Goal: Task Accomplishment & Management: Use online tool/utility

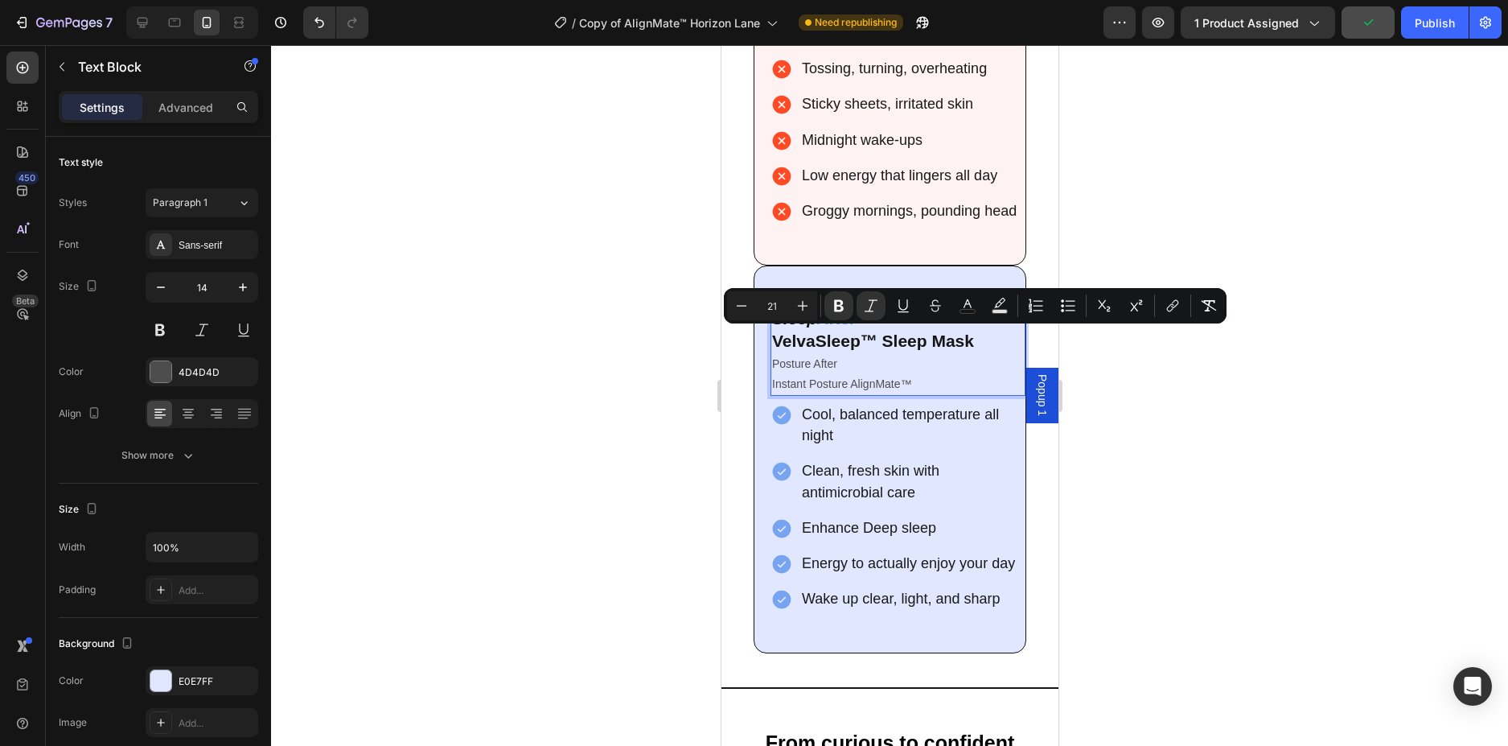
drag, startPoint x: 814, startPoint y: 342, endPoint x: 775, endPoint y: 342, distance: 39.4
click at [775, 327] on strong "Sleep" at bounding box center [793, 318] width 45 height 18
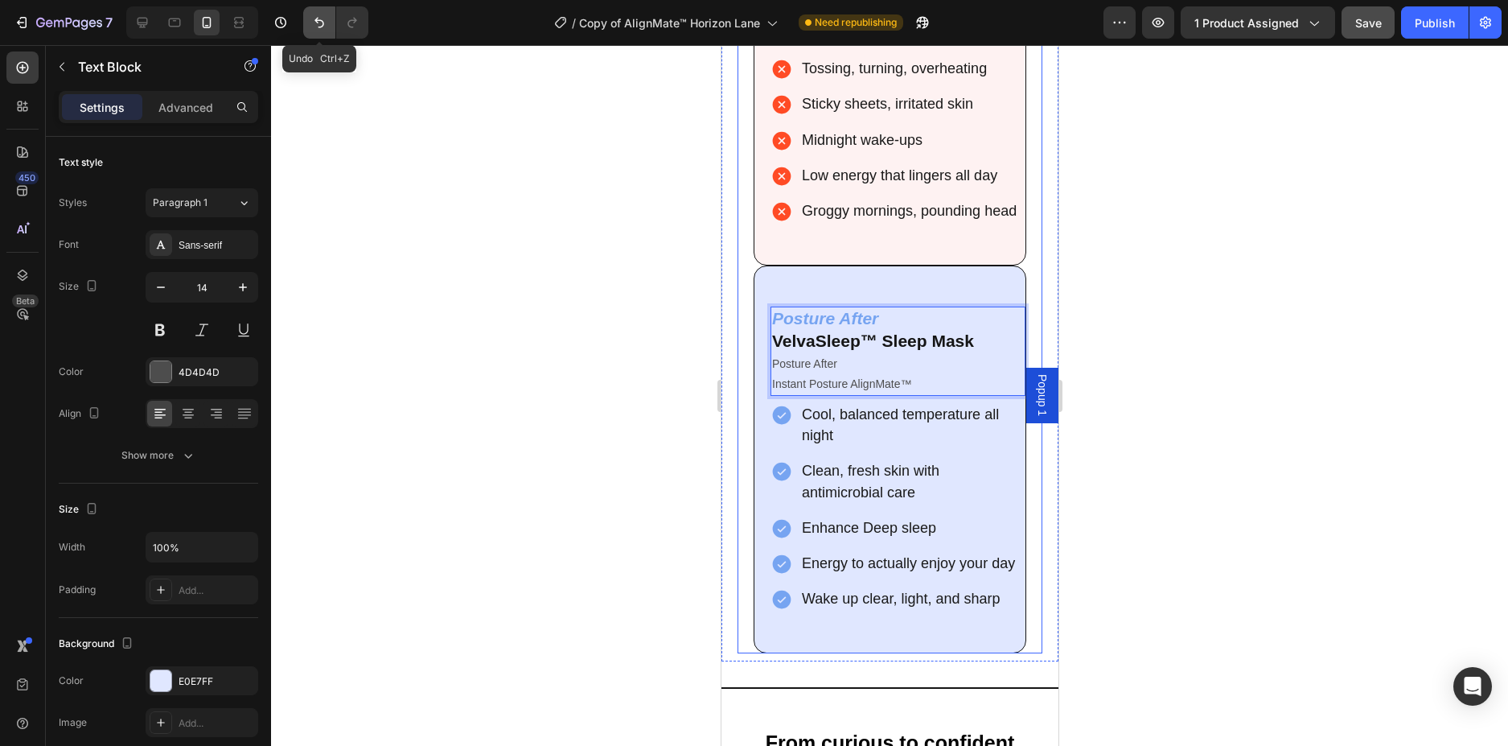
click at [317, 32] on button "Undo/Redo" at bounding box center [319, 22] width 32 height 32
click at [582, 279] on div at bounding box center [889, 395] width 1237 height 701
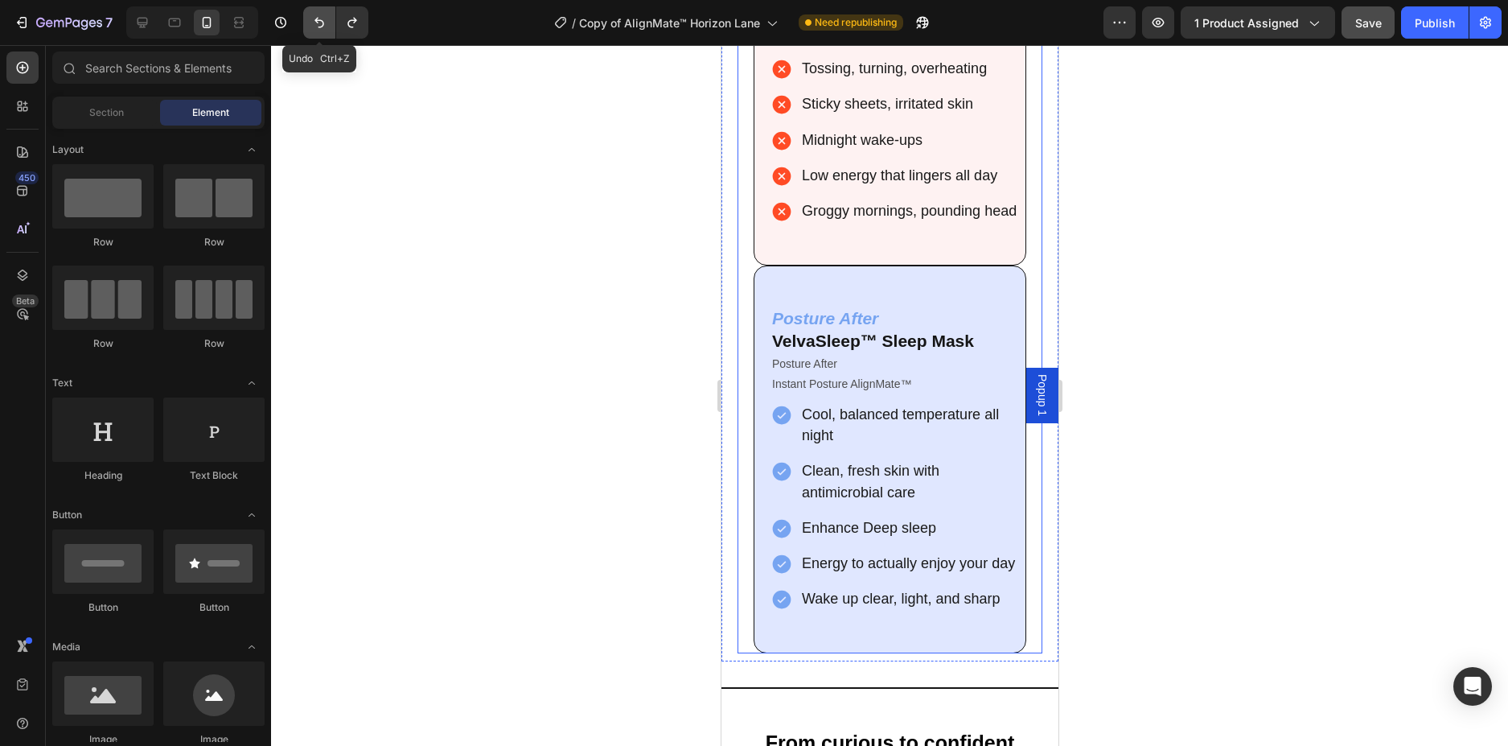
click at [323, 14] on icon "Undo/Redo" at bounding box center [319, 22] width 16 height 16
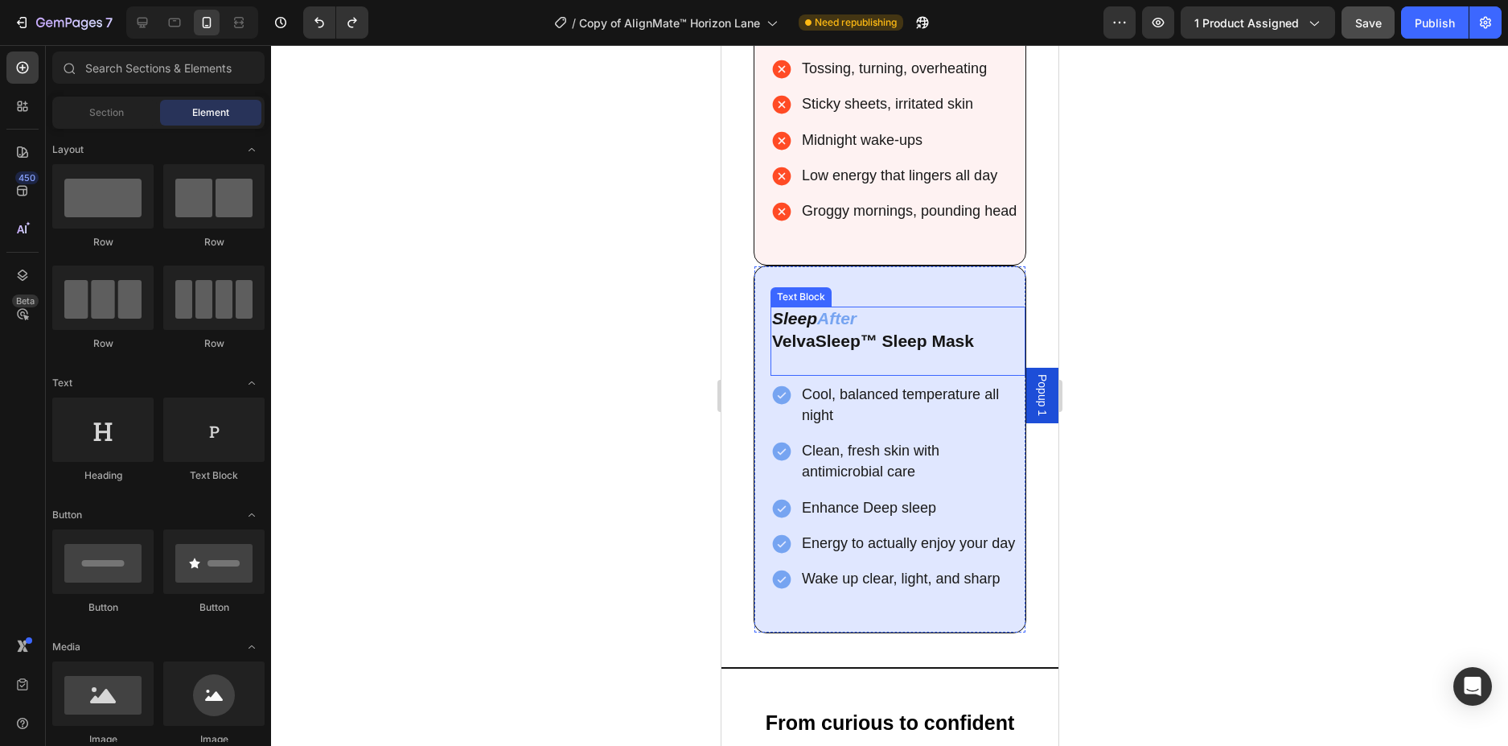
click at [972, 350] on strong "VelvaSleep™ Sleep Mask" at bounding box center [872, 340] width 202 height 18
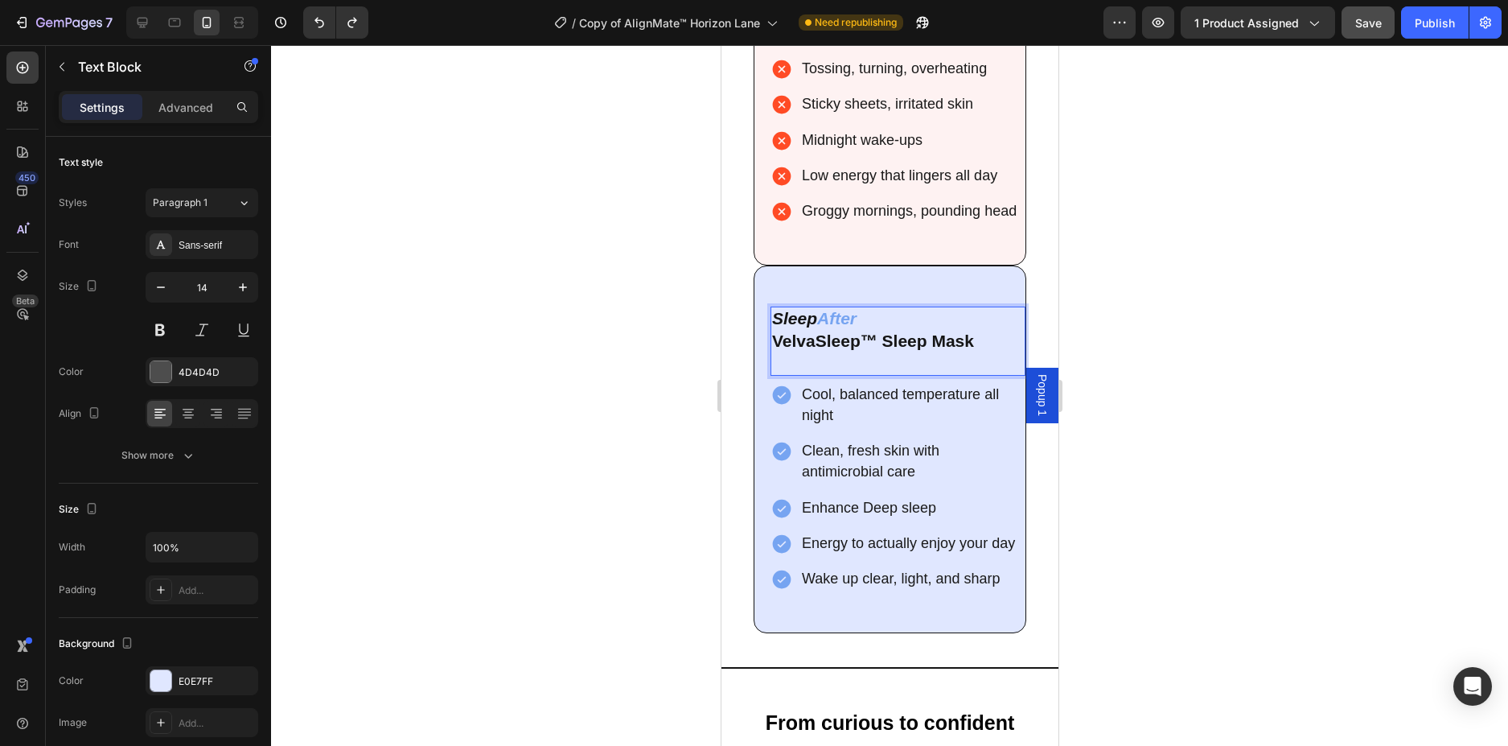
click at [775, 327] on strong "Sleep" at bounding box center [793, 318] width 45 height 18
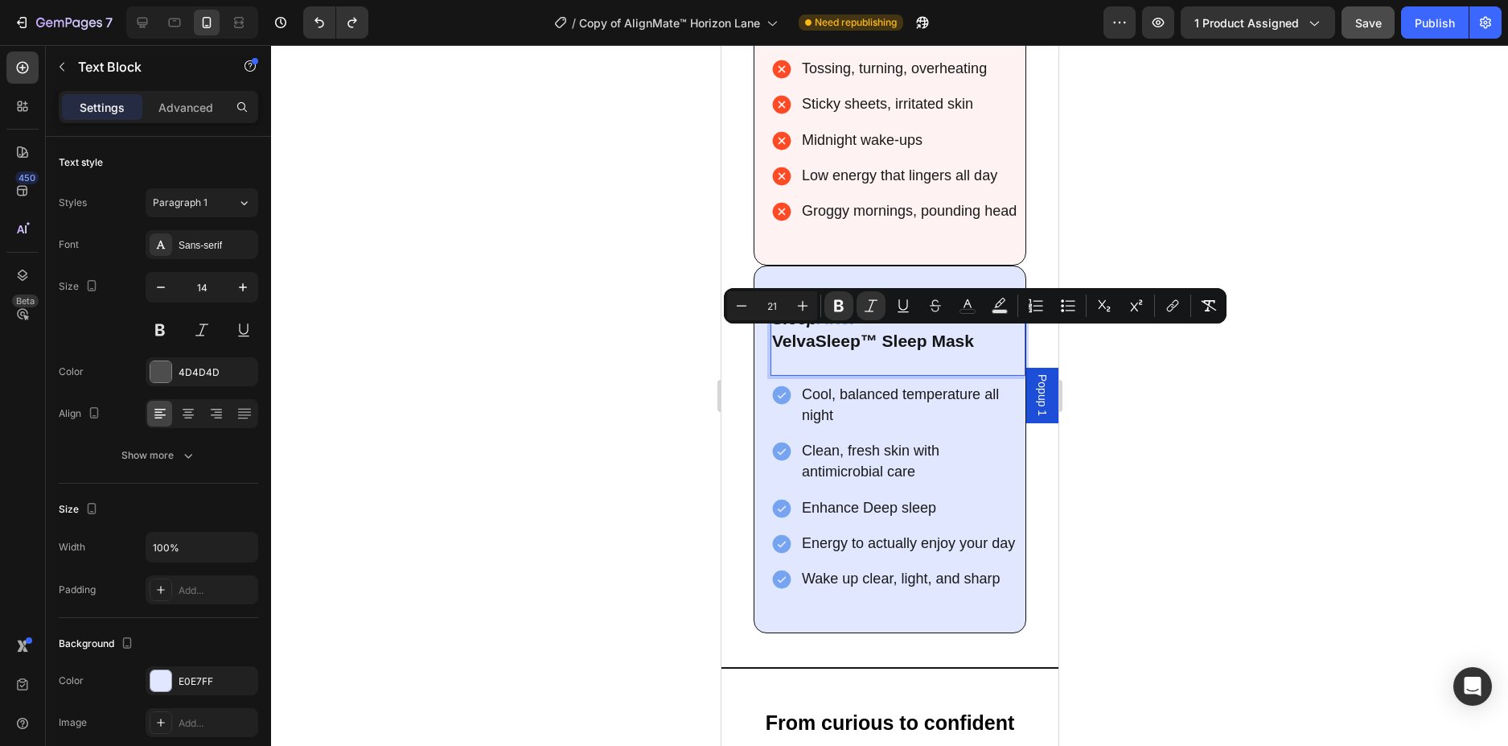
click at [774, 327] on strong "Sleep" at bounding box center [793, 318] width 45 height 18
click at [773, 327] on strong "Sleep" at bounding box center [793, 318] width 45 height 18
drag, startPoint x: 838, startPoint y: 337, endPoint x: 877, endPoint y: 343, distance: 39.1
click at [877, 327] on strong "PostureSleep" at bounding box center [825, 318] width 108 height 18
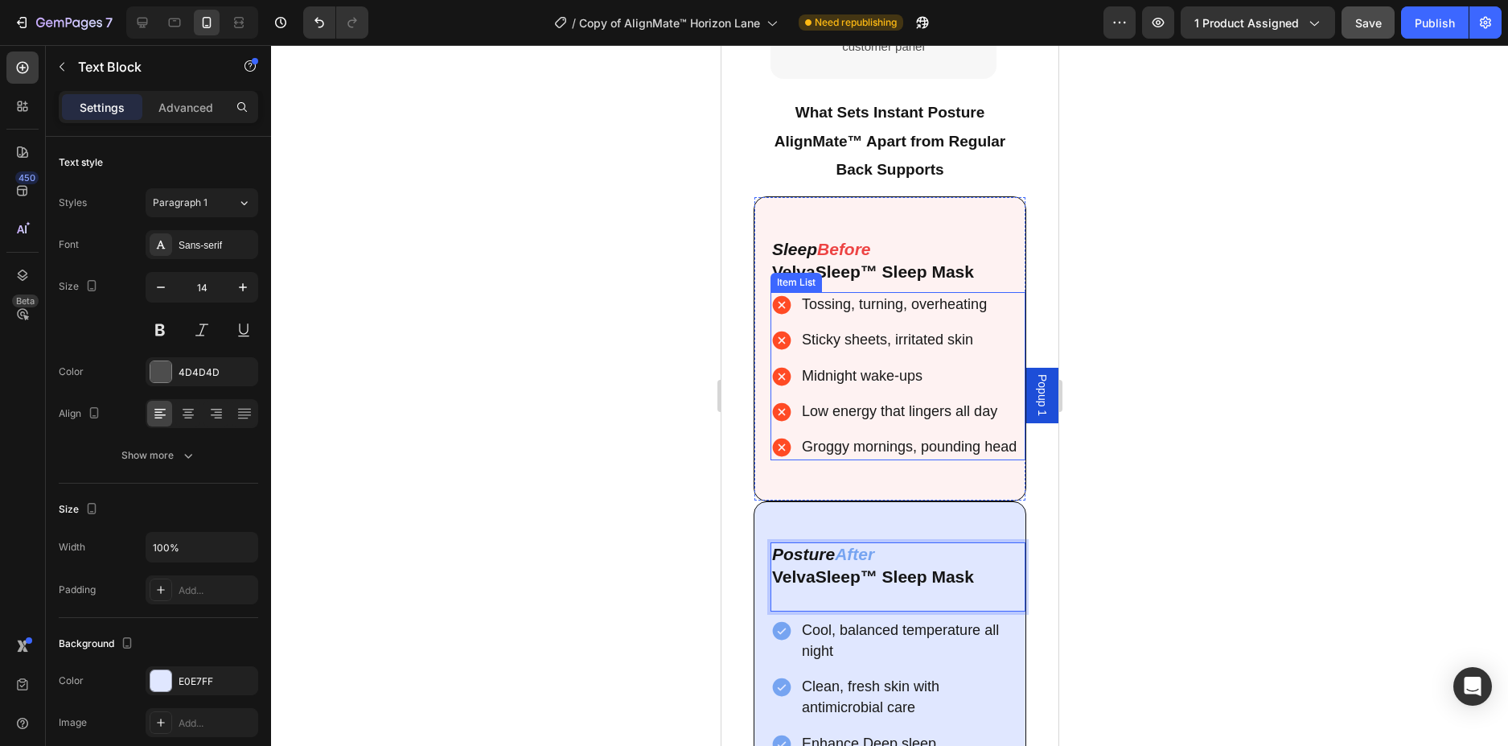
scroll to position [4859, 0]
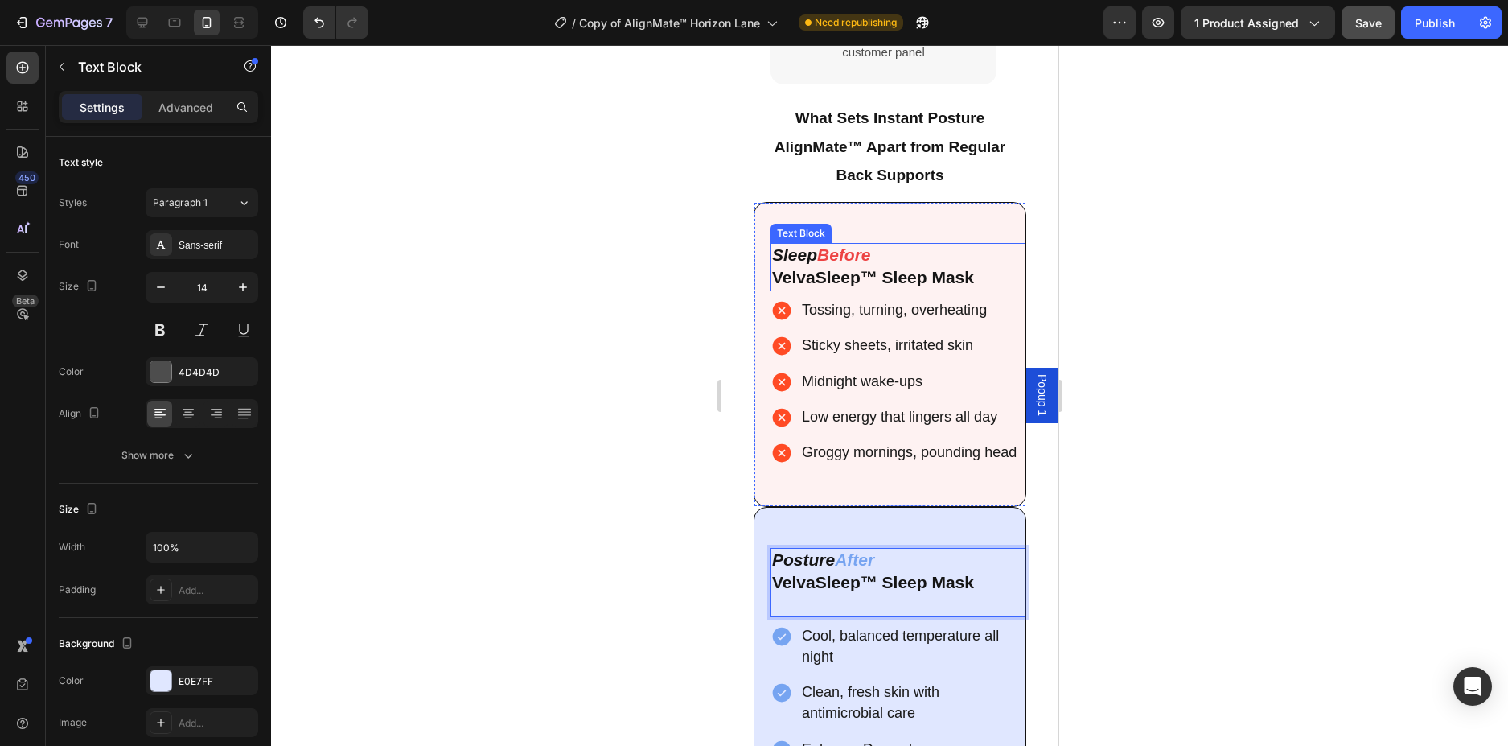
click at [771, 256] on strong "Sleep" at bounding box center [793, 254] width 45 height 18
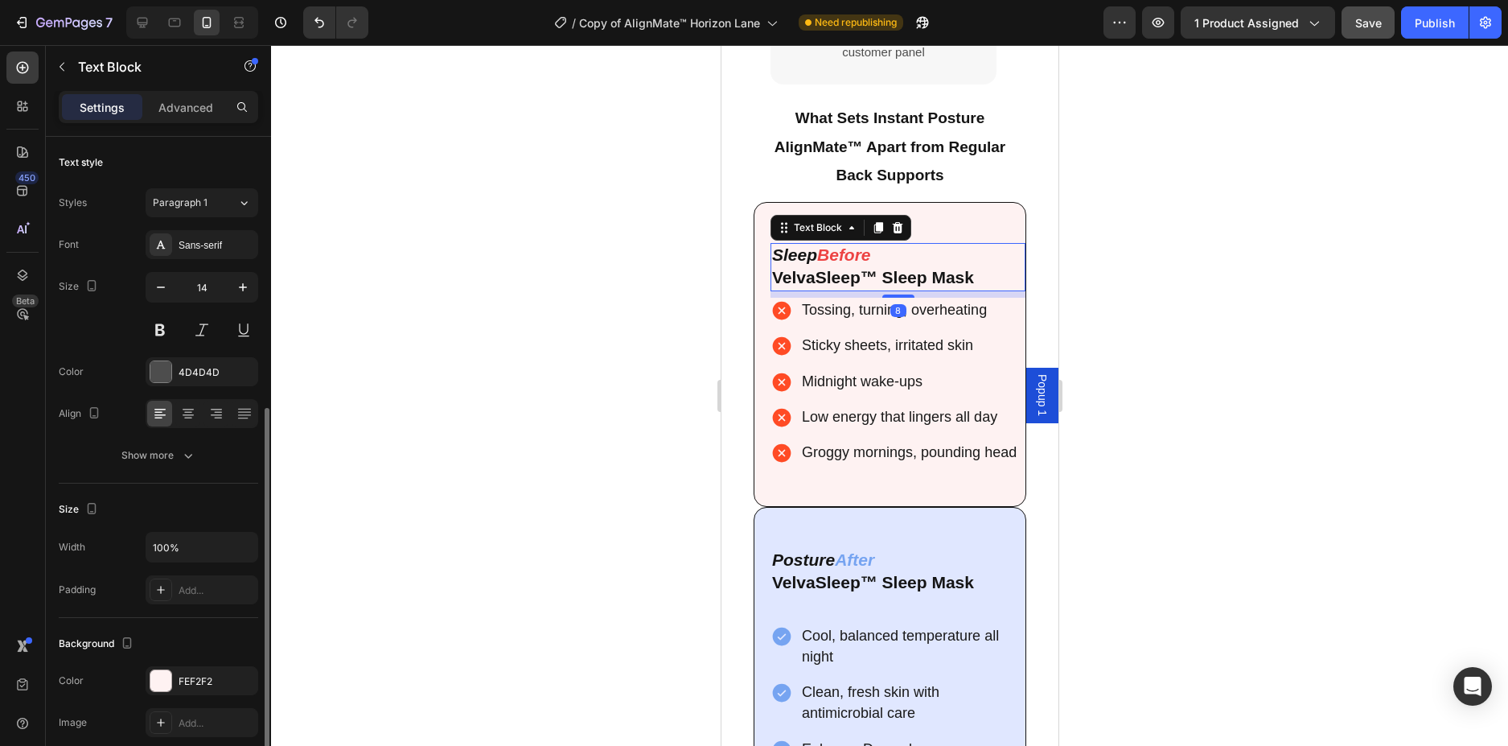
scroll to position [161, 0]
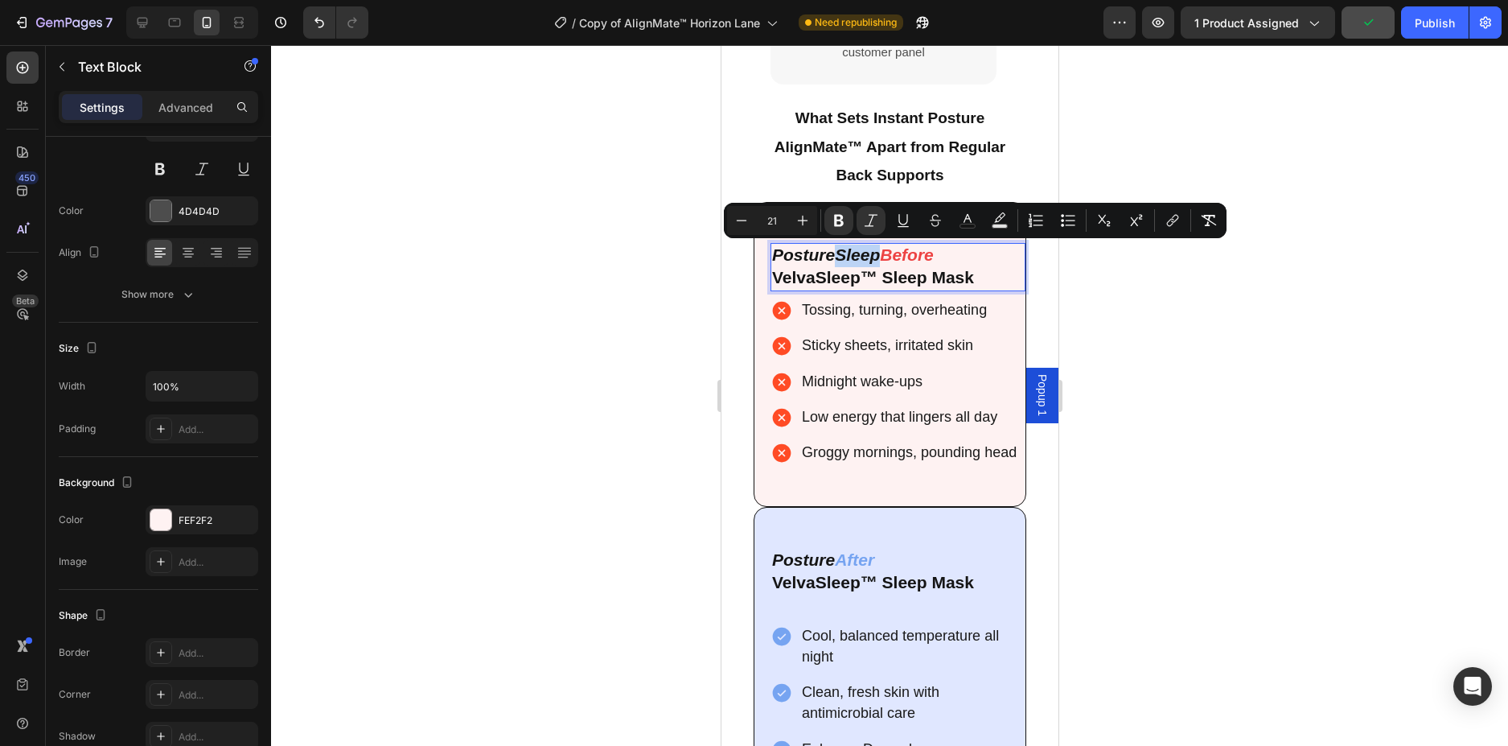
drag, startPoint x: 876, startPoint y: 257, endPoint x: 830, endPoint y: 256, distance: 45.9
click at [830, 256] on strong "PostureSleep" at bounding box center [825, 254] width 108 height 18
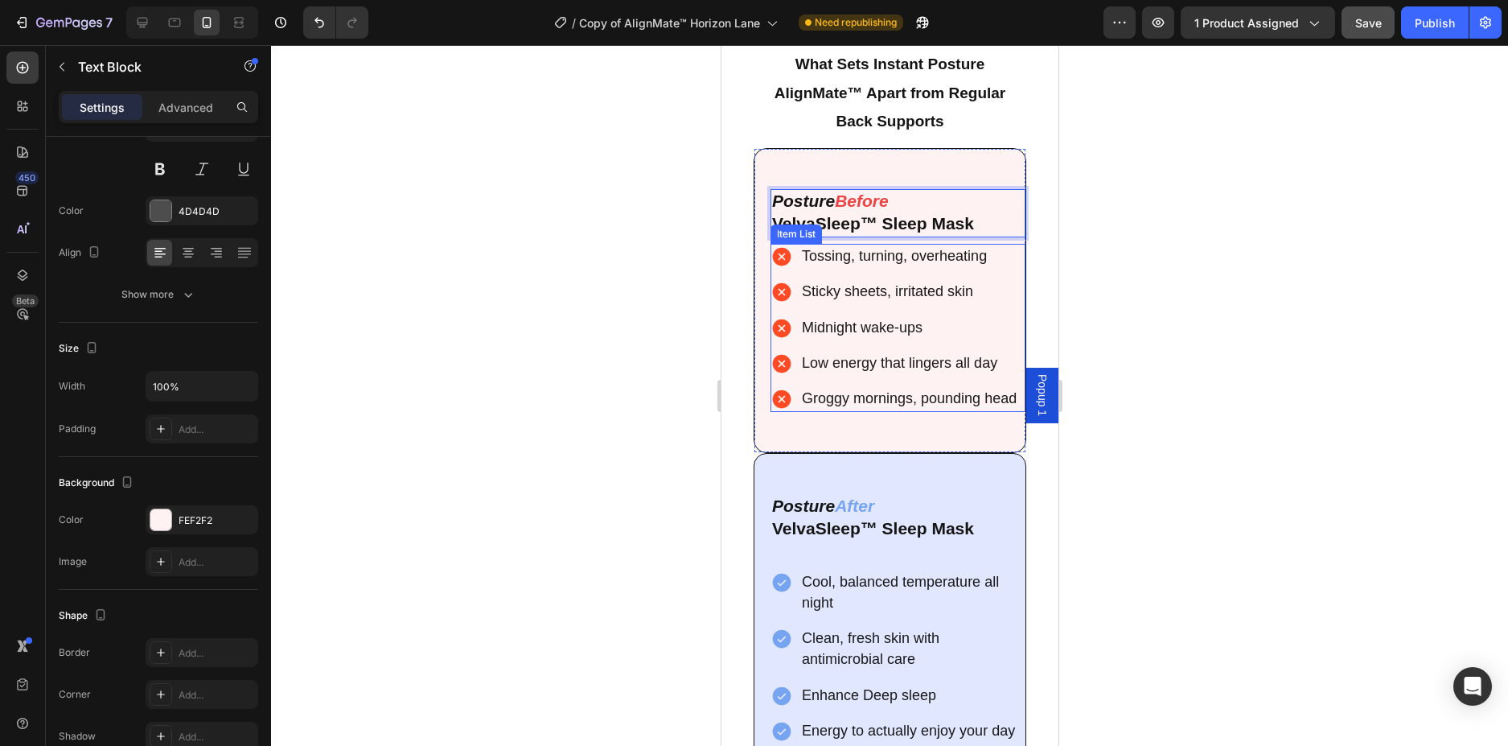
scroll to position [4939, 0]
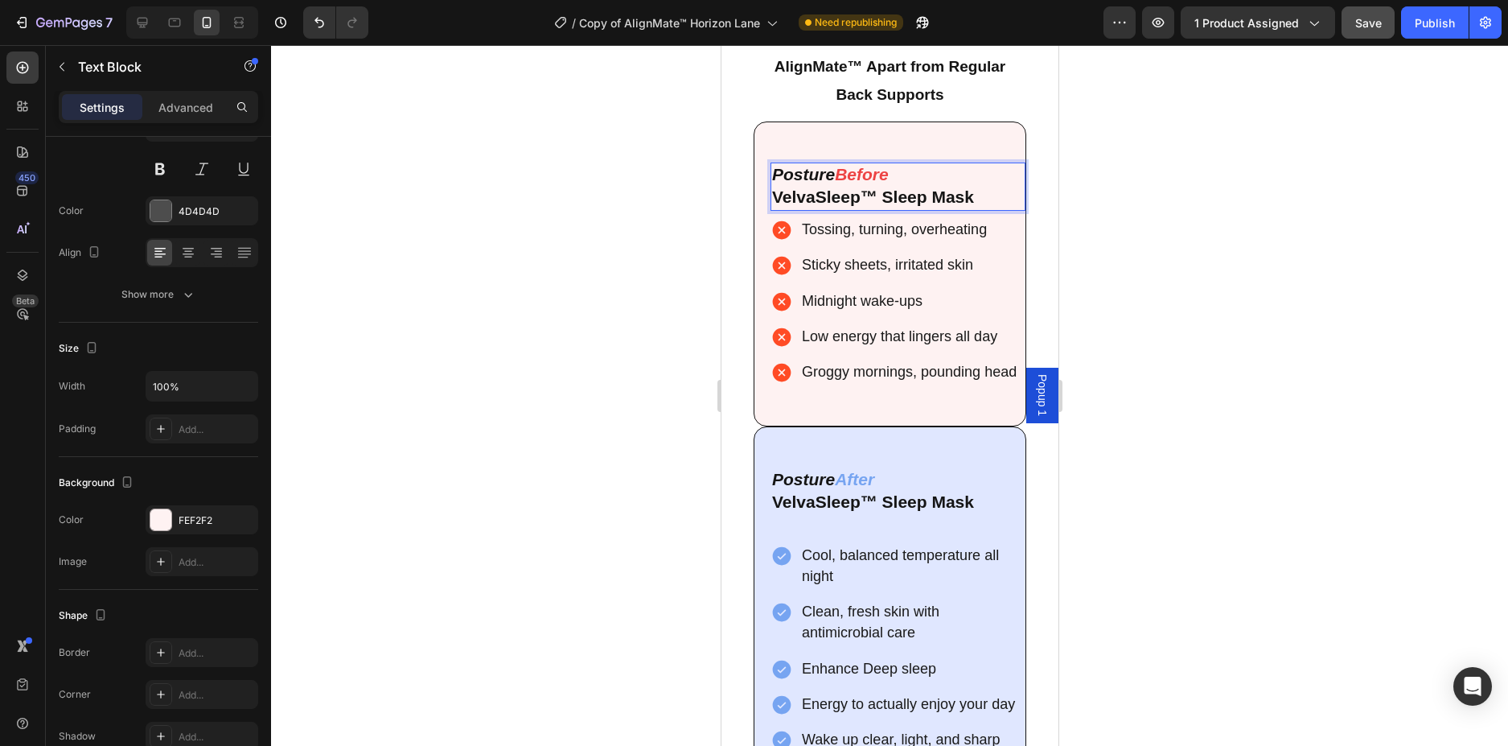
click at [972, 200] on strong "VelvaSleep™ Sleep Mask" at bounding box center [872, 196] width 202 height 18
drag, startPoint x: 972, startPoint y: 200, endPoint x: 773, endPoint y: 206, distance: 199.6
click at [773, 206] on p "VelvaSleep™ Sleep Mask" at bounding box center [897, 198] width 252 height 23
click at [960, 511] on strong "VelvaSleep™ Sleep Mask" at bounding box center [872, 501] width 202 height 18
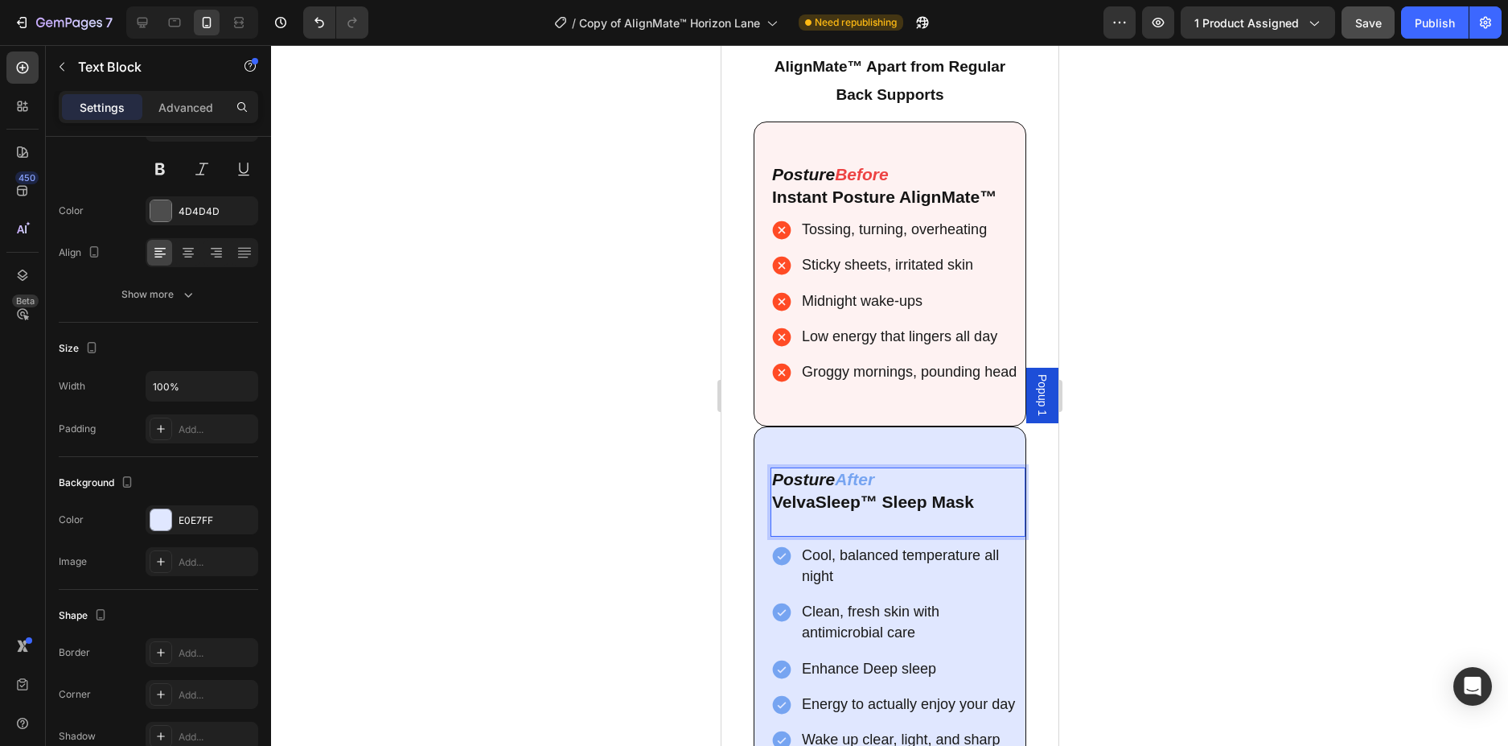
click at [973, 525] on p "VelvaSleep™ Sleep Mask" at bounding box center [897, 512] width 252 height 43
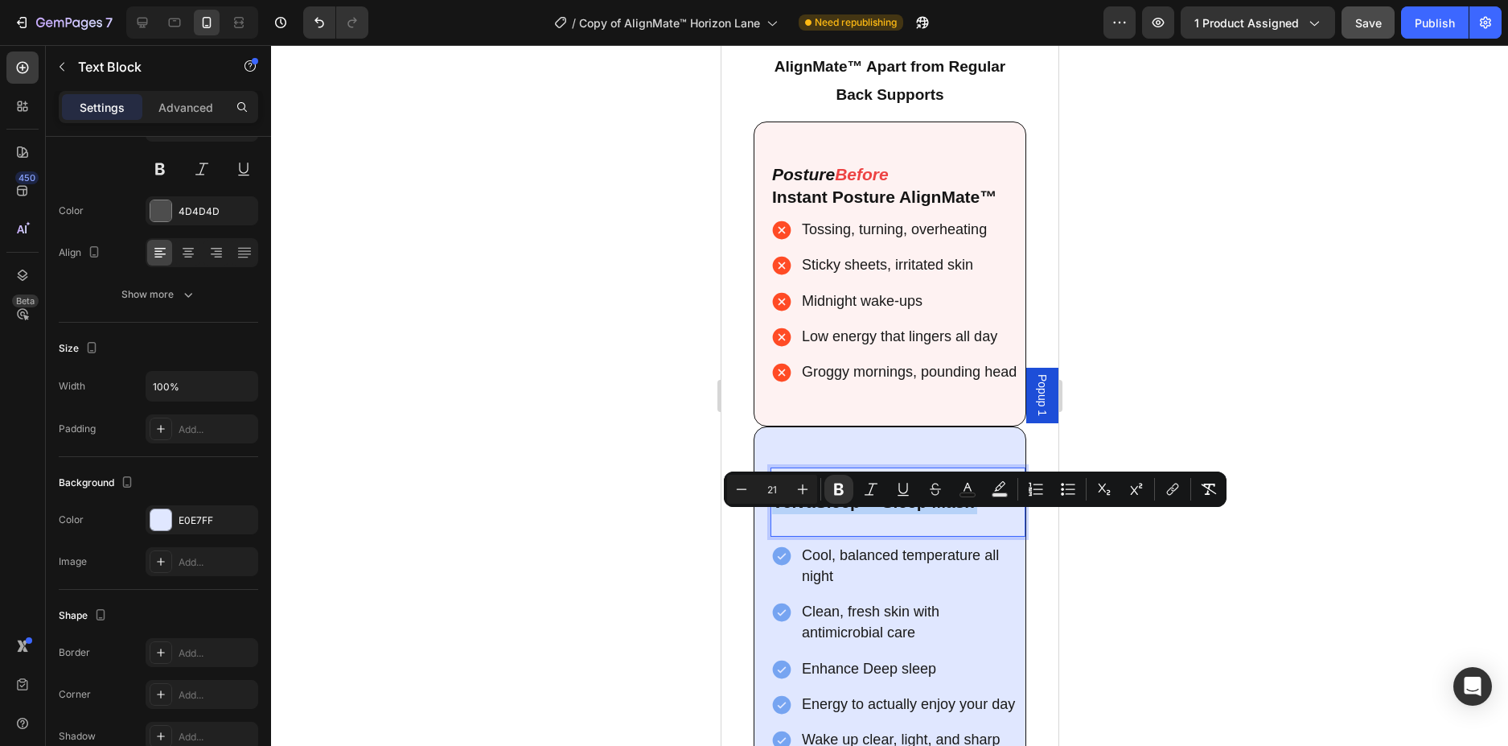
drag, startPoint x: 973, startPoint y: 525, endPoint x: 774, endPoint y: 530, distance: 199.5
click at [774, 530] on p "VelvaSleep™ Sleep Mask" at bounding box center [897, 512] width 252 height 43
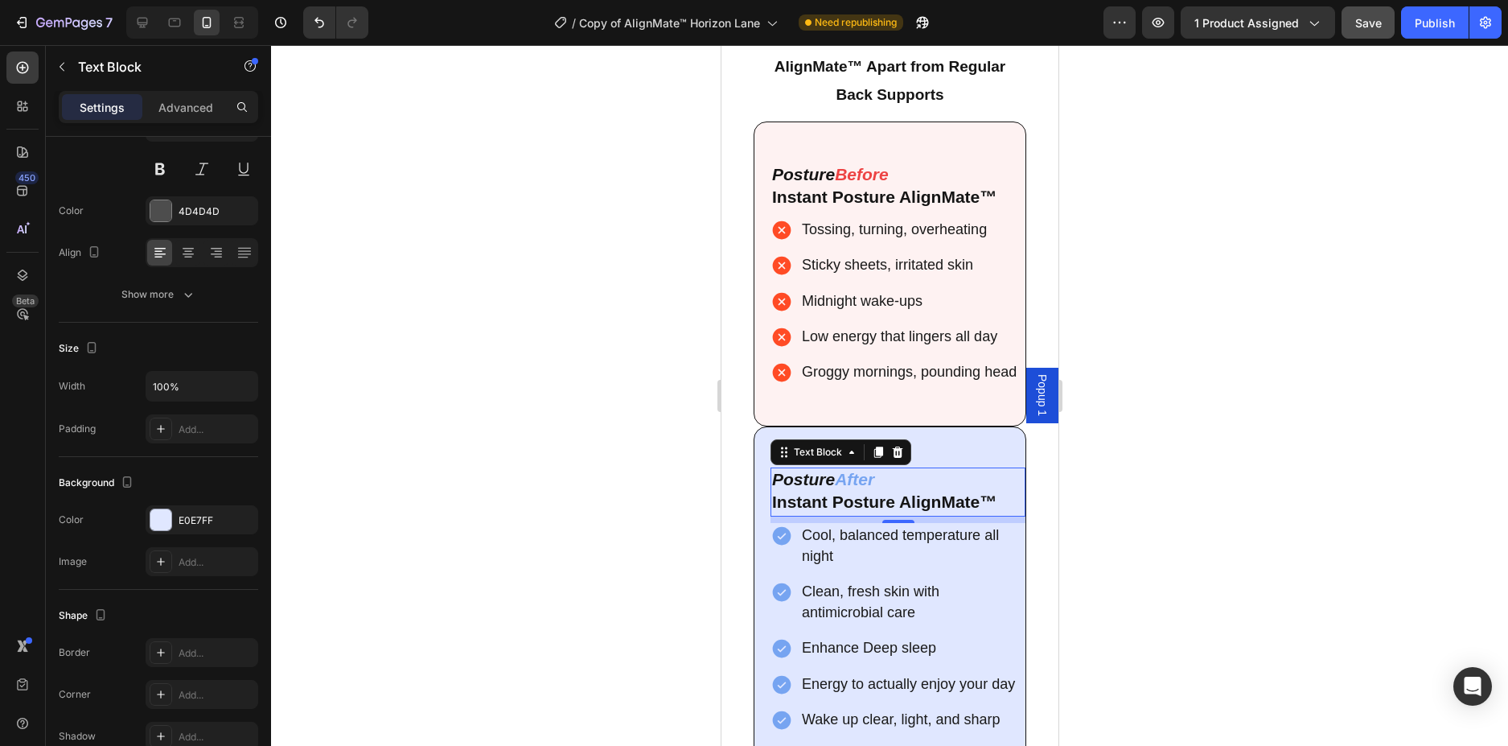
click at [1200, 513] on div at bounding box center [889, 395] width 1237 height 701
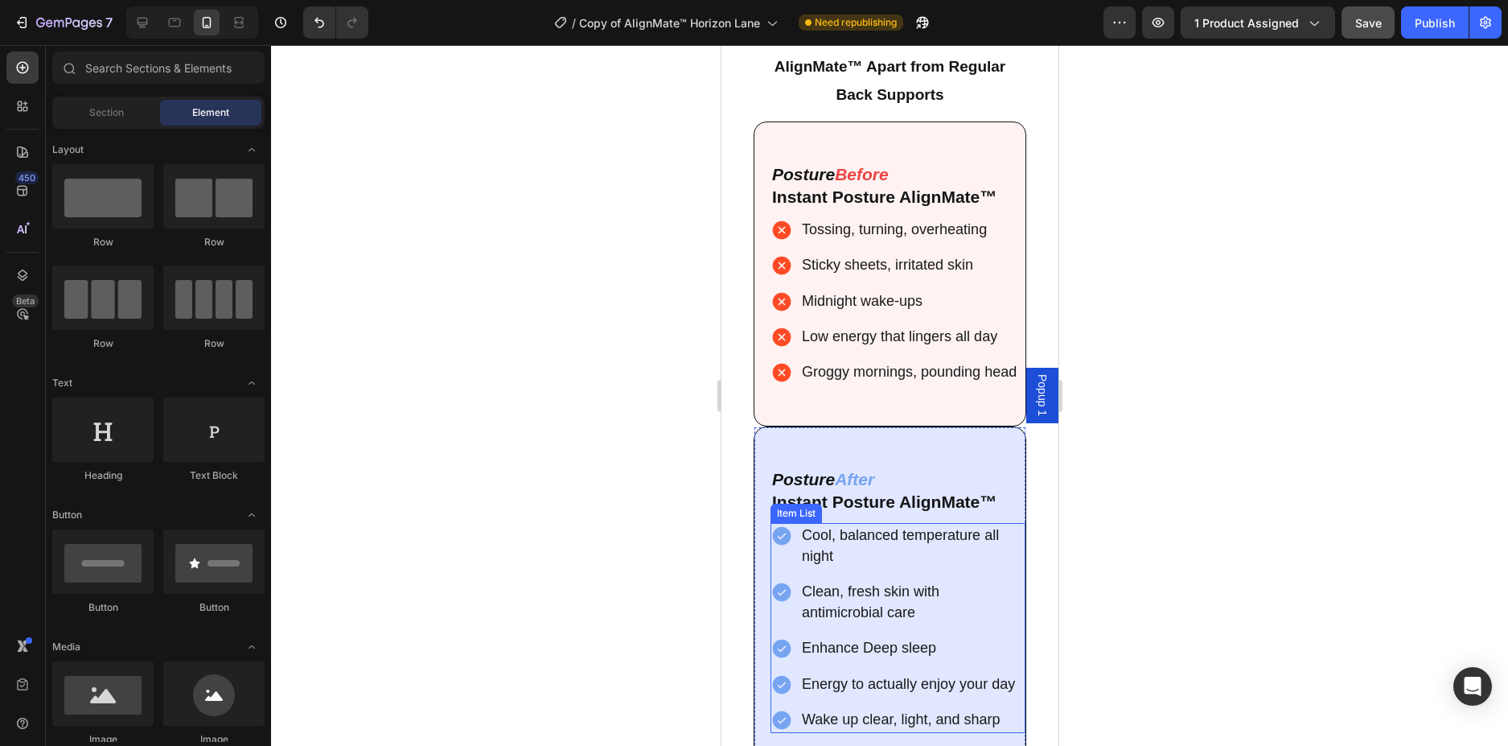
click at [839, 567] on p "Cool, balanced temperature all night" at bounding box center [911, 546] width 221 height 42
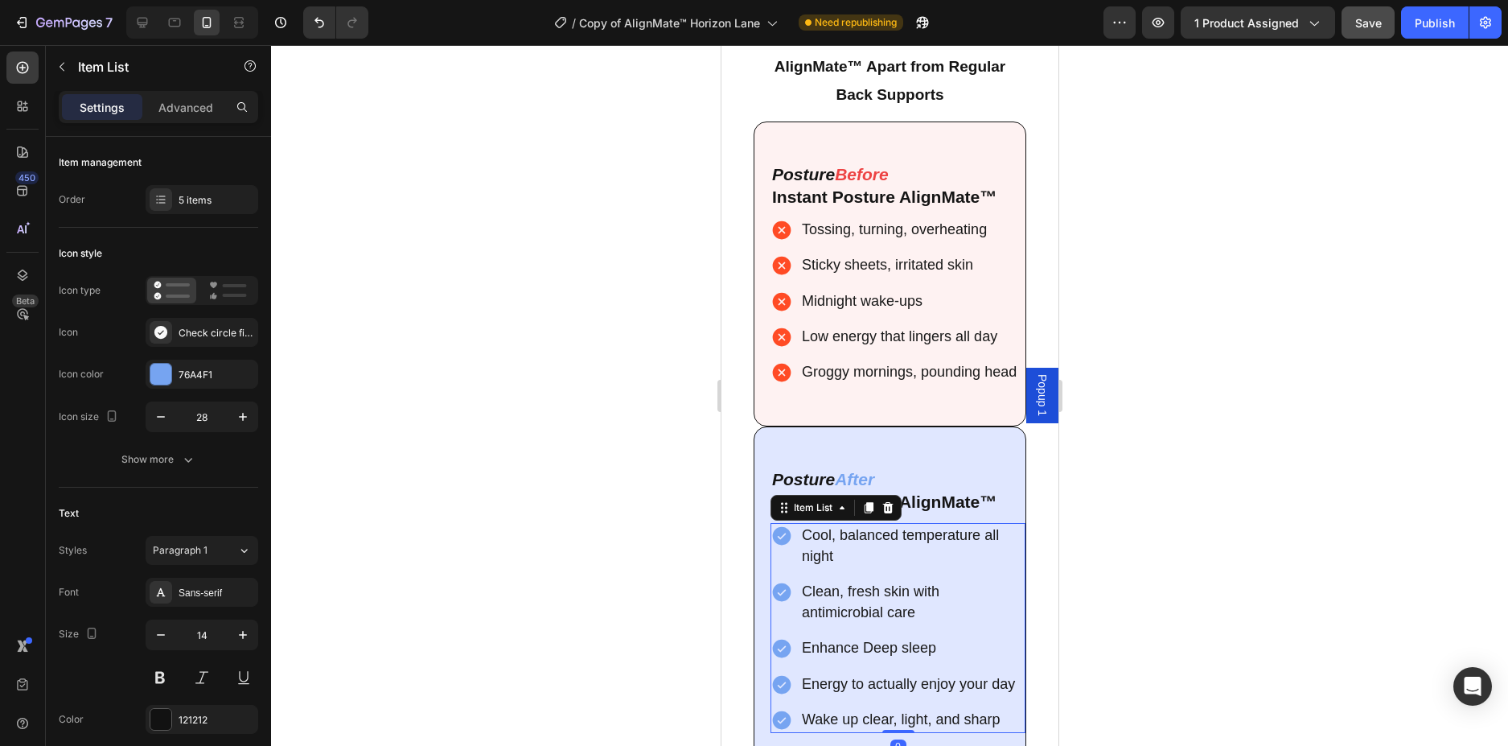
click at [839, 567] on p "Cool, balanced temperature all night" at bounding box center [911, 546] width 221 height 42
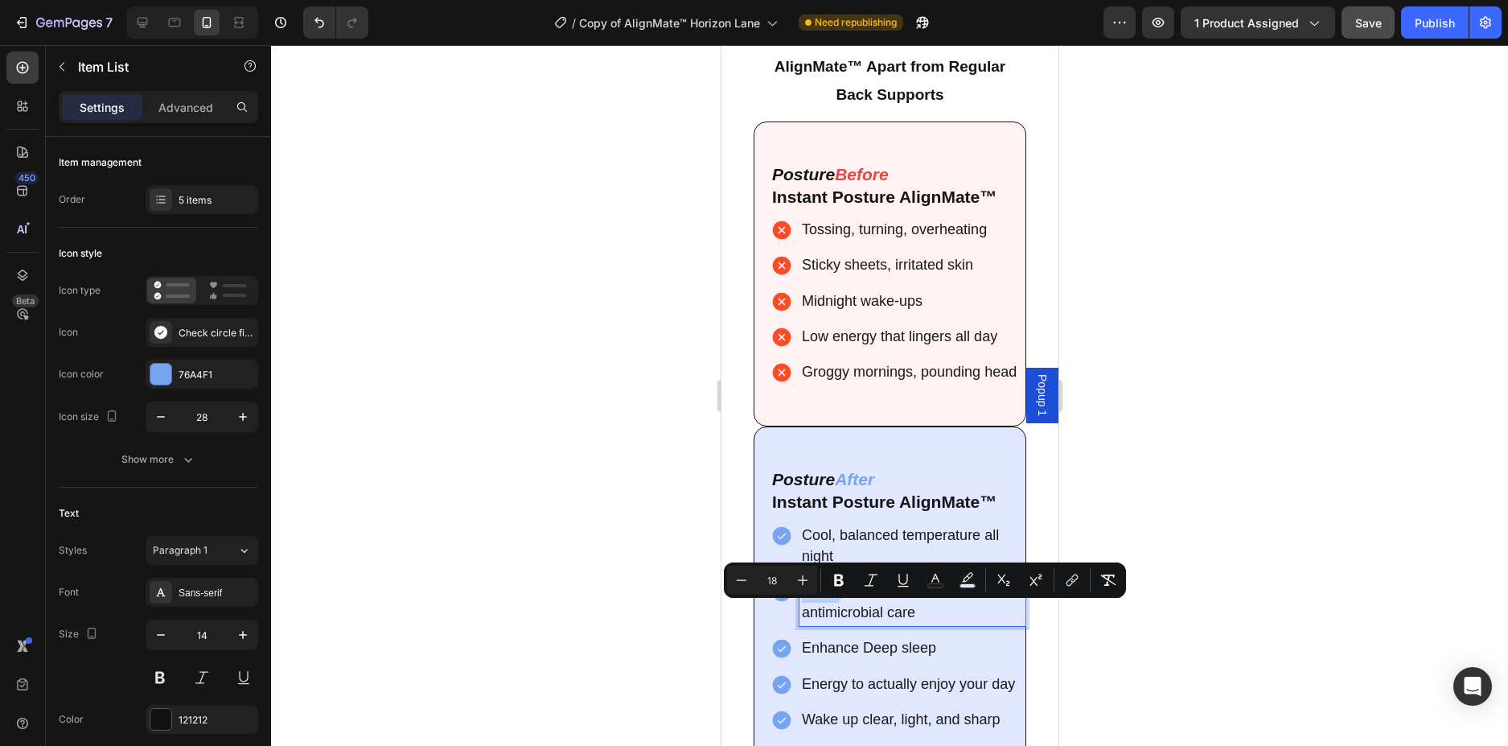
drag, startPoint x: 839, startPoint y: 578, endPoint x: 802, endPoint y: 554, distance: 43.7
click at [802, 554] on p "Cool, balanced temperature all night" at bounding box center [911, 546] width 221 height 42
click at [1212, 562] on div at bounding box center [889, 395] width 1237 height 701
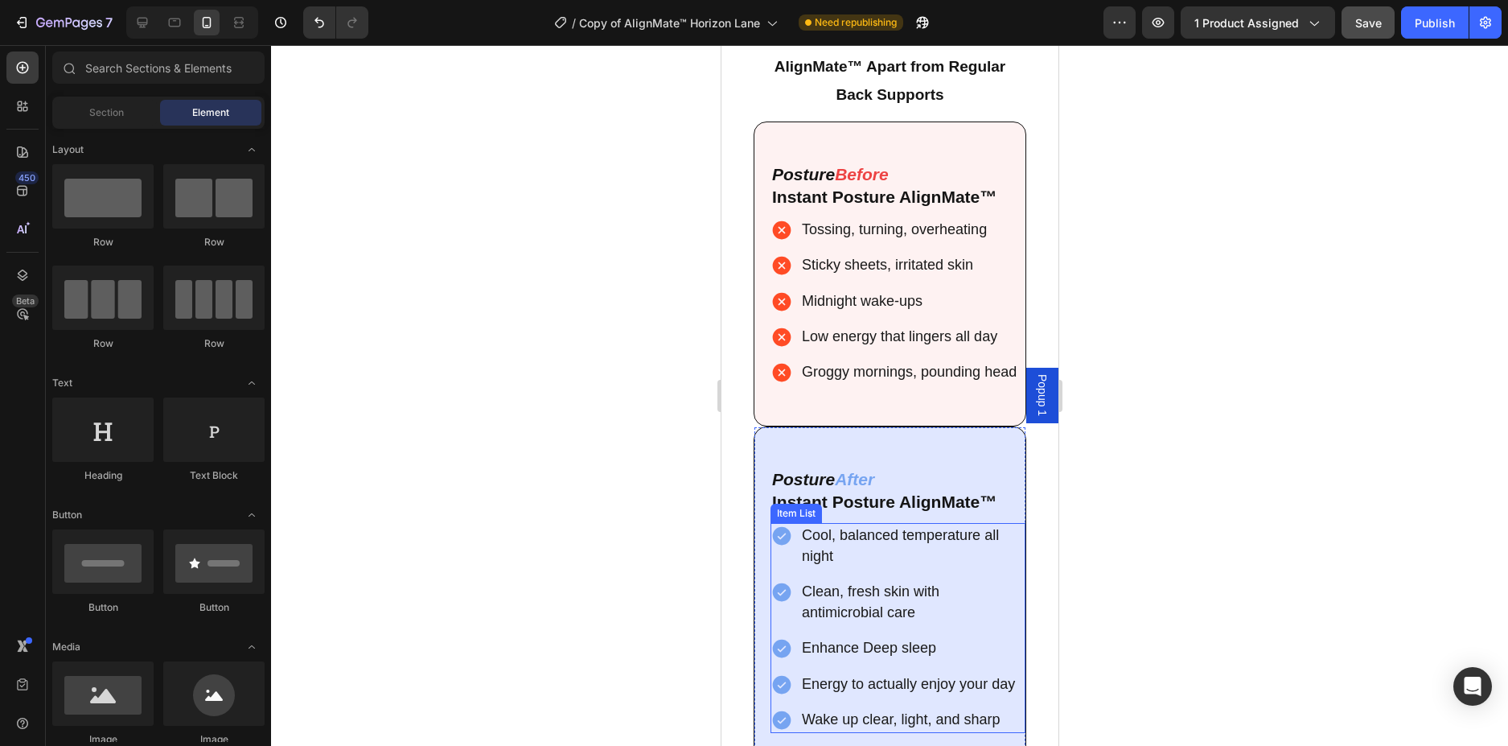
click at [805, 553] on span "Cool, balanced temperature all night" at bounding box center [899, 545] width 197 height 37
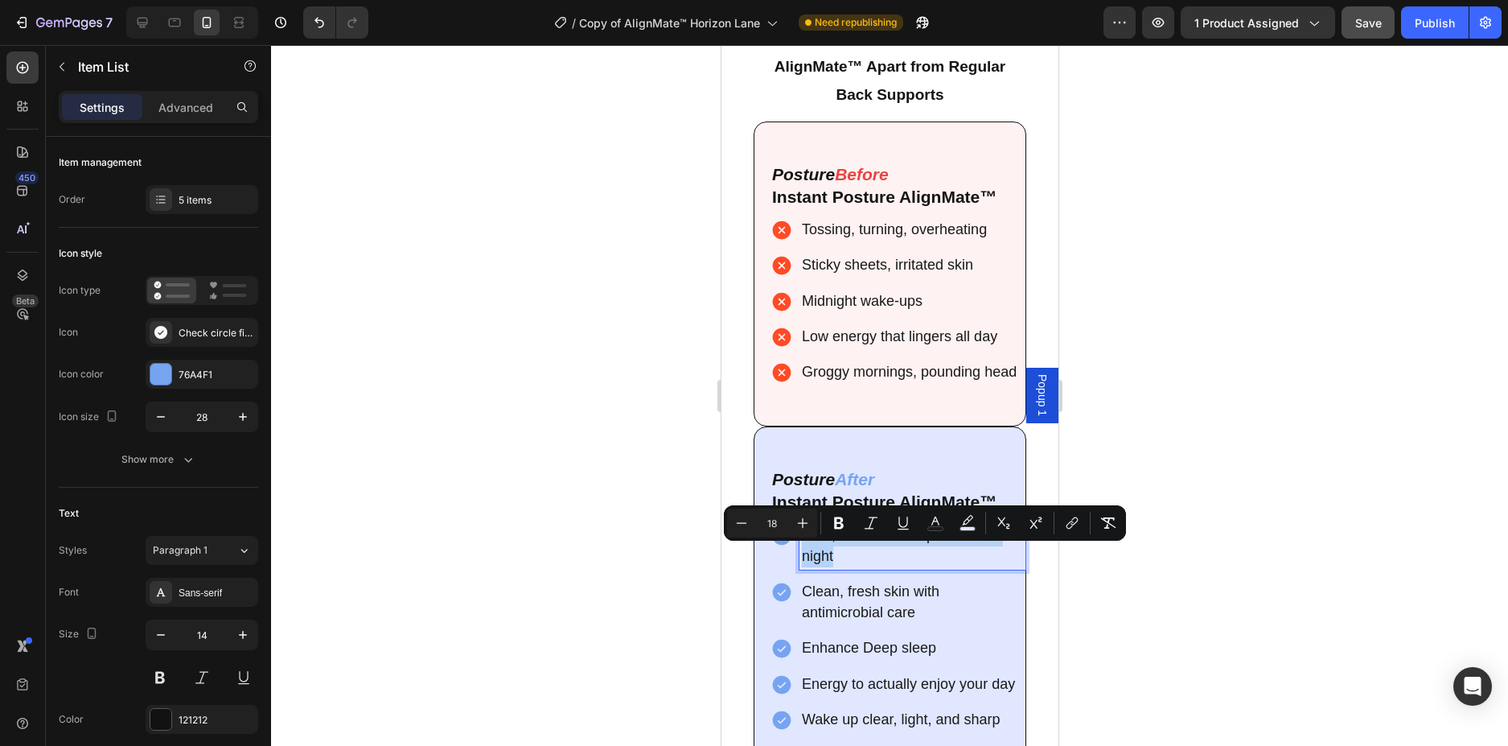
drag, startPoint x: 842, startPoint y: 579, endPoint x: 796, endPoint y: 557, distance: 51.1
click at [796, 557] on div "Cool, balanced temperature all night" at bounding box center [897, 546] width 255 height 47
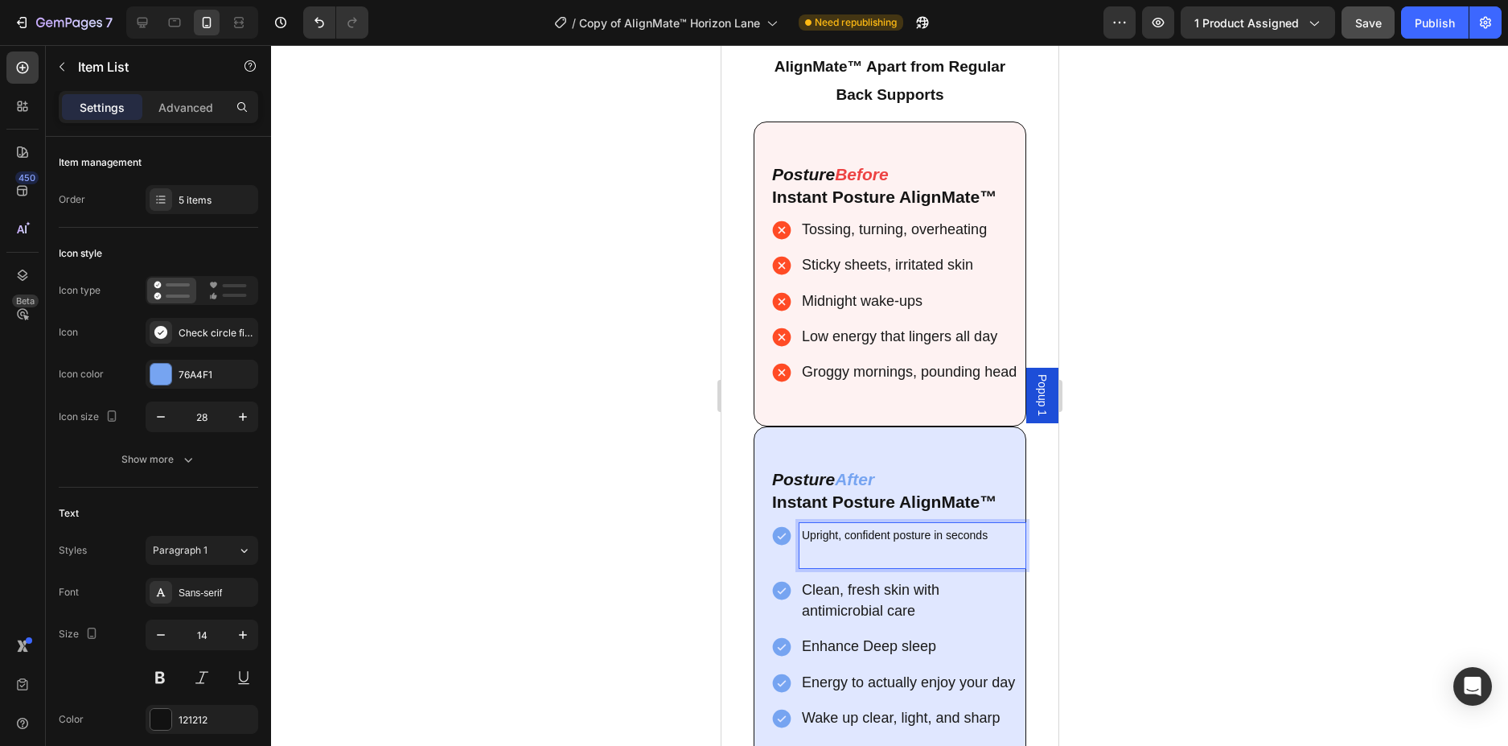
click at [473, 274] on div at bounding box center [889, 395] width 1237 height 701
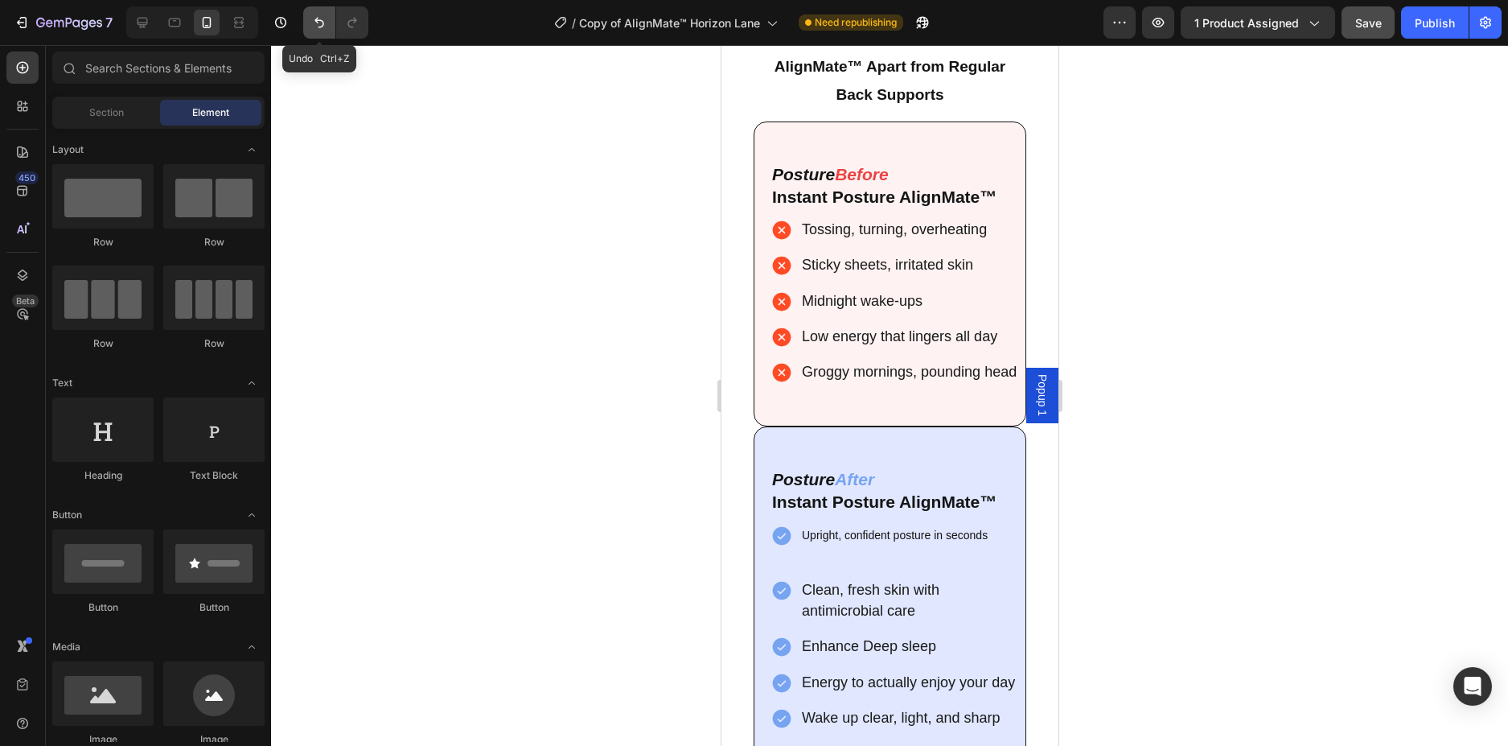
click at [309, 27] on button "Undo/Redo" at bounding box center [319, 22] width 32 height 32
click at [834, 567] on p "Cool, balanced temperature all night" at bounding box center [911, 546] width 221 height 42
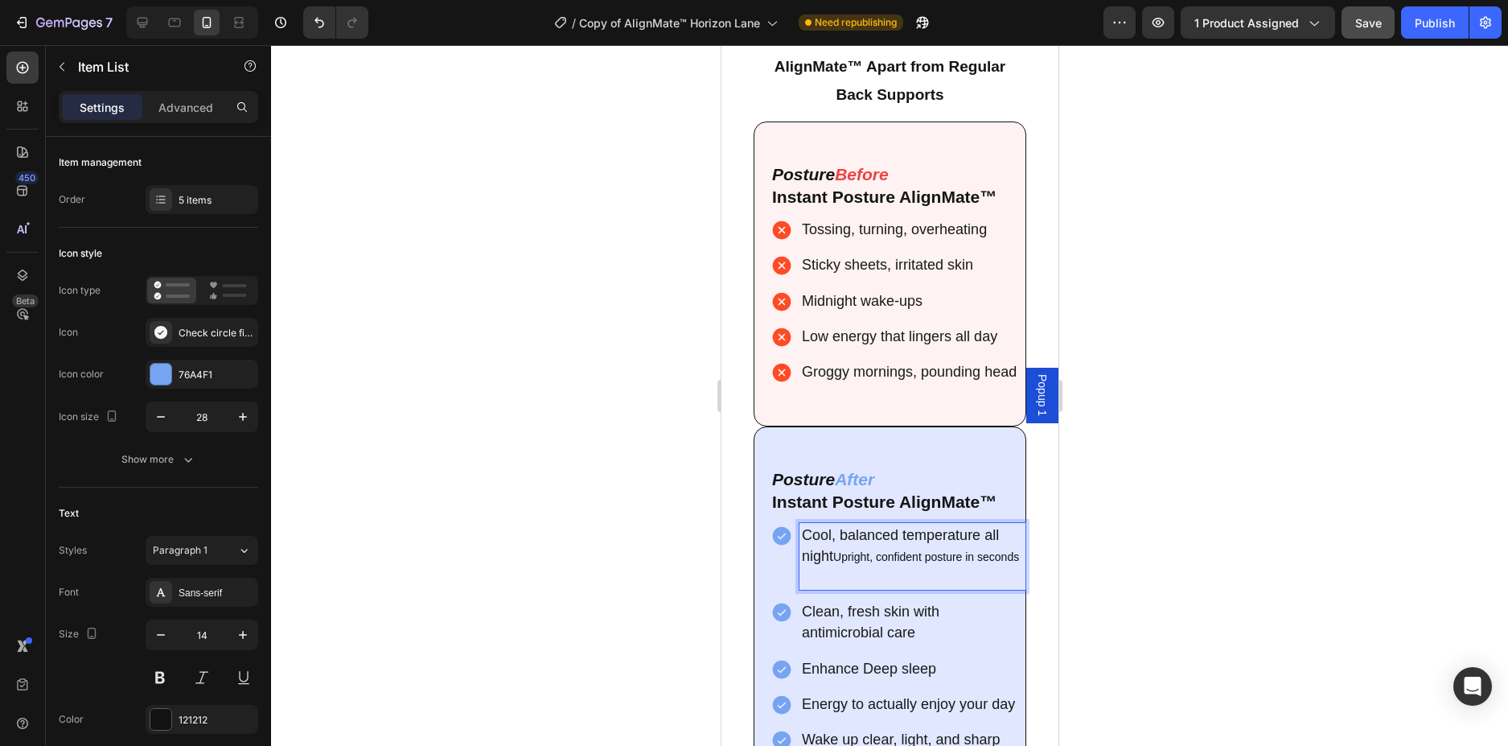
click at [656, 458] on div at bounding box center [889, 395] width 1237 height 701
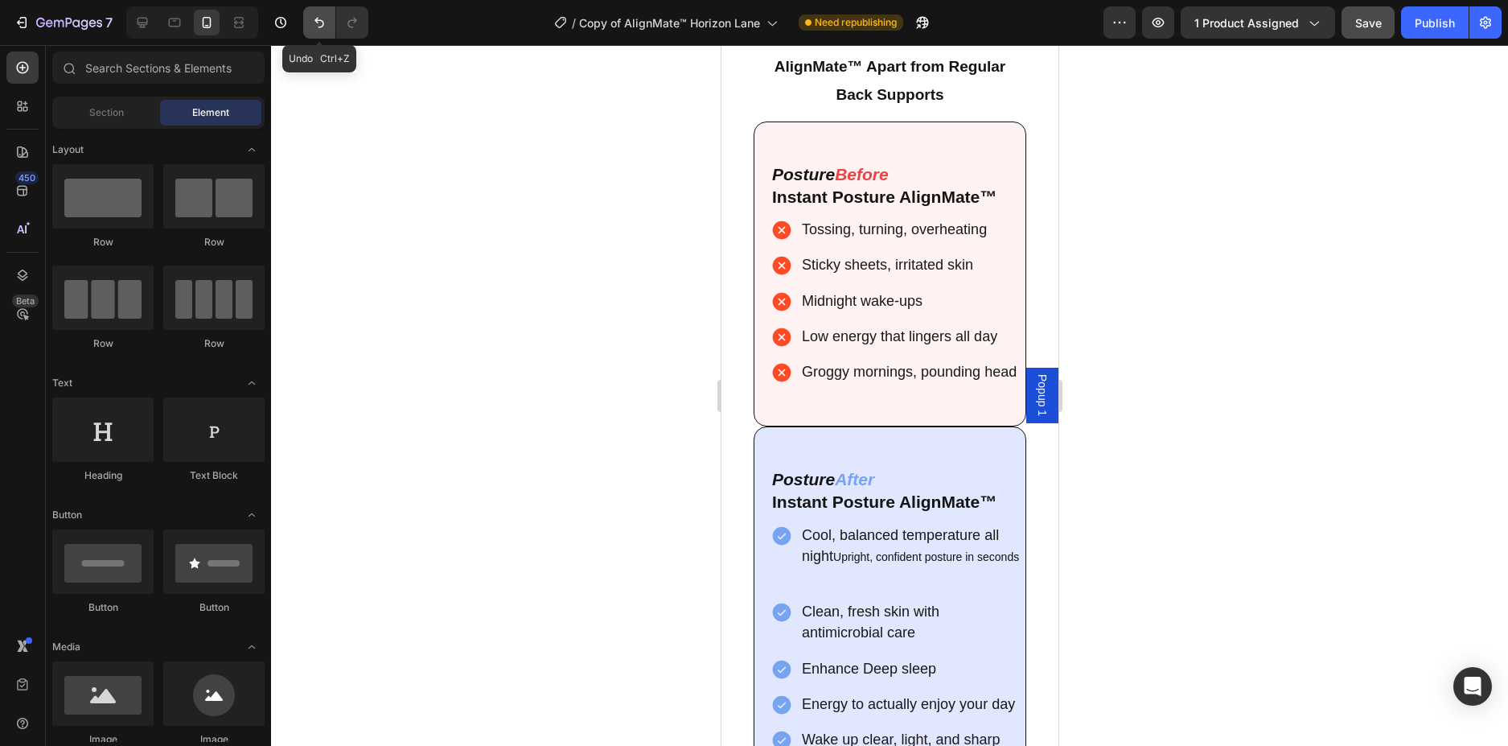
click at [316, 14] on icon "Undo/Redo" at bounding box center [319, 22] width 16 height 16
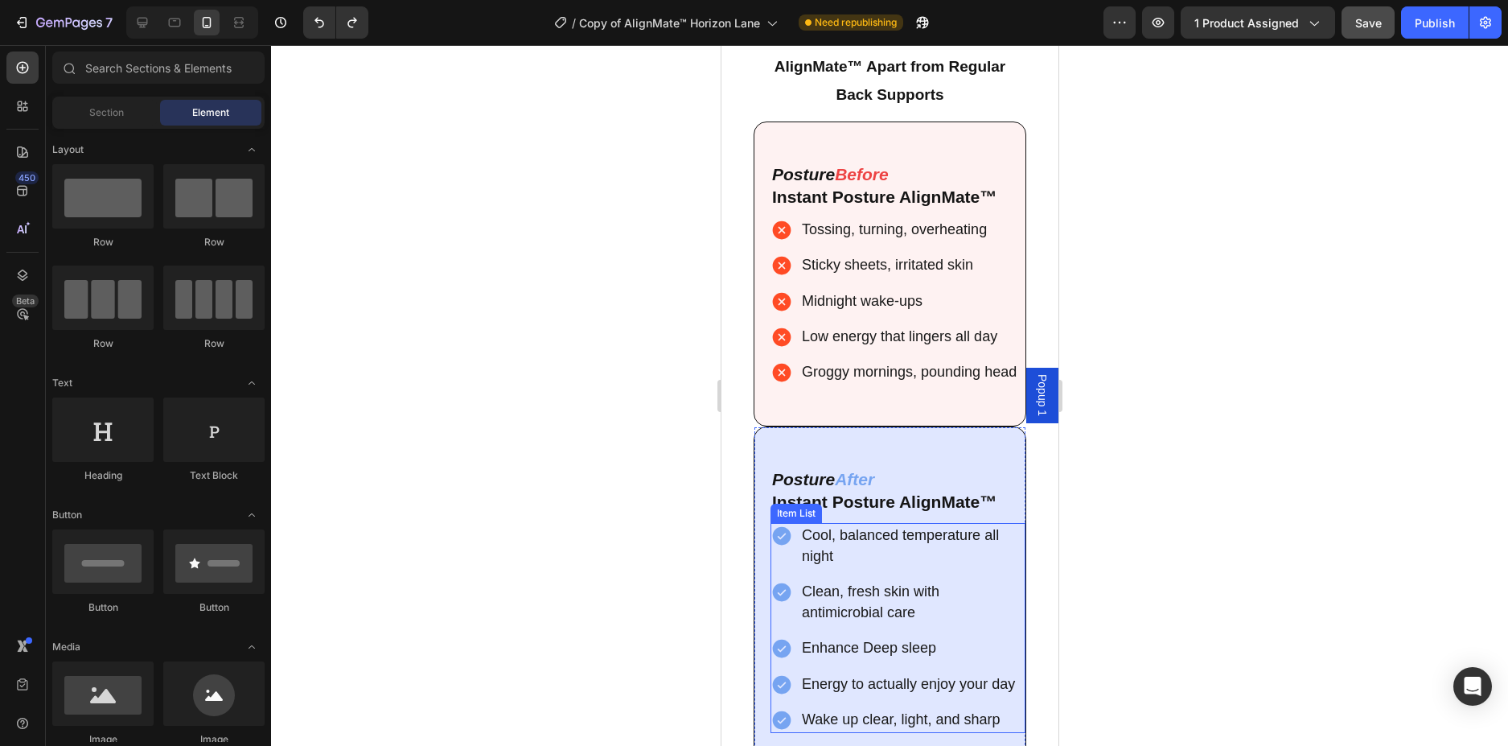
click at [850, 567] on p "Cool, balanced temperature all night" at bounding box center [911, 546] width 221 height 42
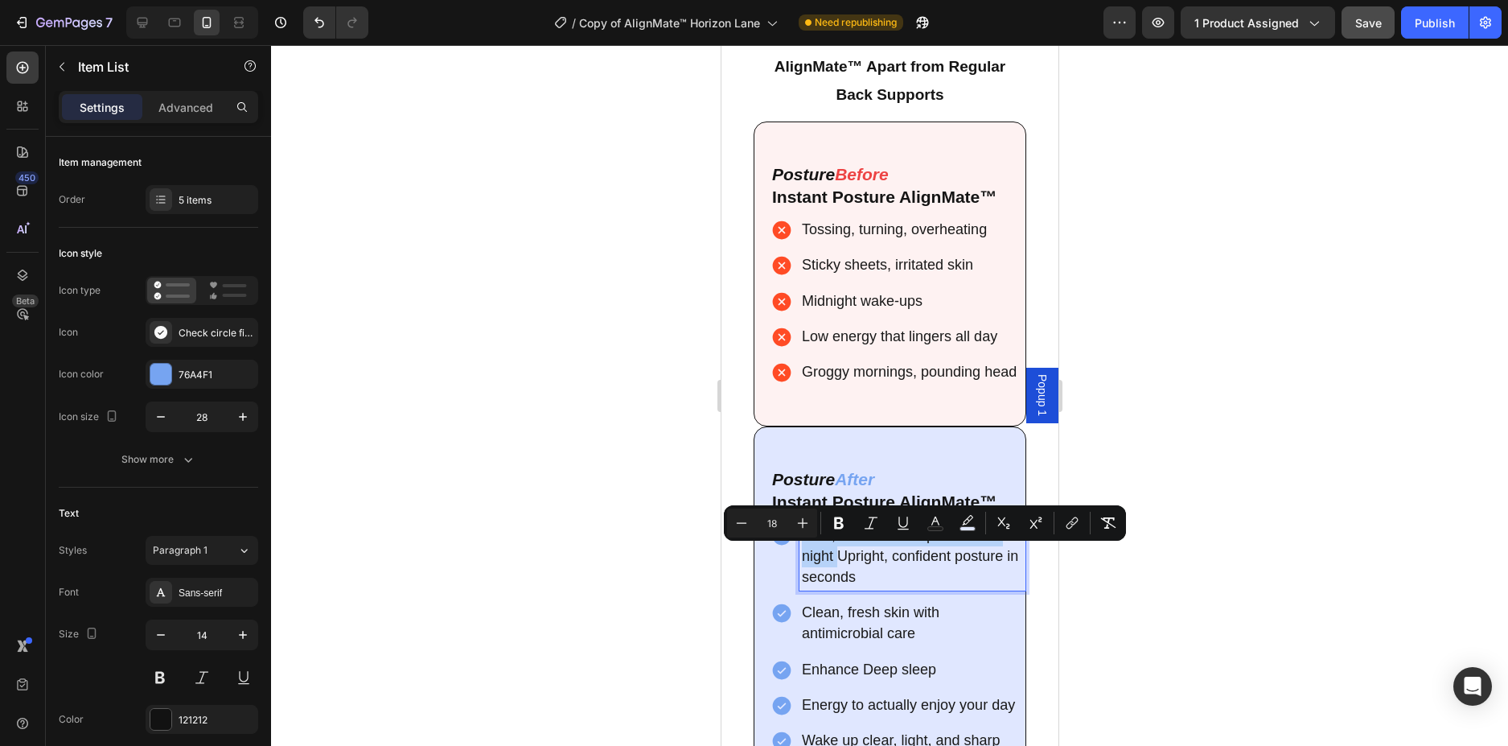
drag, startPoint x: 837, startPoint y: 577, endPoint x: 797, endPoint y: 551, distance: 47.7
click at [797, 551] on div "Cool, balanced temperature all night Upright, confident posture in seconds" at bounding box center [897, 557] width 255 height 68
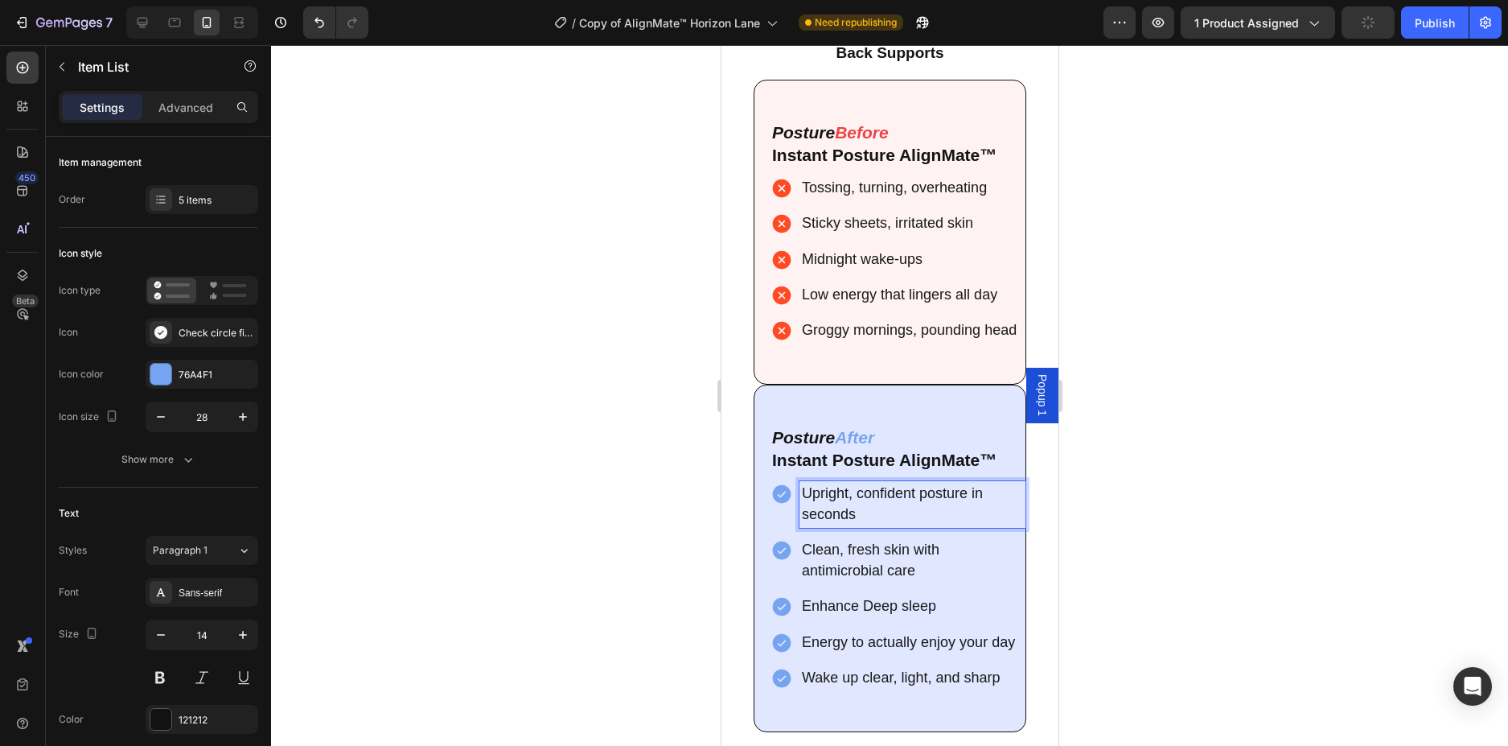
scroll to position [5100, 0]
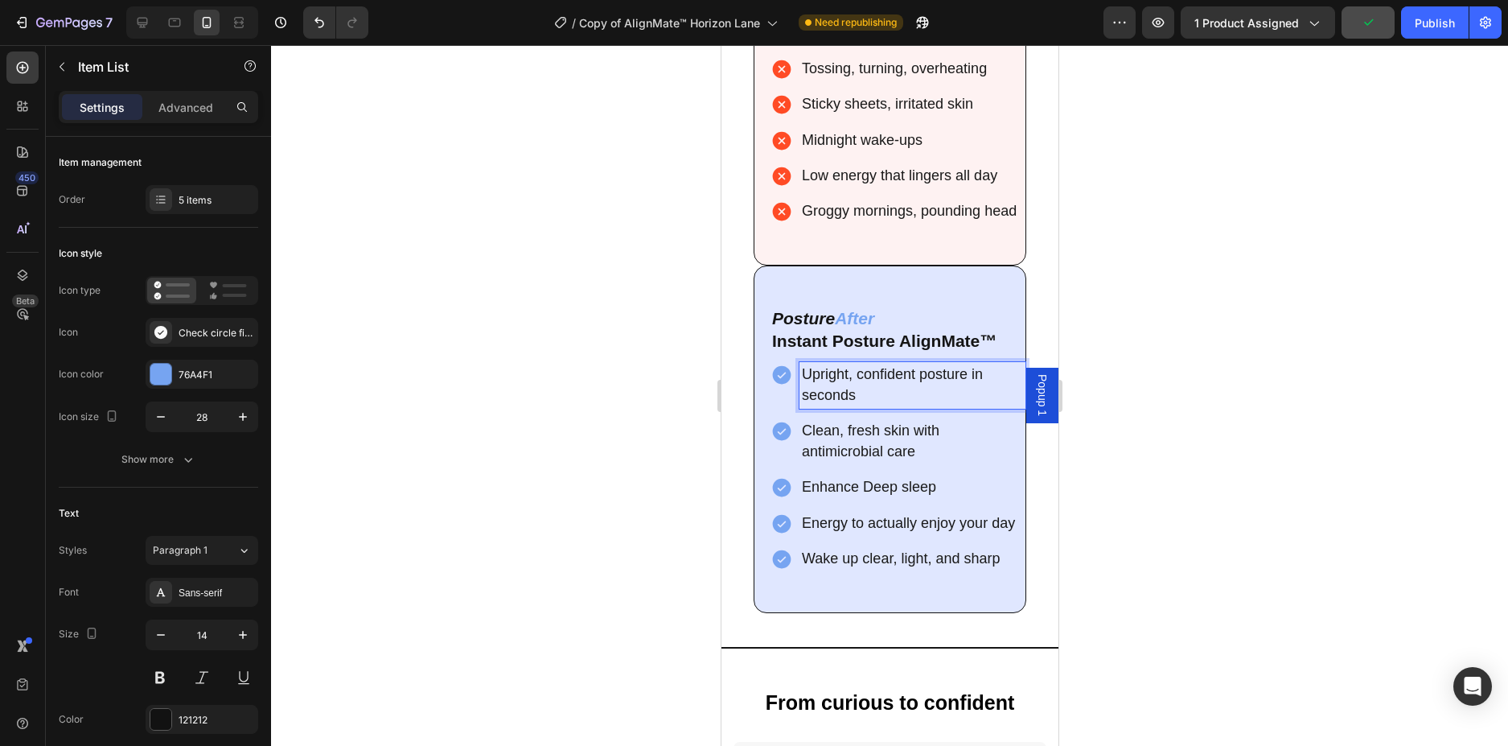
click at [927, 458] on span "Clean, fresh skin with antimicrobial care" at bounding box center [870, 440] width 138 height 37
click at [926, 462] on p "Clean, fresh skin with antimicrobial care" at bounding box center [911, 442] width 221 height 42
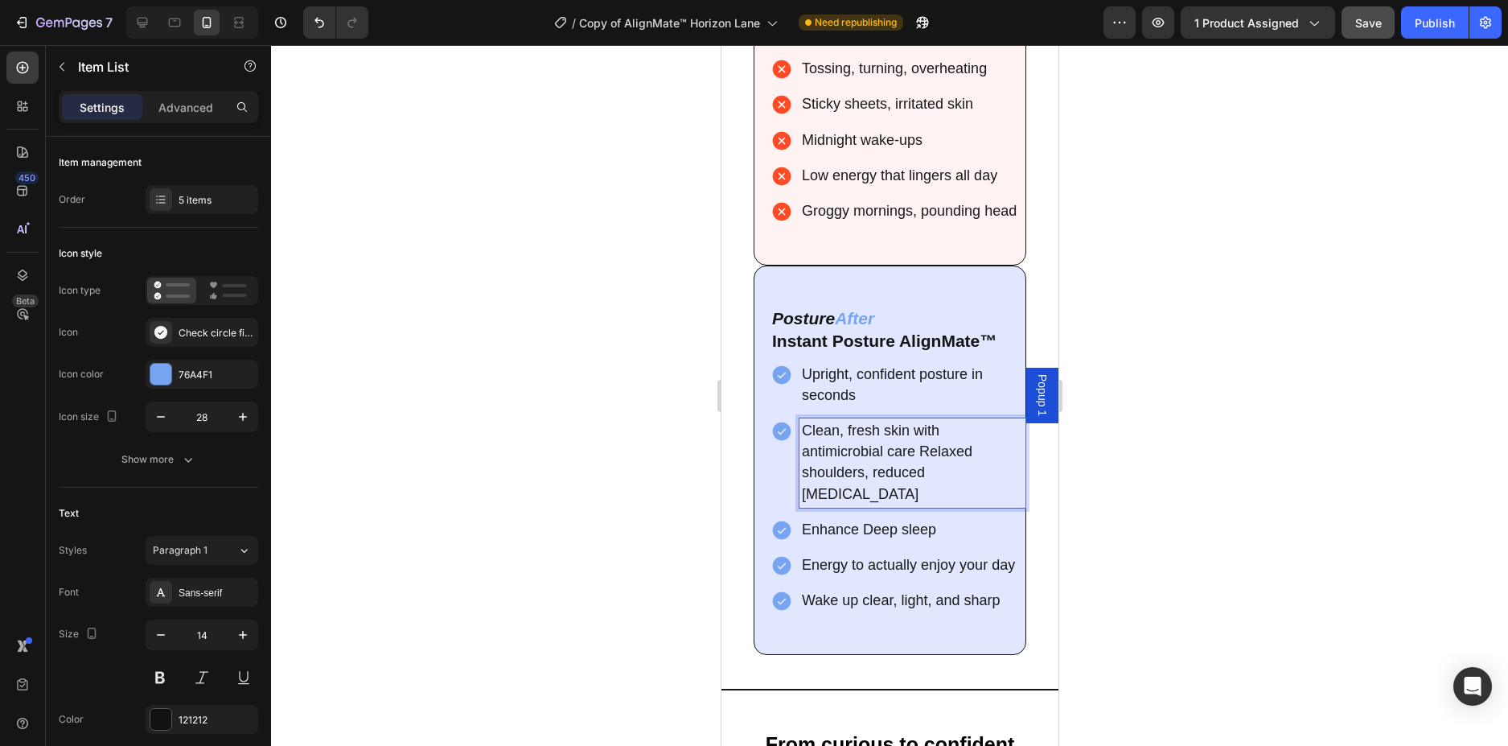
click at [921, 473] on span "Clean, fresh skin with antimicrobial care Relaxed shoulders, reduced back strain" at bounding box center [886, 462] width 171 height 80
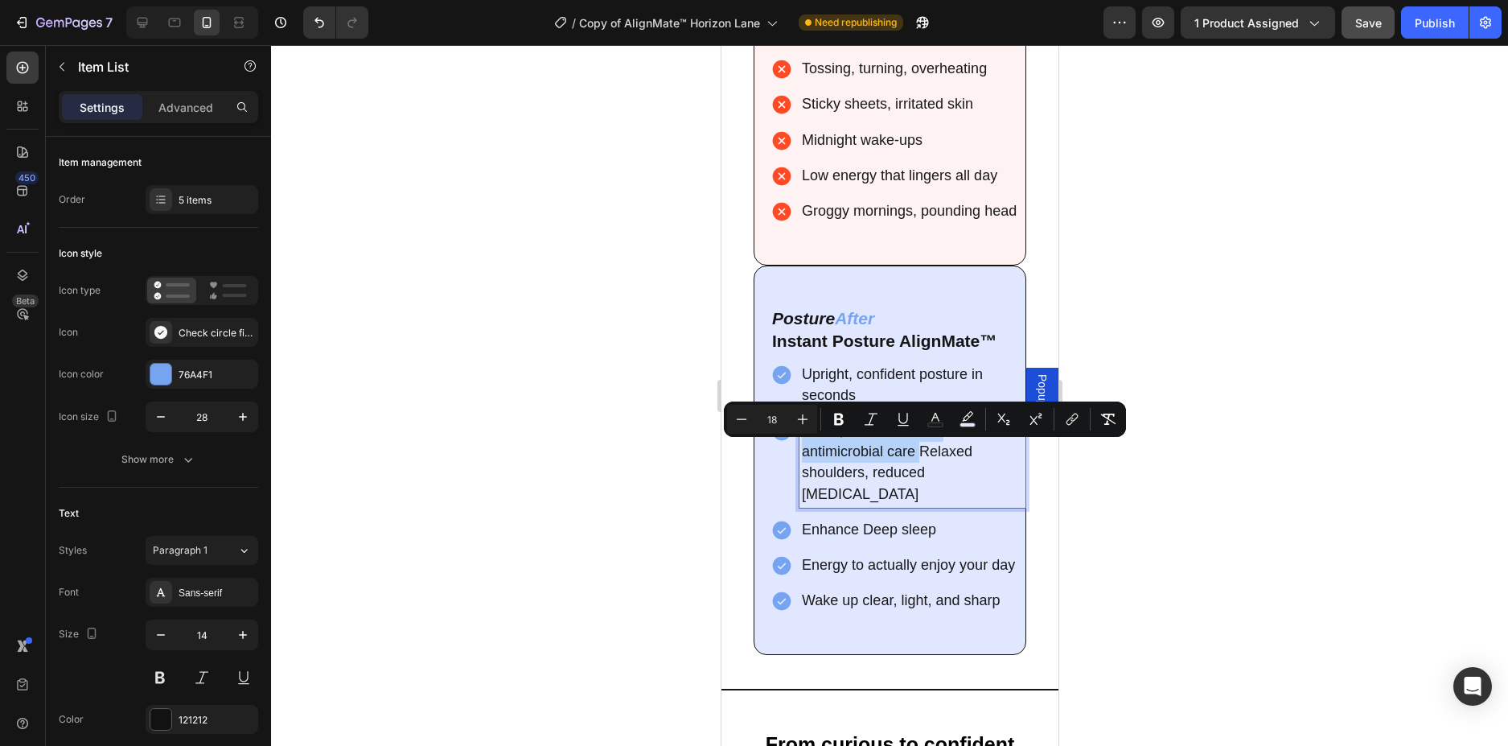
drag, startPoint x: 921, startPoint y: 473, endPoint x: 793, endPoint y: 445, distance: 130.9
click at [793, 445] on div "Clean, fresh skin with antimicrobial care Relaxed shoulders, reduced back strain" at bounding box center [897, 462] width 255 height 89
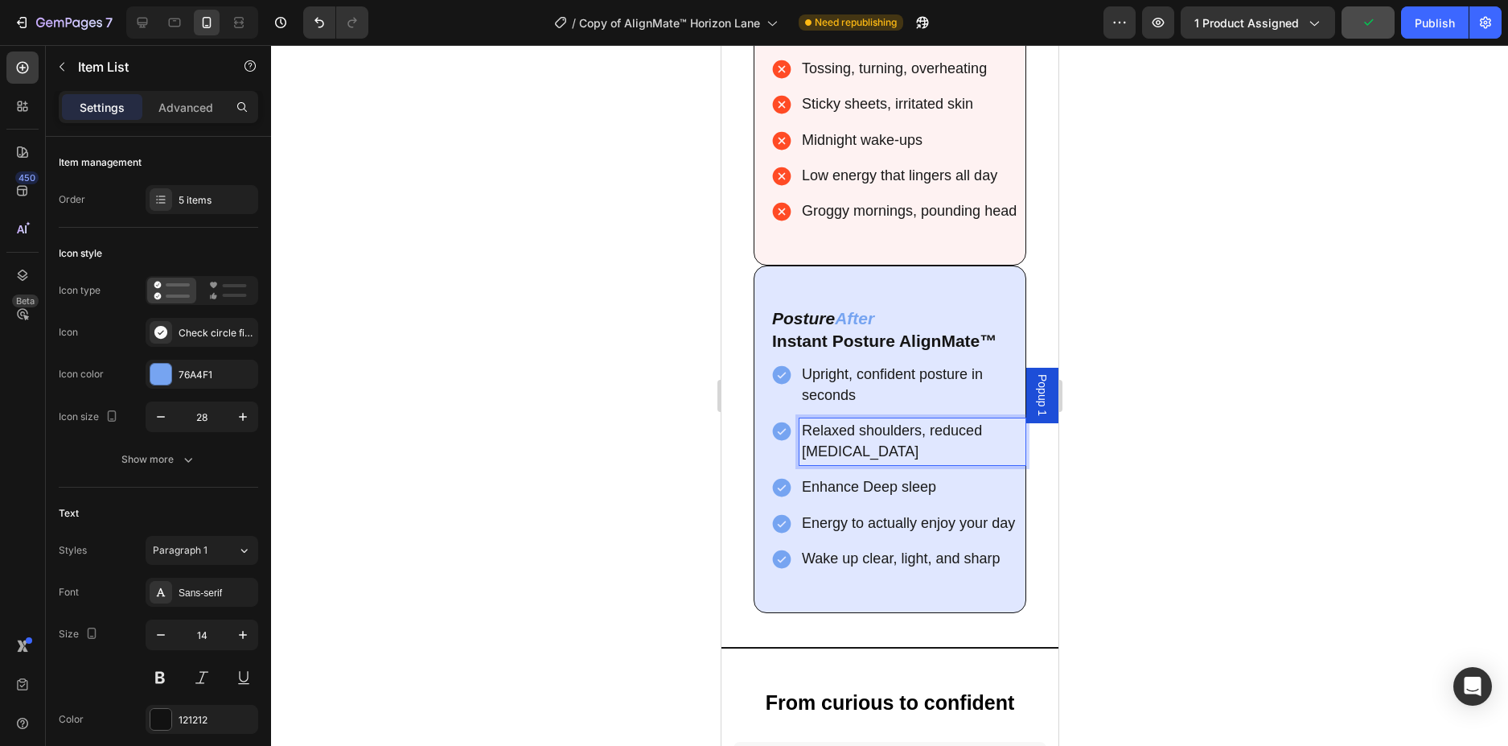
click at [943, 498] on p "Enhance Deep sleep" at bounding box center [911, 487] width 221 height 21
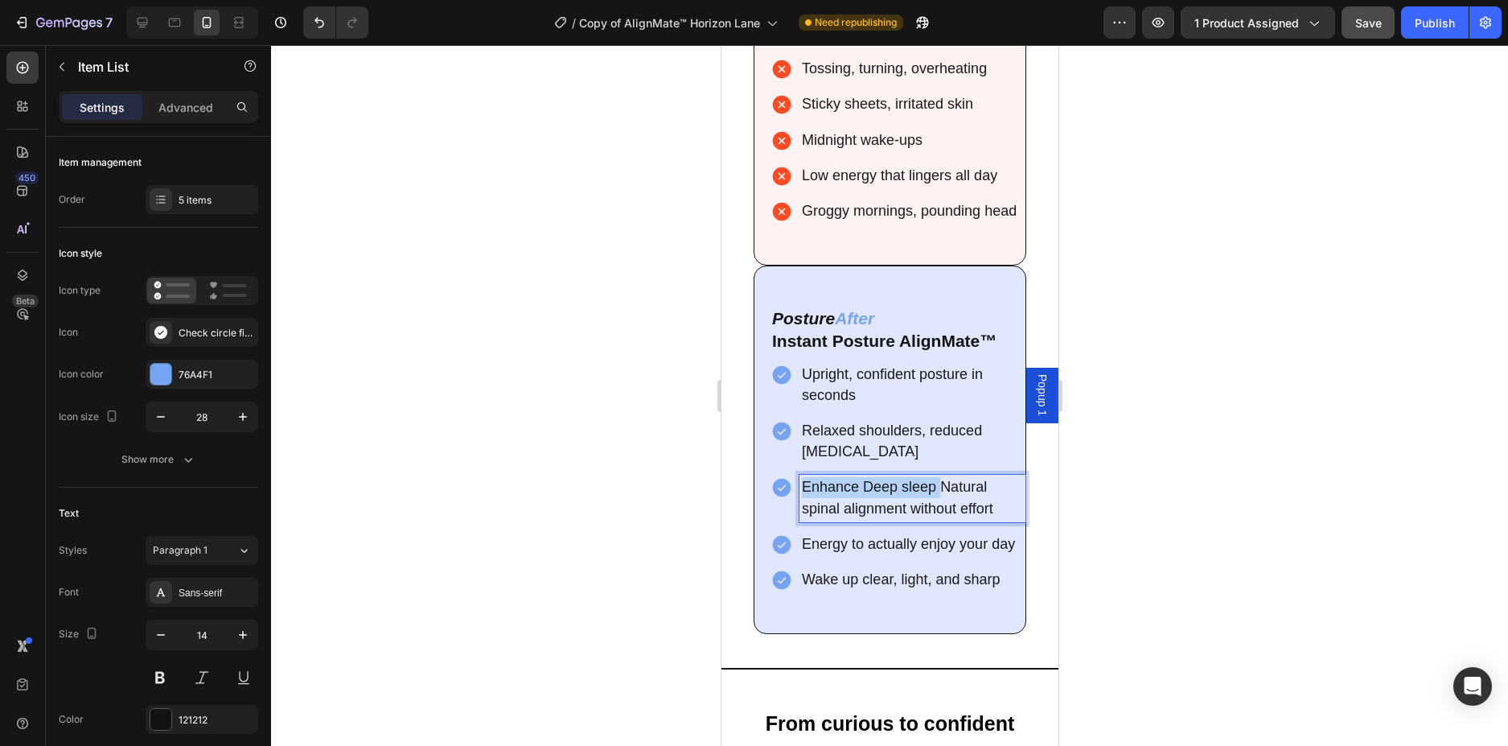
drag, startPoint x: 943, startPoint y: 511, endPoint x: 791, endPoint y: 500, distance: 152.4
click at [791, 500] on div "Enhance Deep sleep Natural spinal alignment without effort" at bounding box center [897, 498] width 255 height 47
click at [853, 555] on p "Energy to actually enjoy your day" at bounding box center [911, 544] width 221 height 21
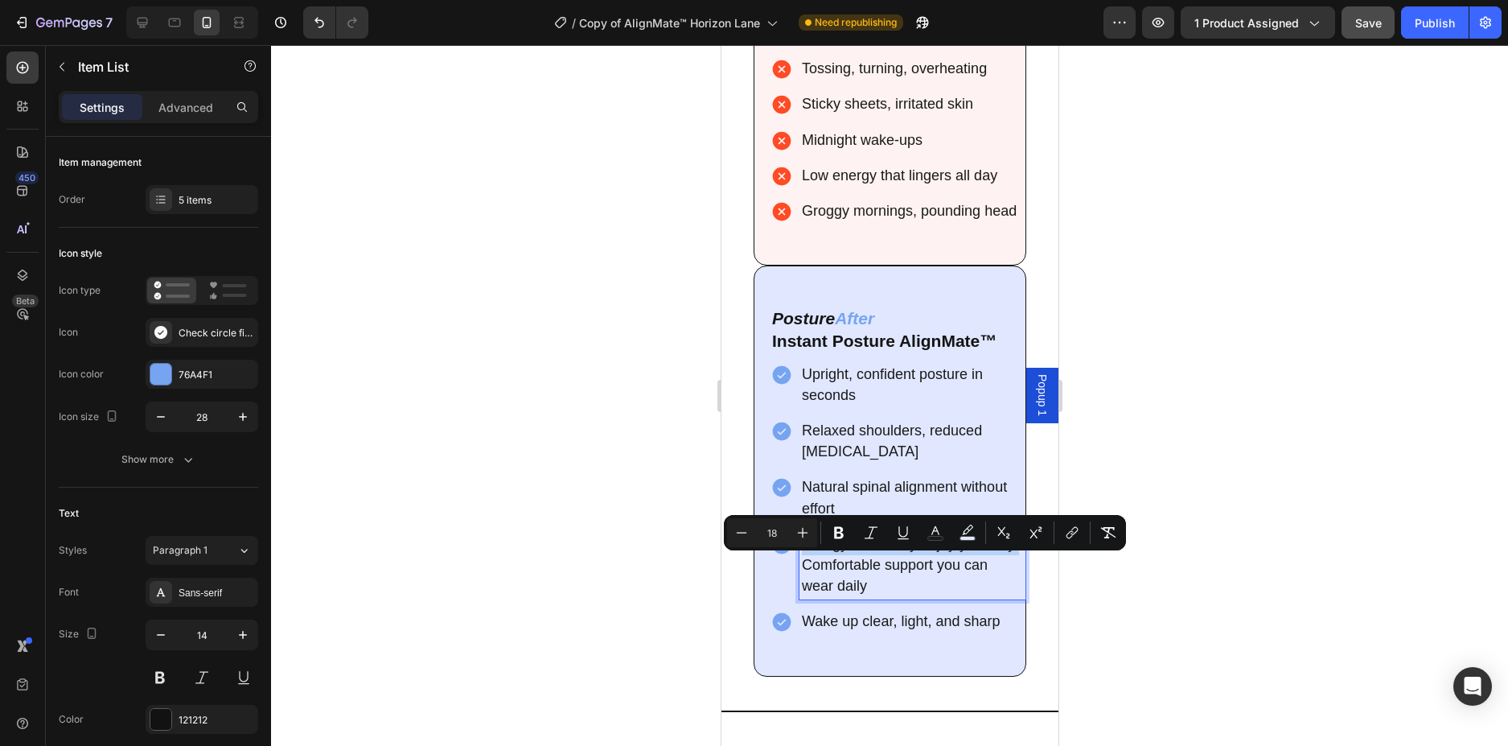
drag, startPoint x: 828, startPoint y: 585, endPoint x: 797, endPoint y: 559, distance: 40.6
click at [797, 559] on div "Energy to actually enjoy your day Comfortable support you can wear daily" at bounding box center [897, 566] width 255 height 68
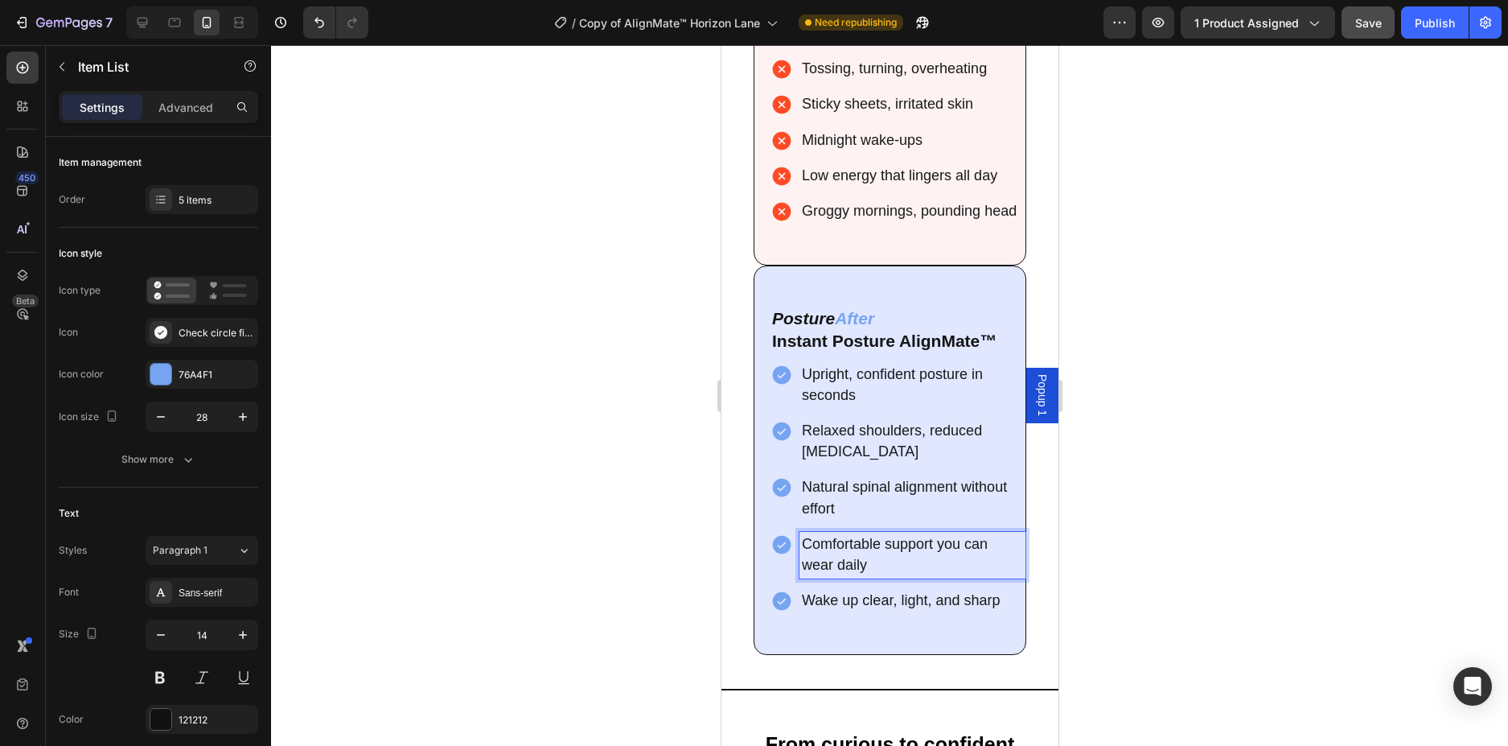
drag, startPoint x: 980, startPoint y: 628, endPoint x: 993, endPoint y: 627, distance: 13.0
click at [987, 608] on span "Wake up clear, light, and sharp" at bounding box center [900, 600] width 198 height 16
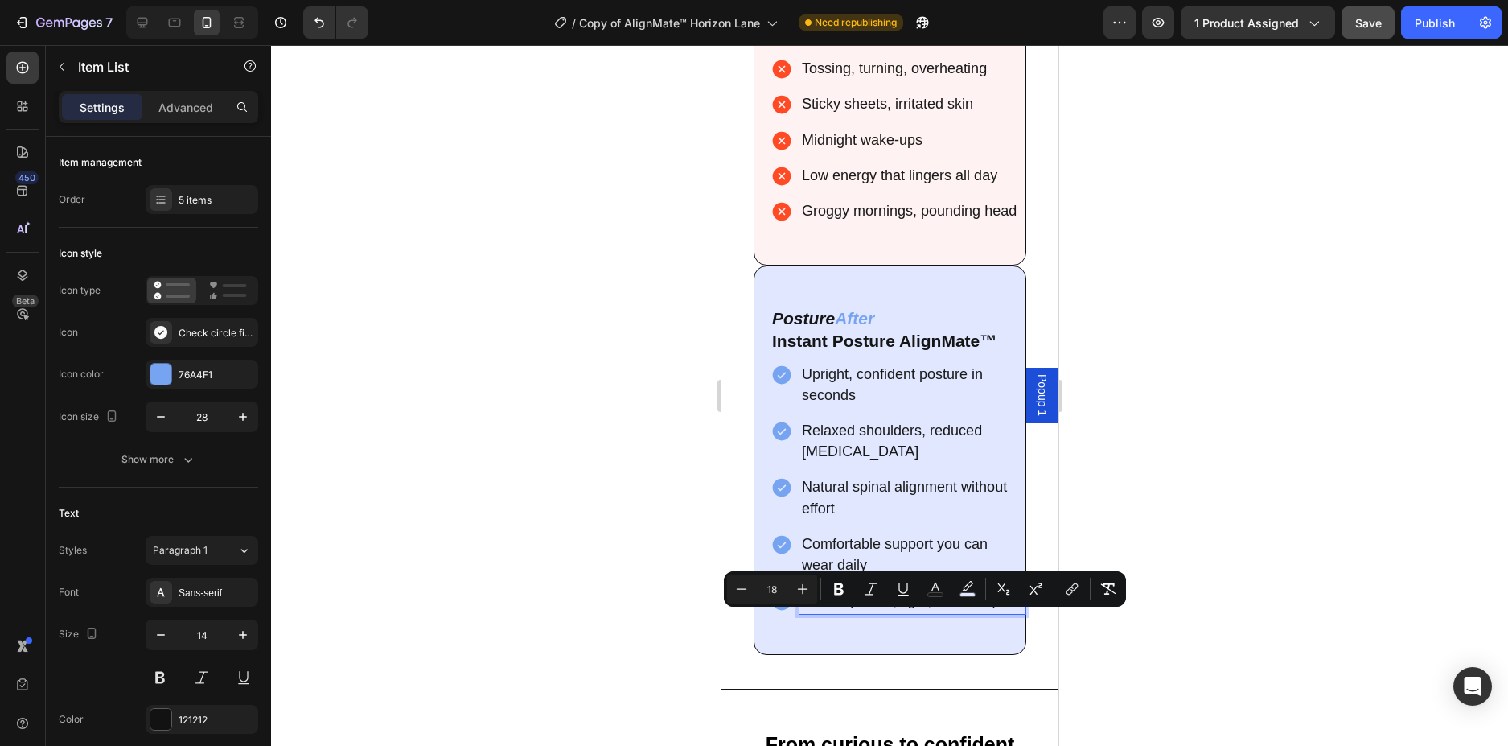
click at [1000, 611] on p "Wake up clear, light, and sharp" at bounding box center [911, 600] width 221 height 21
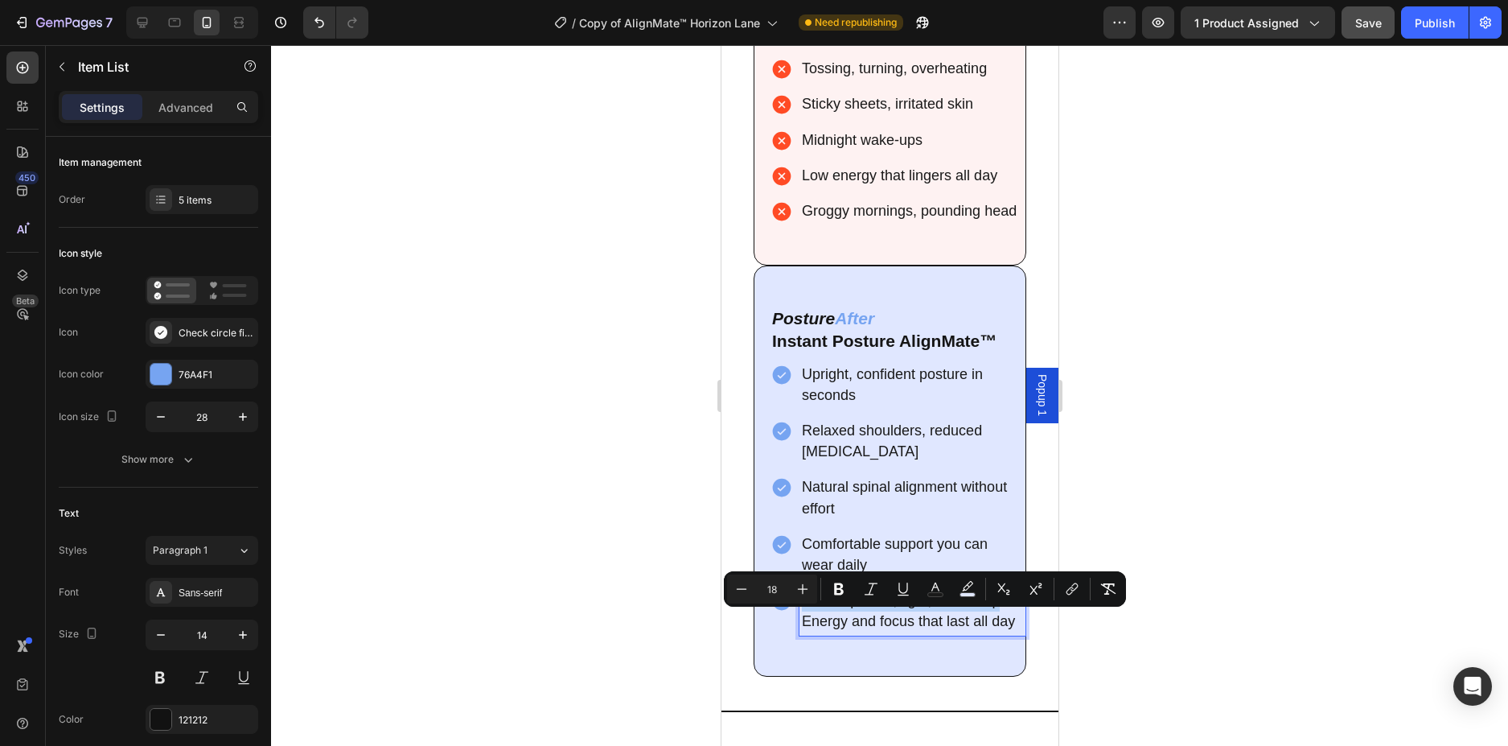
drag, startPoint x: 1001, startPoint y: 623, endPoint x: 800, endPoint y: 619, distance: 200.3
click at [801, 619] on p "Wake up clear, light, and sharp Energy and focus that last all day" at bounding box center [911, 611] width 221 height 42
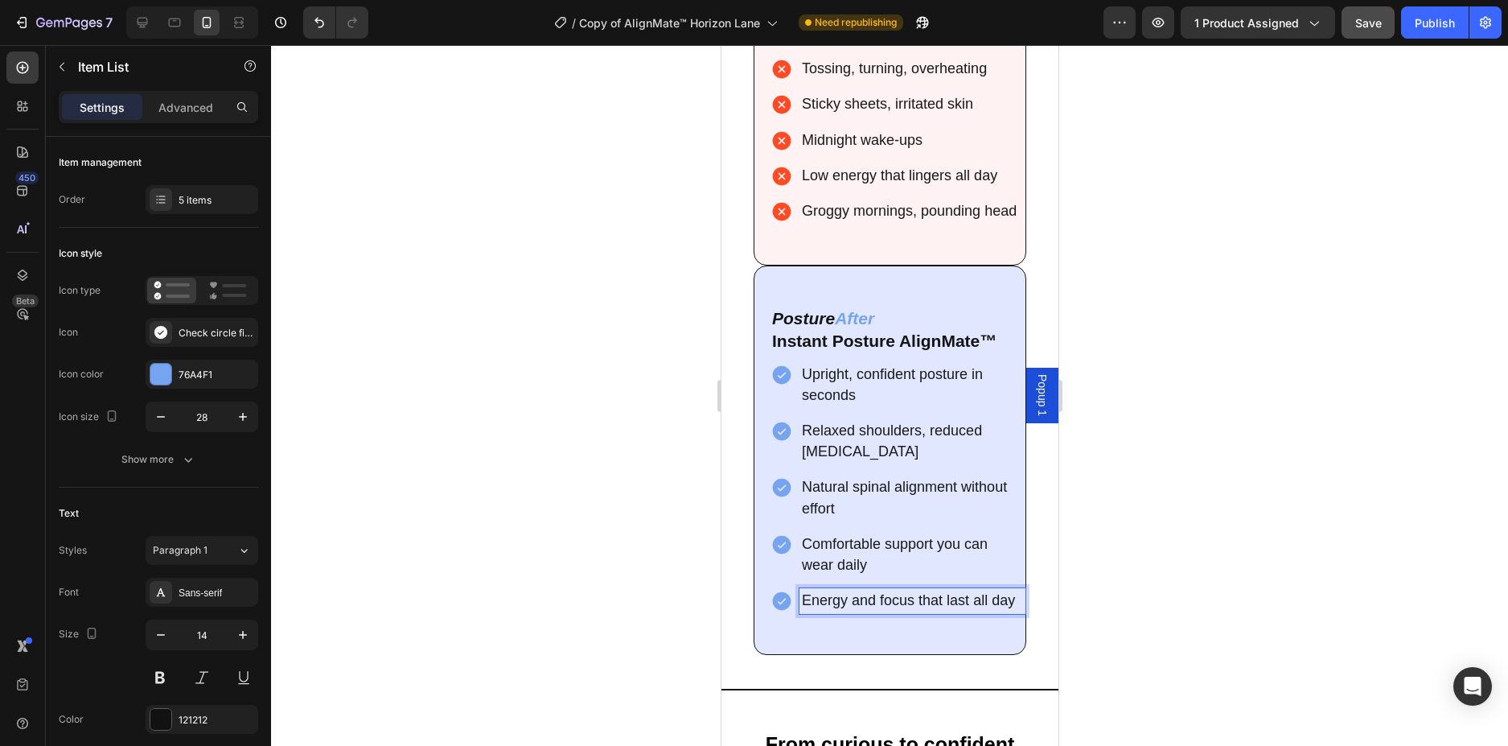
click at [805, 608] on span "Energy and focus that last all day" at bounding box center [907, 600] width 213 height 16
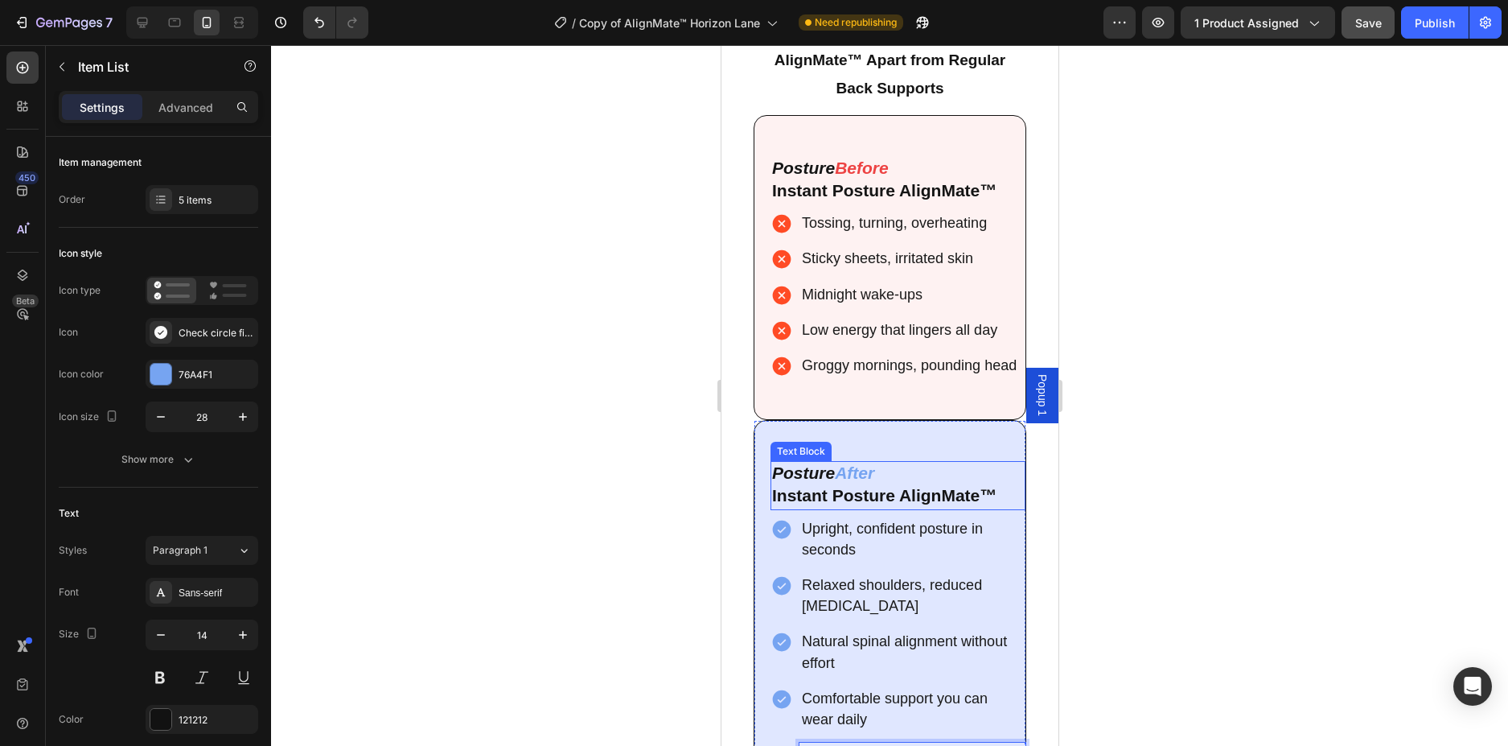
scroll to position [4939, 0]
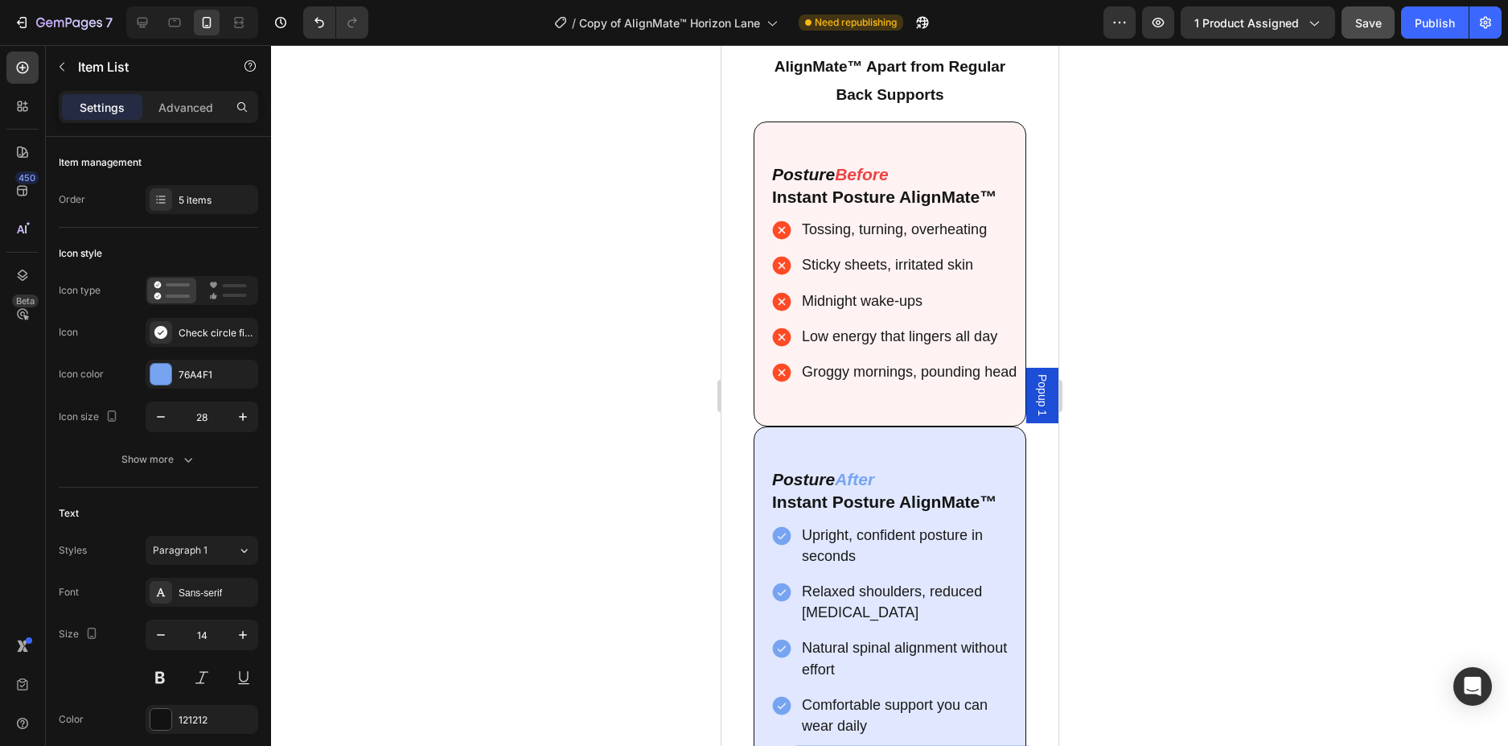
drag, startPoint x: 1239, startPoint y: 401, endPoint x: 1211, endPoint y: 411, distance: 30.8
click at [1240, 401] on div at bounding box center [889, 395] width 1237 height 701
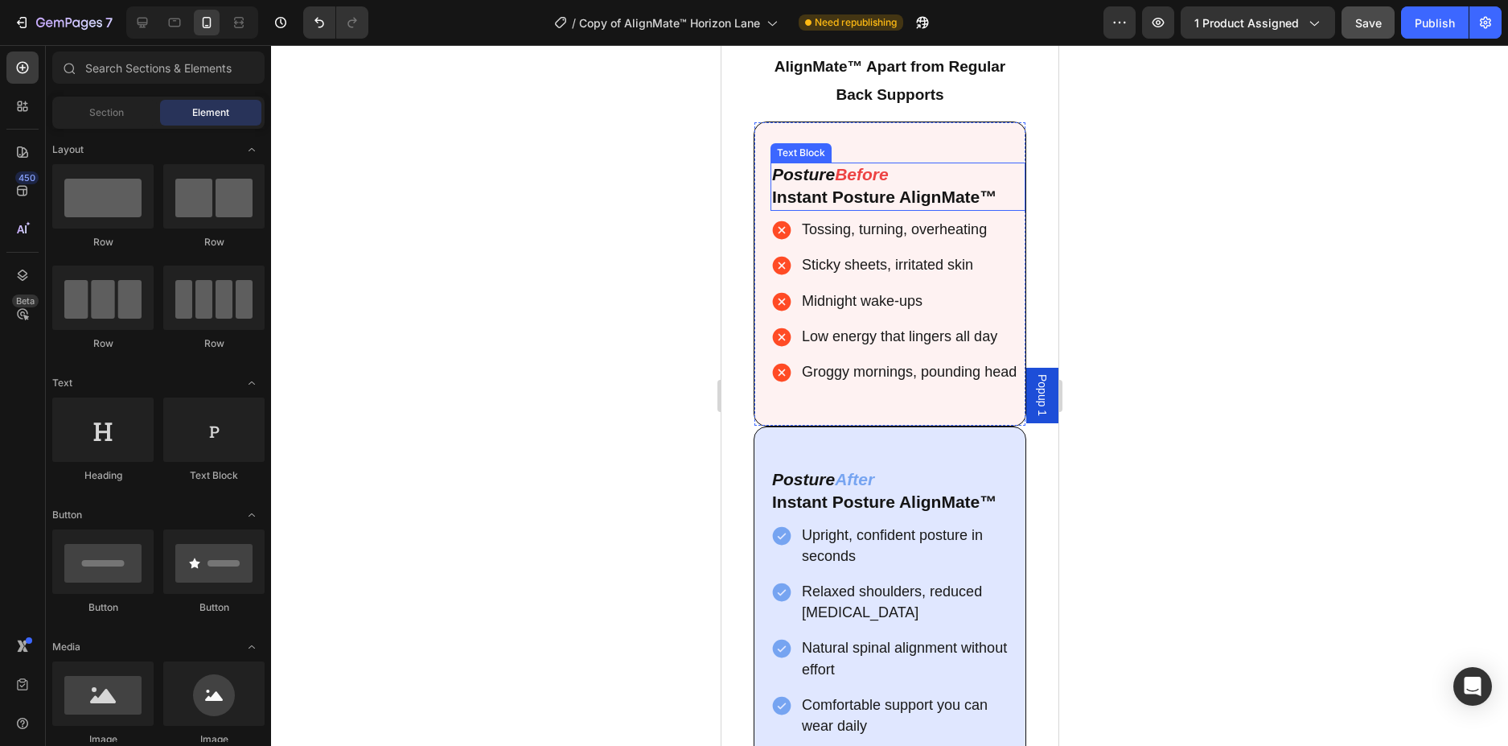
click at [777, 202] on strong "Instant Posture AlignMate™" at bounding box center [883, 196] width 224 height 18
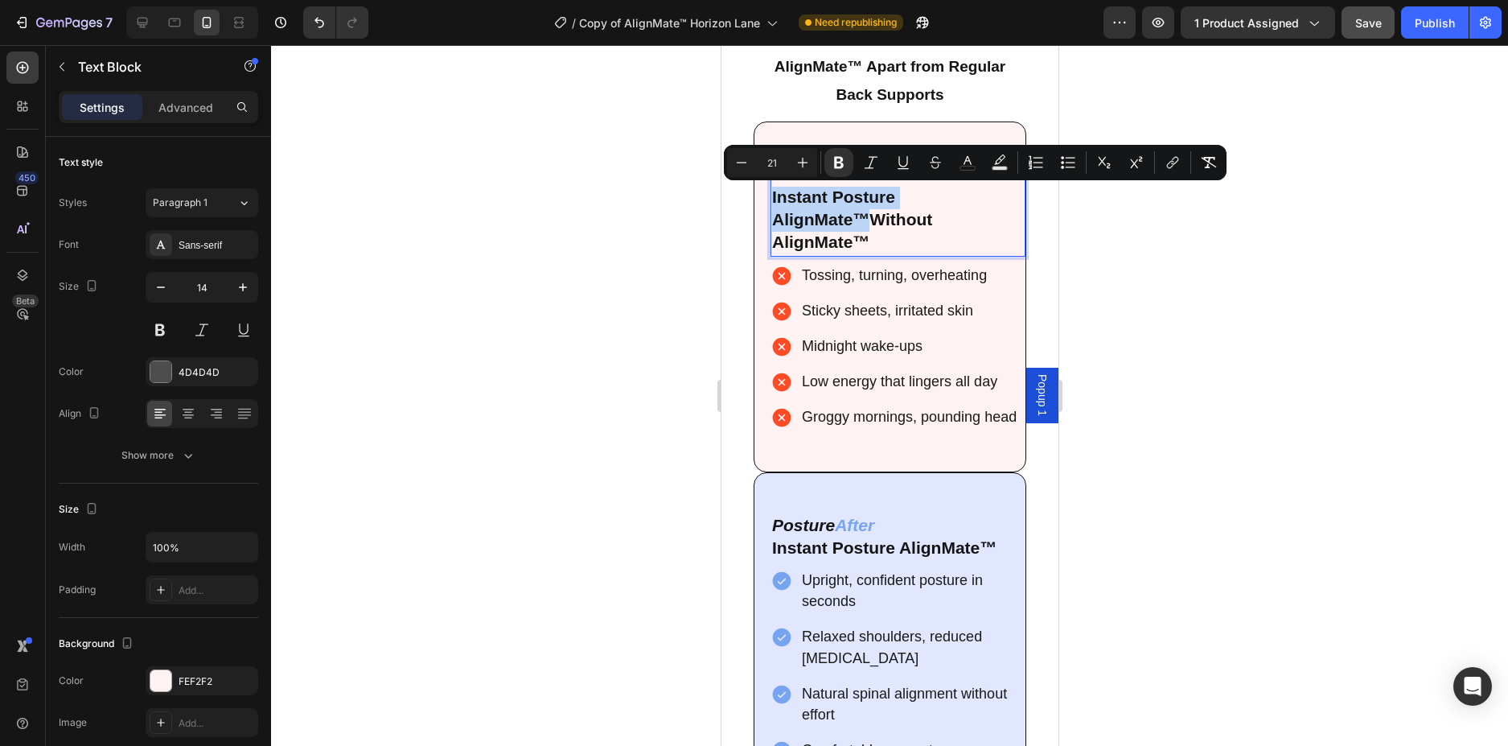
drag, startPoint x: 866, startPoint y: 218, endPoint x: 769, endPoint y: 201, distance: 98.8
click at [770, 201] on div "Posture Before Instant Posture AlignMate™Without AlignMate™" at bounding box center [897, 209] width 255 height 94
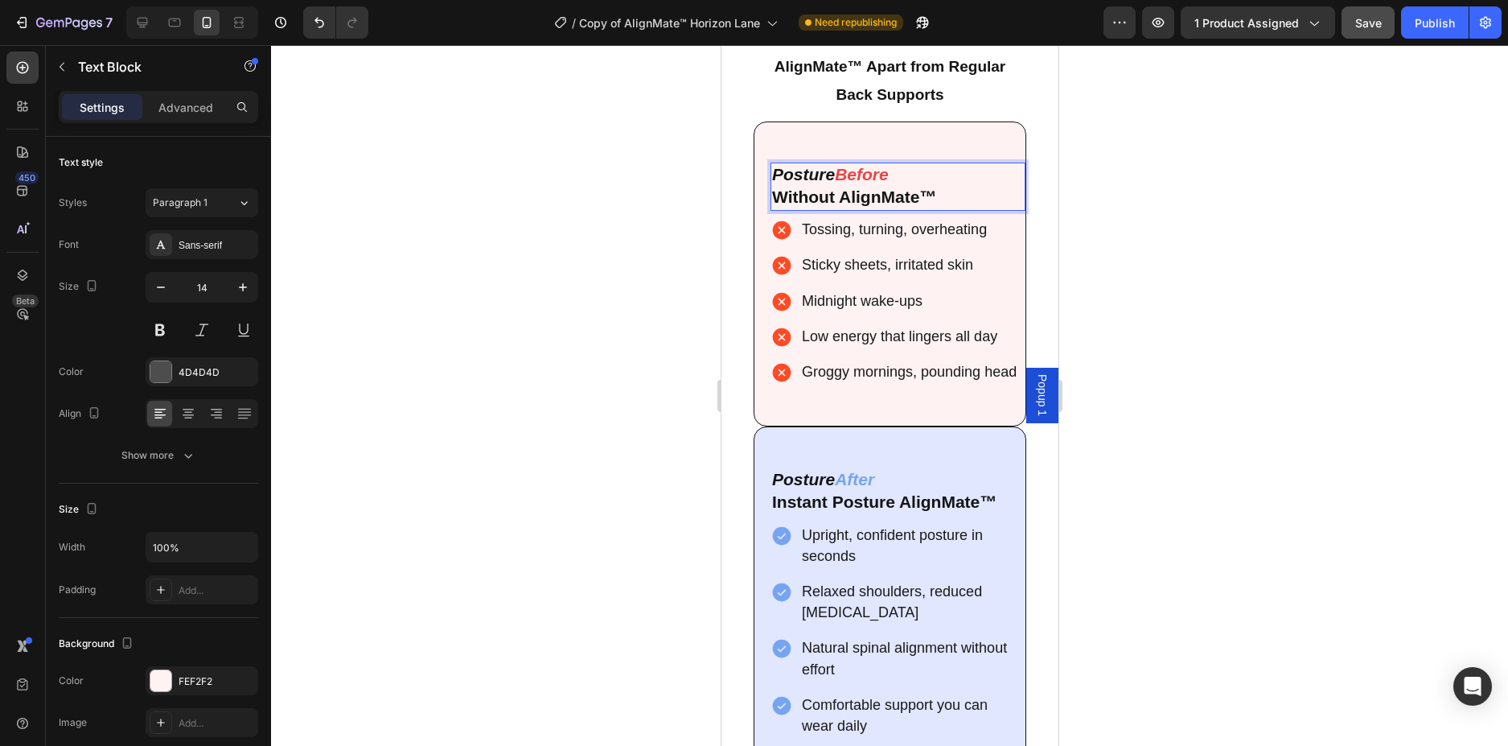
click at [1242, 164] on div at bounding box center [889, 395] width 1237 height 701
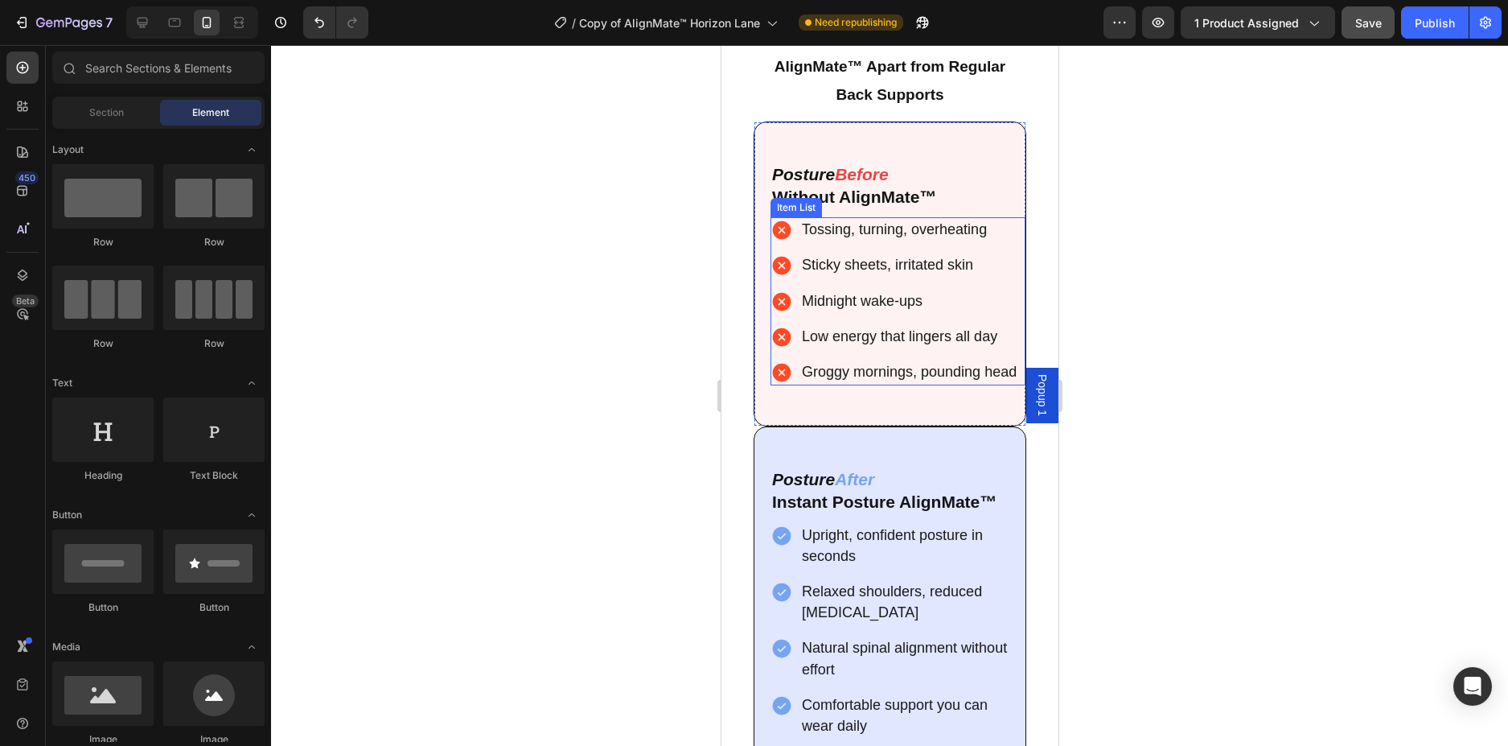
click at [987, 228] on p "Tossing, turning, overheating" at bounding box center [908, 230] width 215 height 21
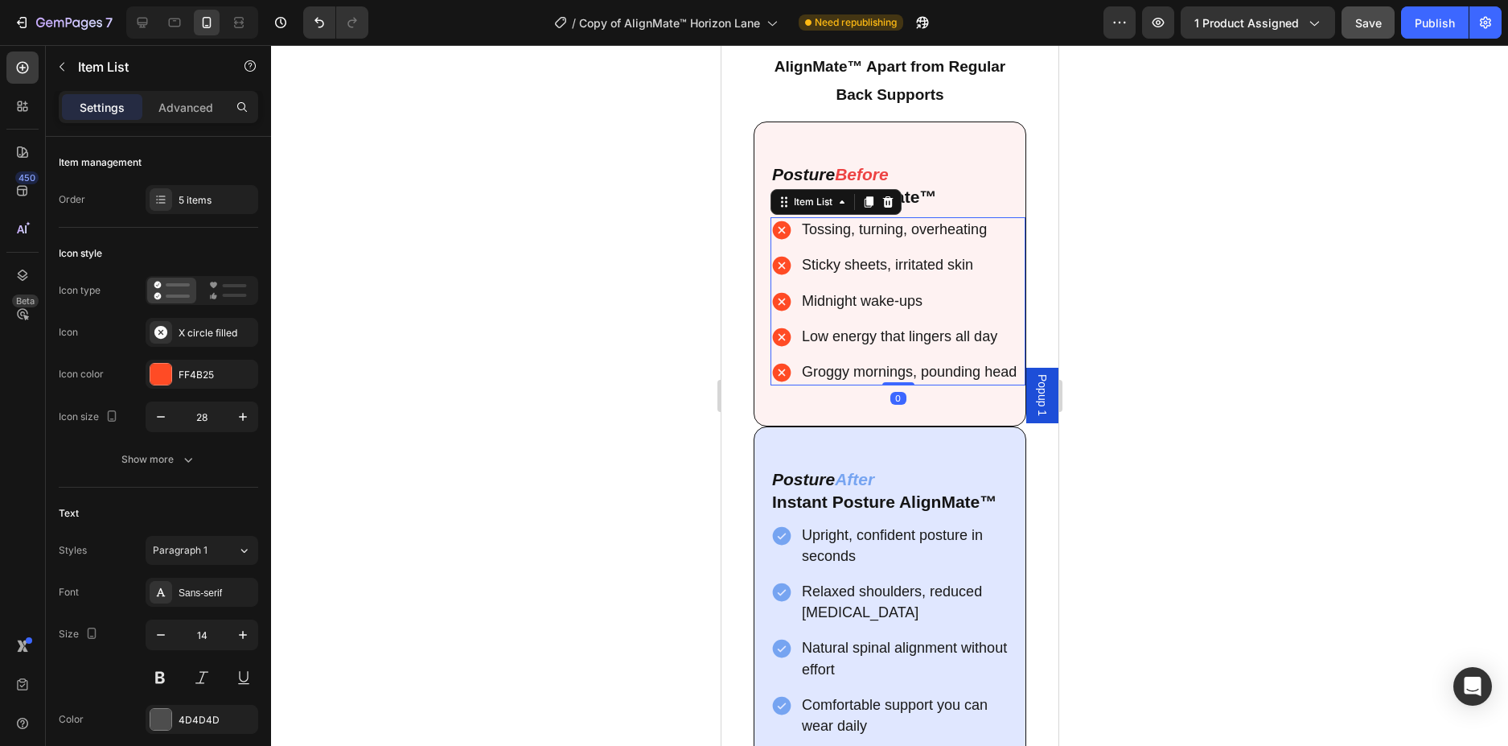
click at [987, 228] on p "Tossing, turning, overheating" at bounding box center [908, 230] width 215 height 21
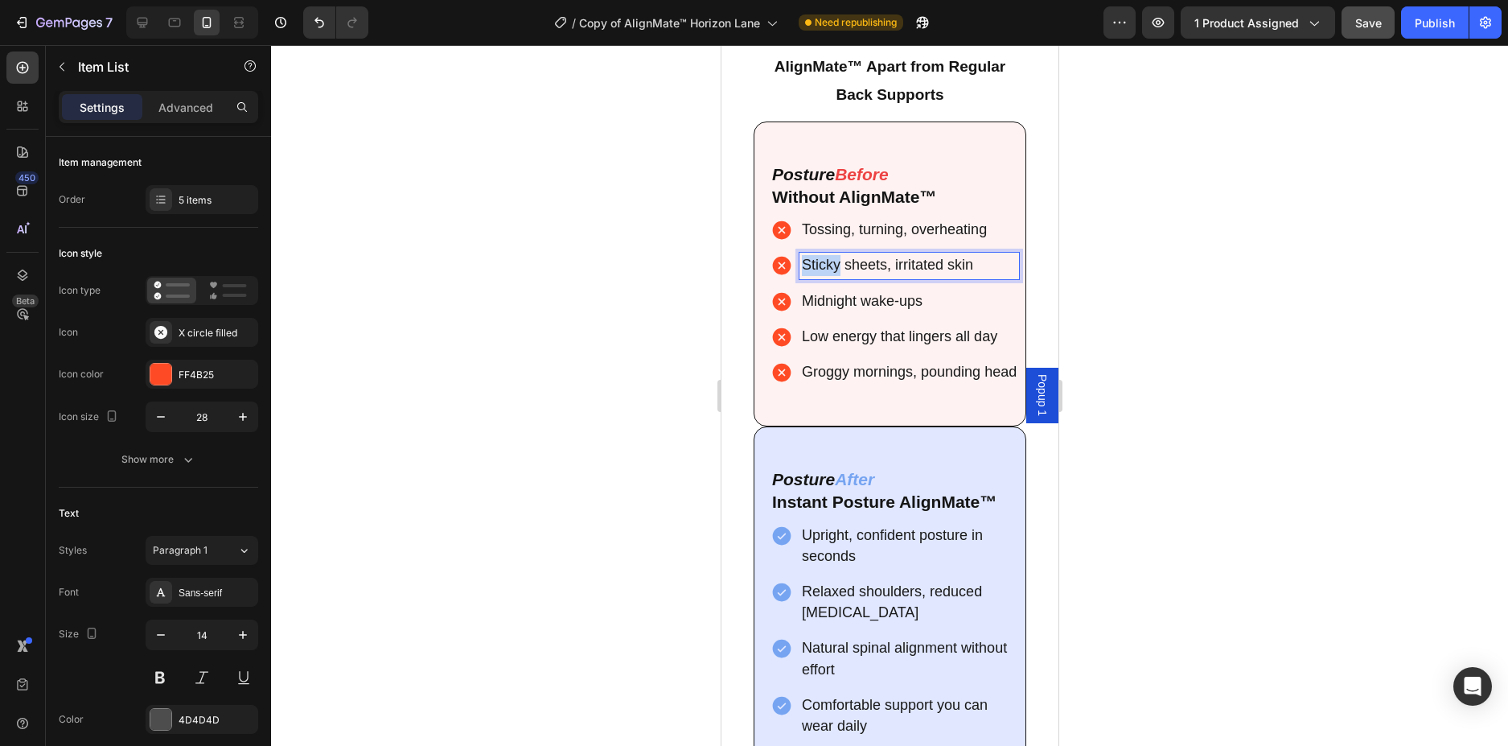
drag, startPoint x: 987, startPoint y: 228, endPoint x: 1588, endPoint y: 286, distance: 603.7
click at [820, 228] on p "Tossing, turning, overheating" at bounding box center [908, 230] width 215 height 21
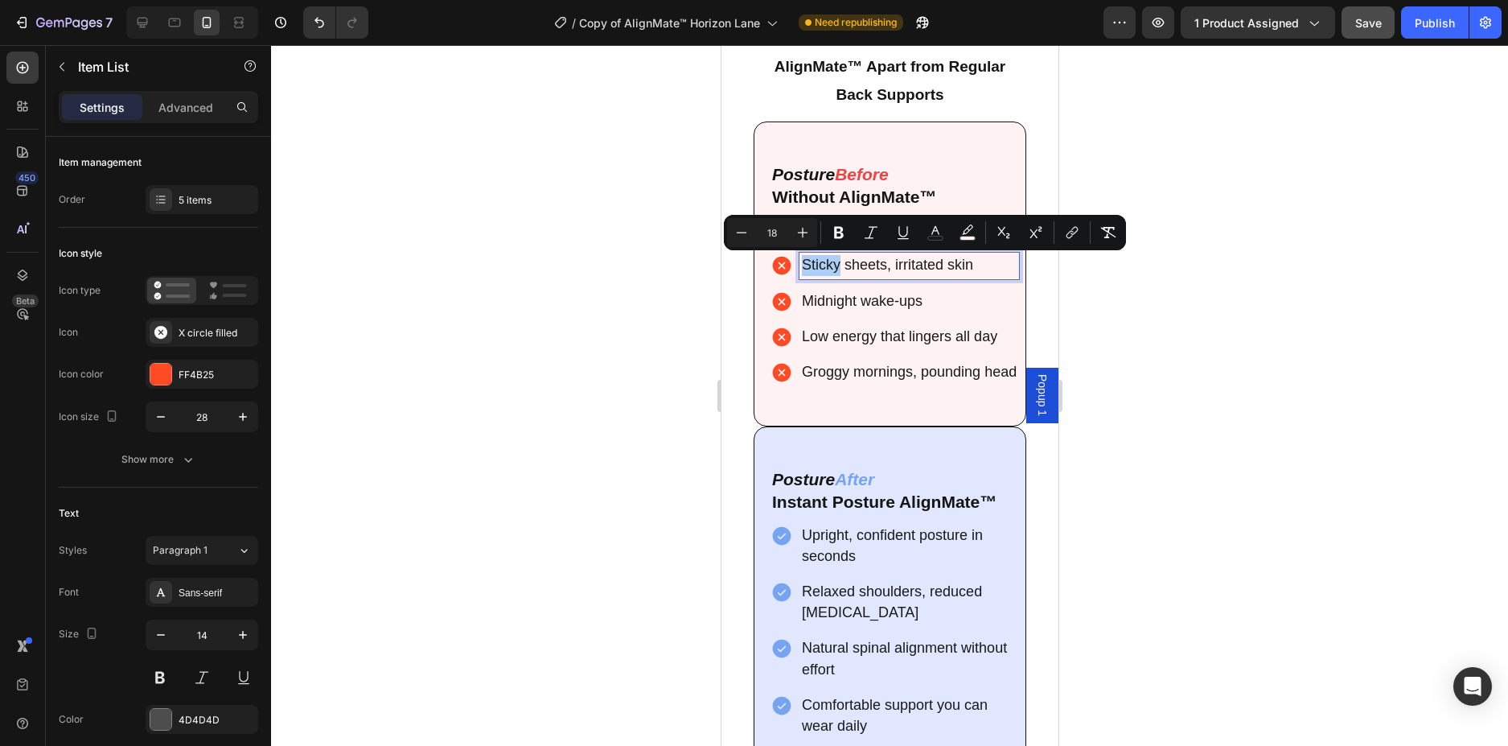
click at [1203, 298] on div at bounding box center [889, 395] width 1237 height 701
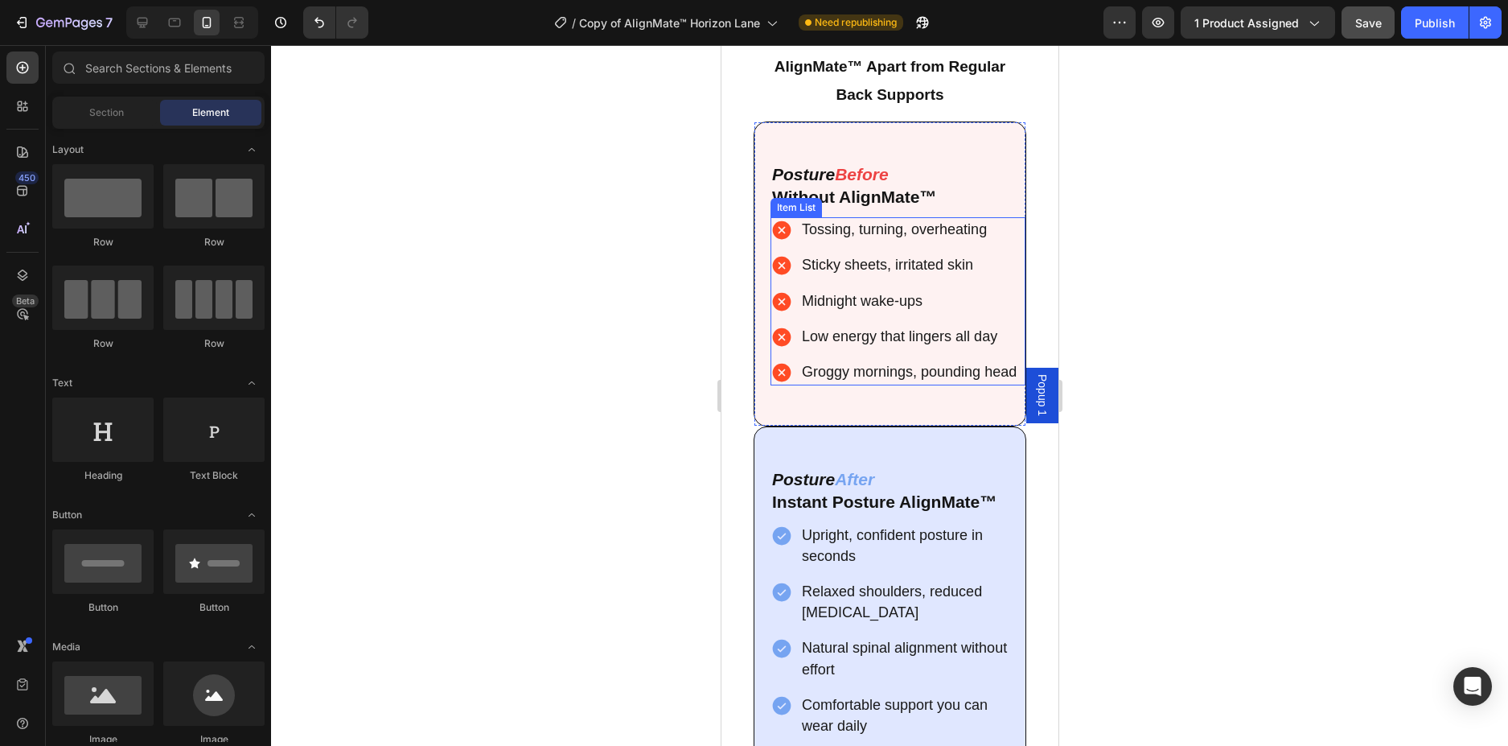
click at [980, 227] on span "Tossing, turning, overheating" at bounding box center [893, 229] width 185 height 16
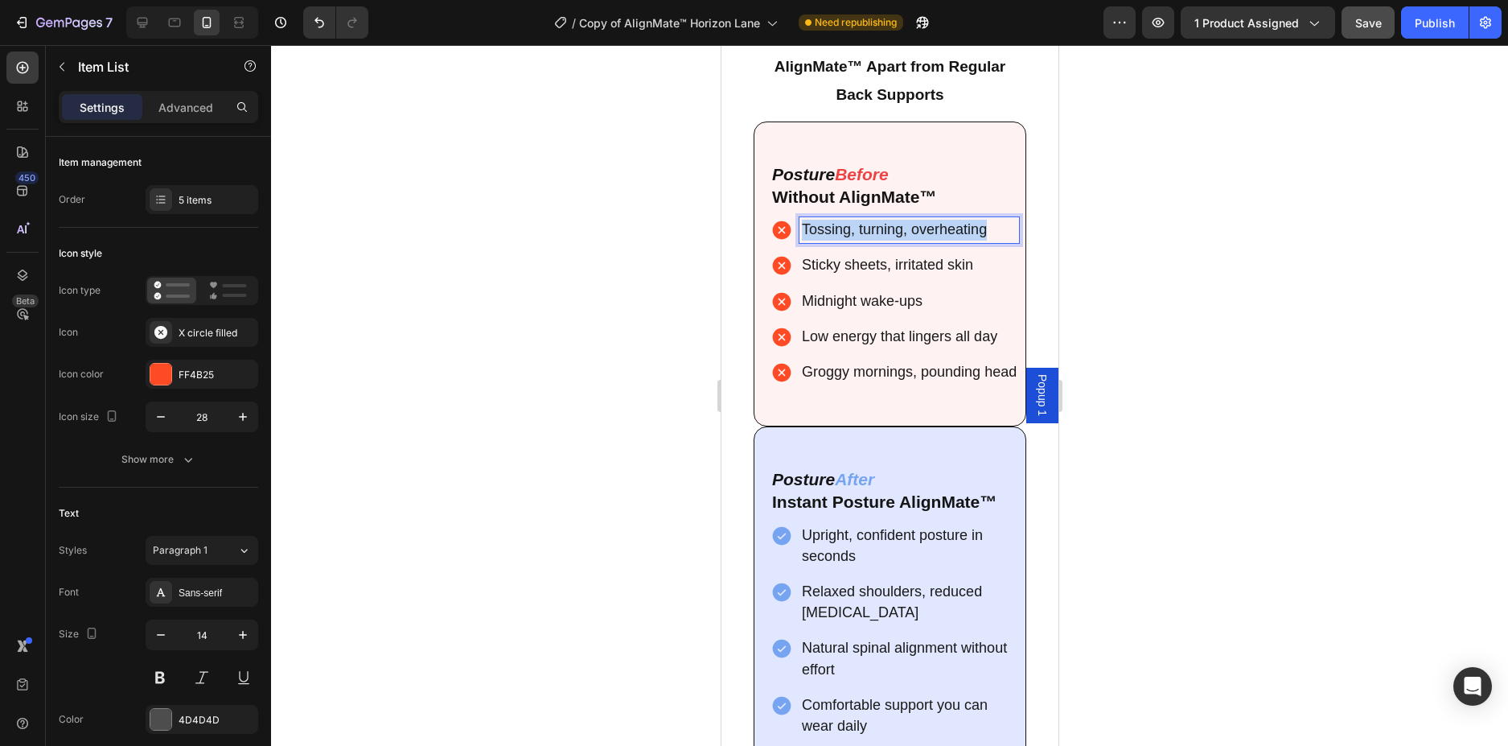
drag, startPoint x: 987, startPoint y: 229, endPoint x: 800, endPoint y: 223, distance: 186.7
click at [801, 223] on p "Tossing, turning, overheating" at bounding box center [908, 230] width 215 height 21
click at [974, 265] on p "Sticky sheets, irritated skin" at bounding box center [908, 265] width 215 height 21
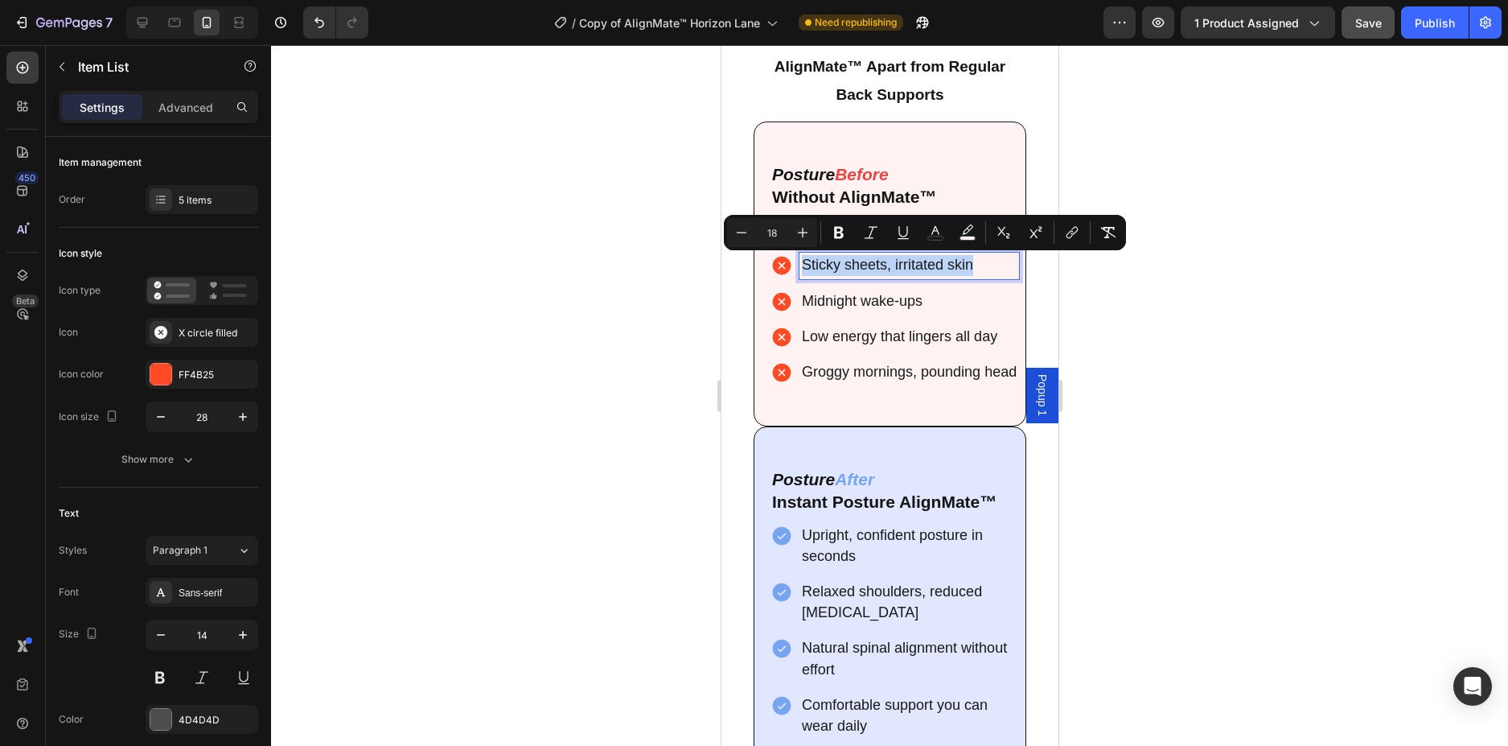
drag, startPoint x: 974, startPoint y: 265, endPoint x: 798, endPoint y: 265, distance: 176.1
click at [799, 265] on div "Sticky sheets, irritated skin" at bounding box center [909, 266] width 220 height 26
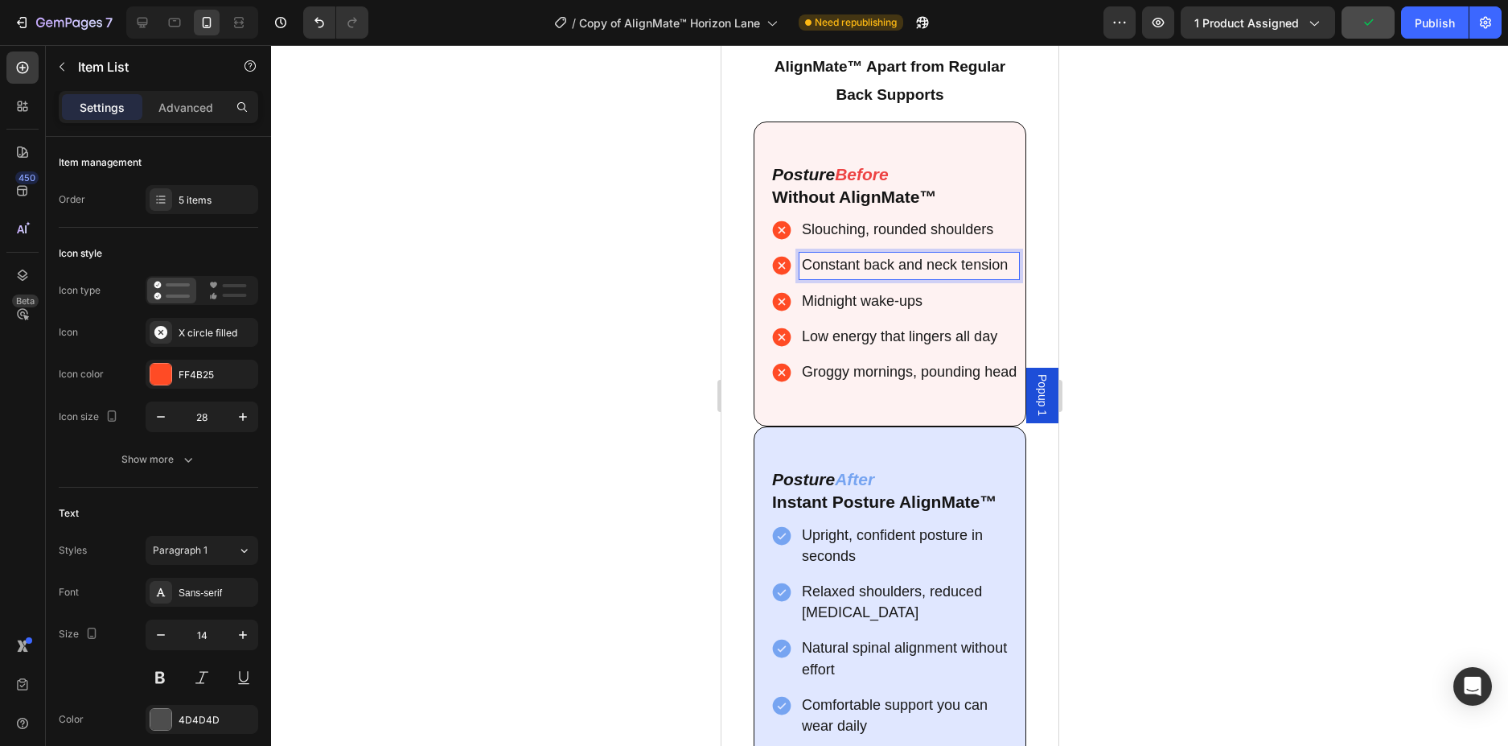
click at [1242, 266] on div at bounding box center [889, 395] width 1237 height 701
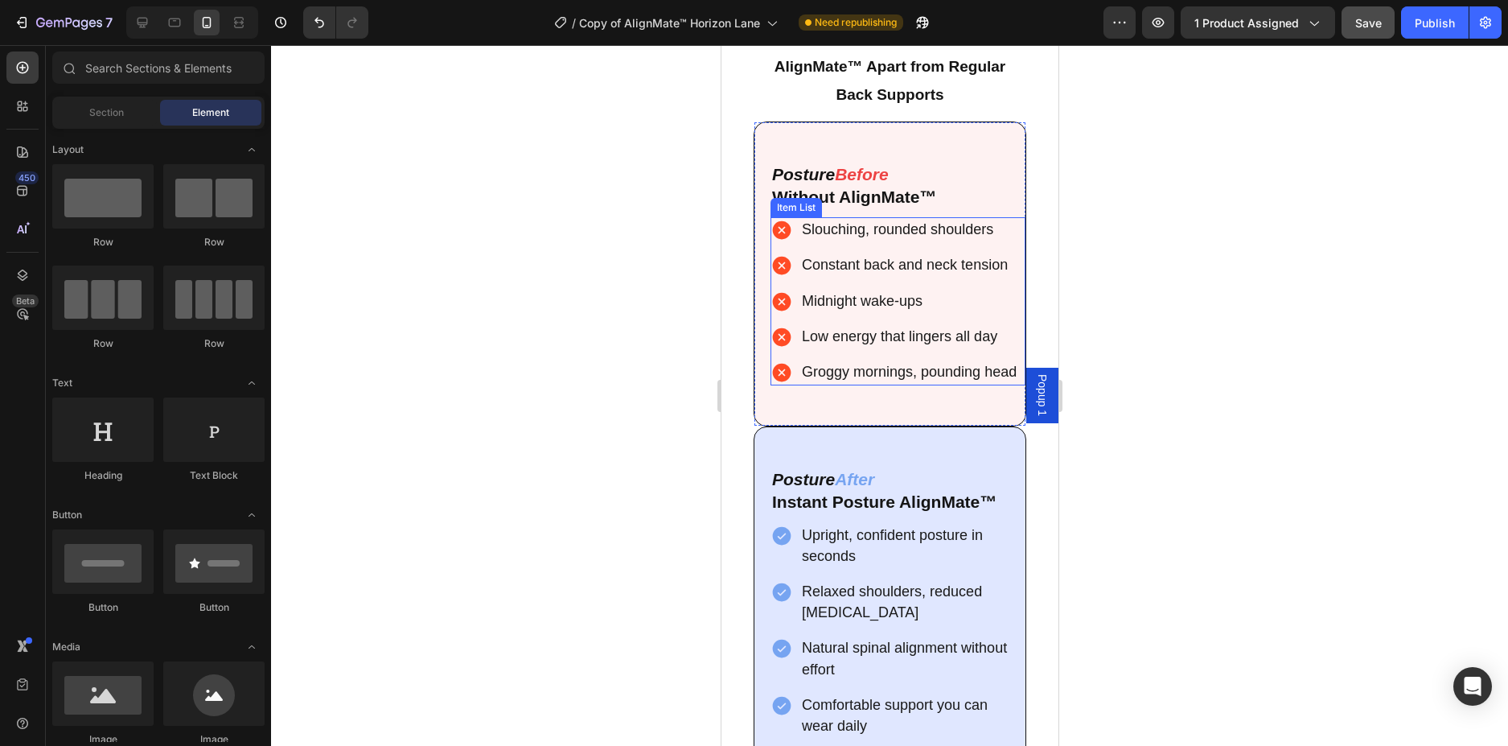
click at [921, 301] on span "Midnight wake-ups" at bounding box center [861, 301] width 121 height 16
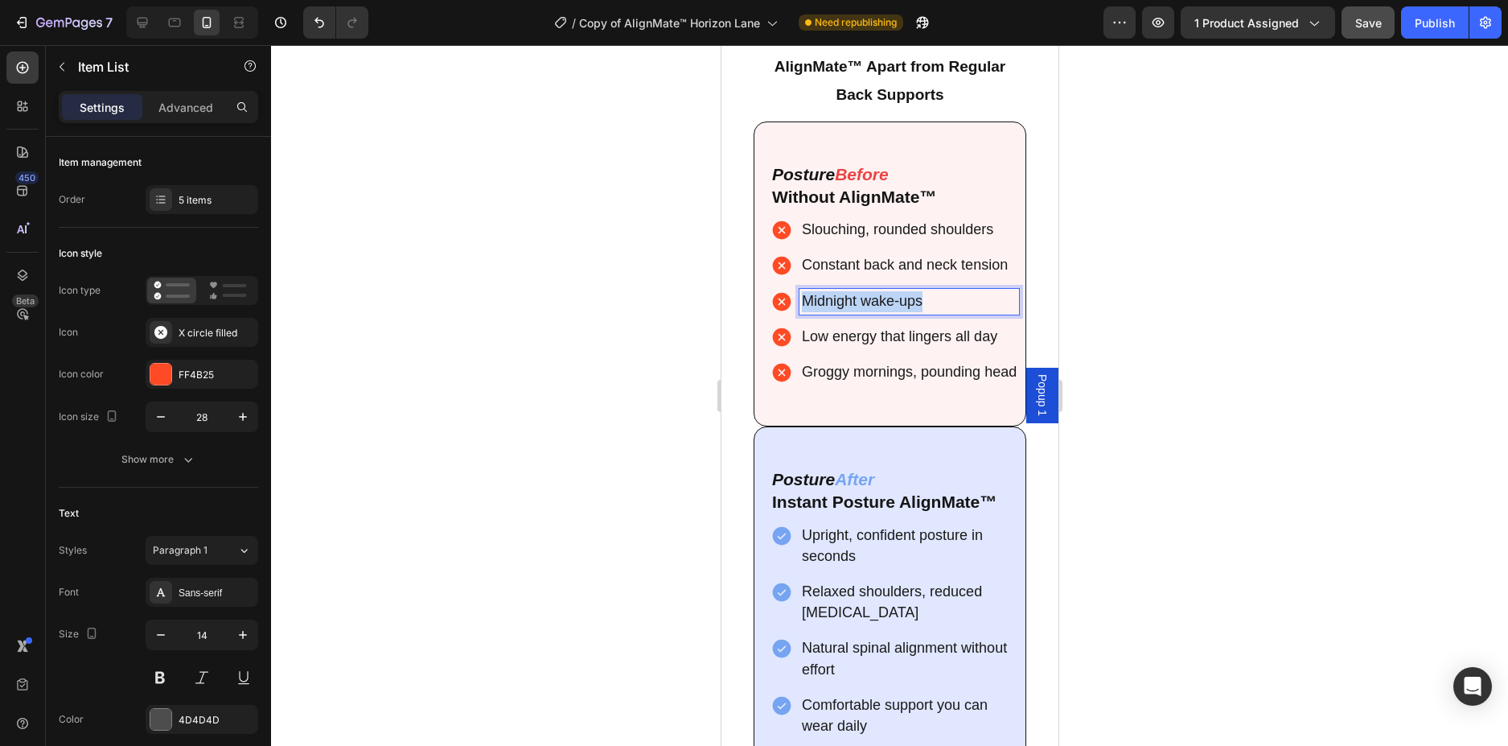
drag, startPoint x: 923, startPoint y: 302, endPoint x: 800, endPoint y: 302, distance: 123.1
click at [800, 302] on div "Midnight wake-ups" at bounding box center [909, 302] width 220 height 26
click at [990, 344] on span "Low energy that lingers all day" at bounding box center [898, 336] width 195 height 16
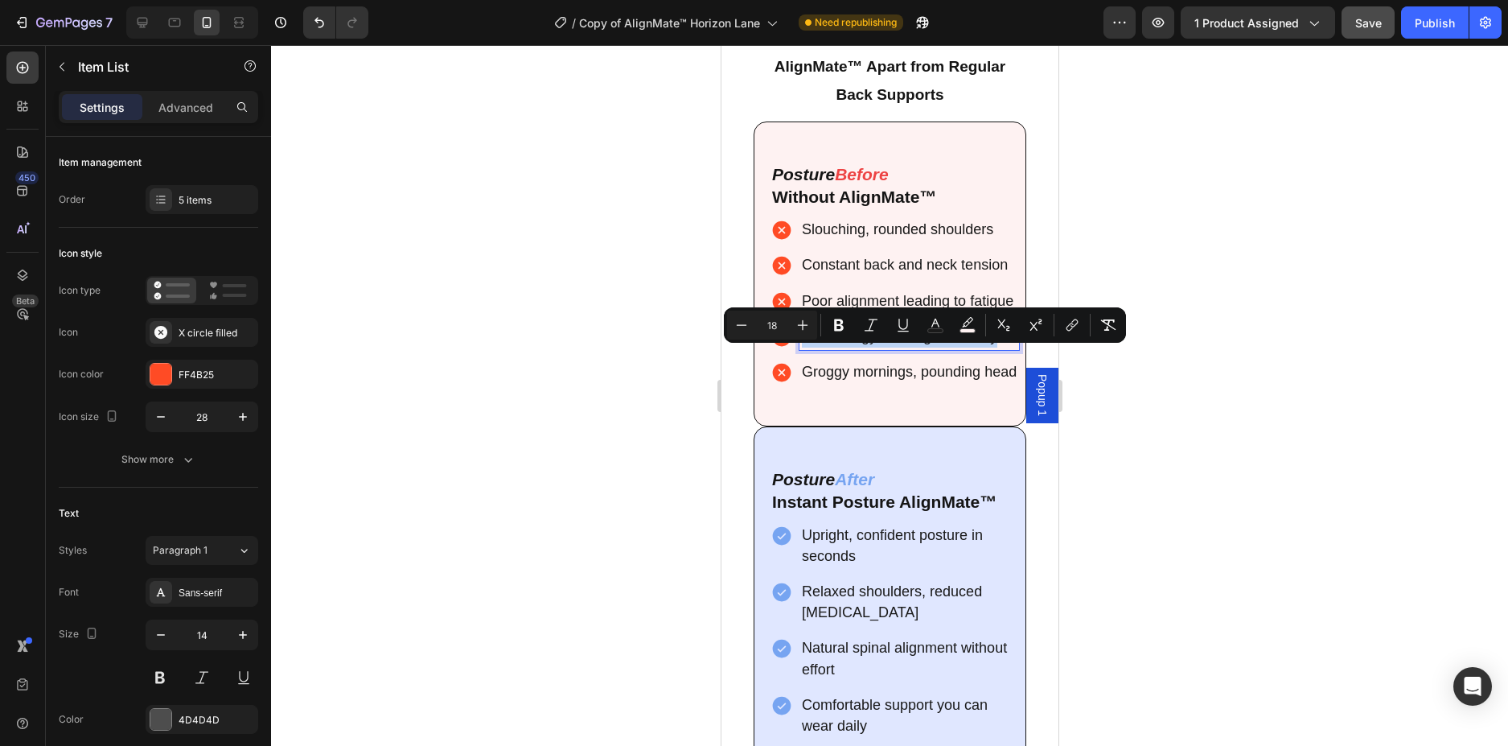
drag, startPoint x: 995, startPoint y: 357, endPoint x: 796, endPoint y: 361, distance: 198.7
click at [796, 350] on div "Low energy that lingers all day" at bounding box center [894, 337] width 249 height 26
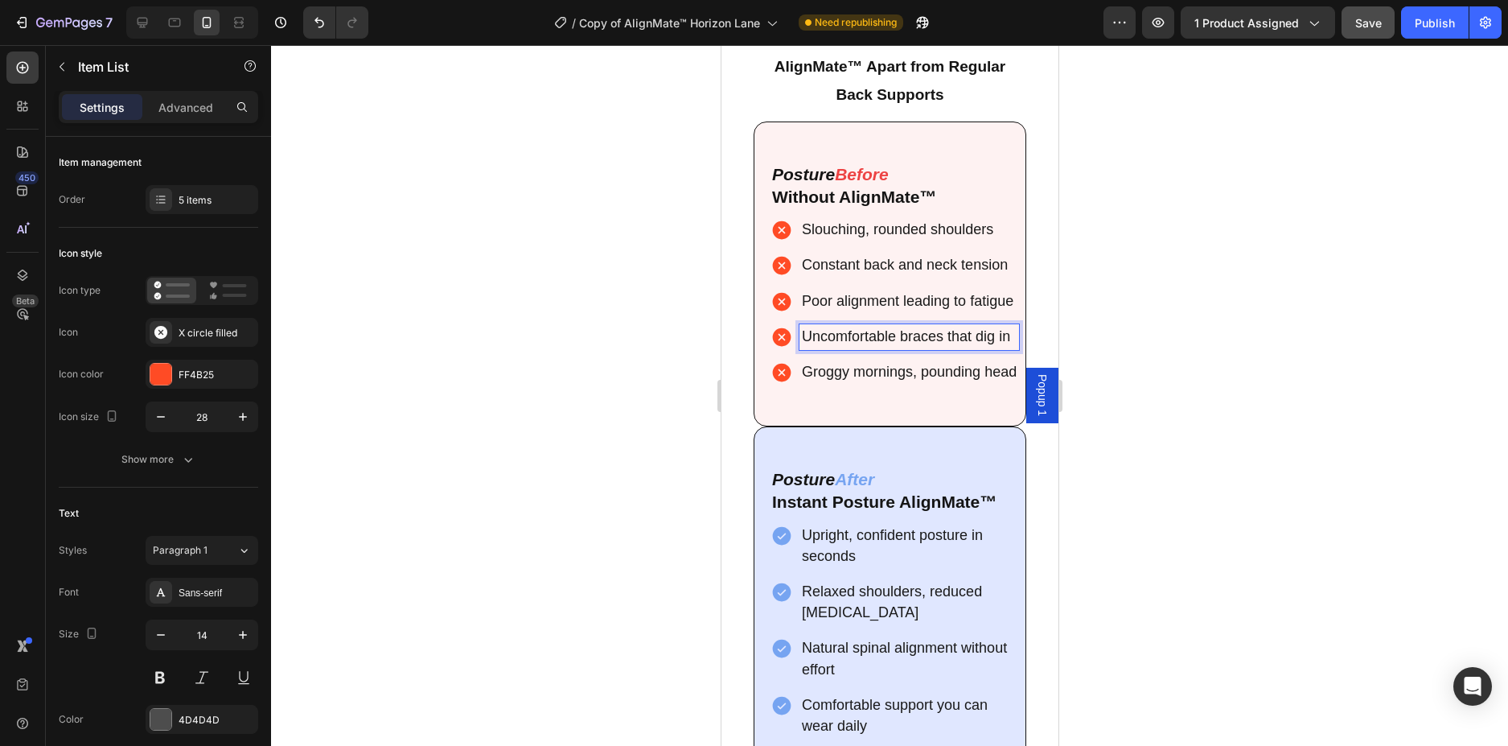
click at [843, 383] on p "Groggy mornings, pounding head" at bounding box center [908, 372] width 215 height 21
drag, startPoint x: 843, startPoint y: 434, endPoint x: 794, endPoint y: 414, distance: 53.0
click at [794, 385] on div "Groggy mornings, pounding head" at bounding box center [894, 373] width 249 height 26
click at [1253, 204] on div at bounding box center [889, 395] width 1237 height 701
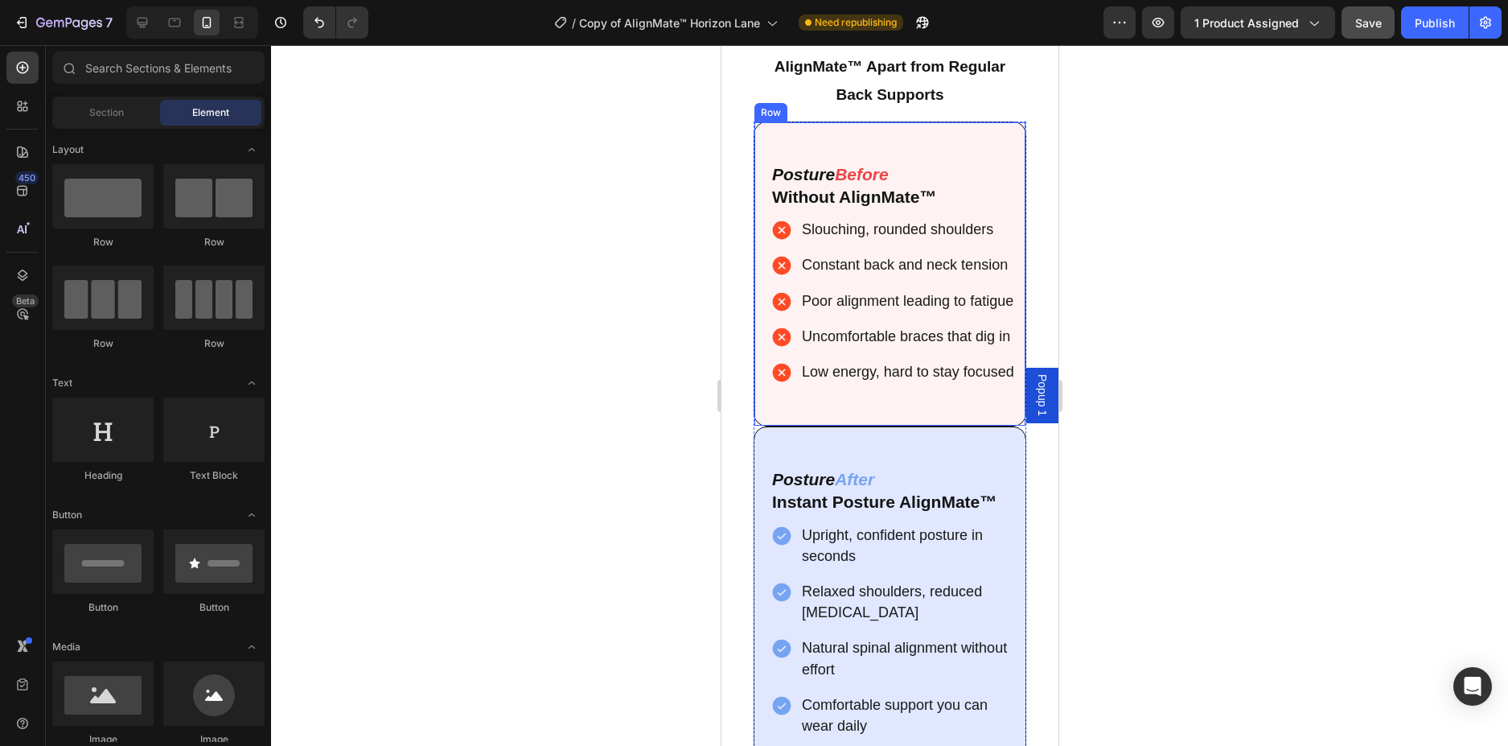
click at [997, 150] on div "Posture Before Without AlignMate™ Text Block Slouching, rounded shoulders Const…" at bounding box center [889, 273] width 273 height 305
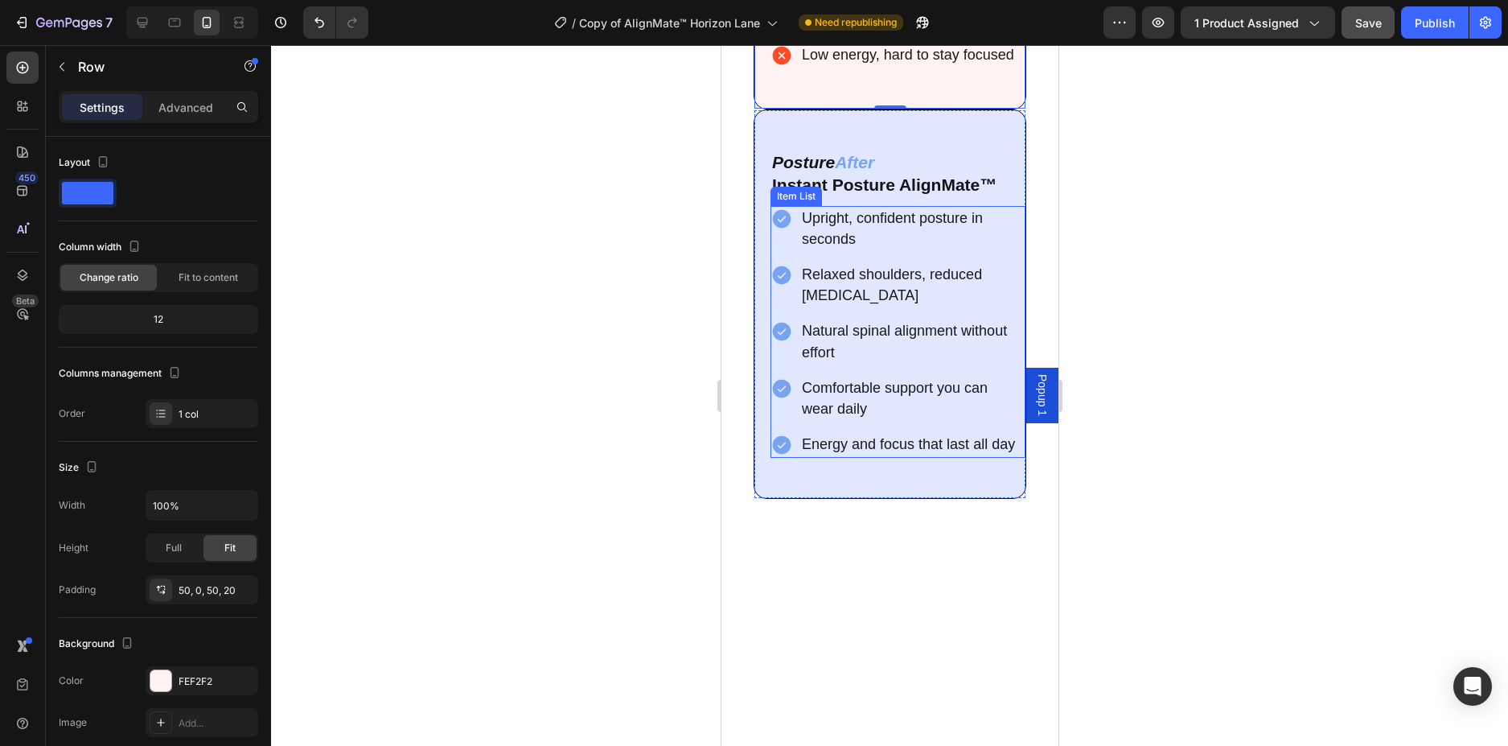
scroll to position [5020, 0]
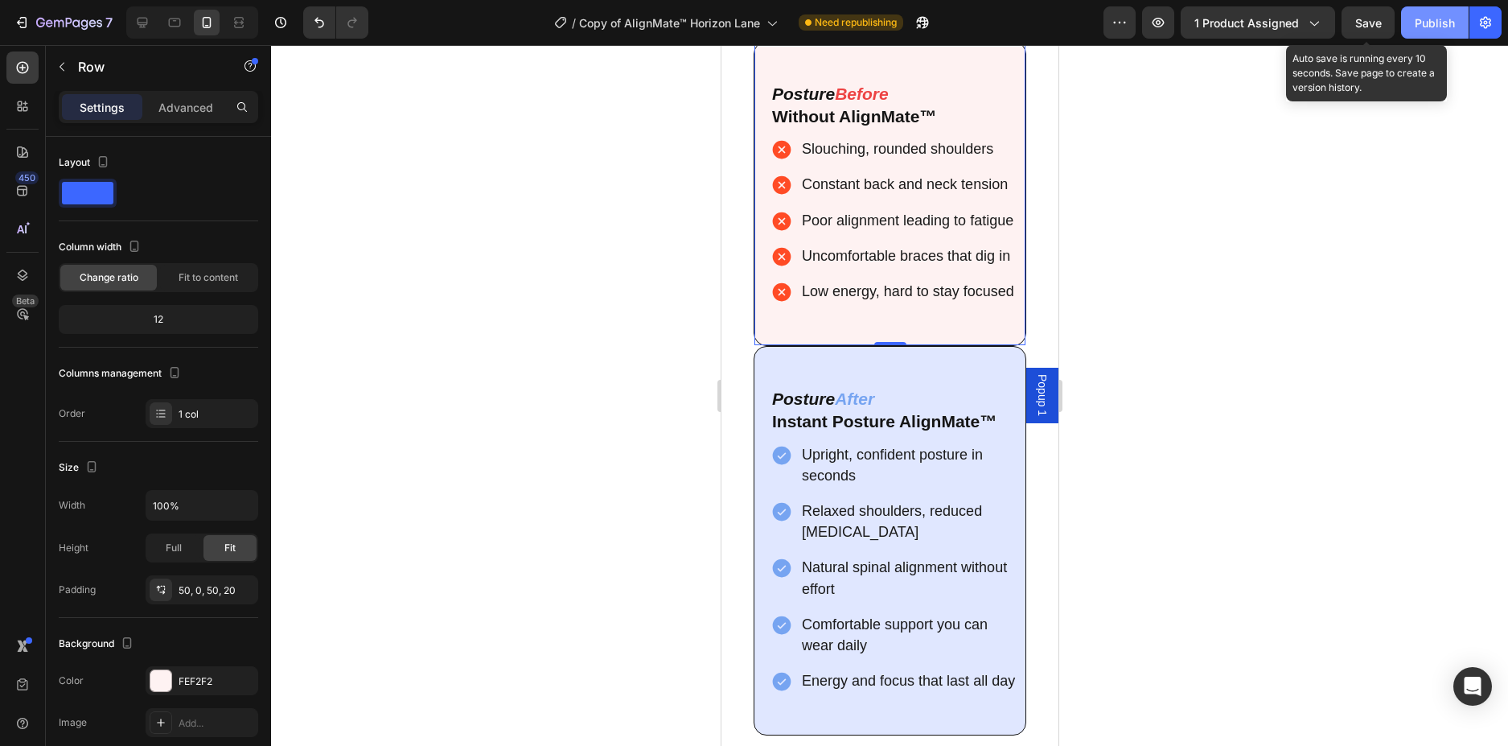
drag, startPoint x: 1375, startPoint y: 29, endPoint x: 1436, endPoint y: 13, distance: 63.2
click at [1387, 24] on button "Save" at bounding box center [1368, 22] width 53 height 32
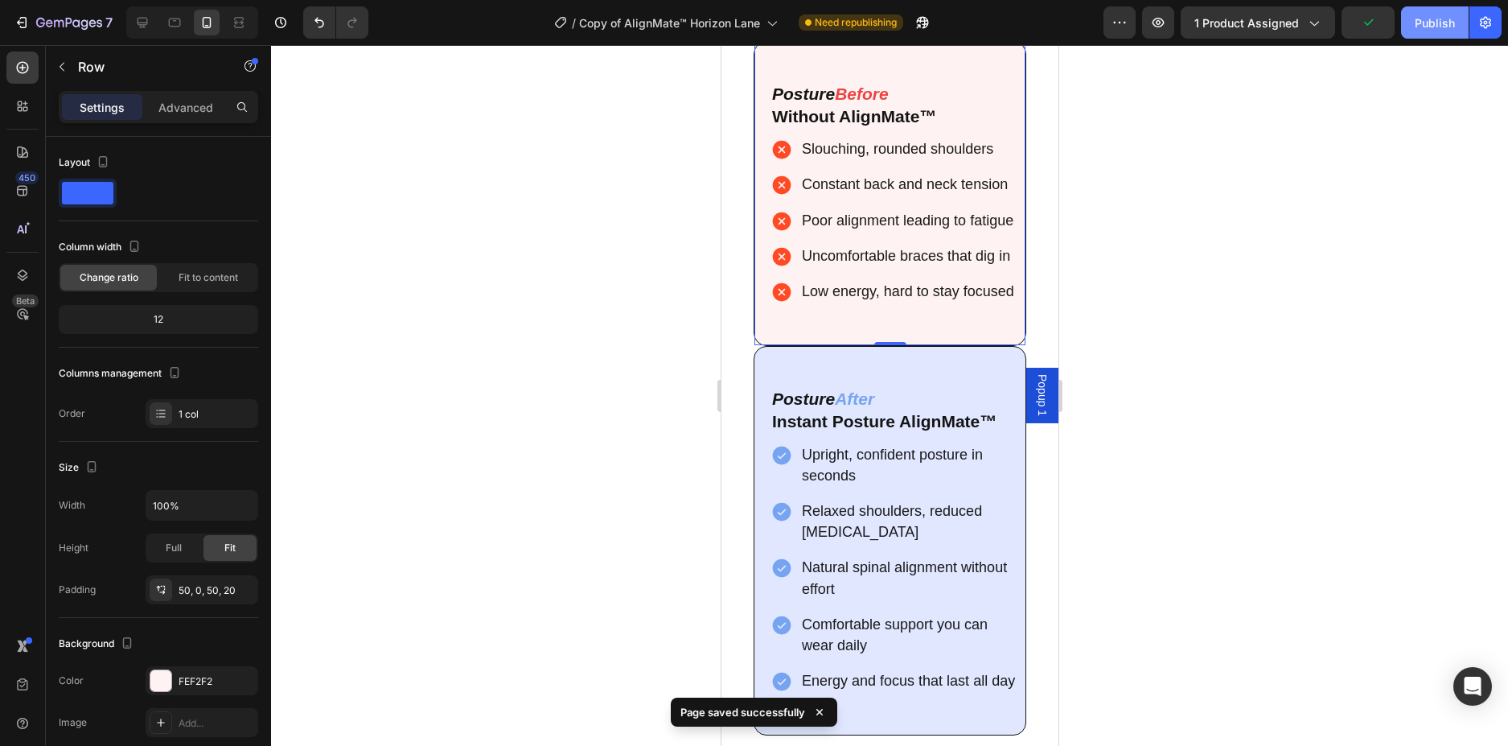
click at [1436, 13] on button "Publish" at bounding box center [1435, 22] width 68 height 32
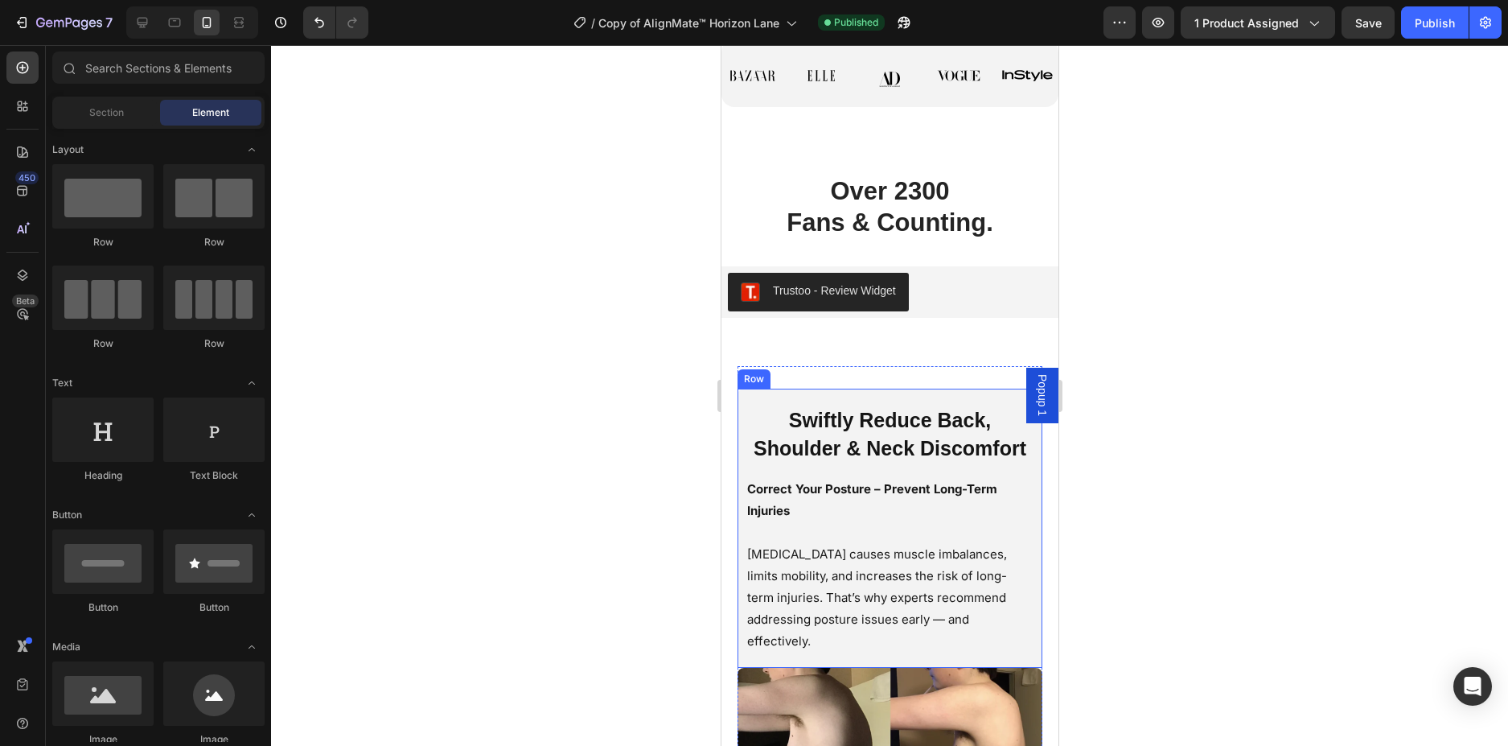
scroll to position [1616, 0]
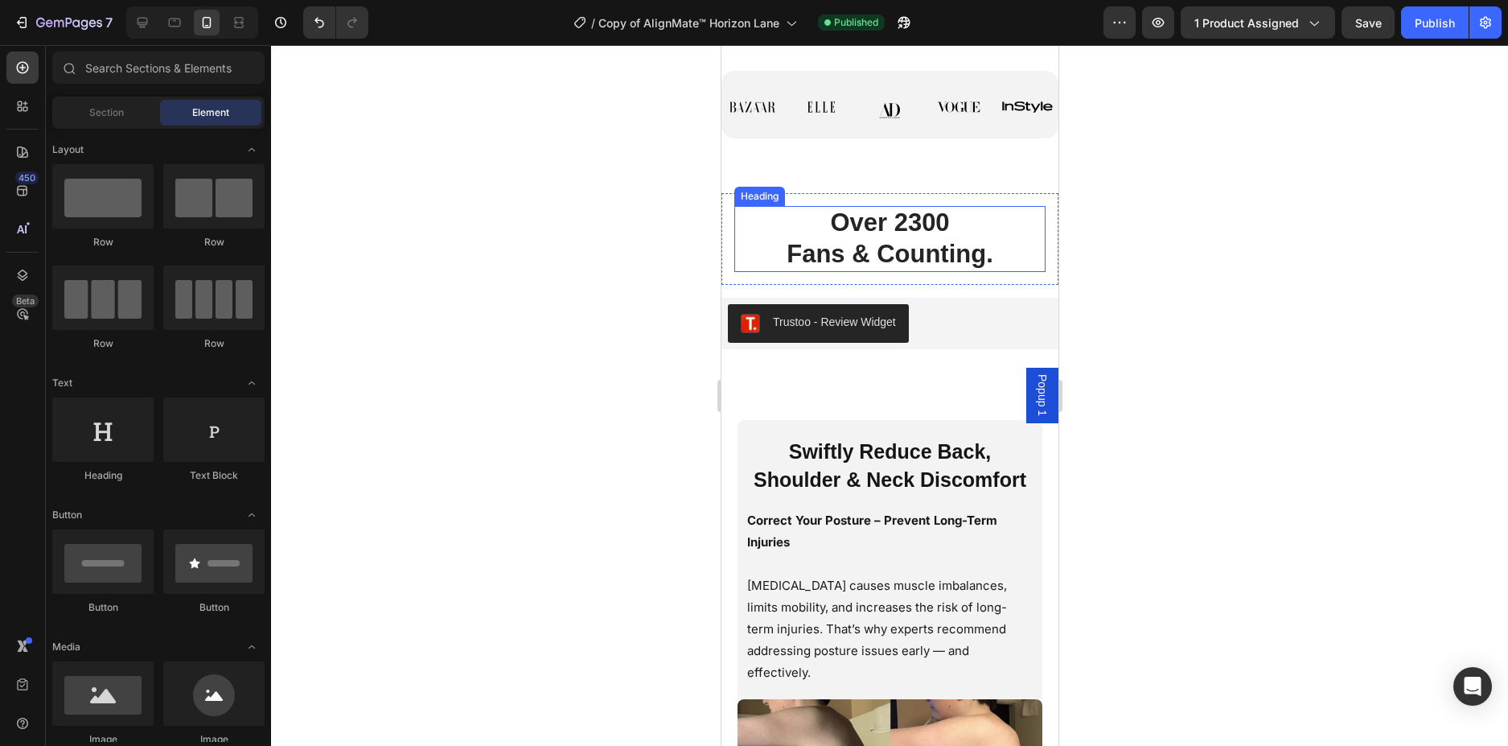
click at [916, 228] on span "Over 2300" at bounding box center [888, 222] width 119 height 28
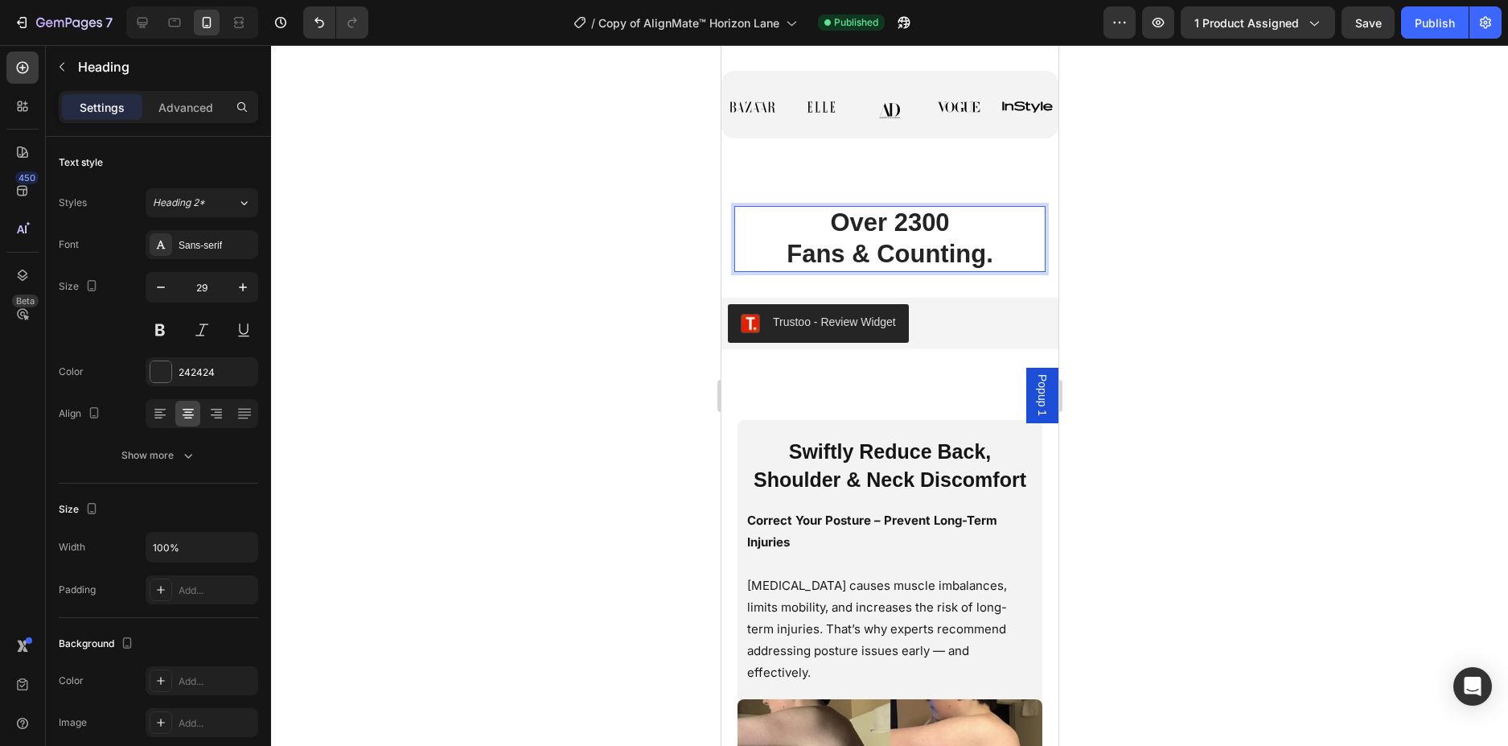
click at [909, 224] on span "Over 2300" at bounding box center [888, 222] width 119 height 28
click at [949, 270] on h2 "Over 3000 Fans & Counting." at bounding box center [889, 238] width 311 height 65
drag, startPoint x: 1282, startPoint y: 250, endPoint x: 1081, endPoint y: 277, distance: 202.8
click at [1282, 252] on div at bounding box center [889, 395] width 1237 height 701
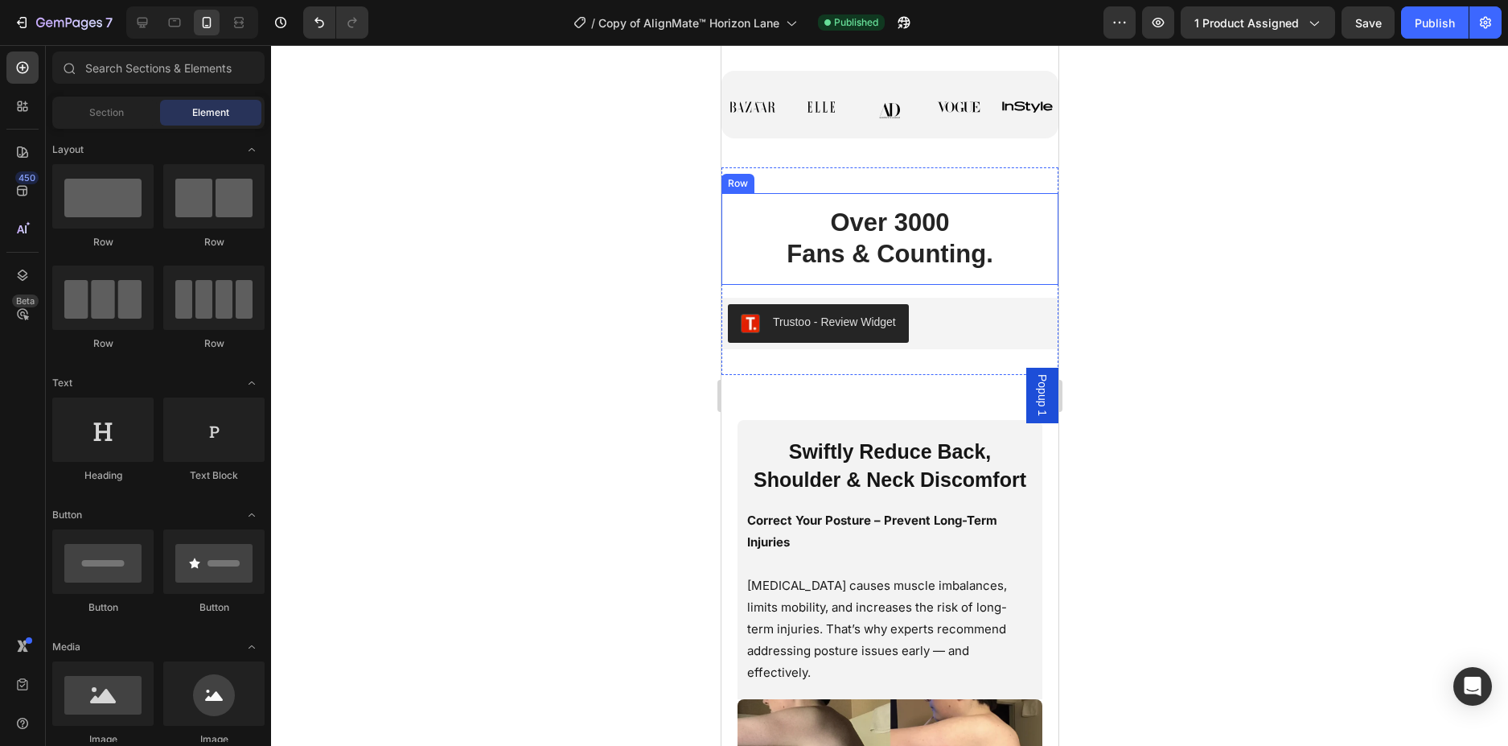
click at [1004, 260] on p "⁠⁠⁠⁠⁠⁠⁠ Over 3000 Fans & Counting." at bounding box center [889, 239] width 308 height 62
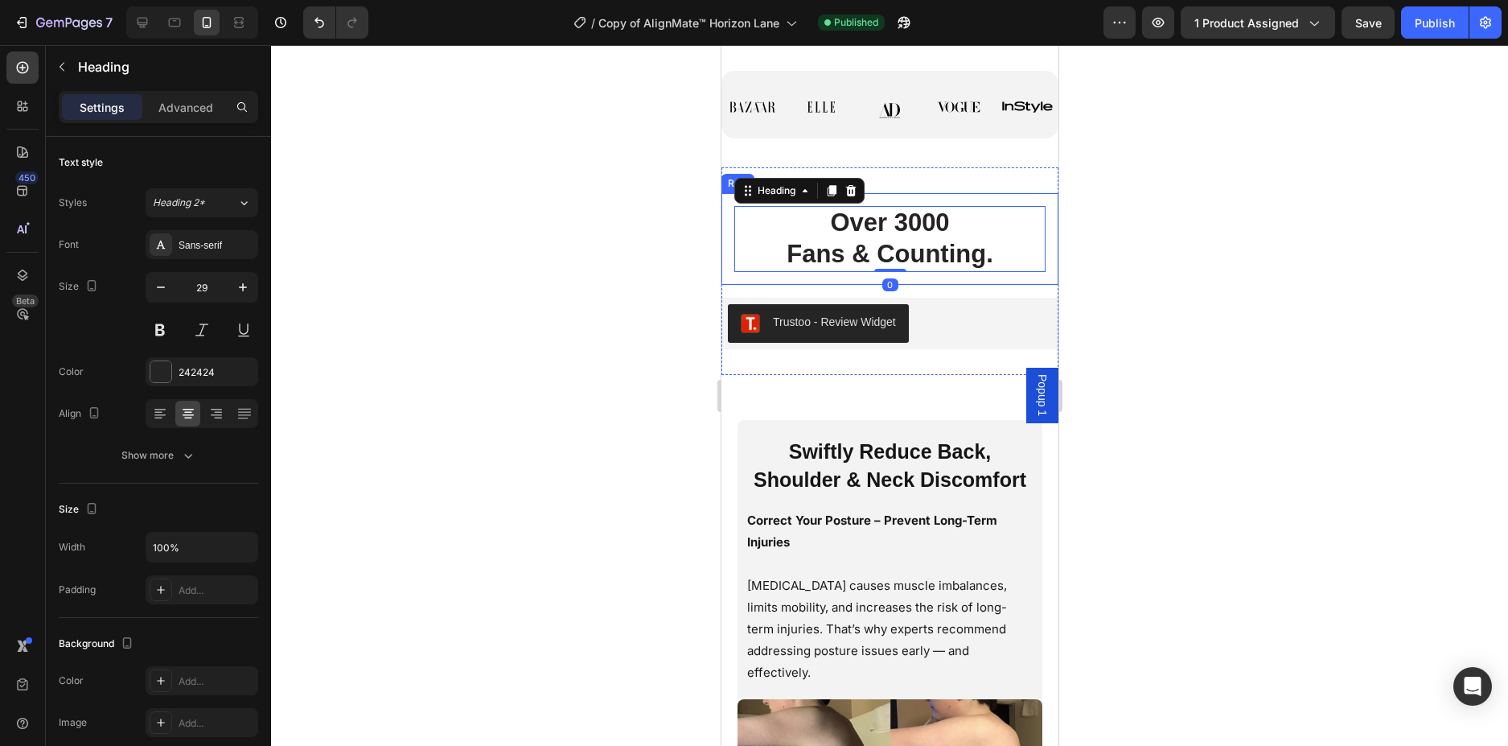
click at [1023, 281] on div "⁠⁠⁠⁠⁠⁠⁠ Over 3000 Fans & Counting. Heading 0 Row" at bounding box center [889, 238] width 337 height 91
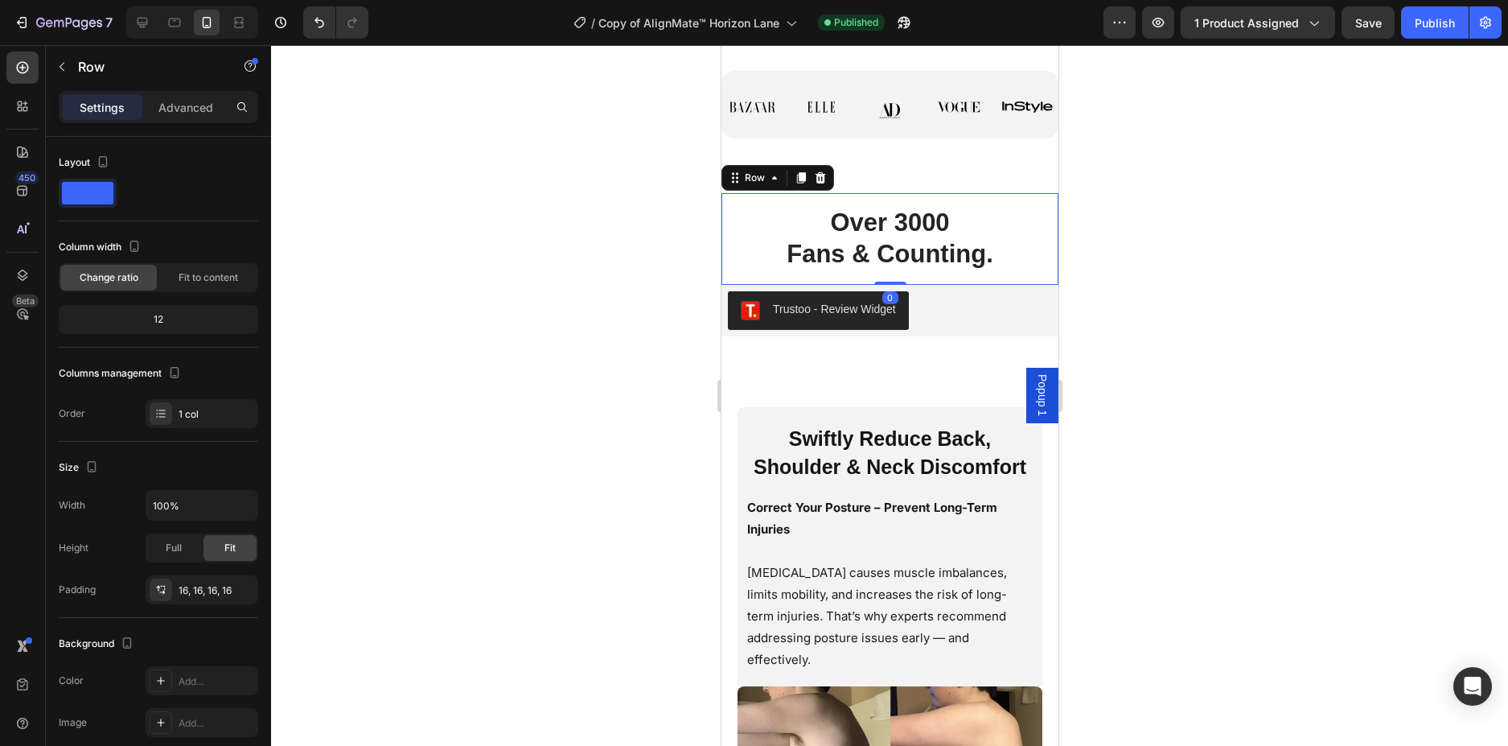
drag, startPoint x: 896, startPoint y: 294, endPoint x: 1016, endPoint y: 227, distance: 137.2
click at [912, 209] on div "⁠⁠⁠⁠⁠⁠⁠ Over 3000 Fans & Counting. Heading Row 0" at bounding box center [889, 238] width 337 height 91
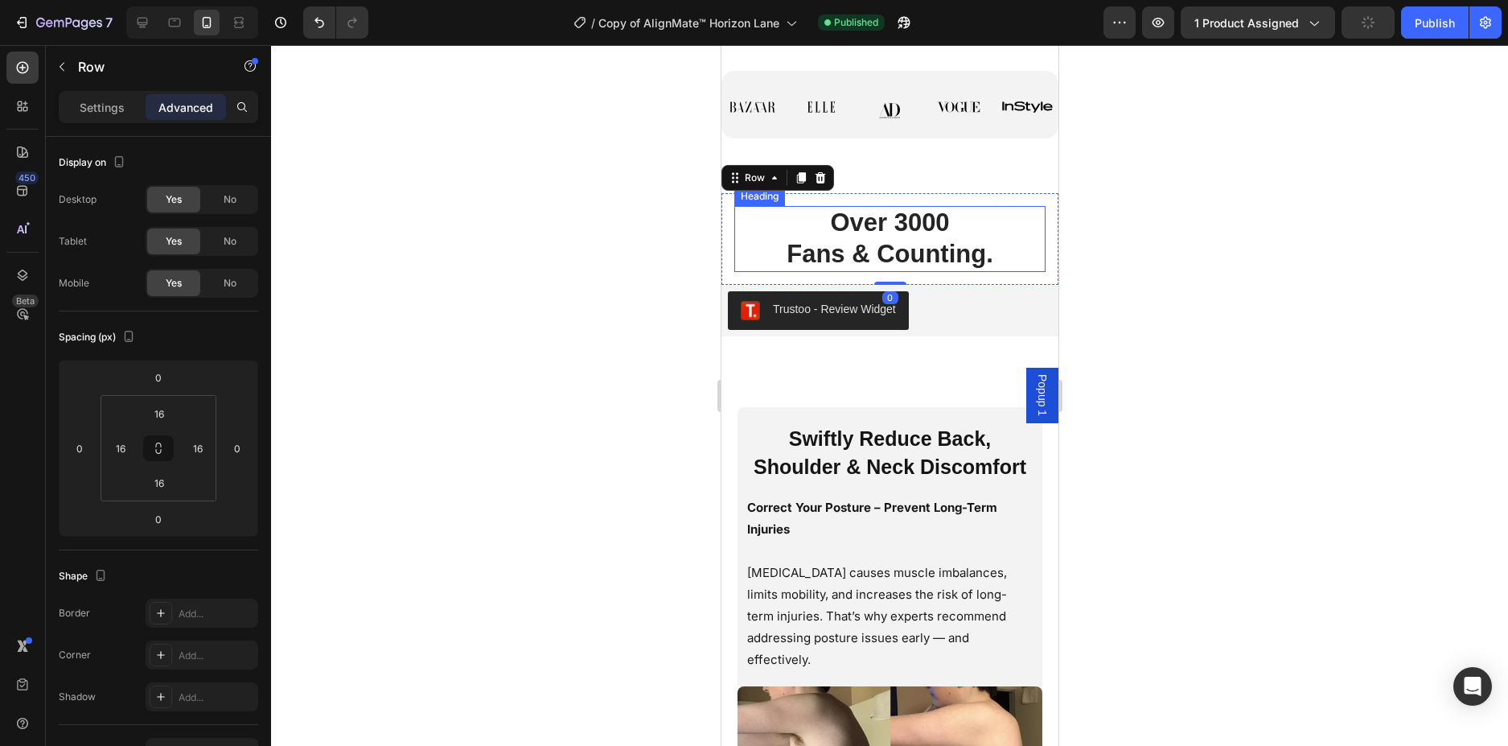
click at [1023, 228] on p "⁠⁠⁠⁠⁠⁠⁠ Over 3000 Fans & Counting." at bounding box center [889, 239] width 308 height 62
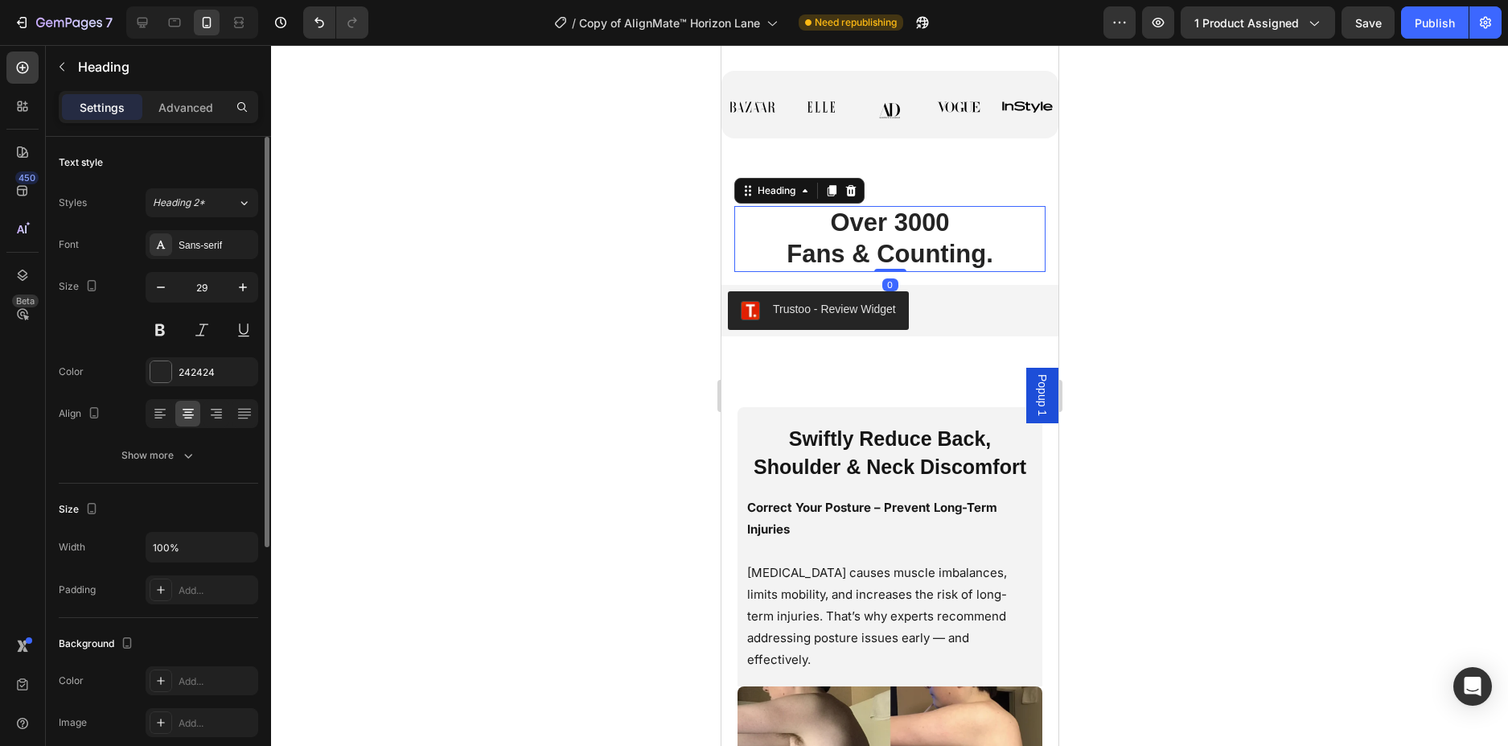
drag, startPoint x: 187, startPoint y: 110, endPoint x: 224, endPoint y: 173, distance: 73.2
click at [186, 109] on p "Advanced" at bounding box center [185, 107] width 55 height 17
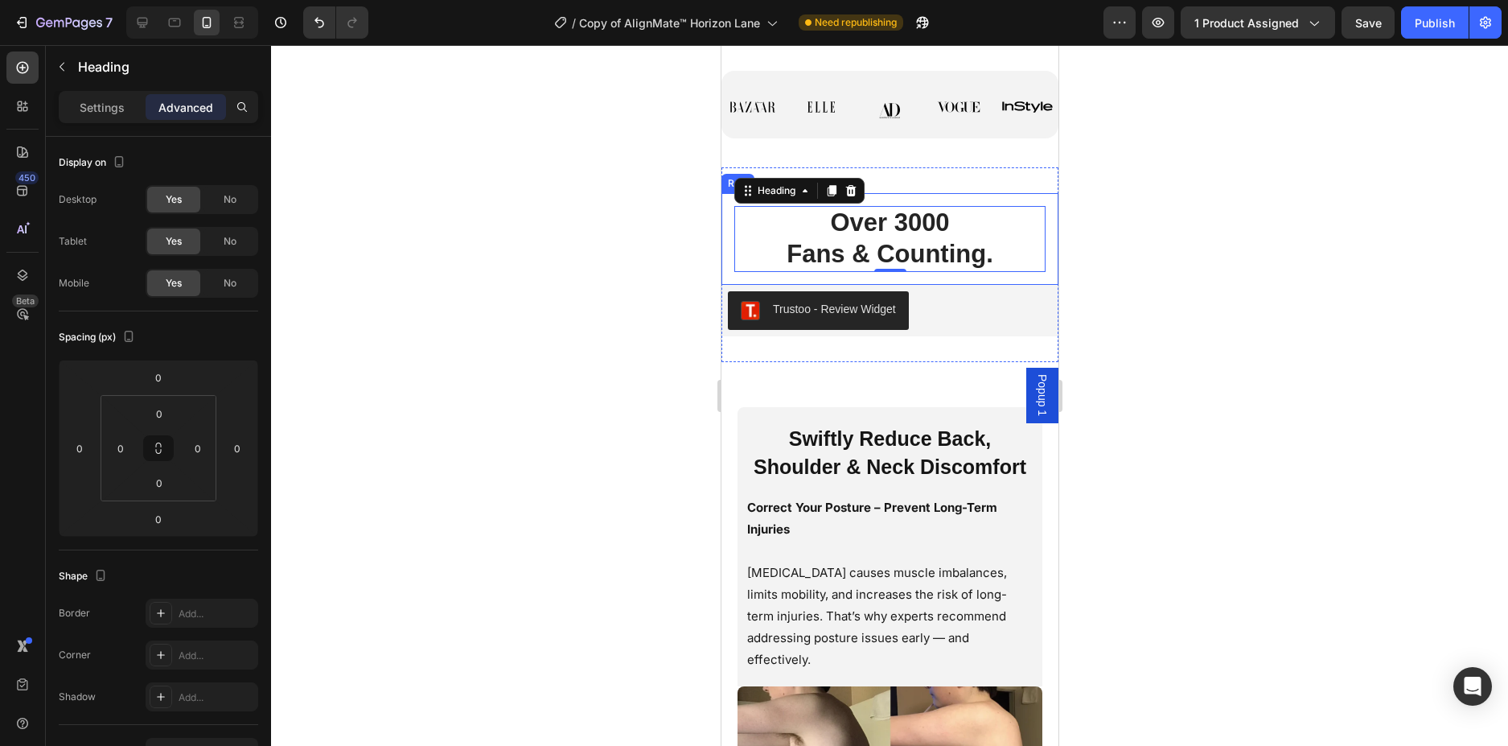
click at [1038, 265] on div "⁠⁠⁠⁠⁠⁠⁠ Over 3000 Fans & Counting. Heading 0 Row" at bounding box center [889, 238] width 337 height 91
click at [964, 245] on span "Fans & Counting." at bounding box center [889, 254] width 207 height 28
click at [1171, 228] on div at bounding box center [889, 395] width 1237 height 701
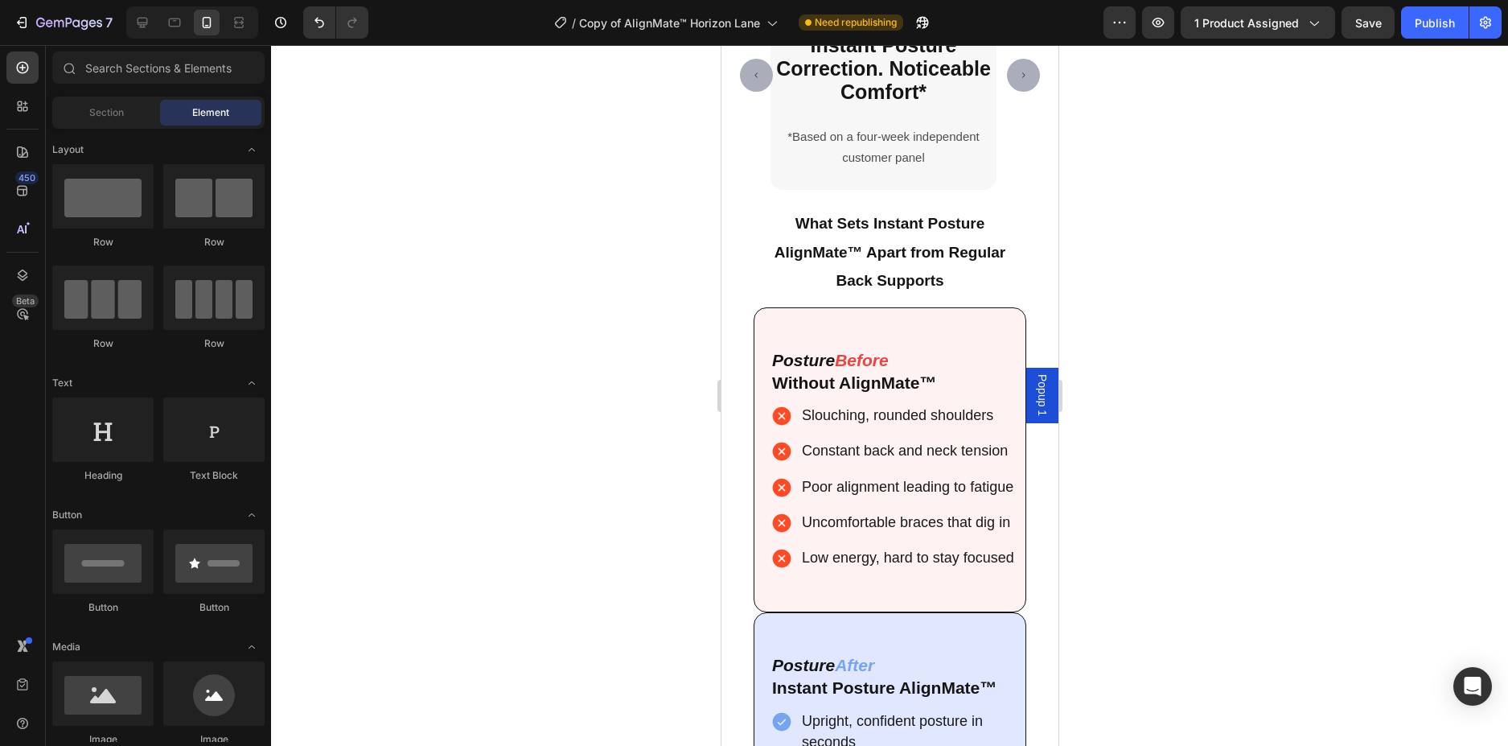
scroll to position [4833, 0]
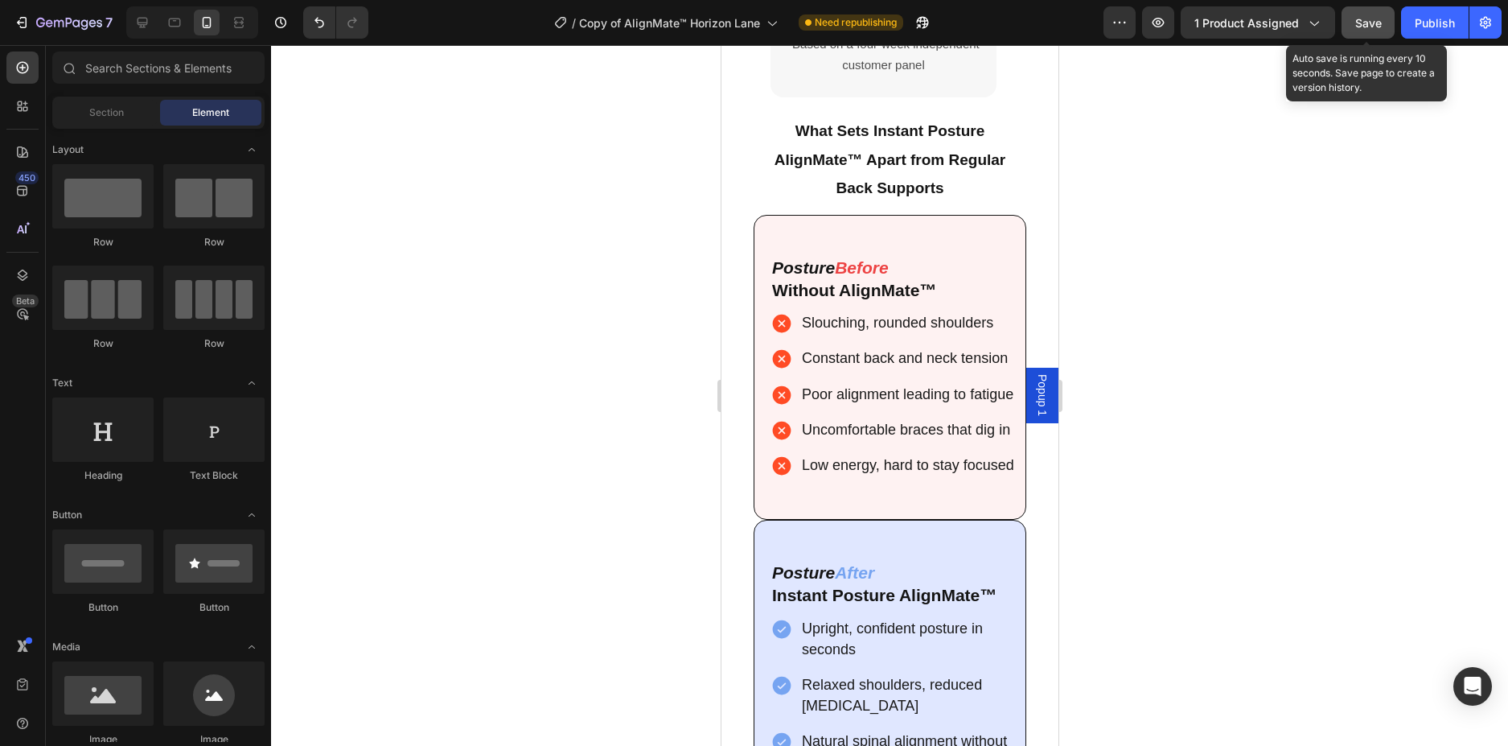
click at [1383, 25] on button "Save" at bounding box center [1368, 22] width 53 height 32
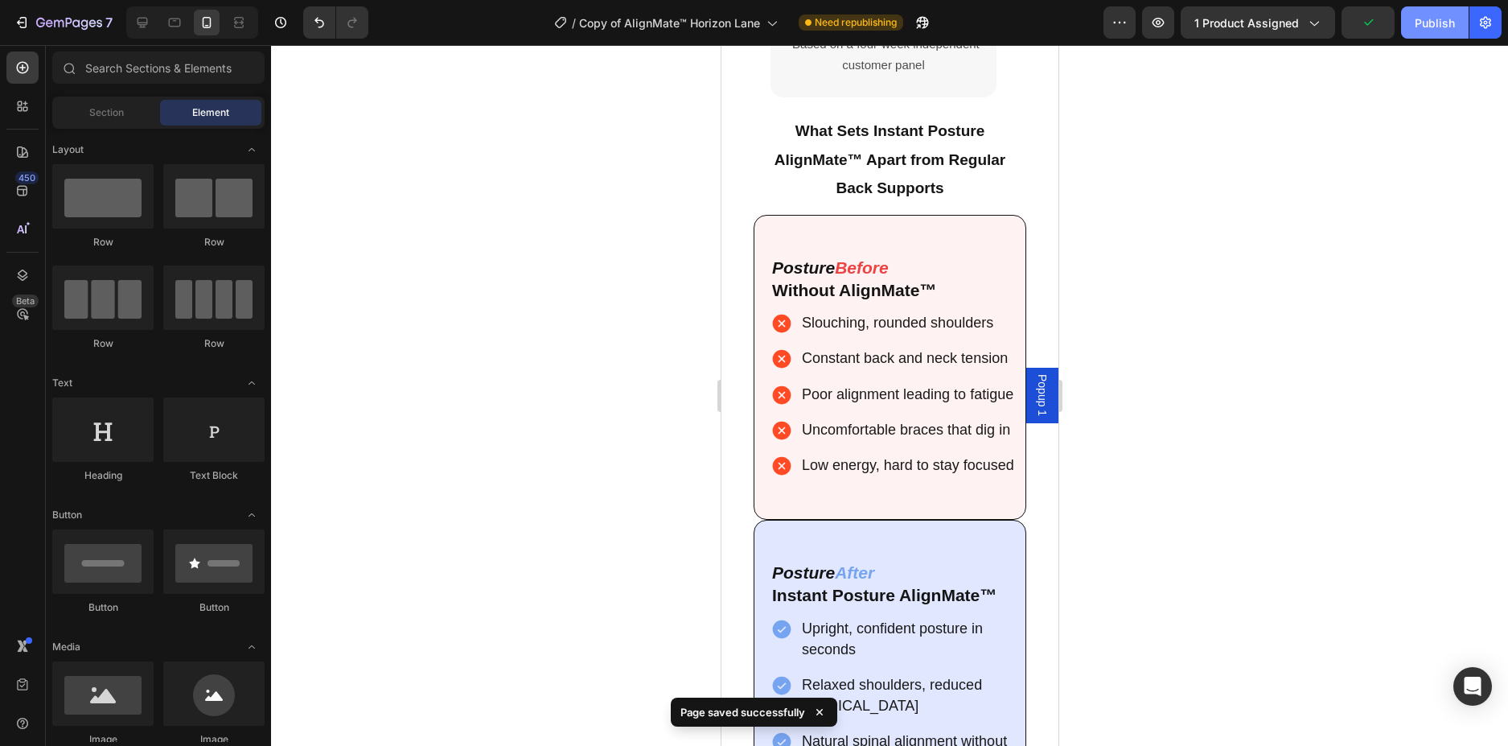
click at [1431, 25] on div "Publish" at bounding box center [1435, 22] width 40 height 17
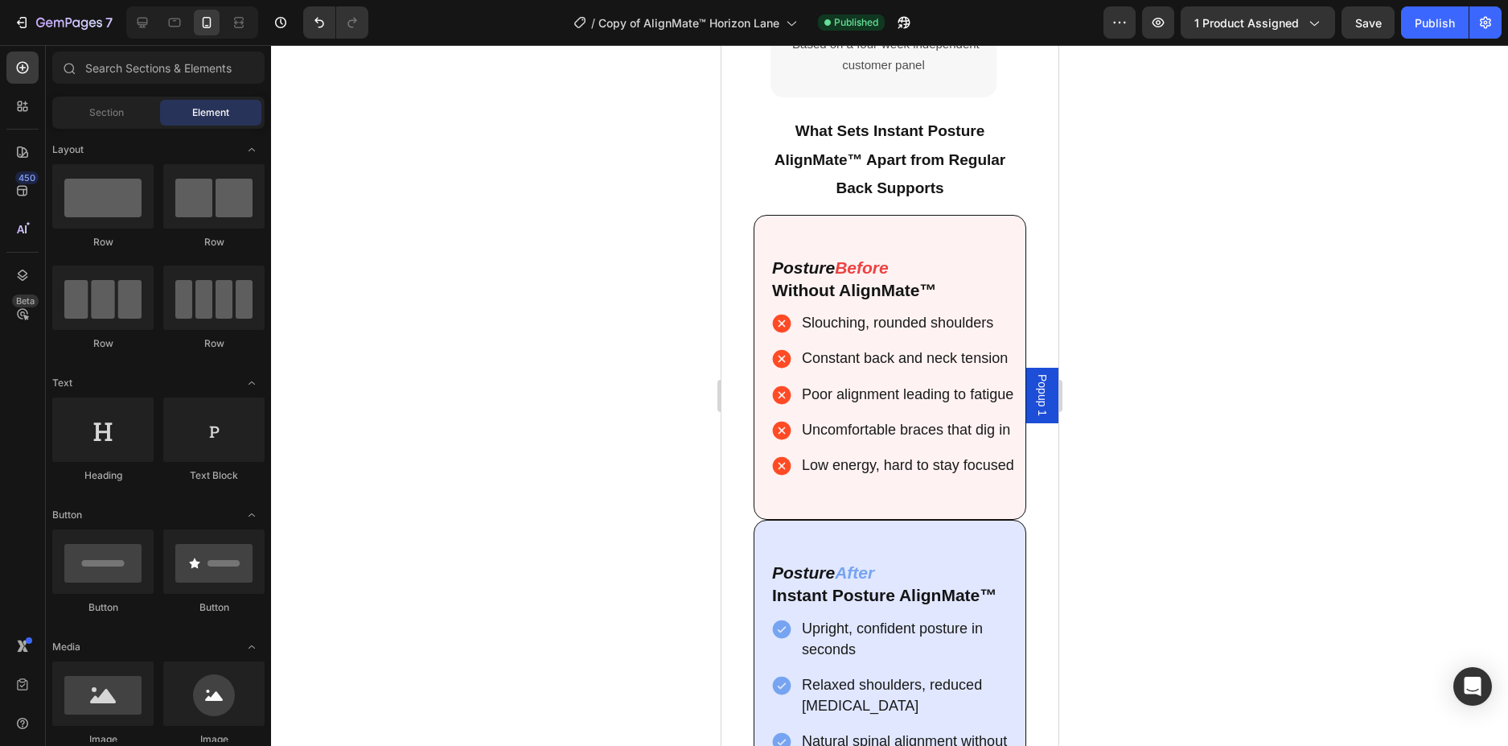
click at [1271, 191] on div at bounding box center [889, 395] width 1237 height 701
click at [1030, 233] on div "Proven benefits, proven results Heading 92% Instant Posture Correction. Noticea…" at bounding box center [889, 330] width 337 height 1176
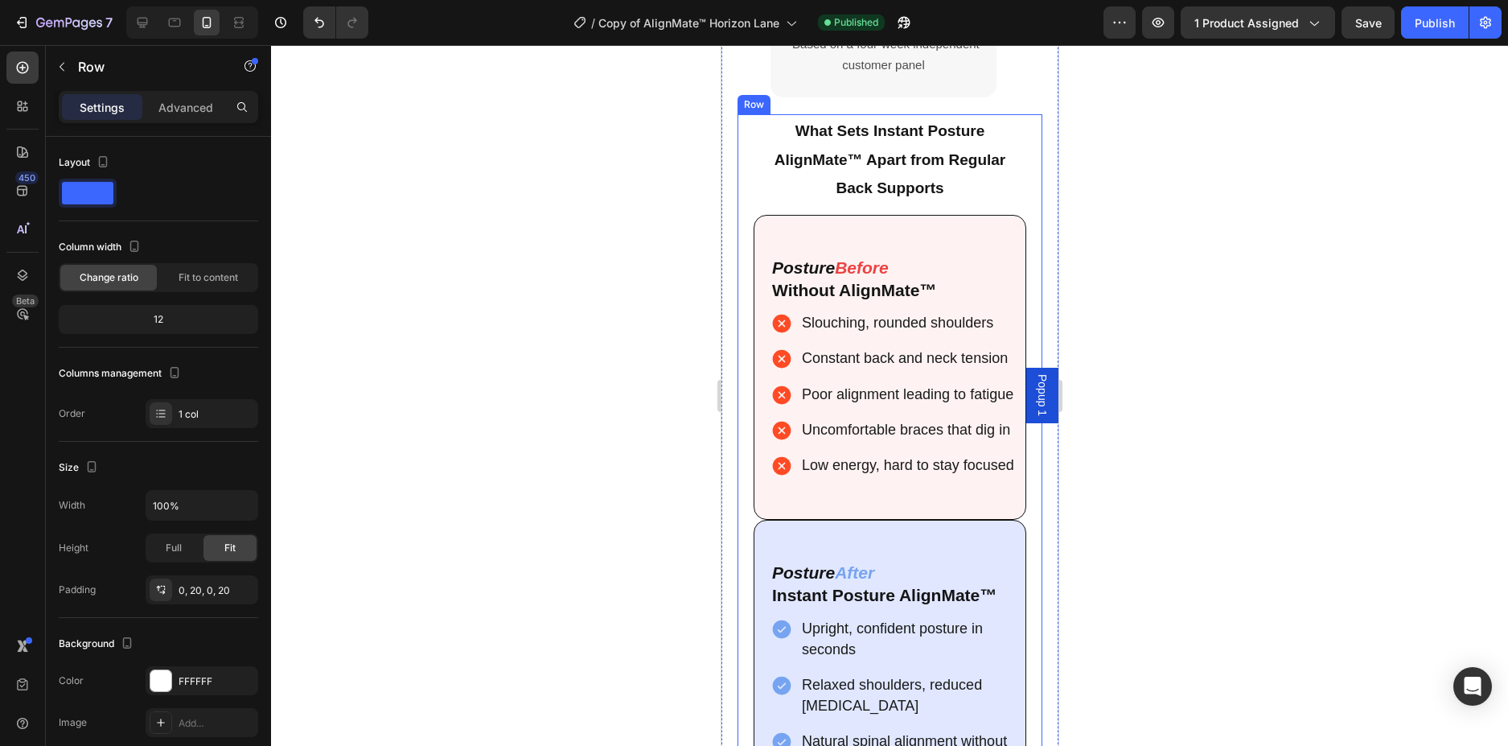
click at [1017, 233] on div "What Sets Instant Posture AlignMate™ Apart from Regular Back Supports Heading P…" at bounding box center [889, 511] width 305 height 795
click at [185, 112] on p "Advanced" at bounding box center [185, 107] width 55 height 17
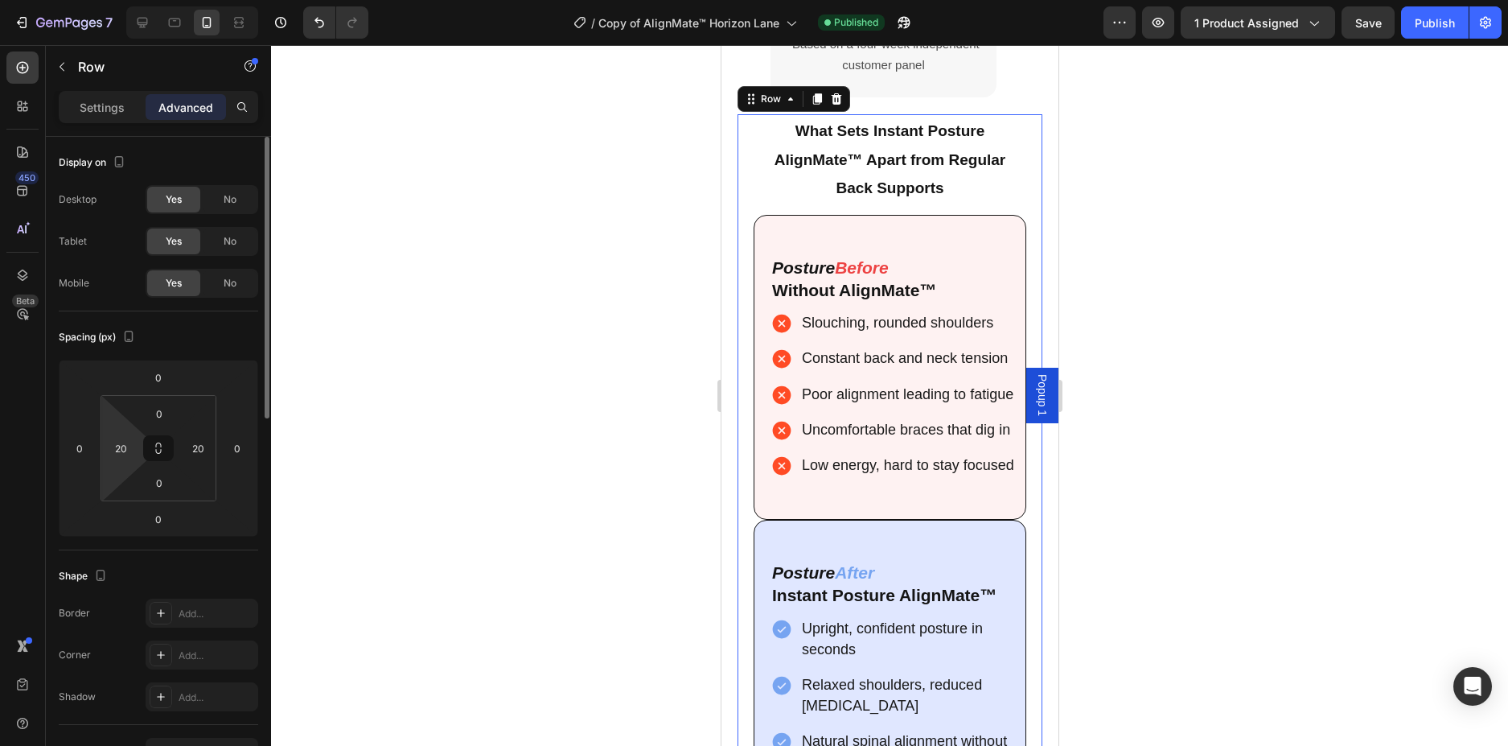
click at [116, 0] on html "7 Version history / Copy of AlignMate™ Horizon Lane Published Preview 1 product…" at bounding box center [754, 0] width 1508 height 0
type input "0"
click at [201, 454] on input "20" at bounding box center [198, 448] width 24 height 24
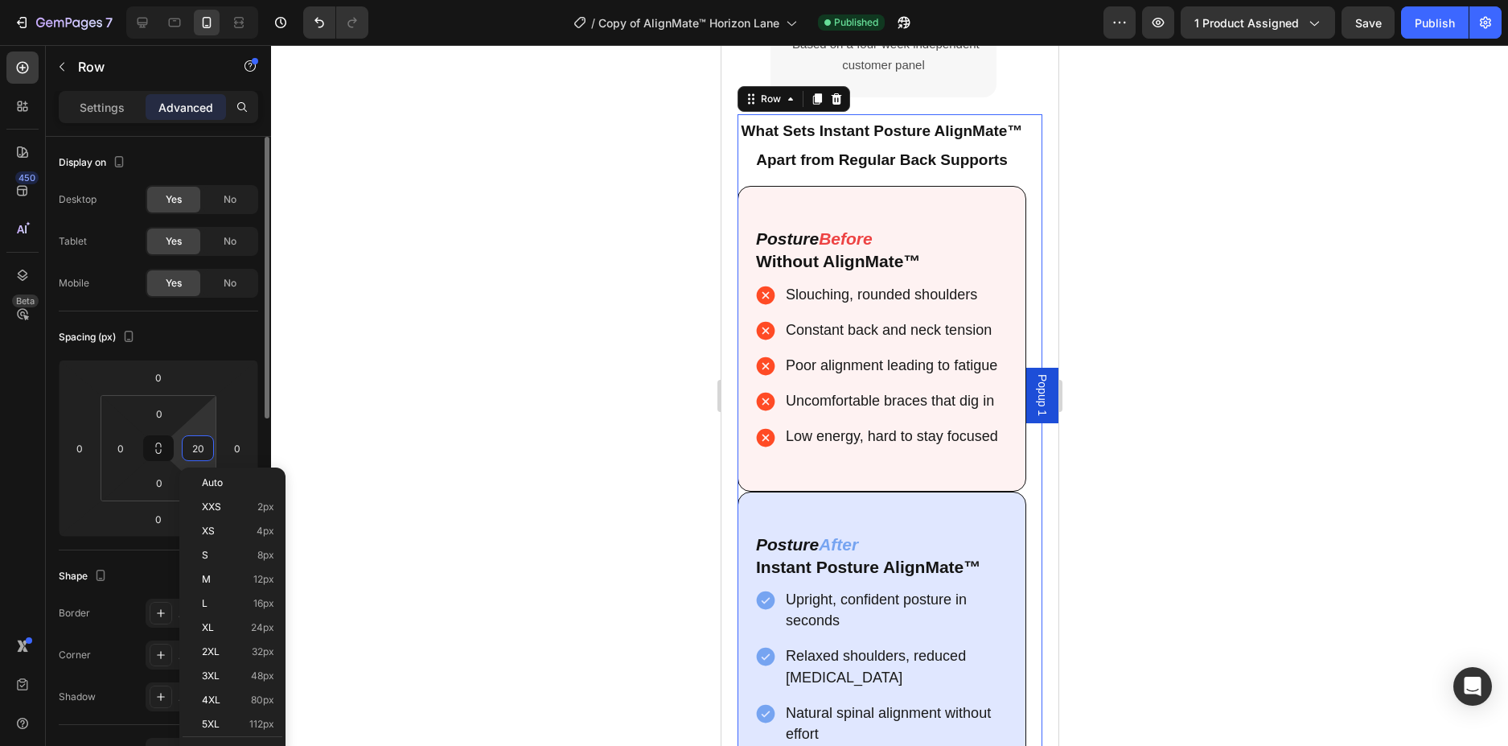
type input "0"
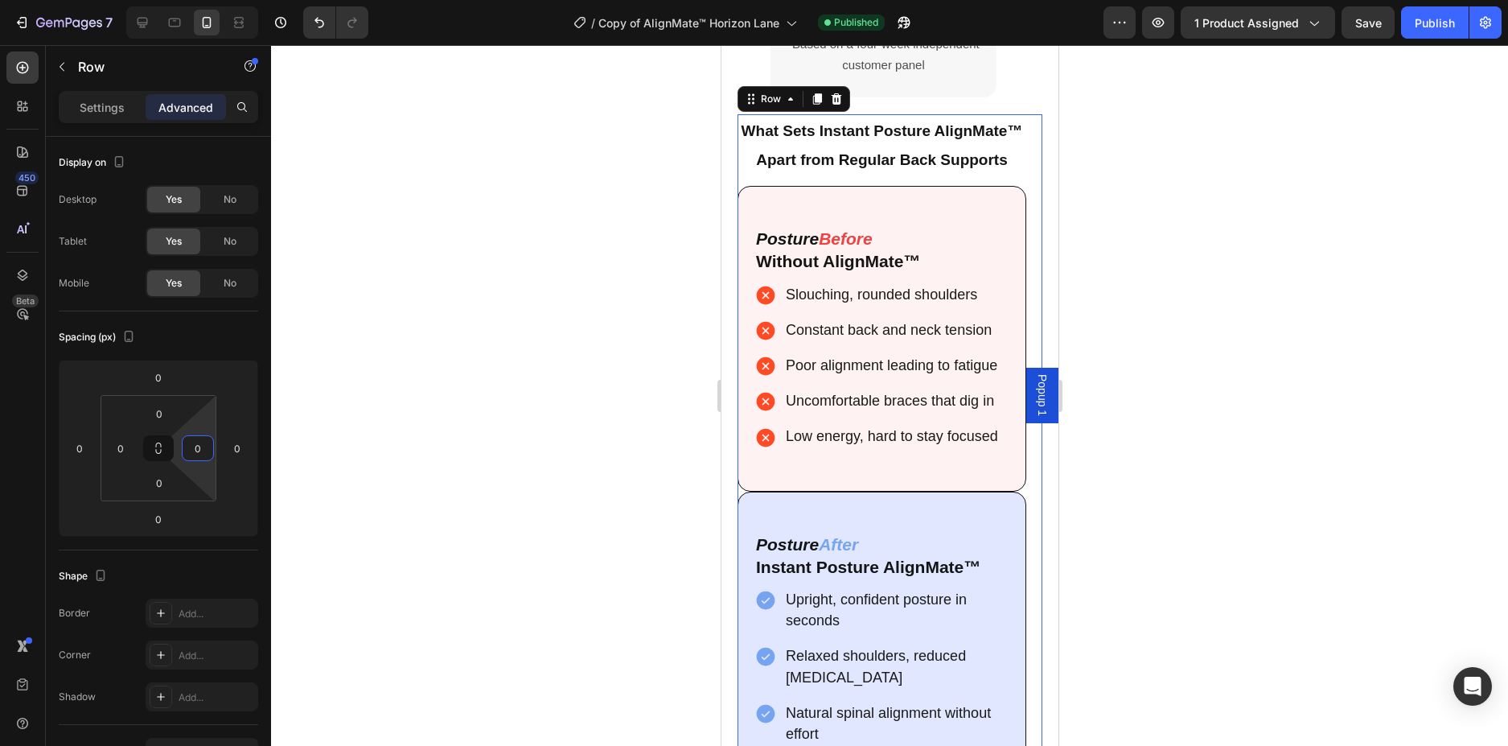
click at [372, 456] on div at bounding box center [889, 395] width 1237 height 701
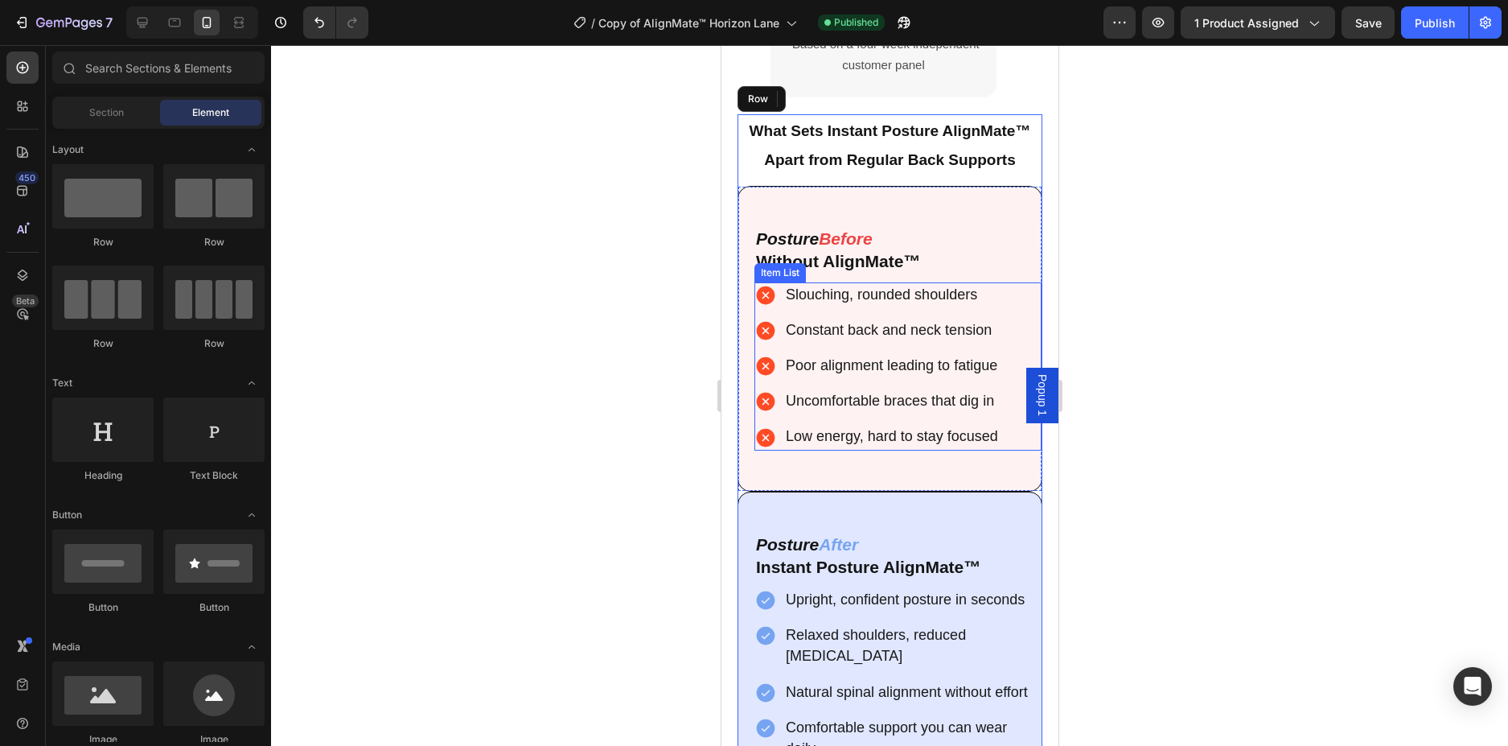
click at [980, 294] on p "Slouching, rounded shoulders" at bounding box center [891, 295] width 212 height 21
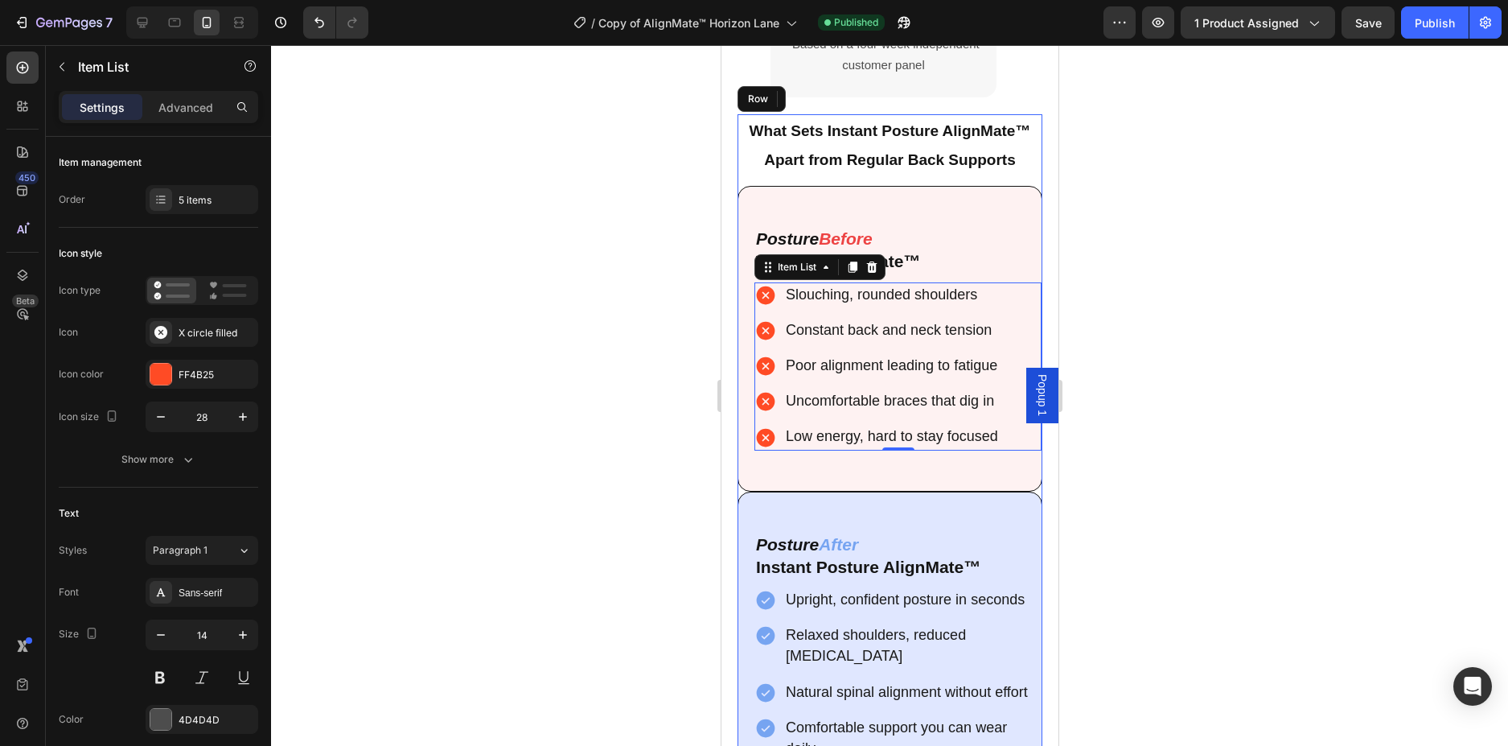
click at [980, 298] on p "Slouching, rounded shoulders" at bounding box center [891, 295] width 212 height 21
click at [978, 298] on p "Slouching, rounded shoulders" at bounding box center [891, 295] width 212 height 21
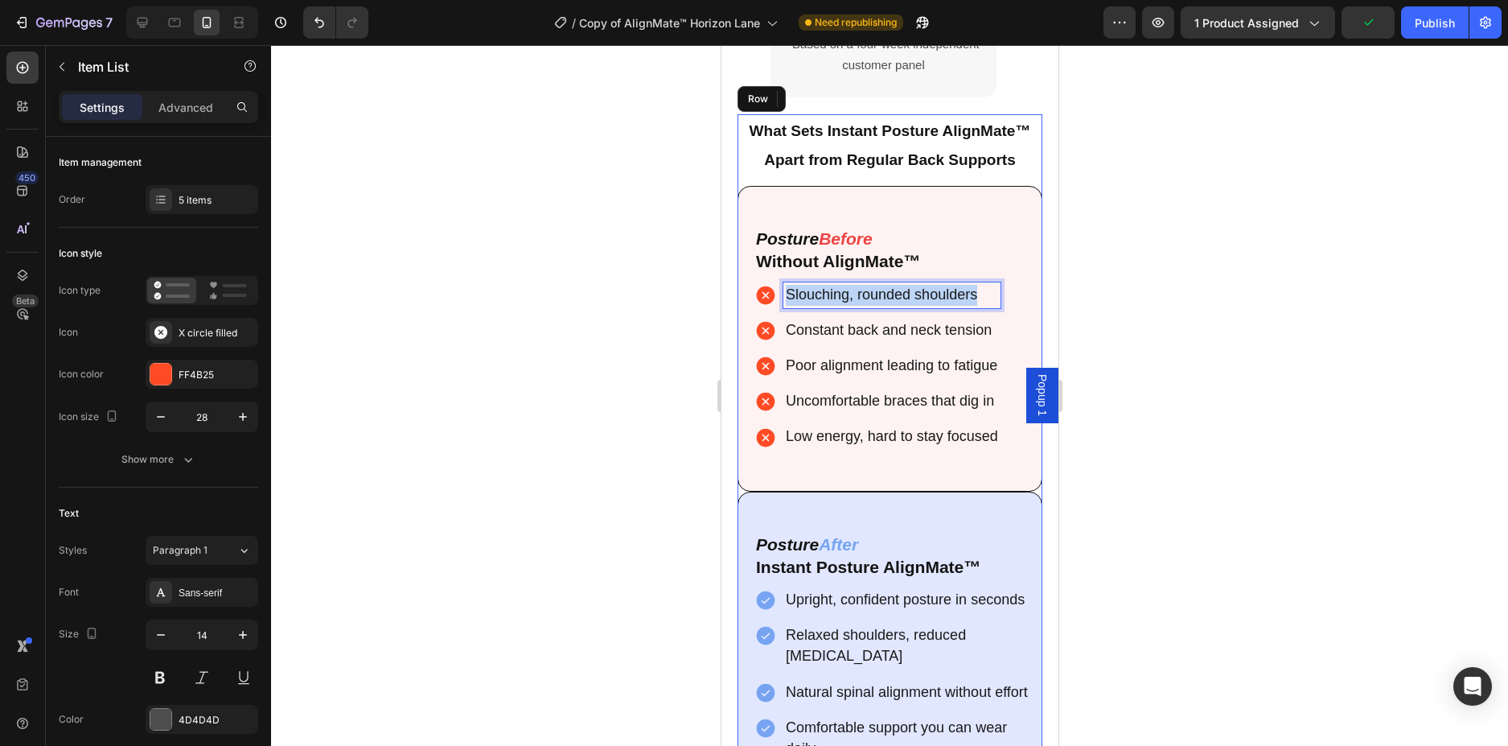
drag, startPoint x: 978, startPoint y: 298, endPoint x: 771, endPoint y: 307, distance: 207.7
click at [771, 307] on div "Slouching, rounded shoulders" at bounding box center [877, 295] width 246 height 26
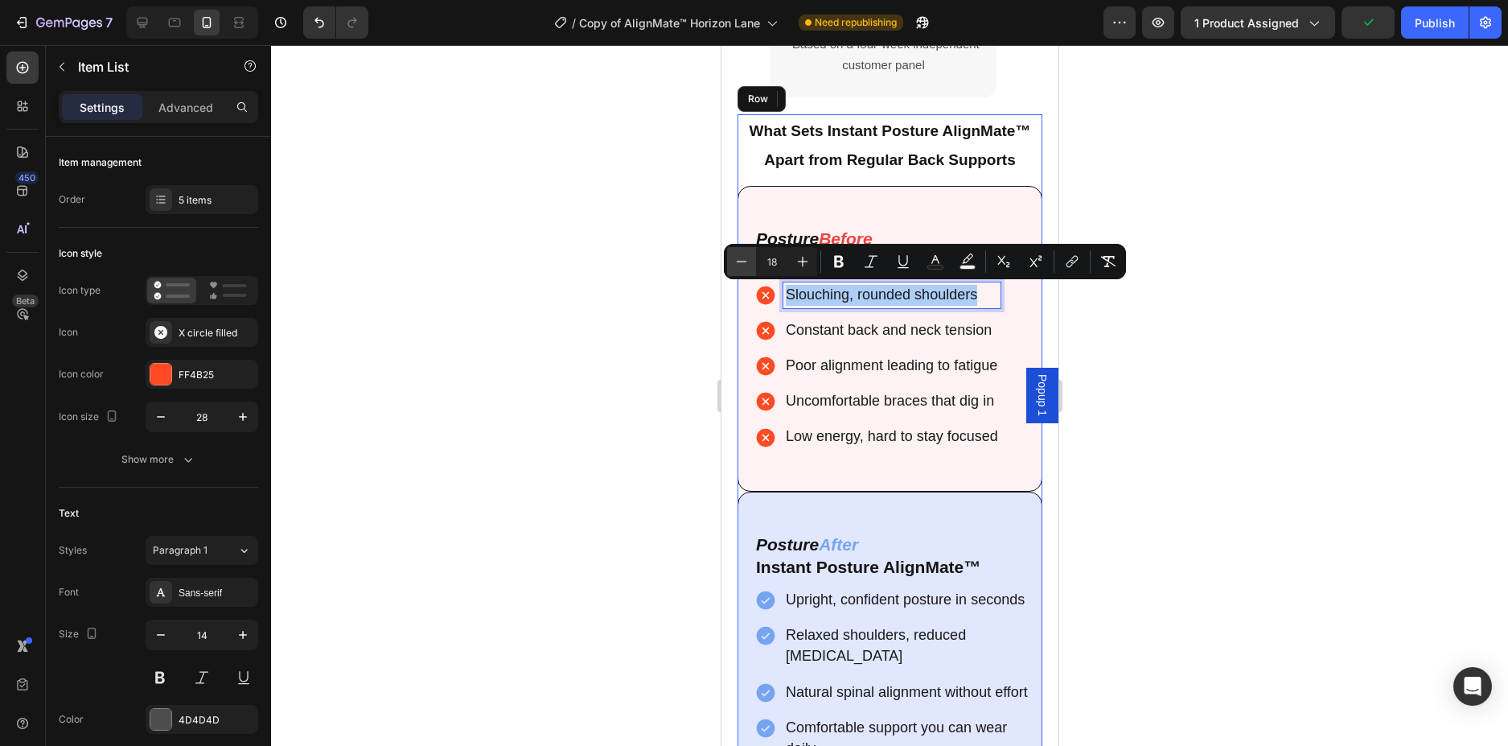
click at [740, 258] on icon "Editor contextual toolbar" at bounding box center [742, 261] width 16 height 16
type input "16"
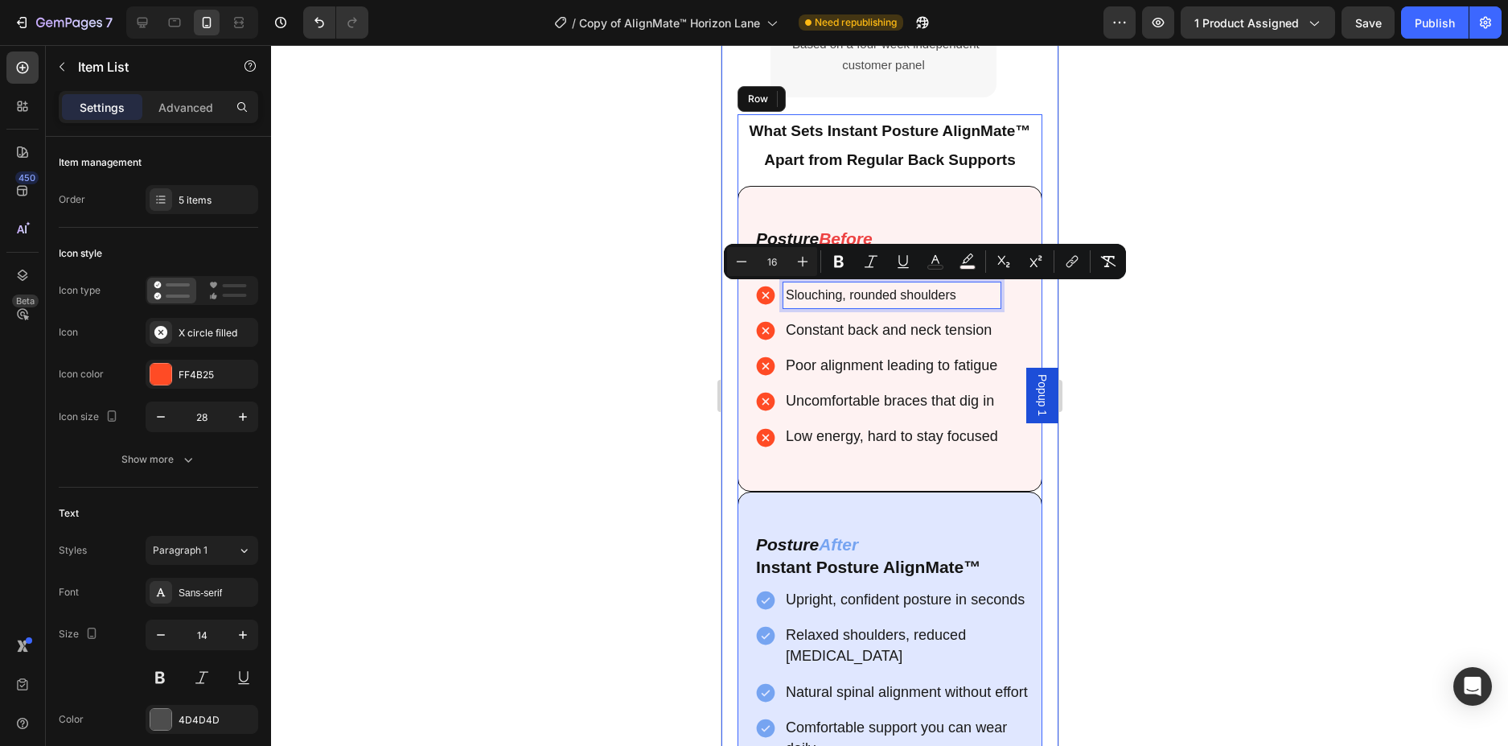
click at [483, 423] on div at bounding box center [889, 395] width 1237 height 701
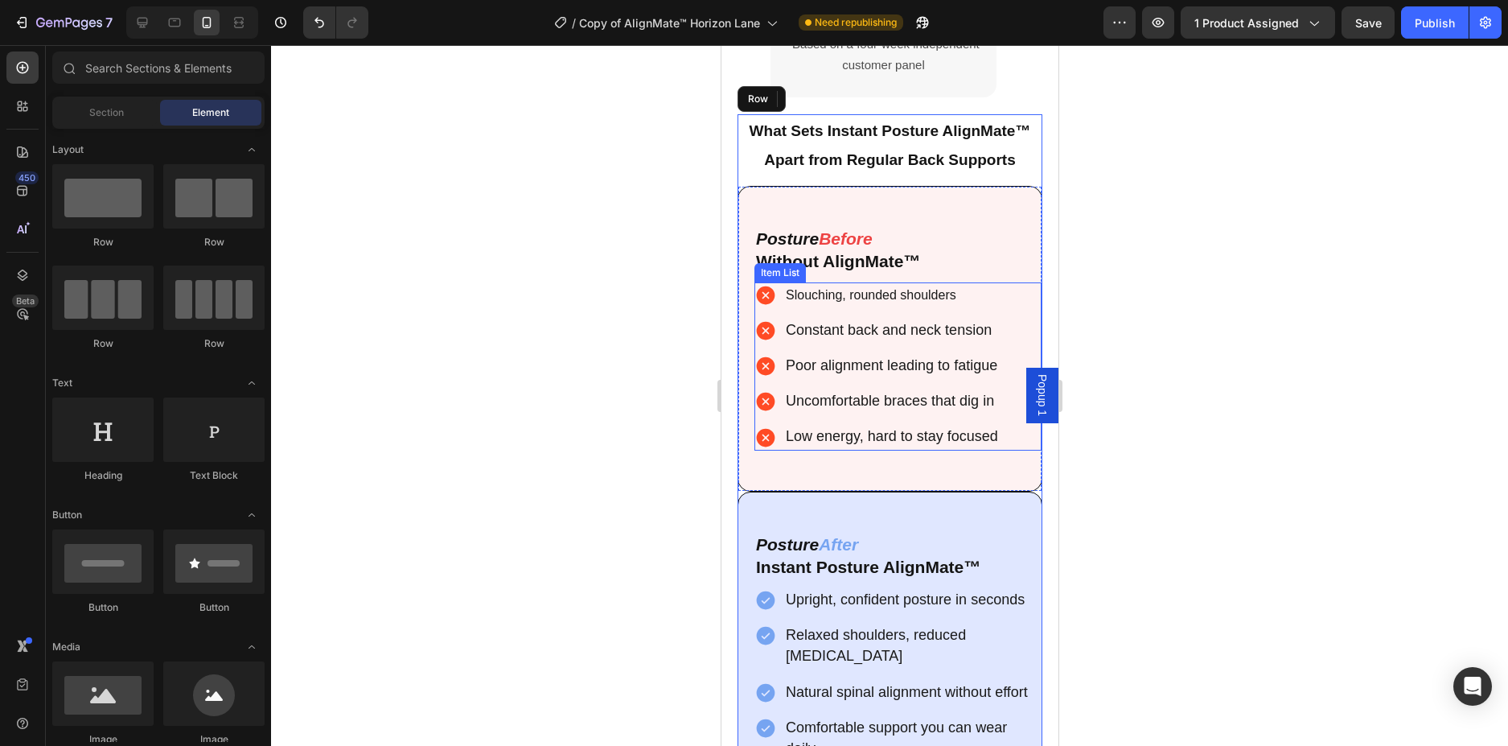
click at [972, 296] on p "Slouching, rounded shoulders" at bounding box center [891, 295] width 212 height 21
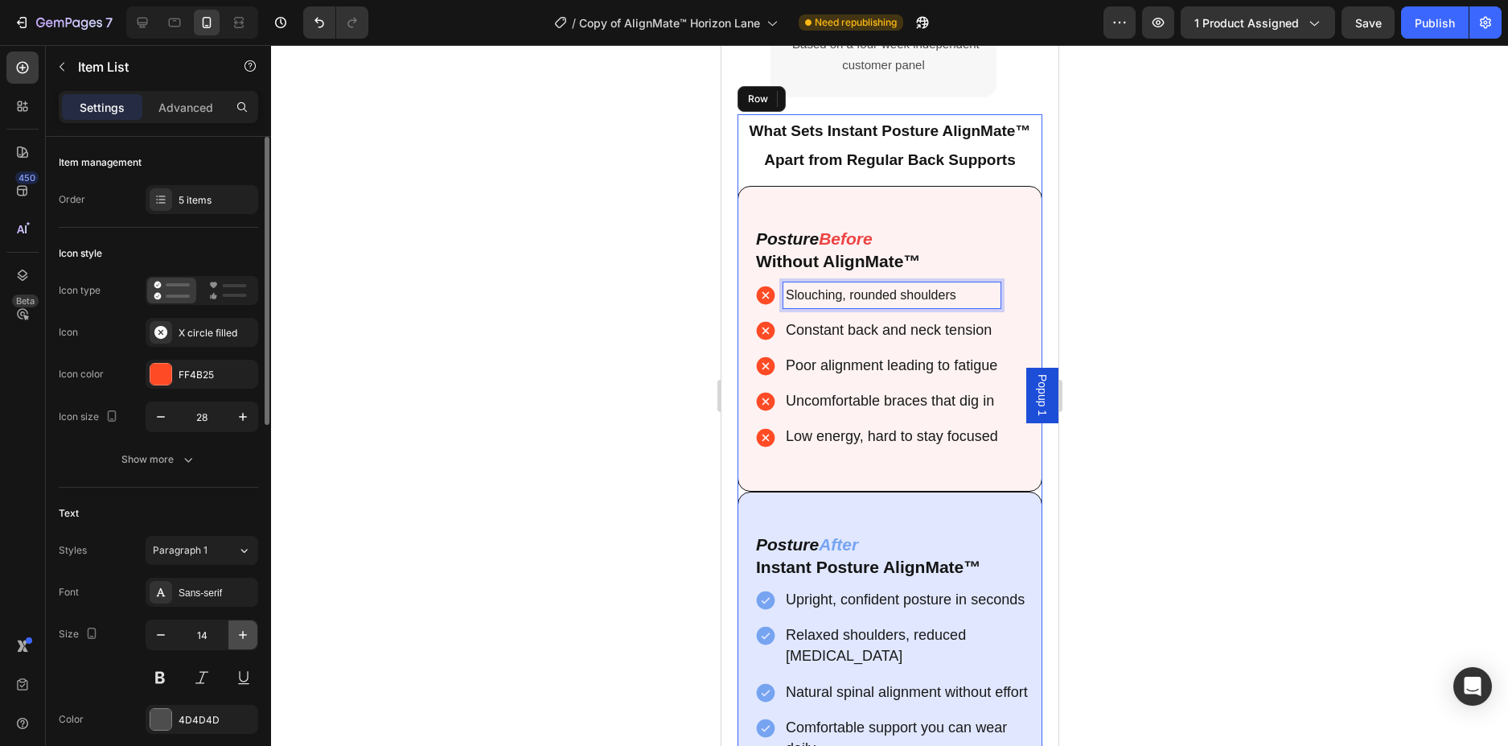
click at [232, 638] on button "button" at bounding box center [242, 634] width 29 height 29
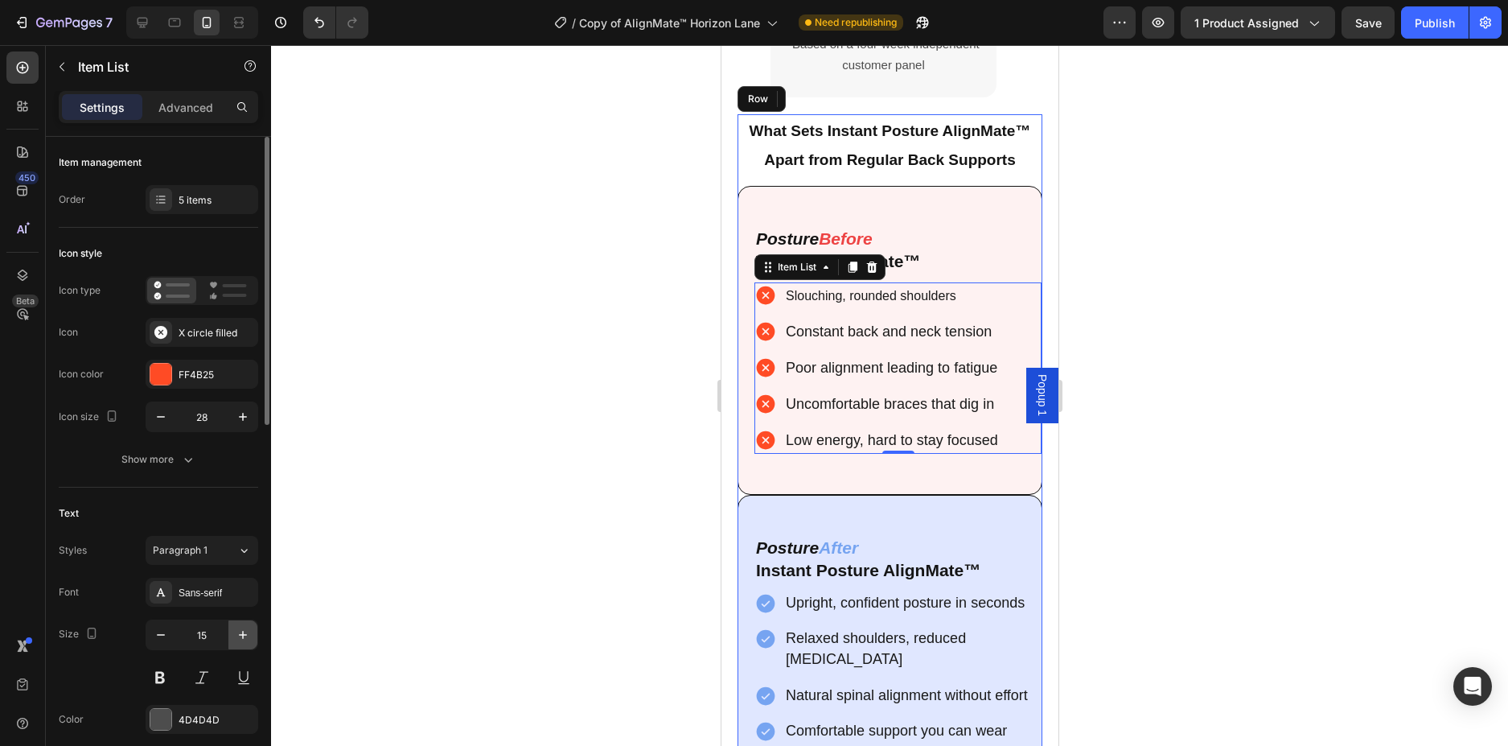
click at [232, 638] on button "button" at bounding box center [242, 634] width 29 height 29
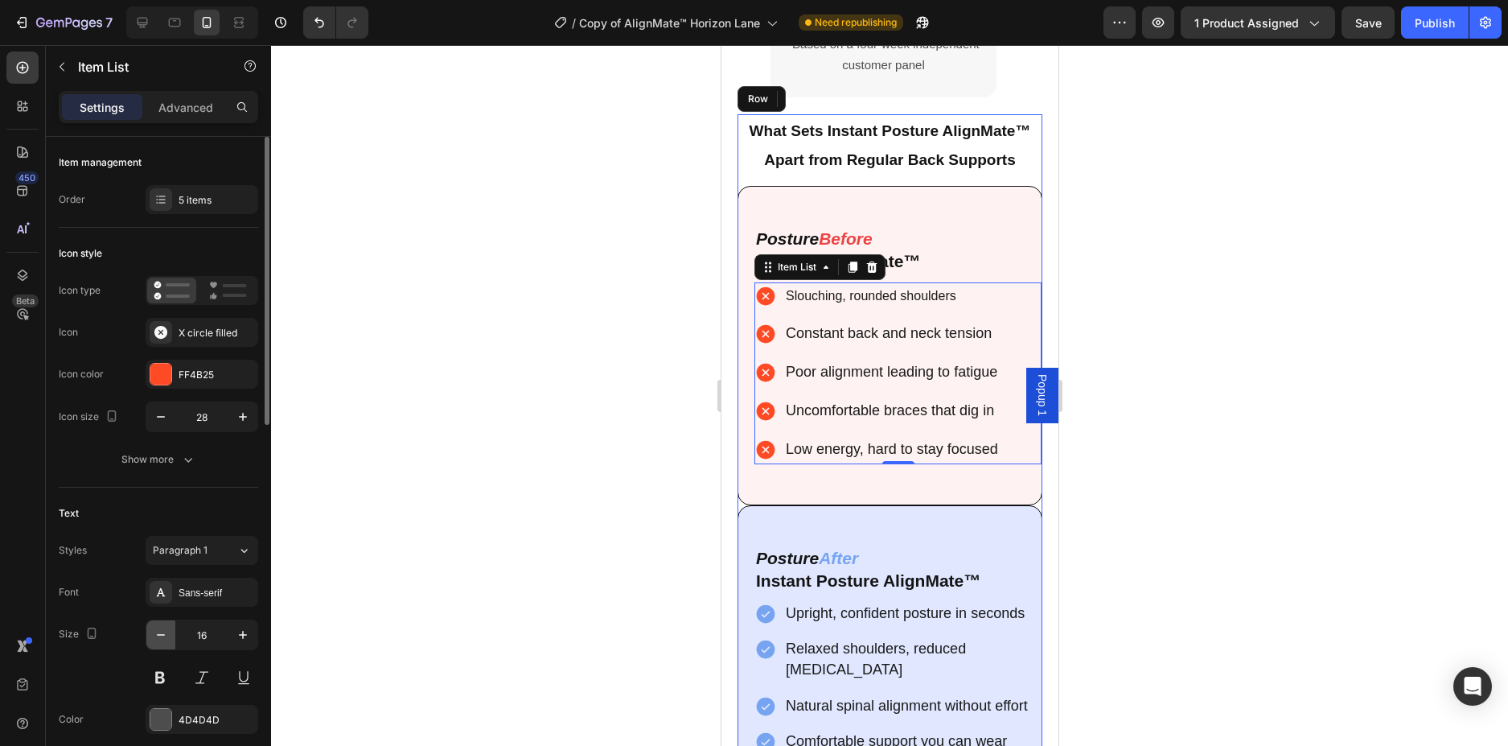
click at [152, 639] on button "button" at bounding box center [160, 634] width 29 height 29
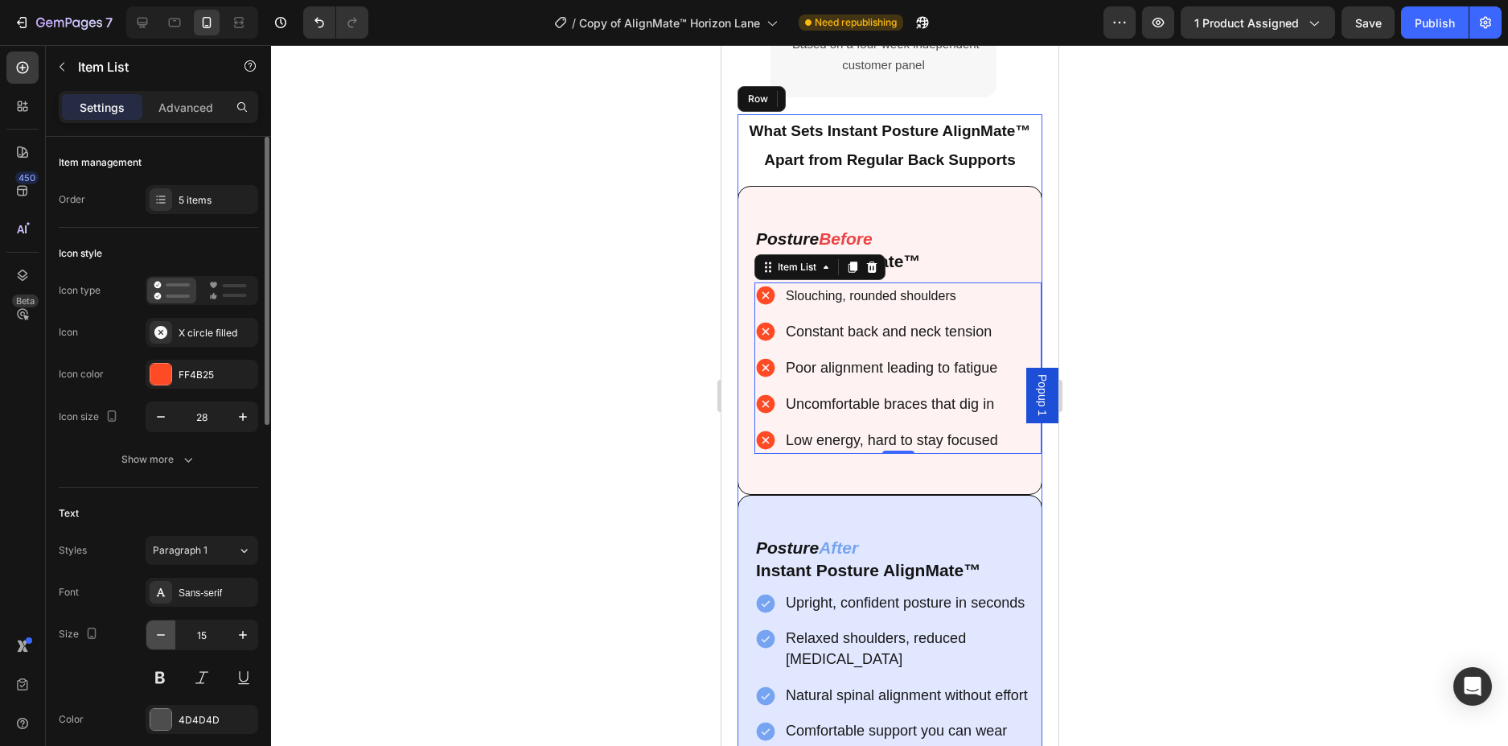
click at [151, 639] on button "button" at bounding box center [160, 634] width 29 height 29
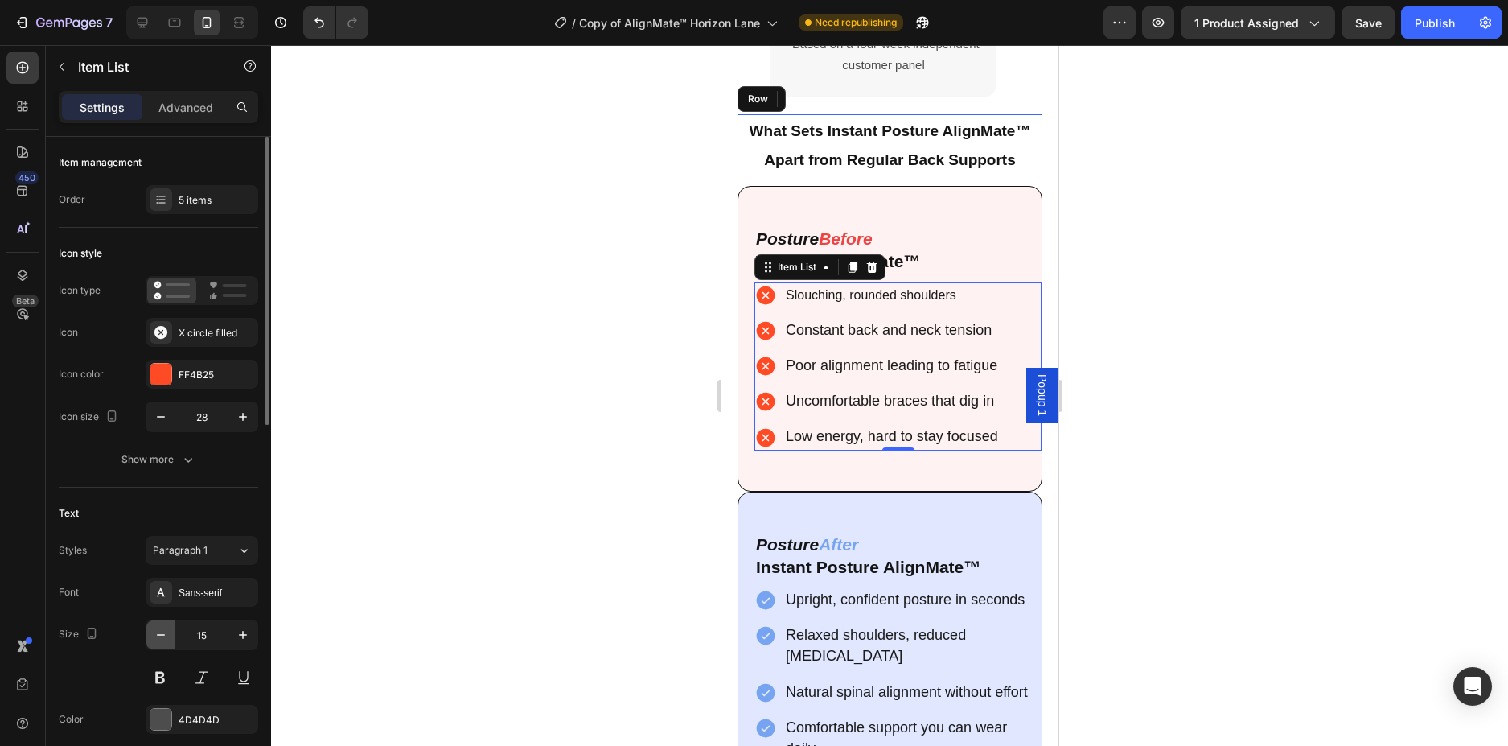
type input "14"
click at [193, 592] on div "Sans-serif" at bounding box center [217, 593] width 76 height 14
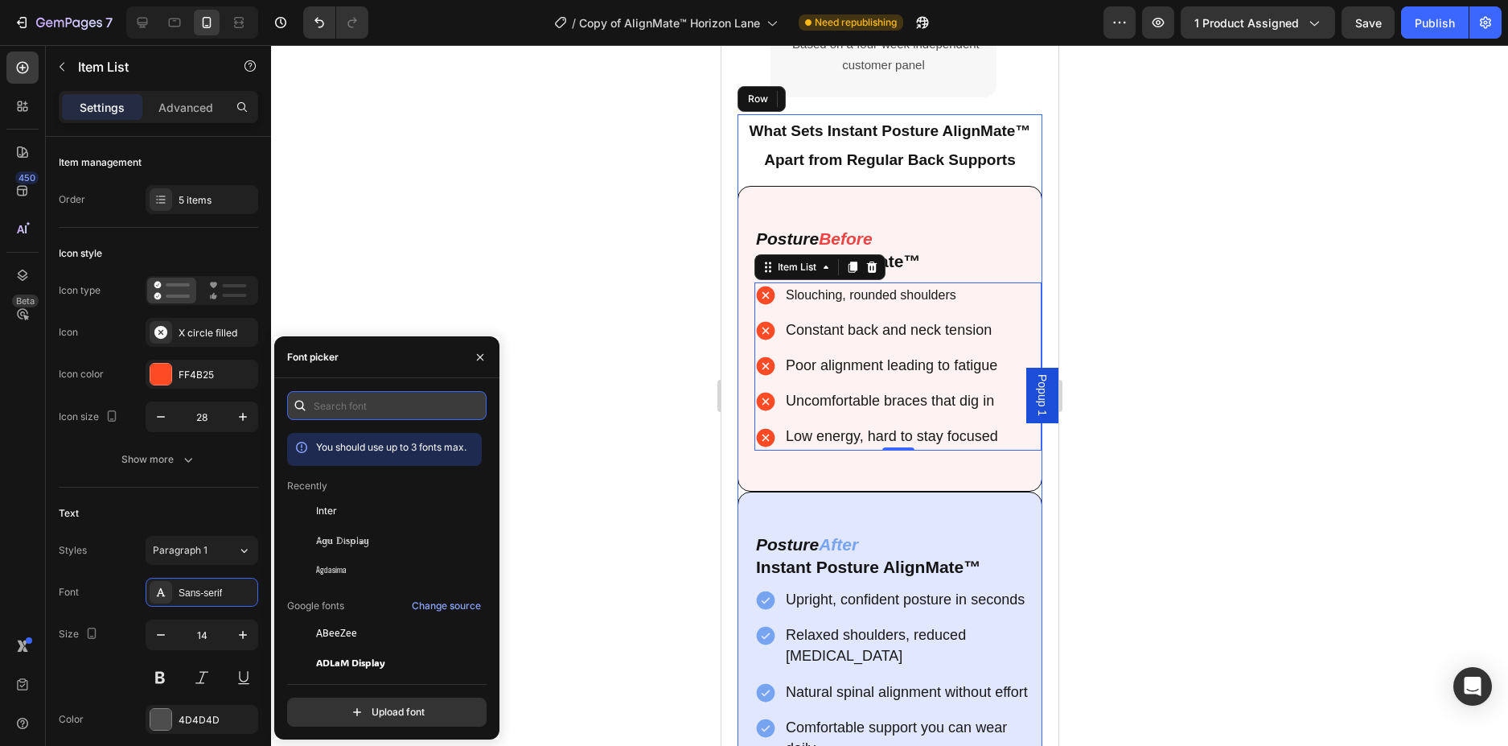
click at [400, 414] on input "text" at bounding box center [386, 405] width 199 height 29
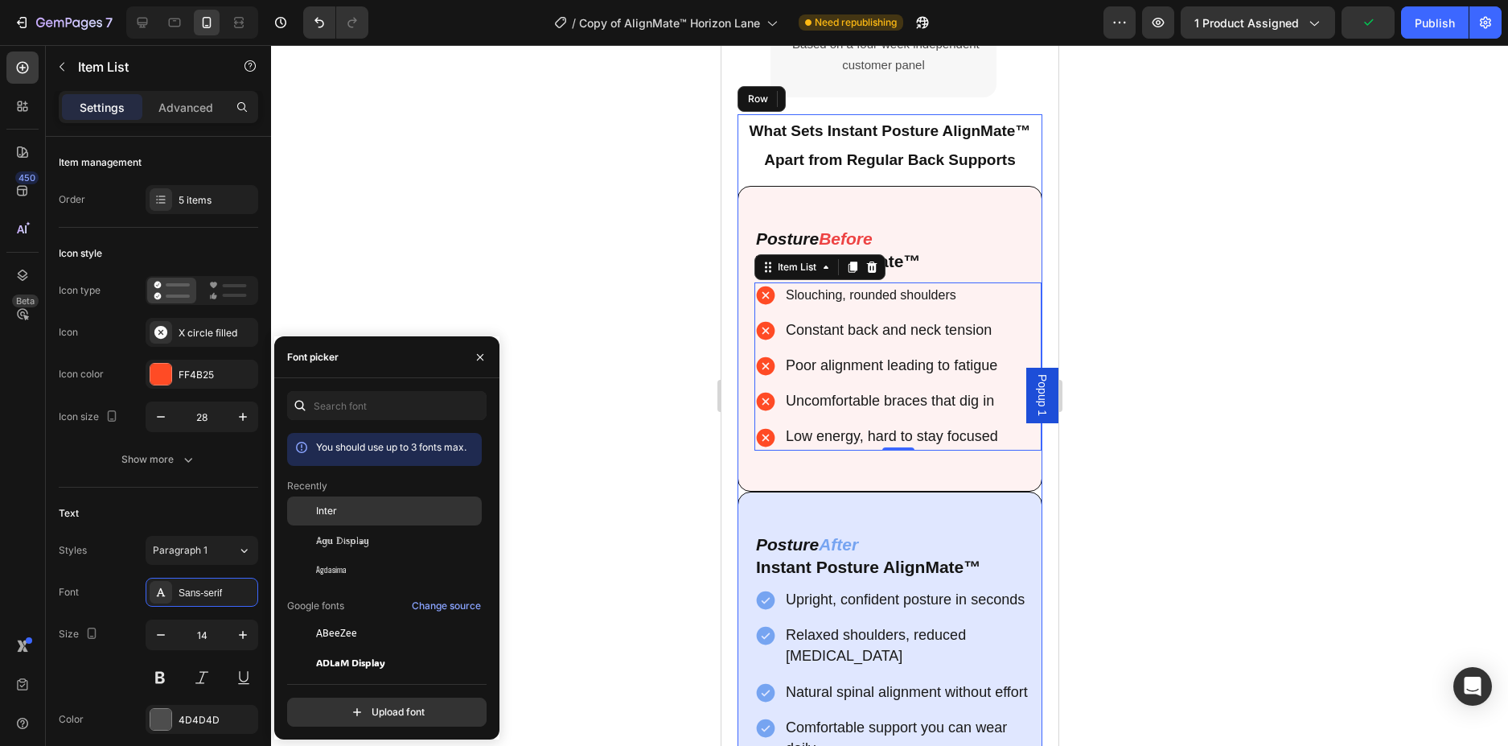
click at [339, 512] on div "Inter" at bounding box center [397, 511] width 162 height 14
click at [589, 394] on div at bounding box center [889, 395] width 1237 height 701
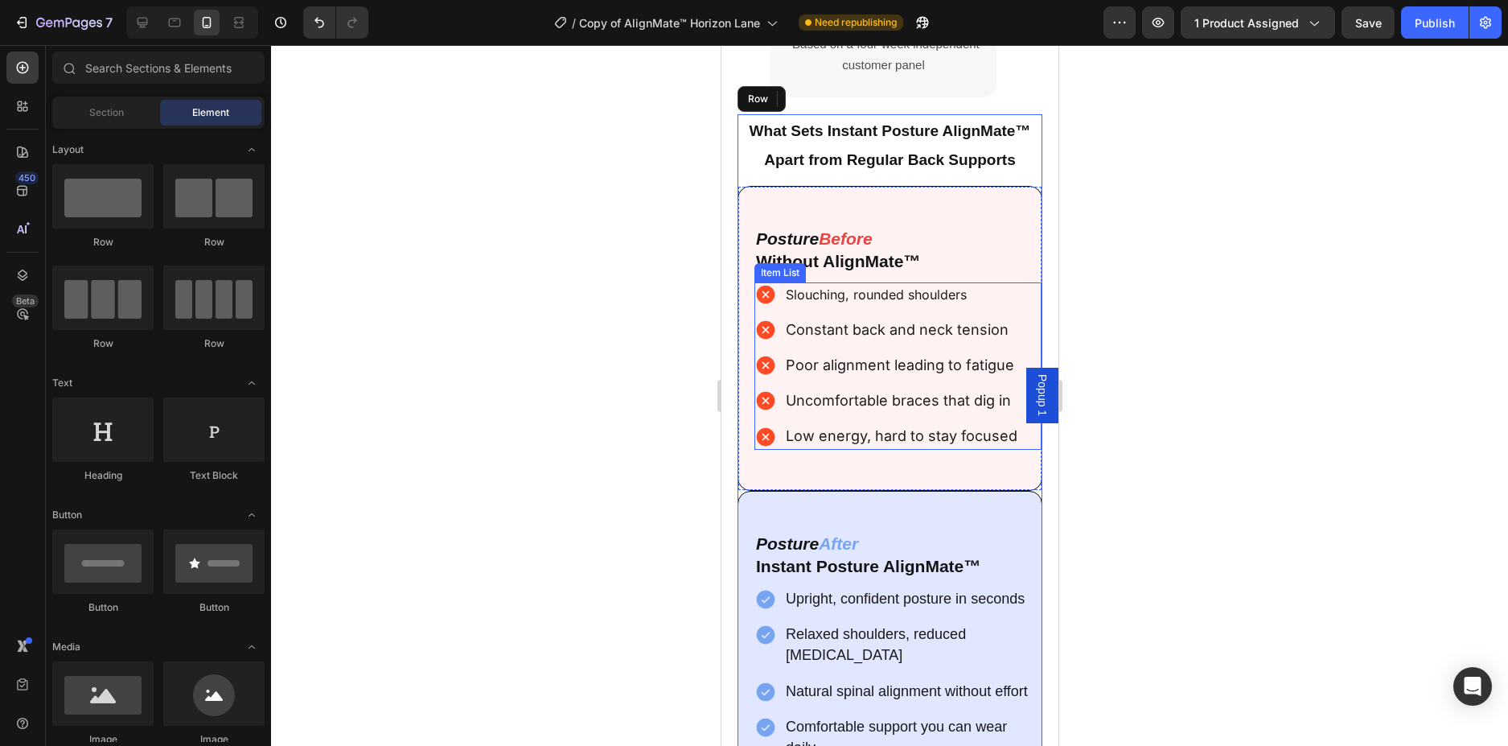
click at [973, 285] on p "Slouching, rounded shoulders" at bounding box center [901, 295] width 232 height 20
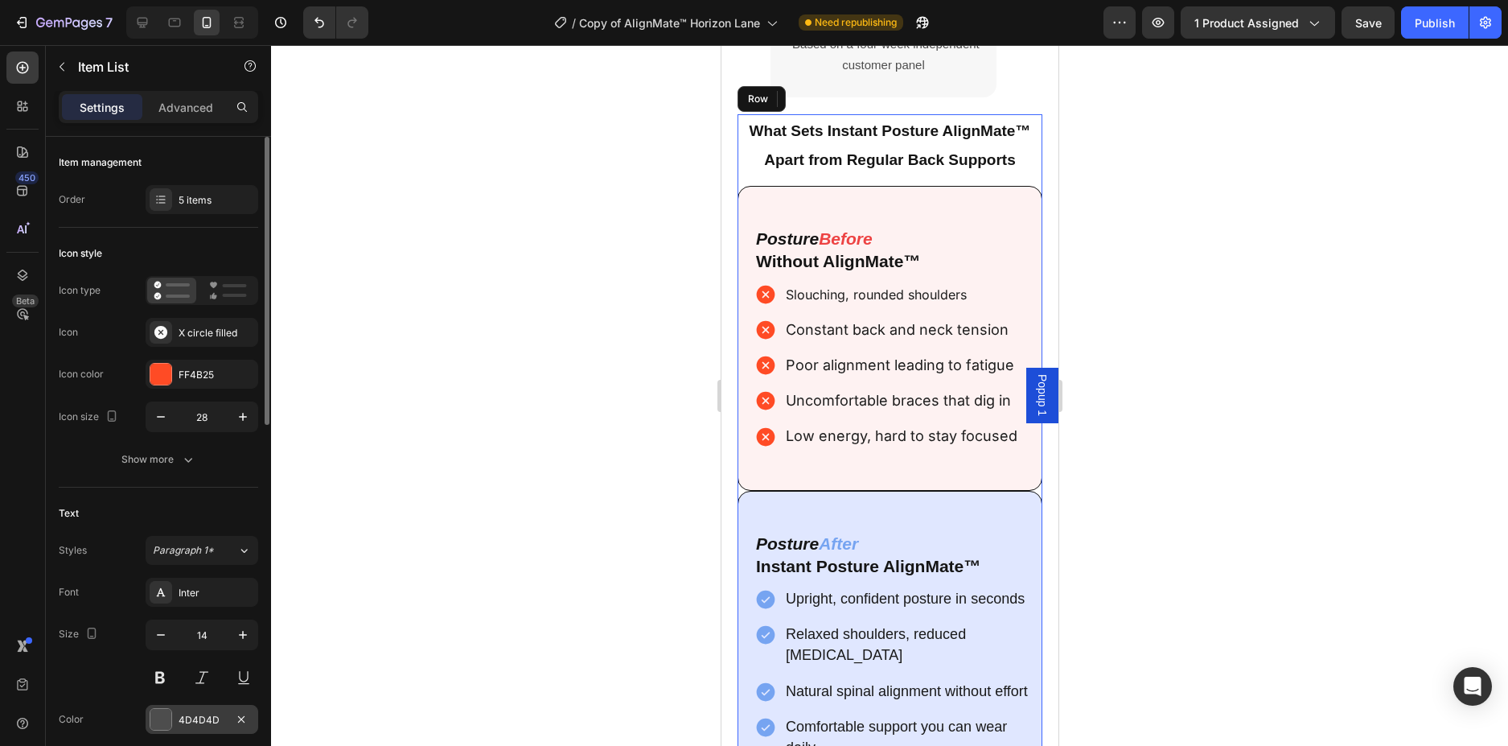
click at [178, 717] on div "4D4D4D" at bounding box center [202, 719] width 113 height 29
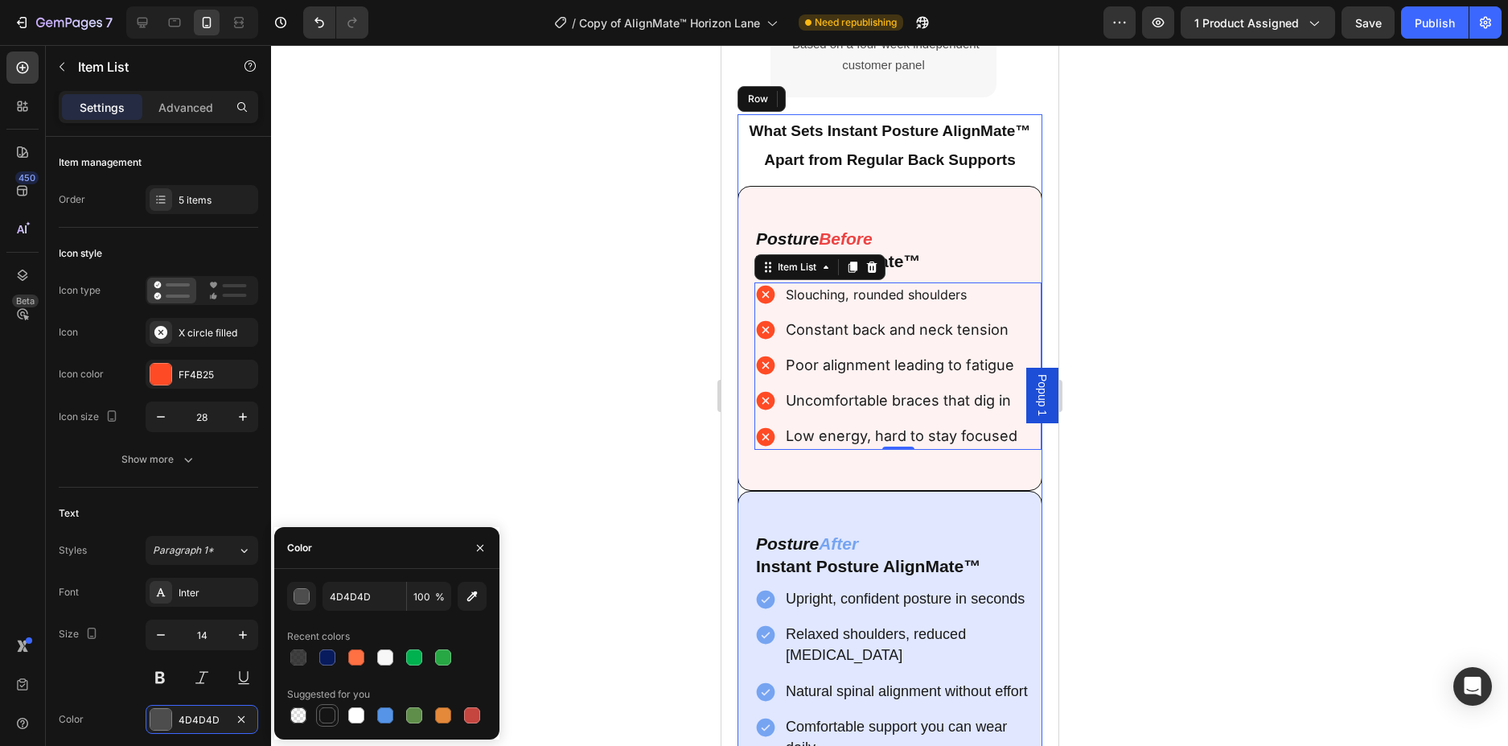
click at [324, 711] on div at bounding box center [327, 715] width 16 height 16
type input "151515"
click at [596, 460] on div at bounding box center [889, 395] width 1237 height 701
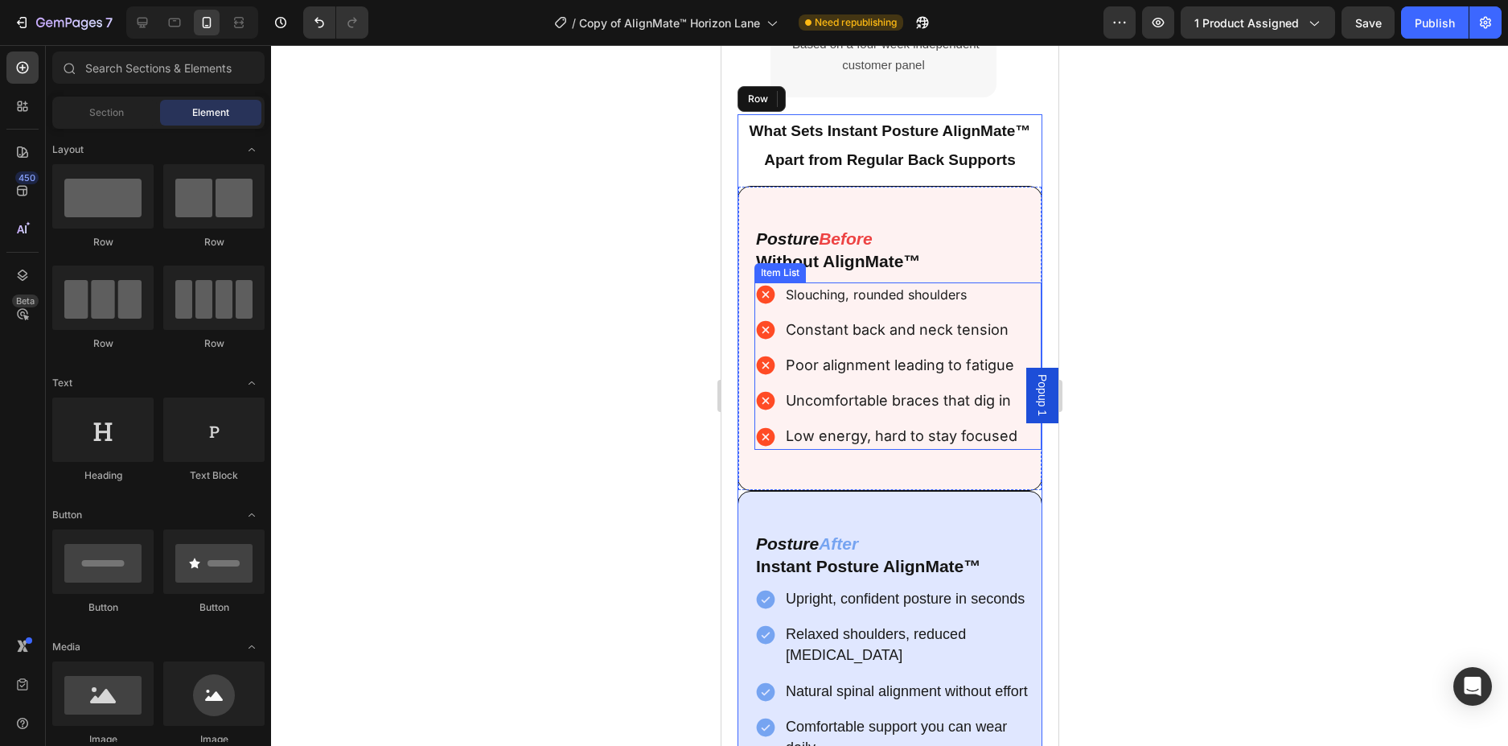
click at [951, 336] on span "Constant back and neck tension" at bounding box center [896, 329] width 223 height 17
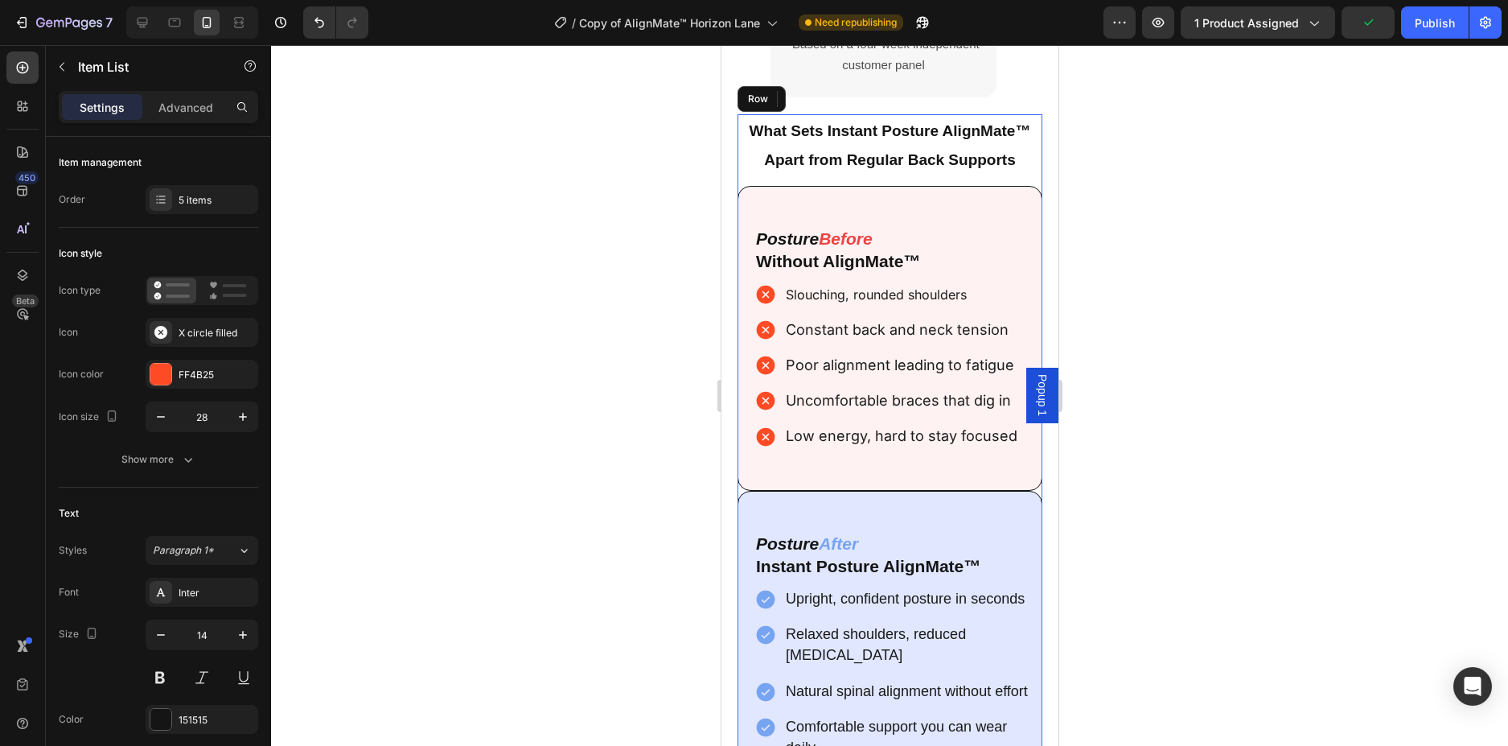
drag, startPoint x: 1334, startPoint y: 253, endPoint x: 1153, endPoint y: 288, distance: 184.2
click at [1326, 255] on div at bounding box center [889, 395] width 1237 height 701
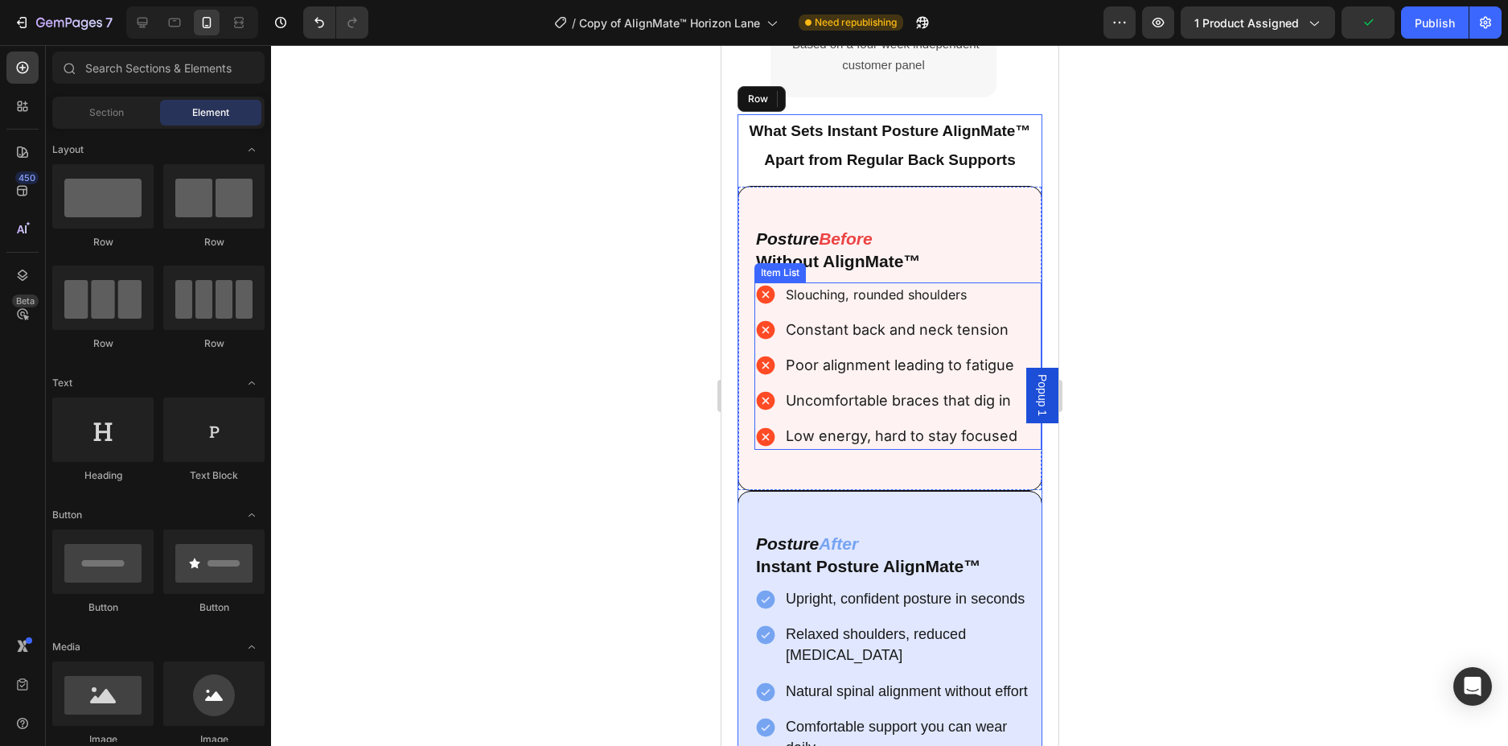
click at [1022, 324] on div "Slouching, rounded shoulders Constant back and neck tension Poor alignment lead…" at bounding box center [897, 365] width 287 height 167
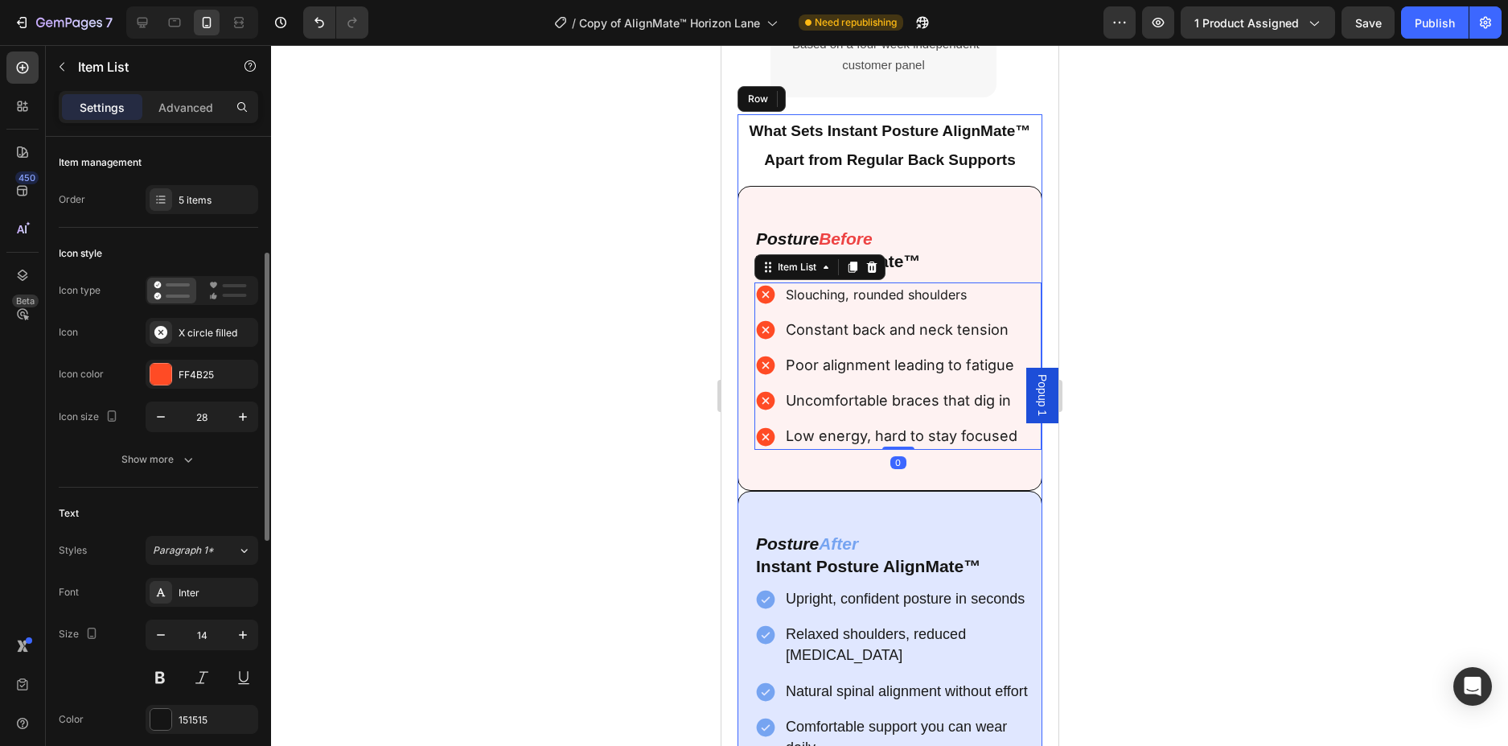
scroll to position [80, 0]
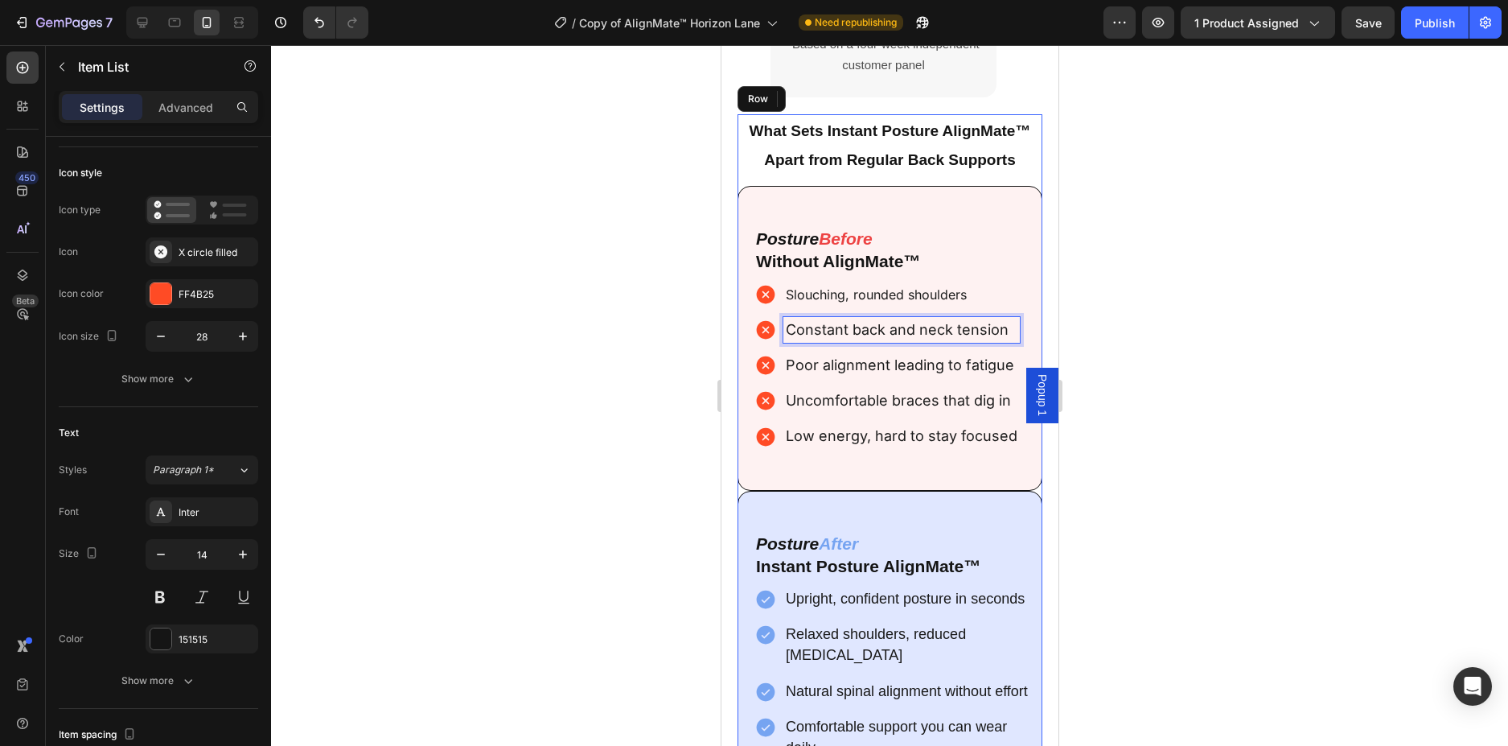
click at [1005, 333] on span "Constant back and neck tension" at bounding box center [896, 329] width 223 height 17
drag, startPoint x: 1005, startPoint y: 333, endPoint x: 765, endPoint y: 338, distance: 239.7
click at [765, 338] on div "Constant back and neck tension" at bounding box center [886, 330] width 265 height 26
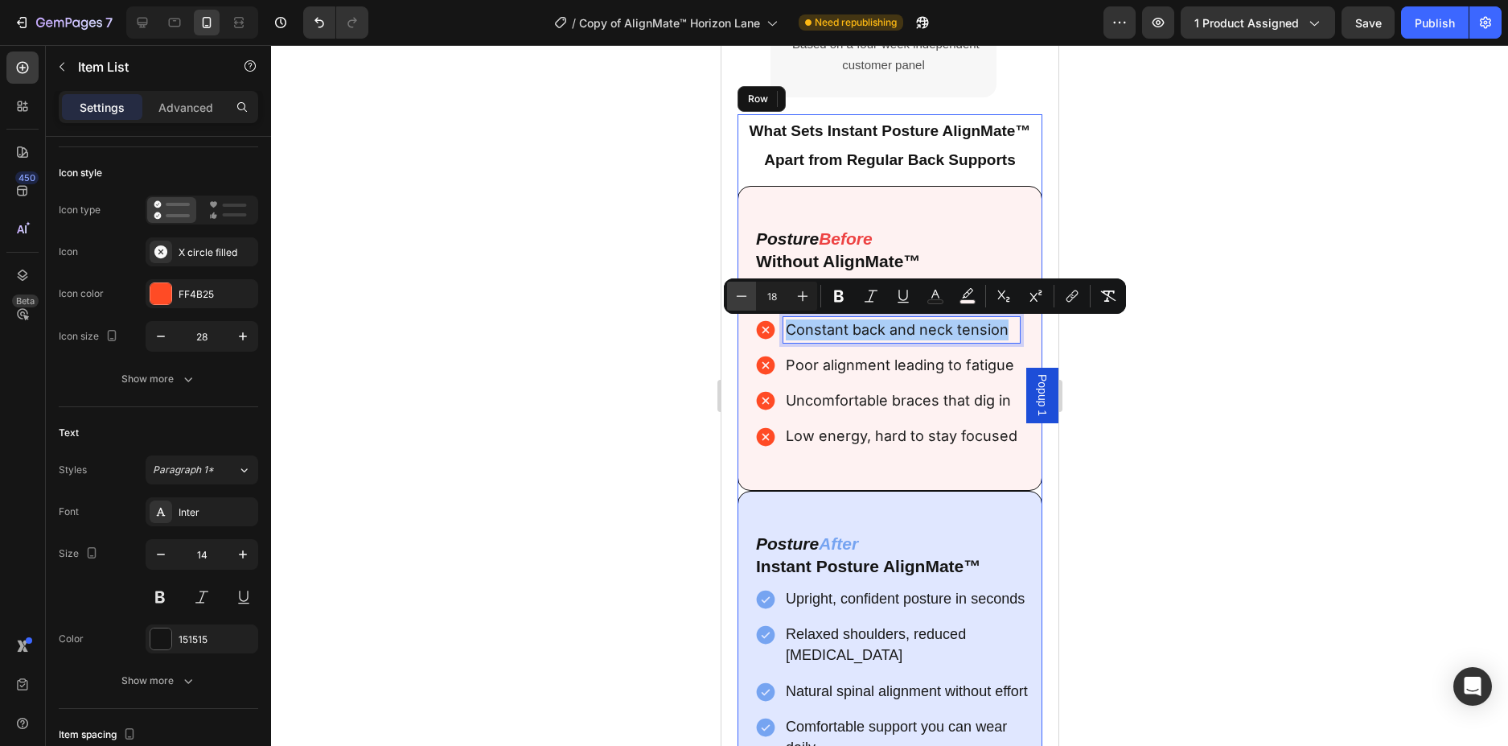
click at [751, 294] on button "Minus" at bounding box center [741, 296] width 29 height 29
type input "16"
click at [1211, 155] on div at bounding box center [889, 395] width 1237 height 701
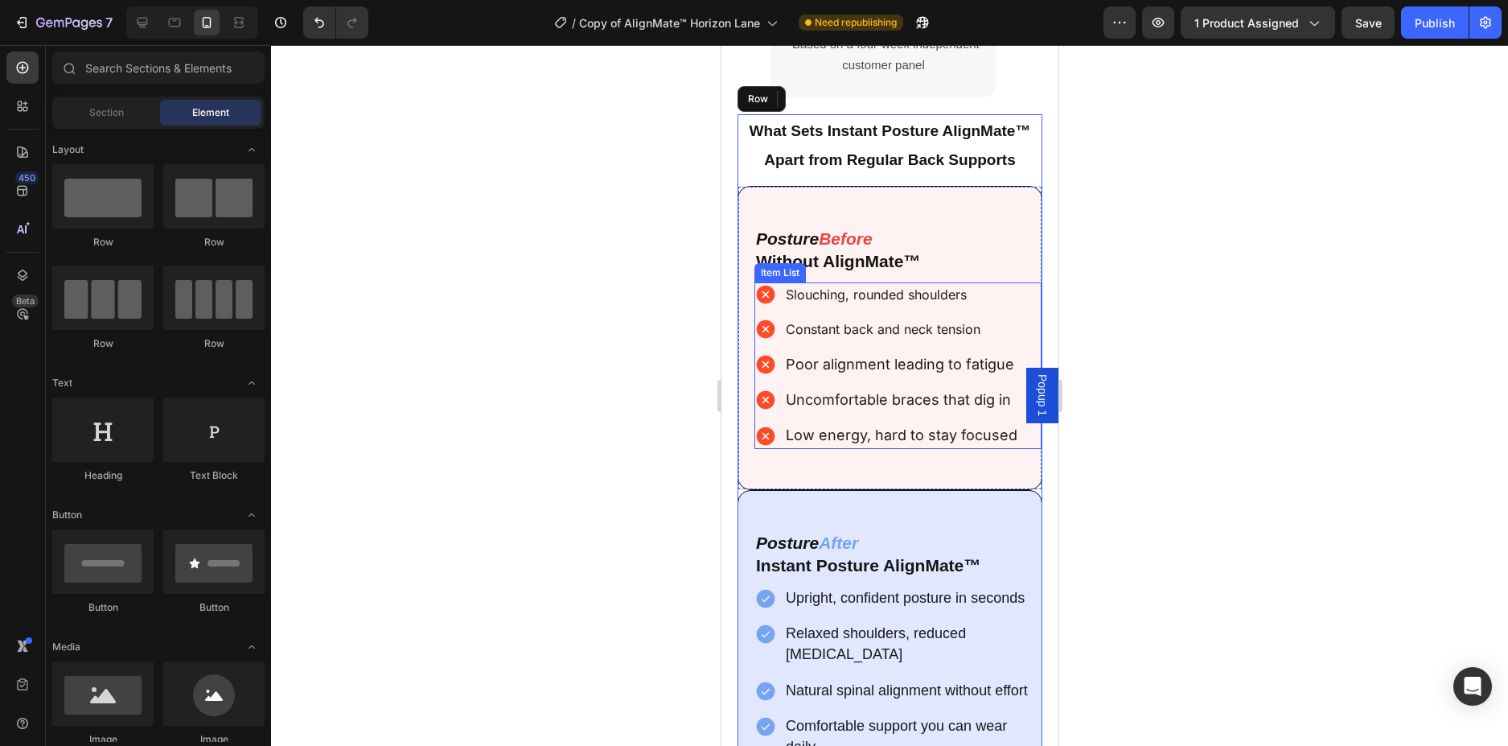
click at [971, 294] on p "Slouching, rounded shoulders" at bounding box center [901, 295] width 232 height 20
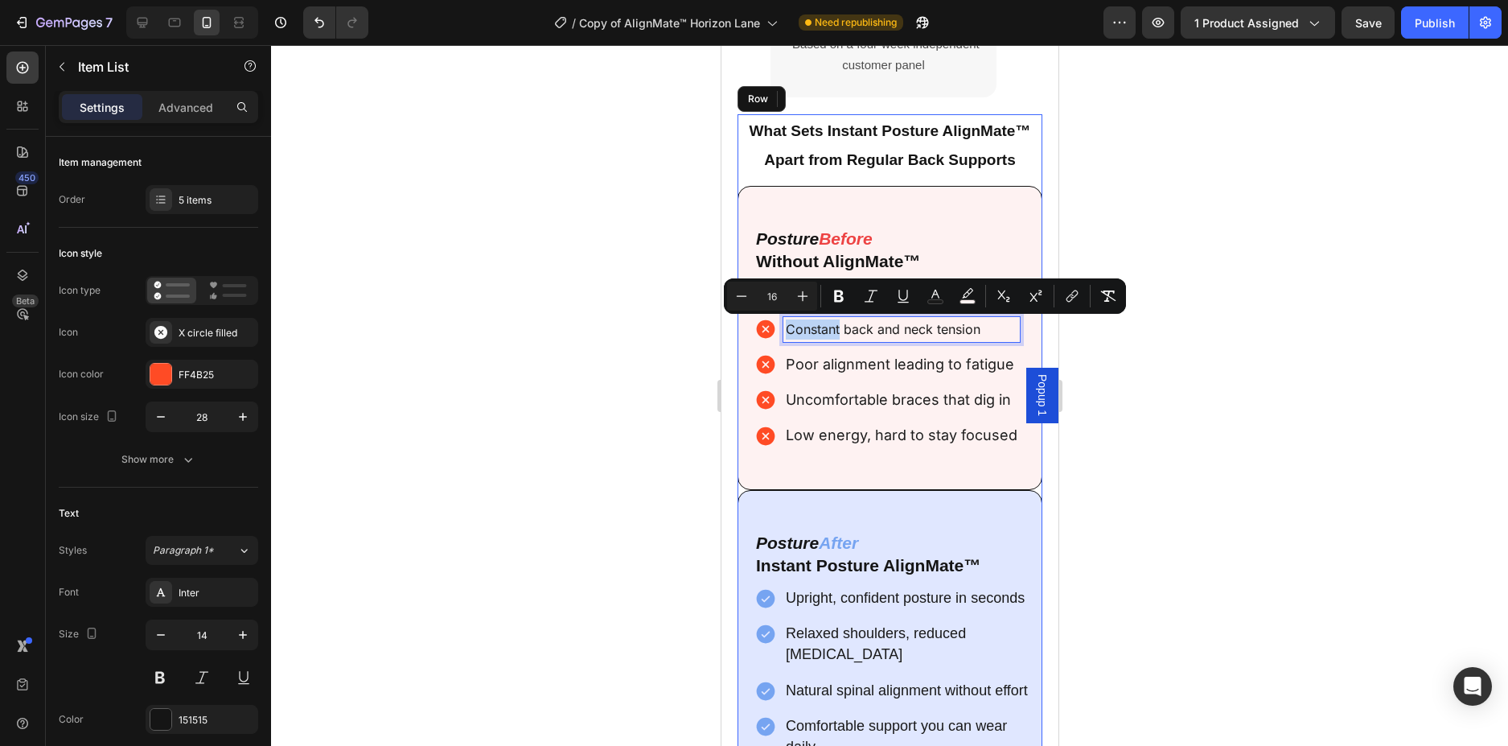
drag, startPoint x: 971, startPoint y: 294, endPoint x: 1510, endPoint y: 343, distance: 541.1
click at [788, 298] on p "Slouching, rounded shoulders" at bounding box center [901, 295] width 232 height 20
drag, startPoint x: 1179, startPoint y: 291, endPoint x: 1063, endPoint y: 294, distance: 116.7
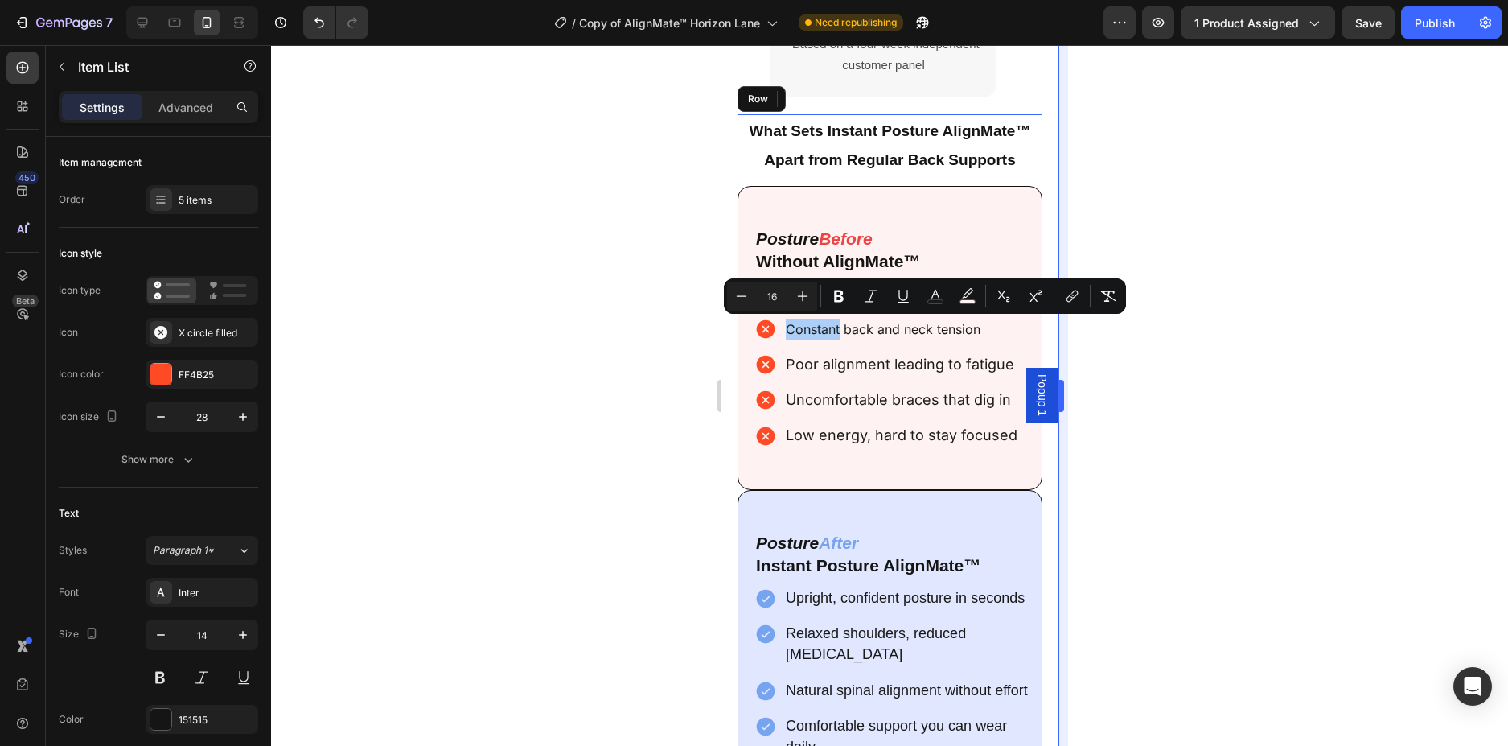
click at [1175, 291] on div at bounding box center [889, 395] width 1237 height 701
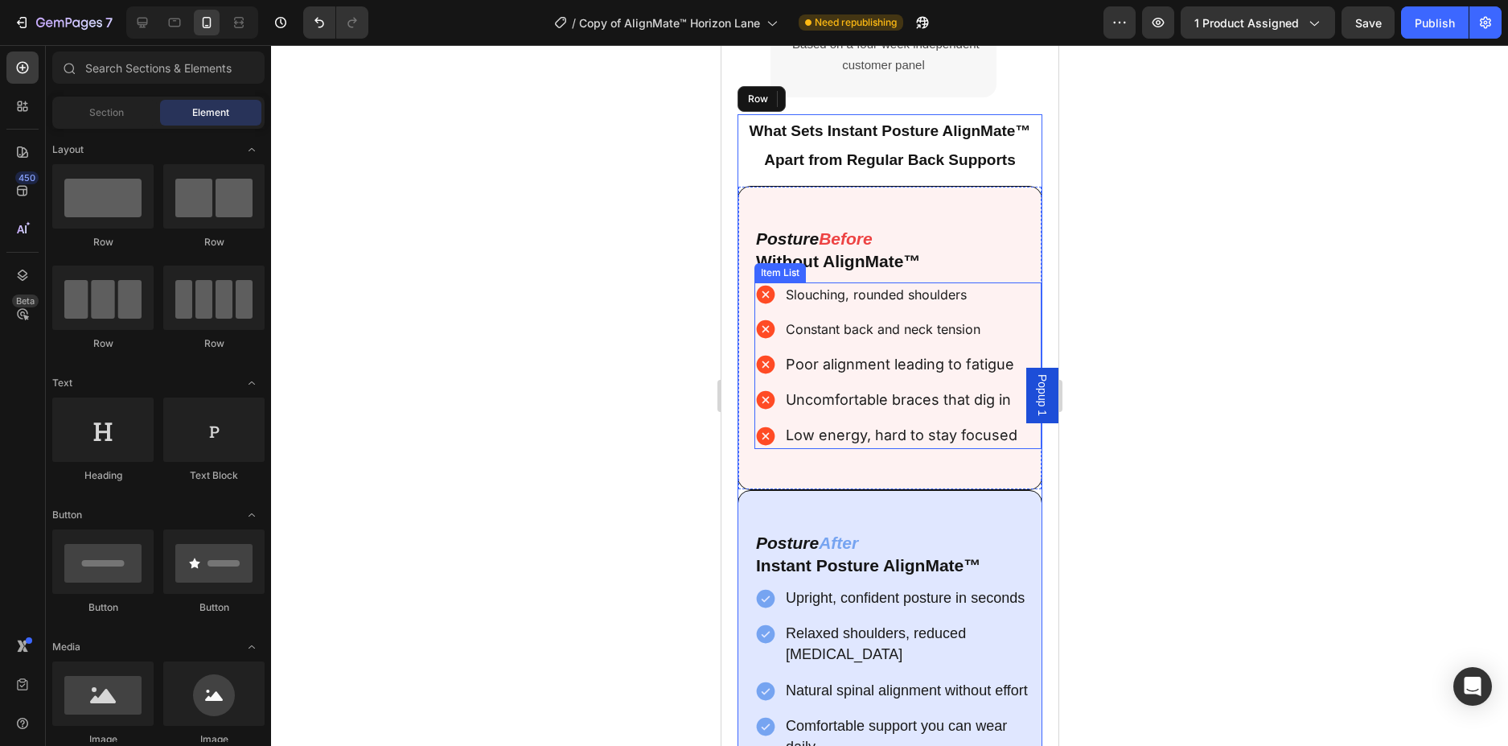
click at [976, 289] on p "Slouching, rounded shoulders" at bounding box center [901, 295] width 232 height 20
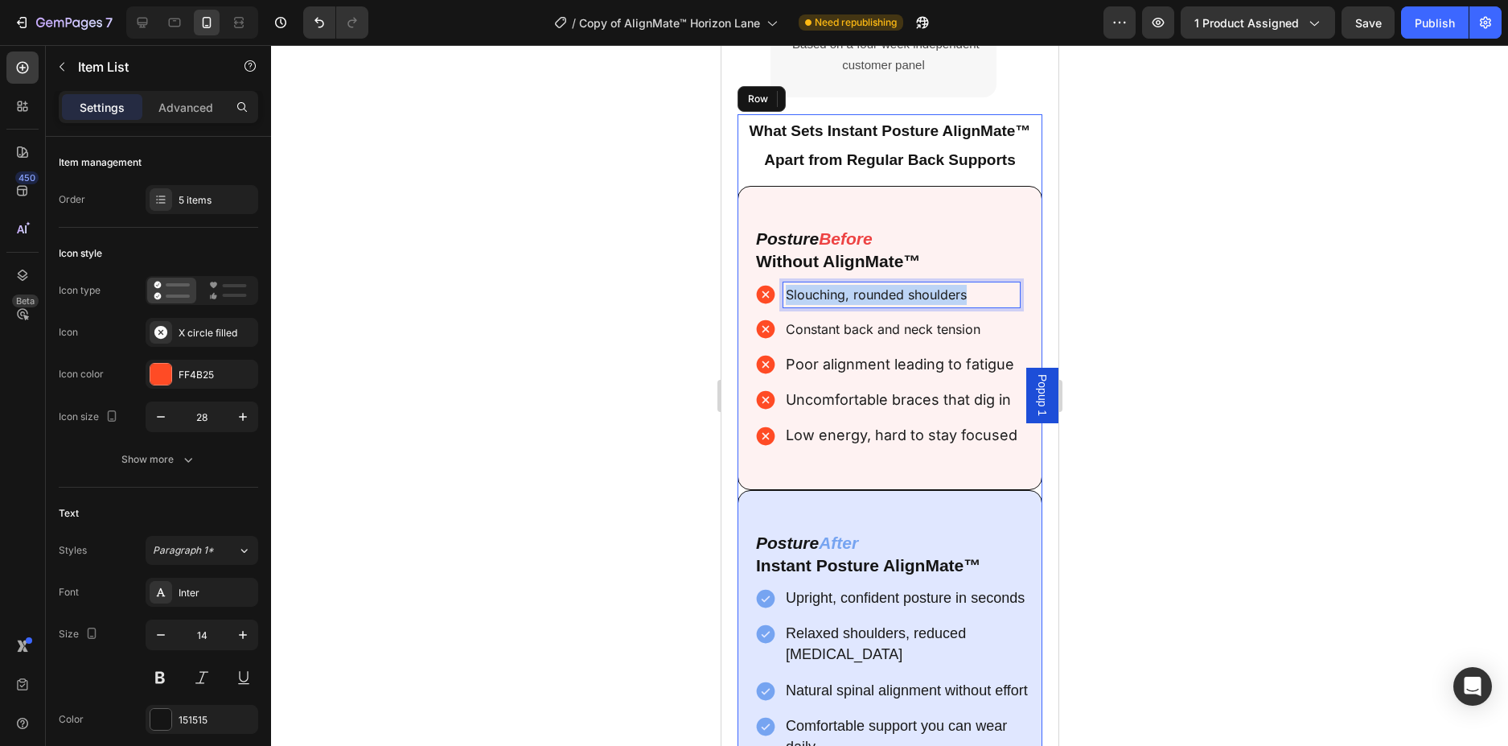
drag, startPoint x: 975, startPoint y: 294, endPoint x: 759, endPoint y: 306, distance: 215.9
click at [759, 306] on div "Slouching, rounded shoulders" at bounding box center [886, 294] width 265 height 25
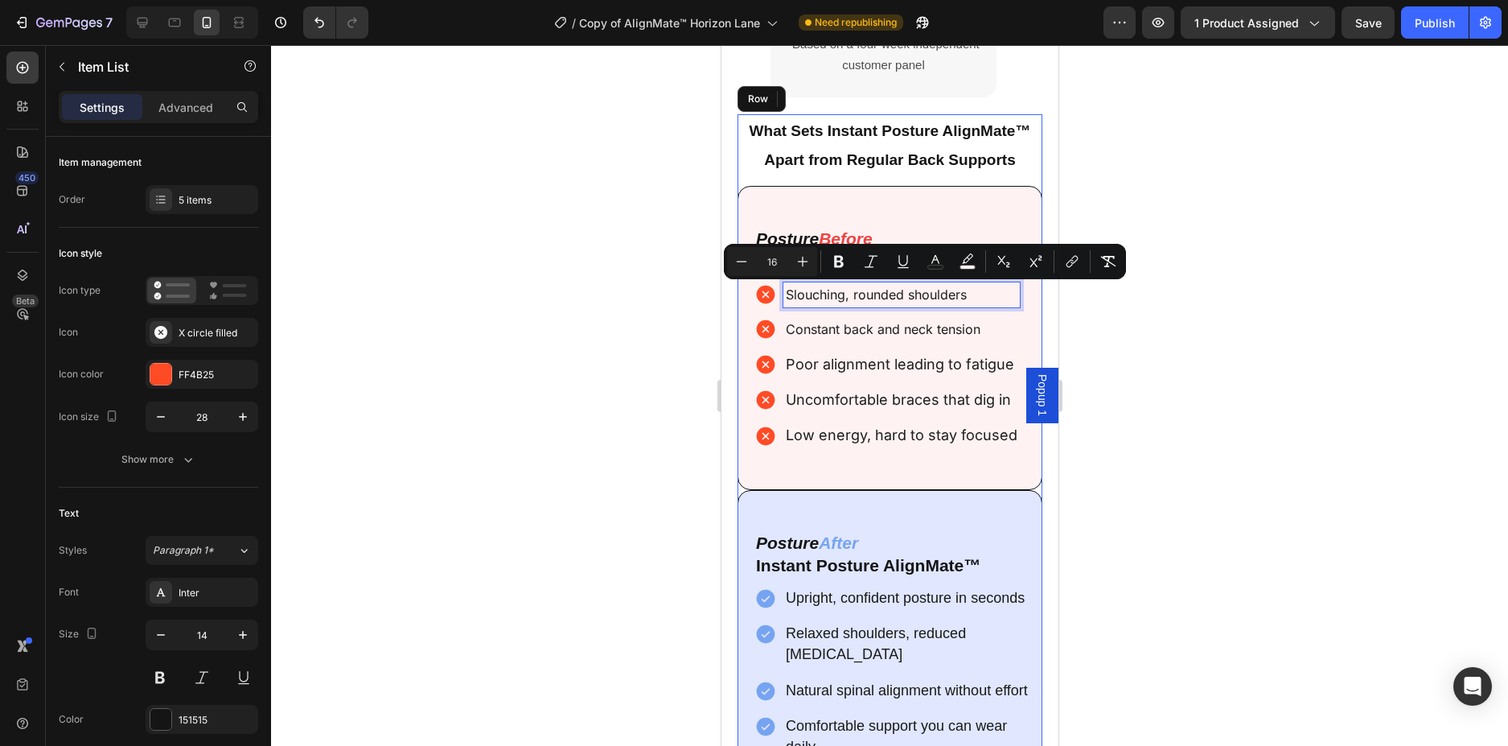
click at [994, 335] on p "Constant back and neck tension" at bounding box center [901, 329] width 232 height 20
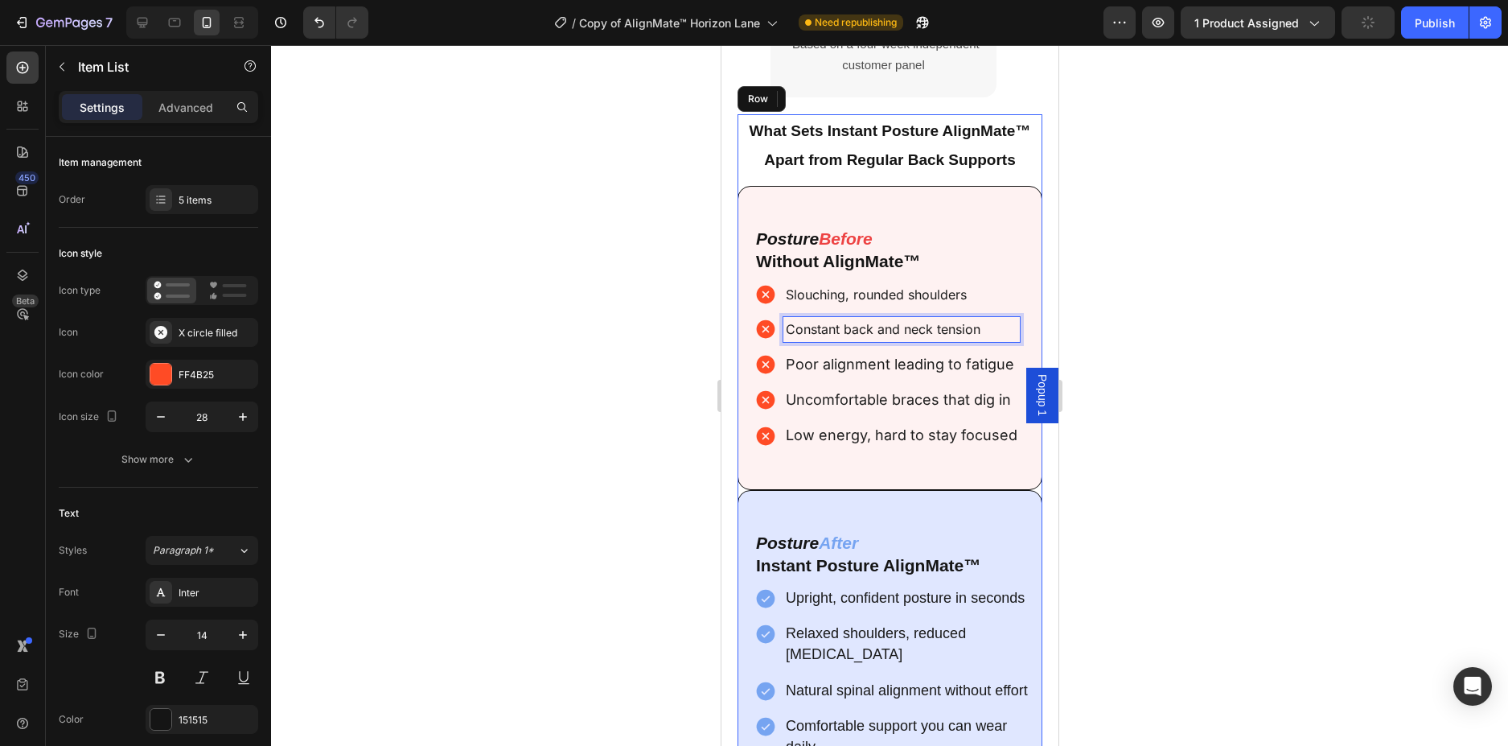
click at [997, 372] on span "Poor alignment leading to fatigue" at bounding box center [899, 364] width 228 height 17
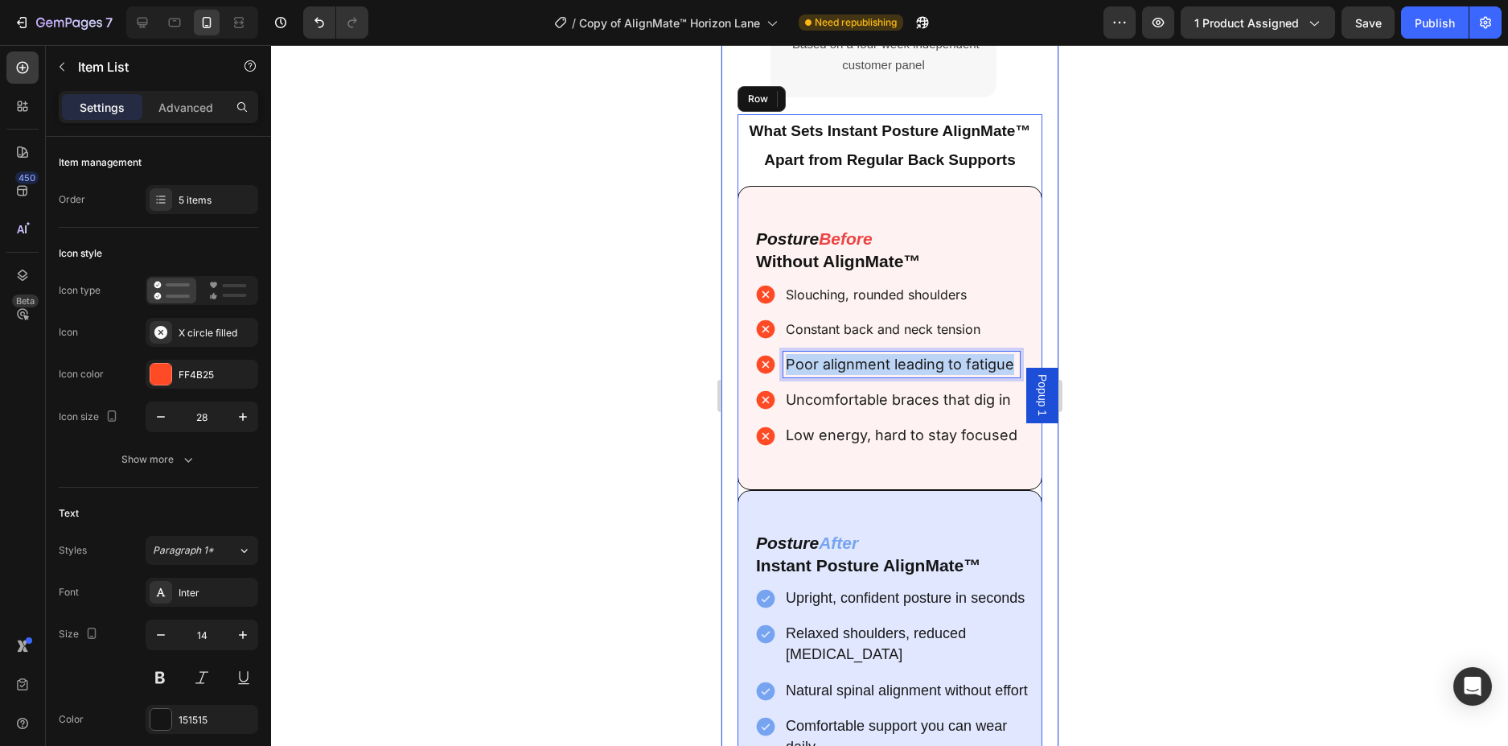
drag, startPoint x: 792, startPoint y: 364, endPoint x: 1036, endPoint y: 360, distance: 243.8
click at [1036, 360] on div "Proven benefits, proven results Heading 92% Instant Posture Correction. Noticea…" at bounding box center [889, 294] width 337 height 1104
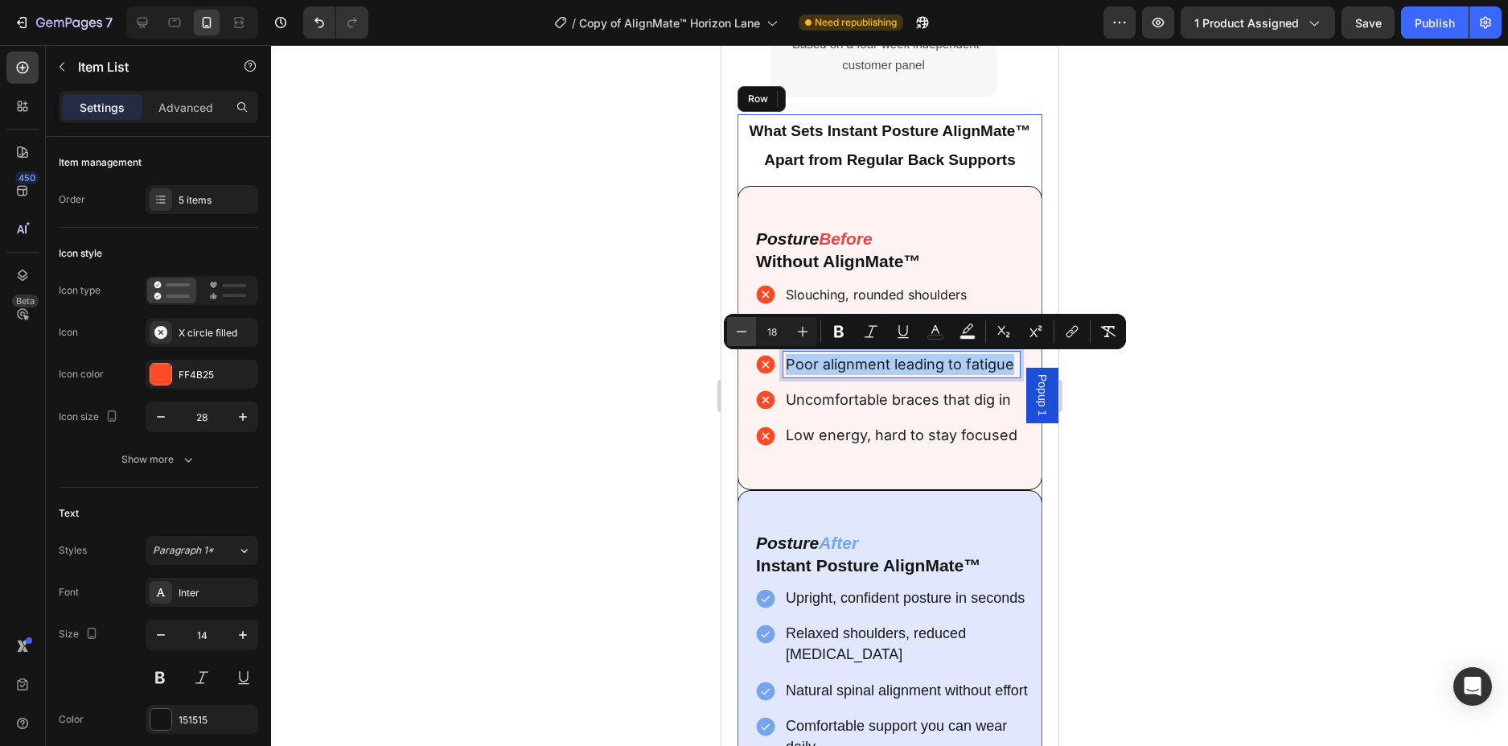
click at [744, 335] on icon "Editor contextual toolbar" at bounding box center [742, 331] width 16 height 16
type input "16"
click at [794, 401] on span "Uncomfortable braces that dig in" at bounding box center [897, 398] width 225 height 17
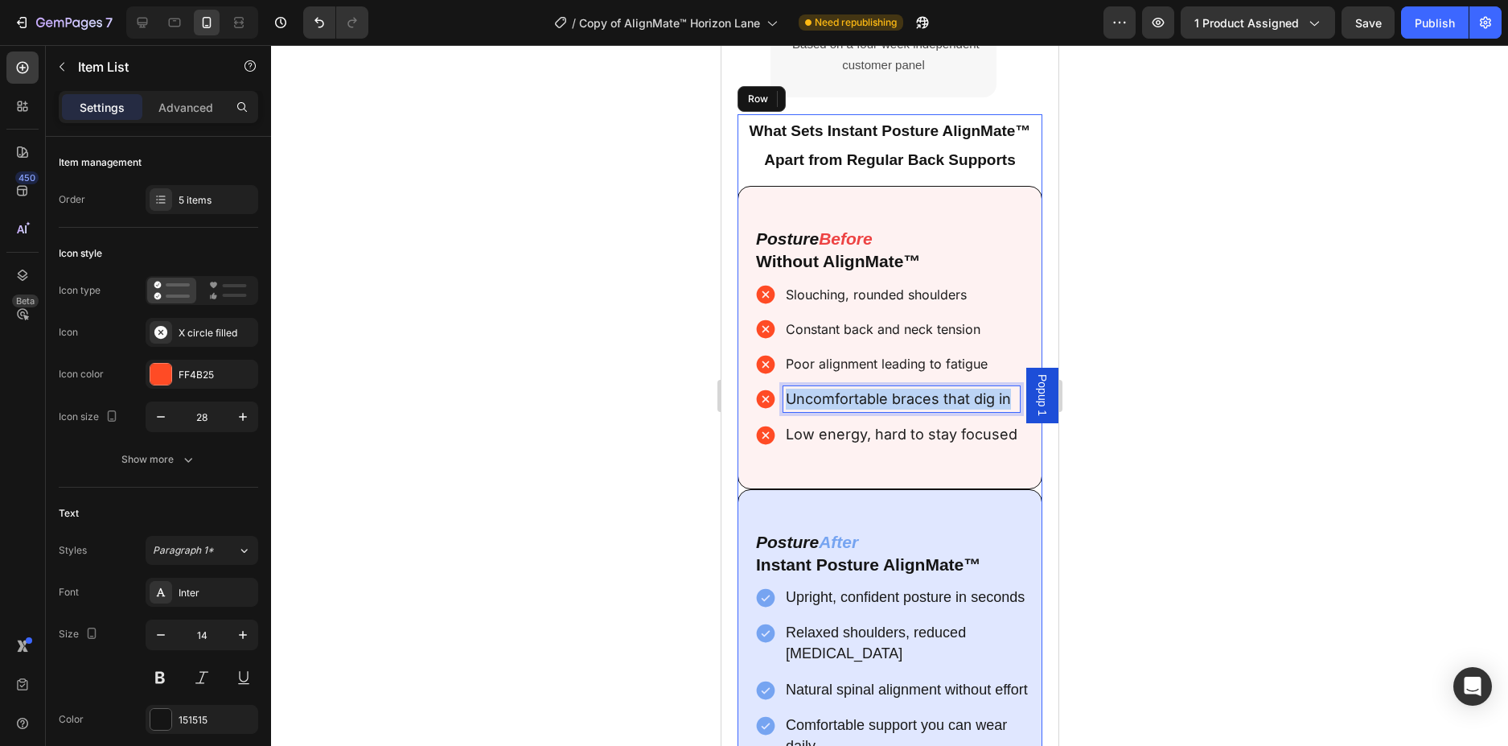
drag, startPoint x: 785, startPoint y: 397, endPoint x: 1038, endPoint y: 396, distance: 252.6
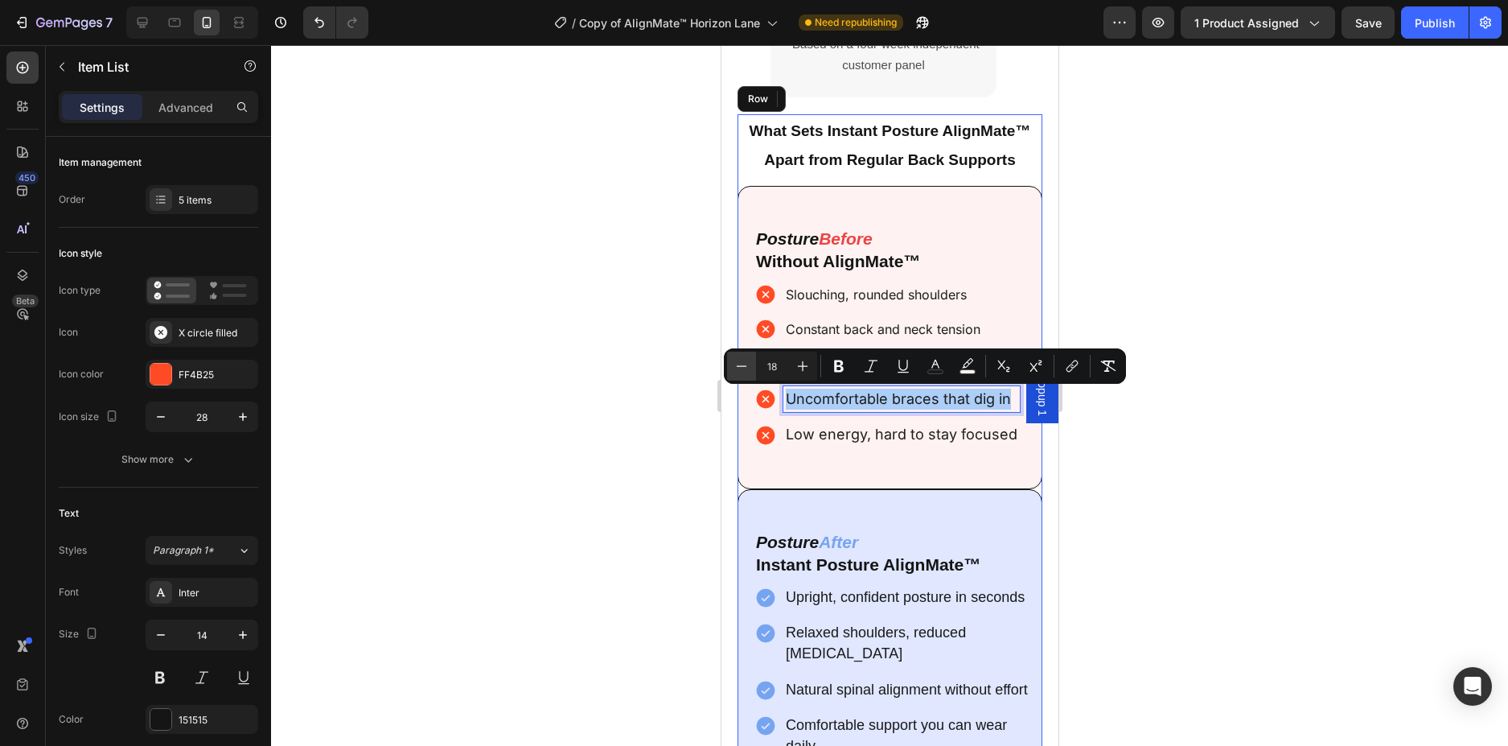
click at [738, 371] on icon "Editor contextual toolbar" at bounding box center [742, 366] width 16 height 16
click at [738, 370] on icon "Editor contextual toolbar" at bounding box center [742, 366] width 16 height 16
type input "16"
click at [789, 433] on span "Low energy, hard to stay focused" at bounding box center [901, 433] width 232 height 17
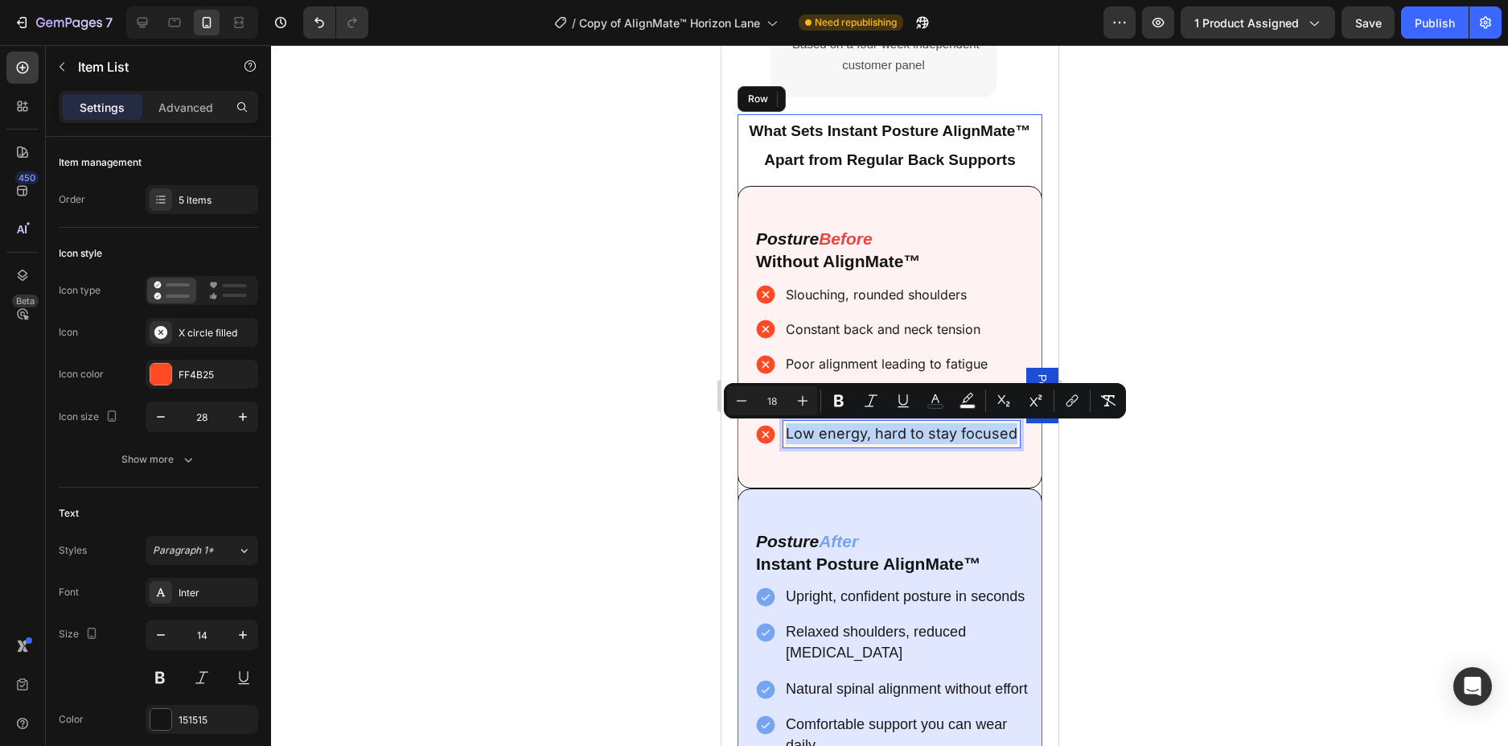
drag, startPoint x: 833, startPoint y: 434, endPoint x: 1780, endPoint y: 475, distance: 947.5
click at [731, 397] on button "Minus" at bounding box center [741, 400] width 29 height 29
type input "16"
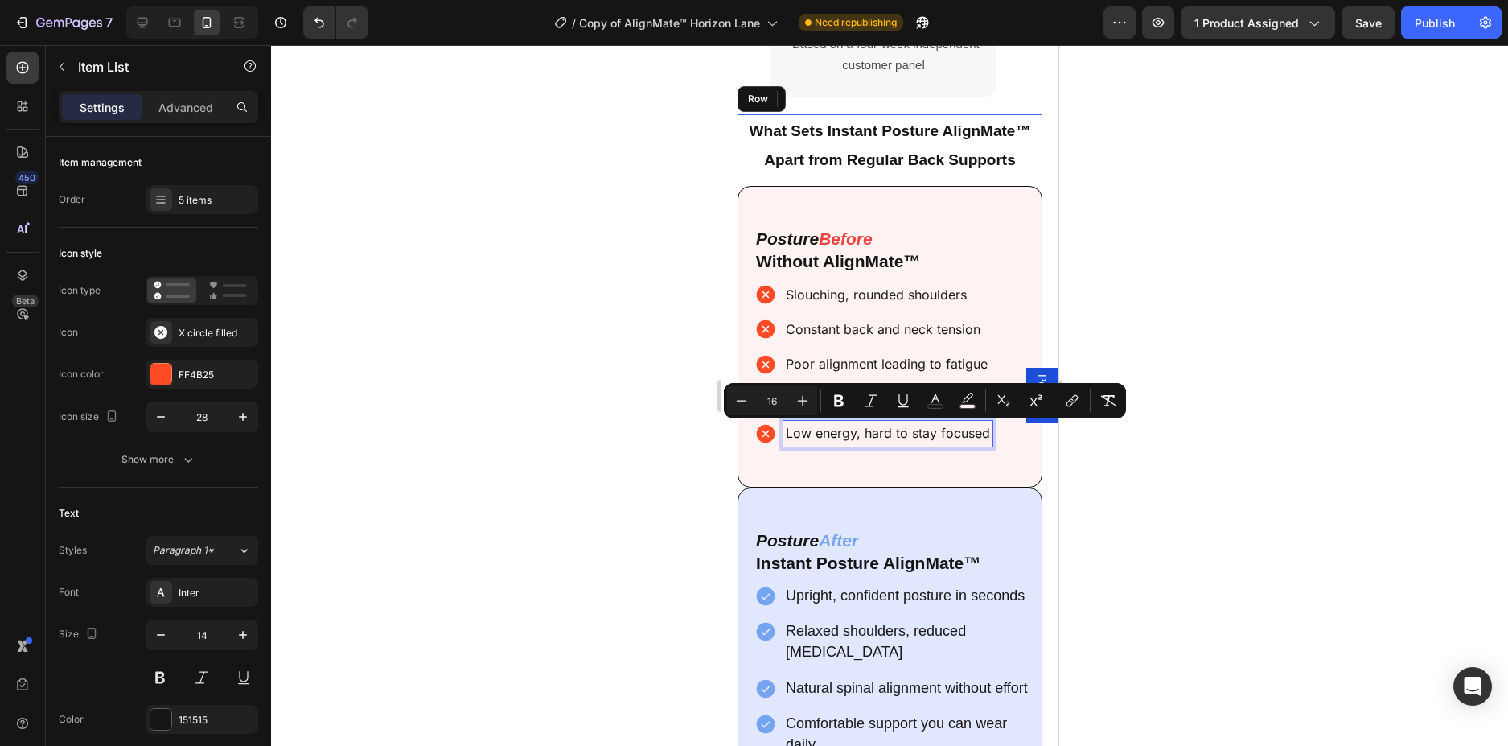
click at [1204, 442] on div at bounding box center [889, 395] width 1237 height 701
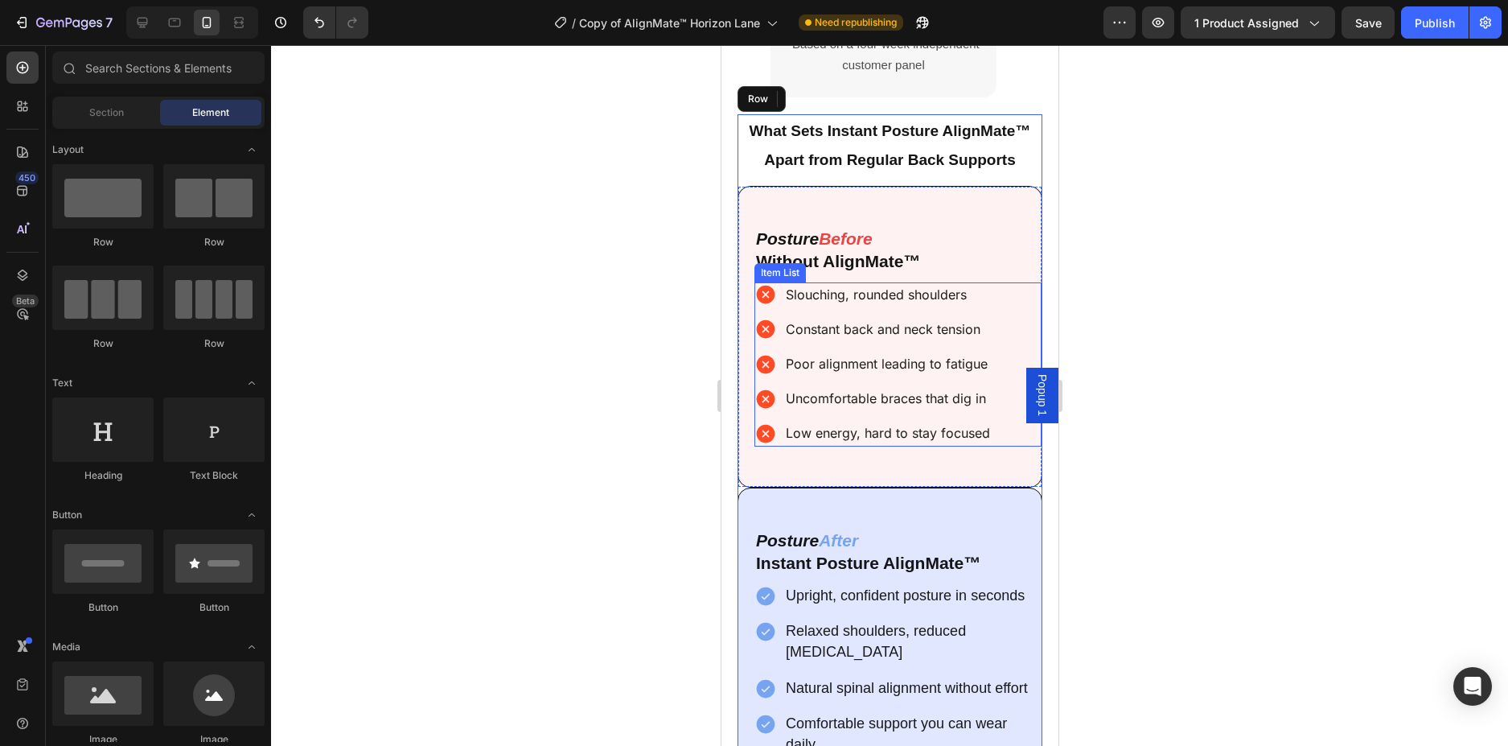
click at [1007, 316] on div "Slouching, rounded shoulders Constant back and neck tension Poor alignment lead…" at bounding box center [897, 364] width 287 height 164
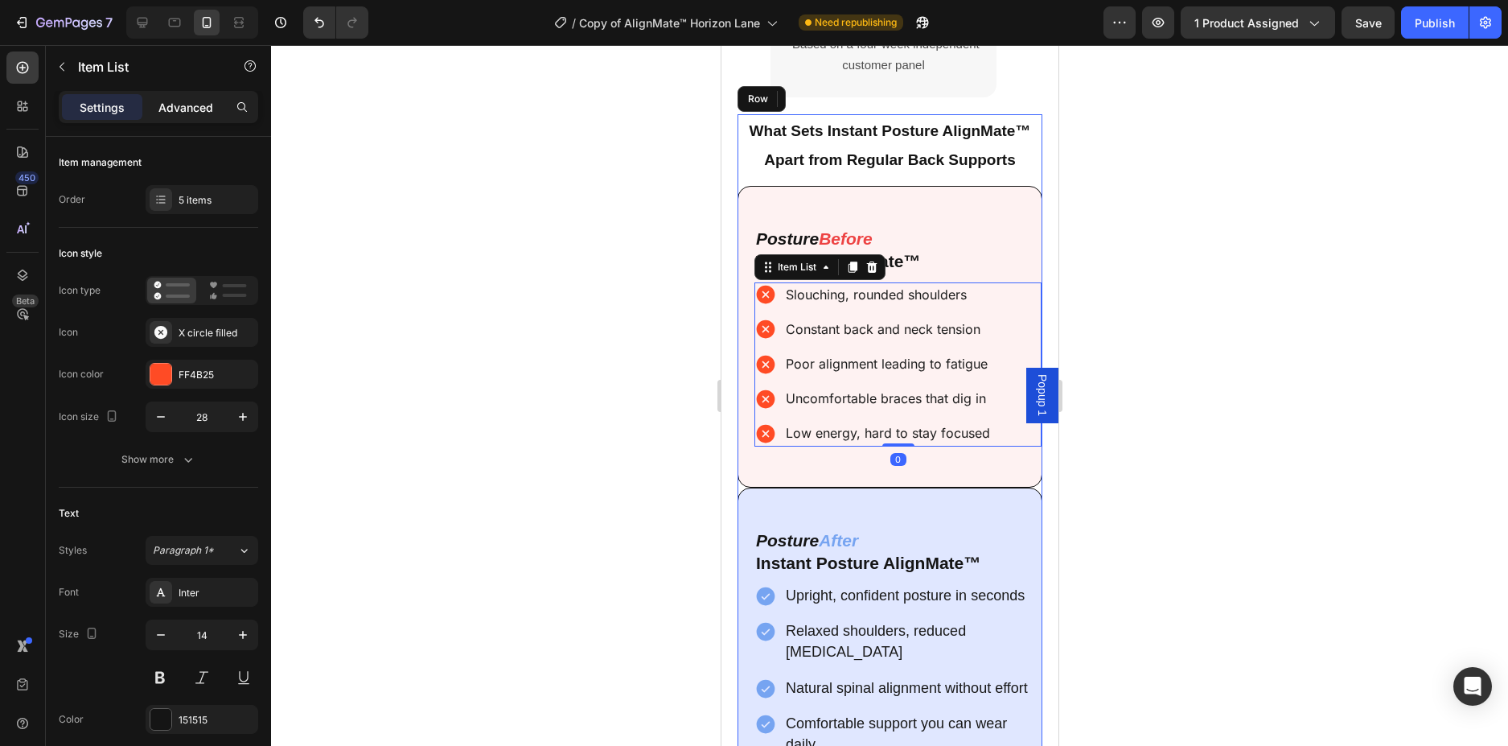
click at [181, 117] on div "Advanced" at bounding box center [186, 107] width 80 height 26
type input "100%"
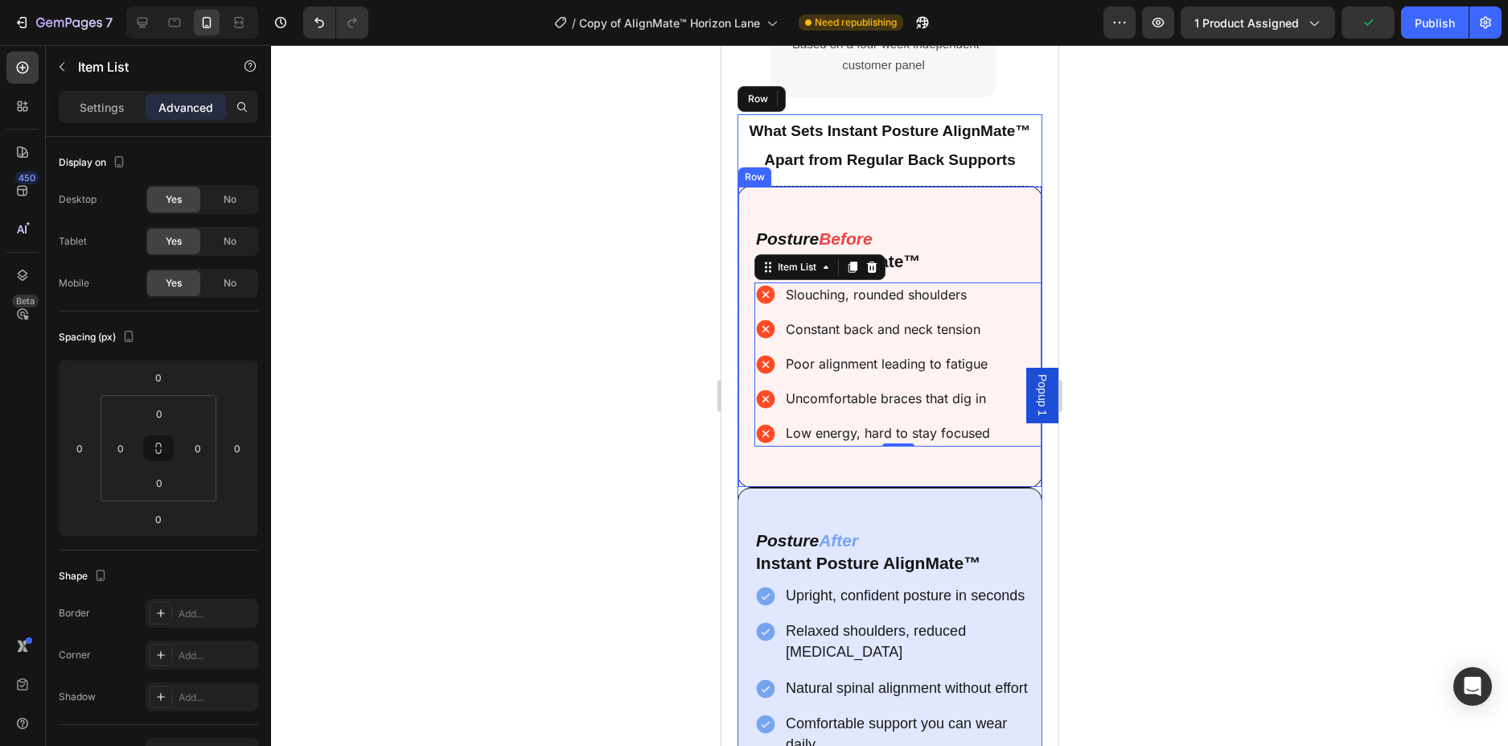
click at [746, 290] on div "Posture Before Without AlignMate™ Text Block Slouching, rounded shoulders Const…" at bounding box center [889, 336] width 305 height 301
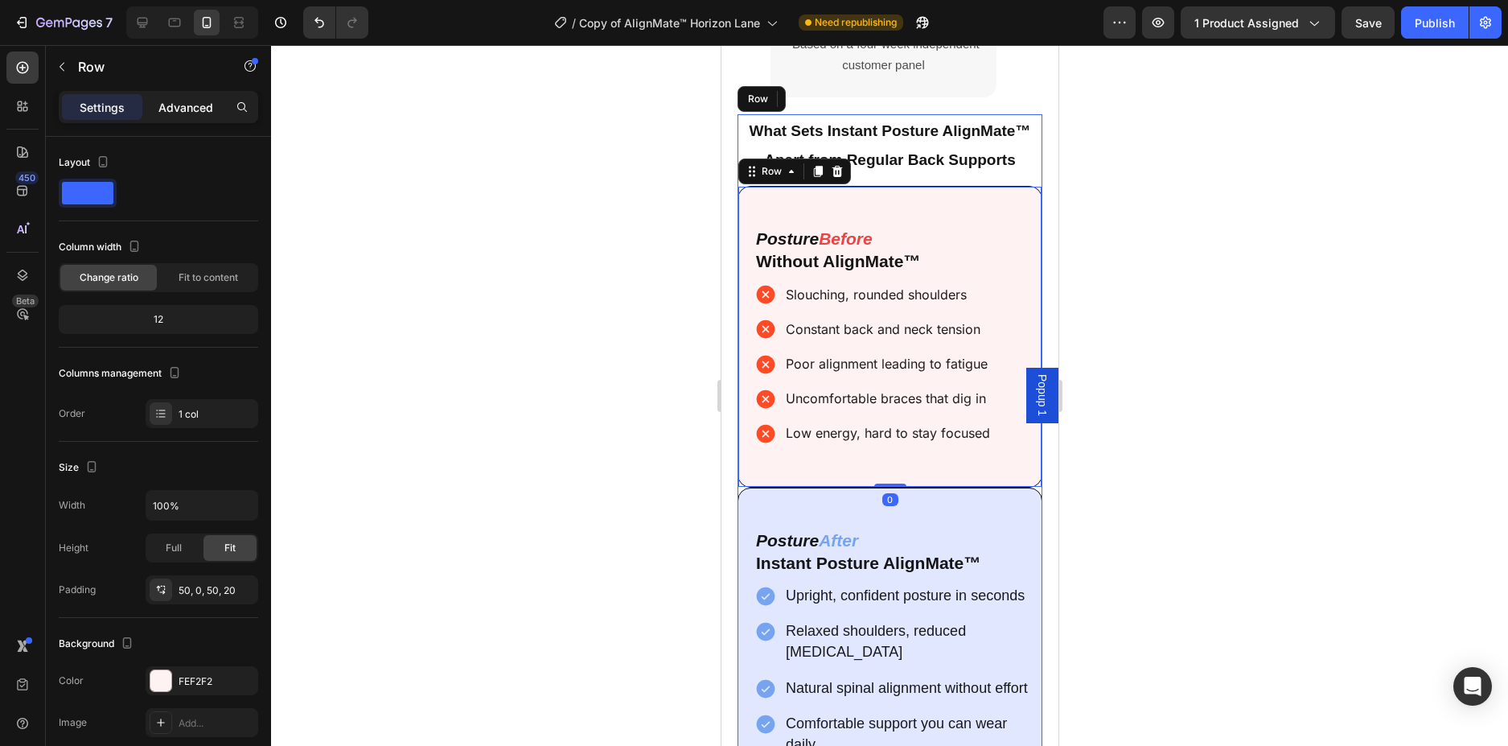
click at [168, 112] on p "Advanced" at bounding box center [185, 107] width 55 height 17
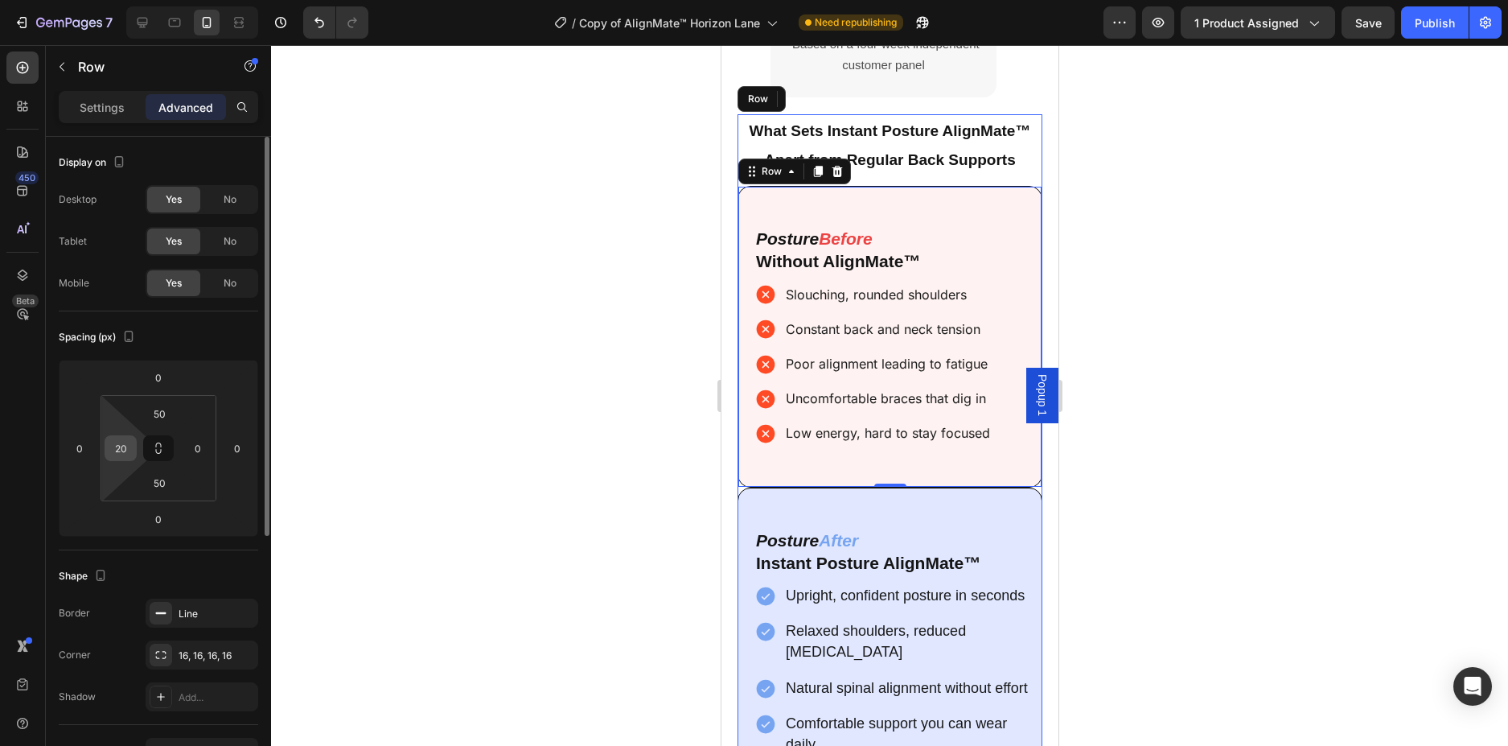
click at [124, 448] on input "20" at bounding box center [121, 448] width 24 height 24
type input "10"
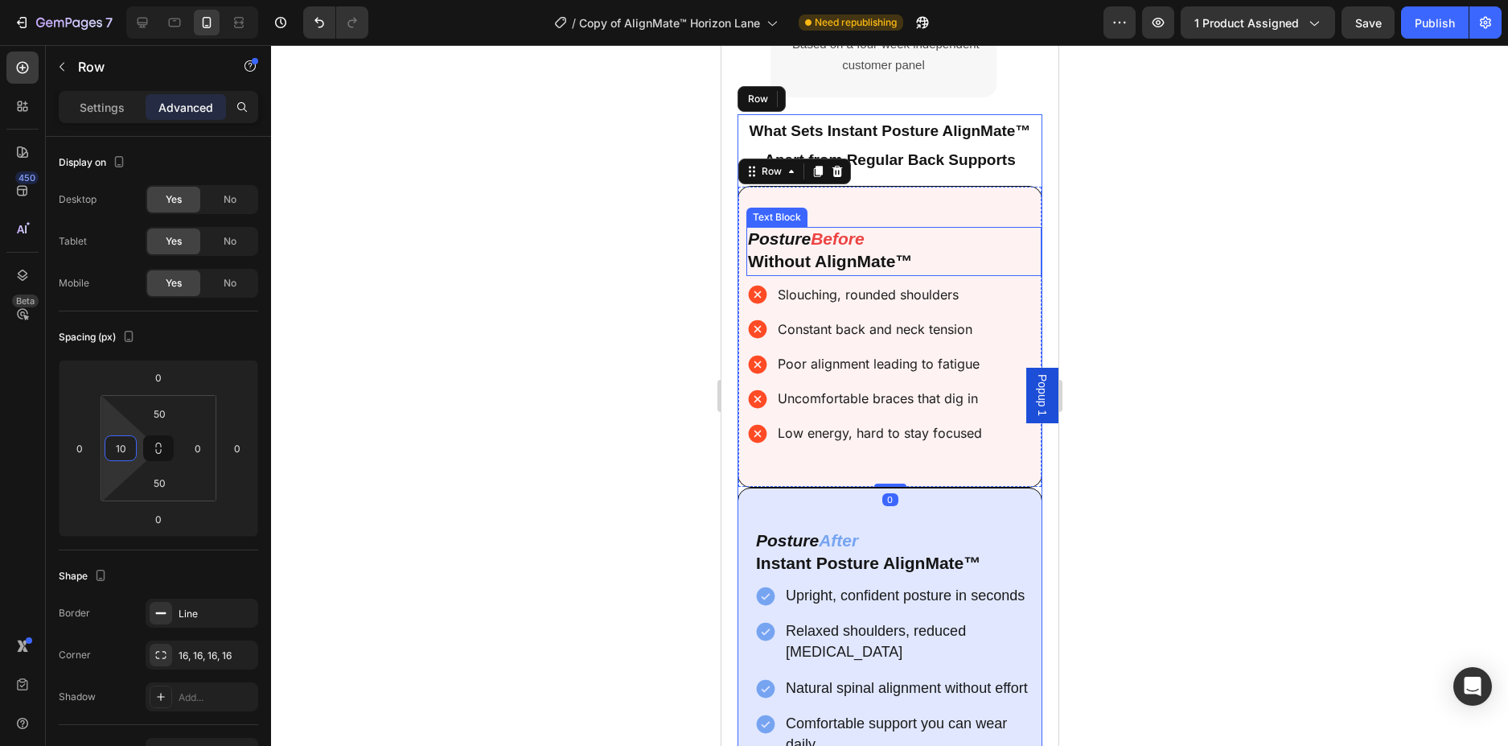
click at [939, 247] on p "Posture Before" at bounding box center [893, 239] width 292 height 23
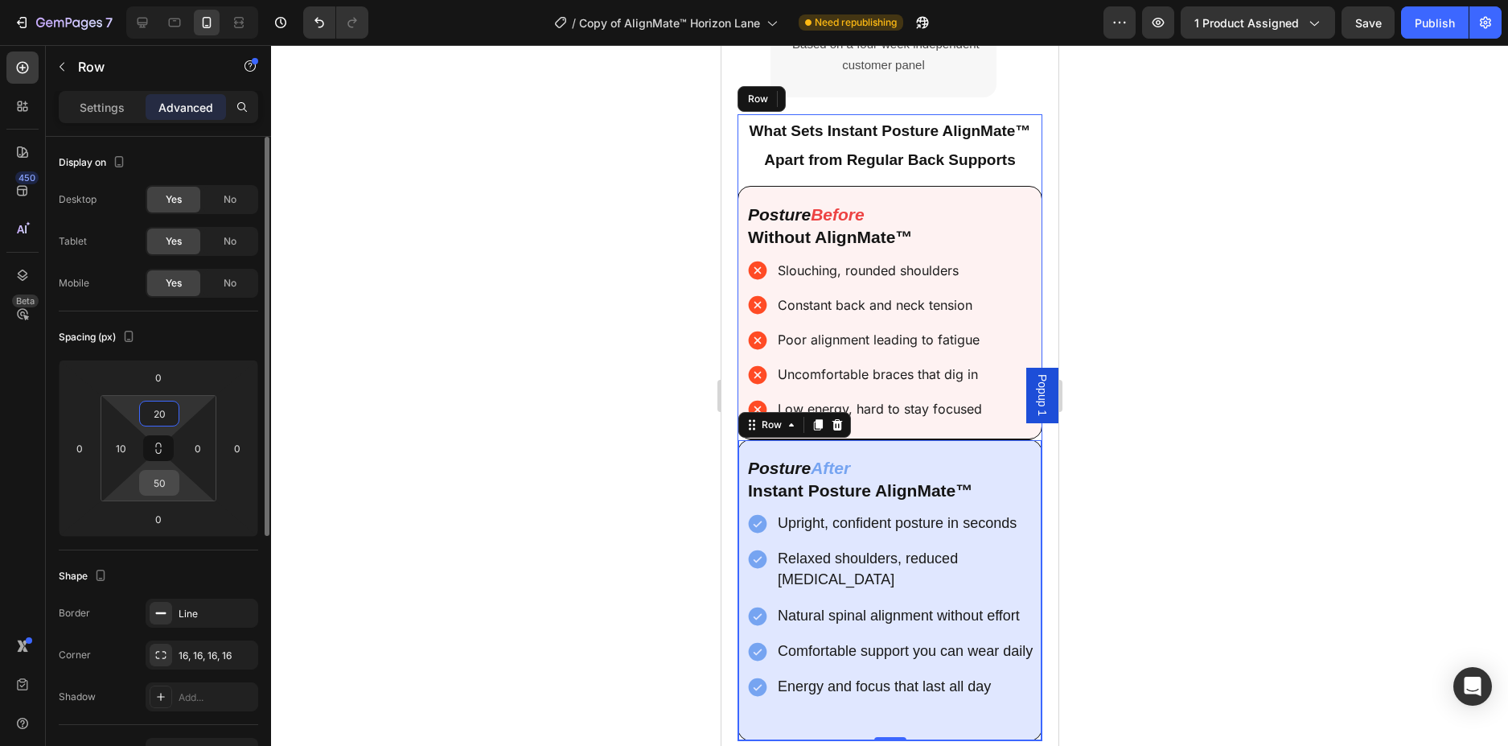
click at [157, 483] on input "50" at bounding box center [159, 483] width 32 height 24
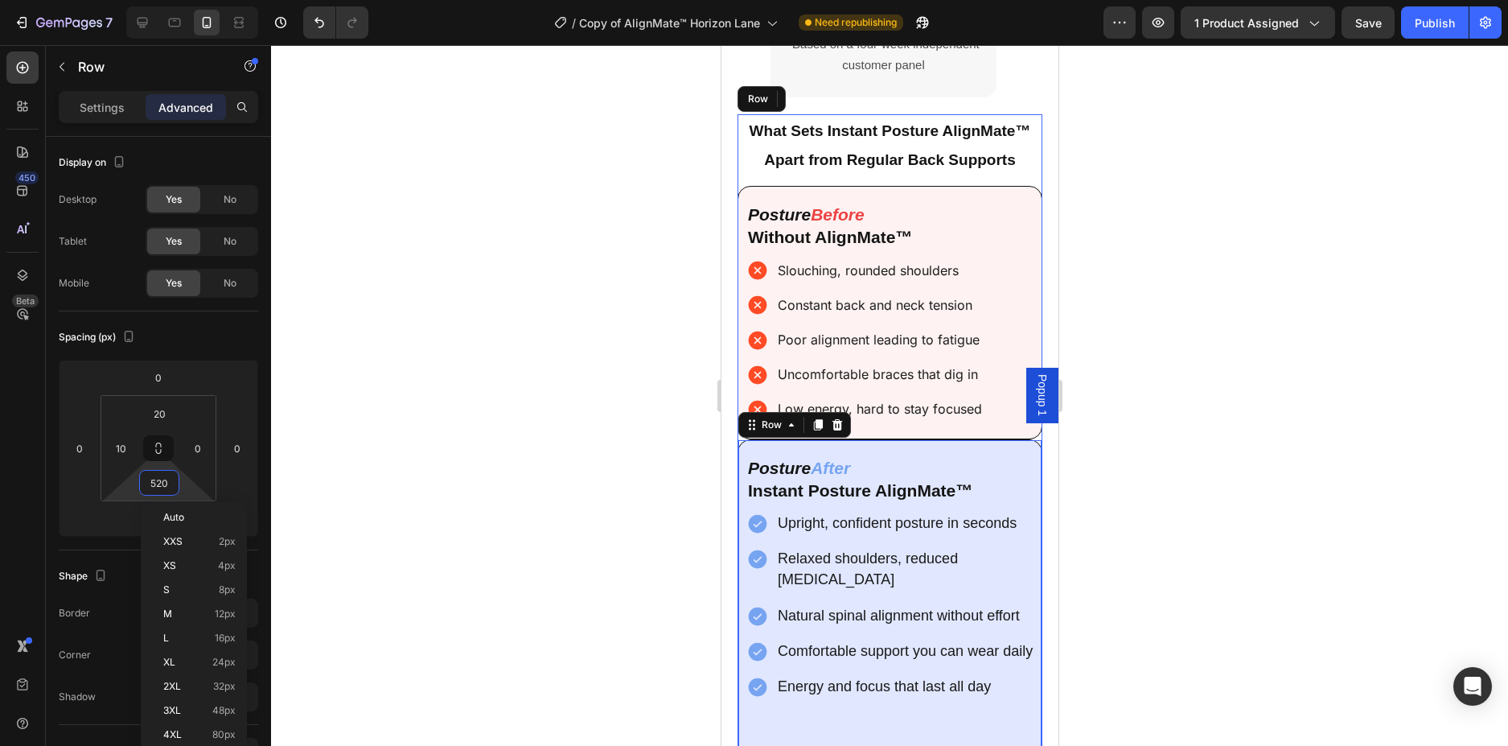
type input "5200"
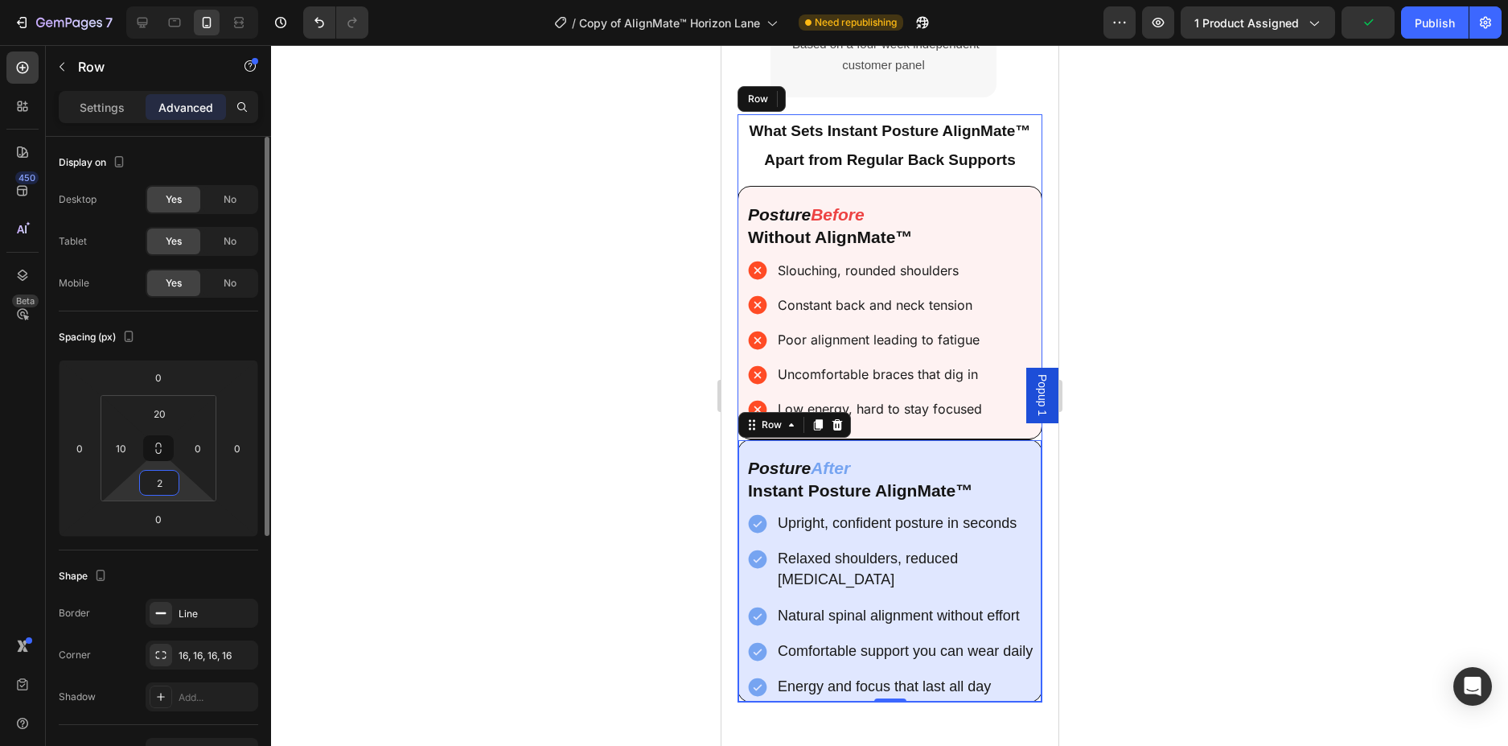
type input "20"
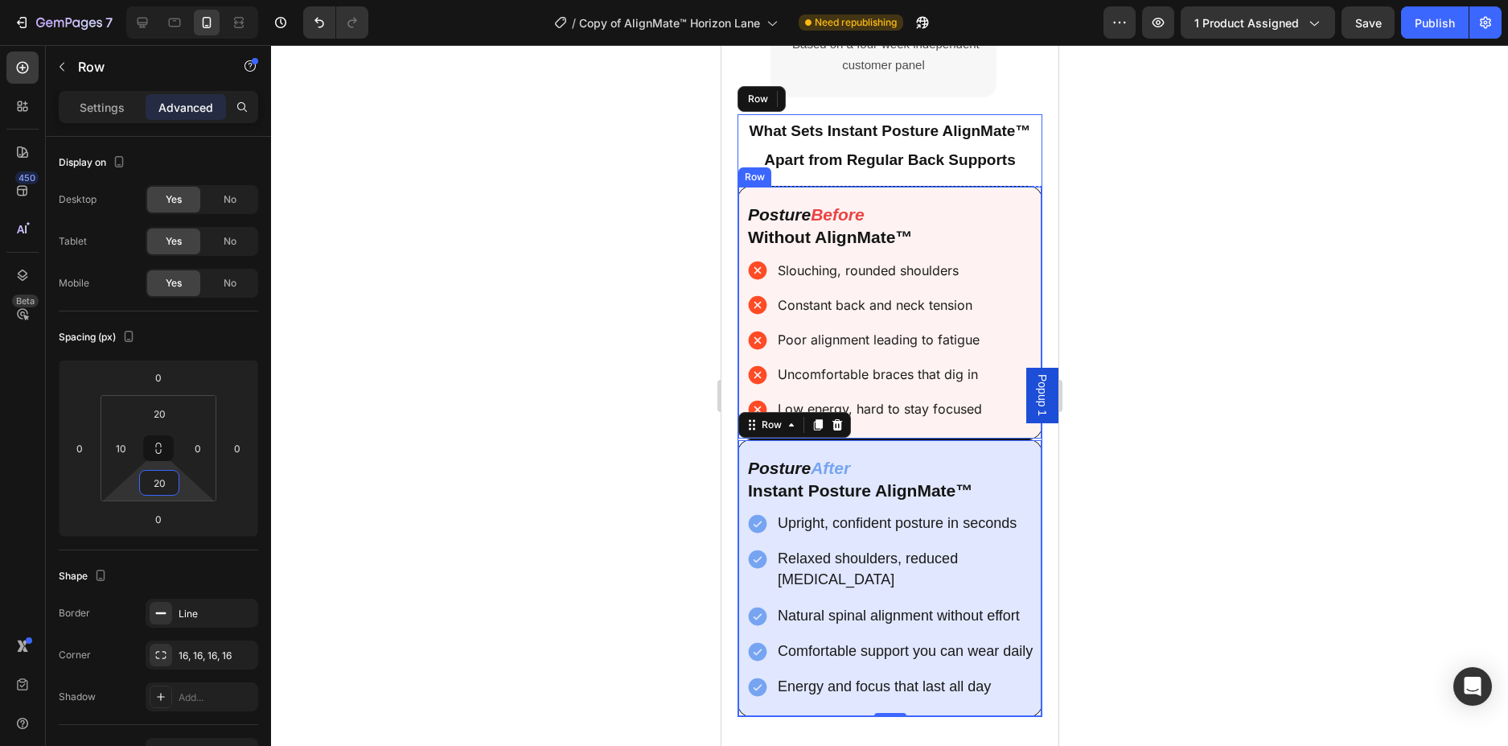
click at [989, 193] on div "Posture Before Without AlignMate™ Text Block Slouching, rounded shoulders Const…" at bounding box center [889, 312] width 305 height 253
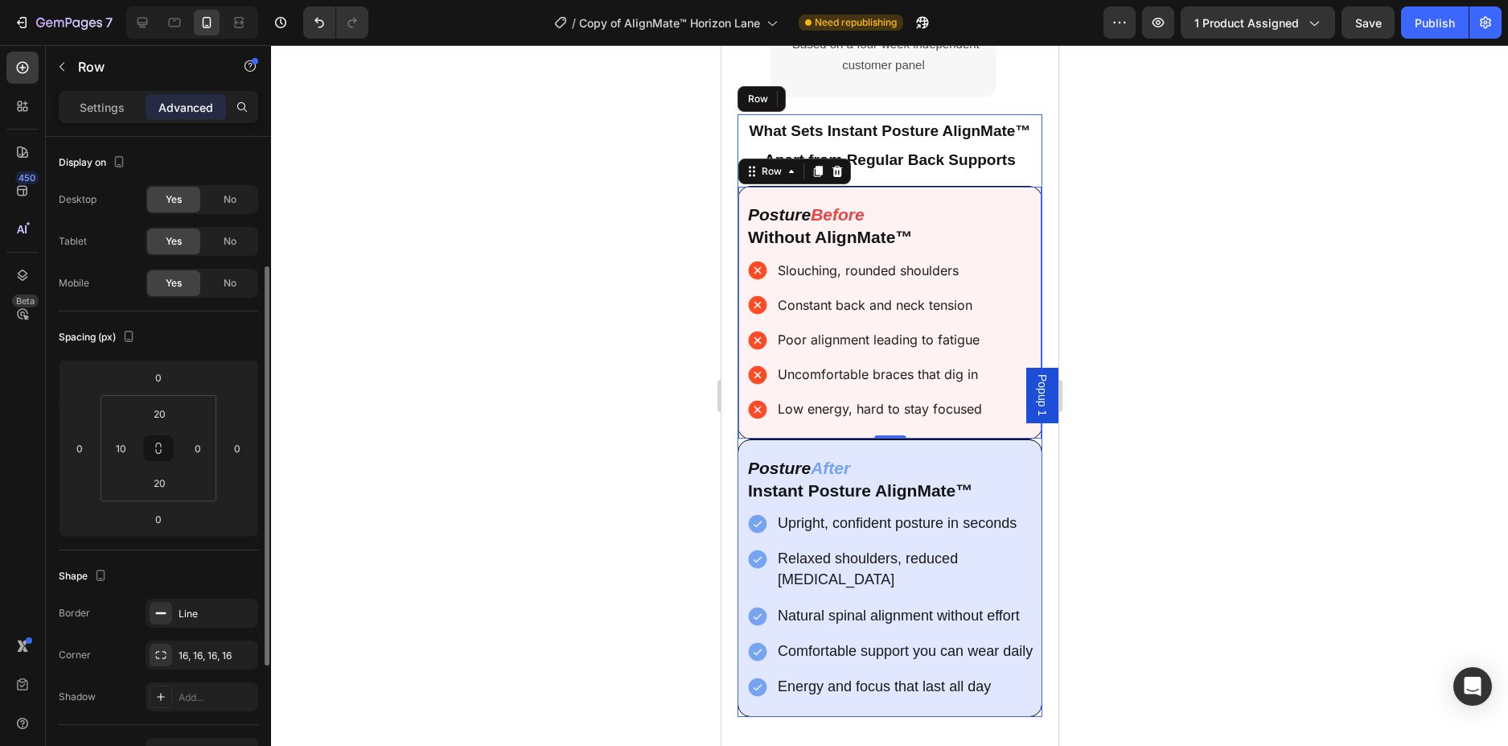
scroll to position [80, 0]
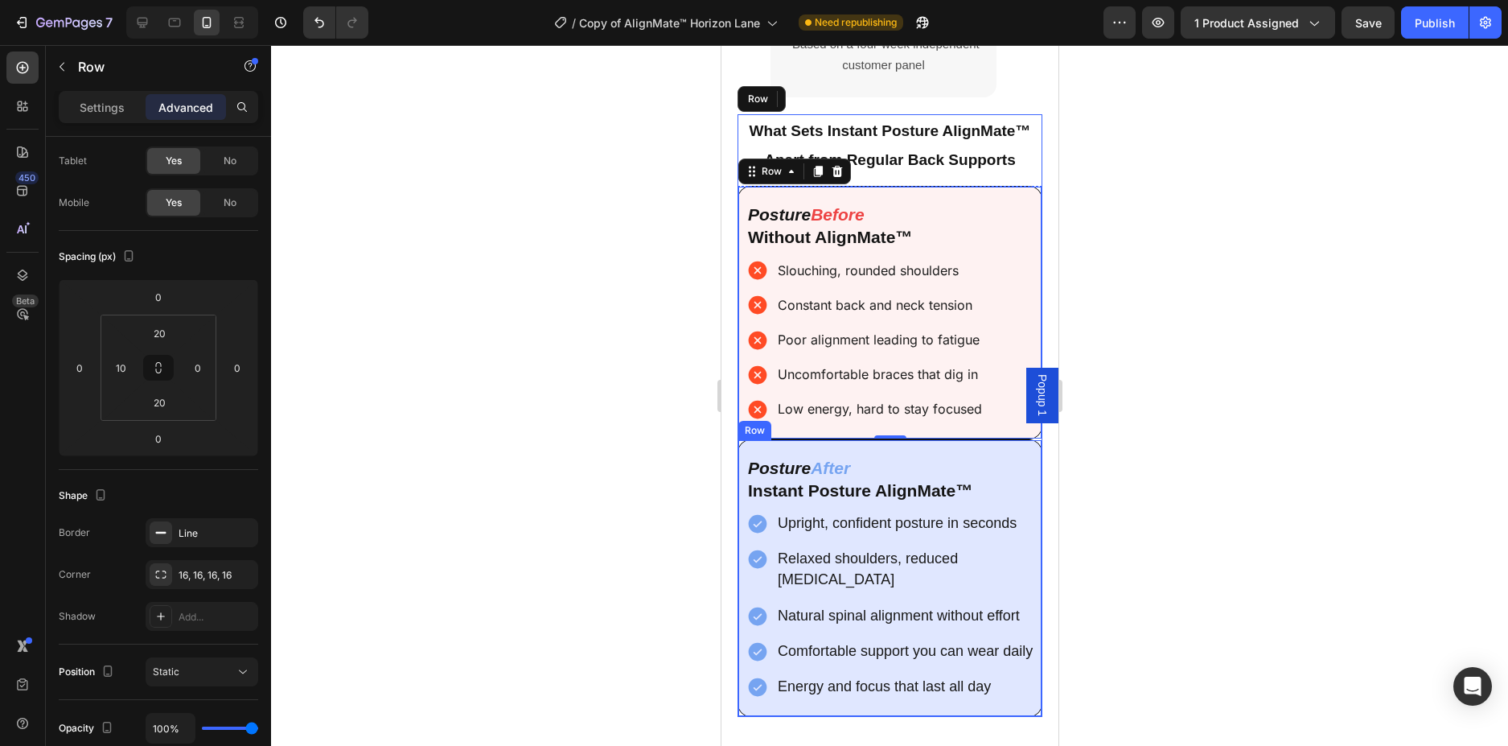
click at [1009, 450] on div "Posture After Instant Posture AlignMate™ Text Block Upright, confident posture …" at bounding box center [889, 578] width 305 height 278
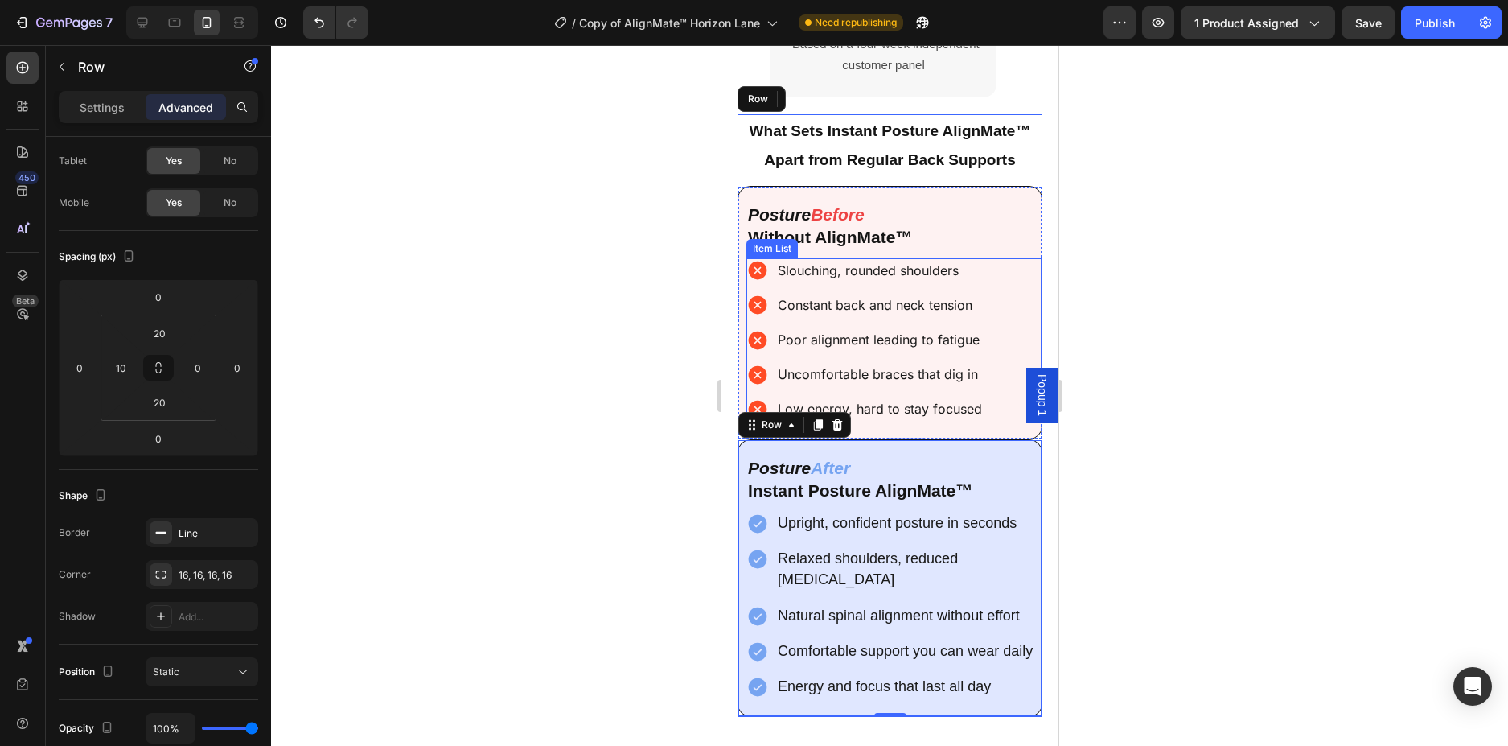
click at [1007, 270] on div "Slouching, rounded shoulders Constant back and neck tension Poor alignment lead…" at bounding box center [893, 340] width 295 height 164
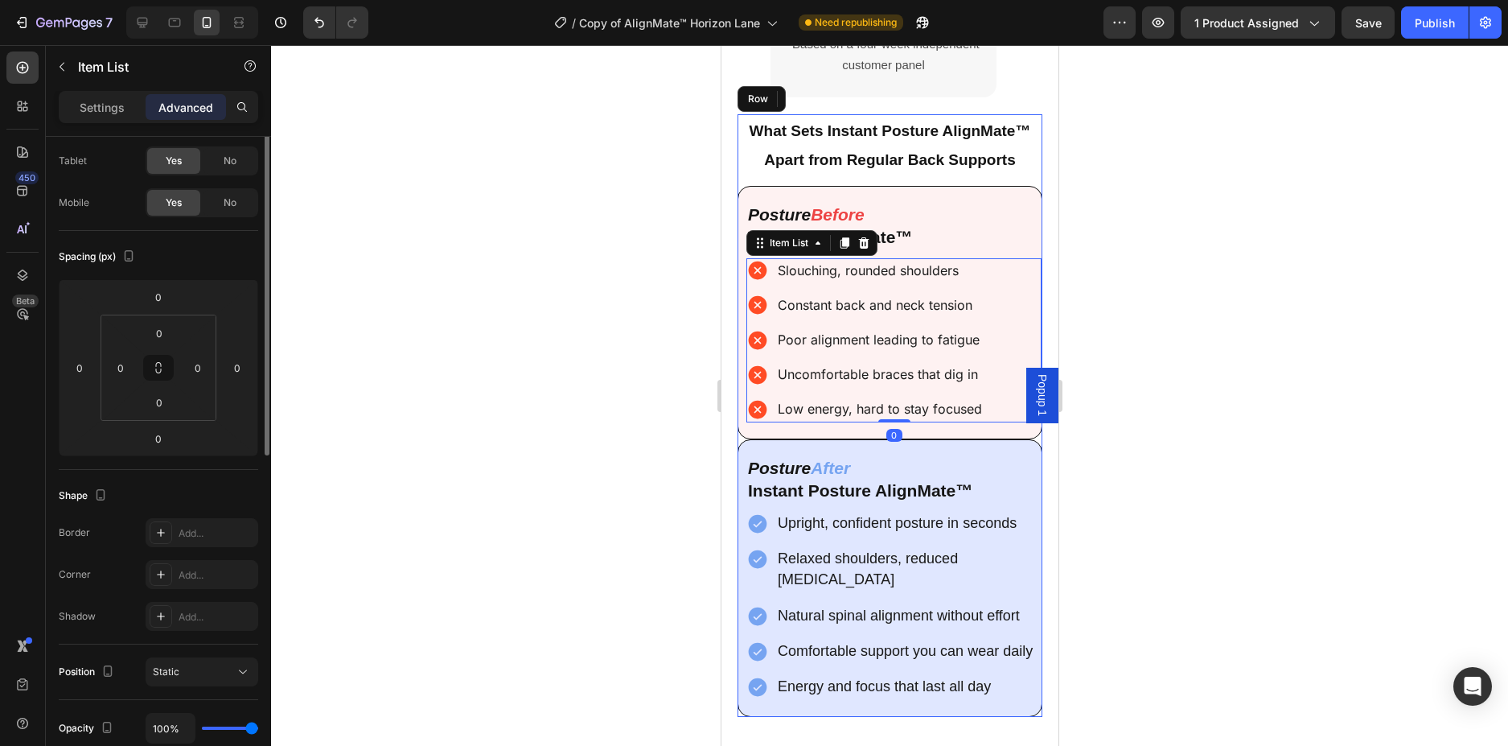
scroll to position [0, 0]
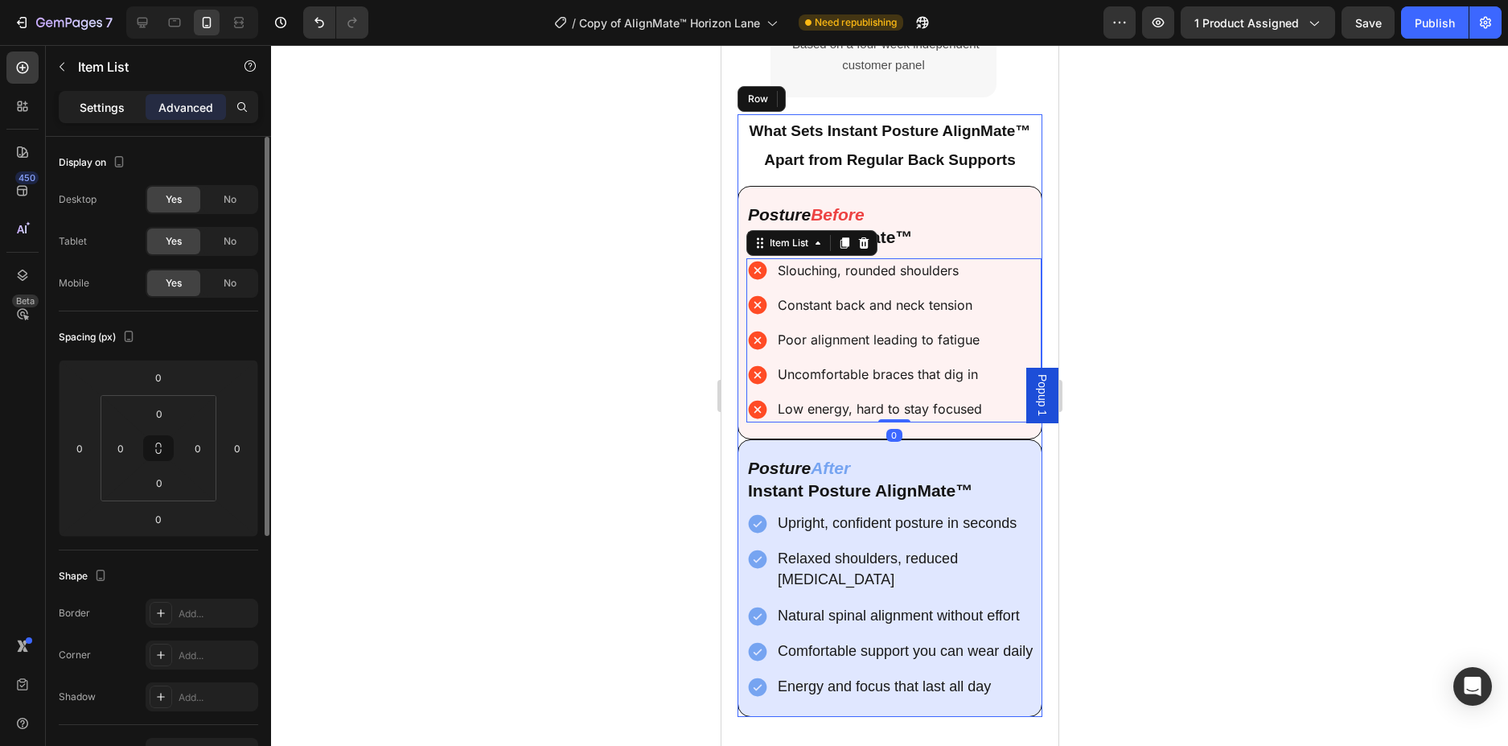
click at [117, 105] on p "Settings" at bounding box center [102, 107] width 45 height 17
type input "8"
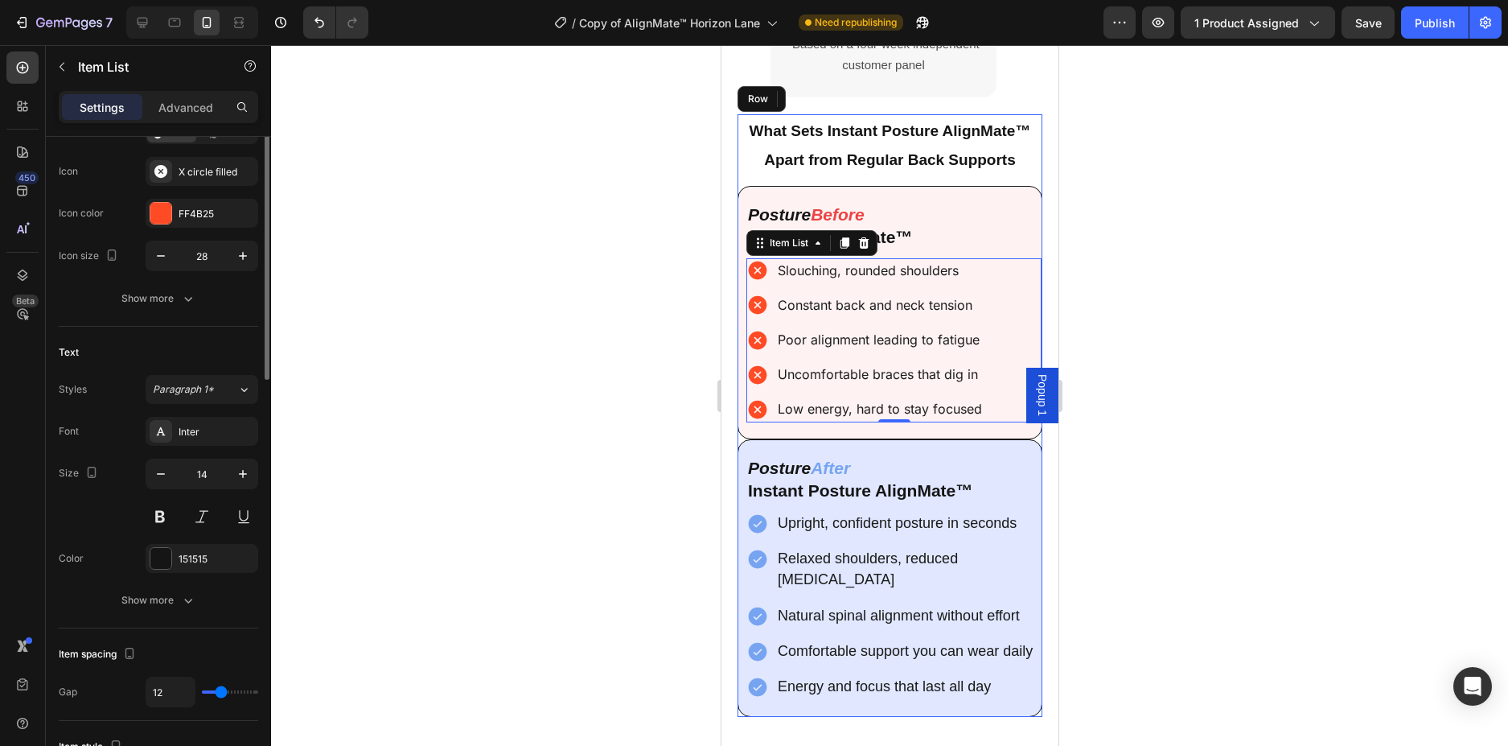
scroll to position [241, 0]
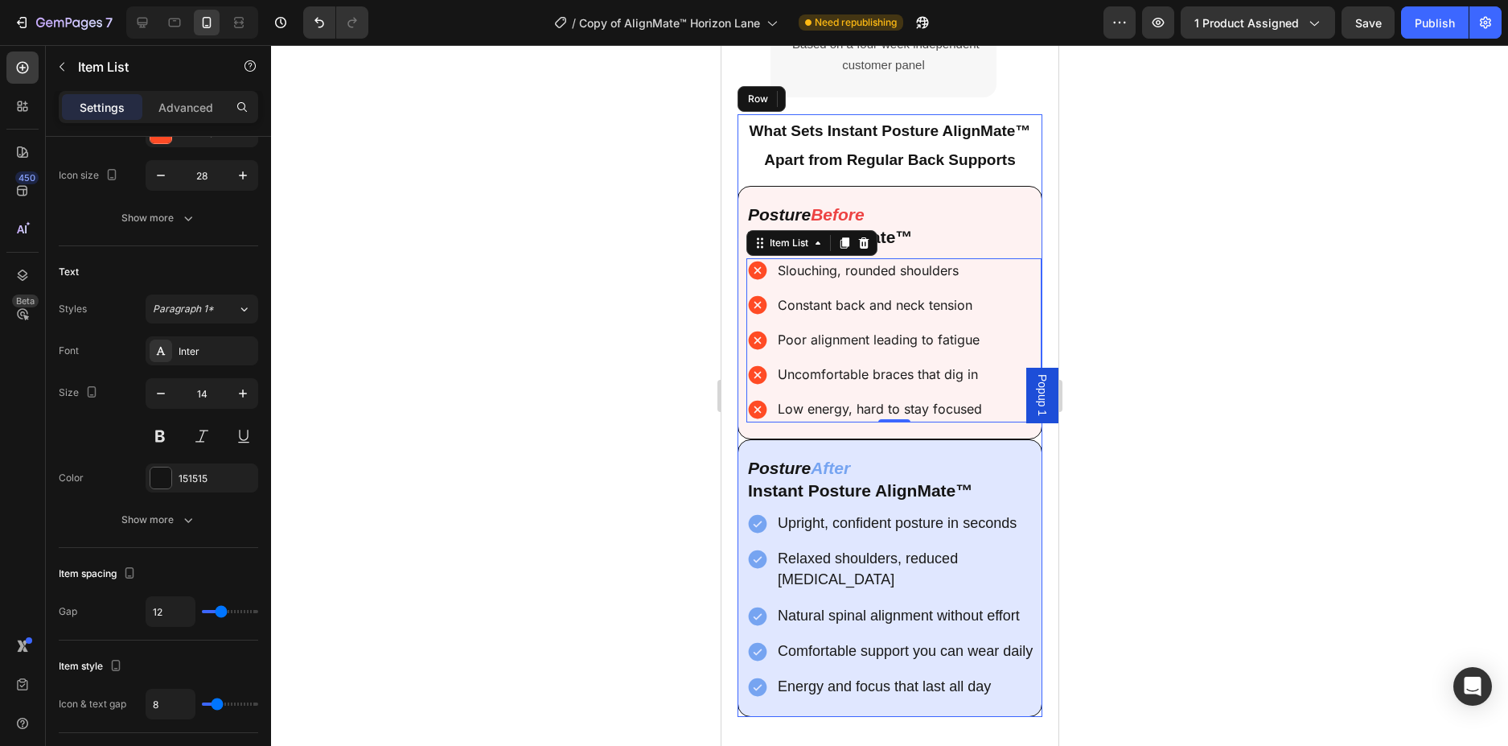
drag, startPoint x: 1252, startPoint y: 522, endPoint x: 1149, endPoint y: 537, distance: 104.9
click at [1251, 523] on div at bounding box center [889, 395] width 1237 height 701
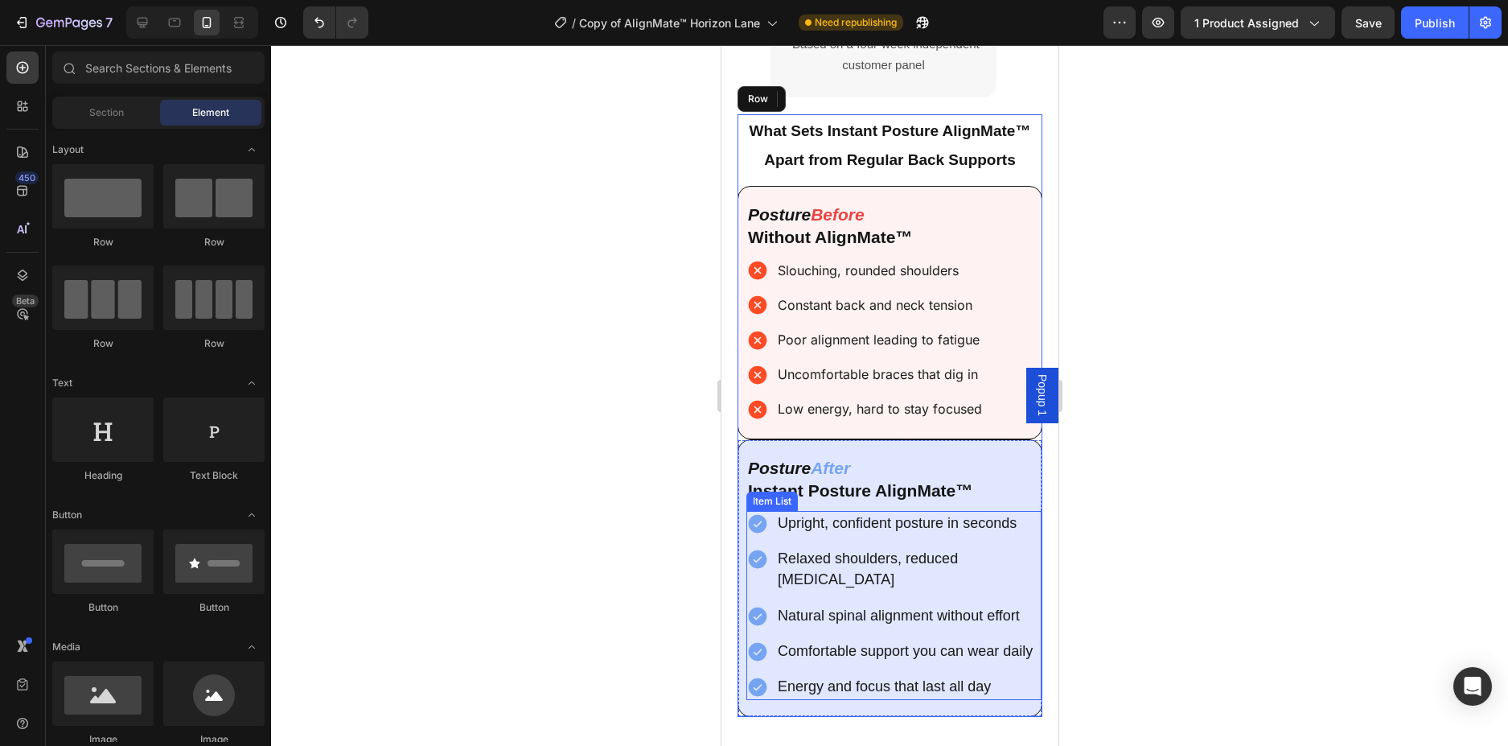
click at [1002, 545] on div "Upright, confident posture in seconds Relaxed shoulders, reduced [MEDICAL_DATA]…" at bounding box center [893, 605] width 295 height 189
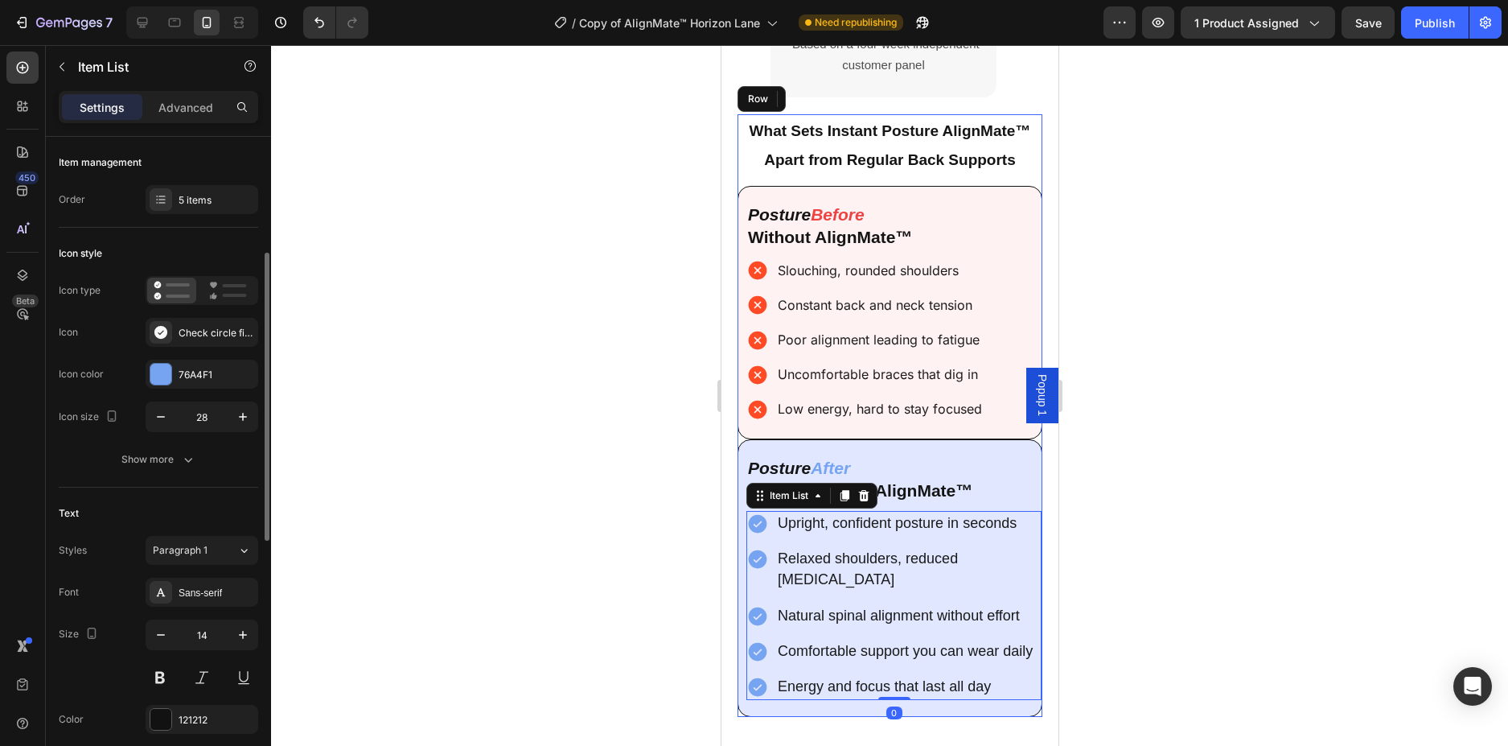
scroll to position [80, 0]
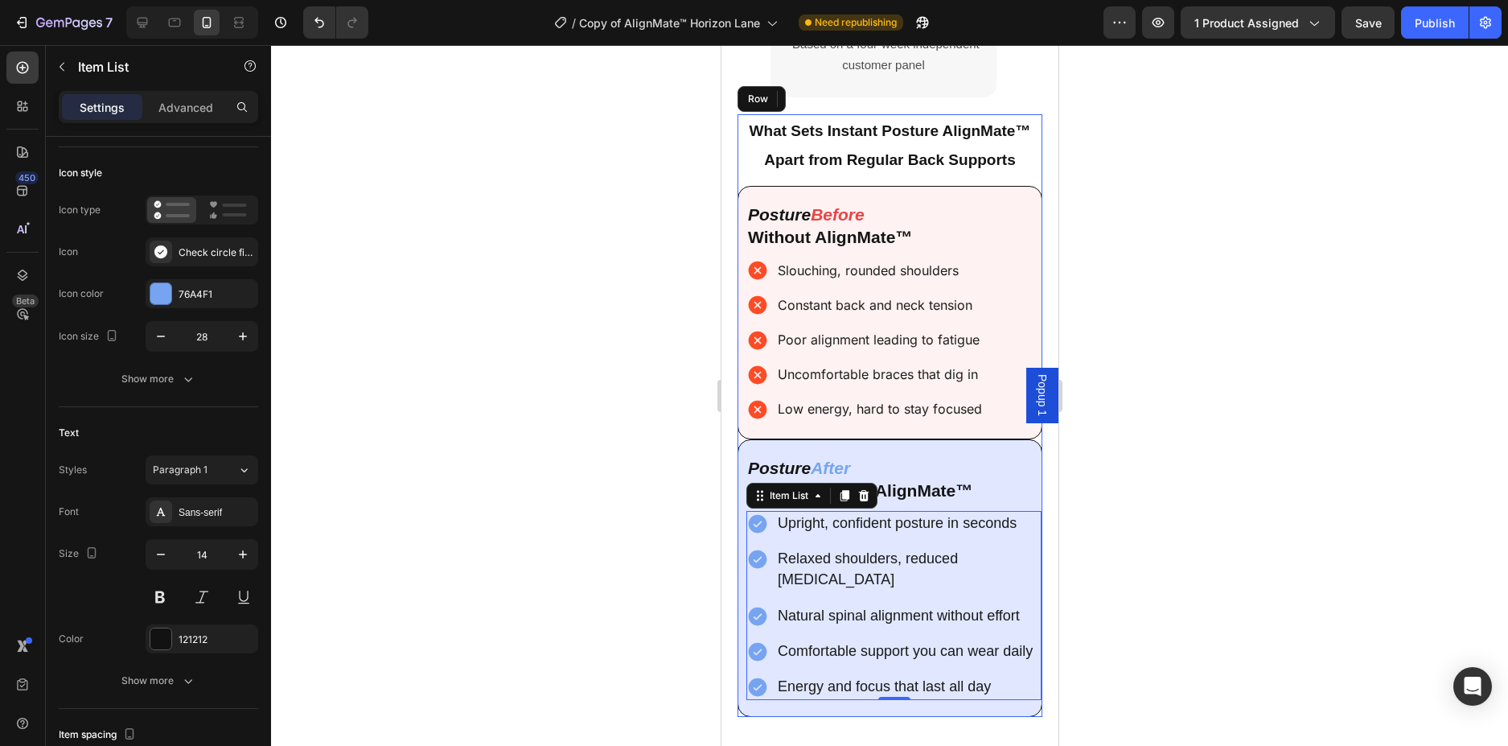
click at [1015, 523] on span "Upright, confident posture in seconds" at bounding box center [896, 523] width 239 height 16
click at [1016, 522] on p "Upright, confident posture in seconds" at bounding box center [907, 523] width 261 height 21
drag, startPoint x: 1016, startPoint y: 522, endPoint x: 1426, endPoint y: 580, distance: 414.3
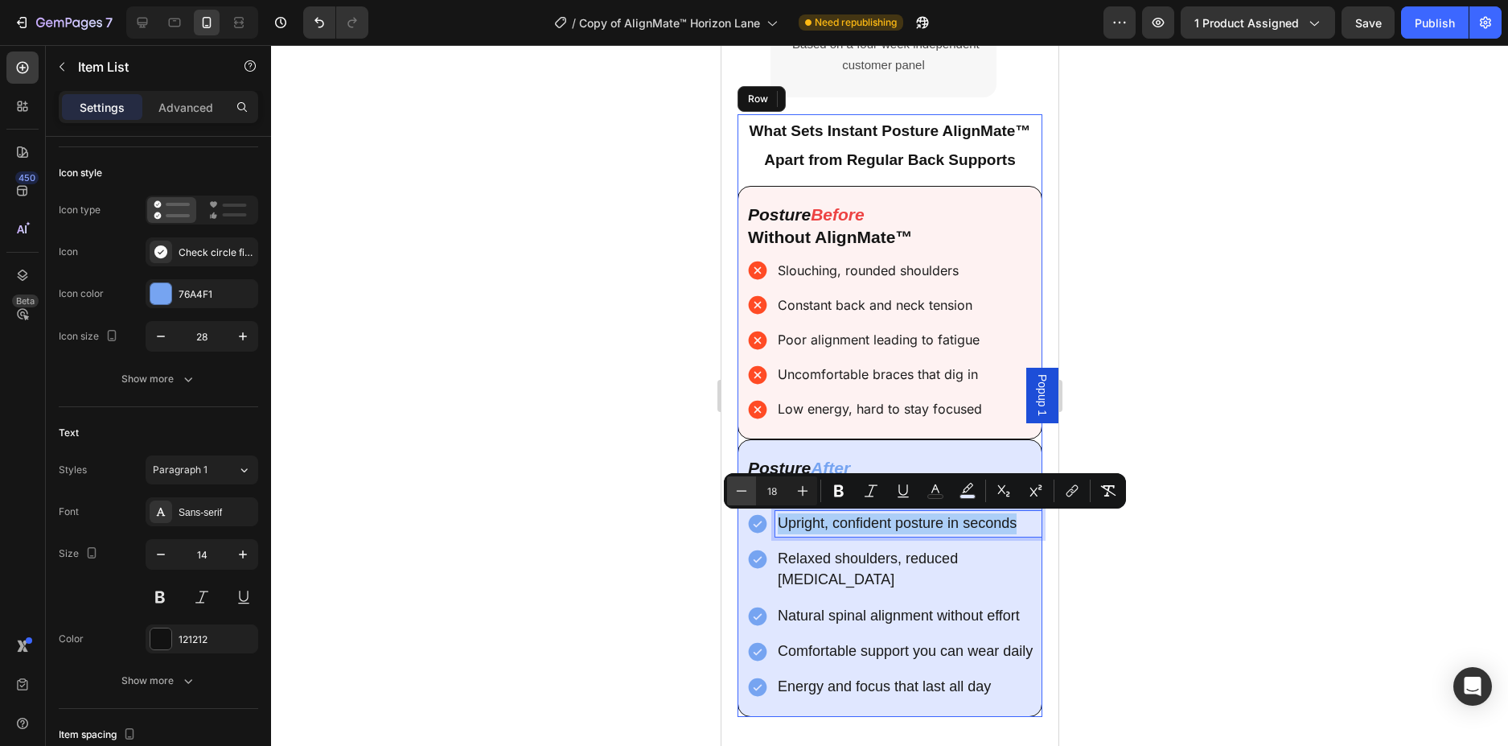
click at [736, 495] on icon "Editor contextual toolbar" at bounding box center [742, 491] width 16 height 16
type input "16"
click at [1003, 561] on p "Relaxed shoulders, reduced [MEDICAL_DATA]" at bounding box center [907, 570] width 261 height 42
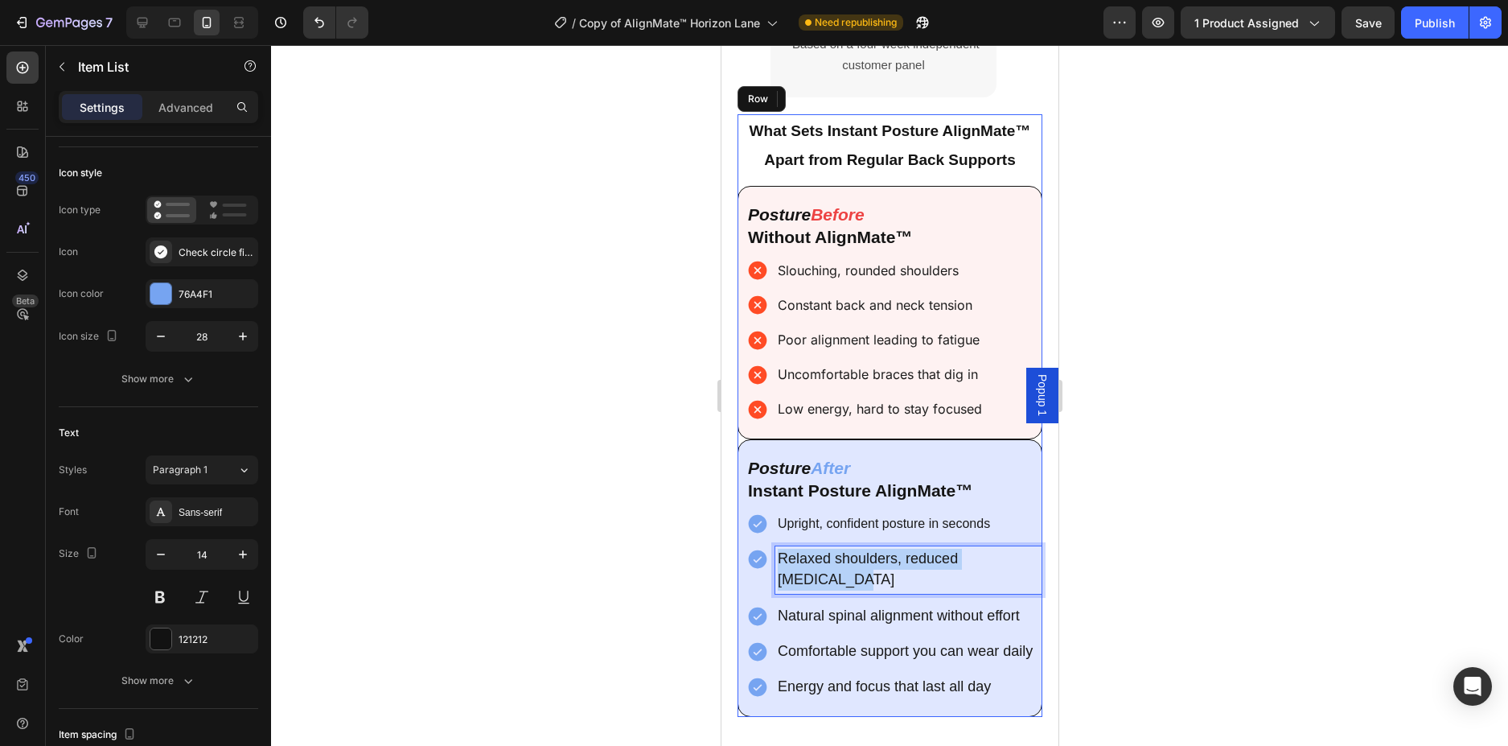
drag, startPoint x: 841, startPoint y: 583, endPoint x: 770, endPoint y: 554, distance: 77.2
click at [771, 560] on div "Relaxed shoulders, reduced [MEDICAL_DATA]" at bounding box center [893, 569] width 295 height 47
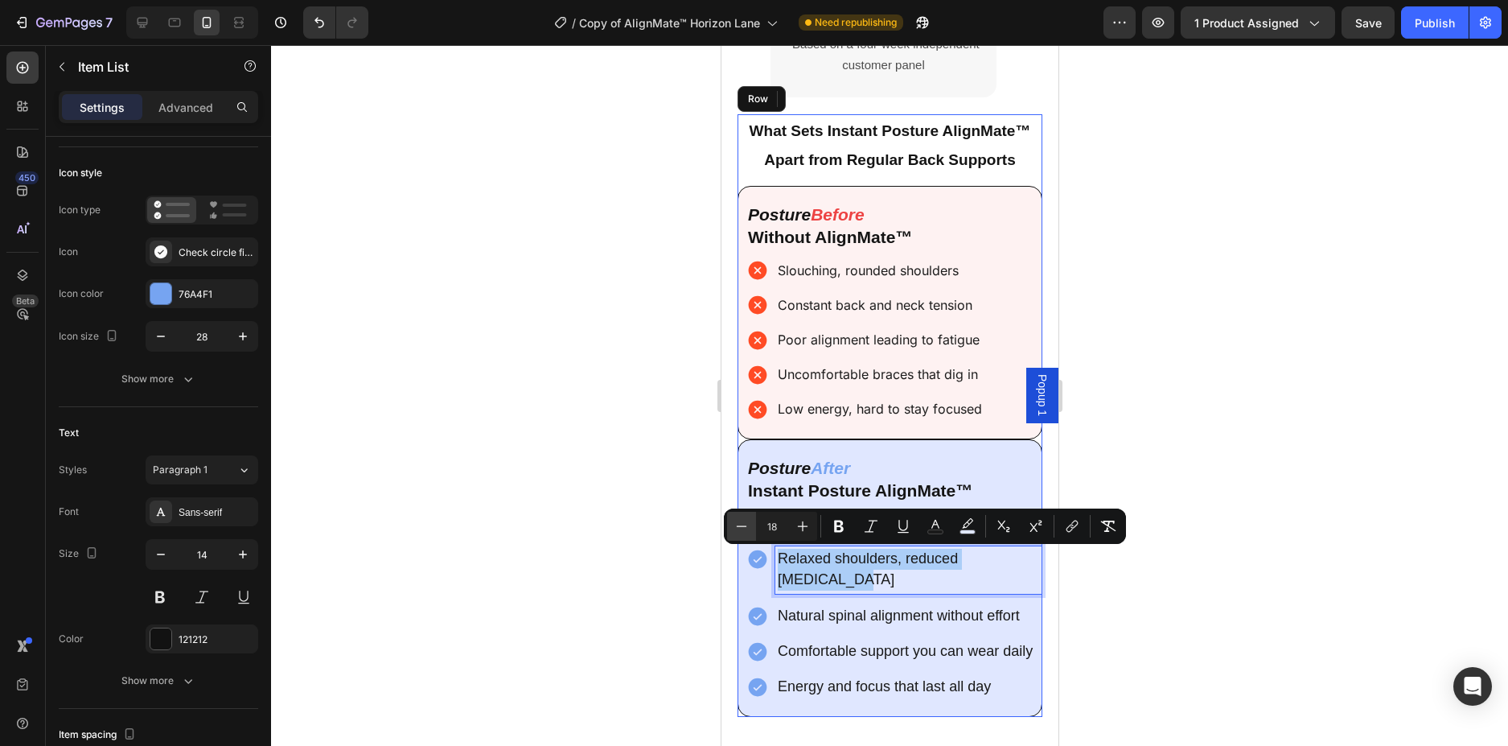
click at [742, 533] on icon "Editor contextual toolbar" at bounding box center [742, 526] width 16 height 16
type input "16"
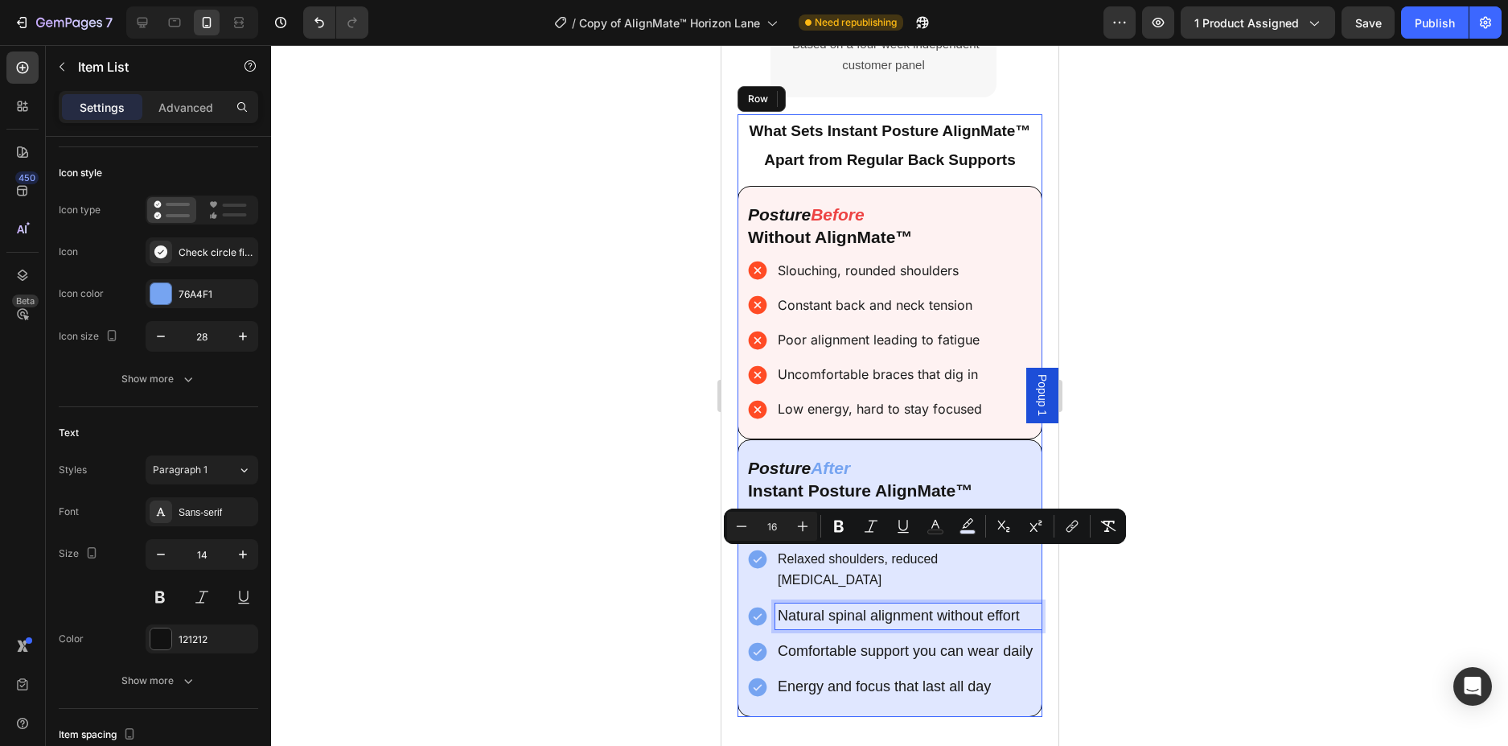
click at [1019, 606] on p "Natural spinal alignment without effort" at bounding box center [907, 616] width 261 height 21
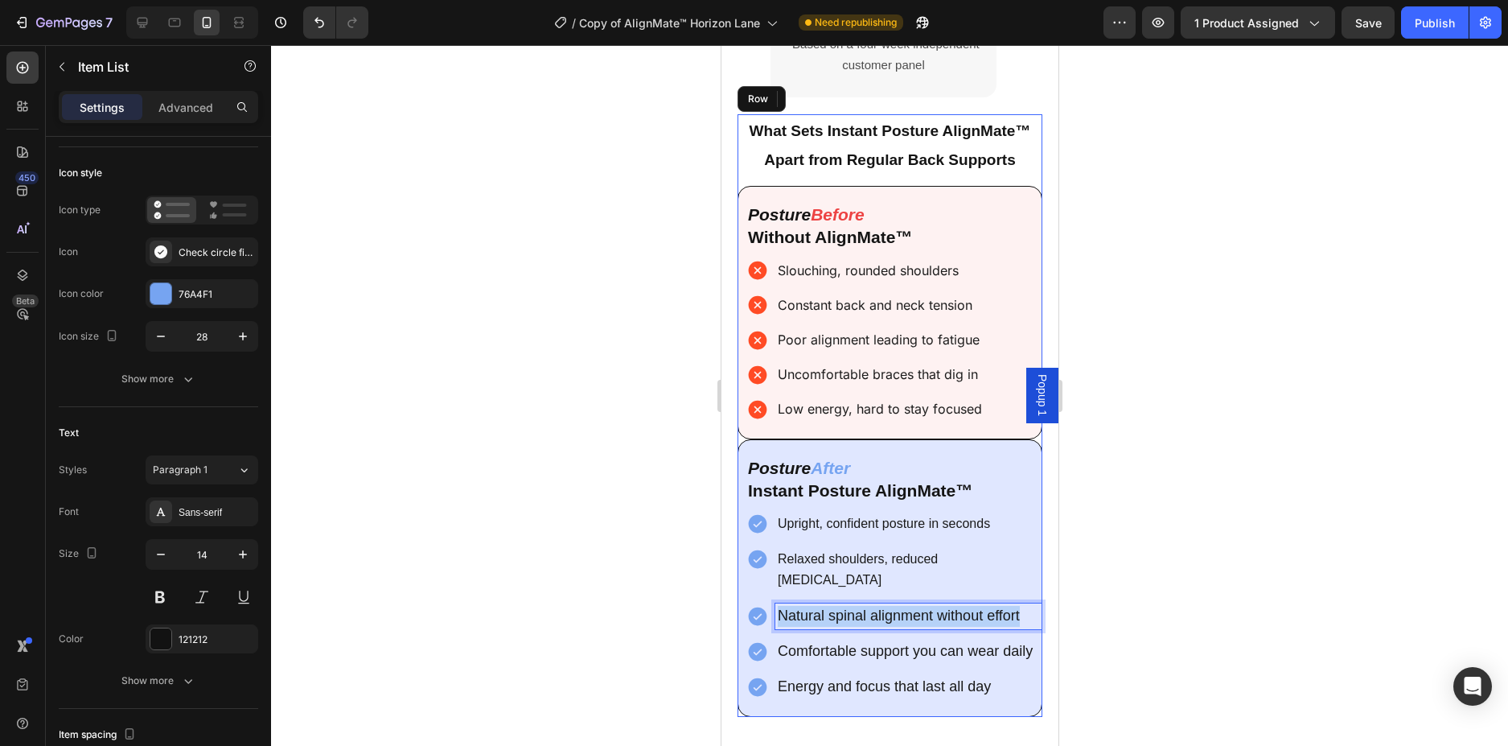
drag, startPoint x: 918, startPoint y: 597, endPoint x: 747, endPoint y: 594, distance: 170.5
click at [747, 603] on div "Natural spinal alignment without effort" at bounding box center [893, 616] width 295 height 26
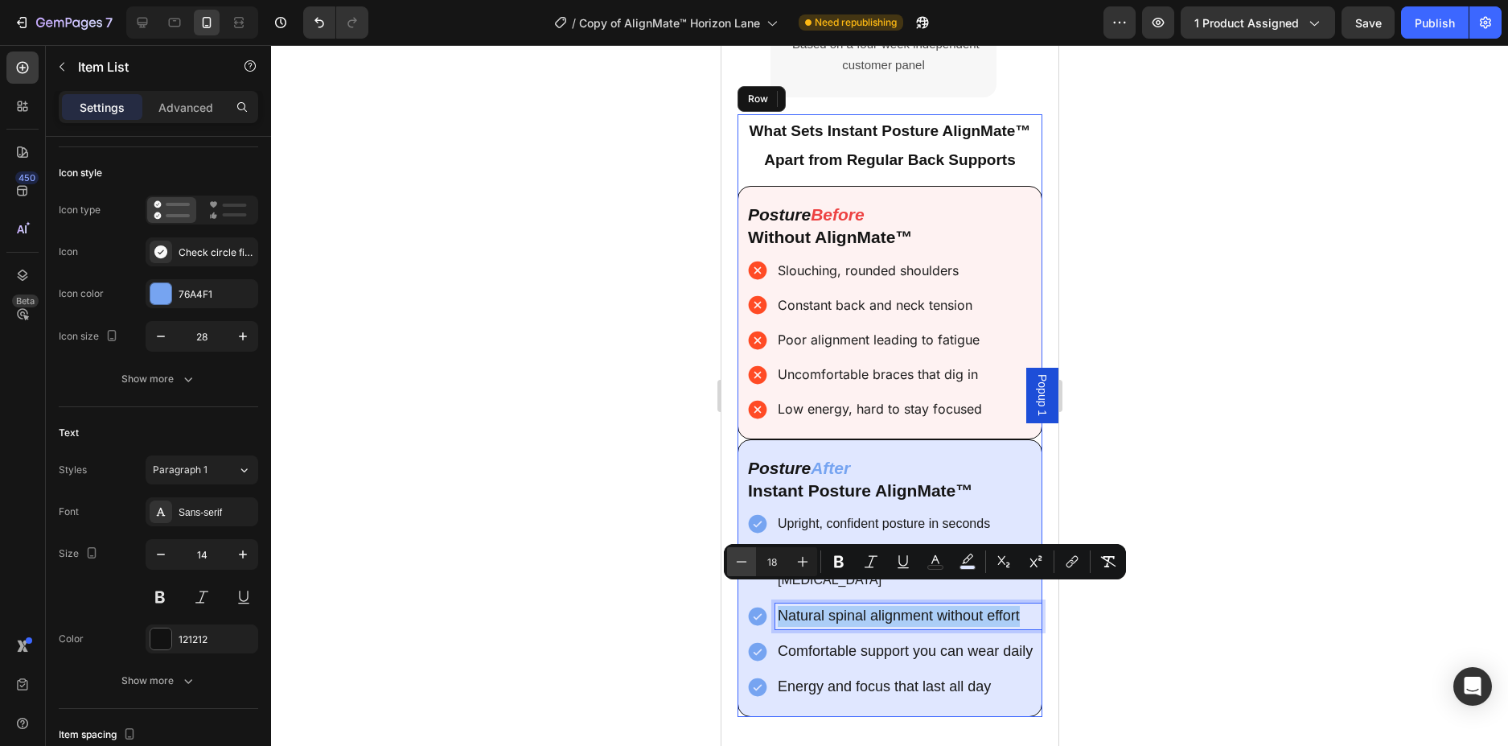
click at [746, 566] on icon "Editor contextual toolbar" at bounding box center [742, 561] width 16 height 16
type input "16"
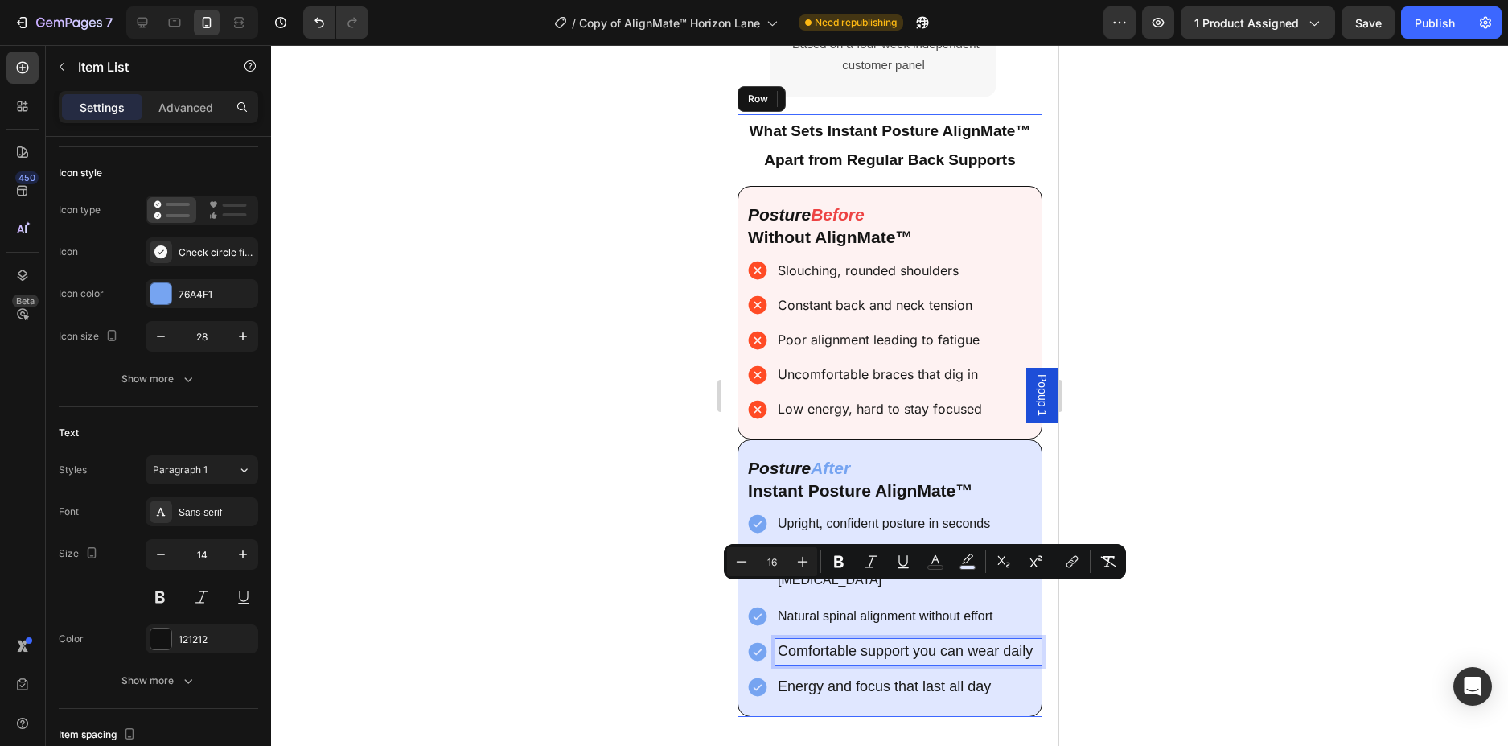
drag, startPoint x: 996, startPoint y: 634, endPoint x: 849, endPoint y: 634, distance: 147.2
click at [947, 643] on span "Comfortable support you can wear daily" at bounding box center [904, 651] width 255 height 16
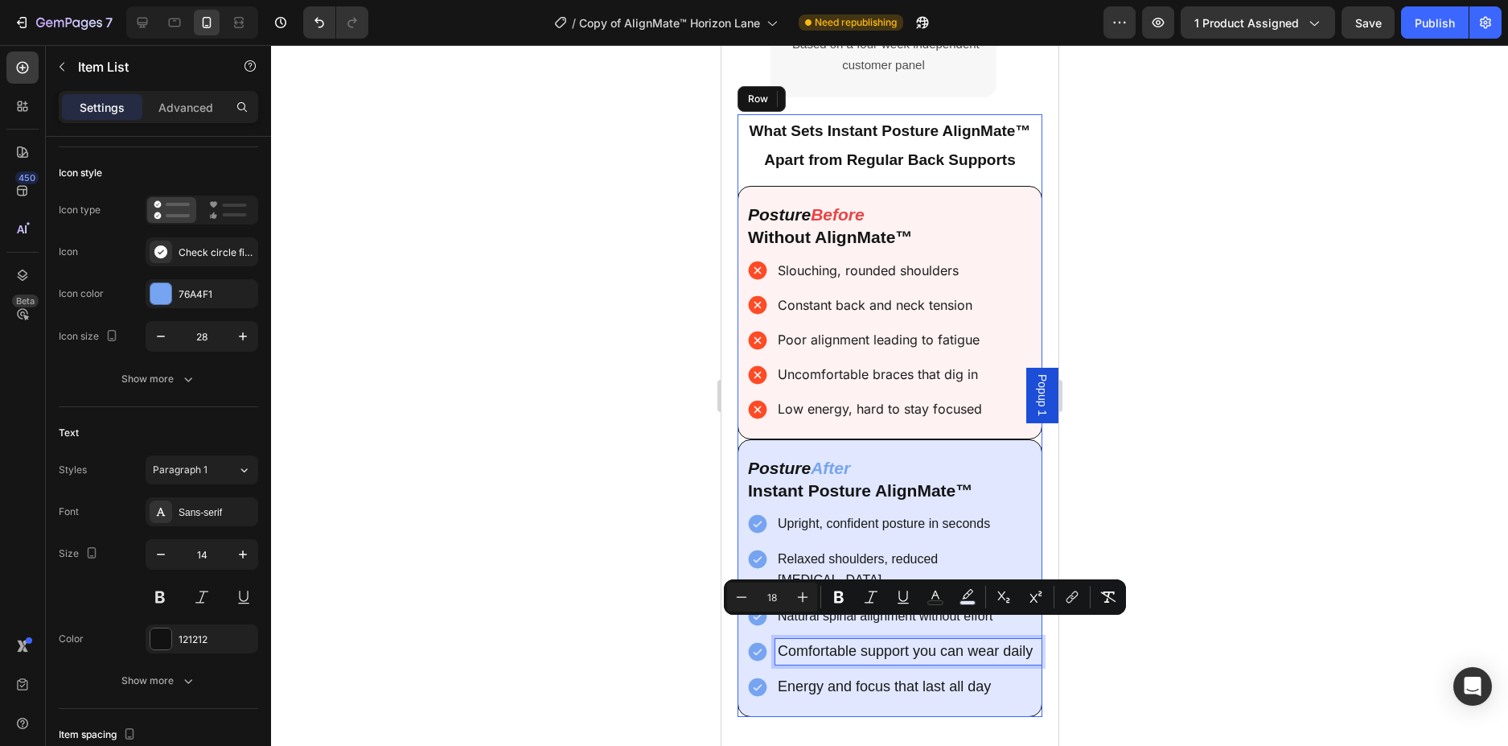
click at [816, 646] on p "Comfortable support you can wear daily" at bounding box center [907, 651] width 261 height 21
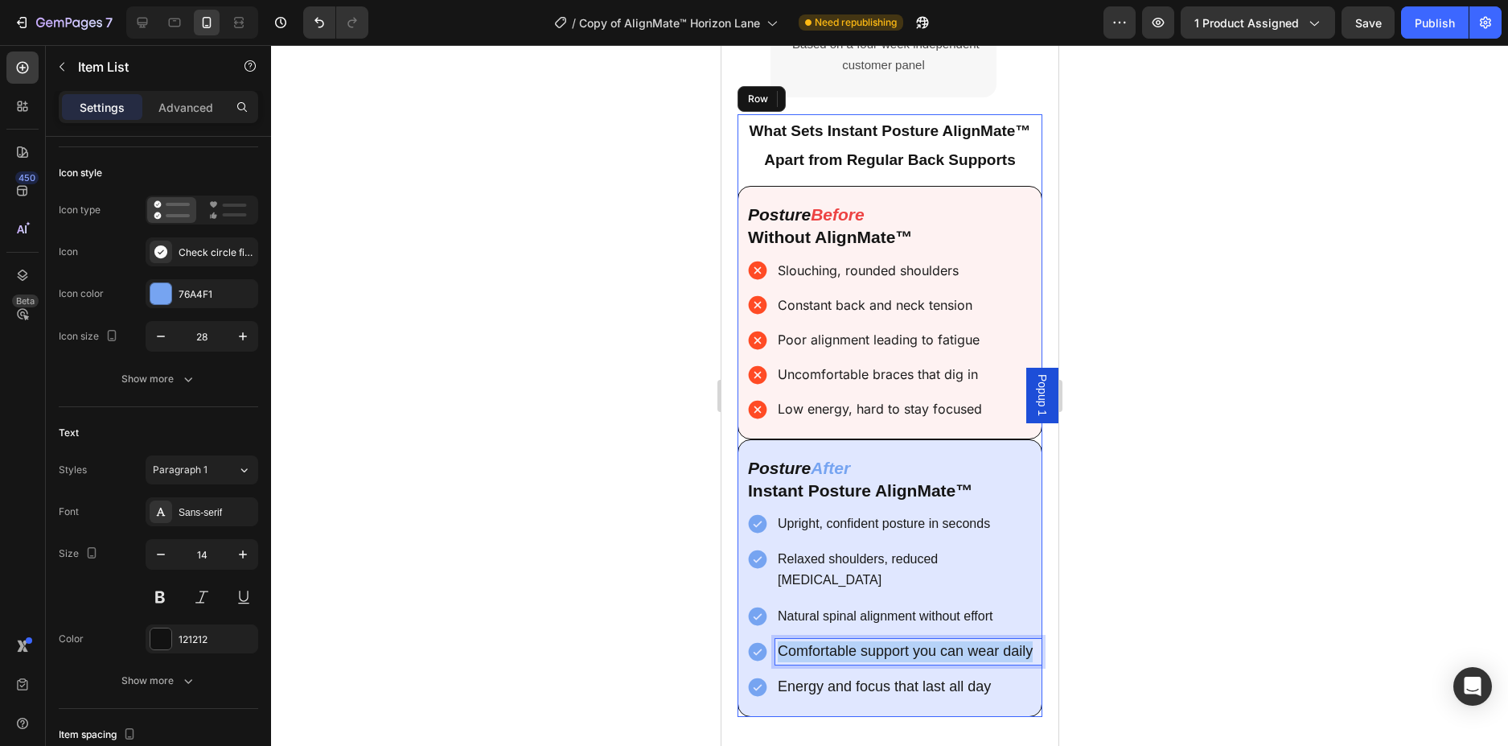
drag, startPoint x: 809, startPoint y: 656, endPoint x: 772, endPoint y: 622, distance: 50.1
click at [772, 639] on div "Comfortable support you can wear daily" at bounding box center [893, 652] width 295 height 26
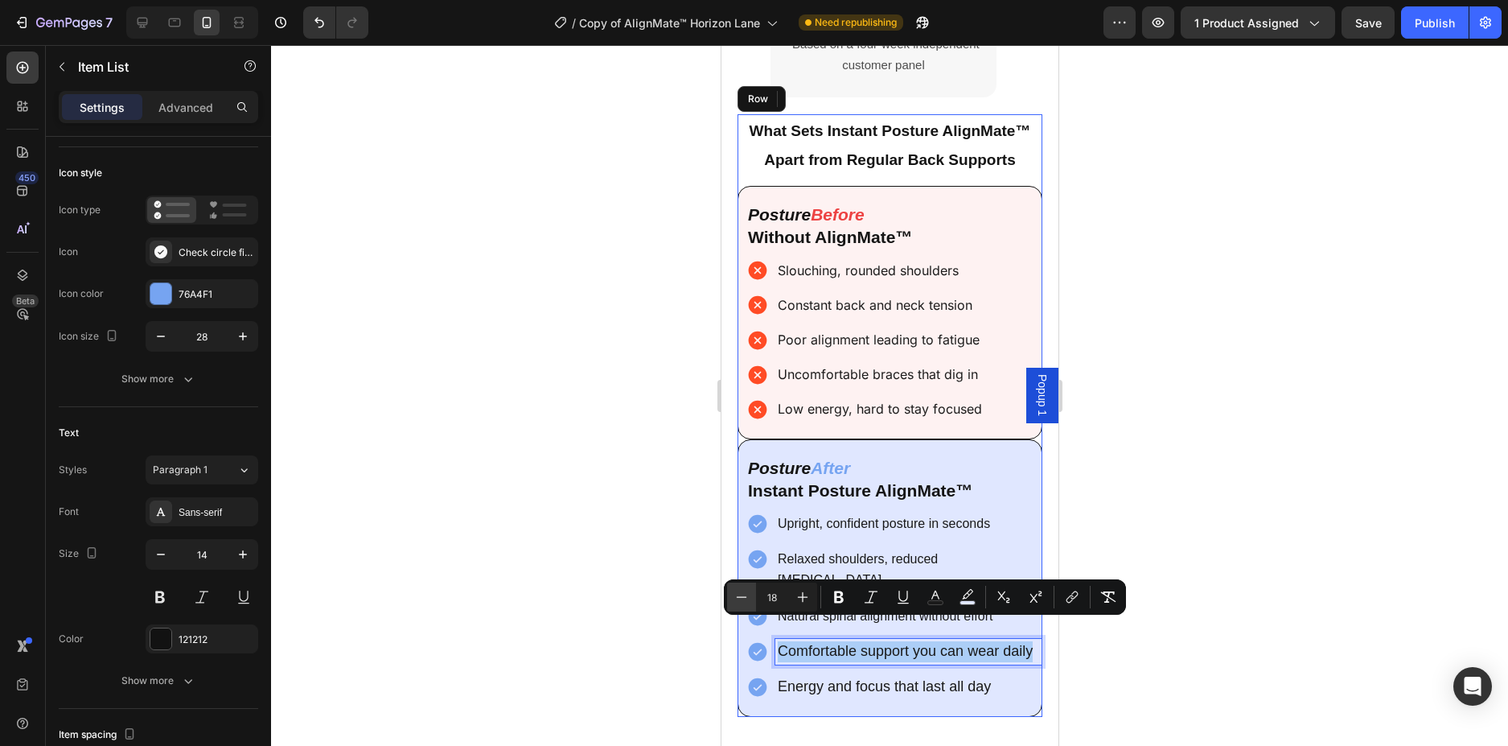
click at [739, 605] on button "Minus" at bounding box center [741, 596] width 29 height 29
type input "16"
click at [984, 678] on span "Energy and focus that last all day" at bounding box center [883, 686] width 213 height 16
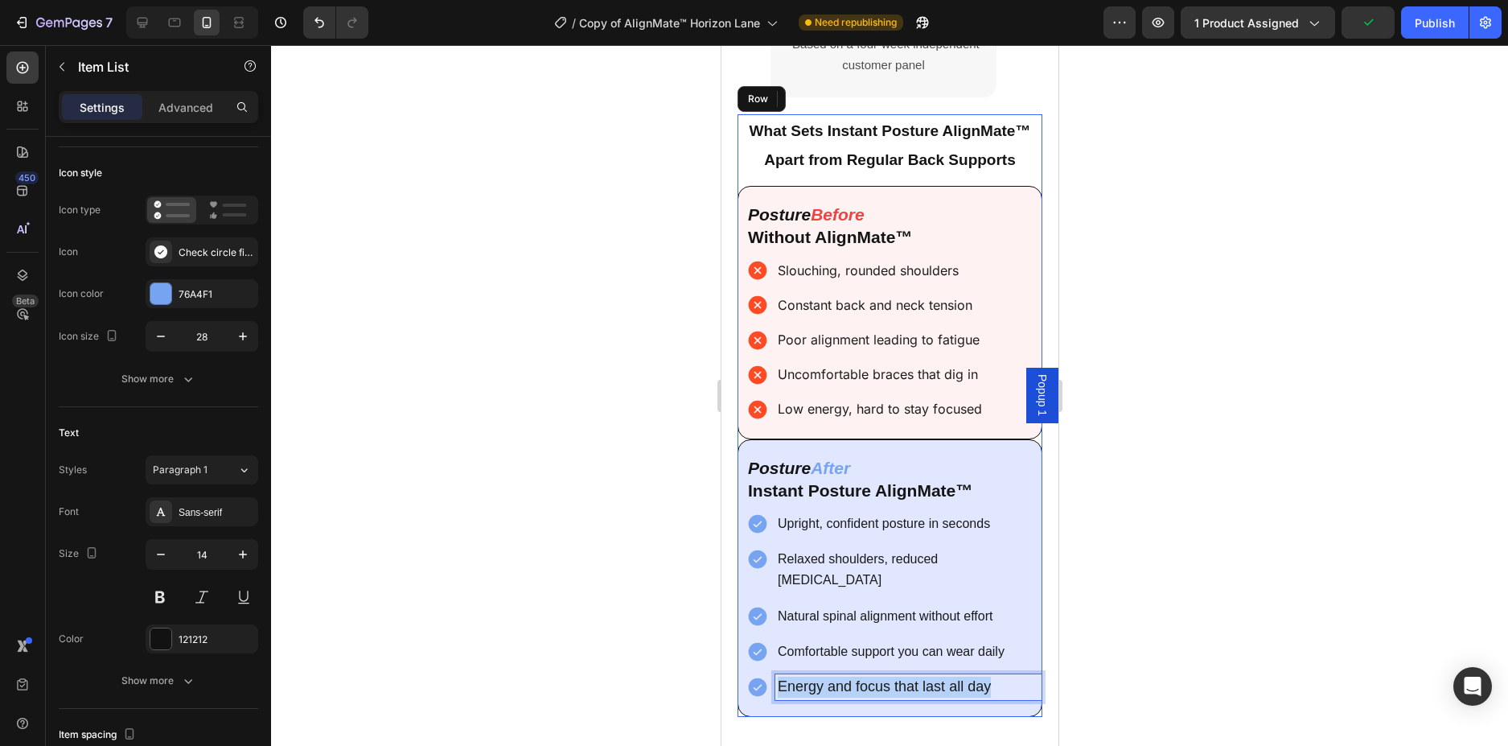
drag, startPoint x: 992, startPoint y: 667, endPoint x: 763, endPoint y: 667, distance: 228.4
click at [763, 674] on div "Energy and focus that last all day" at bounding box center [893, 687] width 295 height 26
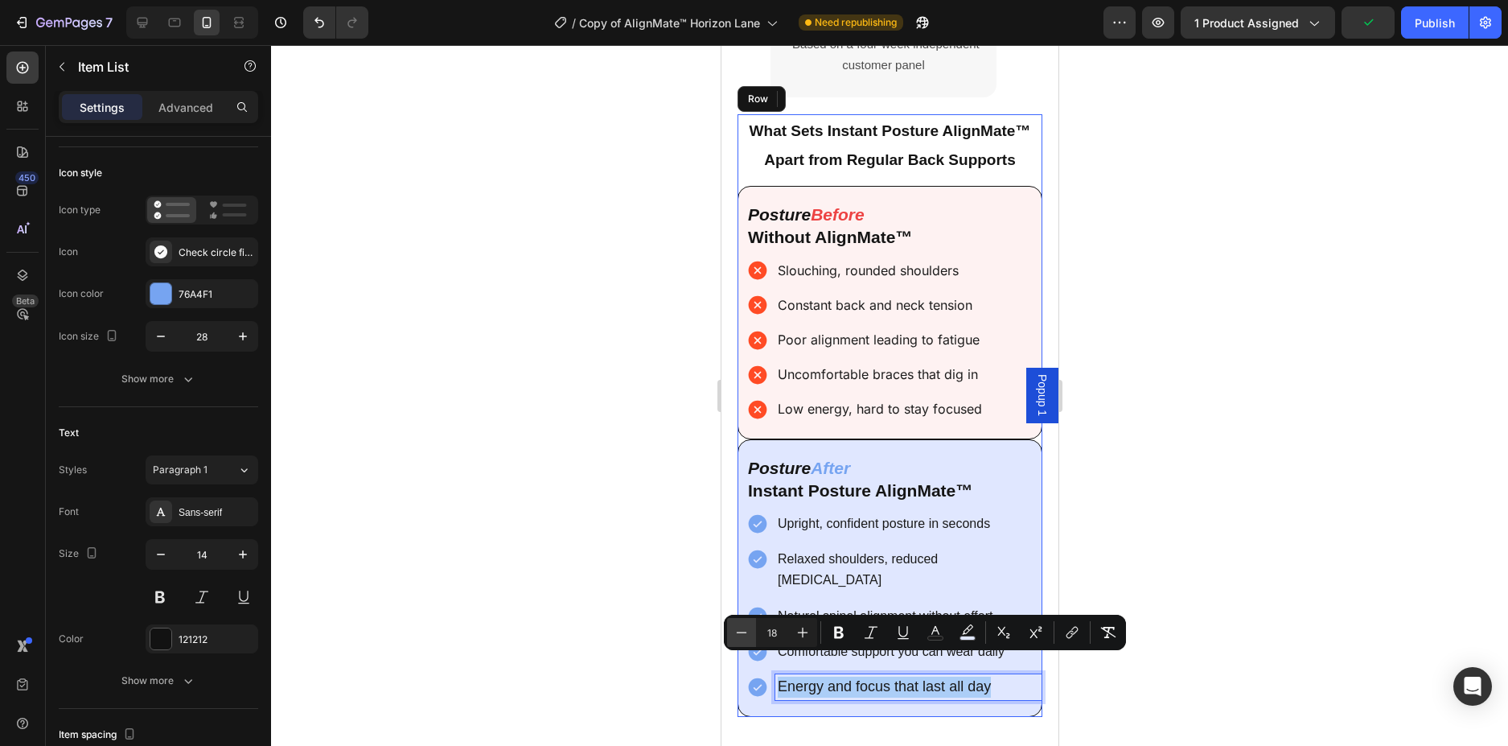
click at [742, 631] on icon "Editor contextual toolbar" at bounding box center [742, 632] width 16 height 16
type input "16"
click at [1233, 467] on div at bounding box center [889, 395] width 1237 height 701
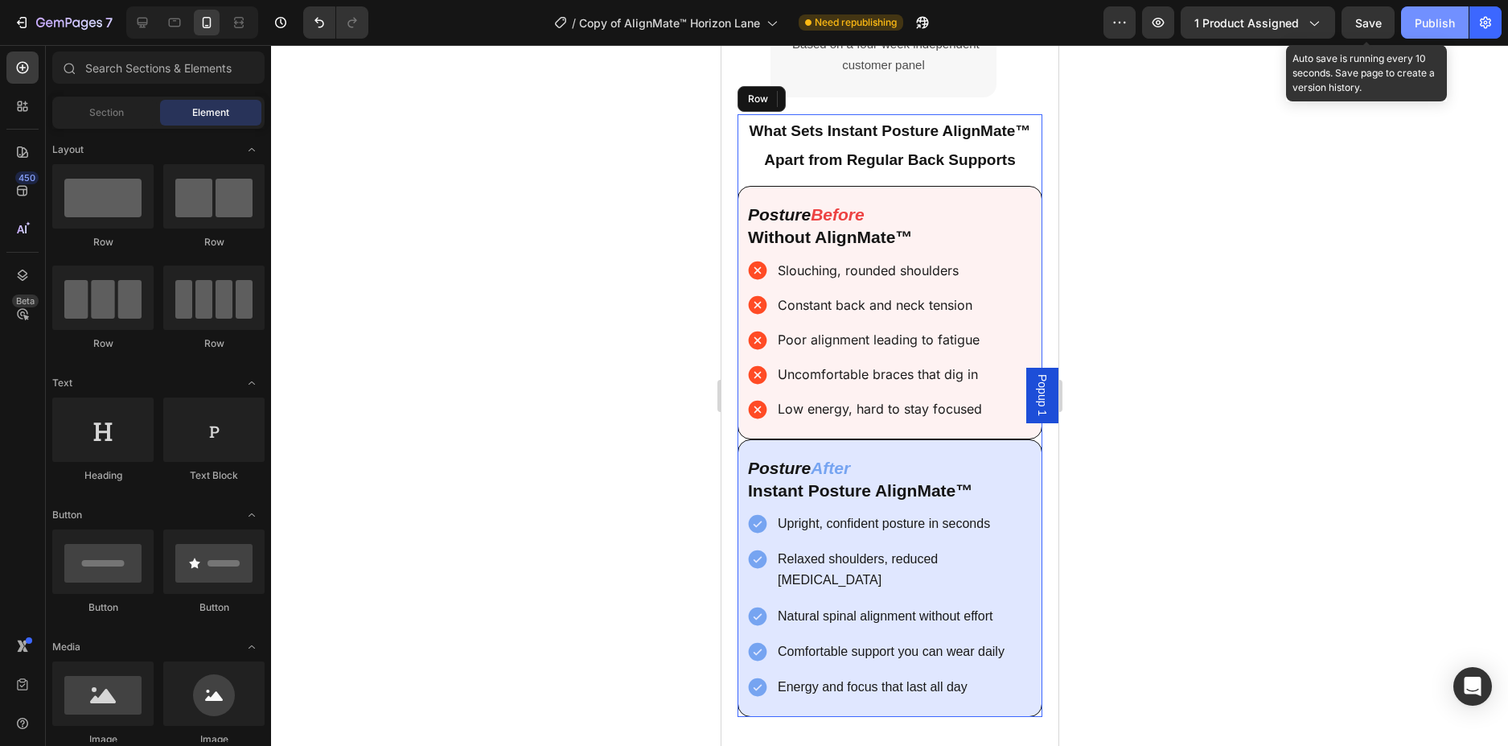
drag, startPoint x: 1374, startPoint y: 36, endPoint x: 1423, endPoint y: 33, distance: 49.2
click at [1384, 35] on button "Save" at bounding box center [1368, 22] width 53 height 32
click at [1423, 33] on button "Publish" at bounding box center [1435, 22] width 68 height 32
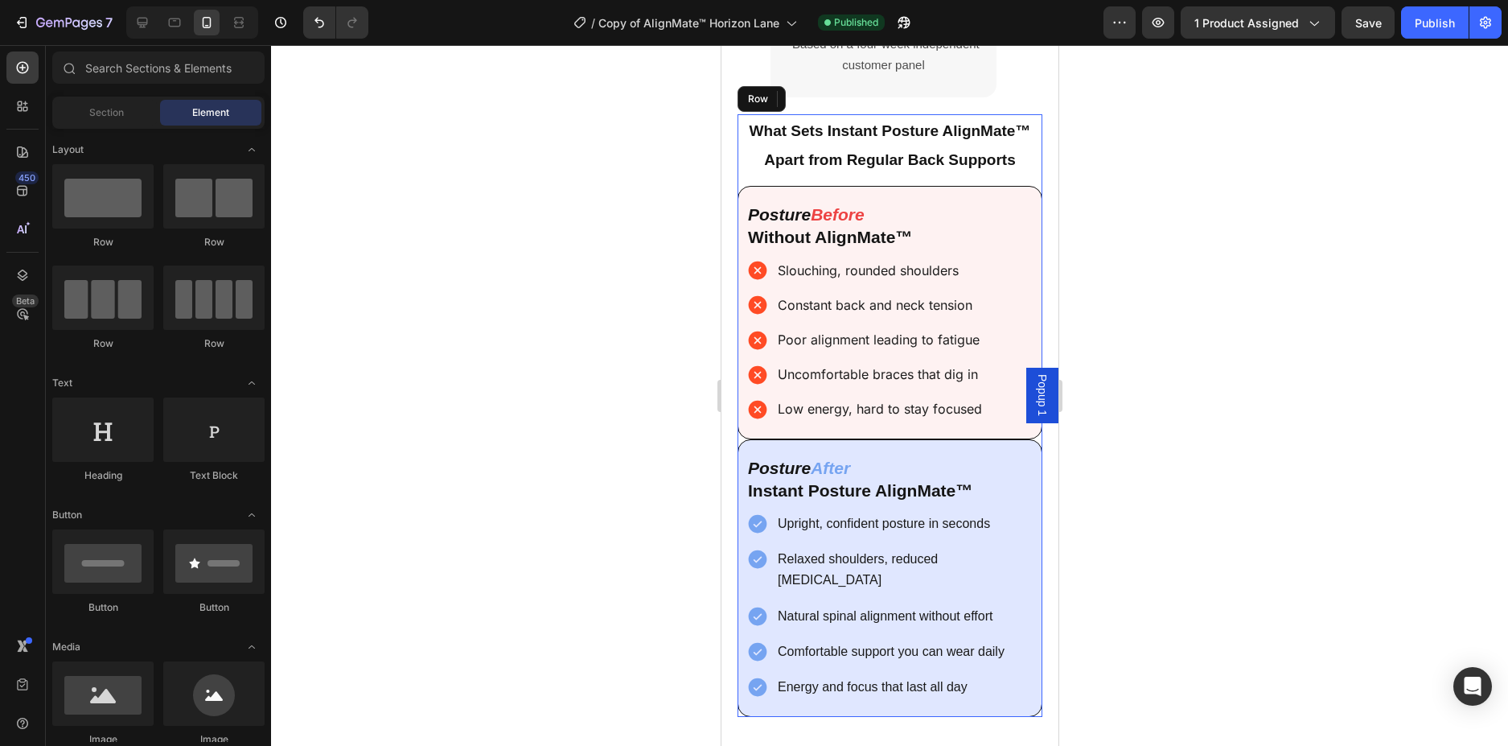
click at [1360, 196] on div at bounding box center [889, 395] width 1237 height 701
click at [1038, 162] on div "Proven benefits, proven results Heading 92% Instant Posture Correction. Noticea…" at bounding box center [889, 233] width 337 height 983
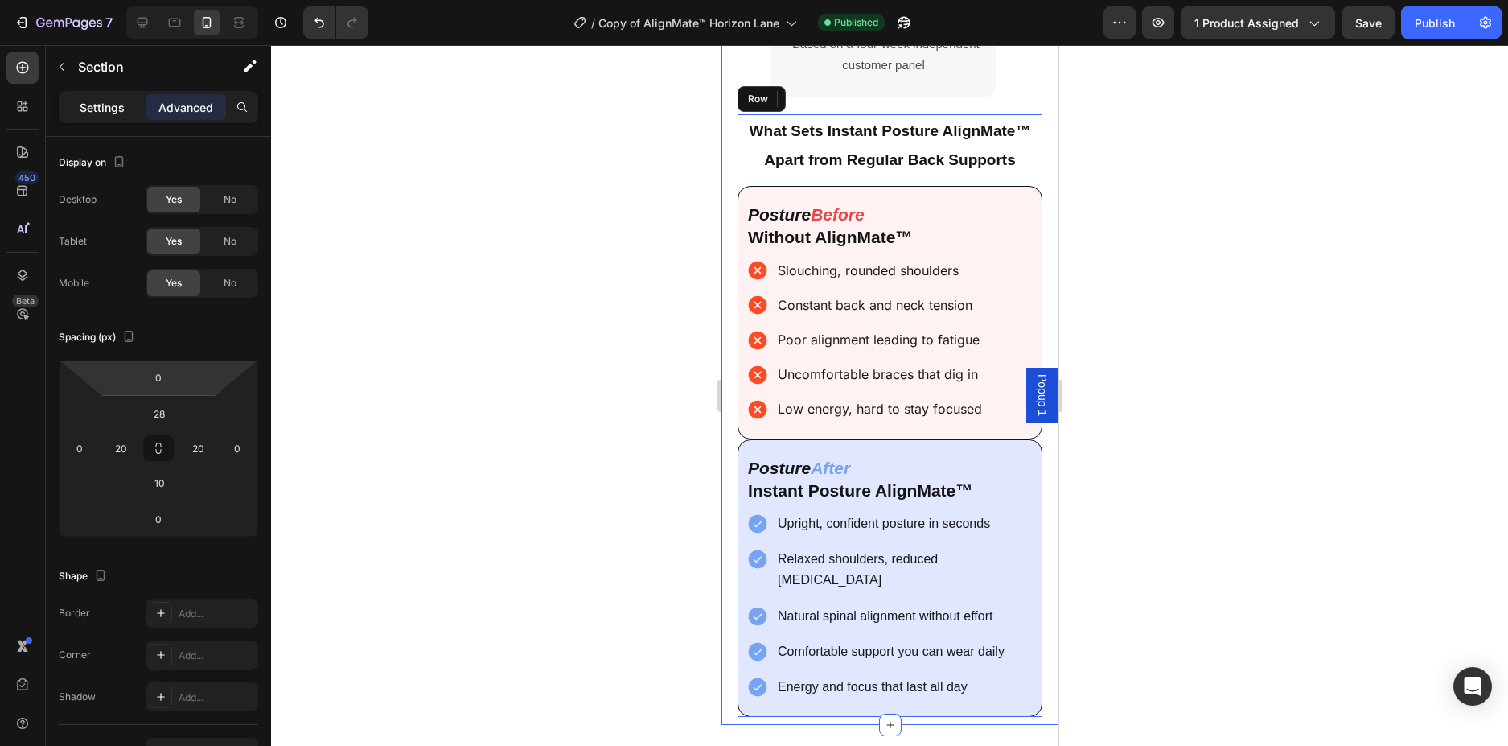
click at [101, 111] on p "Settings" at bounding box center [102, 107] width 45 height 17
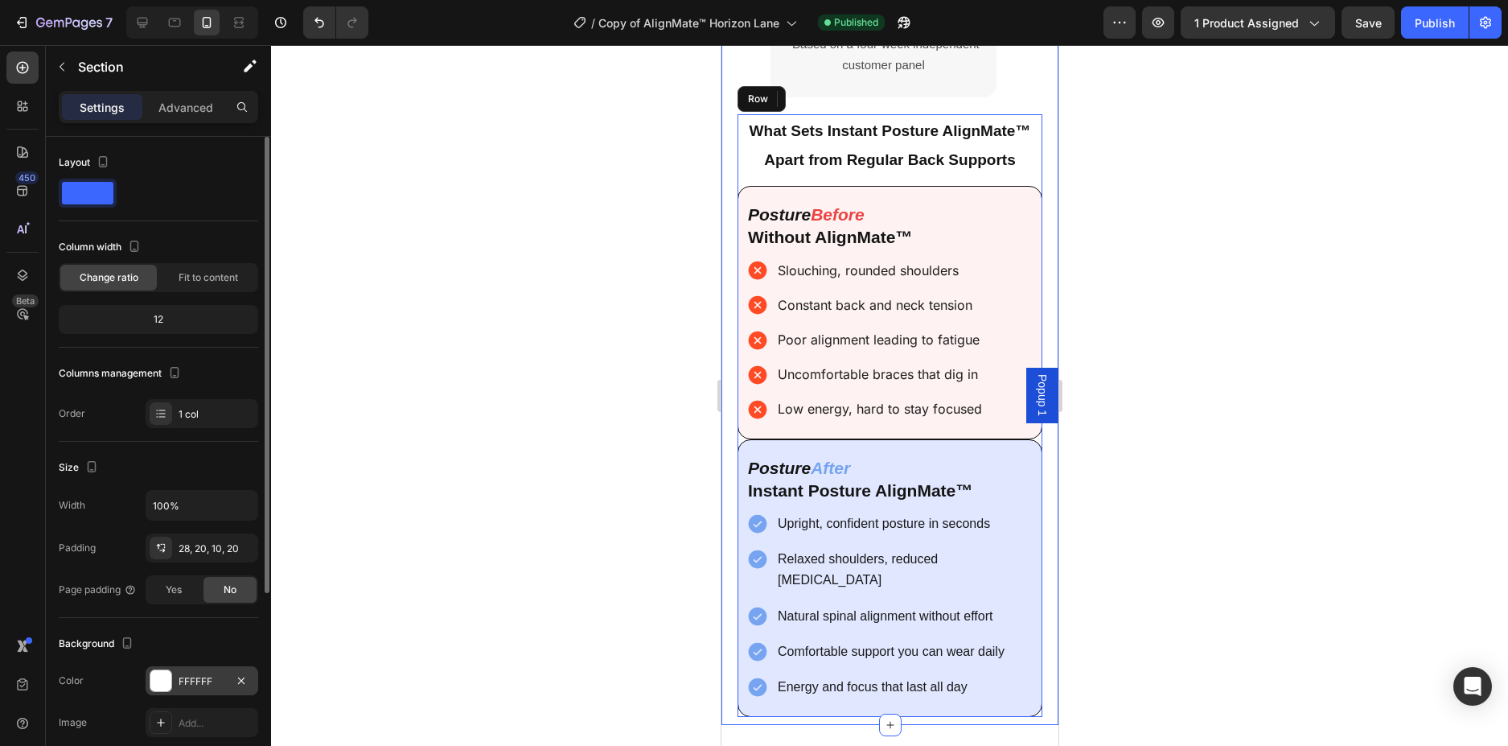
click at [158, 671] on div at bounding box center [160, 680] width 21 height 21
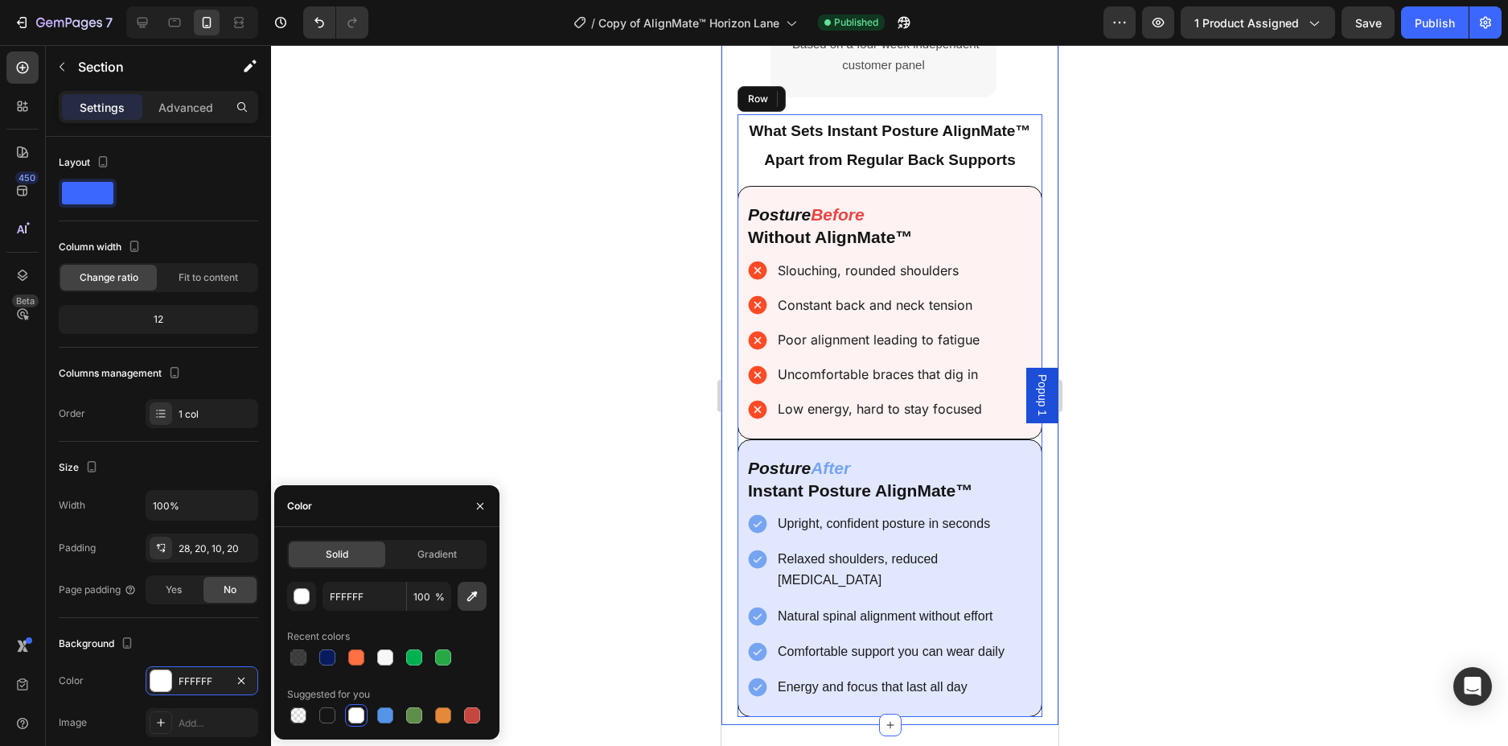
click at [474, 590] on icon "button" at bounding box center [472, 596] width 16 height 16
type input "F7F7F7"
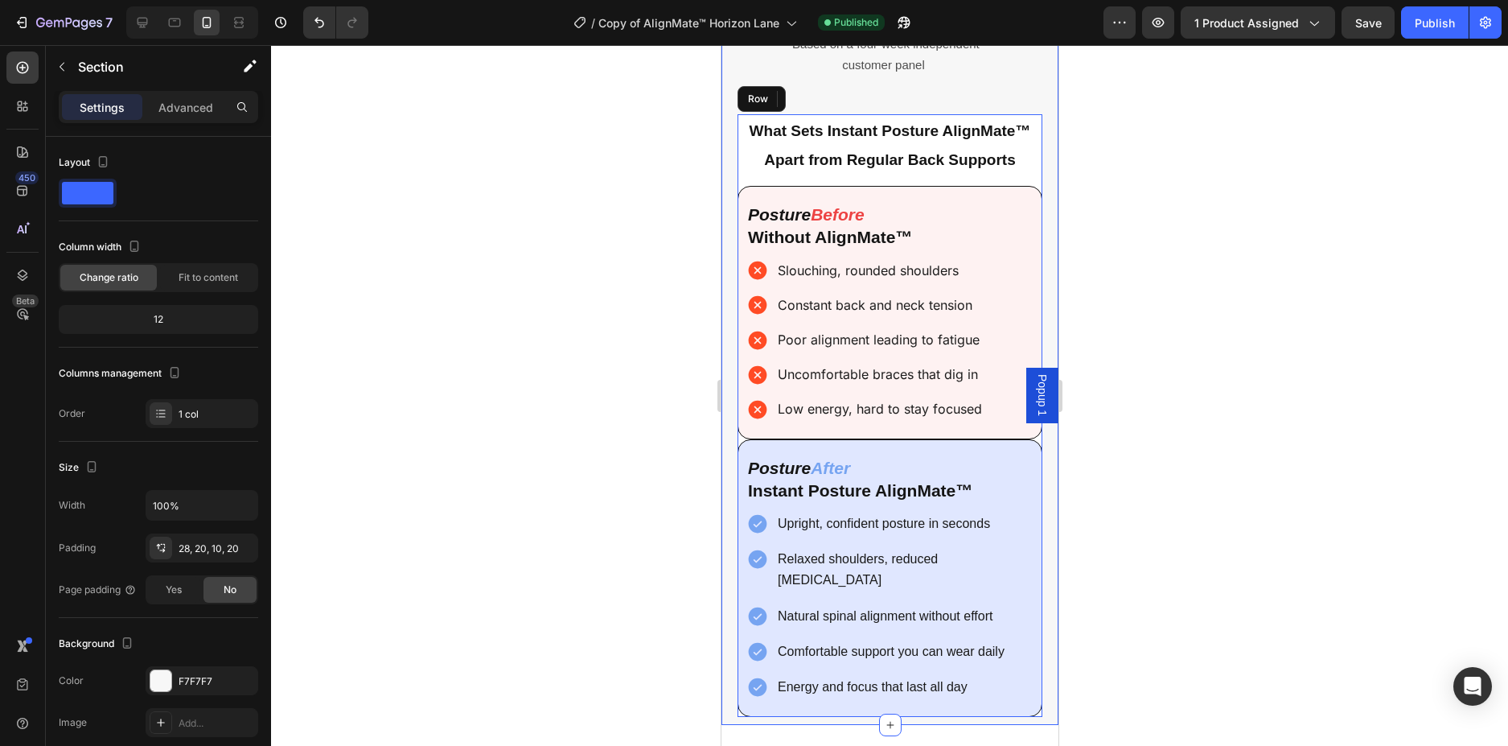
click at [1163, 204] on div at bounding box center [889, 395] width 1237 height 701
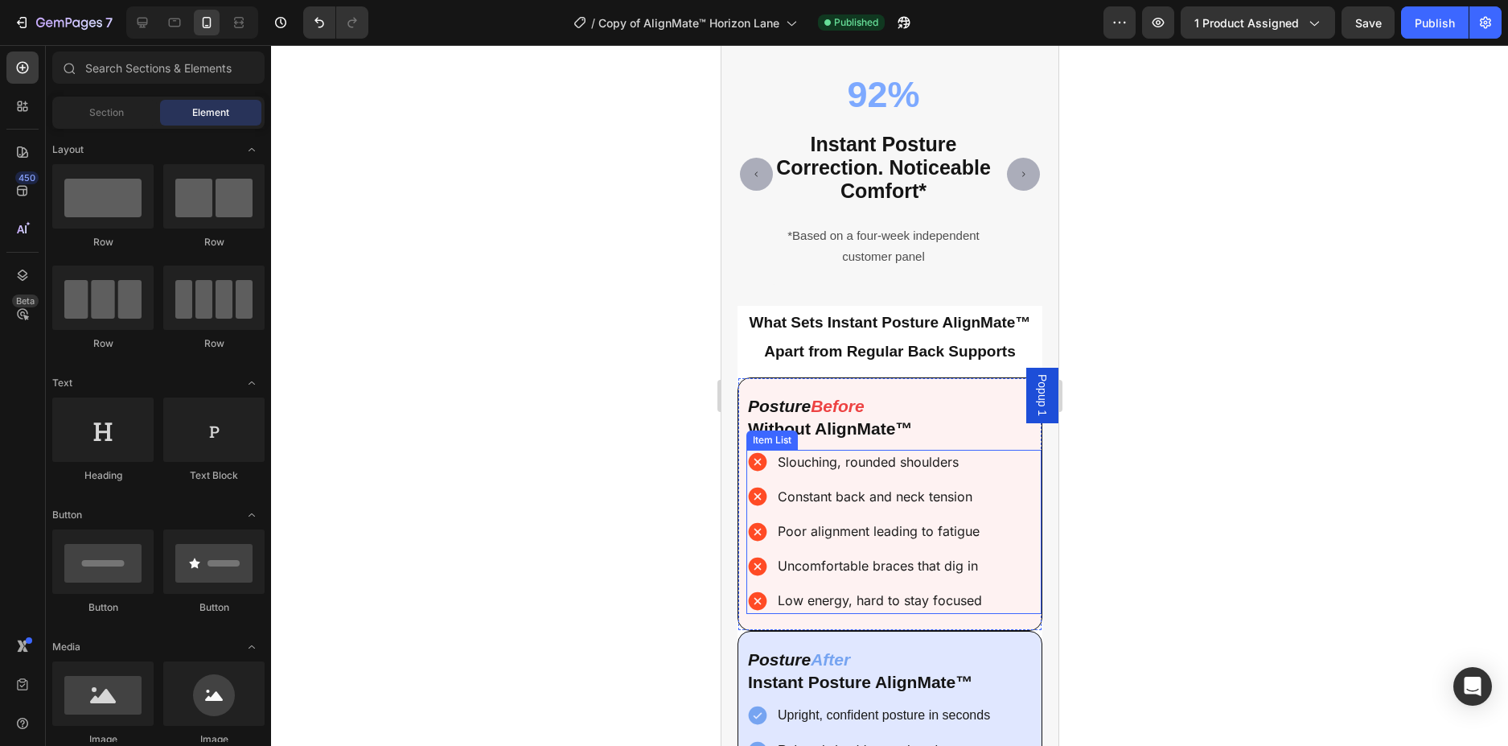
scroll to position [4592, 0]
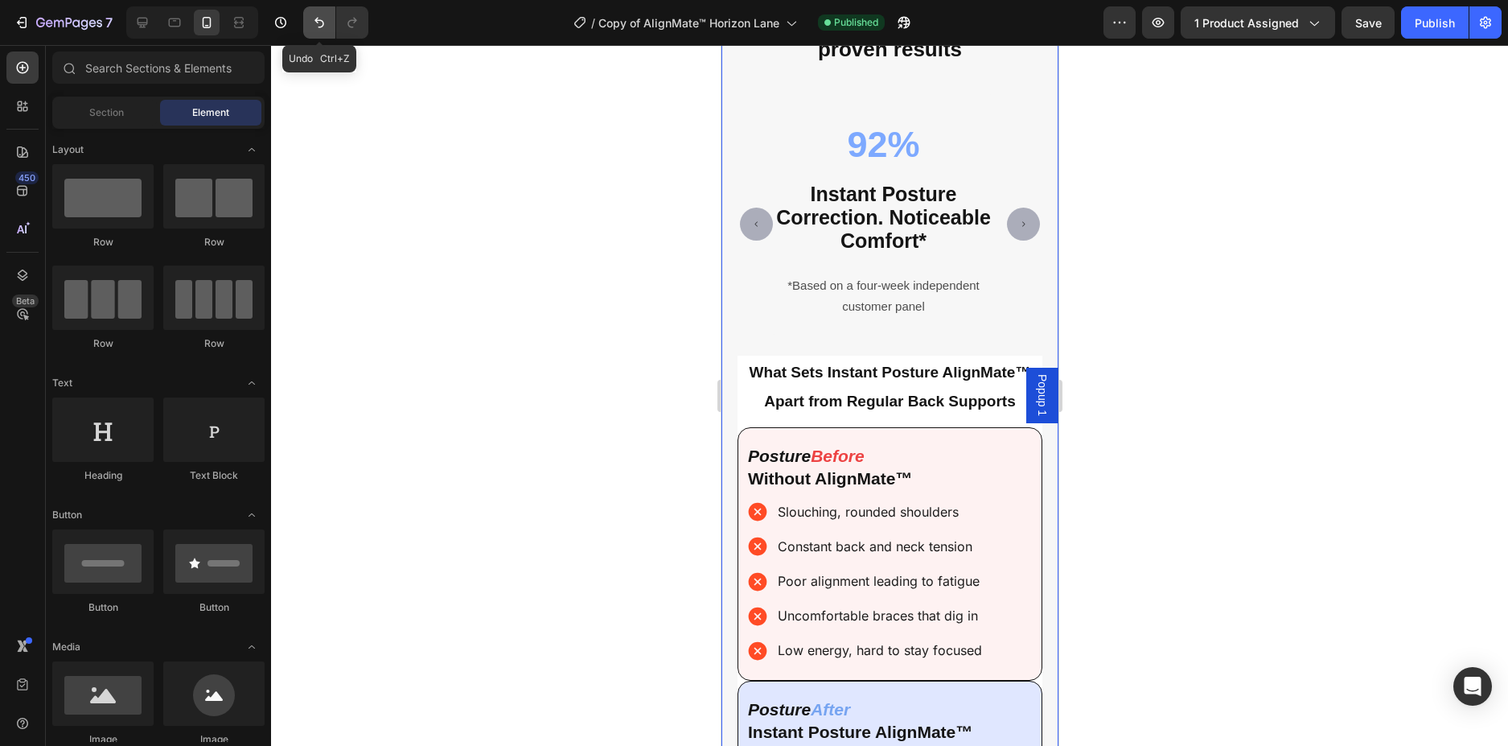
click at [320, 14] on button "Undo/Redo" at bounding box center [319, 22] width 32 height 32
click at [516, 384] on div at bounding box center [889, 395] width 1237 height 701
click at [728, 414] on div "Proven benefits, proven results Heading 92% Instant Posture Correction. Noticea…" at bounding box center [889, 474] width 337 height 983
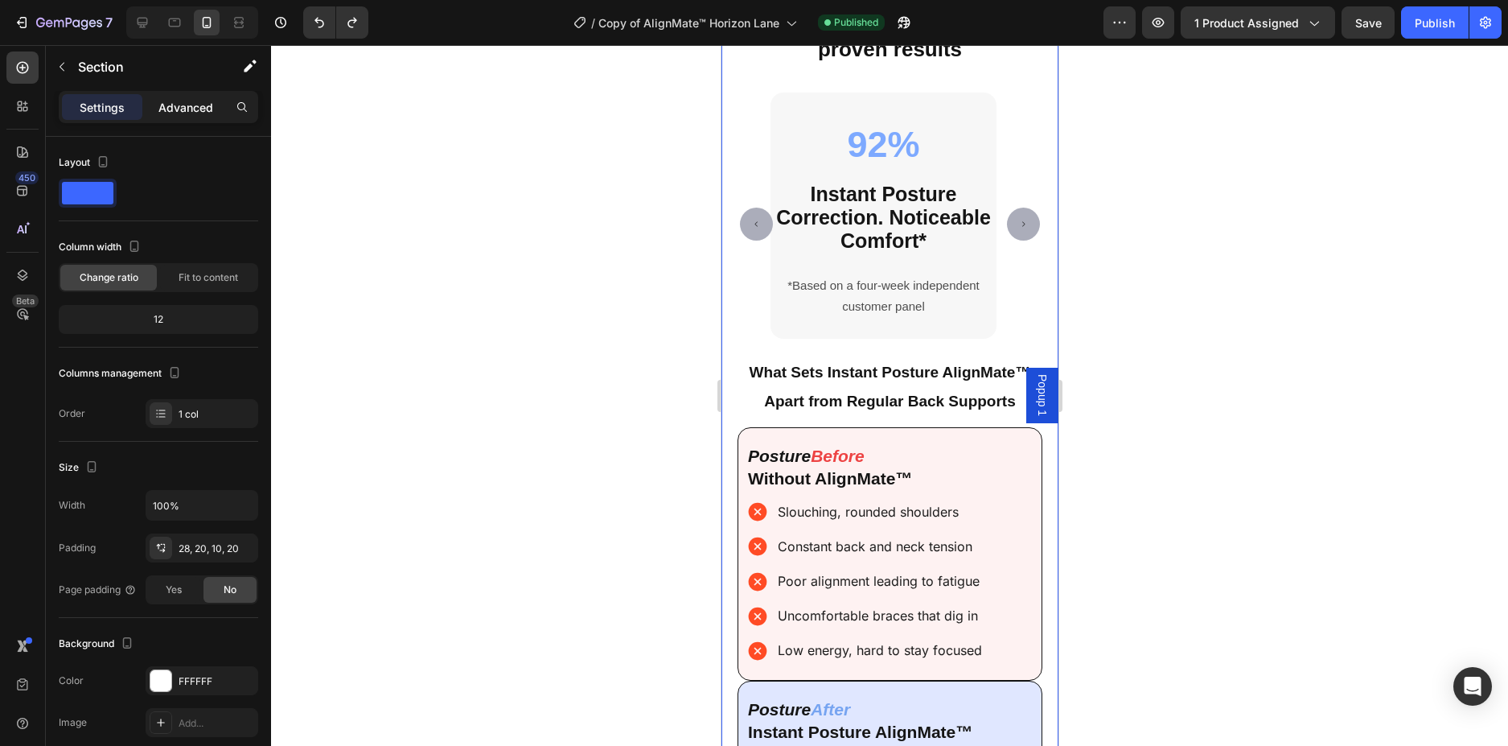
click at [194, 109] on p "Advanced" at bounding box center [185, 107] width 55 height 17
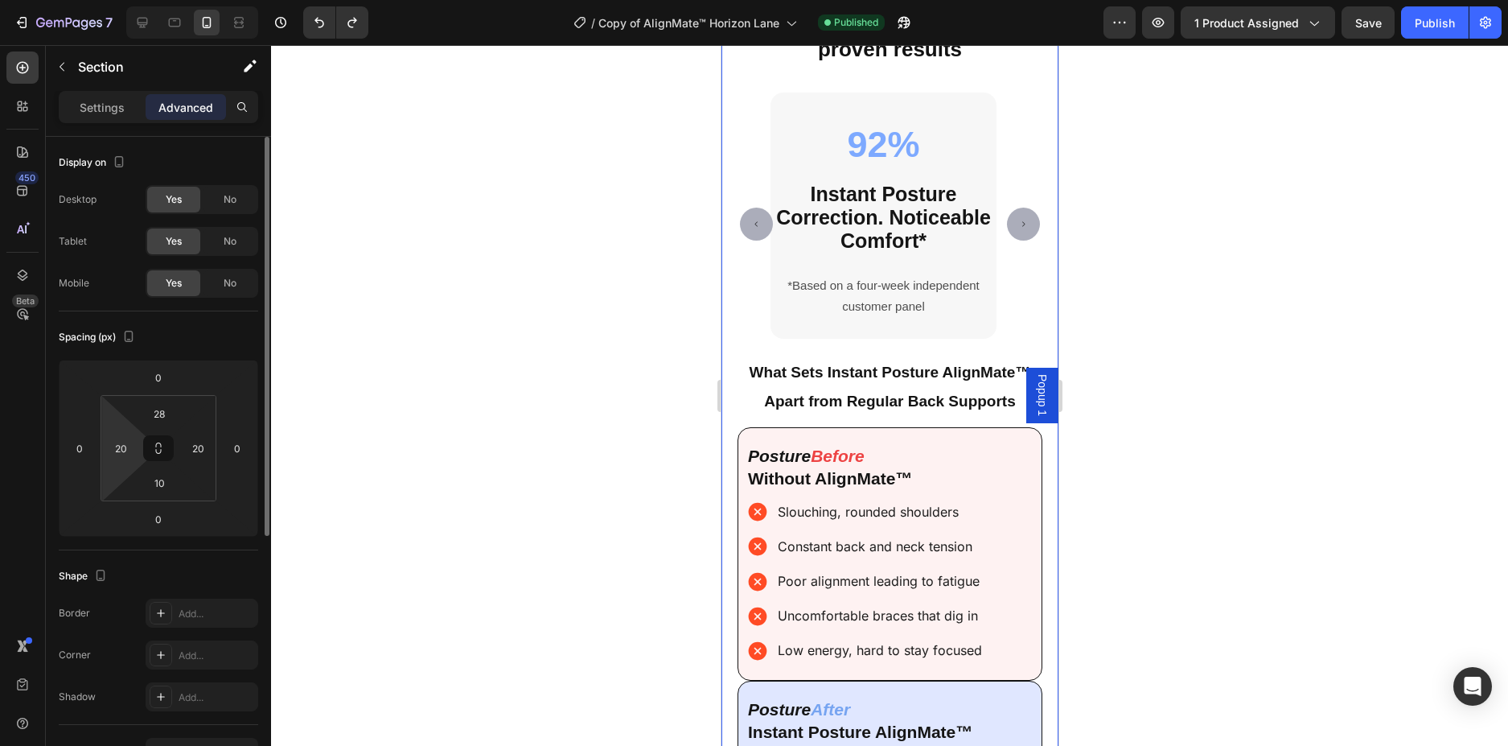
click at [118, 0] on html "7 Version history / Copy of AlignMate™ Horizon Lane Published Preview 1 product…" at bounding box center [754, 0] width 1508 height 0
click at [132, 448] on input "20" at bounding box center [121, 448] width 24 height 24
drag, startPoint x: 128, startPoint y: 448, endPoint x: 107, endPoint y: 445, distance: 21.2
click at [107, 445] on div "20" at bounding box center [121, 448] width 32 height 26
type input "0"
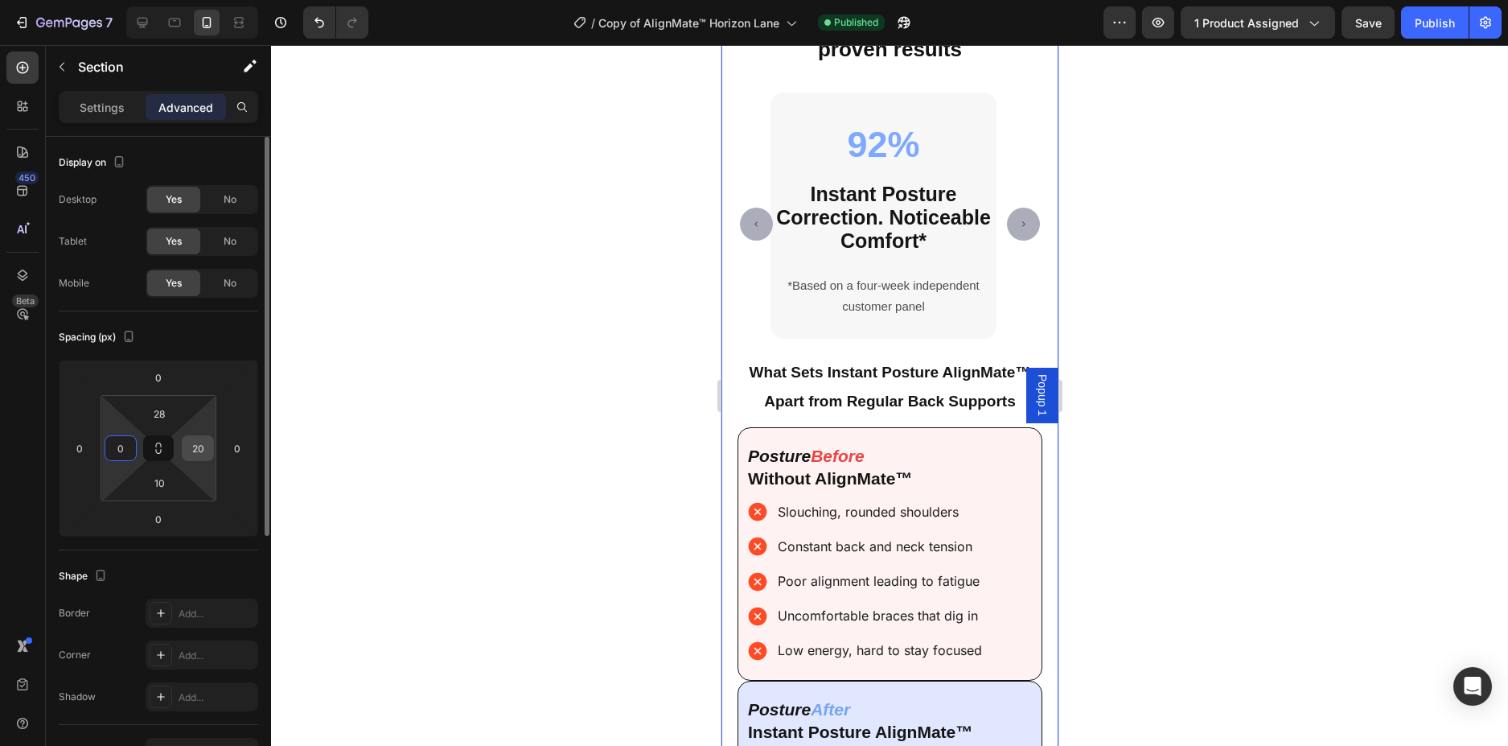
click at [206, 454] on input "20" at bounding box center [198, 448] width 24 height 24
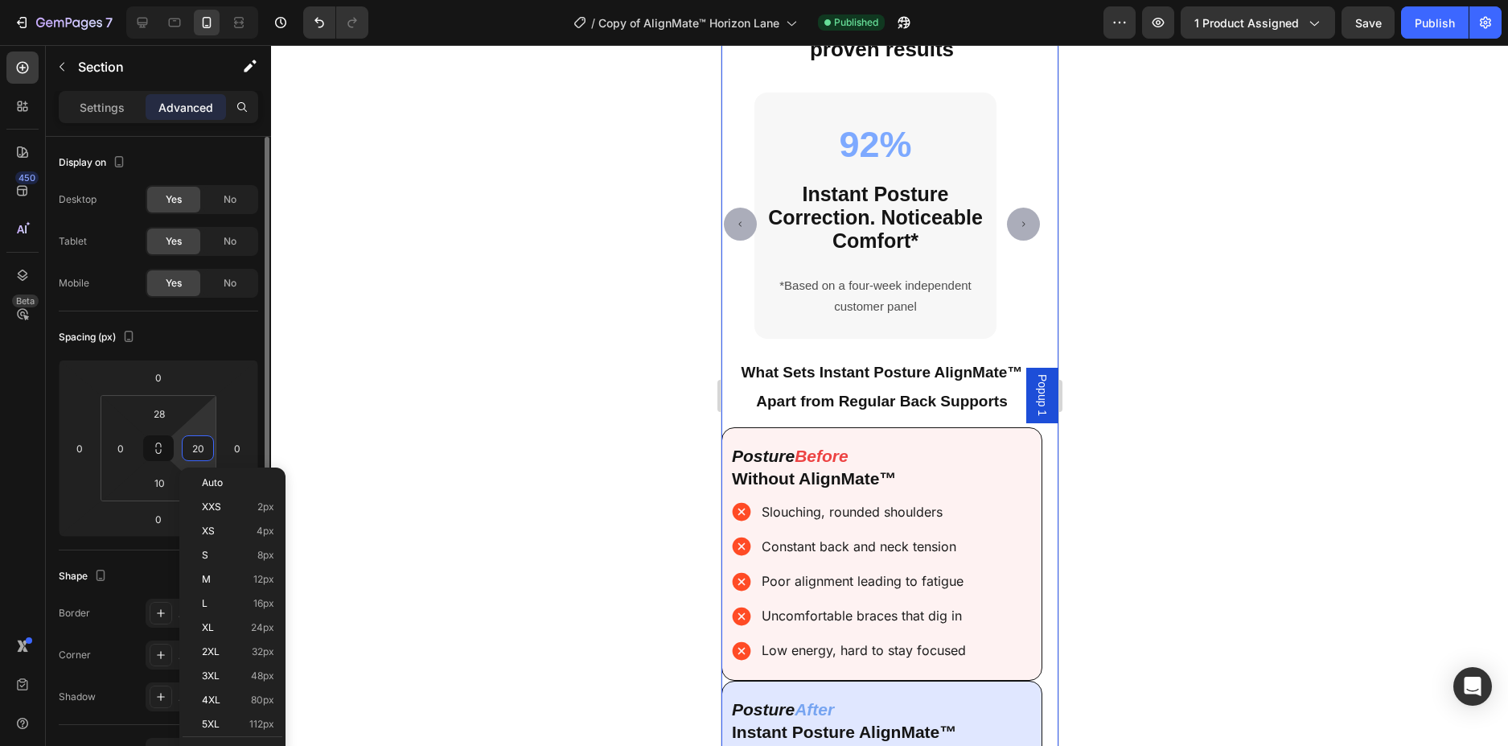
type input "0"
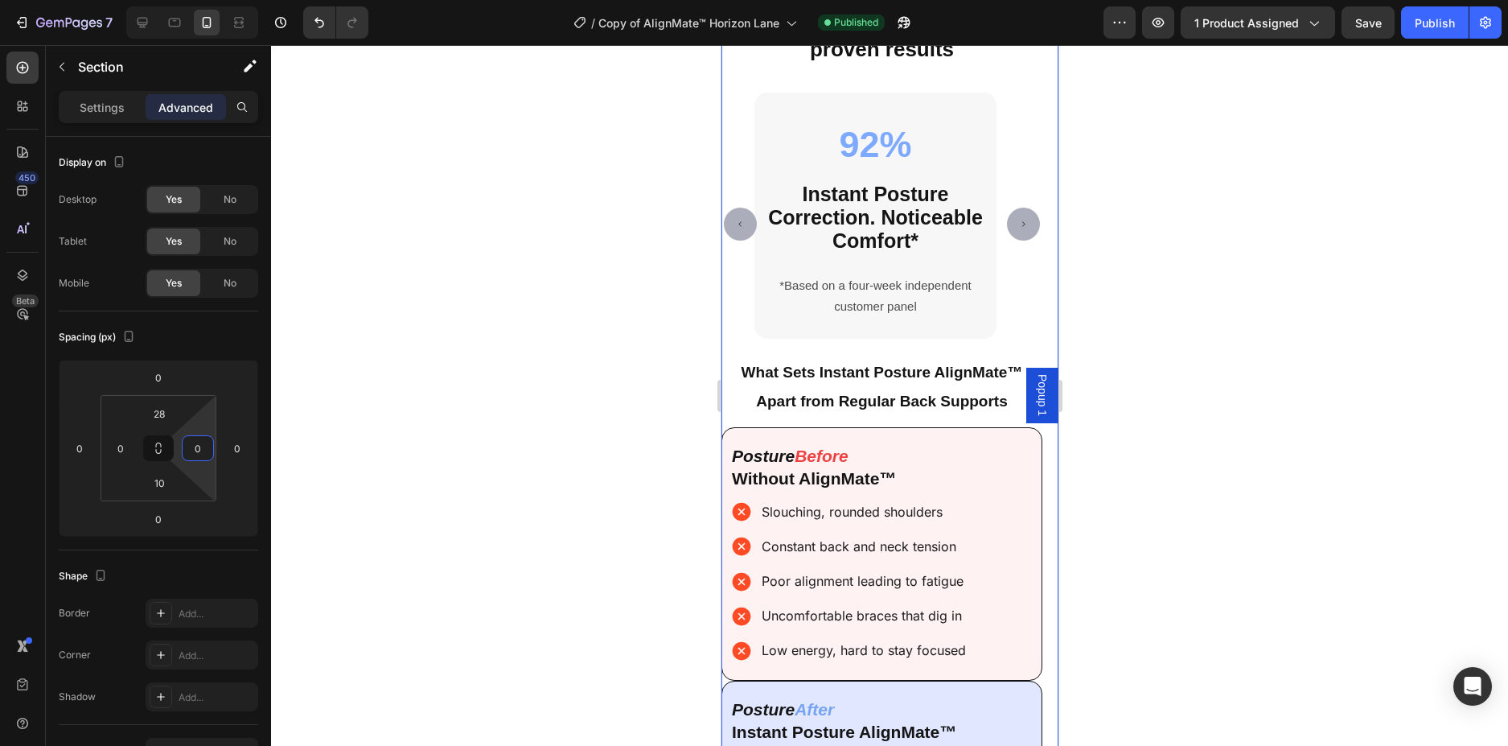
click at [489, 545] on div at bounding box center [889, 395] width 1237 height 701
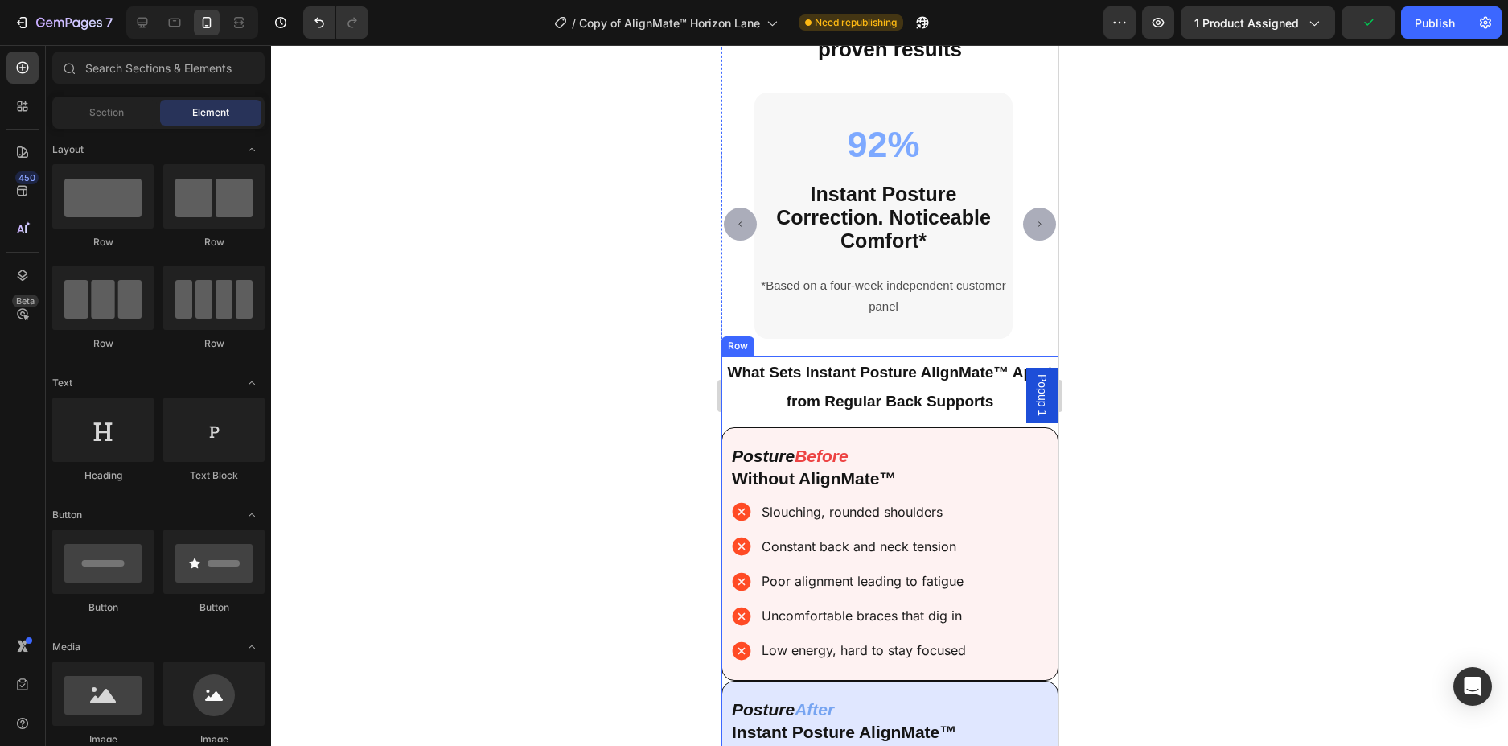
click at [729, 419] on div "What Sets Instant Posture AlignMate™ Apart from Regular Back Supports Heading P…" at bounding box center [889, 647] width 337 height 582
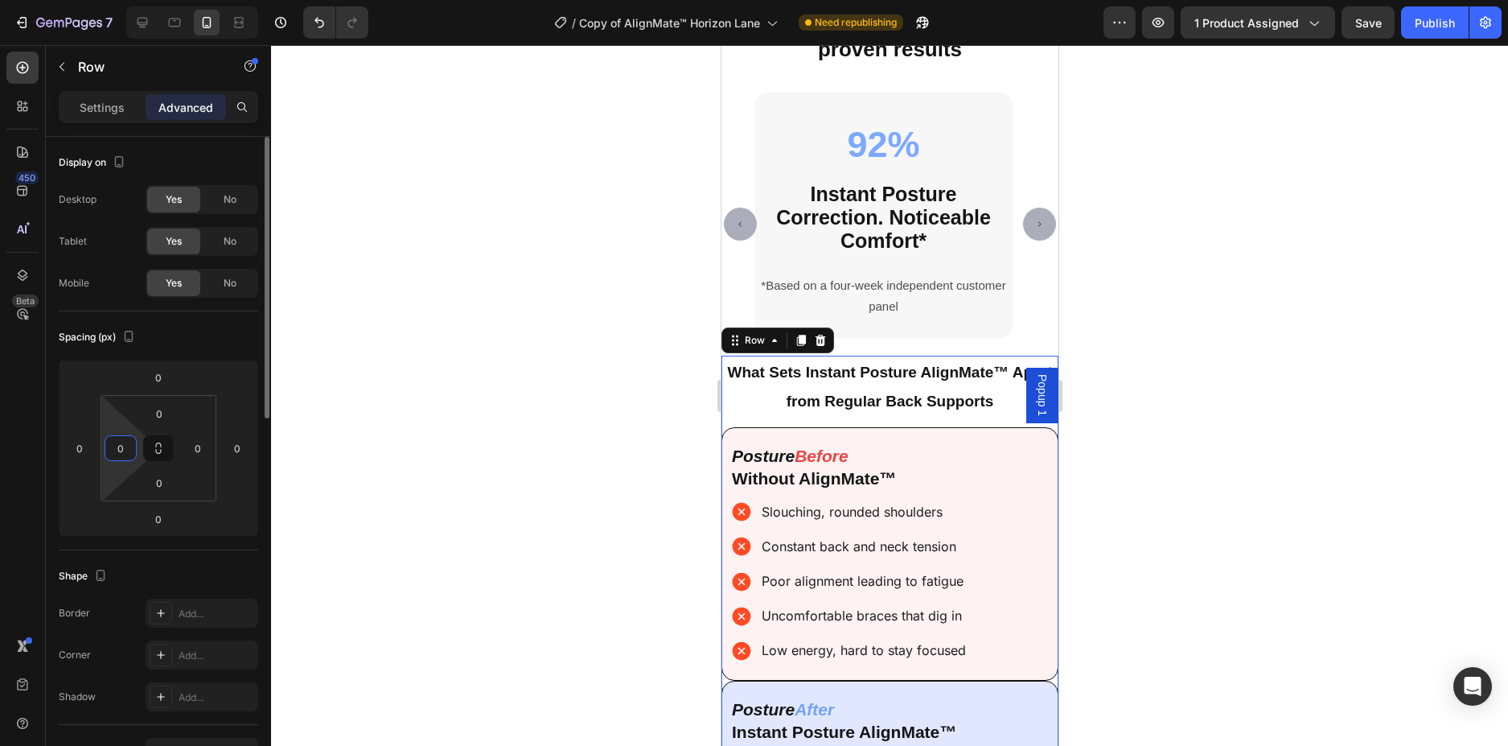
click at [125, 446] on input "0" at bounding box center [121, 448] width 24 height 24
type input "5"
type input "10"
click at [202, 449] on input "0" at bounding box center [198, 448] width 24 height 24
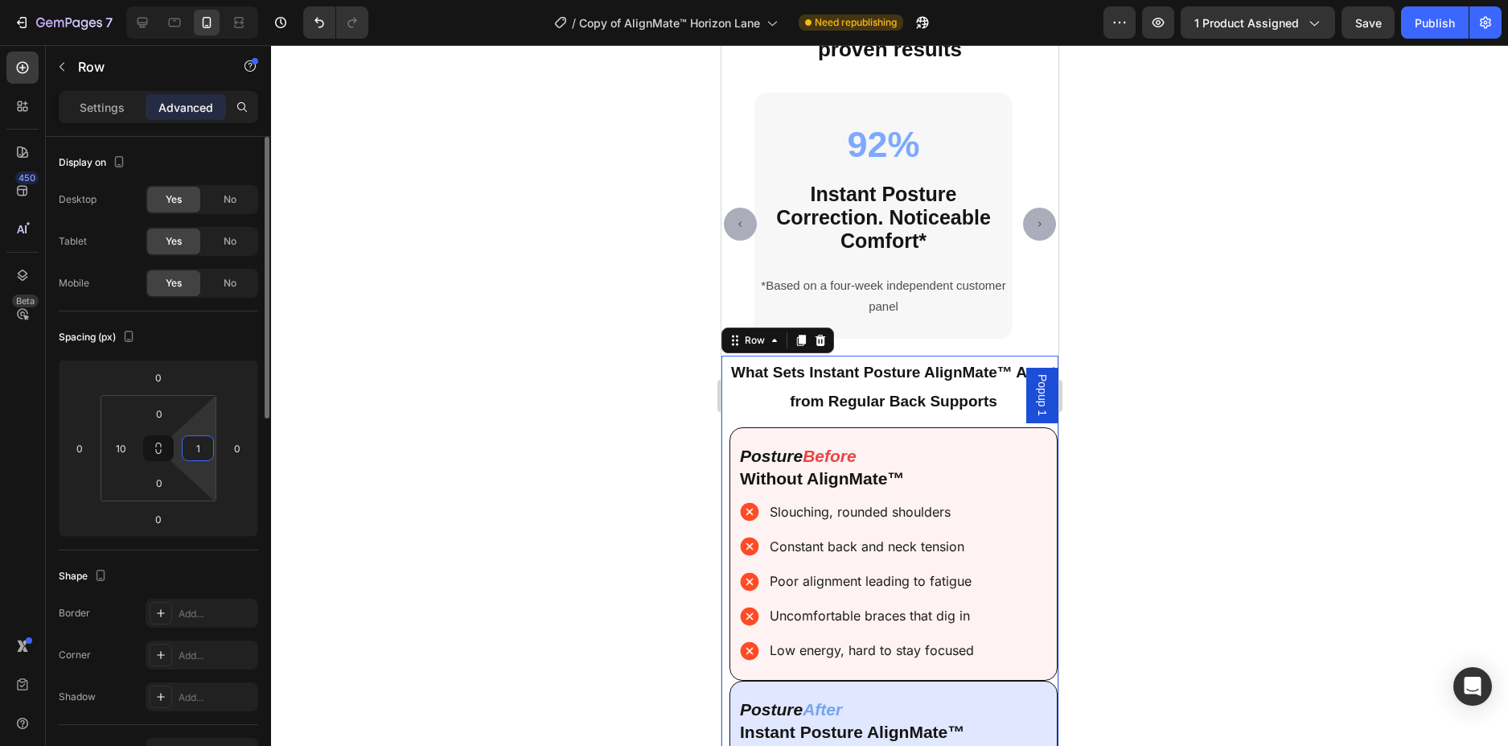
type input "10"
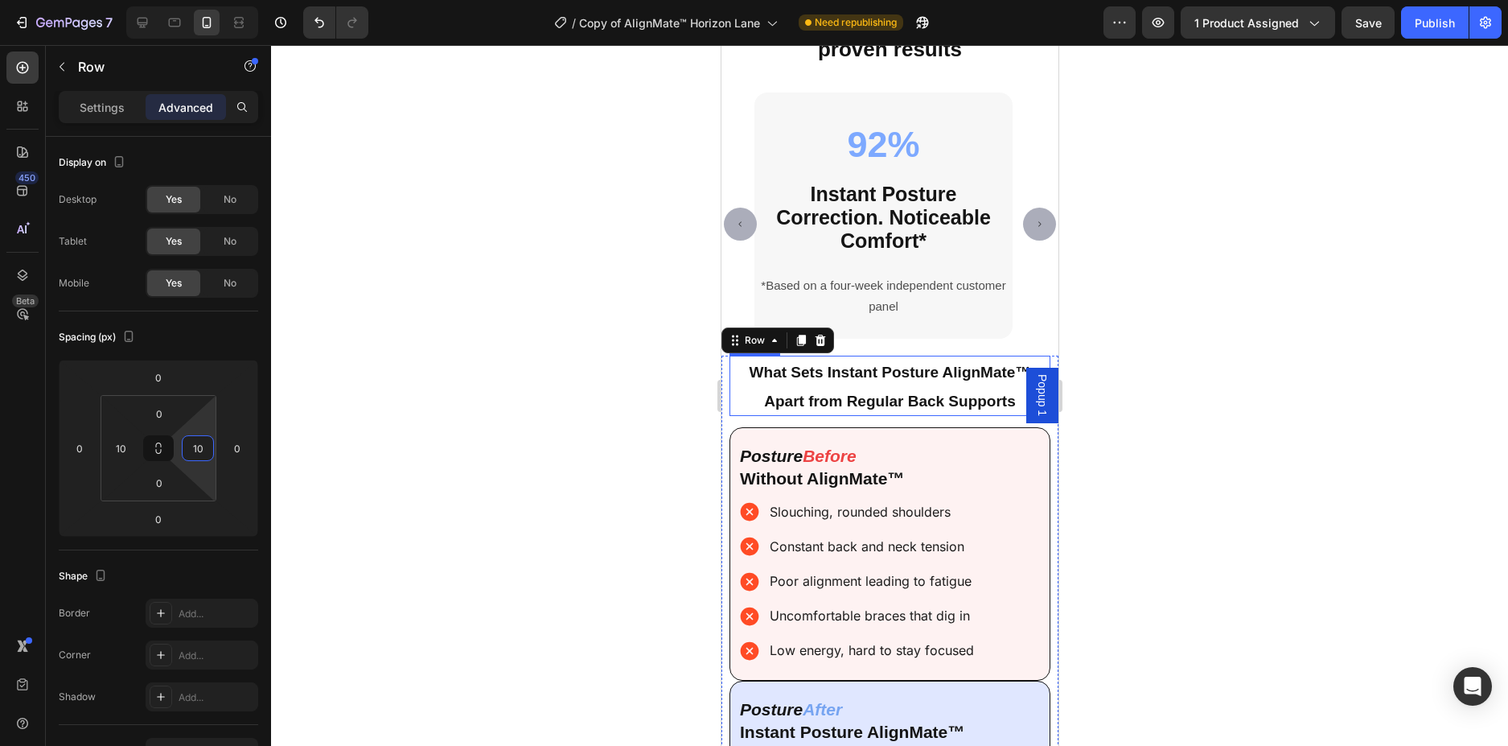
click at [1005, 397] on span "What Sets Instant Posture AlignMate™ Apart from Regular Back Supports" at bounding box center [890, 387] width 282 height 46
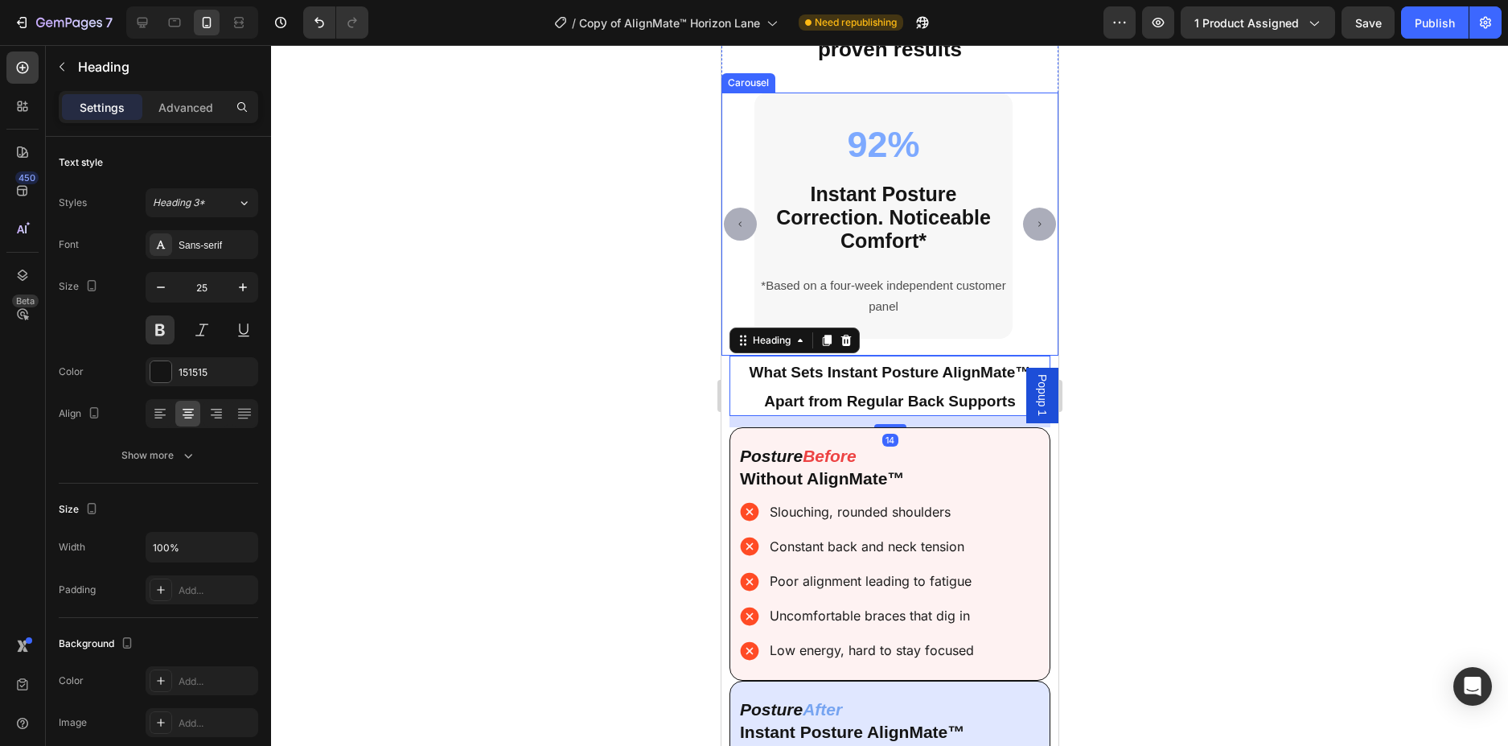
scroll to position [4753, 0]
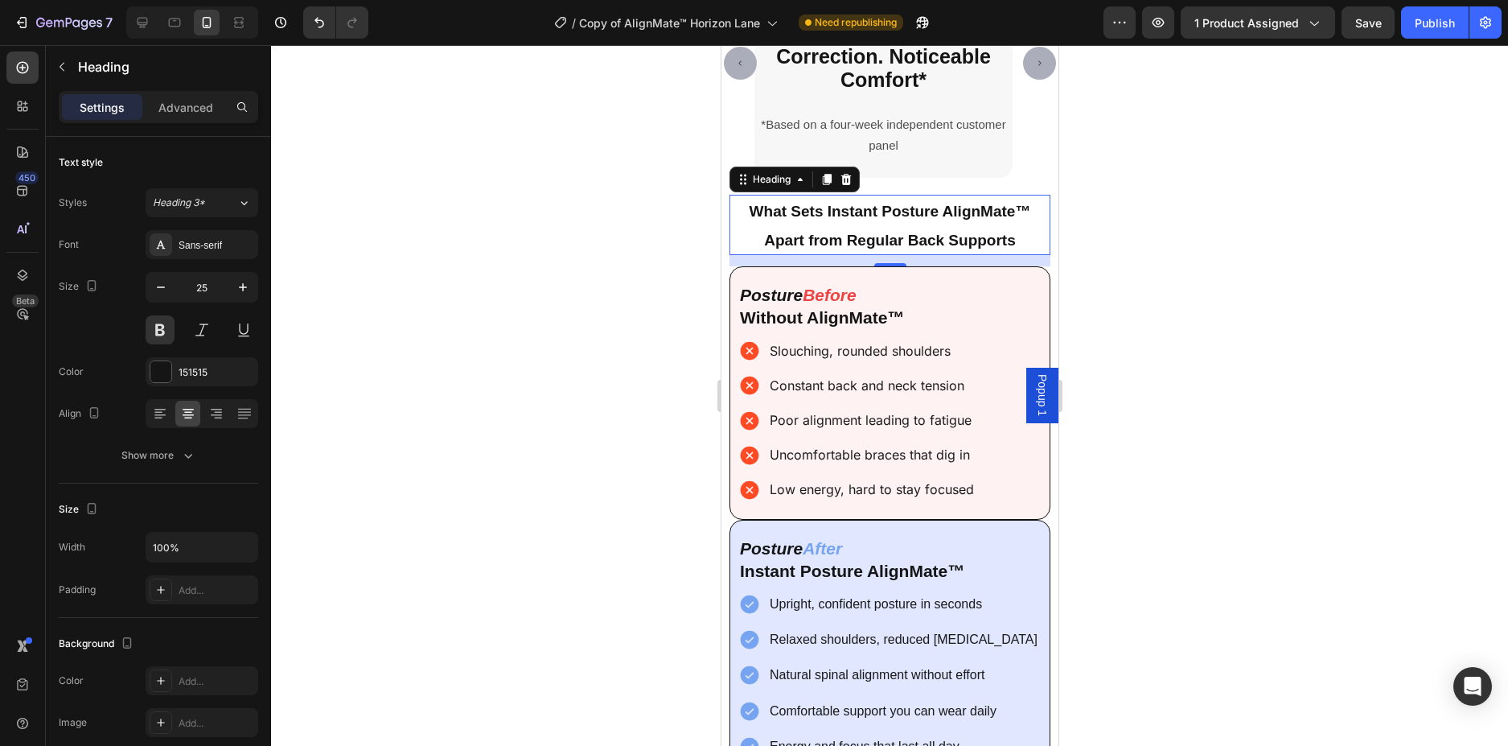
click at [1025, 240] on h2 "What Sets Instant Posture AlignMate™ Apart from Regular Back Supports" at bounding box center [889, 225] width 321 height 60
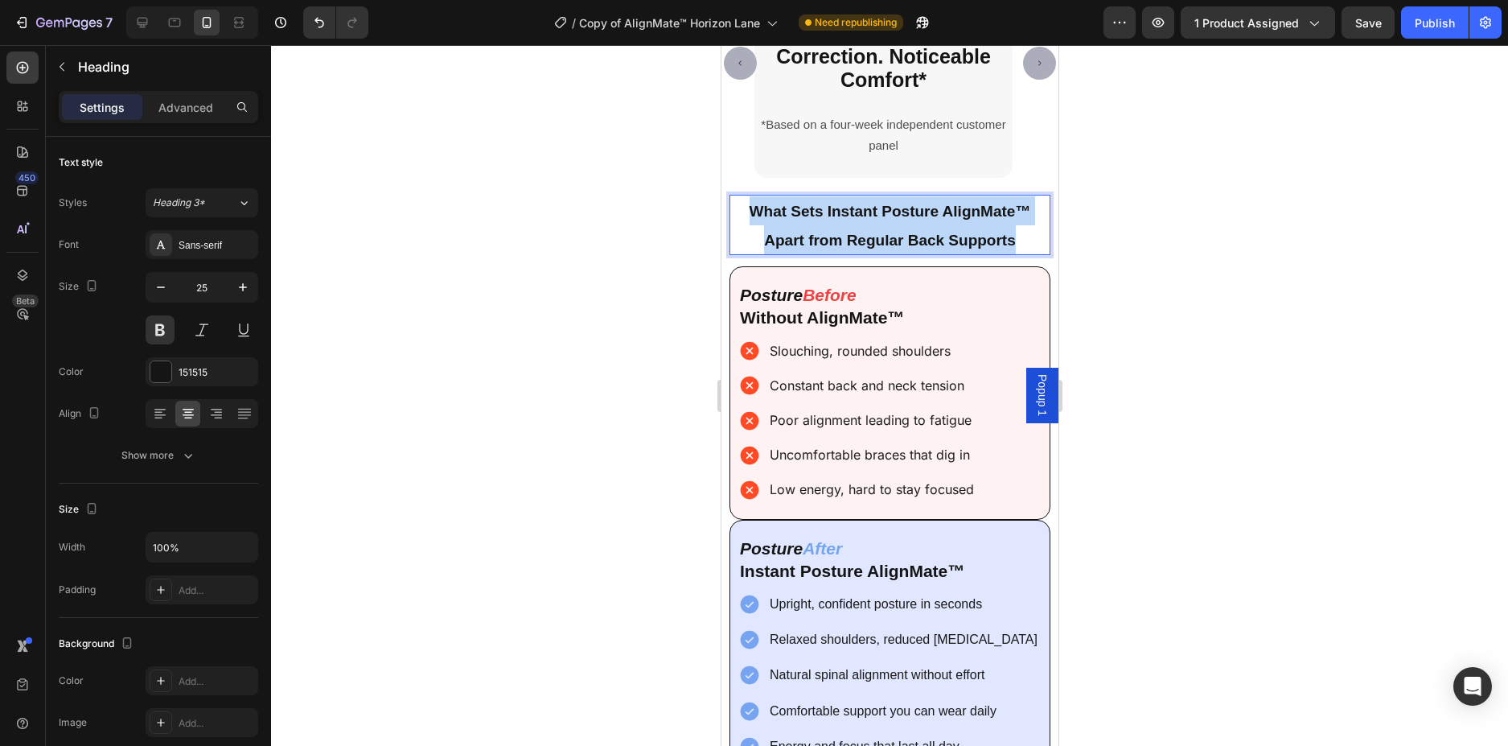
drag, startPoint x: 1025, startPoint y: 240, endPoint x: 723, endPoint y: 195, distance: 304.8
click at [723, 195] on div "What Sets Instant Posture AlignMate™ Apart from Regular Back Supports Heading 1…" at bounding box center [889, 486] width 337 height 582
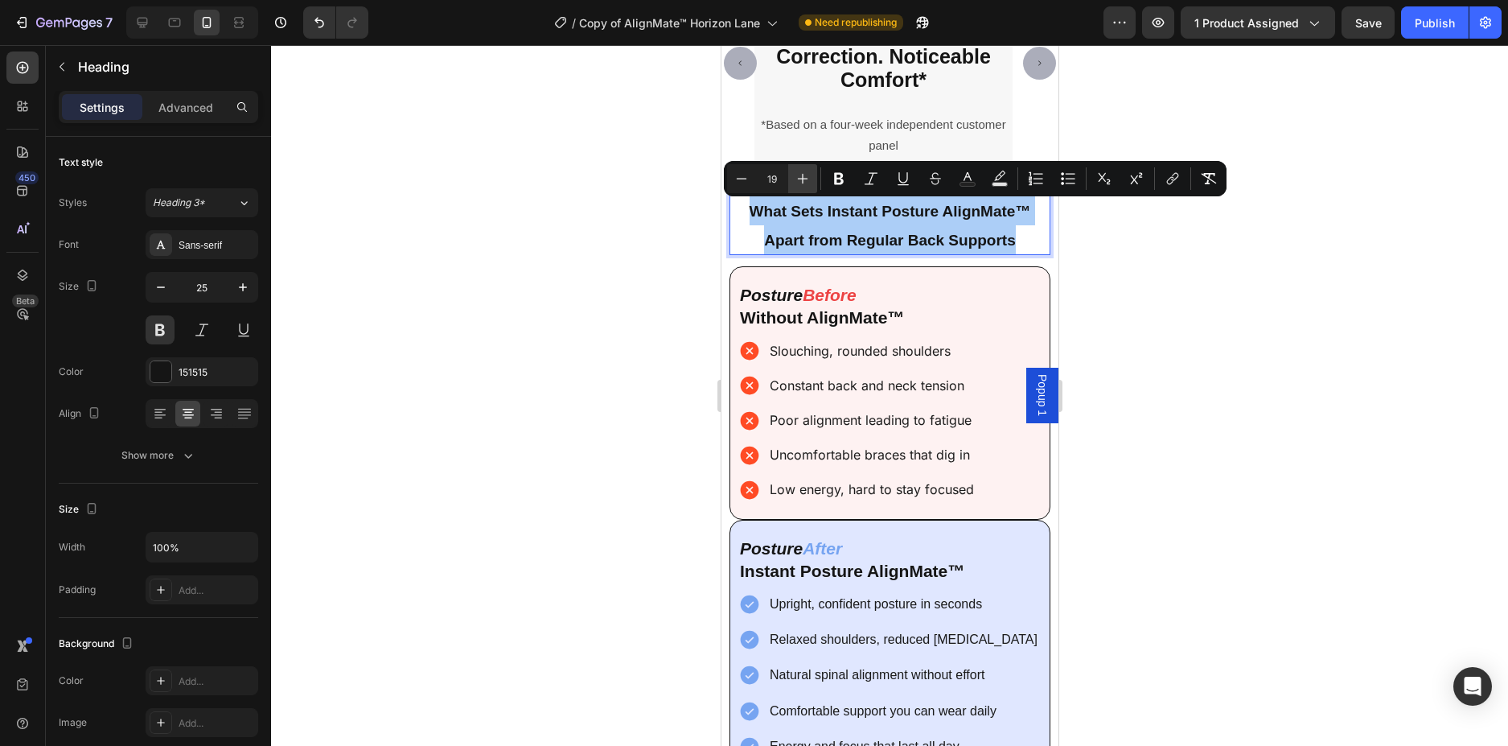
click at [803, 181] on icon "Editor contextual toolbar" at bounding box center [803, 179] width 10 height 10
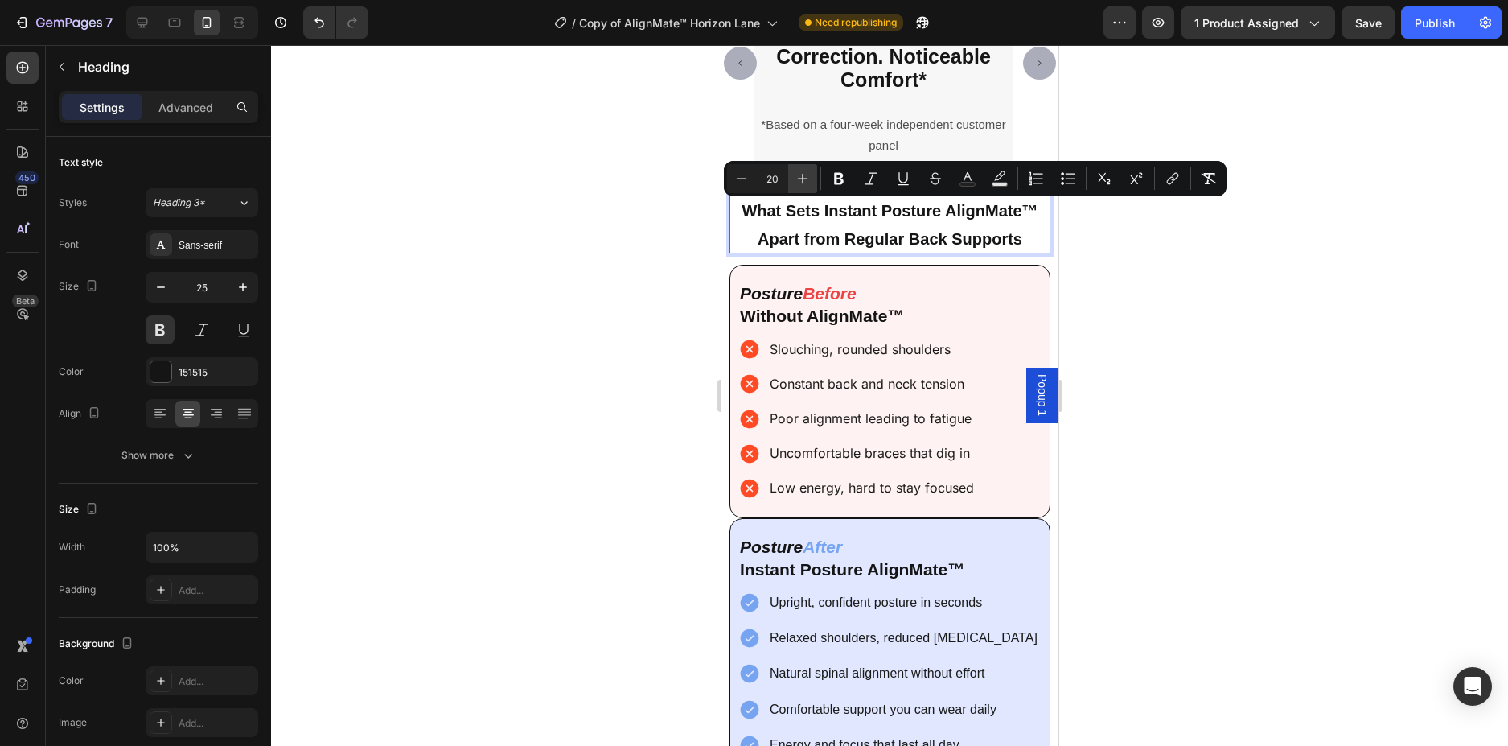
click at [803, 181] on icon "Editor contextual toolbar" at bounding box center [803, 179] width 10 height 10
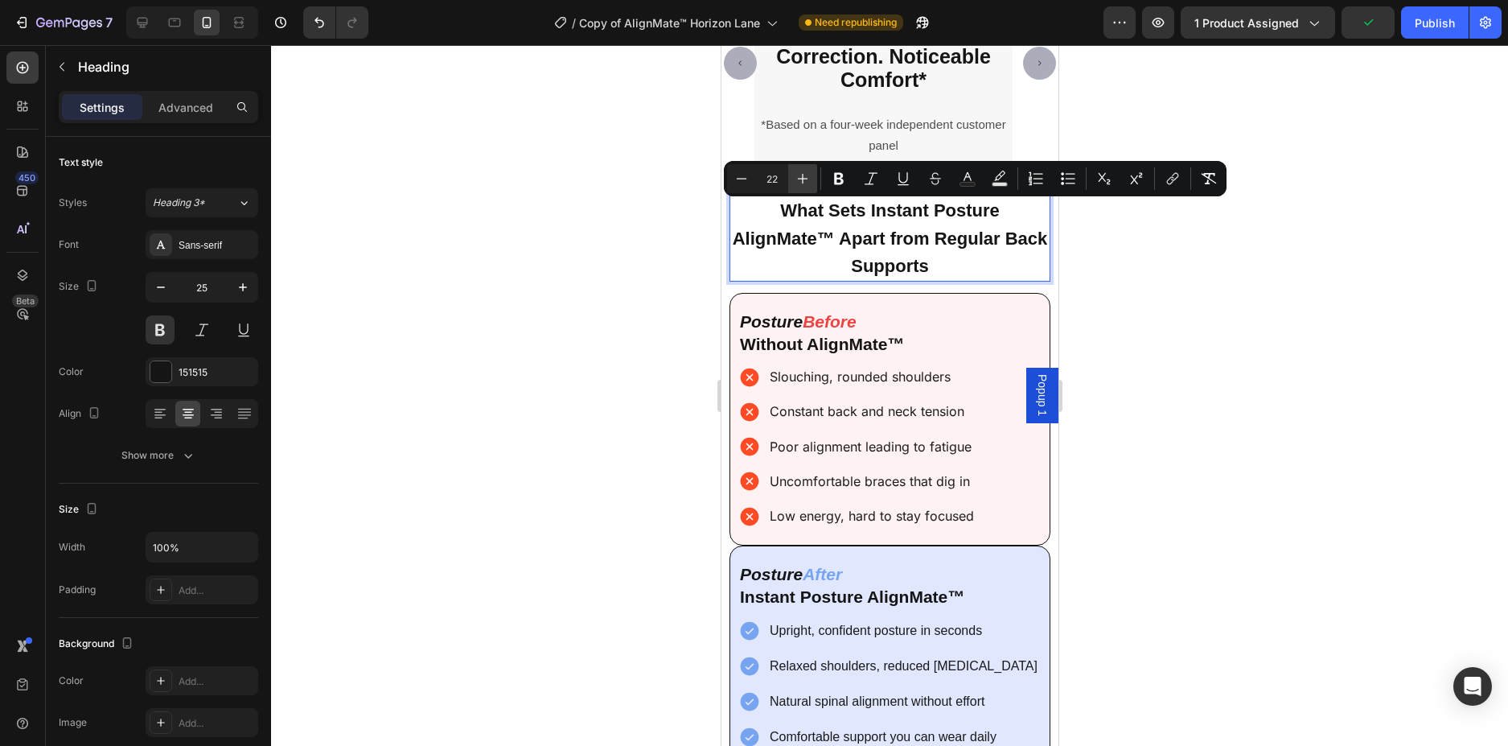
click at [803, 181] on icon "Editor contextual toolbar" at bounding box center [803, 179] width 10 height 10
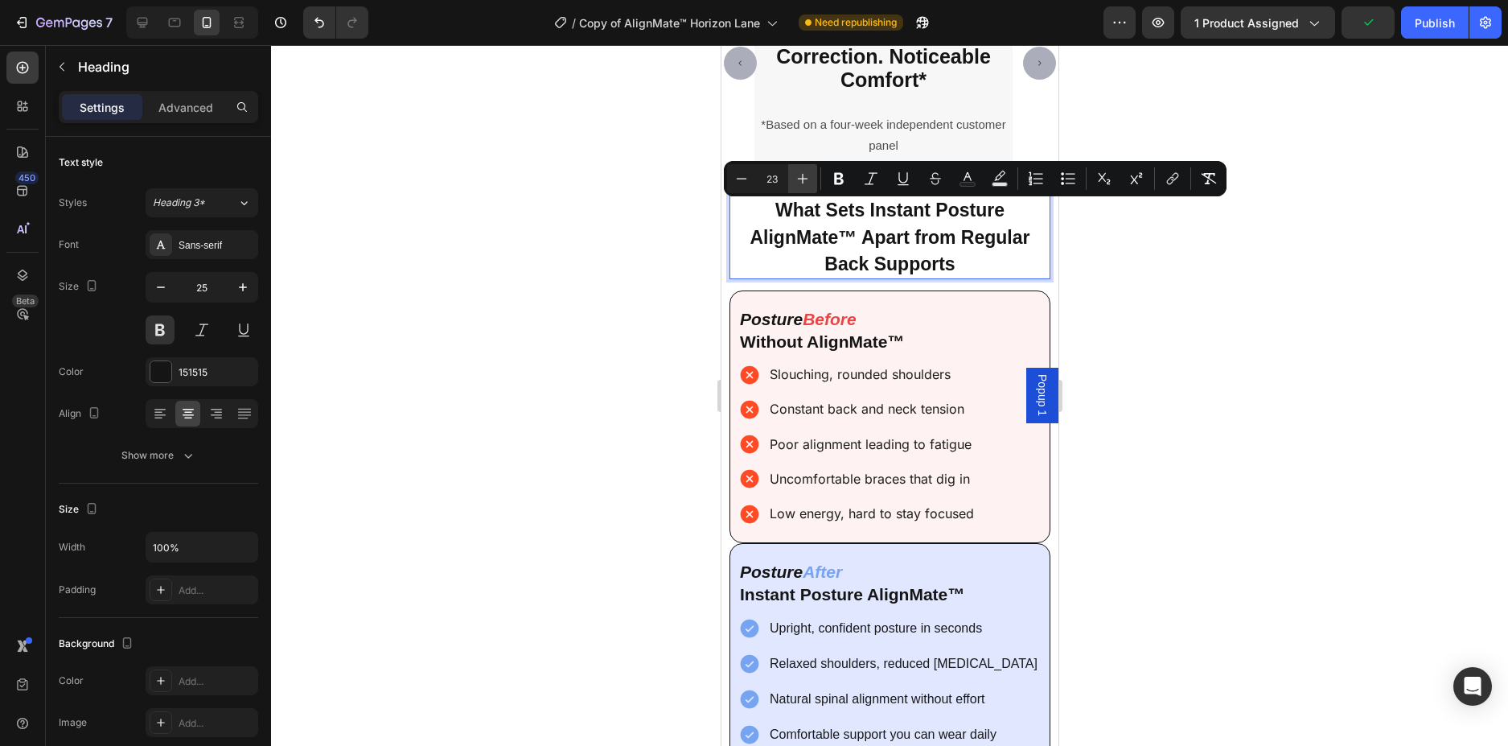
click at [804, 181] on icon "Editor contextual toolbar" at bounding box center [803, 179] width 16 height 16
type input "25"
click at [1181, 259] on div at bounding box center [889, 395] width 1237 height 701
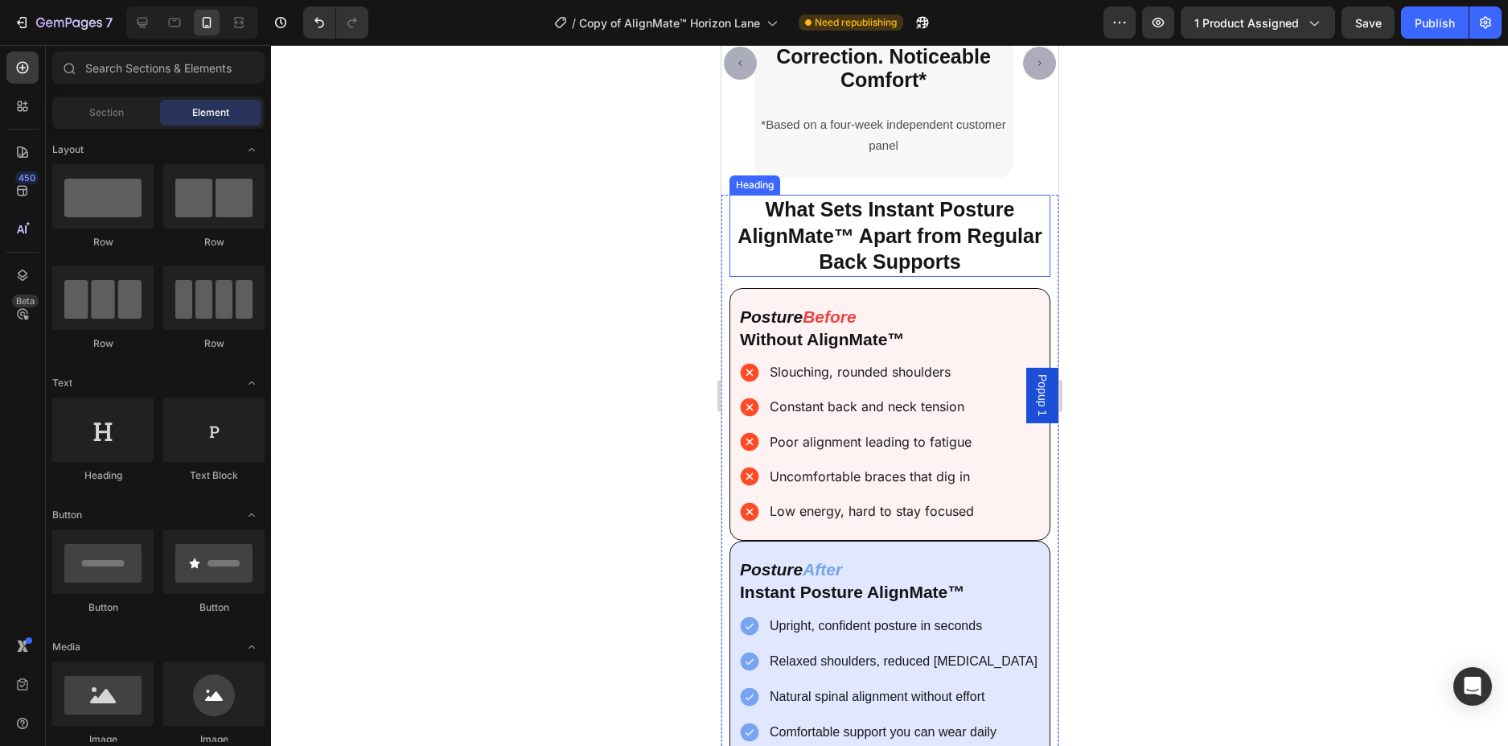
click at [853, 232] on span "What Sets Instant Posture AlignMate™ Apart from Regular Back Supports" at bounding box center [889, 235] width 304 height 75
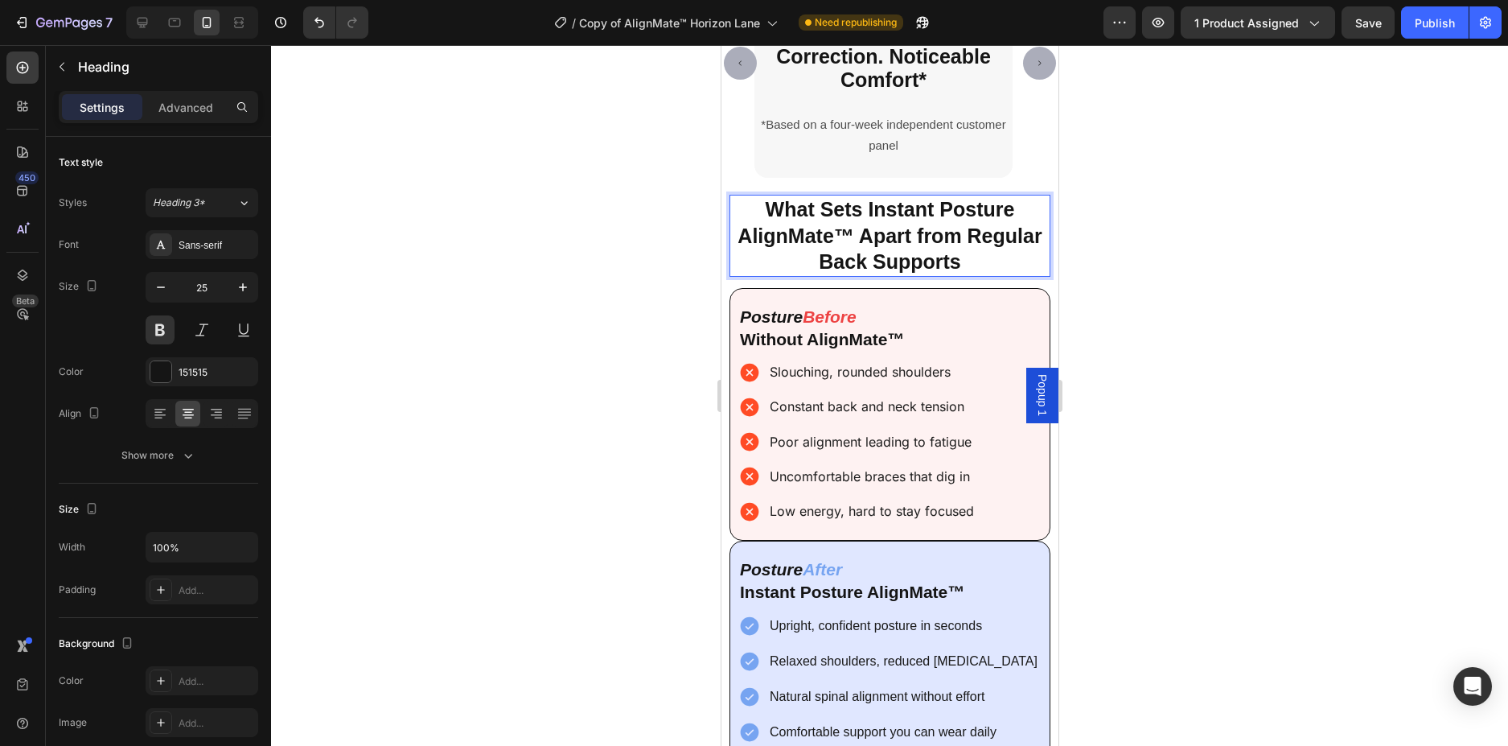
click at [853, 232] on span "What Sets Instant Posture AlignMate™ Apart from Regular Back Supports" at bounding box center [889, 235] width 304 height 75
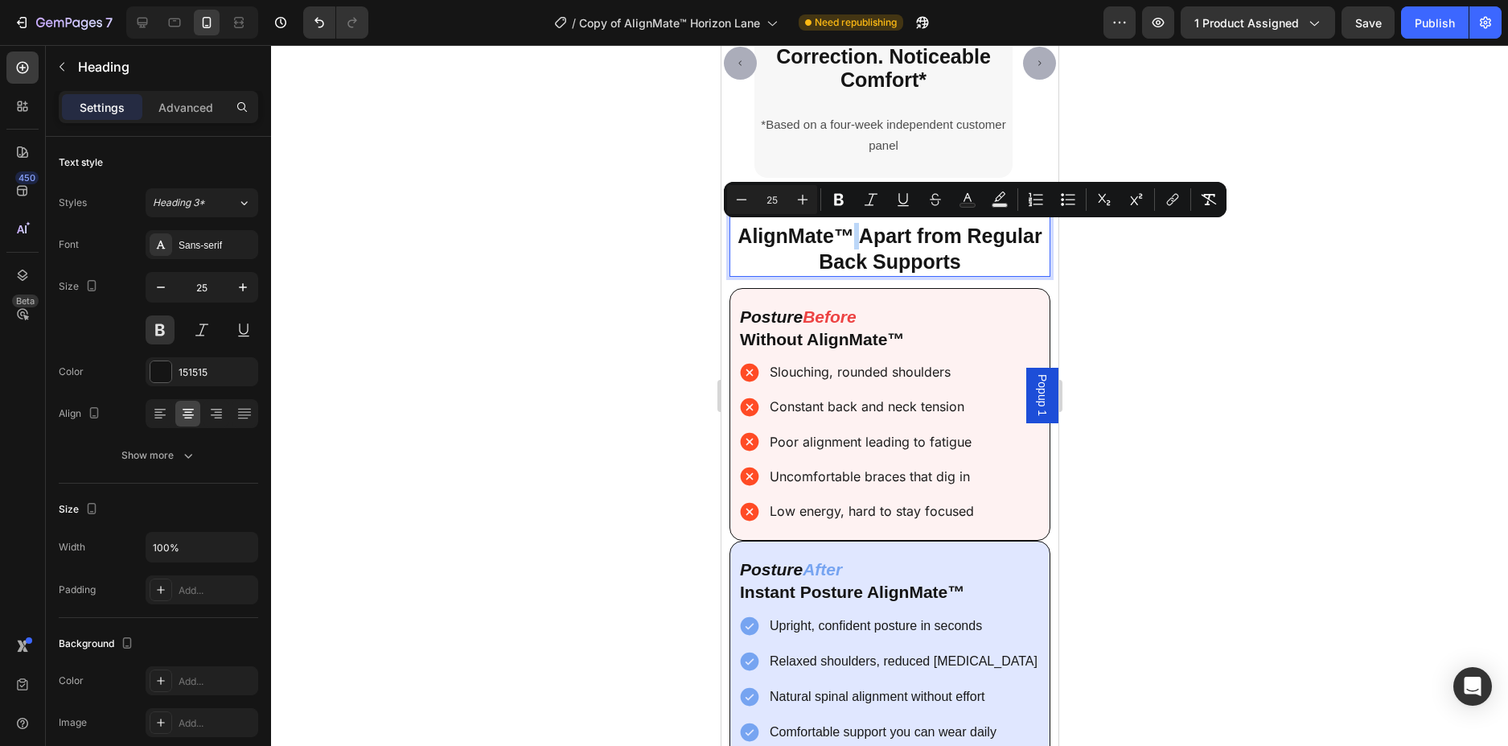
drag, startPoint x: 853, startPoint y: 232, endPoint x: 890, endPoint y: 237, distance: 38.1
click at [848, 233] on span "What Sets Instant Posture AlignMate™ Apart from Regular Back Supports" at bounding box center [889, 235] width 304 height 75
click at [1151, 264] on div at bounding box center [889, 395] width 1237 height 701
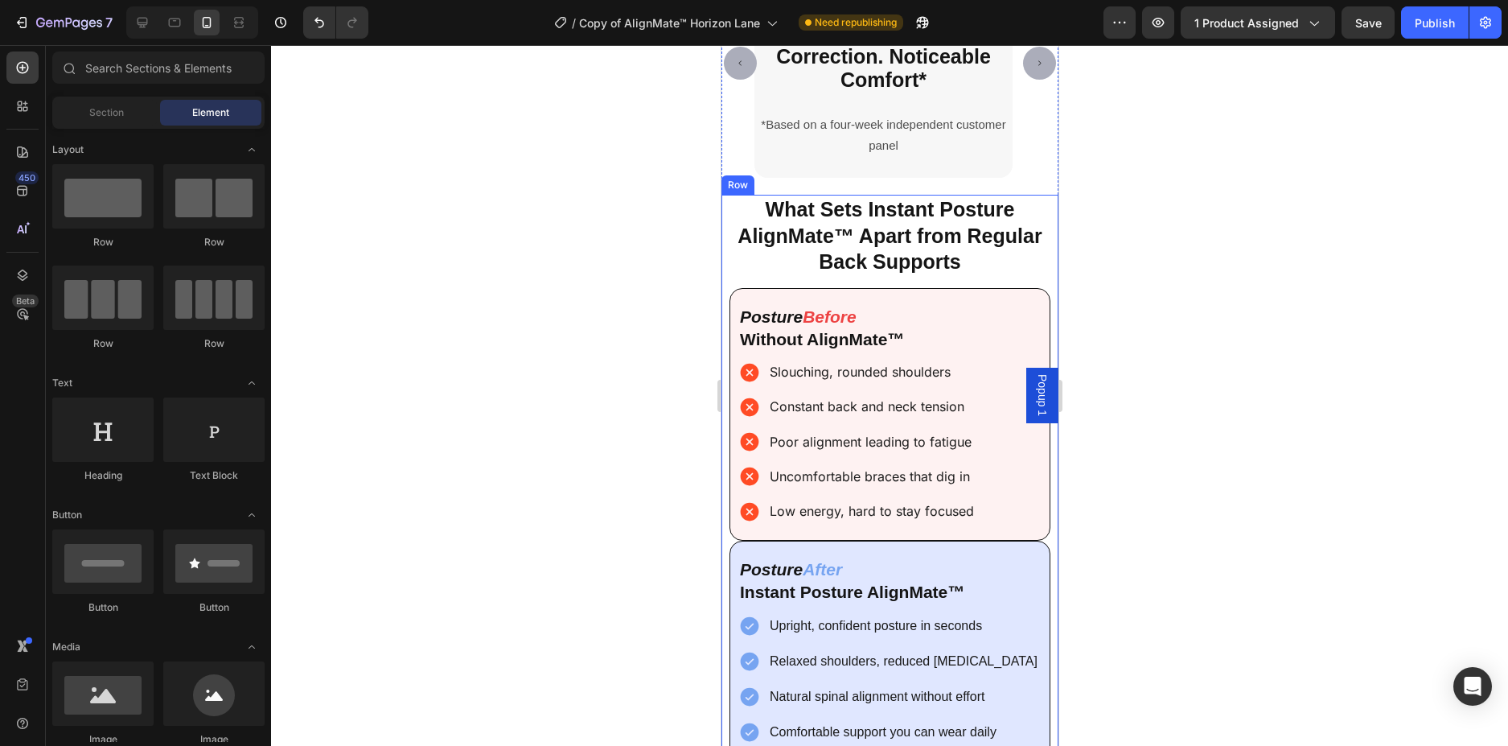
click at [1042, 217] on div "⁠⁠⁠⁠⁠⁠⁠ What Sets Instant Posture AlignMate™ Apart from Regular Back Supports H…" at bounding box center [889, 496] width 337 height 602
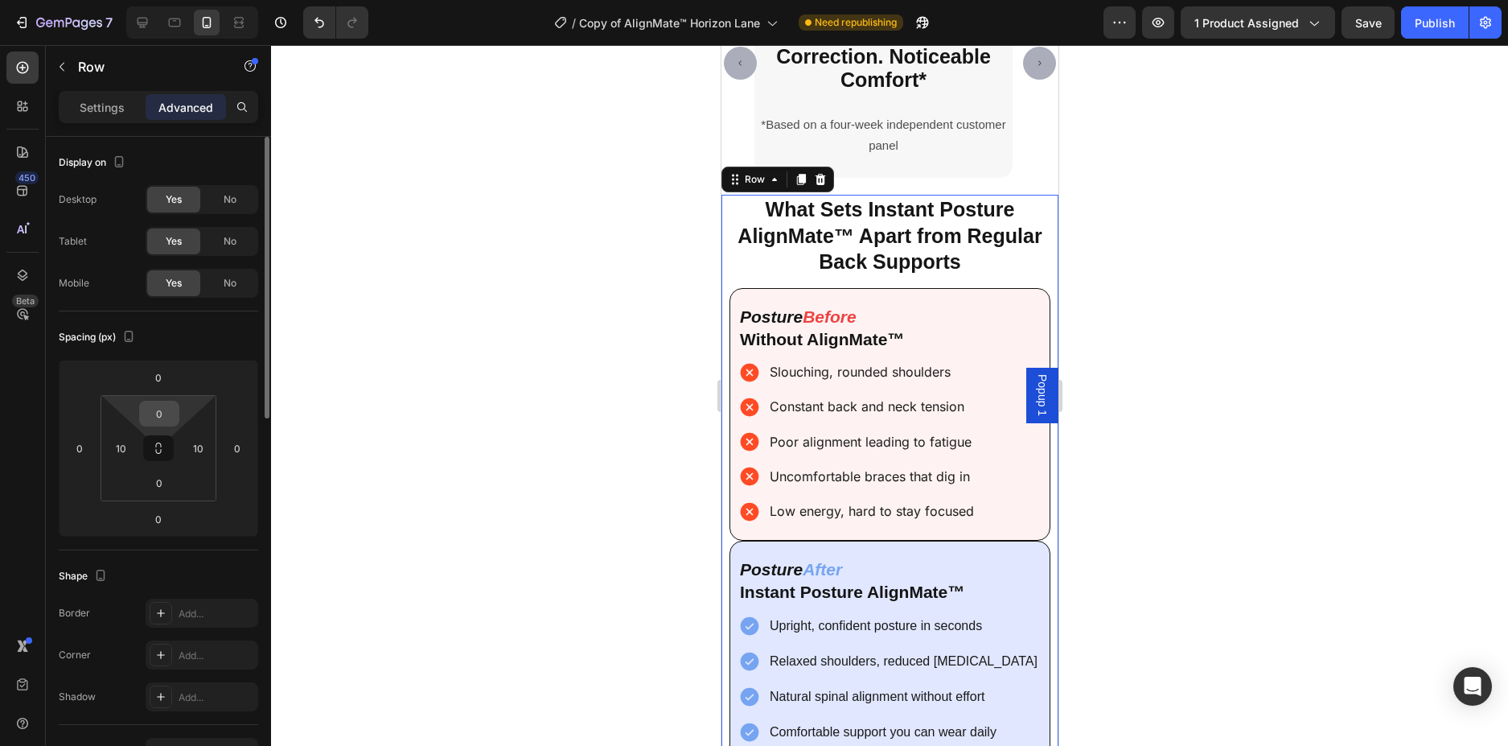
click at [156, 413] on input "0" at bounding box center [159, 413] width 32 height 24
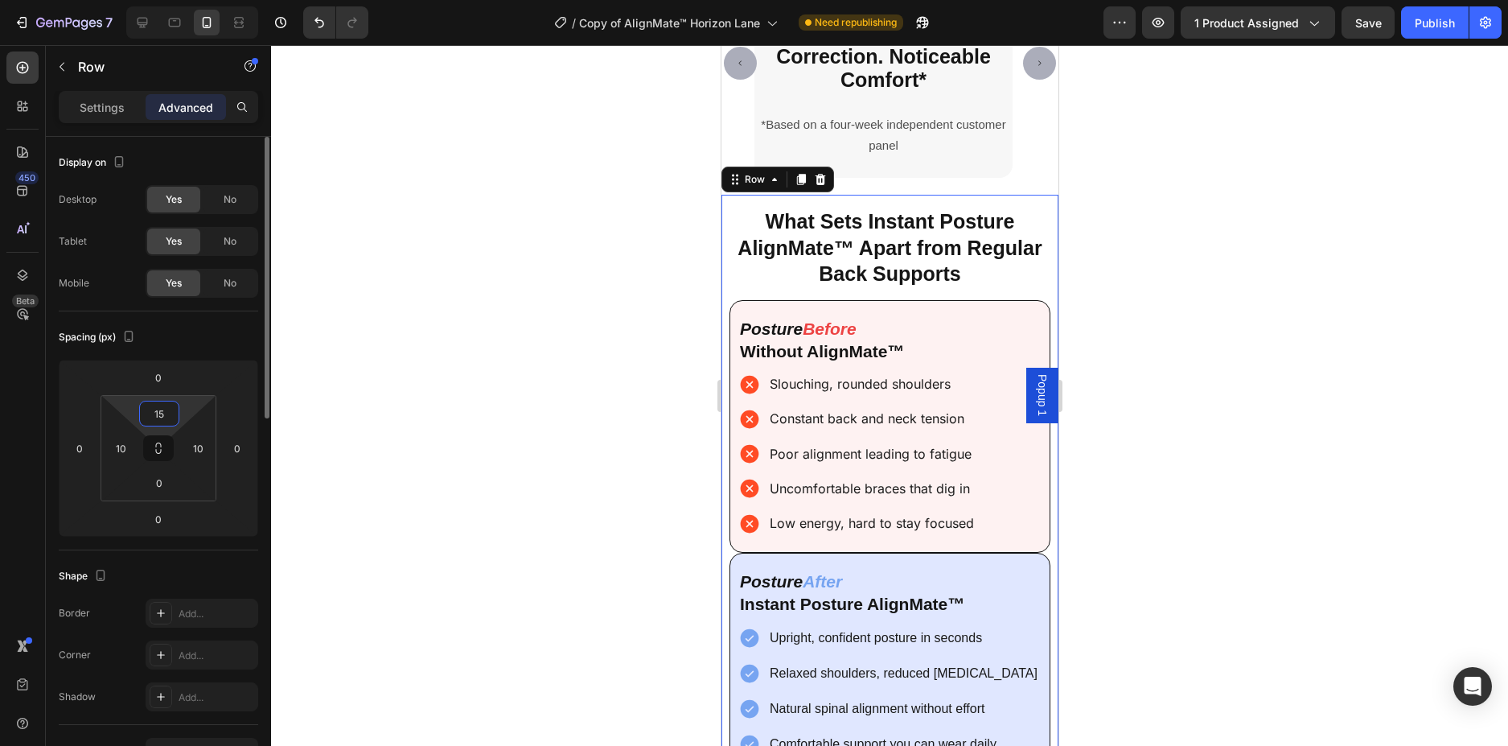
type input "1"
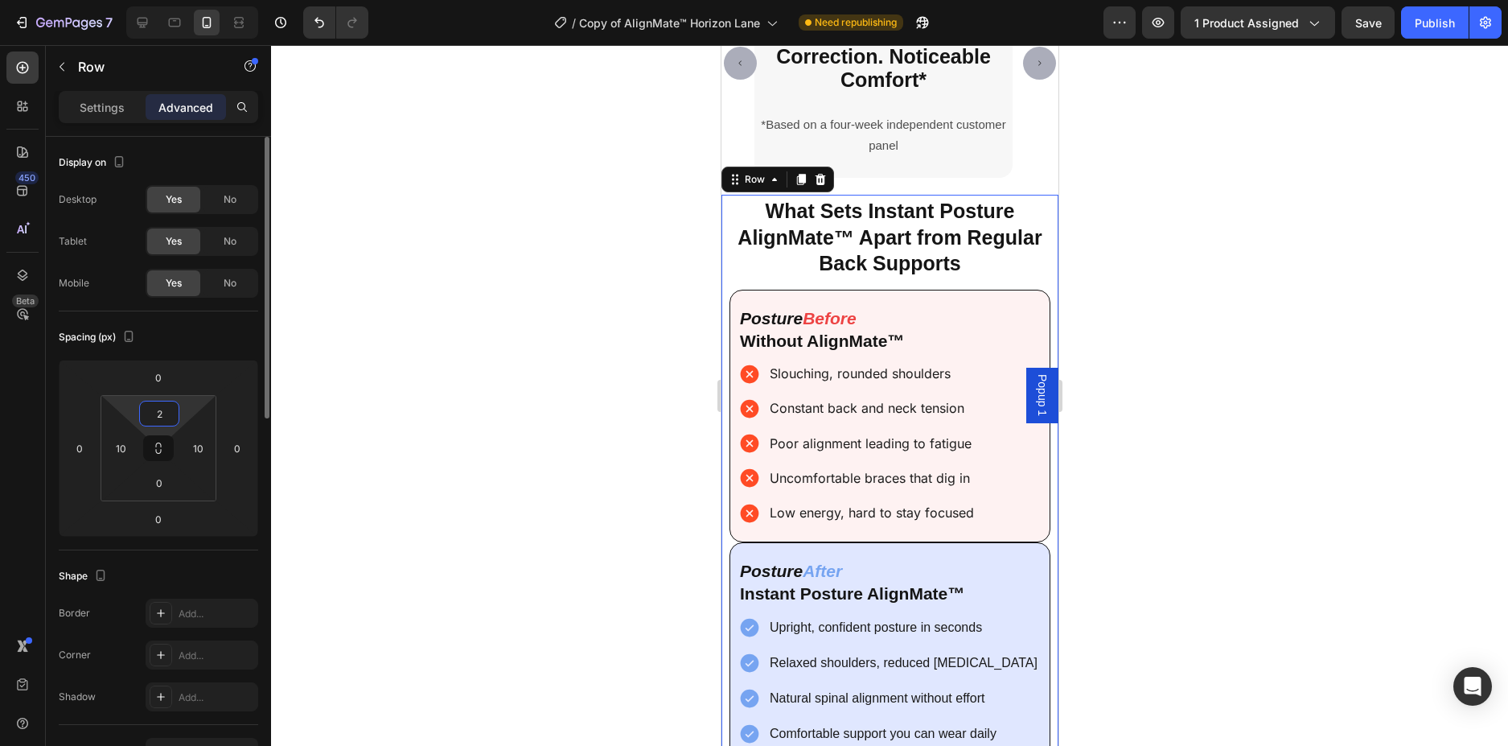
type input "20"
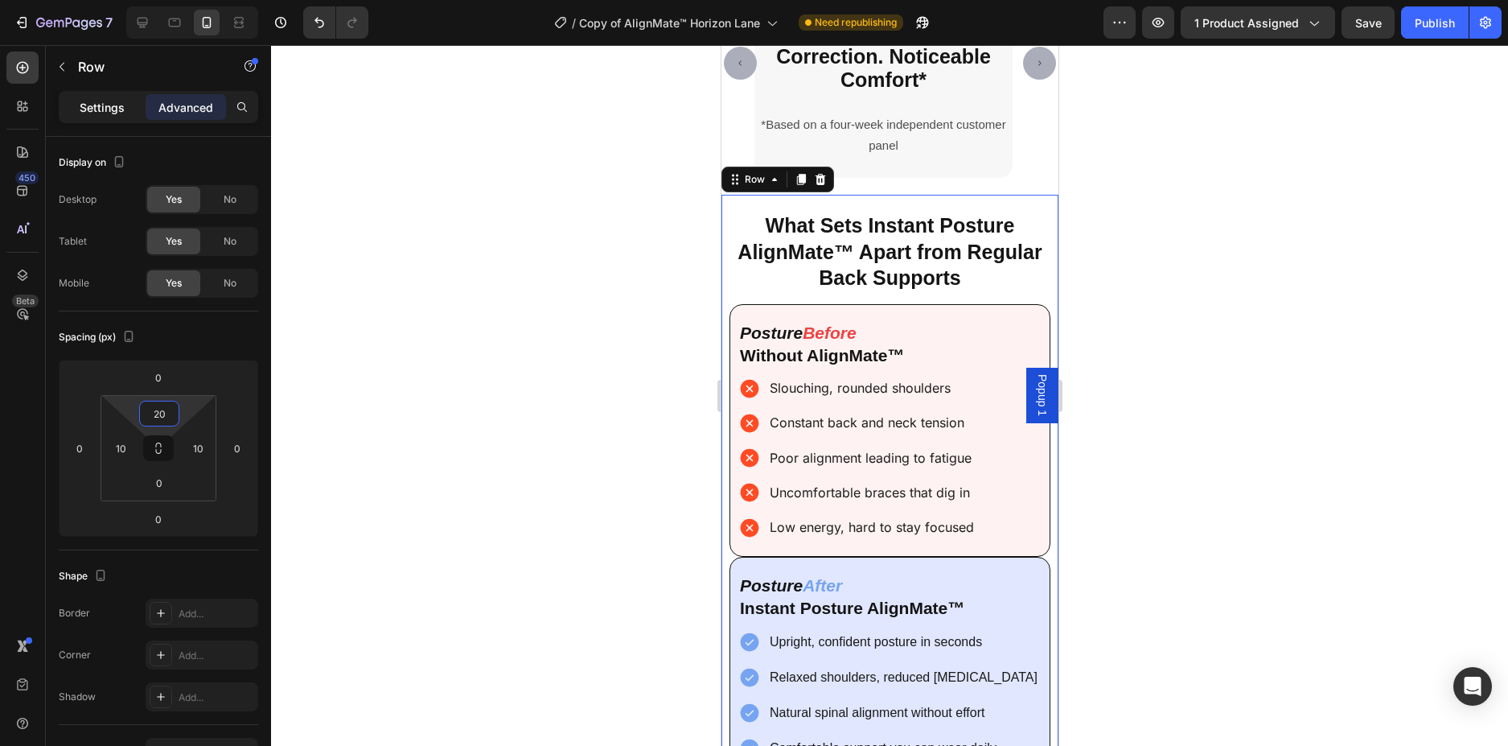
click at [87, 104] on p "Settings" at bounding box center [102, 107] width 45 height 17
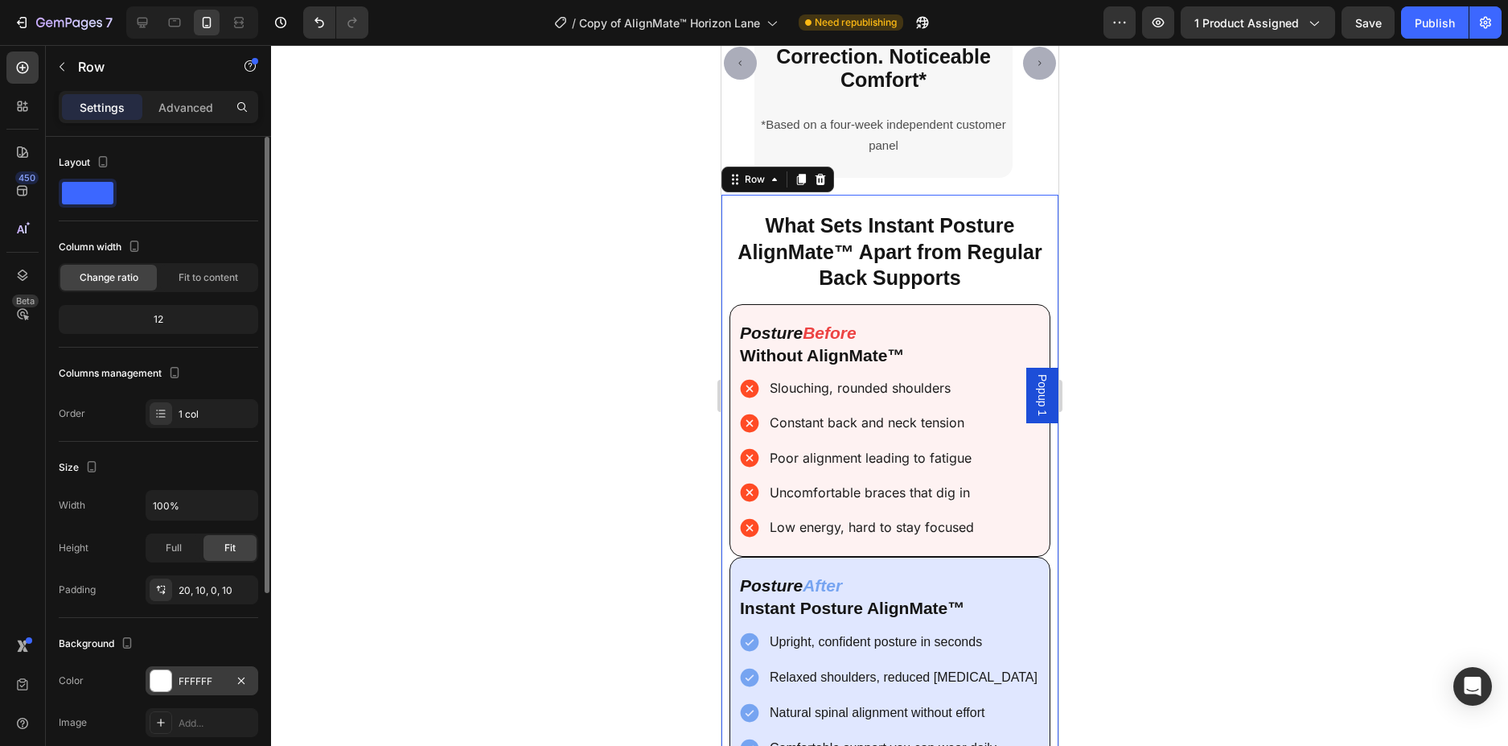
click at [176, 685] on div "FFFFFF" at bounding box center [202, 680] width 113 height 29
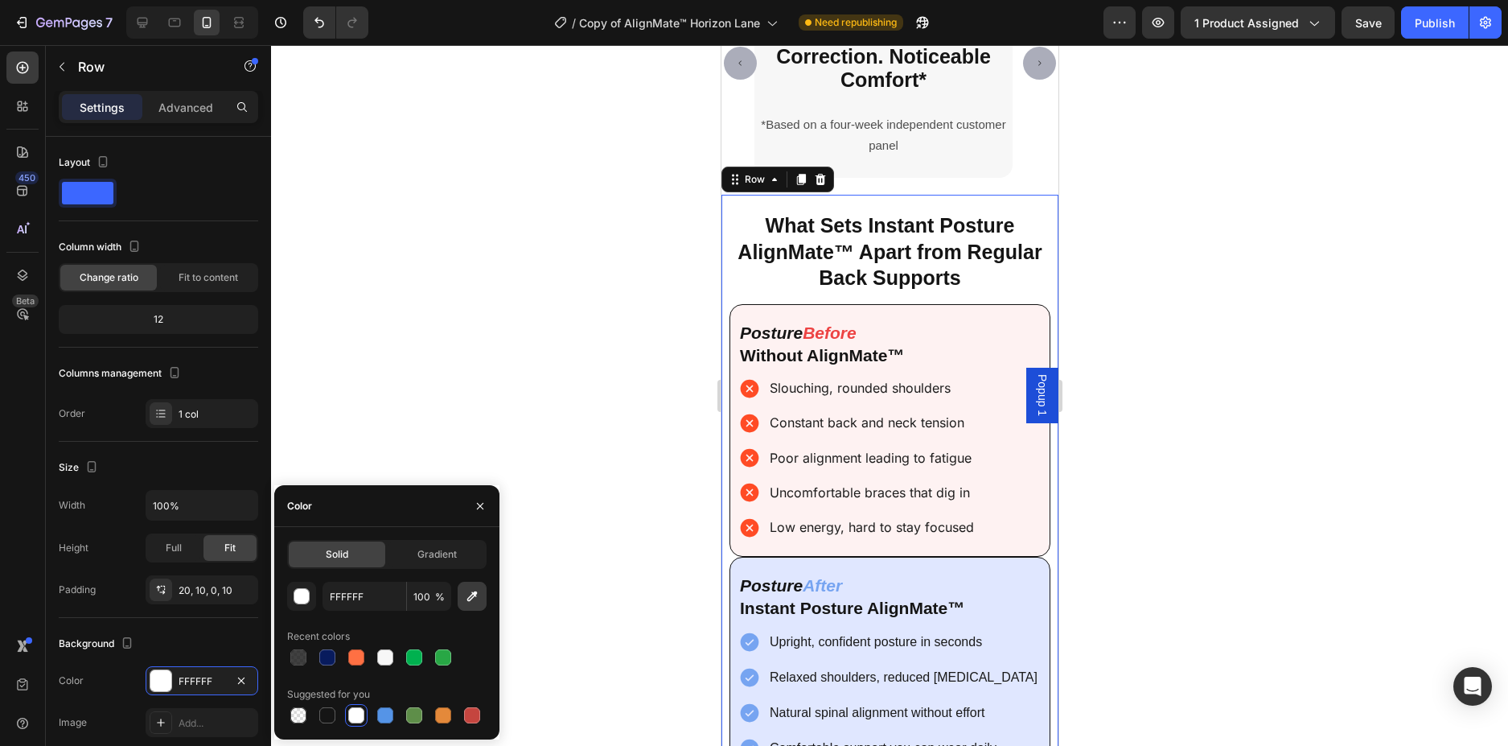
click at [476, 594] on icon "button" at bounding box center [472, 596] width 10 height 10
type input "F7F7F7"
click at [1201, 158] on div at bounding box center [889, 395] width 1237 height 701
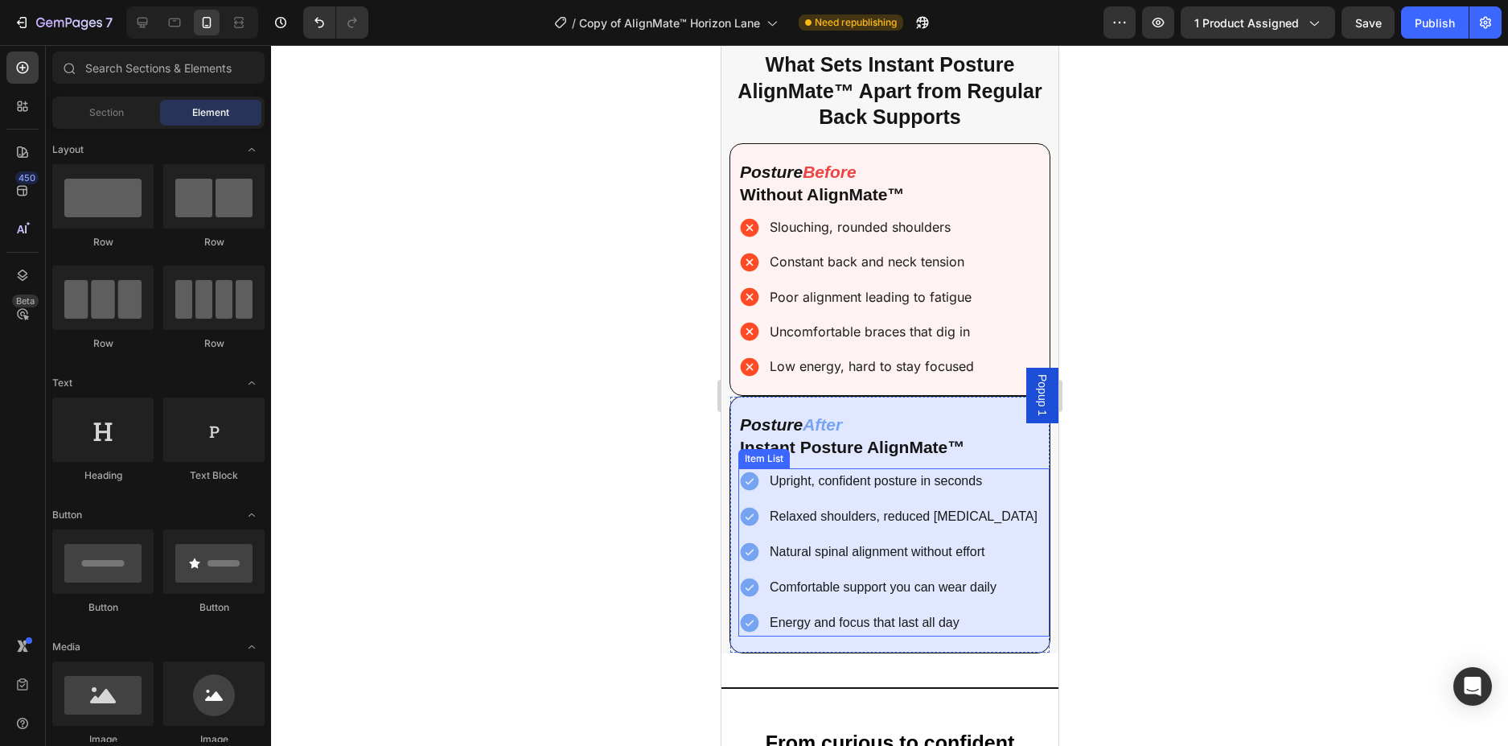
scroll to position [5155, 0]
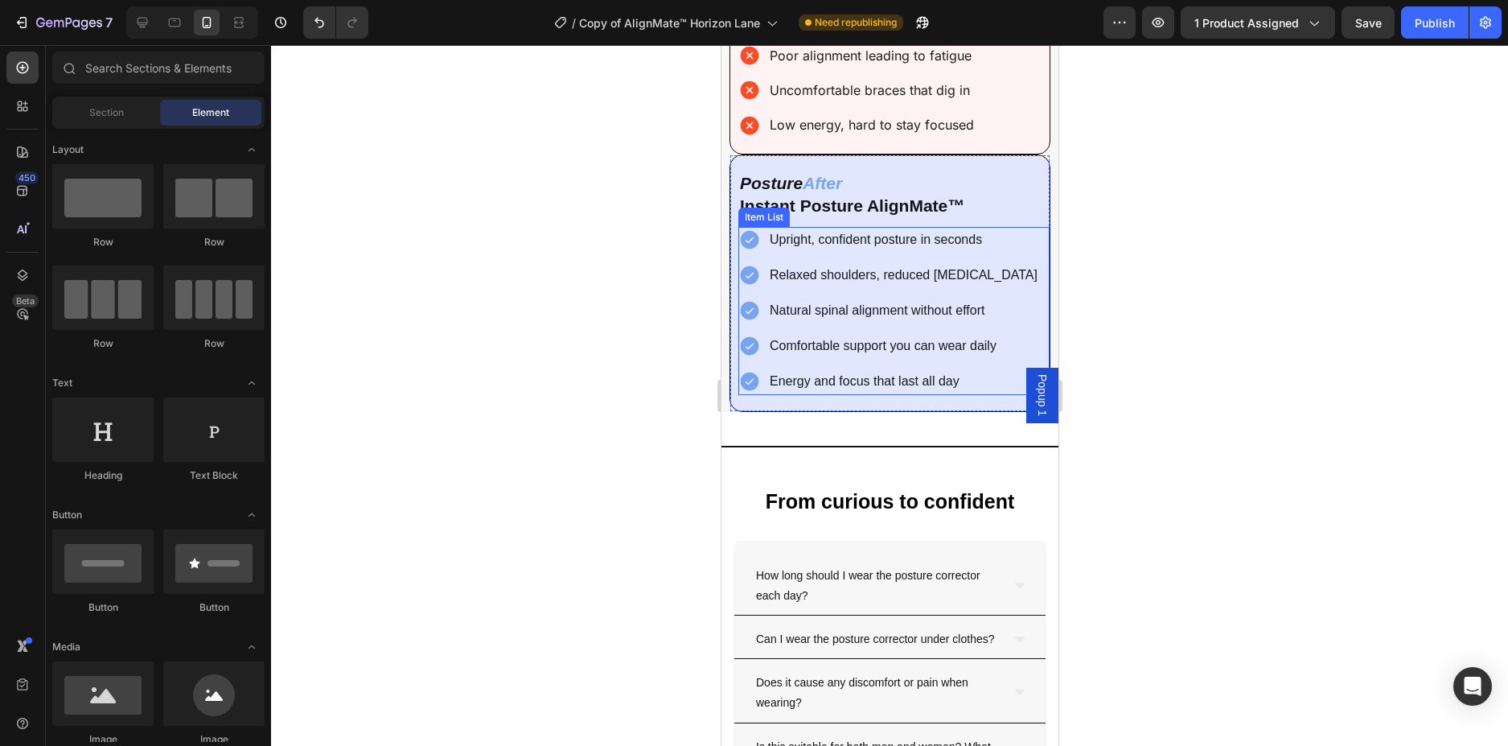
click at [754, 240] on icon at bounding box center [749, 239] width 18 height 18
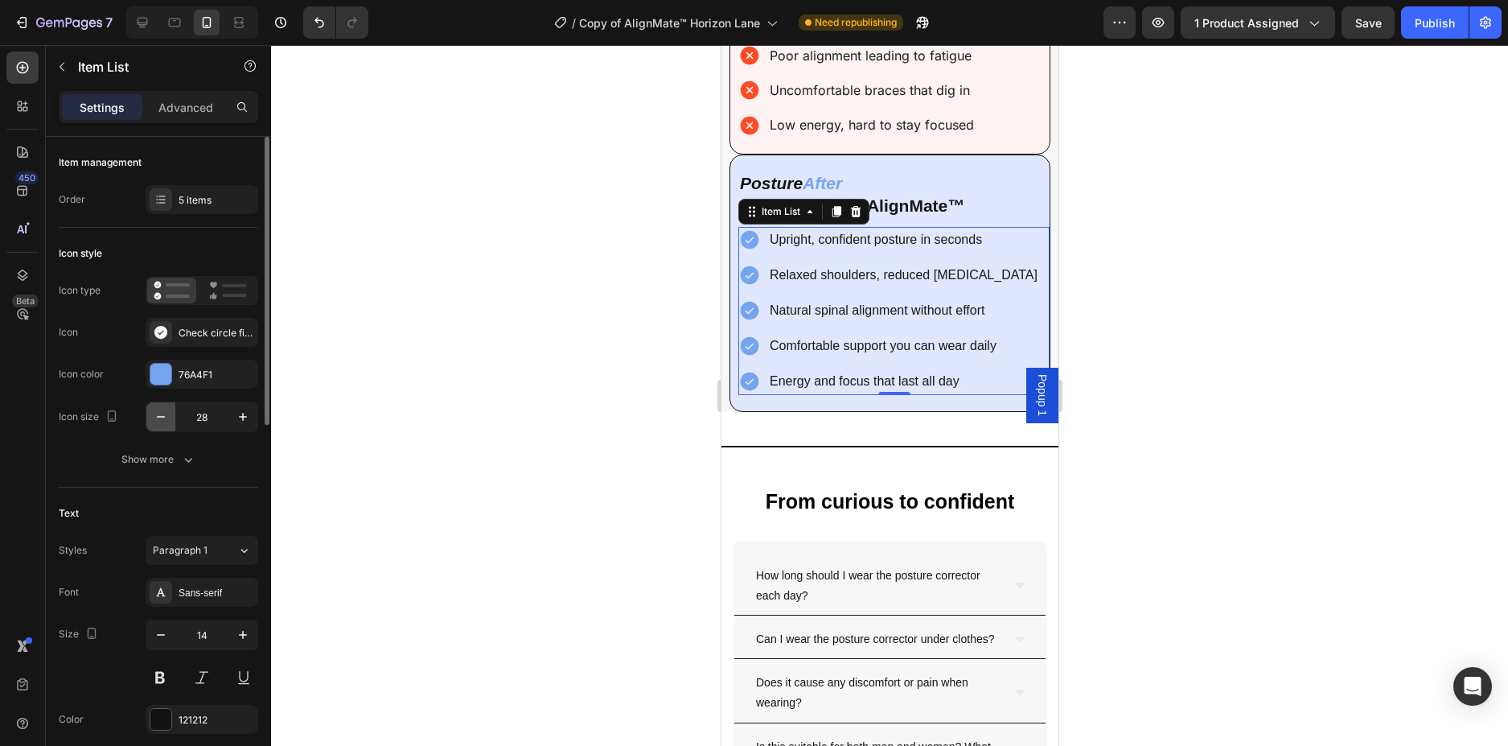
click at [163, 419] on icon "button" at bounding box center [161, 417] width 16 height 16
type input "26"
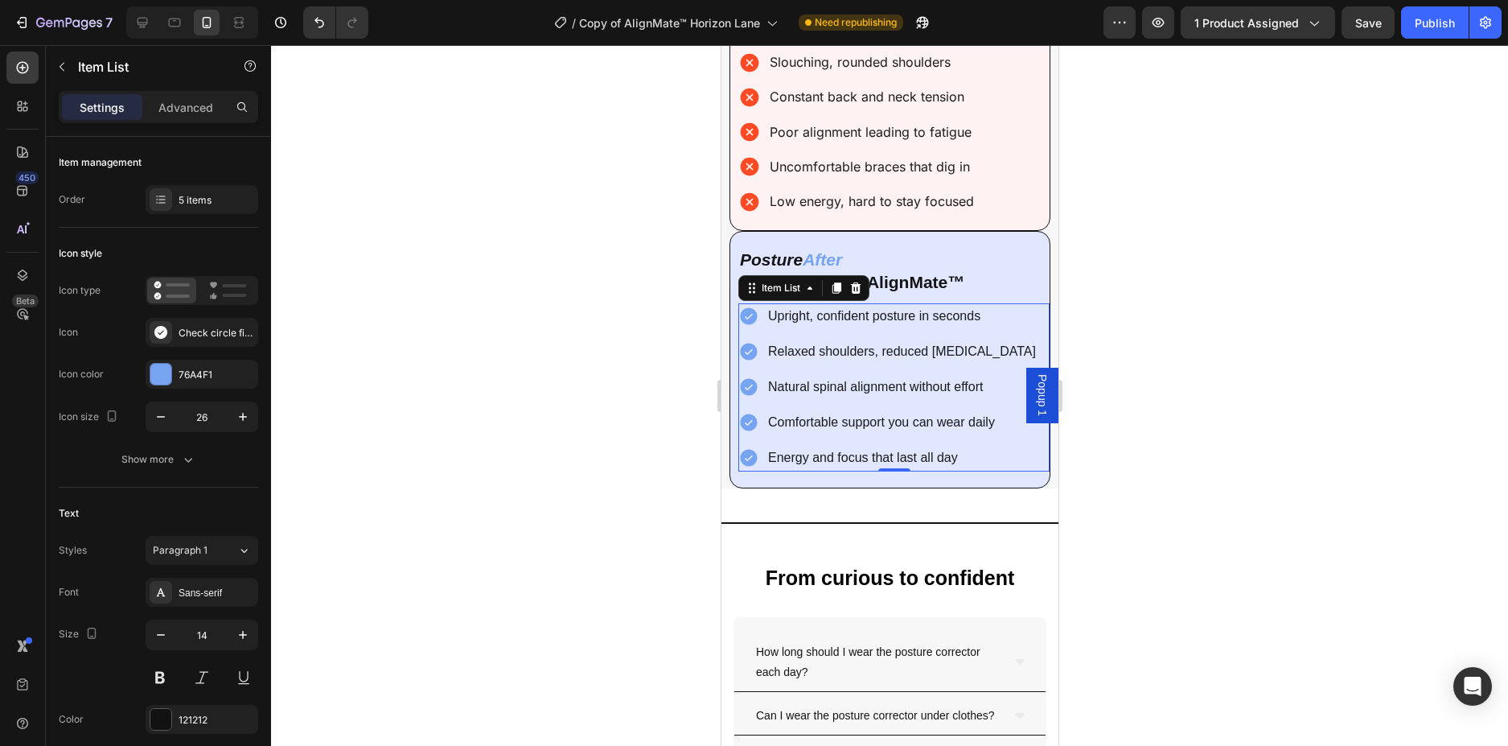
scroll to position [5074, 0]
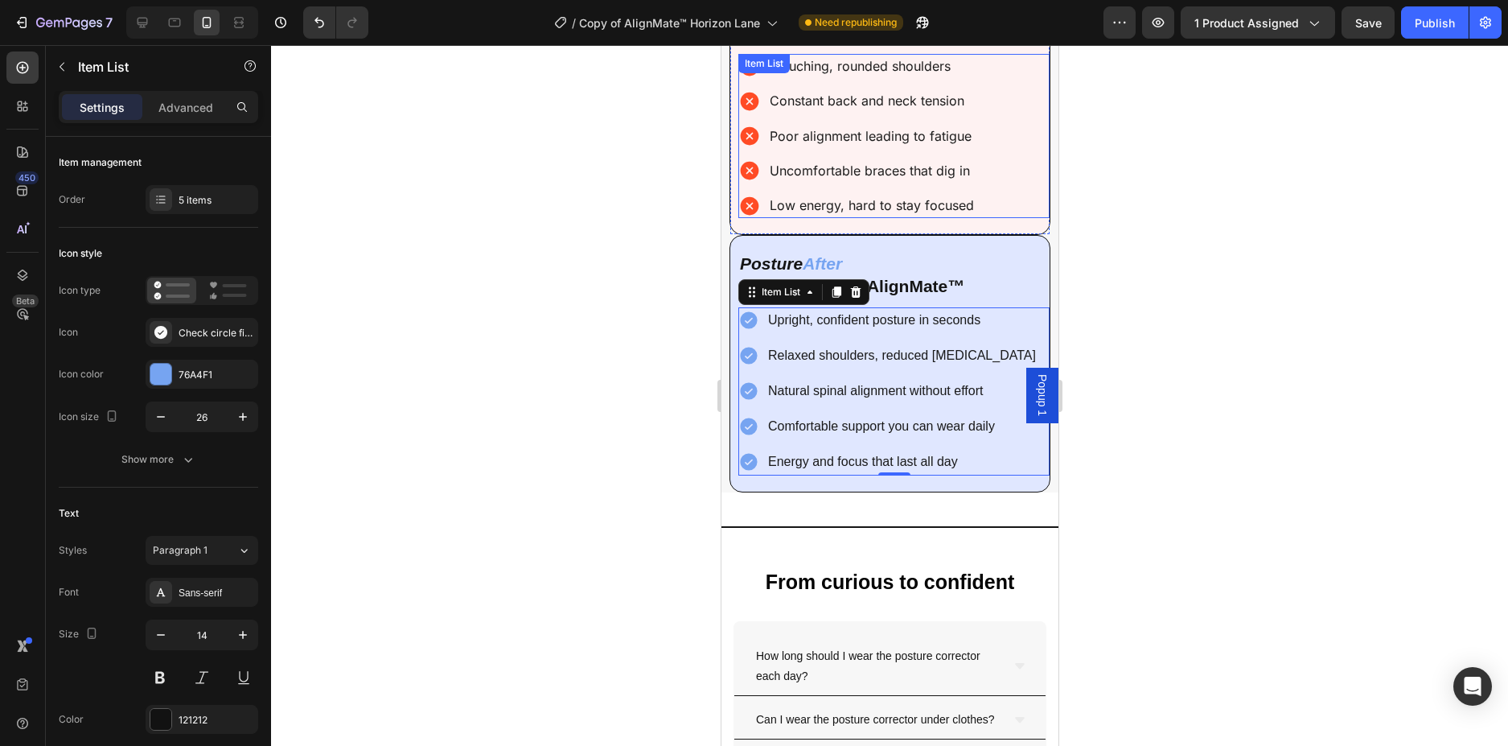
click at [1017, 150] on div "Slouching, rounded shoulders Constant back and neck tension Poor alignment lead…" at bounding box center [893, 136] width 311 height 164
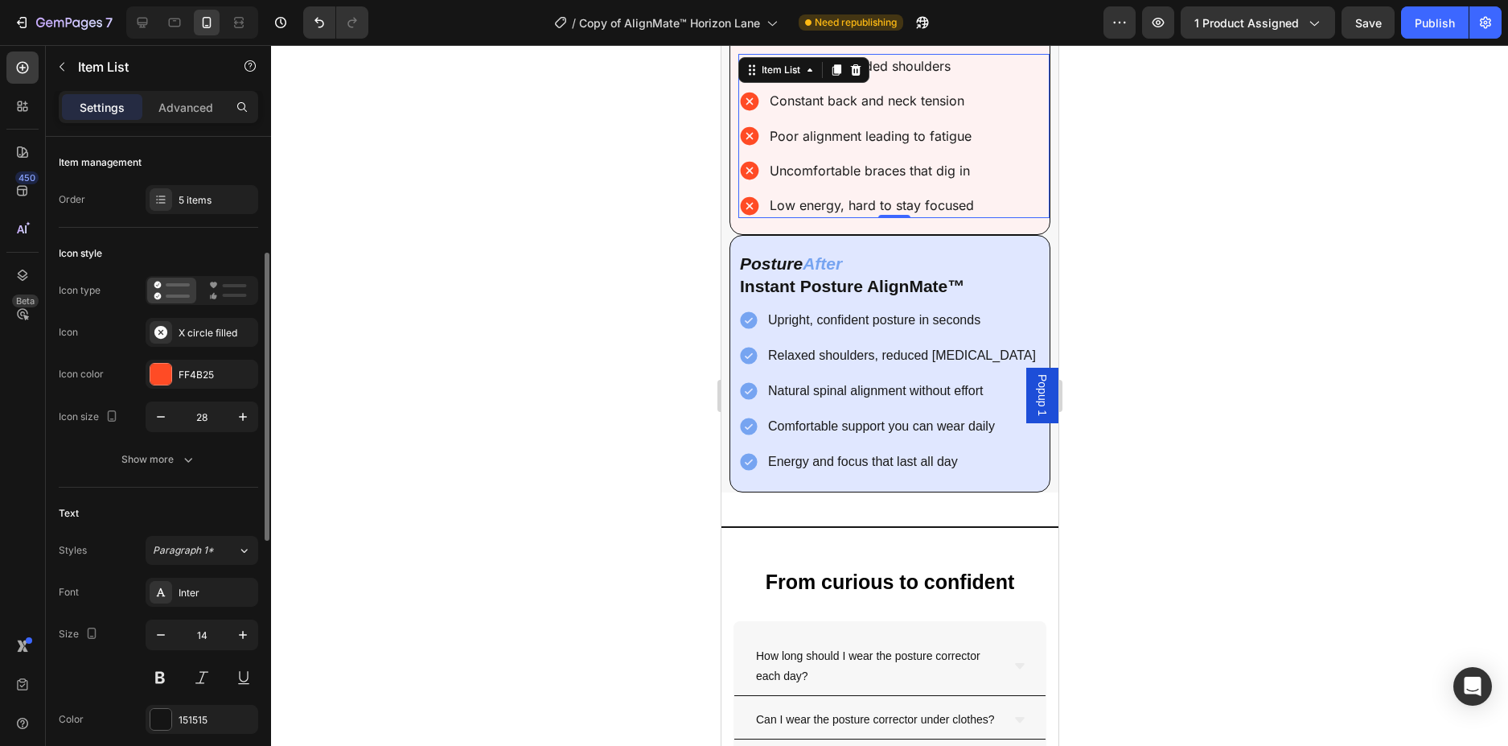
scroll to position [80, 0]
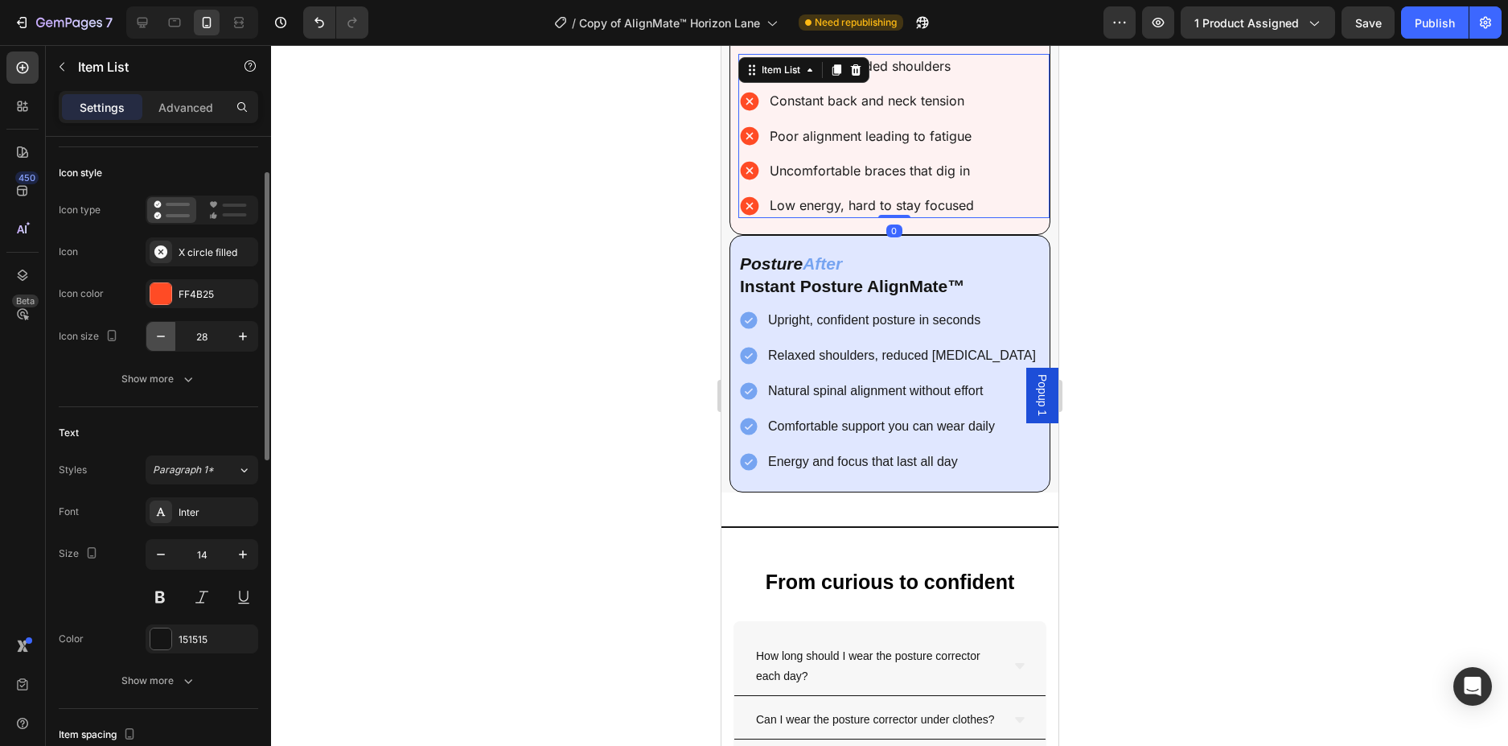
click at [162, 332] on icon "button" at bounding box center [161, 336] width 16 height 16
type input "26"
click at [1137, 311] on div at bounding box center [889, 395] width 1237 height 701
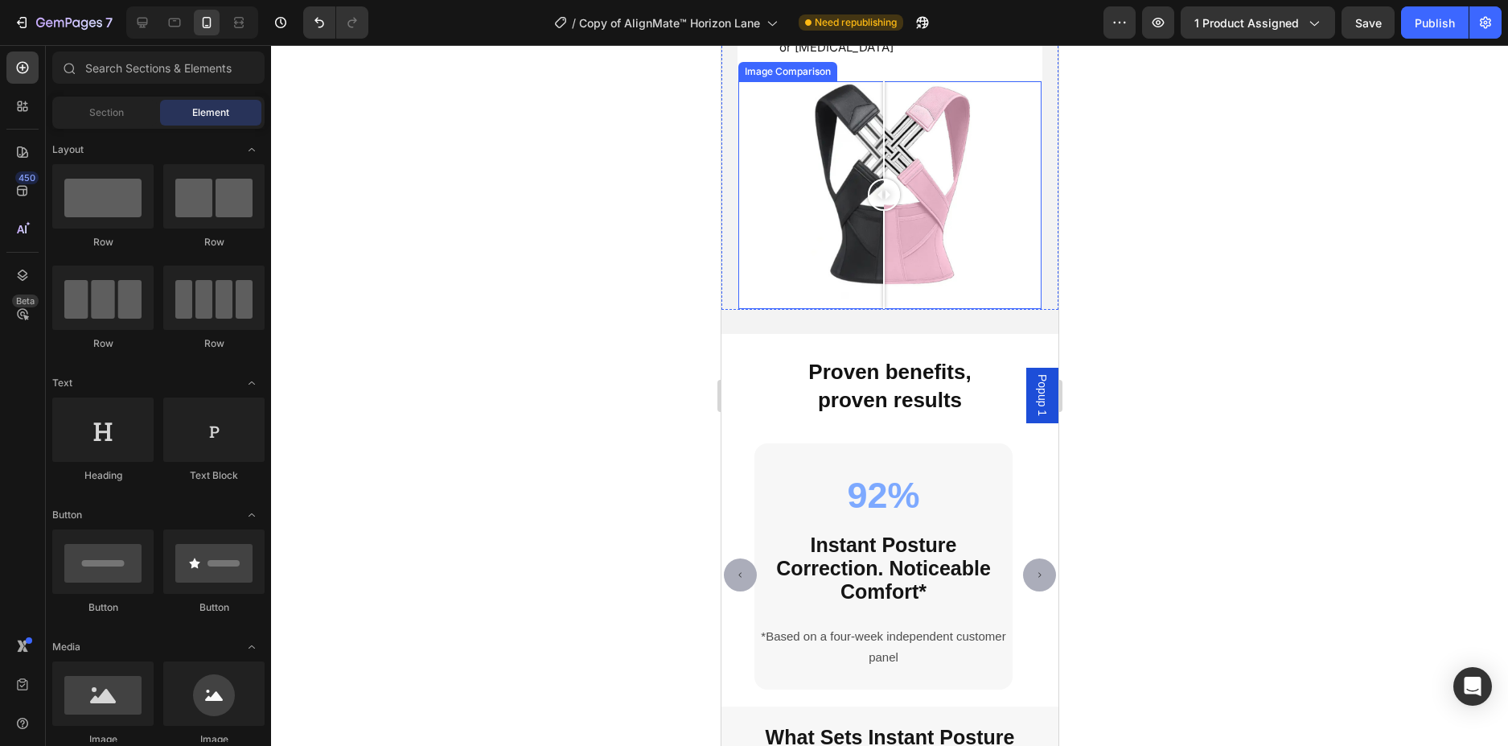
scroll to position [4190, 0]
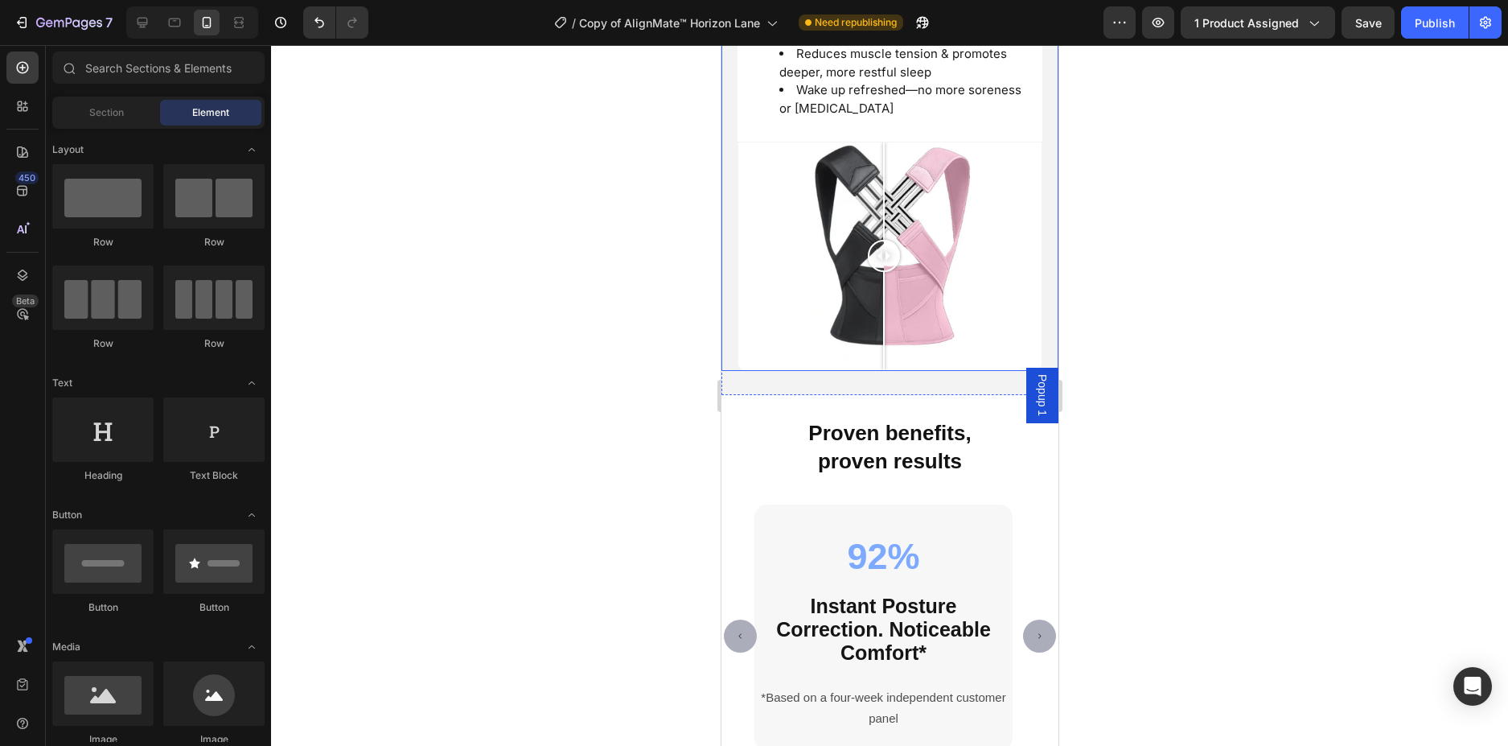
click at [1029, 269] on div "Image Comparison Full-Spine Support Day & Night Heading Realign Your Spine, Rec…" at bounding box center [889, 51] width 337 height 637
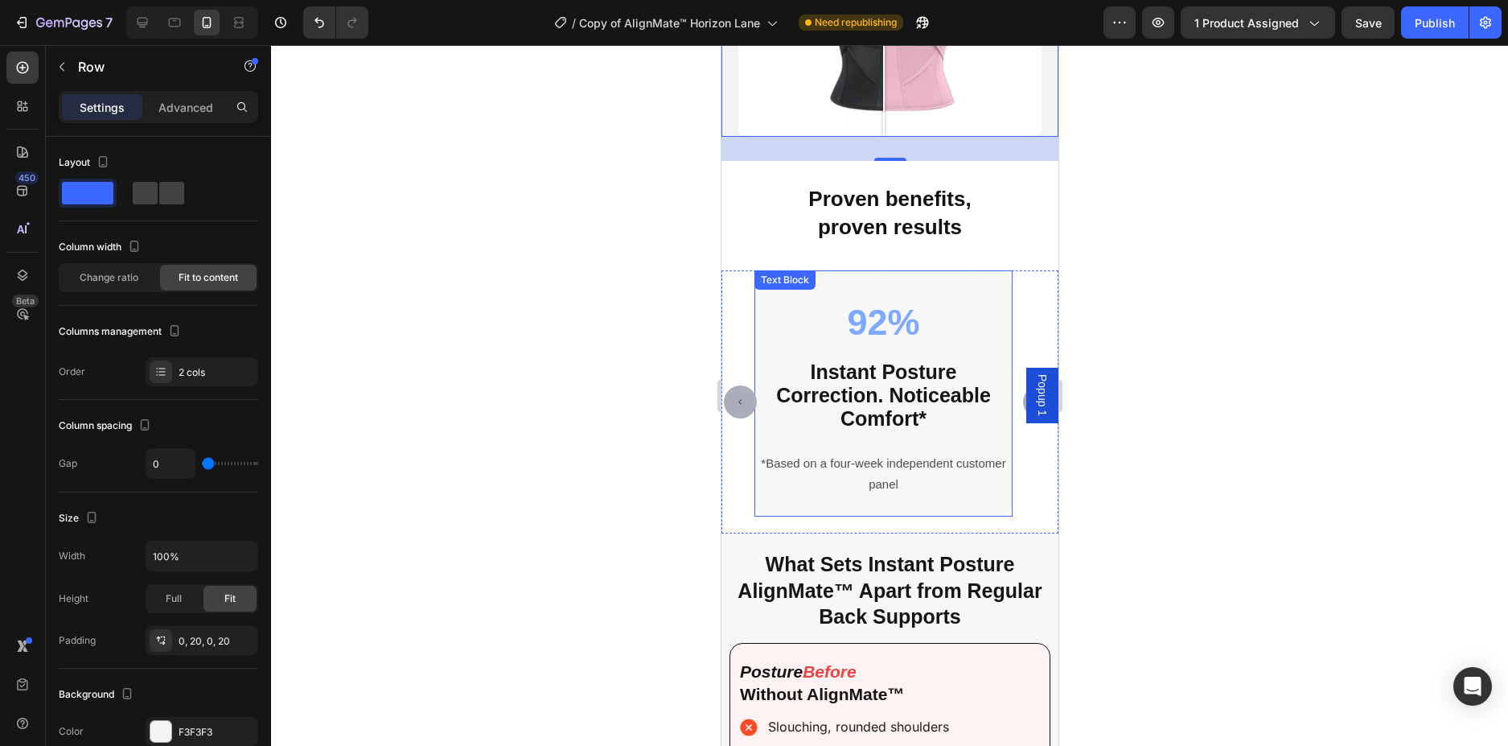
scroll to position [4431, 0]
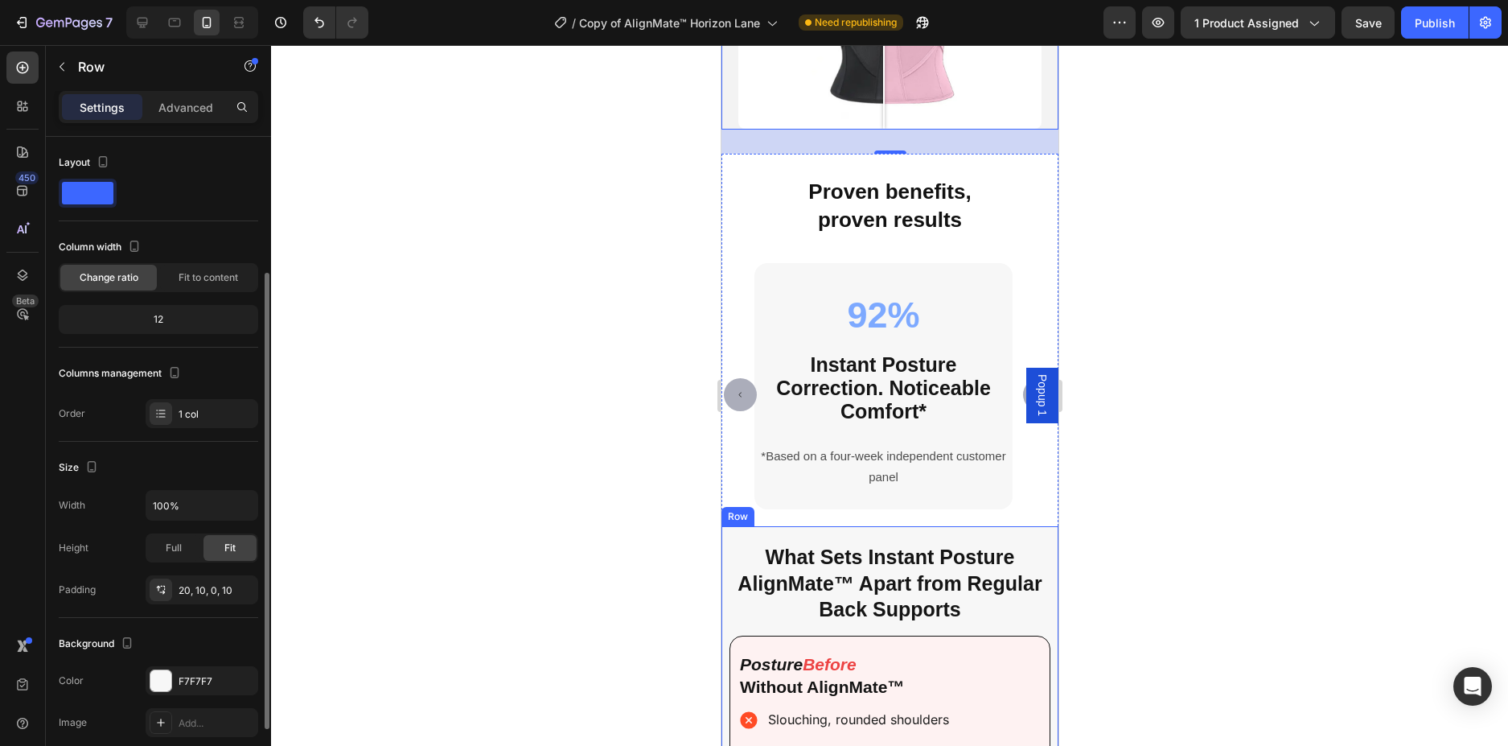
scroll to position [80, 0]
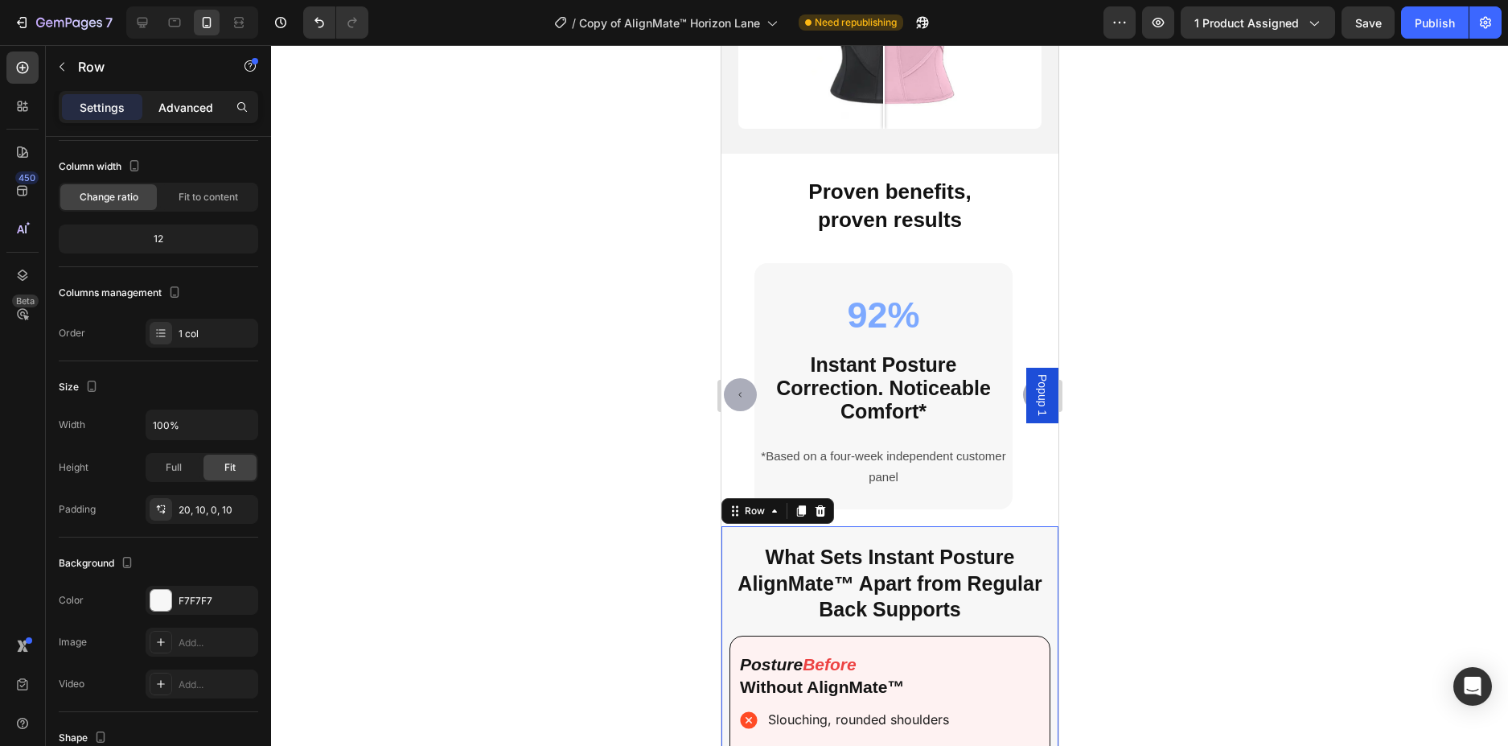
click at [161, 101] on p "Advanced" at bounding box center [185, 107] width 55 height 17
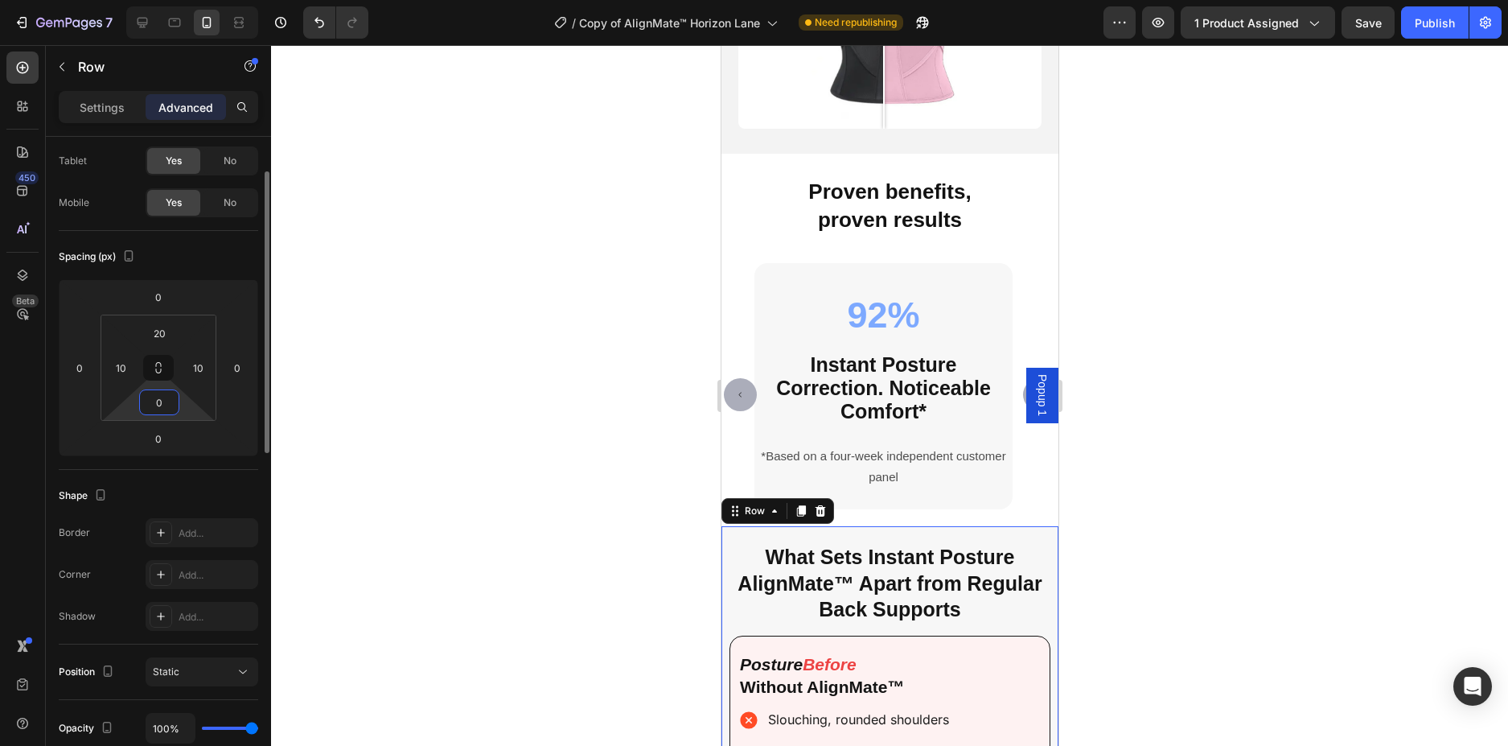
click at [169, 408] on input "0" at bounding box center [159, 402] width 32 height 24
type input "20"
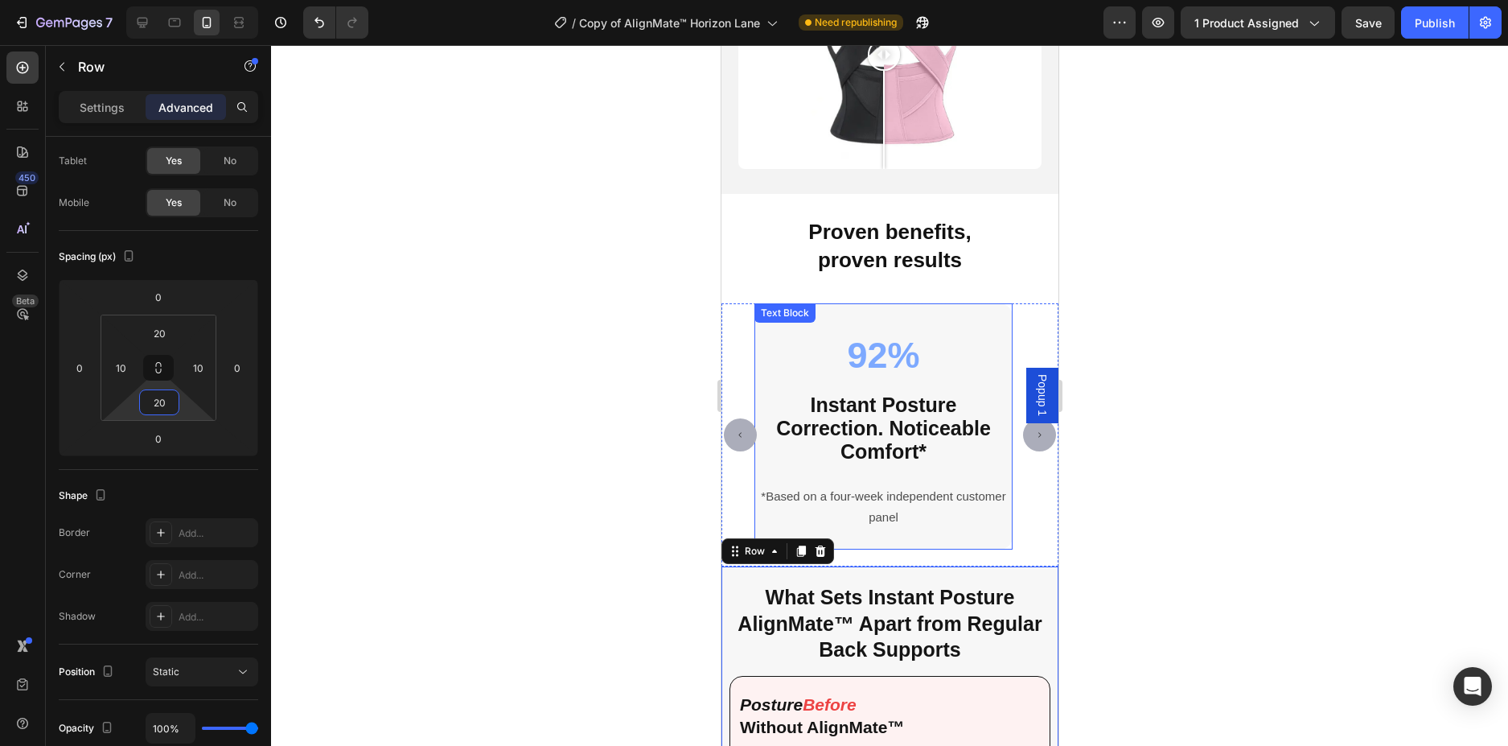
scroll to position [4109, 0]
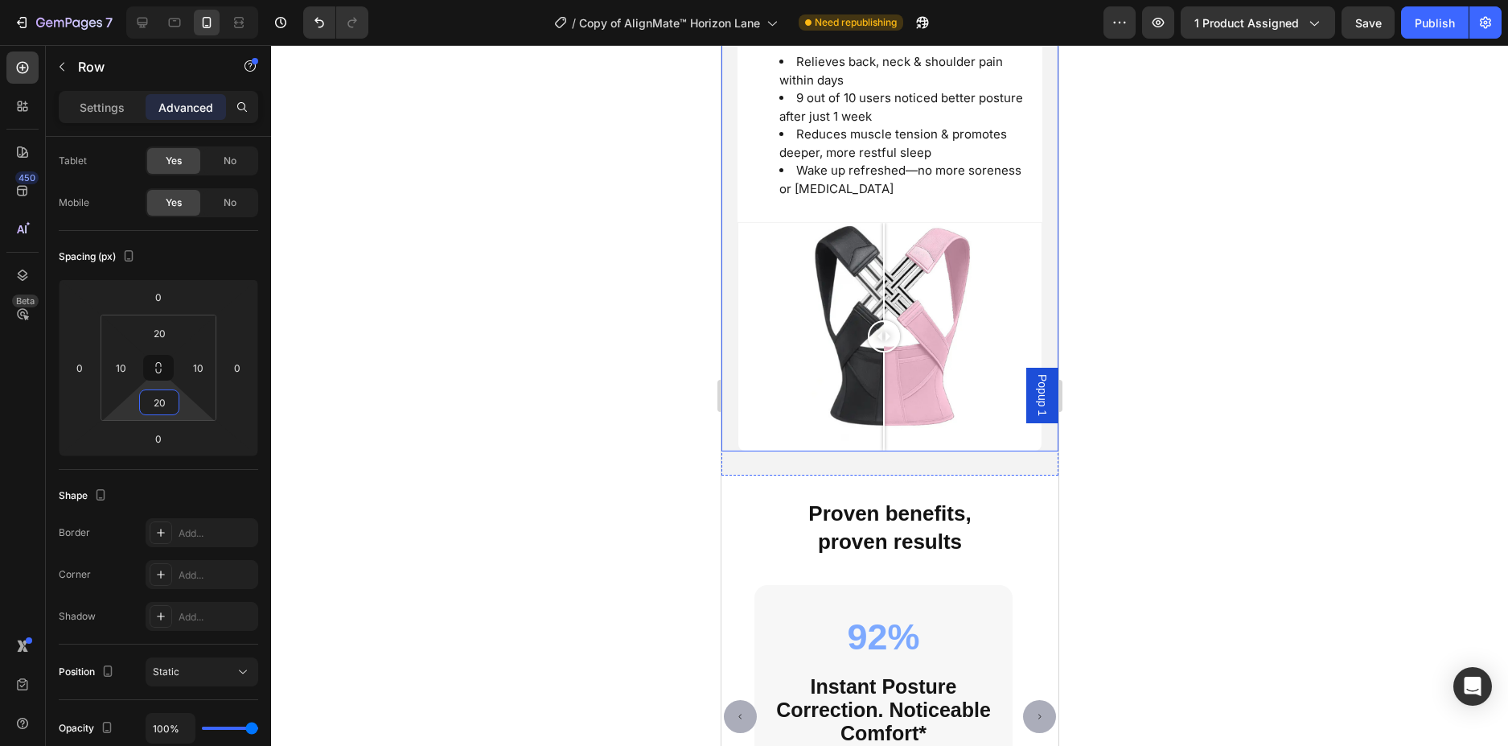
click at [1039, 275] on div "Image Comparison Full-Spine Support Day & Night Heading Realign Your Spine, Rec…" at bounding box center [889, 131] width 337 height 637
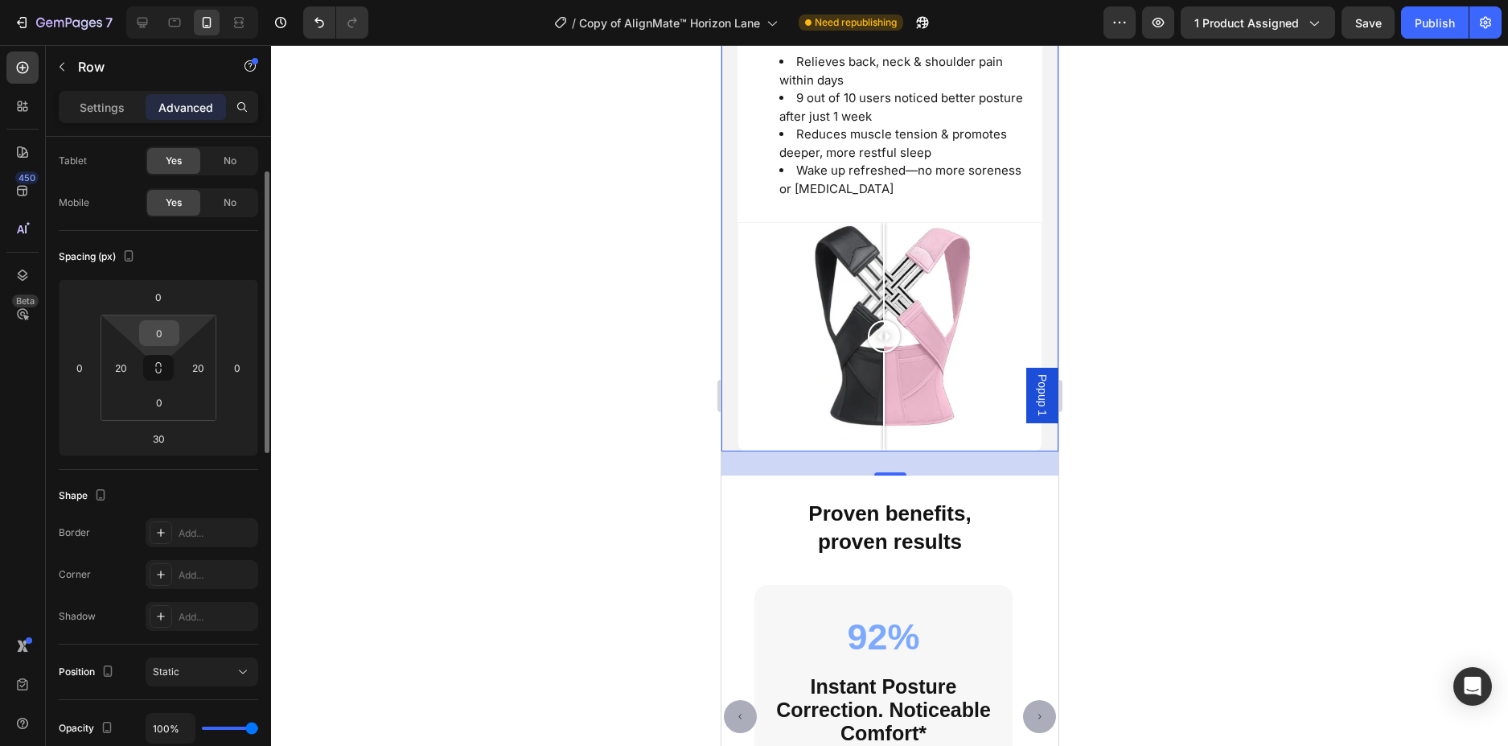
click at [157, 331] on input "0" at bounding box center [159, 333] width 32 height 24
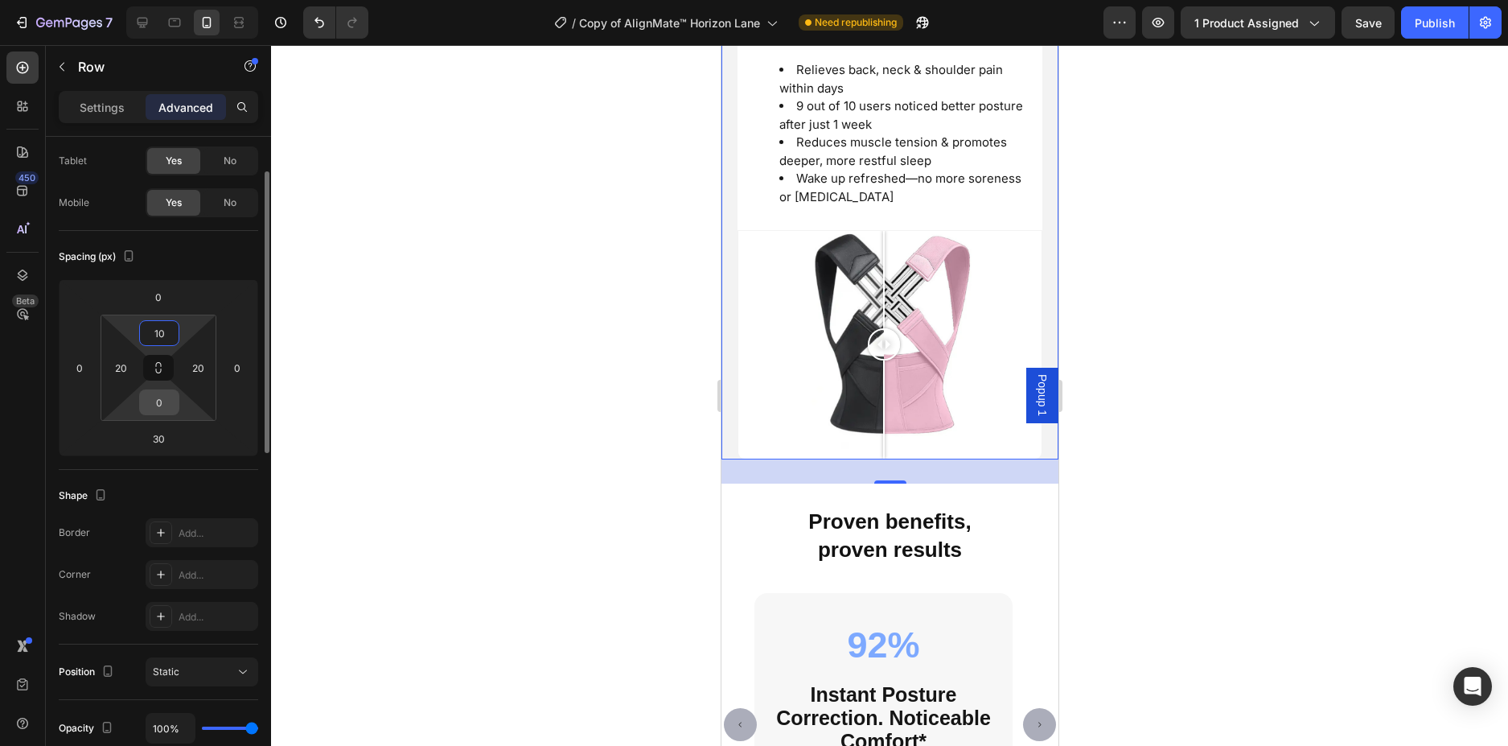
type input "10"
click at [158, 402] on input "0" at bounding box center [159, 402] width 32 height 24
type input "10"
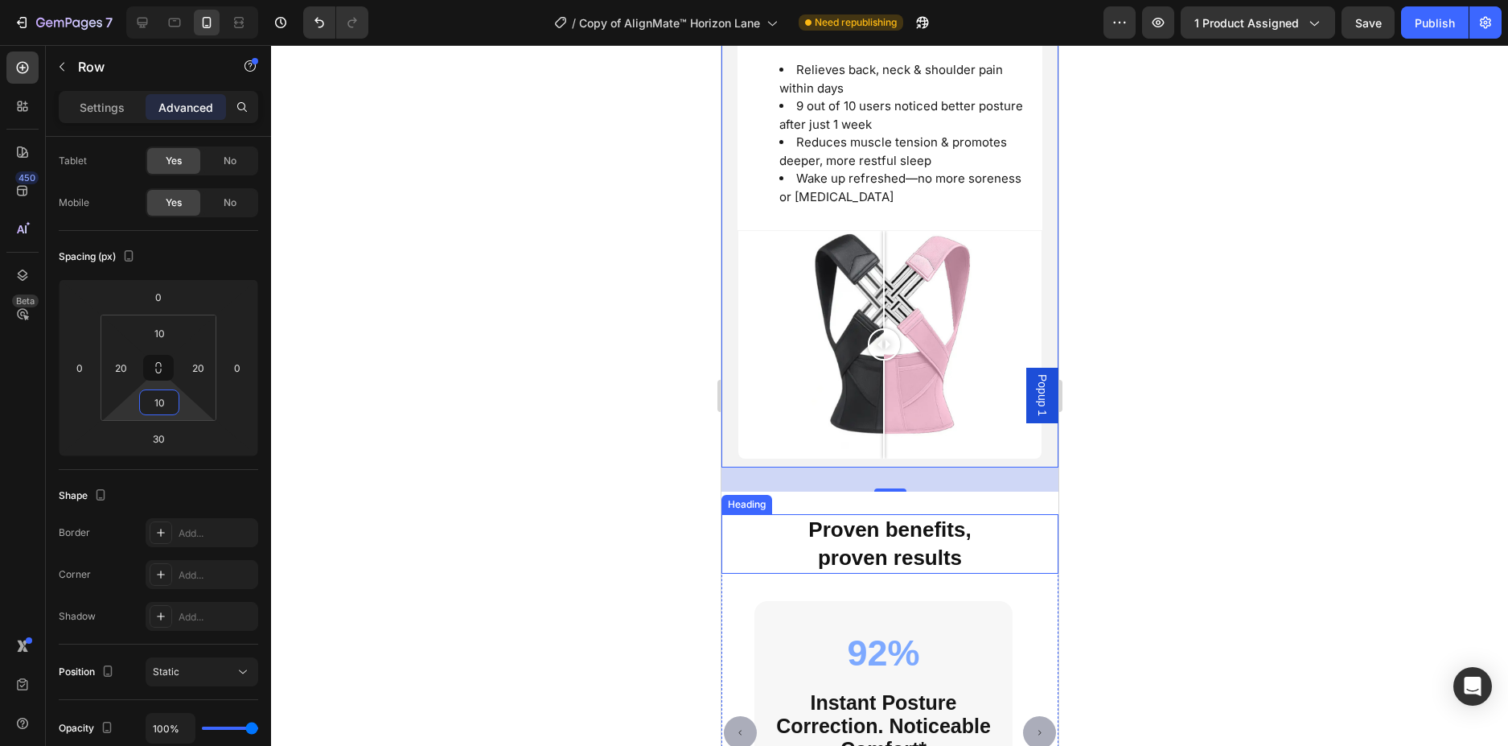
click at [676, 531] on div at bounding box center [889, 395] width 1237 height 701
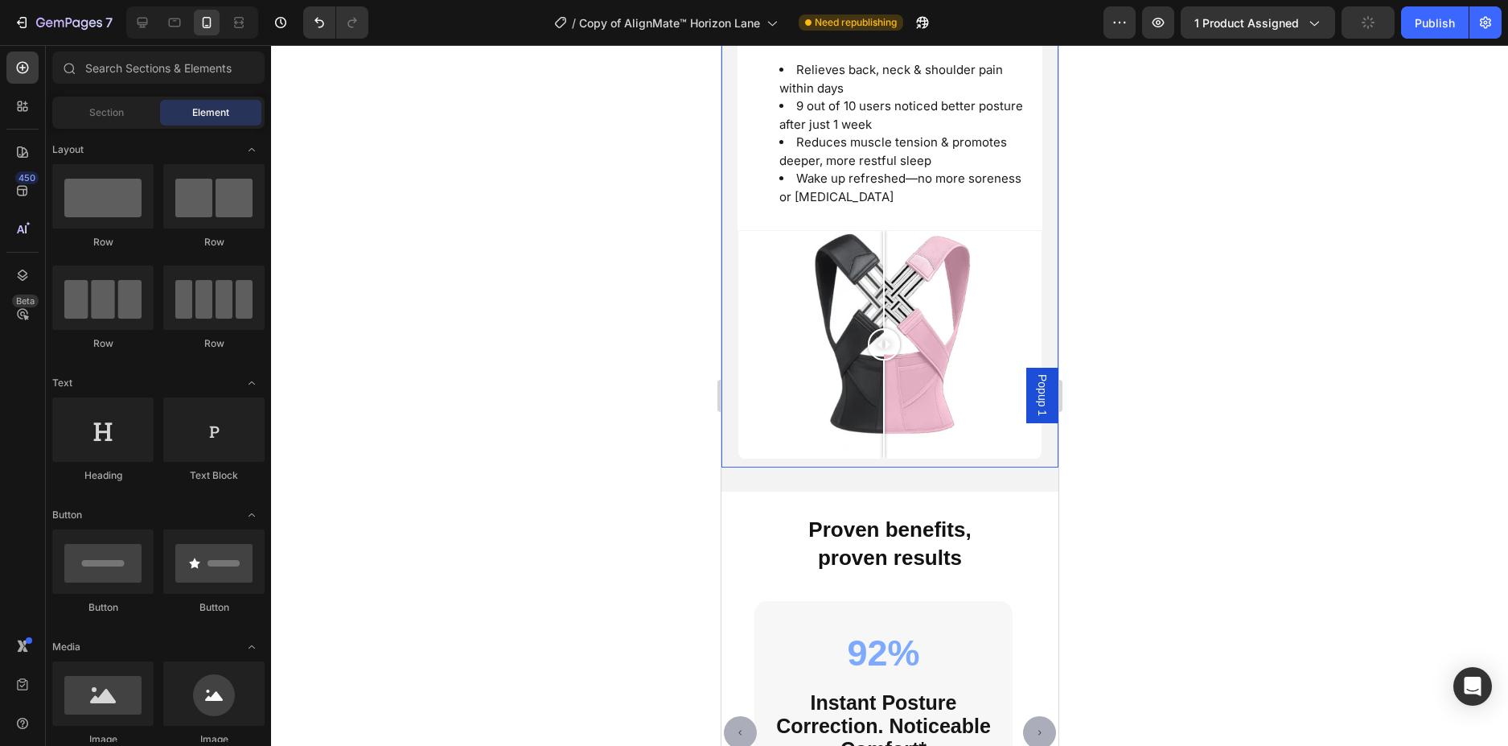
click at [660, 543] on div at bounding box center [889, 395] width 1237 height 701
click at [739, 479] on div "Image Comparison Full-Spine Support Day & Night Heading Realign Your Spine, Rec…" at bounding box center [889, 143] width 337 height 693
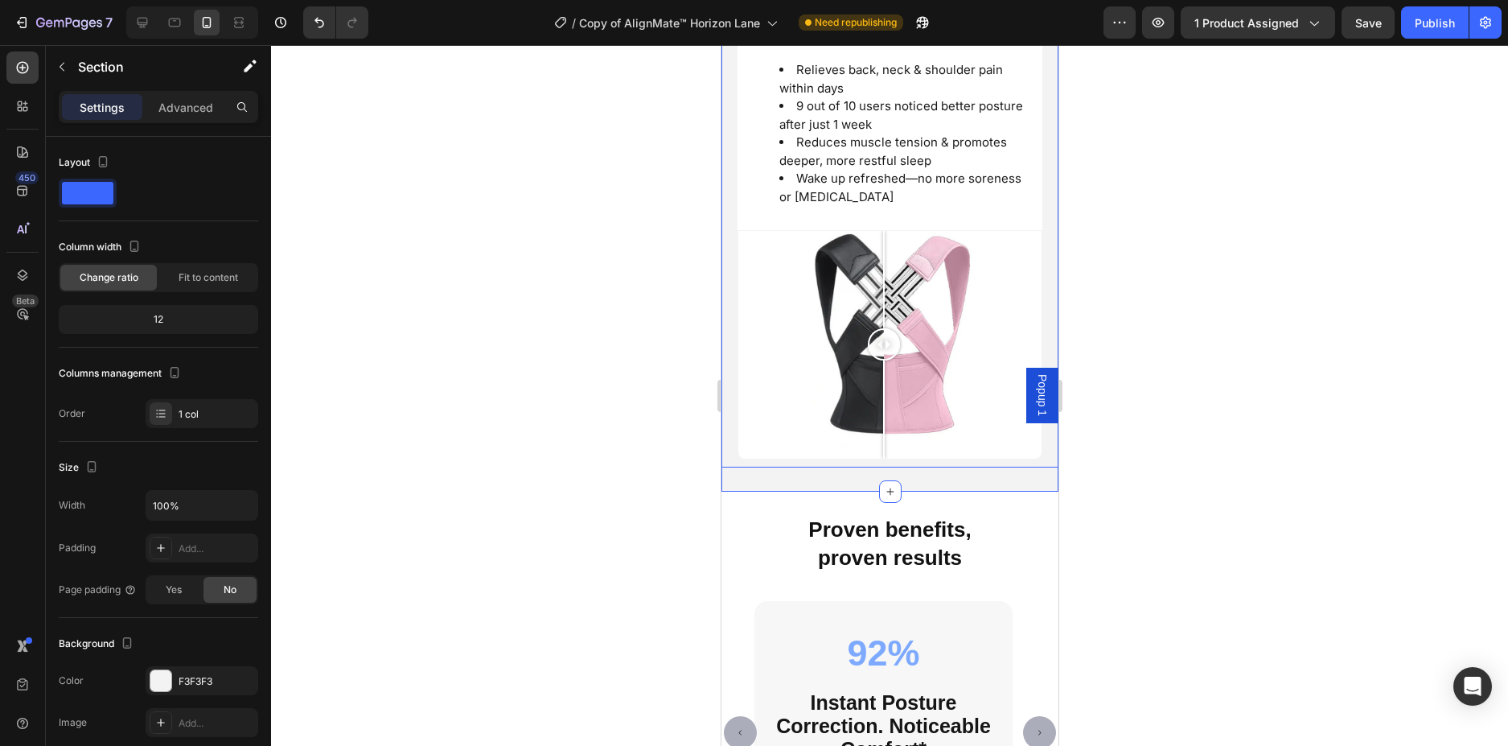
click at [783, 466] on div "Image Comparison Full-Spine Support Day & Night Heading Realign Your Spine, Rec…" at bounding box center [889, 143] width 337 height 693
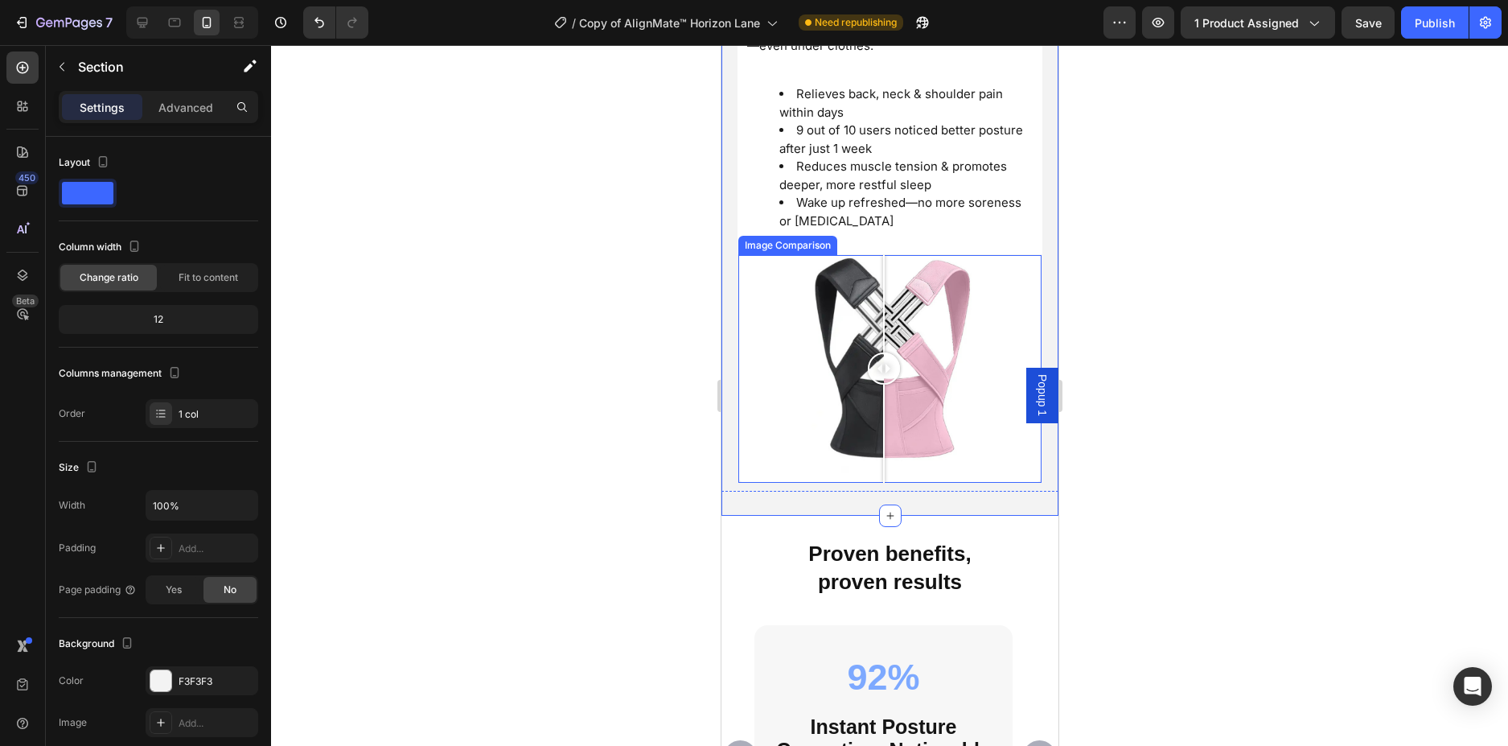
scroll to position [4029, 0]
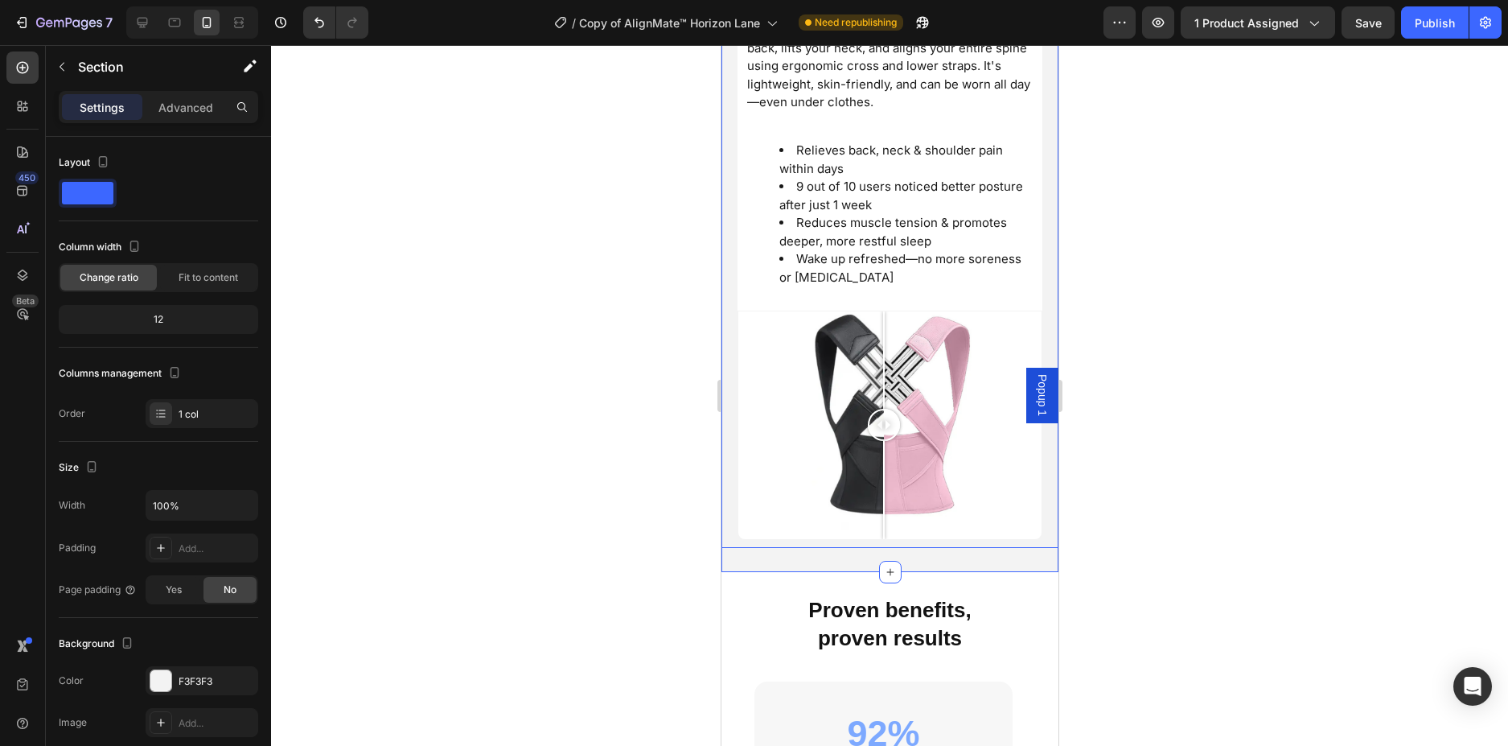
click at [1159, 388] on div at bounding box center [889, 395] width 1237 height 701
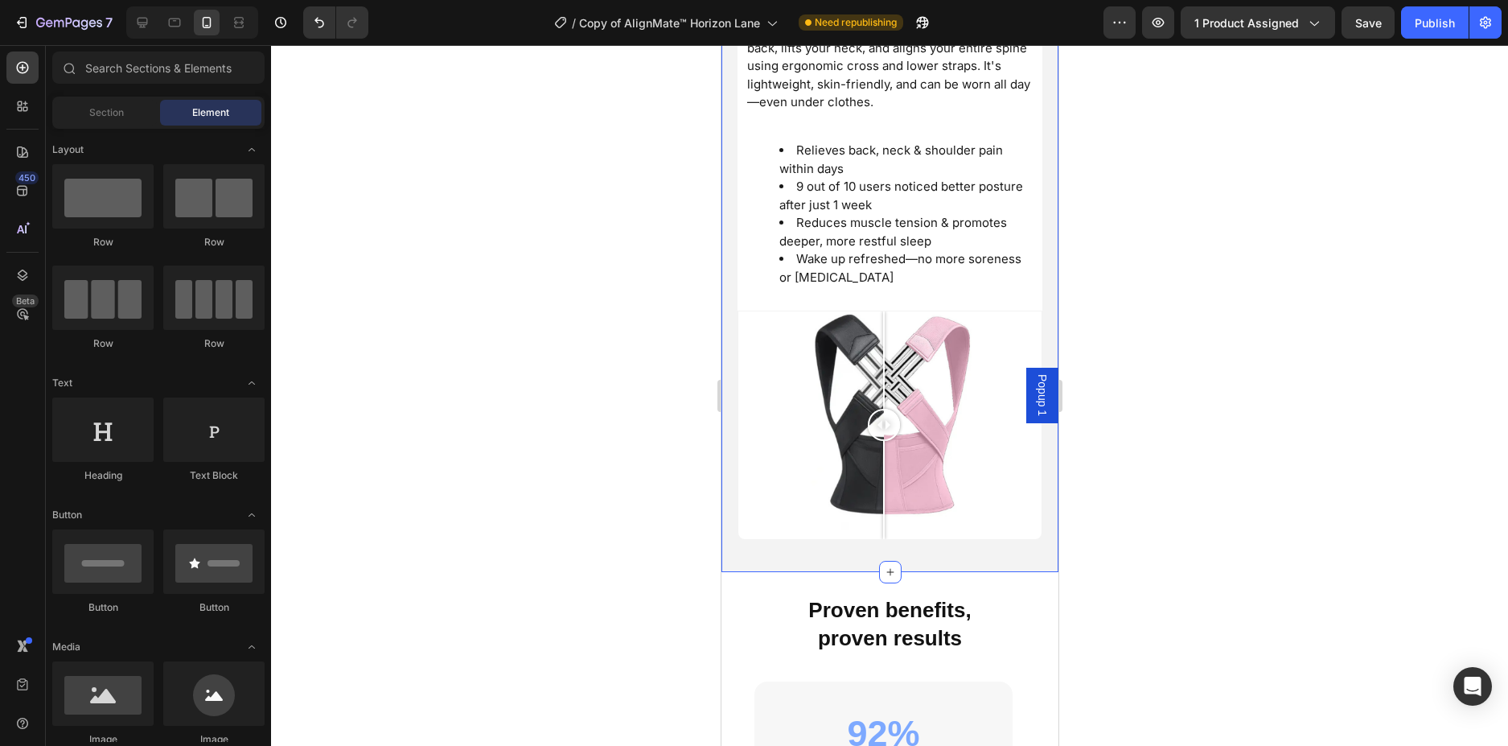
click at [959, 546] on div "Image Comparison Full-Spine Support Day & Night Heading Realign Your Spine, Rec…" at bounding box center [889, 224] width 337 height 693
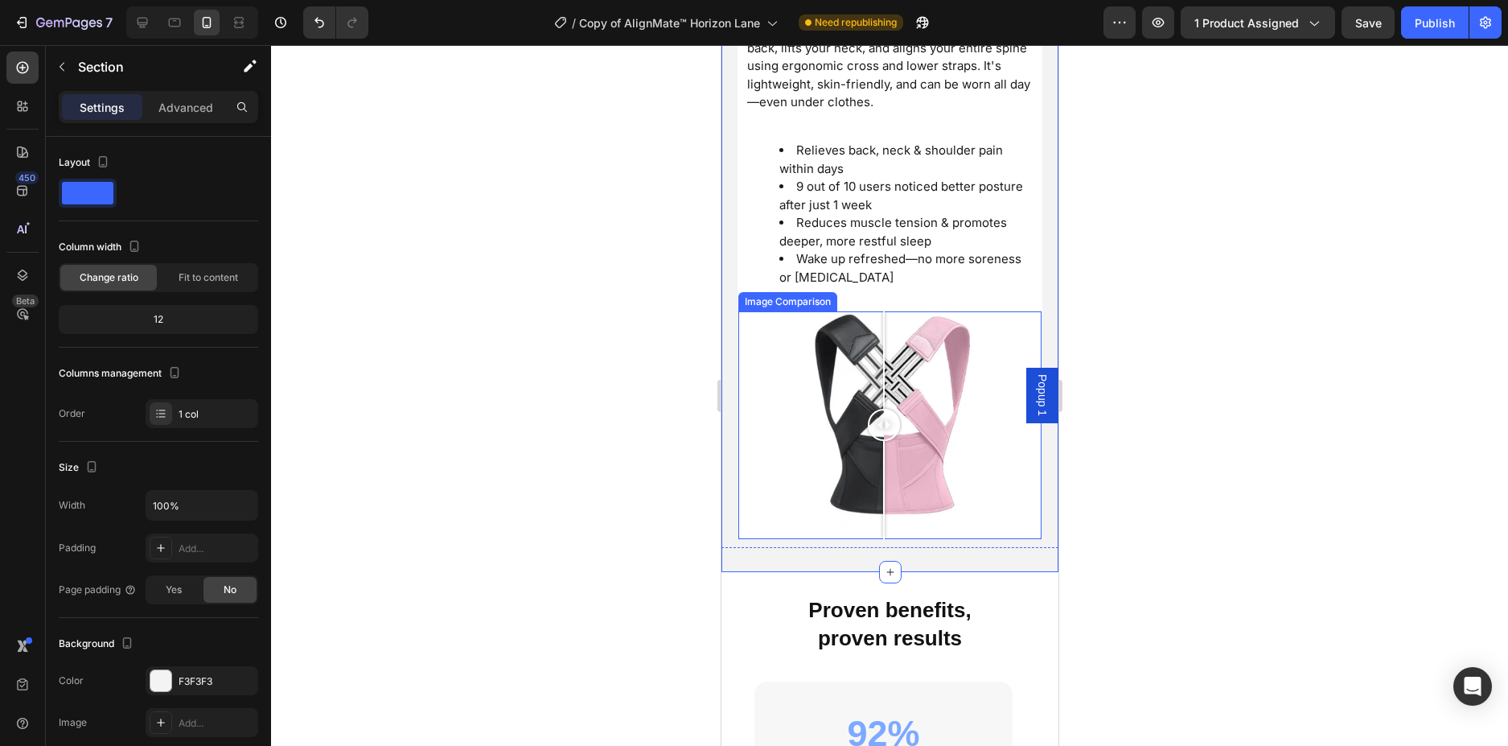
click at [986, 529] on div "Image Comparison" at bounding box center [889, 424] width 305 height 229
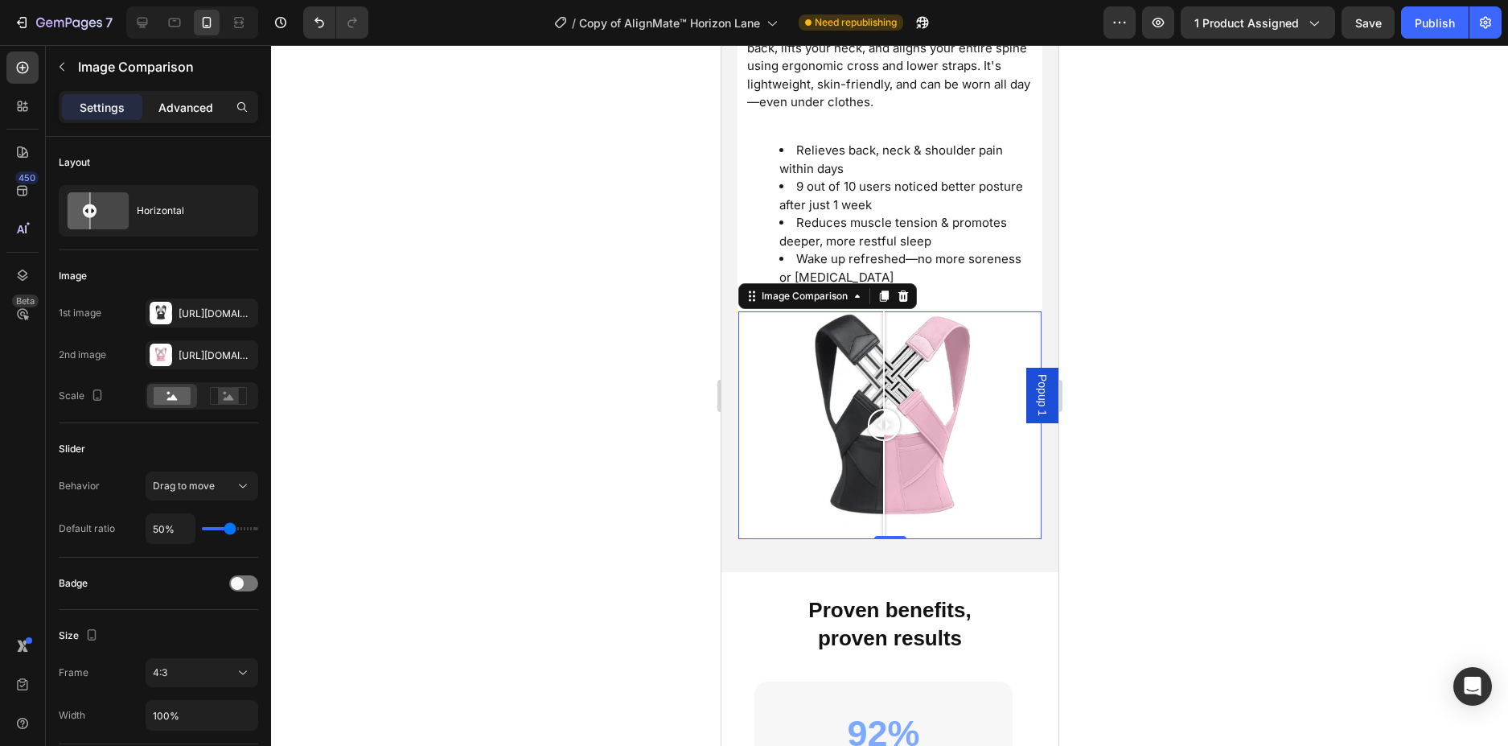
click at [198, 104] on p "Advanced" at bounding box center [185, 107] width 55 height 17
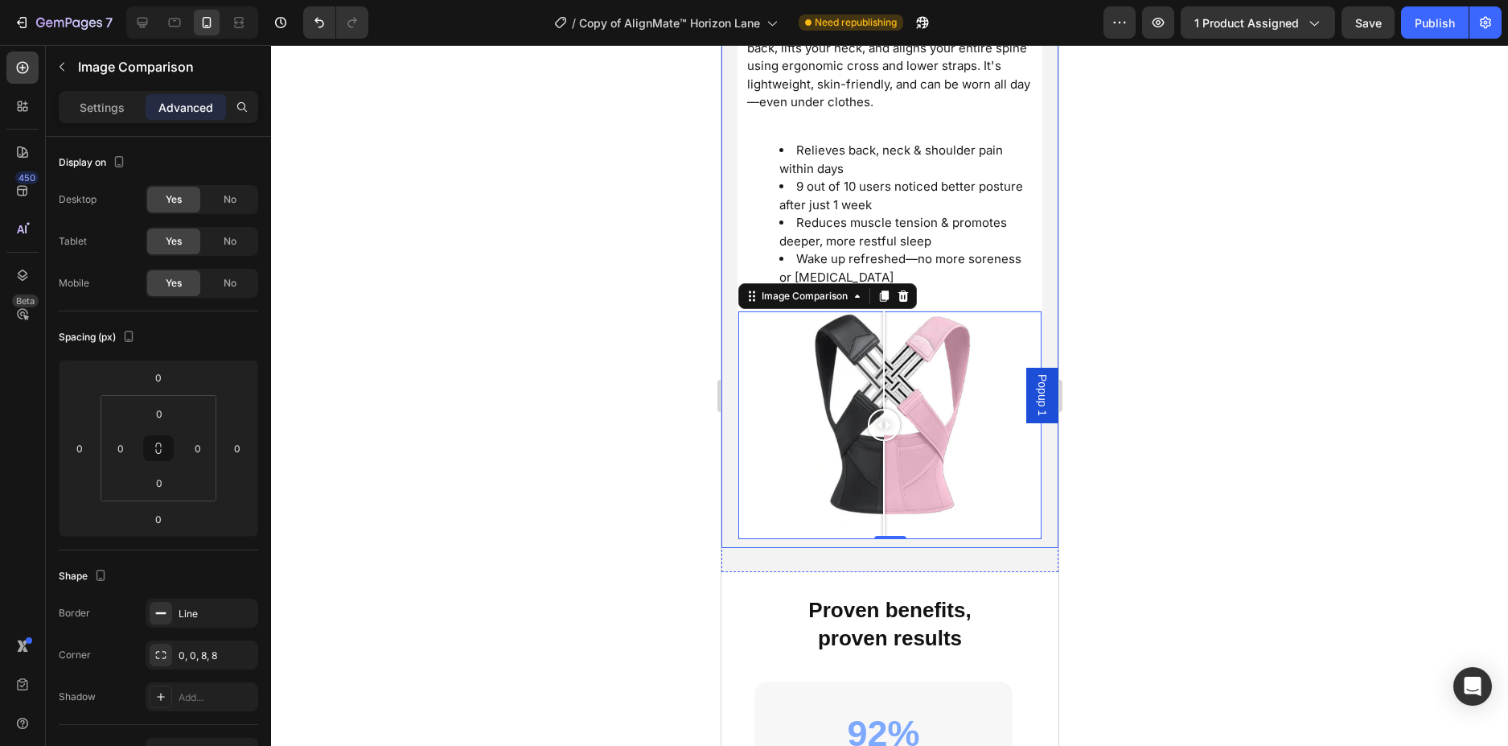
click at [1017, 534] on div "Image Comparison 0 Full-Spine Support Day & Night Heading Realign Your Spine, R…" at bounding box center [889, 220] width 337 height 653
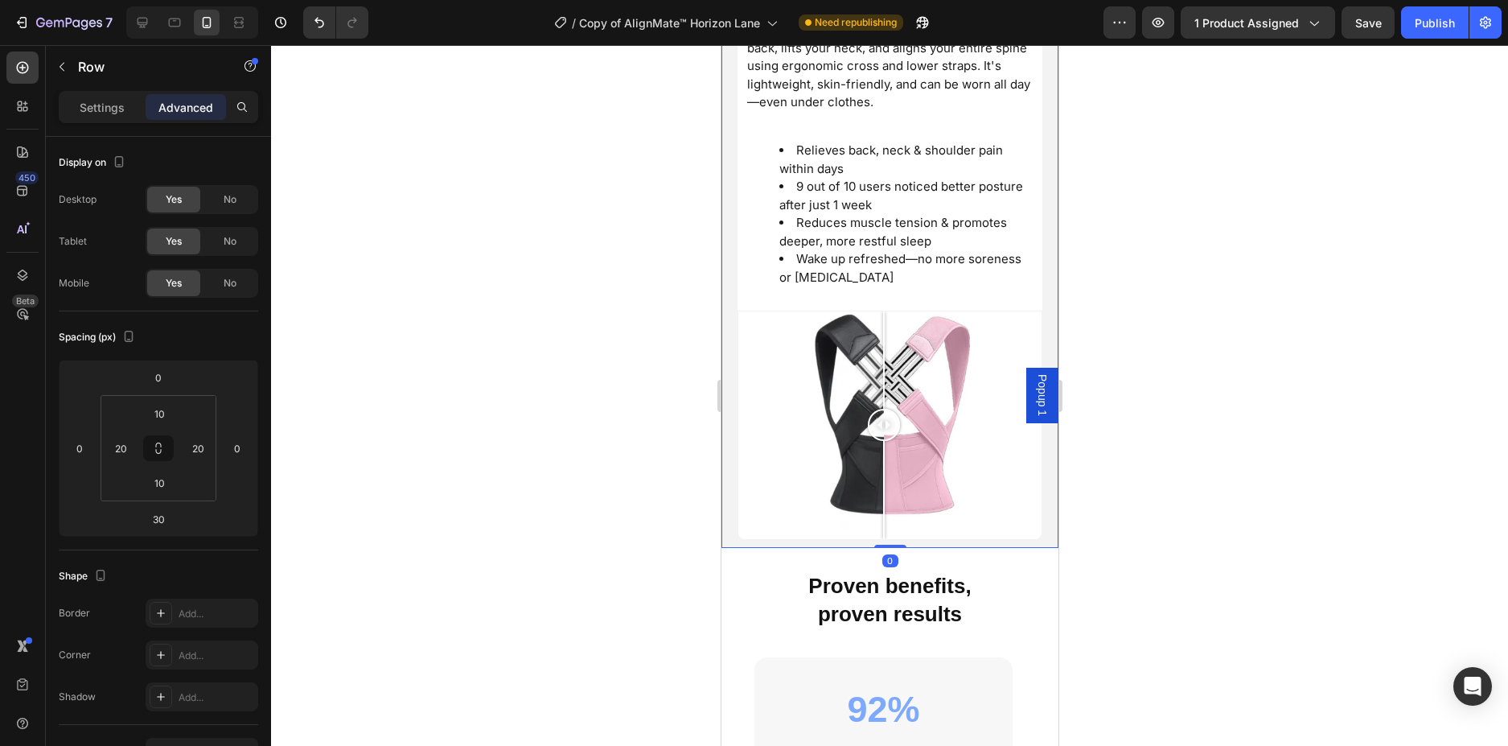
drag, startPoint x: 890, startPoint y: 559, endPoint x: 978, endPoint y: 456, distance: 135.7
click at [901, 481] on div "Image Comparison Full-Spine Support Day & Night Heading Realign Your Spine, Rec…" at bounding box center [889, 220] width 337 height 653
type input "0"
click at [1239, 467] on div at bounding box center [889, 395] width 1237 height 701
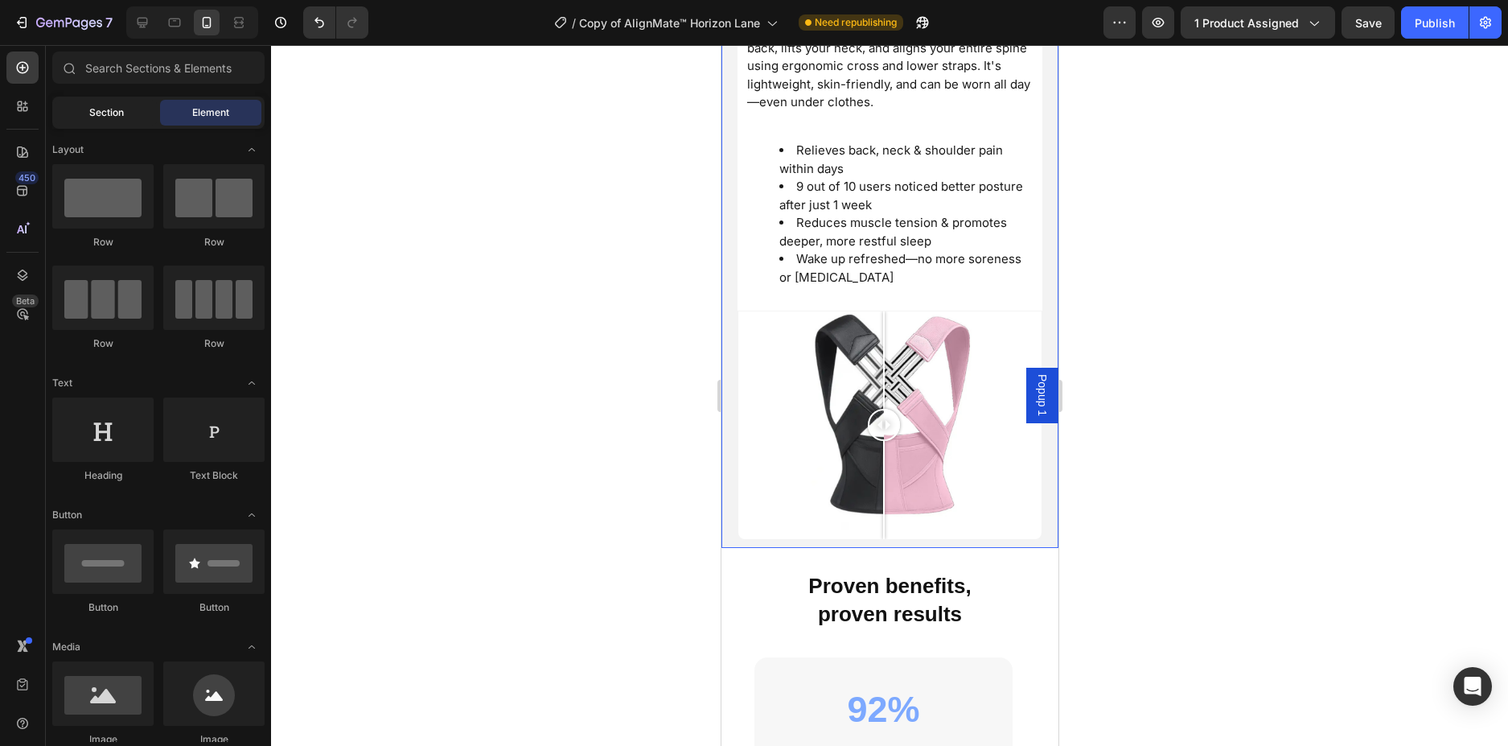
click at [97, 109] on span "Section" at bounding box center [106, 112] width 35 height 14
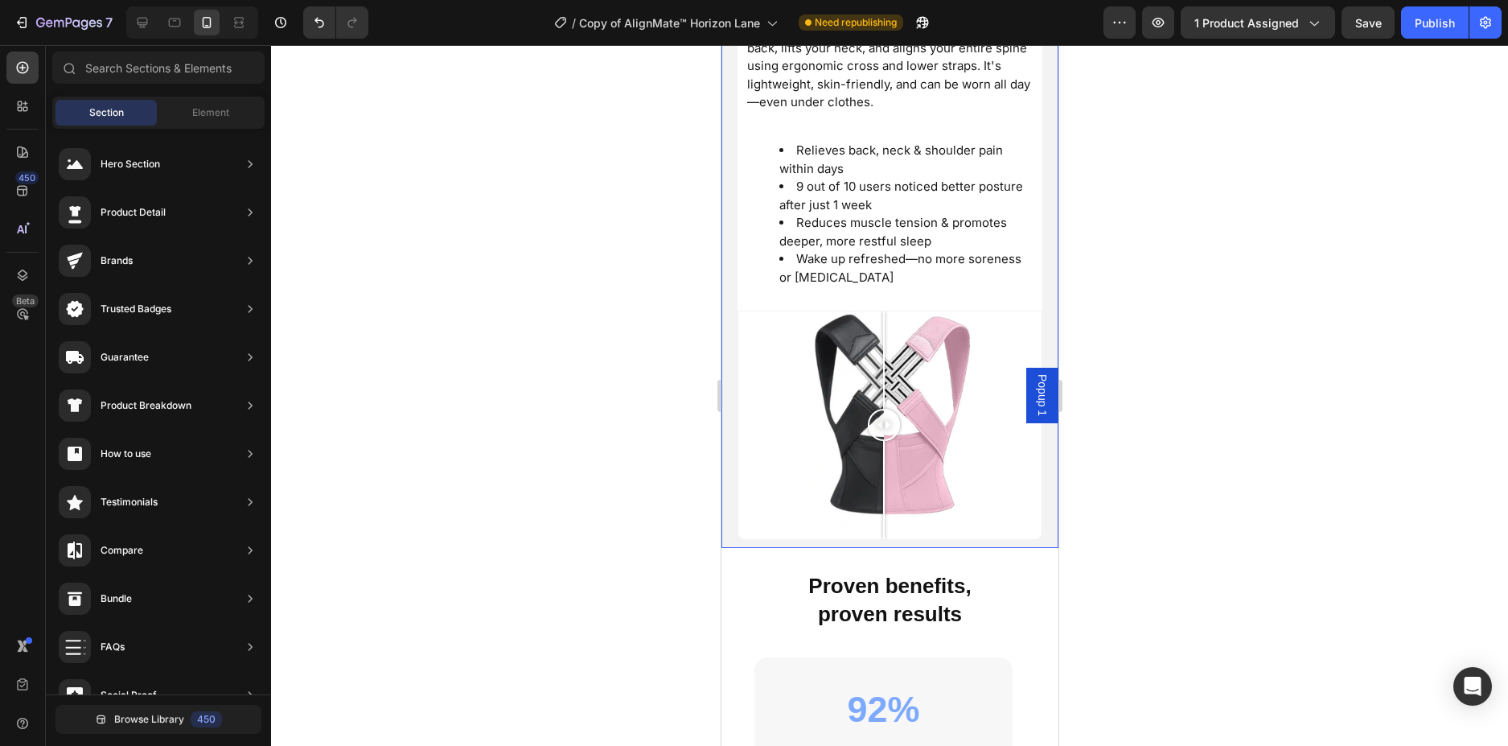
click at [732, 504] on div "Image Comparison Full-Spine Support Day & Night Heading Realign Your Spine, Rec…" at bounding box center [889, 220] width 337 height 653
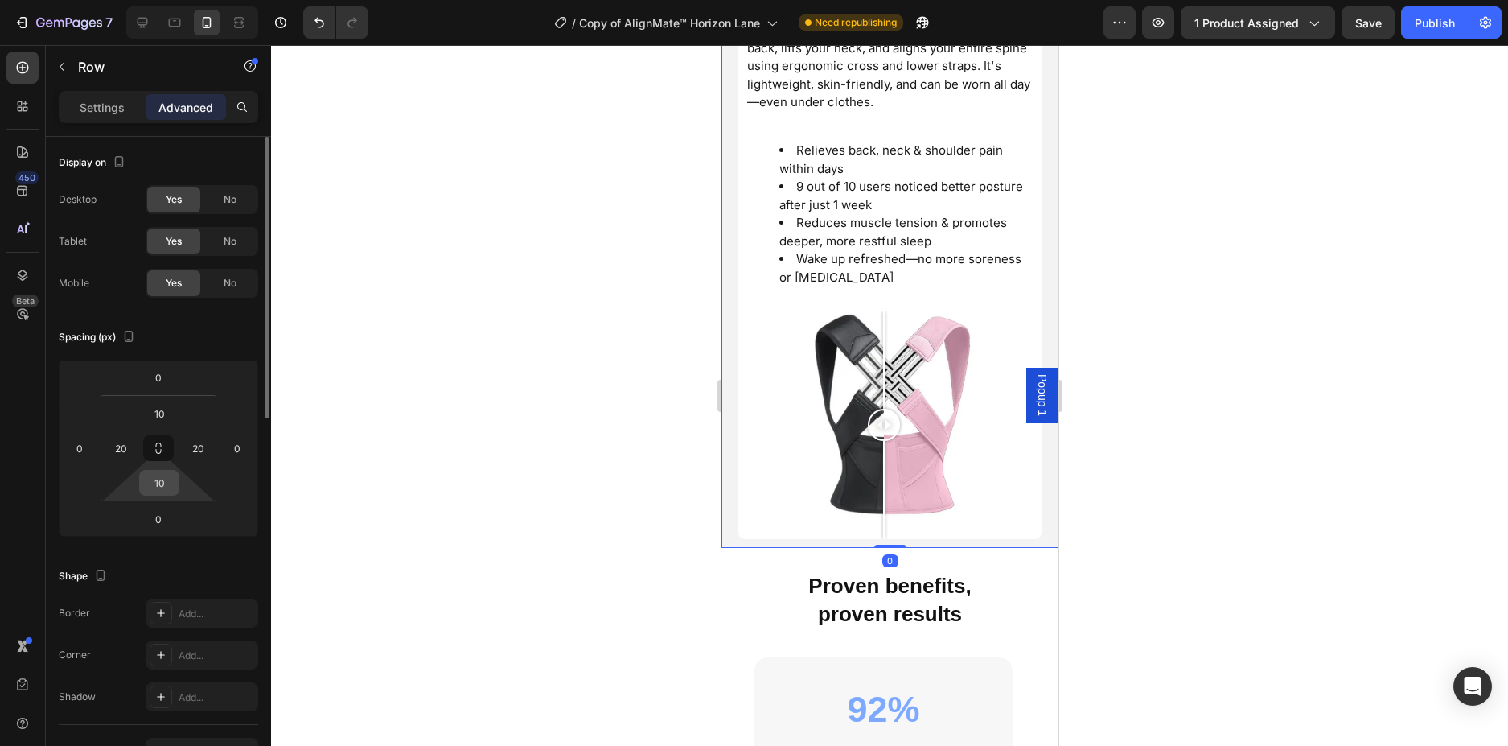
click at [165, 480] on input "10" at bounding box center [159, 483] width 32 height 24
type input "0"
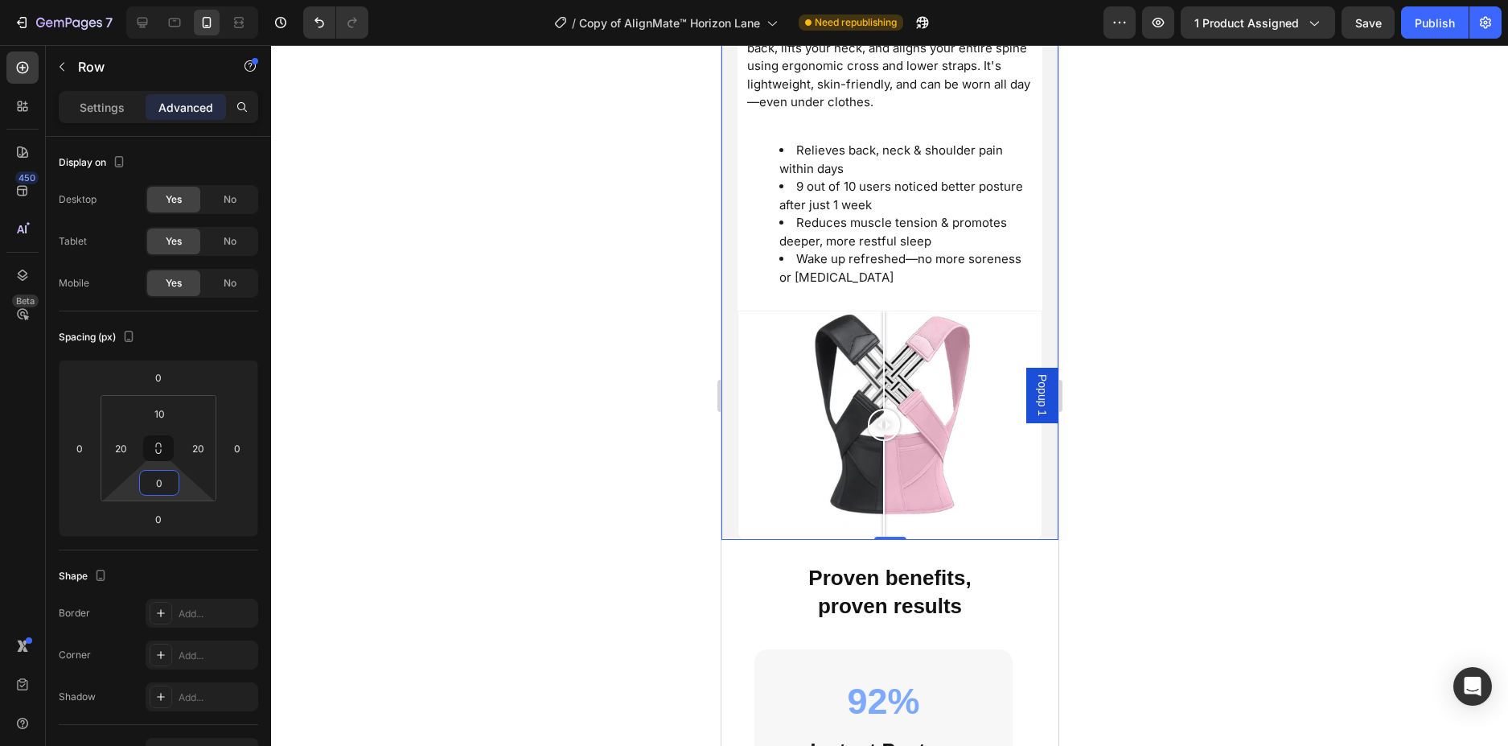
click at [548, 471] on div at bounding box center [889, 395] width 1237 height 701
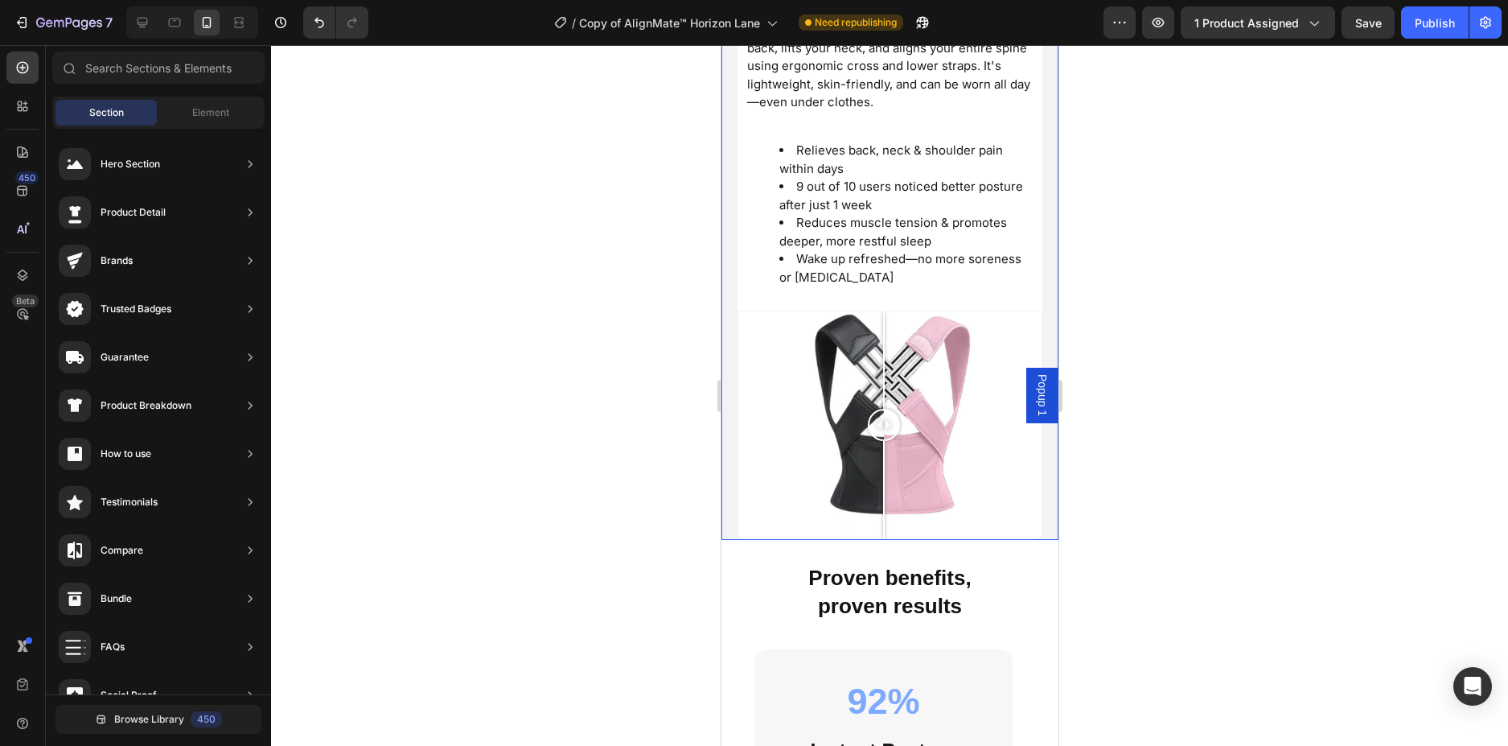
click at [550, 471] on div at bounding box center [889, 395] width 1237 height 701
click at [1013, 608] on h2 "Proven benefits, proven results" at bounding box center [889, 592] width 337 height 60
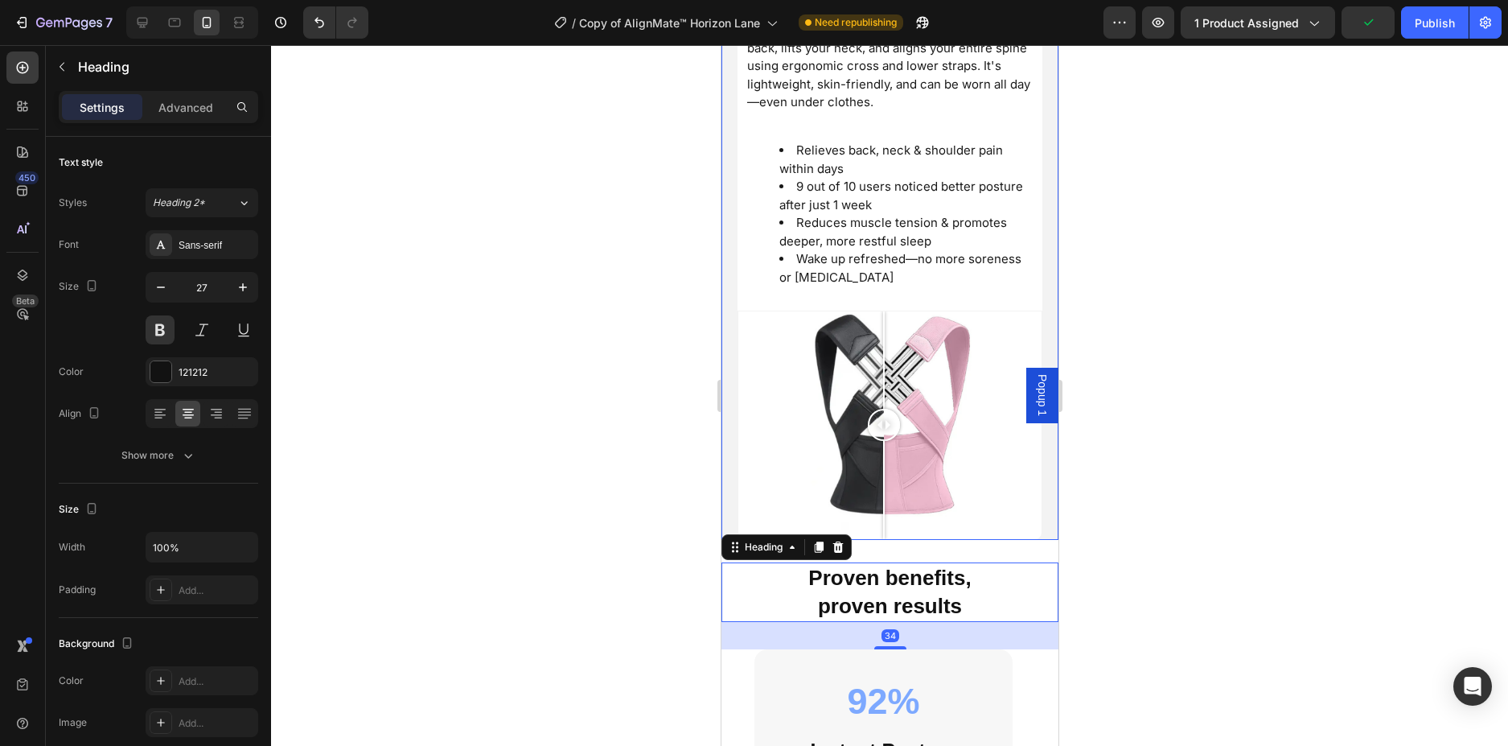
click at [1173, 553] on div at bounding box center [889, 395] width 1237 height 701
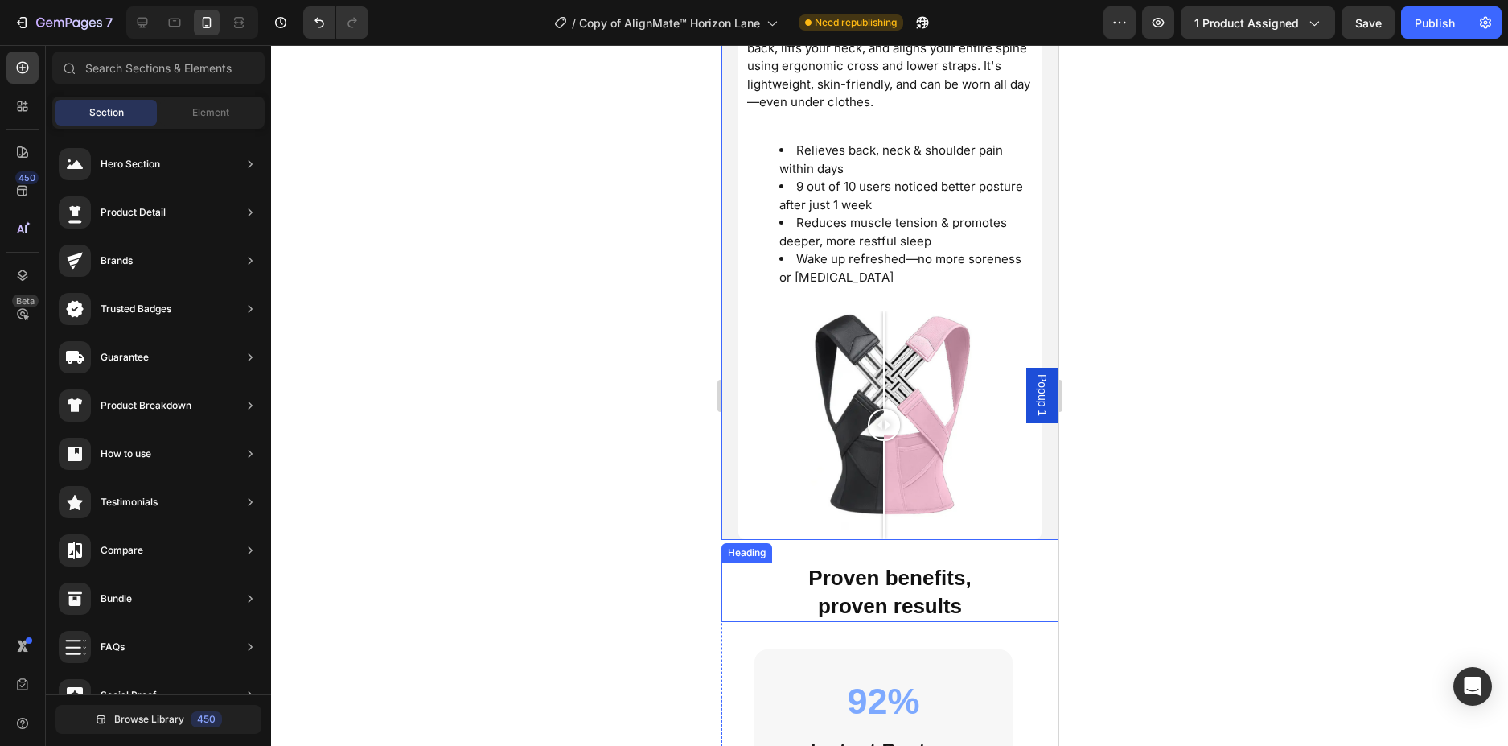
click at [995, 601] on h2 "Proven benefits, proven results" at bounding box center [889, 592] width 337 height 60
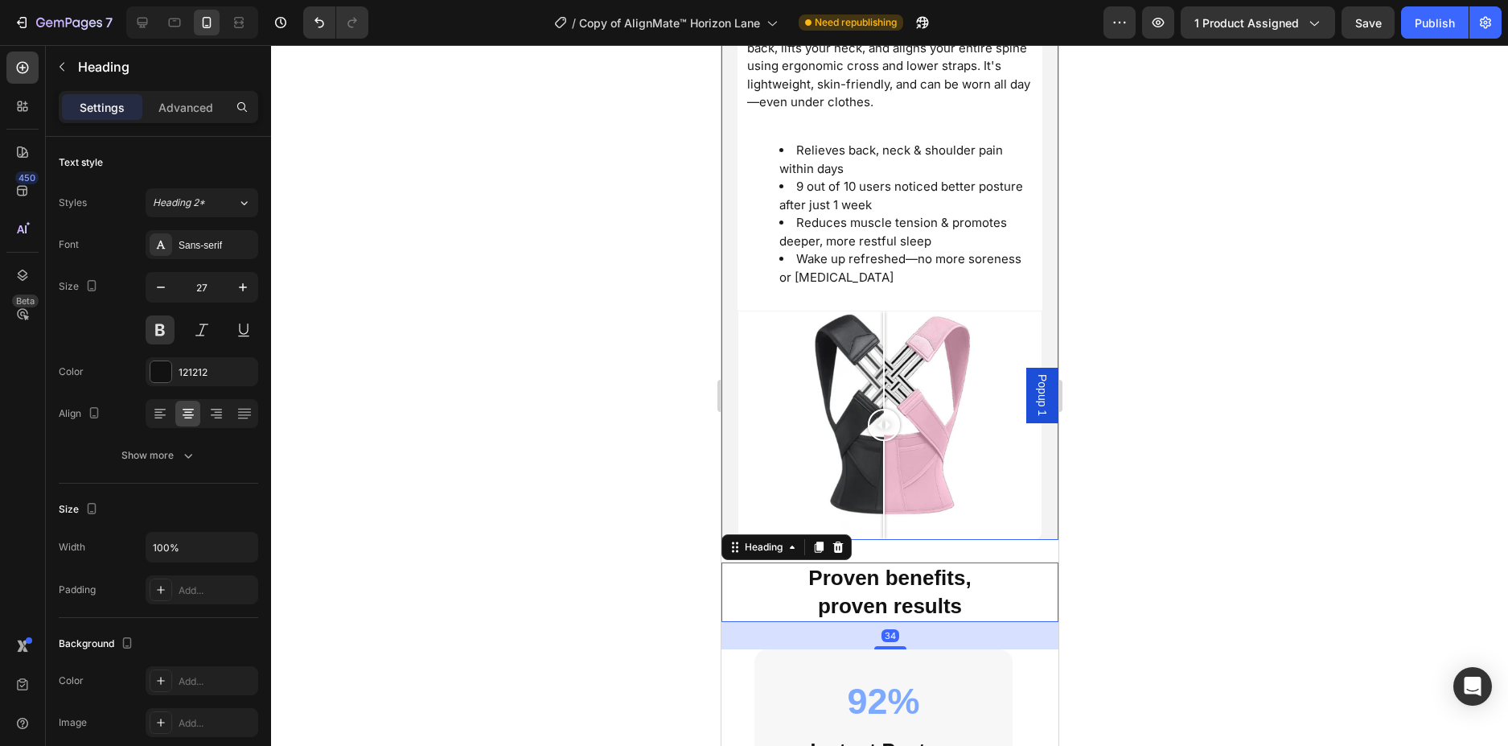
click at [993, 601] on h2 "Proven benefits, proven results" at bounding box center [889, 592] width 337 height 60
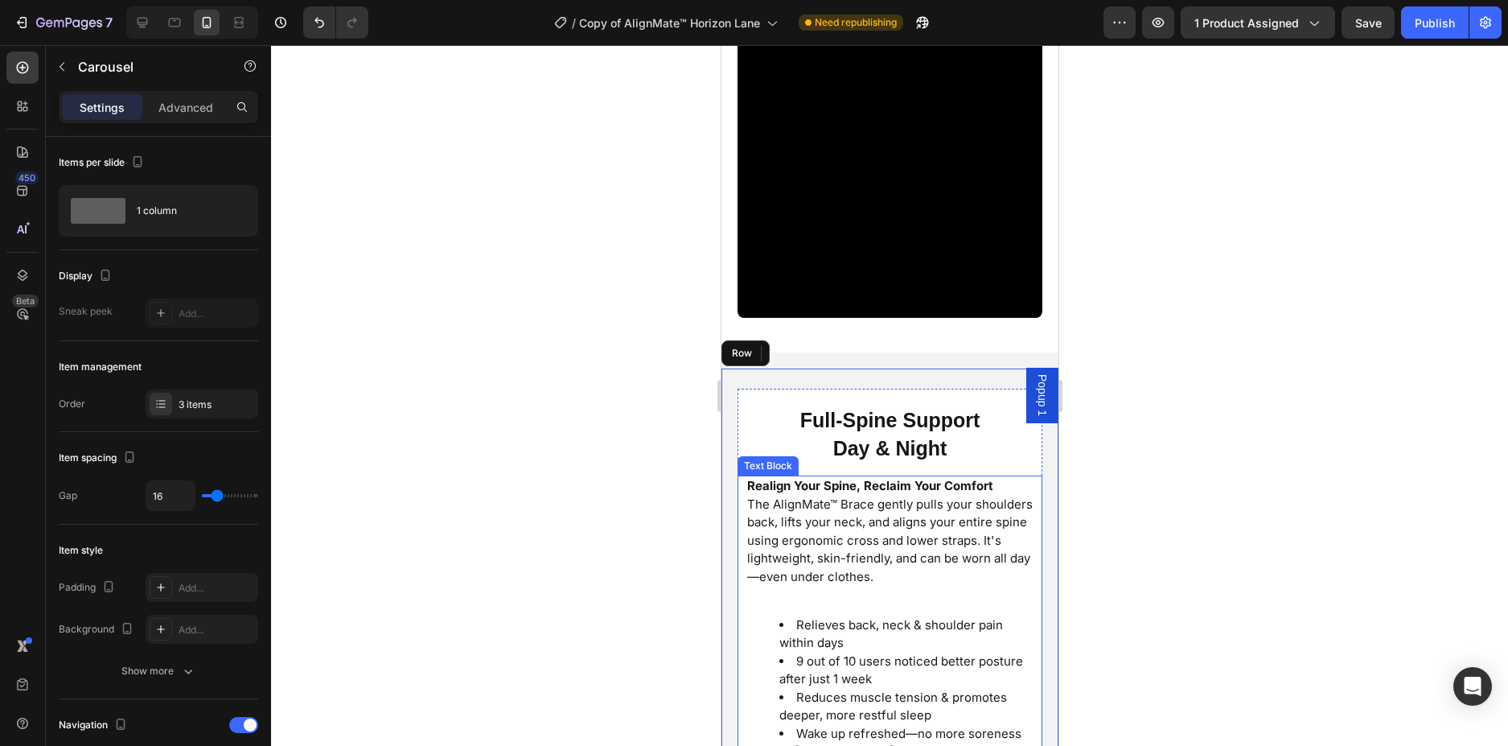
scroll to position [3225, 0]
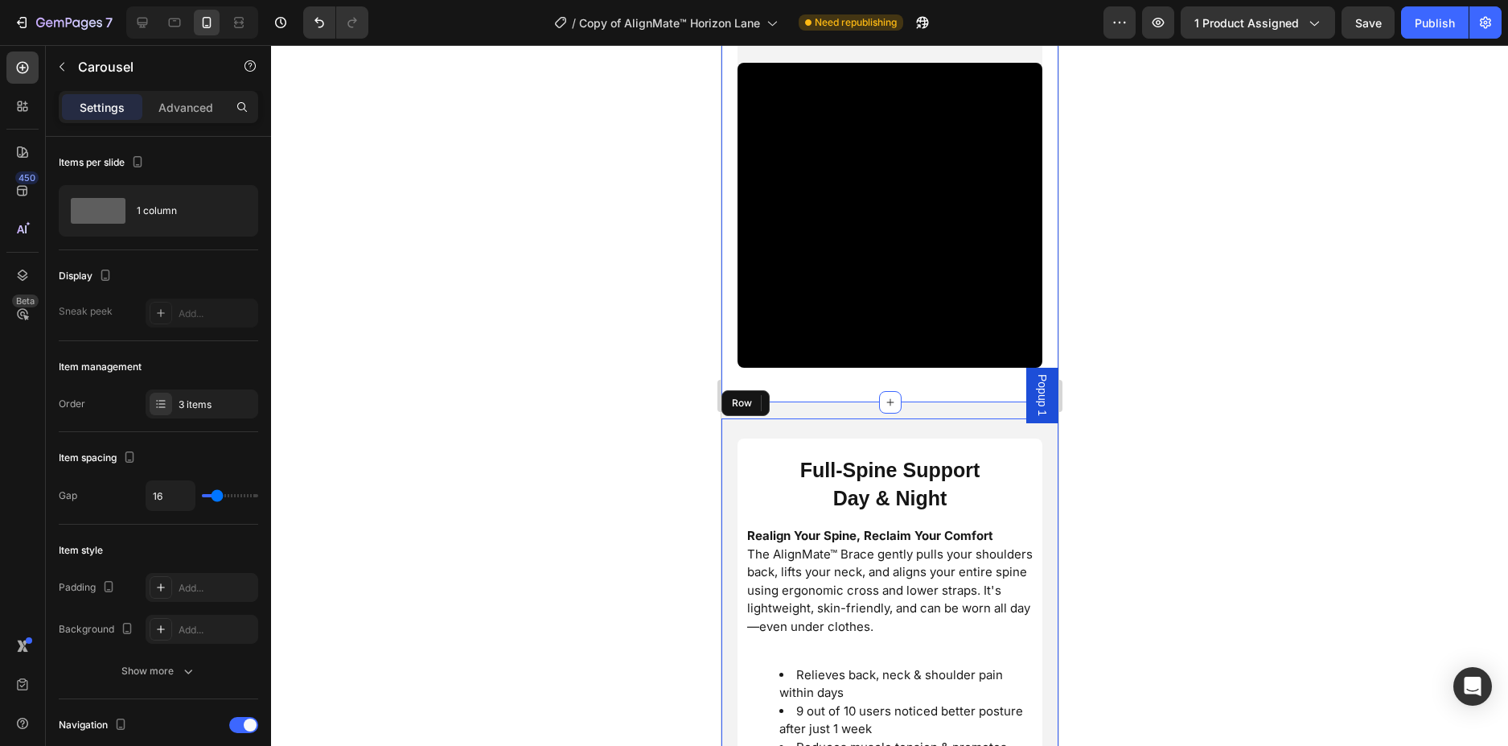
click at [923, 386] on div "Expertly Engineered Proven Effective Heading Designed by leading physical thera…" at bounding box center [889, 80] width 337 height 643
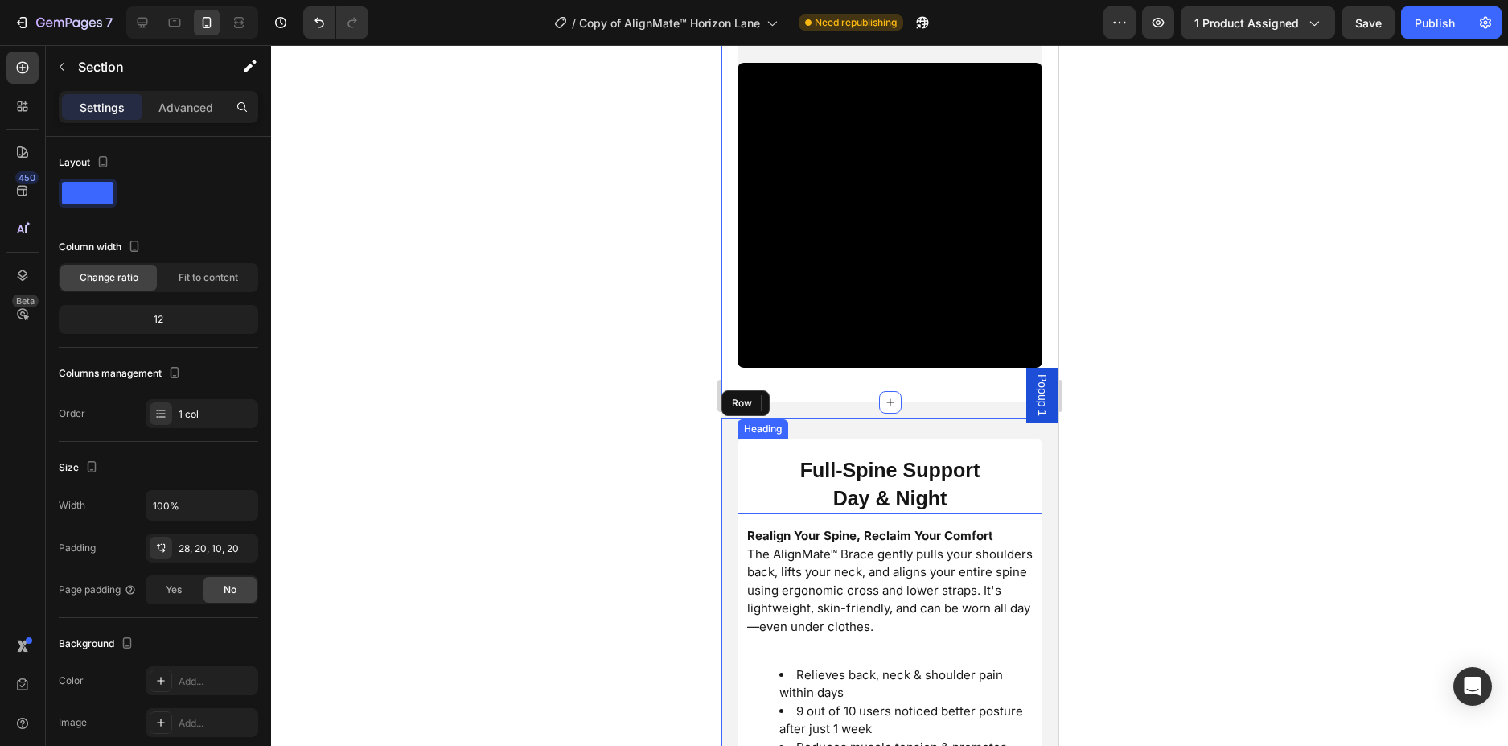
click at [871, 461] on span "Full-Spine Support" at bounding box center [890, 469] width 180 height 23
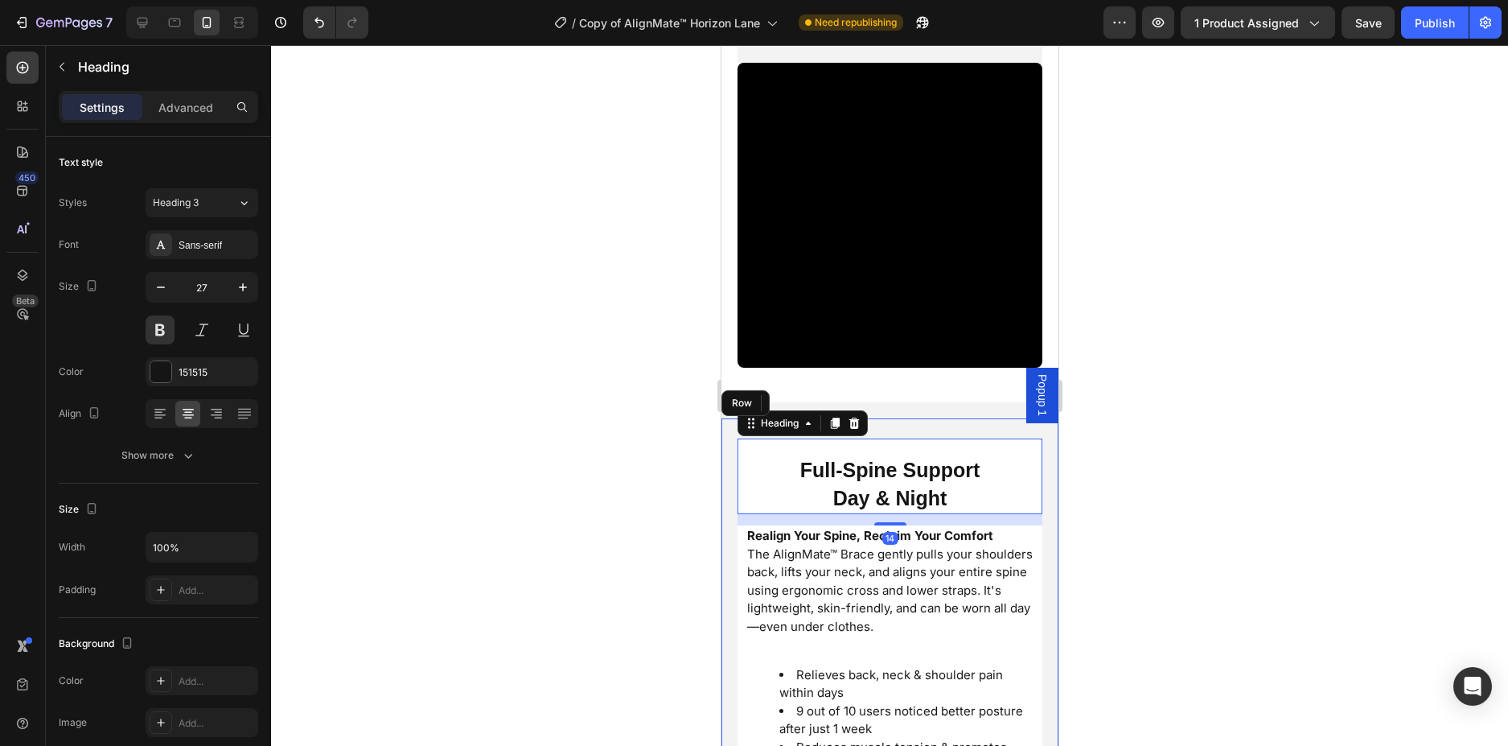
drag, startPoint x: 1363, startPoint y: 243, endPoint x: 1088, endPoint y: 166, distance: 285.7
click at [1363, 241] on div at bounding box center [889, 395] width 1237 height 701
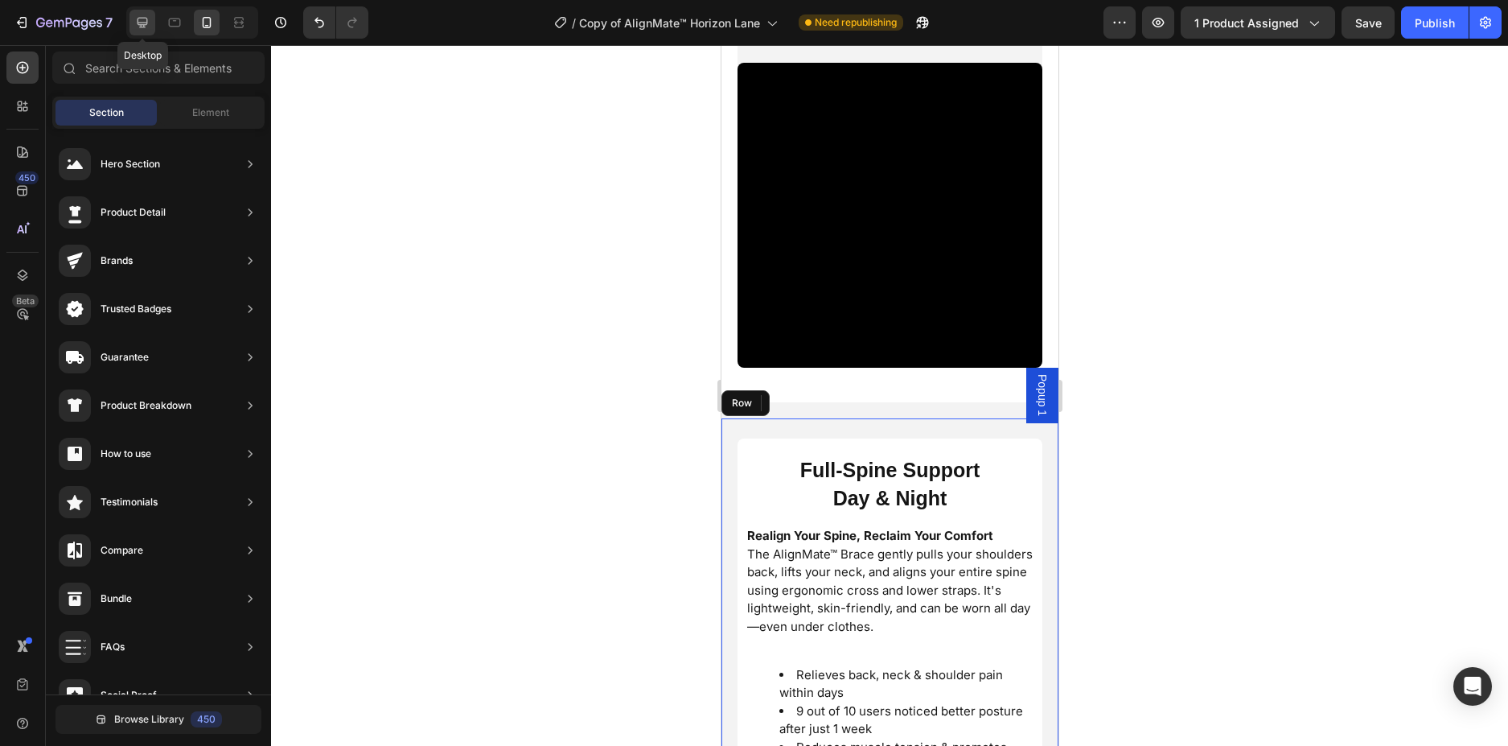
click at [142, 24] on icon at bounding box center [143, 23] width 10 height 10
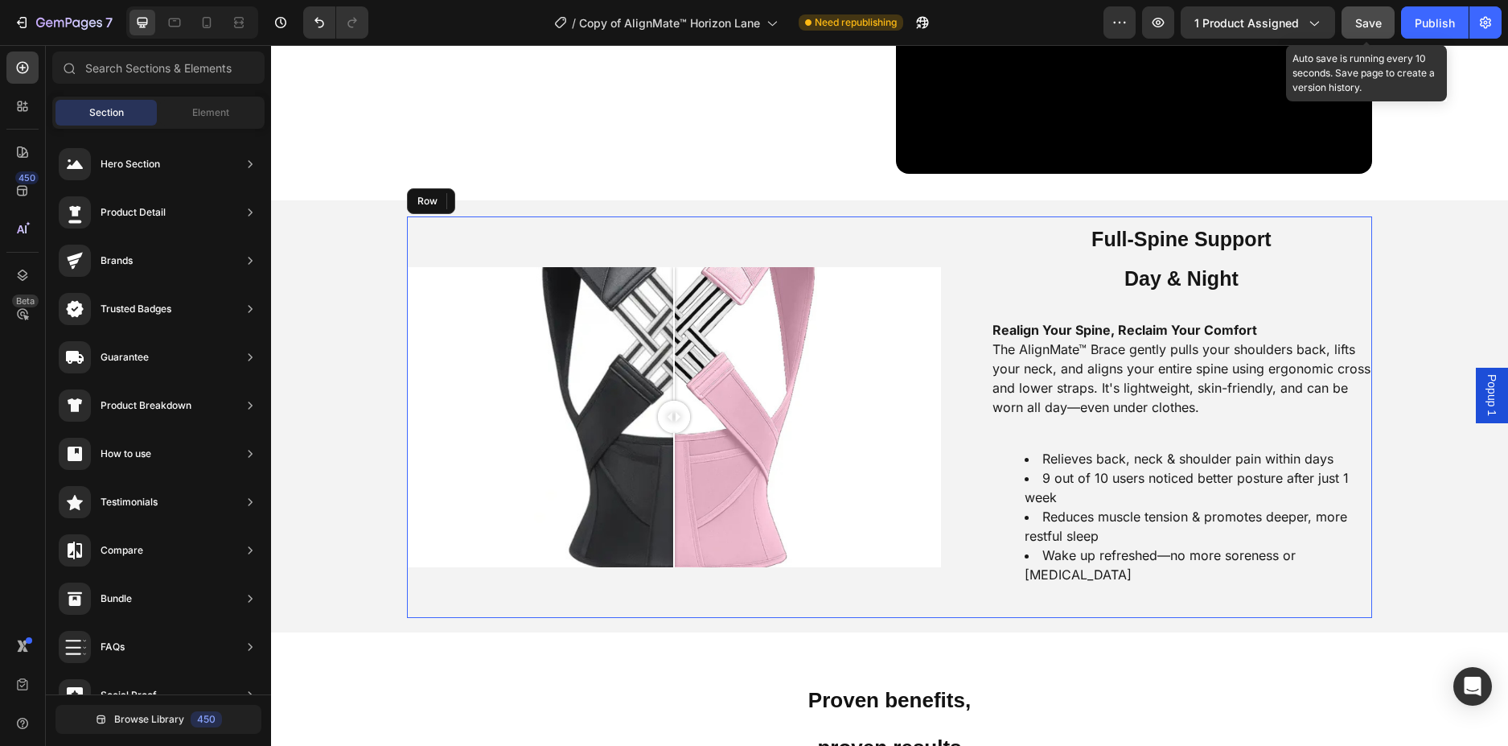
click at [1389, 15] on button "Save" at bounding box center [1368, 22] width 53 height 32
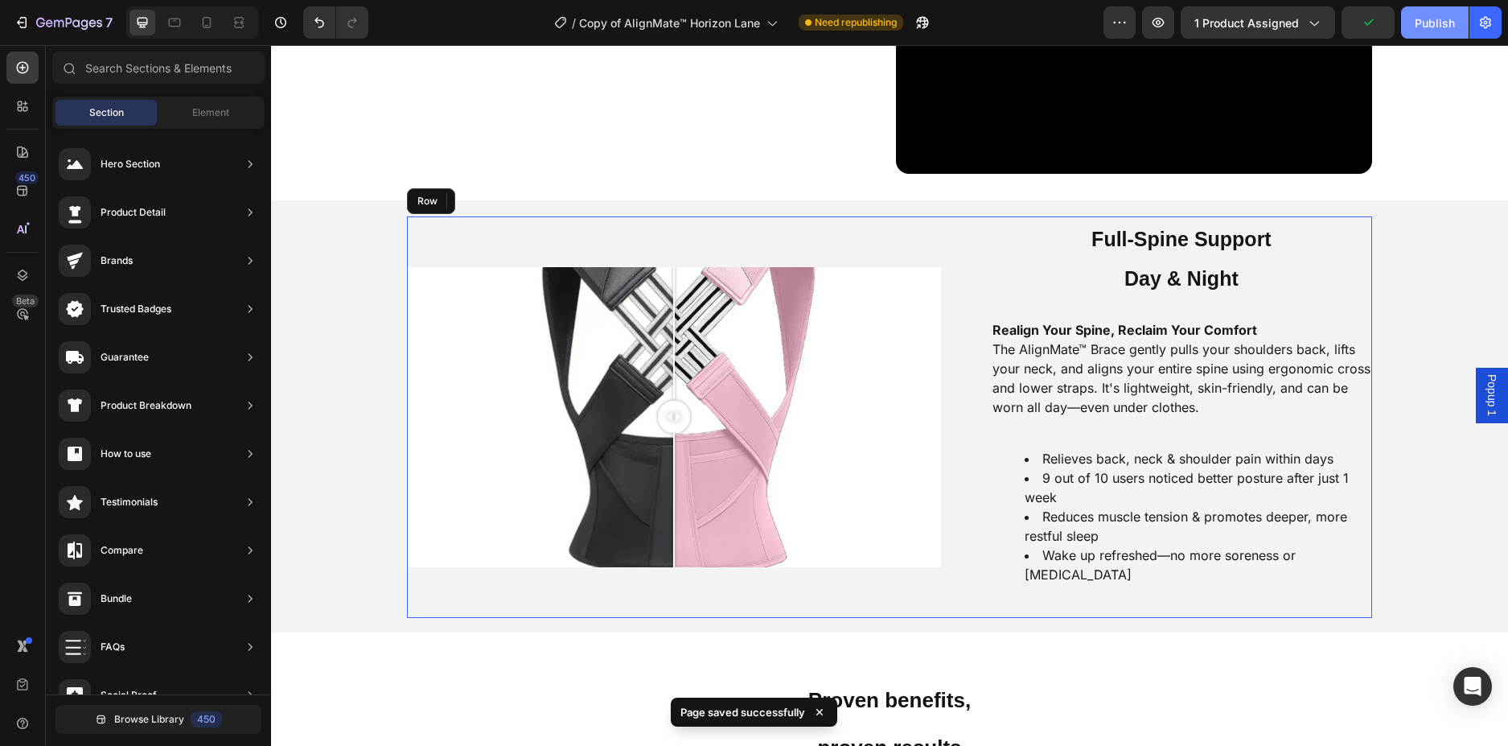
click at [1410, 21] on button "Publish" at bounding box center [1435, 22] width 68 height 32
click at [199, 31] on div at bounding box center [207, 23] width 26 height 26
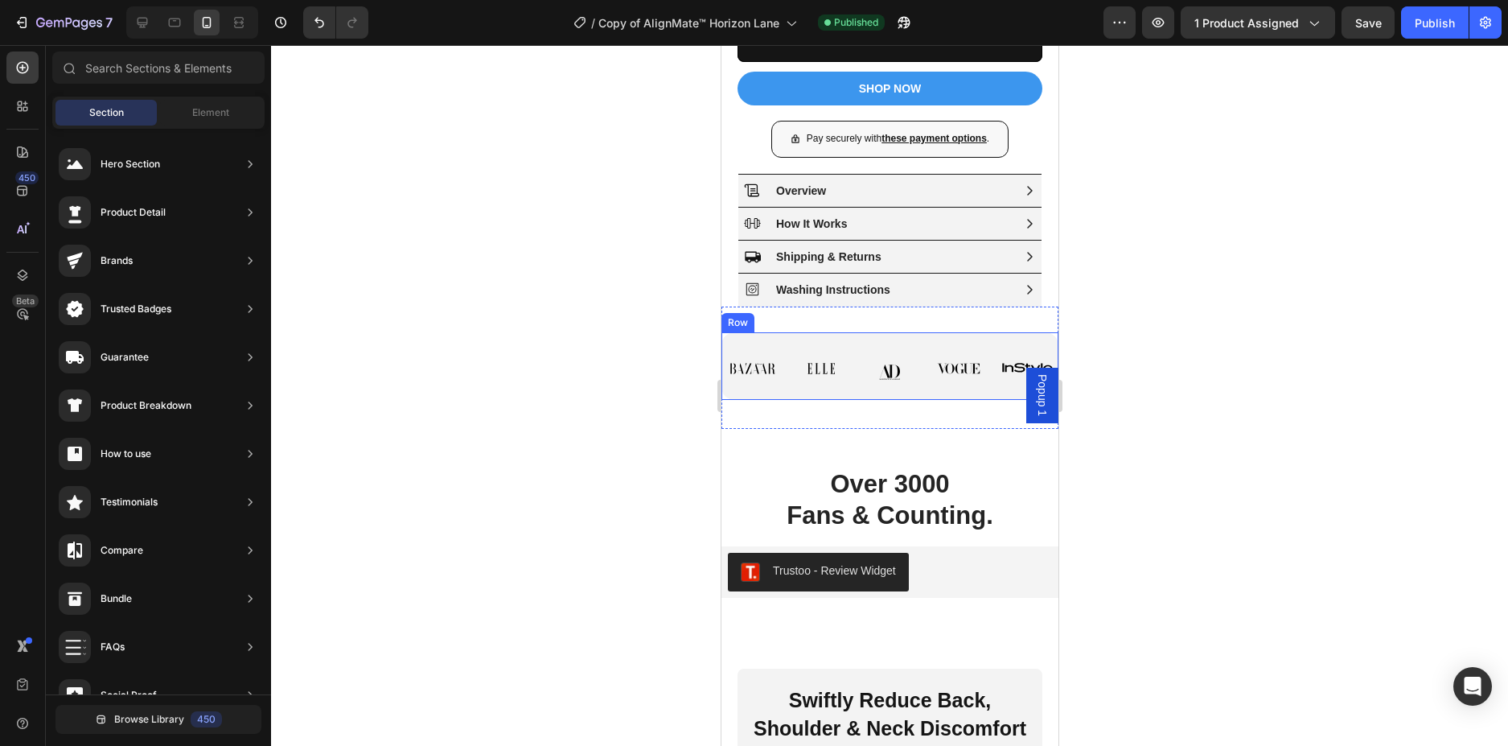
scroll to position [1563, 0]
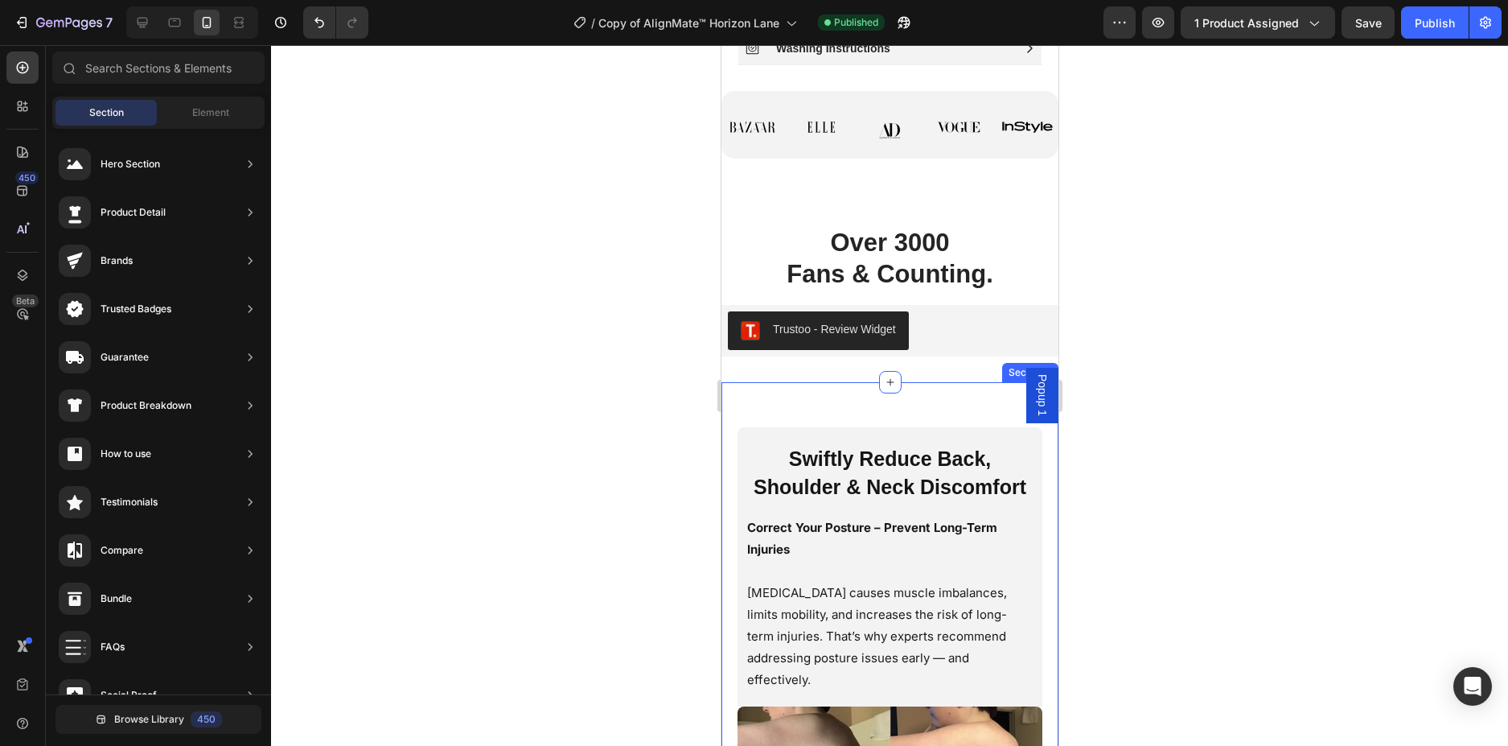
click at [987, 430] on div "Swiftly Reduce Back, Shoulder & Neck Discomfort Heading Correct Your Posture – …" at bounding box center [889, 672] width 337 height 580
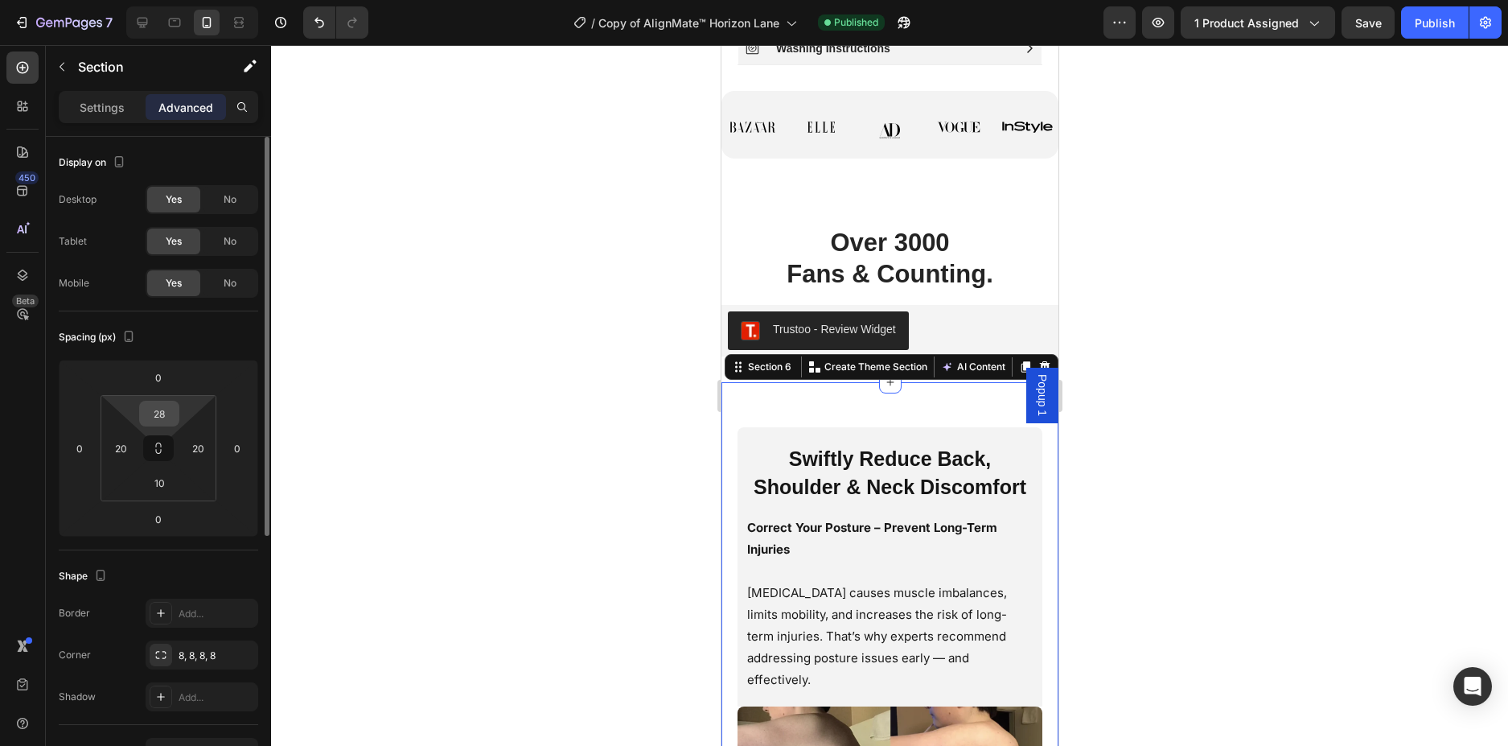
click at [166, 411] on input "28" at bounding box center [159, 413] width 32 height 24
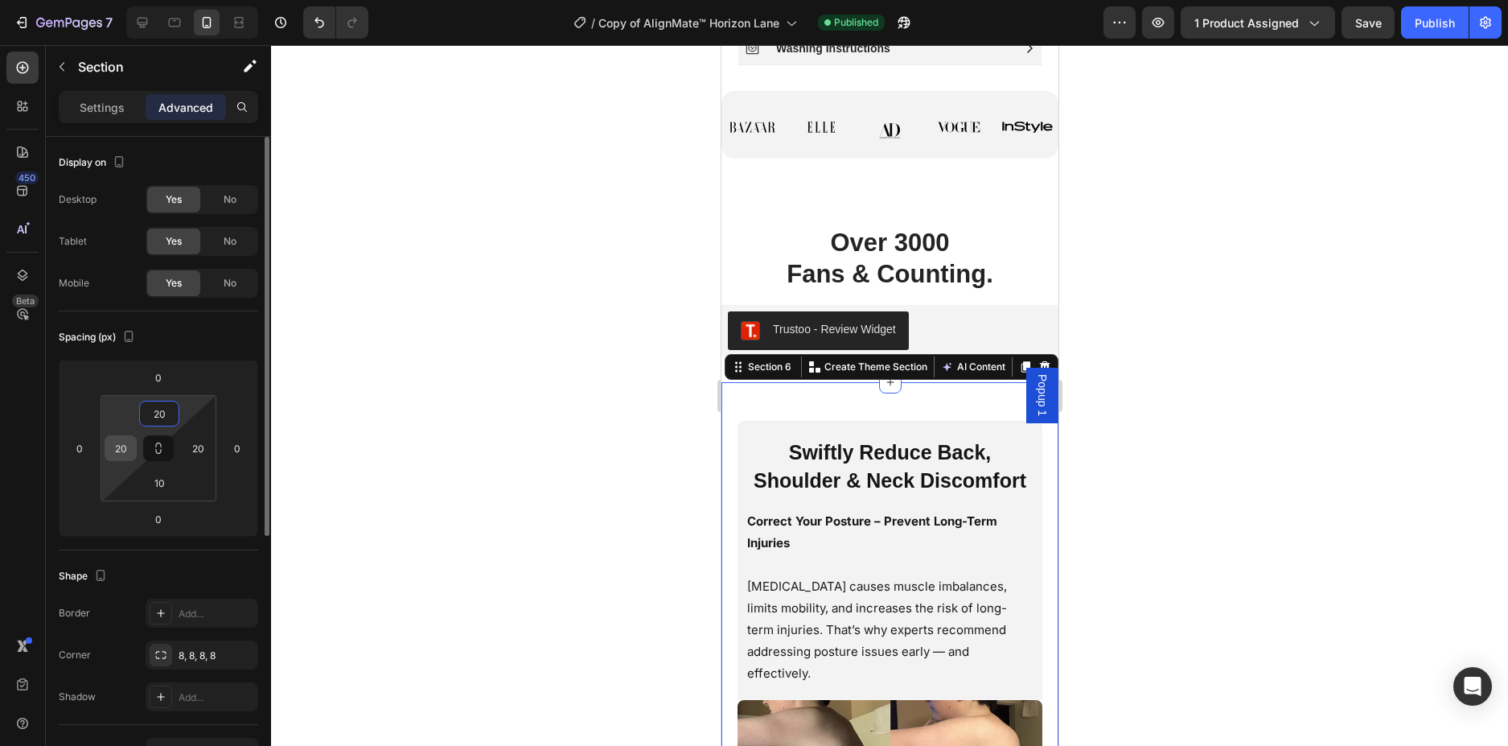
type input "20"
click at [129, 446] on input "20" at bounding box center [121, 448] width 24 height 24
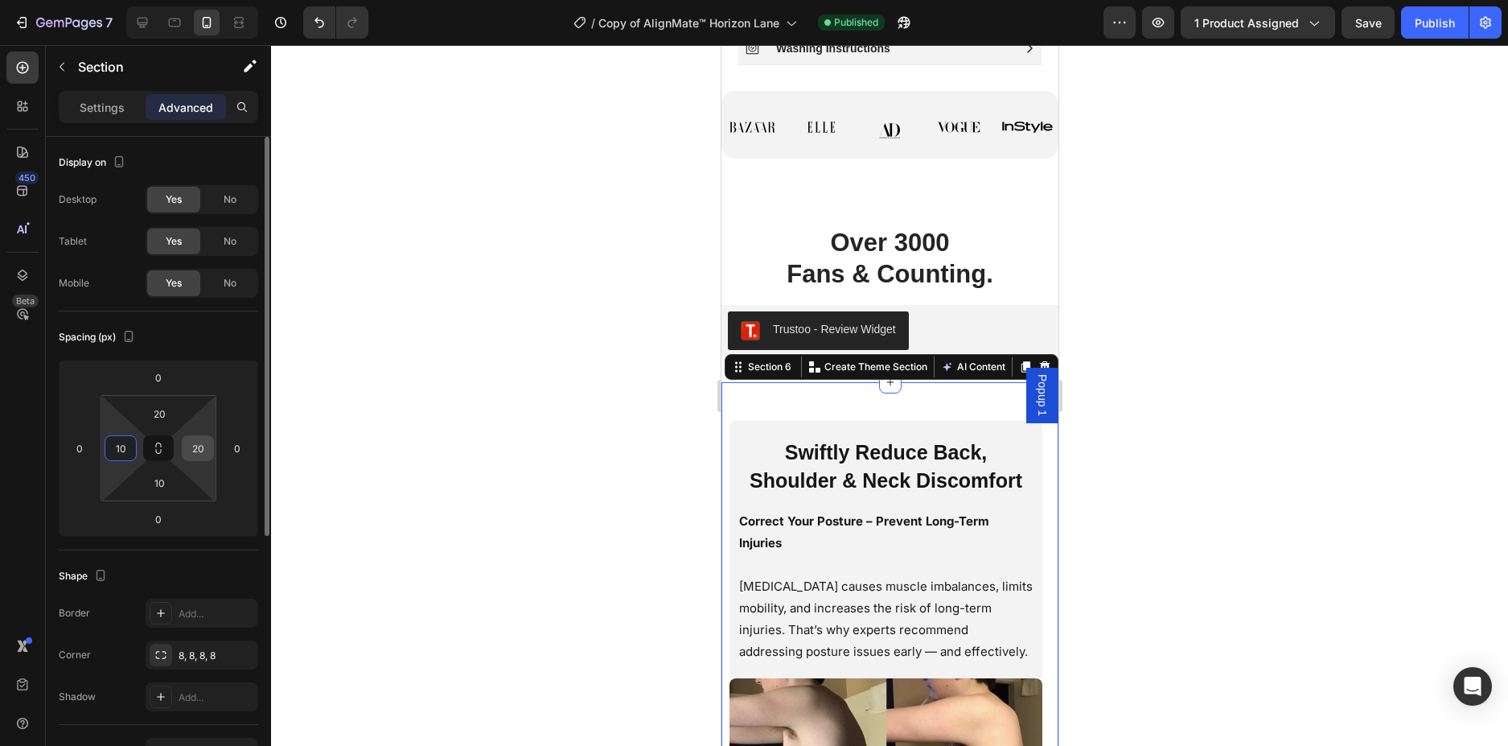
type input "10"
click at [196, 448] on input "20" at bounding box center [198, 448] width 24 height 24
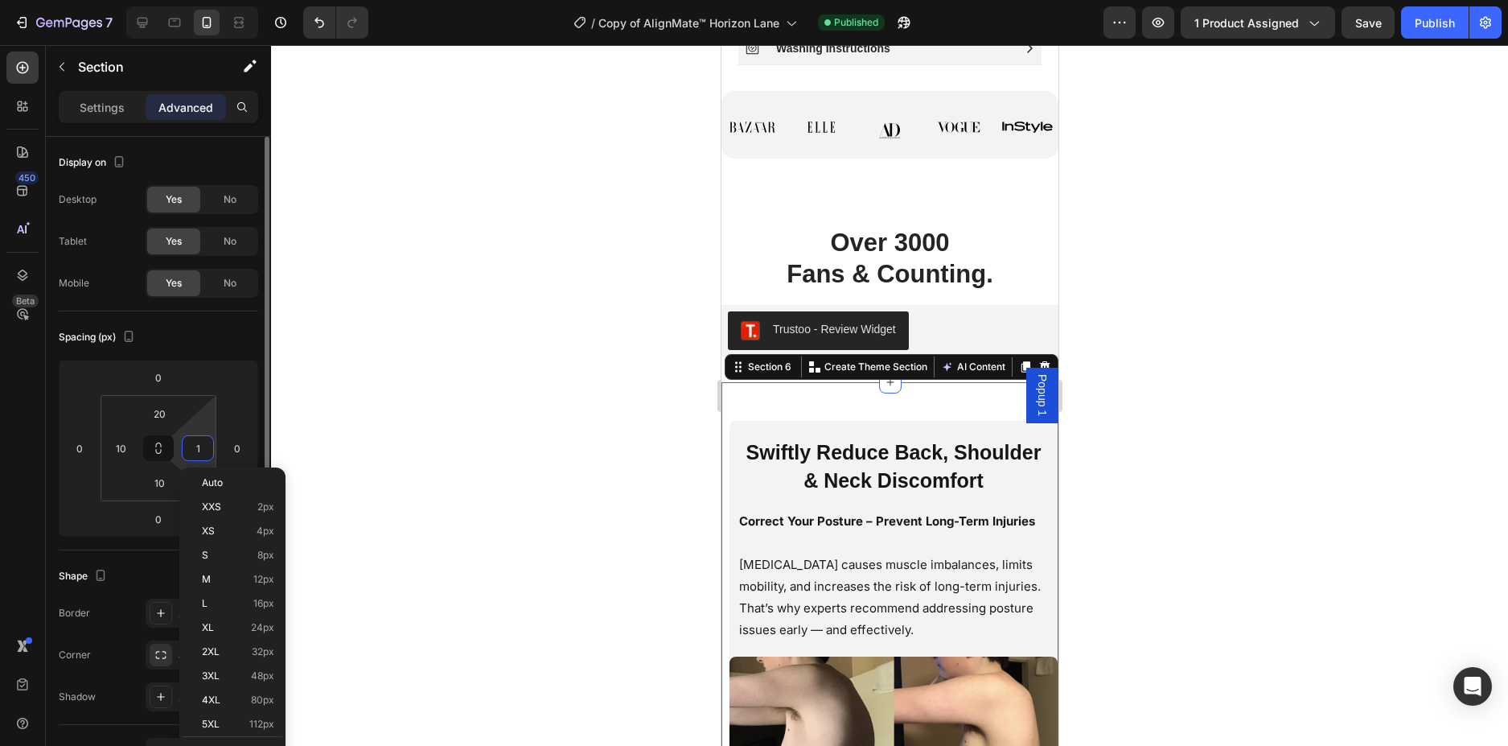
type input "10"
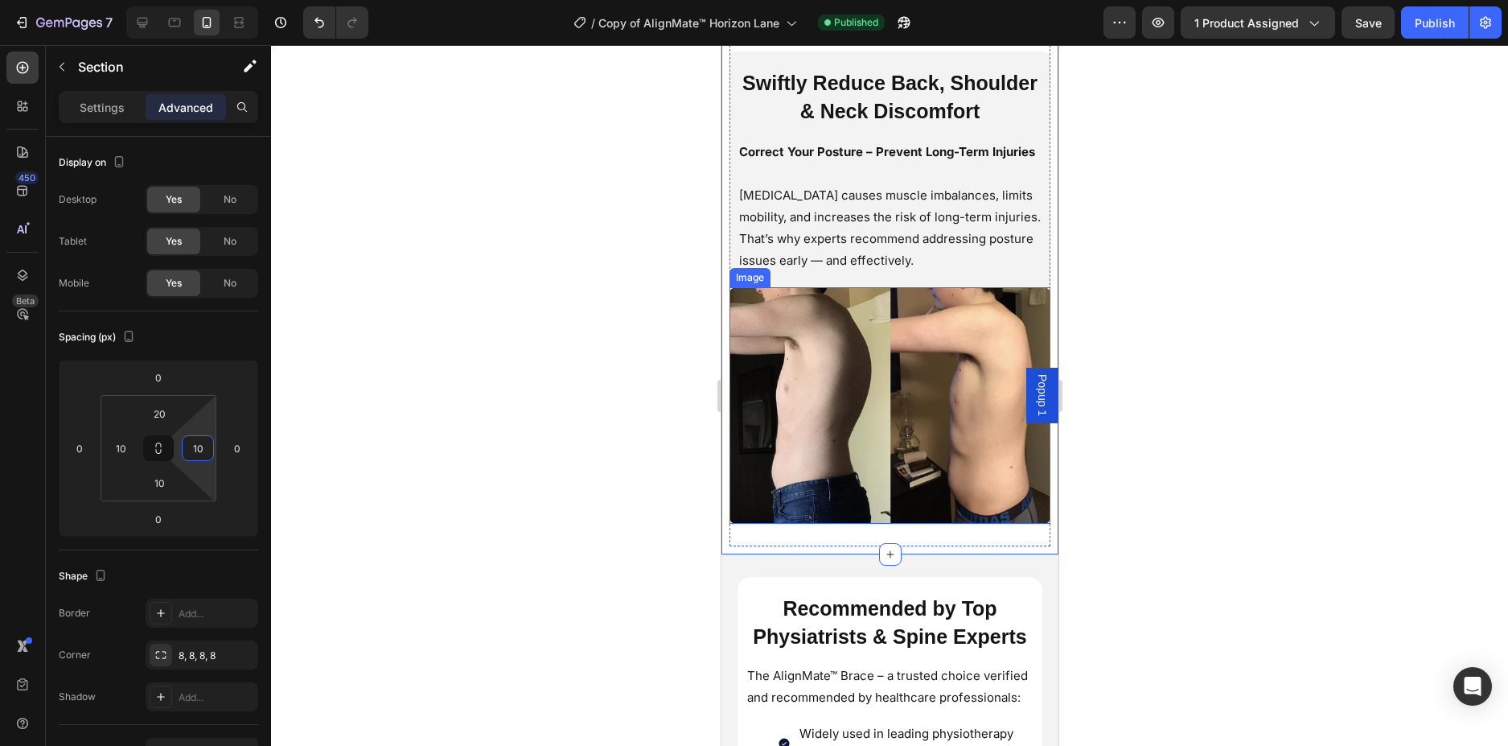
scroll to position [2045, 0]
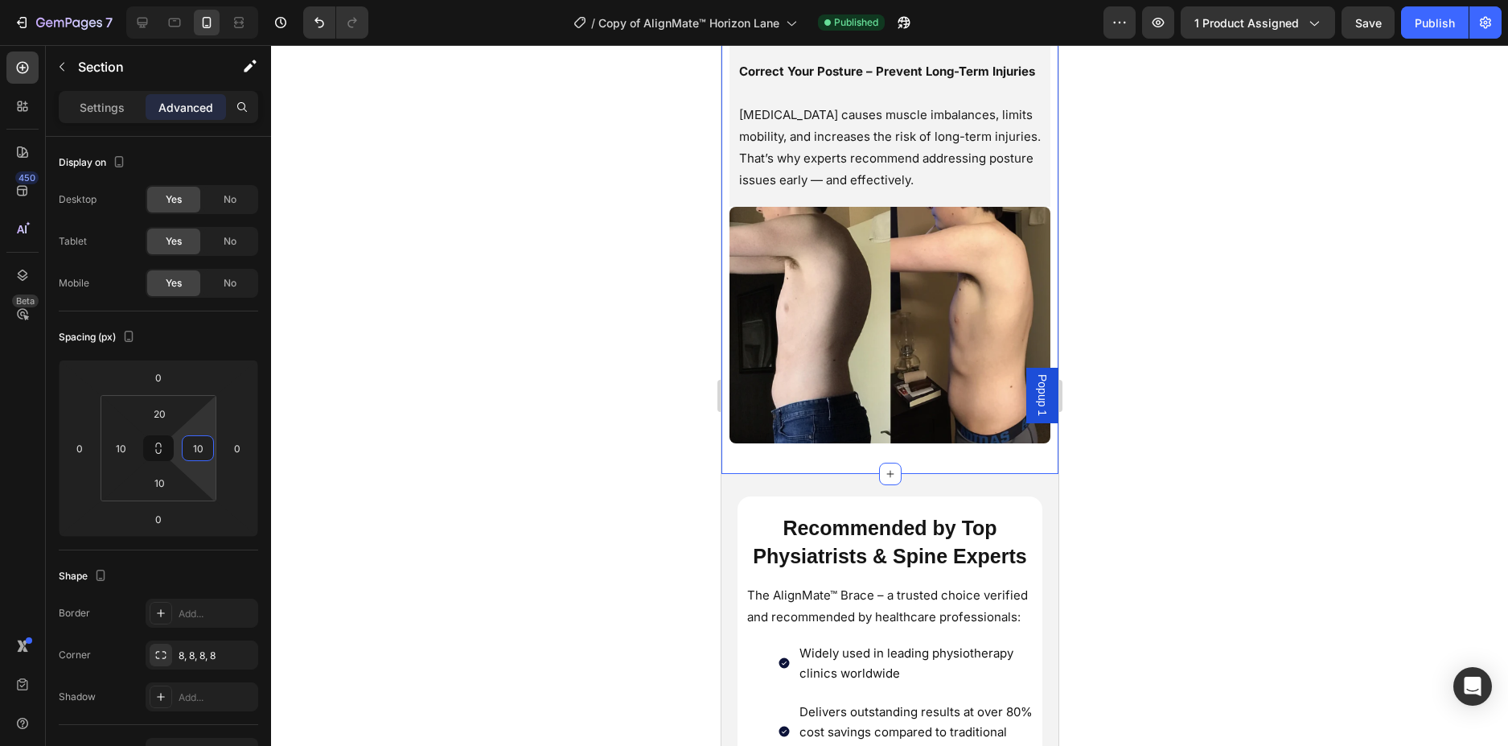
click at [1182, 508] on div at bounding box center [889, 395] width 1237 height 701
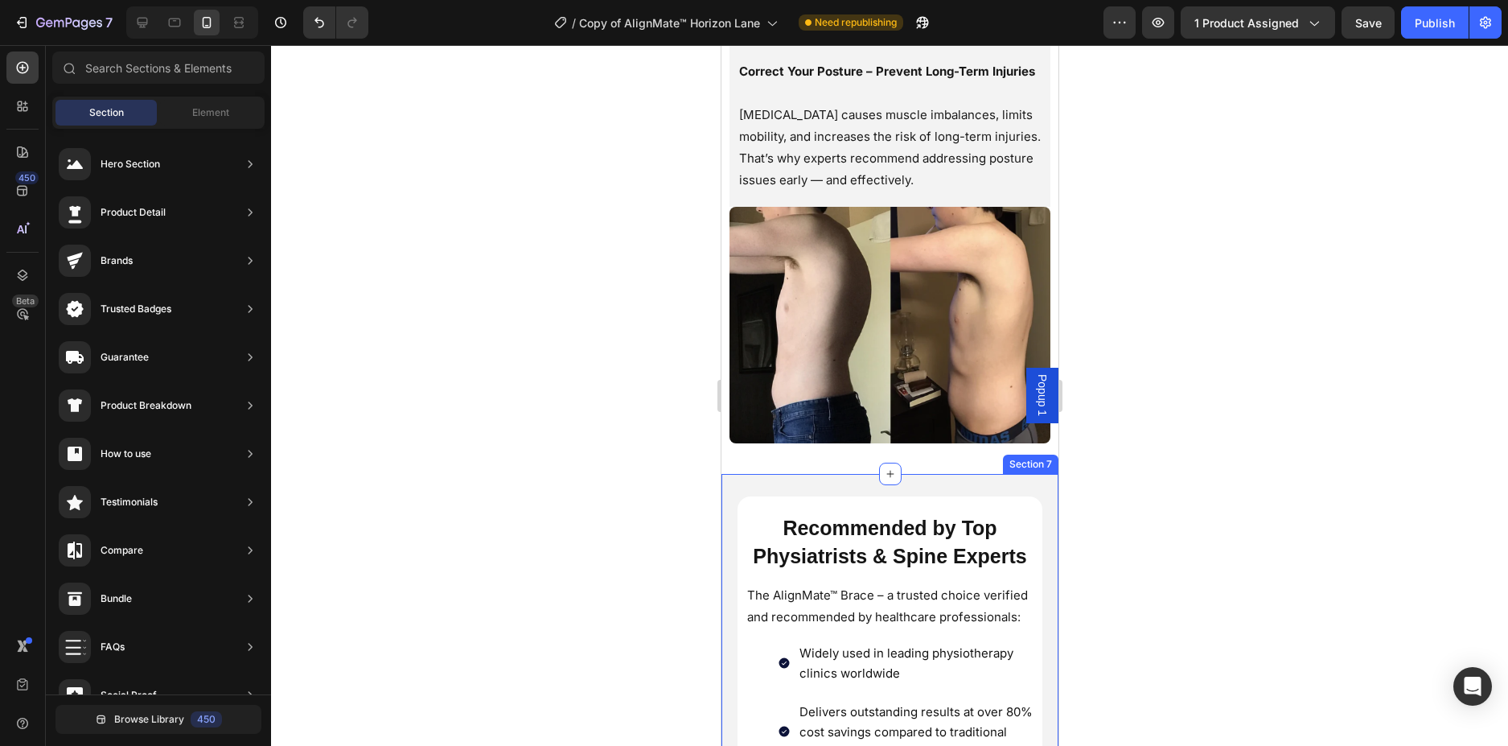
click at [1042, 516] on div "Image Recommended by Top Physiatrists & Spine Experts Heading The AlignMate™ Br…" at bounding box center [889, 666] width 337 height 385
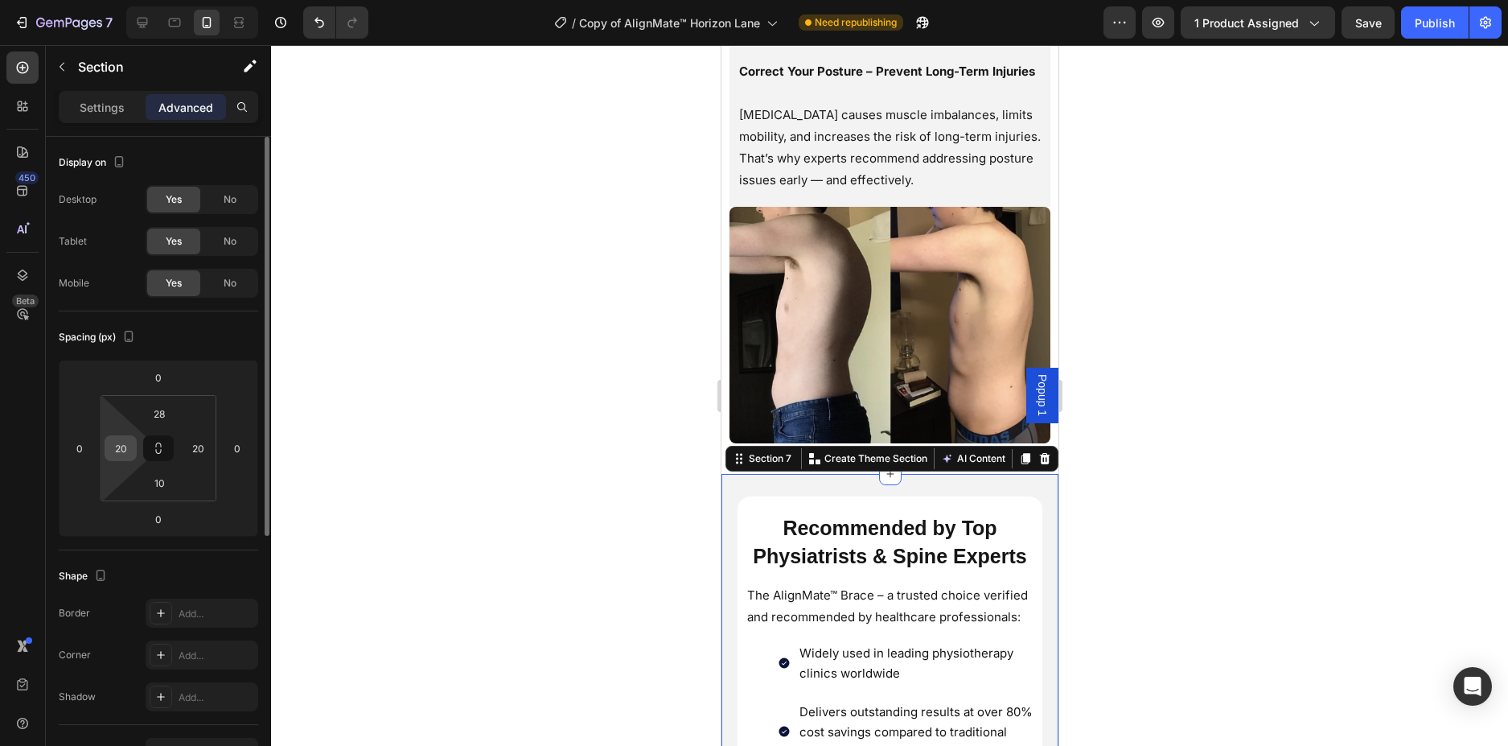
click at [113, 453] on input "20" at bounding box center [121, 448] width 24 height 24
type input "10"
click at [195, 446] on input "20" at bounding box center [198, 448] width 24 height 24
type input "10"
click at [166, 486] on input "10" at bounding box center [159, 483] width 32 height 24
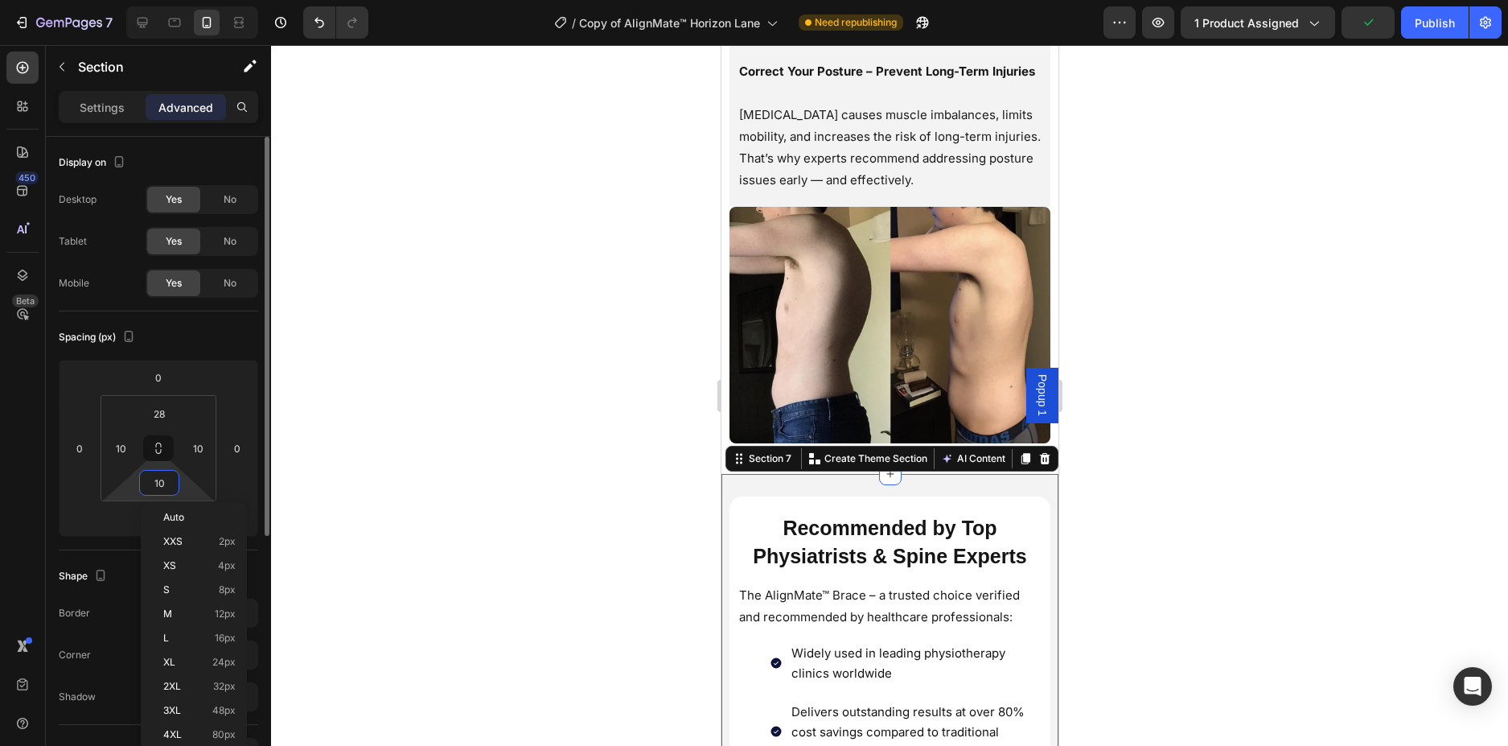
type input "0"
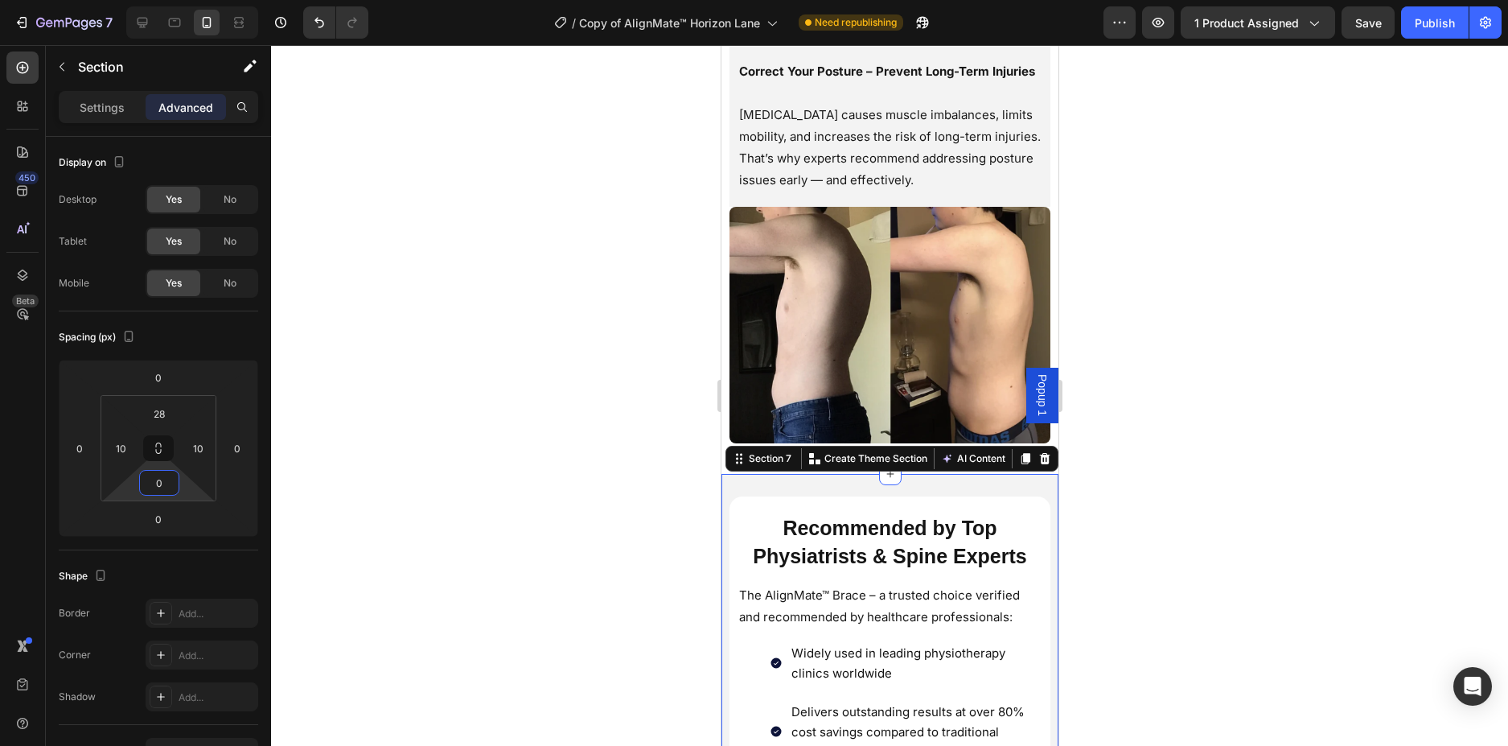
click at [409, 463] on div at bounding box center [889, 395] width 1237 height 701
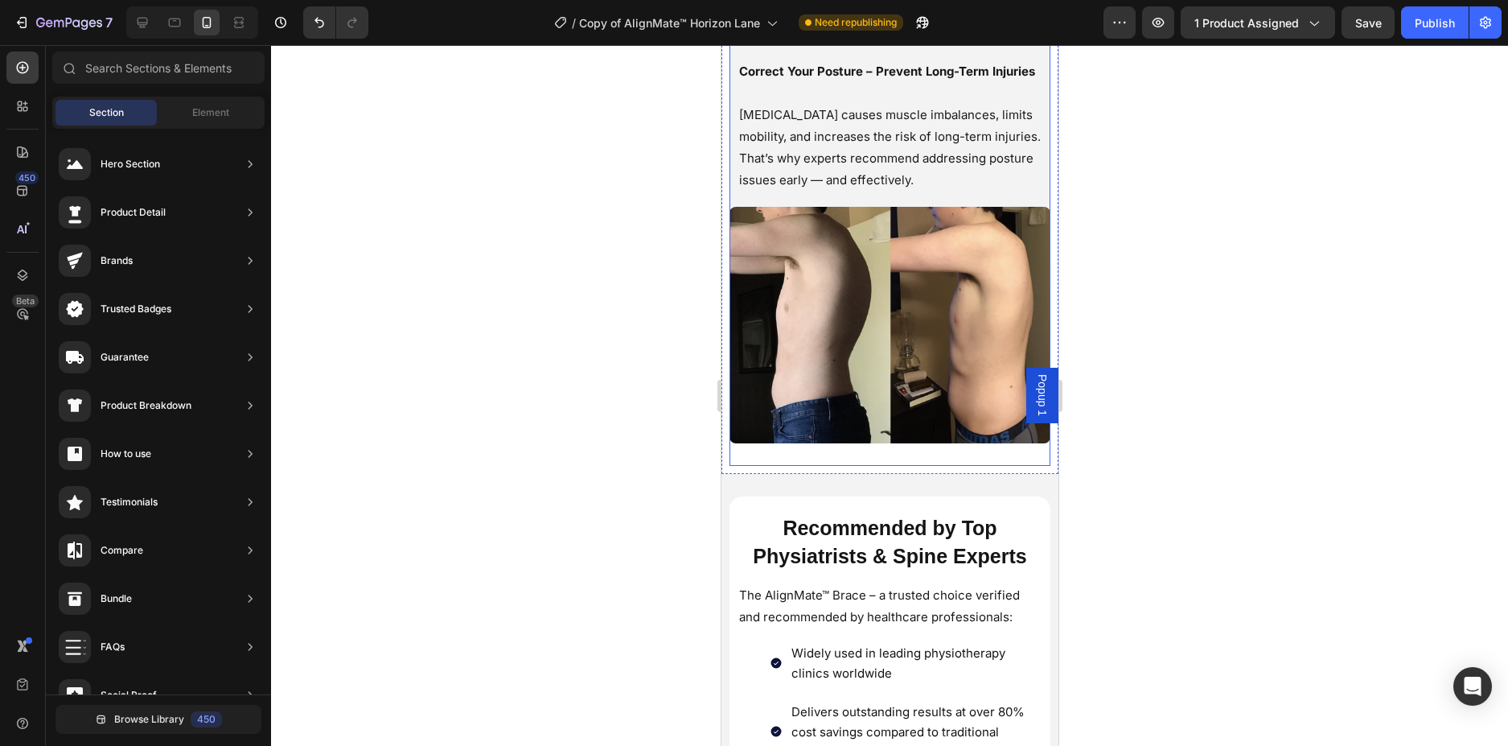
click at [910, 464] on div "Image" at bounding box center [889, 336] width 321 height 259
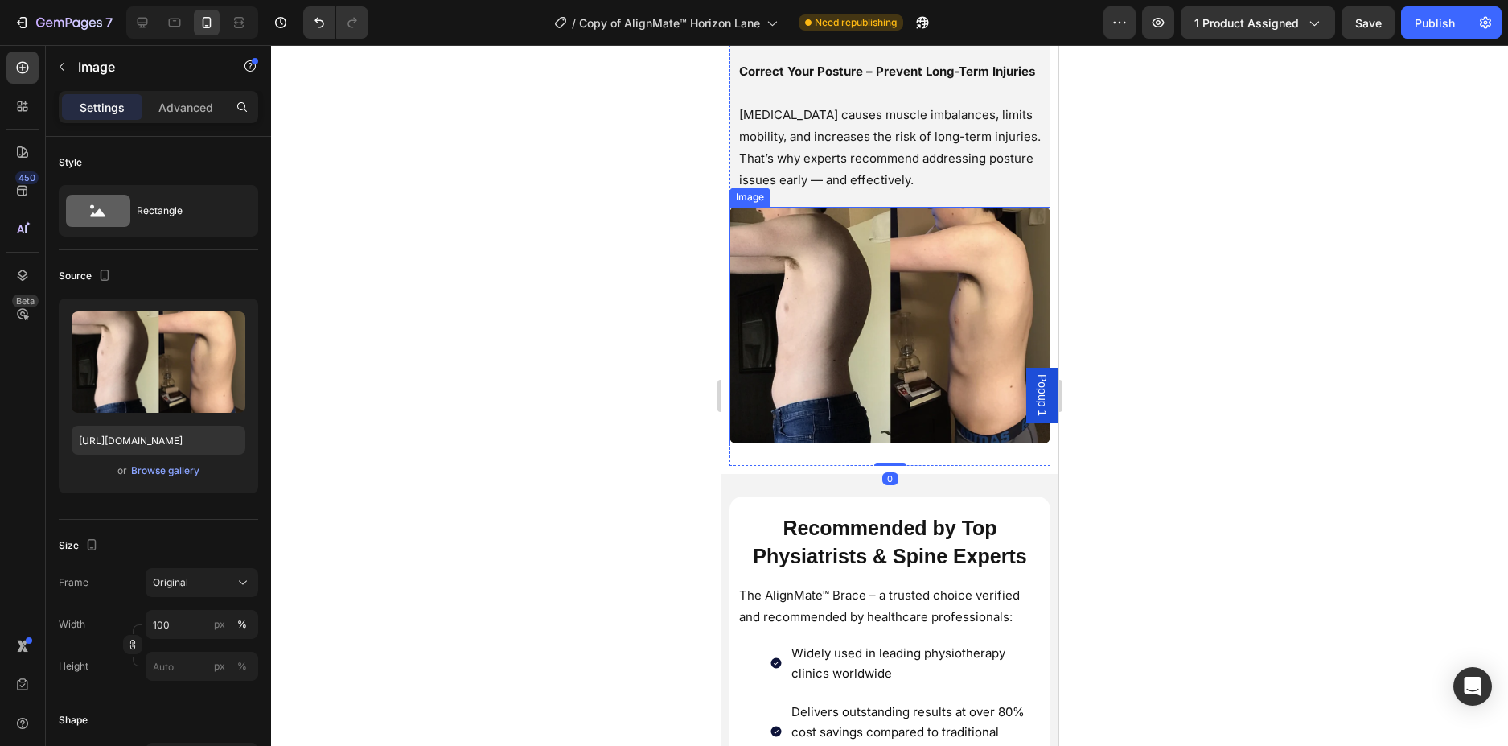
click at [890, 442] on img at bounding box center [889, 325] width 321 height 236
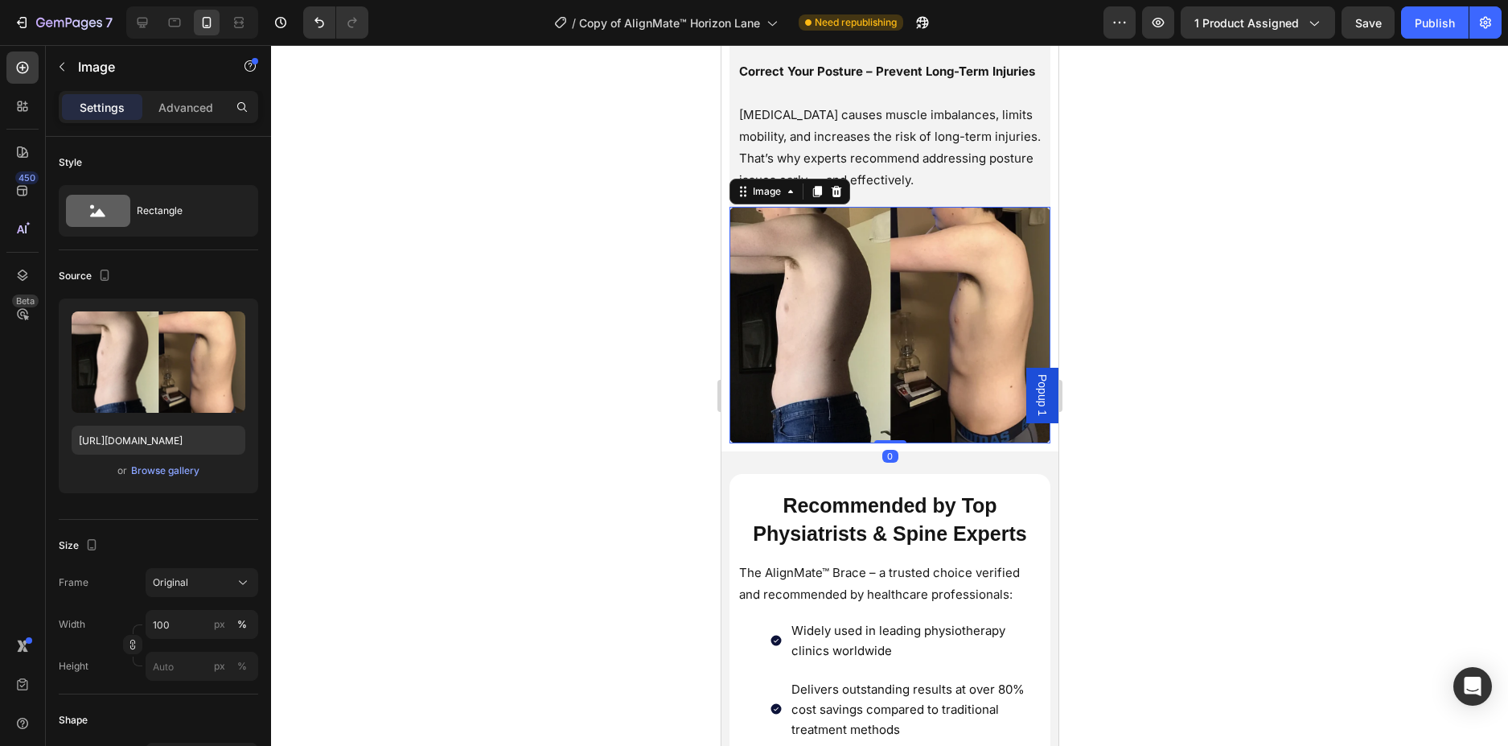
drag, startPoint x: 879, startPoint y: 477, endPoint x: 891, endPoint y: 343, distance: 134.1
click at [891, 343] on div "Image 0" at bounding box center [889, 325] width 321 height 236
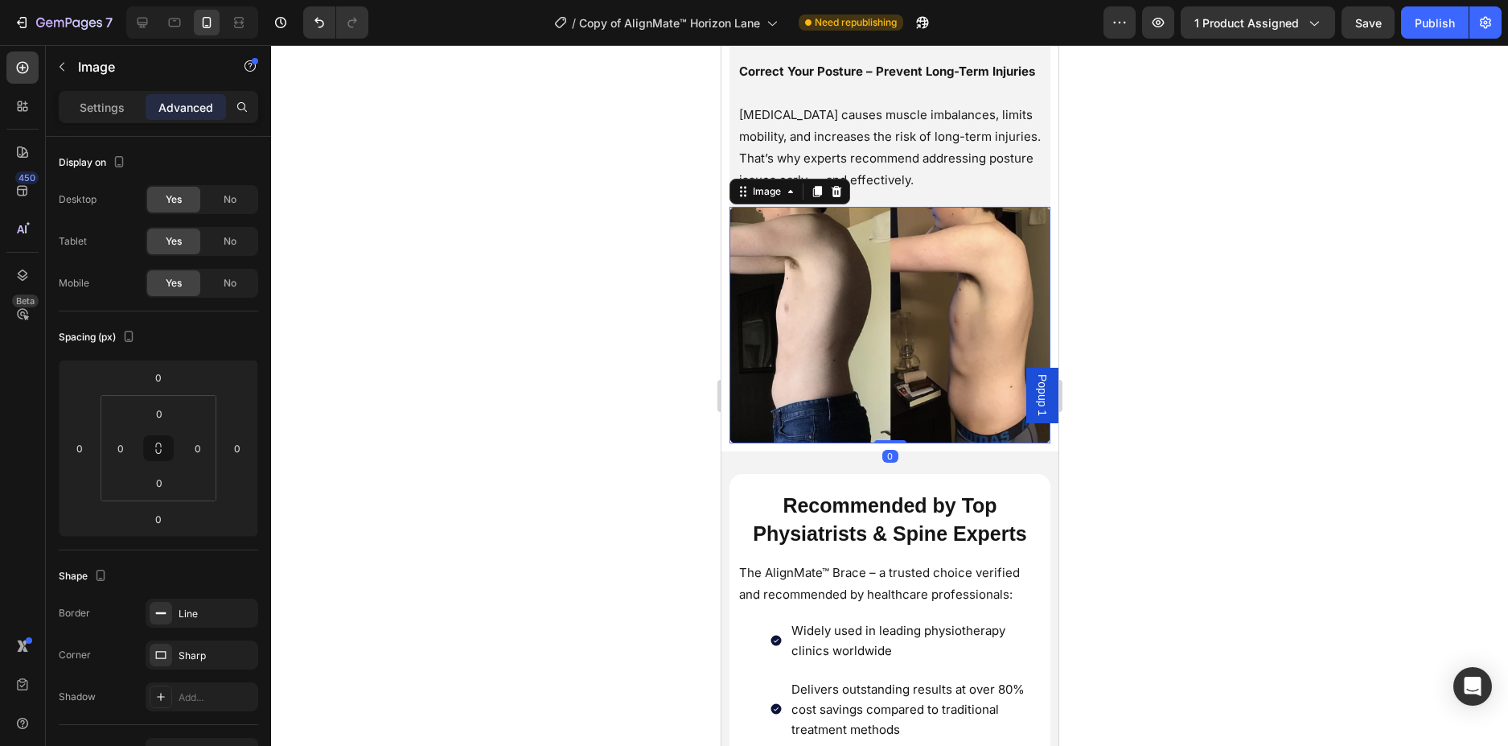
click at [1289, 332] on div at bounding box center [889, 395] width 1237 height 701
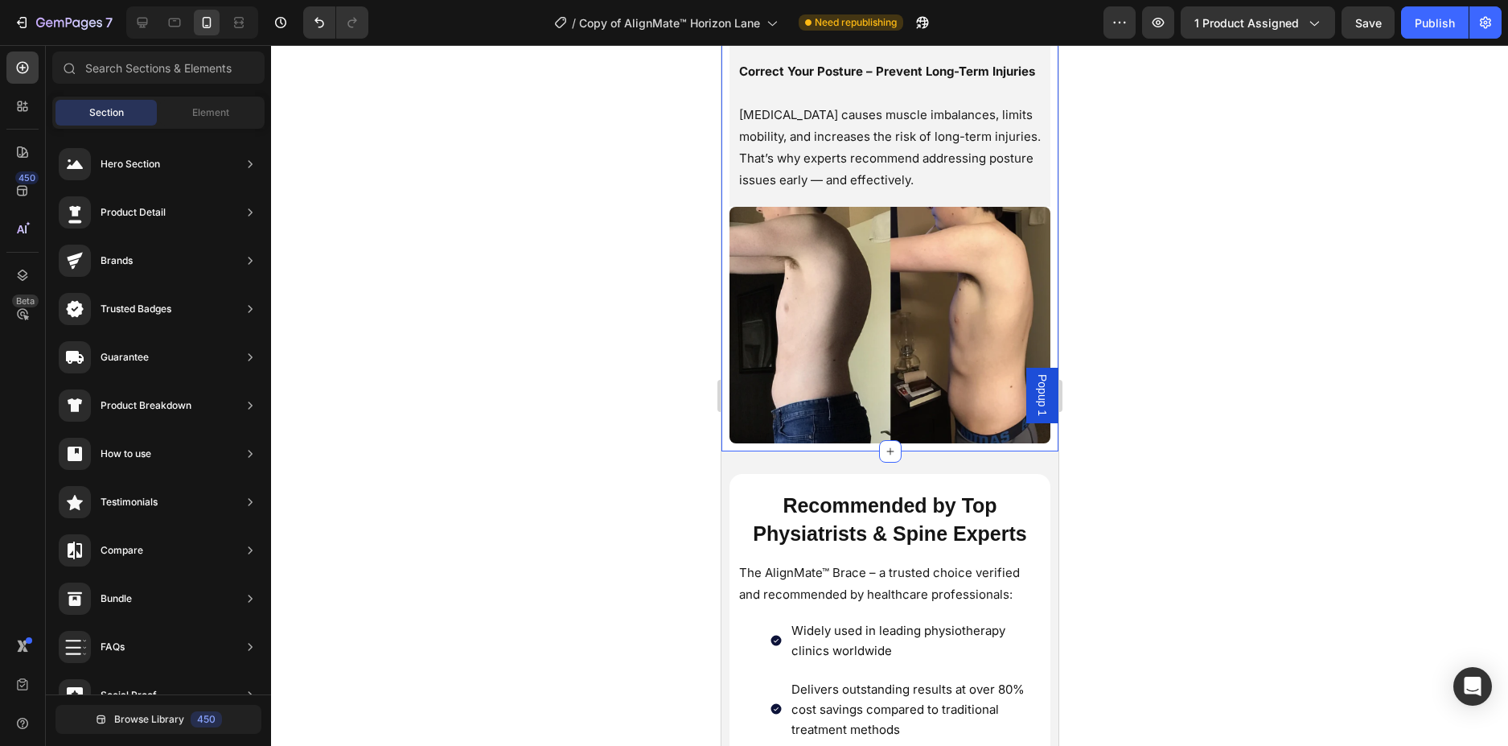
click at [1039, 451] on div "Swiftly Reduce Back, Shoulder & Neck Discomfort Heading Correct Your Posture – …" at bounding box center [889, 191] width 337 height 519
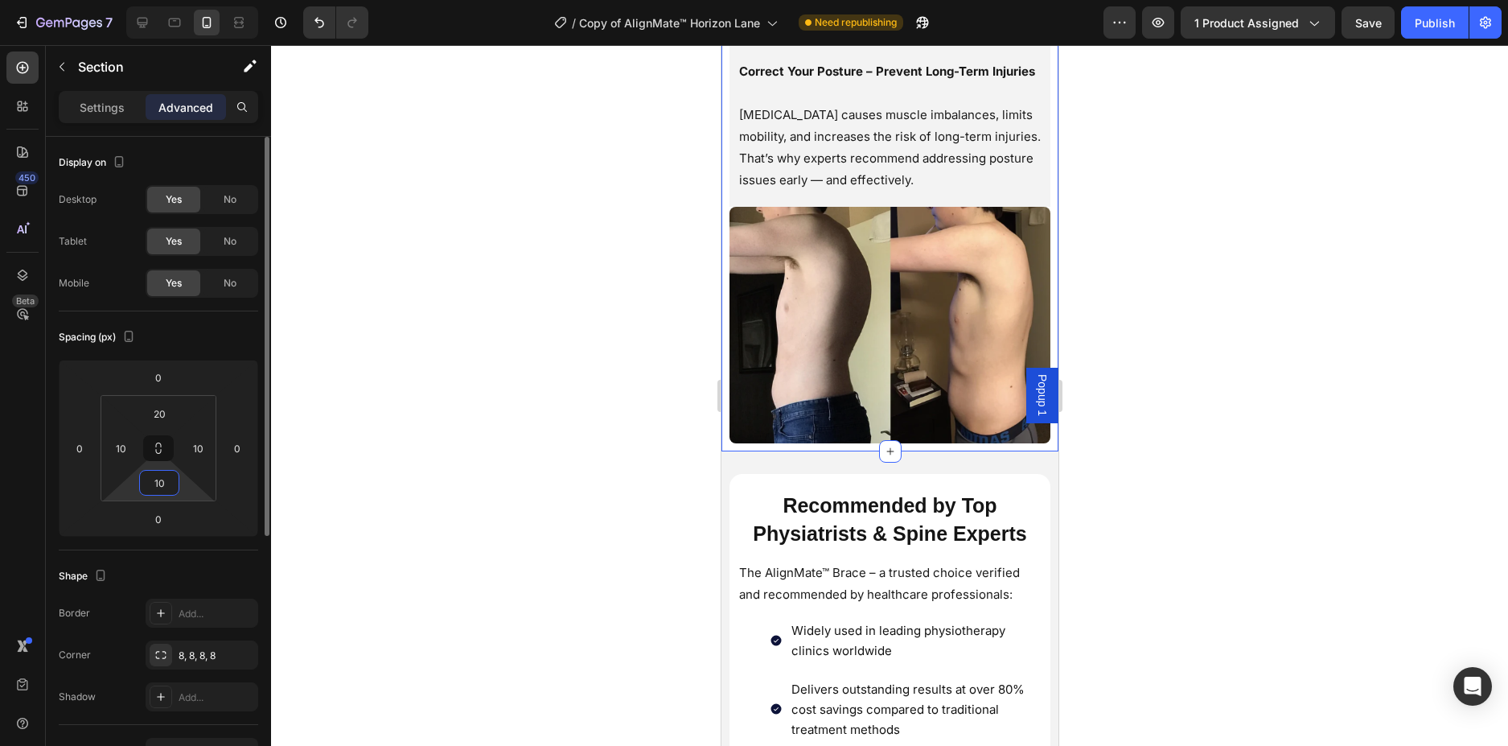
click at [168, 487] on input "10" at bounding box center [159, 483] width 32 height 24
type input "0"
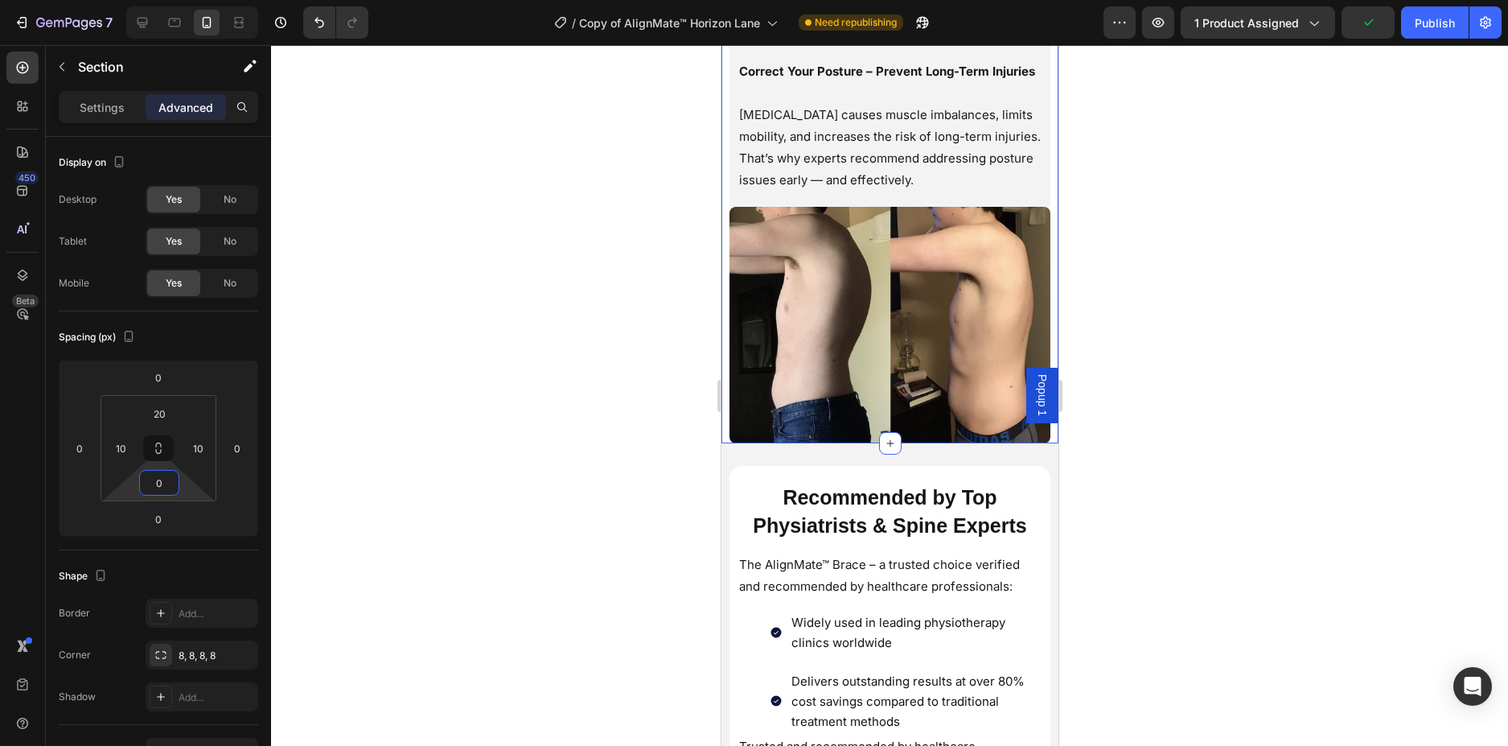
click at [478, 380] on div at bounding box center [889, 395] width 1237 height 701
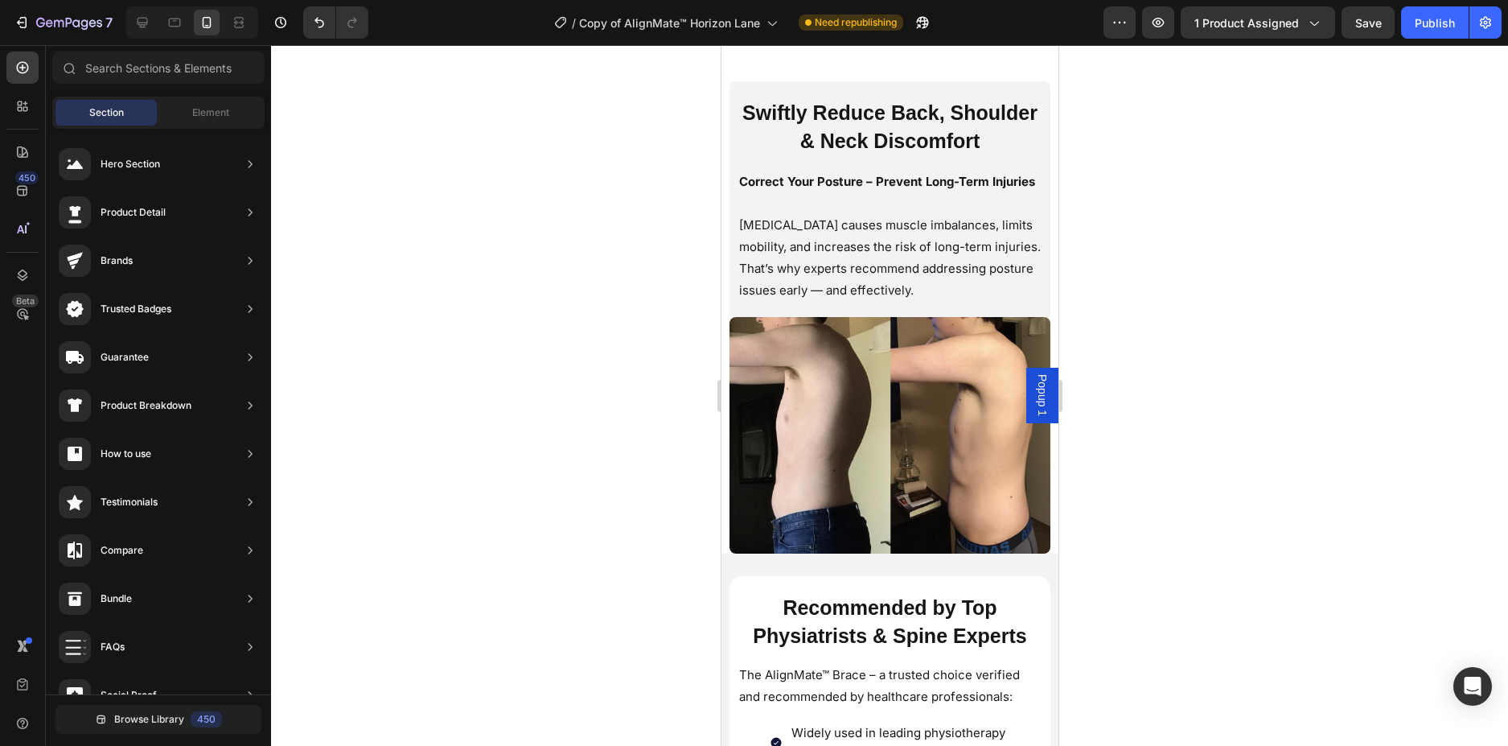
scroll to position [1804, 0]
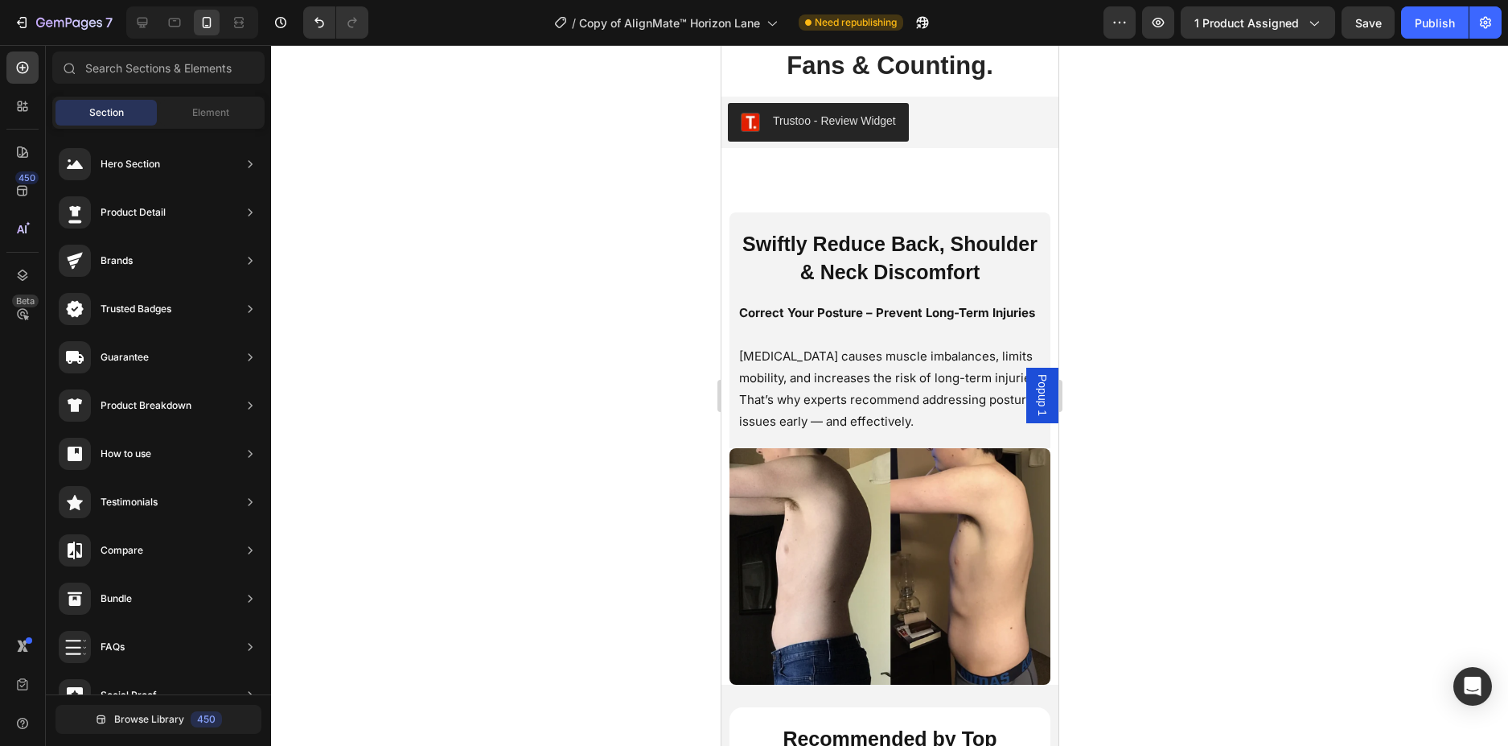
click at [1375, 366] on div at bounding box center [889, 395] width 1237 height 701
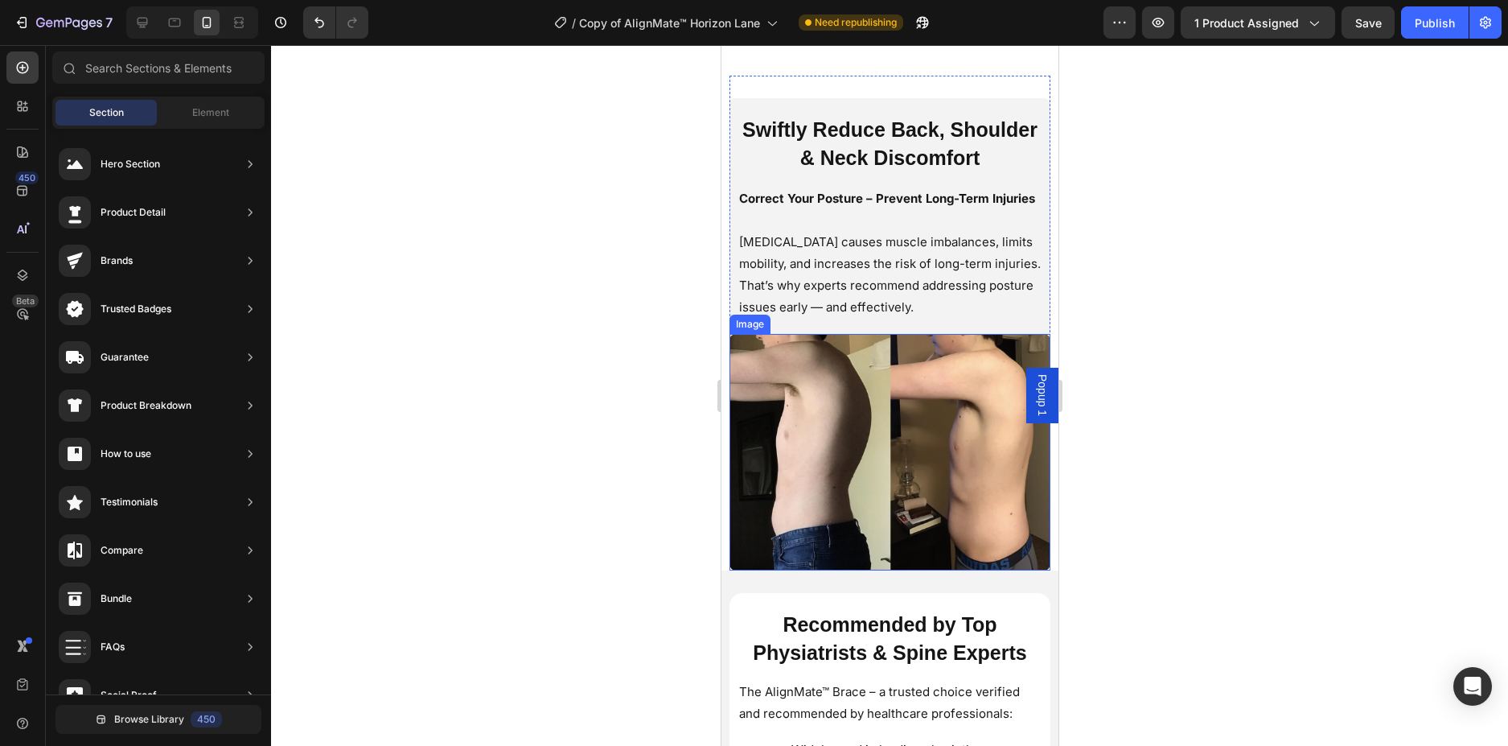
scroll to position [1965, 0]
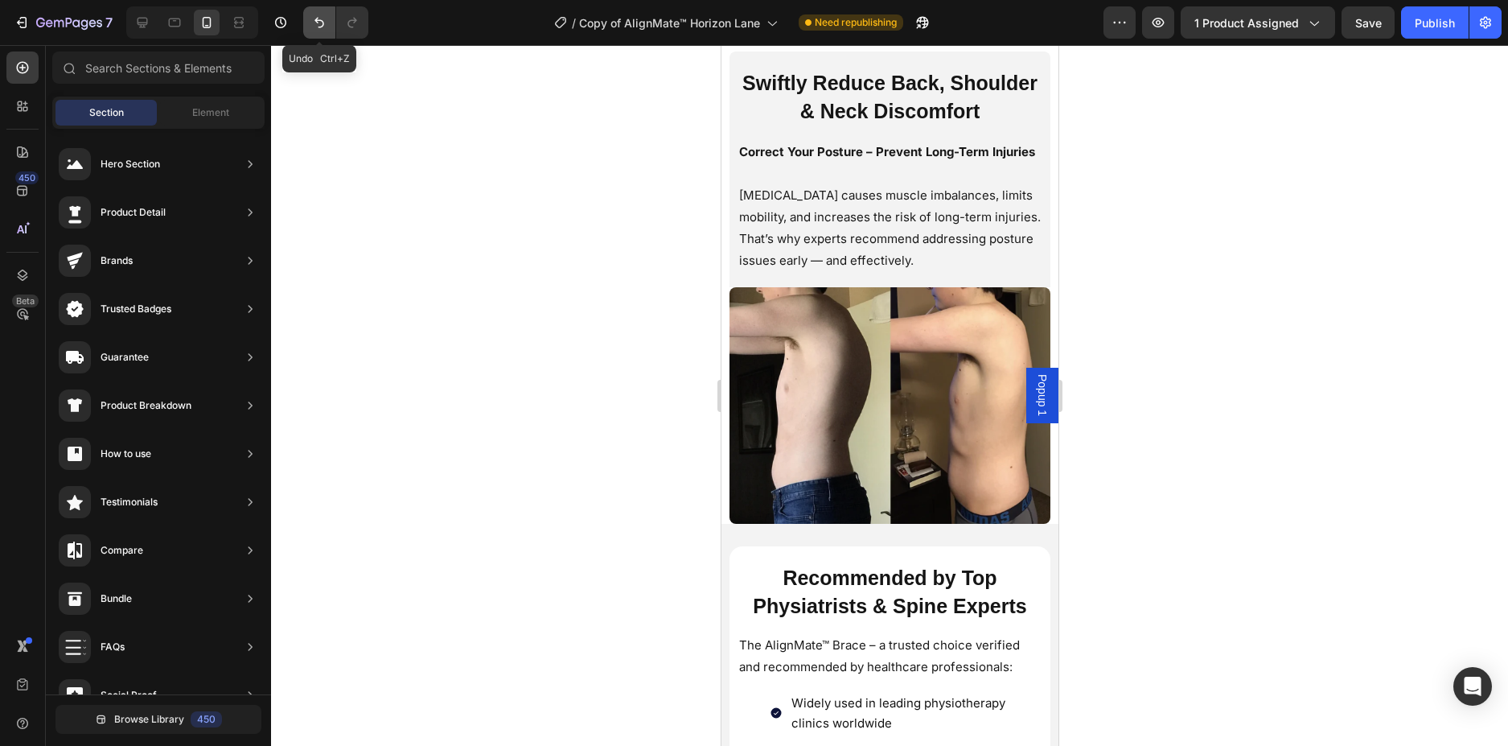
click at [315, 22] on icon "Undo/Redo" at bounding box center [319, 22] width 16 height 16
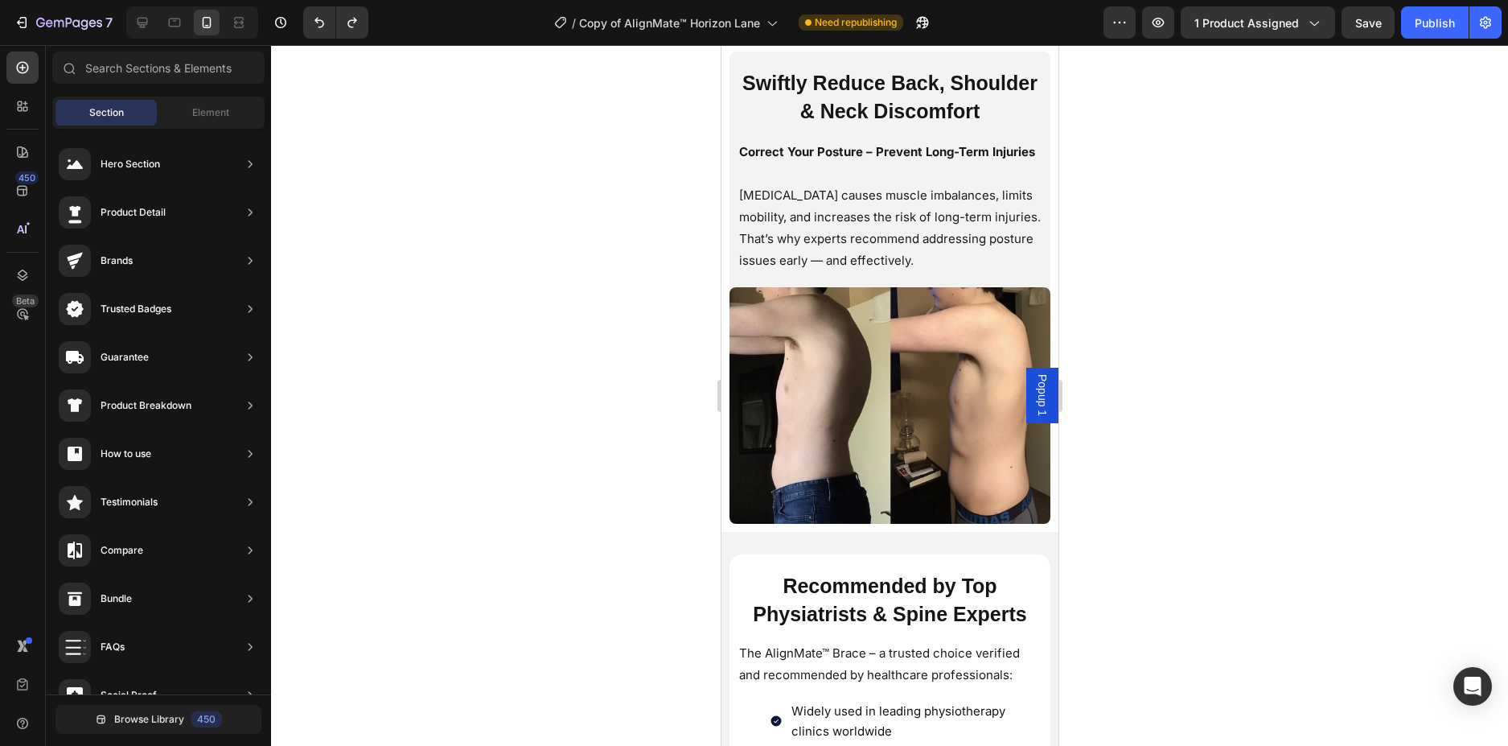
click at [537, 331] on div at bounding box center [889, 395] width 1237 height 701
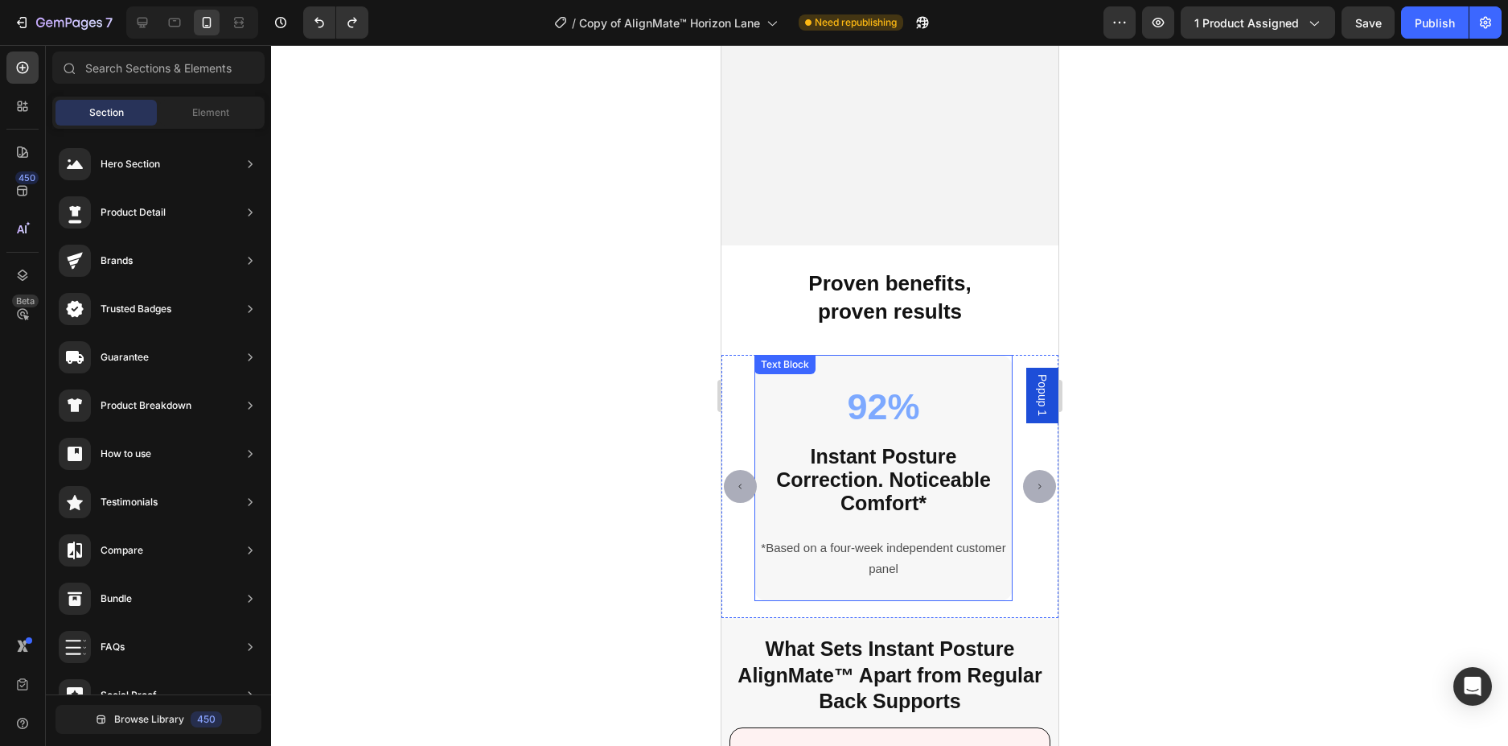
scroll to position [4539, 0]
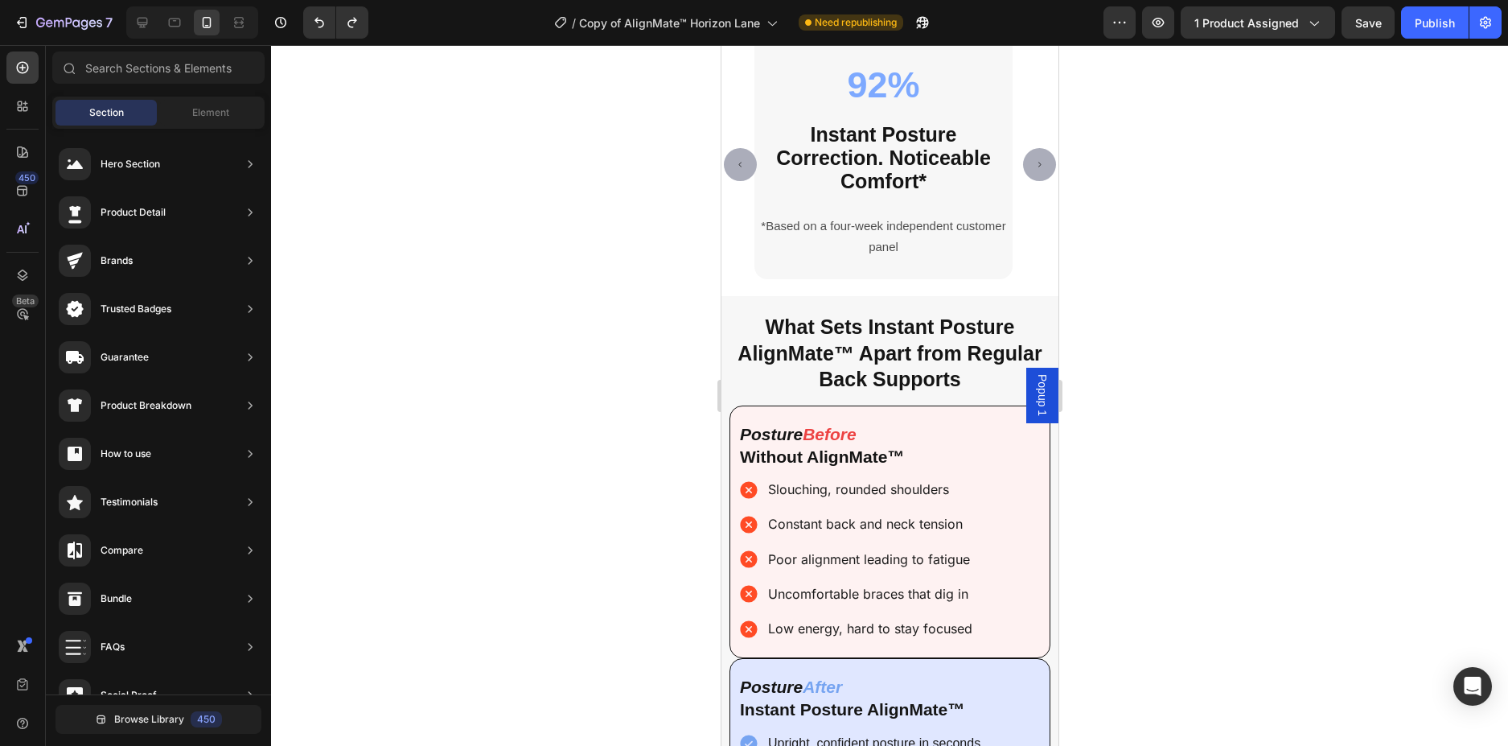
click at [1182, 307] on div at bounding box center [889, 395] width 1237 height 701
click at [954, 277] on p at bounding box center [882, 267] width 255 height 20
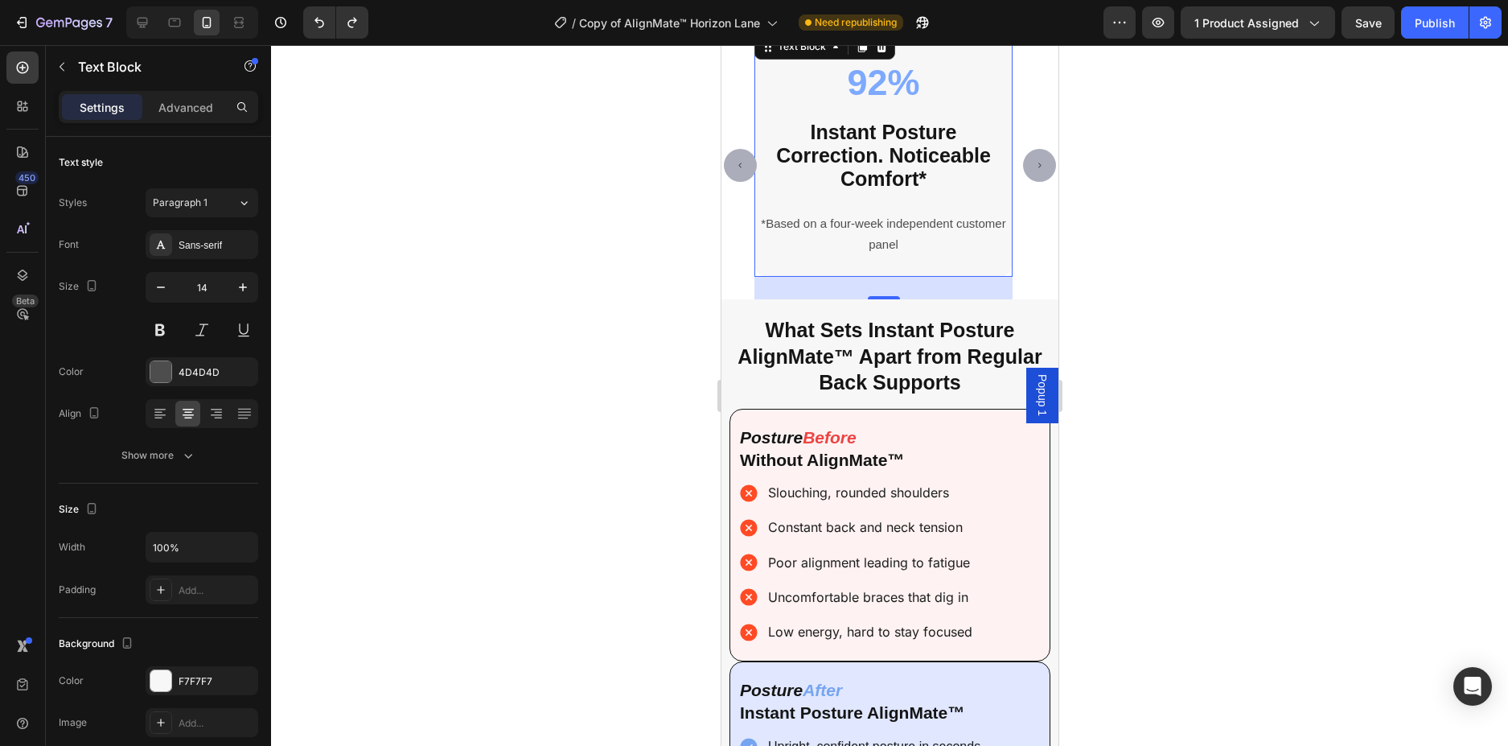
scroll to position [4542, 0]
drag, startPoint x: 889, startPoint y: 294, endPoint x: 1913, endPoint y: 343, distance: 1025.1
click at [889, 299] on div "Proven benefits, proven results Heading 92% Instant Posture Correction. Noticea…" at bounding box center [889, 438] width 337 height 991
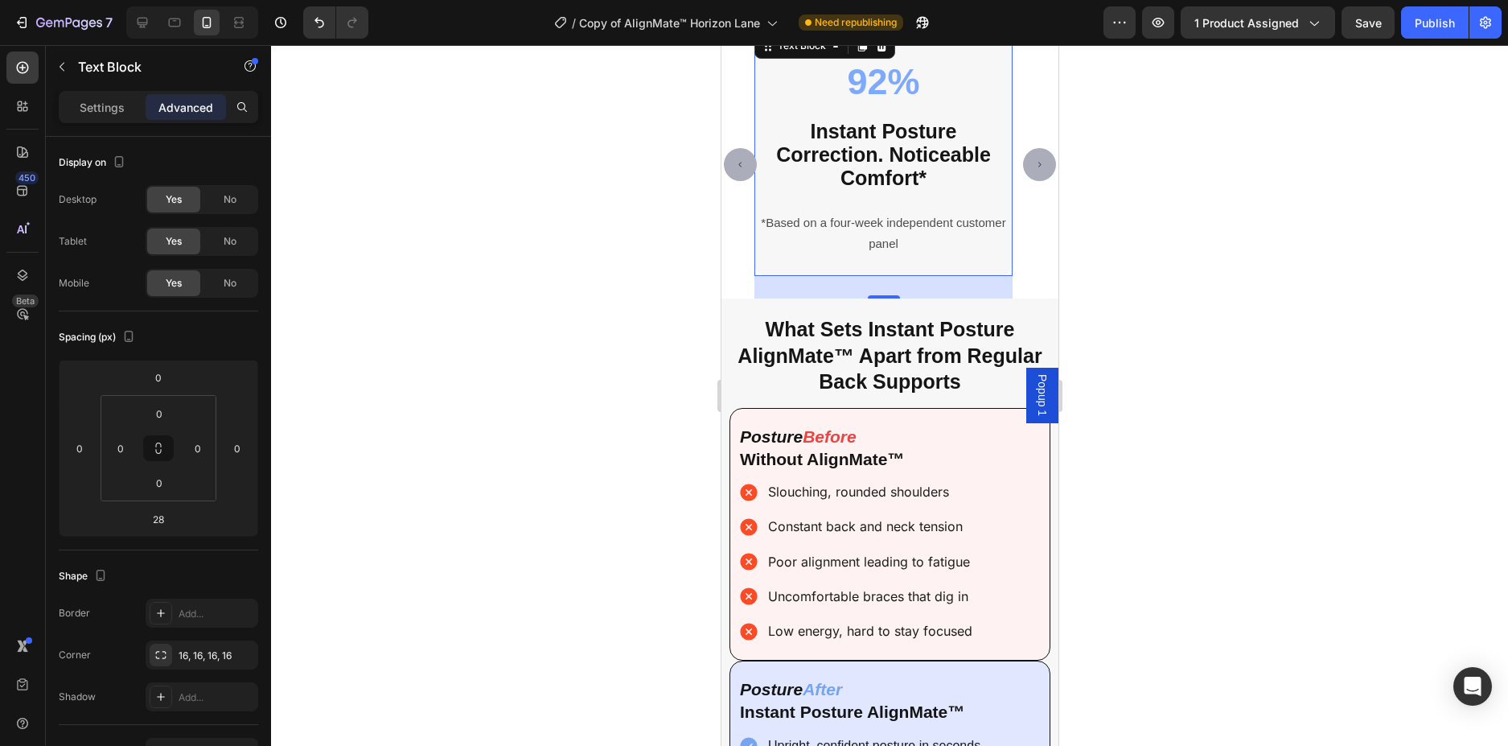
click at [1192, 298] on div at bounding box center [889, 395] width 1237 height 701
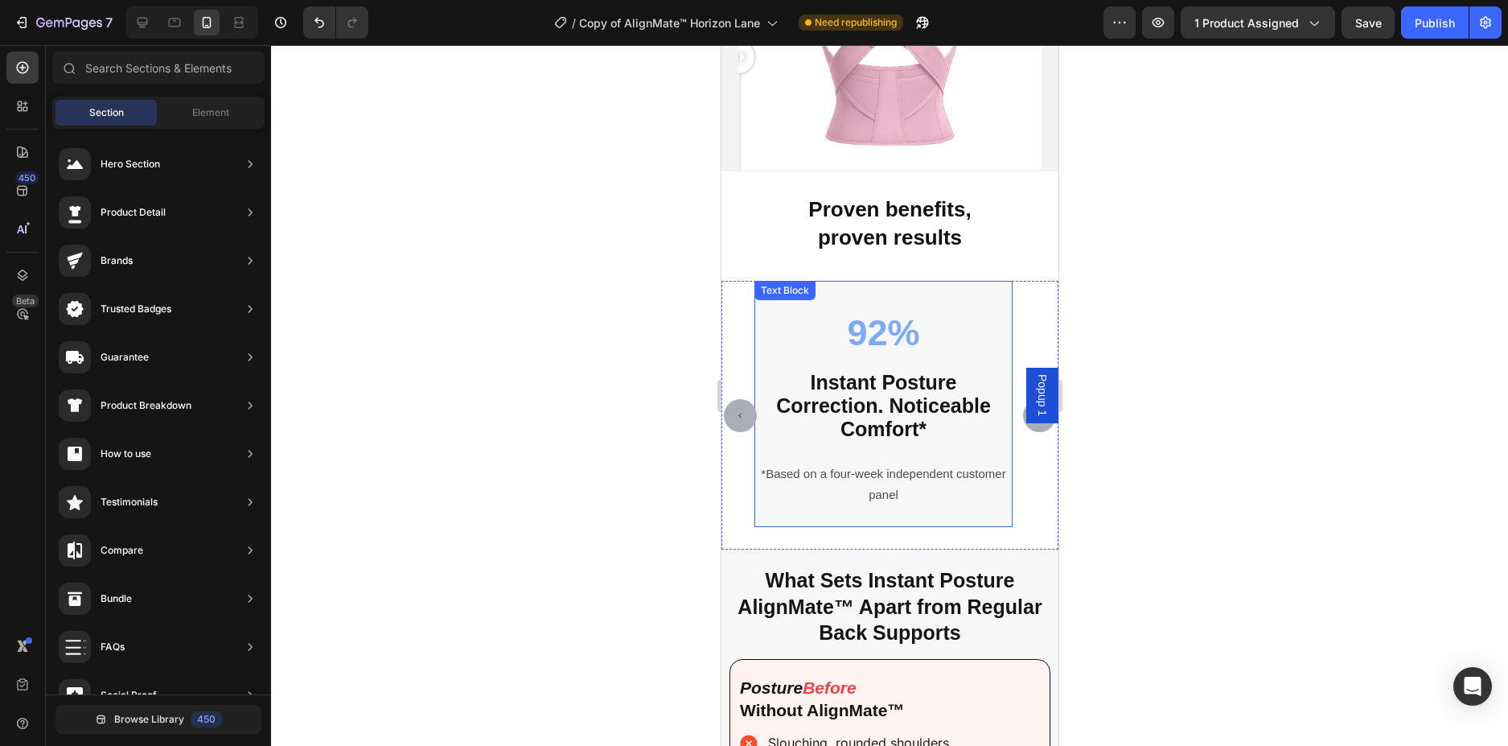
scroll to position [3979, 0]
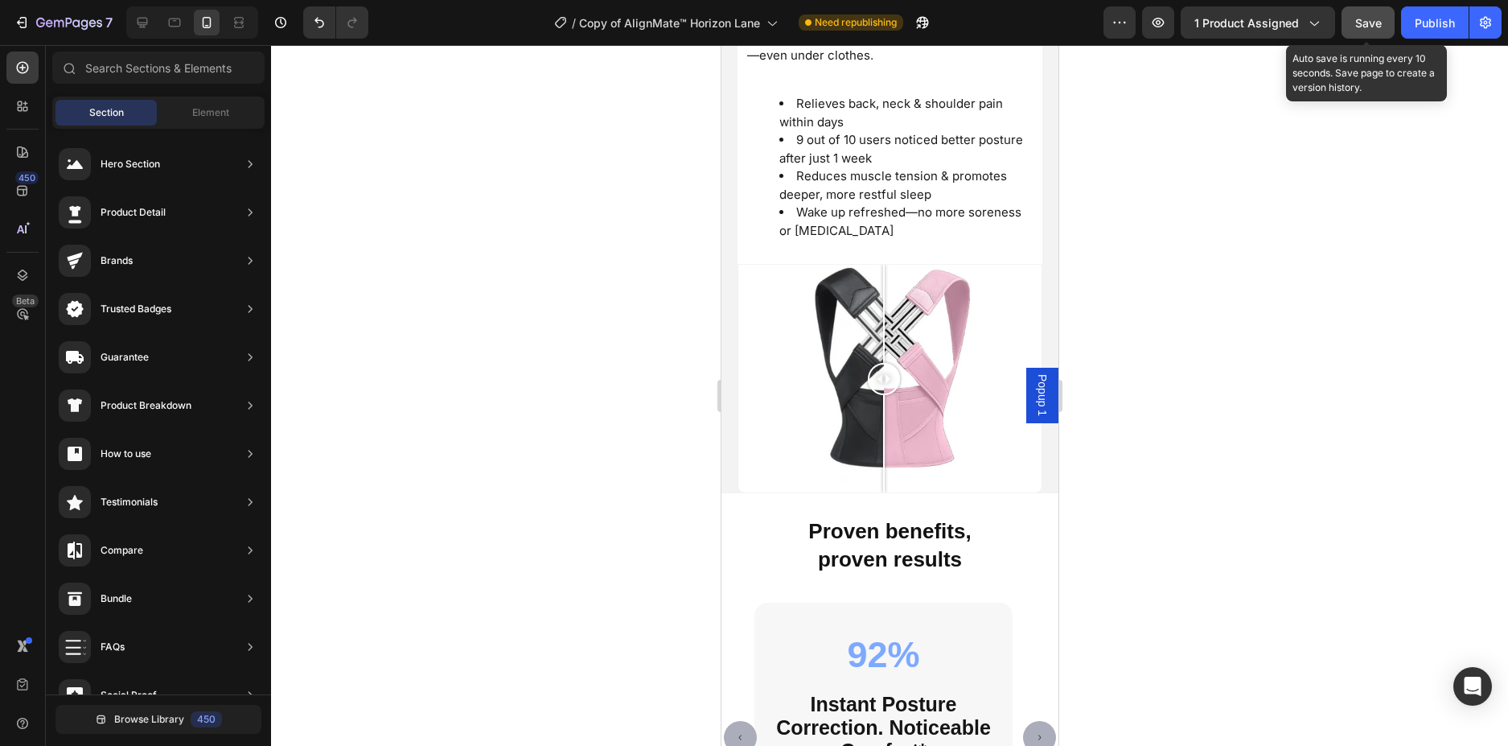
click at [1368, 27] on span "Save" at bounding box center [1368, 23] width 27 height 14
click at [1458, 25] on button "Publish" at bounding box center [1435, 22] width 68 height 32
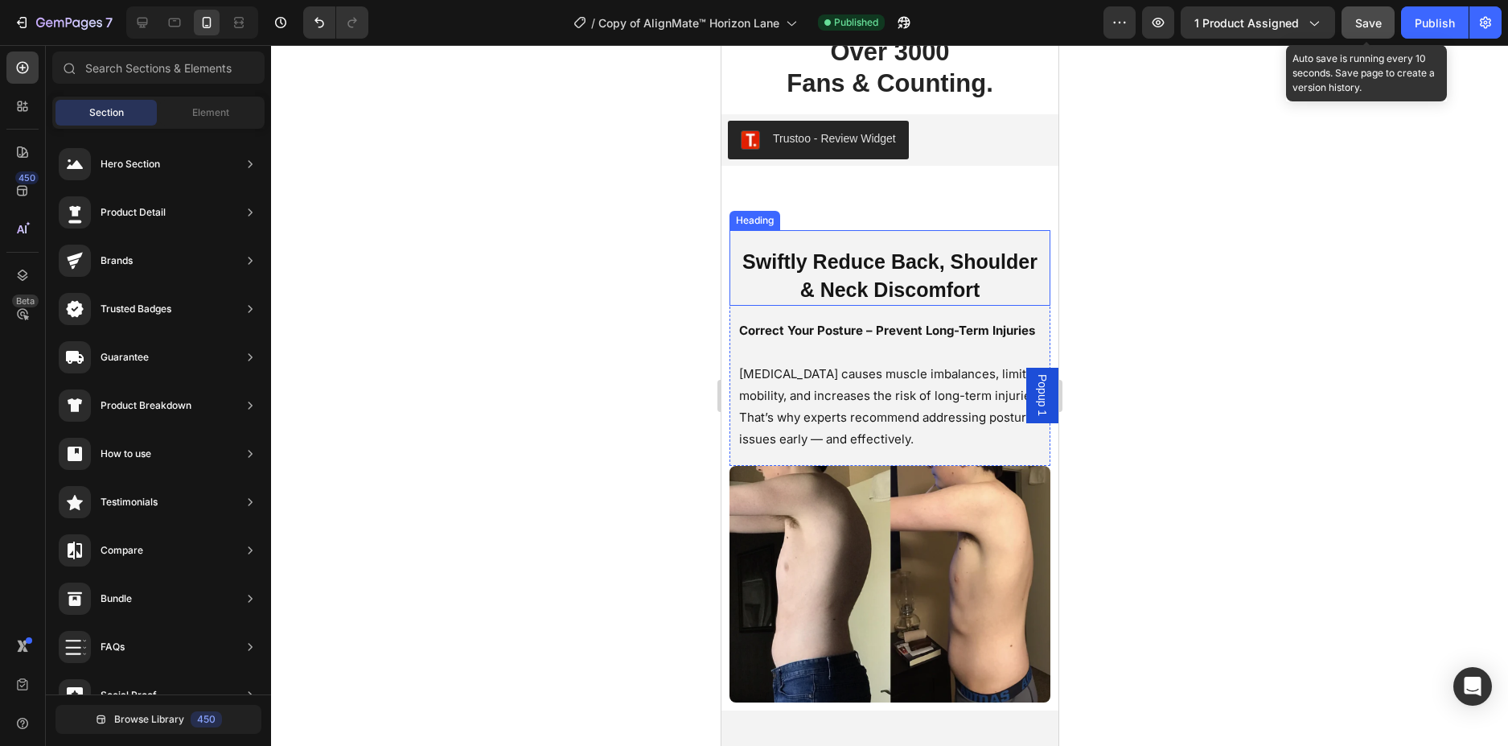
scroll to position [1492, 0]
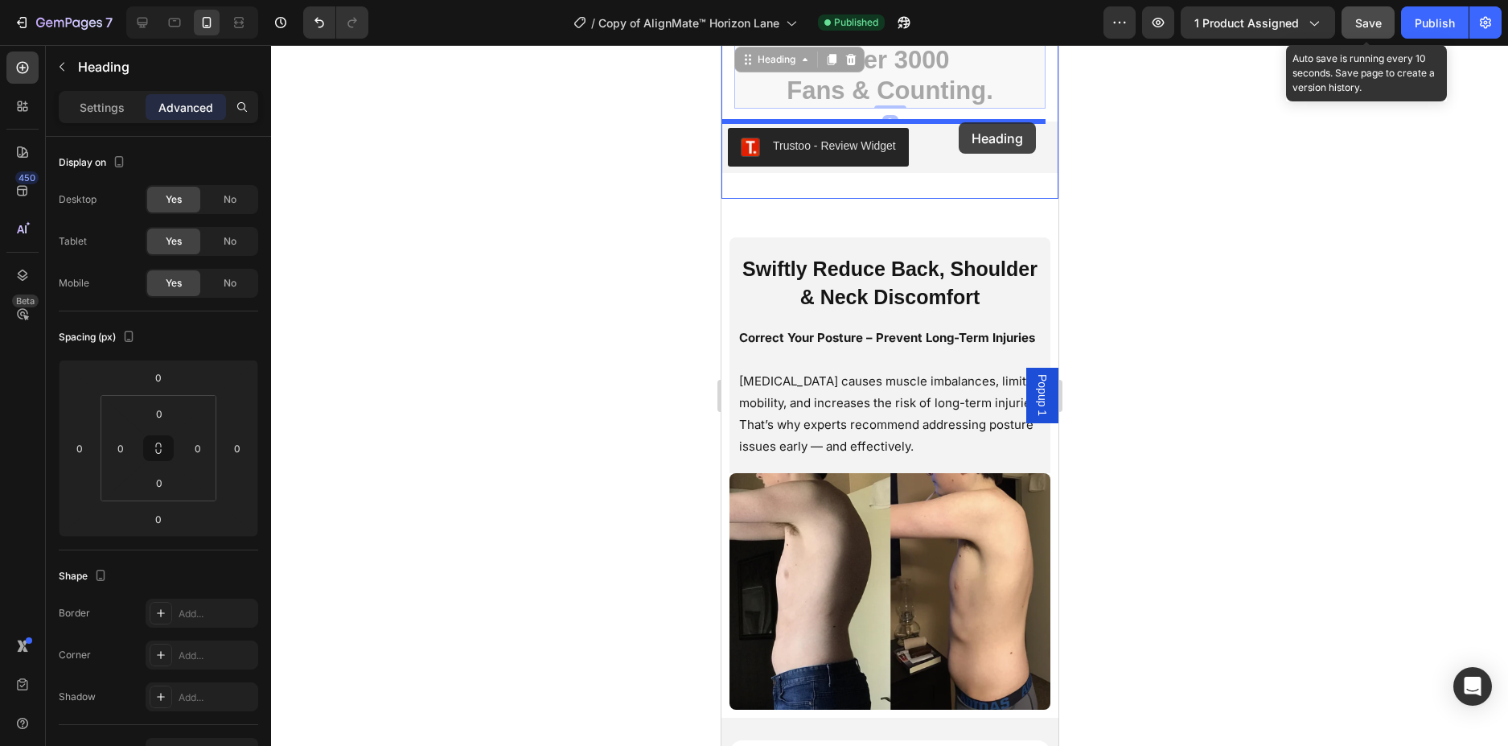
drag, startPoint x: 1006, startPoint y: 81, endPoint x: 958, endPoint y: 122, distance: 63.3
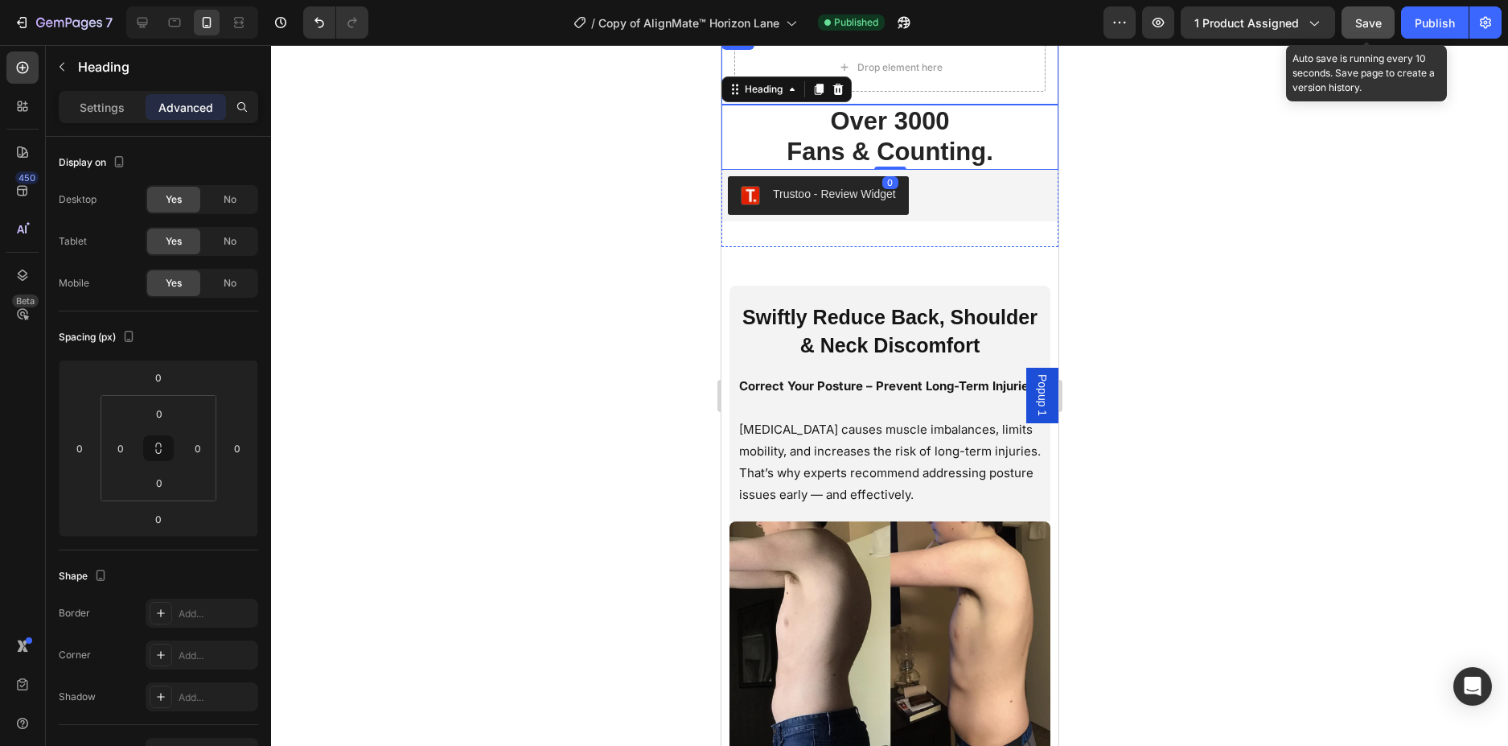
click at [1034, 84] on div "Drop element here Row" at bounding box center [889, 68] width 337 height 74
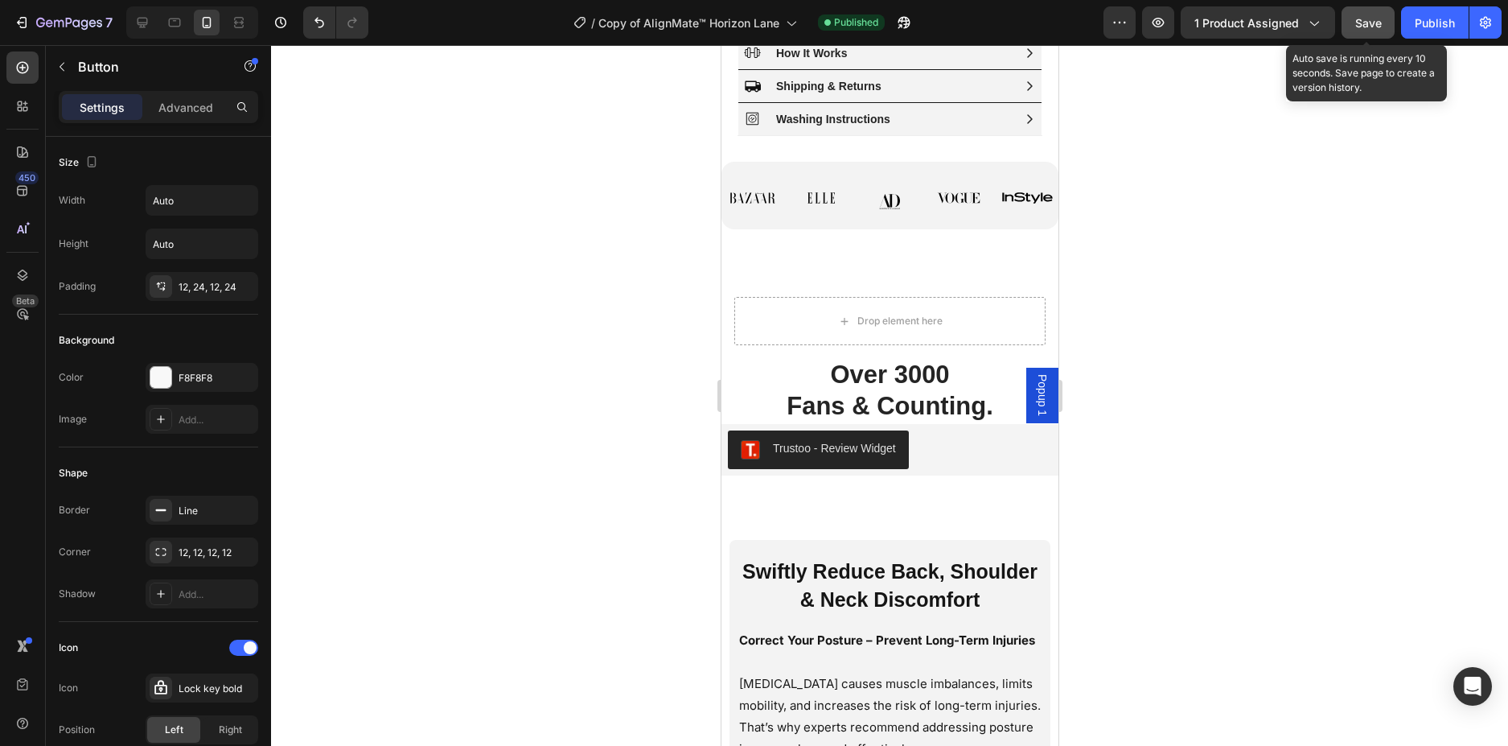
scroll to position [1273, 0]
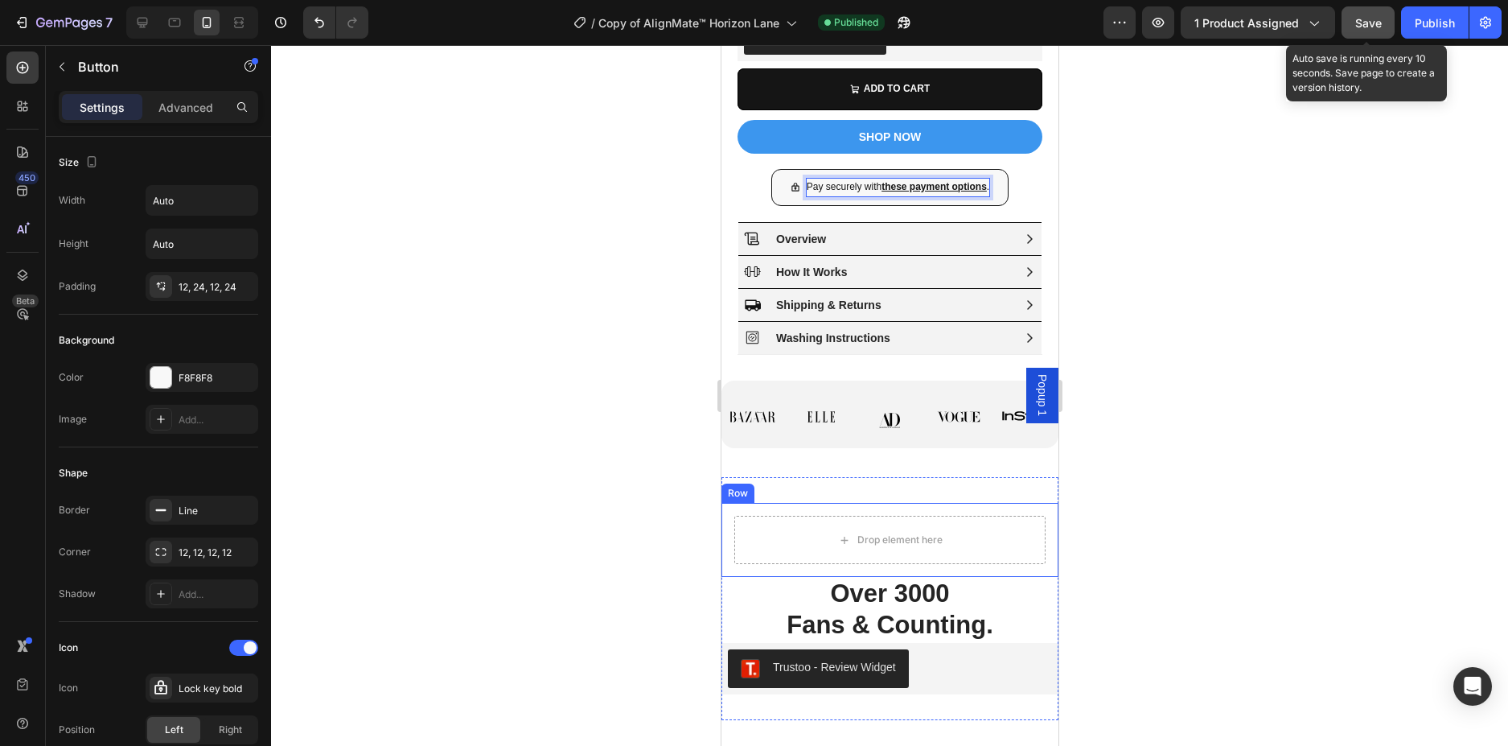
click at [1022, 543] on div "Drop element here Row" at bounding box center [889, 540] width 337 height 74
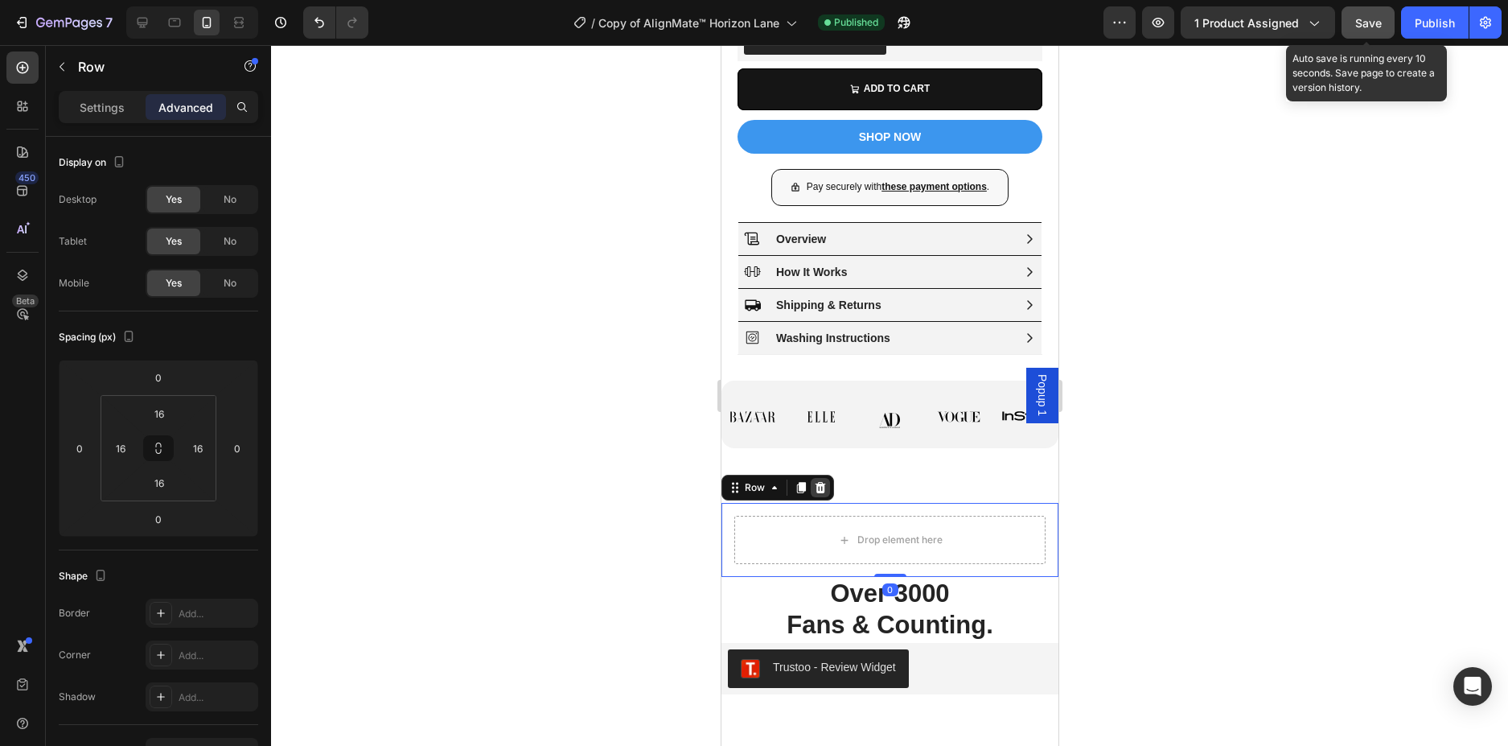
click at [824, 494] on icon at bounding box center [819, 487] width 13 height 13
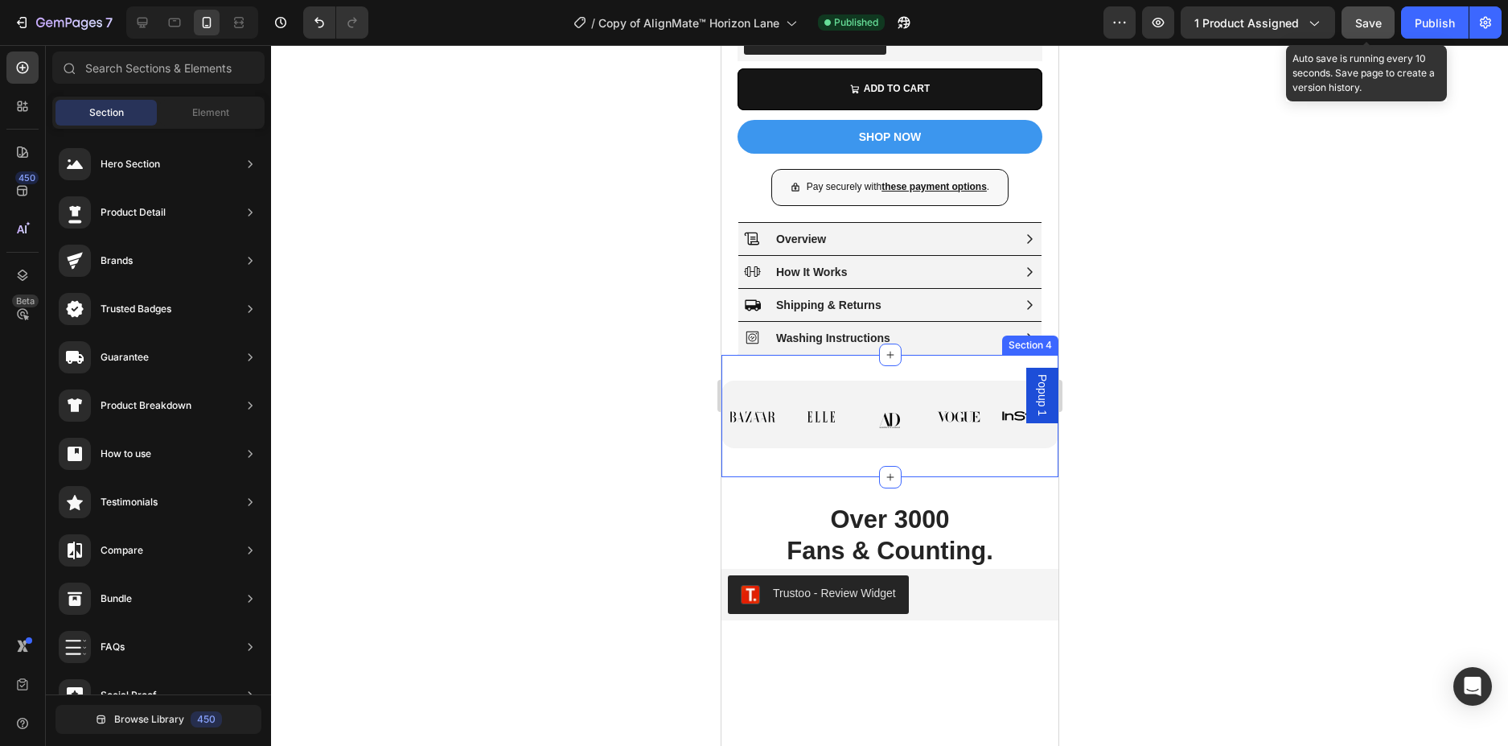
click at [954, 478] on div "Image Image Image Image Image Row Row" at bounding box center [889, 428] width 337 height 97
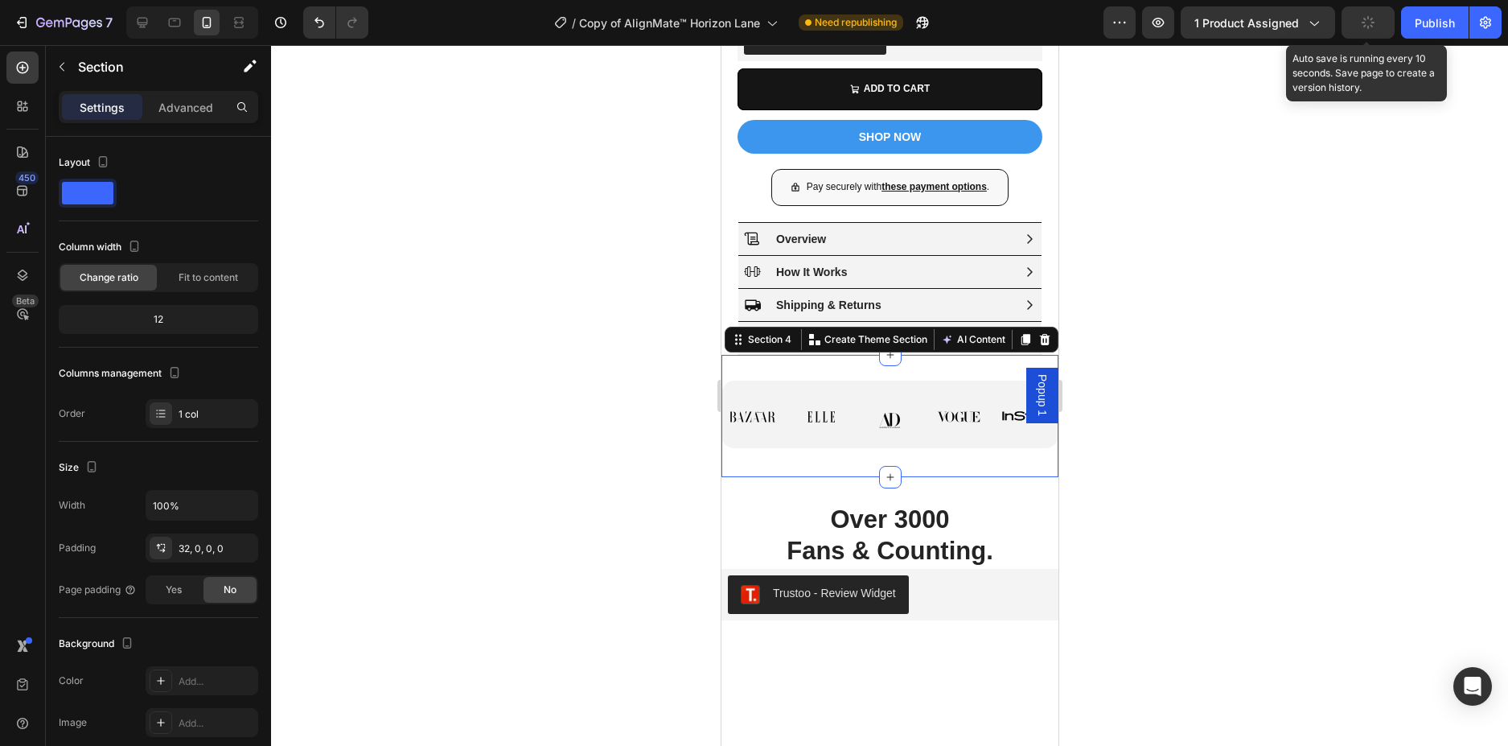
click at [1354, 482] on div at bounding box center [889, 395] width 1237 height 701
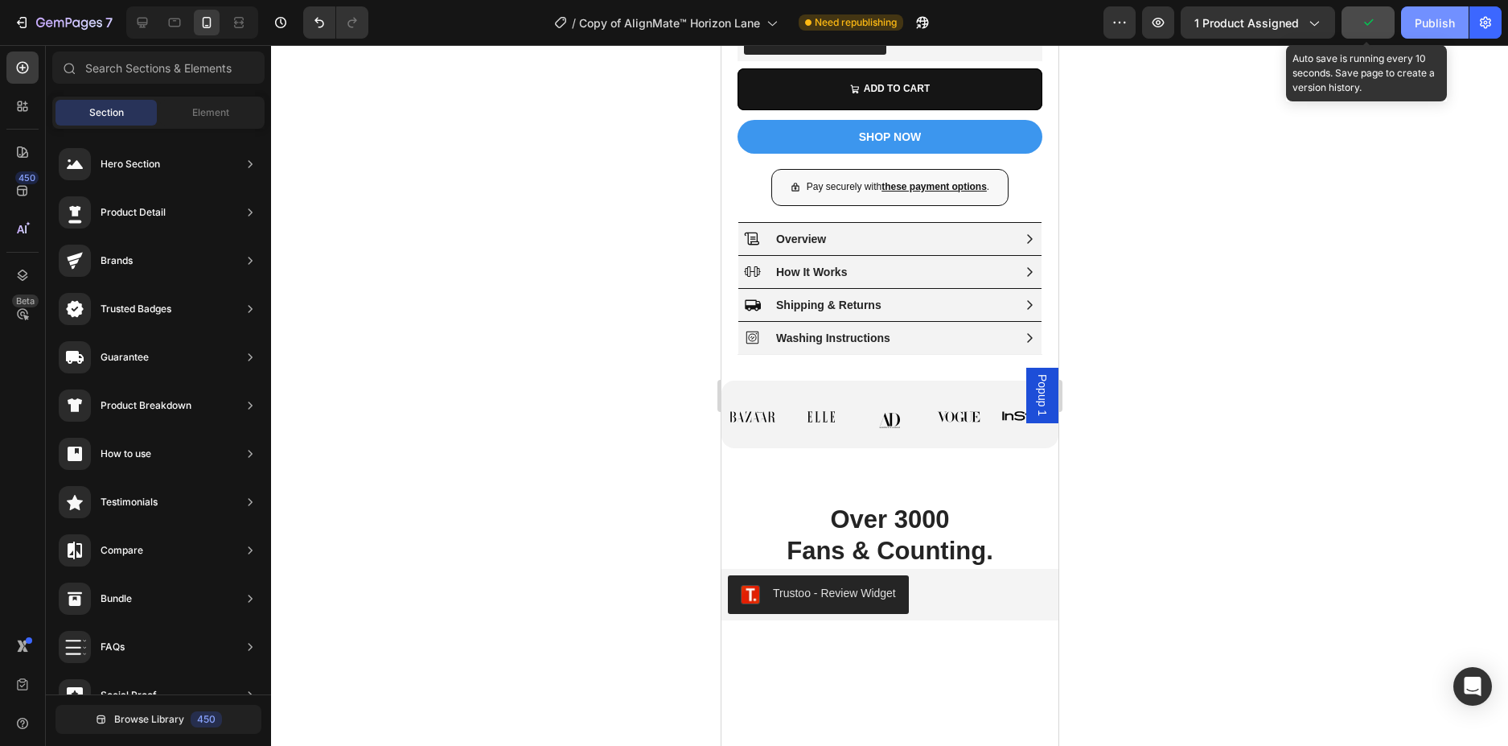
click at [1429, 16] on div "Publish" at bounding box center [1435, 22] width 40 height 17
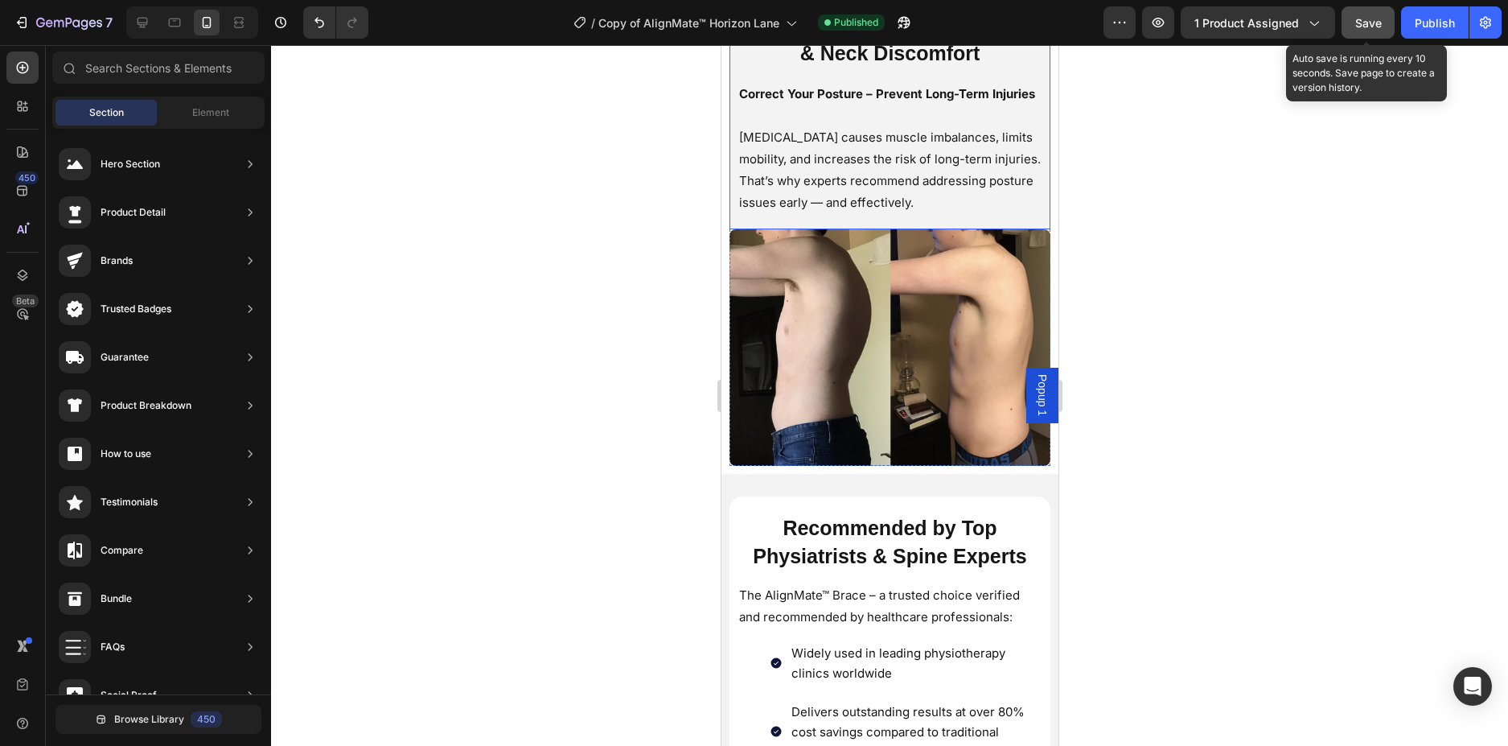
scroll to position [1756, 0]
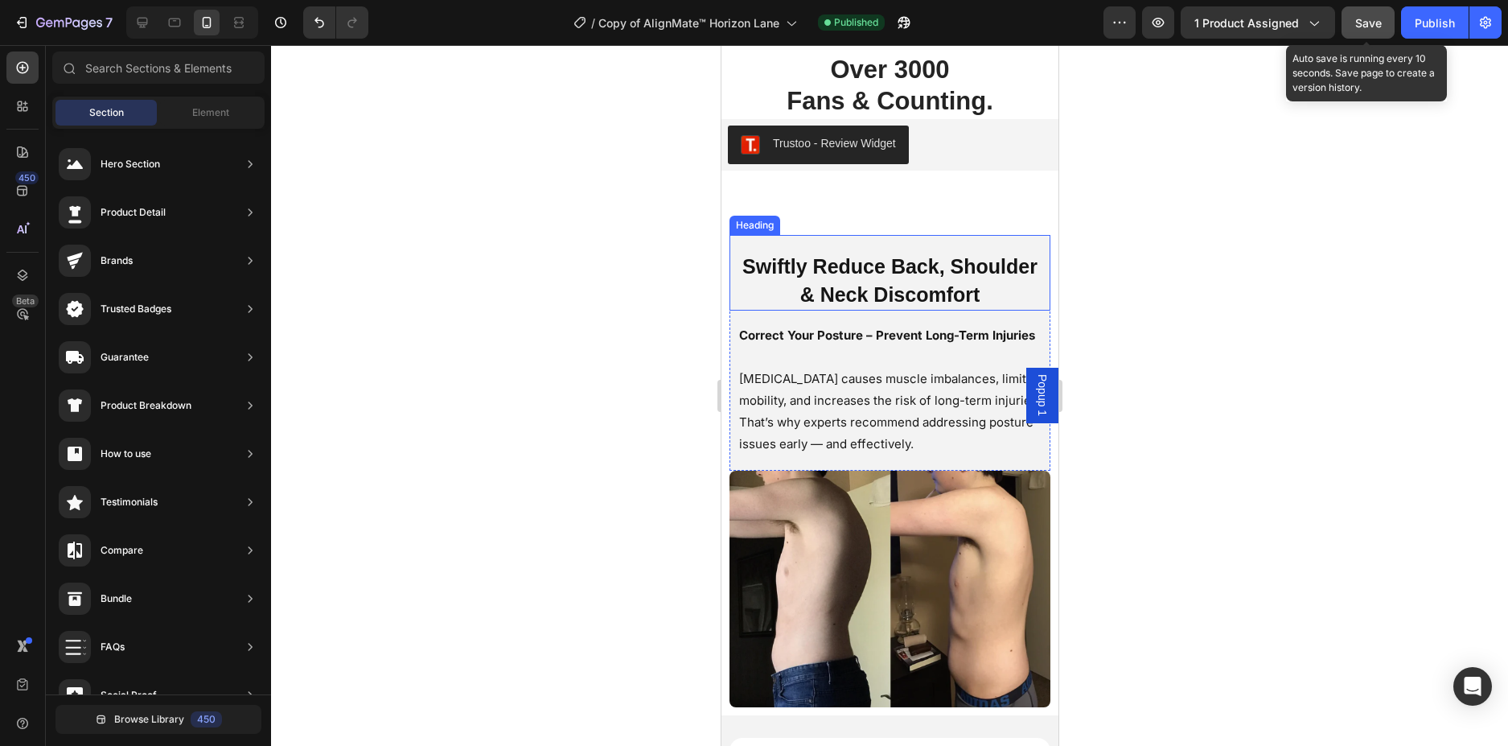
click at [1013, 267] on h2 "Swiftly Reduce Back, Shoulder & Neck Discomfort" at bounding box center [889, 281] width 305 height 60
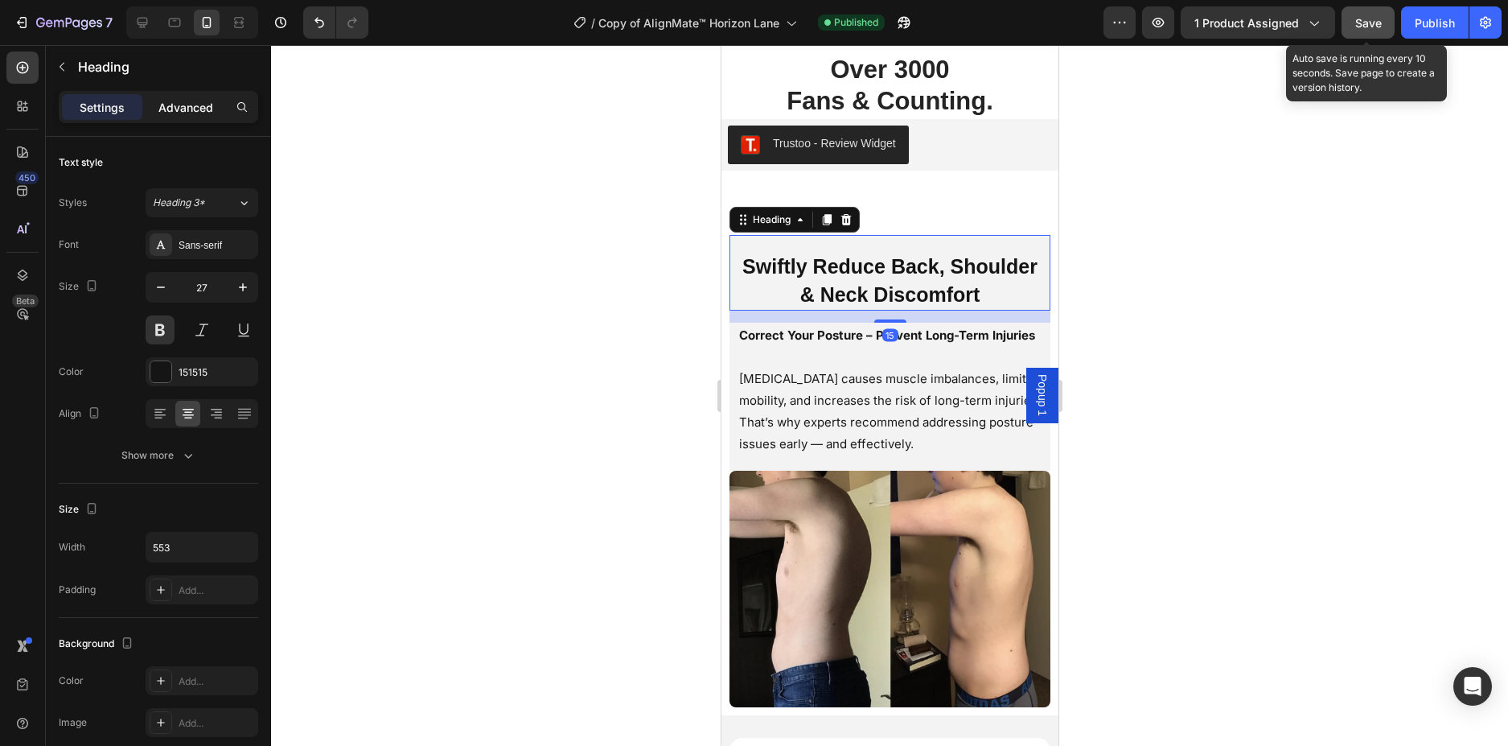
click at [187, 99] on p "Advanced" at bounding box center [185, 107] width 55 height 17
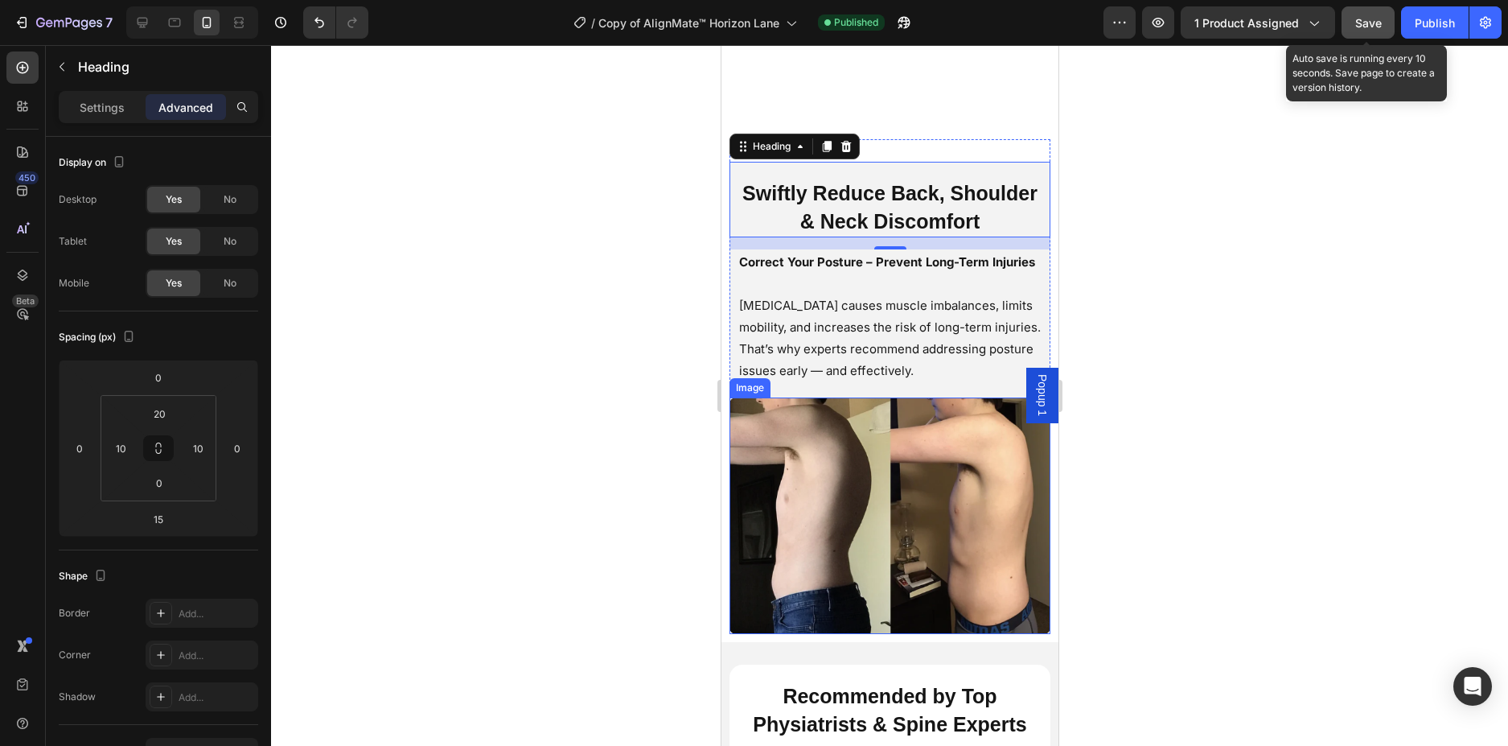
scroll to position [2078, 0]
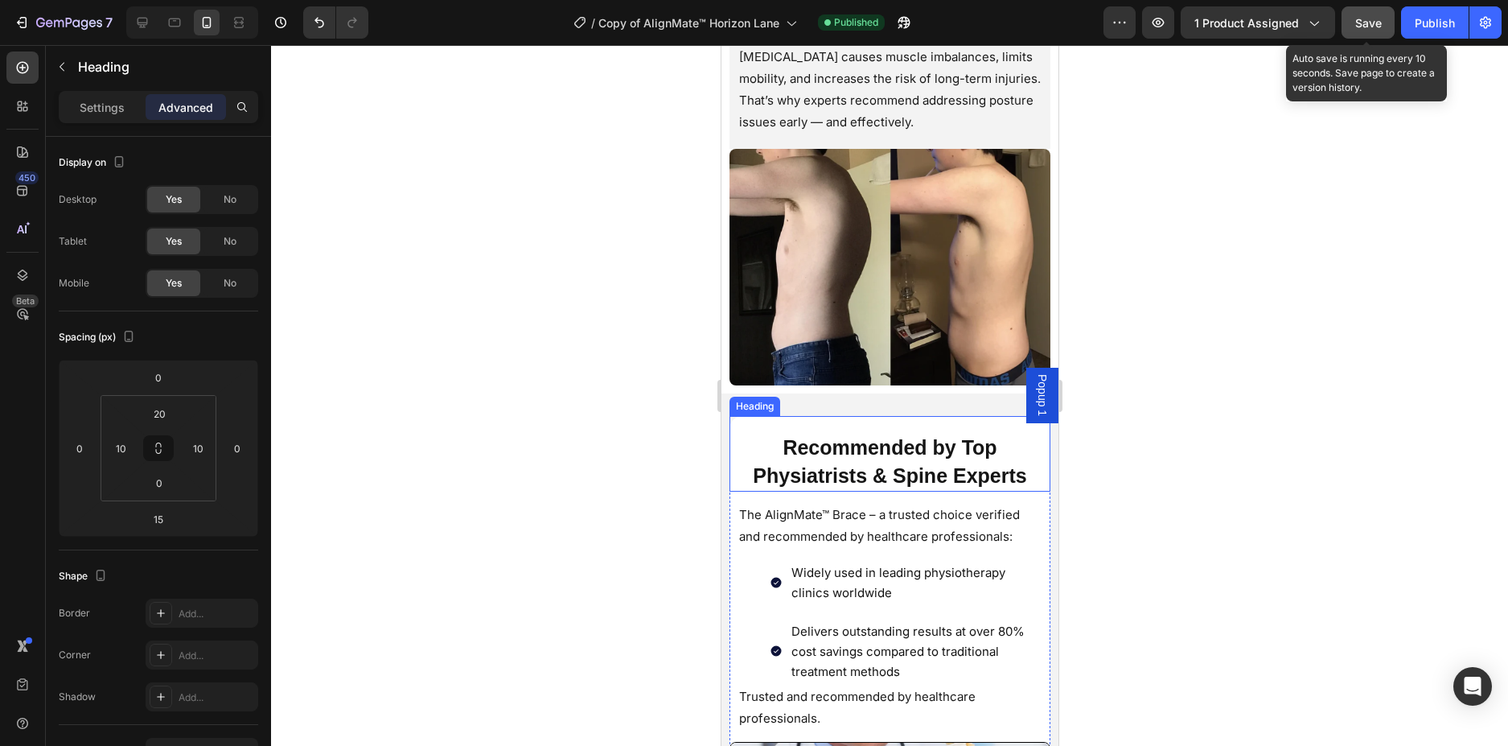
click at [939, 456] on span "Recommended by Top Physiatrists & Spine Experts" at bounding box center [888, 461] width 273 height 51
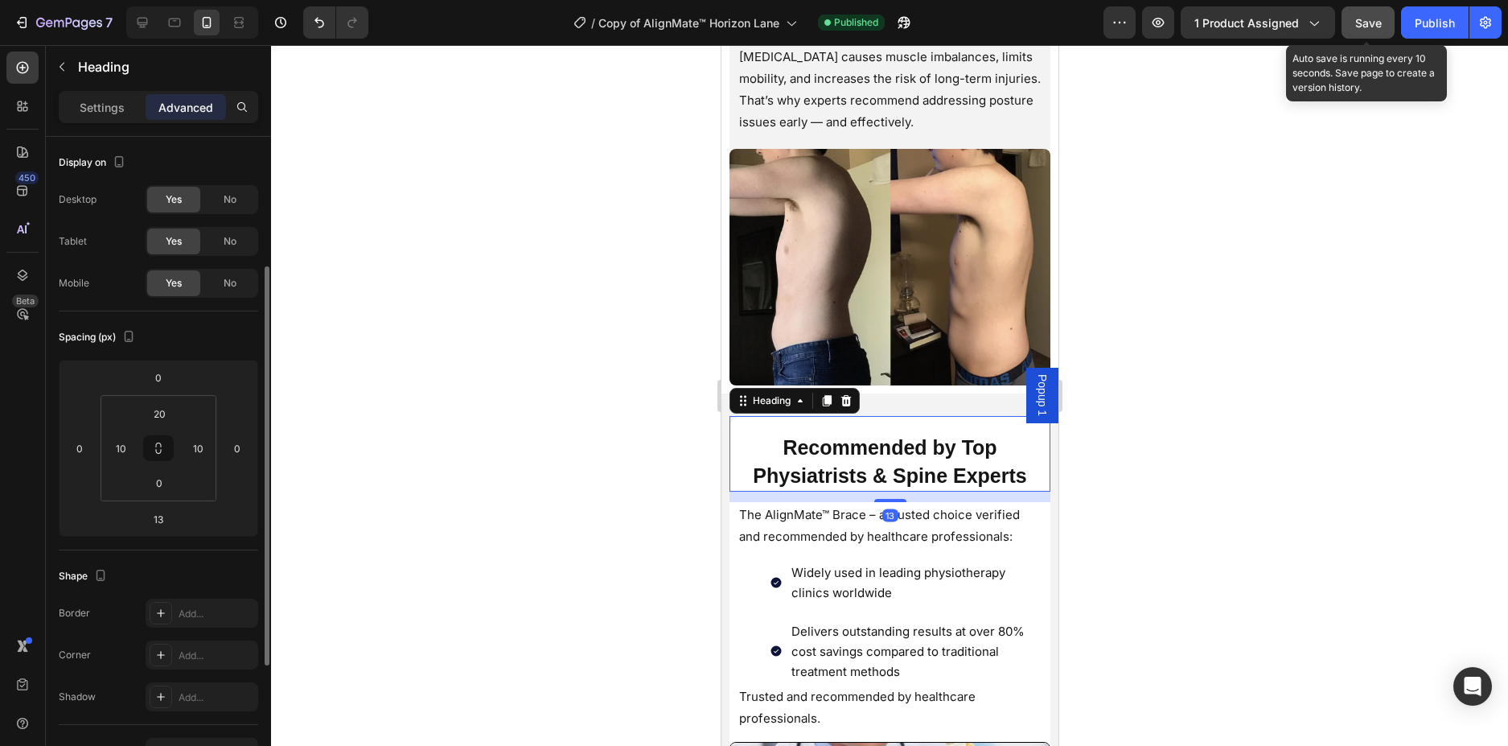
scroll to position [80, 0]
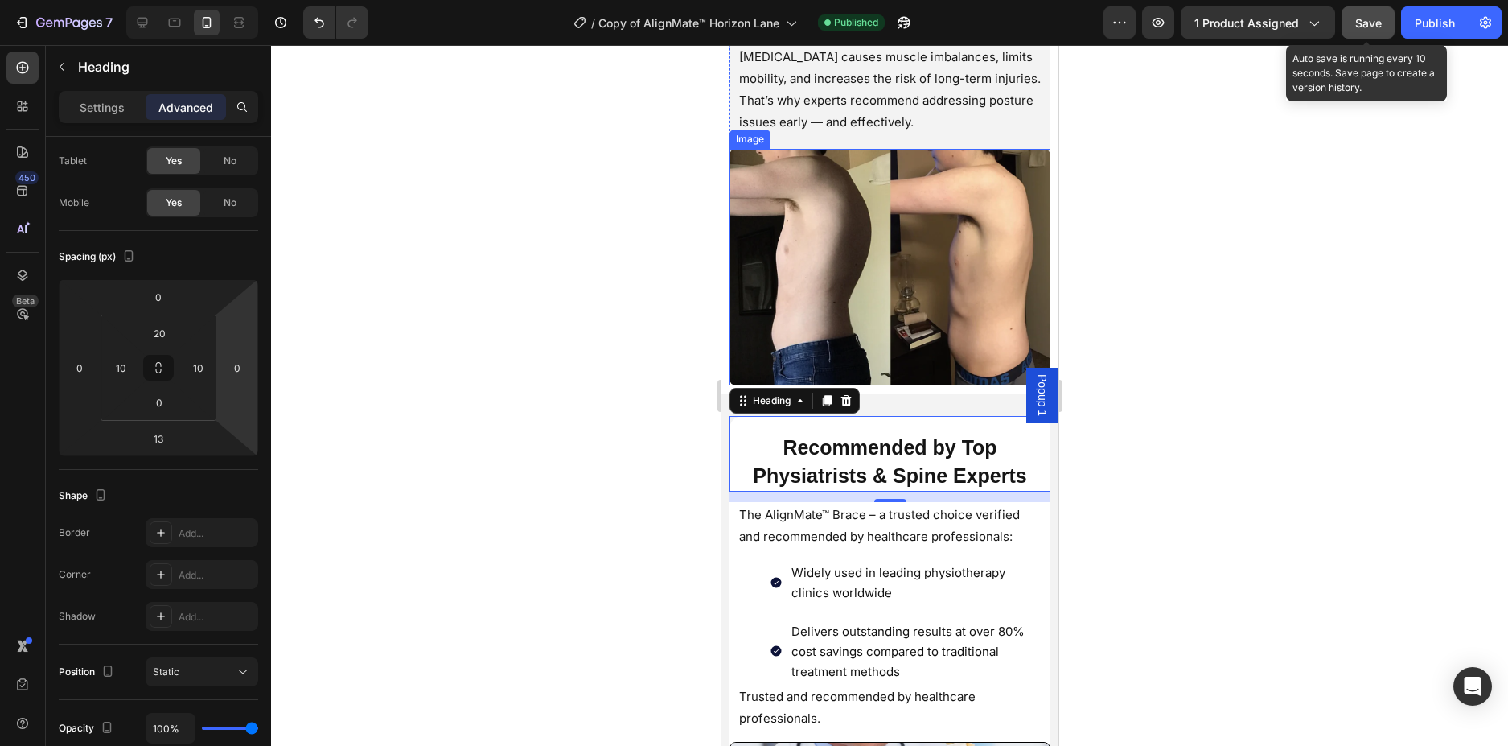
click at [952, 385] on img at bounding box center [889, 267] width 321 height 236
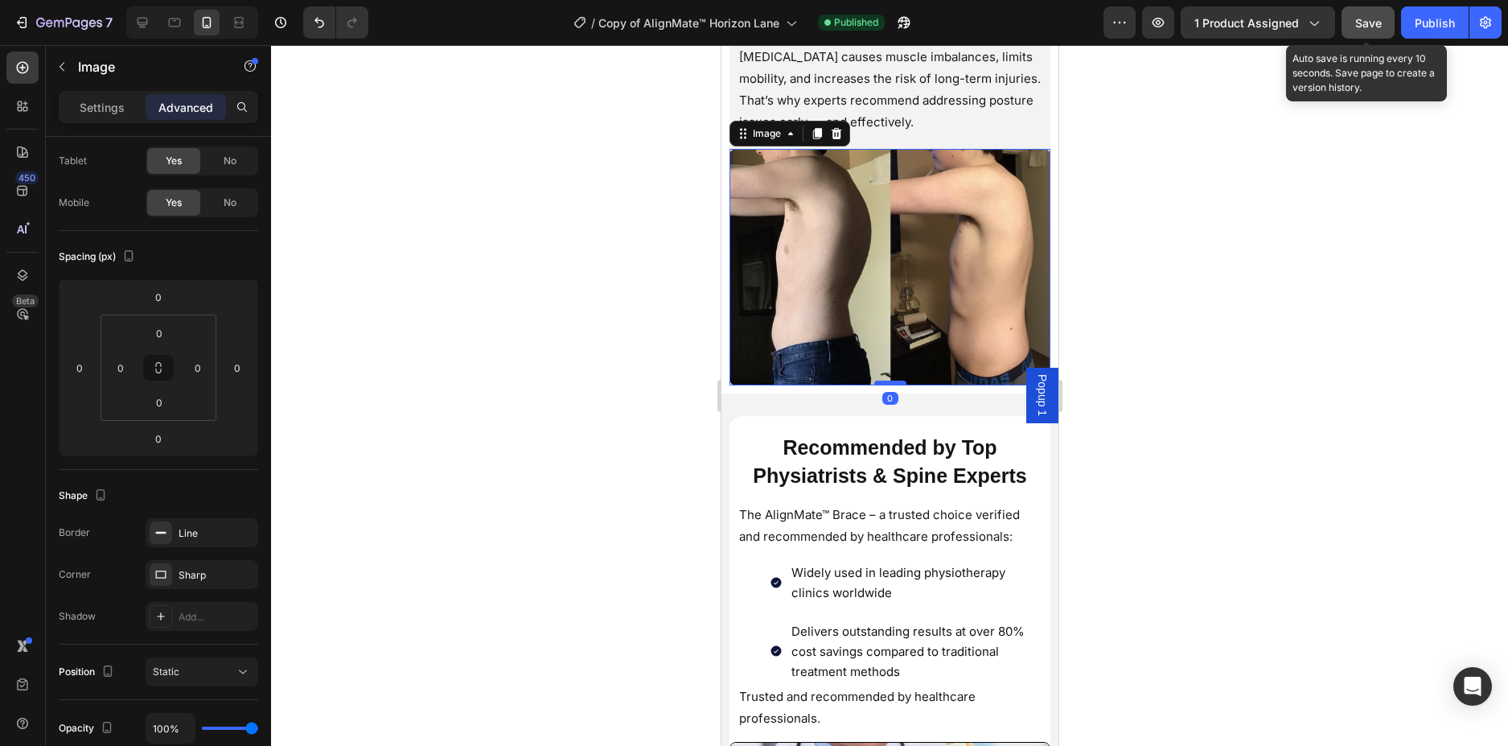
scroll to position [0, 0]
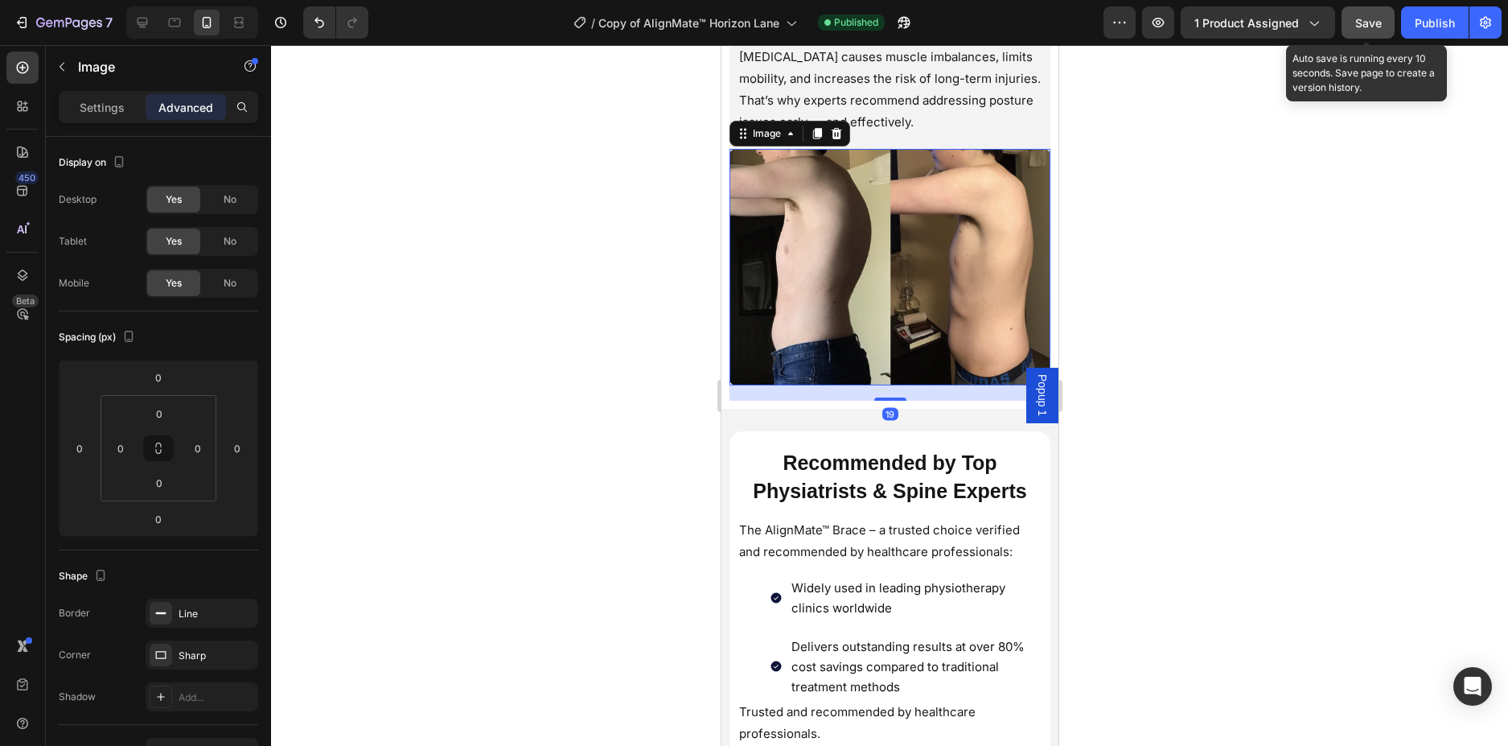
click at [881, 401] on div at bounding box center [889, 398] width 32 height 3
click at [660, 481] on div at bounding box center [889, 395] width 1237 height 701
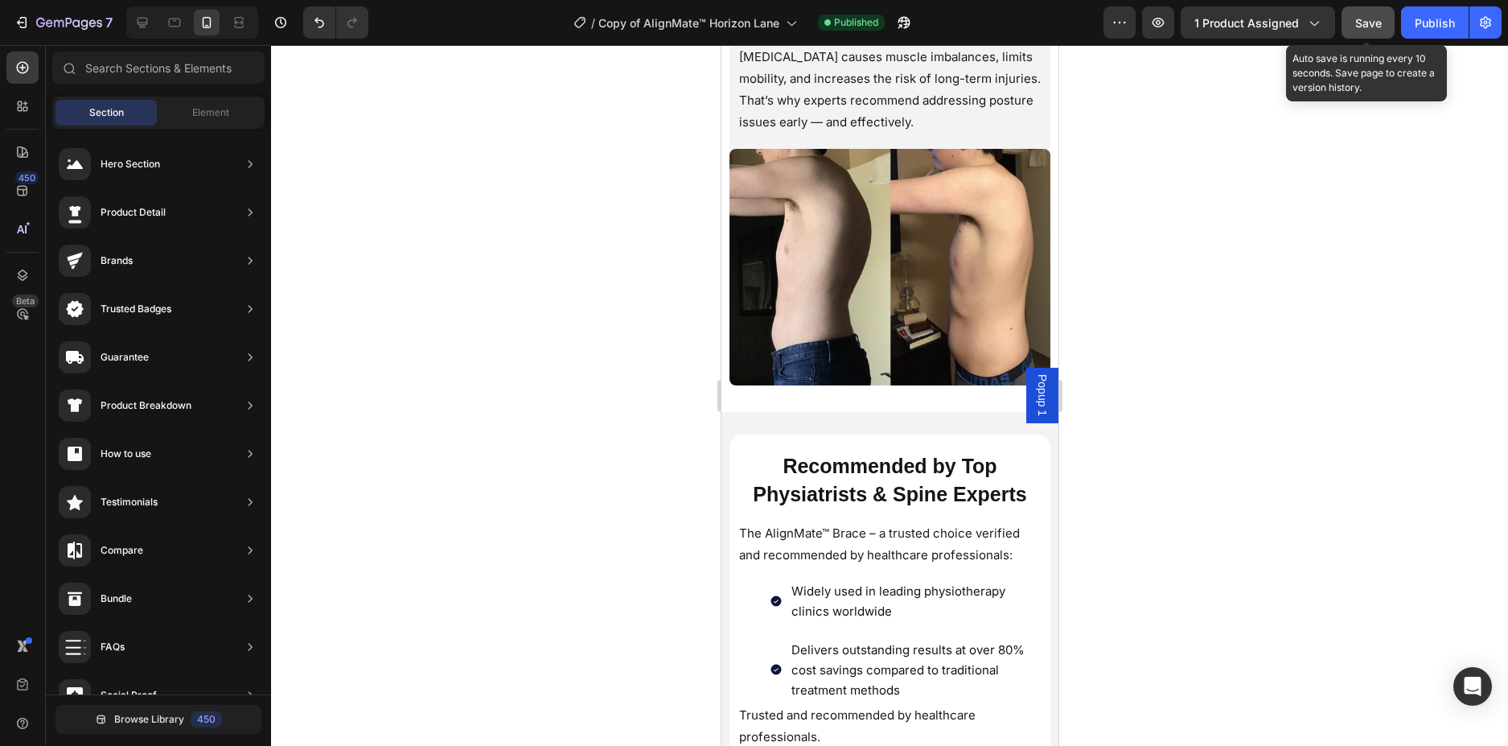
click at [1381, 16] on span "Save" at bounding box center [1368, 23] width 27 height 14
click at [1418, 20] on div "Publish" at bounding box center [1435, 22] width 40 height 17
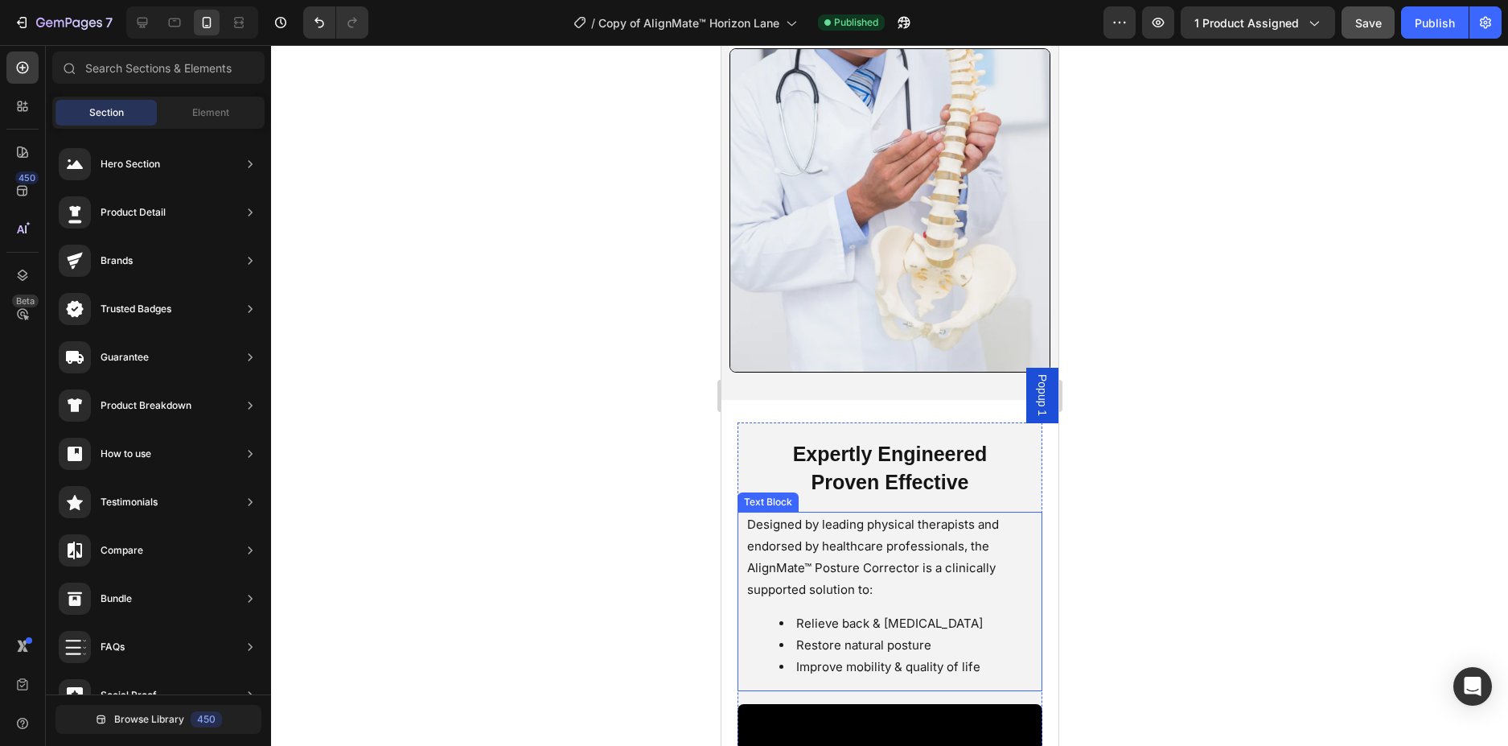
scroll to position [2882, 0]
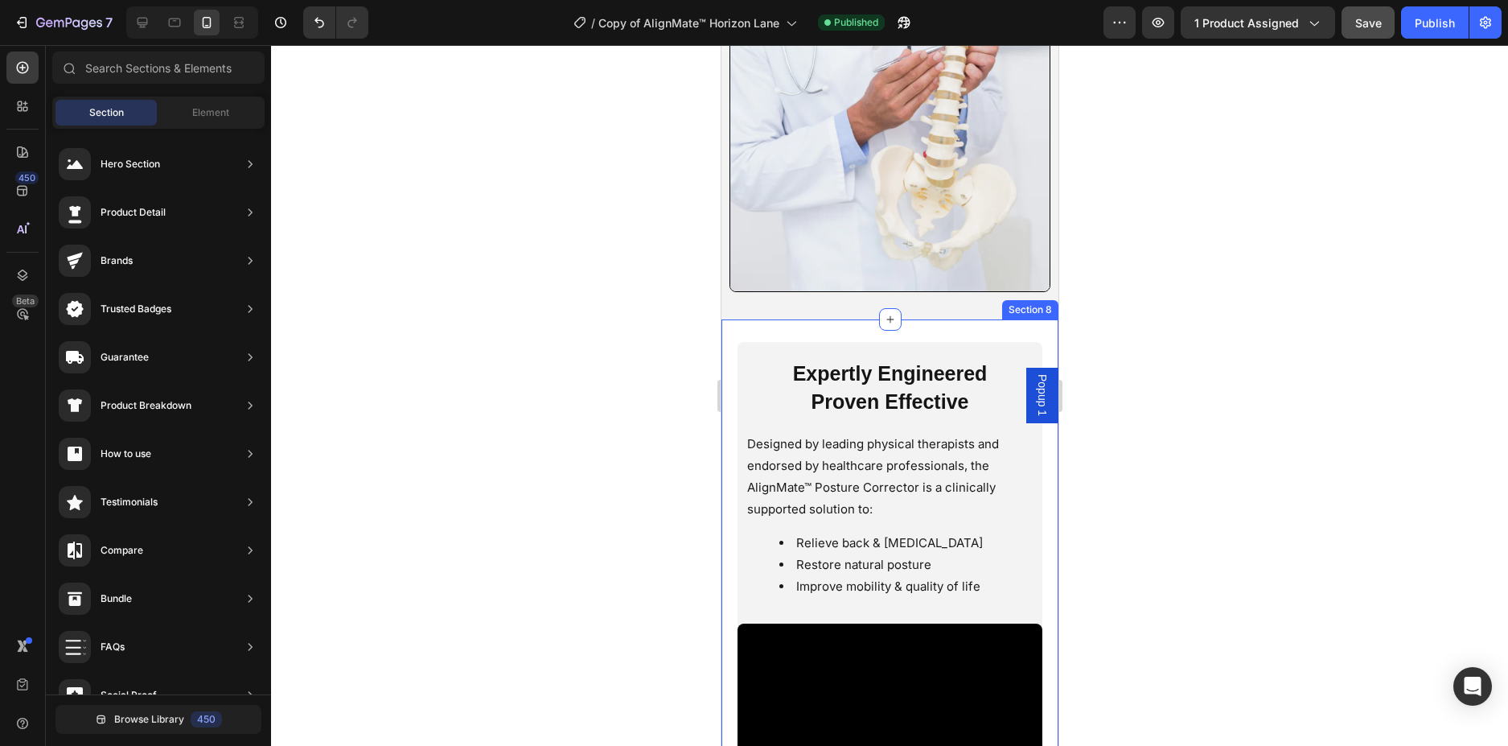
drag, startPoint x: 1032, startPoint y: 545, endPoint x: 1001, endPoint y: 546, distance: 31.4
click at [1028, 546] on div "Expertly Engineered Proven Effective Heading Designed by leading physical thera…" at bounding box center [889, 640] width 337 height 643
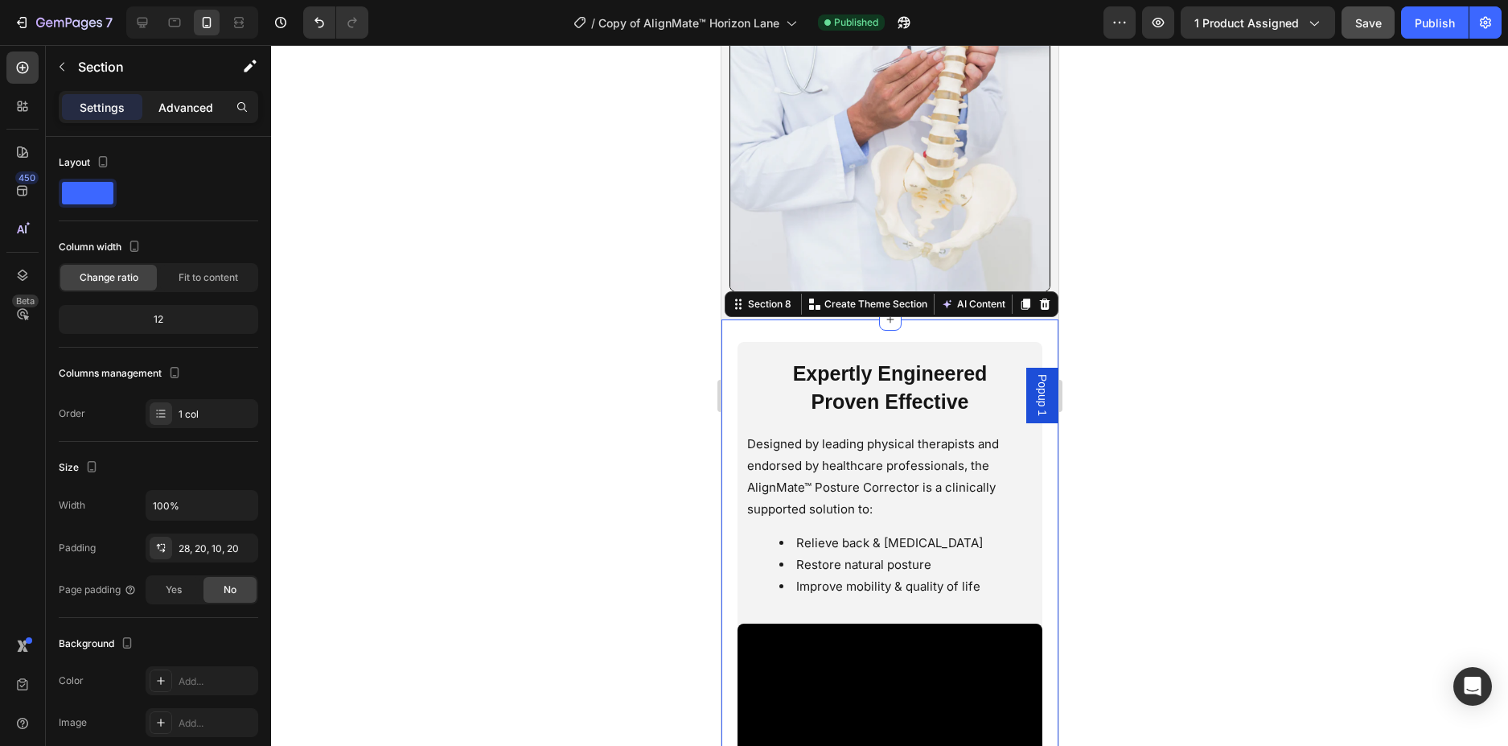
click at [196, 98] on div "Advanced" at bounding box center [186, 107] width 80 height 26
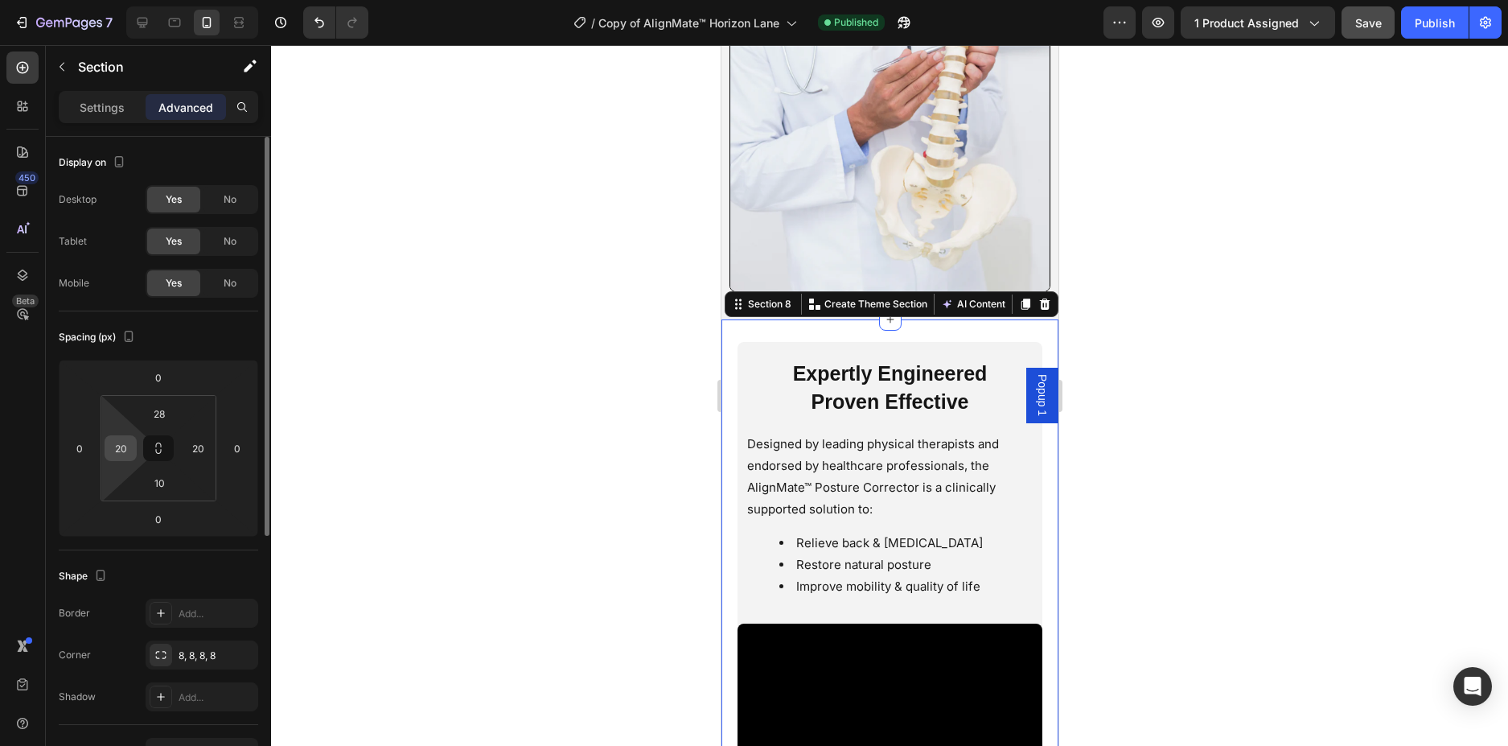
click at [125, 454] on input "20" at bounding box center [121, 448] width 24 height 24
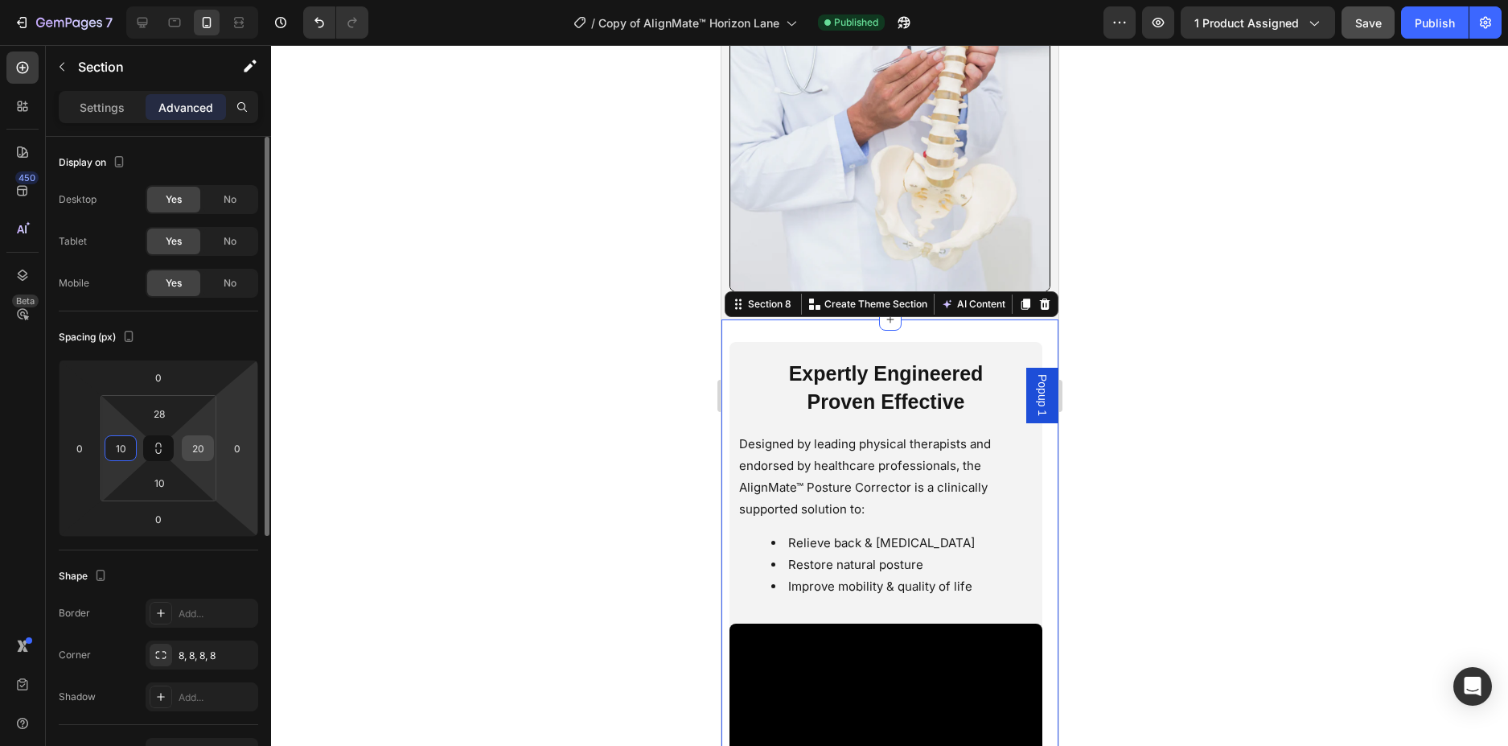
type input "10"
click at [195, 438] on input "20" at bounding box center [198, 448] width 24 height 24
type input "200"
type input "0"
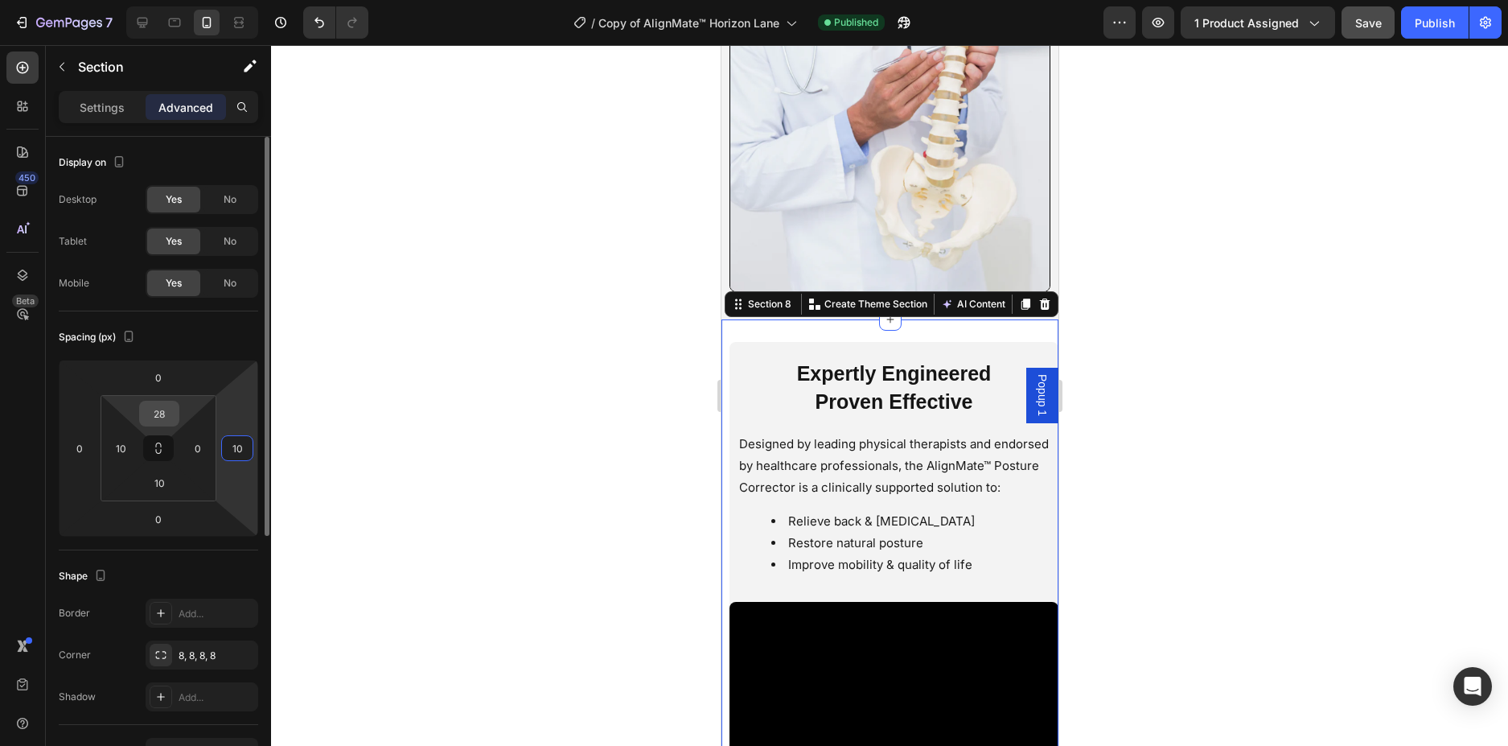
type input "10"
click at [172, 405] on input "28" at bounding box center [159, 413] width 32 height 24
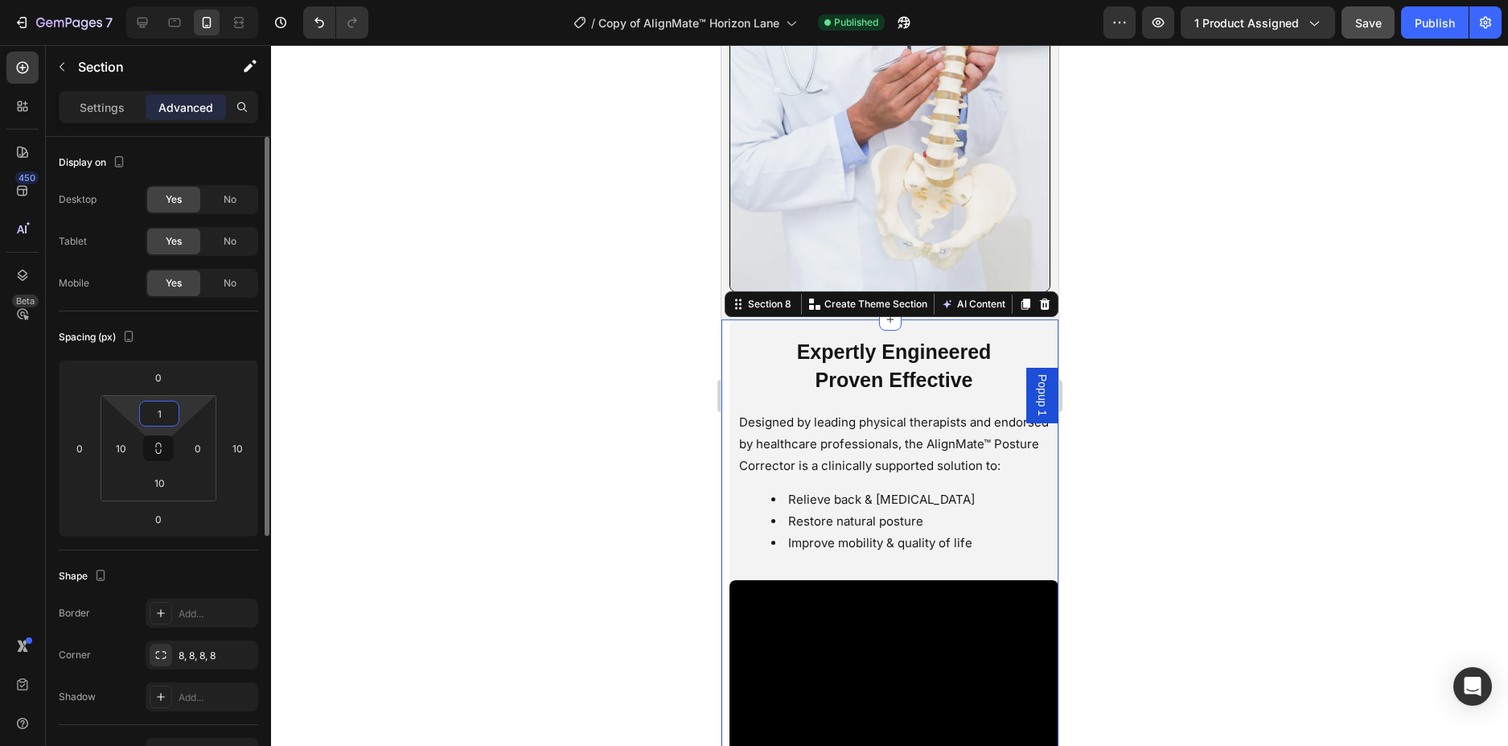
type input "10"
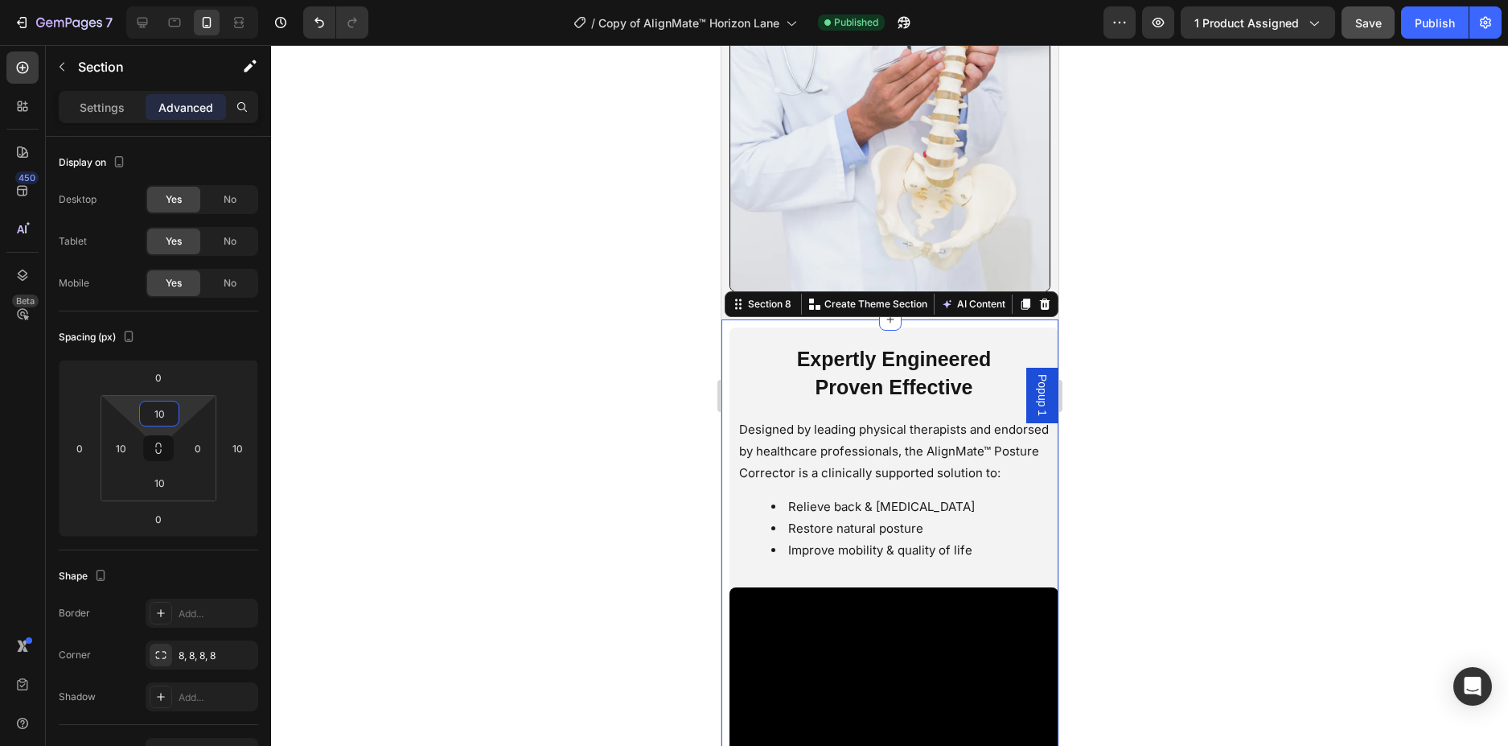
click at [473, 308] on div at bounding box center [889, 395] width 1237 height 701
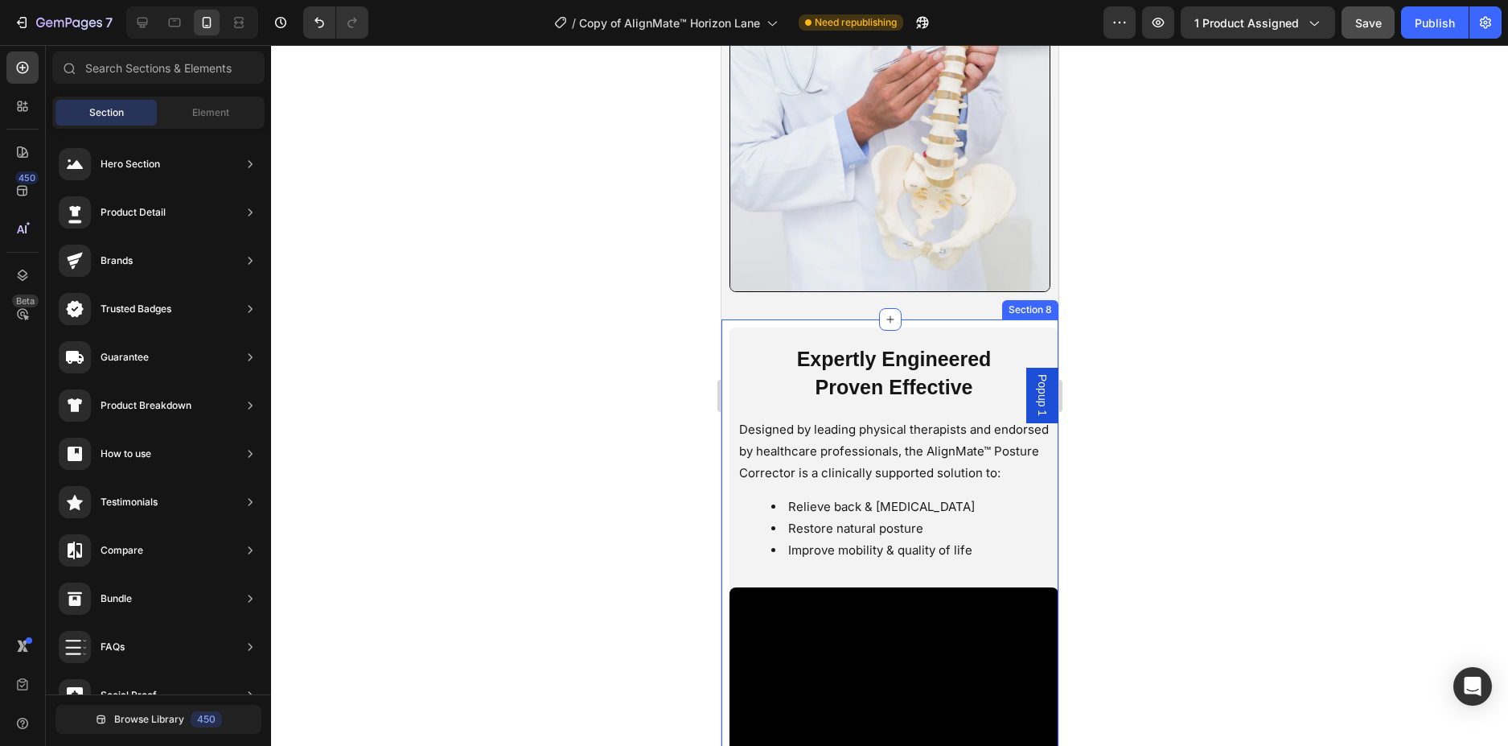
click at [1033, 319] on div "Expertly Engineered Proven Effective Heading Designed by leading physical thera…" at bounding box center [889, 634] width 337 height 631
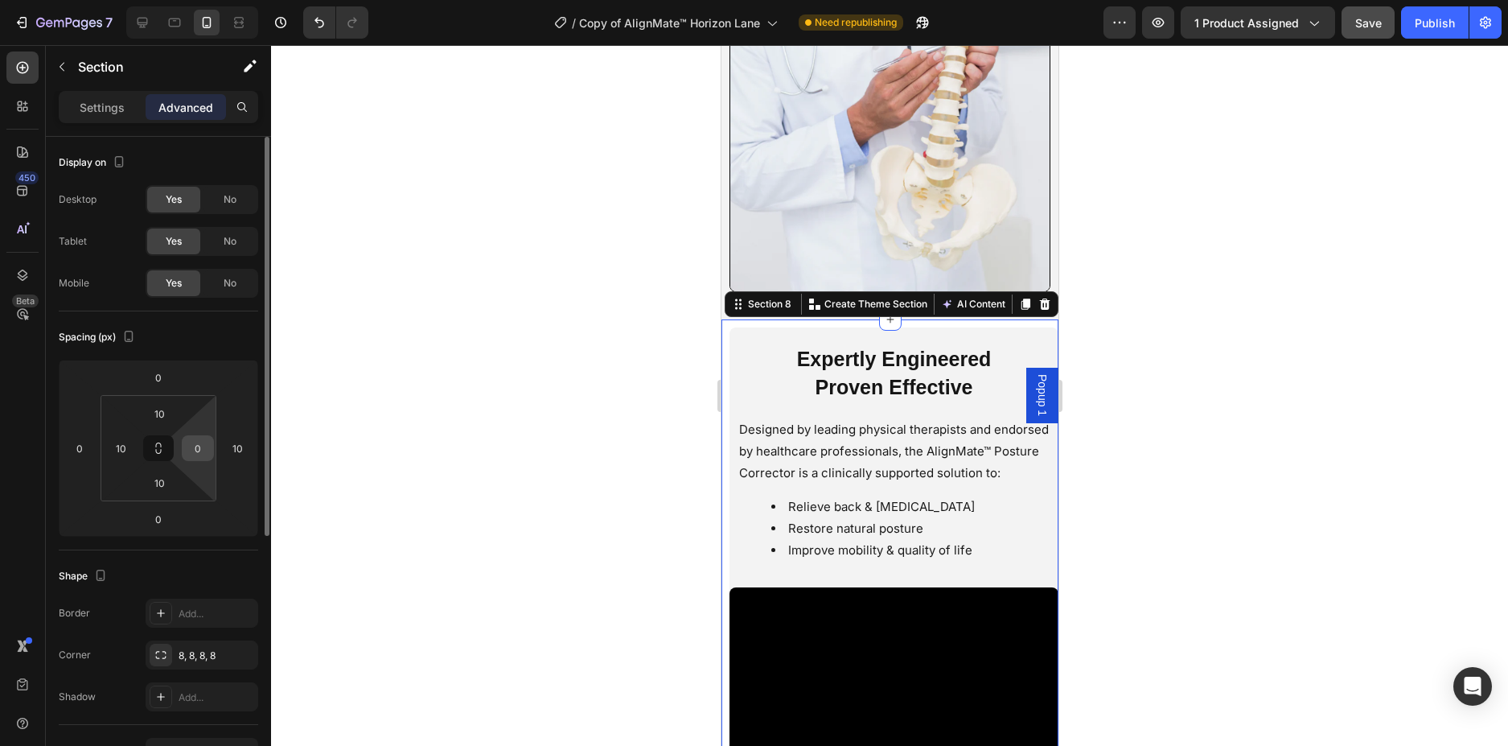
click at [195, 442] on input "0" at bounding box center [198, 448] width 24 height 24
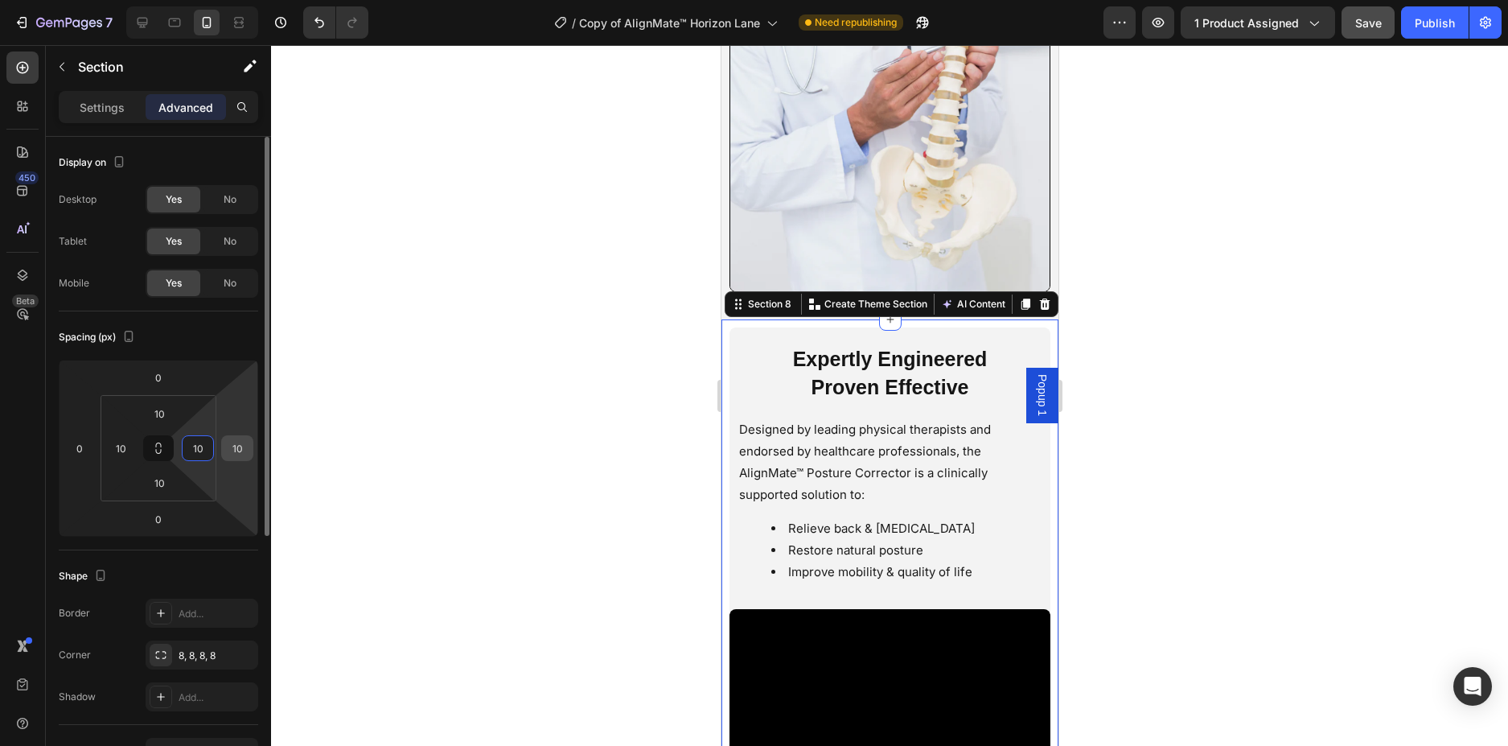
type input "10"
click at [234, 443] on input "10" at bounding box center [237, 448] width 24 height 24
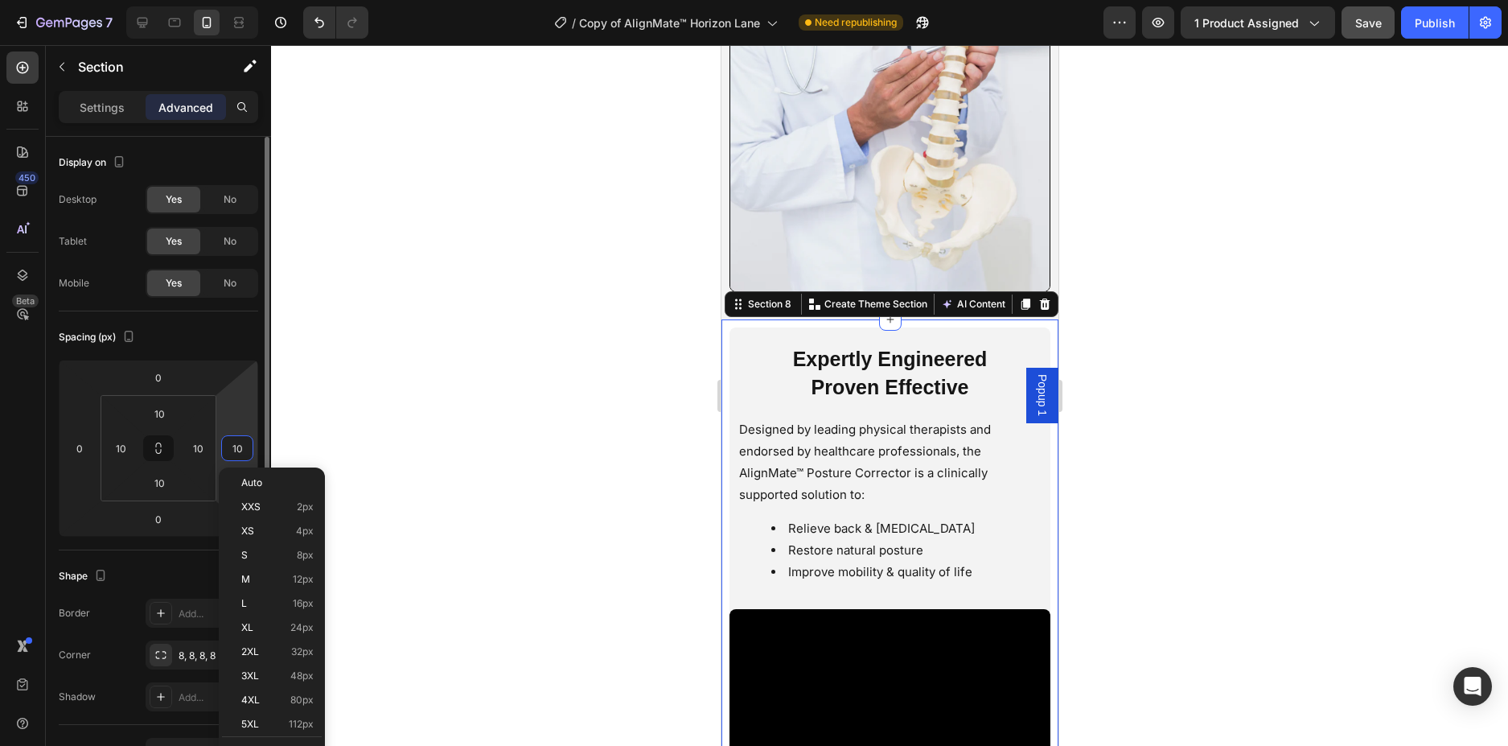
click at [234, 443] on input "10" at bounding box center [237, 448] width 24 height 24
type input "0"
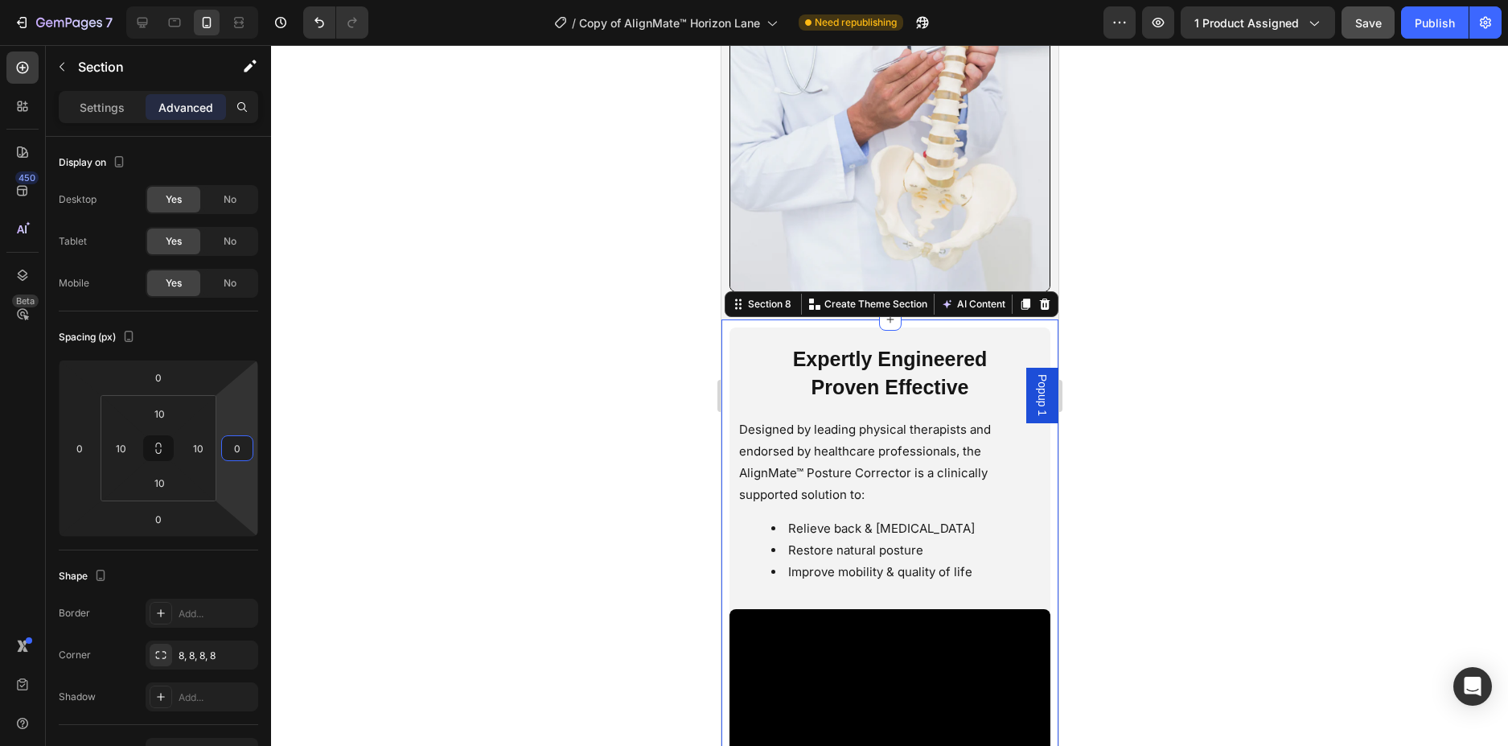
click at [530, 368] on div at bounding box center [889, 395] width 1237 height 701
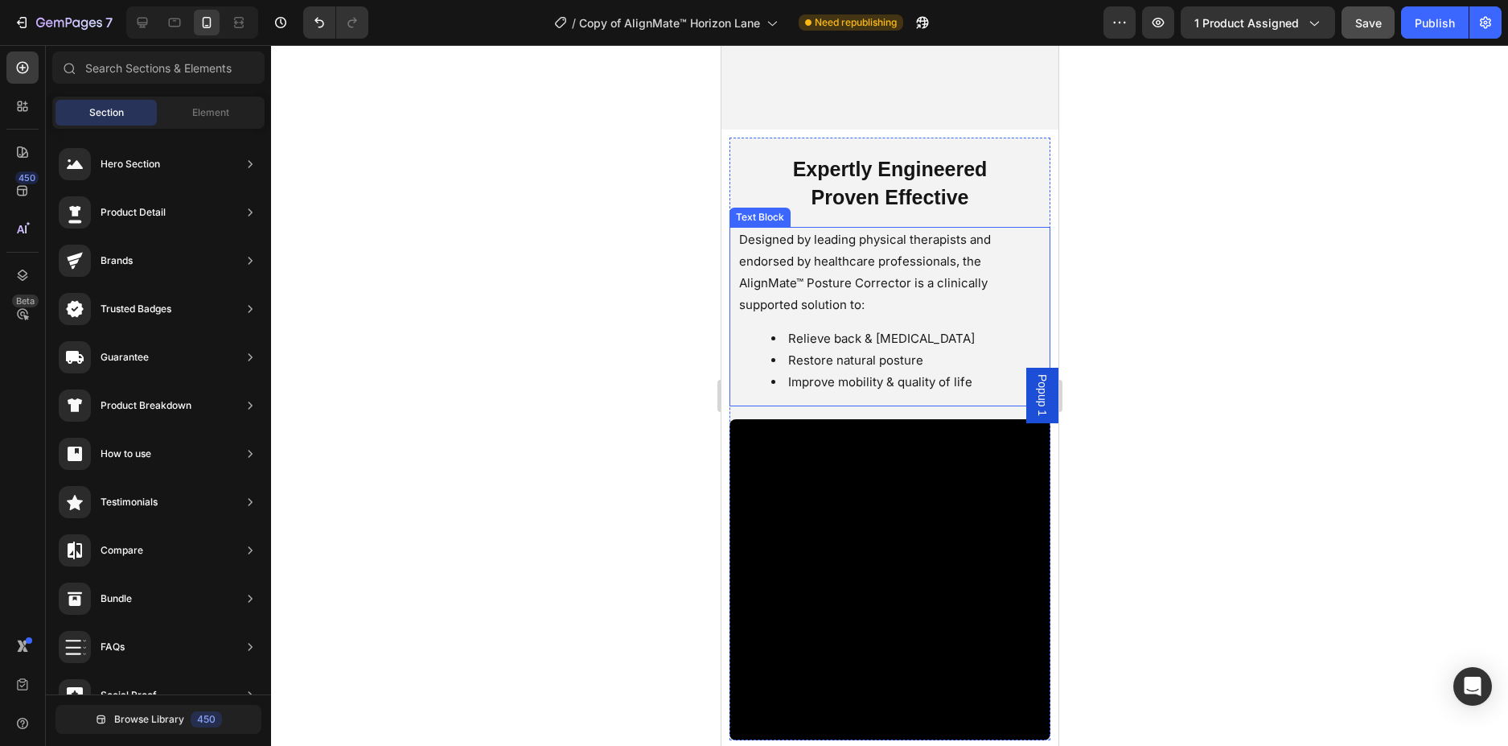
scroll to position [3204, 0]
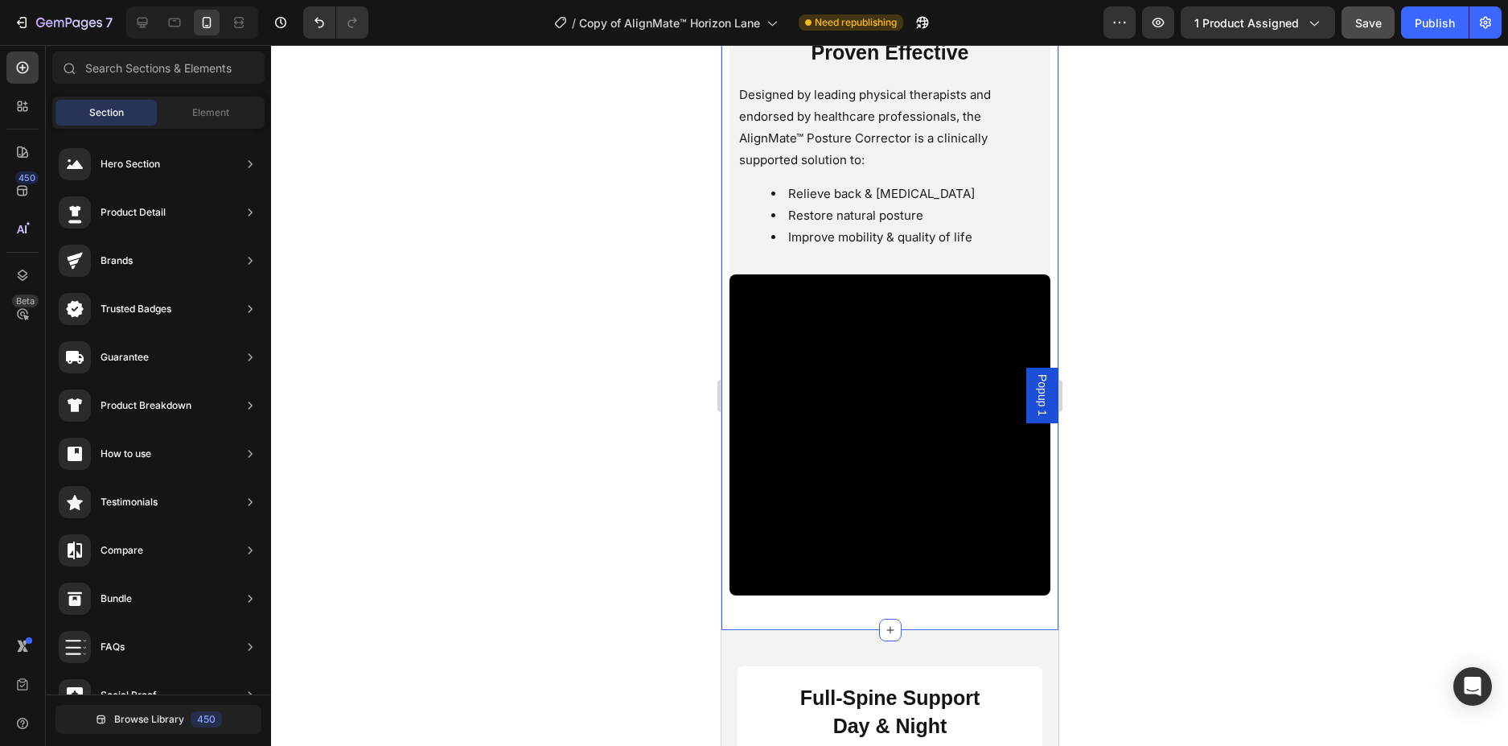
click at [865, 594] on div "Expertly Engineered Proven Effective Heading Designed by leading physical thera…" at bounding box center [889, 307] width 321 height 629
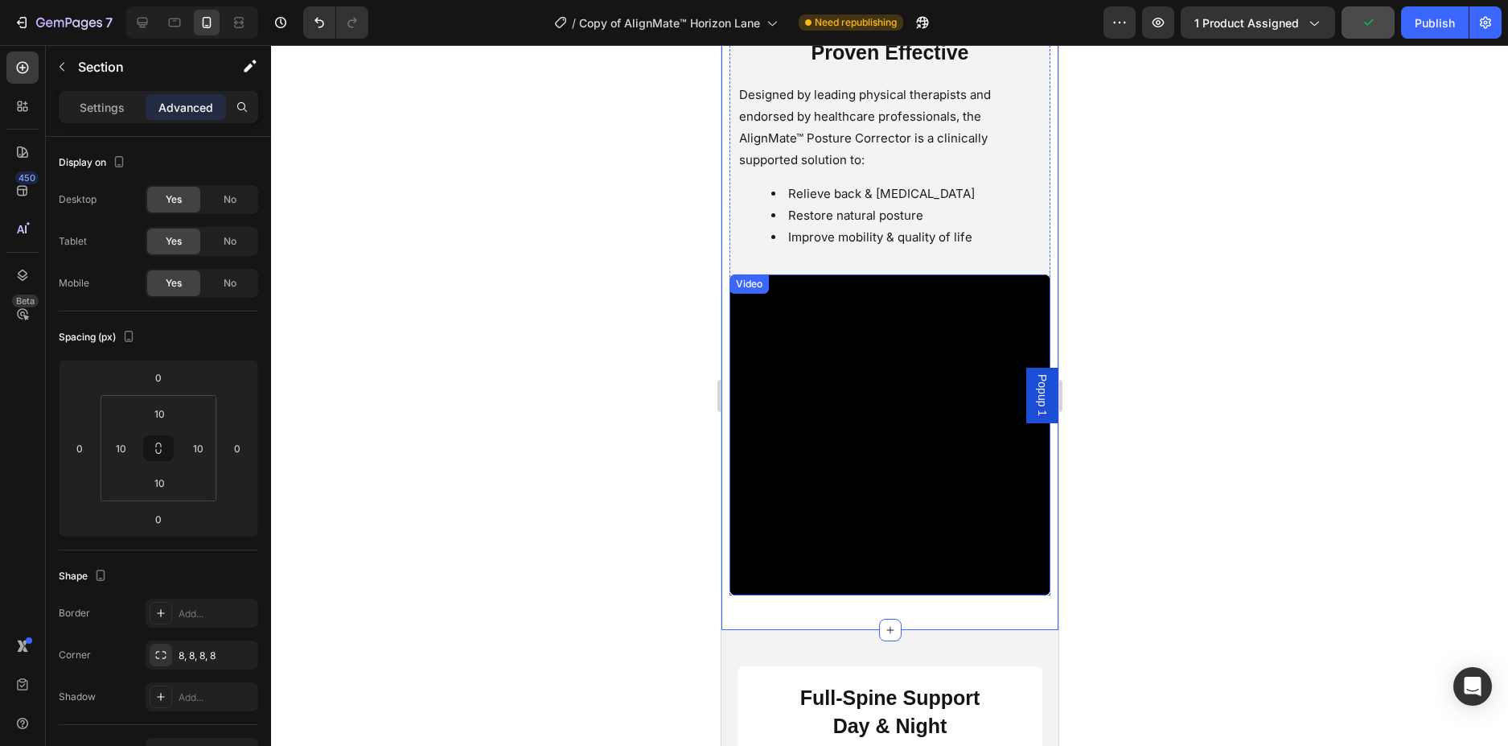
click at [755, 573] on video at bounding box center [889, 434] width 321 height 321
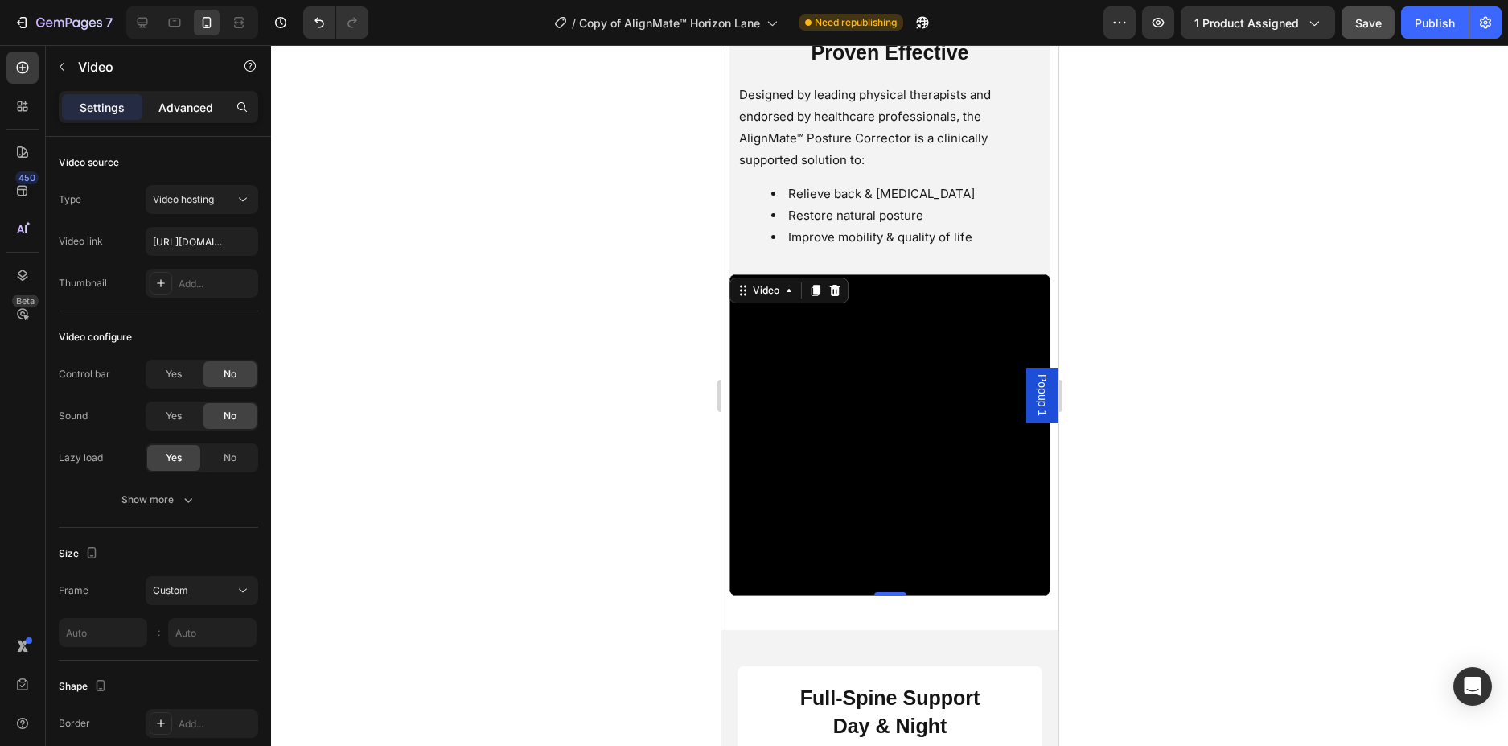
click at [187, 107] on p "Advanced" at bounding box center [185, 107] width 55 height 17
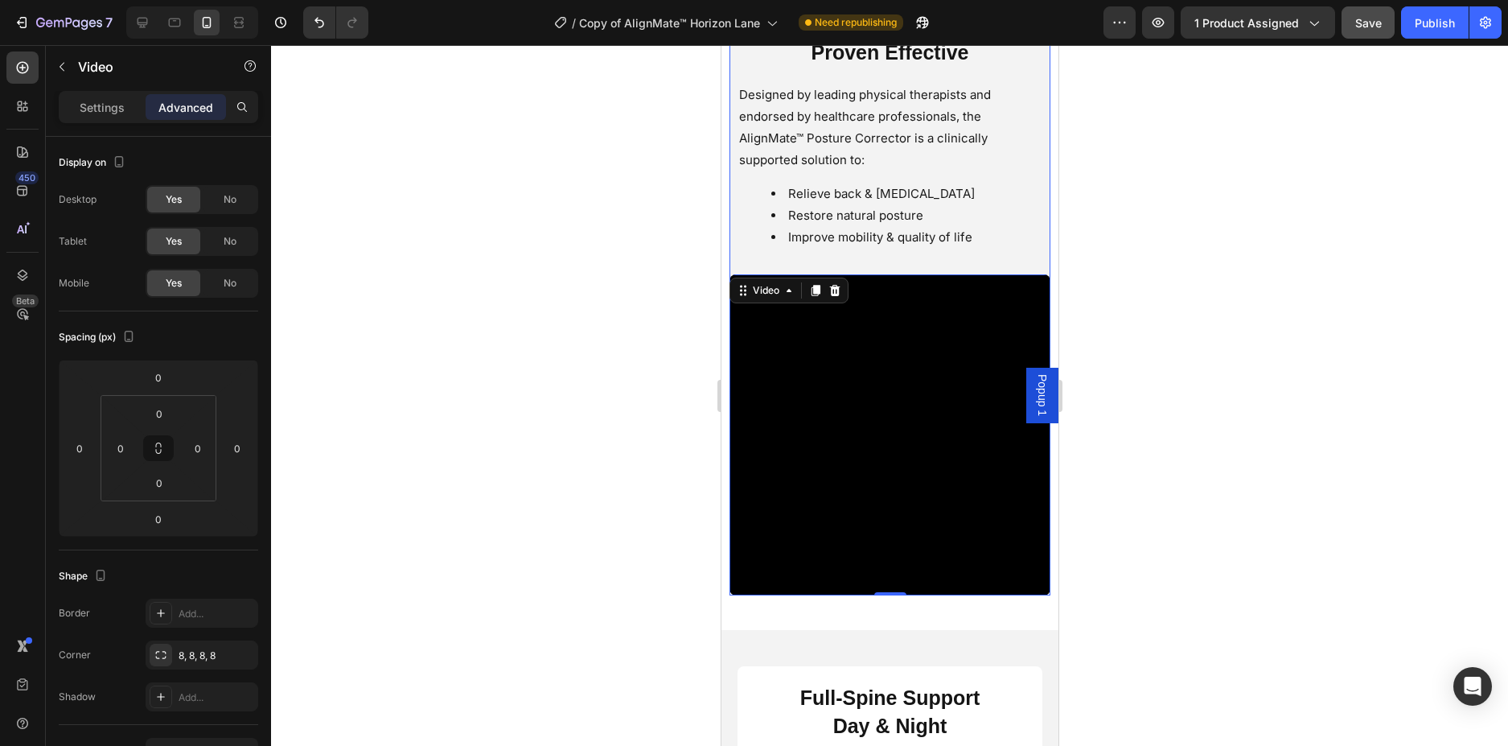
click at [1035, 269] on div "Expertly Engineered Proven Effective Heading Designed by leading physical thera…" at bounding box center [889, 294] width 321 height 602
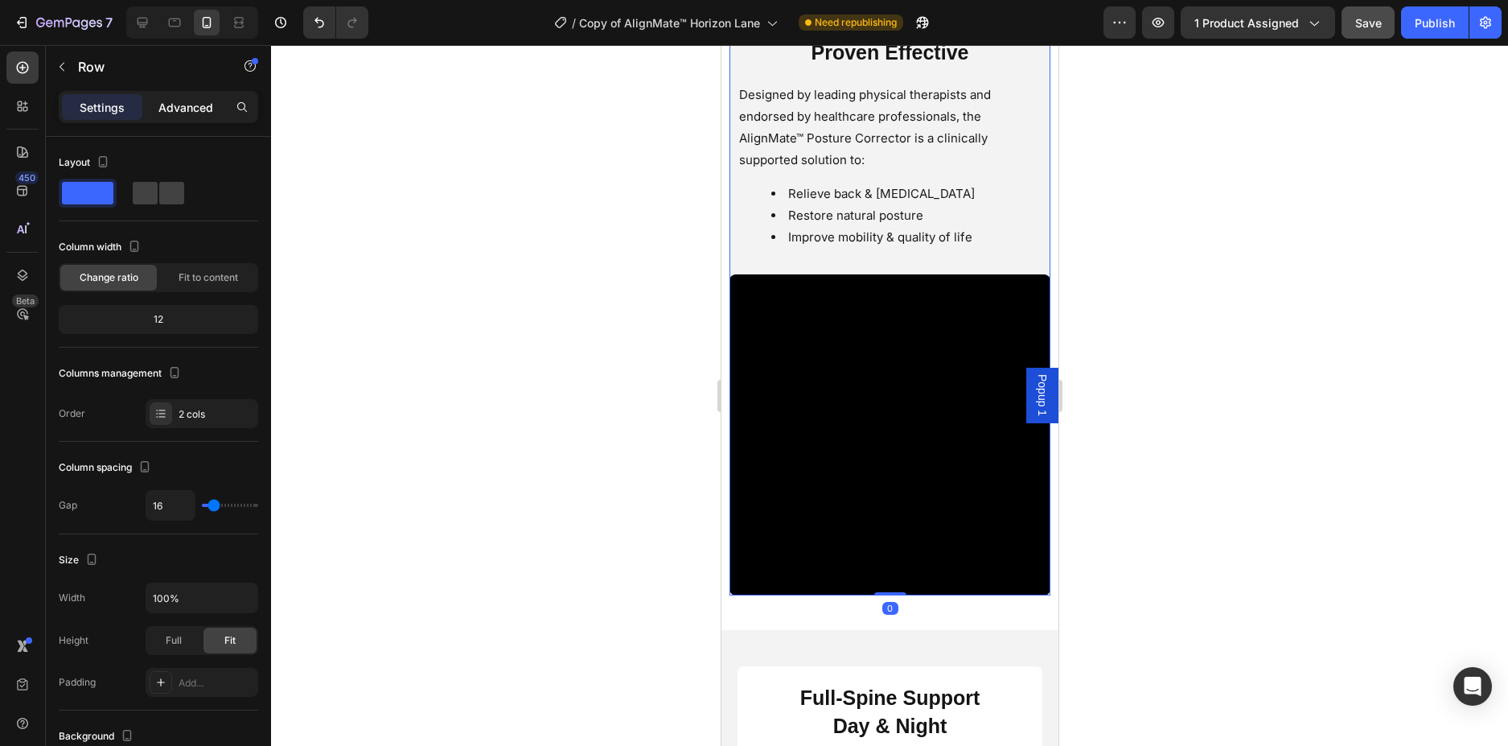
click at [183, 108] on p "Advanced" at bounding box center [185, 107] width 55 height 17
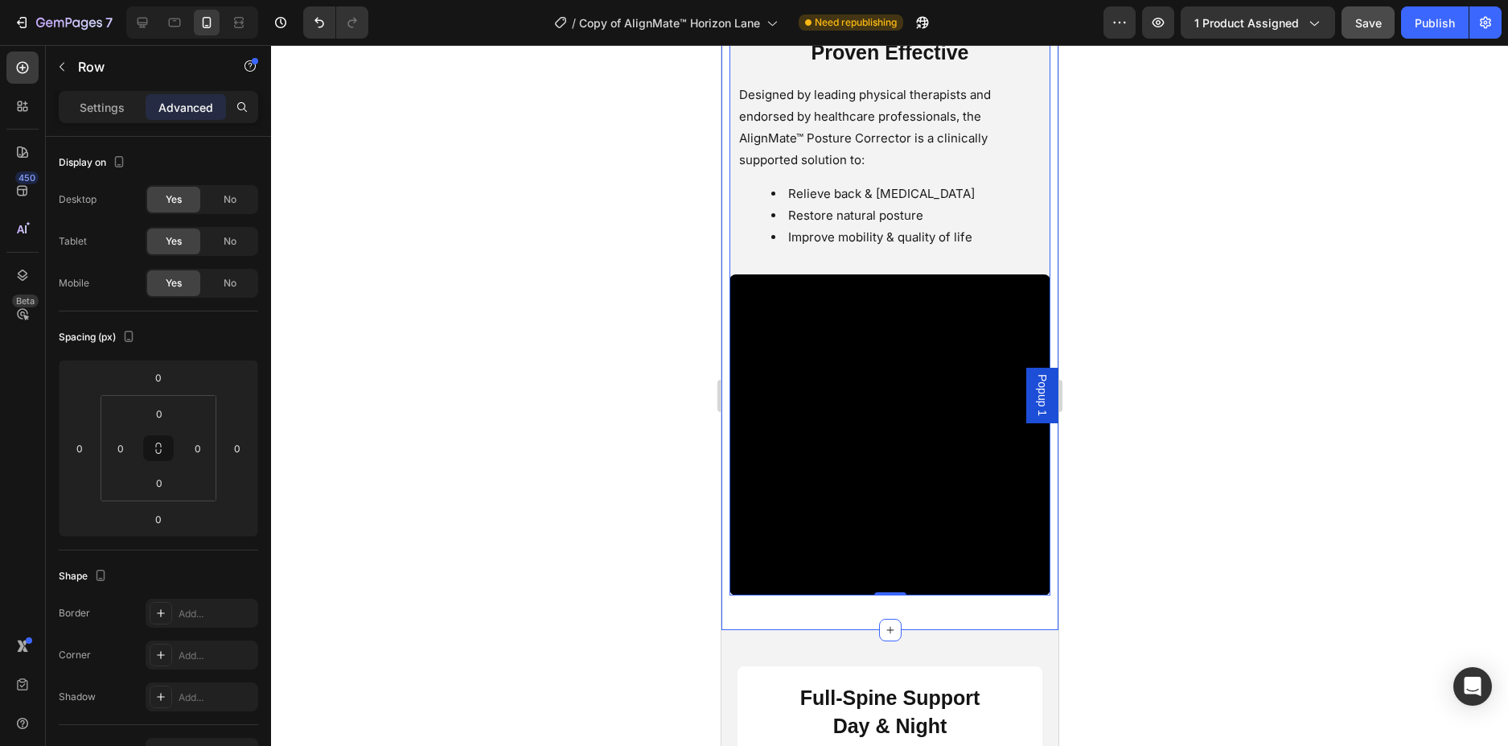
click at [860, 602] on div "Expertly Engineered Proven Effective Heading Designed by leading physical thera…" at bounding box center [889, 307] width 321 height 629
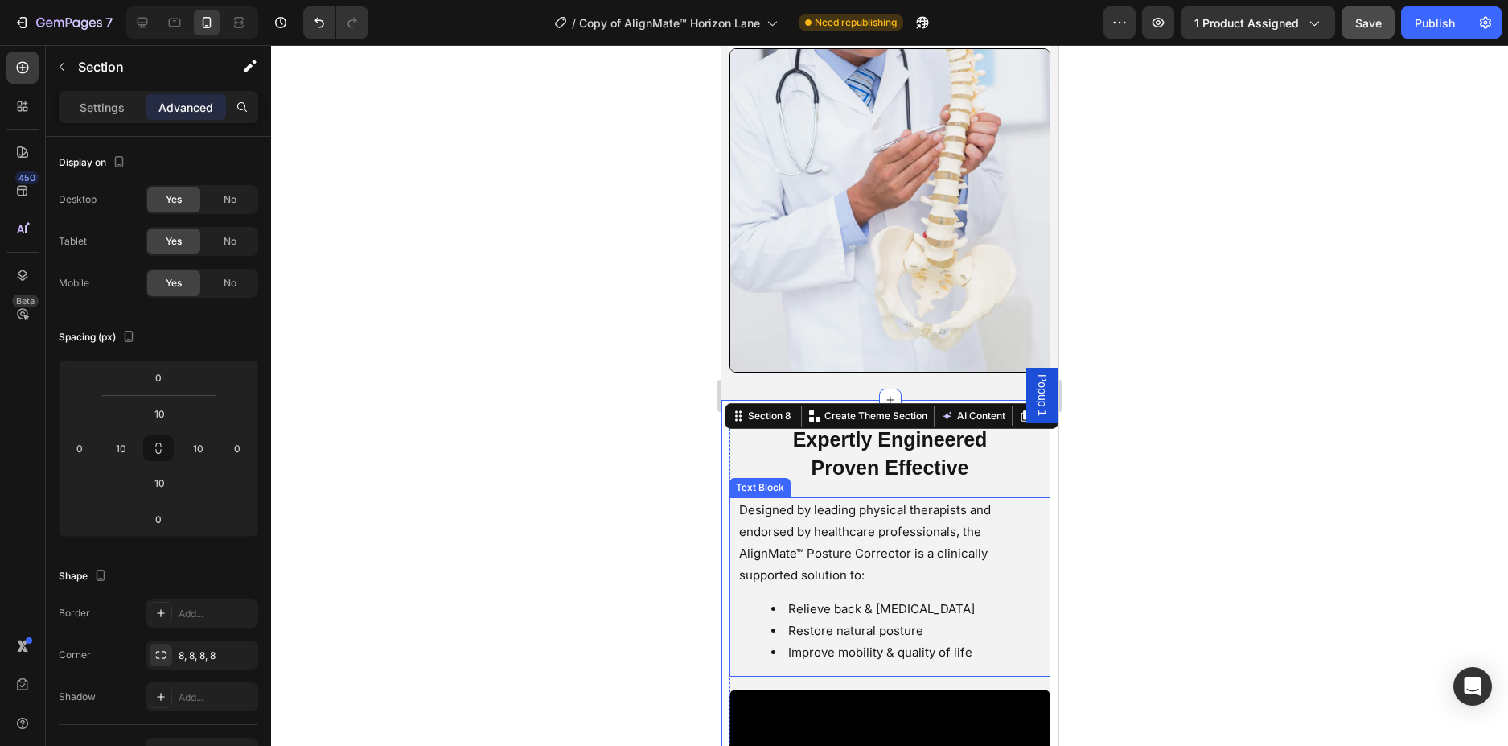
scroll to position [2721, 0]
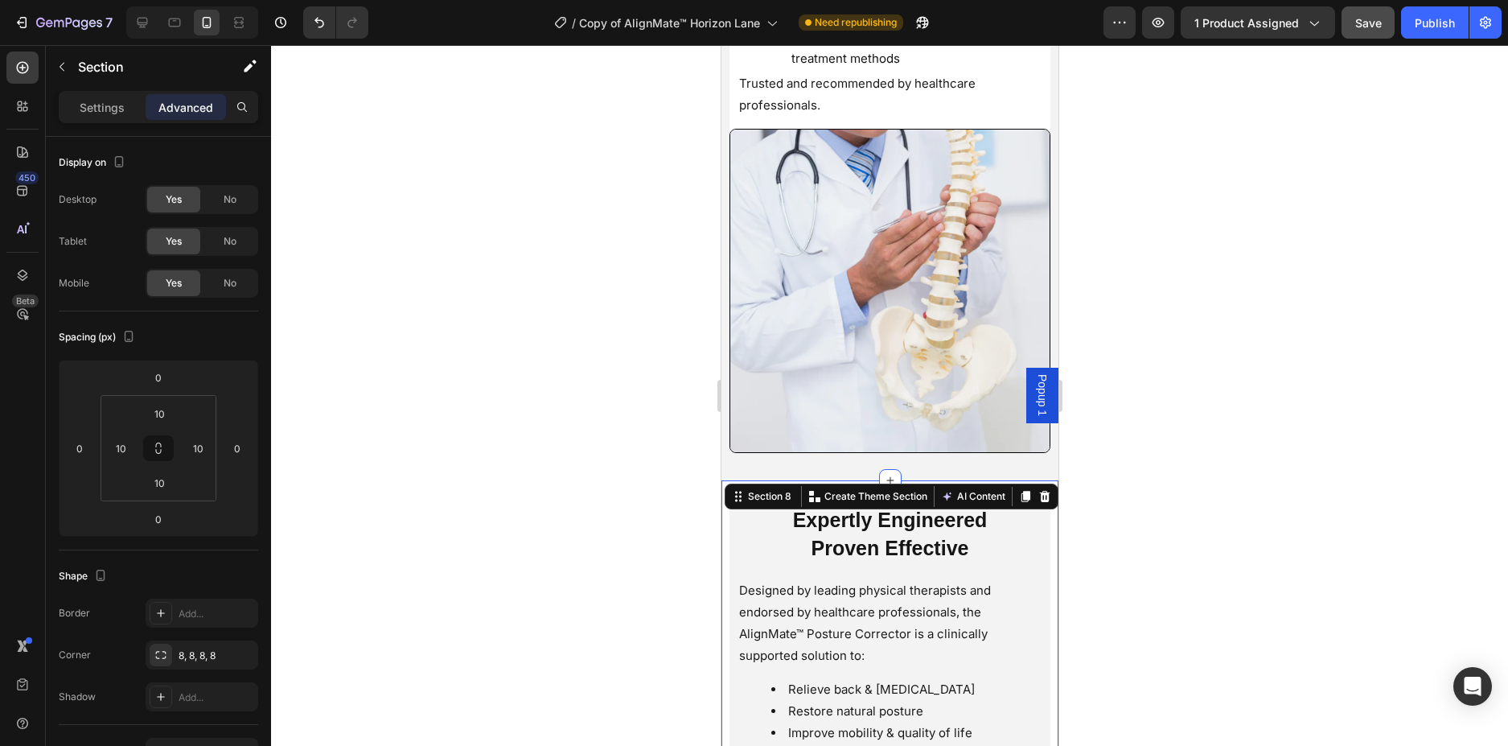
click at [1339, 431] on div at bounding box center [889, 395] width 1237 height 701
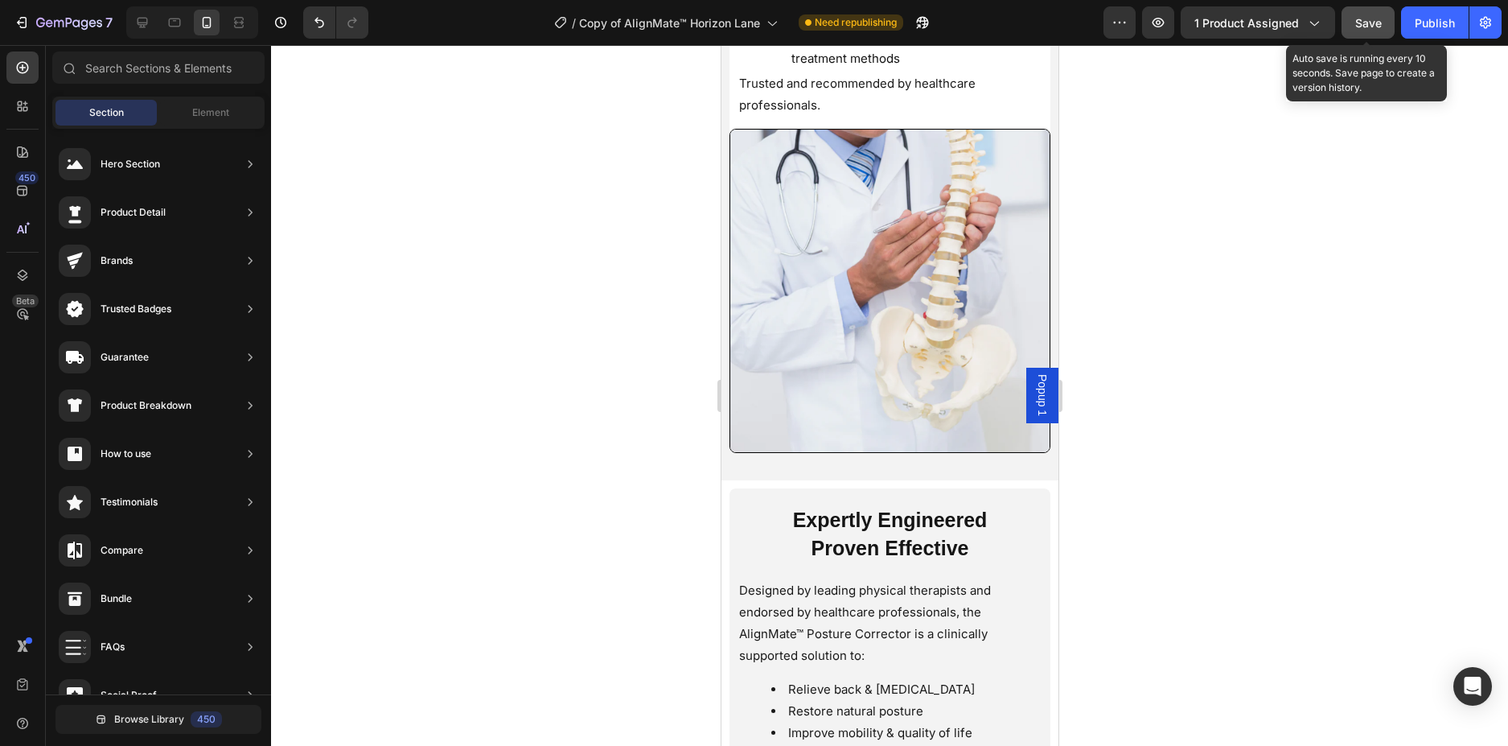
drag, startPoint x: 1369, startPoint y: 21, endPoint x: 1406, endPoint y: 18, distance: 37.1
click at [1387, 18] on button "Save" at bounding box center [1368, 22] width 53 height 32
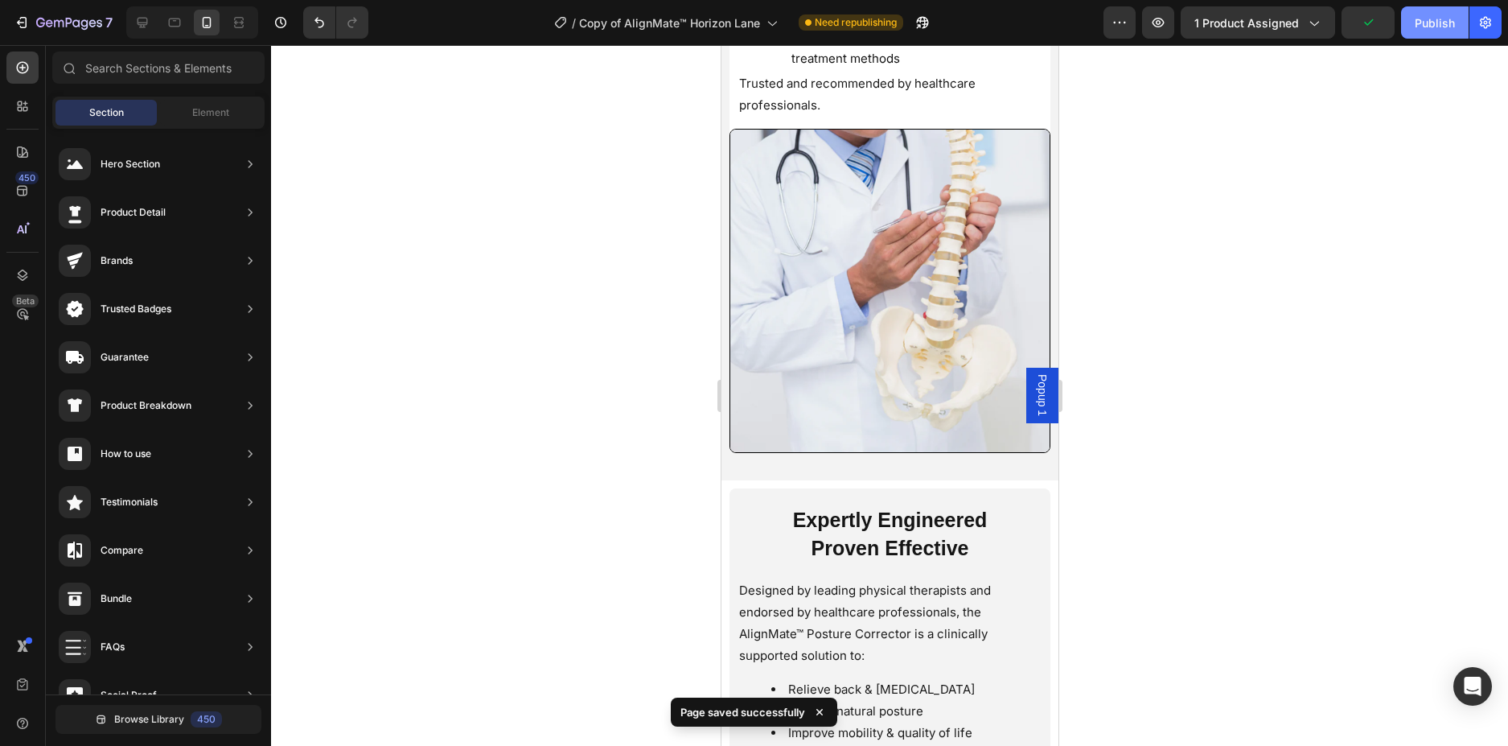
click at [1408, 18] on button "Publish" at bounding box center [1435, 22] width 68 height 32
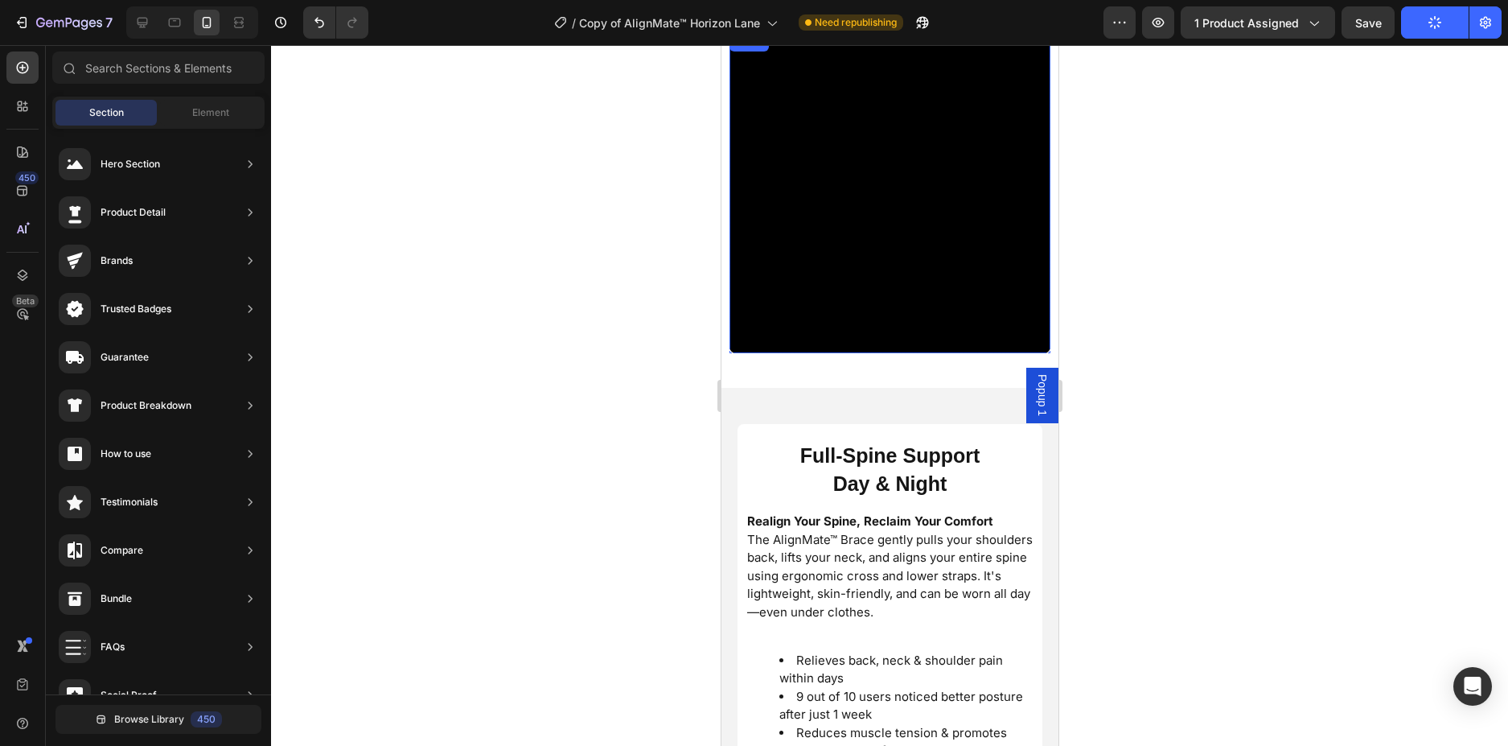
scroll to position [3525, 0]
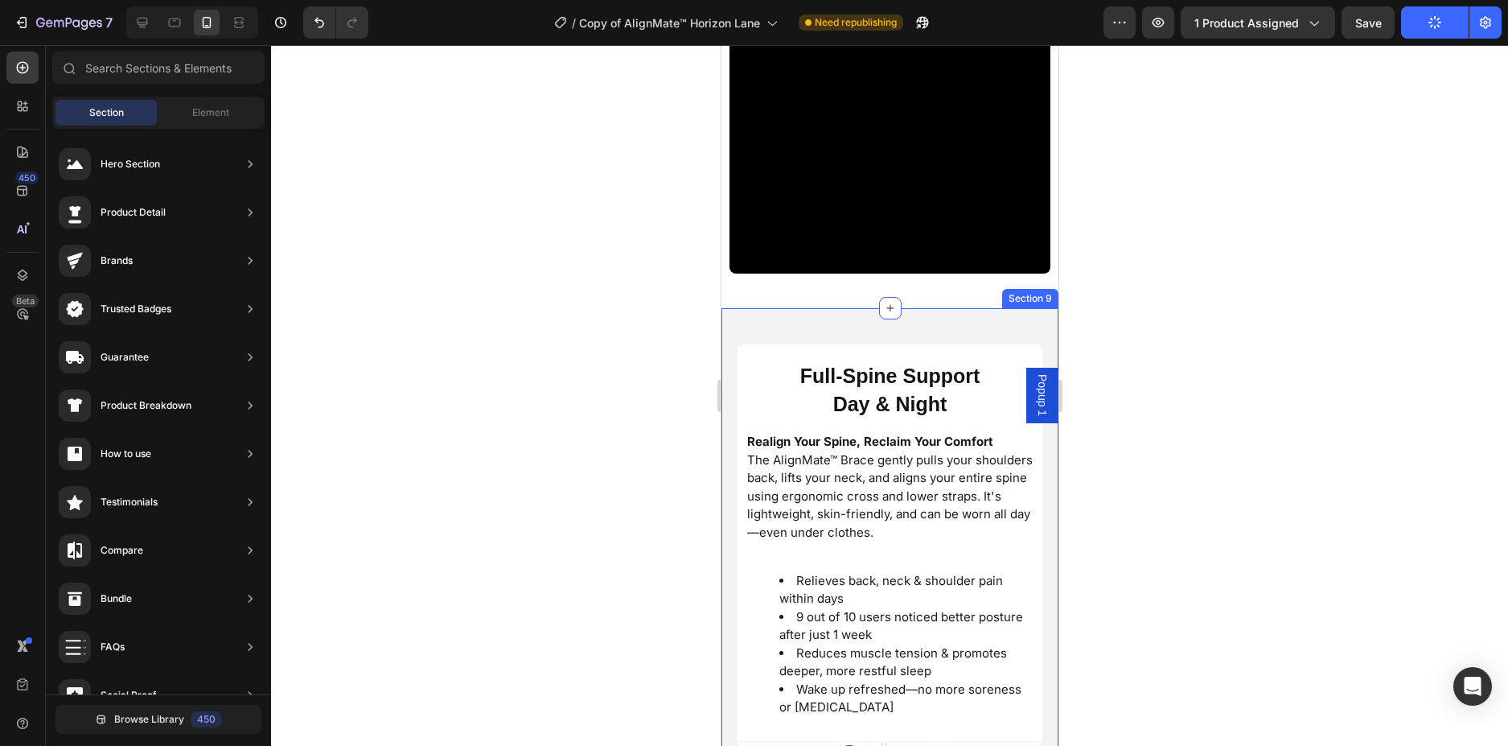
click at [1019, 308] on div "Image Comparison Full-Spine Support Day & Night Heading Realign Your Spine, Rec…" at bounding box center [889, 638] width 337 height 661
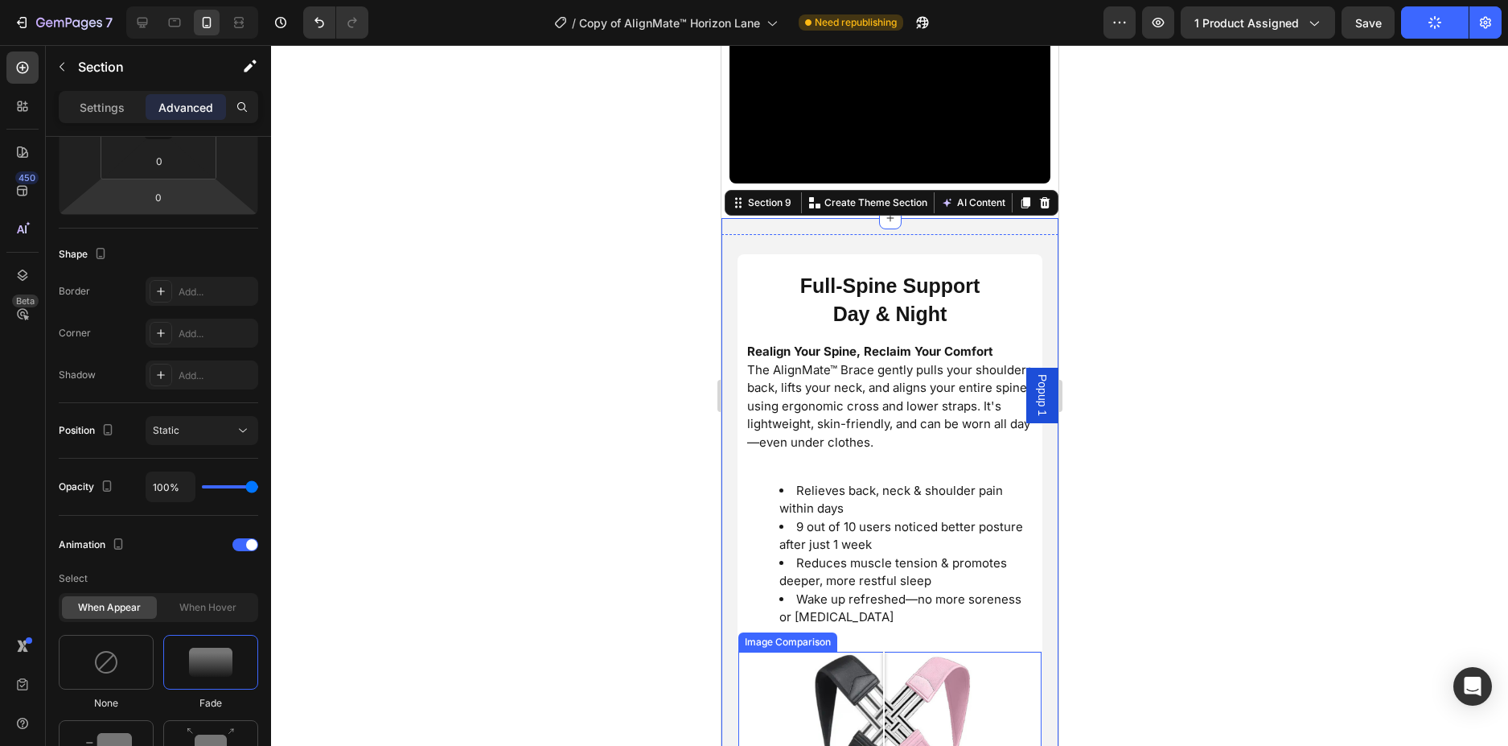
scroll to position [3686, 0]
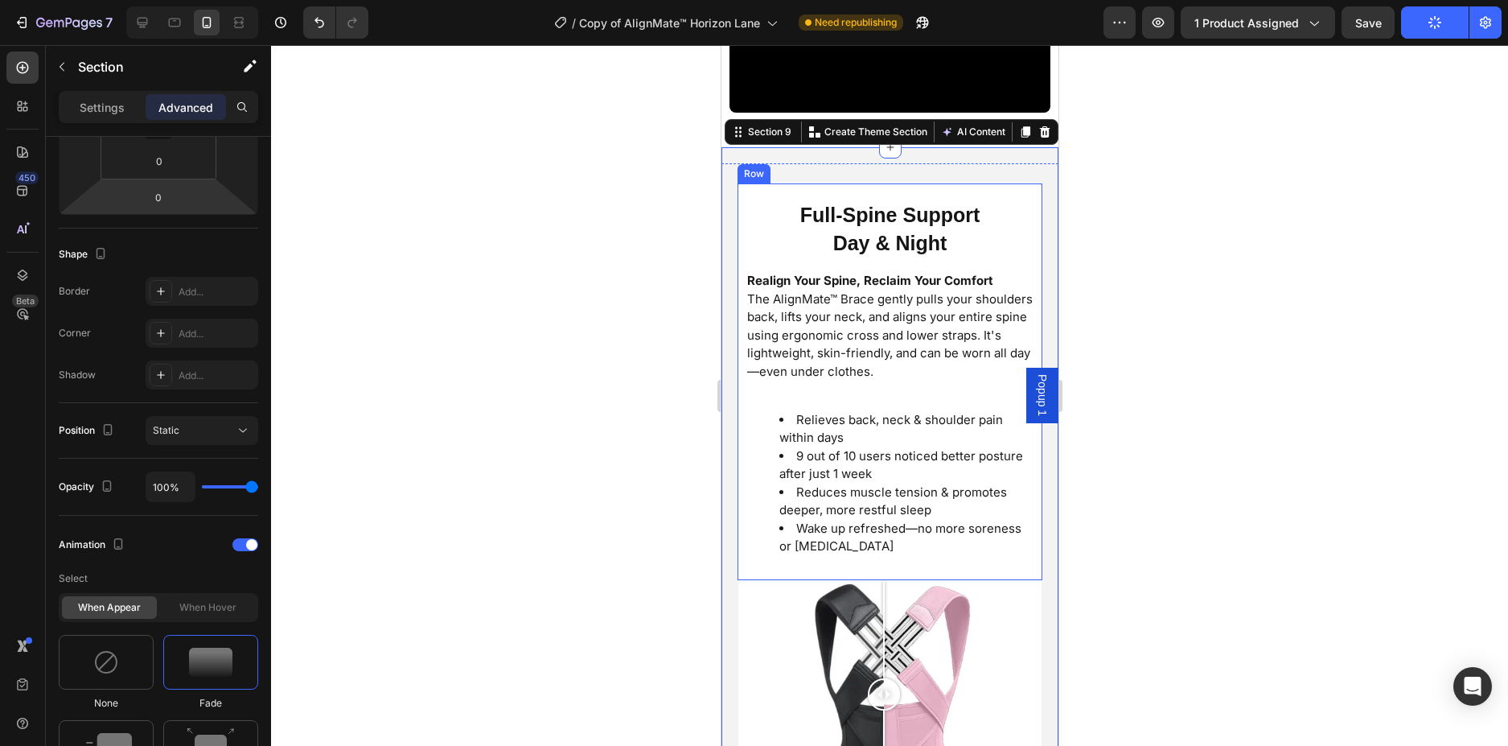
click at [1021, 557] on div "Full-Spine Support Day & Night Heading Realign Your Spine, Reclaim Your Comfort…" at bounding box center [889, 381] width 305 height 397
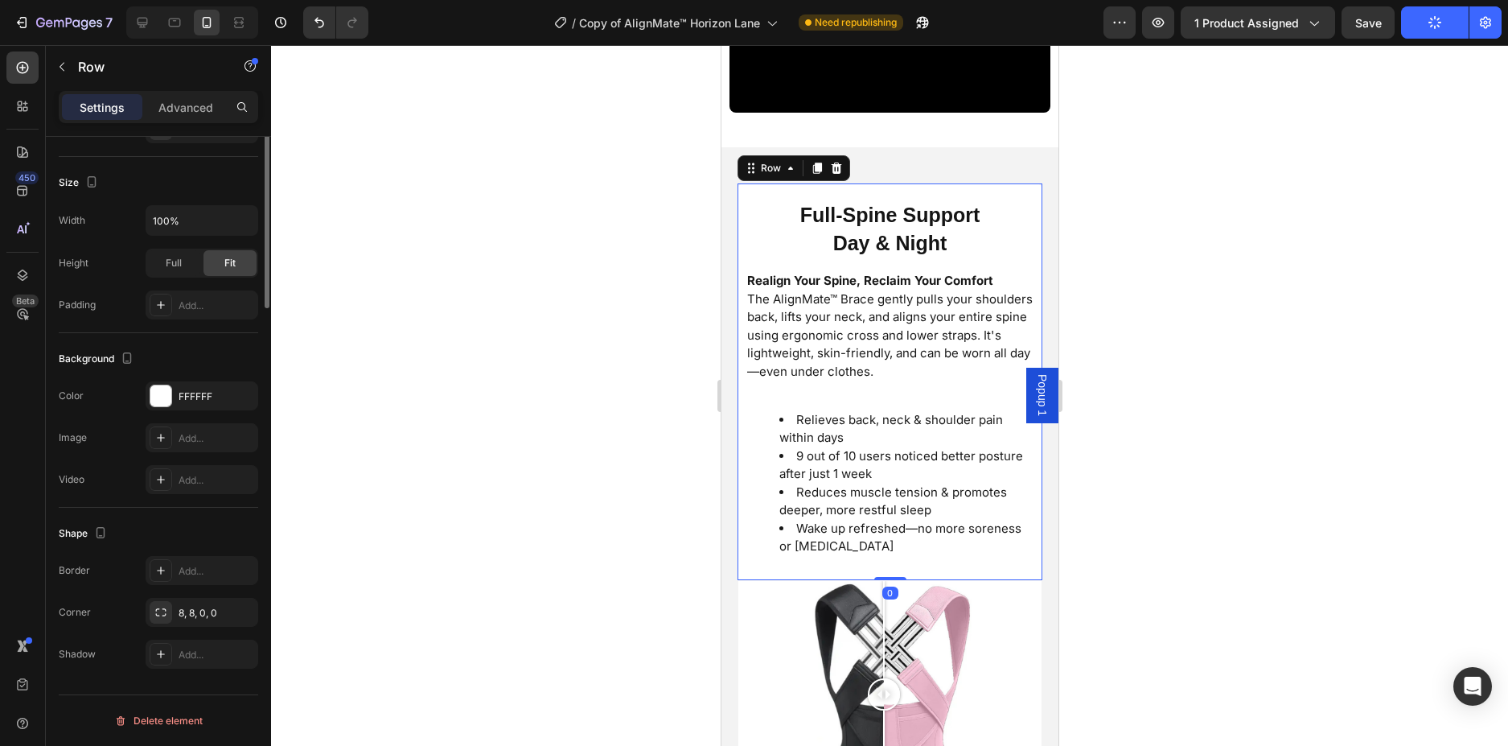
scroll to position [0, 0]
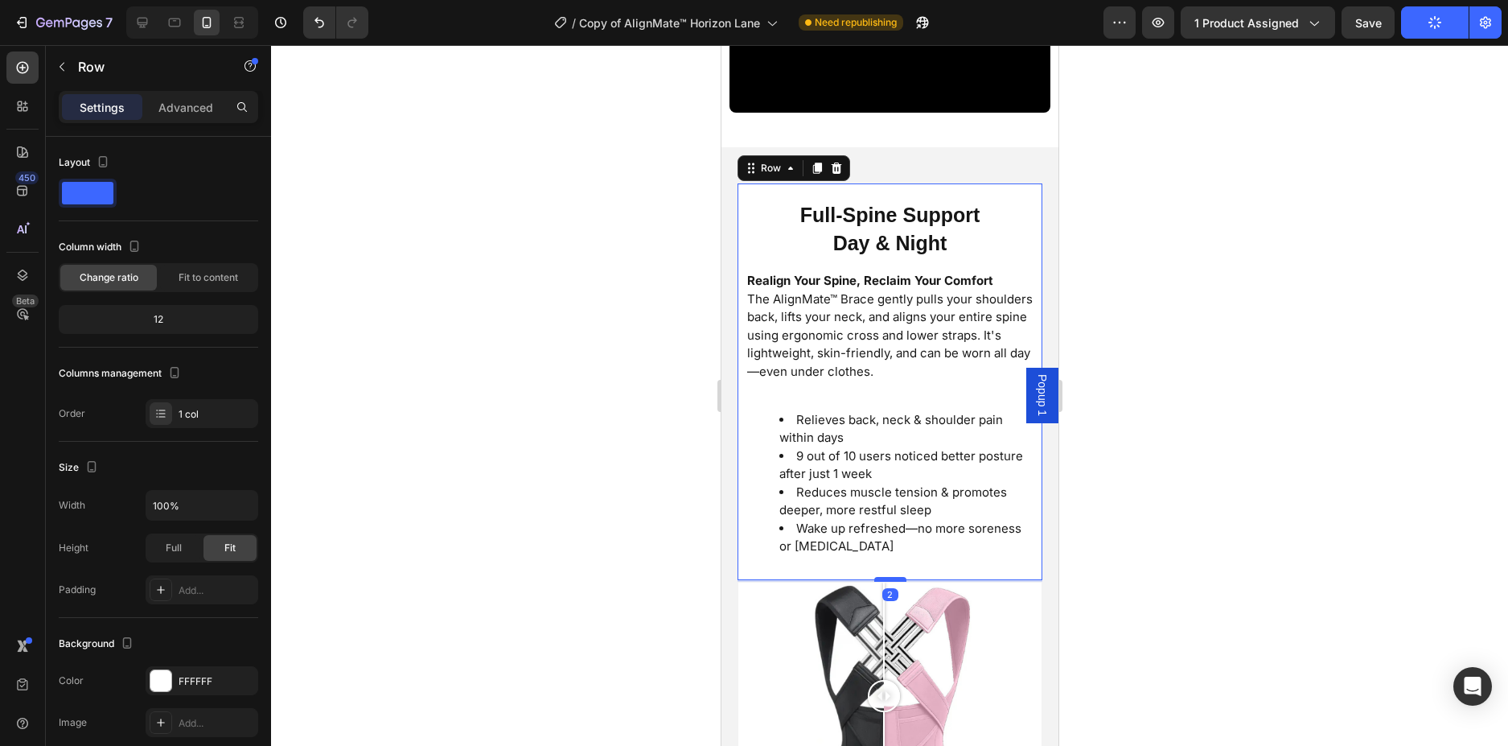
click at [893, 577] on div at bounding box center [889, 579] width 32 height 5
click at [1265, 545] on div at bounding box center [889, 395] width 1237 height 701
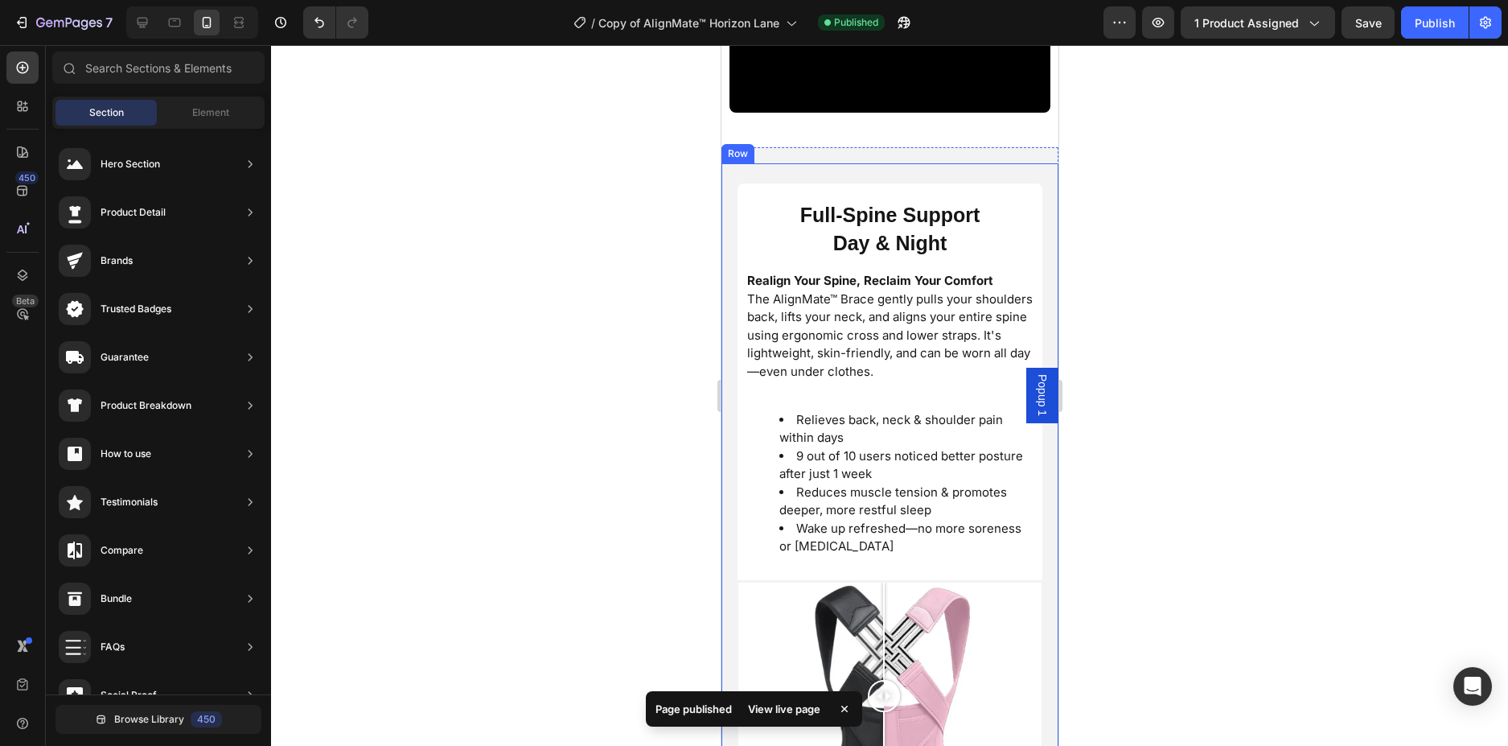
click at [1007, 567] on div "Full-Spine Support Day & Night Heading Realign Your Spine, Reclaim Your Comfort…" at bounding box center [889, 376] width 305 height 410
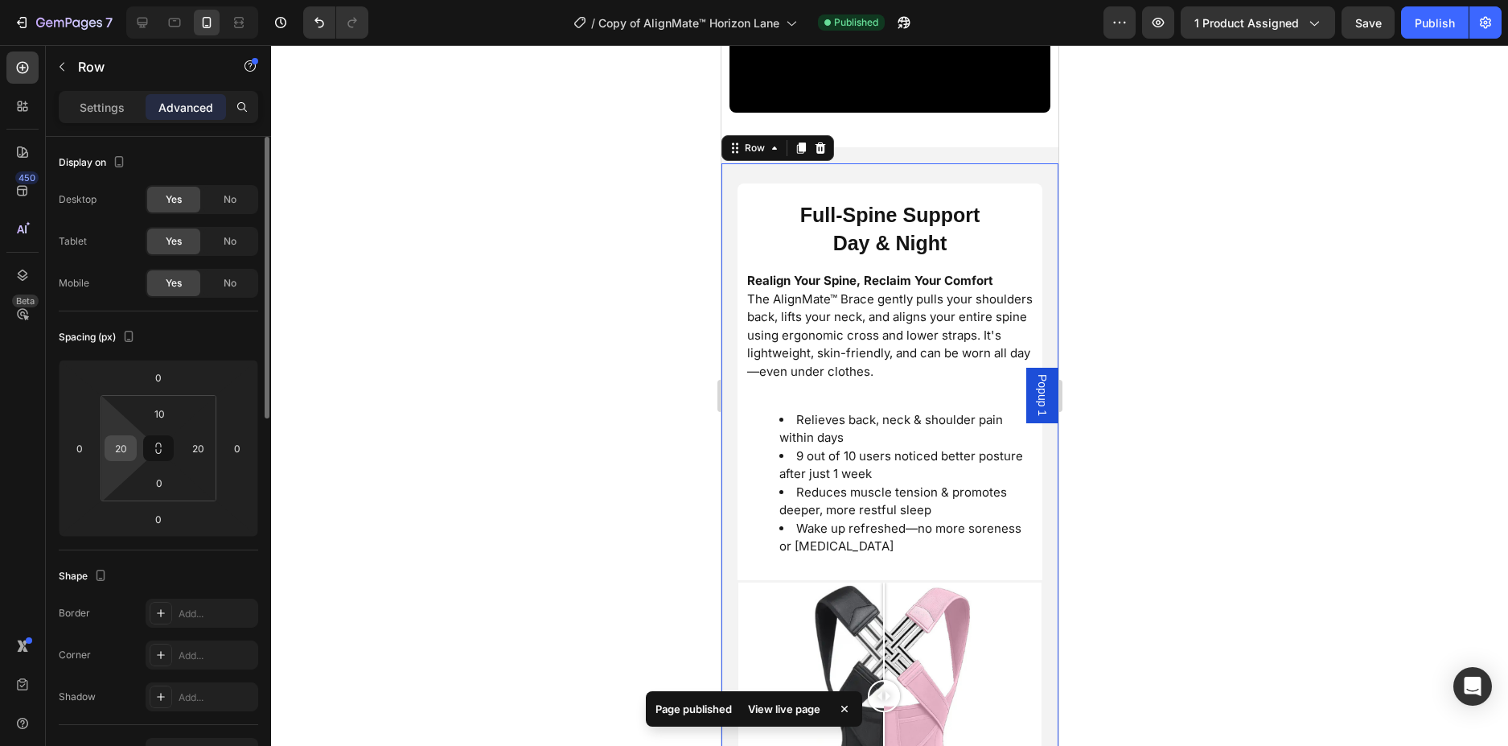
click at [116, 458] on input "20" at bounding box center [121, 448] width 24 height 24
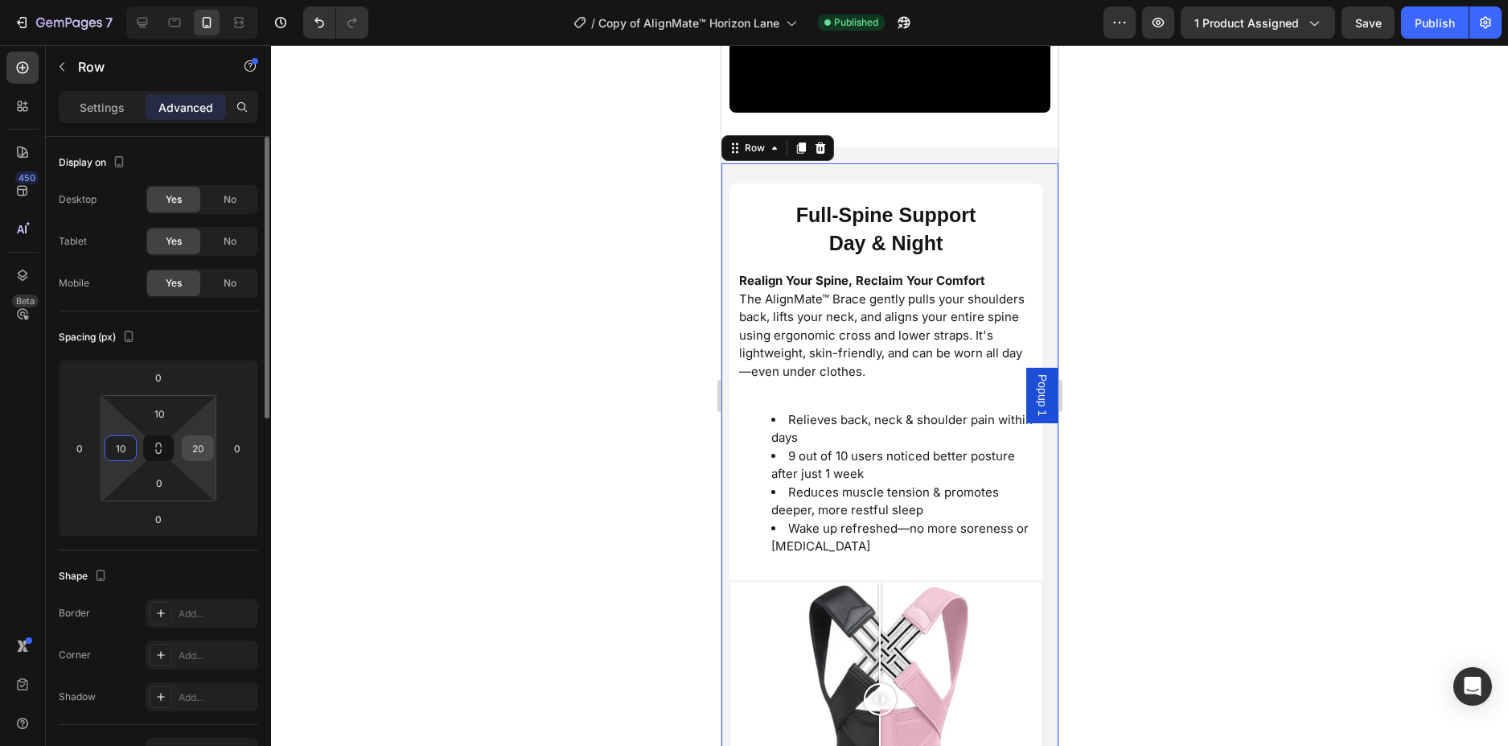
type input "10"
click at [197, 446] on input "20" at bounding box center [198, 448] width 24 height 24
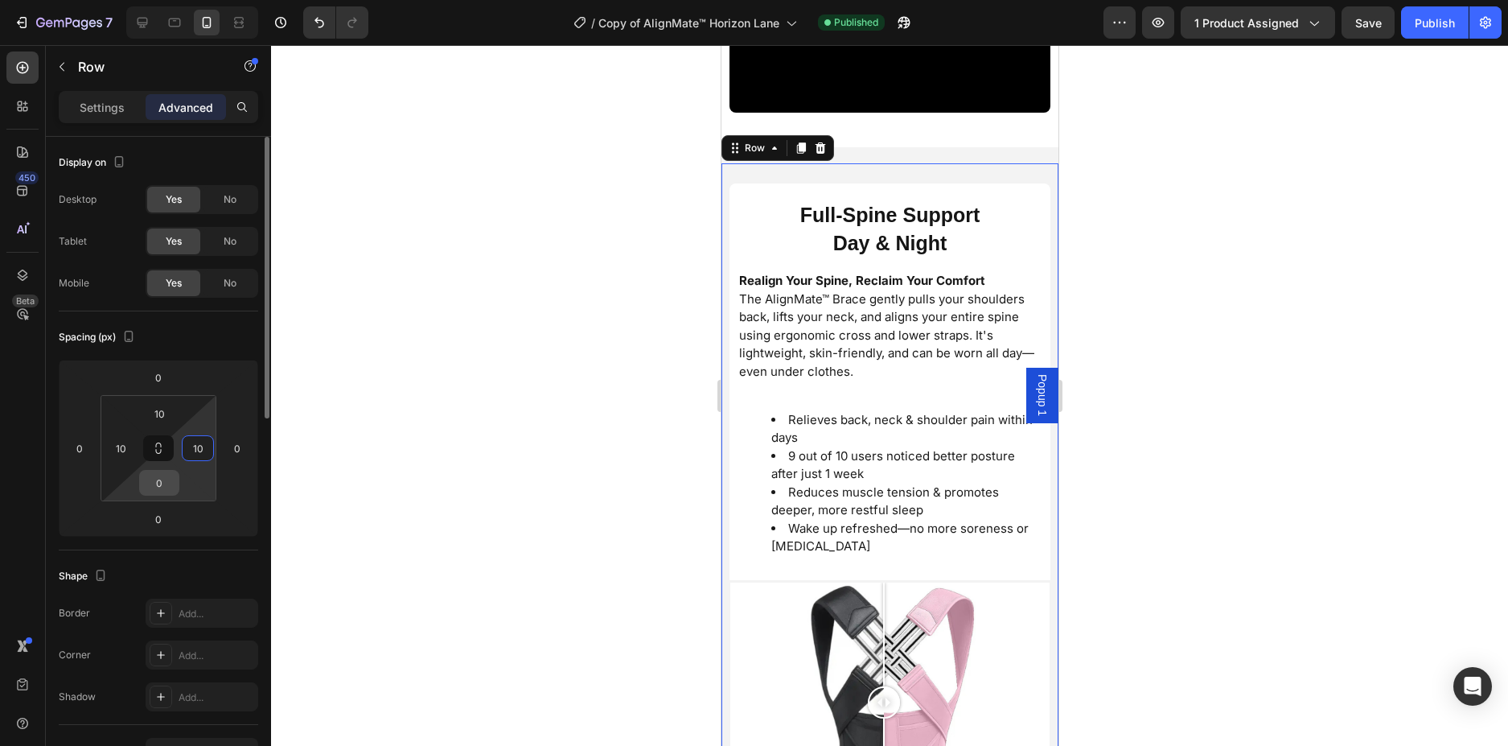
type input "10"
click at [164, 478] on input "0" at bounding box center [159, 483] width 32 height 24
type input "10"
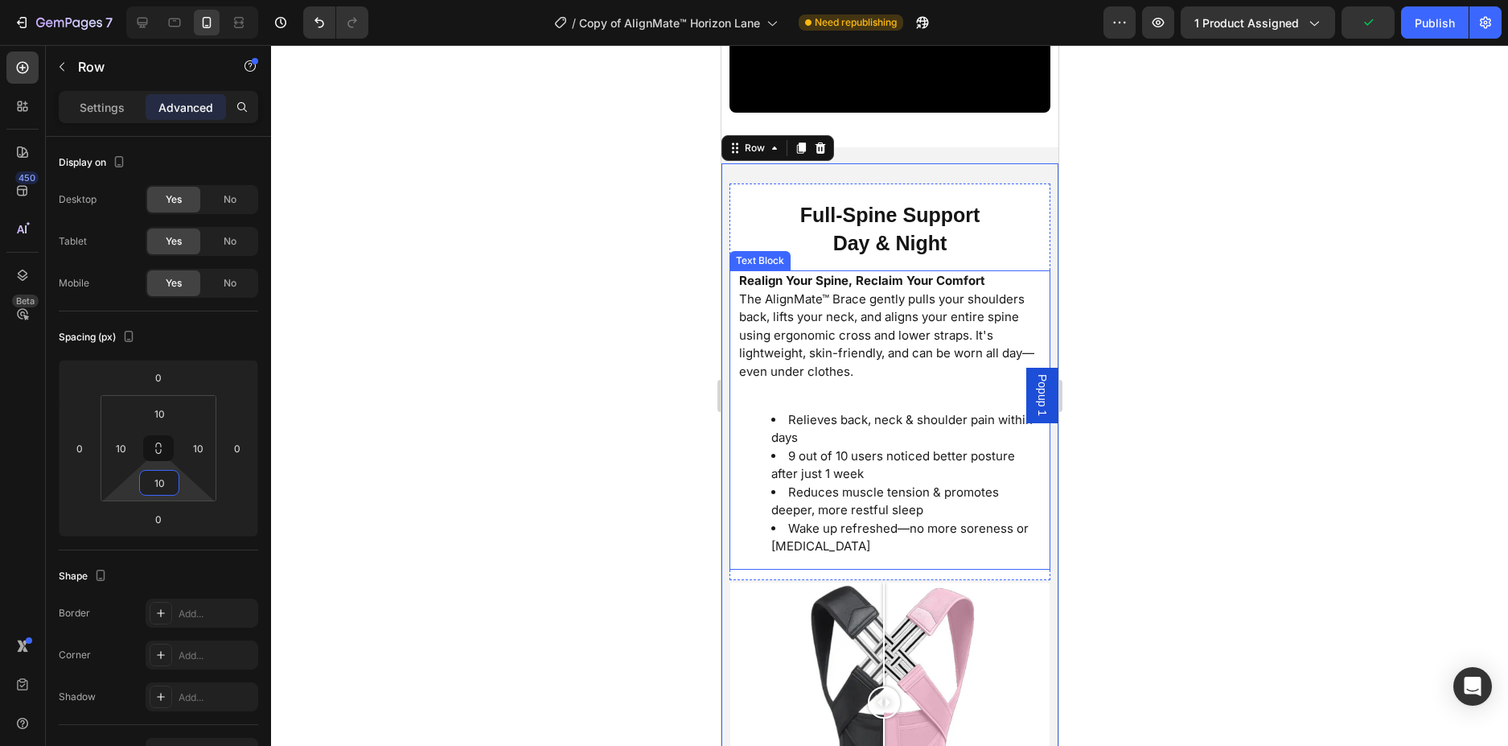
click at [906, 555] on div "Realign Your Spine, Reclaim Your Comfort The AlignMate™ Brace gently pulls your…" at bounding box center [889, 419] width 305 height 299
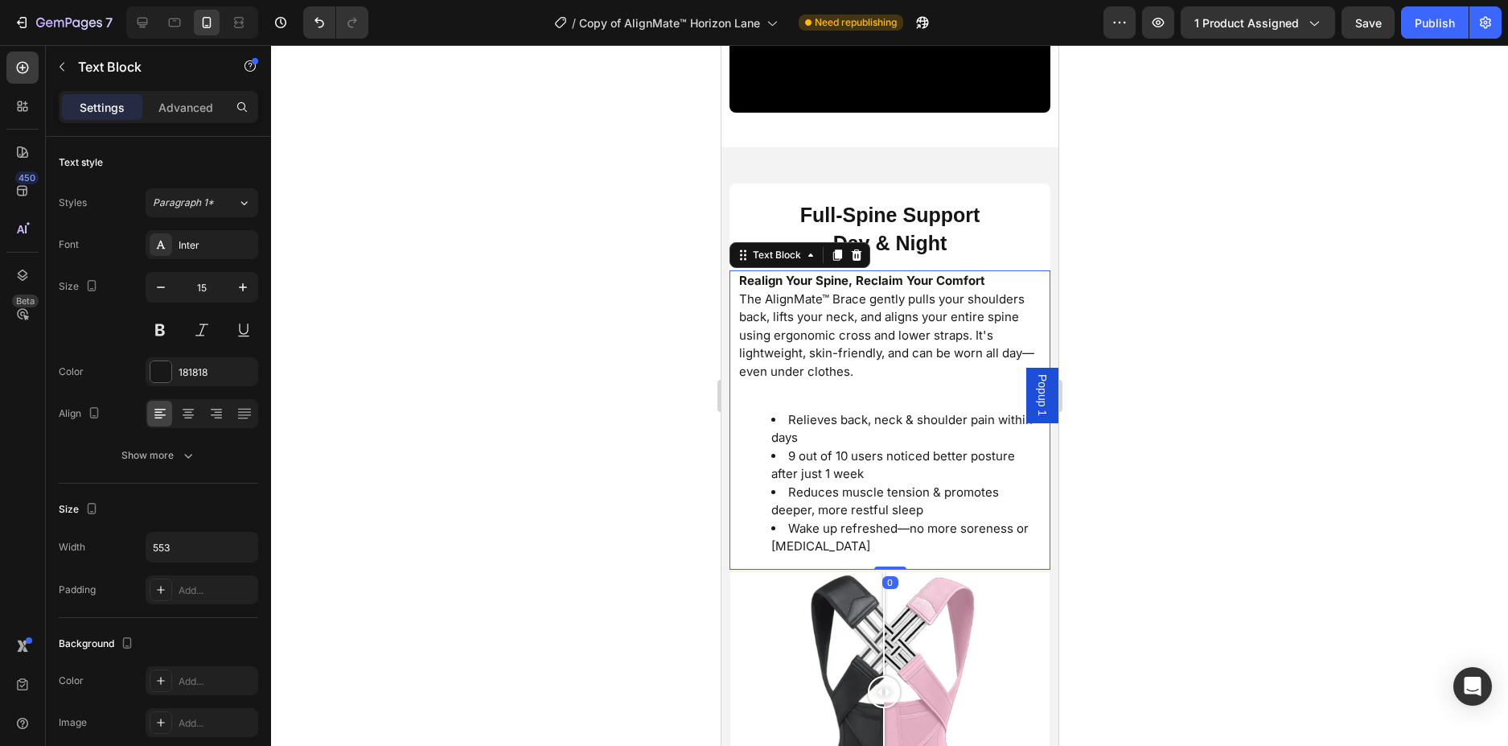
click at [1021, 453] on div "Realign Your Spine, Reclaim Your Comfort The AlignMate™ Brace gently pulls your…" at bounding box center [889, 419] width 321 height 299
click at [1289, 454] on div at bounding box center [889, 395] width 1237 height 701
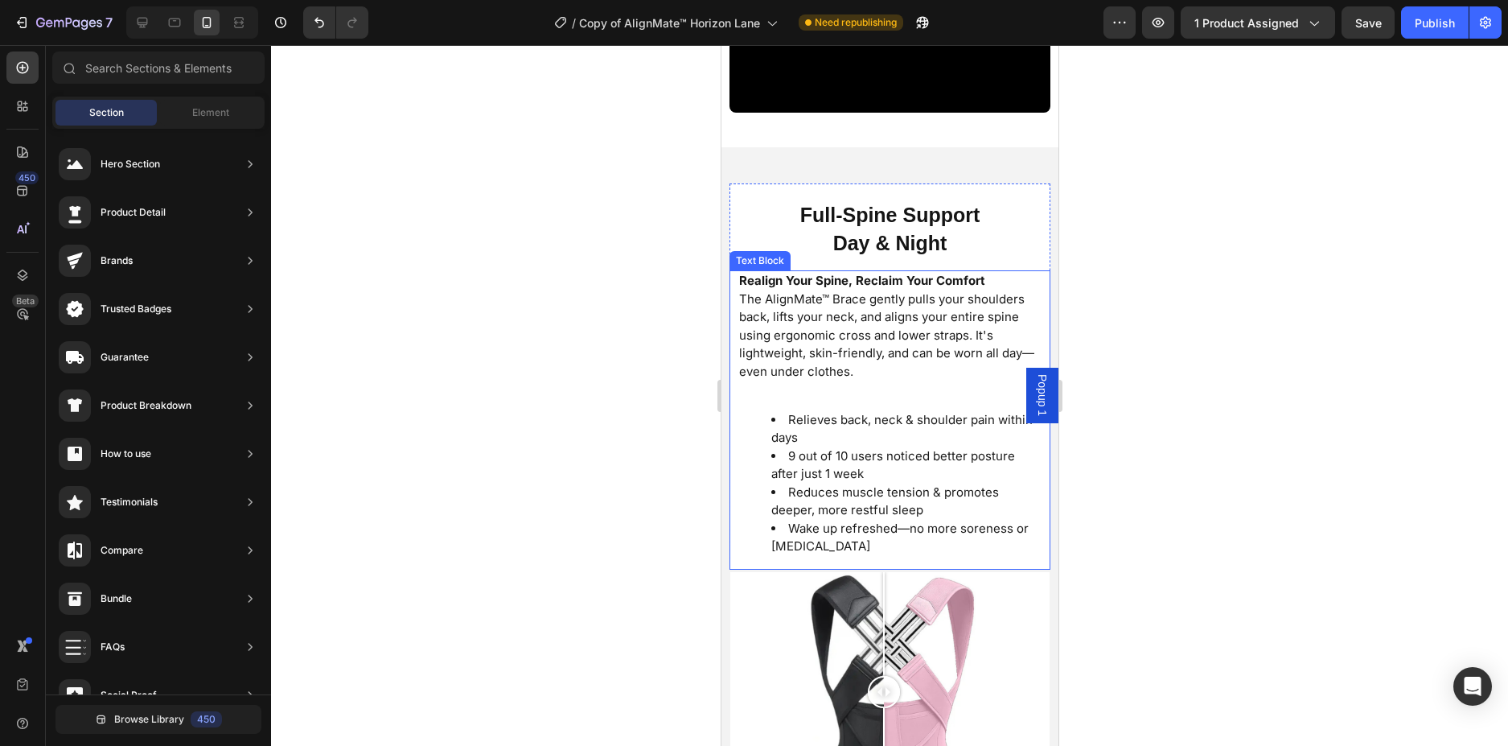
click at [982, 552] on div "Realign Your Spine, Reclaim Your Comfort The AlignMate™ Brace gently pulls your…" at bounding box center [889, 419] width 305 height 299
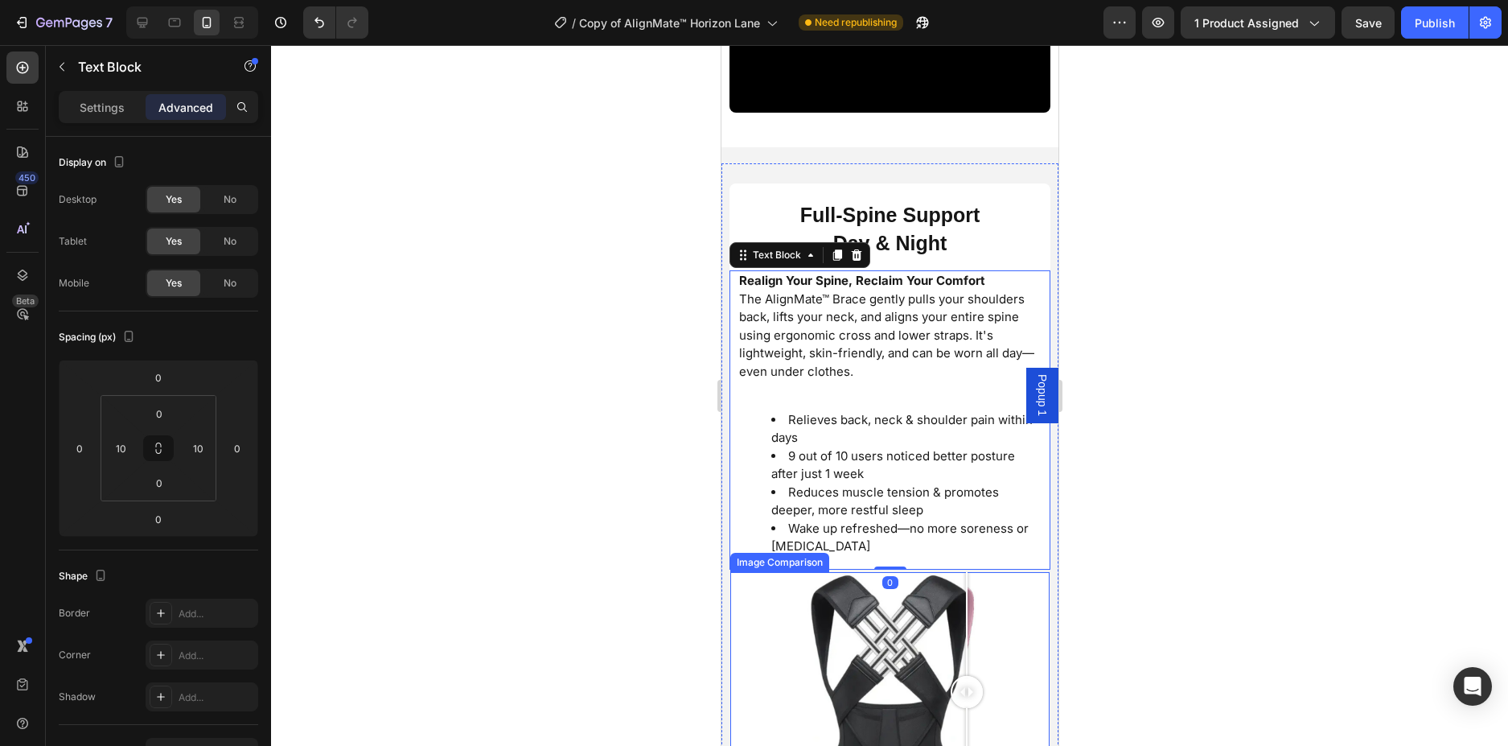
click at [966, 572] on div at bounding box center [889, 692] width 319 height 240
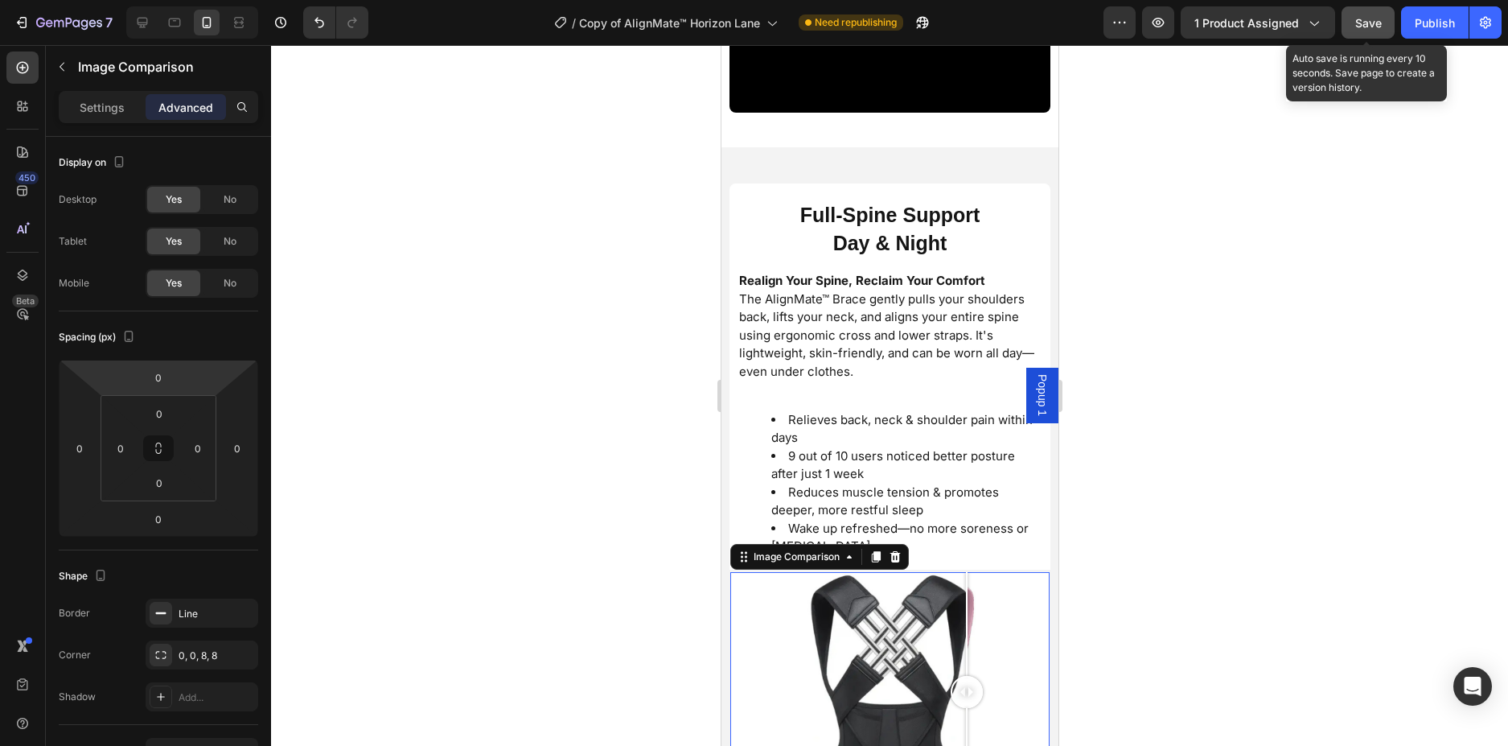
click at [1380, 10] on button "Save" at bounding box center [1368, 22] width 53 height 32
click at [1434, 14] on div "Publish" at bounding box center [1435, 22] width 40 height 17
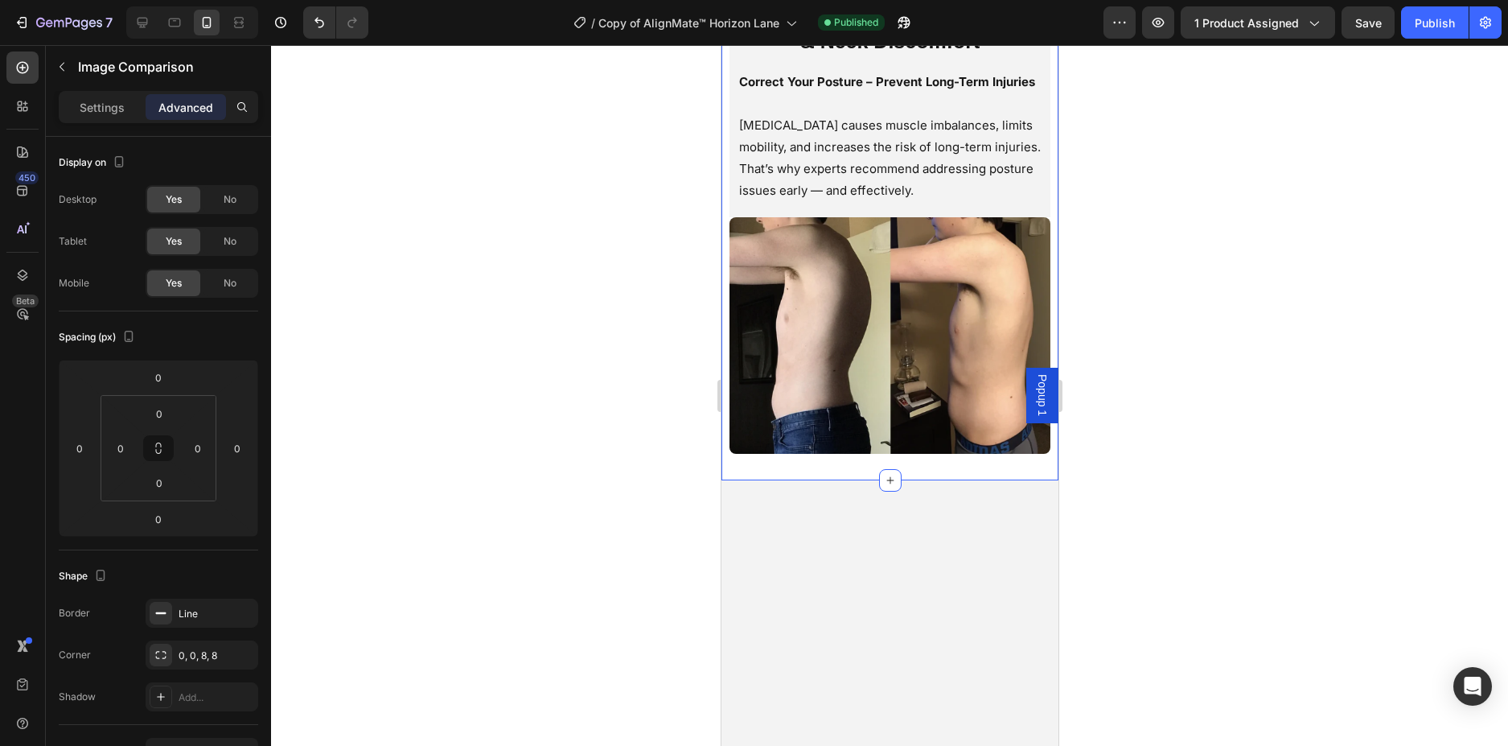
scroll to position [1859, 0]
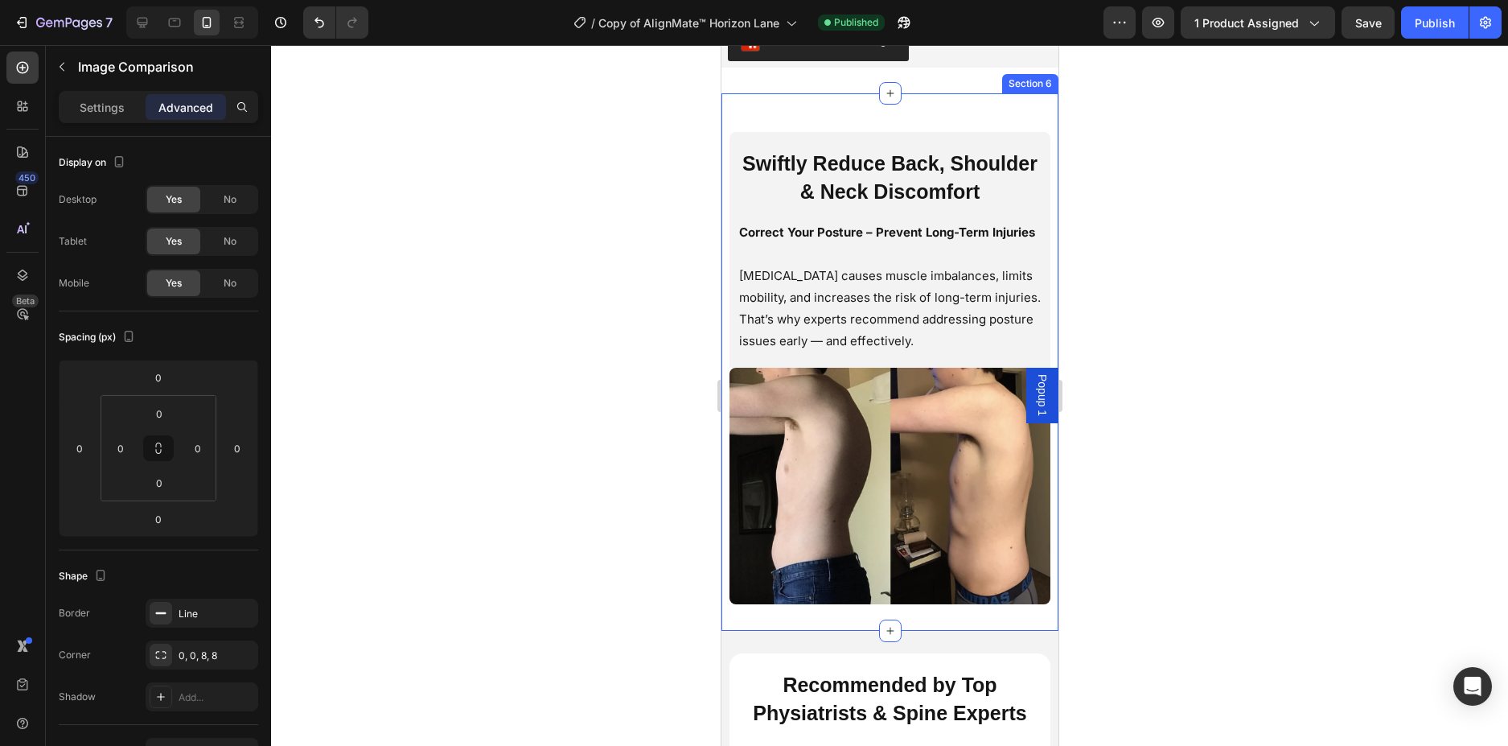
click at [1027, 101] on div "Swiftly Reduce Back, Shoulder & Neck Discomfort Heading Correct Your Posture – …" at bounding box center [889, 361] width 337 height 537
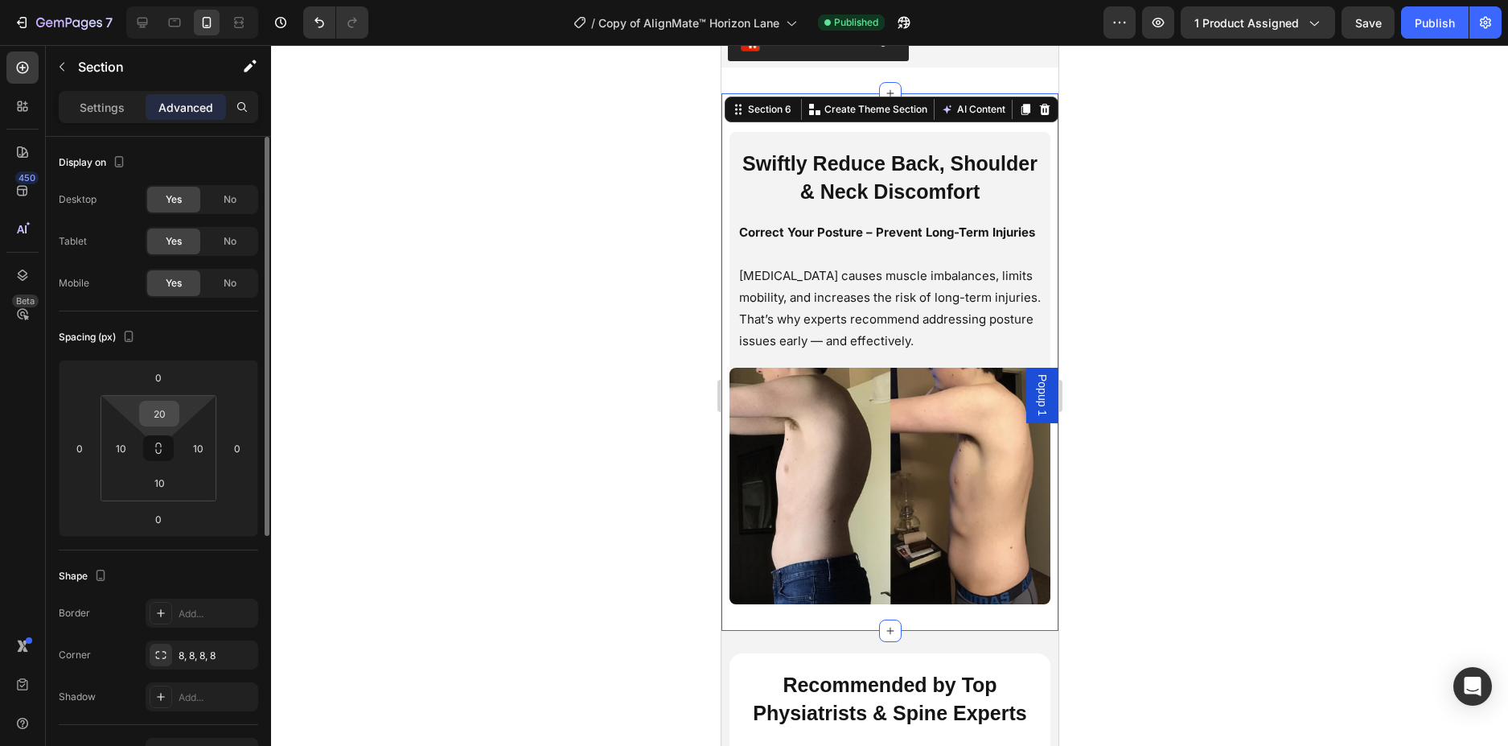
click at [169, 418] on input "20" at bounding box center [159, 413] width 32 height 24
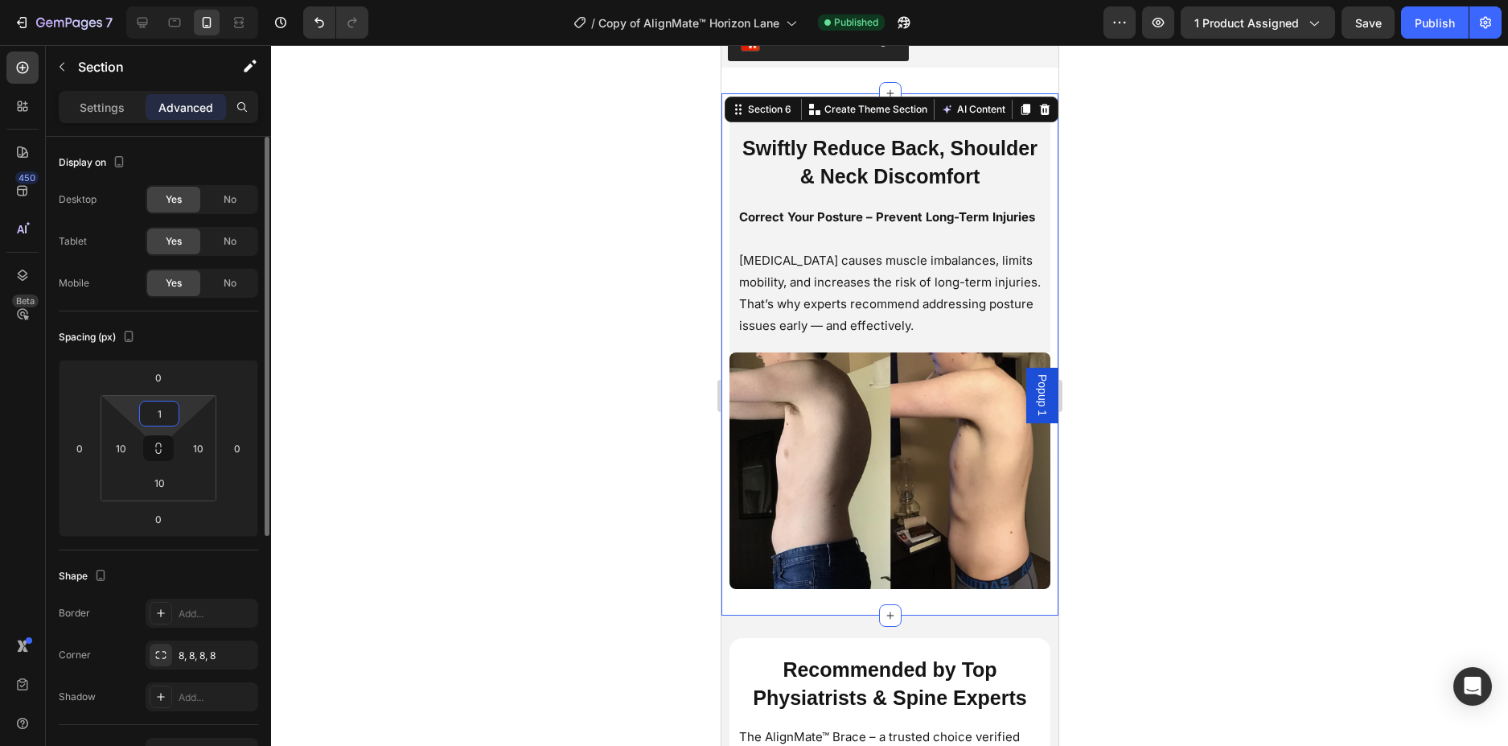
type input "10"
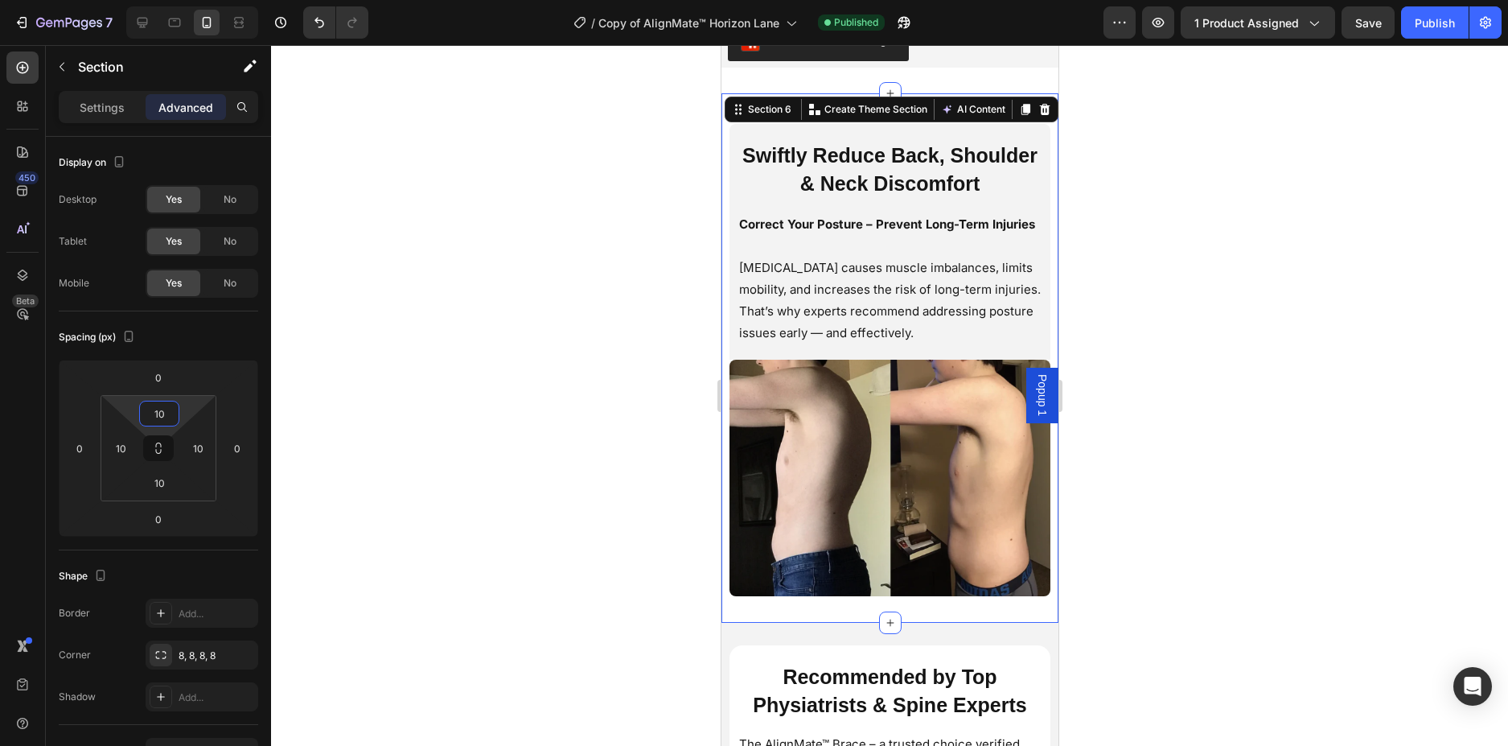
click at [432, 376] on div at bounding box center [889, 395] width 1237 height 701
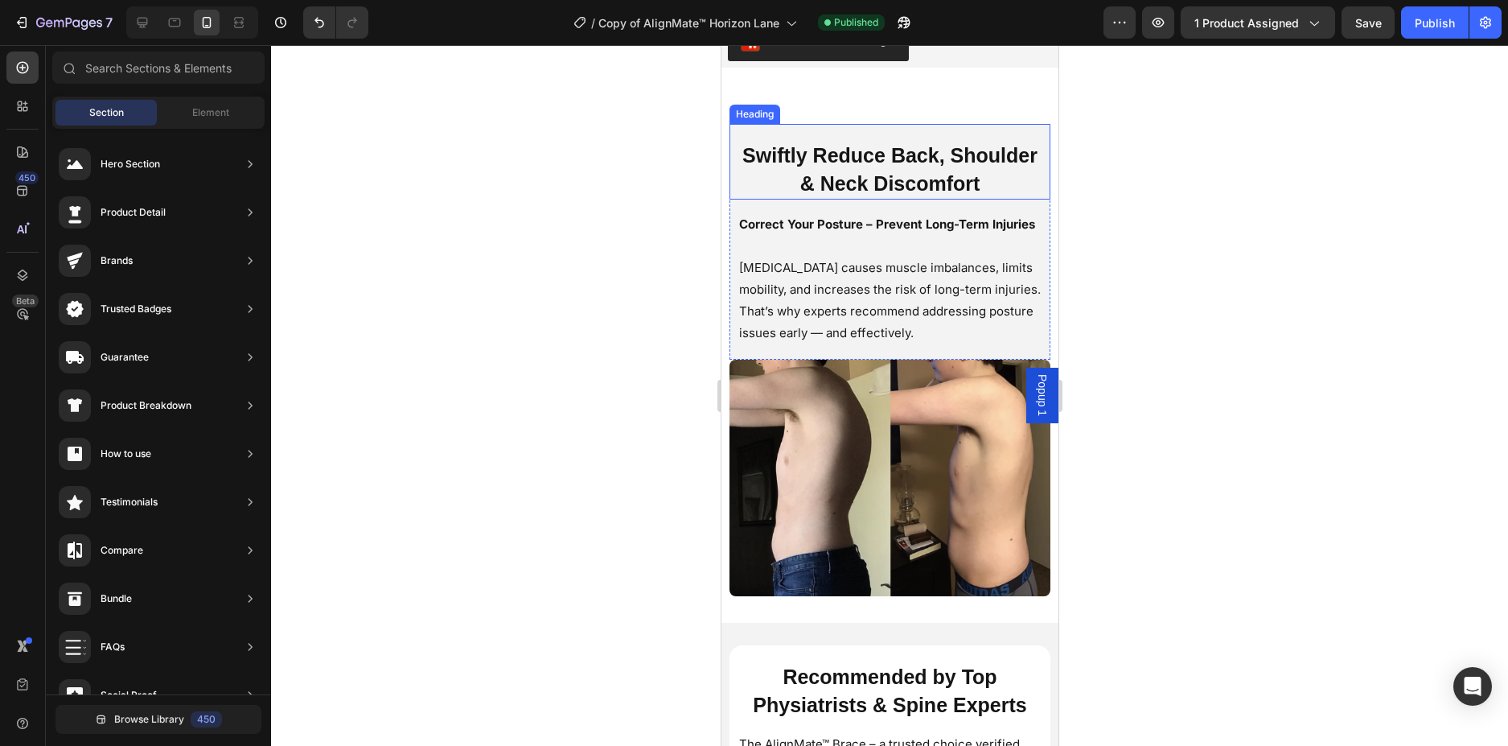
click at [1015, 147] on h2 "Swiftly Reduce Back, Shoulder & Neck Discomfort" at bounding box center [889, 170] width 305 height 60
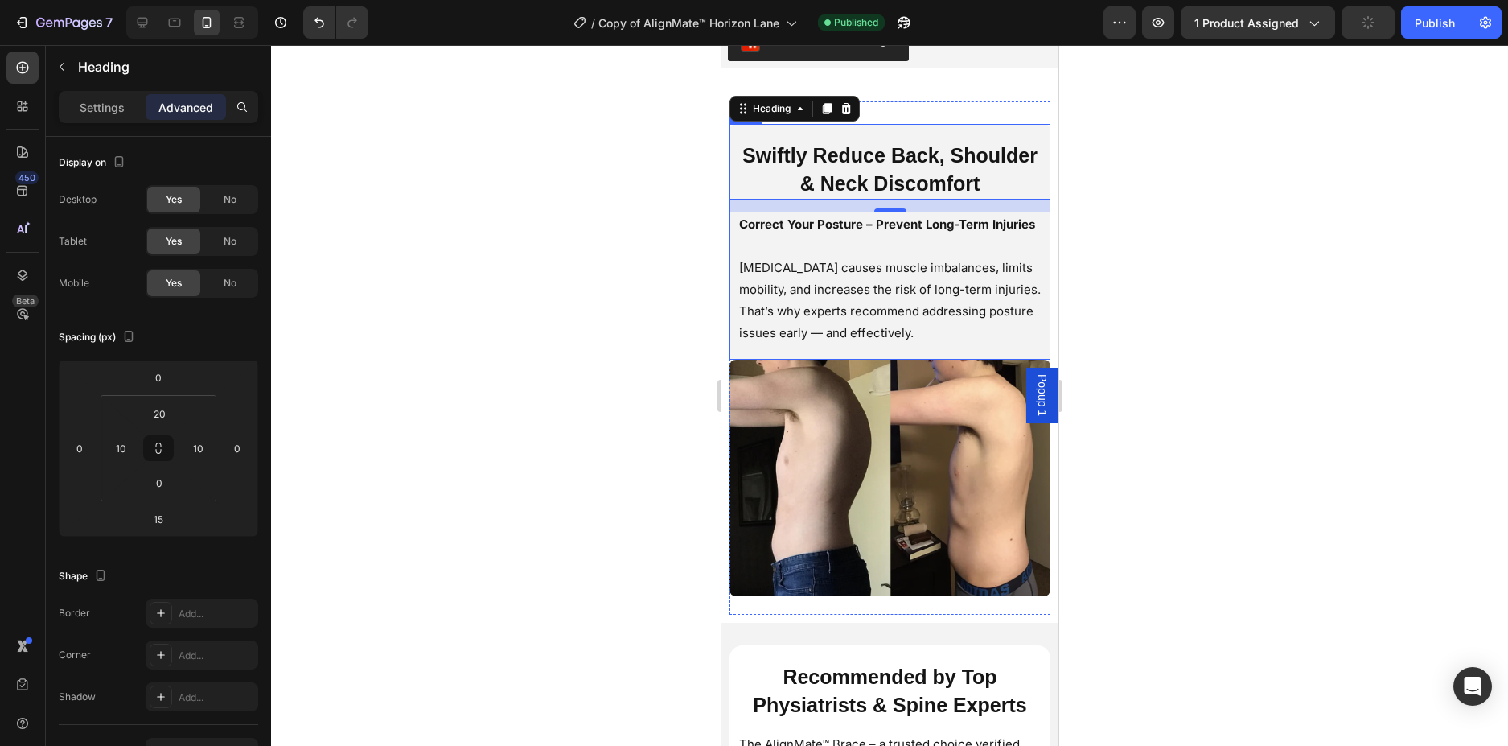
click at [956, 360] on div "Swiftly Reduce Back, Shoulder & Neck Discomfort Heading 15 Correct Your Posture…" at bounding box center [889, 242] width 321 height 236
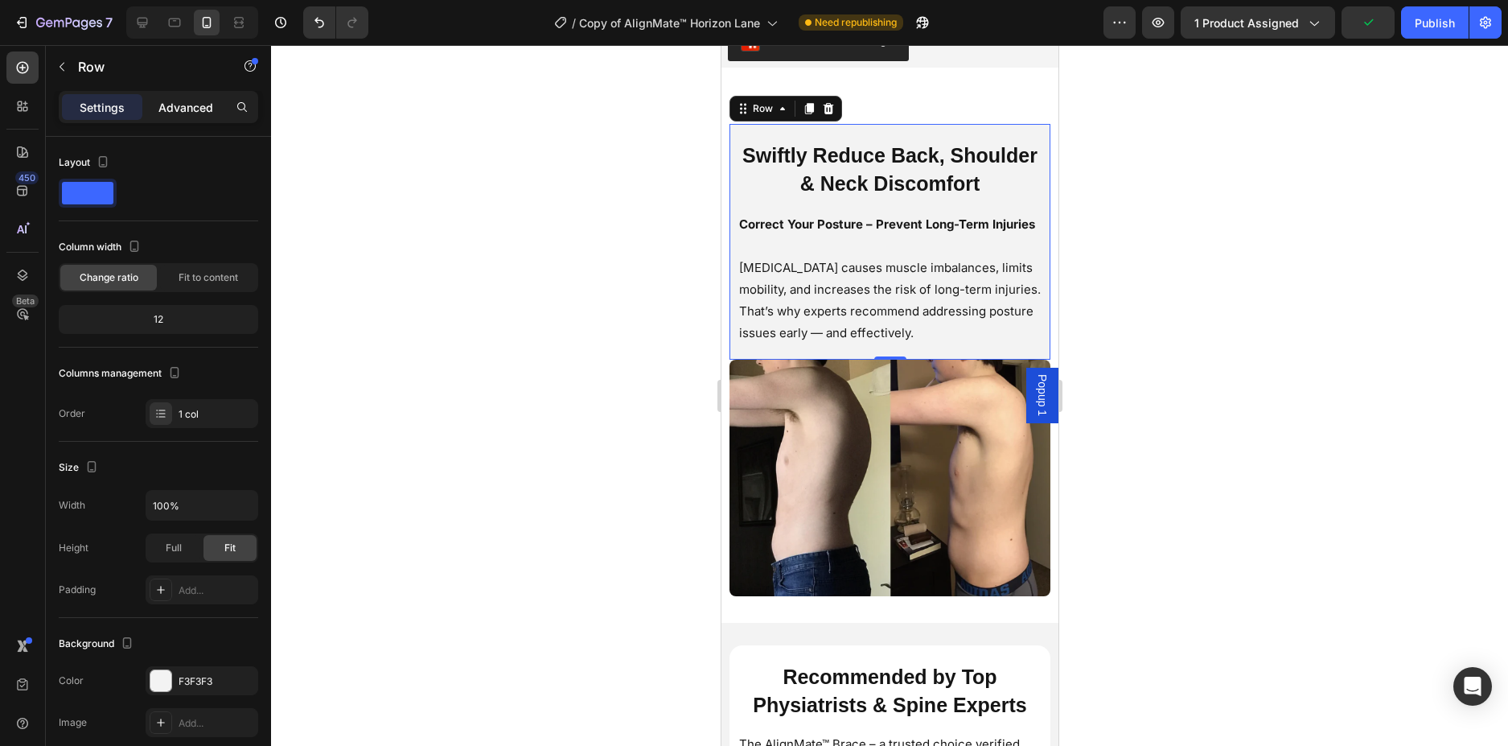
click at [199, 107] on p "Advanced" at bounding box center [185, 107] width 55 height 17
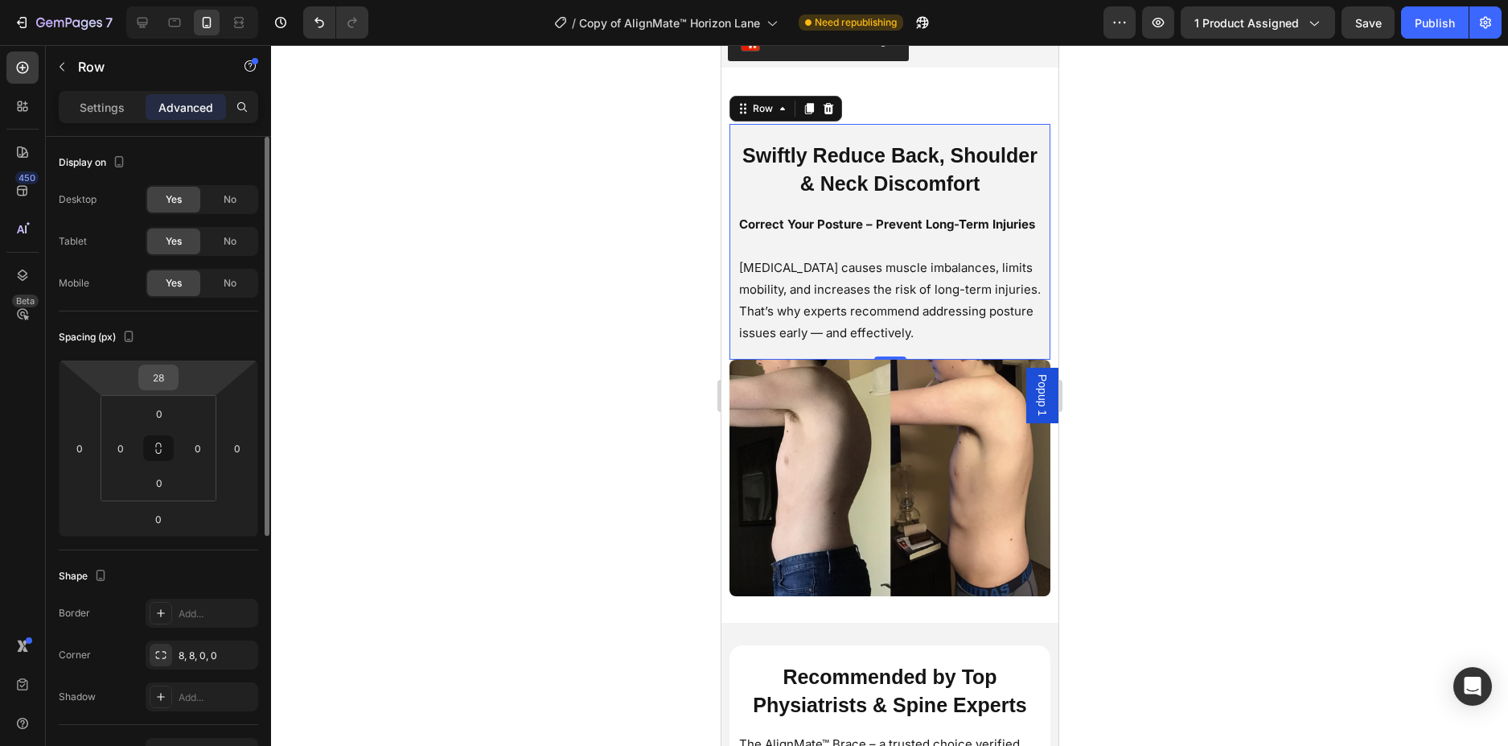
click at [165, 380] on input "28" at bounding box center [158, 377] width 32 height 24
type input "0"
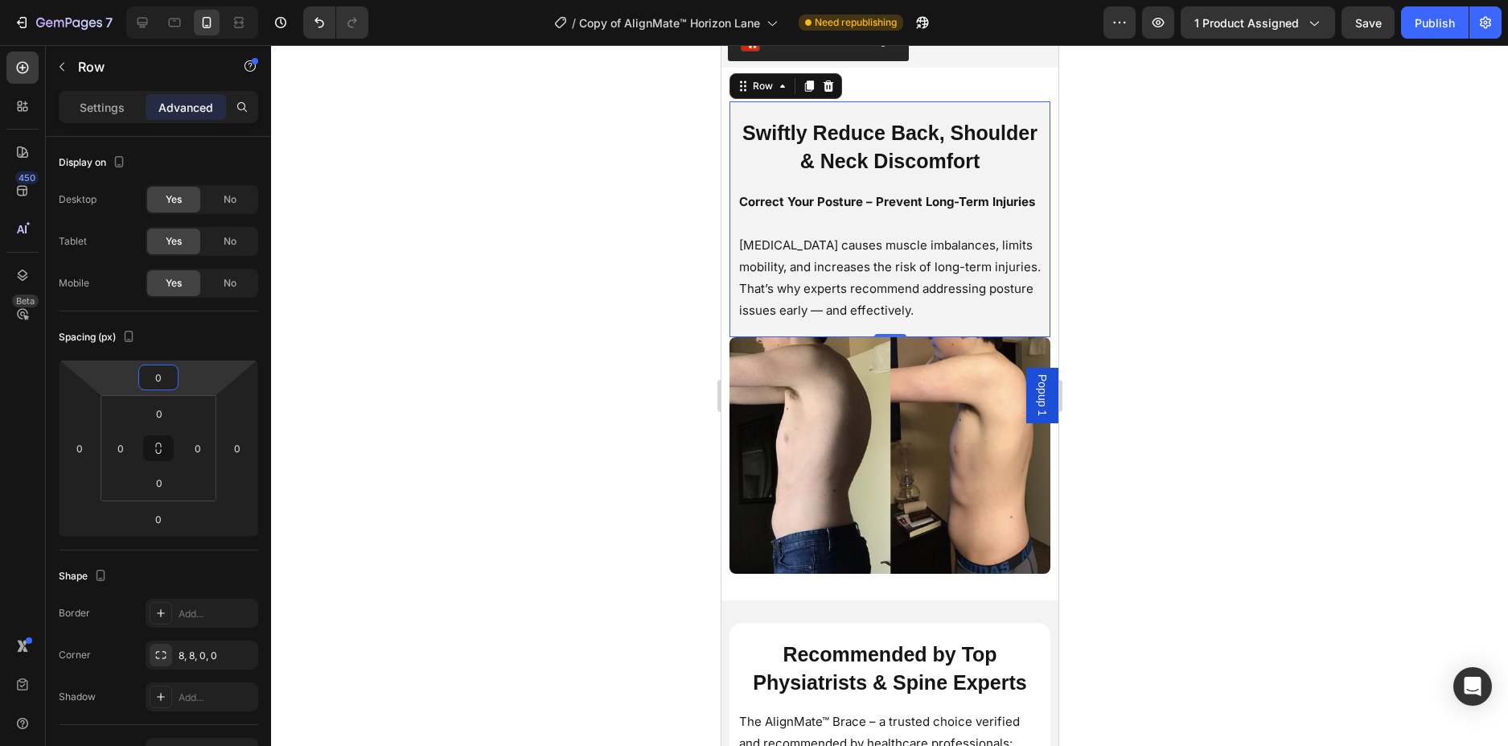
click at [511, 358] on div at bounding box center [889, 395] width 1237 height 701
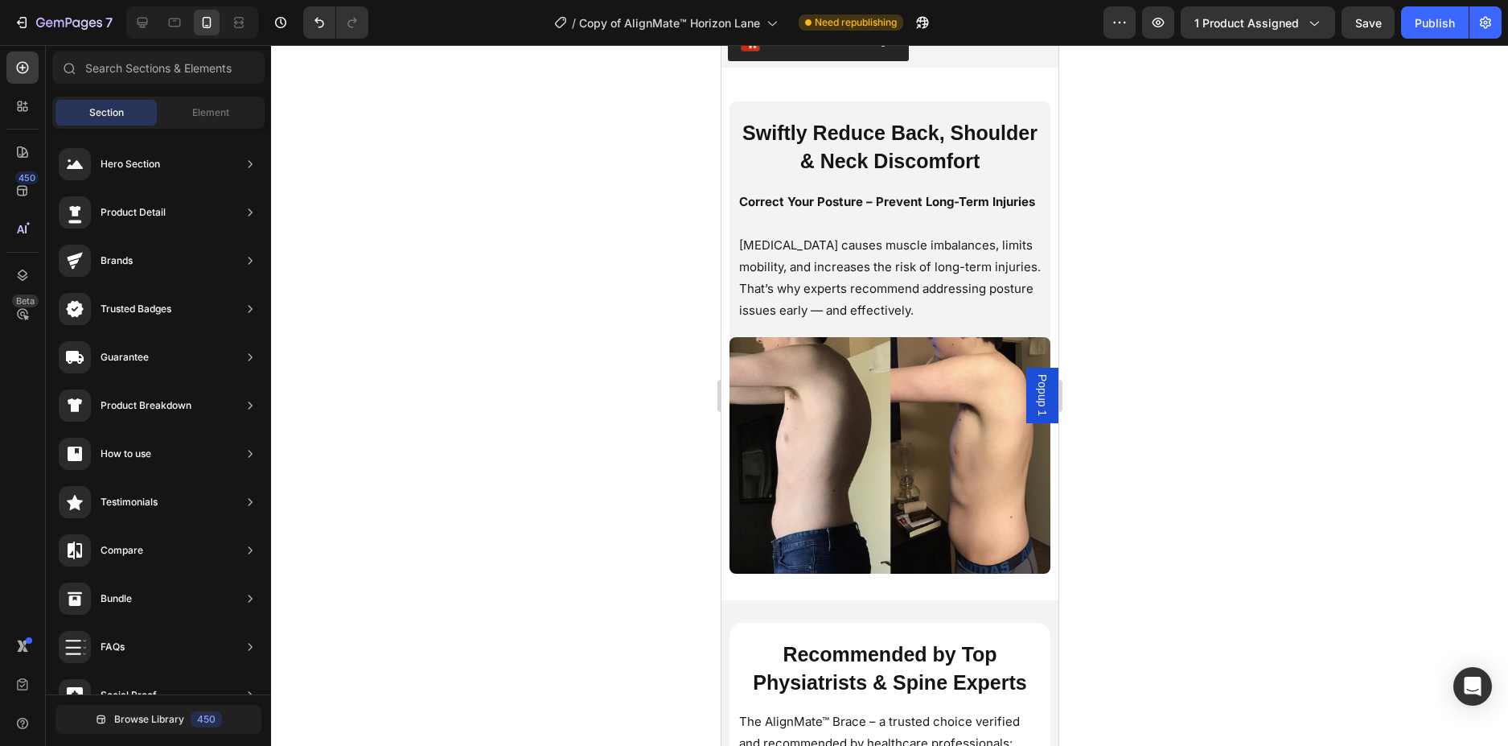
click at [585, 242] on div at bounding box center [889, 395] width 1237 height 701
click at [820, 337] on div "Swiftly Reduce Back, Shoulder & Neck Discomfort Heading Correct Your Posture – …" at bounding box center [889, 219] width 321 height 236
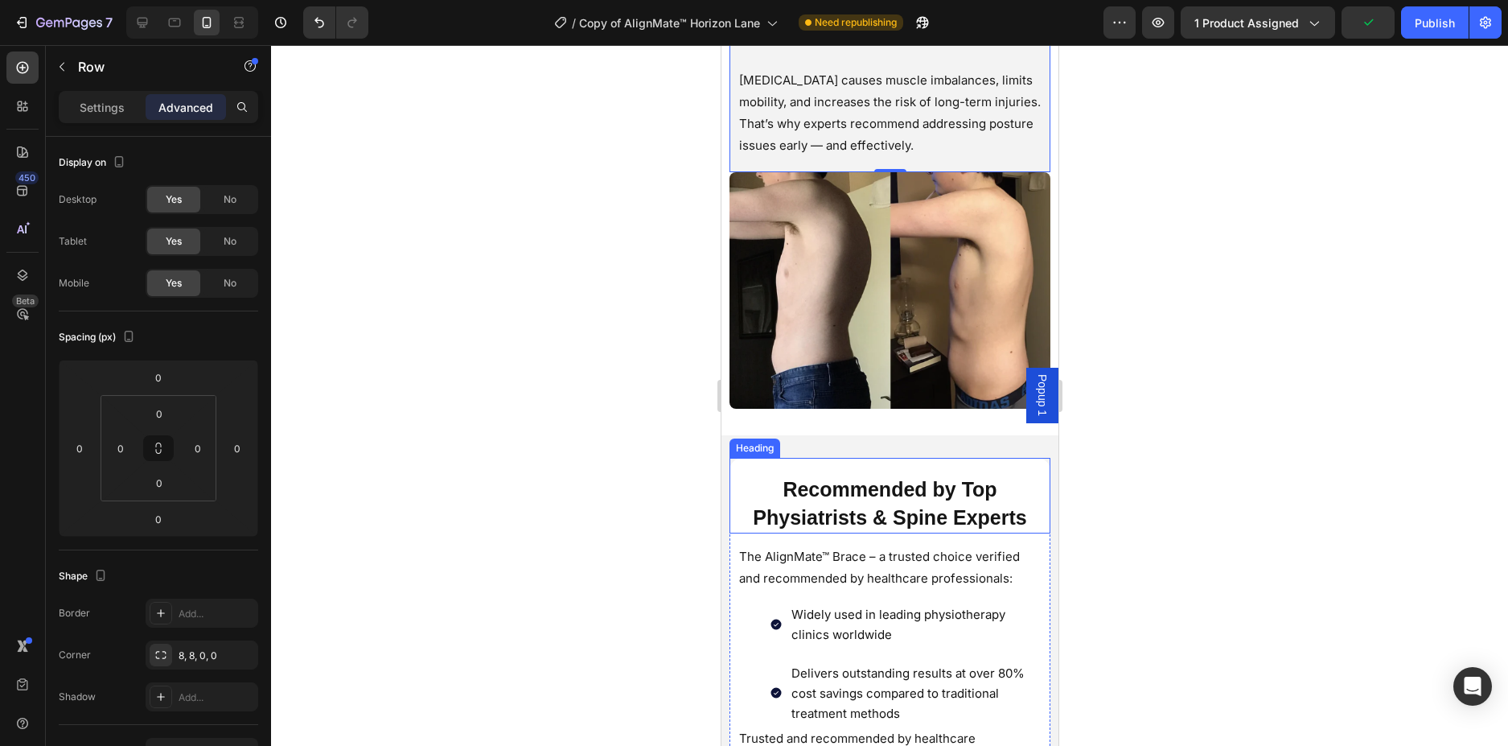
scroll to position [2100, 0]
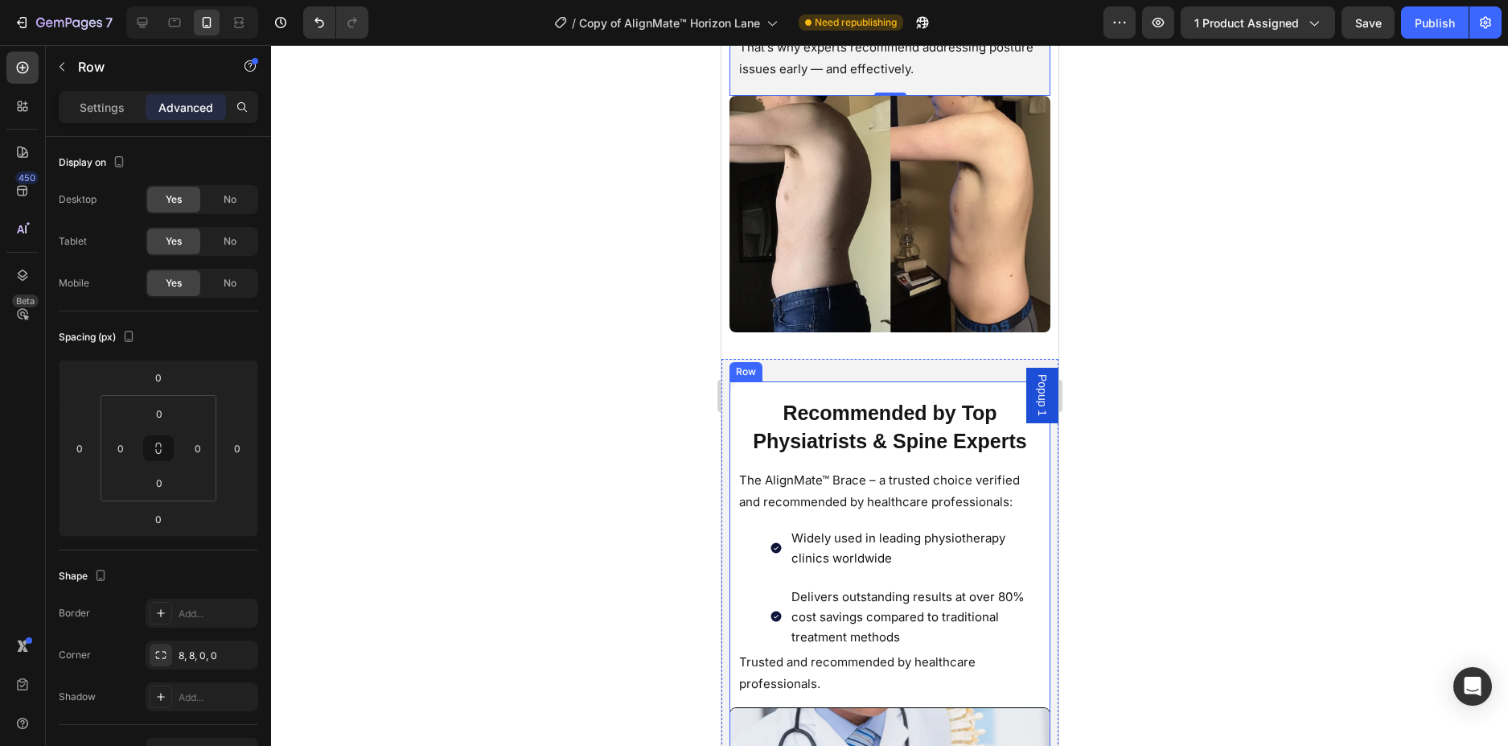
click at [1012, 707] on div "Recommended by Top Physiatrists & Spine Experts Heading The AlignMate™ Brace – …" at bounding box center [889, 544] width 321 height 326
click at [964, 477] on div "Recommended by Top Physiatrists & Spine Experts Heading The AlignMate™ Brace – …" at bounding box center [889, 544] width 321 height 326
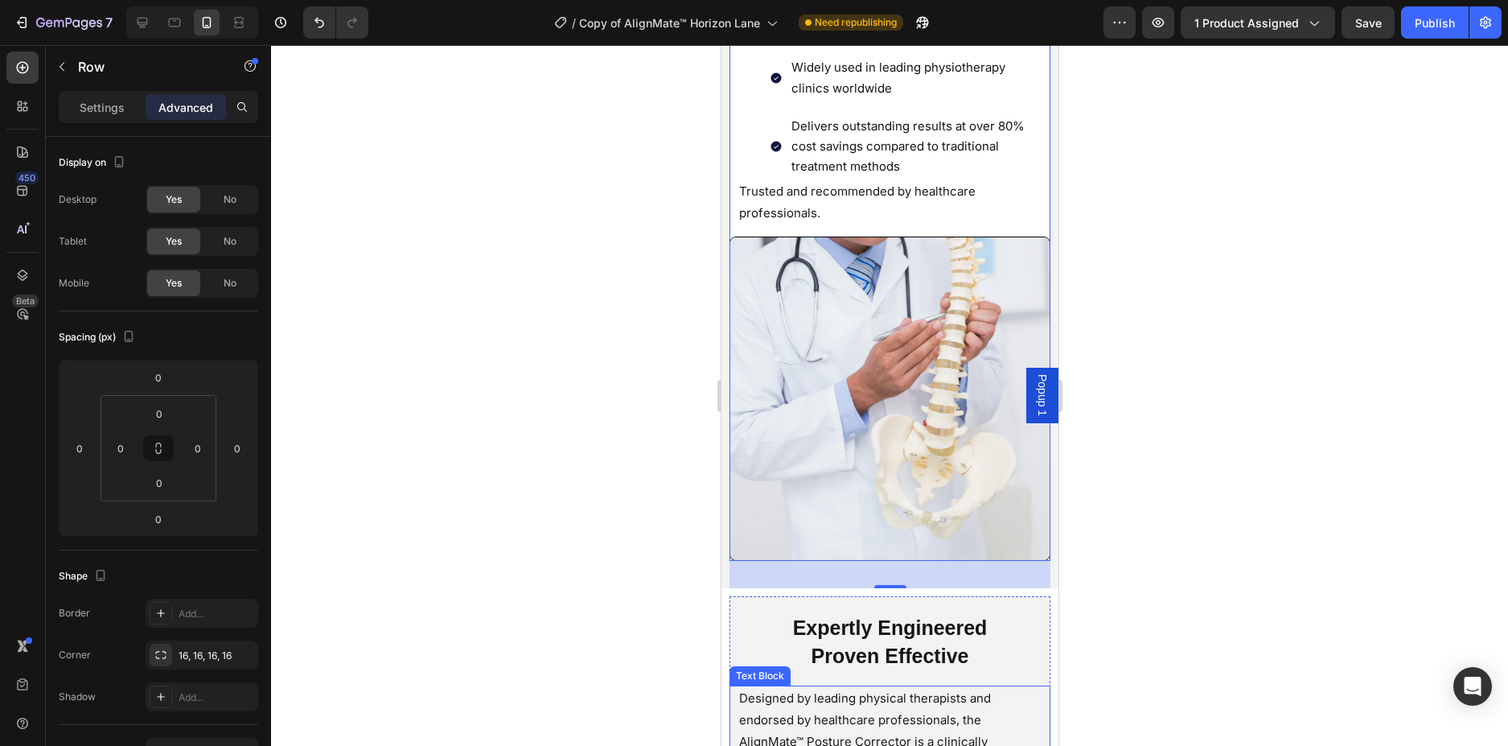
scroll to position [2904, 0]
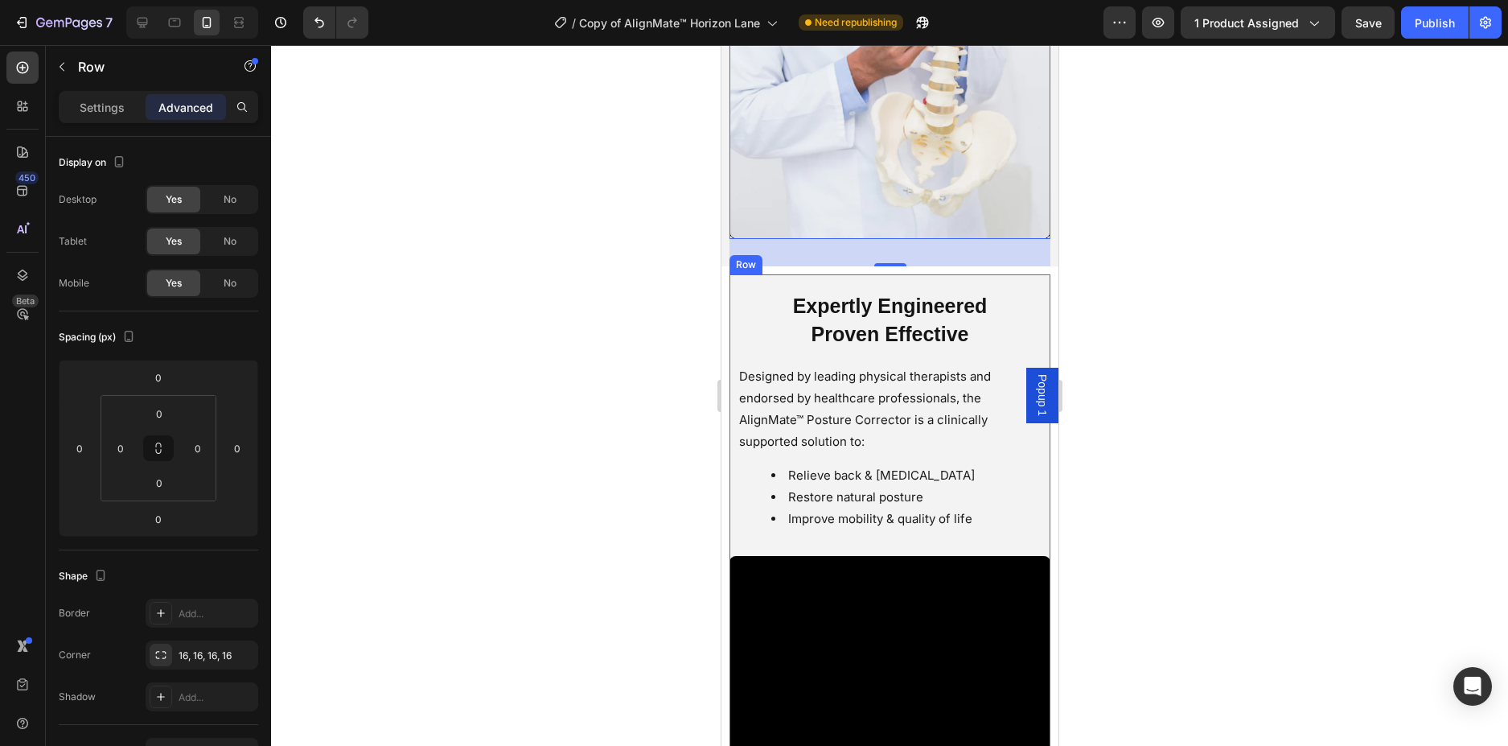
click at [994, 338] on div "Expertly Engineered Proven Effective Heading Designed by leading physical thera…" at bounding box center [889, 408] width 321 height 269
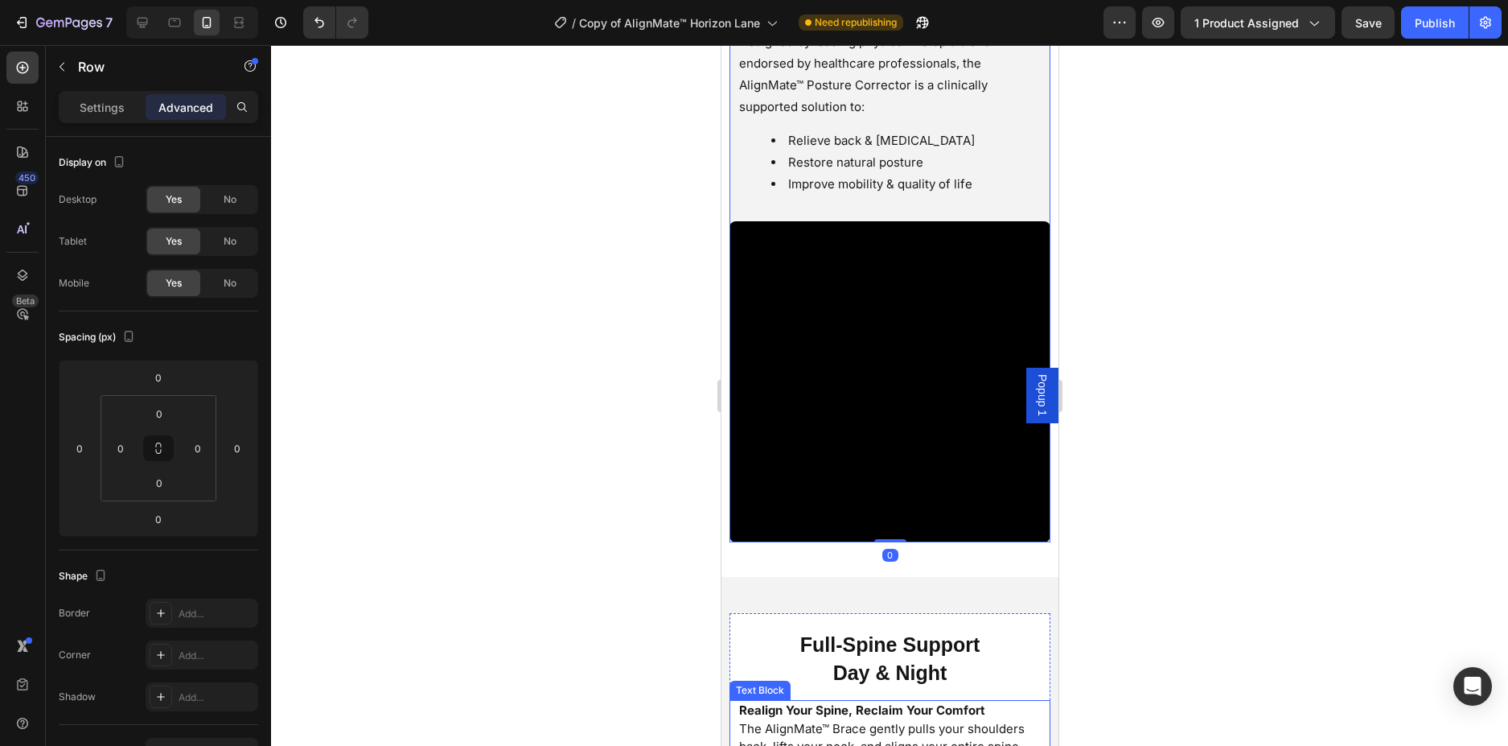
scroll to position [3548, 0]
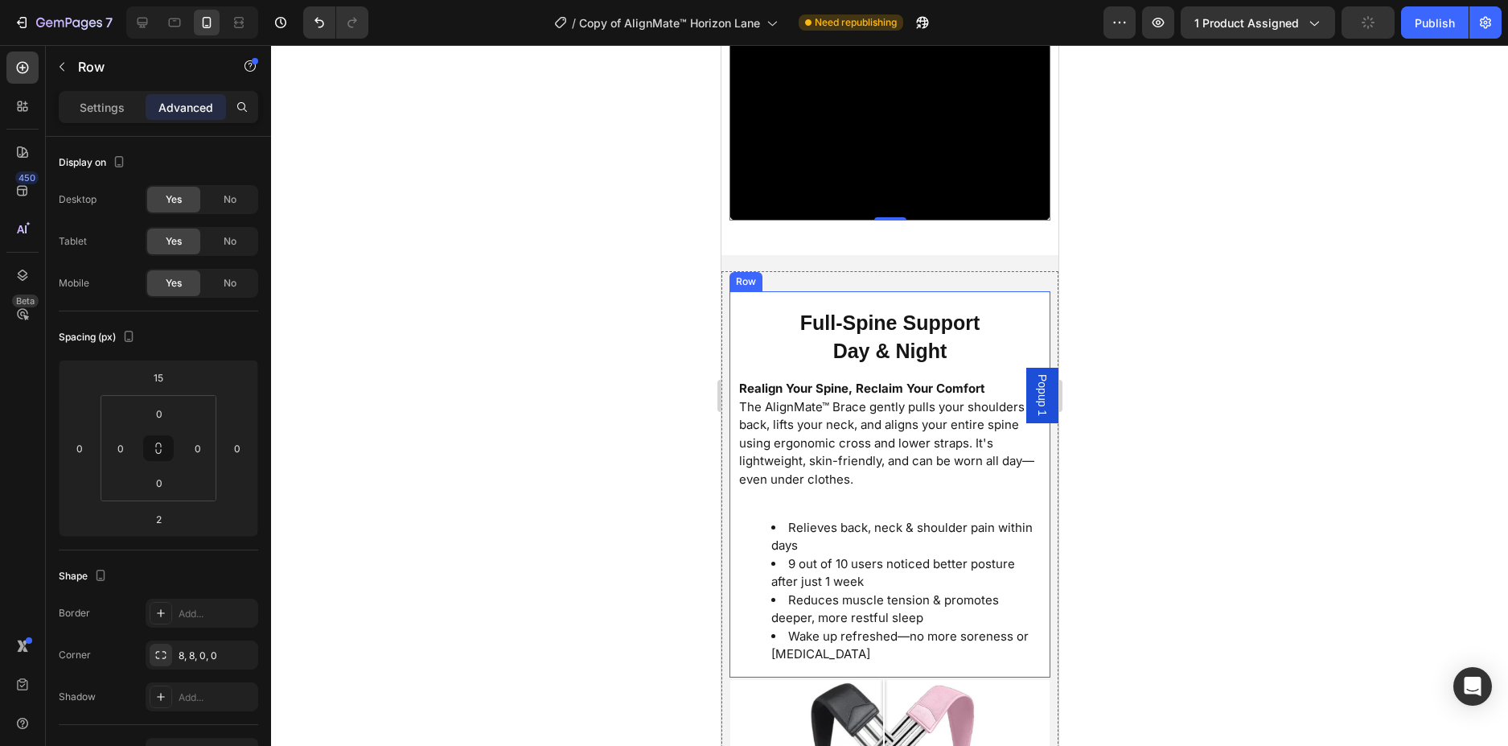
click at [949, 361] on div "Full-Spine Support Day & Night Heading Realign Your Spine, Reclaim Your Comfort…" at bounding box center [889, 484] width 321 height 386
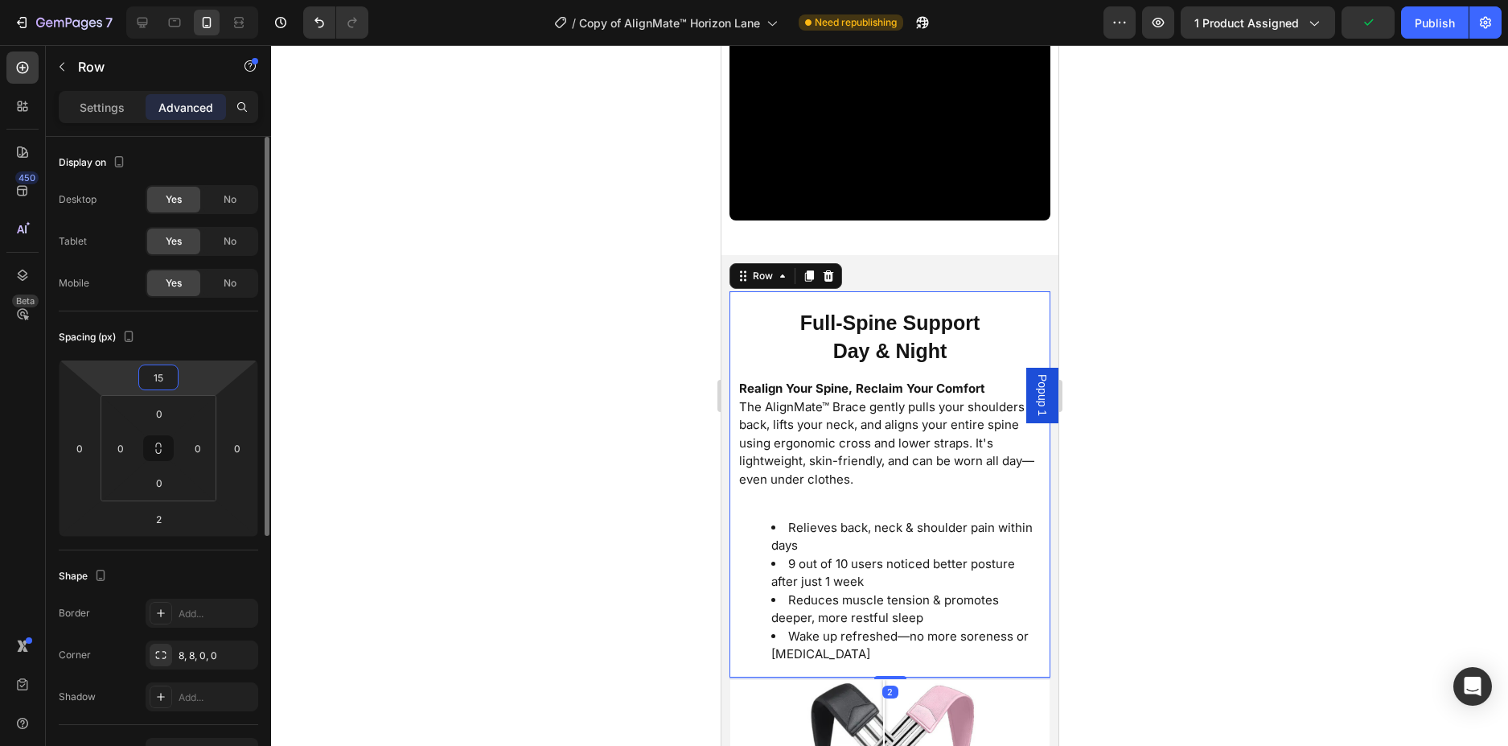
click at [155, 380] on input "15" at bounding box center [158, 377] width 32 height 24
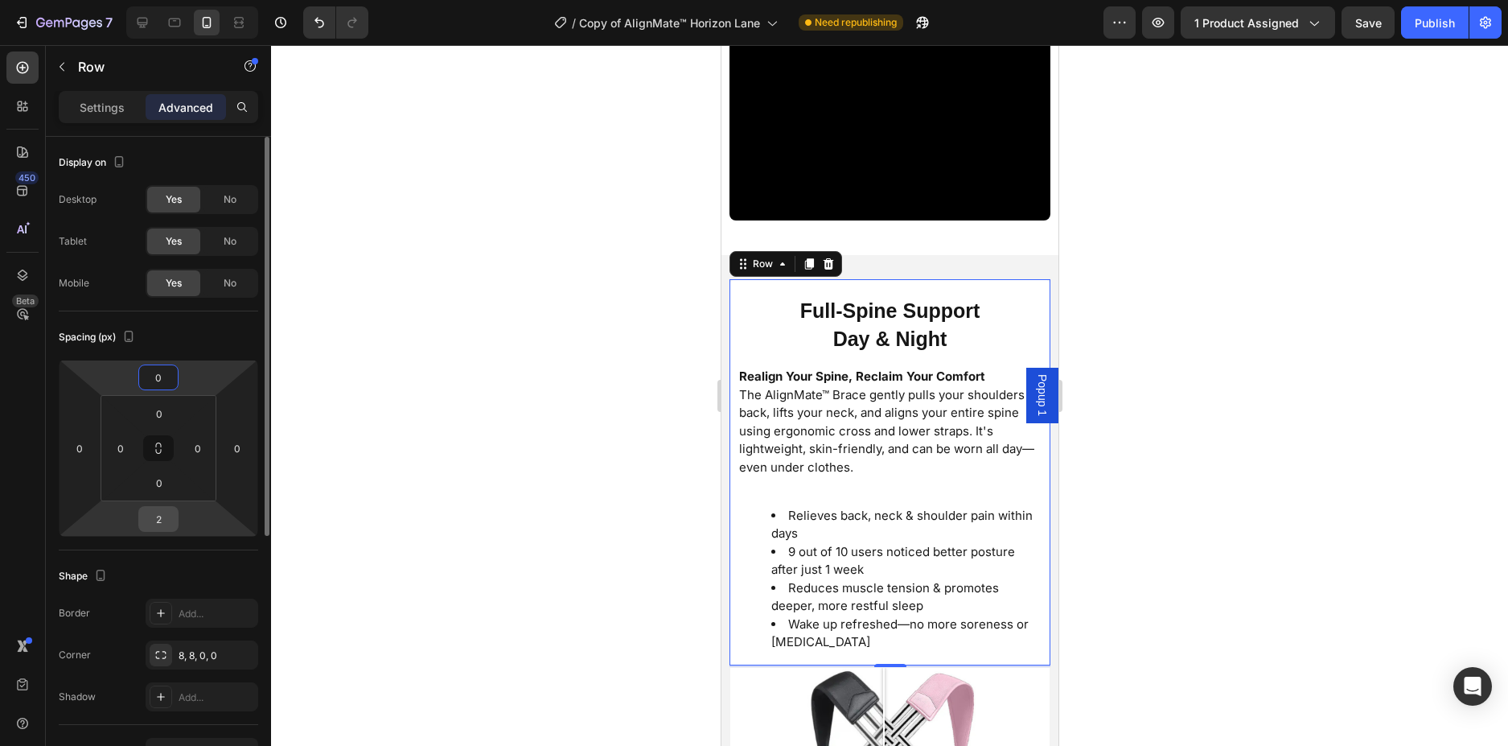
type input "0"
click at [170, 517] on input "2" at bounding box center [158, 519] width 32 height 24
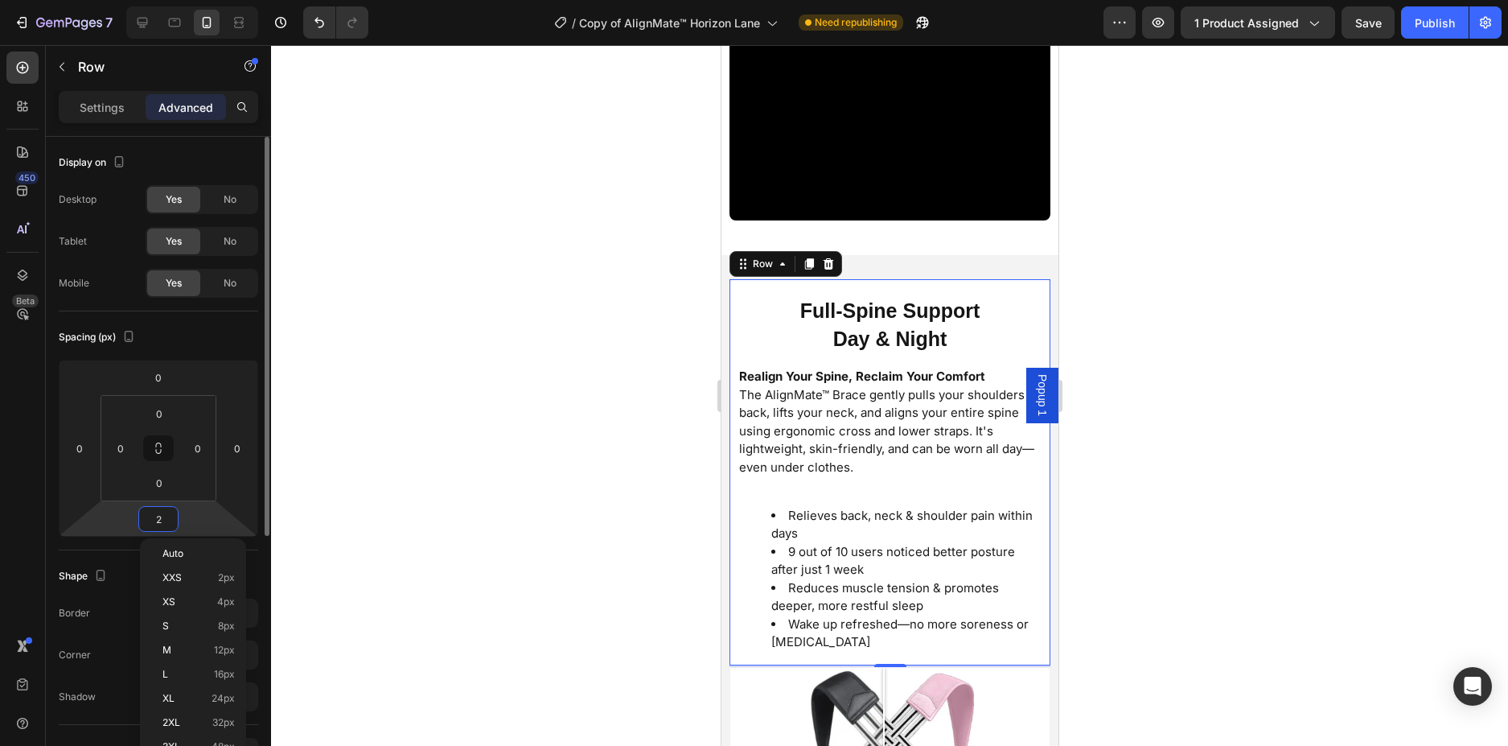
type input "0"
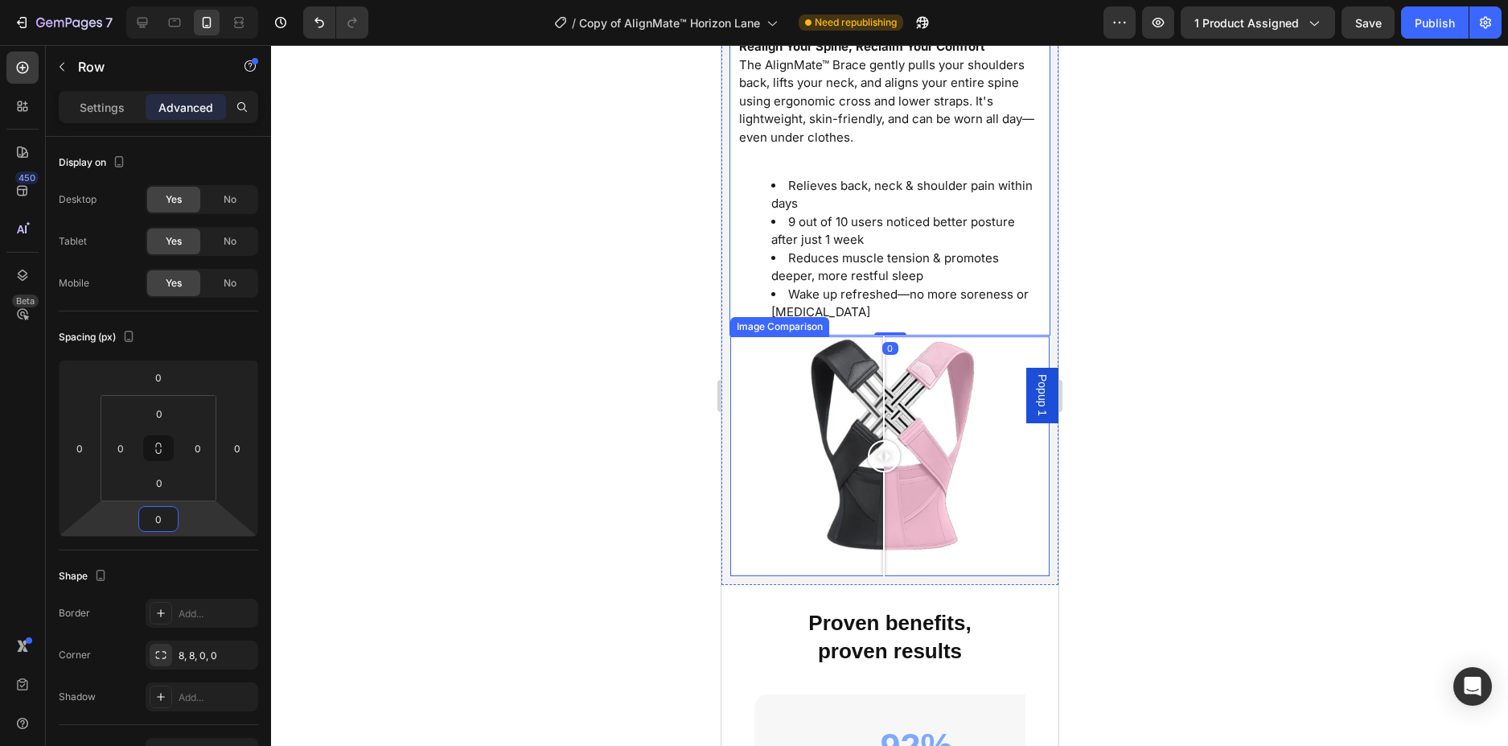
scroll to position [4111, 0]
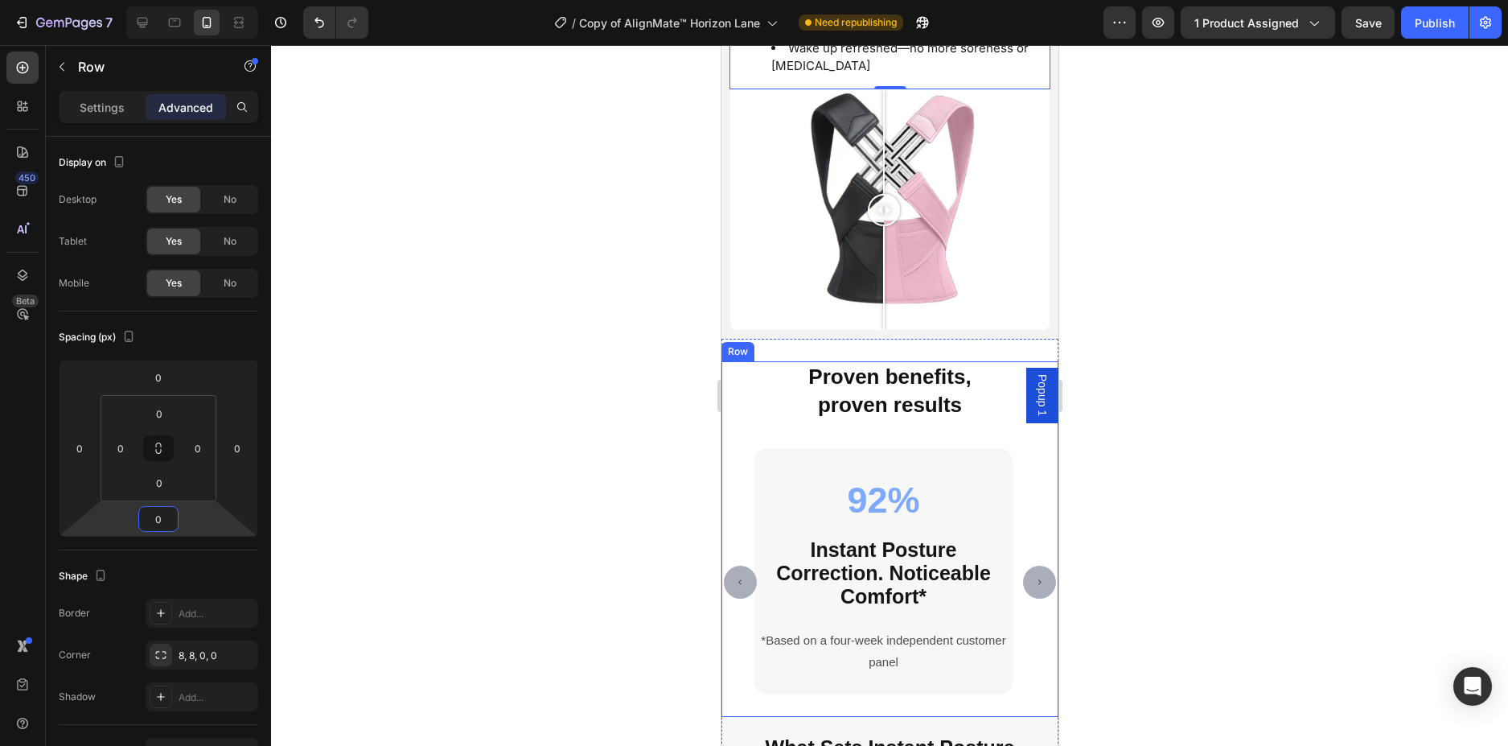
click at [957, 425] on div "Proven benefits, proven results Heading 92% Instant Posture Correction. Noticea…" at bounding box center [889, 539] width 337 height 356
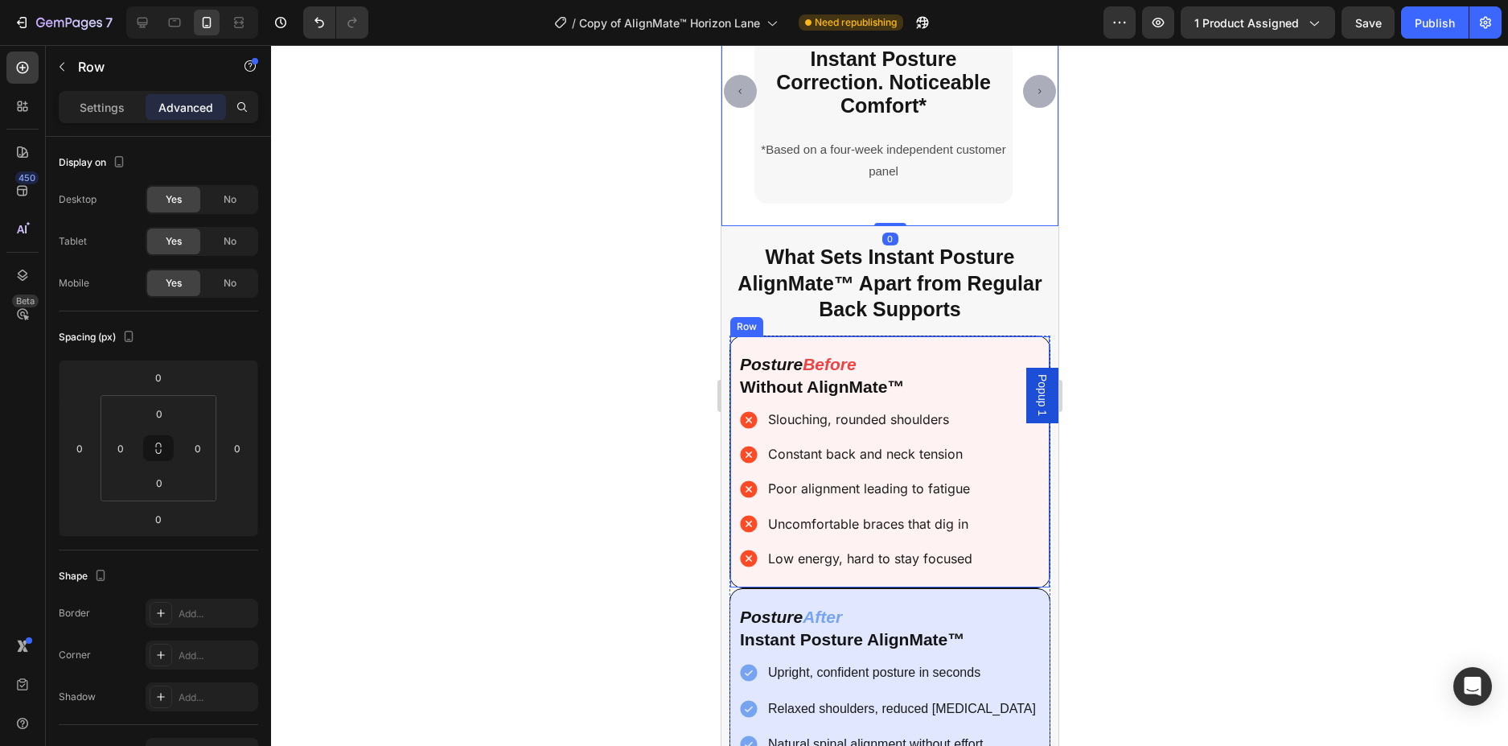
scroll to position [4594, 0]
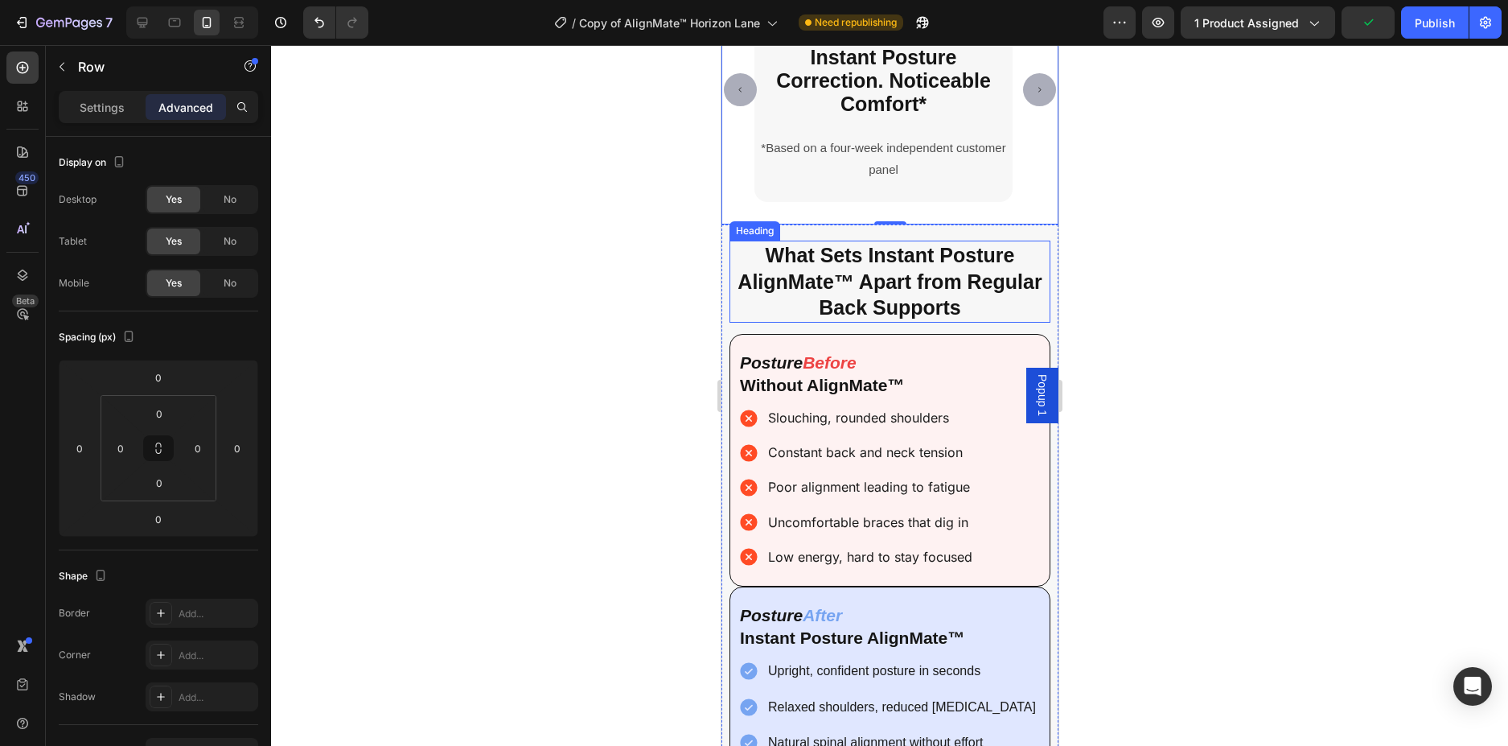
click at [1003, 290] on span "What Sets Instant Posture AlignMate™ Apart from Regular Back Supports" at bounding box center [889, 281] width 304 height 75
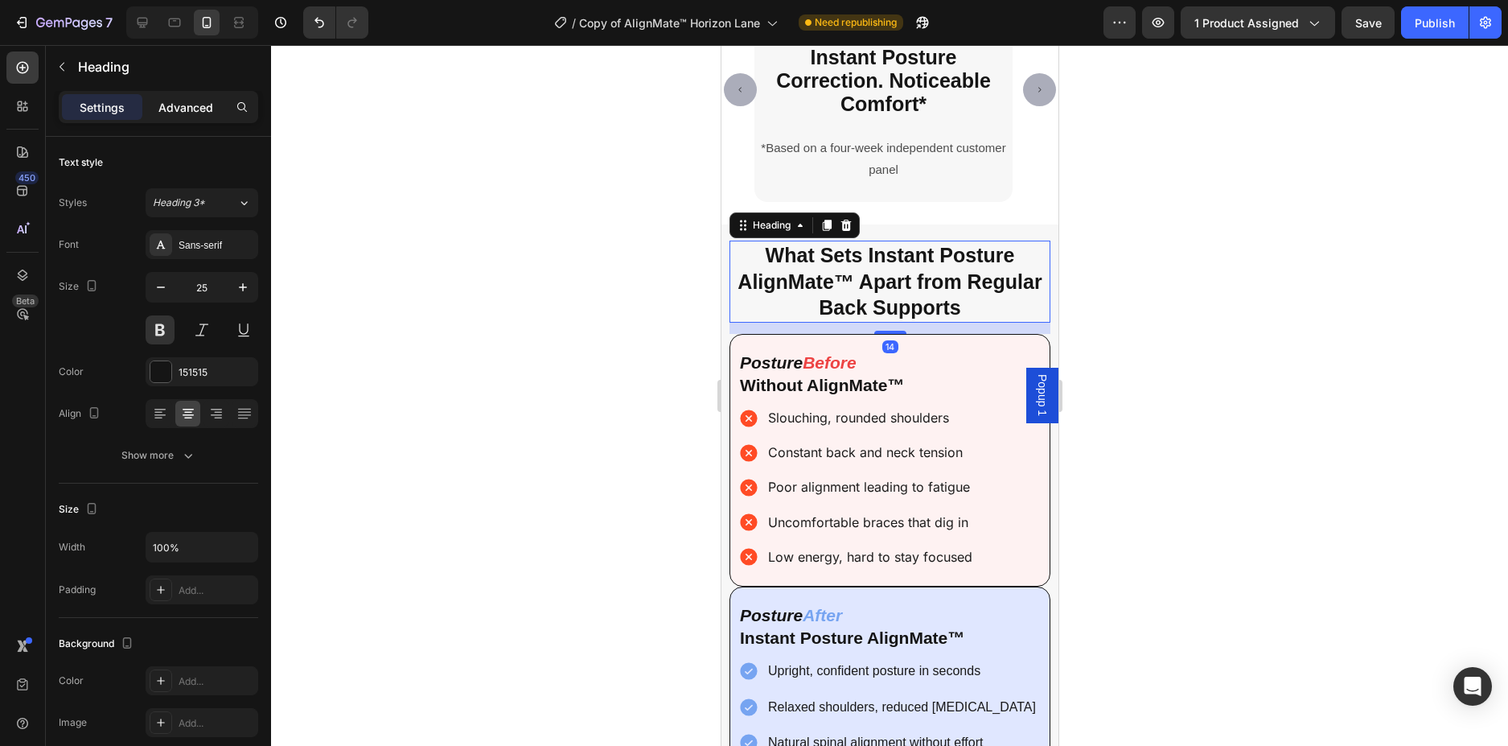
click at [163, 113] on p "Advanced" at bounding box center [185, 107] width 55 height 17
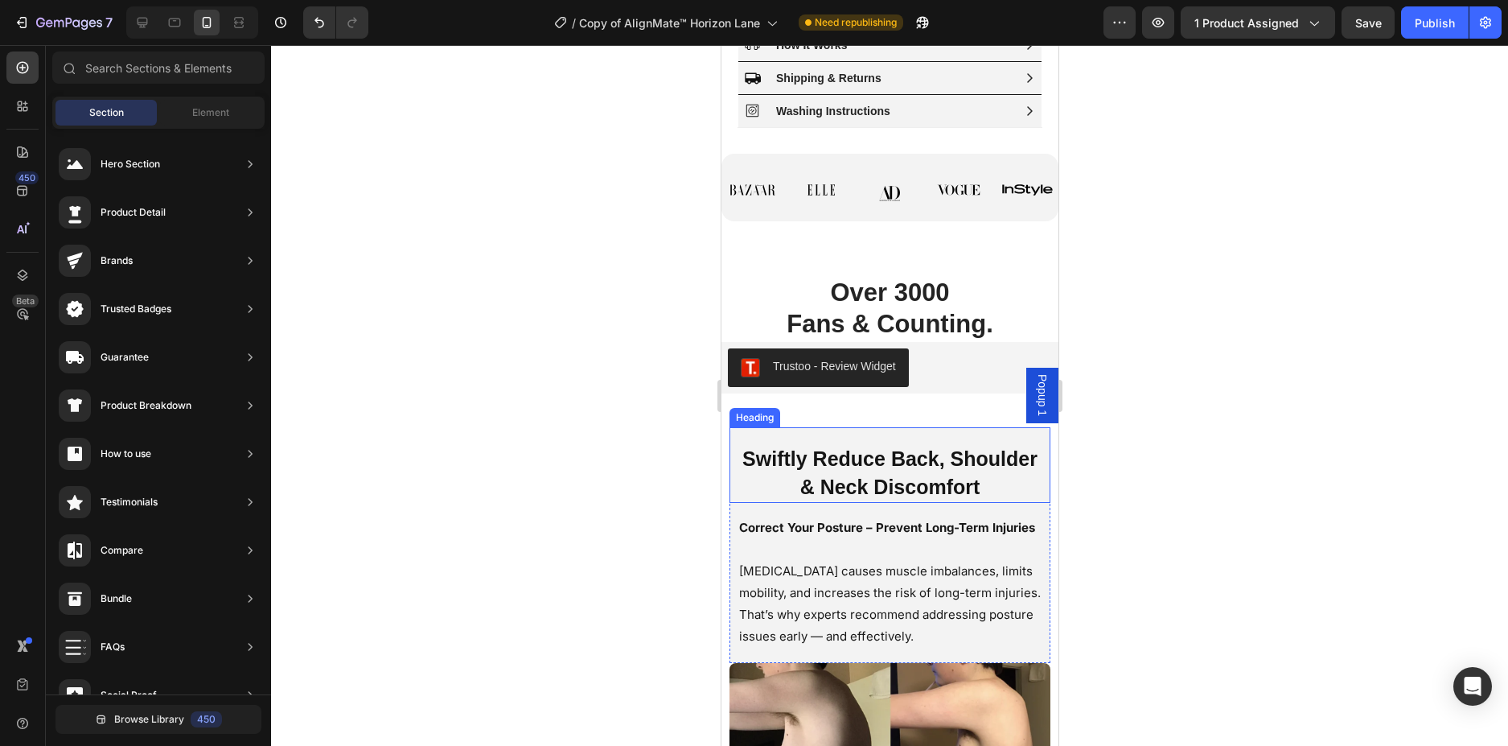
scroll to position [1598, 0]
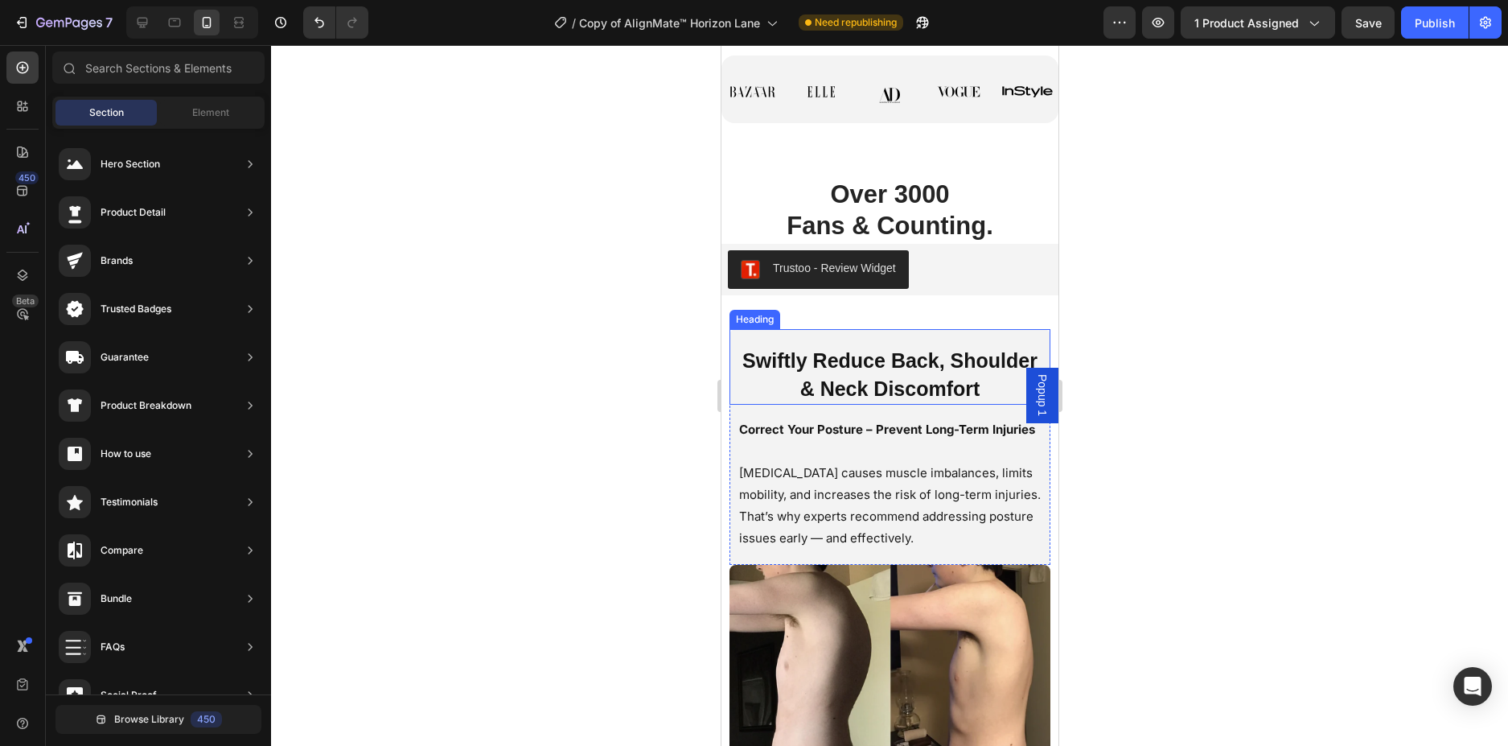
click at [973, 373] on div "Swiftly Reduce Back, Shoulder & Neck Discomfort Heading" at bounding box center [889, 367] width 321 height 76
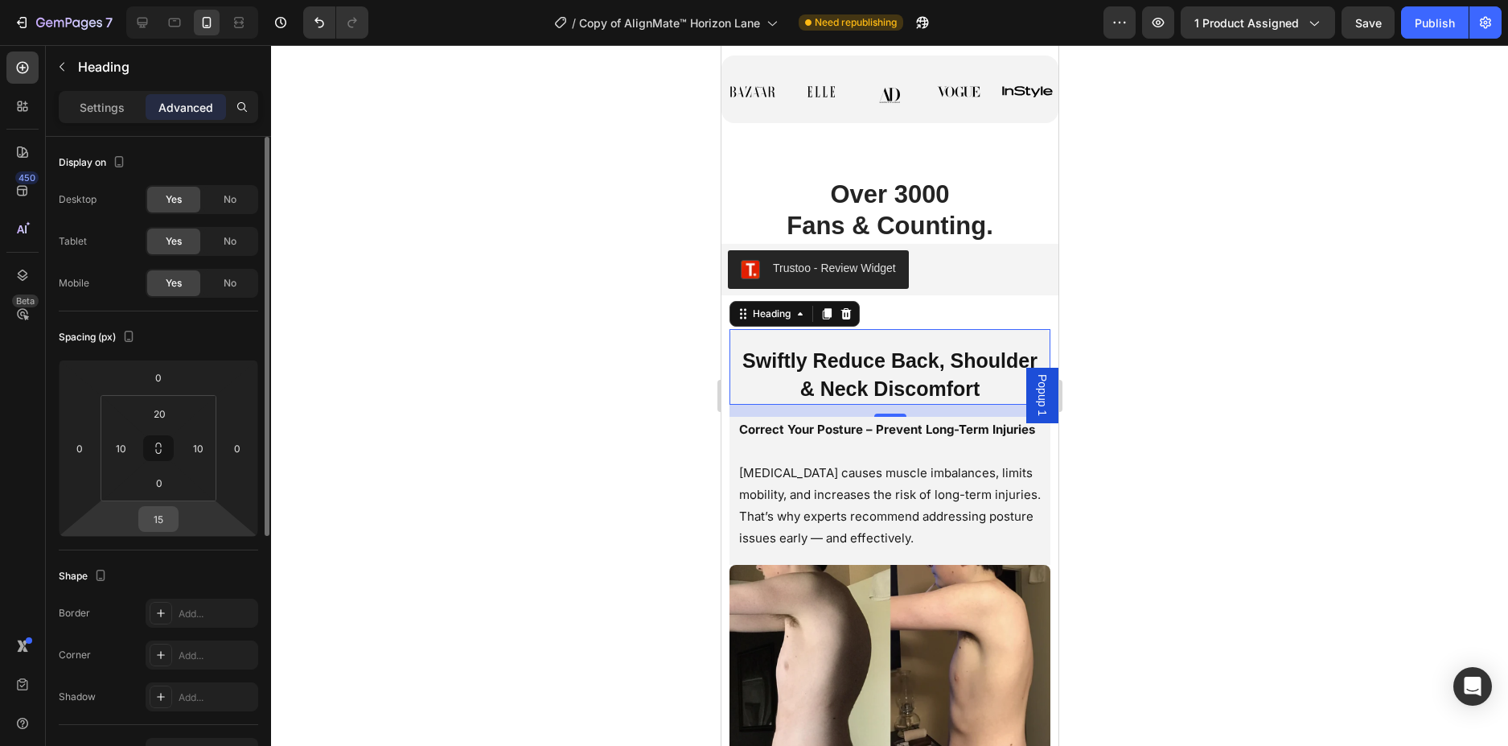
click at [158, 521] on input "15" at bounding box center [158, 519] width 32 height 24
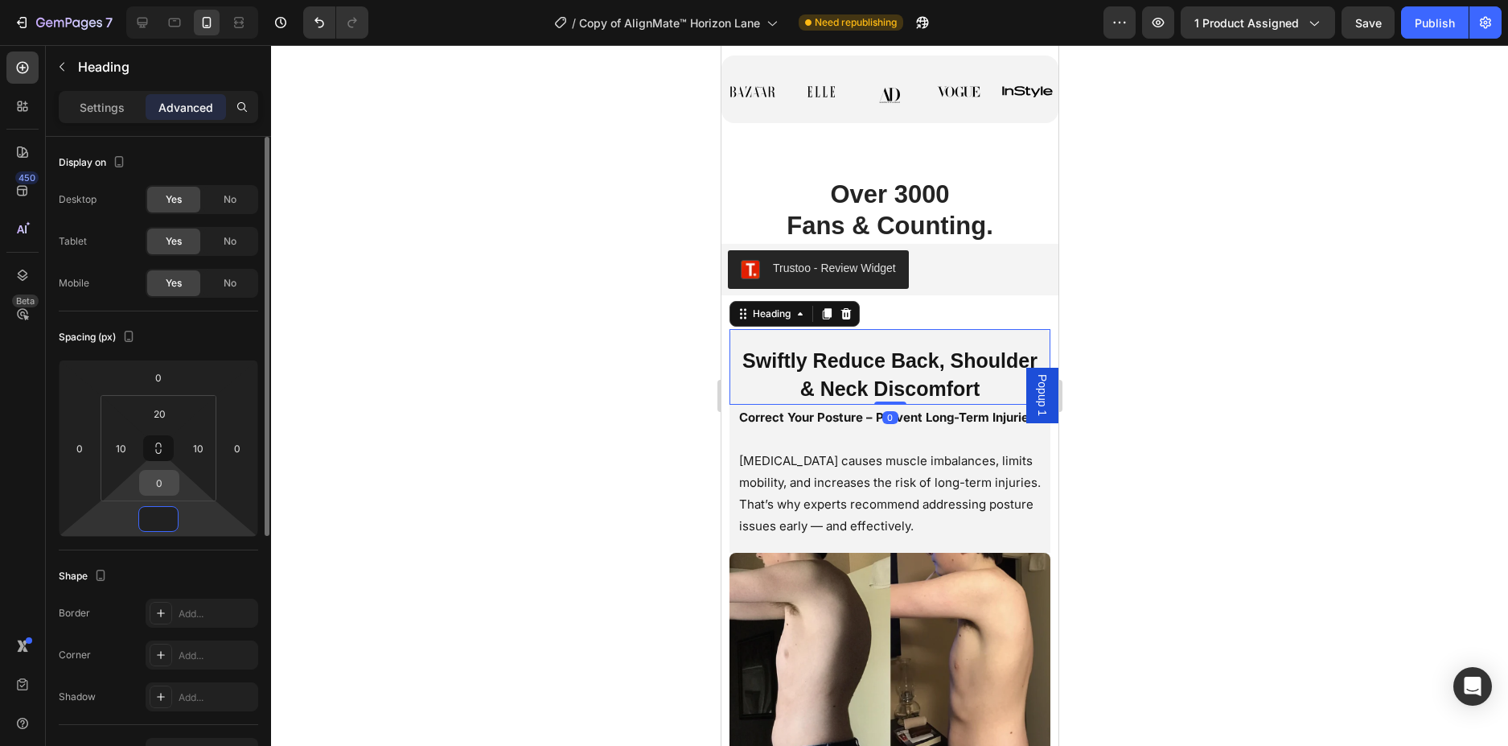
type input "0"
click at [164, 483] on input "0" at bounding box center [159, 483] width 32 height 24
type input "10"
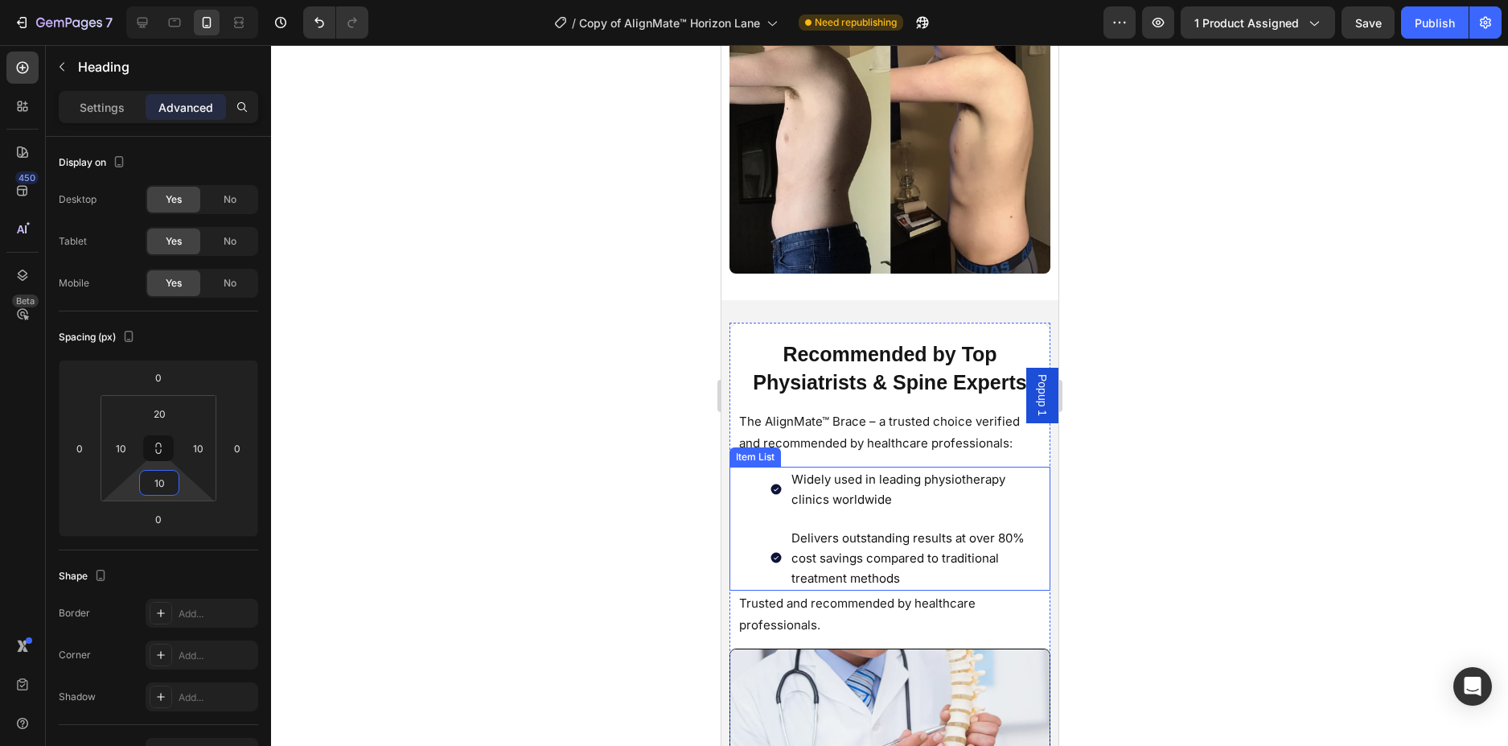
scroll to position [2161, 0]
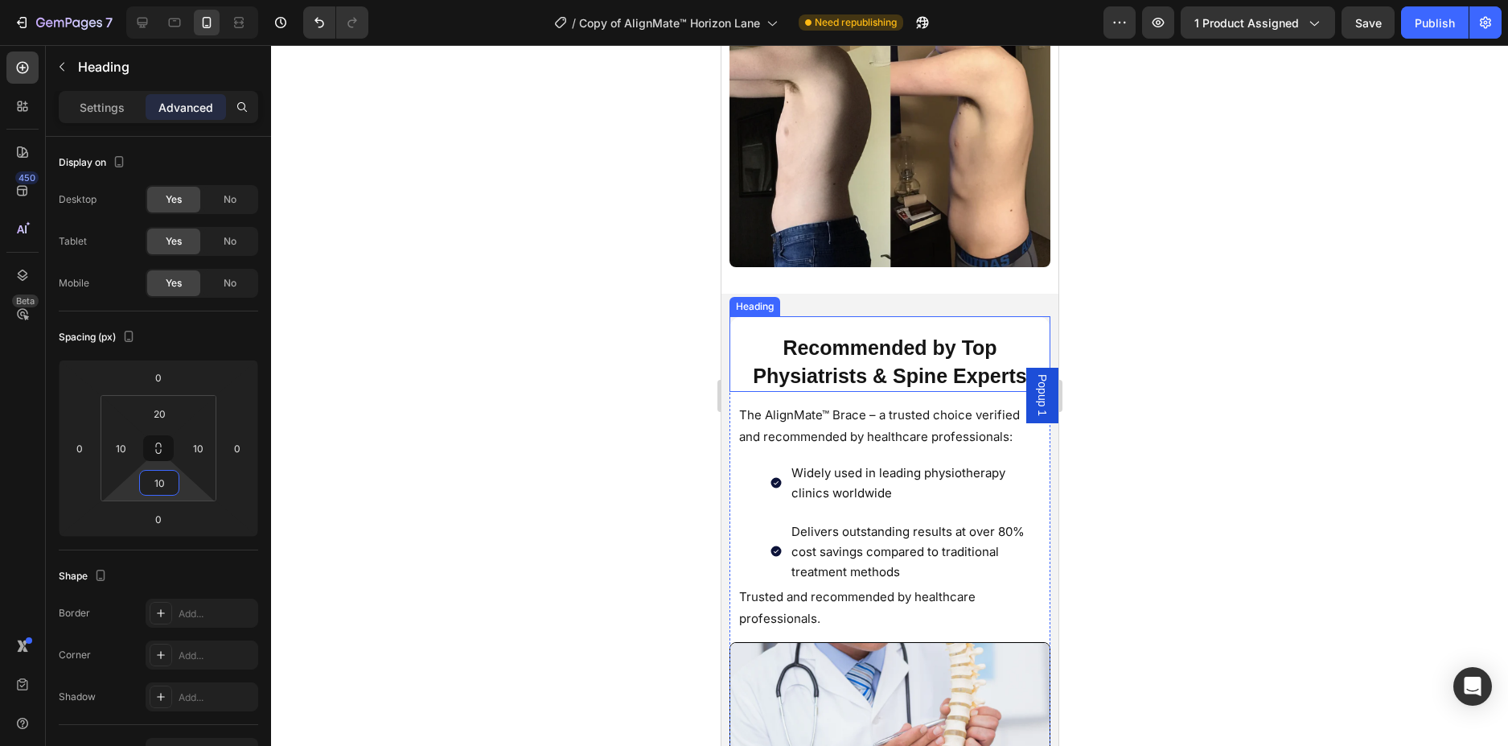
click at [1010, 360] on h2 "Recommended by Top Physiatrists & Spine Experts" at bounding box center [889, 362] width 305 height 60
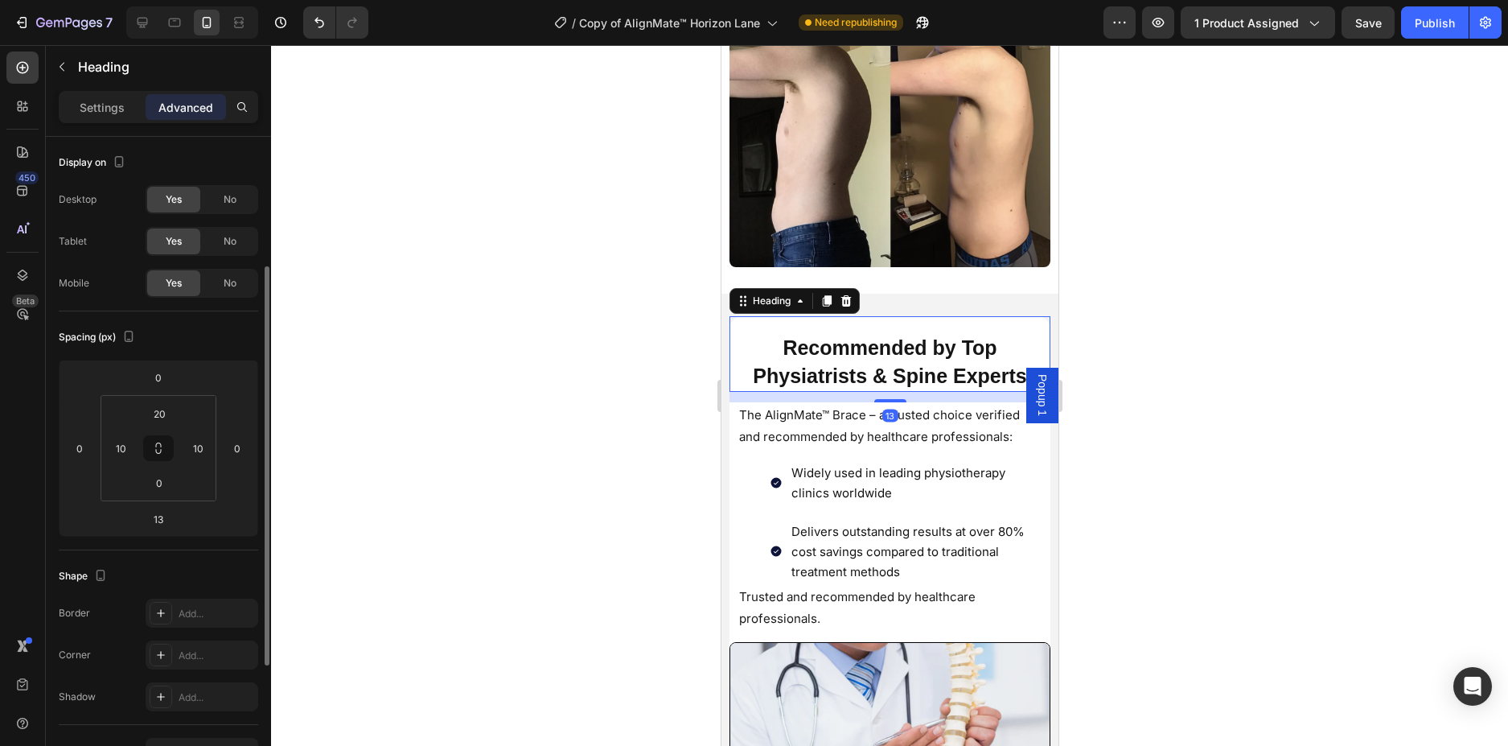
scroll to position [80, 0]
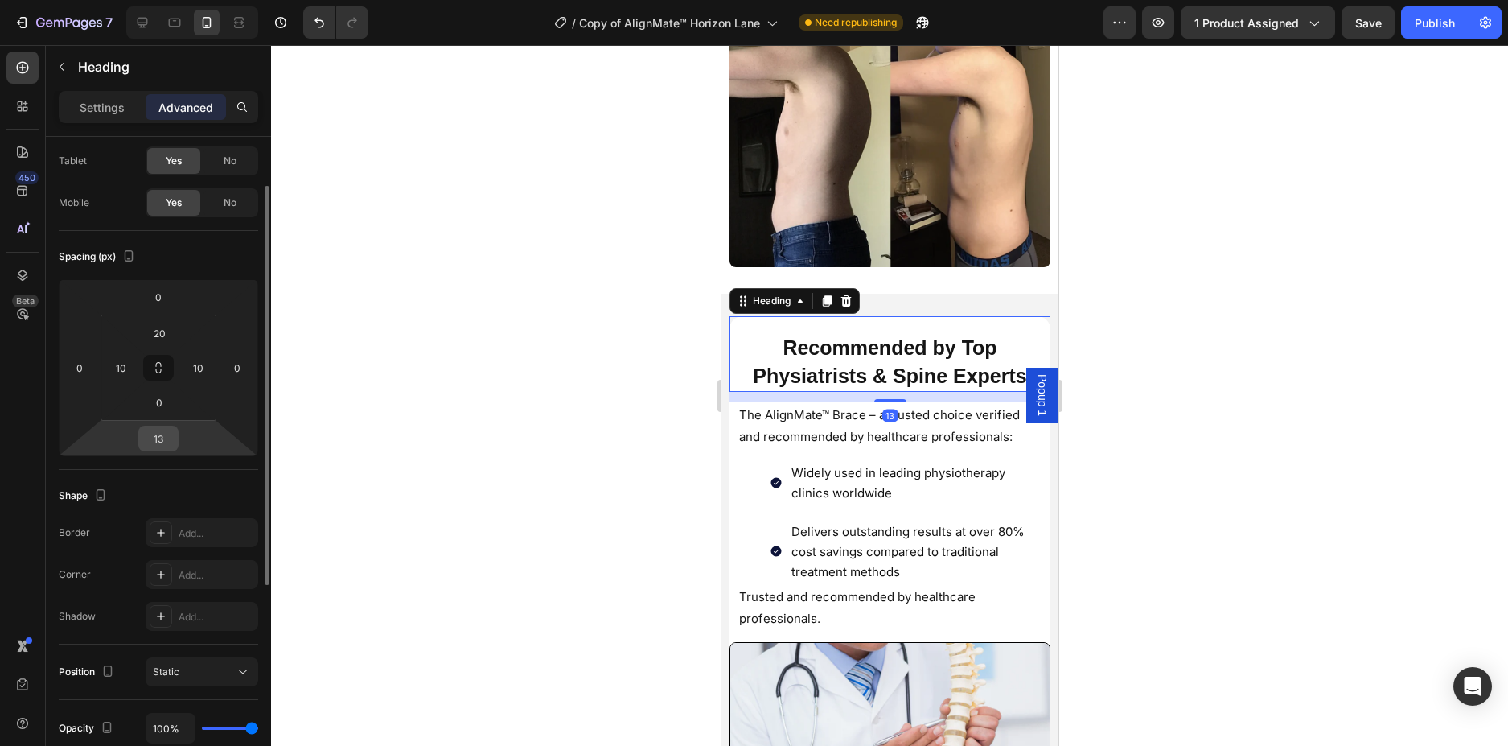
click at [158, 450] on div "13" at bounding box center [158, 438] width 40 height 26
click at [168, 442] on input "13" at bounding box center [158, 438] width 32 height 24
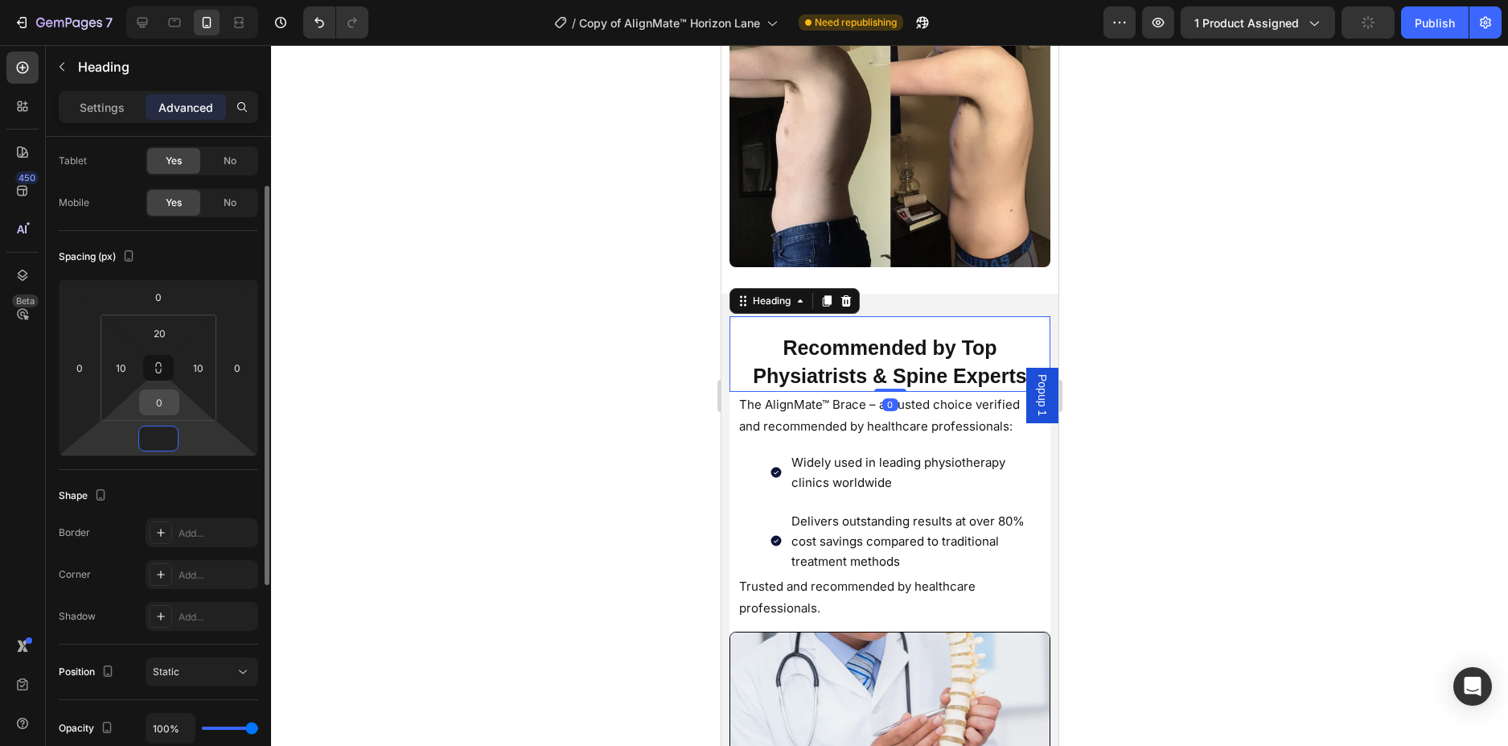
type input "0"
click at [165, 403] on input "0" at bounding box center [159, 402] width 32 height 24
type input "10"
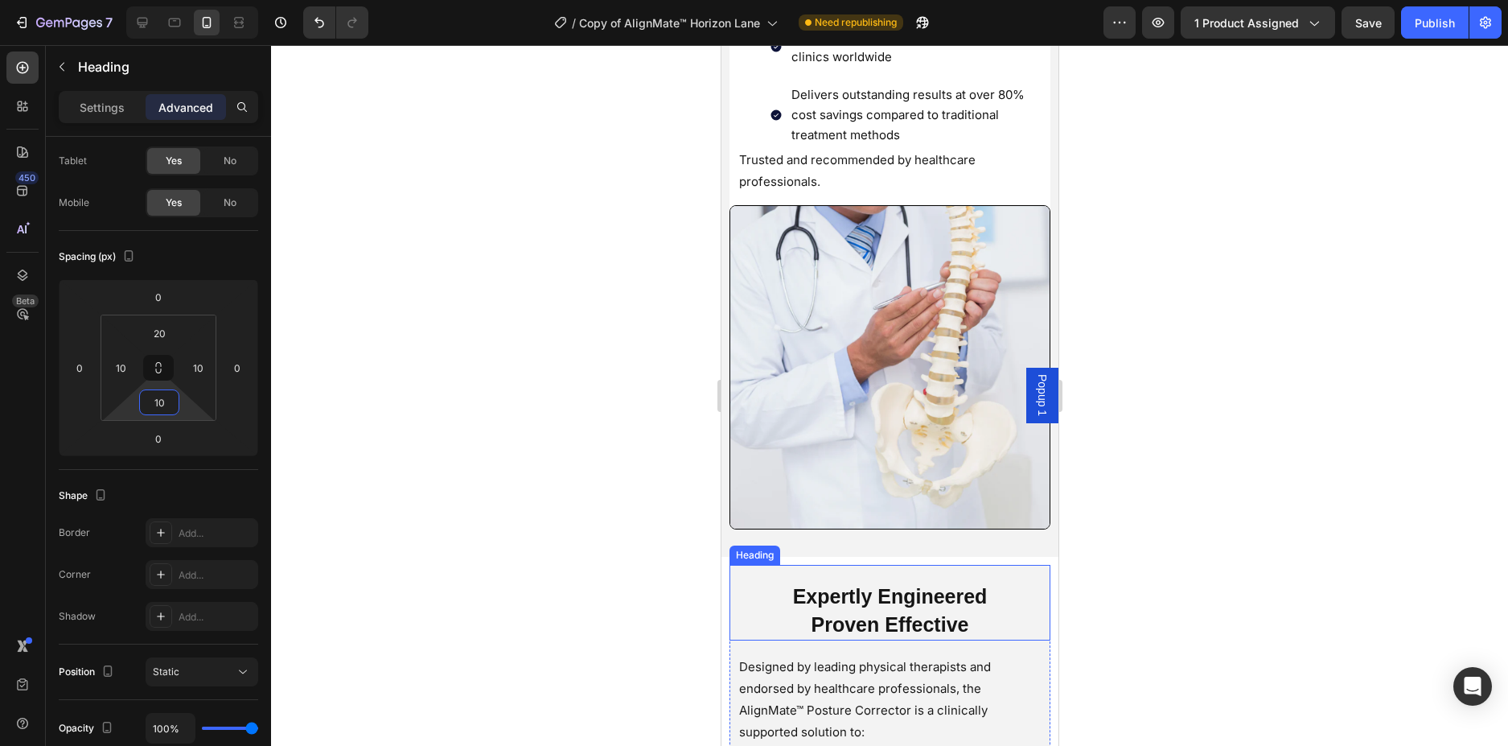
scroll to position [2724, 0]
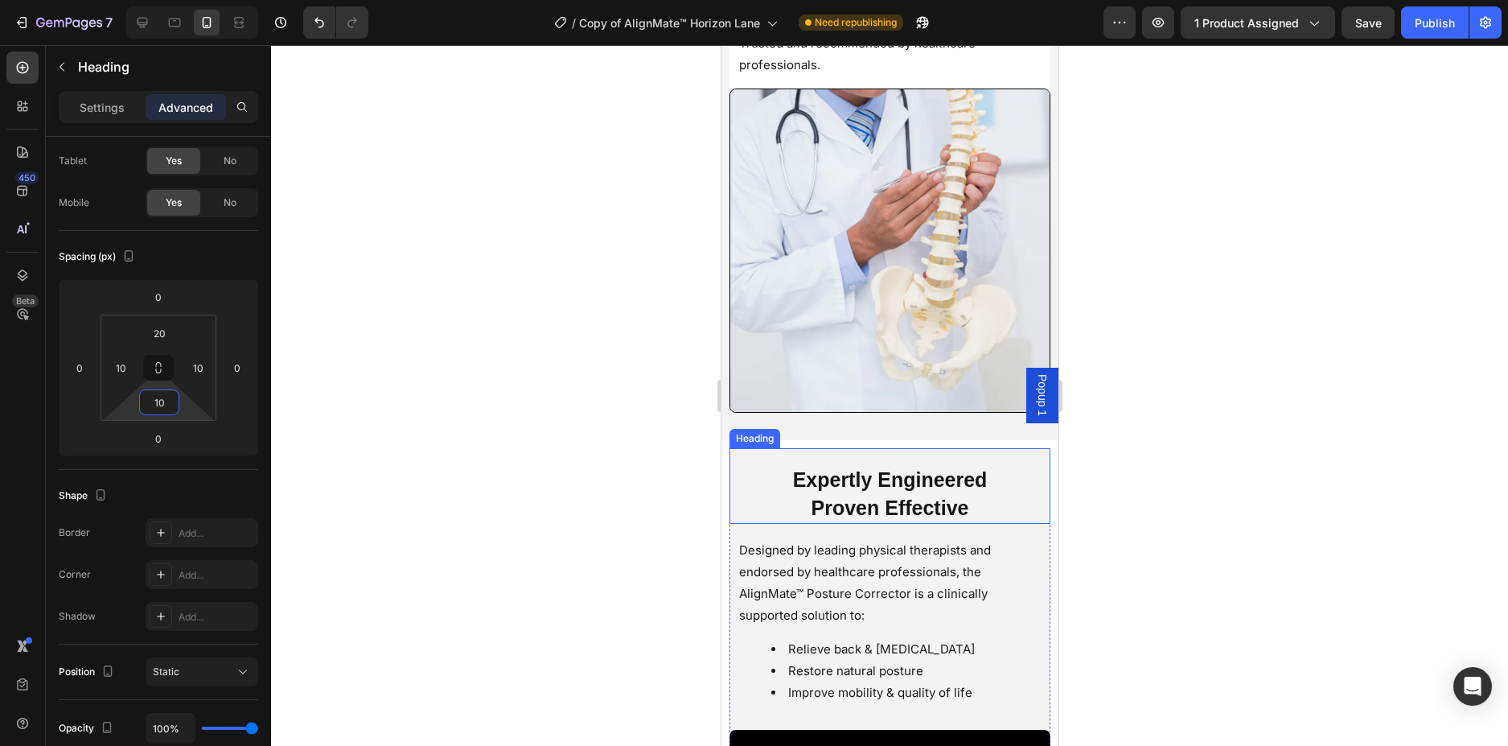
click at [993, 483] on h2 "Expertly Engineered Proven Effective" at bounding box center [889, 494] width 305 height 60
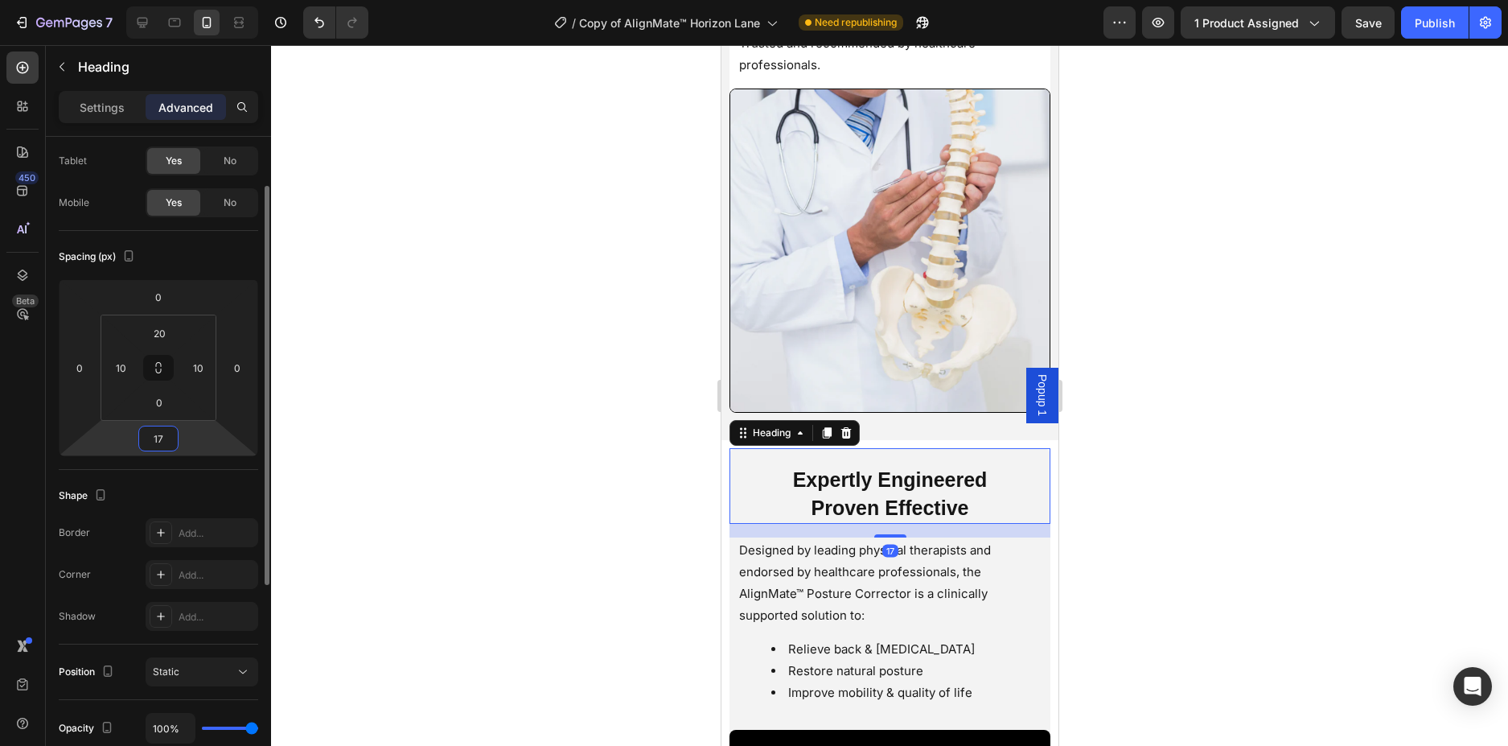
click at [160, 446] on input "17" at bounding box center [158, 438] width 32 height 24
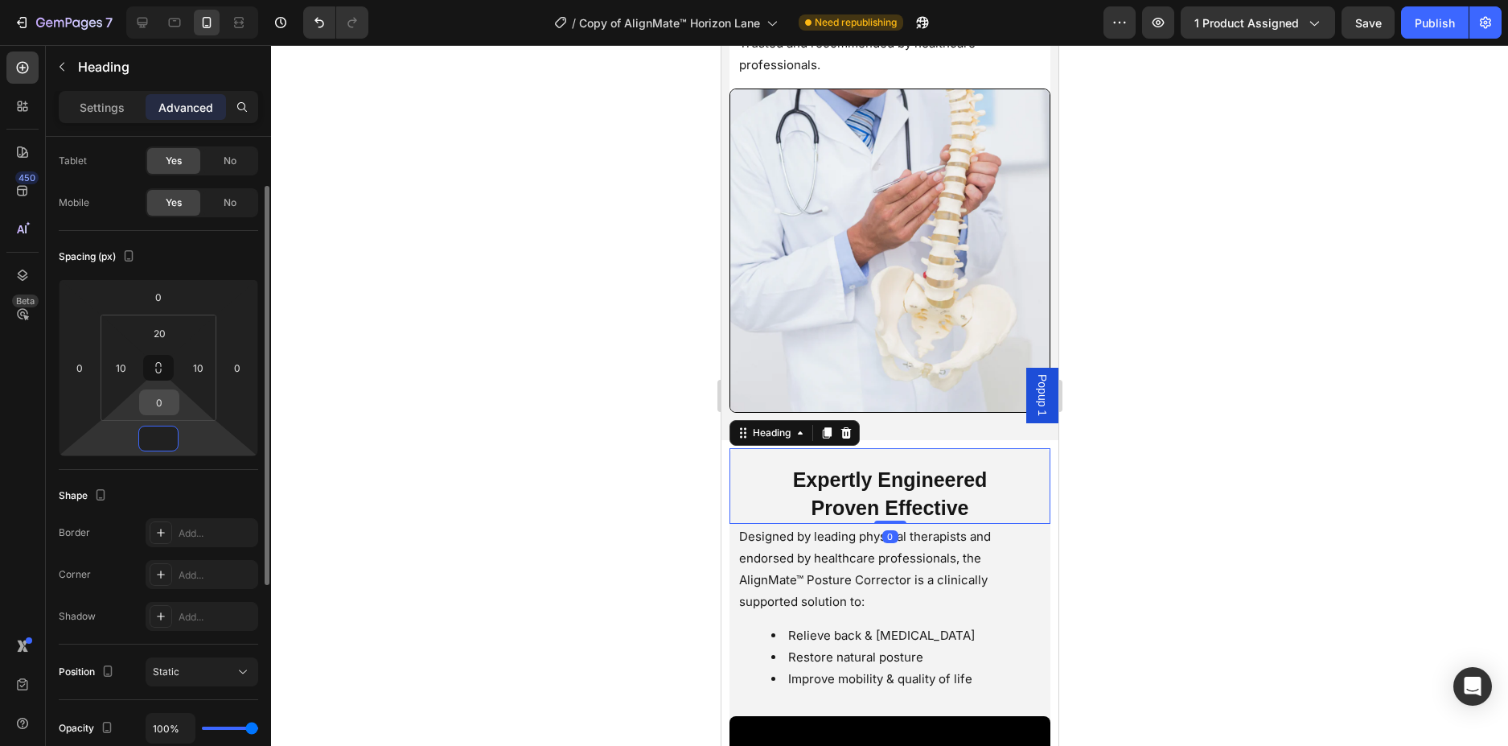
type input "0"
click at [162, 409] on input "0" at bounding box center [159, 402] width 32 height 24
type input "10"
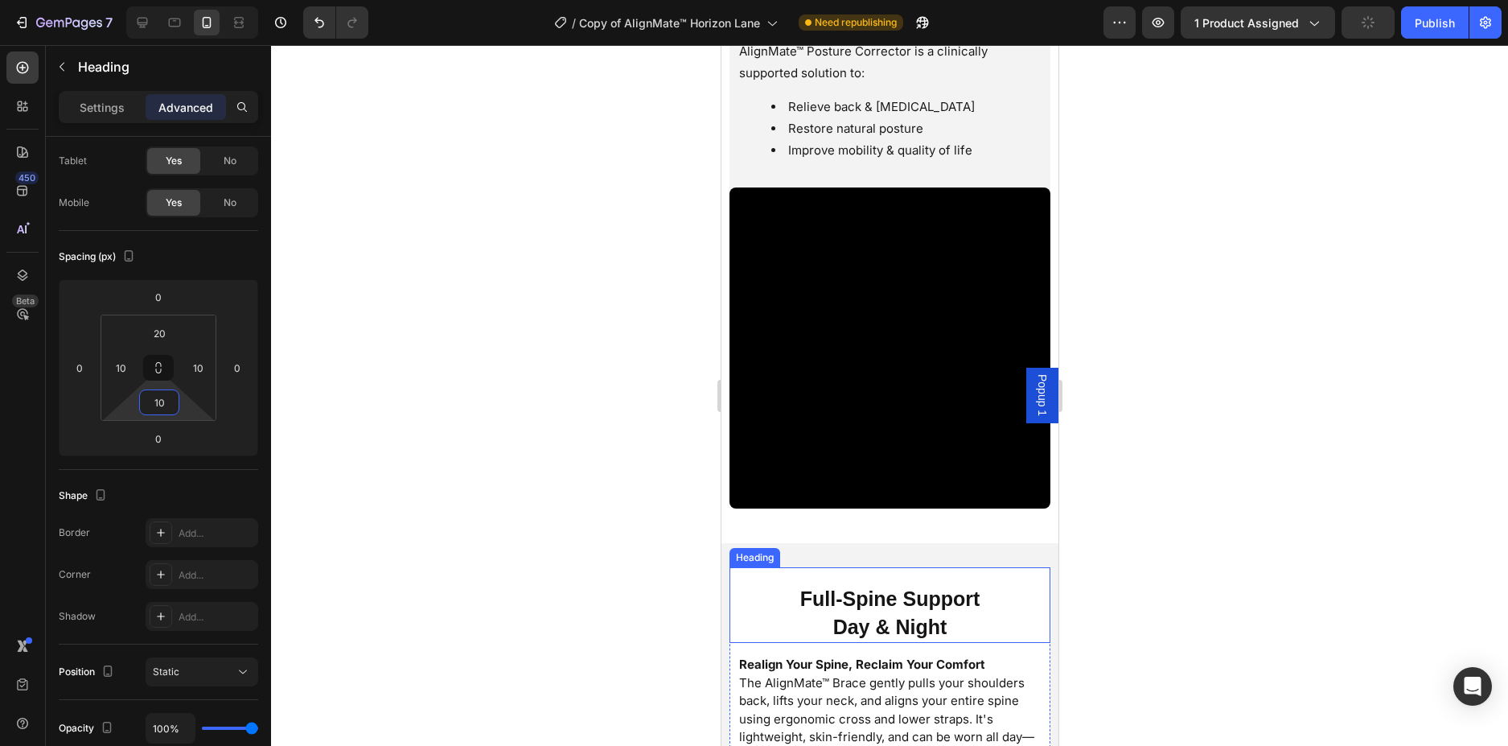
scroll to position [3287, 0]
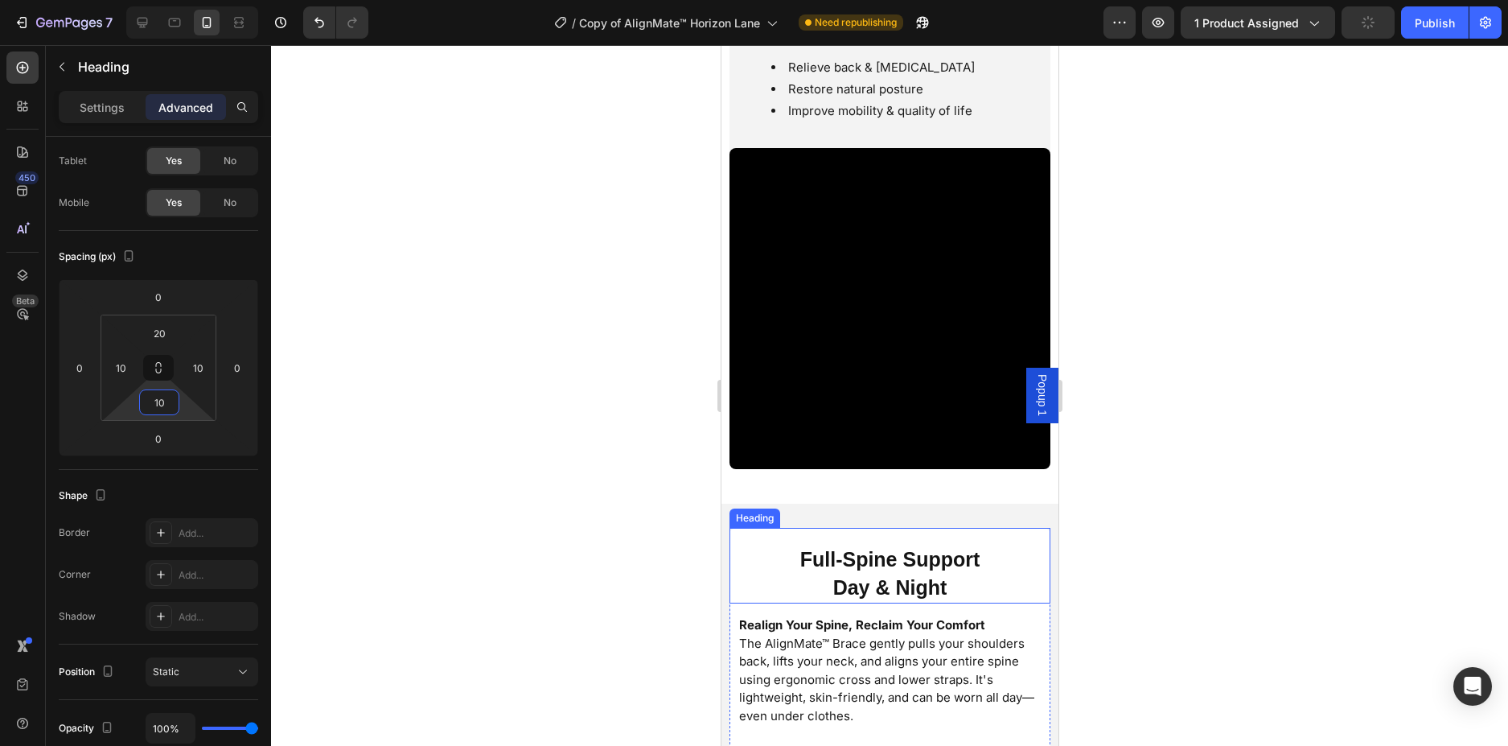
click at [982, 556] on h2 "Full-Spine Support Day & Night" at bounding box center [889, 574] width 305 height 60
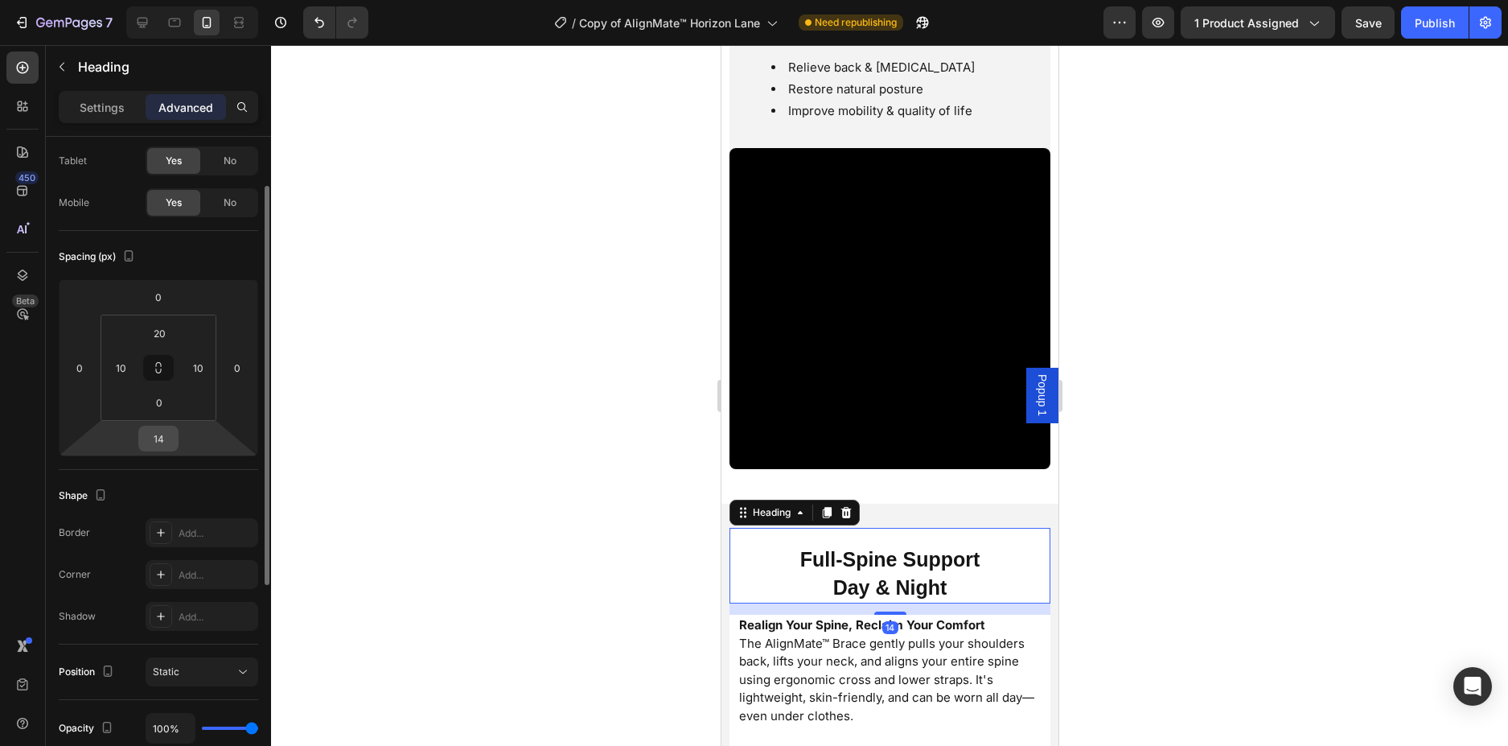
click at [166, 441] on input "14" at bounding box center [158, 438] width 32 height 24
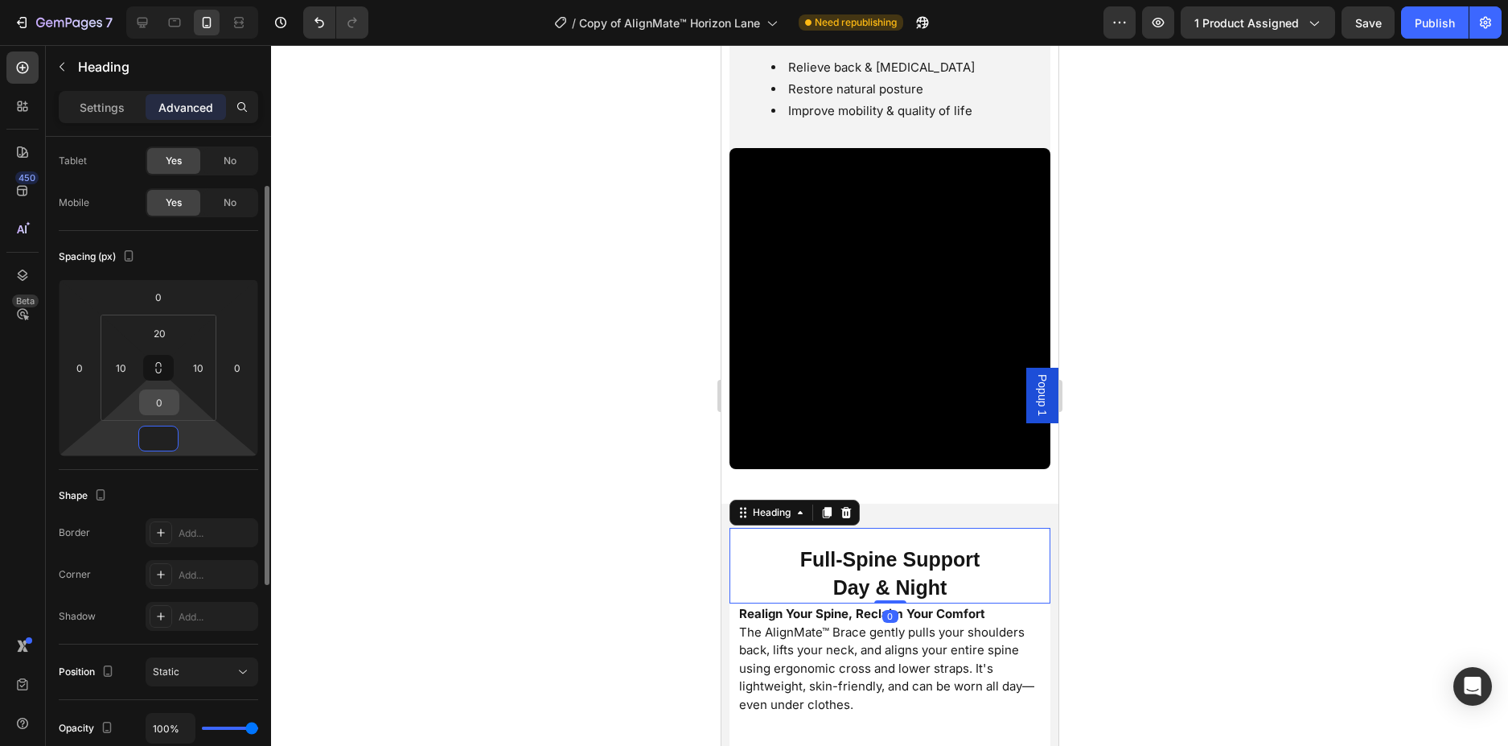
type input "0"
click at [160, 409] on input "0" at bounding box center [159, 402] width 32 height 24
type input "10"
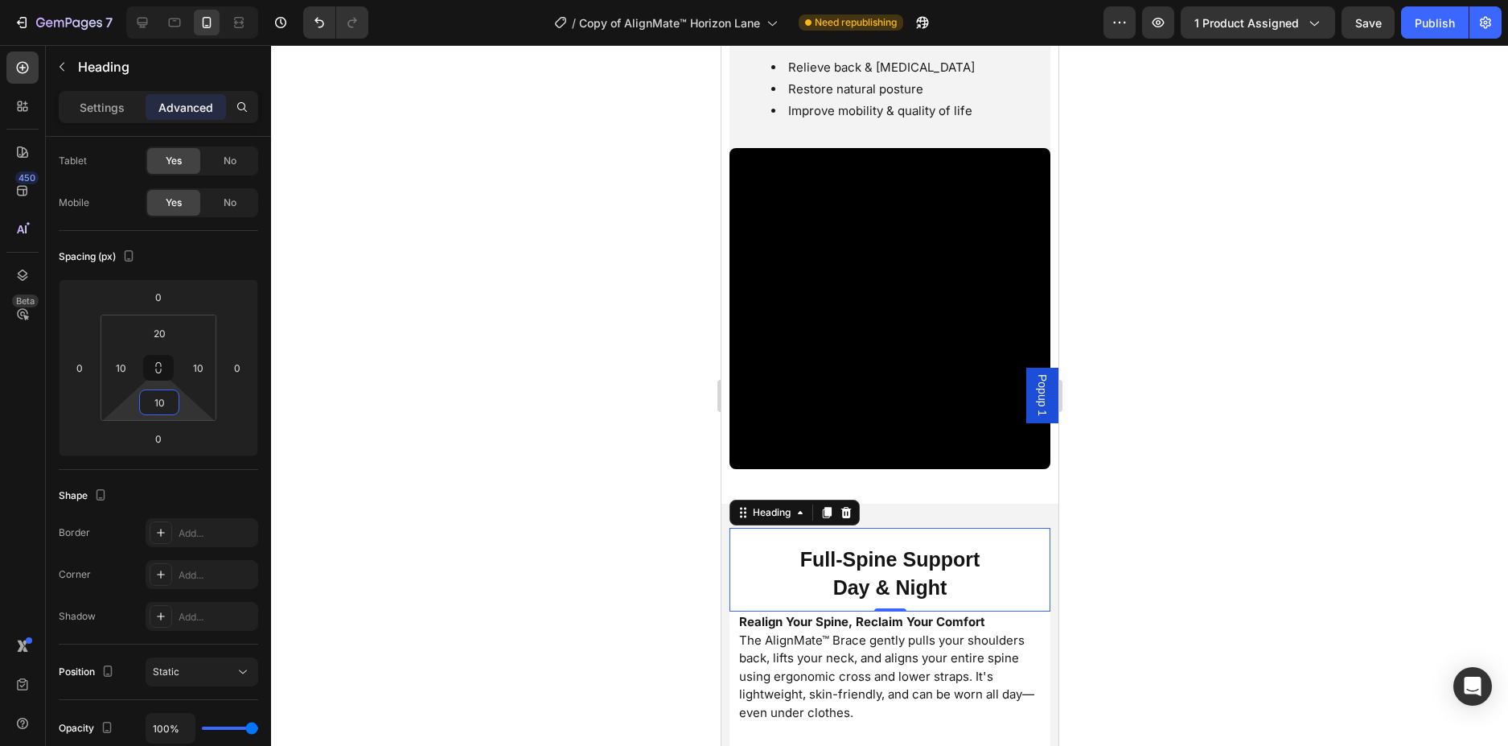
click at [523, 516] on div at bounding box center [889, 395] width 1237 height 701
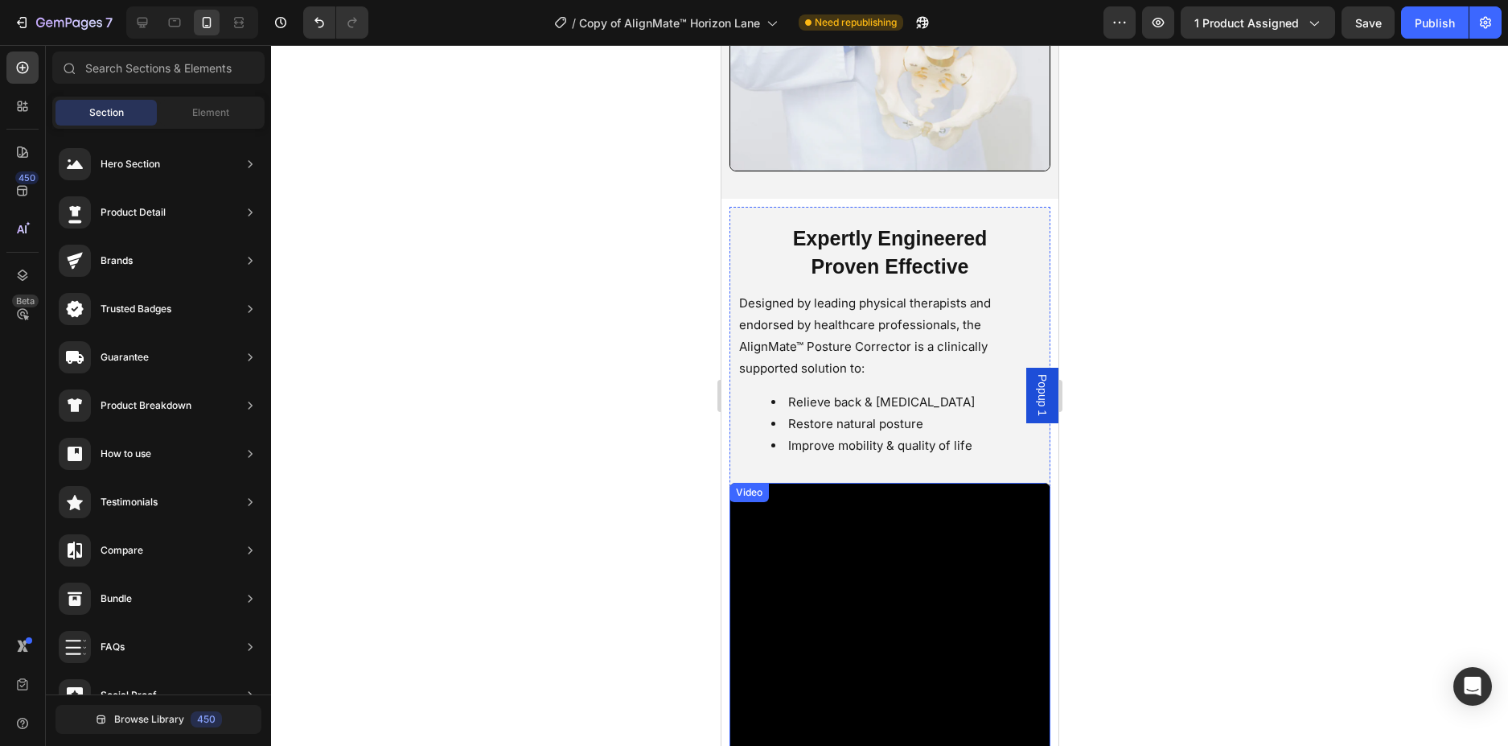
scroll to position [2805, 0]
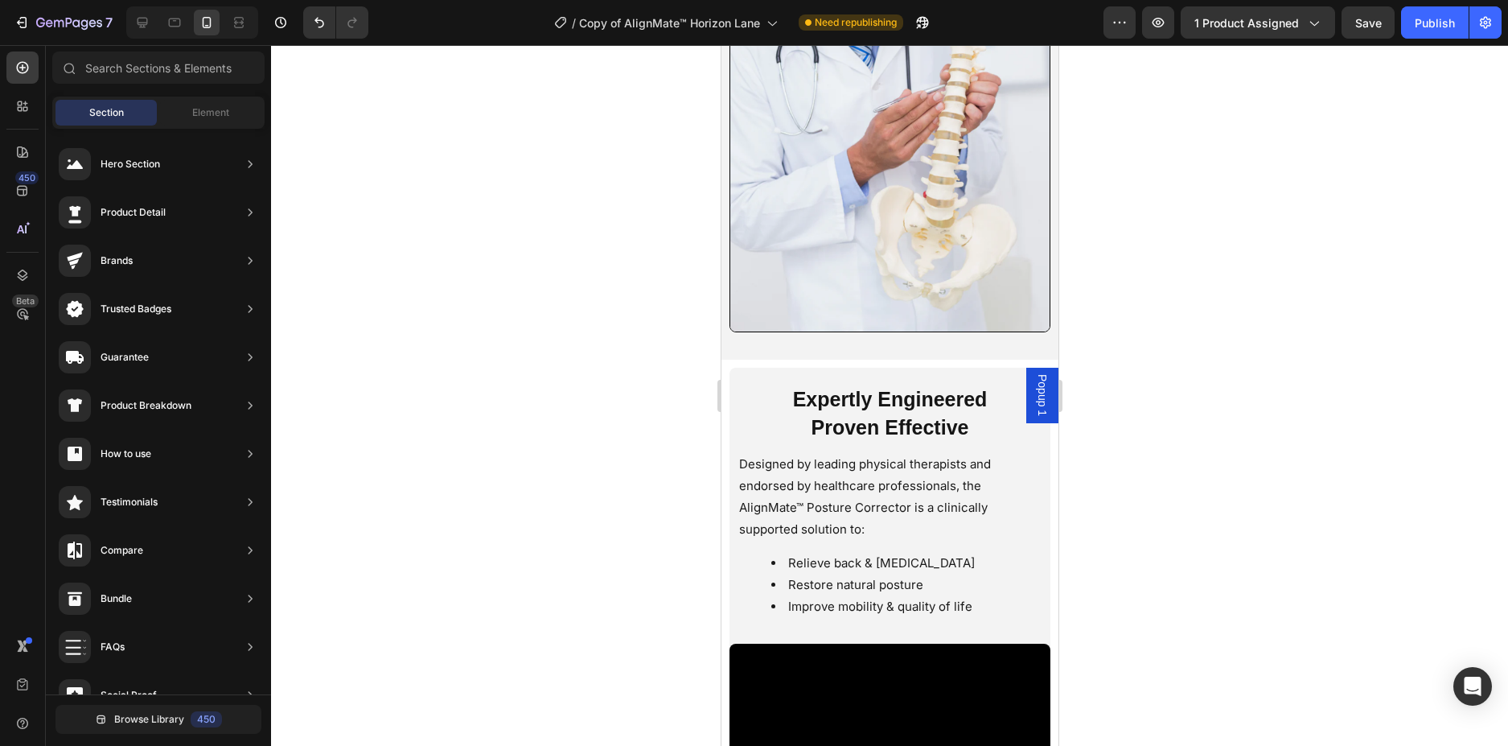
click at [1324, 392] on div at bounding box center [889, 395] width 1237 height 701
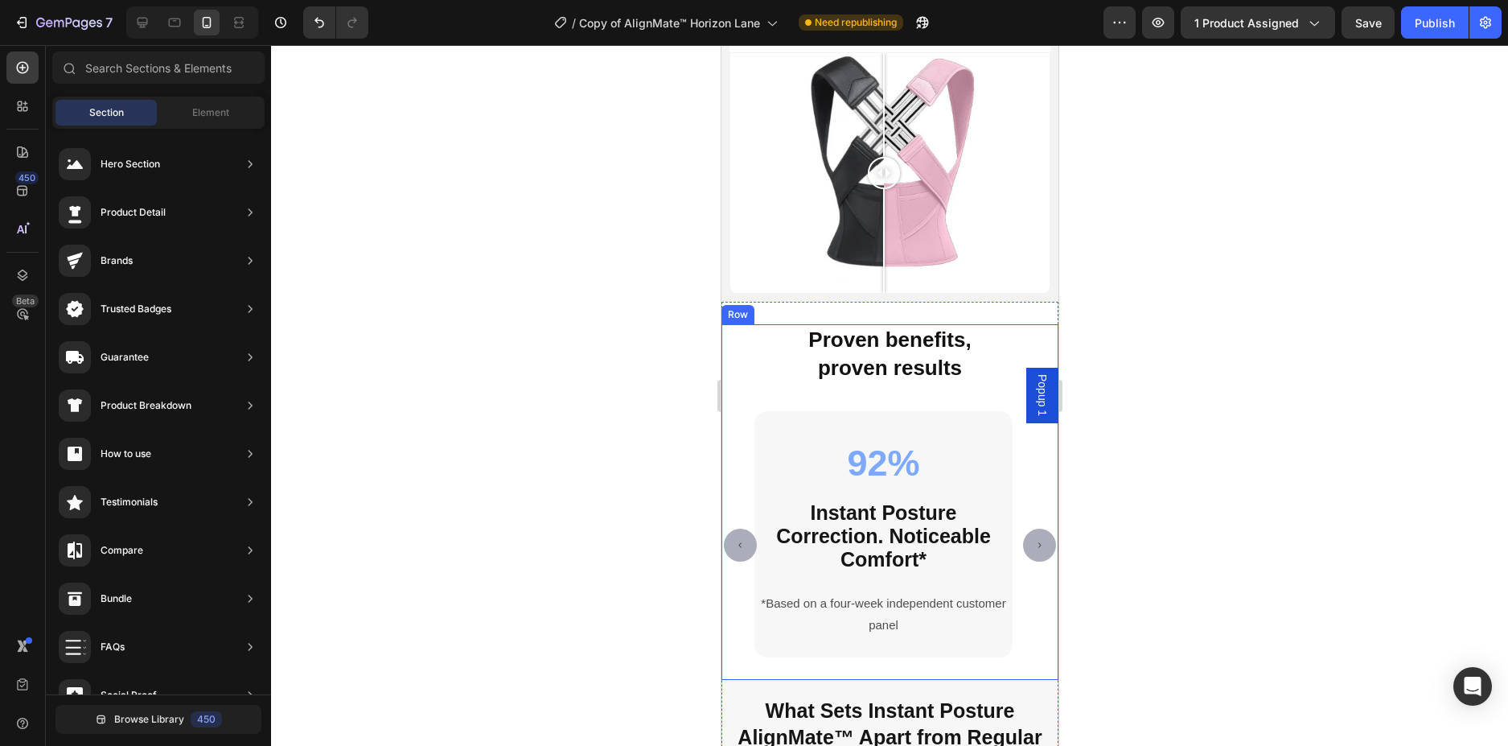
scroll to position [4092, 0]
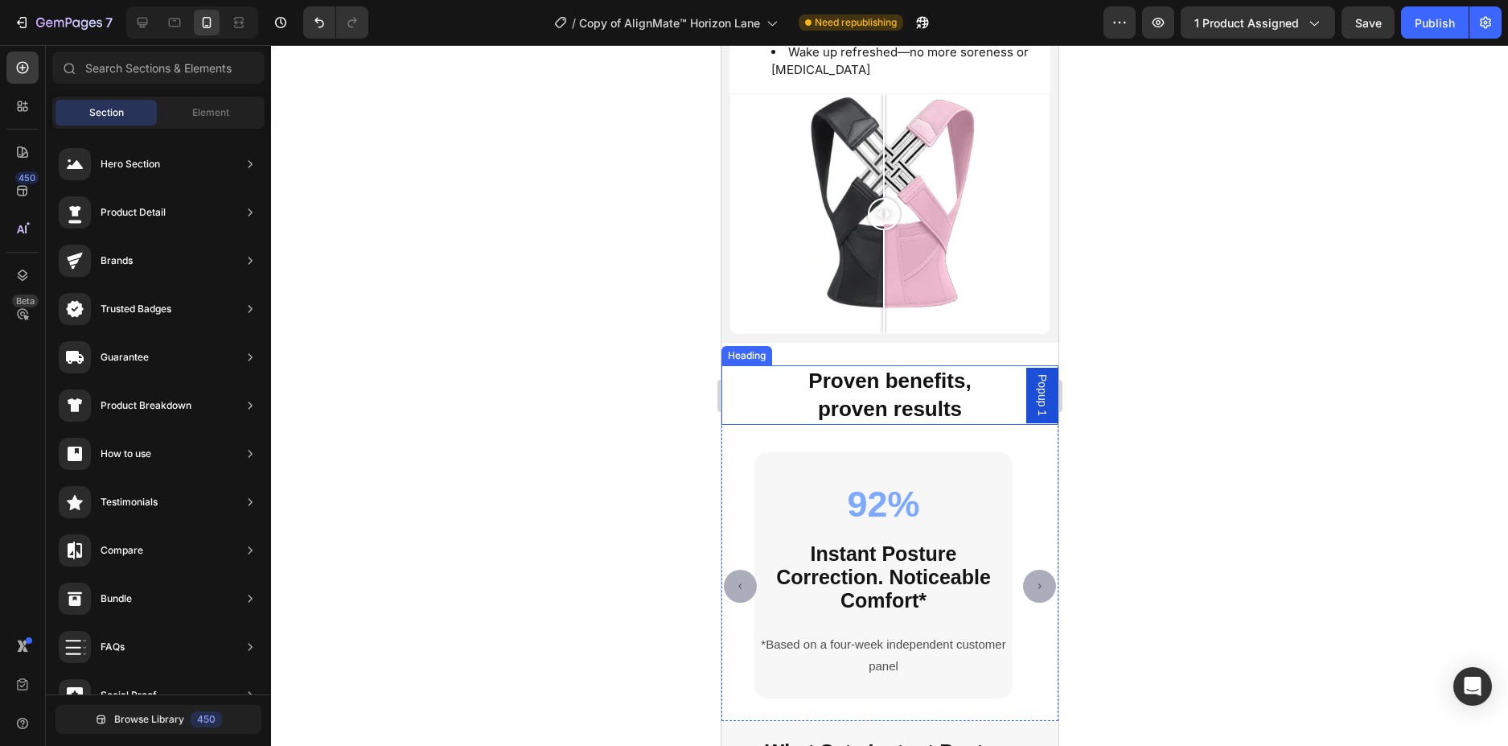
click at [968, 391] on h2 "Proven benefits, proven results" at bounding box center [889, 395] width 337 height 60
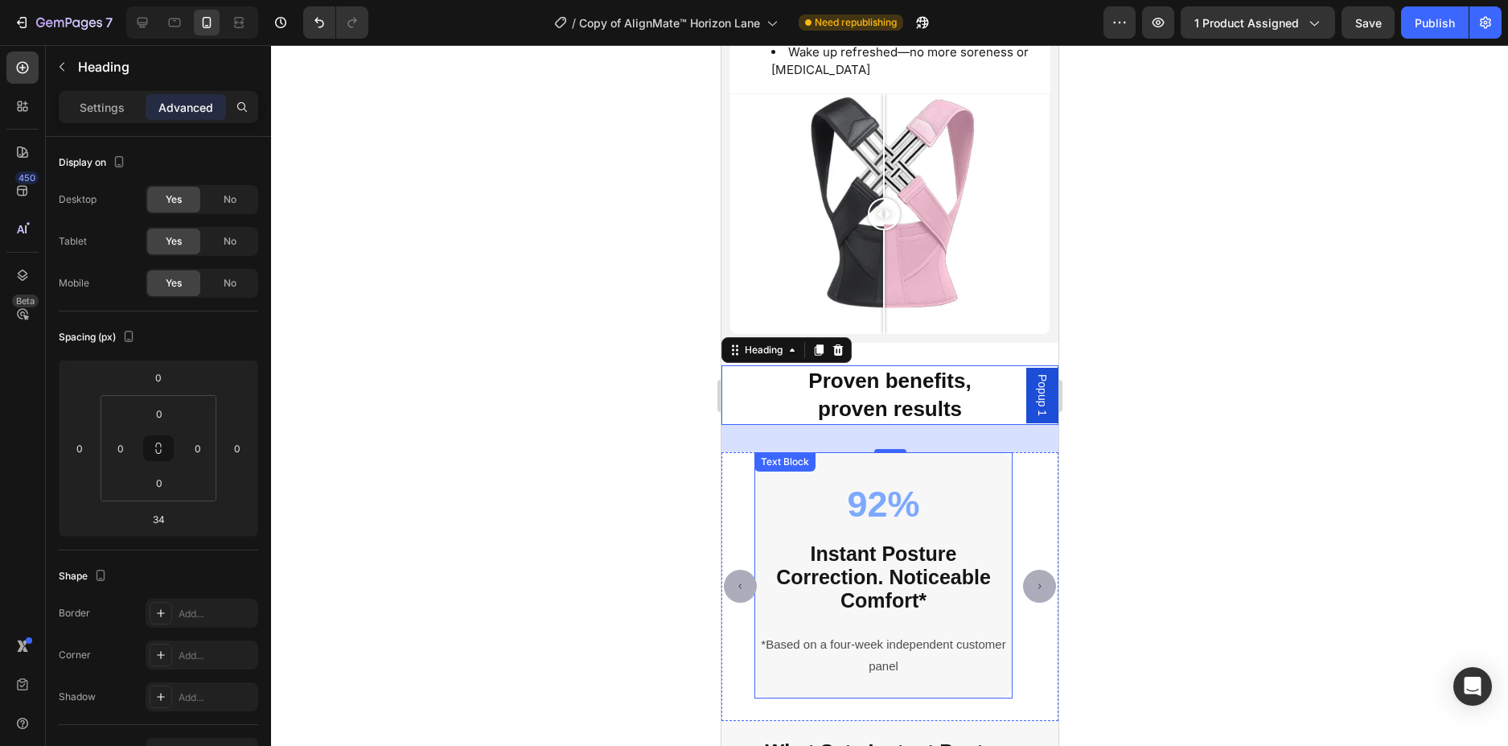
click at [933, 494] on p "92%" at bounding box center [882, 508] width 255 height 29
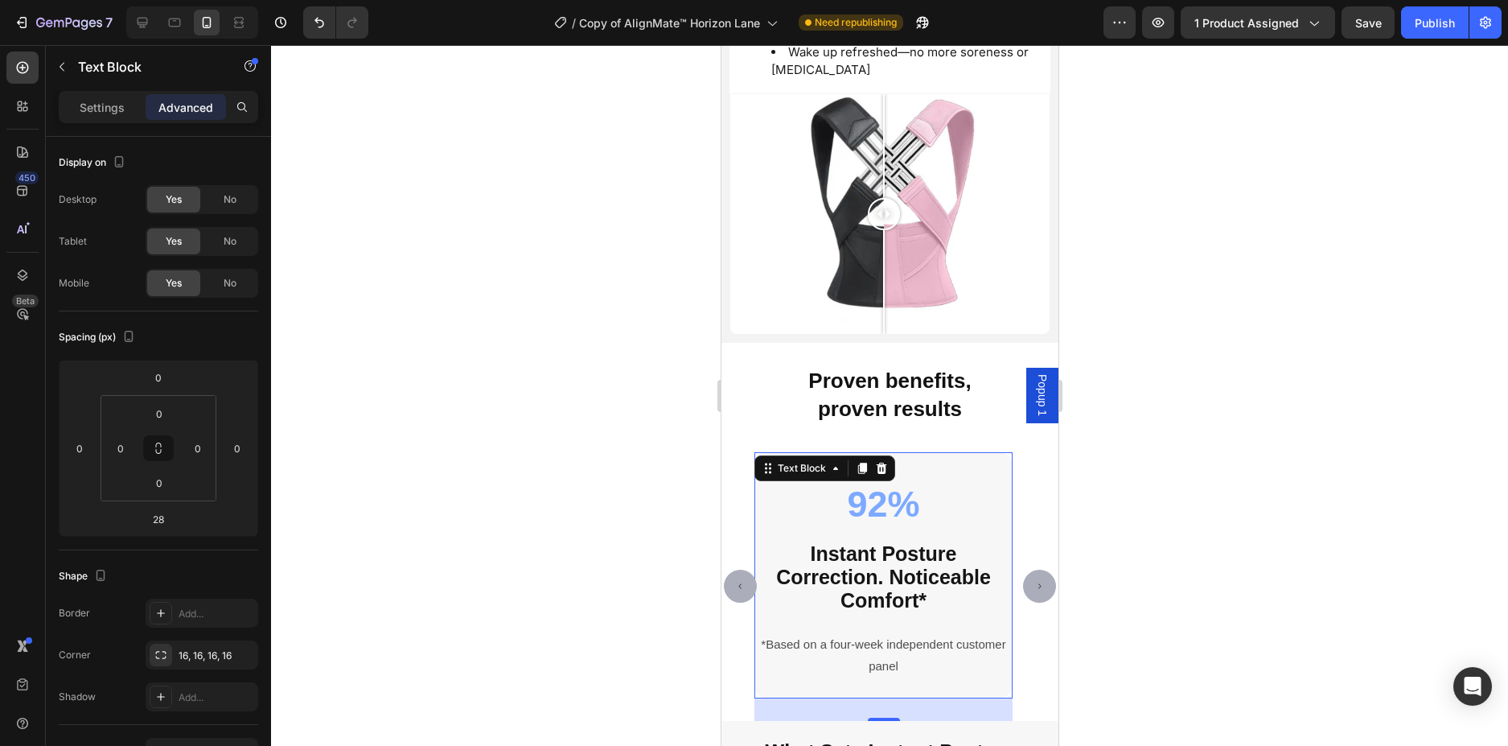
click at [958, 474] on p at bounding box center [882, 484] width 255 height 20
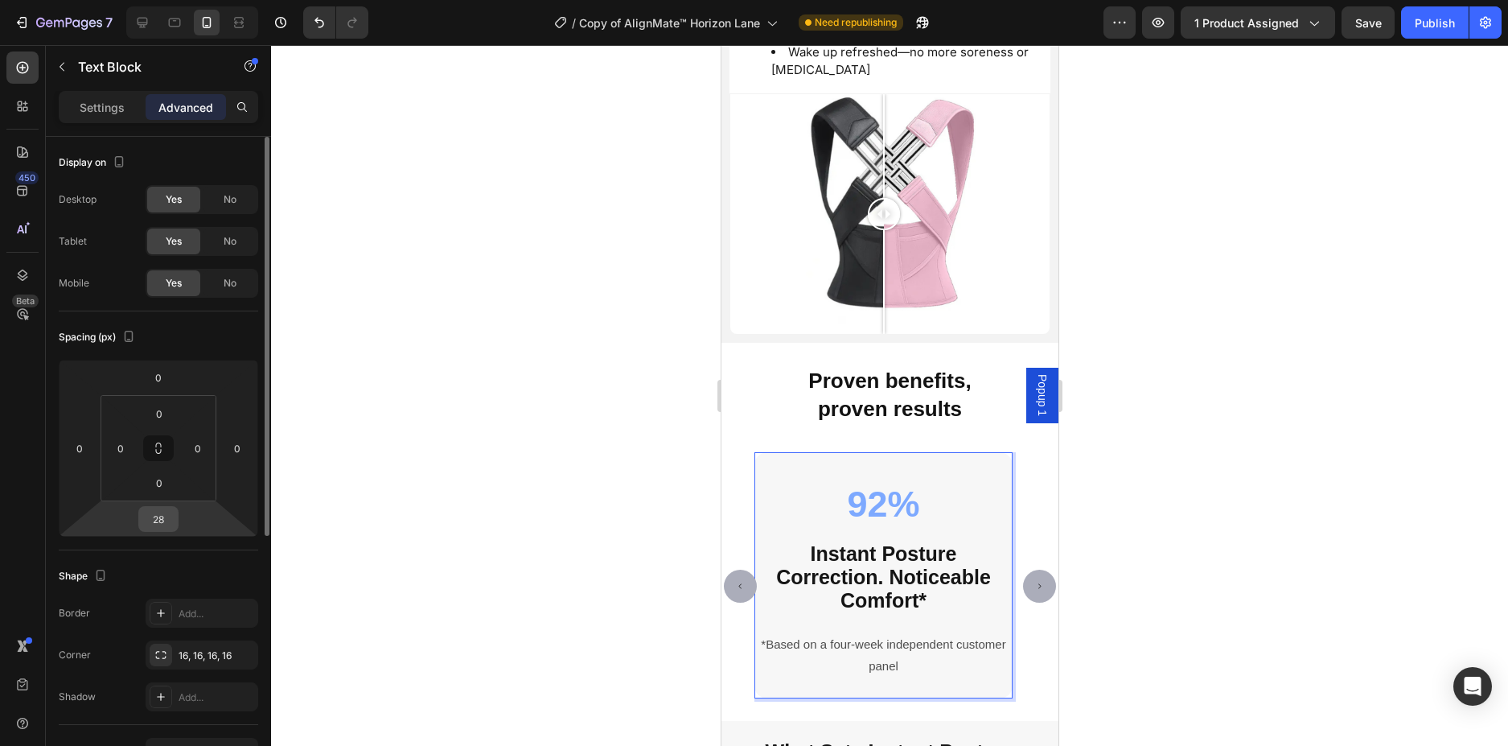
click at [155, 516] on input "28" at bounding box center [158, 519] width 32 height 24
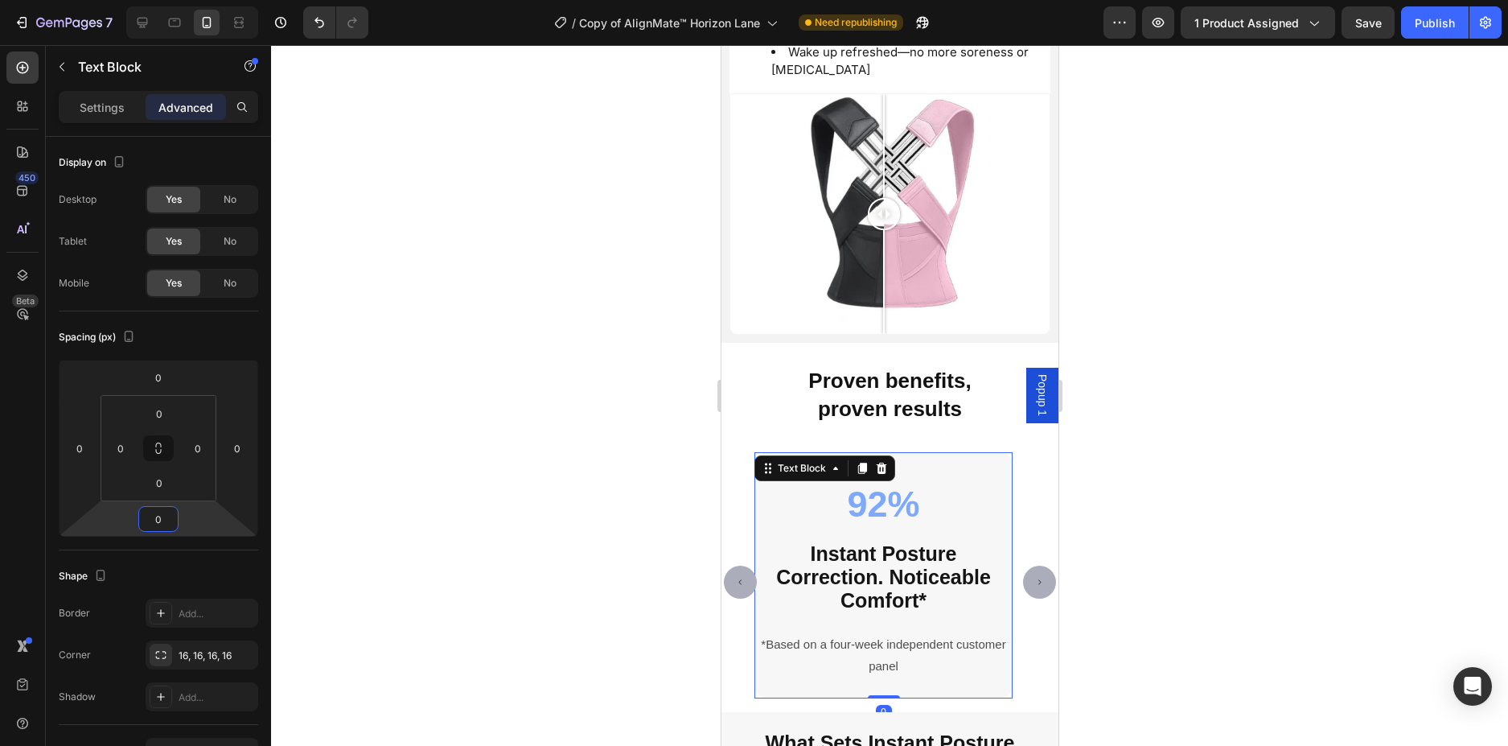
click at [421, 473] on div at bounding box center [889, 395] width 1237 height 701
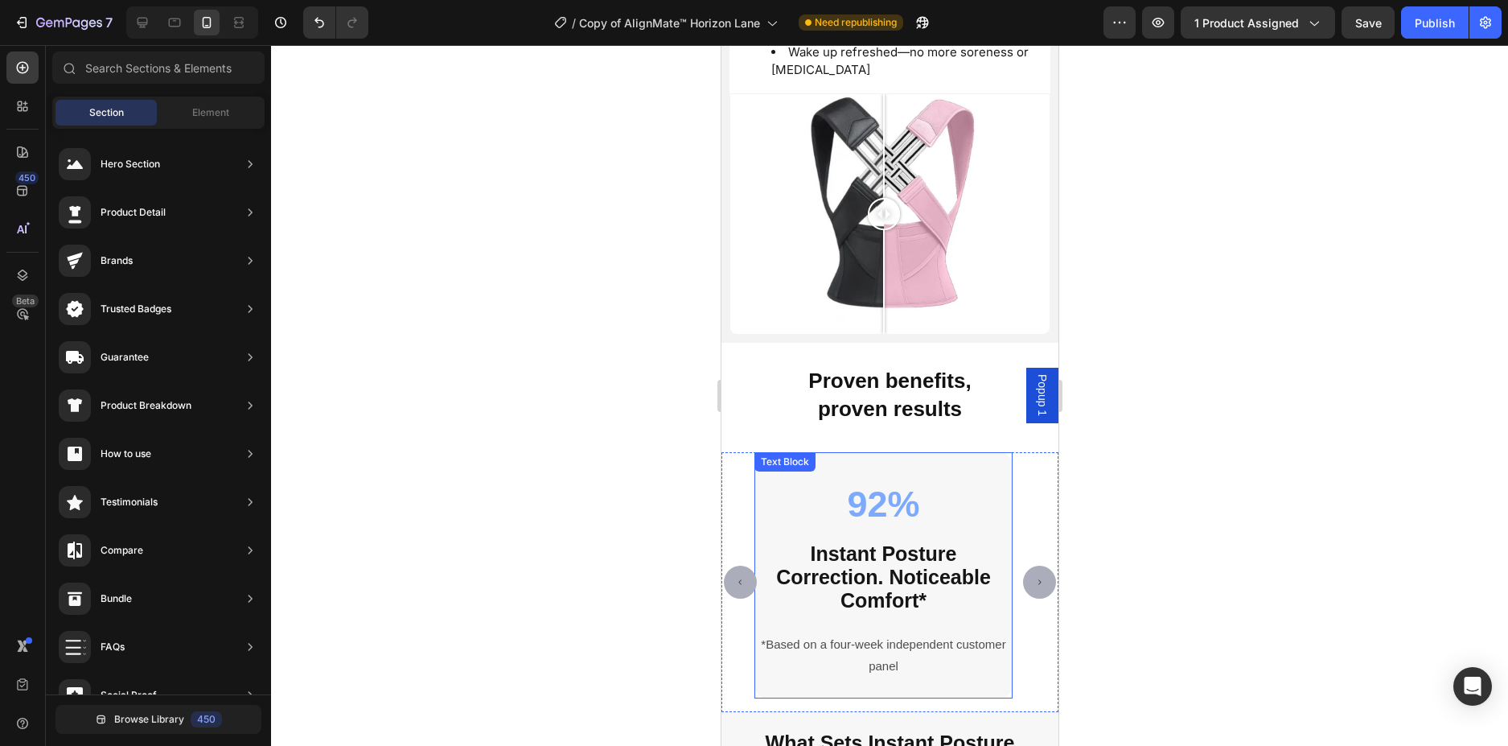
click at [996, 483] on p "Rich Text Editor. Editing area: main" at bounding box center [882, 484] width 255 height 20
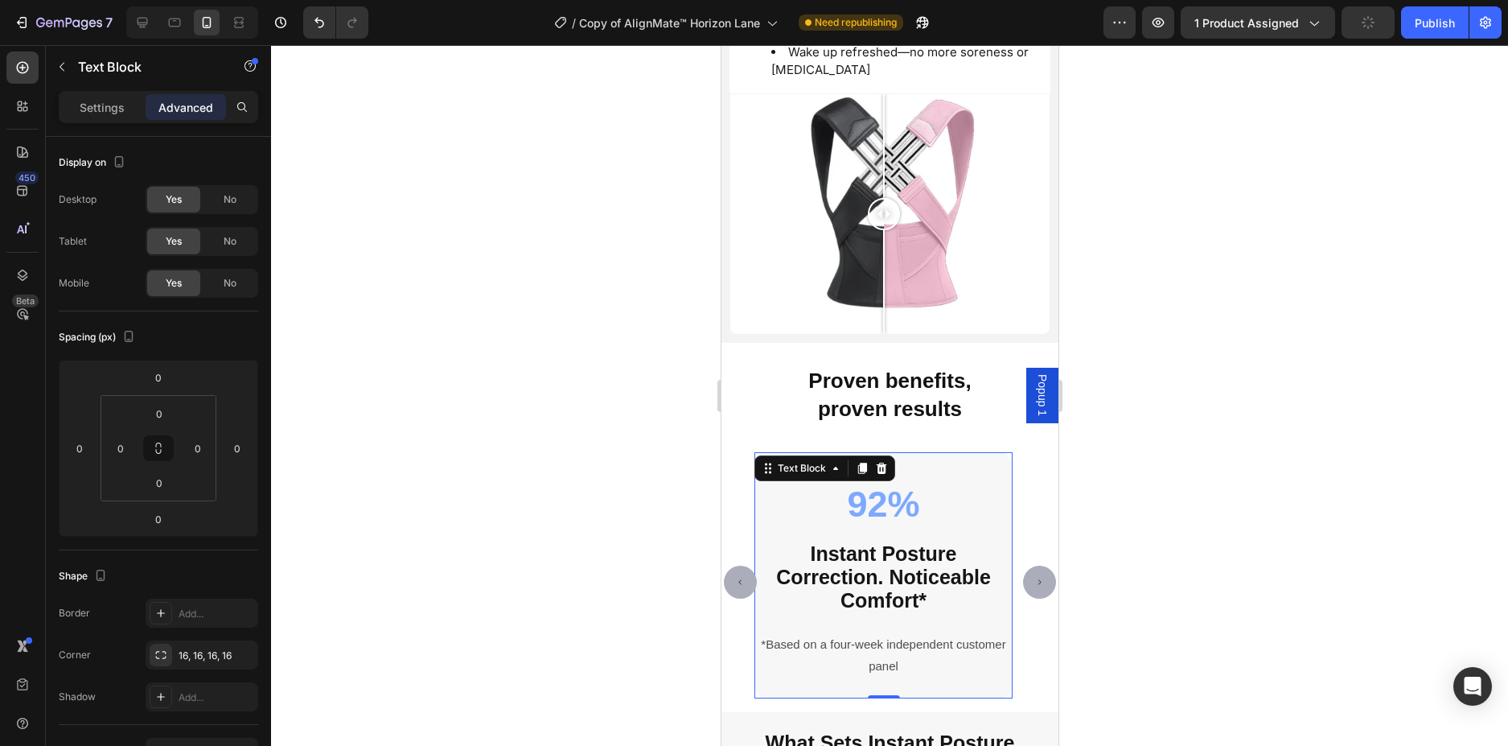
click at [1124, 512] on div at bounding box center [889, 395] width 1237 height 701
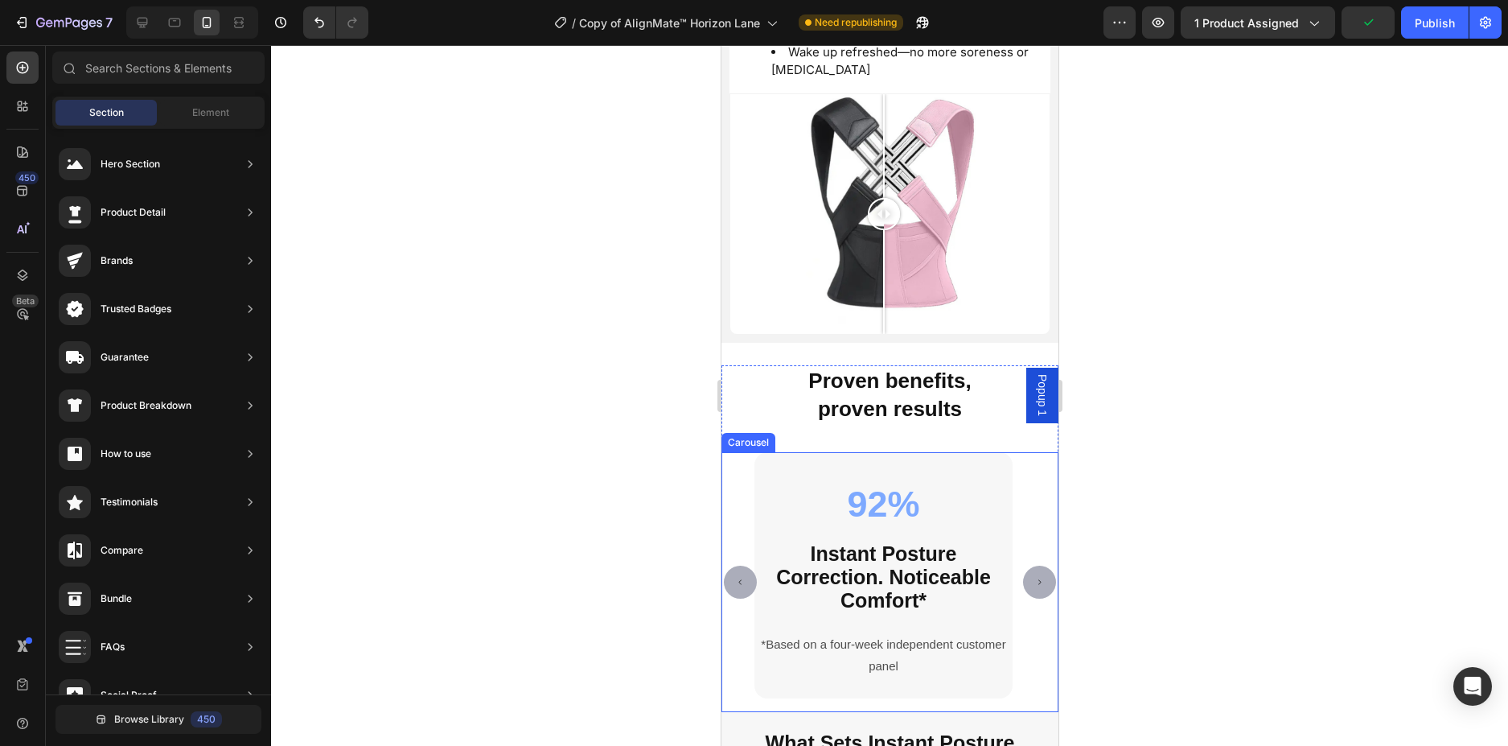
click at [1025, 576] on button "Carousel Next Arrow" at bounding box center [1038, 581] width 33 height 33
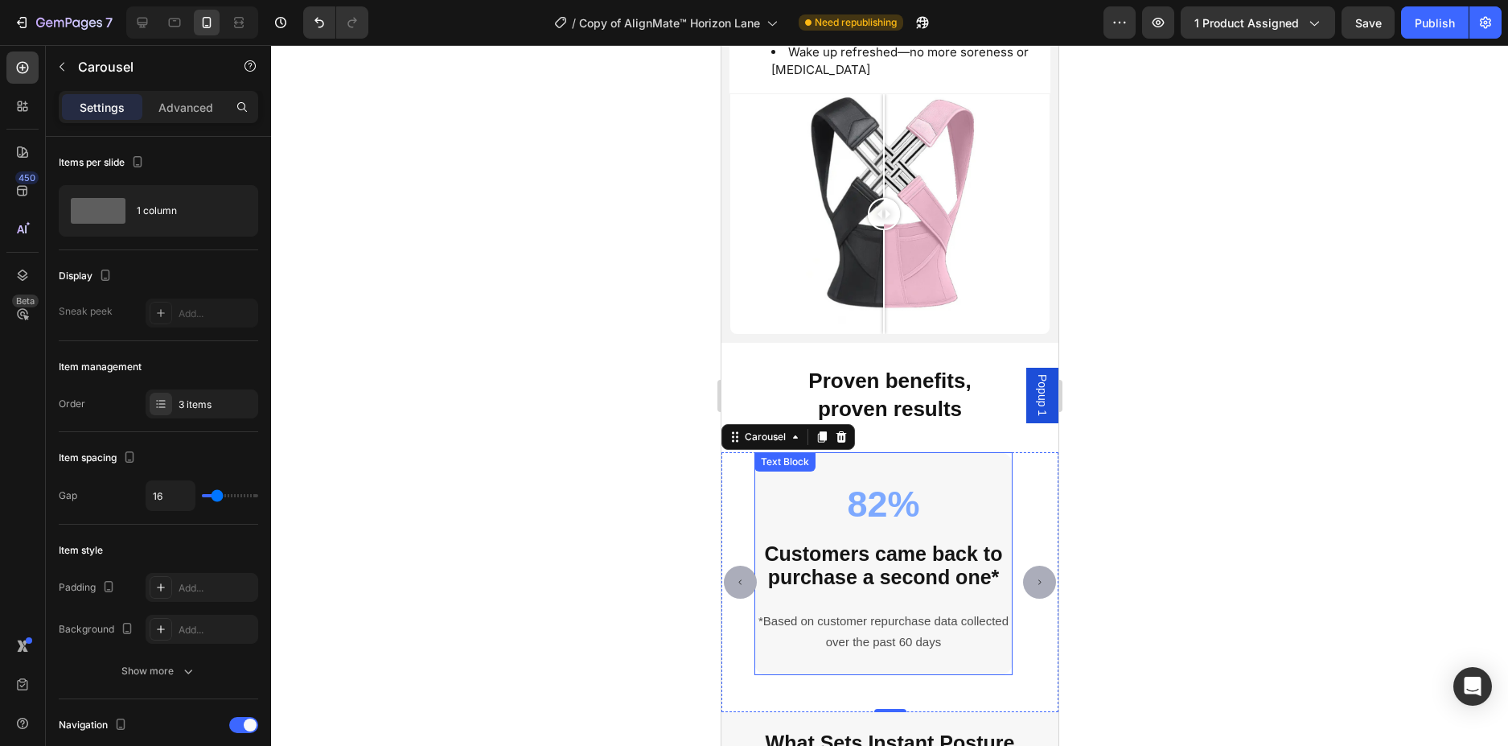
click at [991, 523] on p at bounding box center [882, 533] width 255 height 20
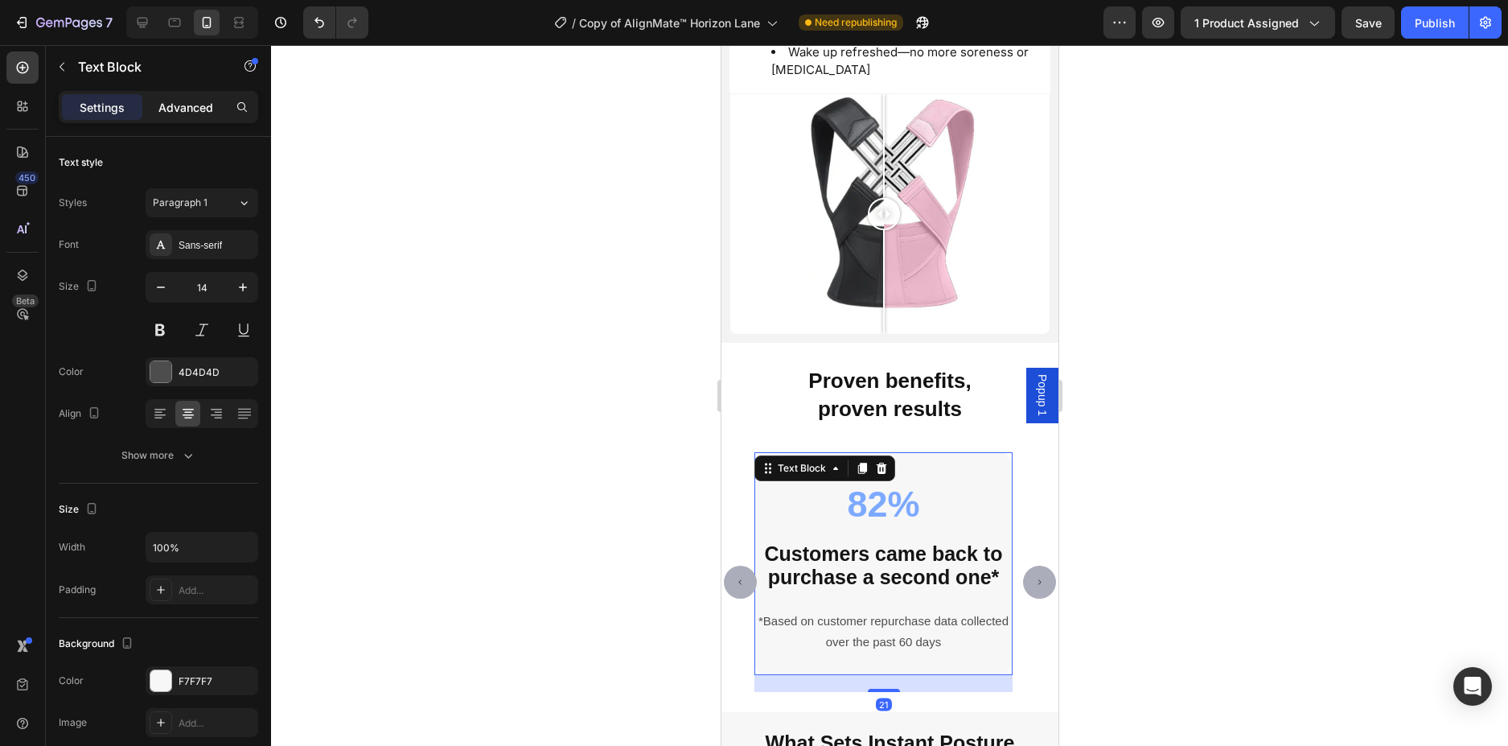
click at [194, 101] on p "Advanced" at bounding box center [185, 107] width 55 height 17
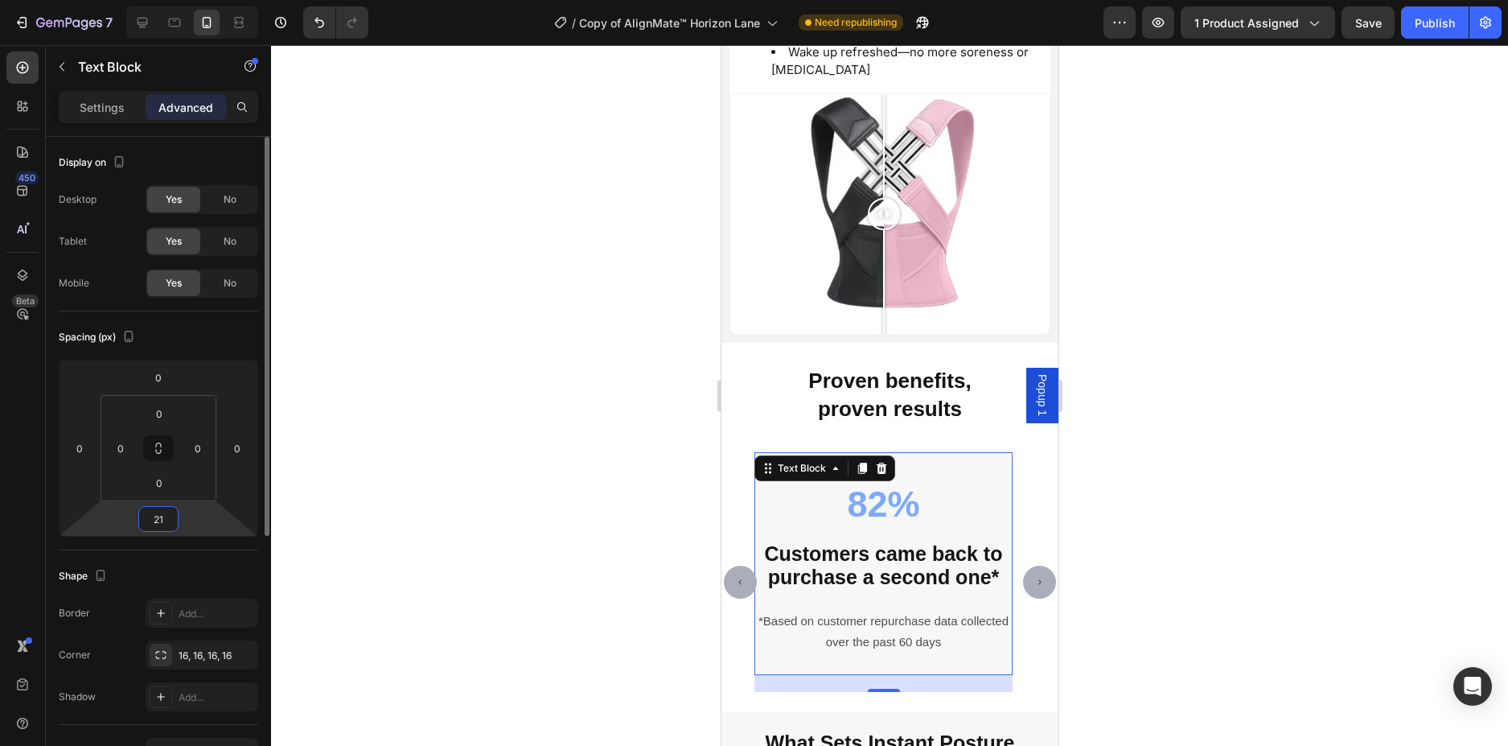
click at [166, 512] on input "21" at bounding box center [158, 519] width 32 height 24
drag, startPoint x: 168, startPoint y: 519, endPoint x: 140, endPoint y: 520, distance: 28.2
click at [140, 520] on div "21" at bounding box center [158, 519] width 40 height 26
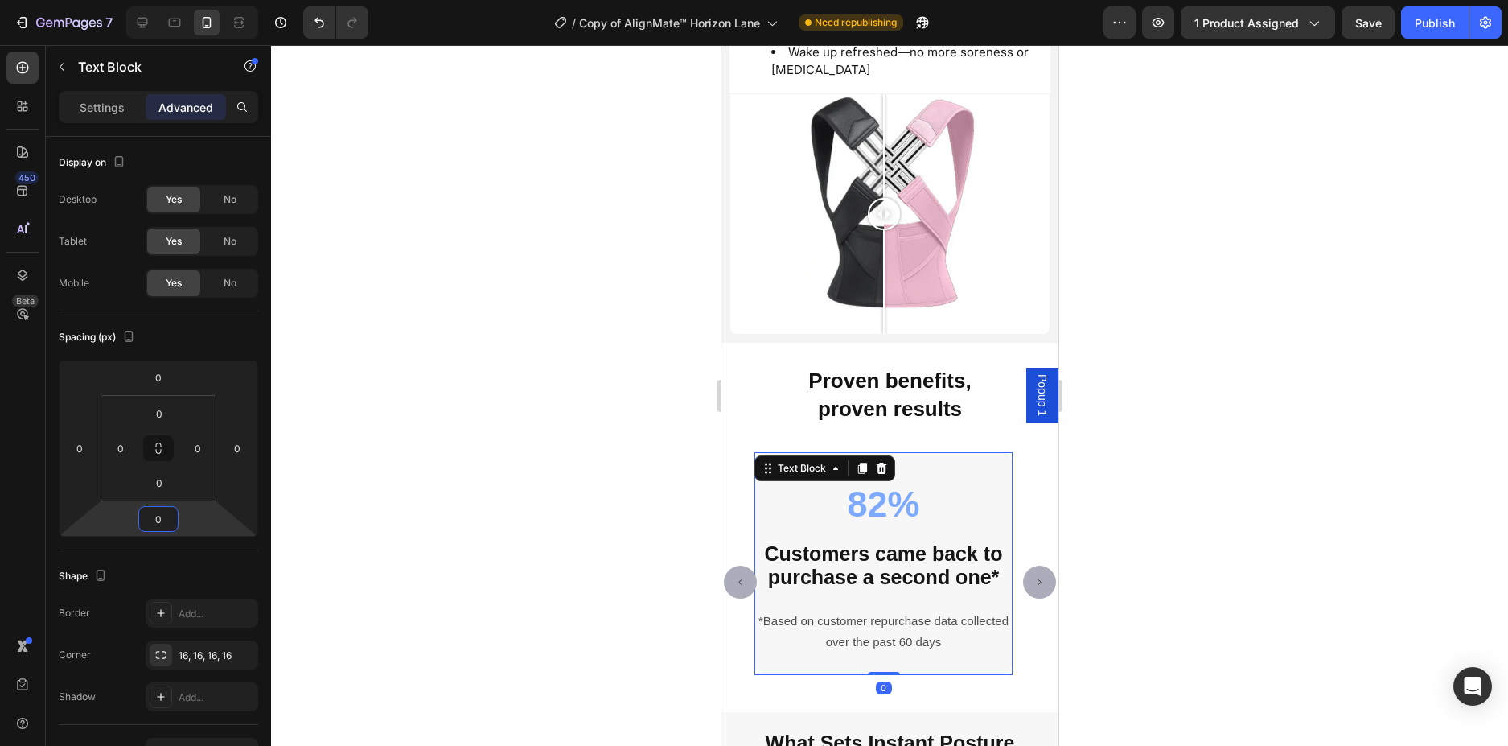
click at [387, 510] on div at bounding box center [889, 395] width 1237 height 701
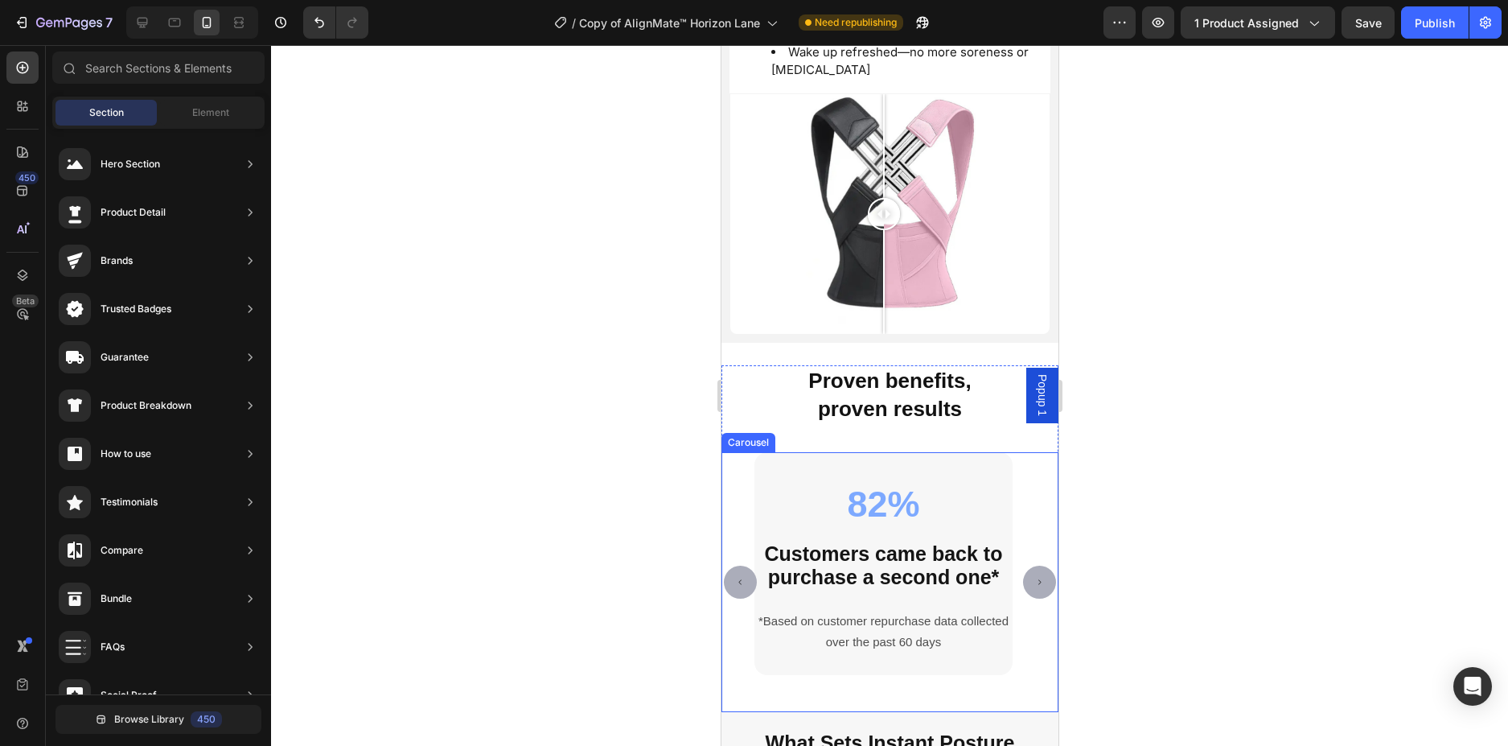
click at [1022, 566] on button "Carousel Next Arrow" at bounding box center [1038, 581] width 33 height 33
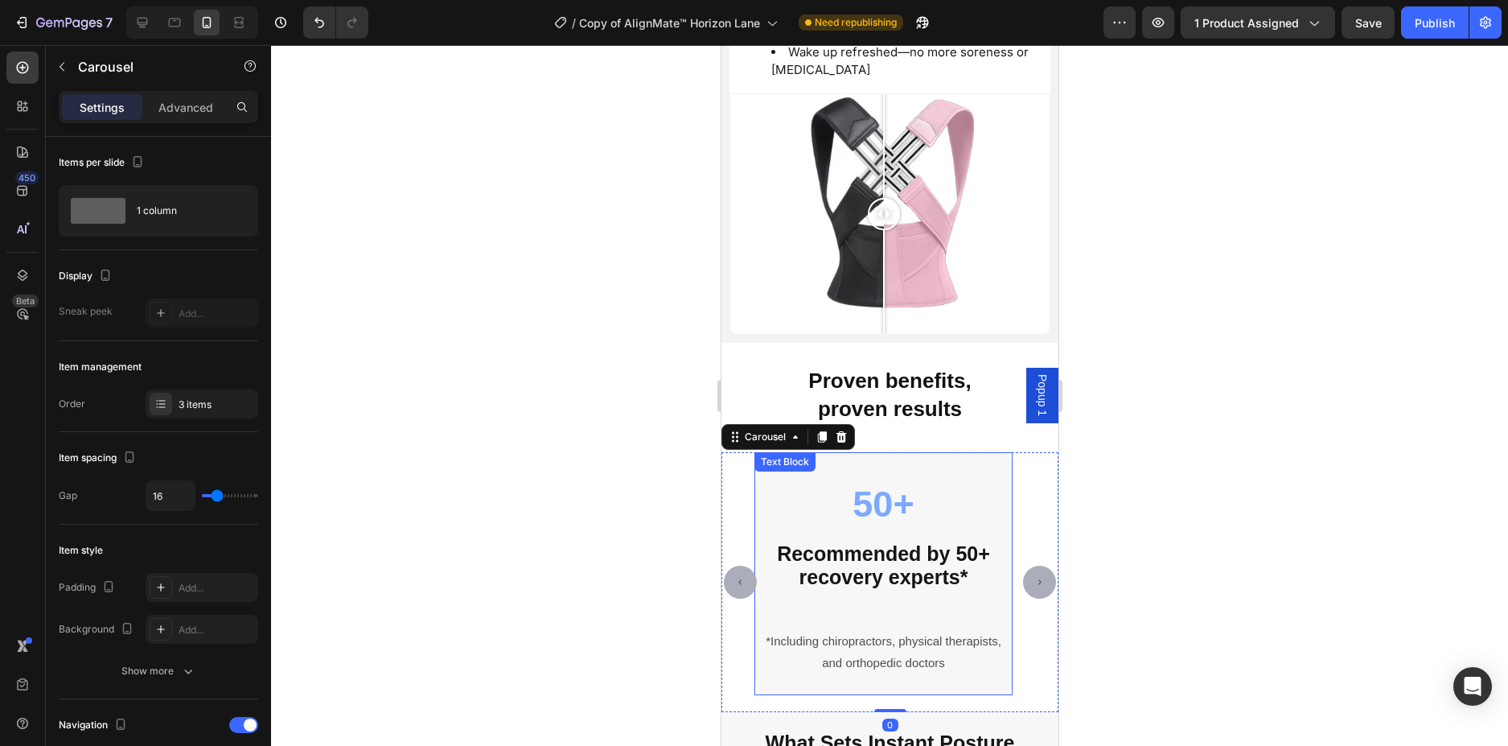
click at [987, 655] on p "*Including chiropractors, physical therapists, and orthopedic doctors" at bounding box center [882, 652] width 255 height 42
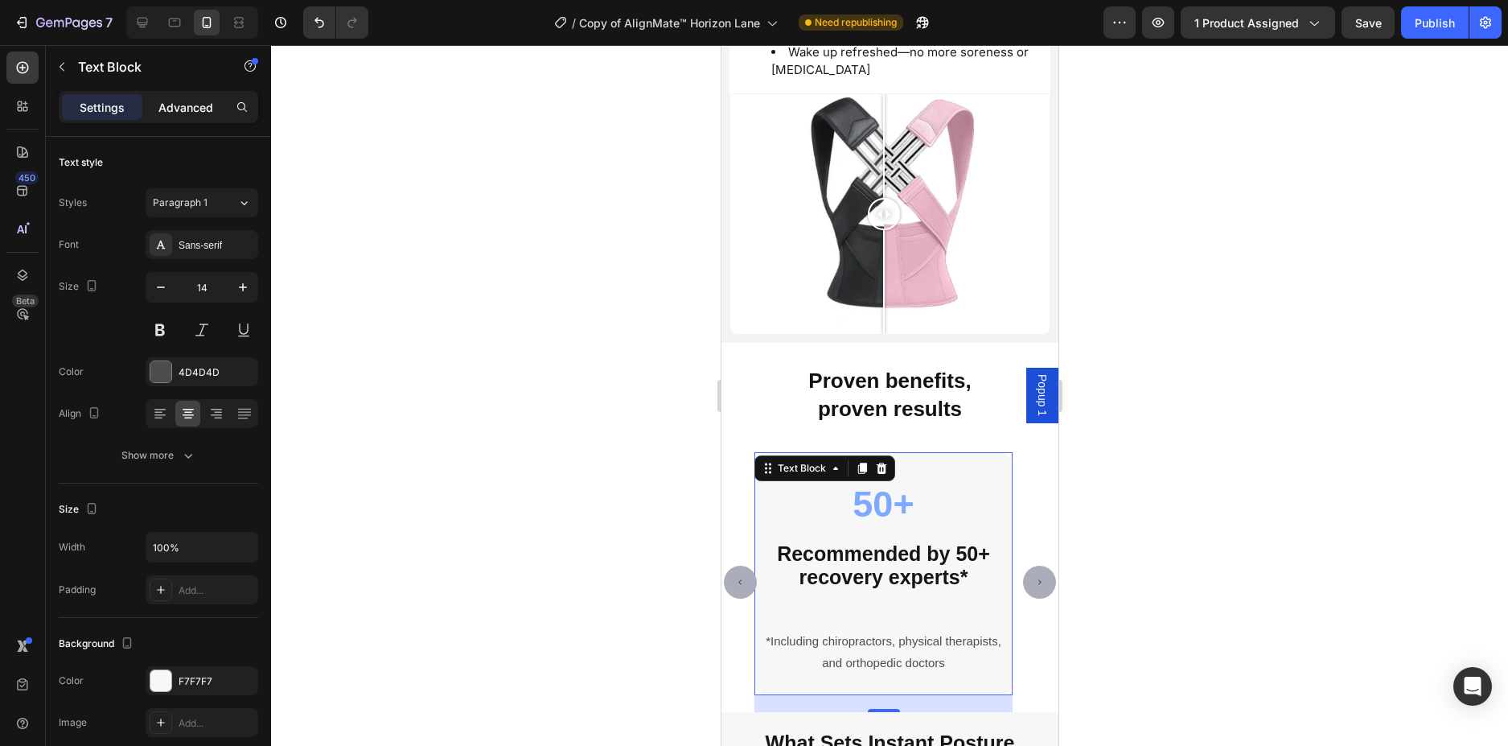
click at [183, 102] on p "Advanced" at bounding box center [185, 107] width 55 height 17
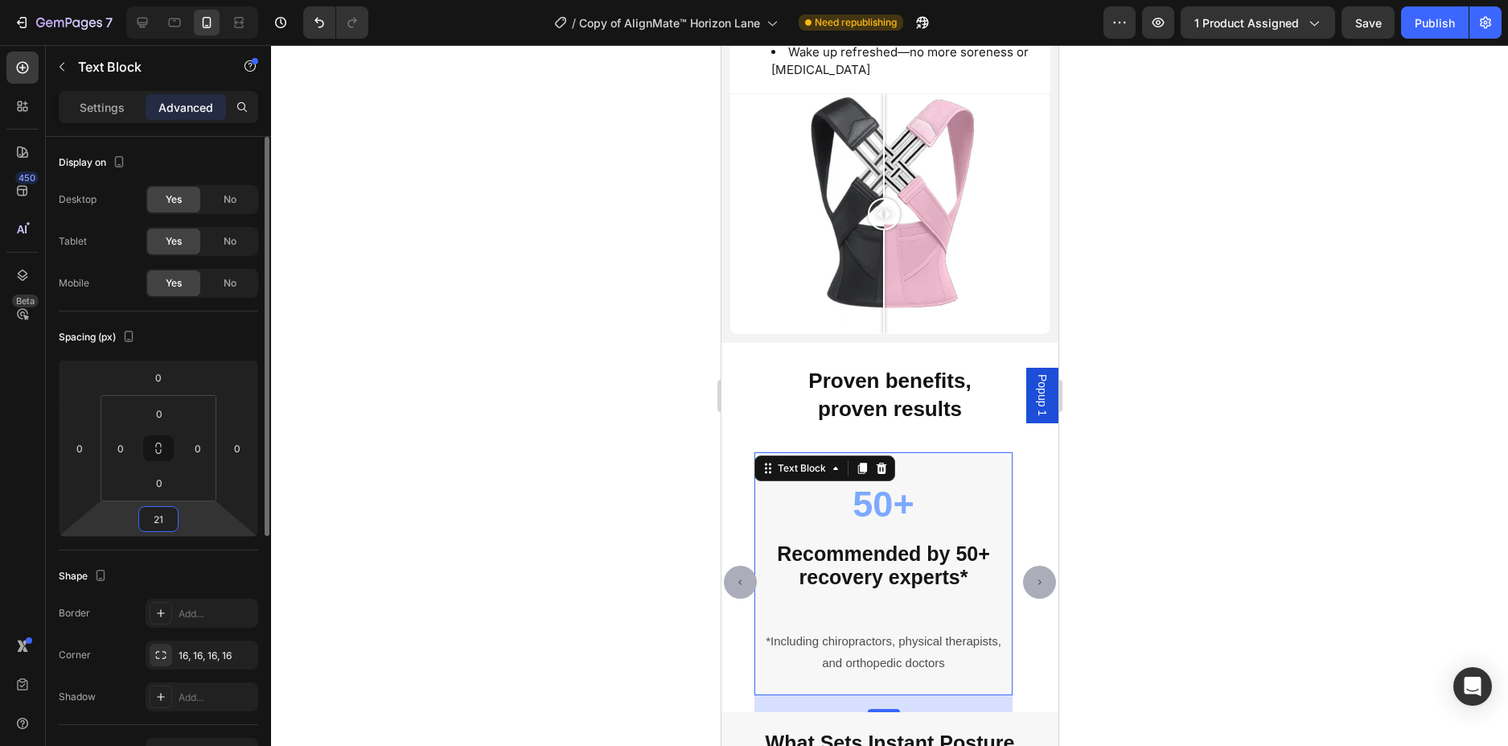
click at [165, 521] on input "21" at bounding box center [158, 519] width 32 height 24
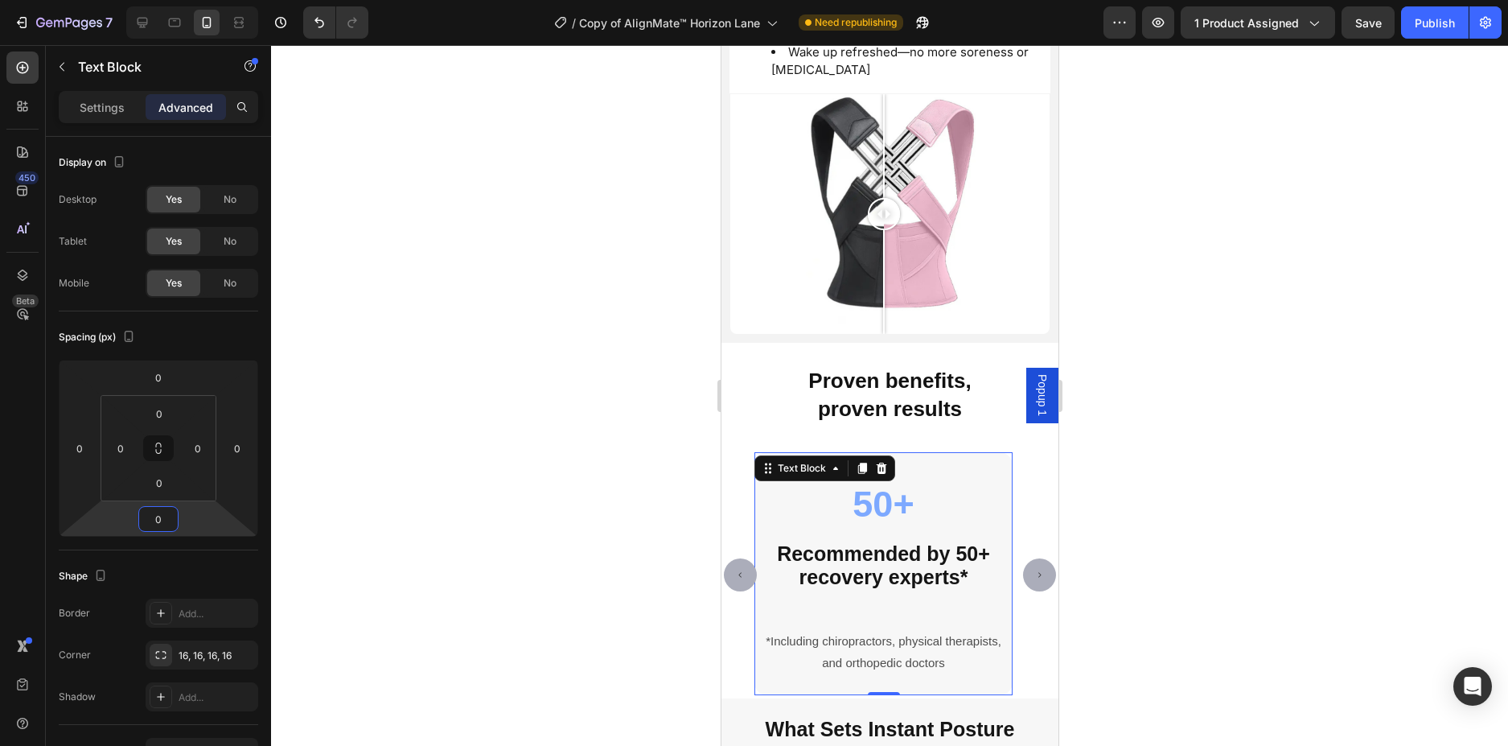
click at [512, 508] on div at bounding box center [889, 395] width 1237 height 701
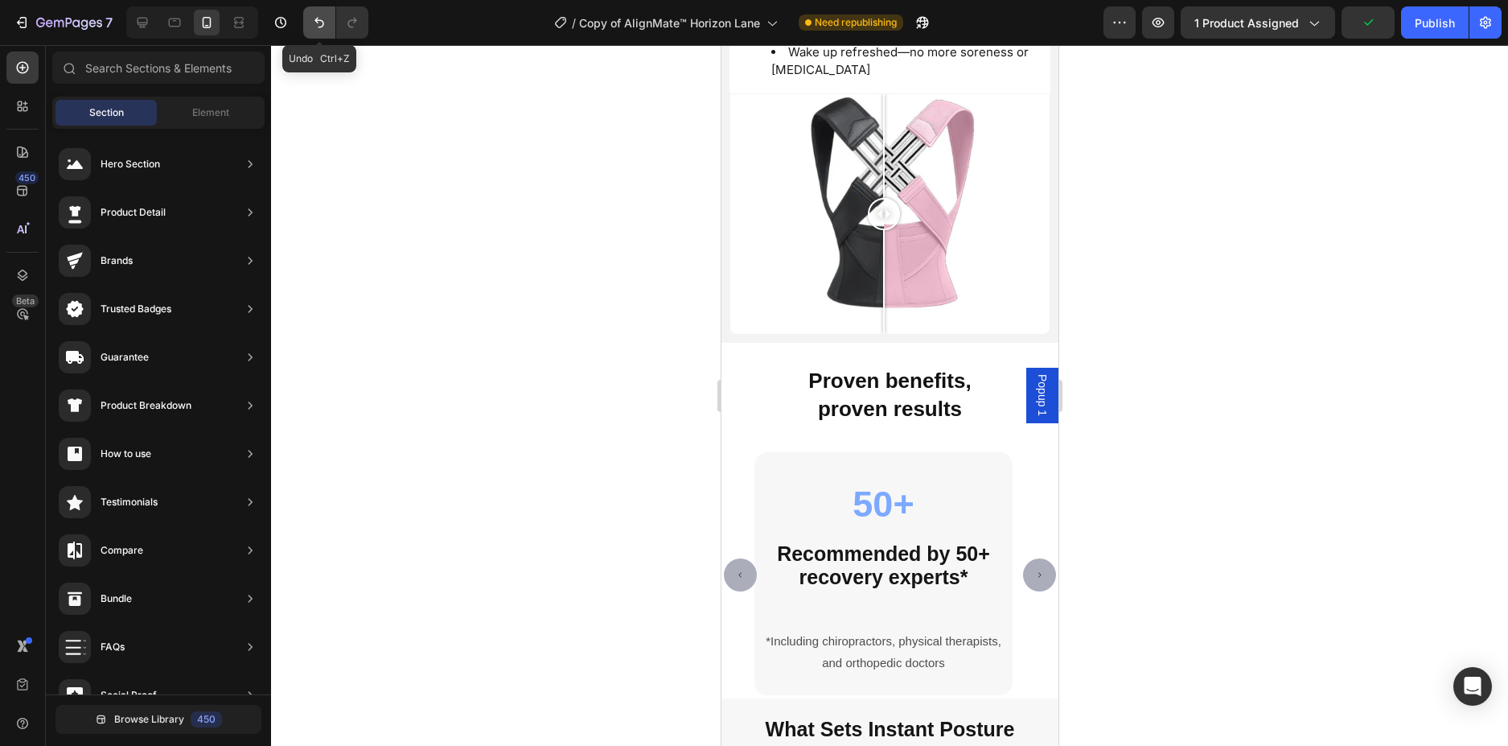
click at [319, 18] on icon "Undo/Redo" at bounding box center [319, 22] width 16 height 16
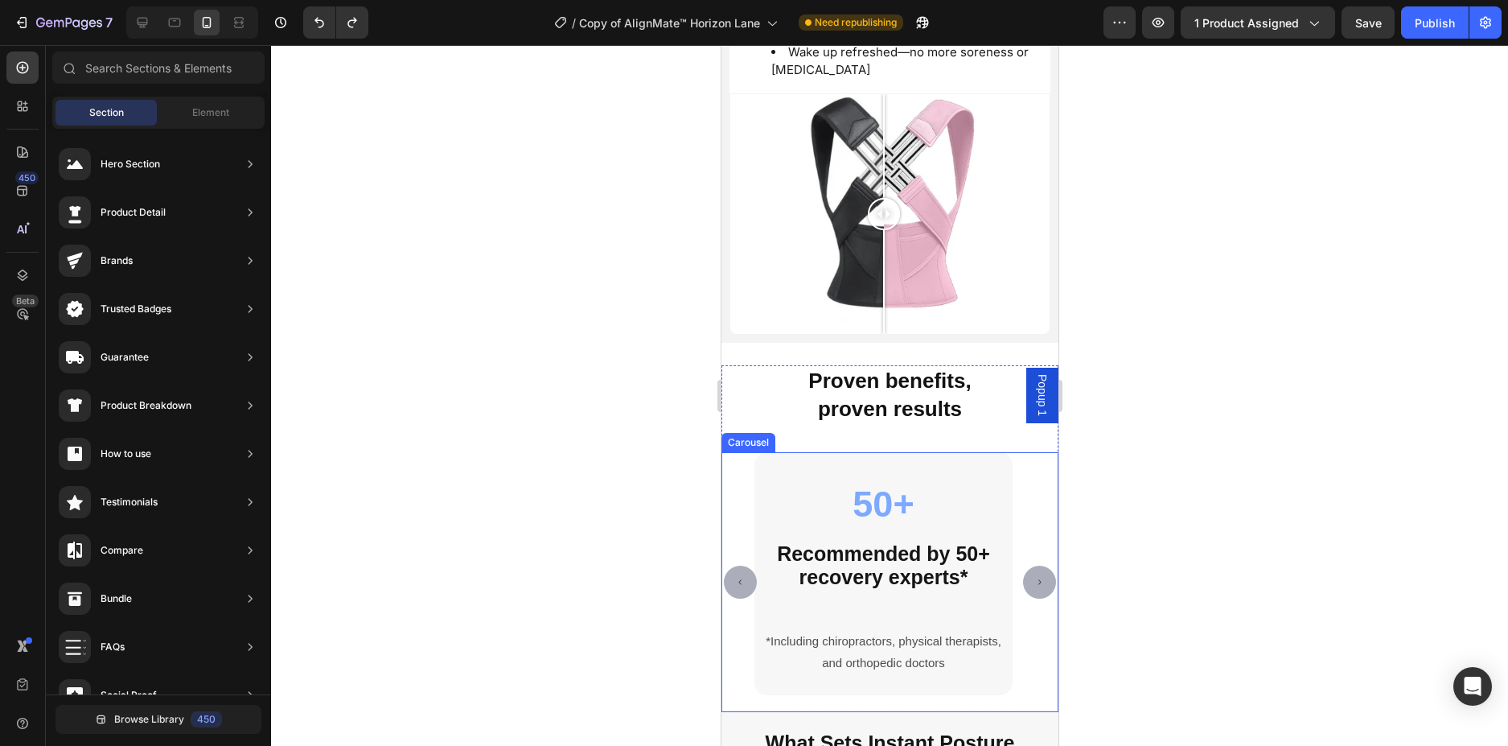
click at [741, 579] on button "Carousel Back Arrow" at bounding box center [739, 581] width 33 height 33
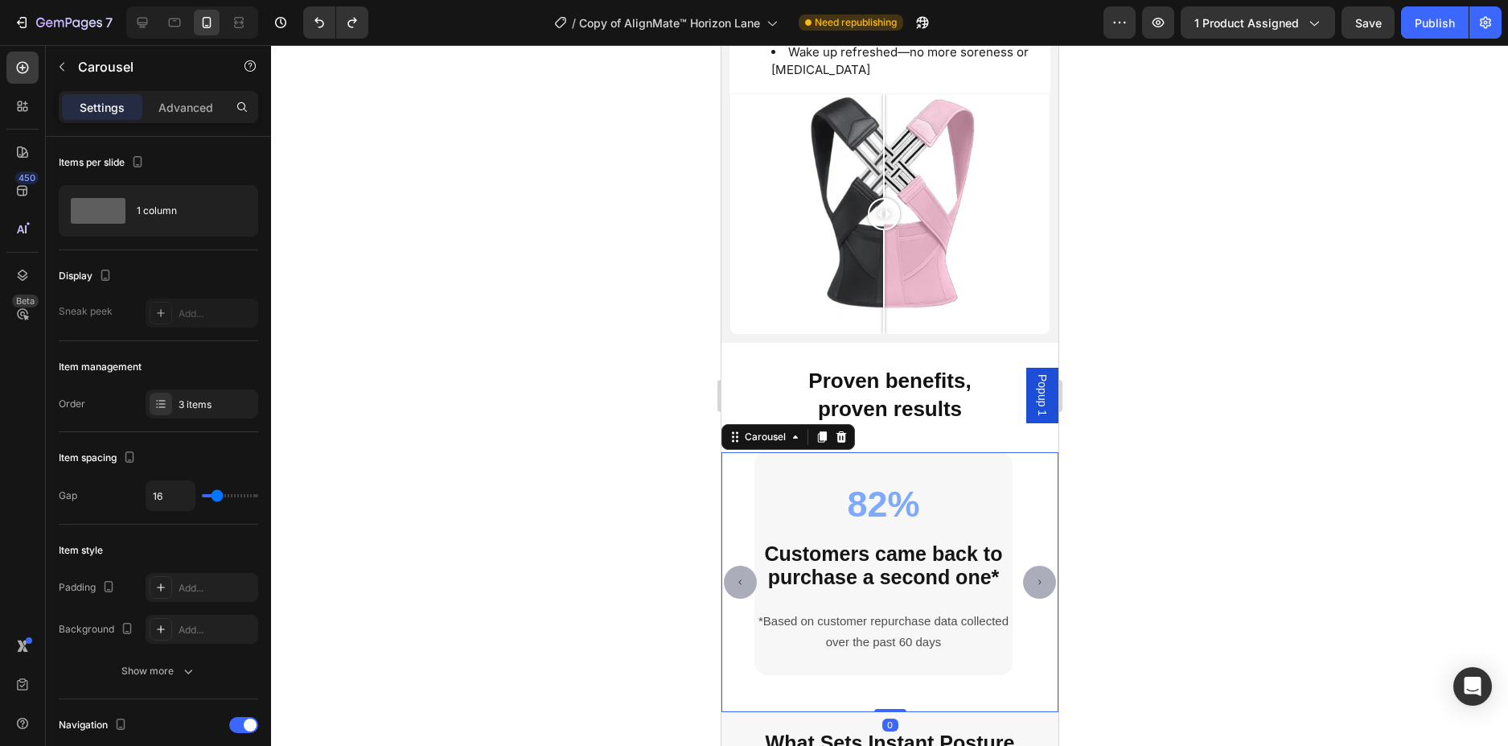
click at [741, 579] on button "Carousel Back Arrow" at bounding box center [739, 581] width 33 height 33
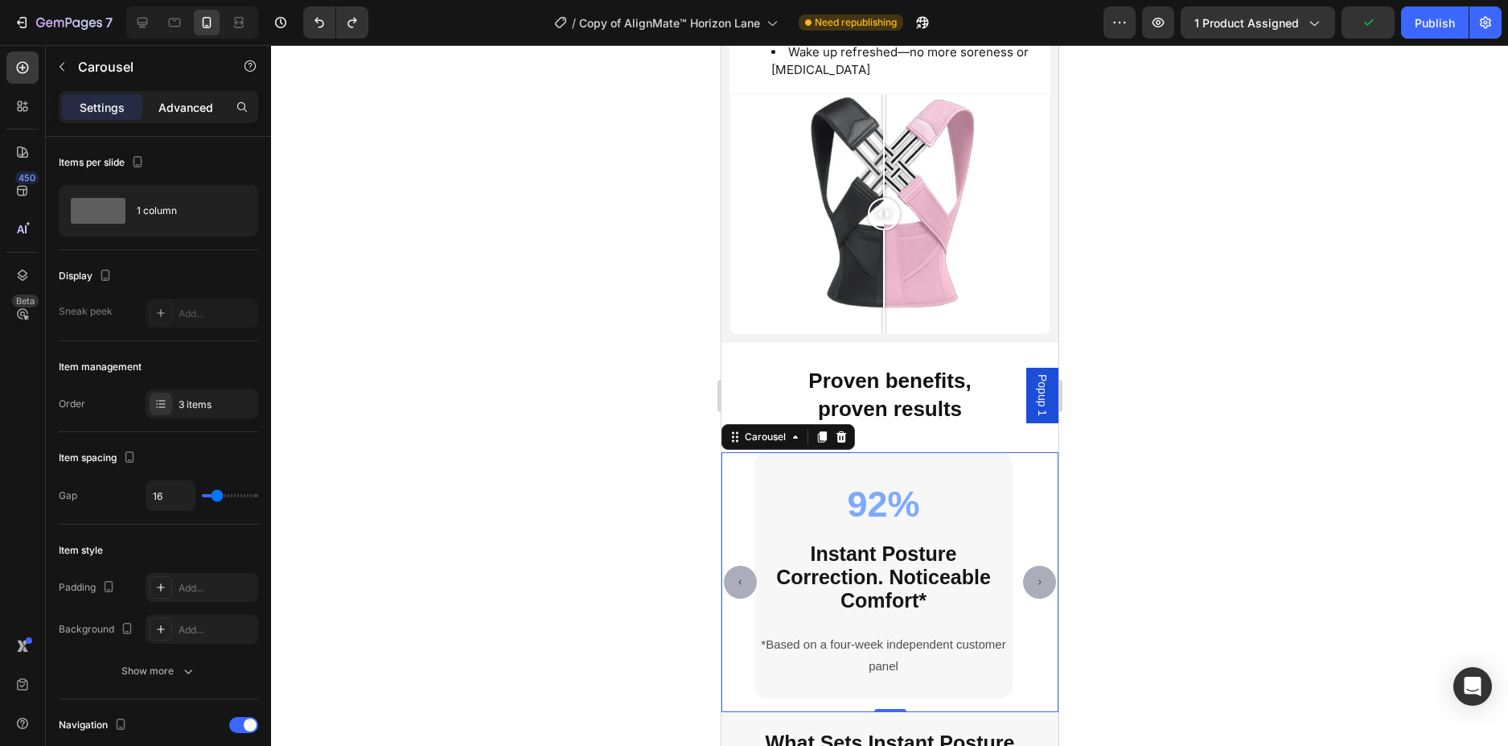
click at [179, 96] on div "Advanced" at bounding box center [186, 107] width 80 height 26
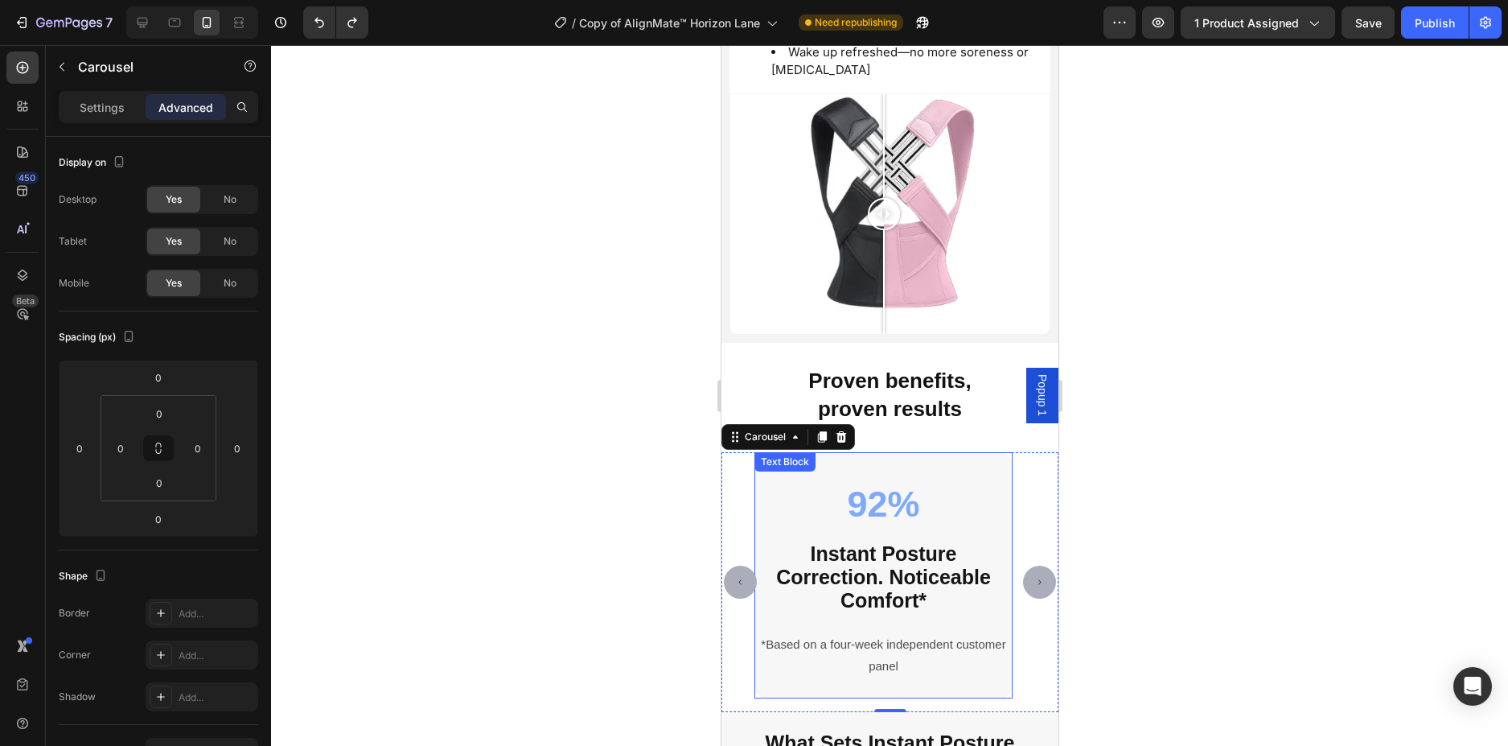
click at [924, 589] on strong "Instant Posture Correction. Noticeable Comfort*" at bounding box center [882, 576] width 215 height 69
click at [1036, 574] on button "Carousel Next Arrow" at bounding box center [1038, 581] width 33 height 33
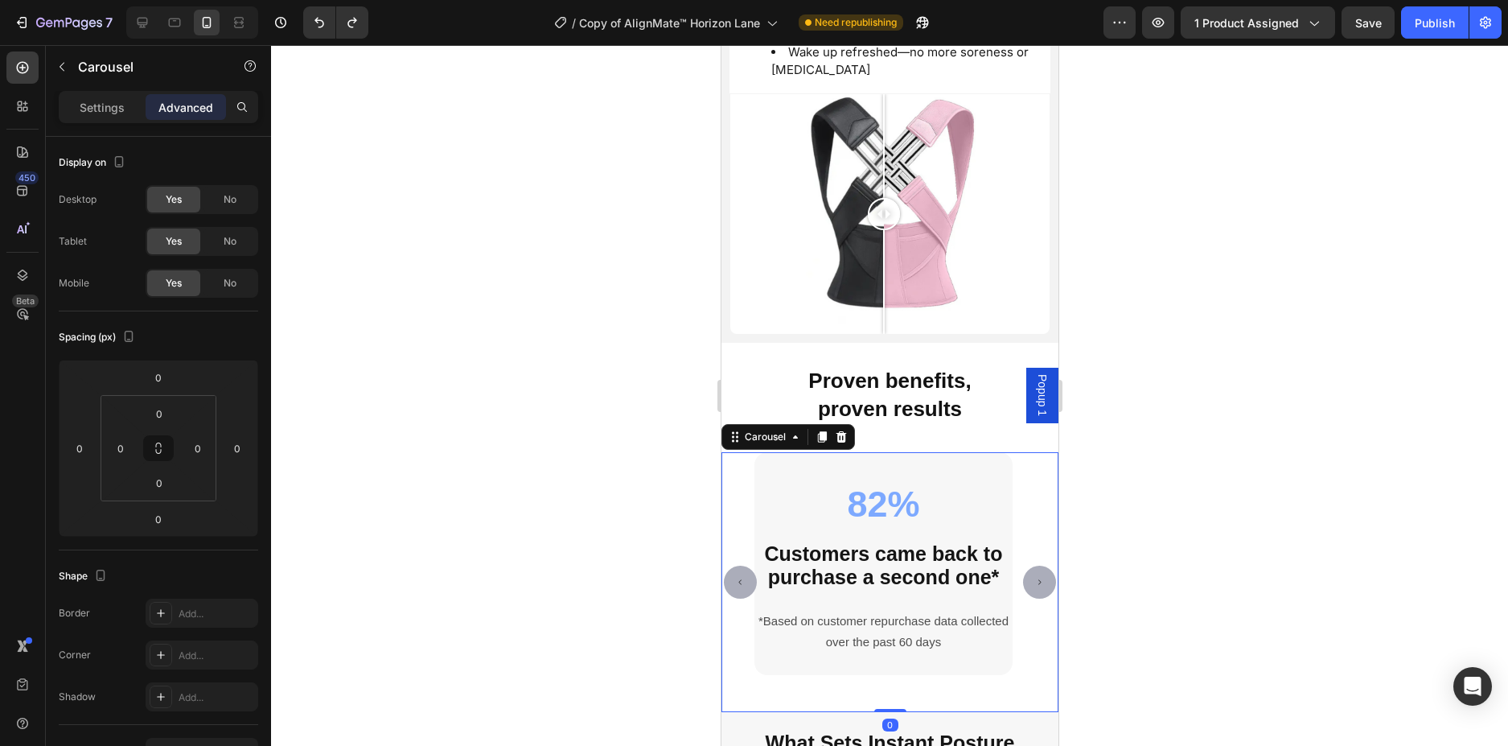
click at [731, 574] on button "Carousel Back Arrow" at bounding box center [739, 581] width 33 height 33
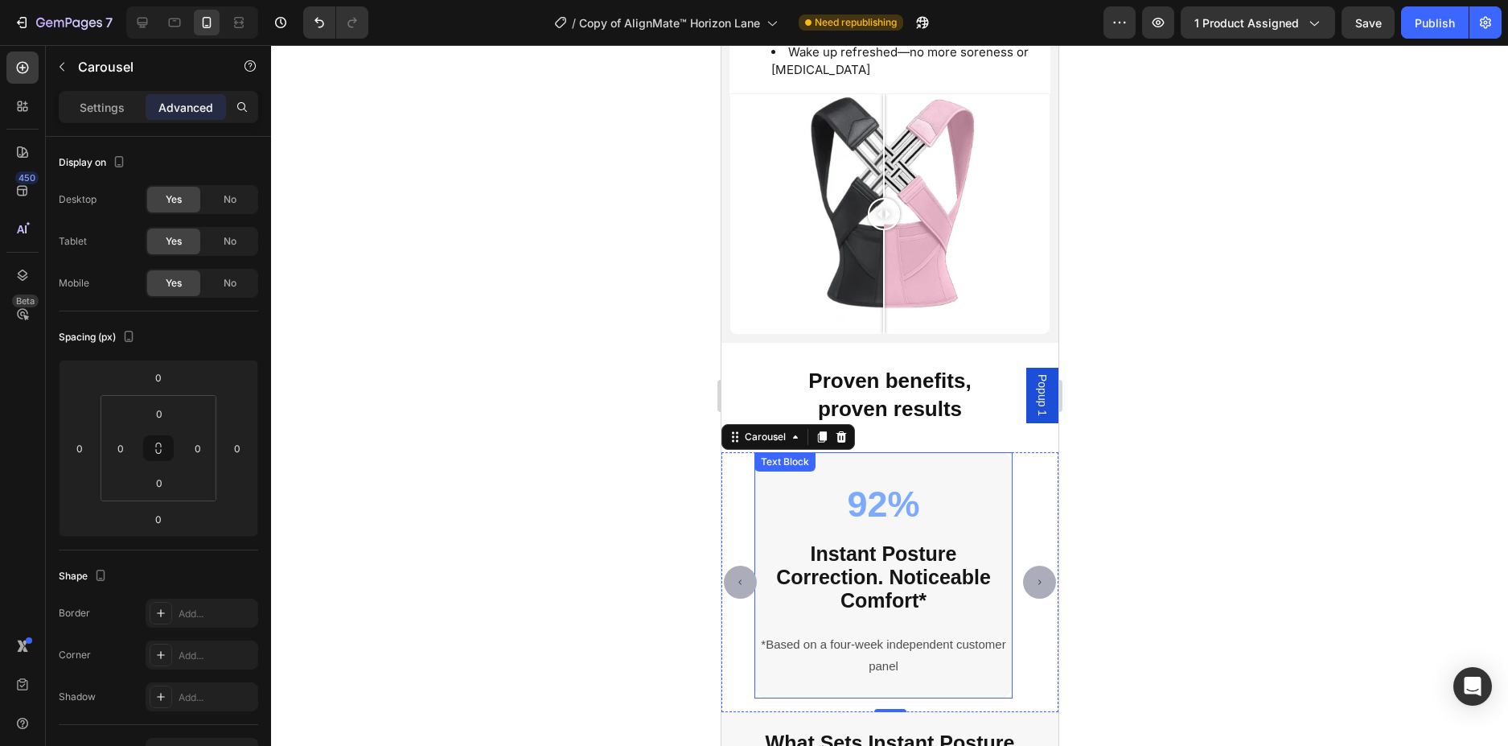
click at [923, 569] on strong "Instant Posture Correction. Noticeable Comfort*" at bounding box center [882, 576] width 215 height 69
click at [927, 591] on p "Instant Posture Correction. Noticeable Comfort*" at bounding box center [882, 579] width 255 height 71
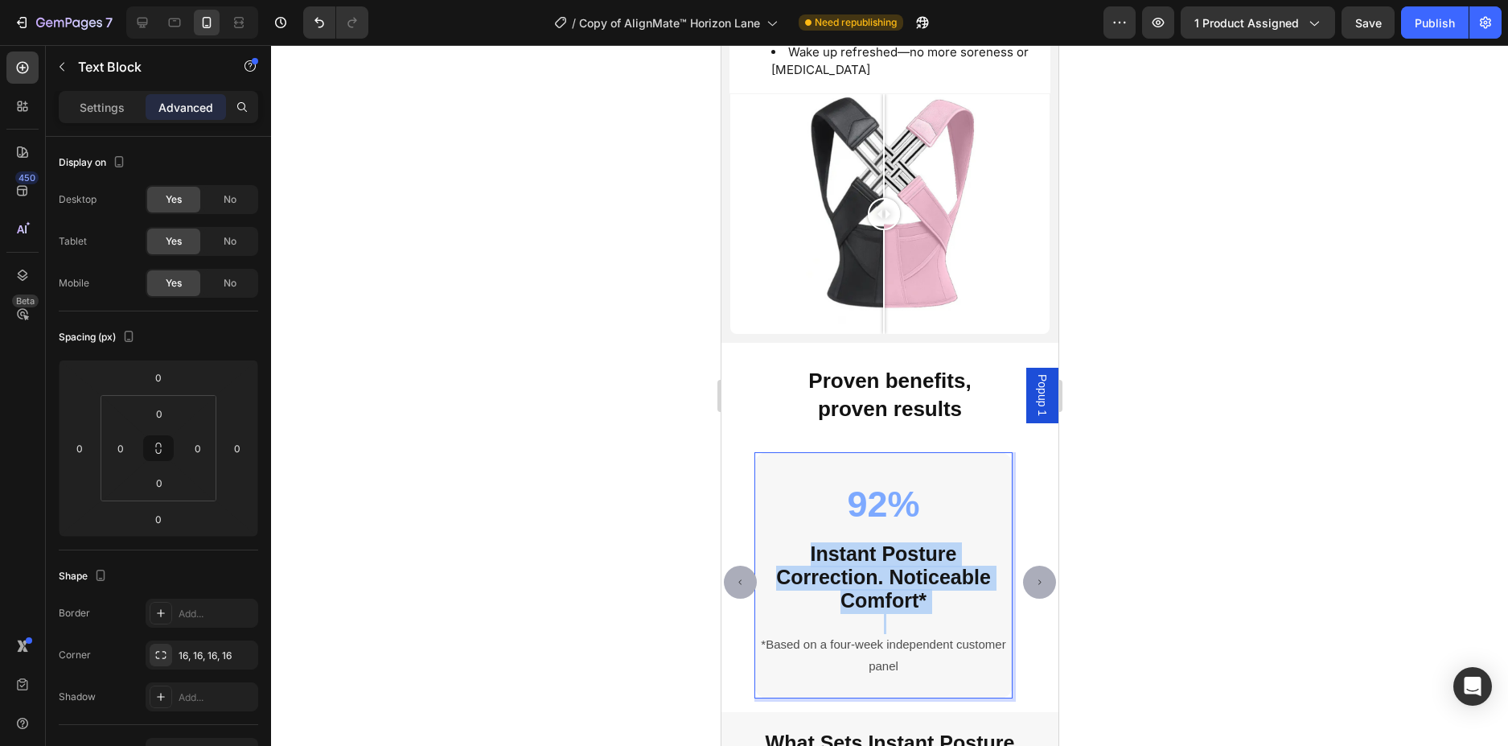
drag, startPoint x: 927, startPoint y: 591, endPoint x: 779, endPoint y: 549, distance: 153.0
click at [779, 549] on p "Instant Posture Correction. Noticeable Comfort*" at bounding box center [882, 579] width 255 height 71
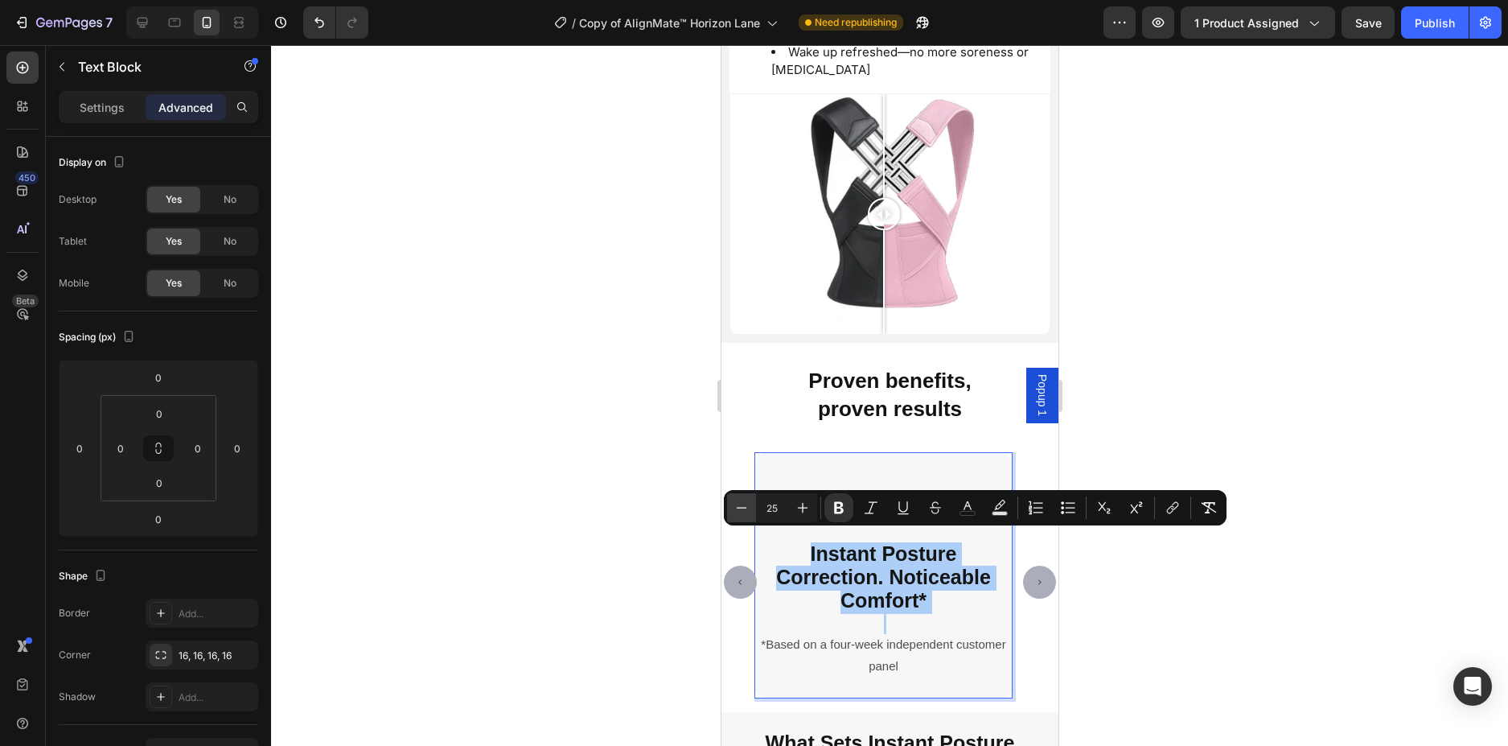
click at [738, 510] on icon "Editor contextual toolbar" at bounding box center [742, 507] width 16 height 16
type input "24"
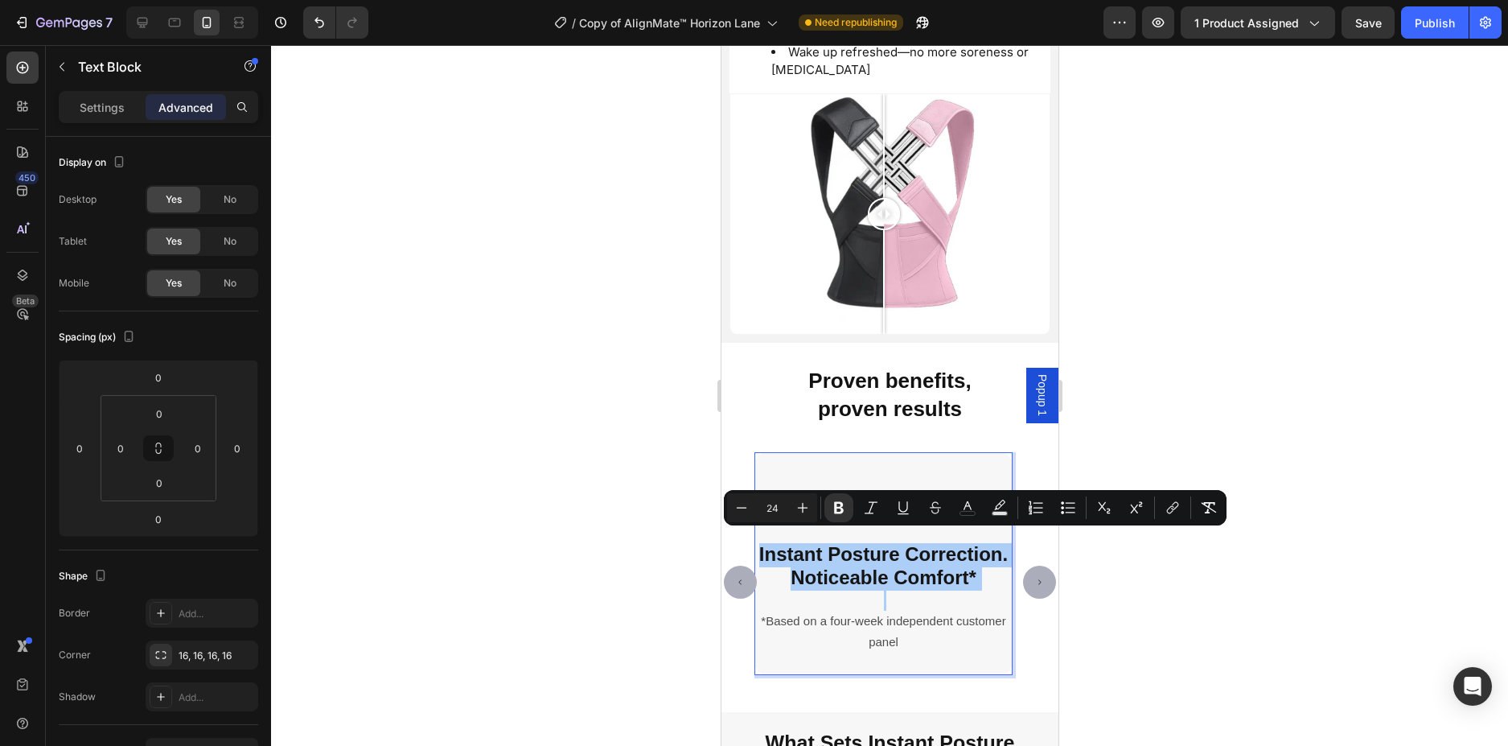
click at [588, 578] on div at bounding box center [889, 395] width 1237 height 701
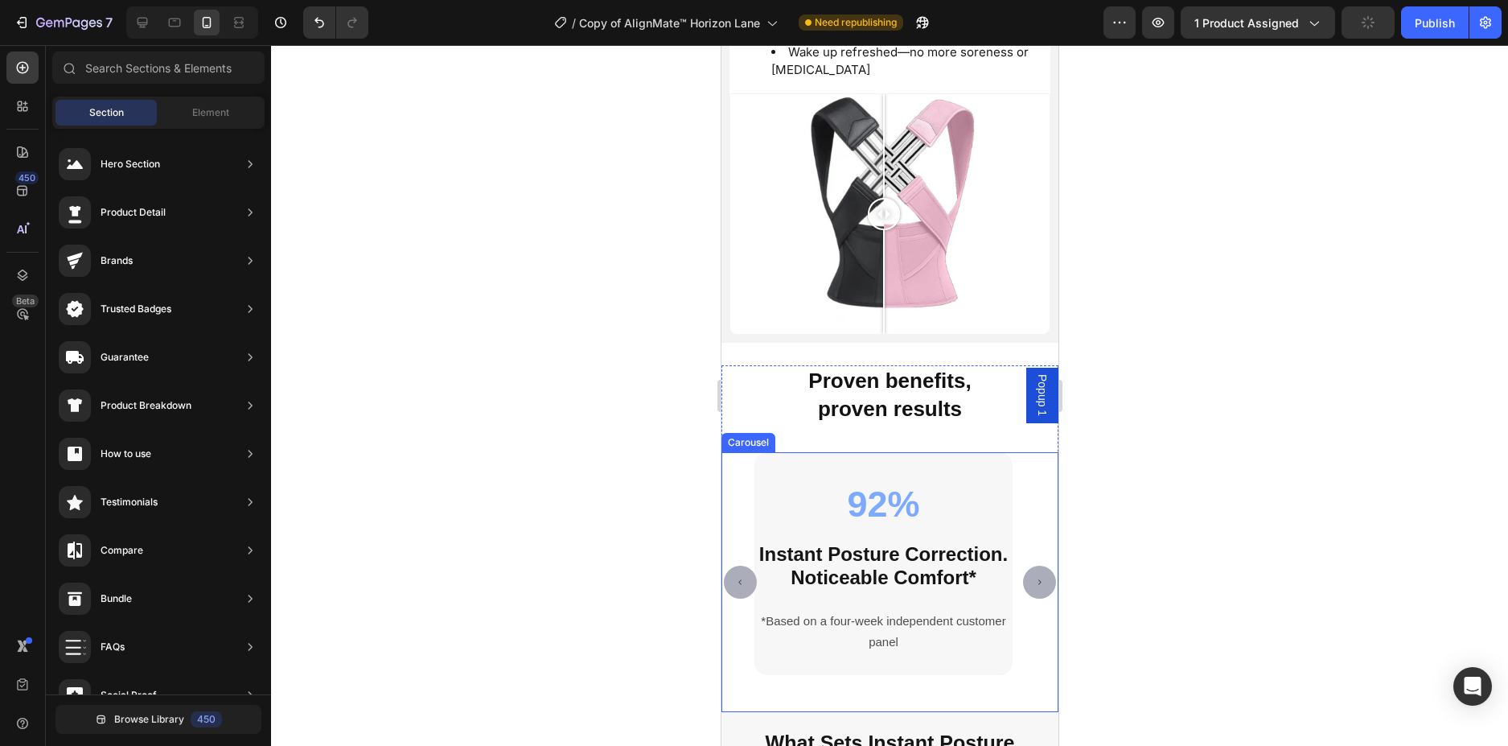
click at [1035, 578] on icon "Carousel Next Arrow" at bounding box center [1038, 581] width 7 height 7
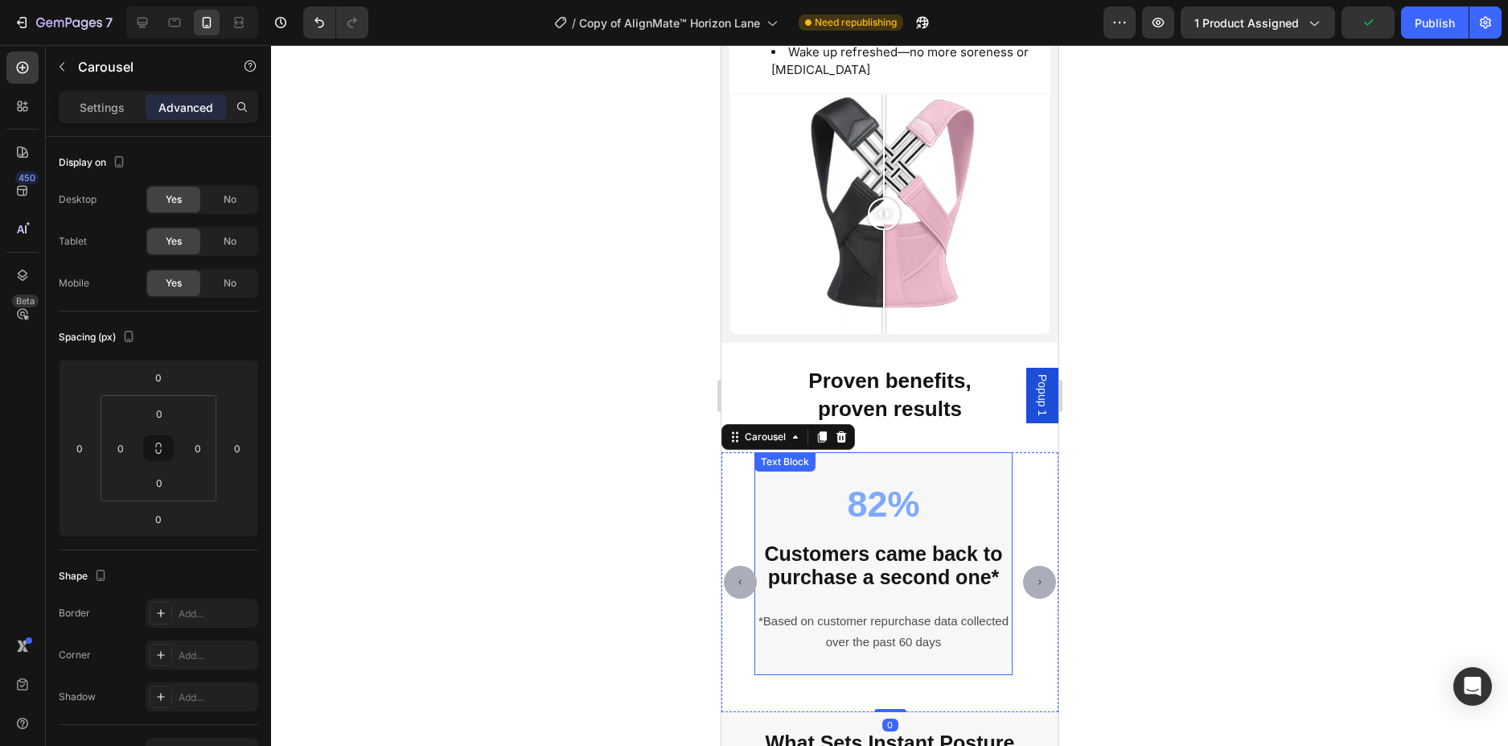
click at [990, 568] on strong "Customers came back to purchase a second one*" at bounding box center [883, 565] width 238 height 46
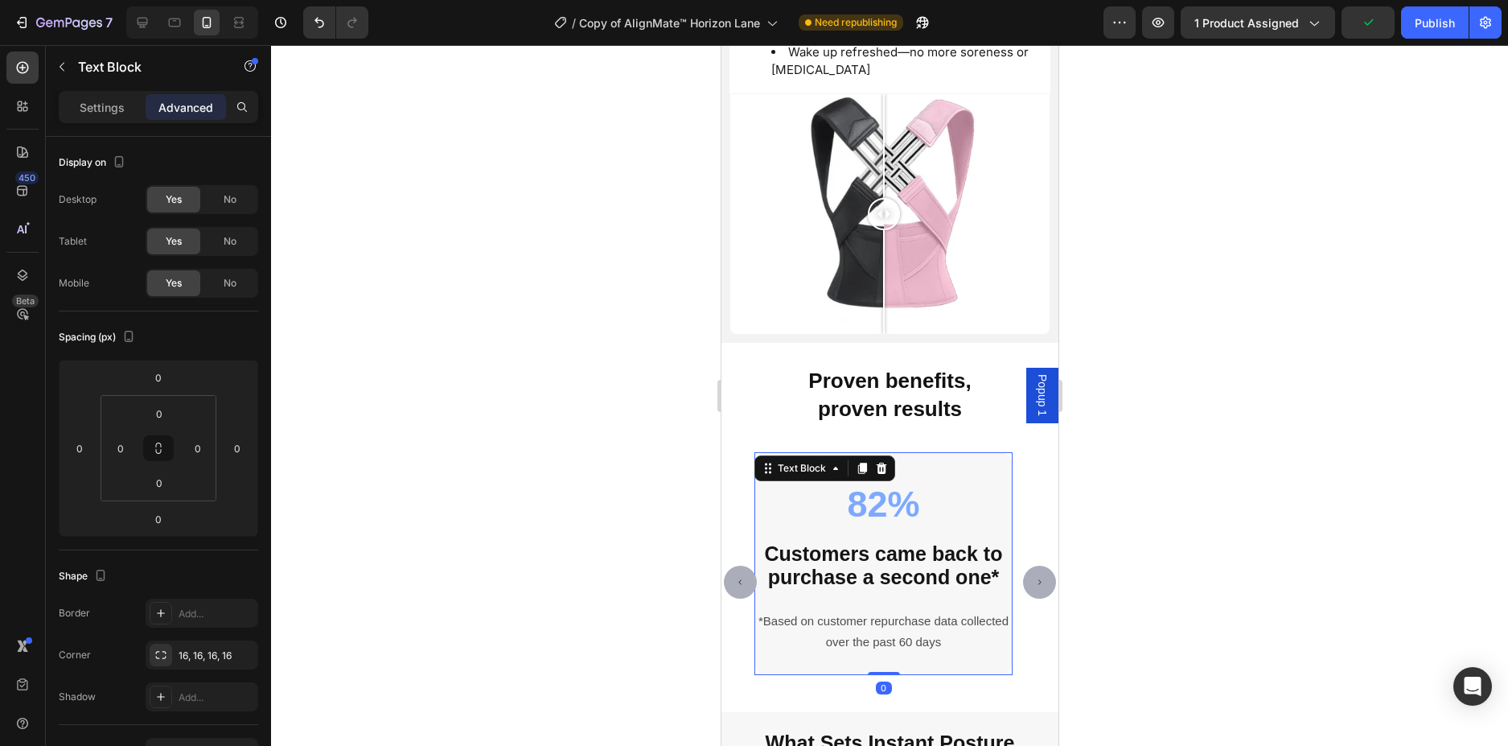
click at [997, 570] on strong "Customers came back to purchase a second one*" at bounding box center [883, 565] width 238 height 46
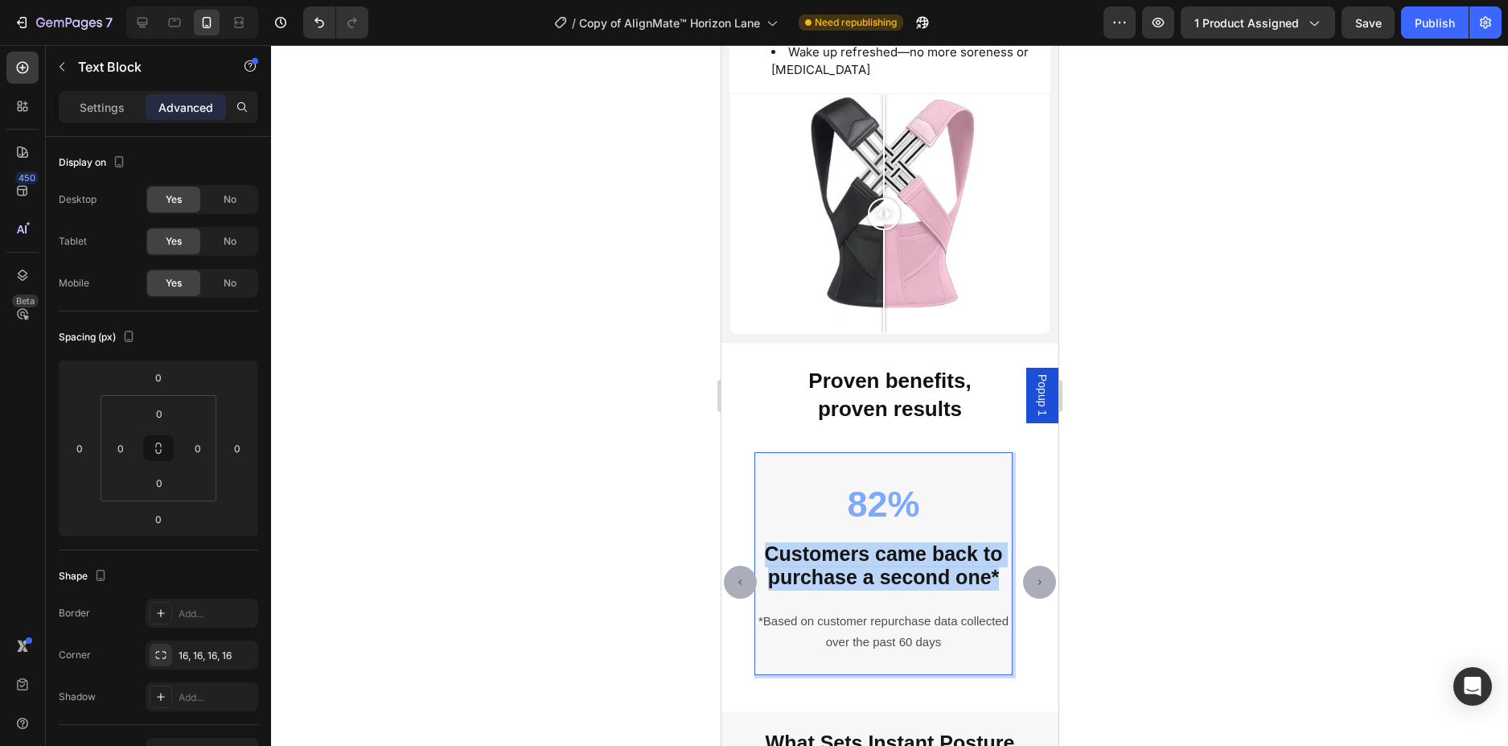
drag, startPoint x: 997, startPoint y: 570, endPoint x: 766, endPoint y: 539, distance: 233.0
click at [766, 542] on strong "Customers came back to purchase a second one*" at bounding box center [883, 565] width 238 height 46
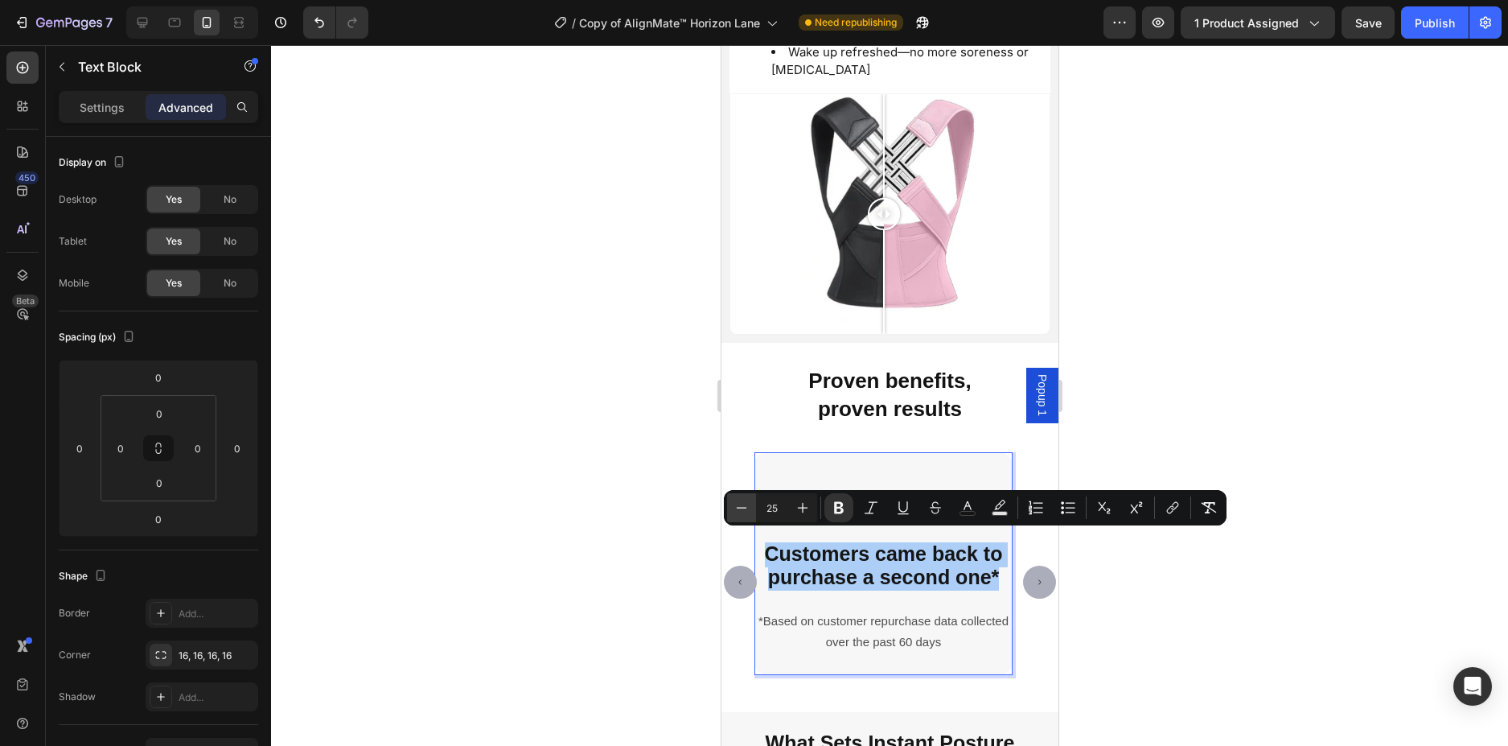
click at [747, 510] on icon "Editor contextual toolbar" at bounding box center [742, 507] width 16 height 16
type input "24"
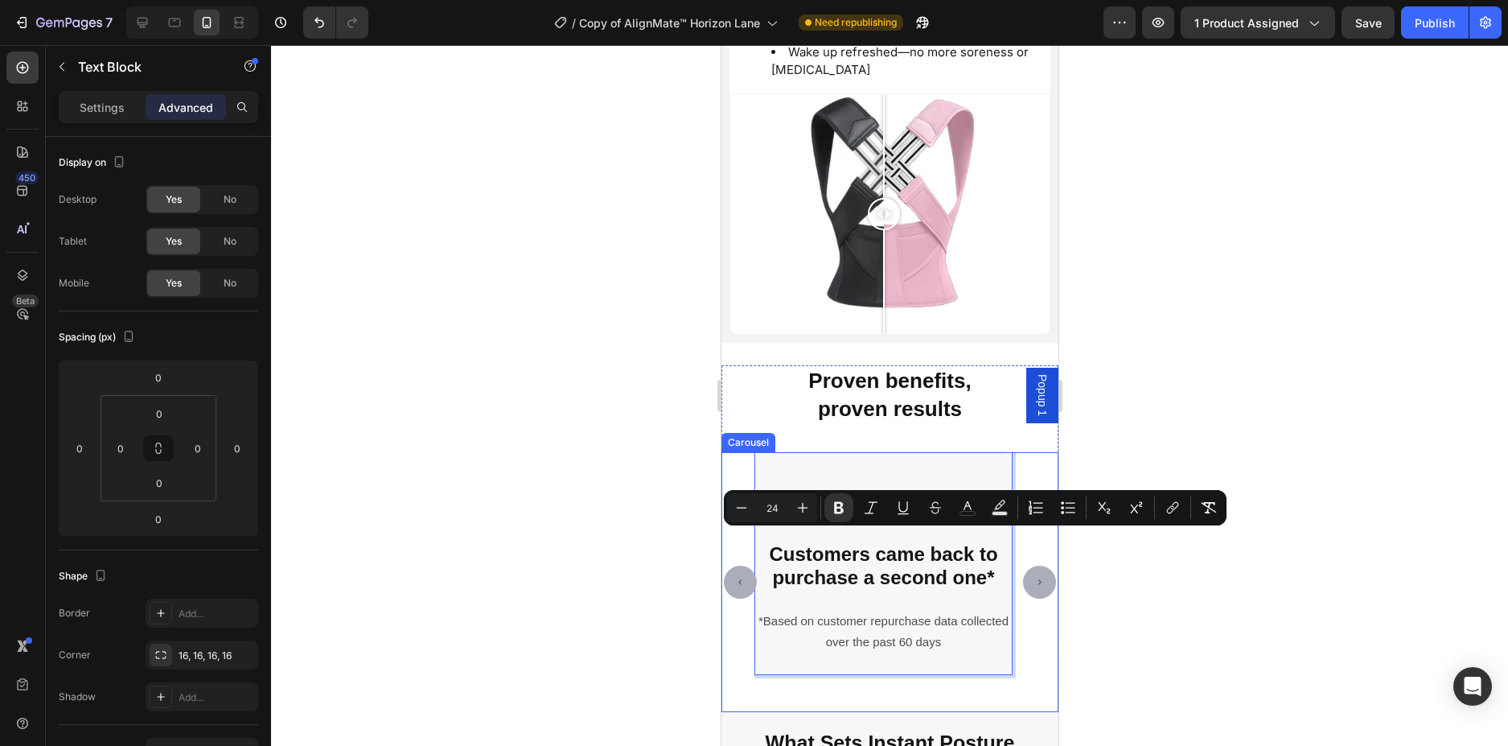
click at [1030, 573] on button "Carousel Next Arrow" at bounding box center [1038, 581] width 33 height 33
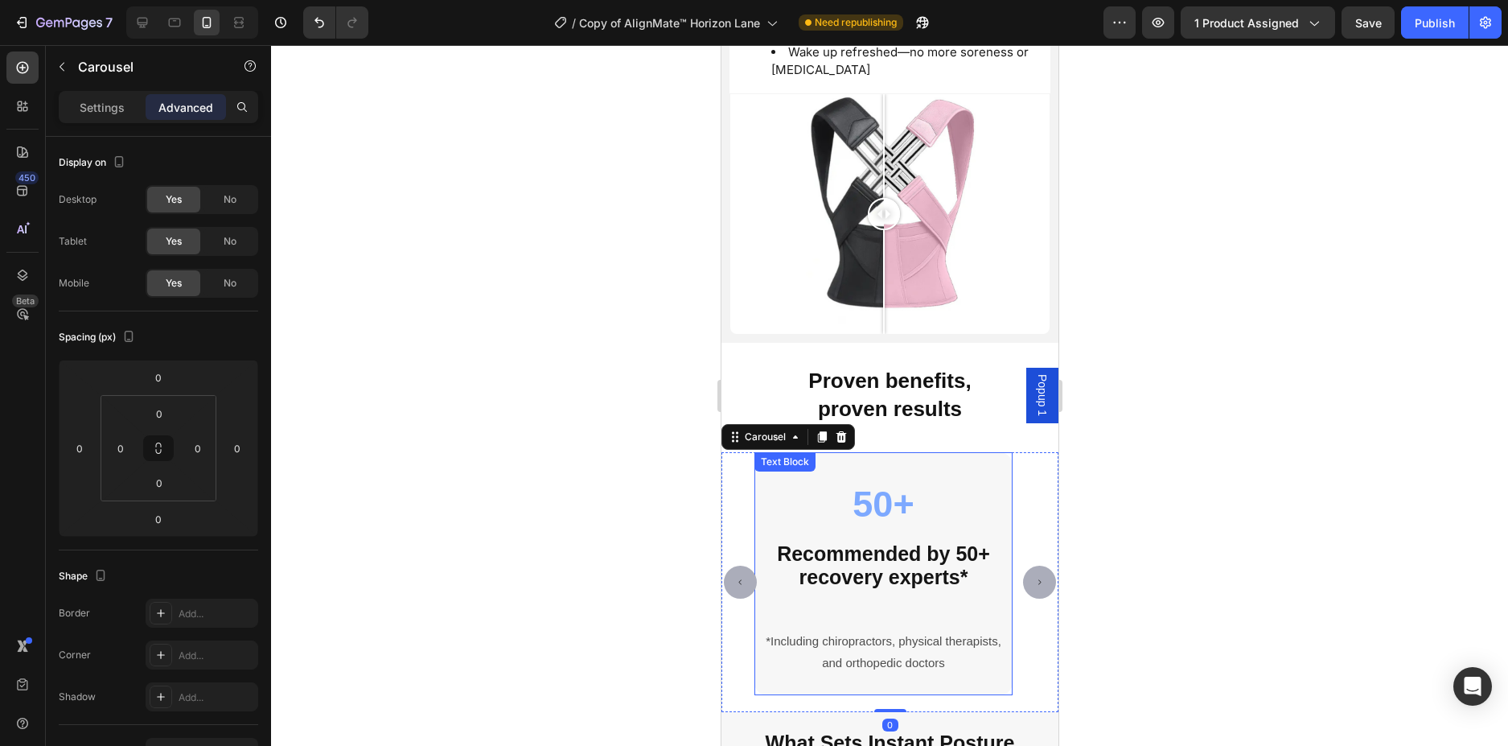
click at [977, 559] on p "Recommended by 50+ recovery experts*" at bounding box center [882, 567] width 255 height 47
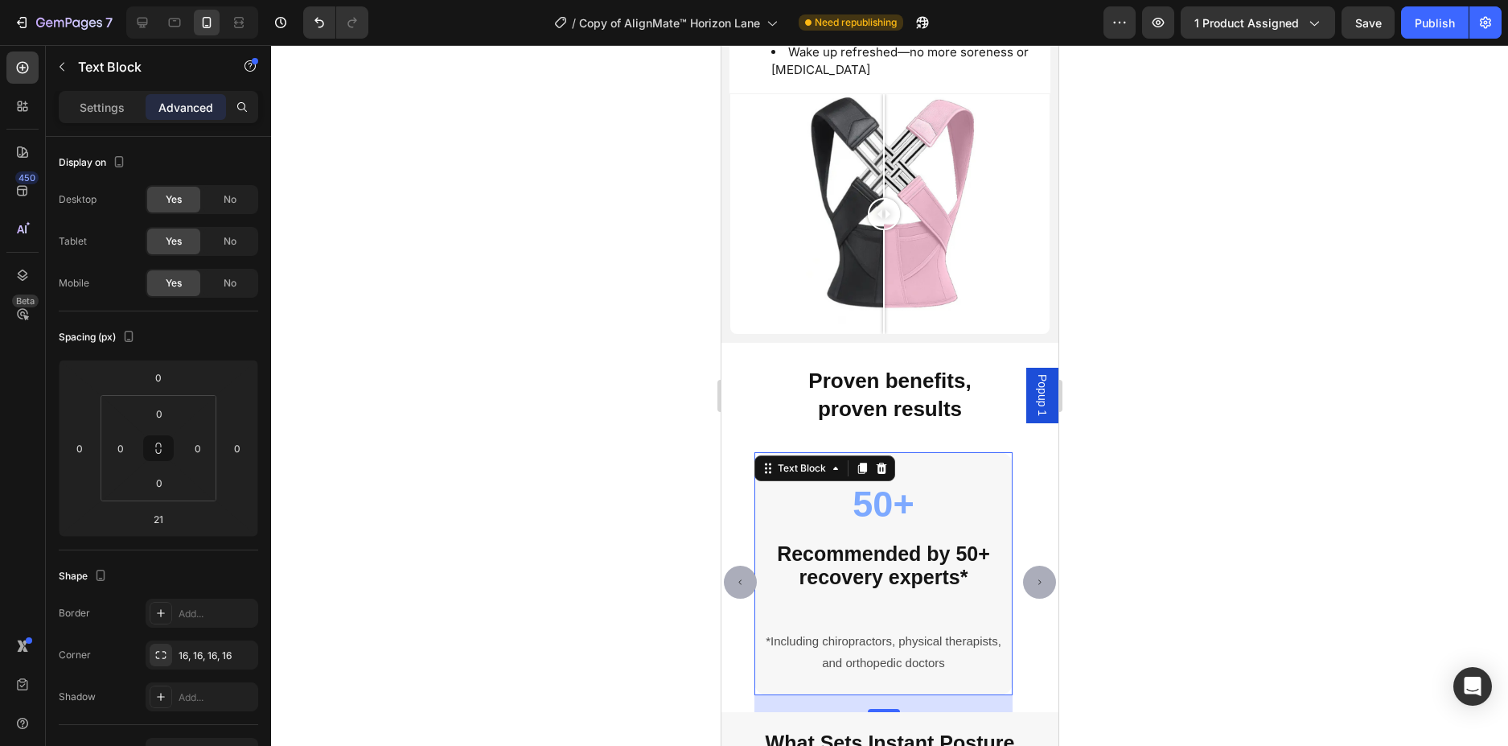
click at [973, 570] on p "Recommended by 50+ recovery experts*" at bounding box center [882, 567] width 255 height 47
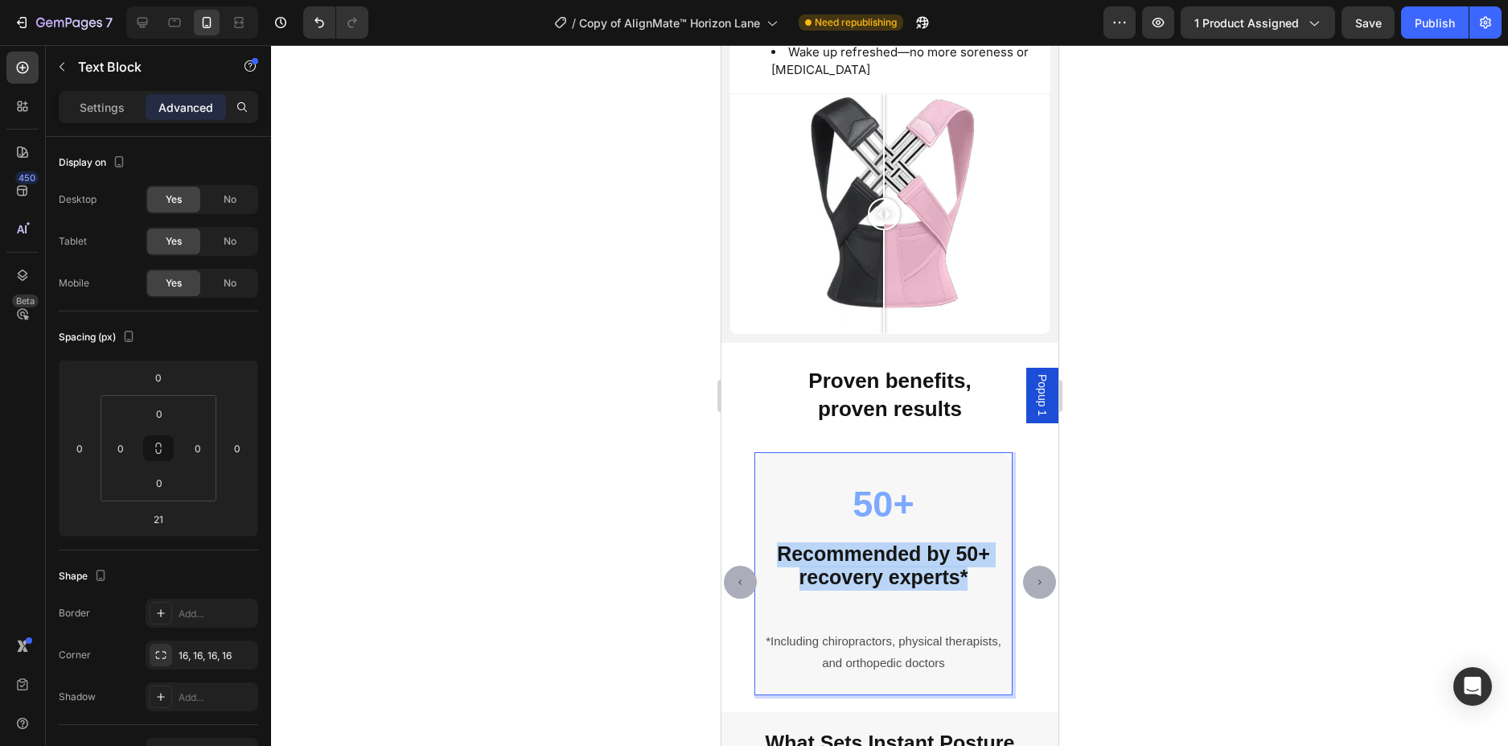
drag, startPoint x: 972, startPoint y: 571, endPoint x: 759, endPoint y: 536, distance: 216.1
click at [759, 544] on p "Recommended by 50+ recovery experts*" at bounding box center [882, 567] width 255 height 47
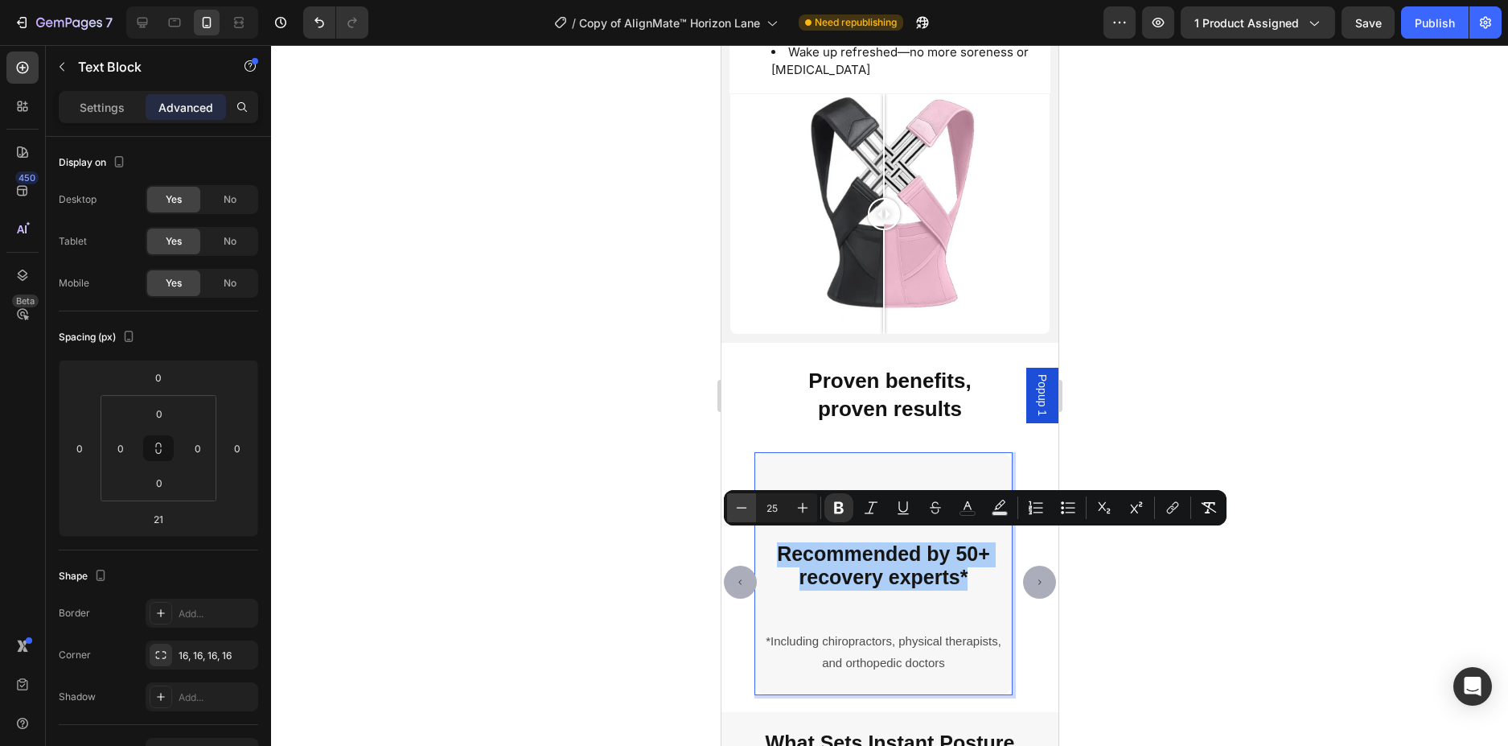
click at [747, 513] on icon "Editor contextual toolbar" at bounding box center [742, 507] width 16 height 16
type input "24"
click at [857, 610] on p "Rich Text Editor. Editing area: main" at bounding box center [882, 620] width 255 height 20
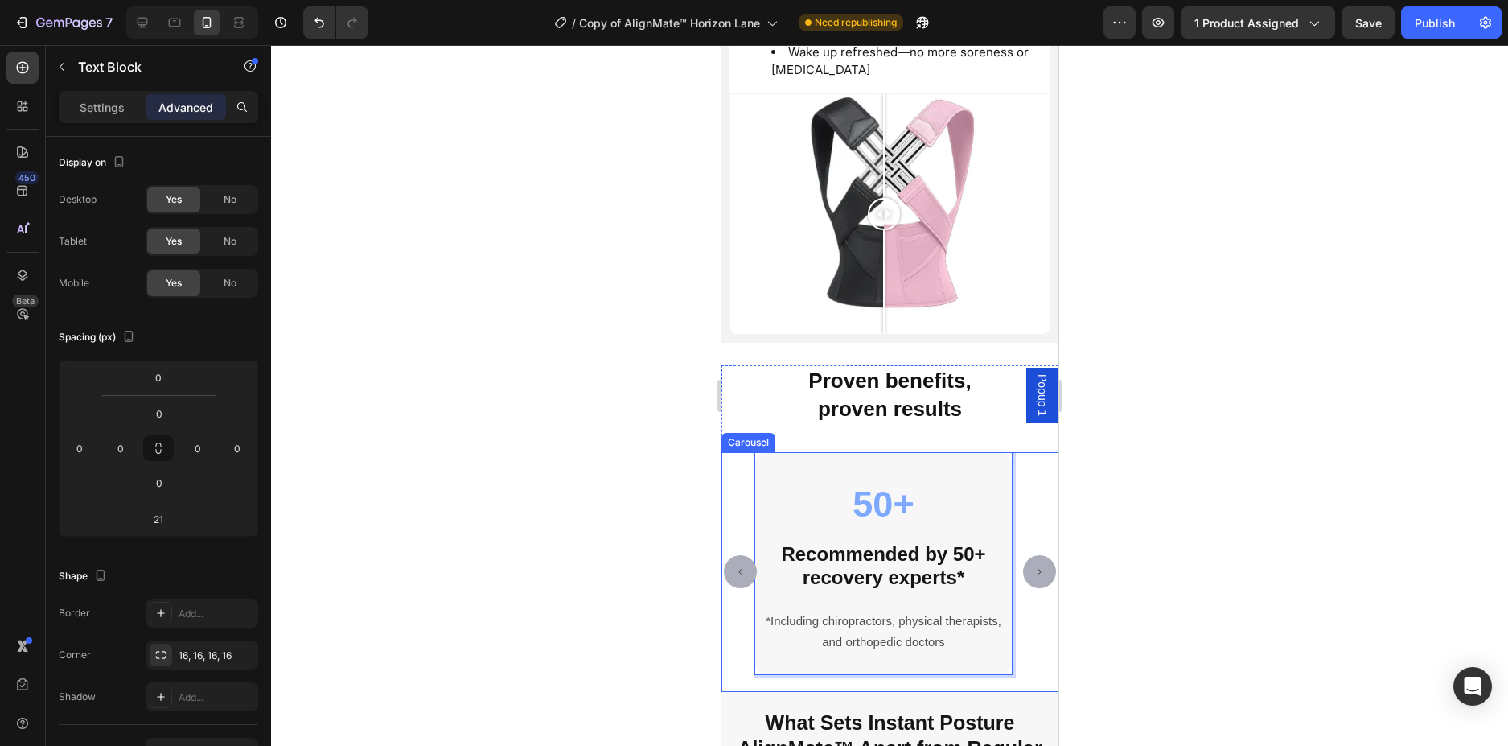
click at [739, 568] on icon "Carousel Back Arrow" at bounding box center [739, 571] width 7 height 7
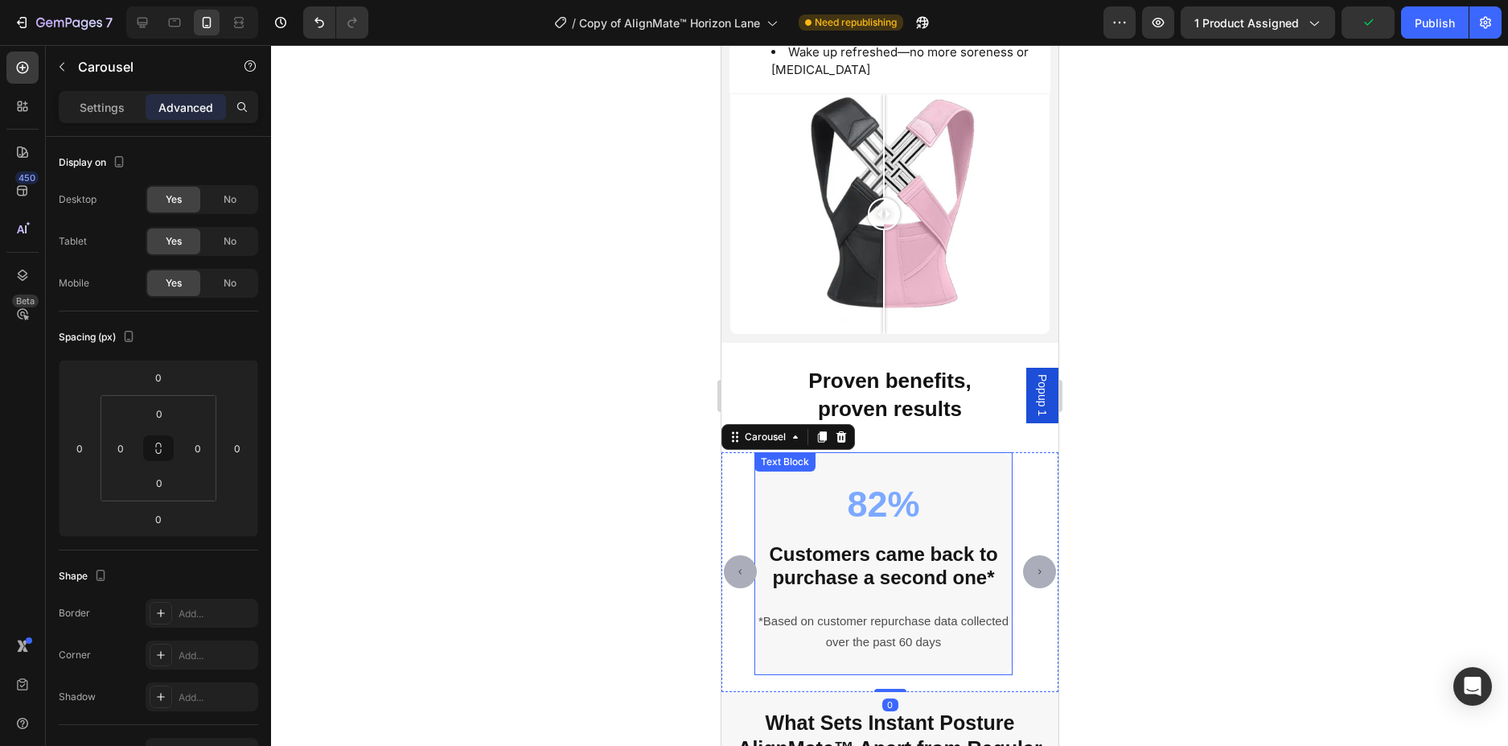
click at [890, 600] on p "Rich Text Editor. Editing area: main" at bounding box center [882, 600] width 255 height 20
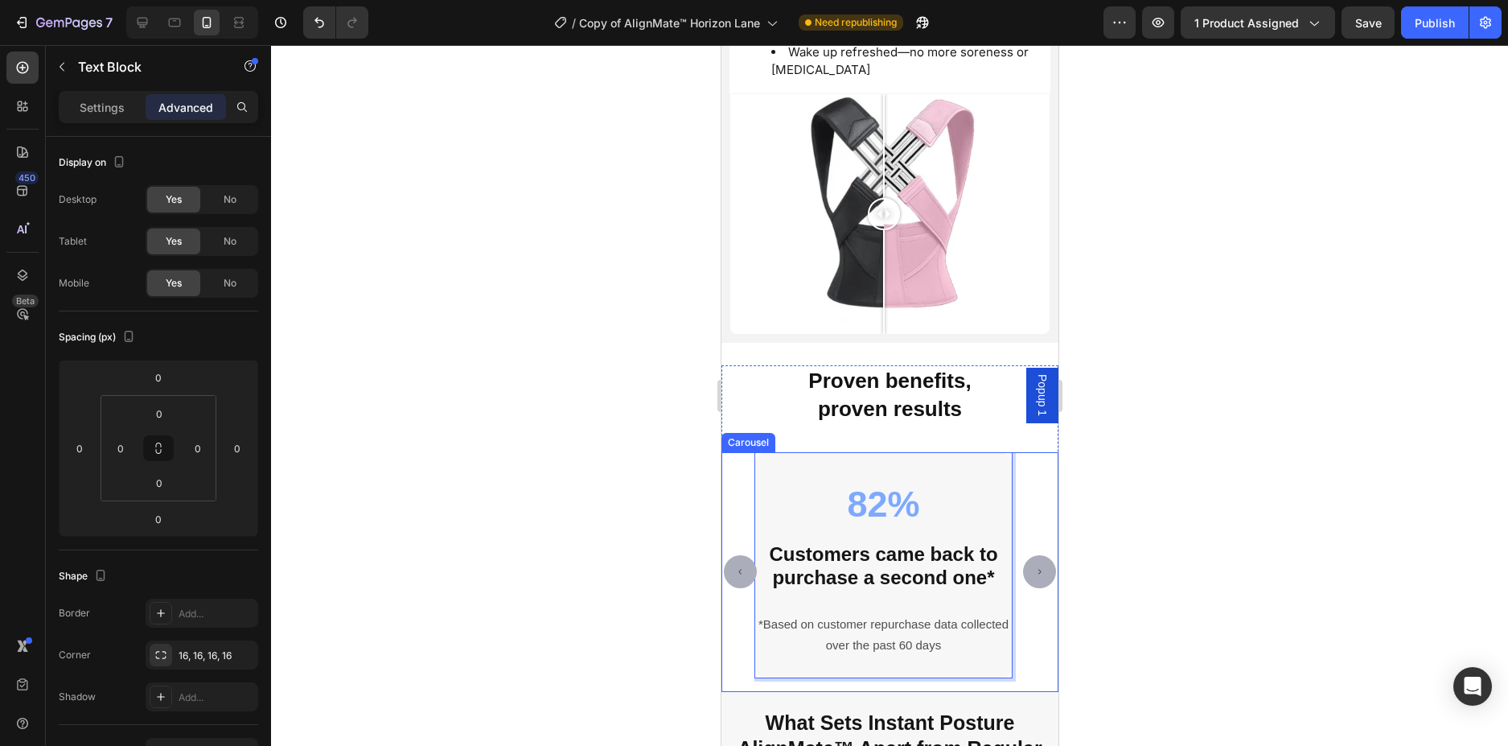
click at [1022, 569] on button "Carousel Next Arrow" at bounding box center [1038, 571] width 33 height 33
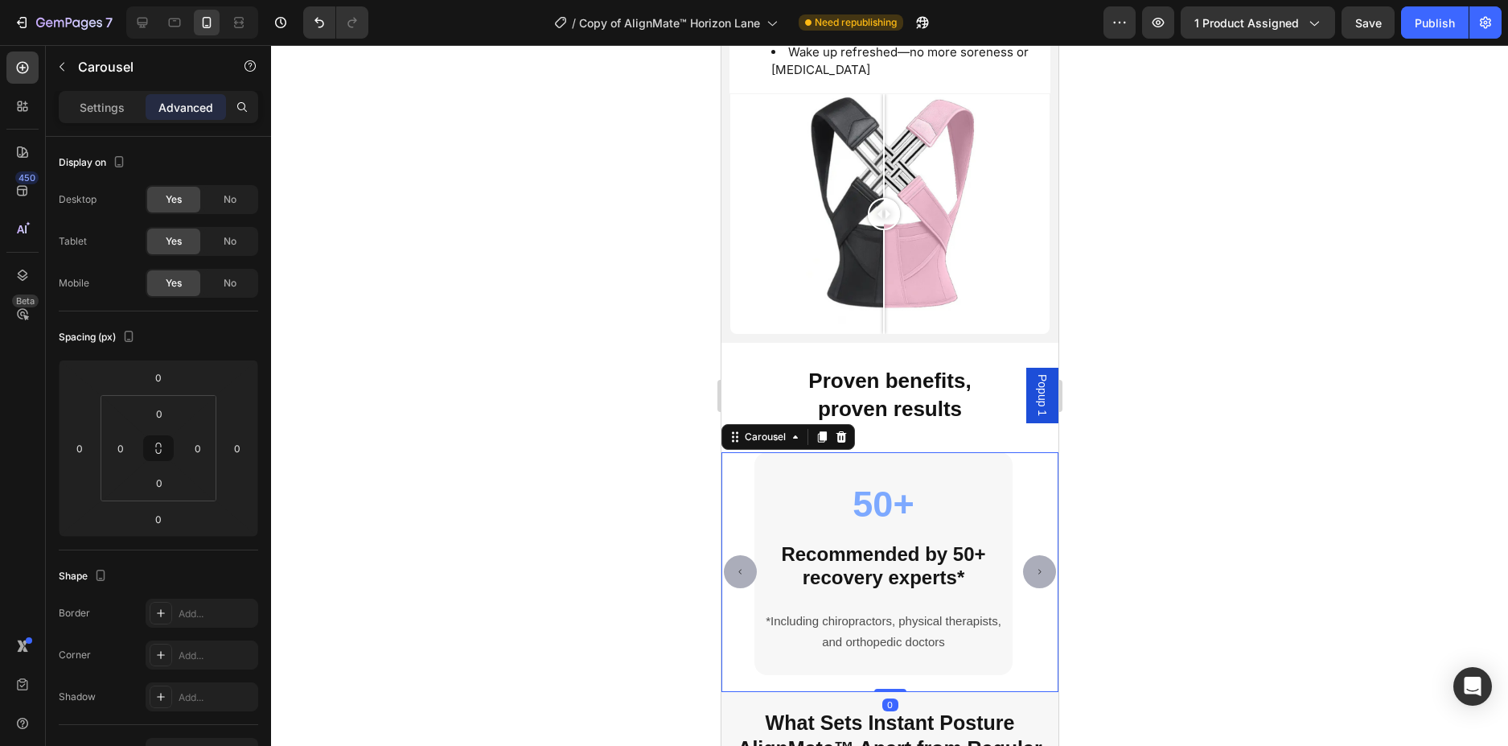
click at [741, 568] on icon "Carousel Back Arrow" at bounding box center [739, 571] width 7 height 7
click at [1124, 555] on div at bounding box center [889, 395] width 1237 height 701
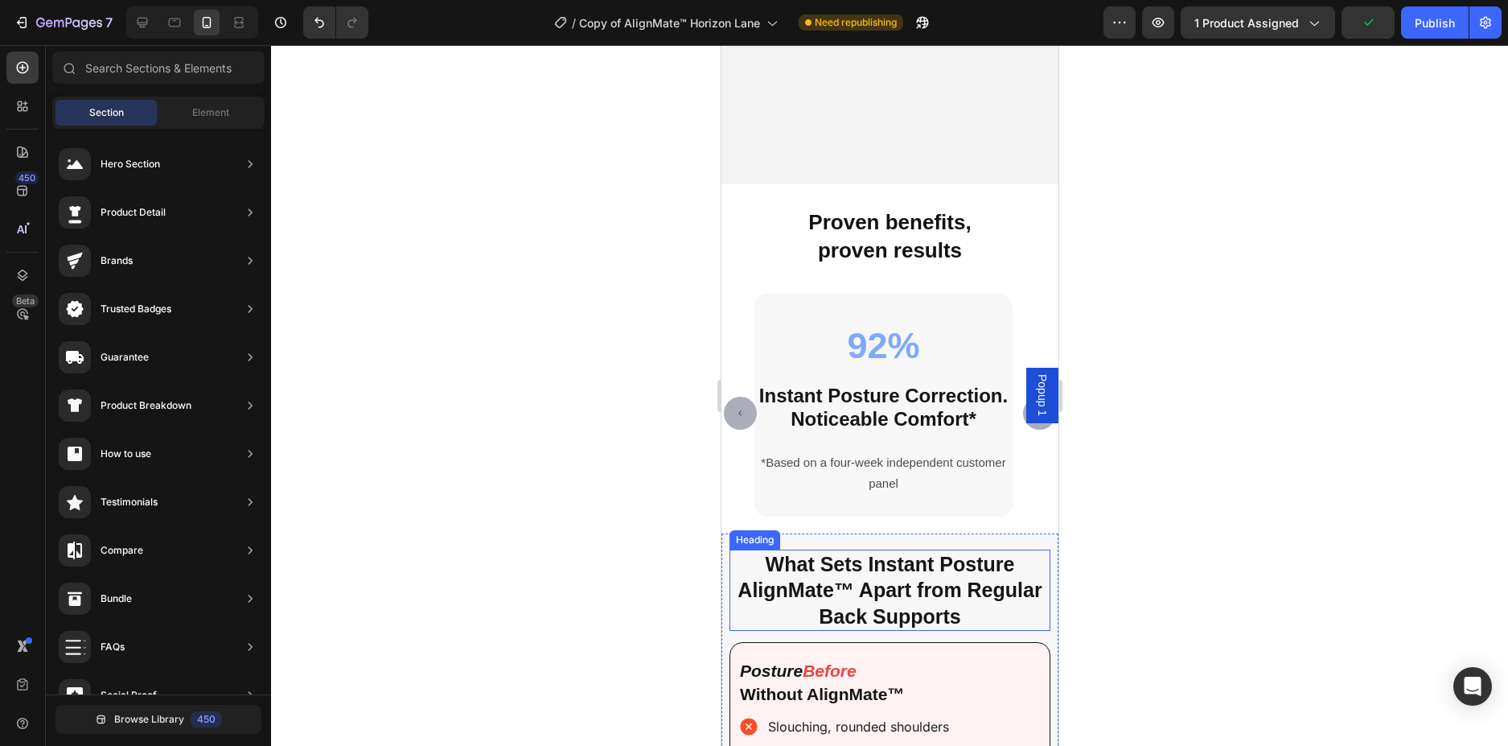
scroll to position [4494, 0]
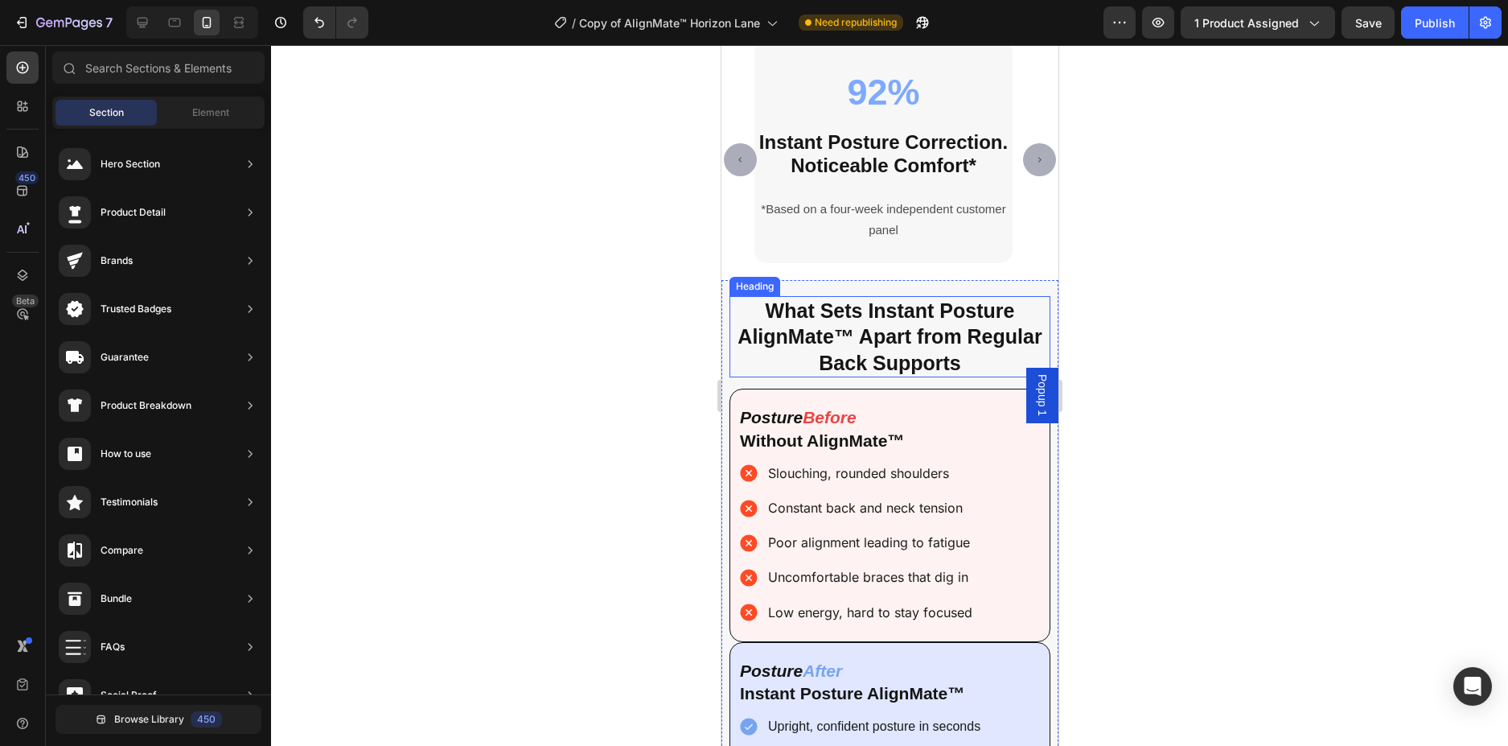
click at [1004, 331] on span "What Sets Instant Posture AlignMate™ Apart from Regular Back Supports" at bounding box center [889, 336] width 304 height 75
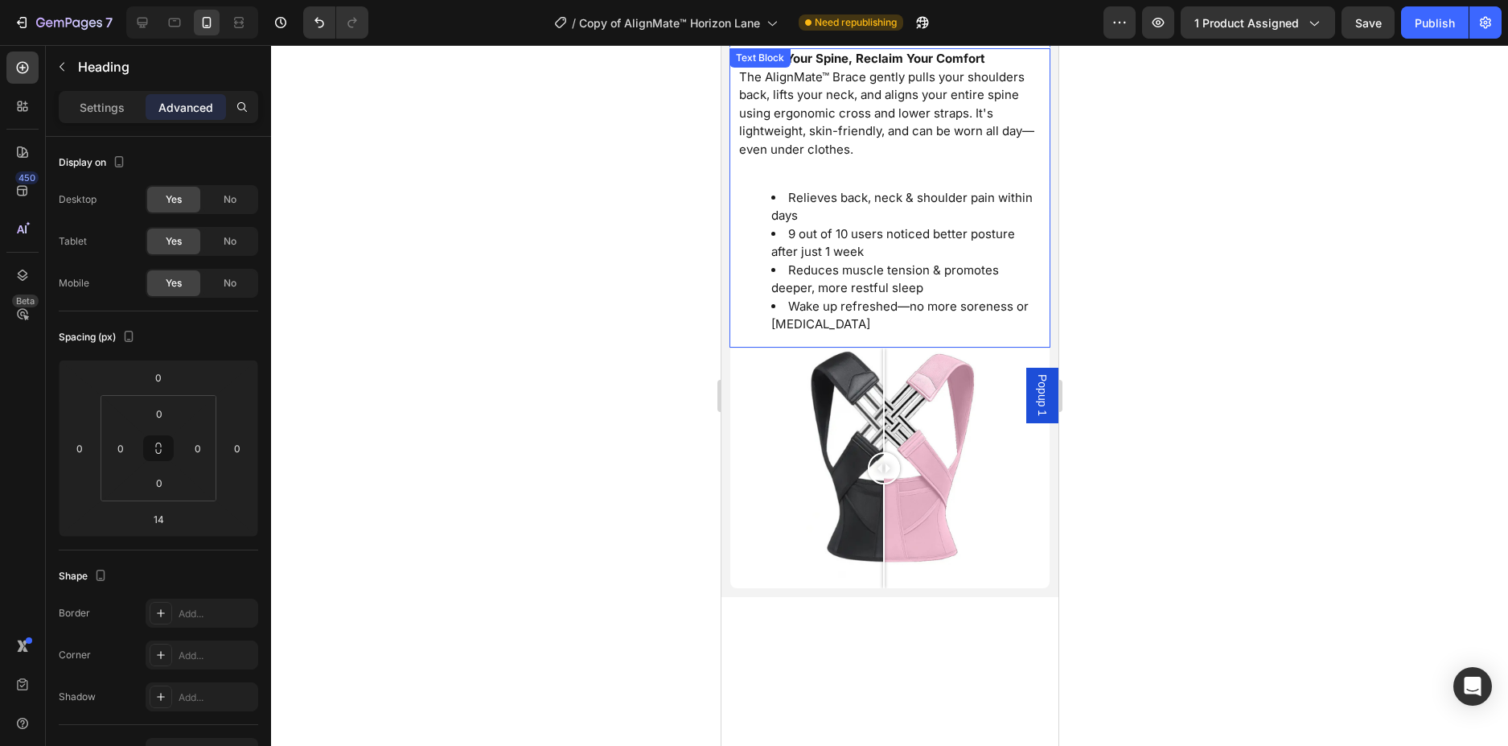
scroll to position [3609, 0]
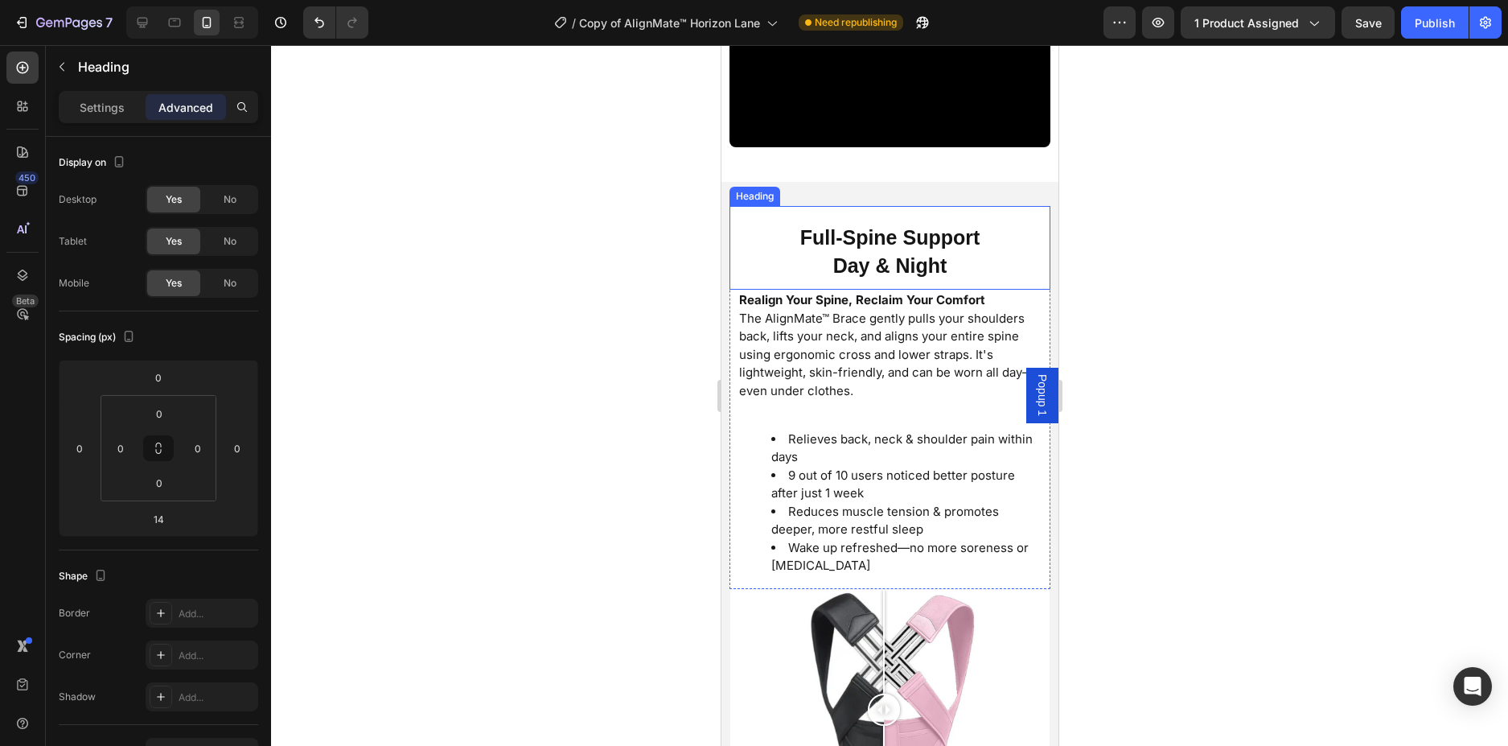
click at [974, 236] on span "Full-Spine Support" at bounding box center [890, 237] width 180 height 23
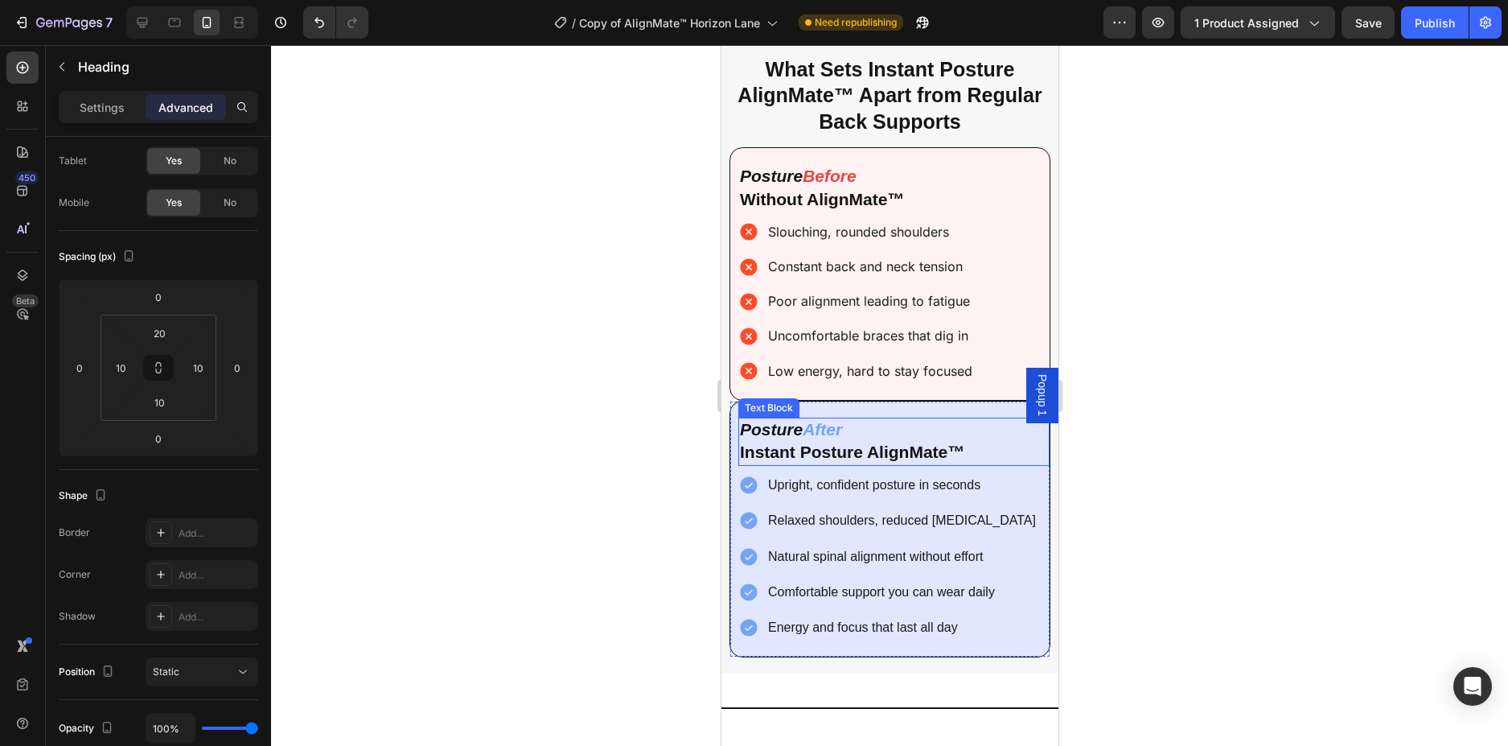
scroll to position [4574, 0]
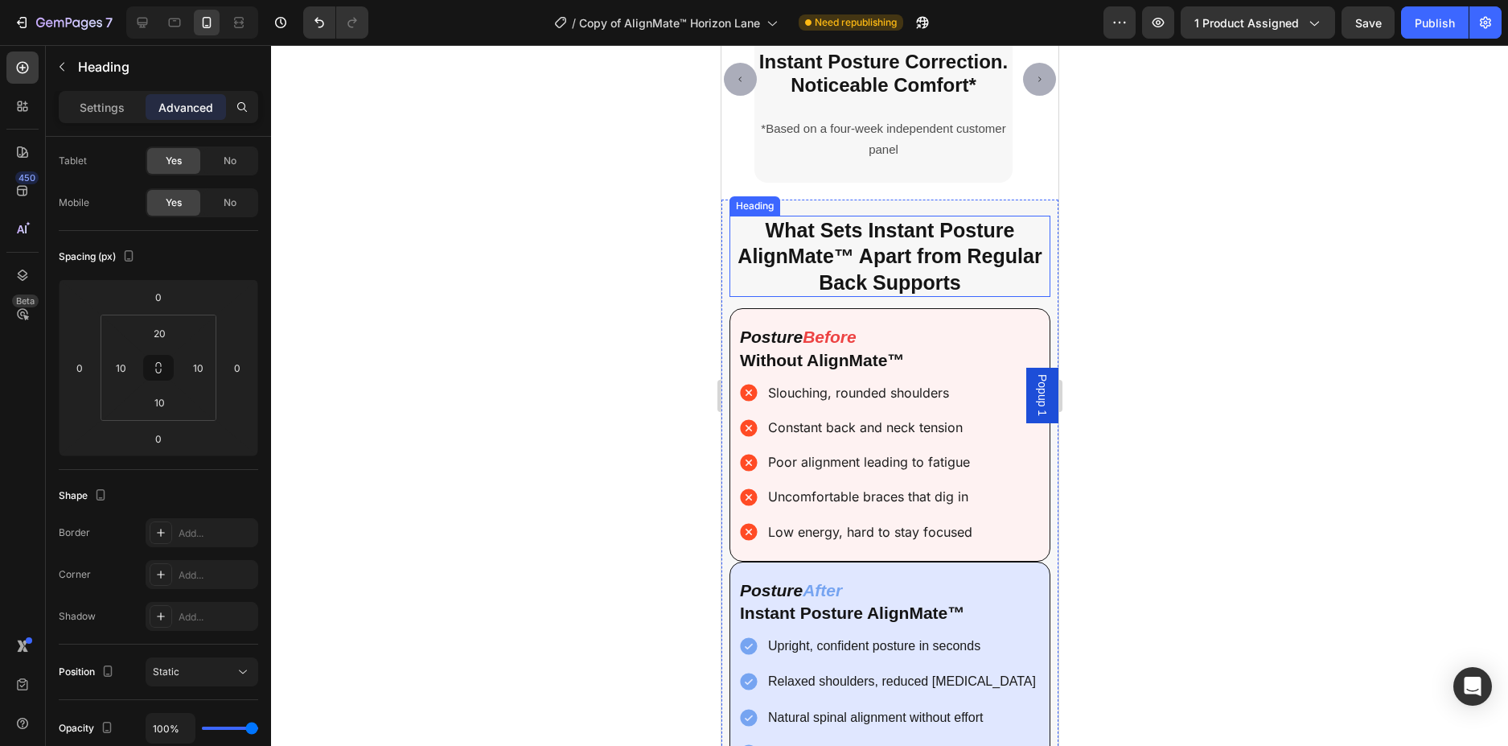
click at [994, 286] on h2 "What Sets Instant Posture AlignMate™ Apart from Regular Back Supports" at bounding box center [889, 257] width 321 height 82
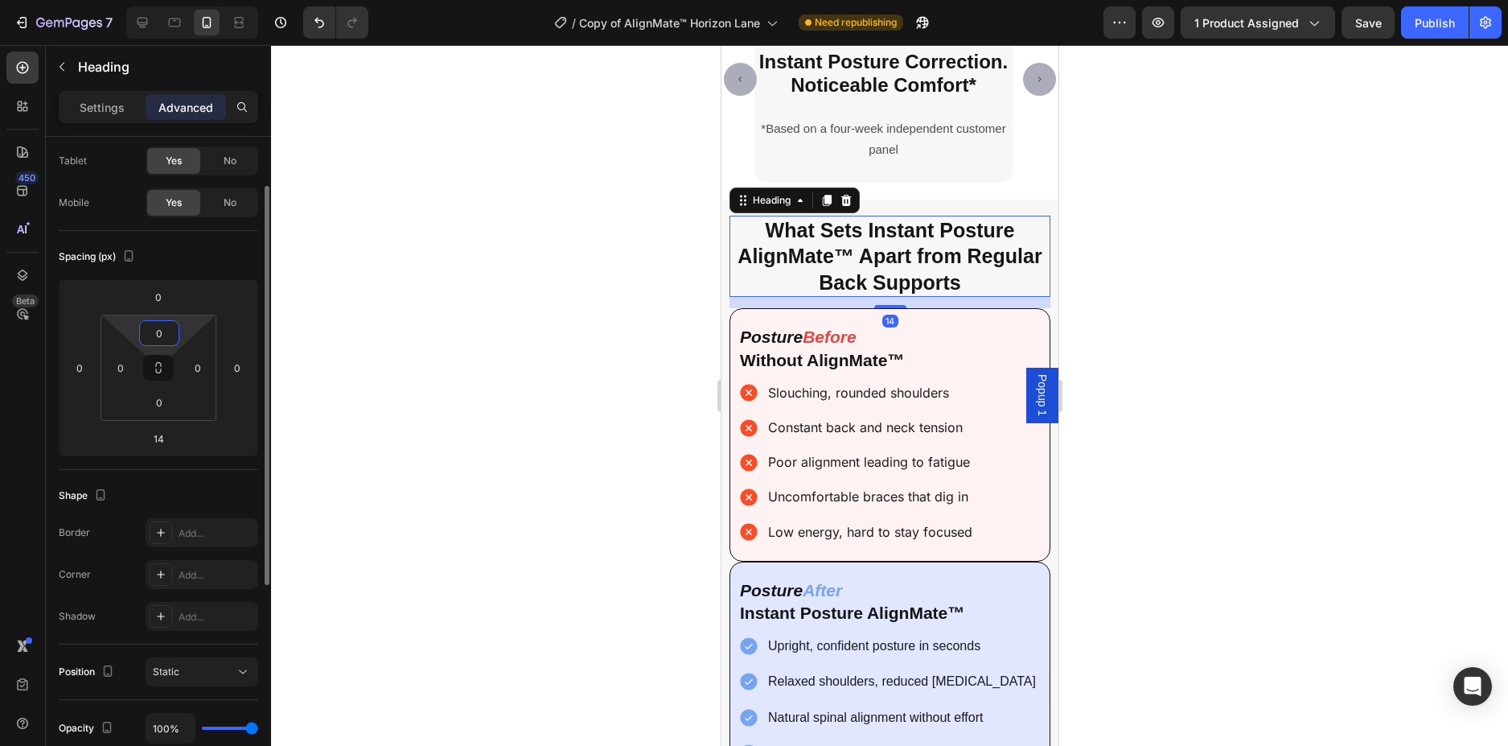
click at [151, 328] on input "0" at bounding box center [159, 333] width 32 height 24
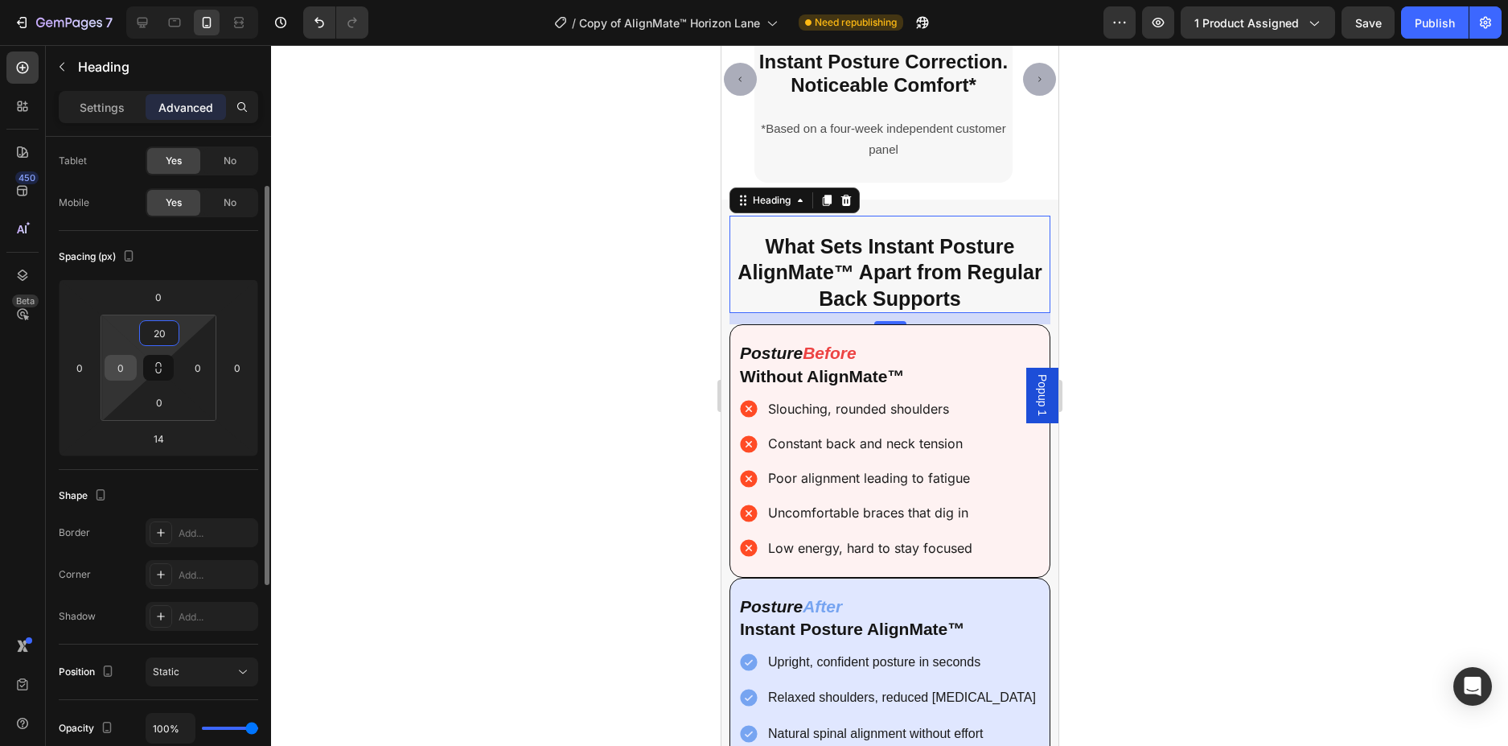
type input "20"
click at [118, 368] on input "0" at bounding box center [121, 368] width 24 height 24
type input "0"
type input "10"
click at [166, 403] on input "0" at bounding box center [159, 402] width 32 height 24
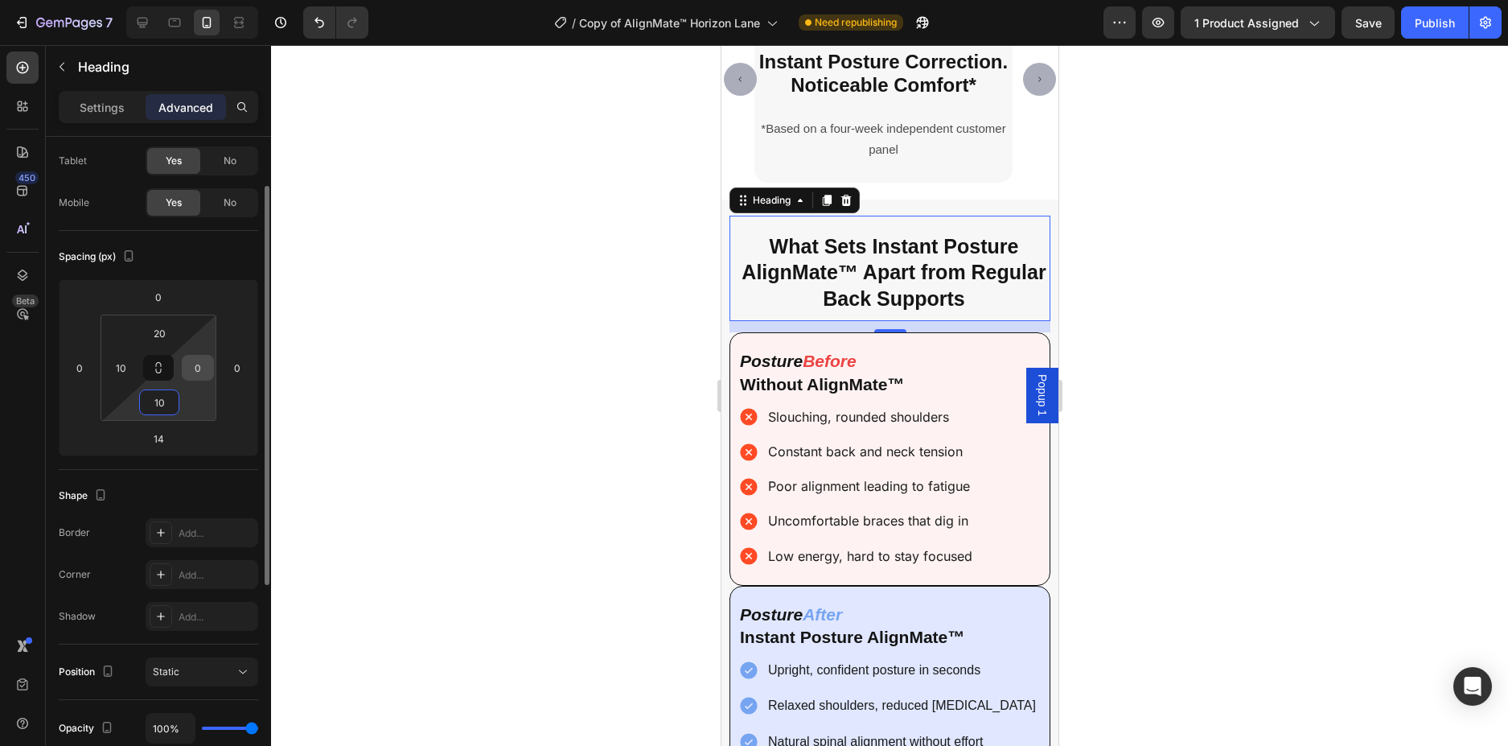
type input "10"
click at [203, 377] on input "0" at bounding box center [198, 368] width 24 height 24
type input "10"
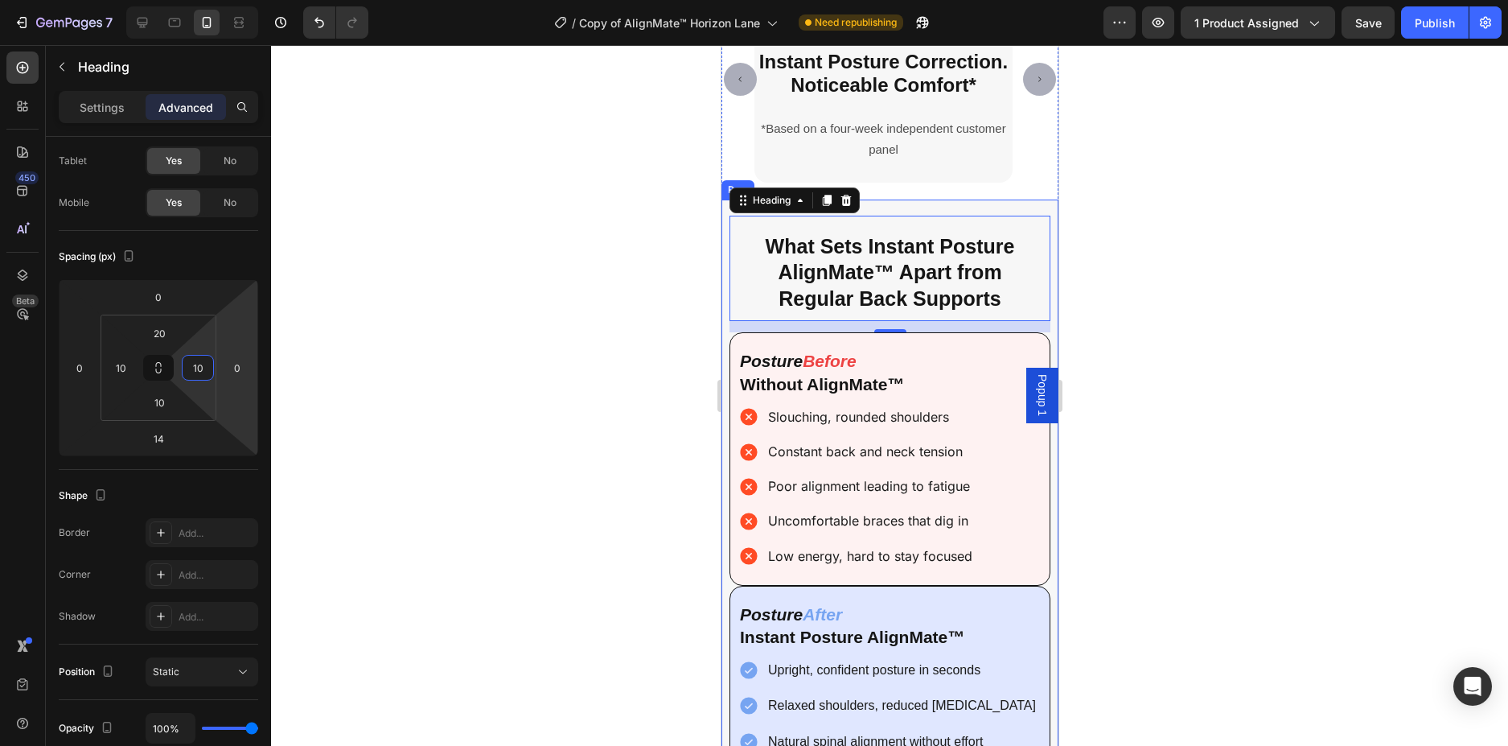
click at [1196, 355] on div at bounding box center [889, 395] width 1237 height 701
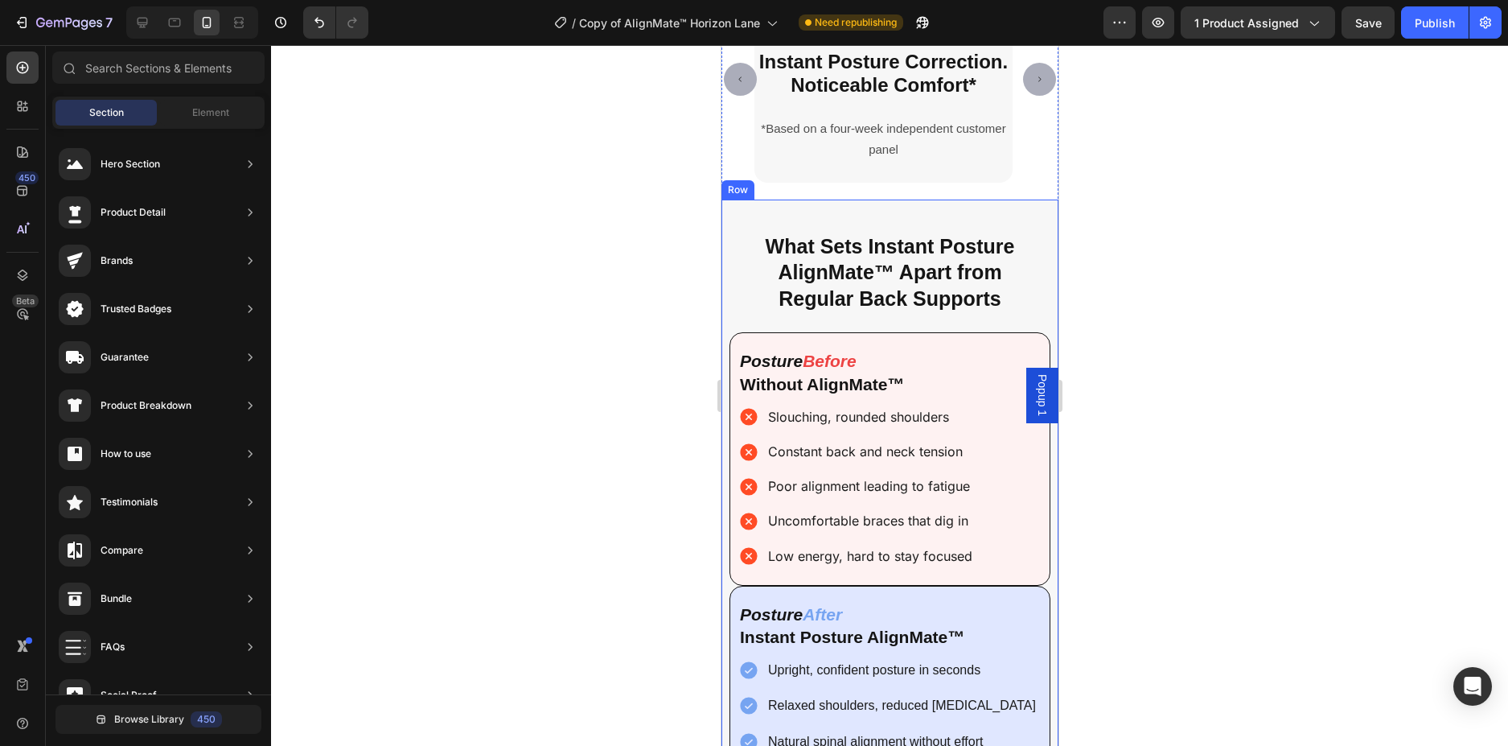
click at [1221, 520] on div at bounding box center [889, 395] width 1237 height 701
click at [1169, 533] on div at bounding box center [889, 395] width 1237 height 701
click at [1006, 275] on h2 "What Sets Instant Posture AlignMate™ Apart from Regular Back Supports" at bounding box center [889, 273] width 305 height 82
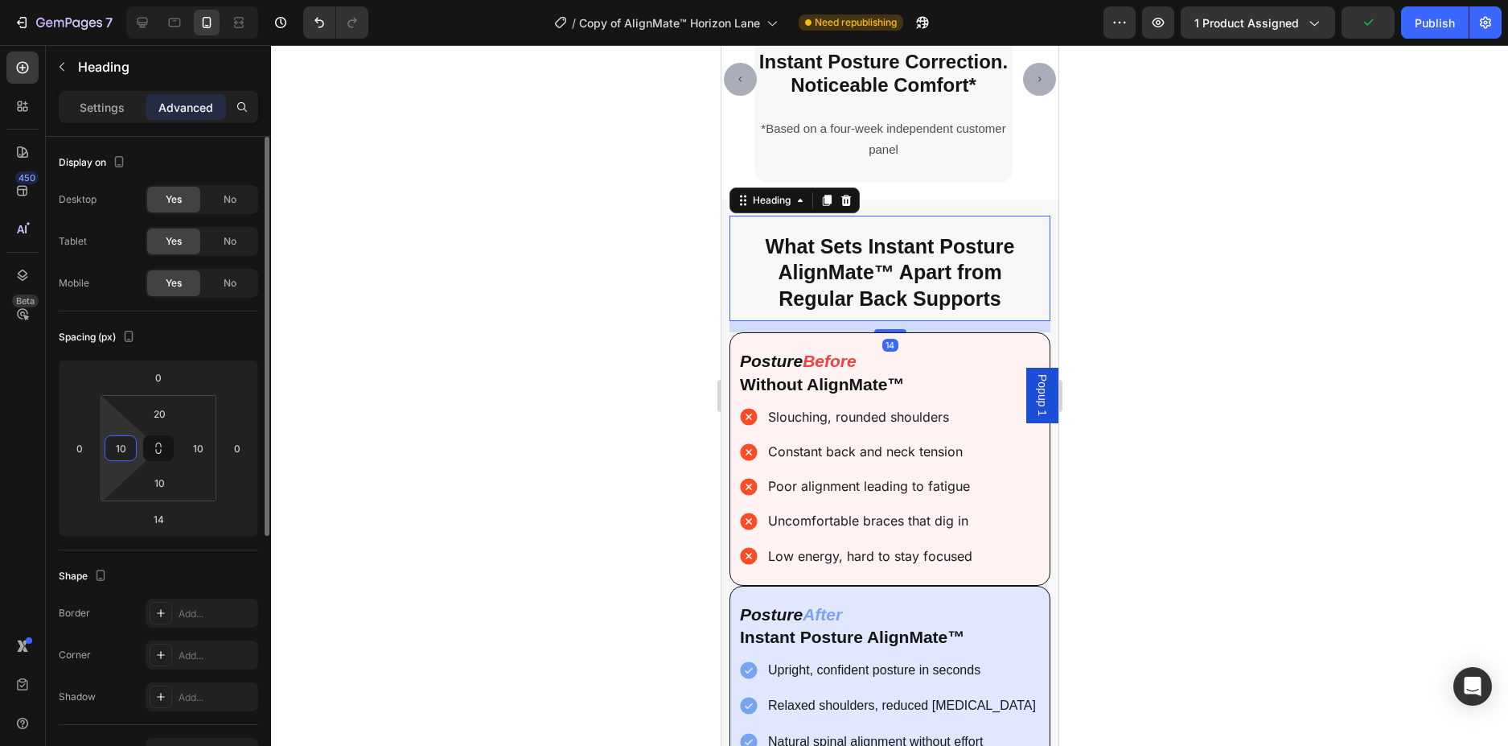
click at [113, 449] on input "10" at bounding box center [121, 448] width 24 height 24
type input "0"
click at [206, 453] on input "10" at bounding box center [198, 448] width 24 height 24
type input "100"
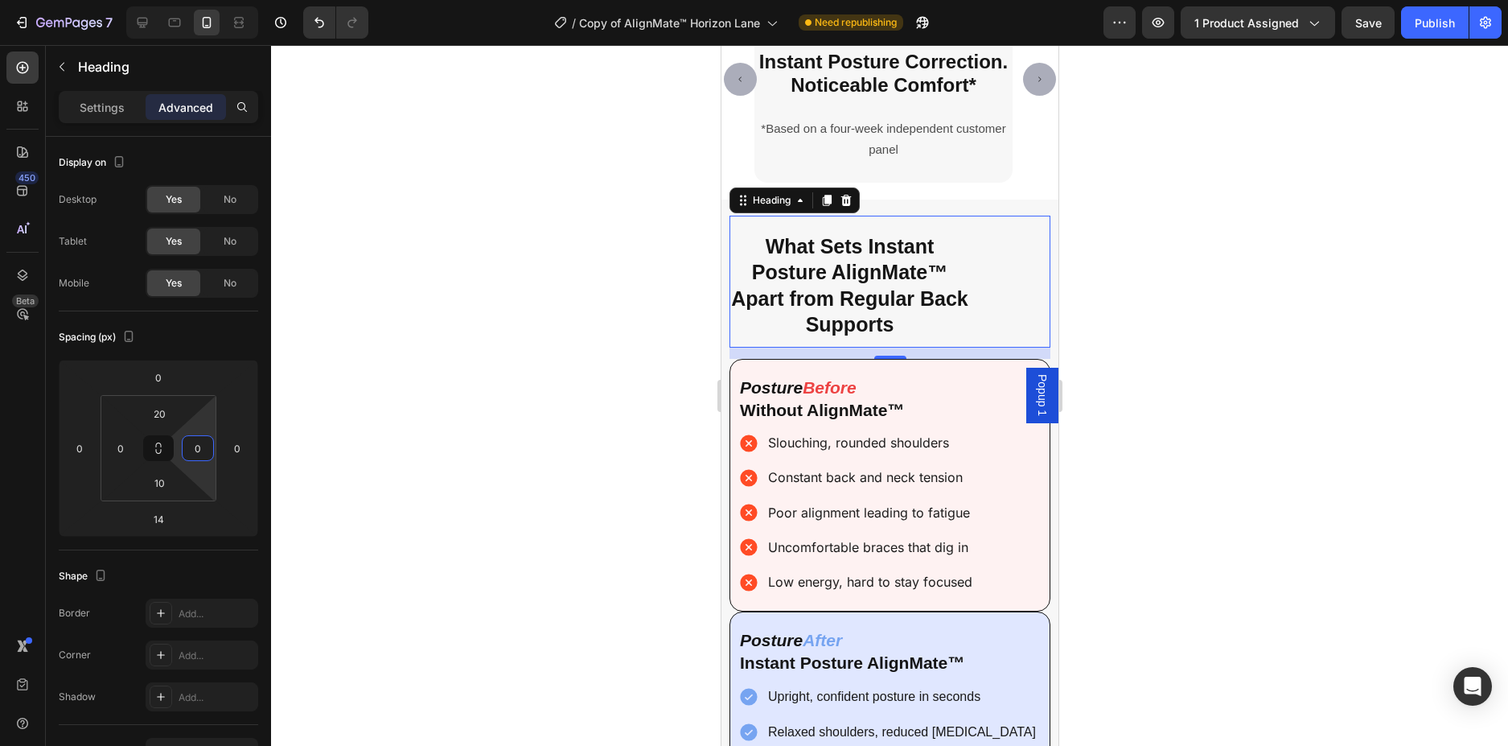
click at [418, 430] on div at bounding box center [889, 395] width 1237 height 701
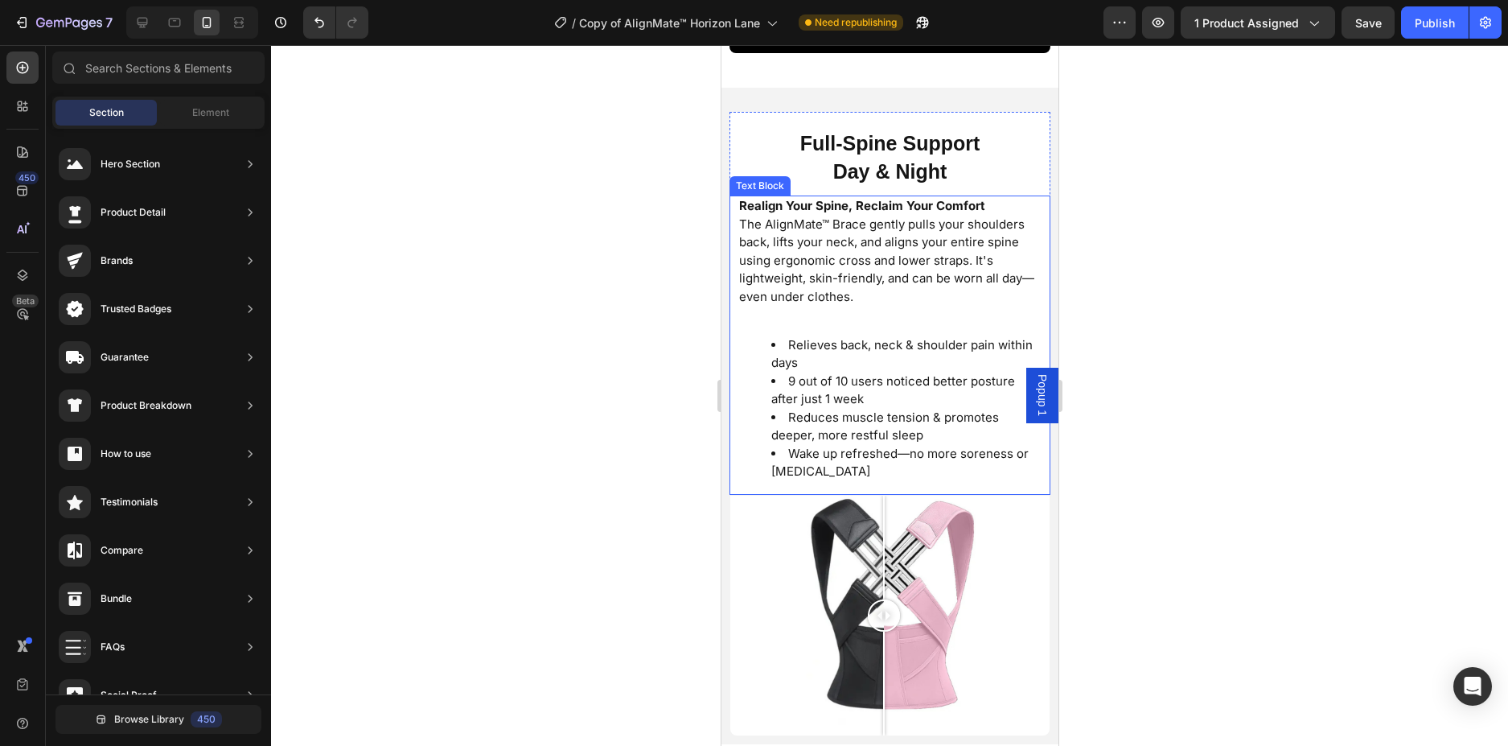
scroll to position [3609, 0]
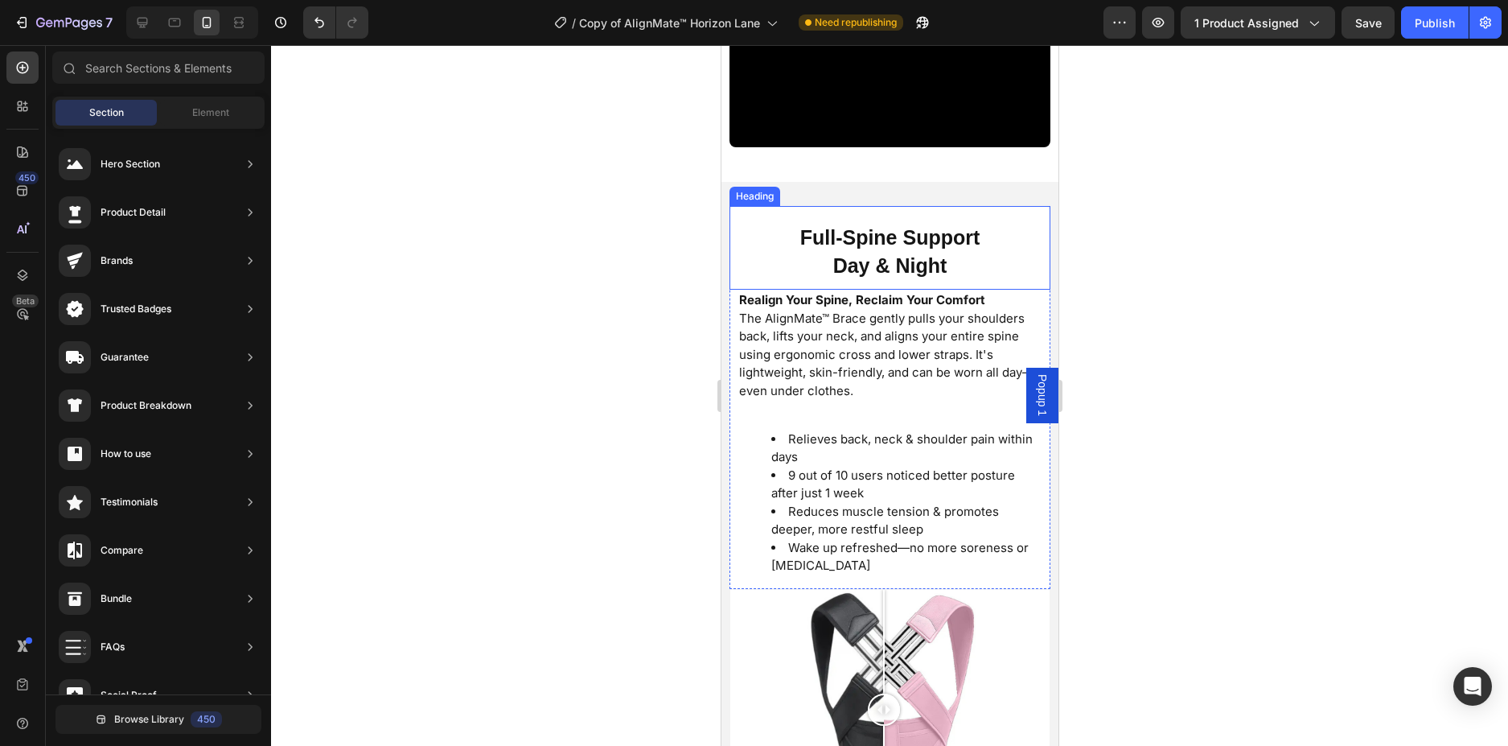
click at [955, 232] on span "Full-Spine Support" at bounding box center [890, 237] width 180 height 23
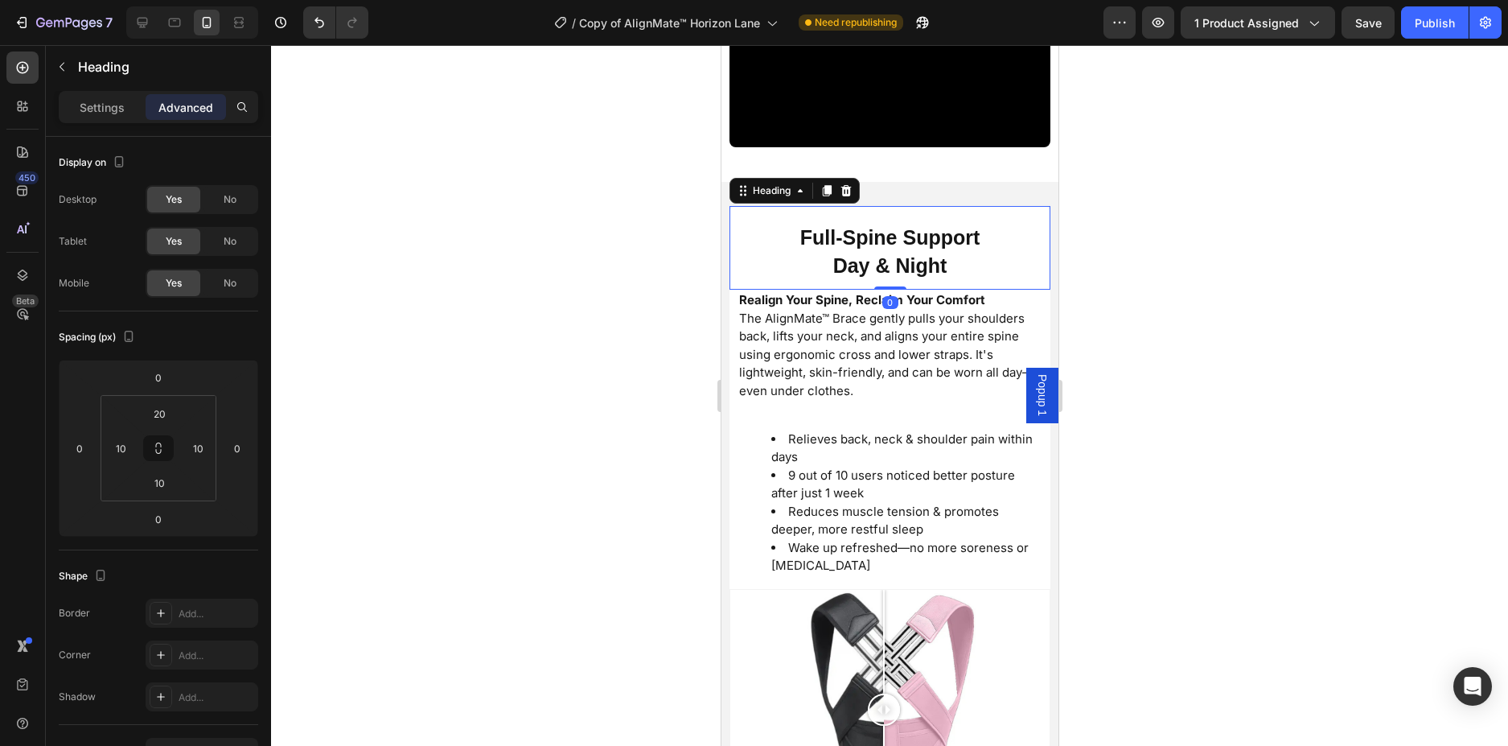
click at [946, 251] on h2 "Full-Spine Support Day & Night" at bounding box center [889, 252] width 305 height 60
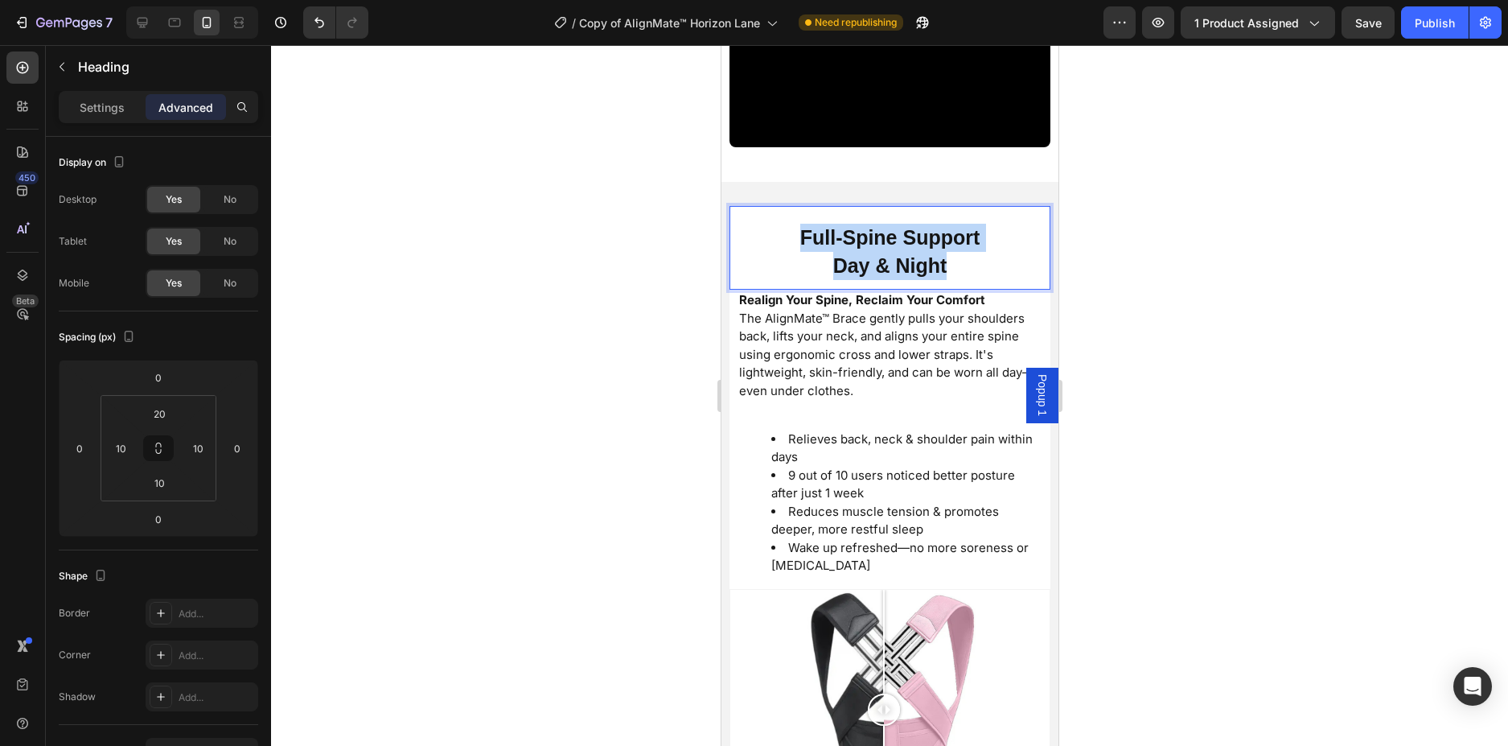
drag, startPoint x: 946, startPoint y: 253, endPoint x: 752, endPoint y: 211, distance: 198.5
click at [752, 224] on p "Full-Spine Support Day & Night" at bounding box center [889, 252] width 302 height 56
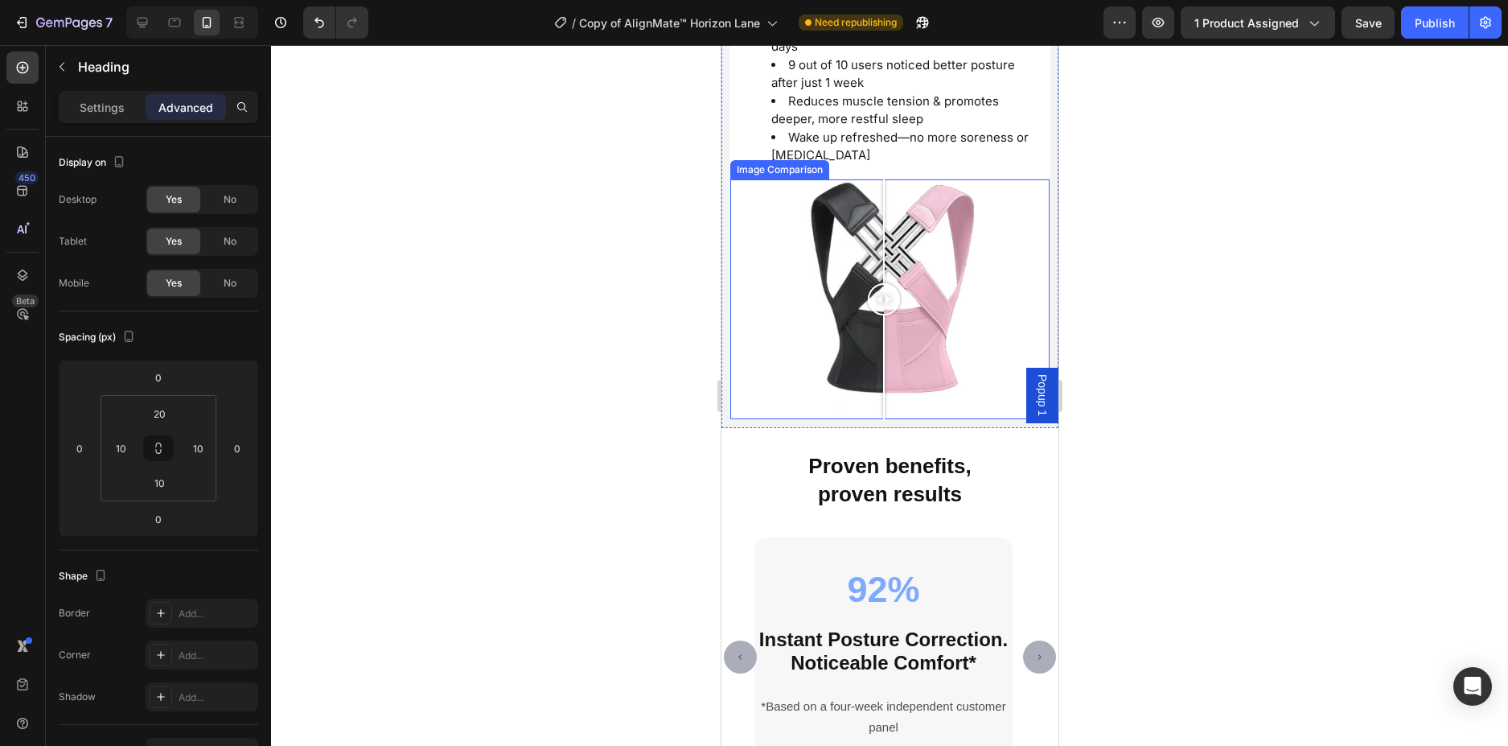
scroll to position [4092, 0]
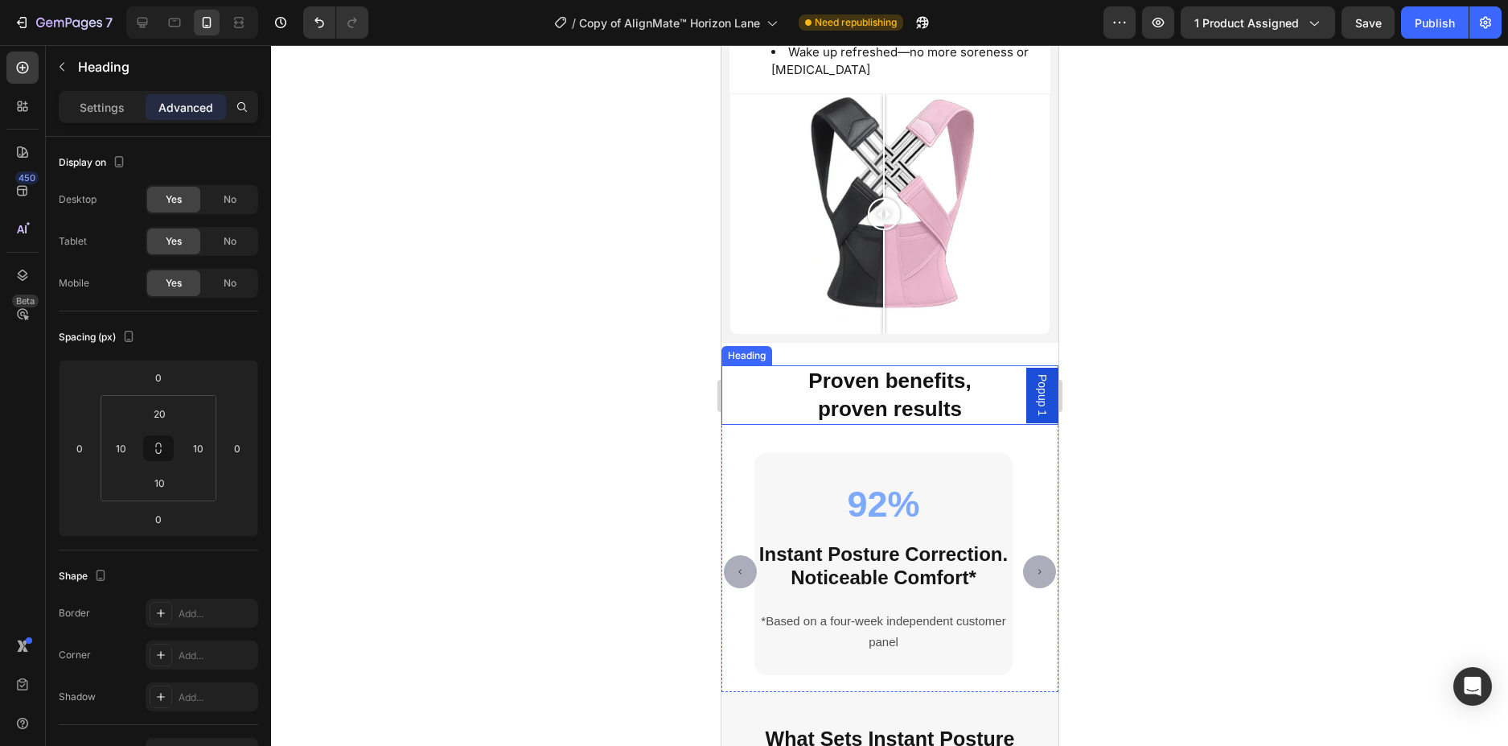
click at [953, 372] on span "Proven benefits," at bounding box center [889, 380] width 162 height 24
click at [970, 395] on h2 "Proven benefits, proven results" at bounding box center [889, 395] width 337 height 60
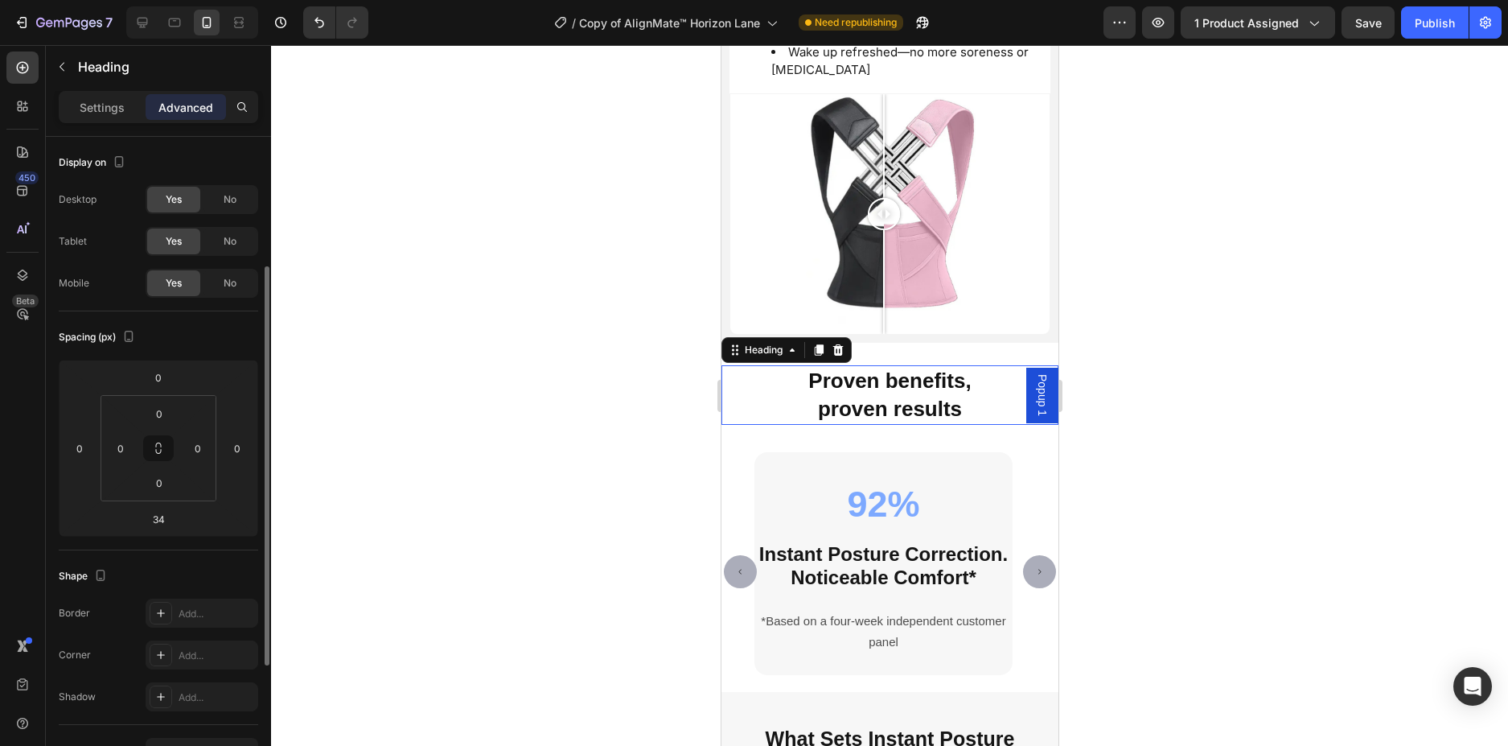
scroll to position [80, 0]
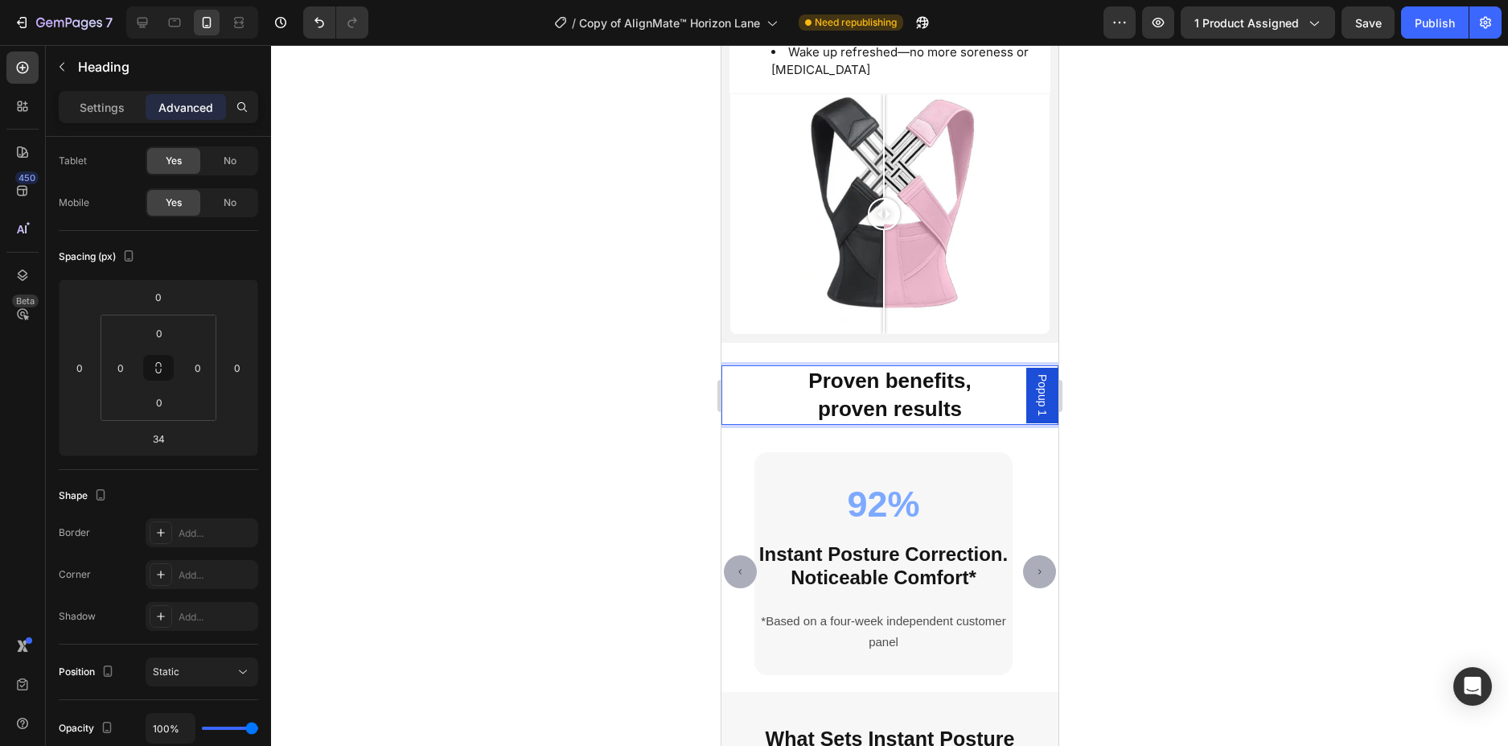
drag, startPoint x: 968, startPoint y: 404, endPoint x: 777, endPoint y: 358, distance: 196.8
click at [777, 367] on p "Proven benefits, proven results" at bounding box center [889, 395] width 334 height 56
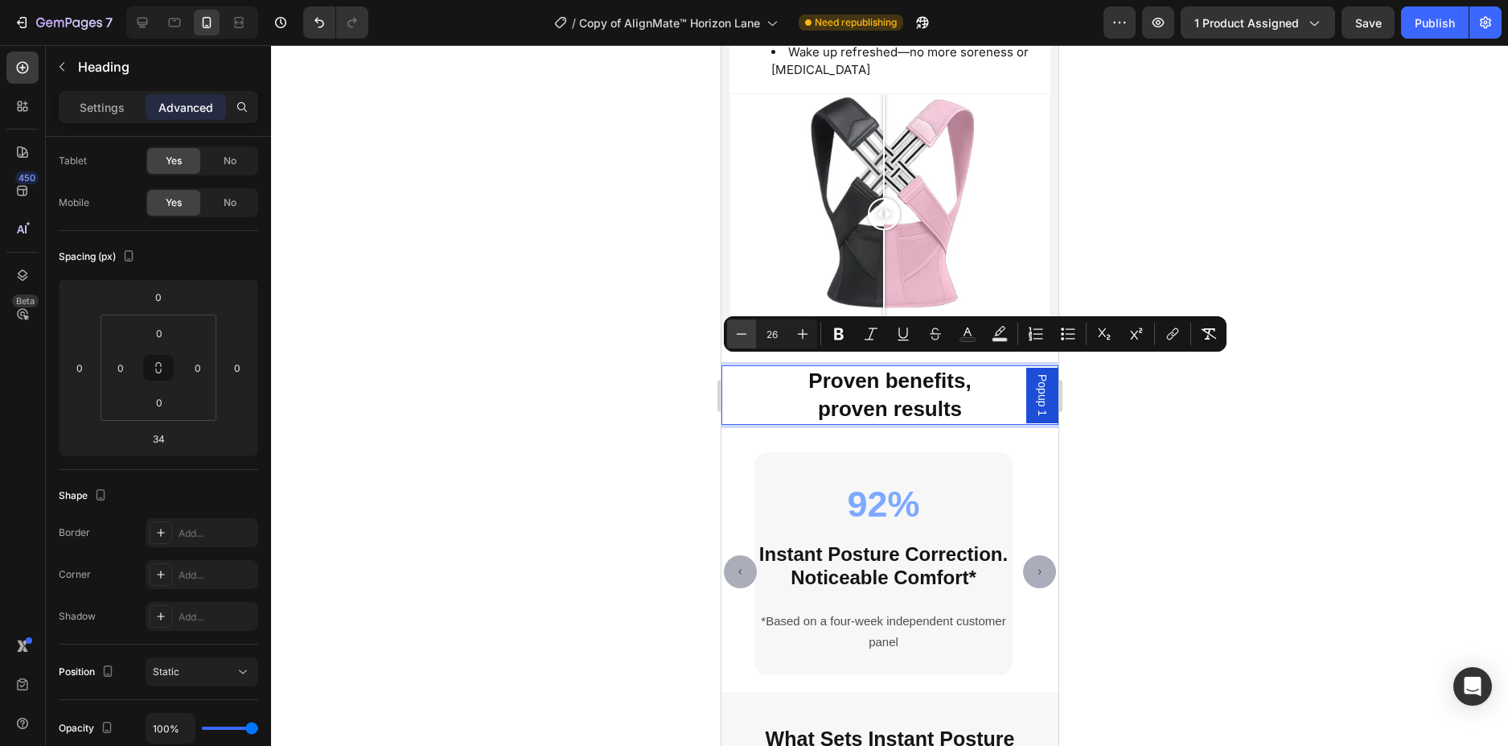
click at [738, 335] on icon "Editor contextual toolbar" at bounding box center [742, 334] width 16 height 16
type input "25"
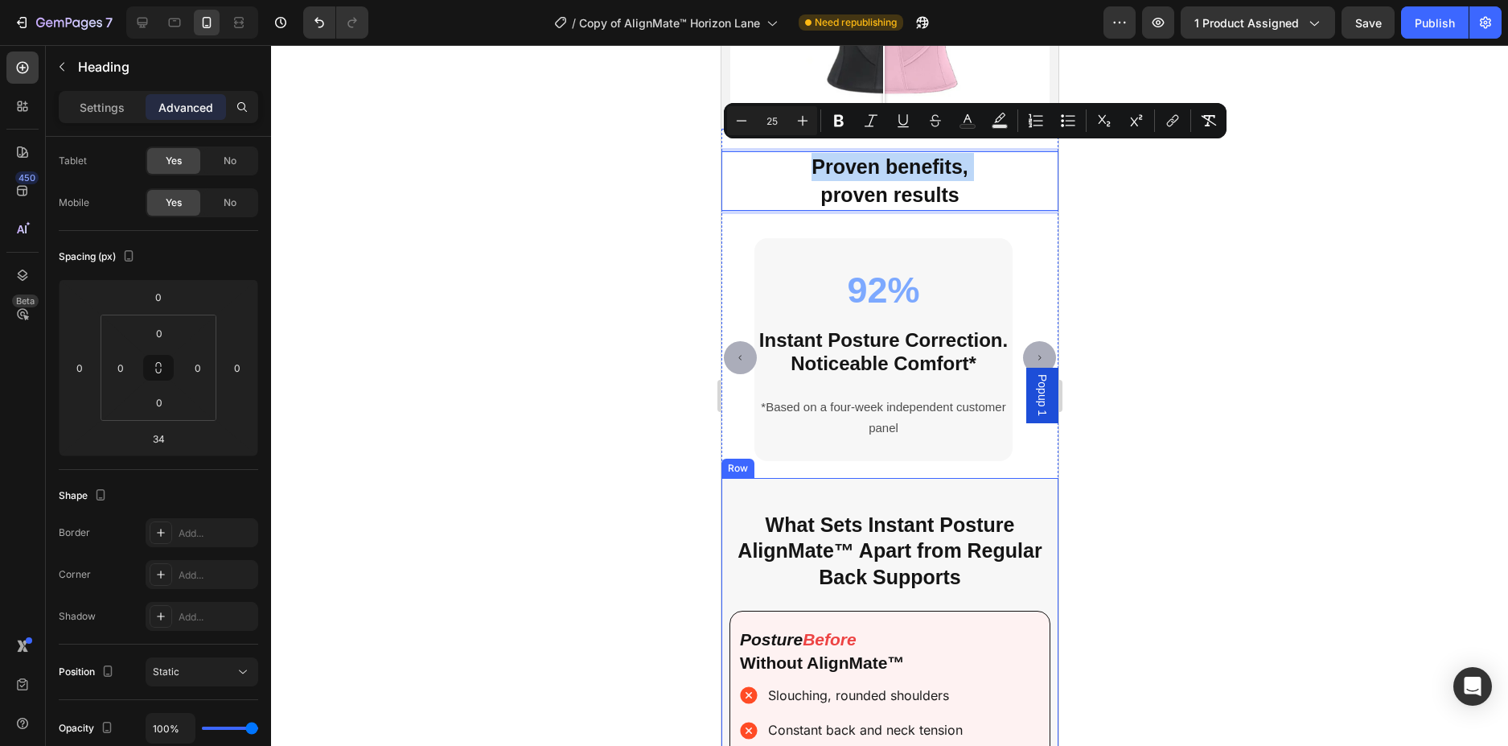
scroll to position [4333, 0]
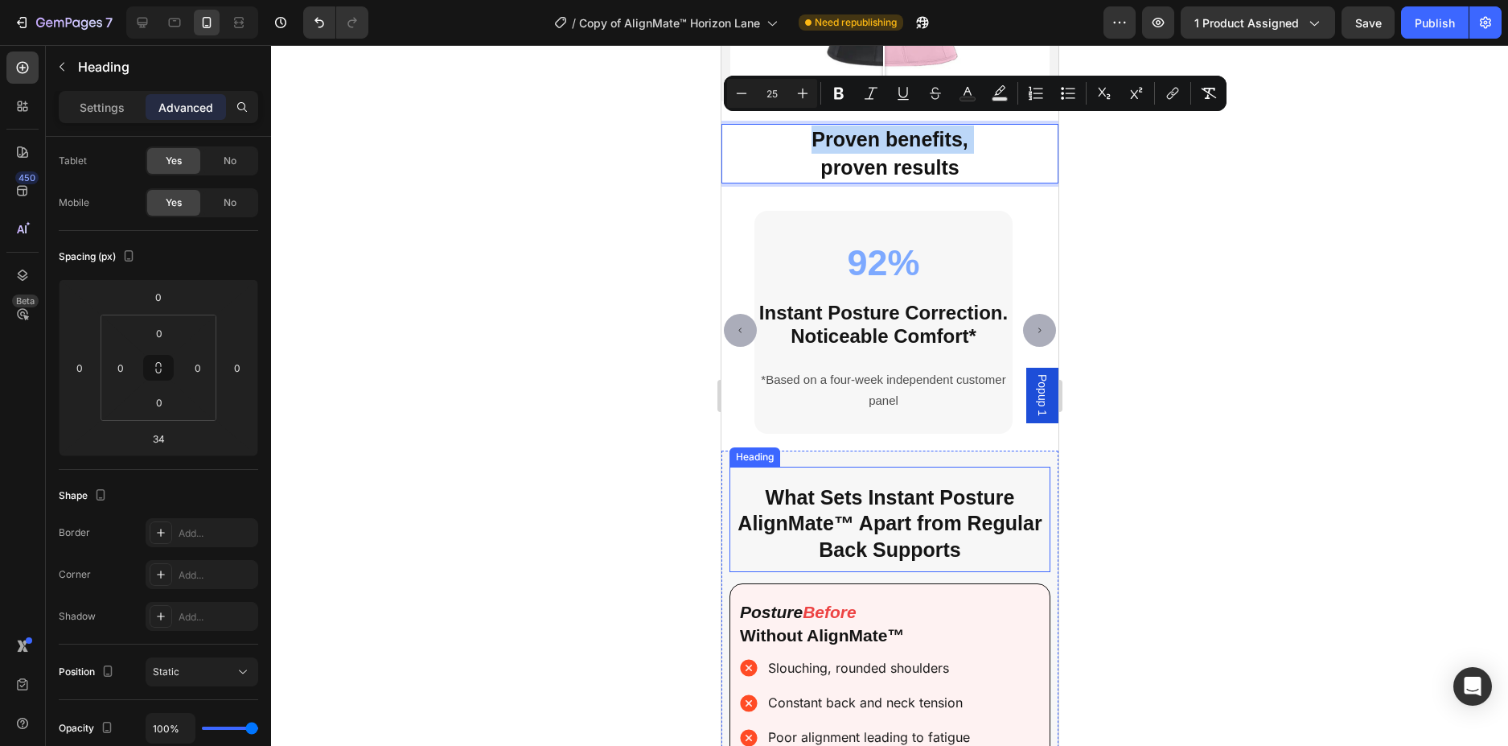
drag, startPoint x: 968, startPoint y: 558, endPoint x: 957, endPoint y: 545, distance: 16.6
click at [959, 549] on div "What Sets Instant Posture AlignMate™ Apart from Regular Back Supports Heading" at bounding box center [889, 520] width 321 height 106
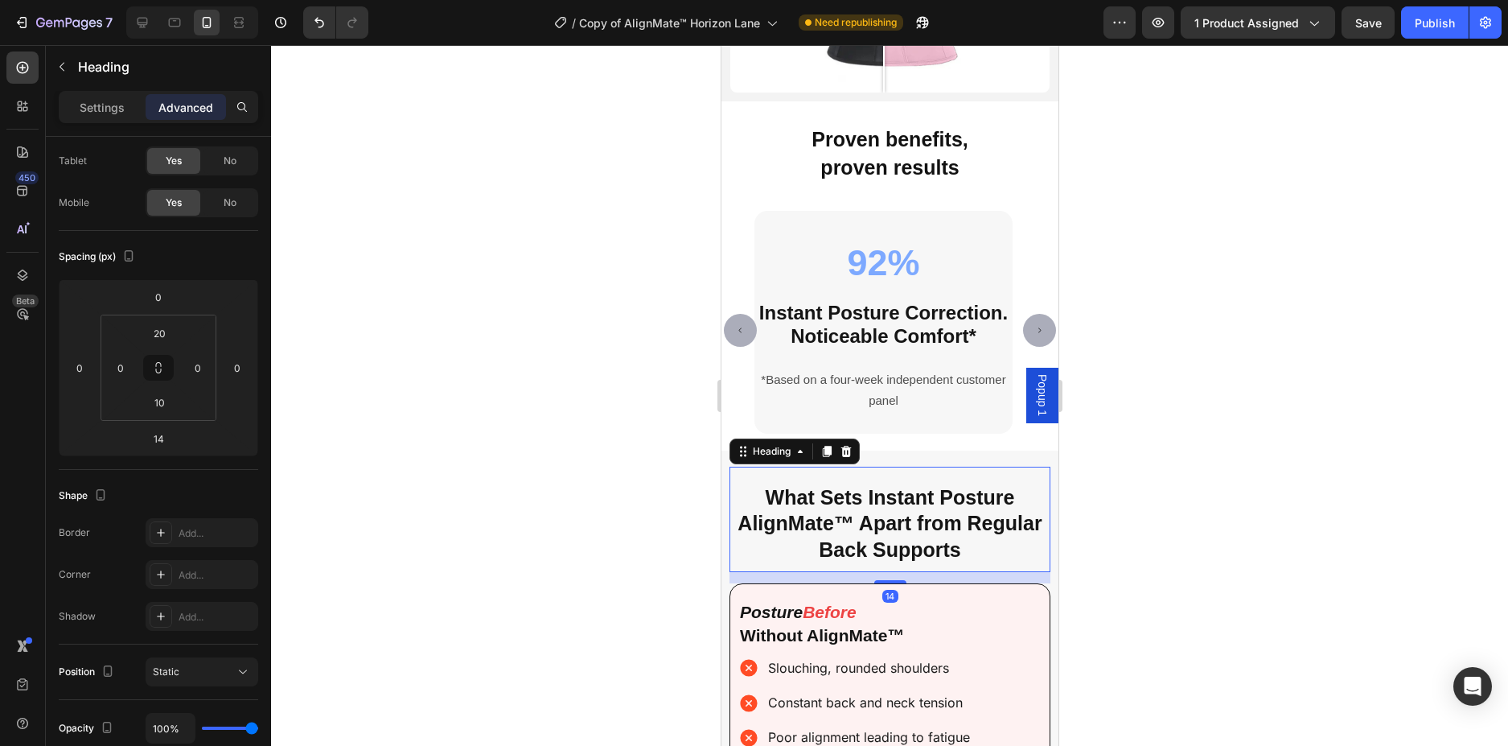
click at [957, 545] on h2 "What Sets Instant Posture AlignMate™ Apart from Regular Back Supports" at bounding box center [889, 524] width 321 height 82
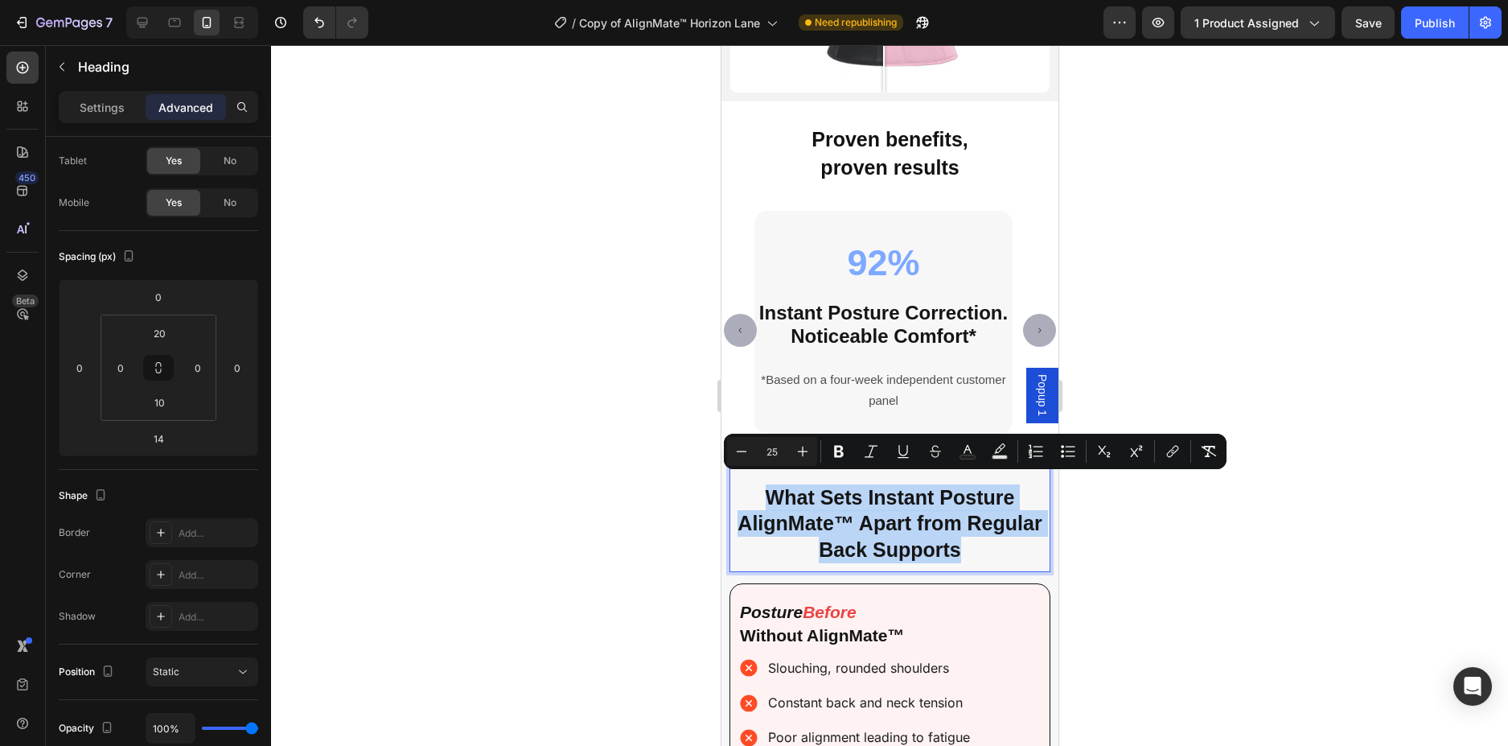
drag, startPoint x: 956, startPoint y: 545, endPoint x: 701, endPoint y: 470, distance: 266.5
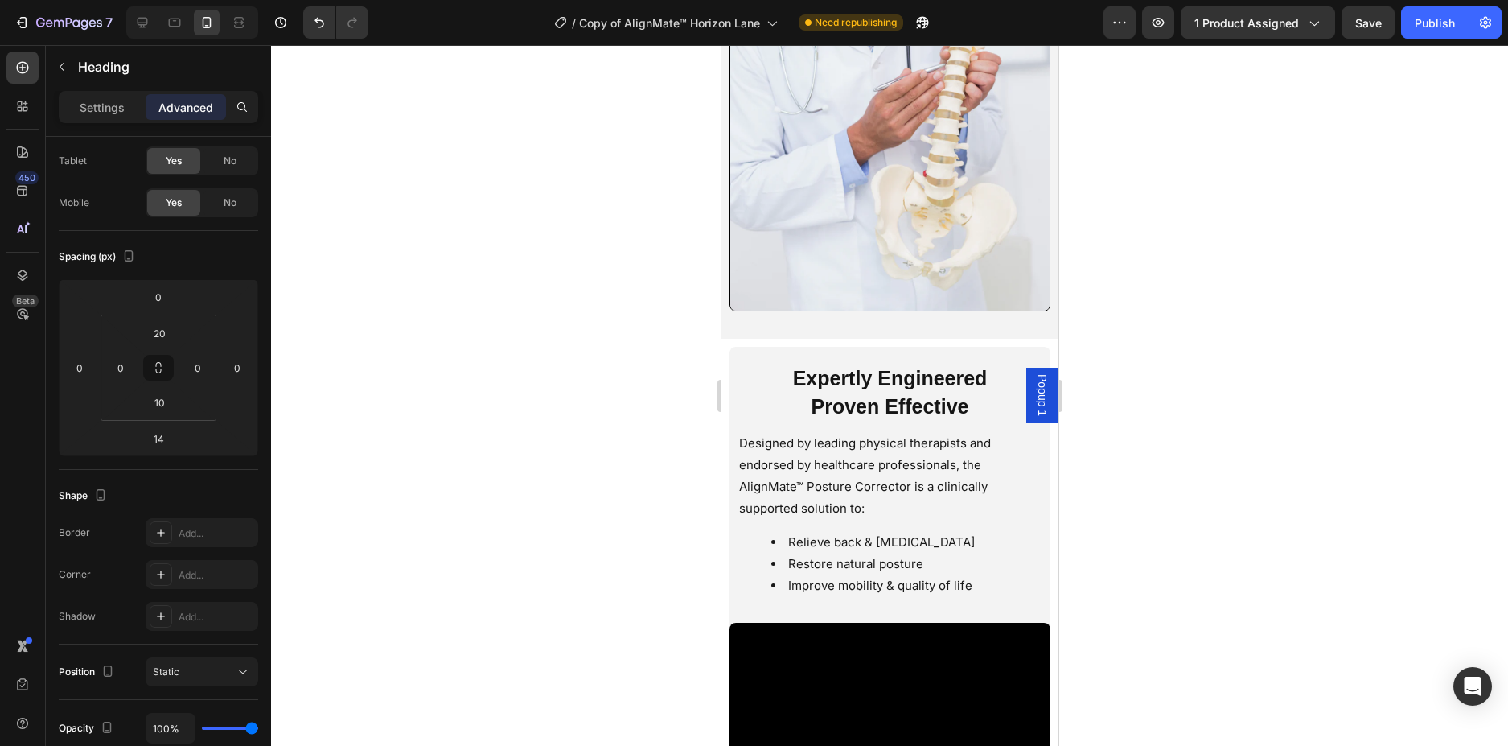
scroll to position [2724, 0]
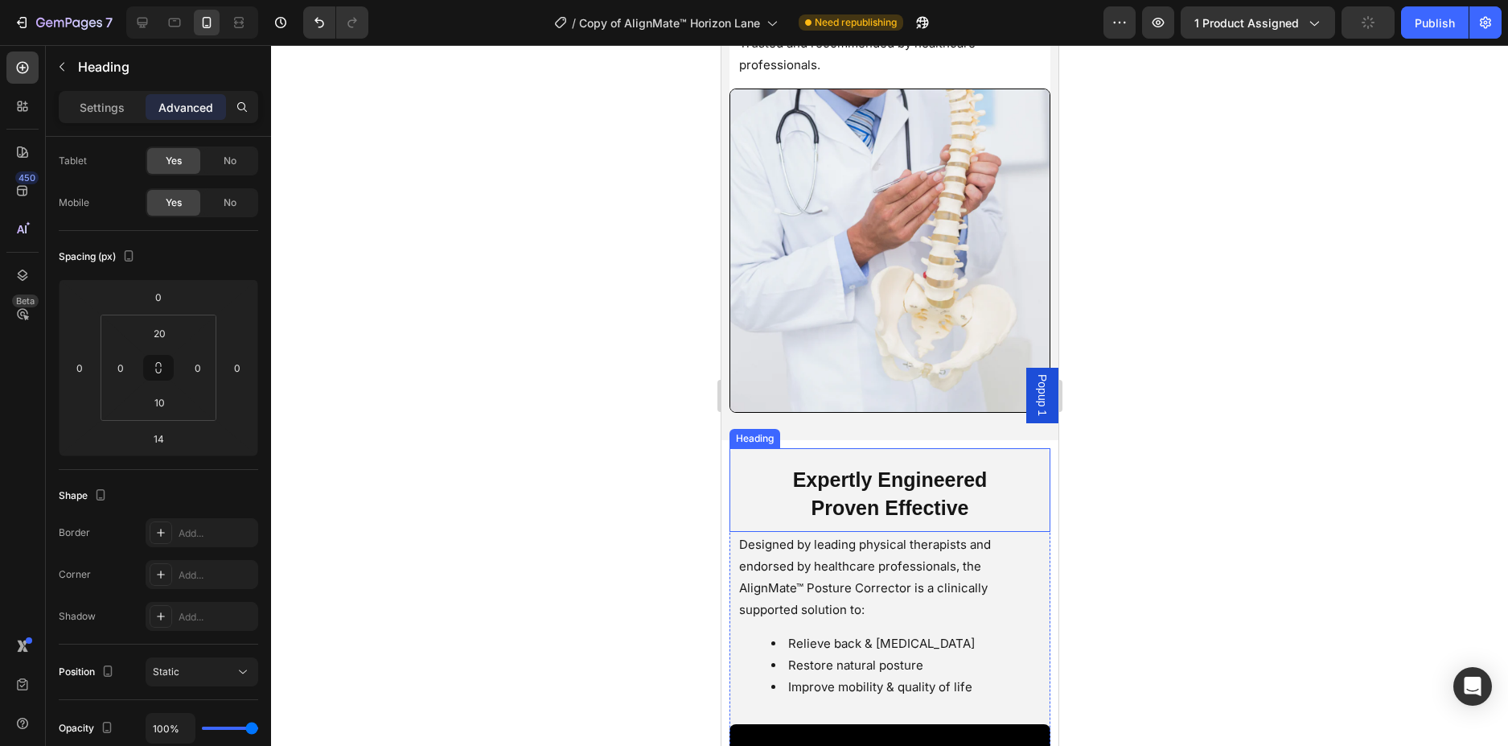
click at [970, 494] on h2 "Expertly Engineered Proven Effective" at bounding box center [889, 494] width 305 height 60
click at [971, 494] on h2 "Expertly Engineered Proven Effective" at bounding box center [889, 494] width 305 height 60
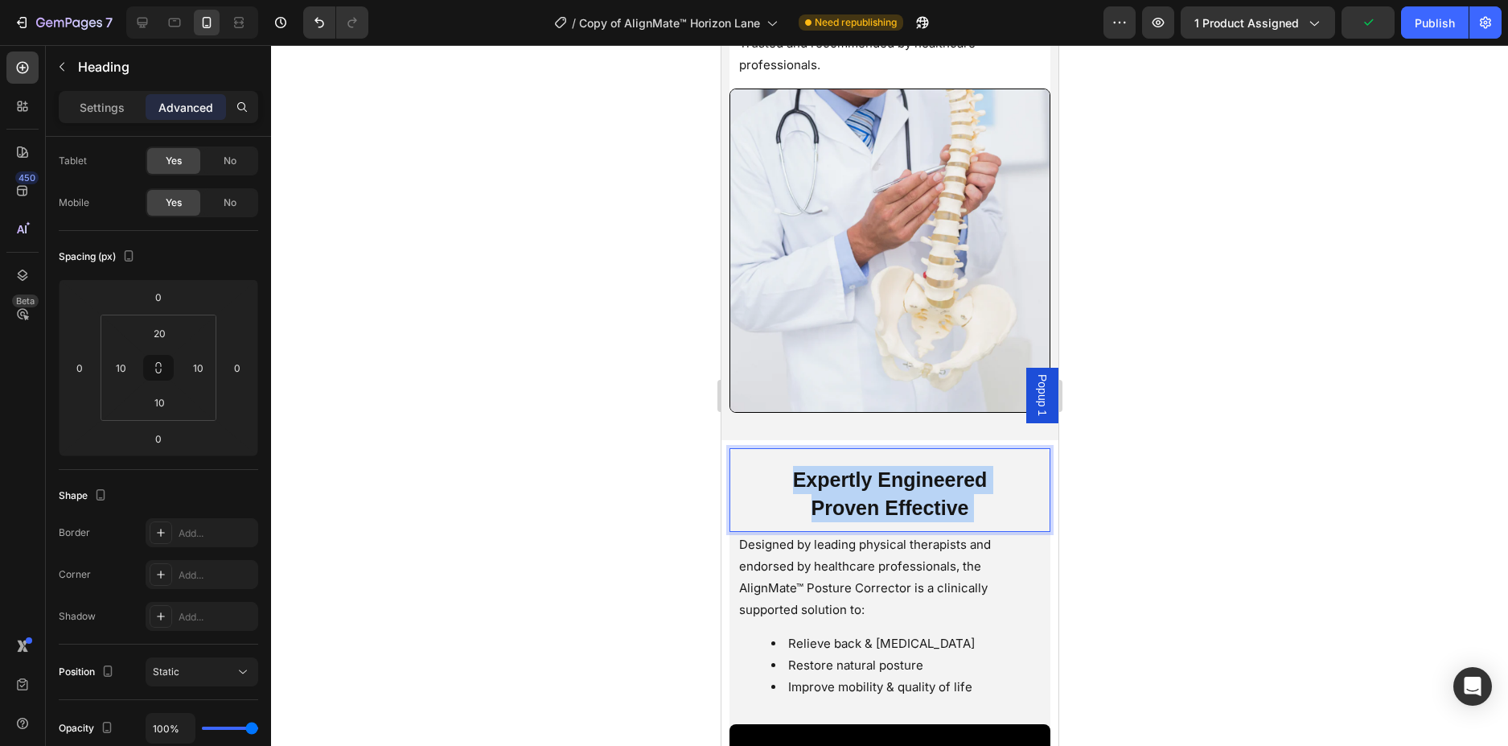
drag, startPoint x: 972, startPoint y: 495, endPoint x: 742, endPoint y: 442, distance: 235.1
click at [742, 448] on div "Expertly Engineered Proven Effective Heading 0" at bounding box center [889, 490] width 321 height 84
drag, startPoint x: 983, startPoint y: 507, endPoint x: 757, endPoint y: 467, distance: 229.4
click at [757, 467] on p "Expertly Engineered Proven Effective" at bounding box center [889, 494] width 302 height 56
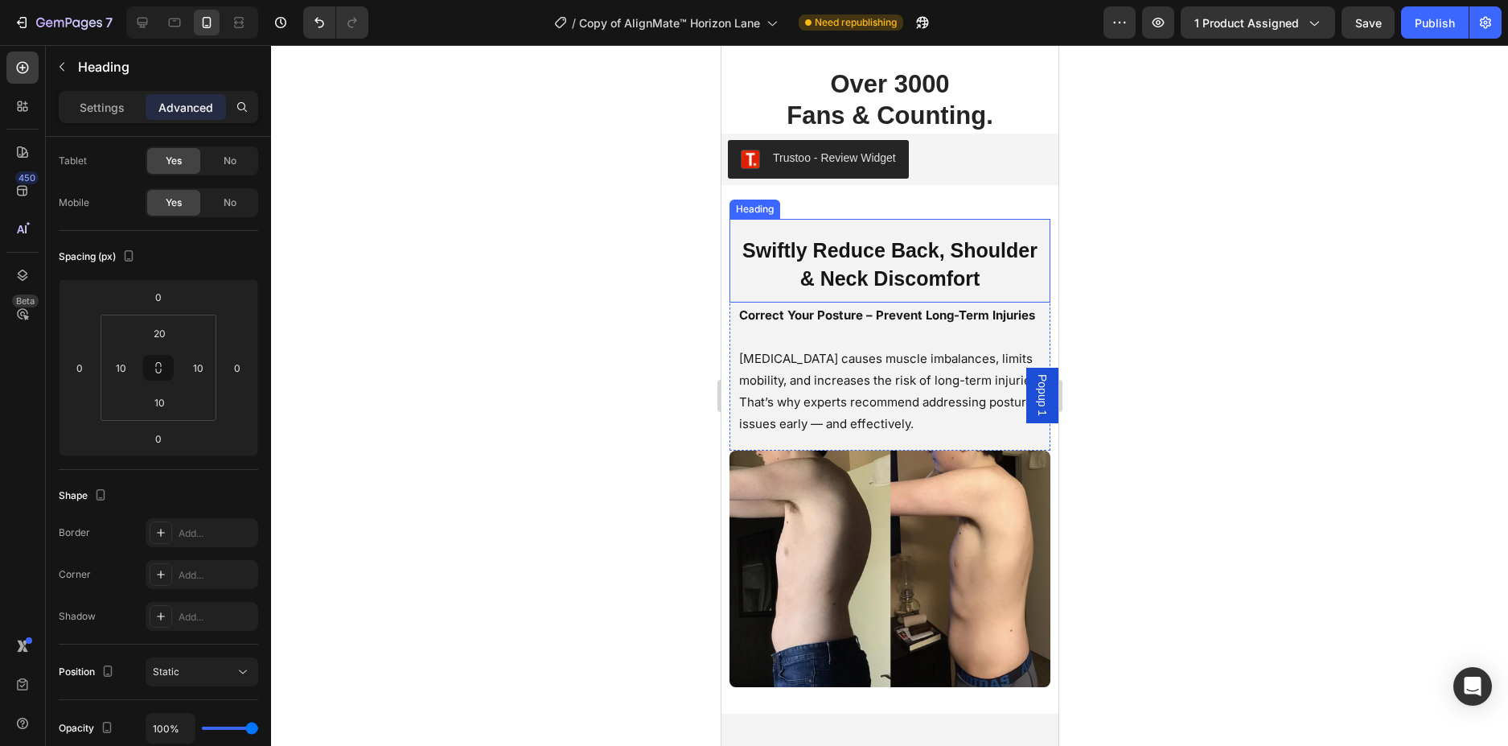
scroll to position [1679, 0]
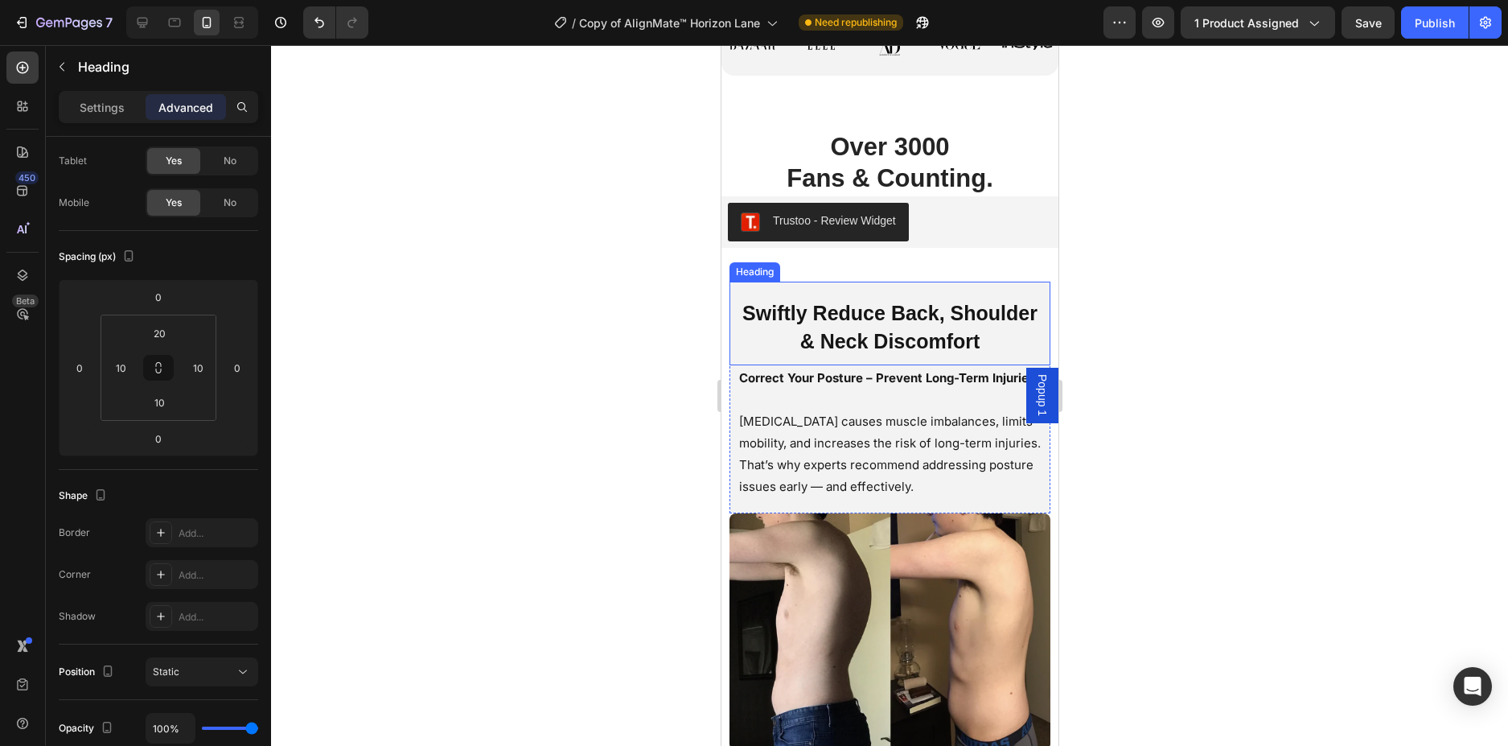
click at [1024, 341] on h2 "Swiftly Reduce Back, Shoulder & Neck Discomfort" at bounding box center [889, 328] width 305 height 60
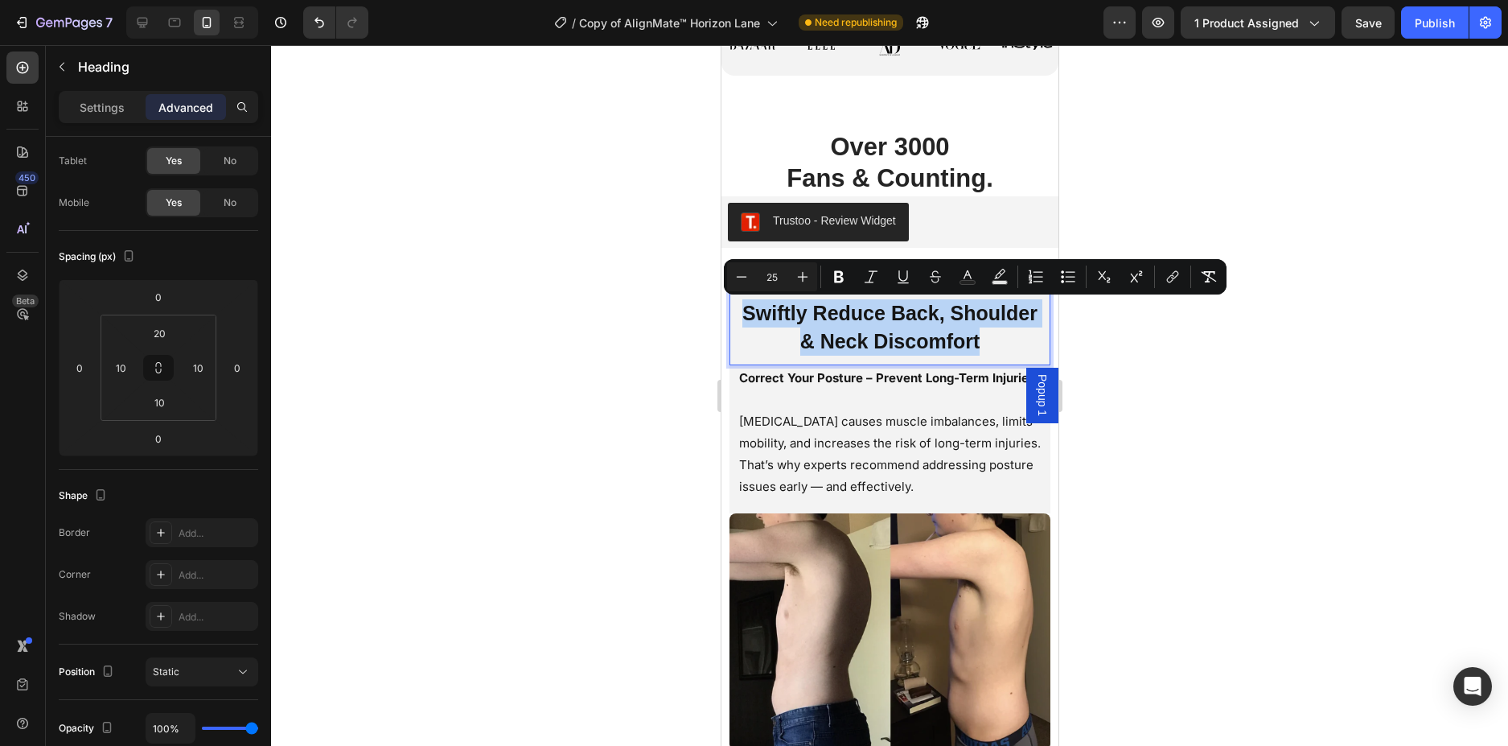
drag, startPoint x: 852, startPoint y: 330, endPoint x: 1420, endPoint y: 335, distance: 568.7
click at [1210, 352] on div at bounding box center [889, 395] width 1237 height 701
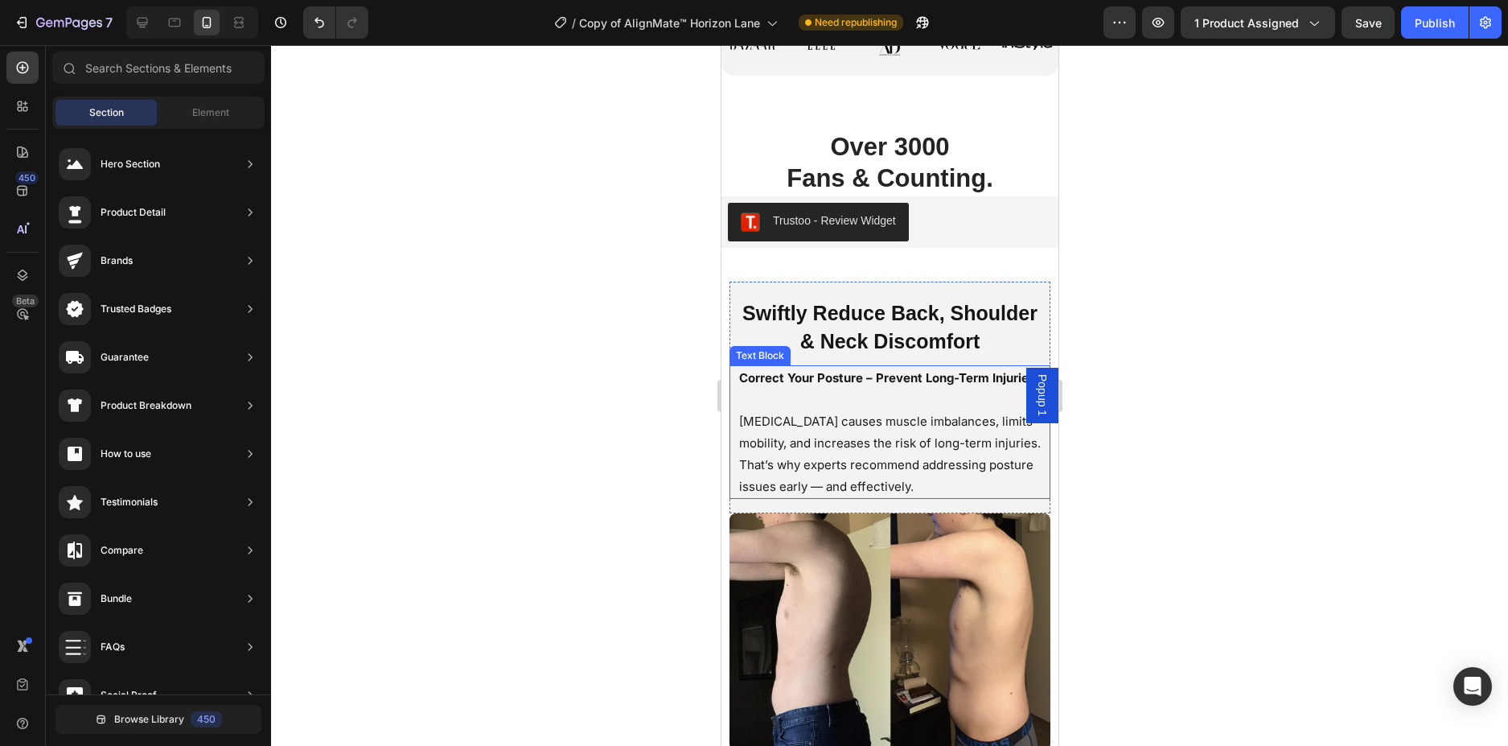
click at [939, 388] on p "Correct Your Posture – Prevent Long-Term Injuries" at bounding box center [889, 378] width 302 height 22
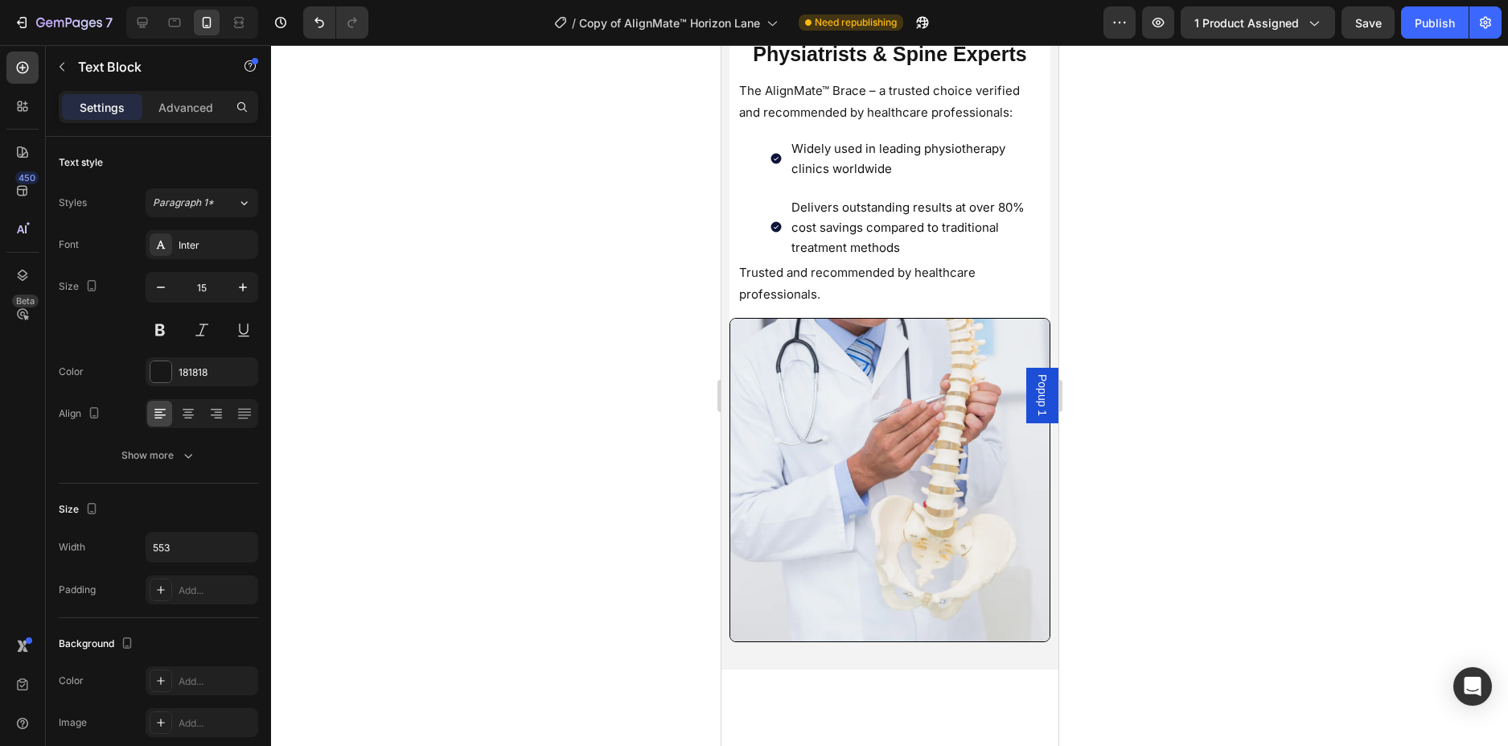
scroll to position [2242, 0]
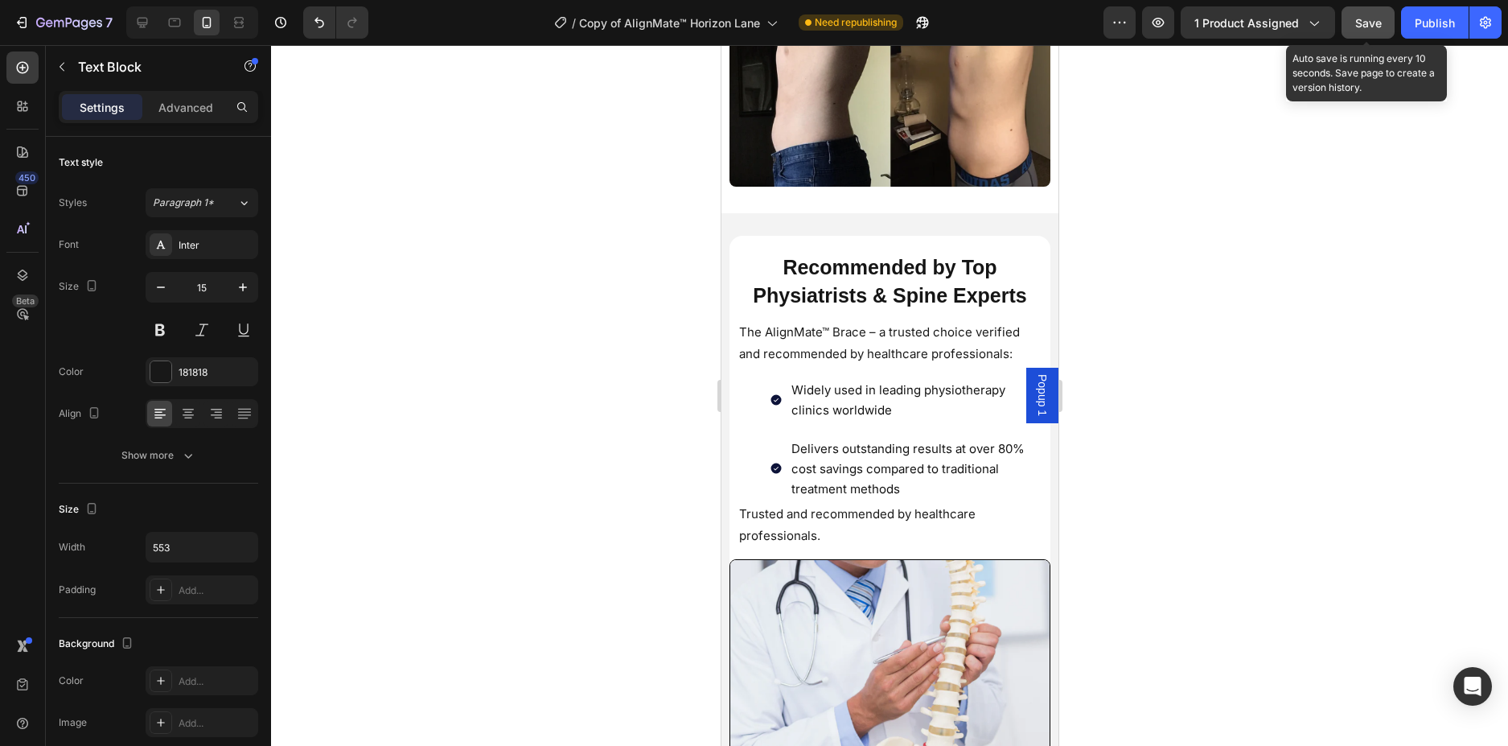
drag, startPoint x: 1363, startPoint y: 28, endPoint x: 1383, endPoint y: 27, distance: 19.3
click at [1365, 28] on span "Save" at bounding box center [1368, 23] width 27 height 14
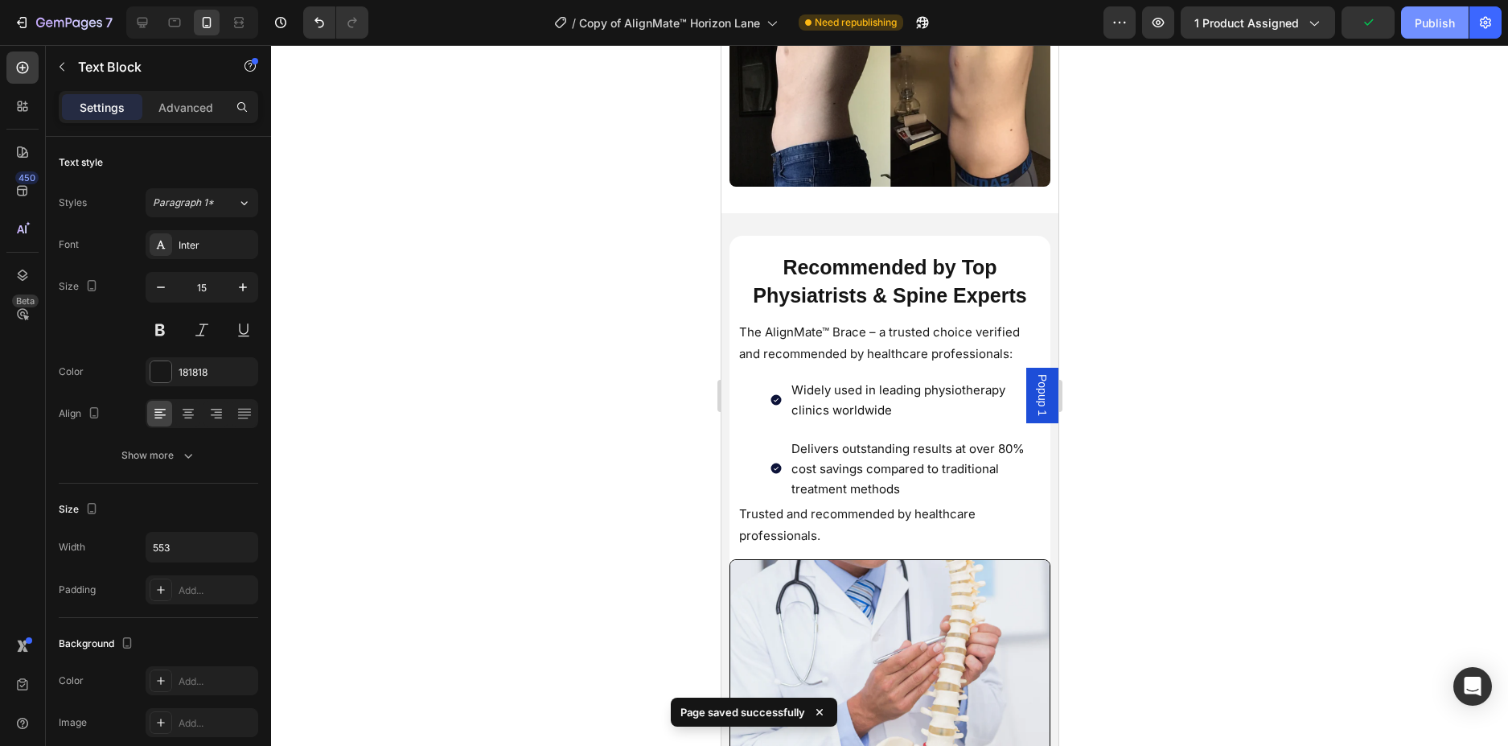
click at [1413, 22] on button "Publish" at bounding box center [1435, 22] width 68 height 32
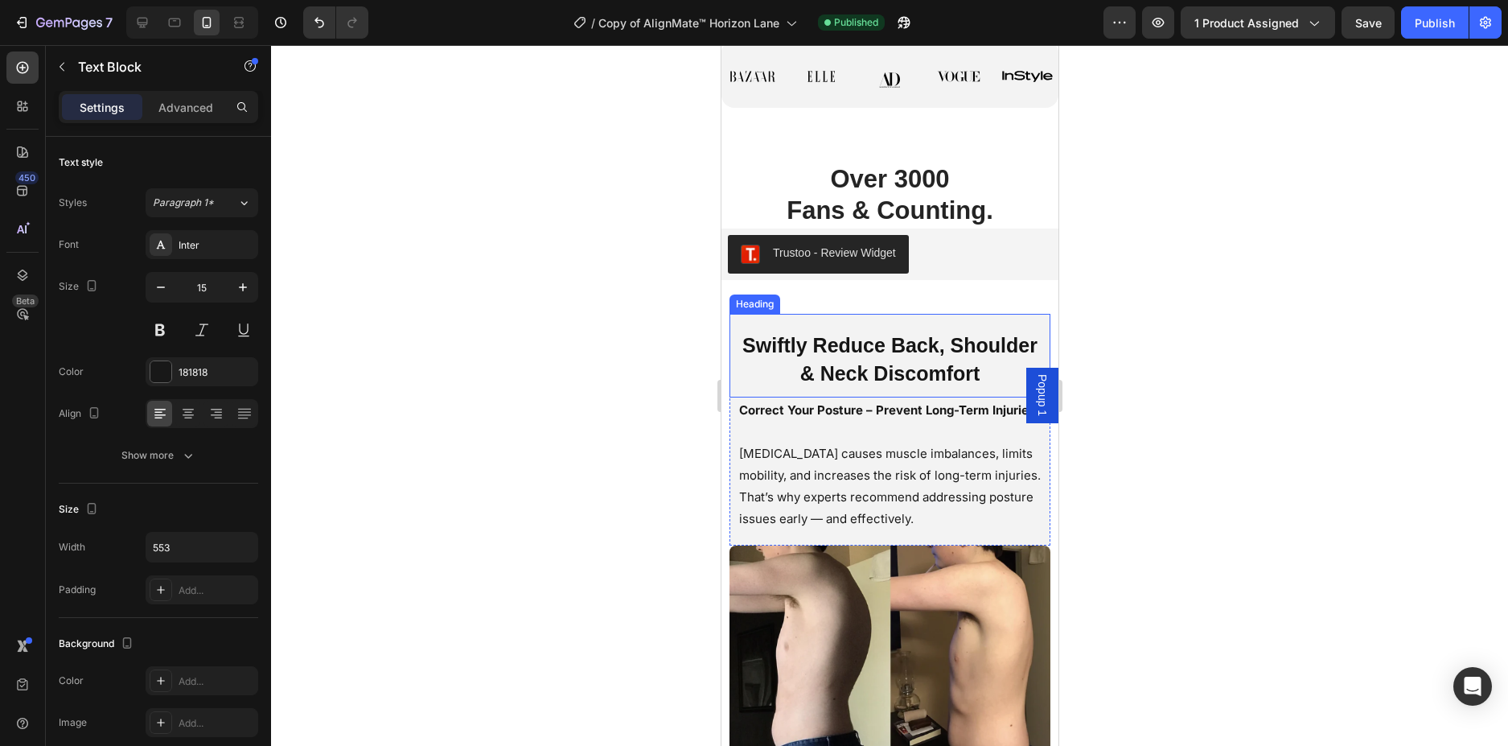
scroll to position [1679, 0]
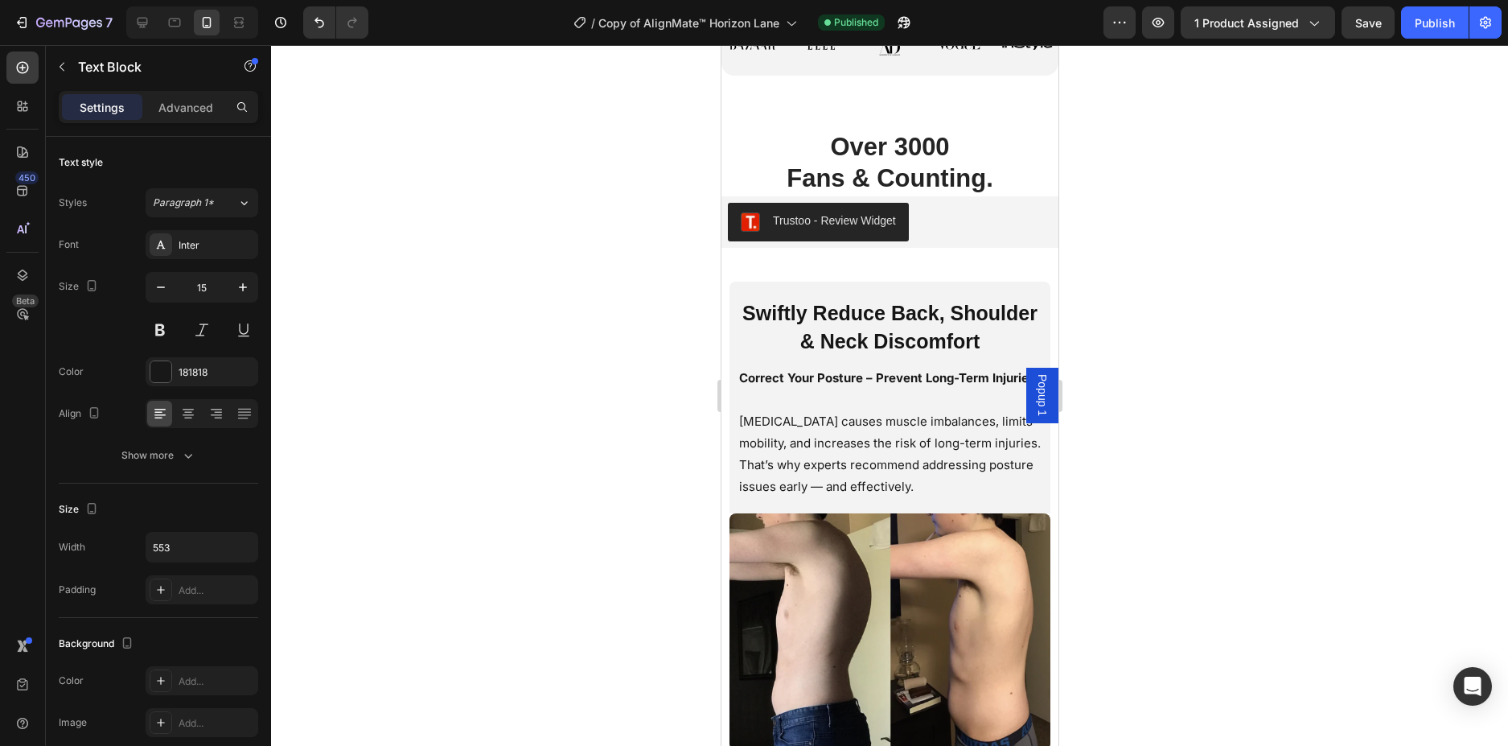
click at [846, 410] on p at bounding box center [889, 399] width 302 height 22
click at [939, 343] on span "Swiftly Reduce Back, Shoulder & Neck Discomfort" at bounding box center [889, 327] width 295 height 51
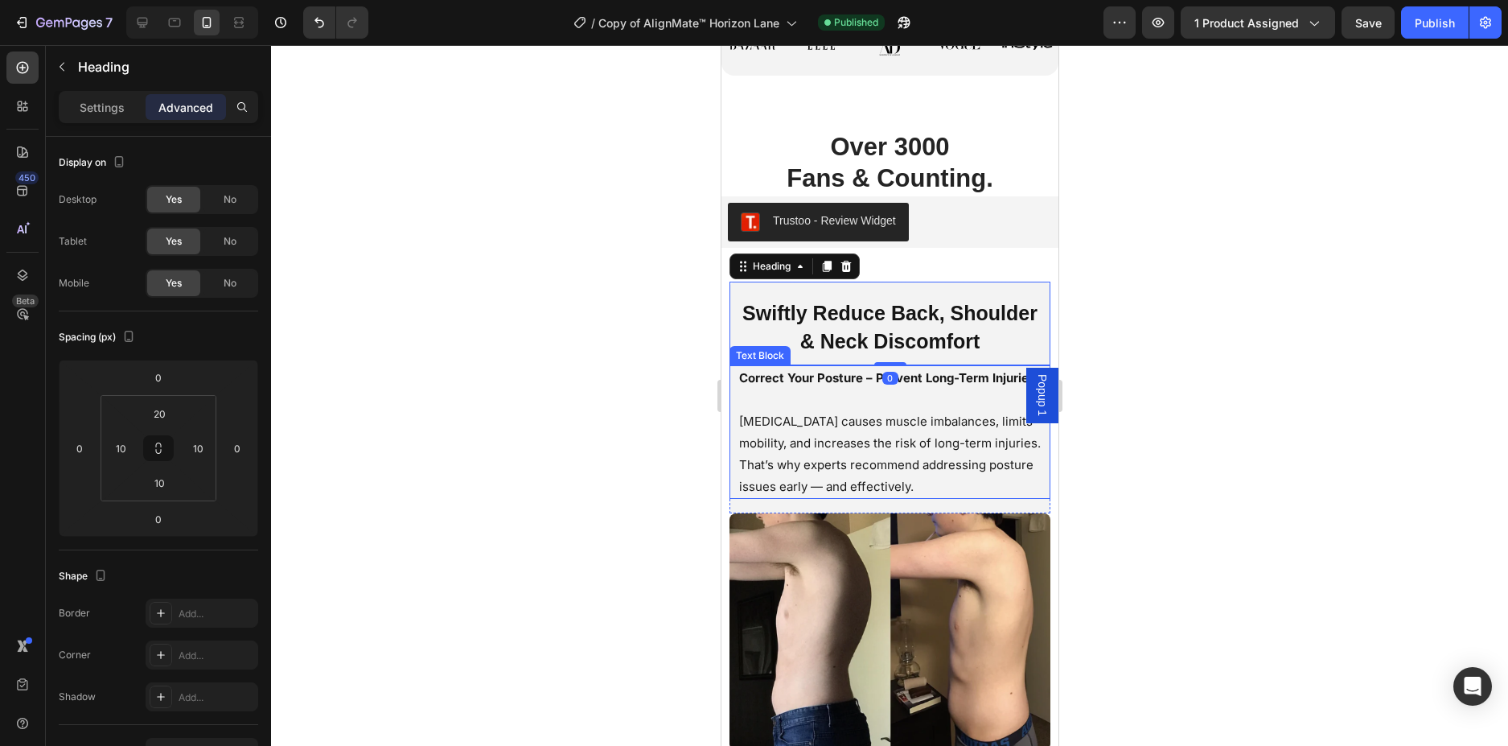
click at [1021, 442] on p "Poor posture causes muscle imbalances, limits mobility, and increases the risk …" at bounding box center [889, 453] width 302 height 87
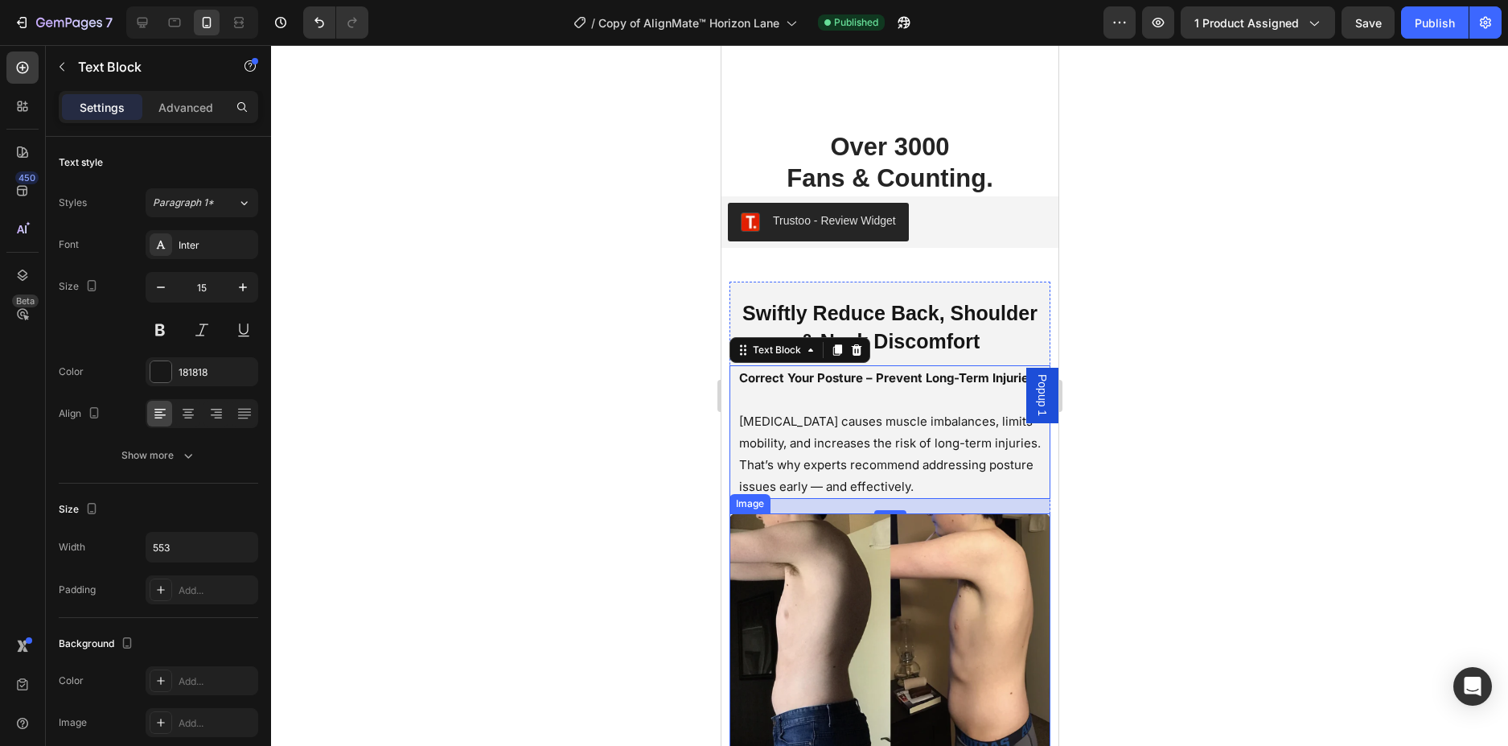
scroll to position [2000, 0]
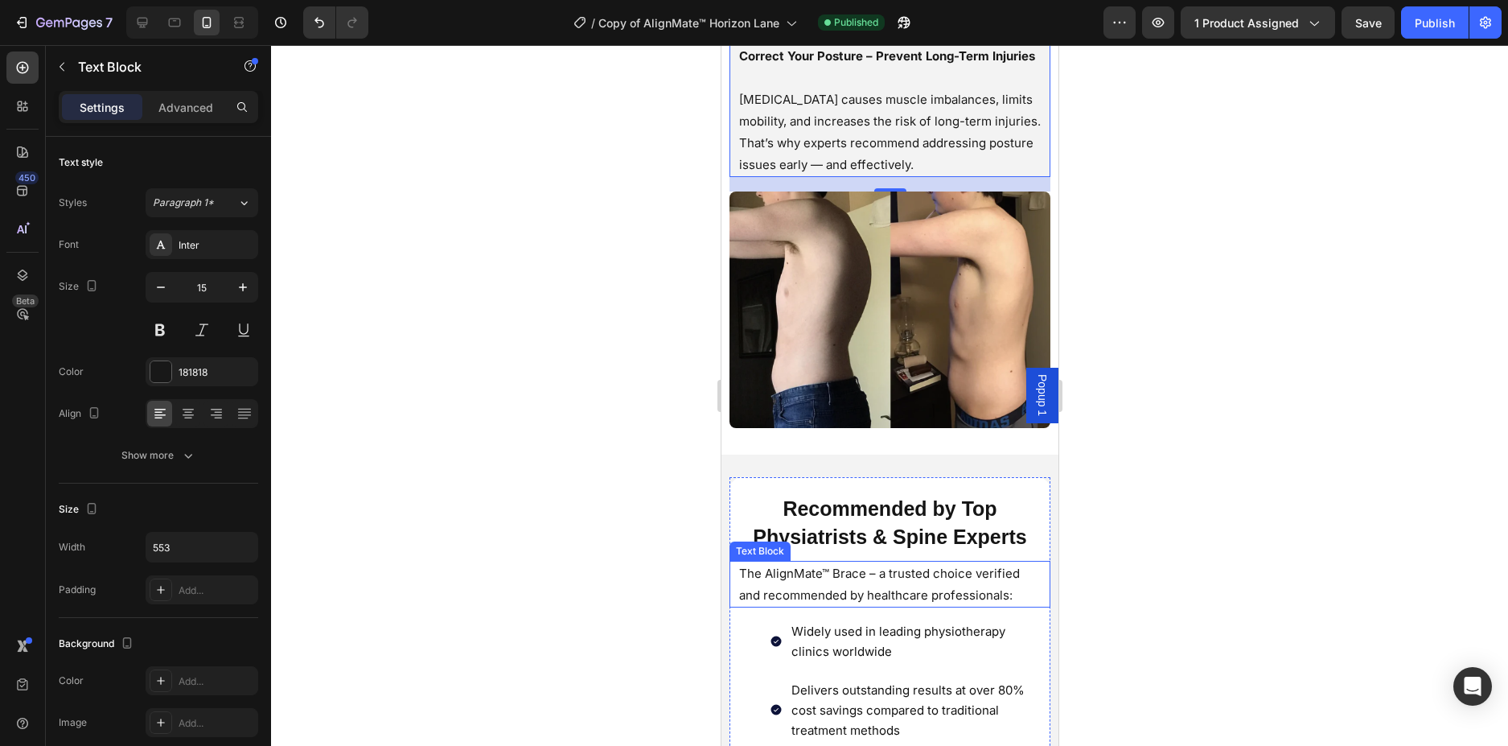
click at [1024, 601] on p "The AlignMate™ Brace – a trusted choice verified and recommended by healthcare …" at bounding box center [889, 583] width 302 height 43
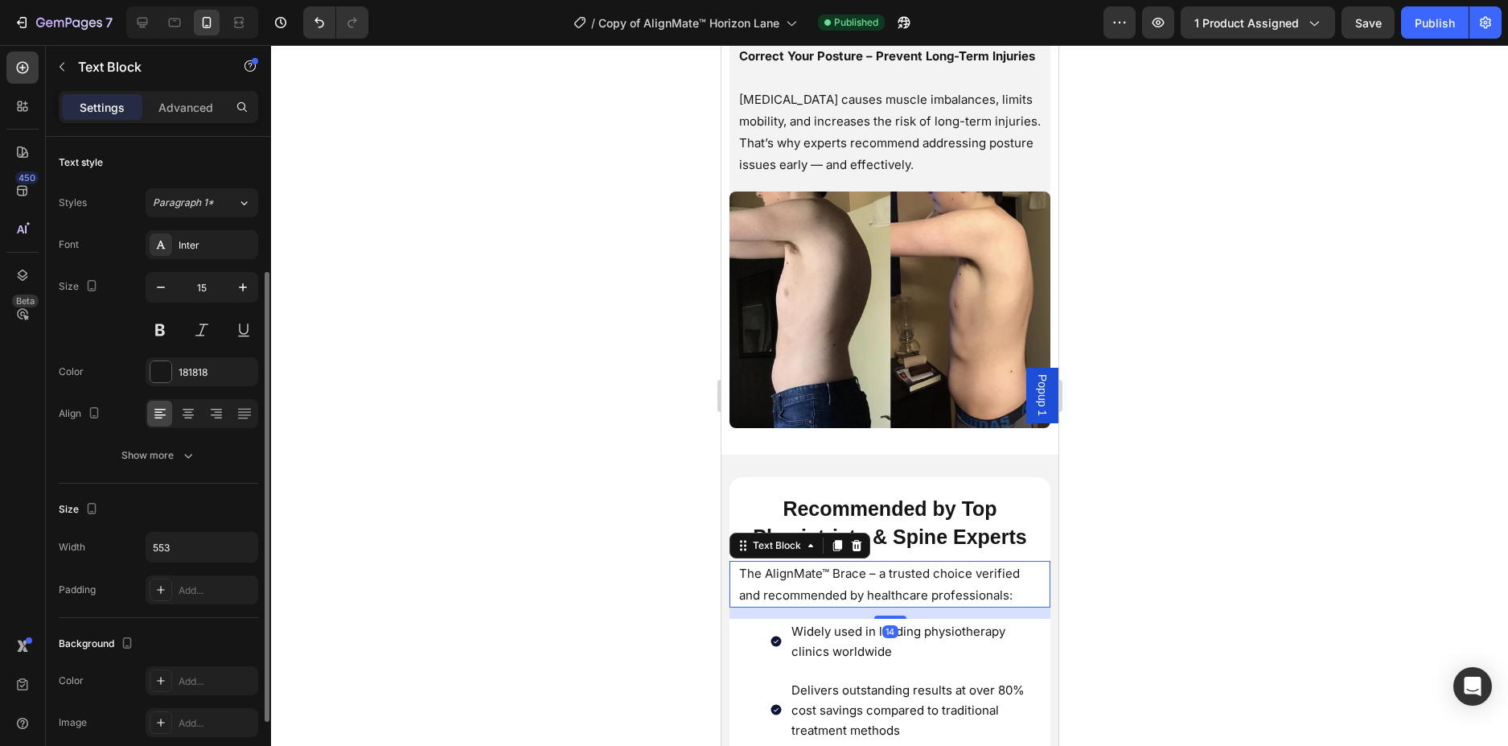
scroll to position [80, 0]
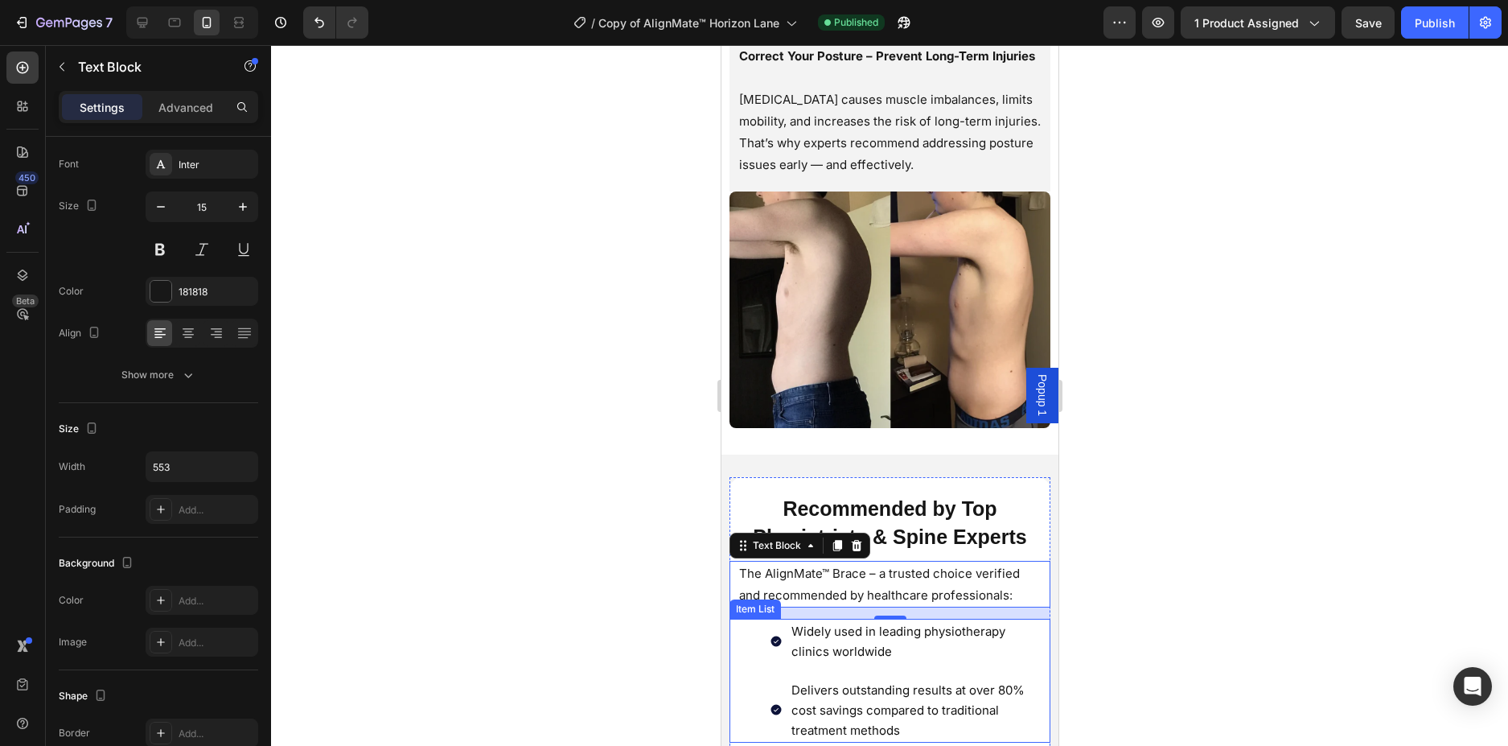
click at [756, 680] on div "Widely used in leading physiotherapy clinics worldwide Delivers outstanding res…" at bounding box center [887, 681] width 317 height 124
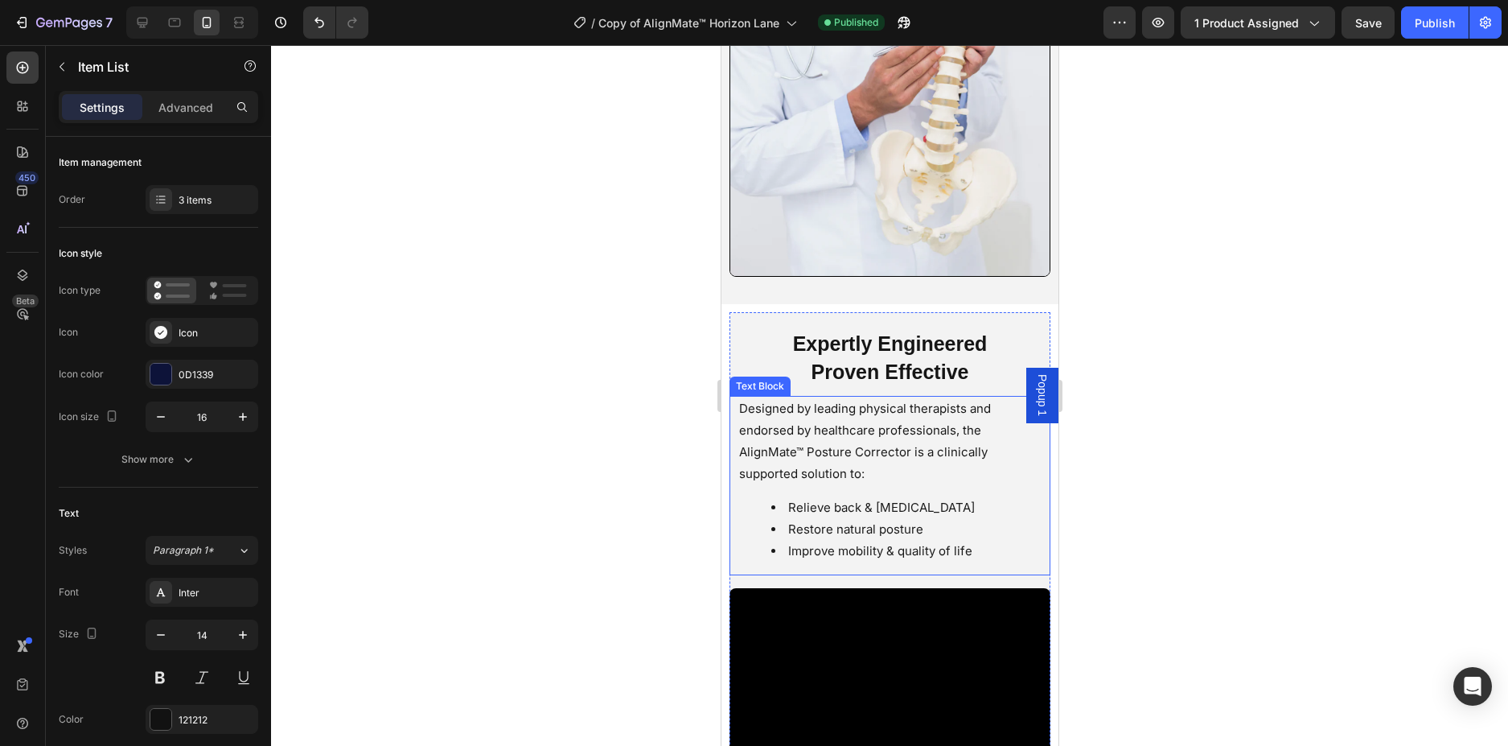
scroll to position [2885, 0]
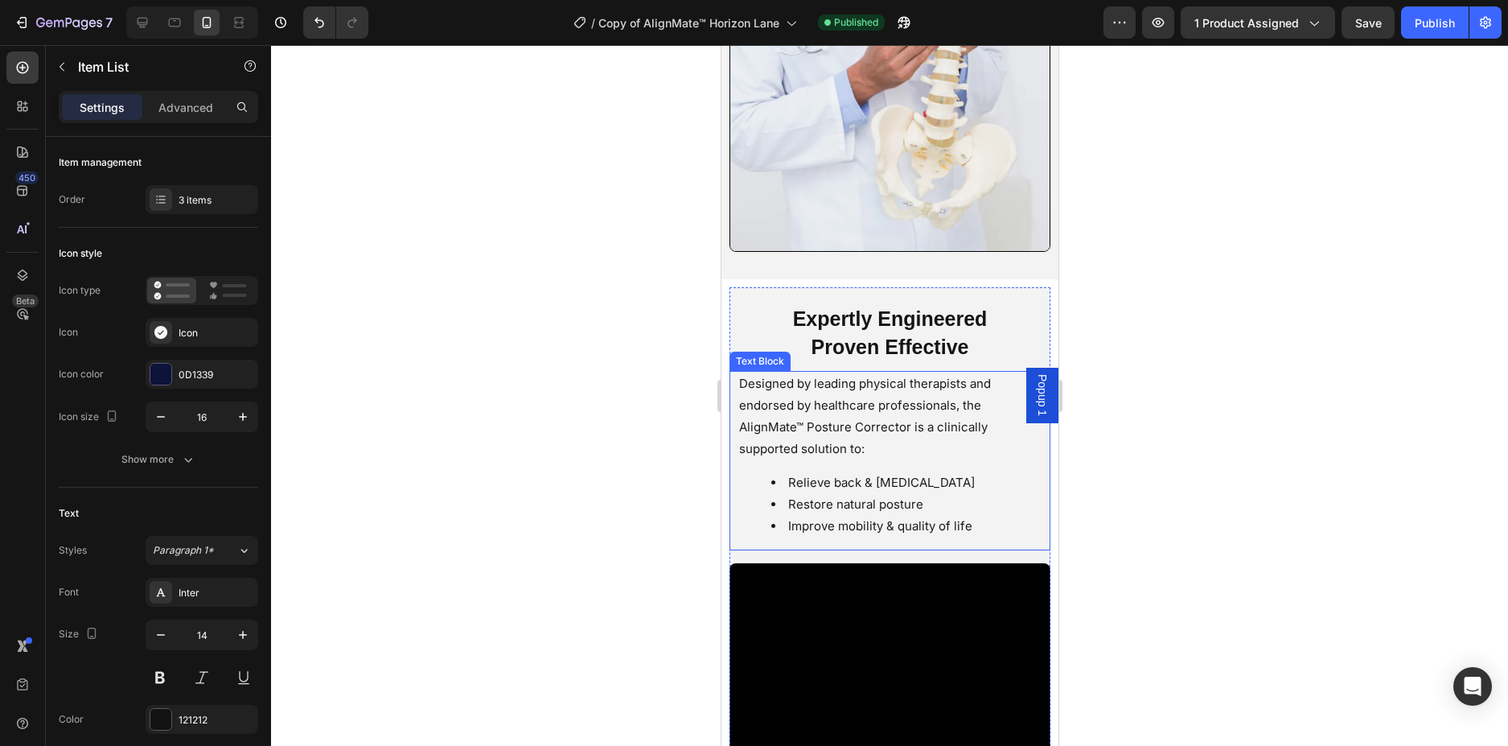
click at [749, 471] on ul "Relieve back & neck pain Restore natural posture Improve mobility & quality of …" at bounding box center [889, 503] width 302 height 65
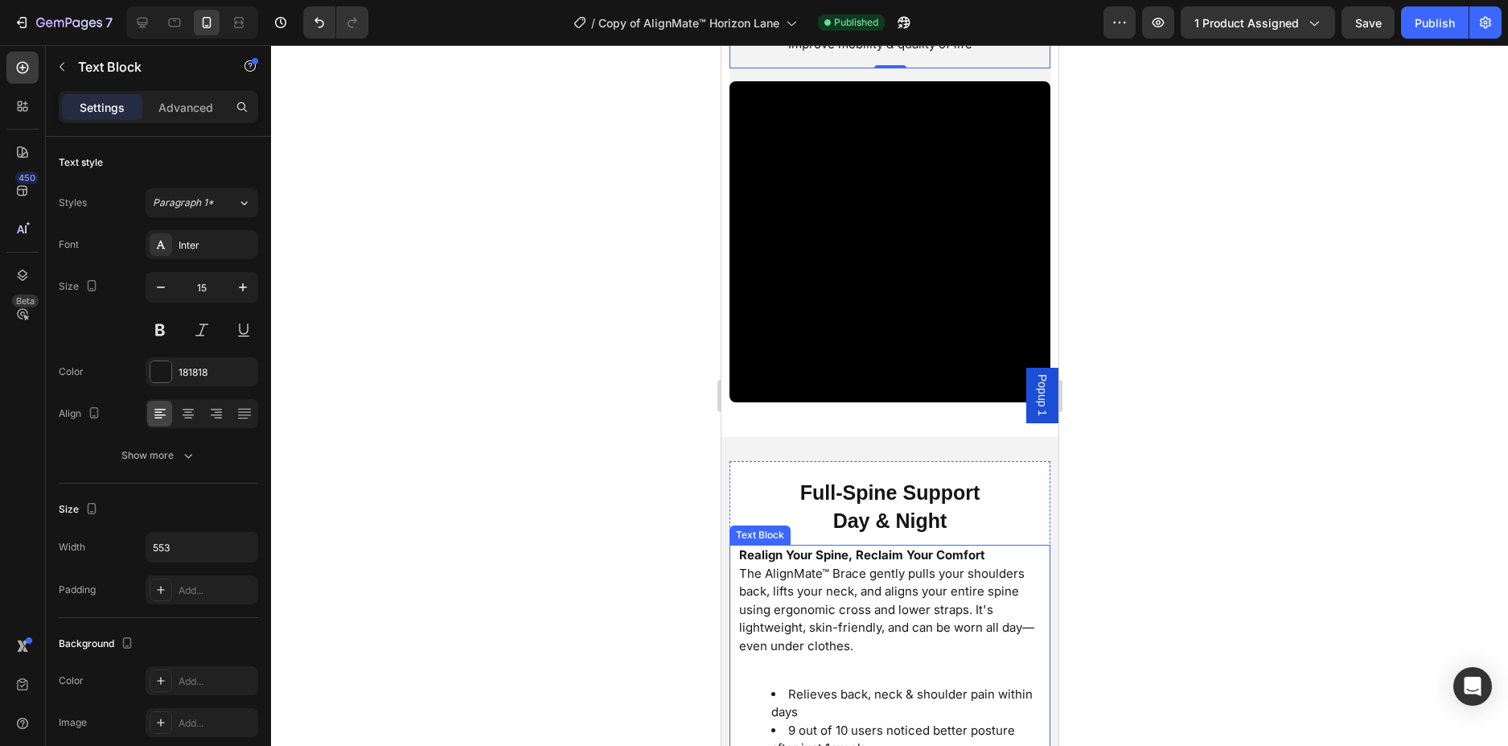
scroll to position [3448, 0]
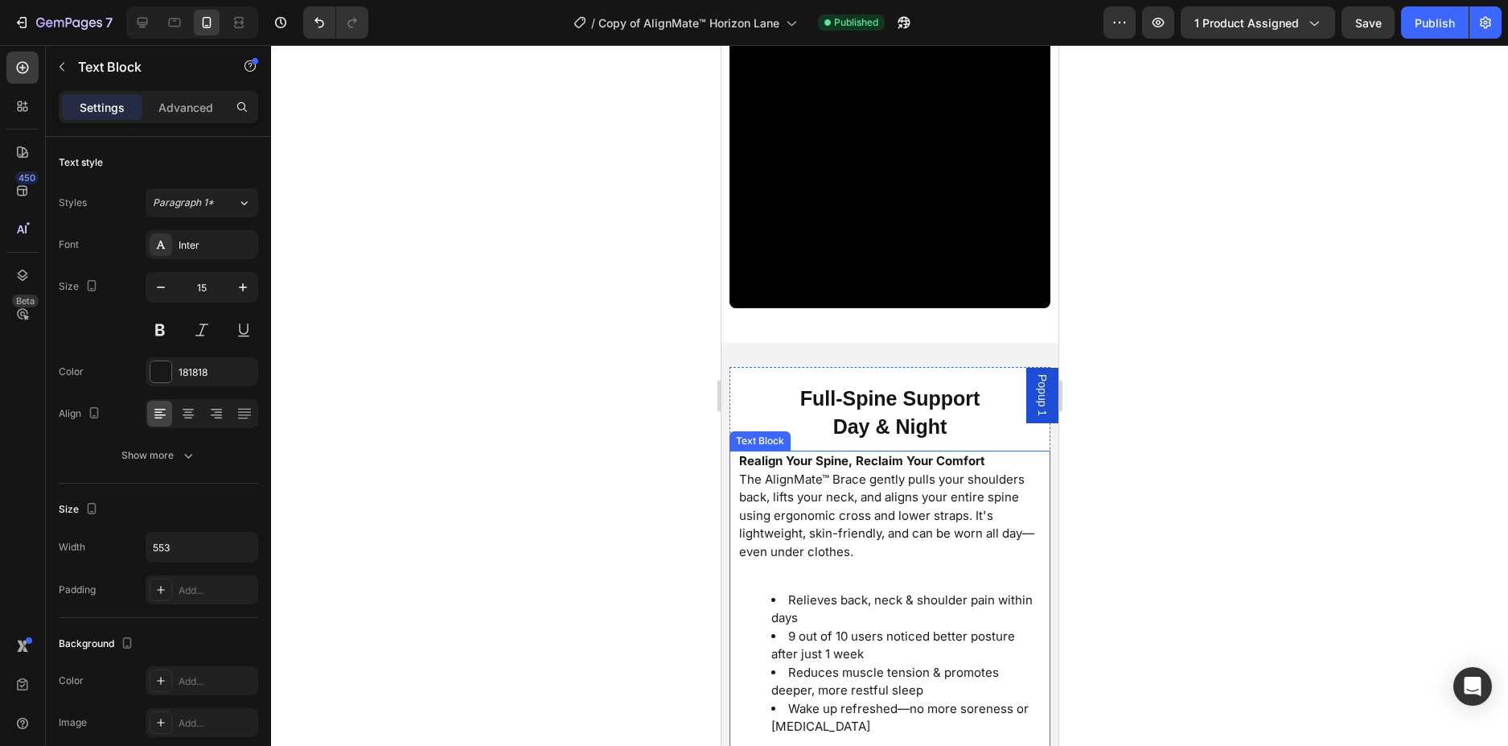
click at [742, 576] on div "Realign Your Spine, Reclaim Your Comfort The AlignMate™ Brace gently pulls your…" at bounding box center [889, 599] width 305 height 299
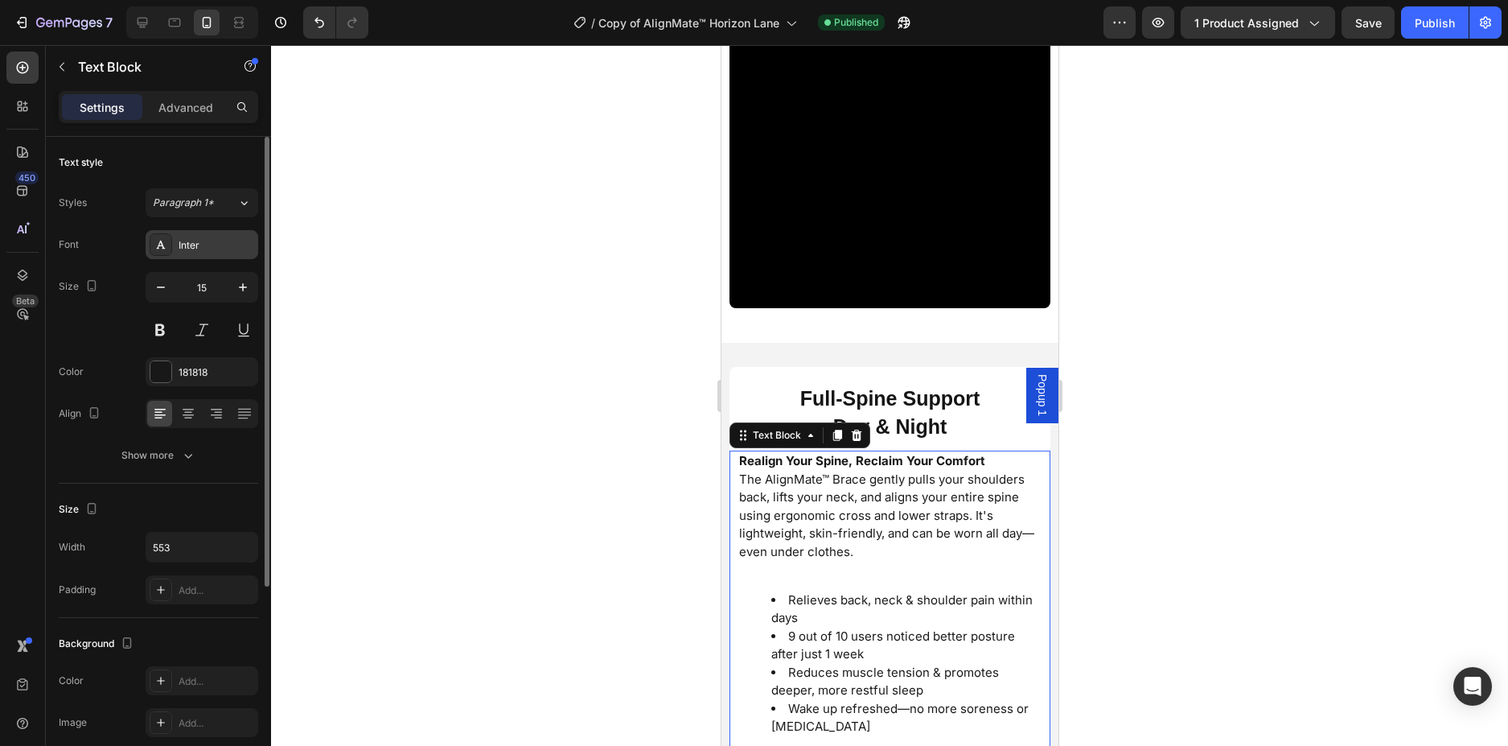
click at [187, 245] on div "Inter" at bounding box center [217, 245] width 76 height 14
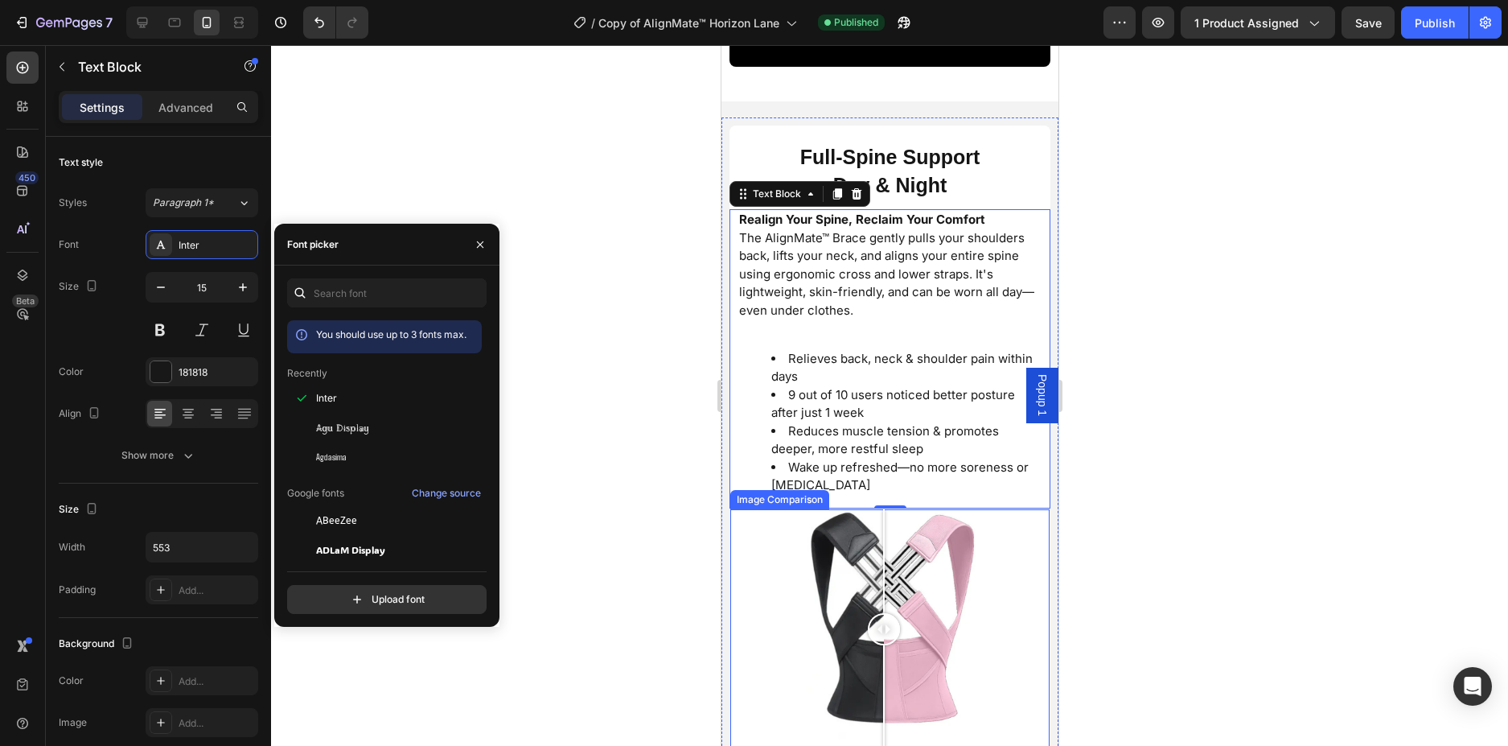
scroll to position [4011, 0]
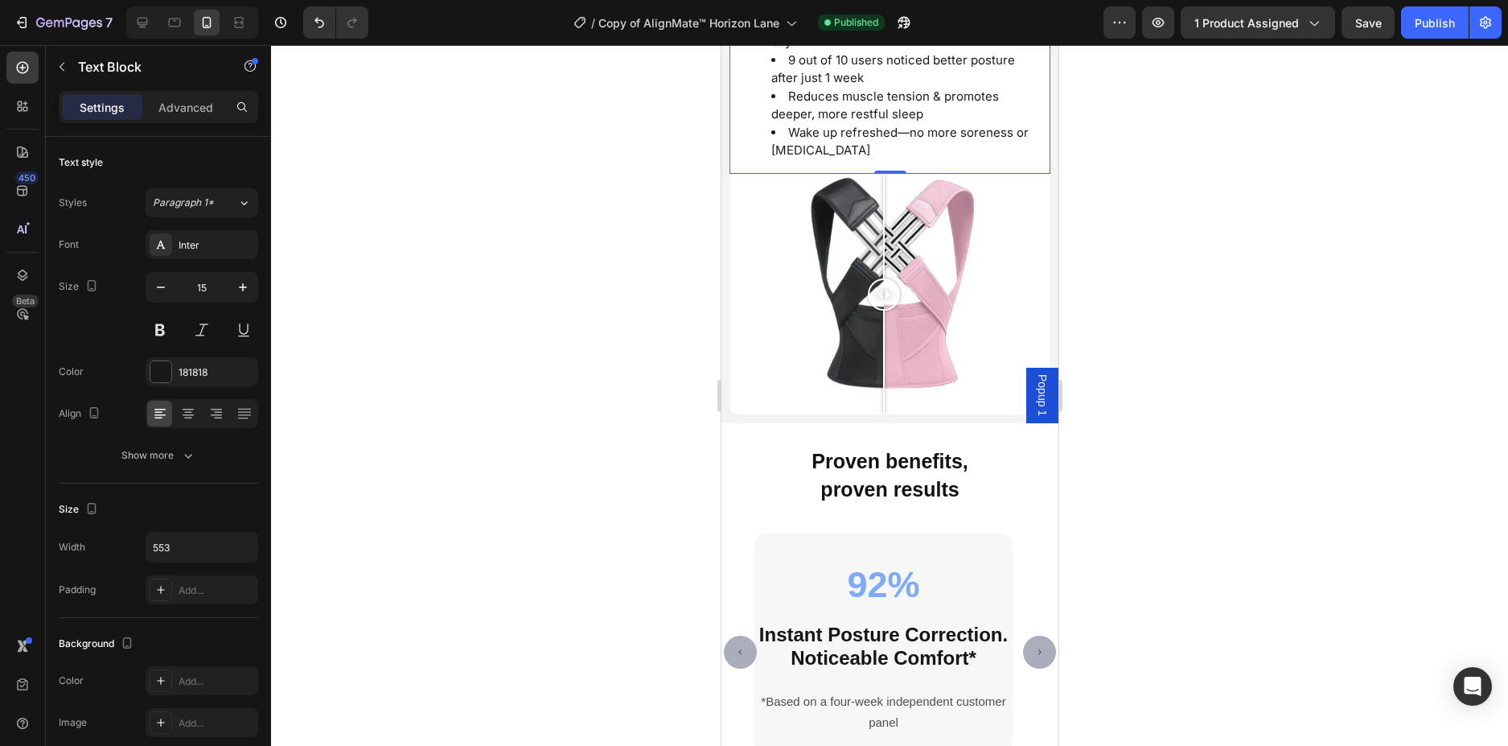
click at [633, 228] on div at bounding box center [889, 395] width 1237 height 701
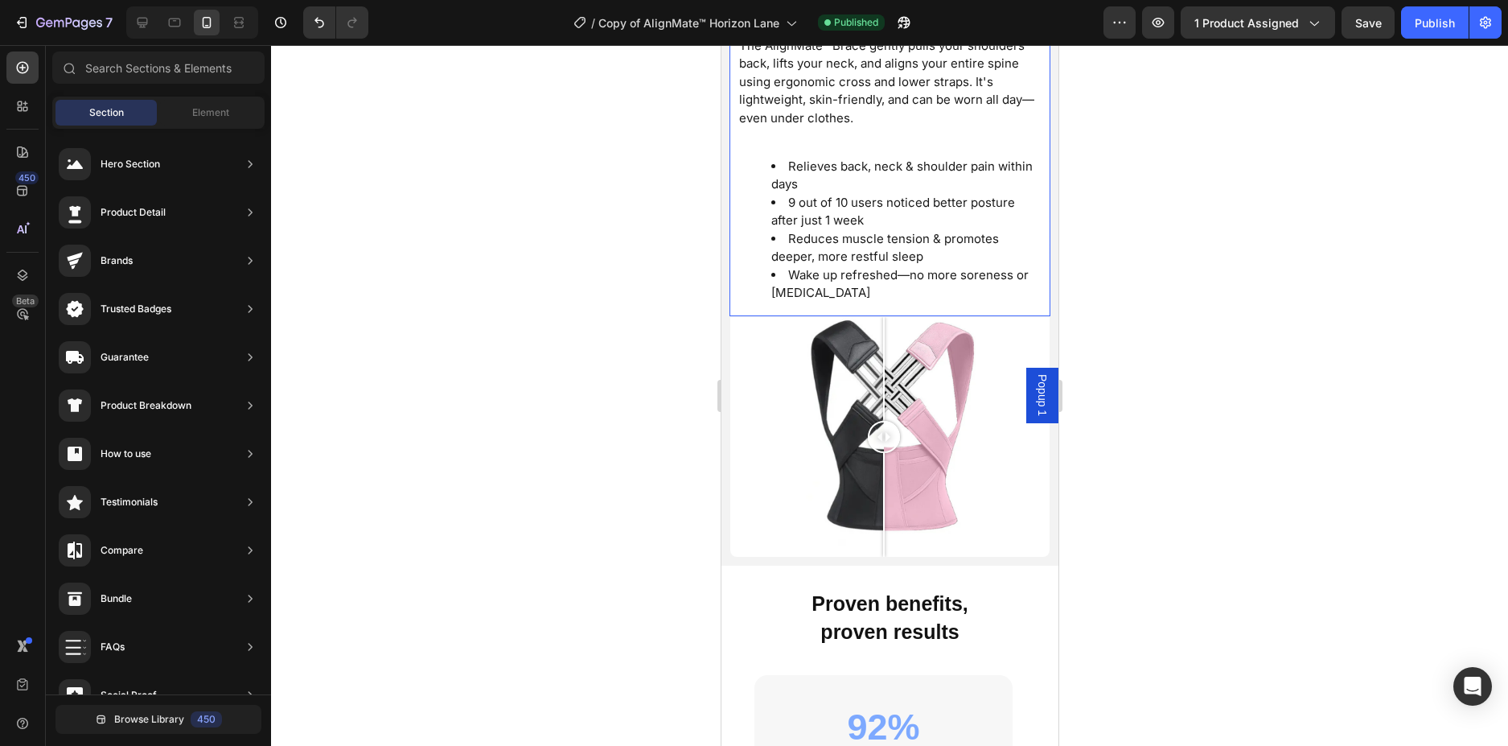
scroll to position [3850, 0]
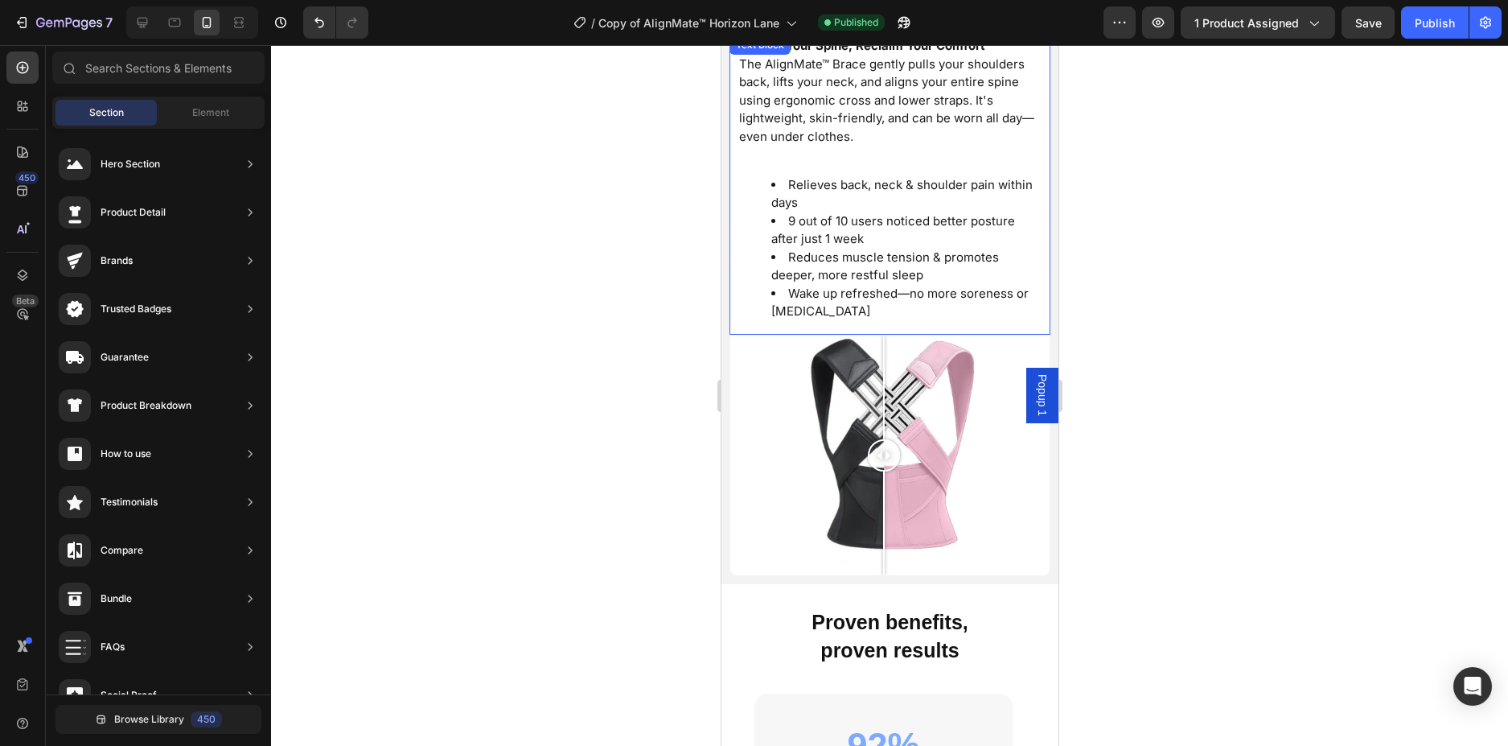
click at [840, 306] on li "Wake up refreshed—no more soreness or stiffness" at bounding box center [905, 303] width 269 height 36
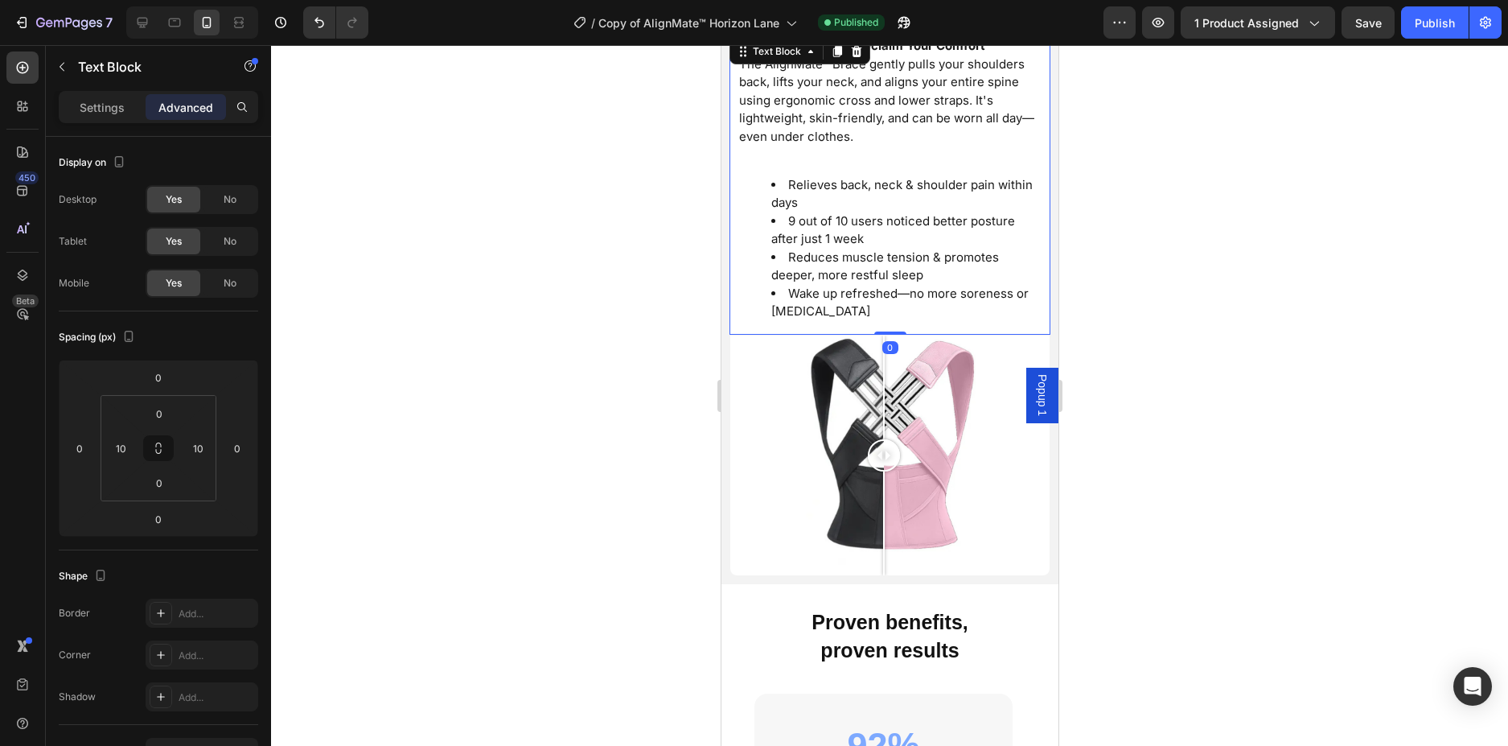
click at [832, 306] on li "Wake up refreshed—no more soreness or stiffness" at bounding box center [905, 303] width 269 height 36
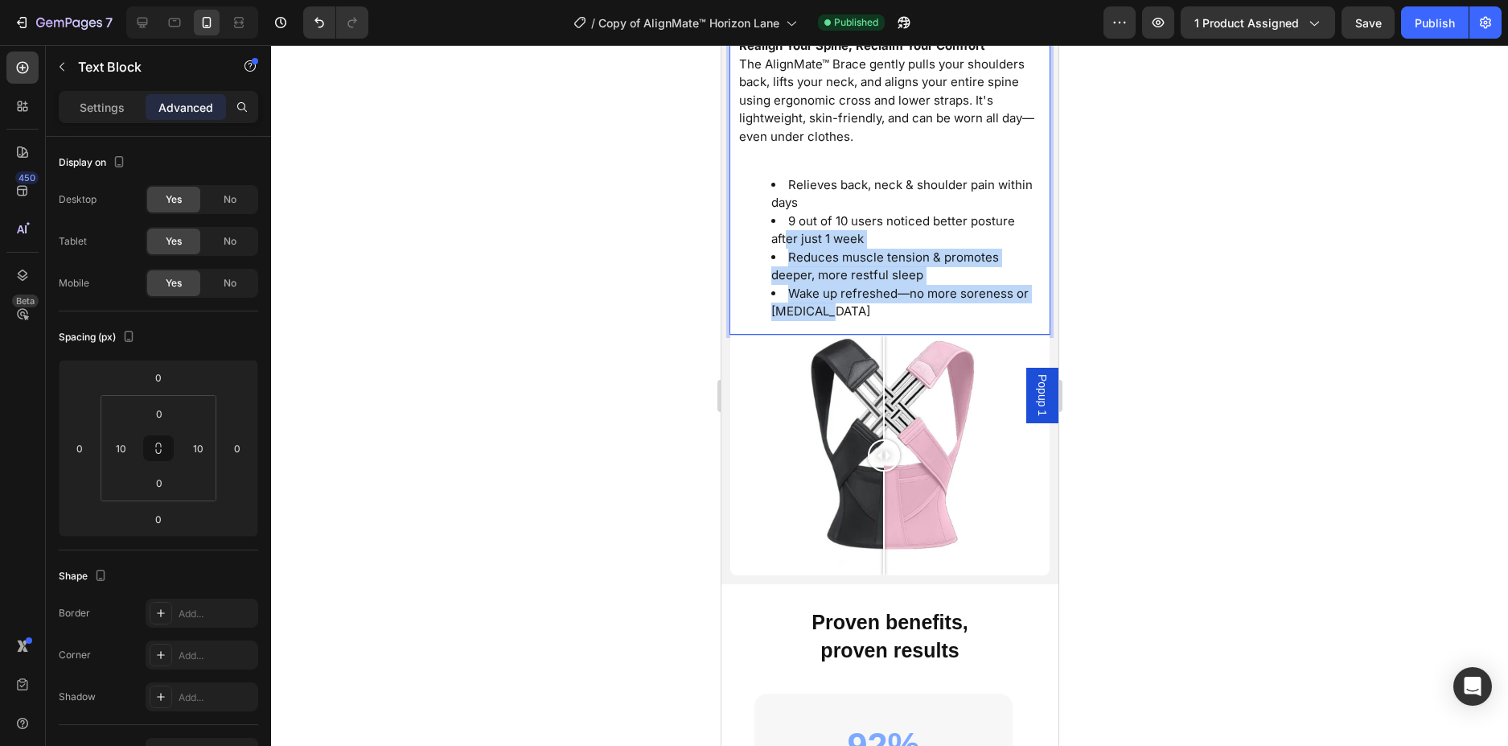
drag, startPoint x: 825, startPoint y: 310, endPoint x: 787, endPoint y: 233, distance: 86.3
click at [787, 233] on ul "Relieves back, neck & shoulder pain within days 9 out of 10 users noticed bette…" at bounding box center [889, 248] width 302 height 145
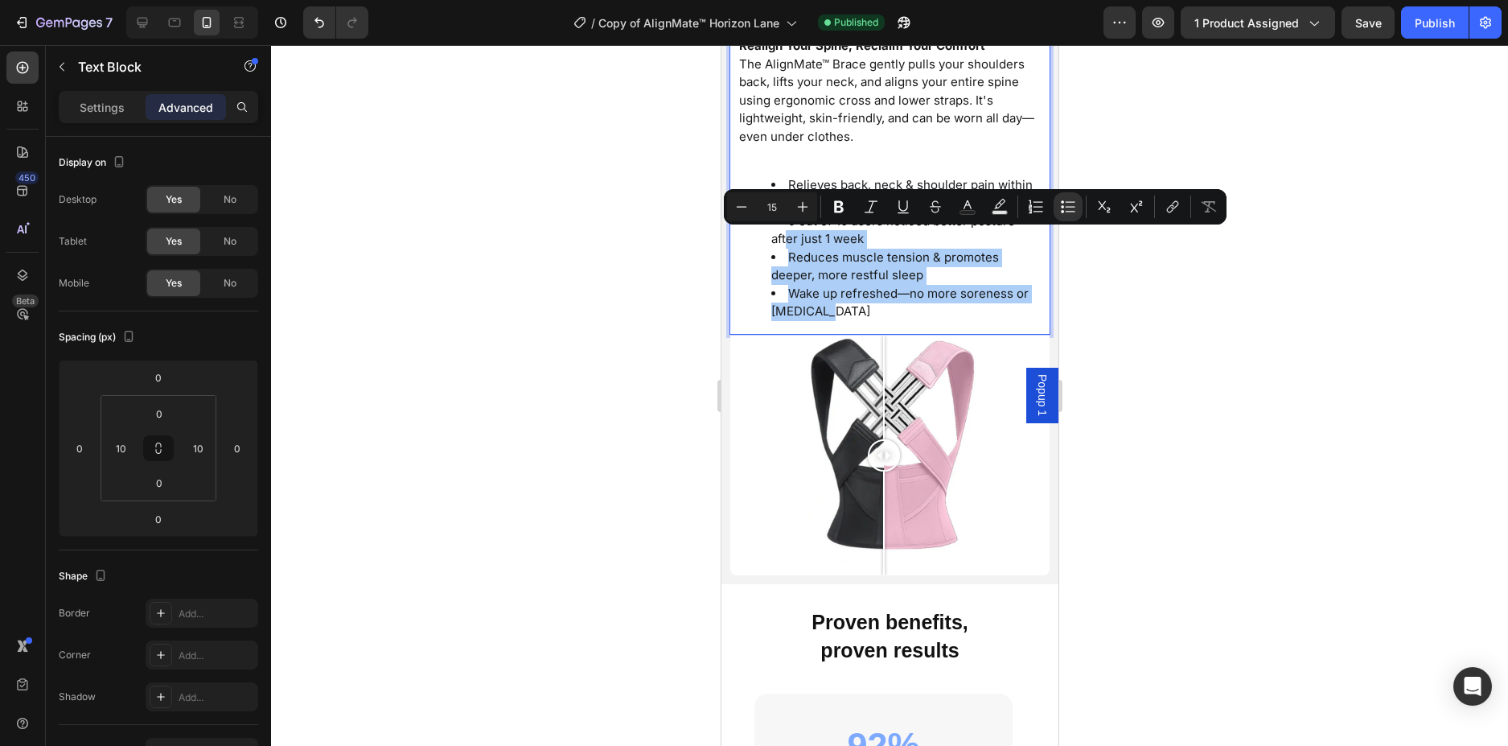
click at [668, 273] on div at bounding box center [889, 395] width 1237 height 701
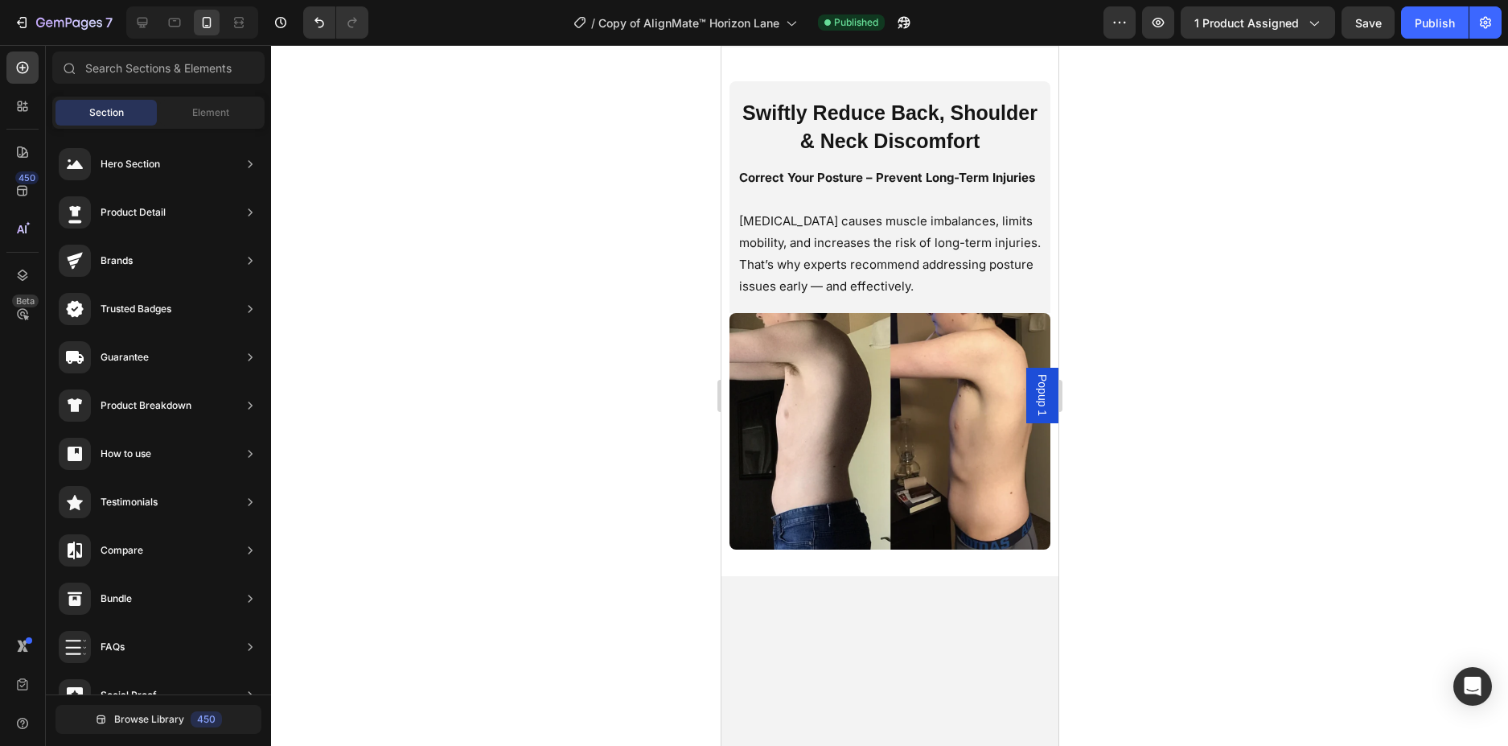
scroll to position [1679, 0]
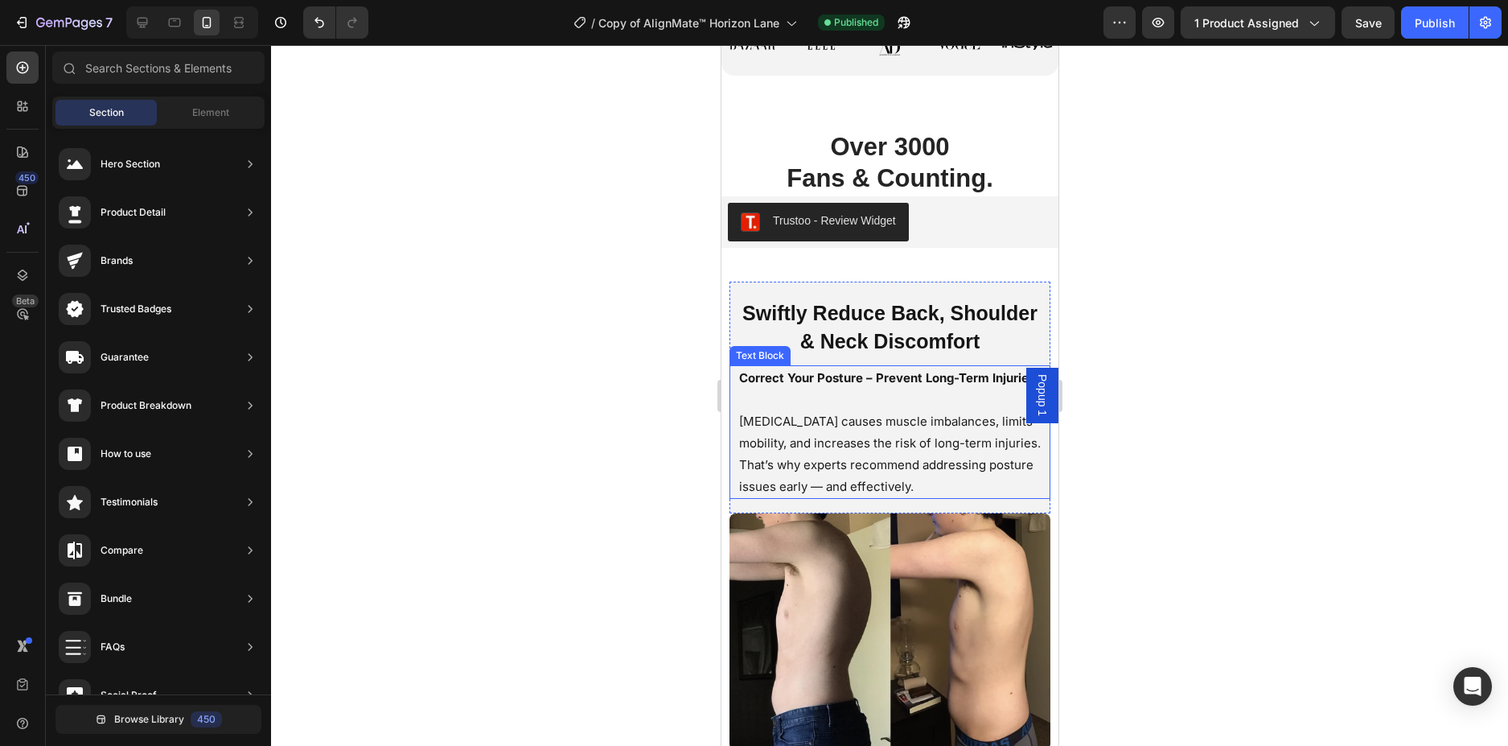
click at [797, 388] on p "Correct Your Posture – Prevent Long-Term Injuries" at bounding box center [889, 378] width 302 height 22
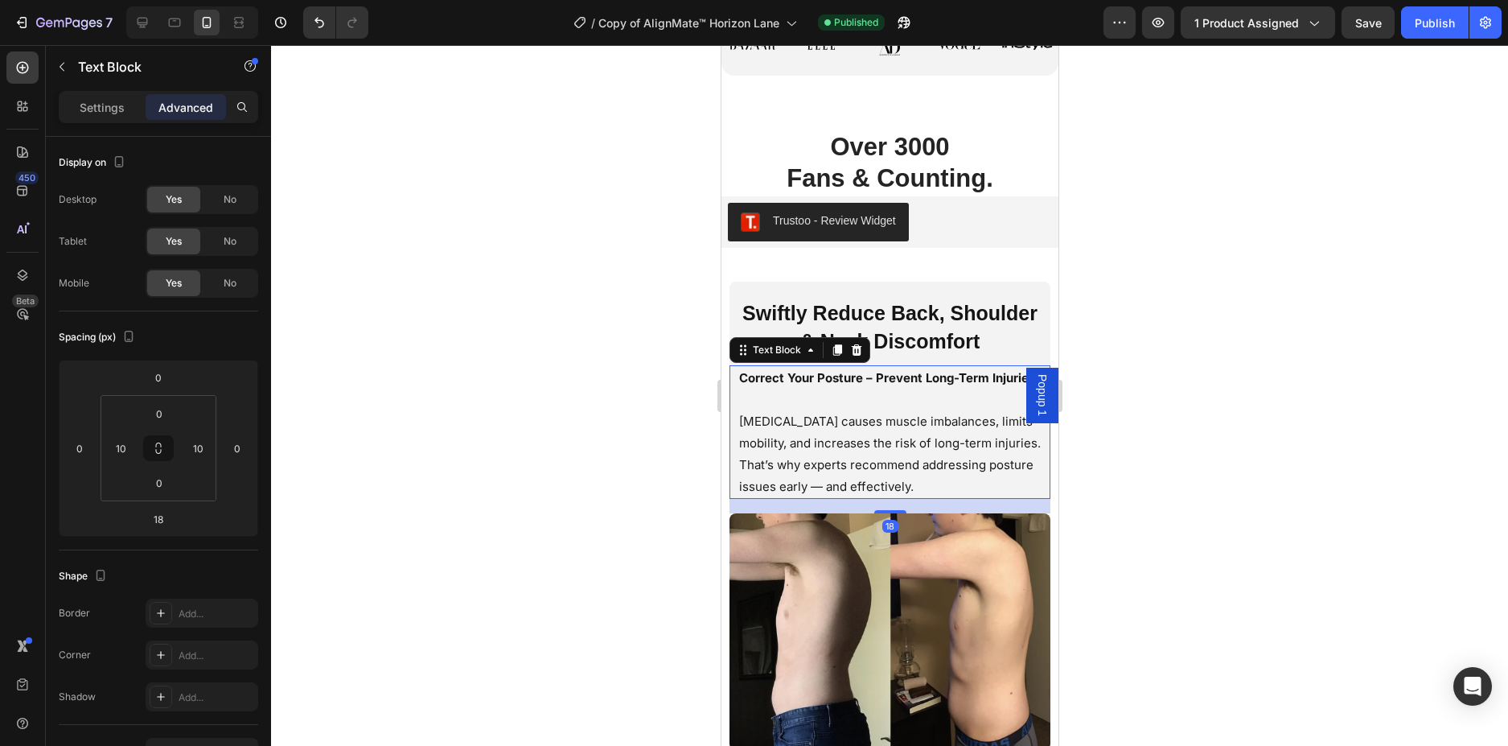
click at [795, 388] on p "Correct Your Posture – Prevent Long-Term Injuries" at bounding box center [889, 378] width 302 height 22
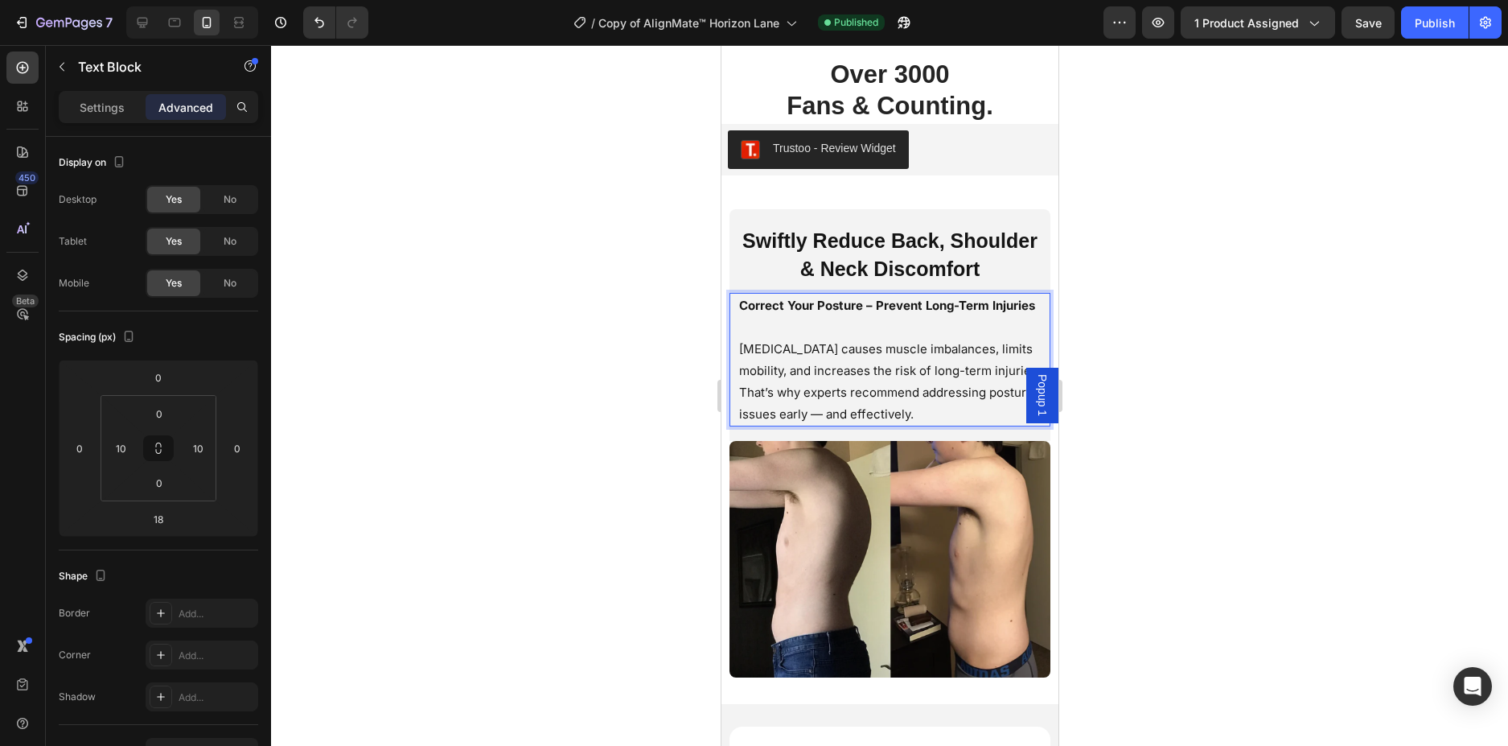
scroll to position [1839, 0]
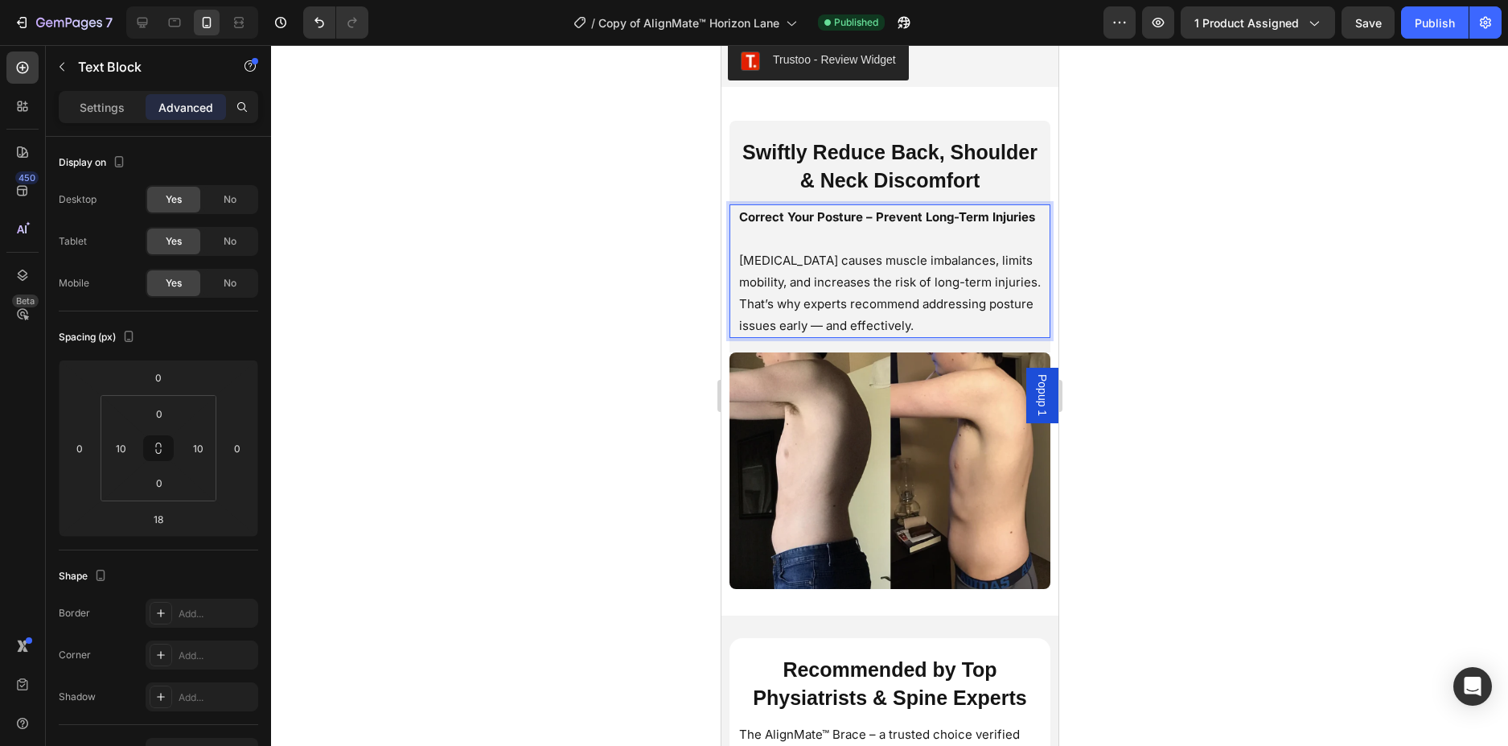
click at [1288, 310] on div at bounding box center [889, 395] width 1237 height 701
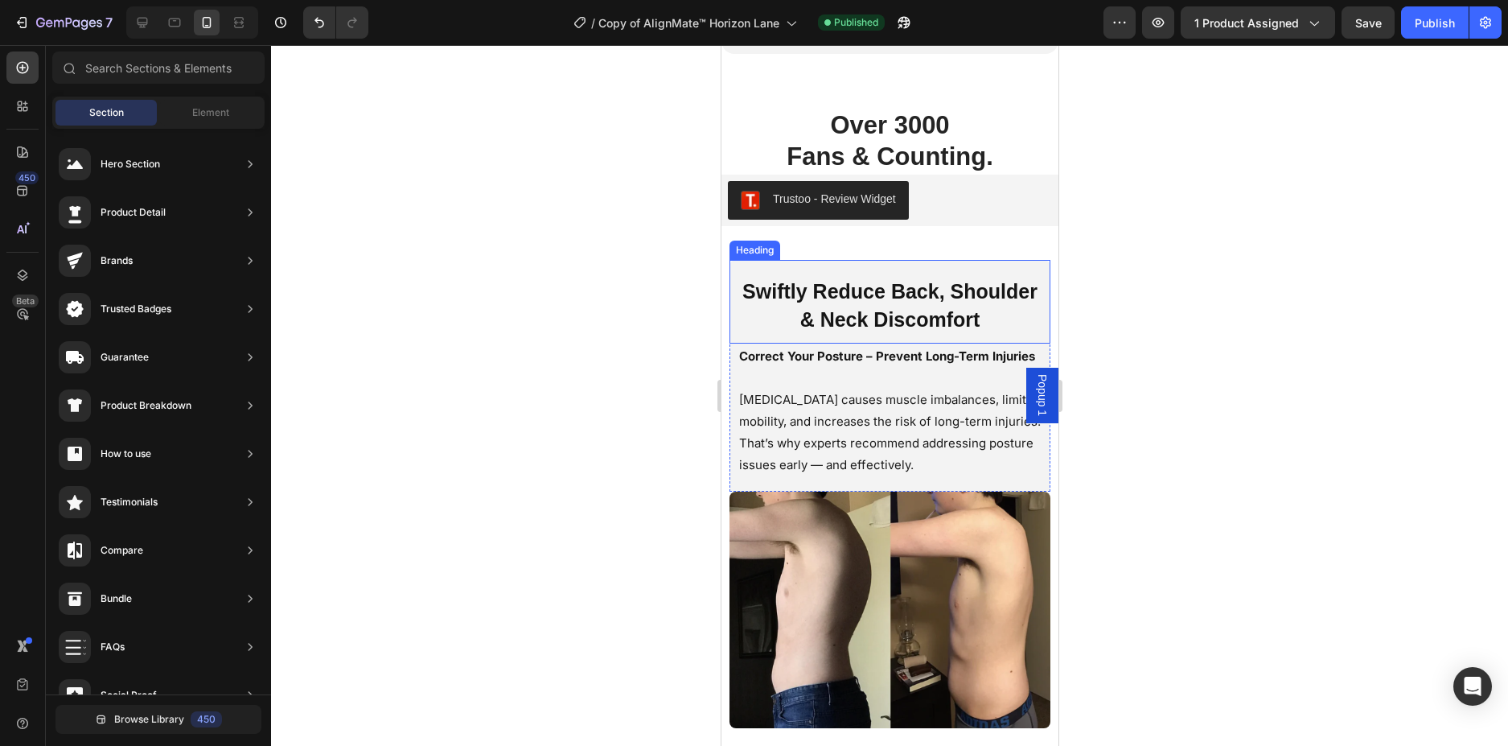
scroll to position [1679, 0]
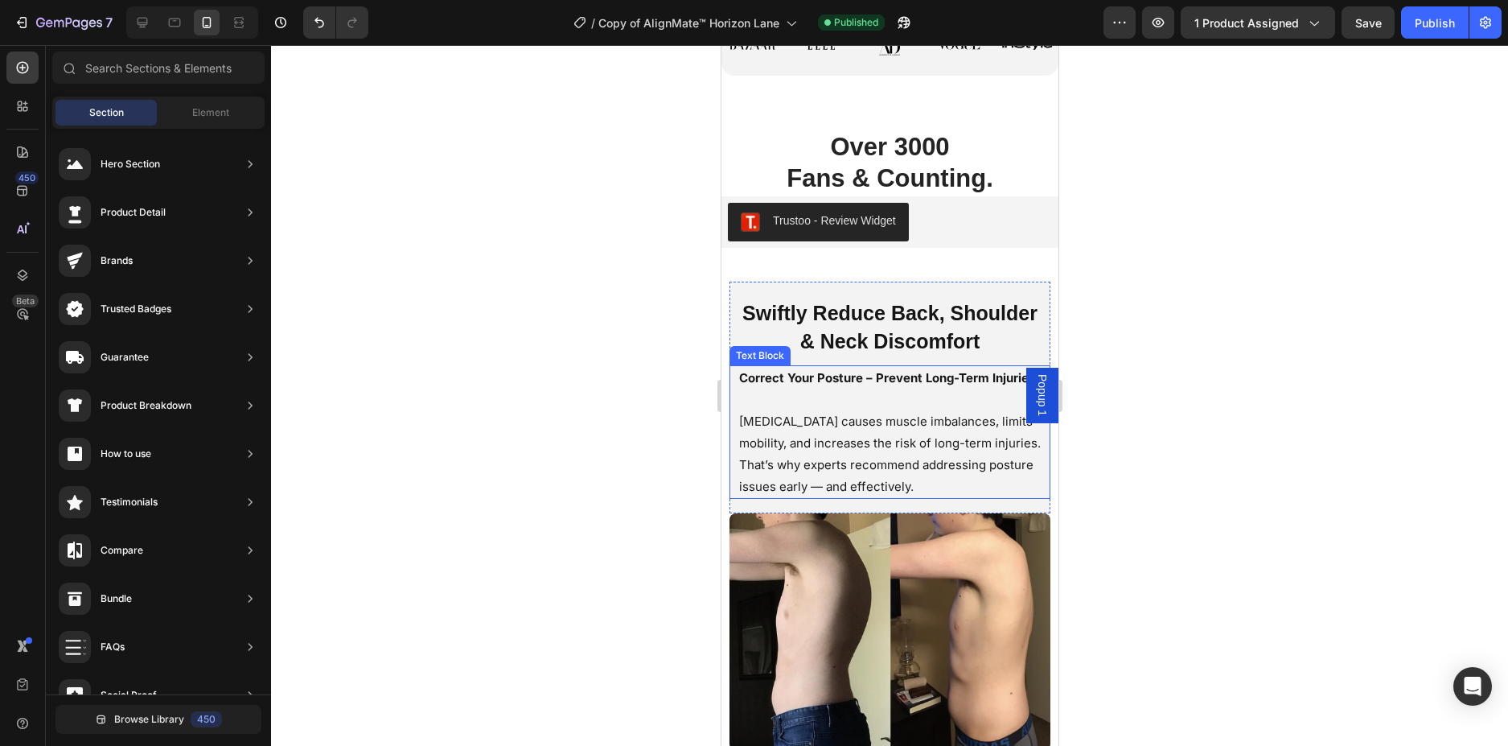
click at [836, 377] on strong "Correct Your Posture – Prevent Long-Term Injuries" at bounding box center [886, 377] width 296 height 15
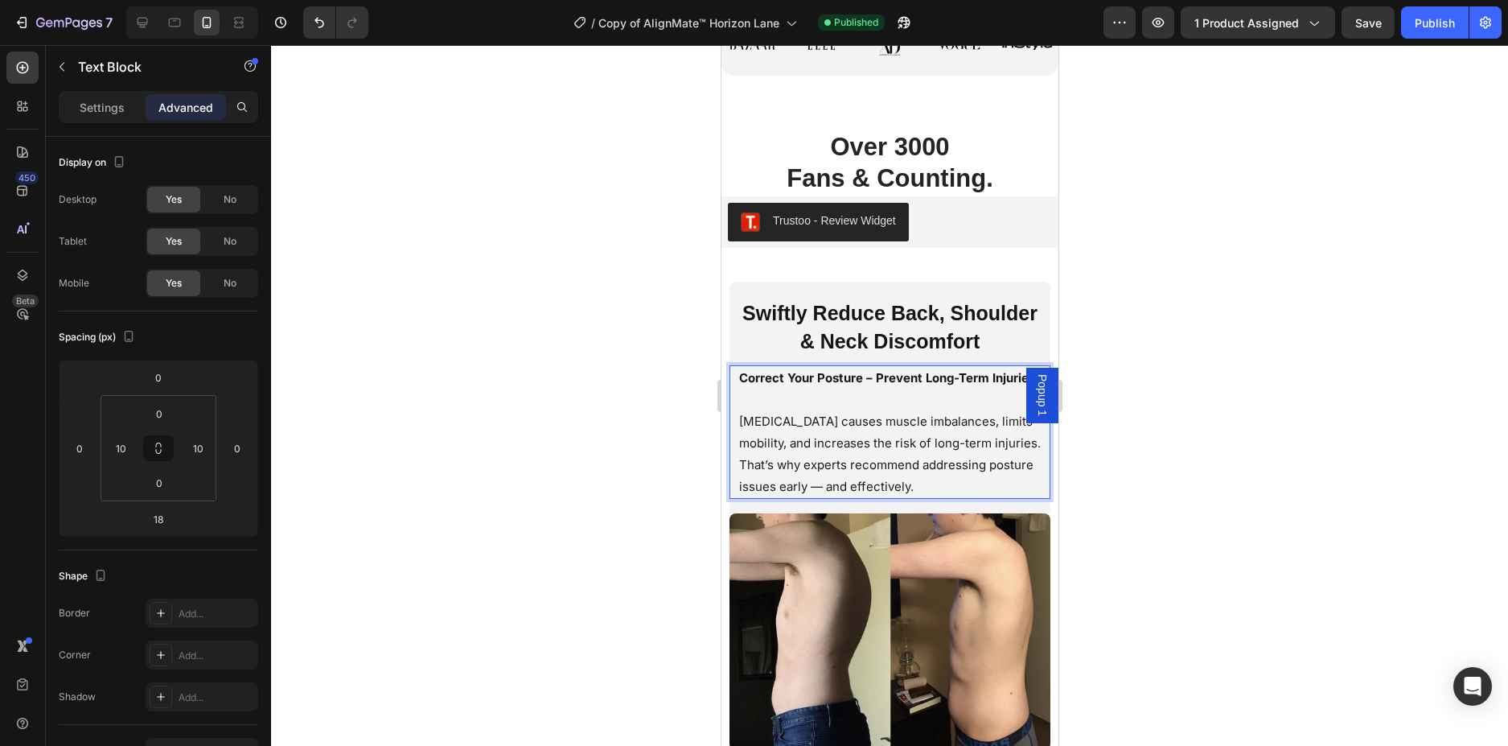
click at [832, 388] on p "Correct Your Posture – Prevent Long-Term Injuries" at bounding box center [889, 378] width 302 height 22
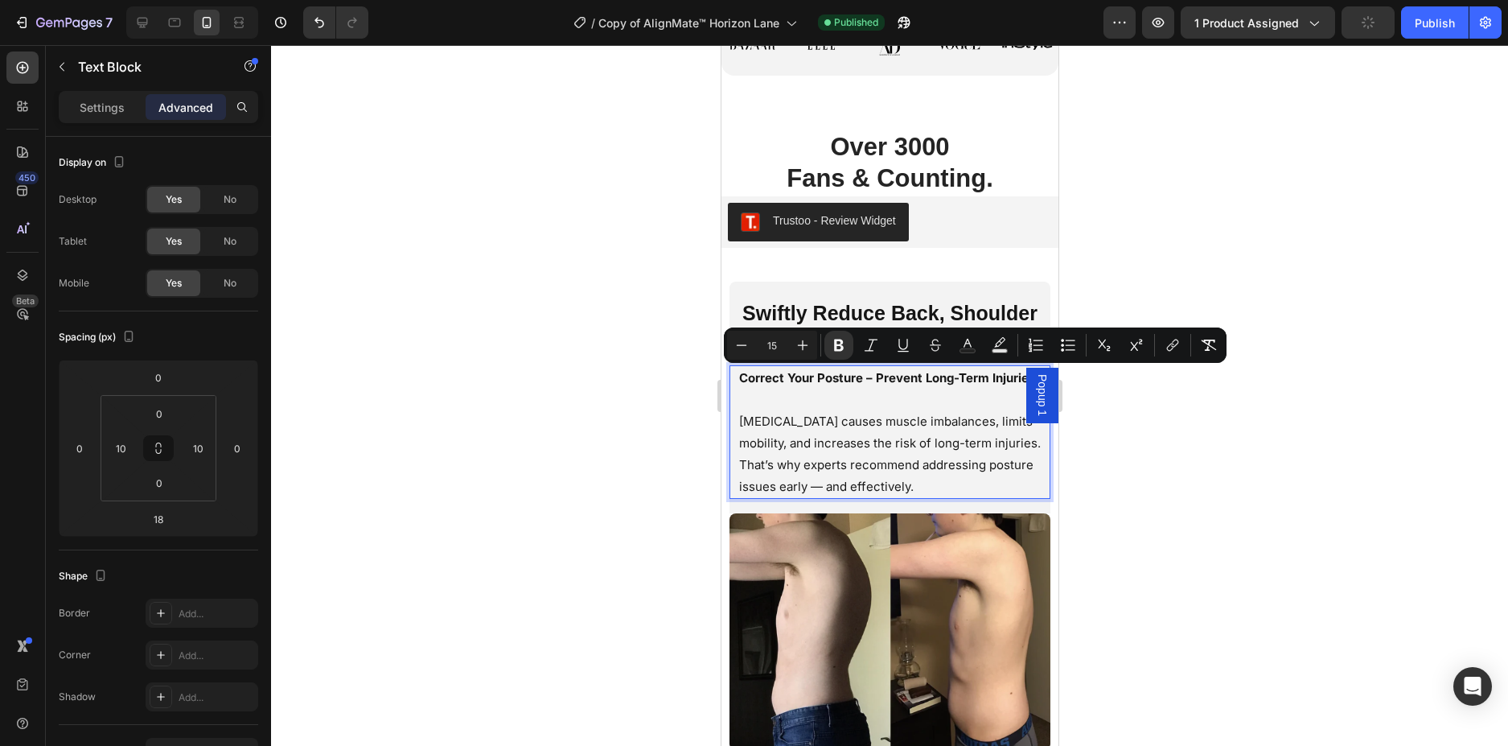
drag, startPoint x: 800, startPoint y: 396, endPoint x: 736, endPoint y: 368, distance: 69.5
click at [737, 368] on div "Correct Your Posture – Prevent Long-Term Injuries Poor posture causes muscle im…" at bounding box center [889, 432] width 305 height 134
click at [740, 382] on strong "Correct Your Posture – Prevent Long-Term Injuries" at bounding box center [886, 377] width 296 height 15
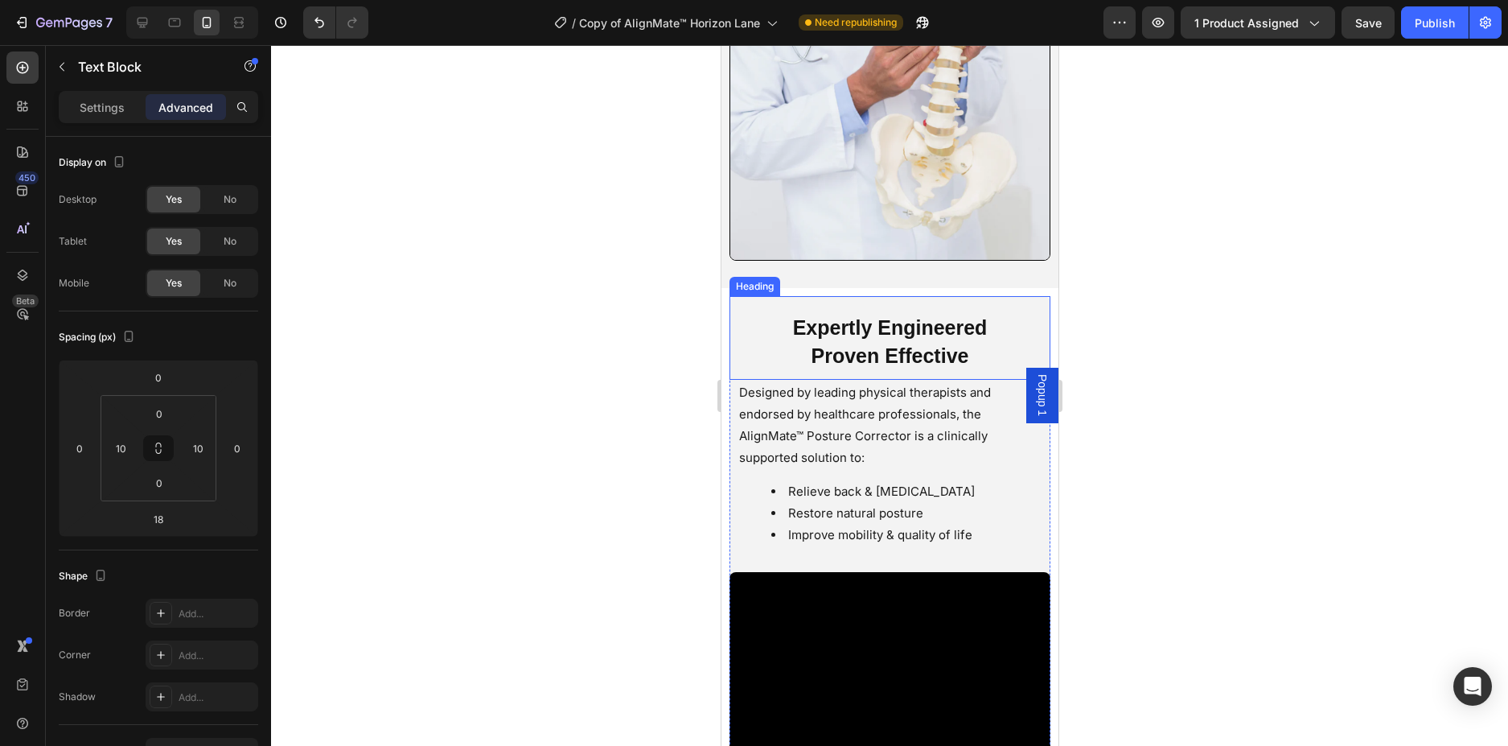
scroll to position [2885, 0]
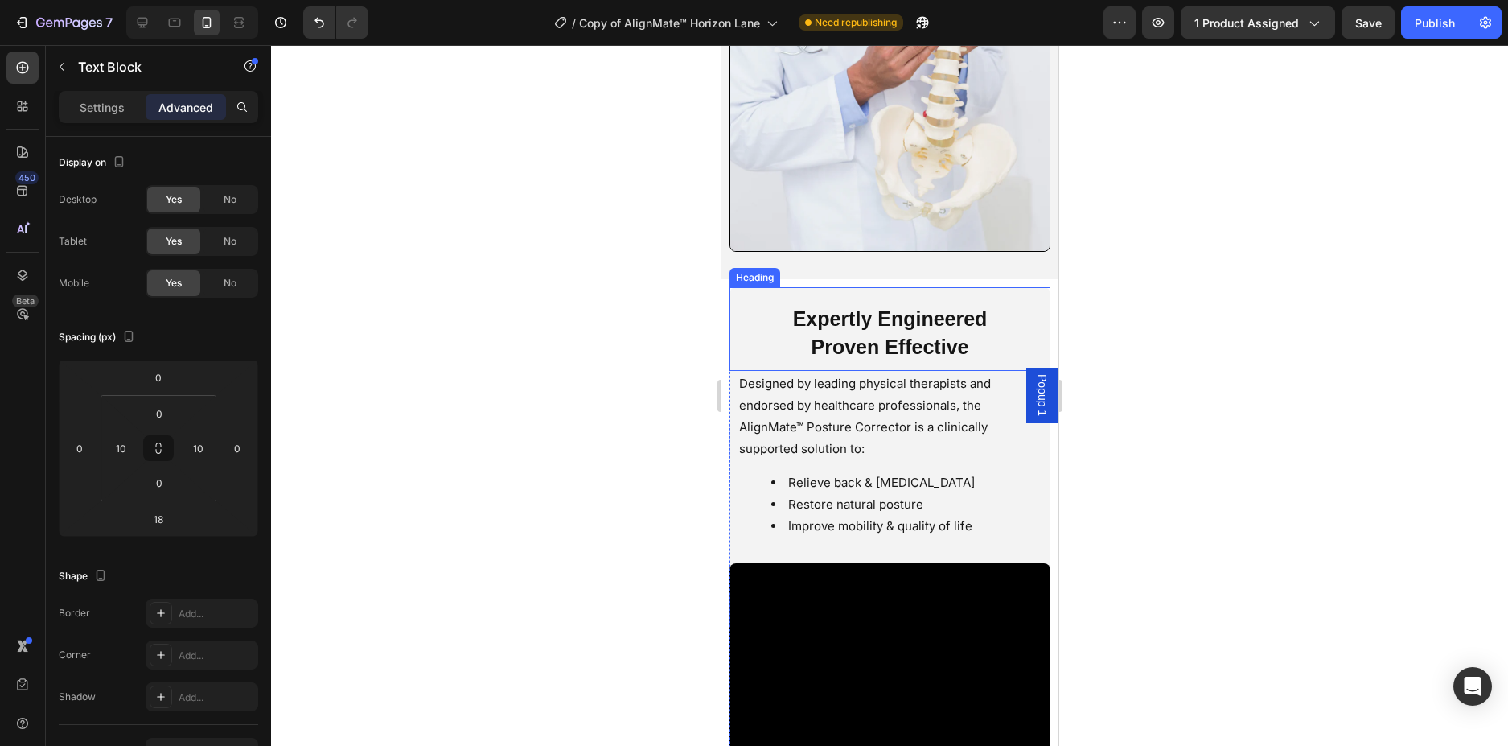
click at [956, 307] on span "Expertly Engineered" at bounding box center [889, 318] width 195 height 23
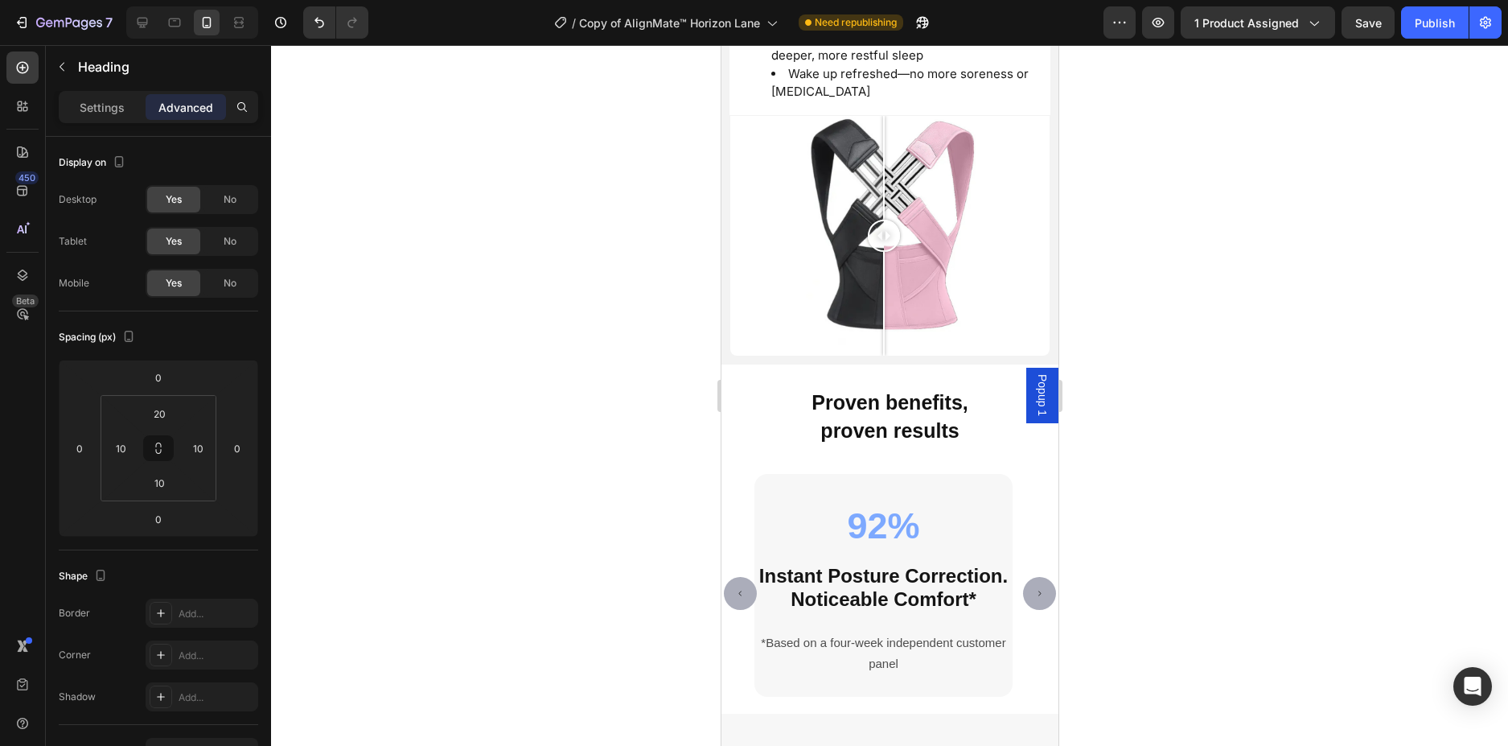
scroll to position [3689, 0]
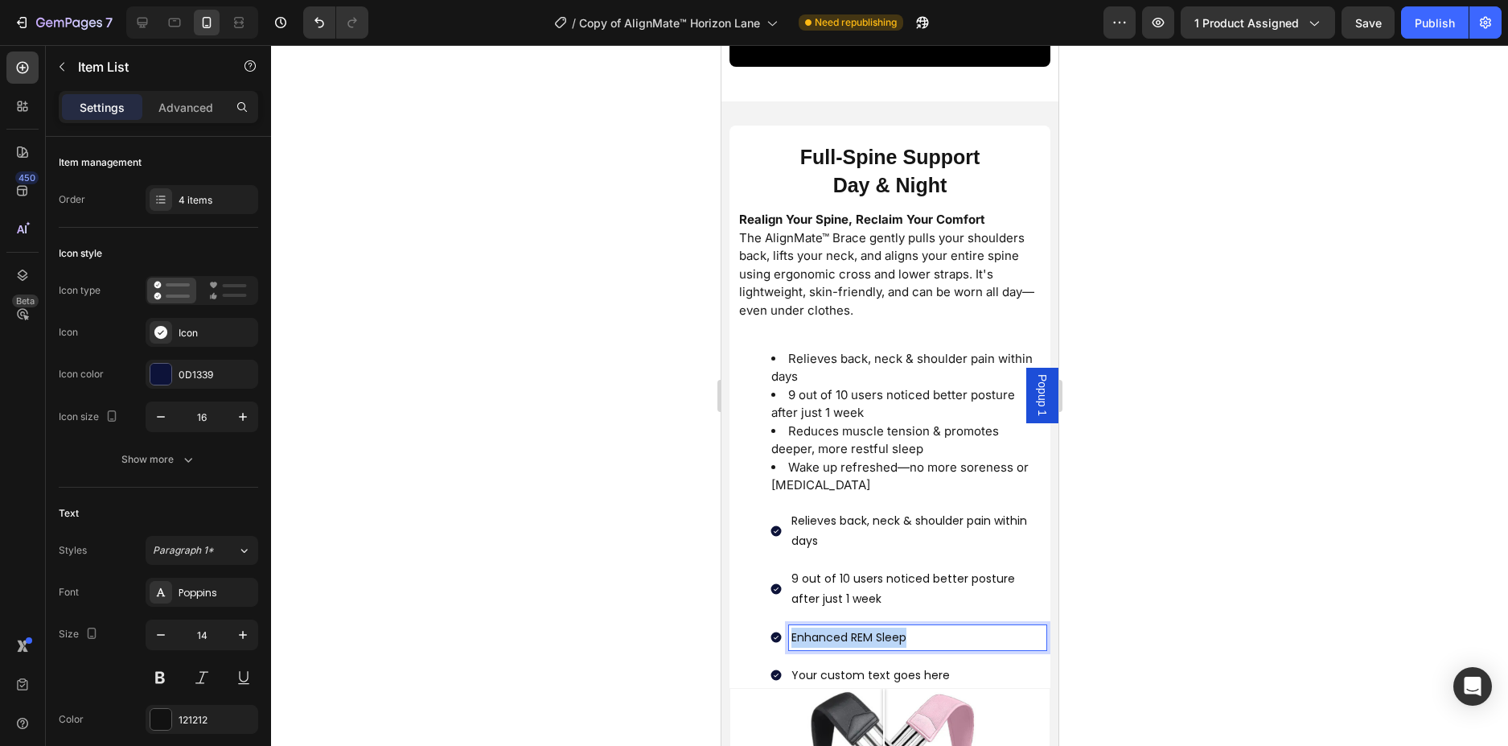
drag, startPoint x: 909, startPoint y: 623, endPoint x: 791, endPoint y: 623, distance: 117.4
click at [791, 627] on p "Enhanced REM Sleep" at bounding box center [917, 637] width 253 height 20
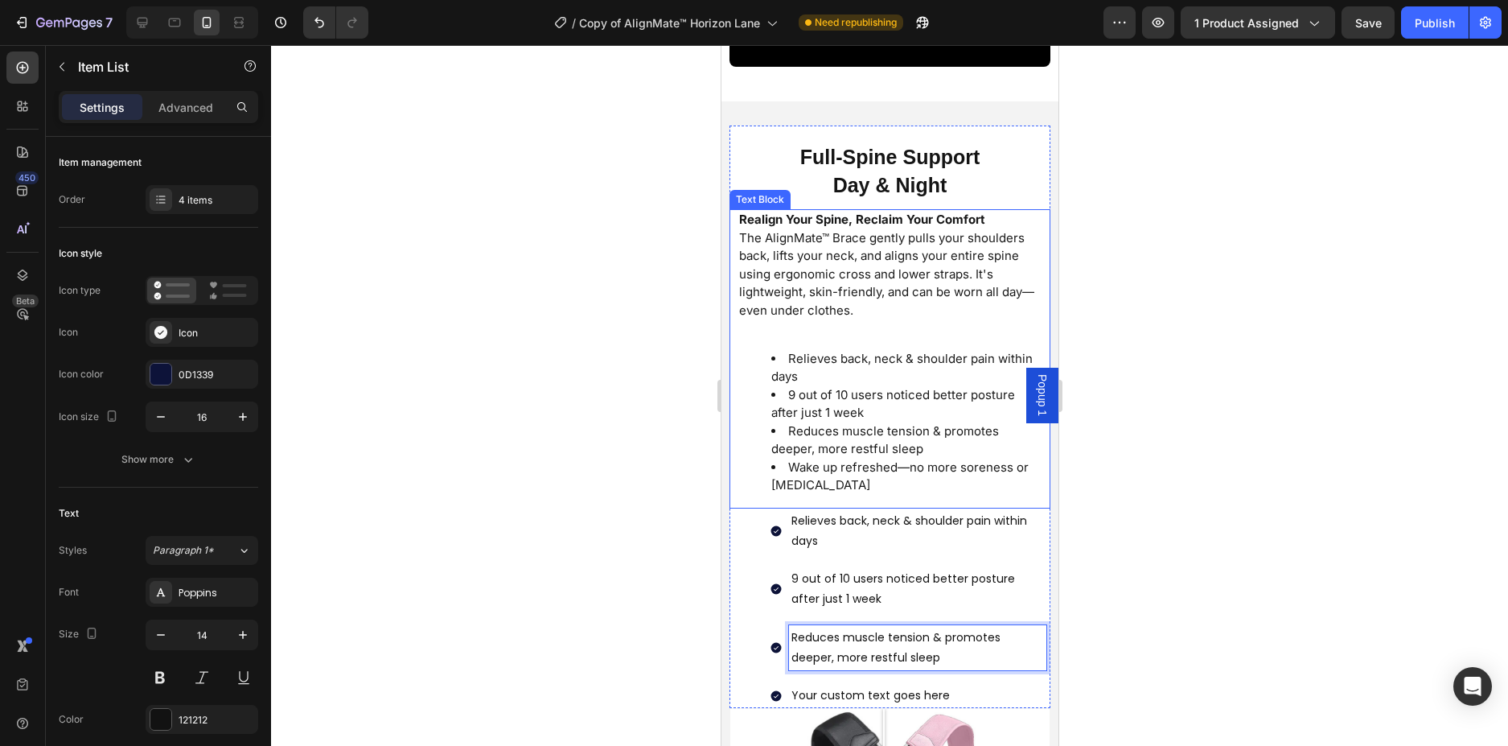
click at [822, 467] on li "Wake up refreshed—no more soreness or [MEDICAL_DATA]" at bounding box center [905, 476] width 269 height 36
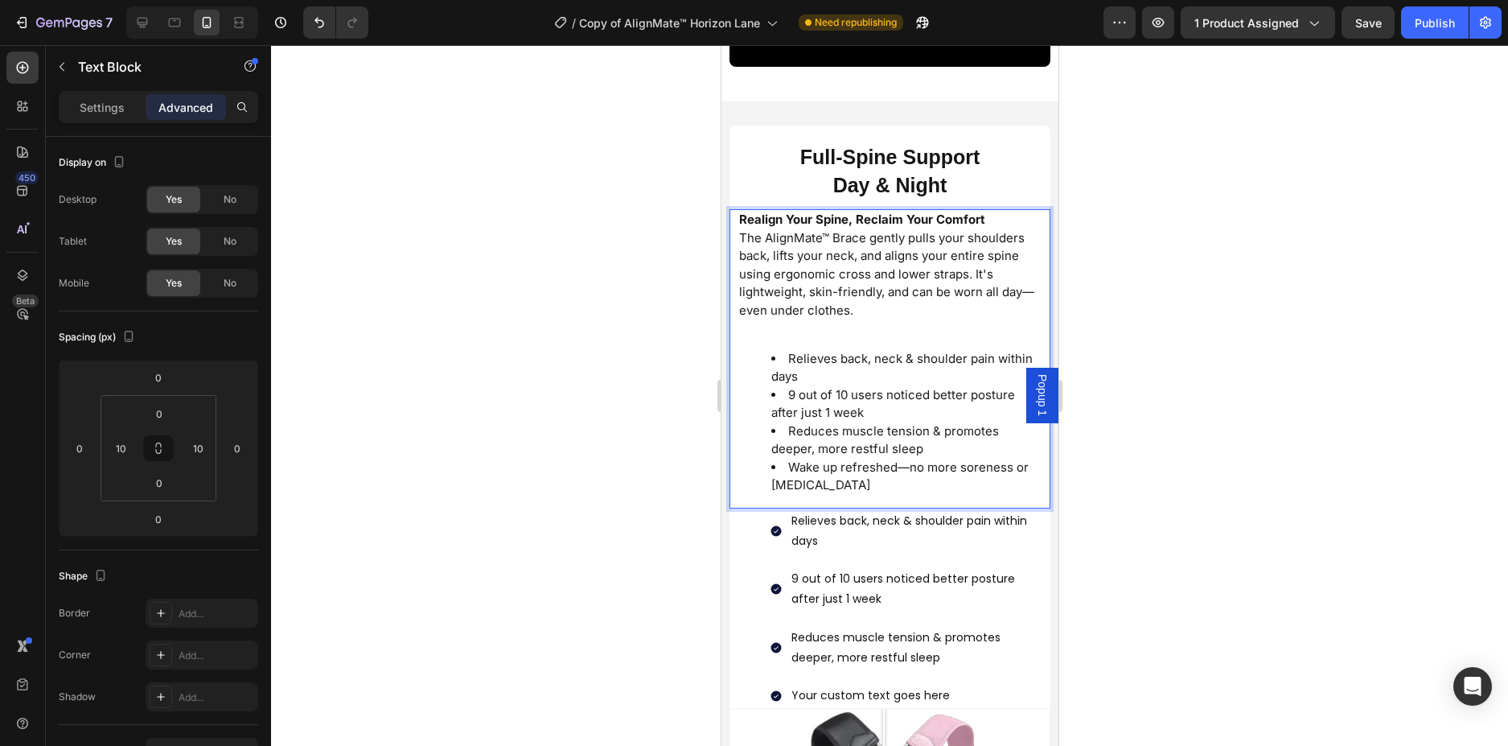
click at [817, 474] on li "Wake up refreshed—no more soreness or [MEDICAL_DATA]" at bounding box center [905, 476] width 269 height 36
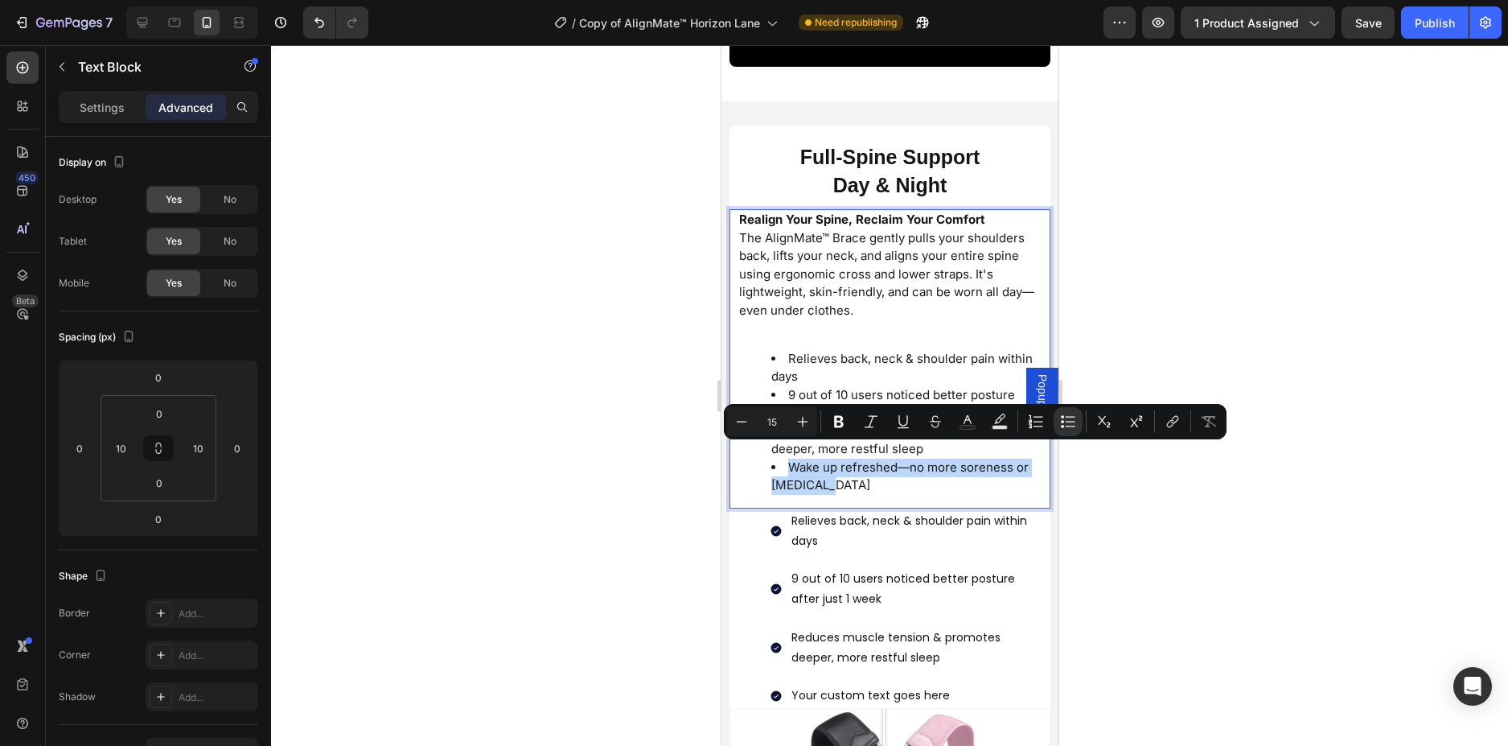
drag, startPoint x: 817, startPoint y: 474, endPoint x: 788, endPoint y: 460, distance: 32.0
click at [788, 460] on li "Wake up refreshed—no more soreness or [MEDICAL_DATA]" at bounding box center [905, 476] width 269 height 36
copy li "Wake up refreshed—no more soreness or [MEDICAL_DATA]"
click at [960, 685] on p "Your custom text goes here" at bounding box center [917, 695] width 253 height 20
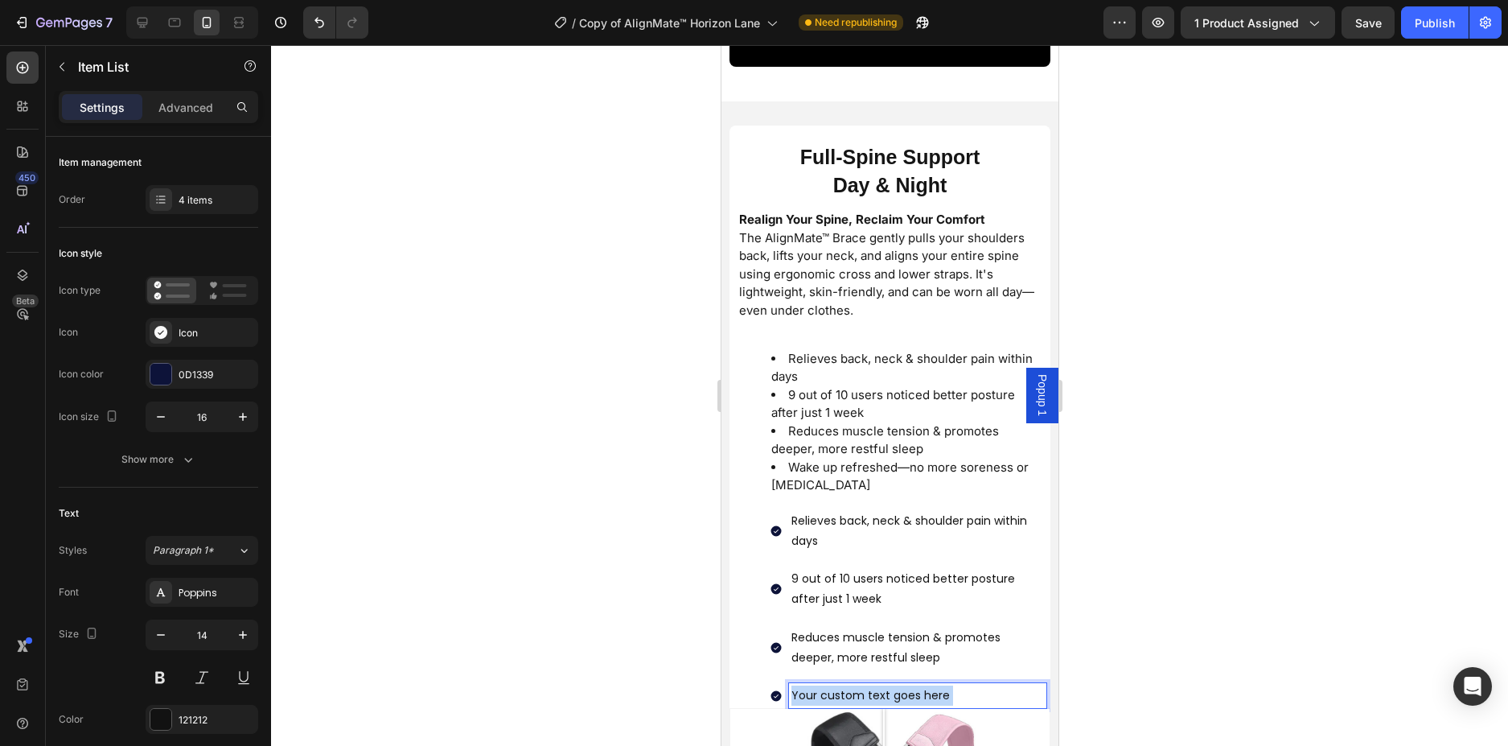
drag, startPoint x: 947, startPoint y: 682, endPoint x: 792, endPoint y: 679, distance: 154.5
click at [792, 685] on p "Your custom text goes here" at bounding box center [917, 695] width 253 height 20
drag, startPoint x: 944, startPoint y: 679, endPoint x: 771, endPoint y: 677, distance: 172.9
click at [771, 683] on div "Your custom text goes here" at bounding box center [907, 695] width 277 height 25
click at [1148, 561] on div at bounding box center [889, 395] width 1237 height 701
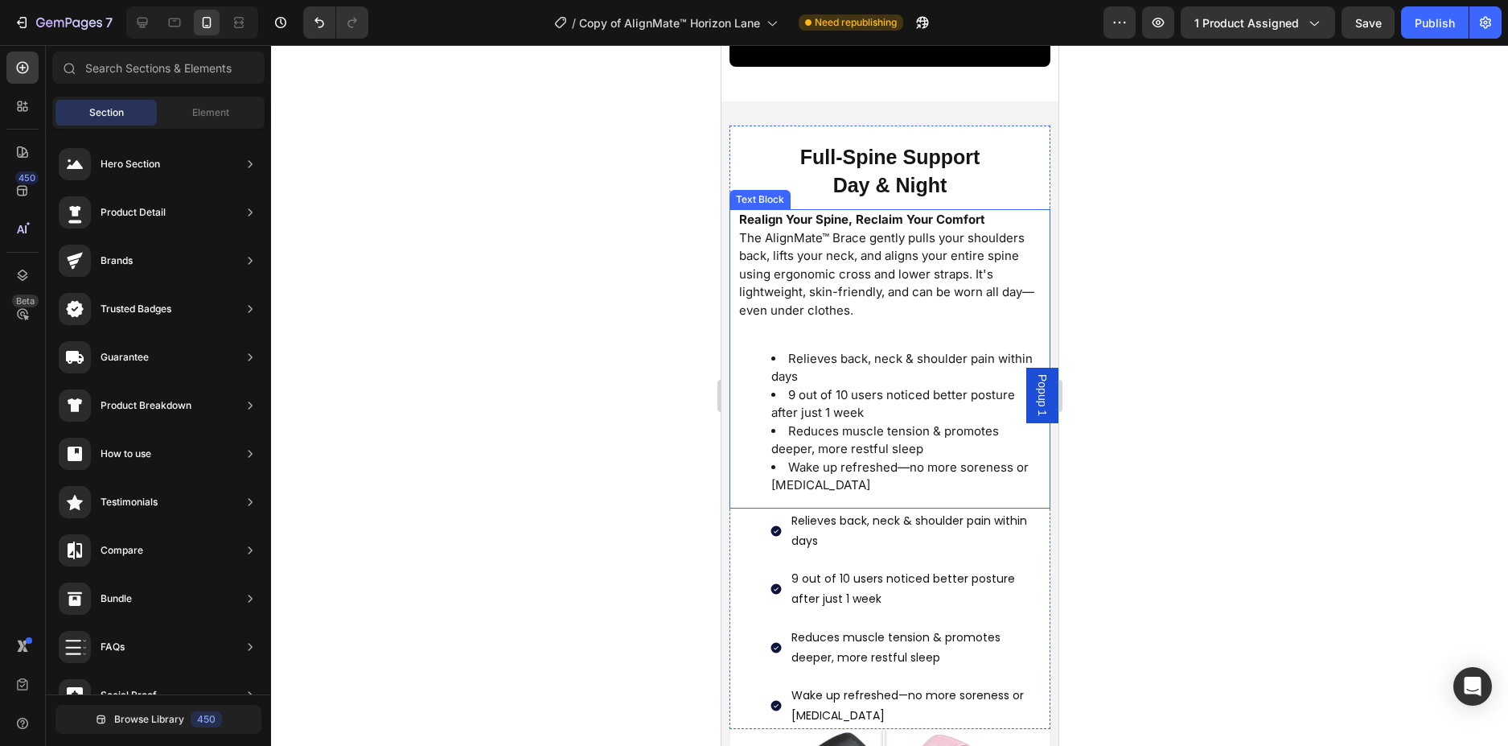
click at [825, 466] on li "Wake up refreshed—no more soreness or [MEDICAL_DATA]" at bounding box center [905, 476] width 269 height 36
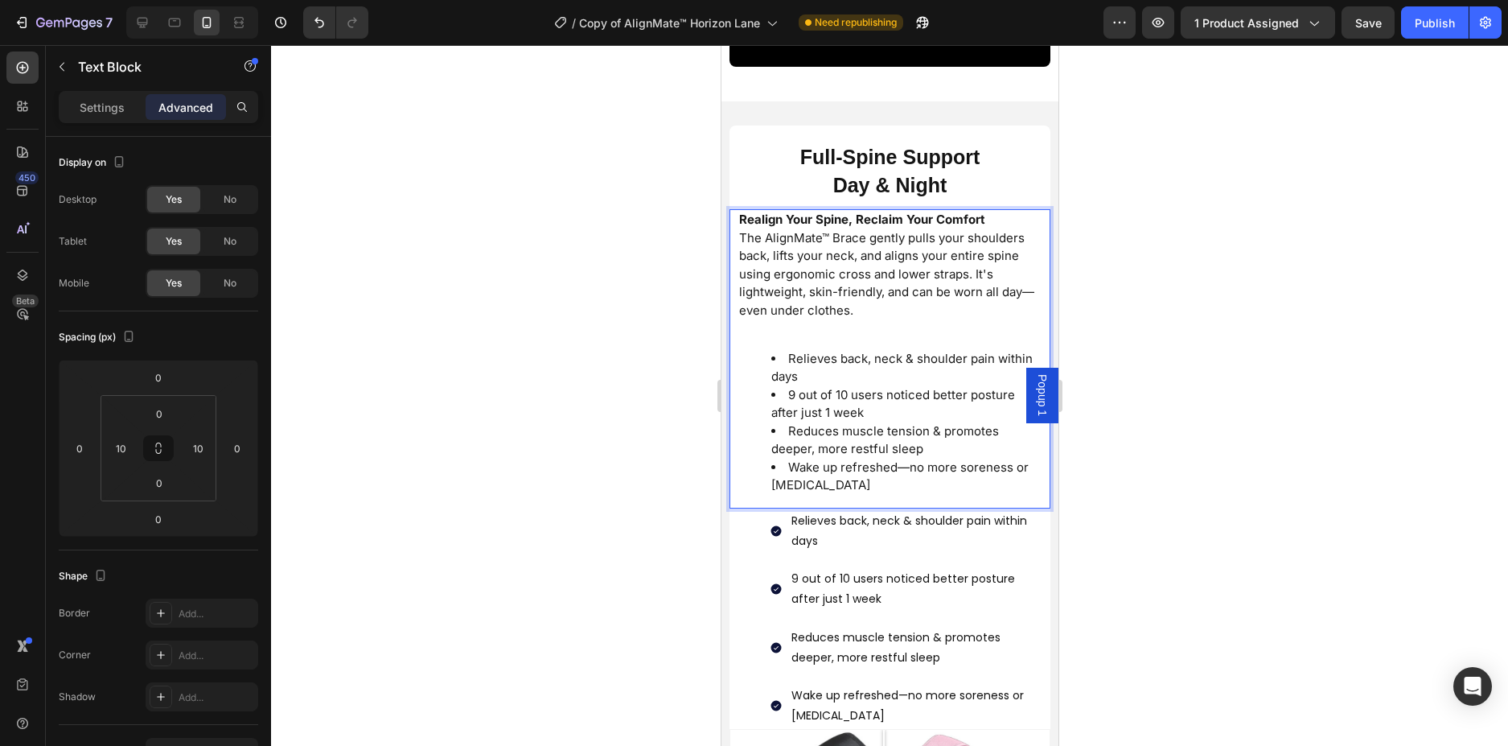
click at [822, 472] on li "Wake up refreshed—no more soreness or [MEDICAL_DATA]" at bounding box center [905, 476] width 269 height 36
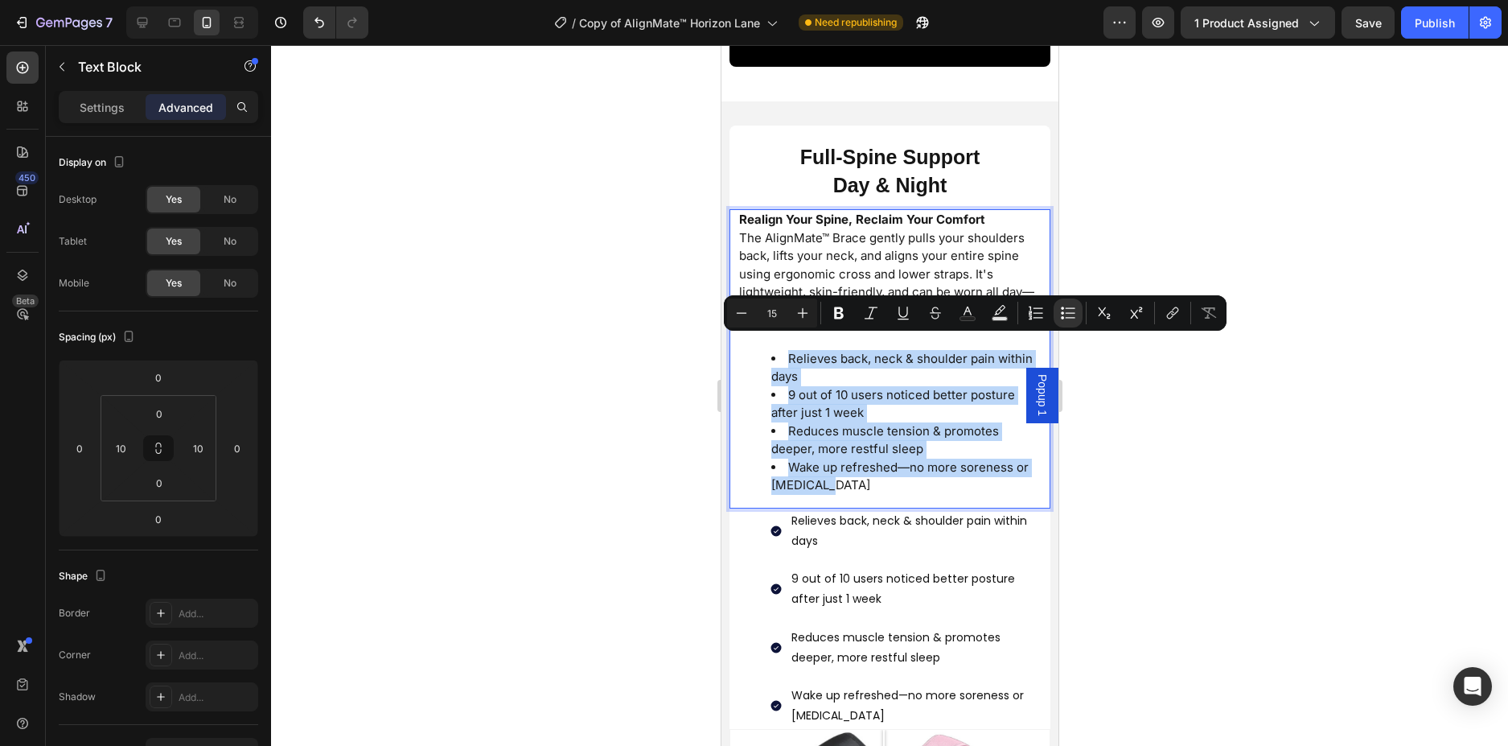
drag, startPoint x: 822, startPoint y: 472, endPoint x: 742, endPoint y: 343, distance: 152.4
click at [742, 350] on ul "Relieves back, neck & shoulder pain within days 9 out of 10 users noticed bette…" at bounding box center [889, 422] width 302 height 145
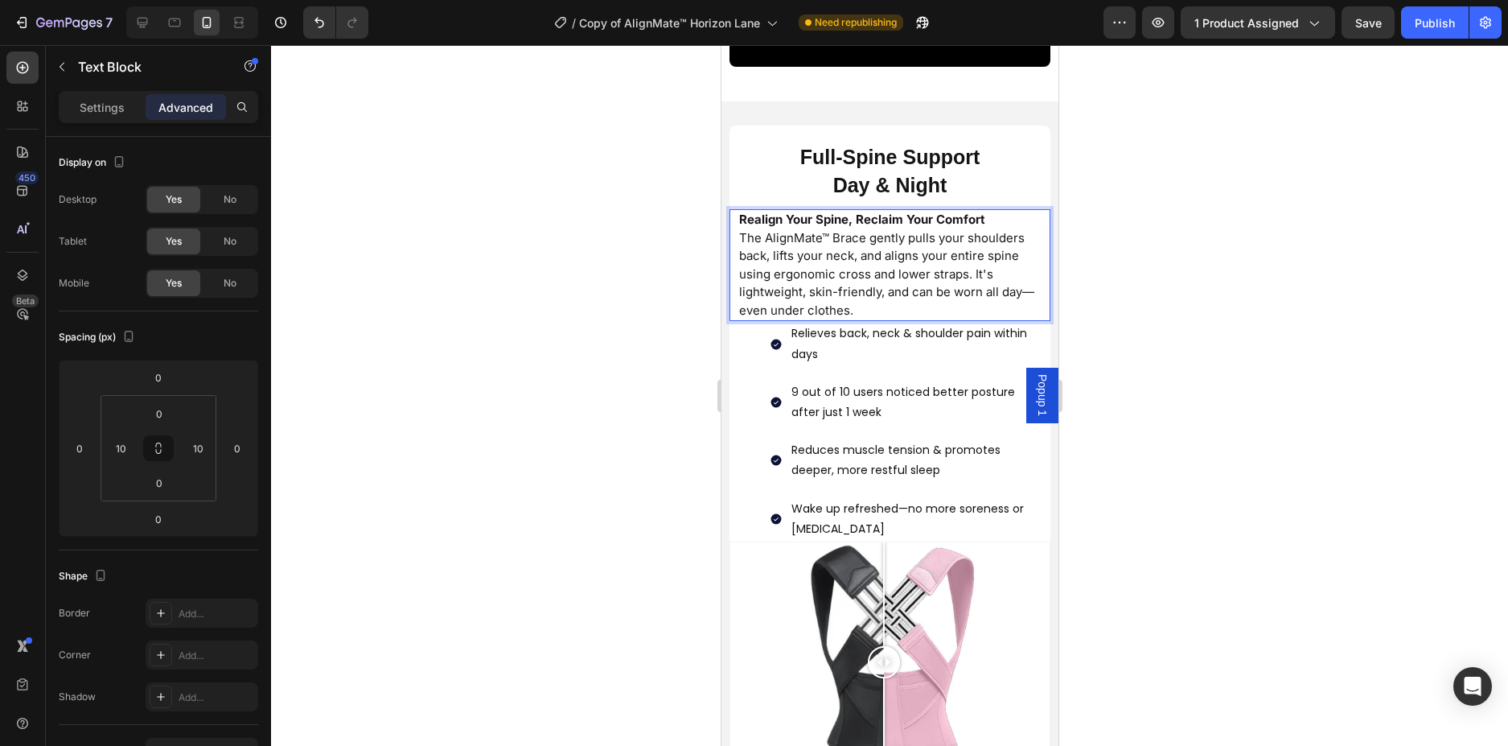
click at [1260, 320] on div at bounding box center [889, 395] width 1237 height 701
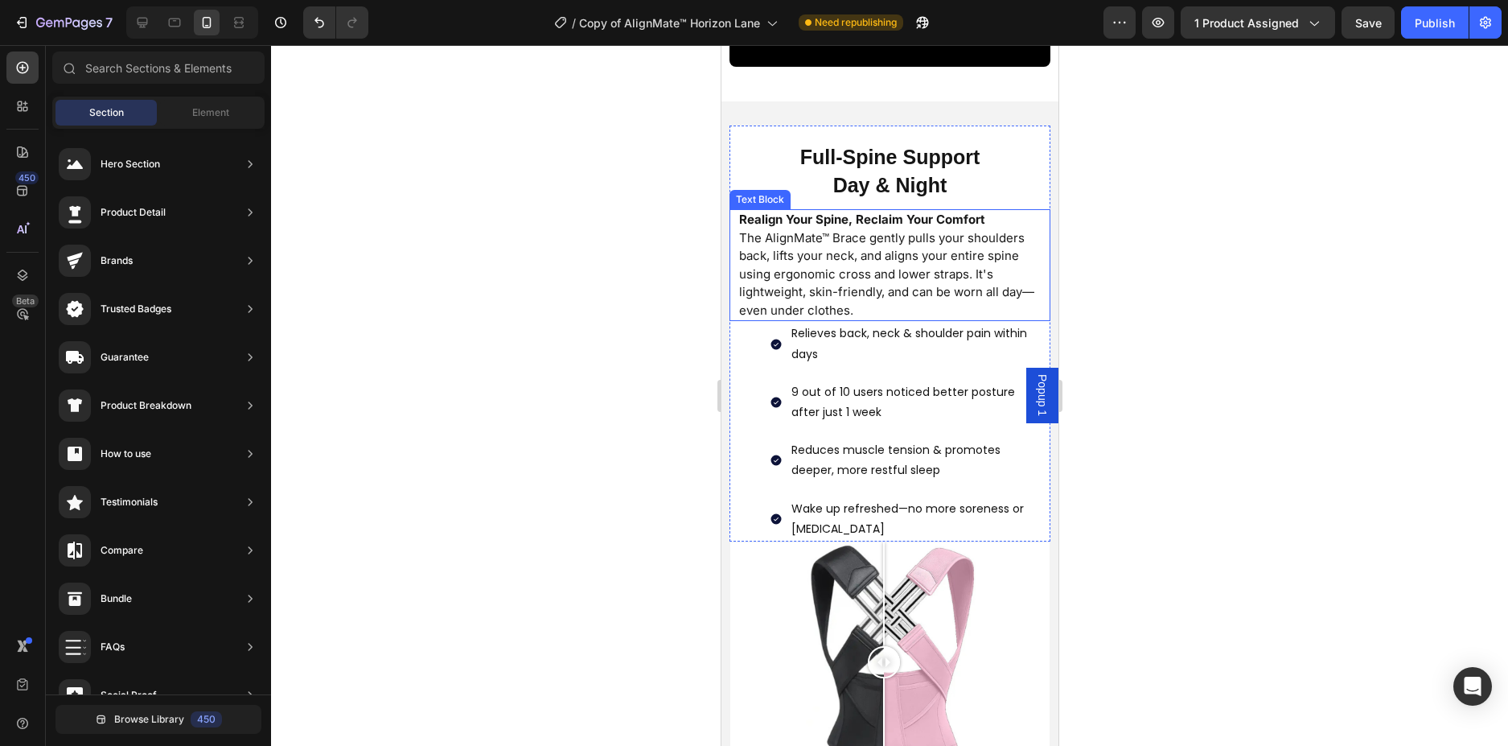
drag, startPoint x: 930, startPoint y: 294, endPoint x: 893, endPoint y: 301, distance: 37.6
click at [928, 294] on p "The AlignMate™ Brace gently pulls your shoulders back, lifts your neck, and ali…" at bounding box center [889, 274] width 302 height 91
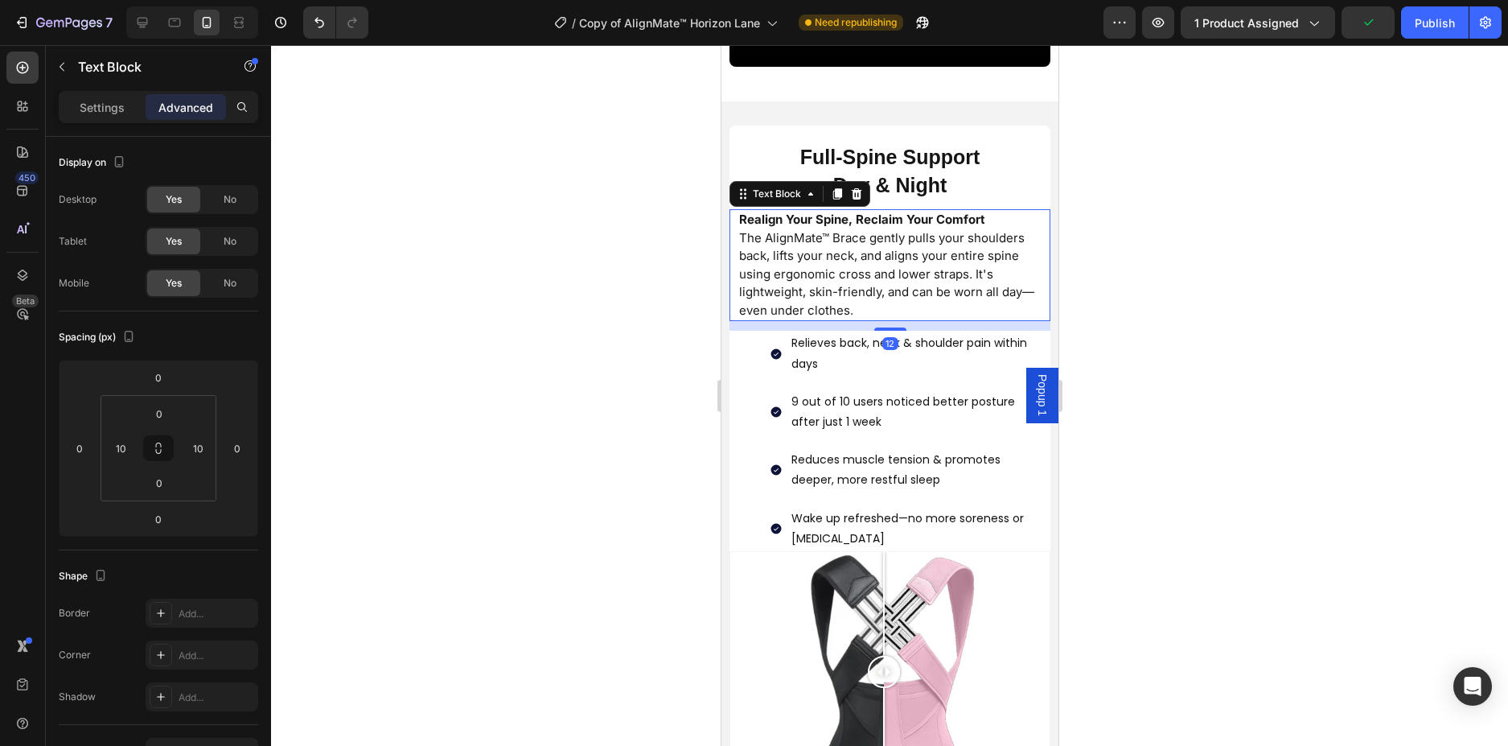
drag, startPoint x: 886, startPoint y: 306, endPoint x: 968, endPoint y: 324, distance: 83.3
click at [889, 327] on div at bounding box center [889, 328] width 32 height 3
type input "13"
click at [1194, 319] on div at bounding box center [889, 395] width 1237 height 701
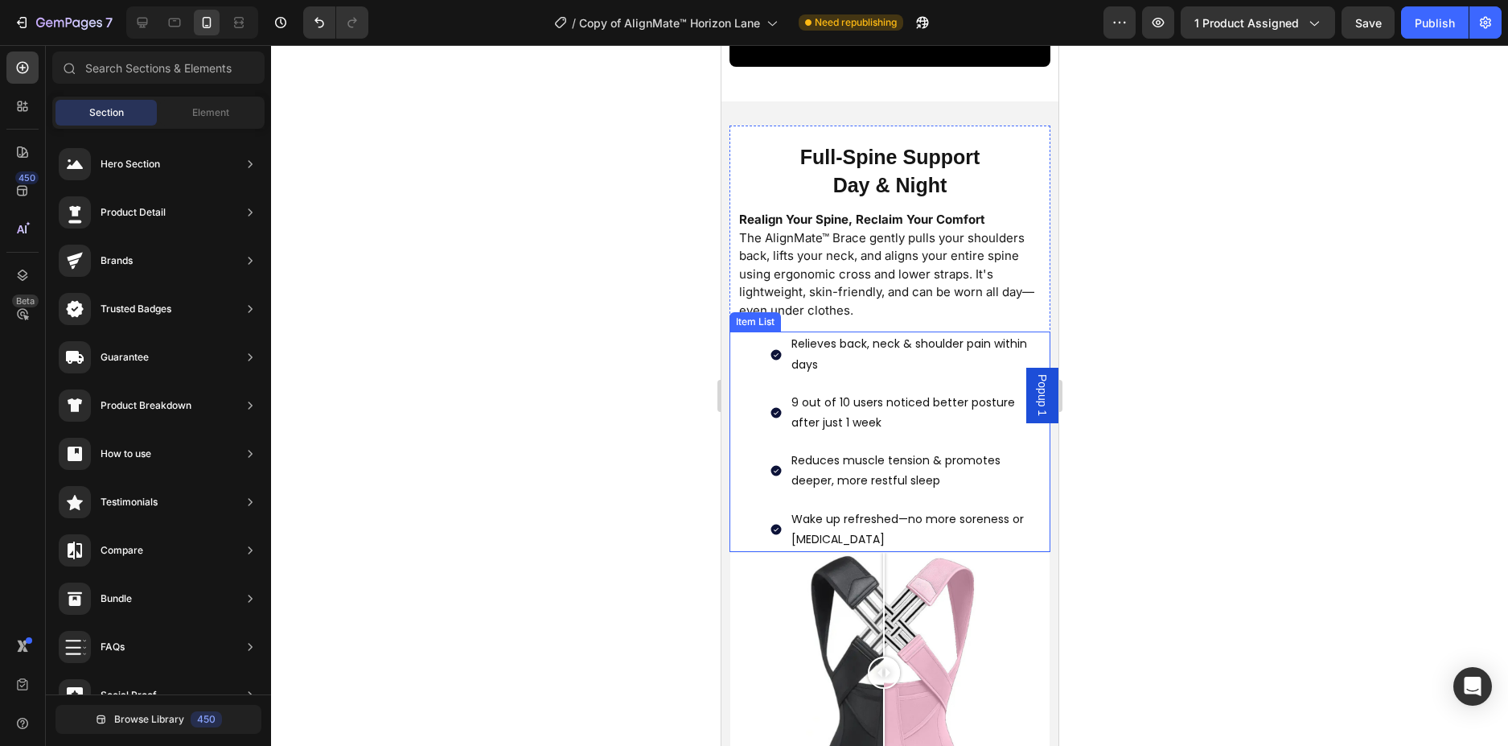
click at [744, 519] on div "Relieves back, neck & shoulder pain within days 9 out of 10 users noticed bette…" at bounding box center [887, 441] width 317 height 220
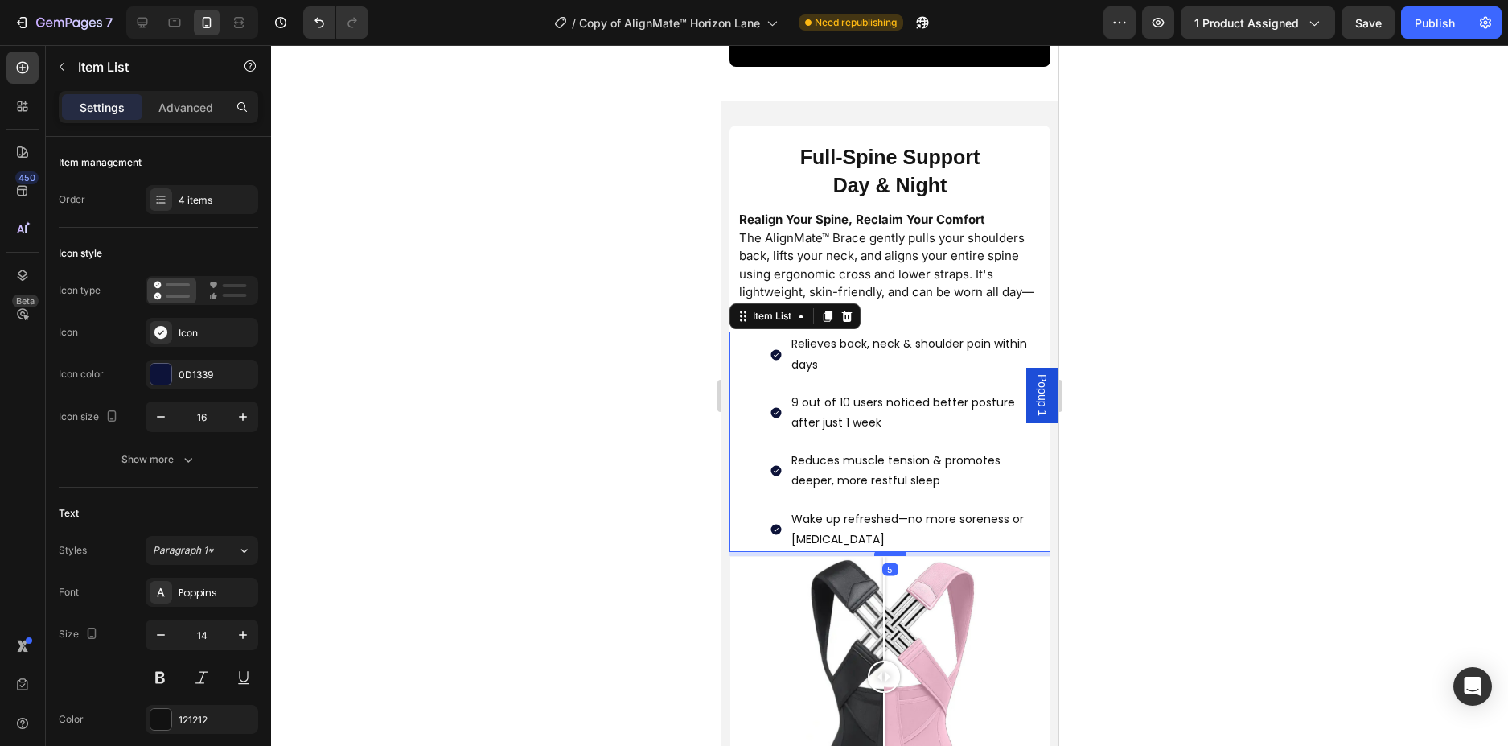
click at [890, 551] on div at bounding box center [889, 553] width 32 height 5
click at [1227, 484] on div at bounding box center [889, 395] width 1237 height 701
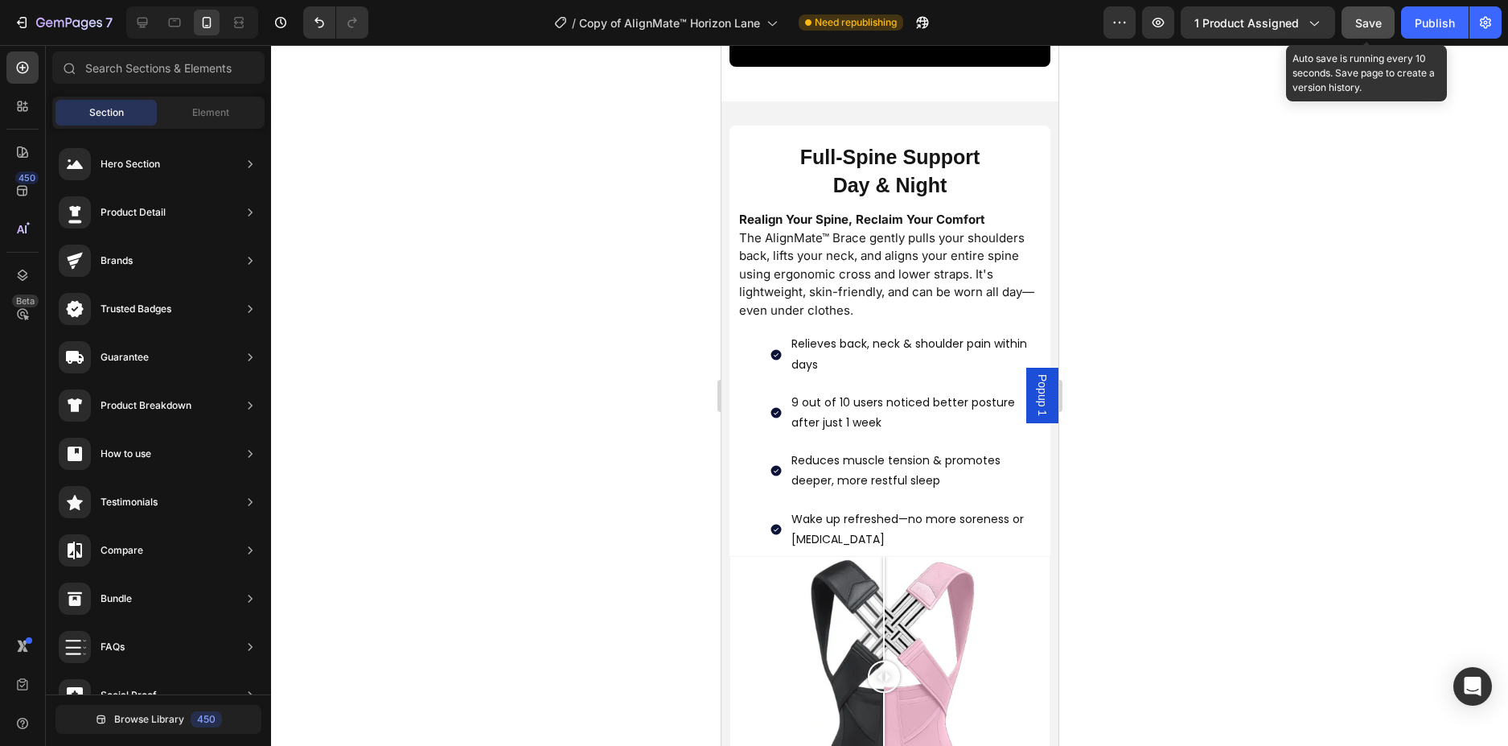
click at [1386, 23] on button "Save" at bounding box center [1368, 22] width 53 height 32
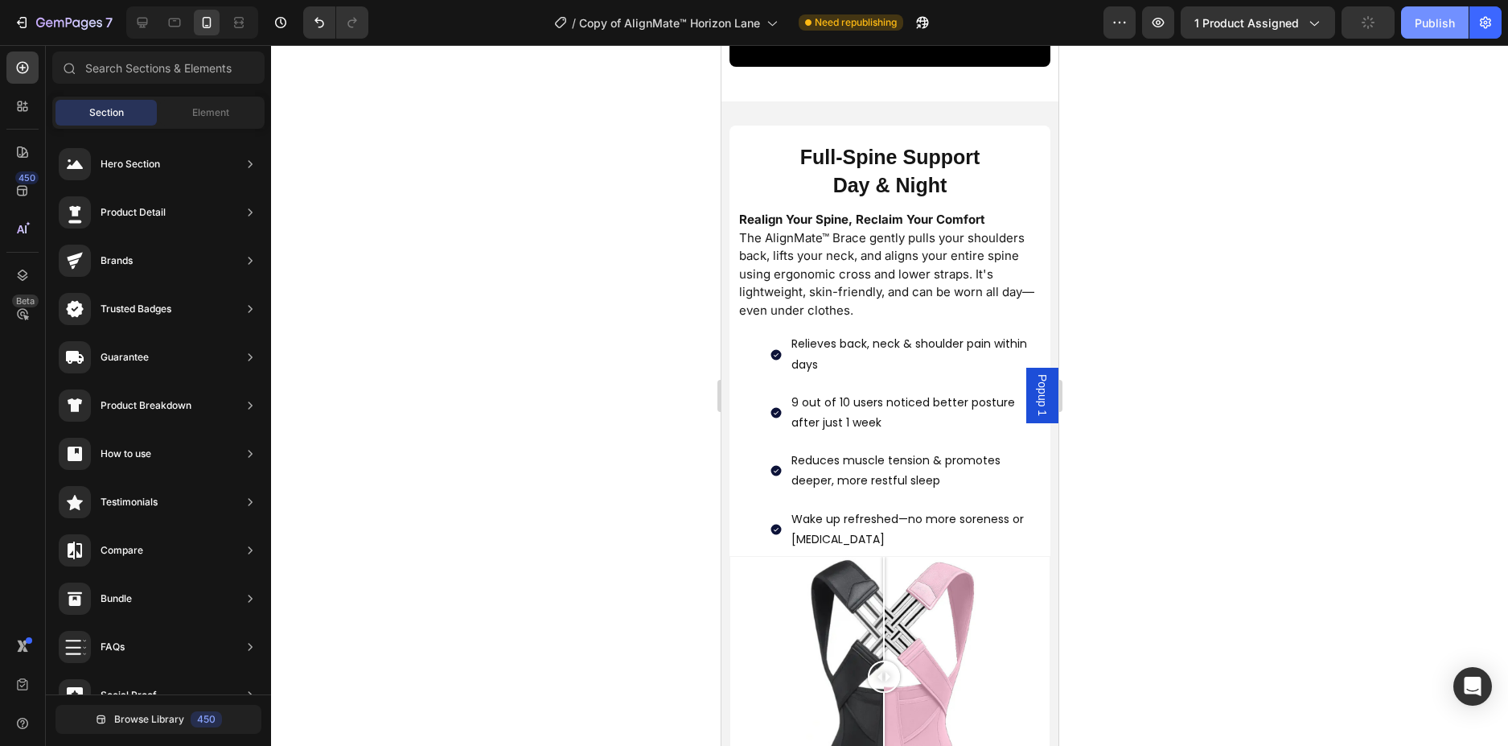
click at [1424, 22] on div "Publish" at bounding box center [1435, 22] width 40 height 17
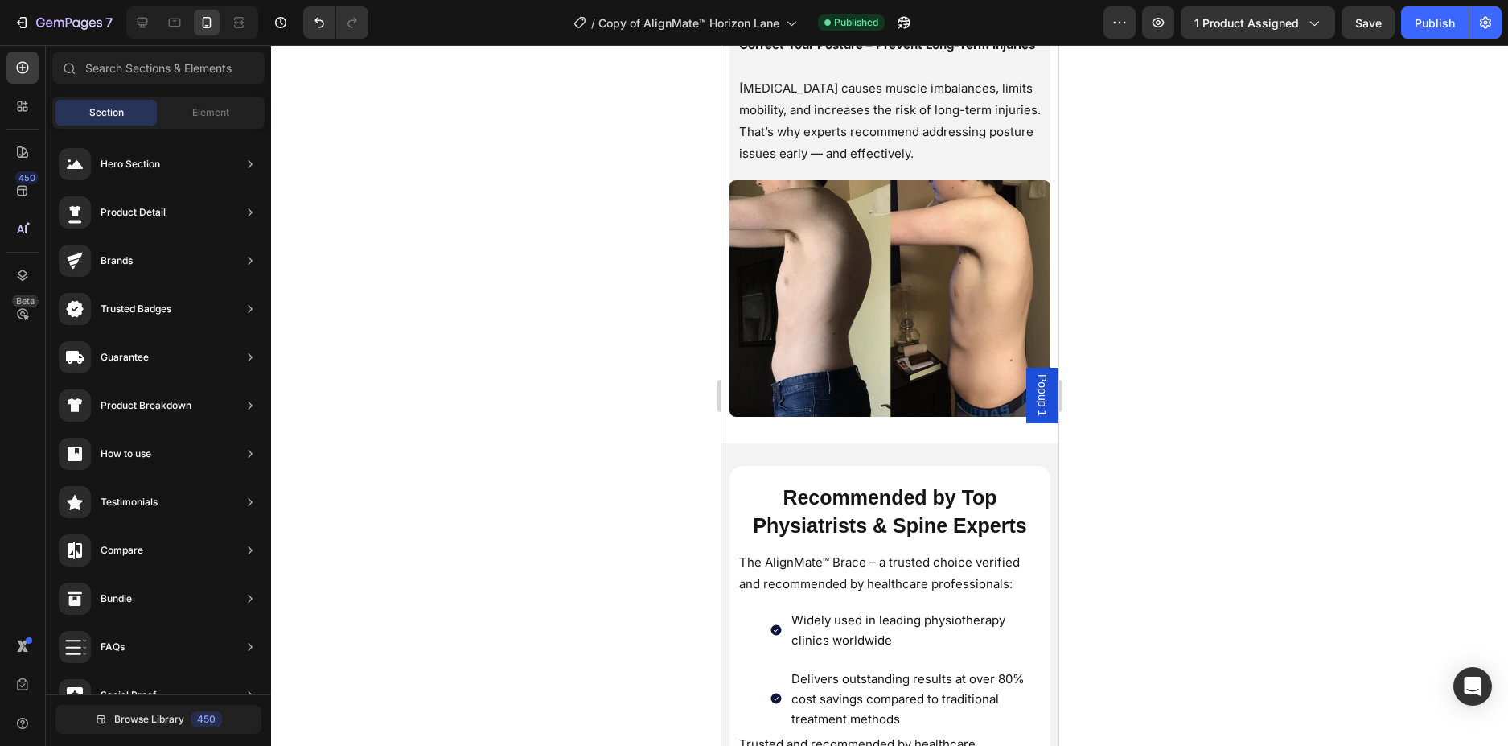
scroll to position [2038, 0]
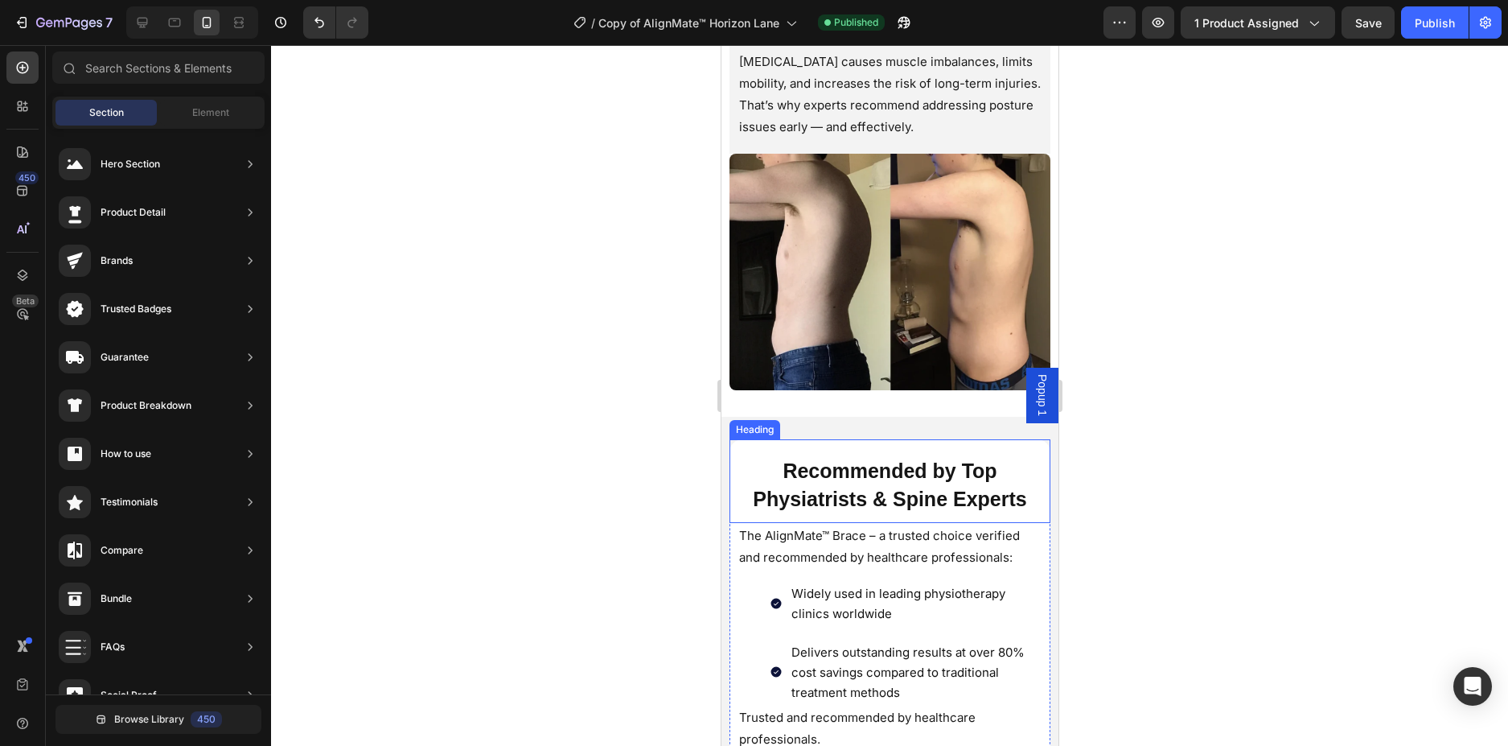
click at [952, 495] on h2 "Recommended by Top Physiatrists & Spine Experts" at bounding box center [889, 485] width 305 height 60
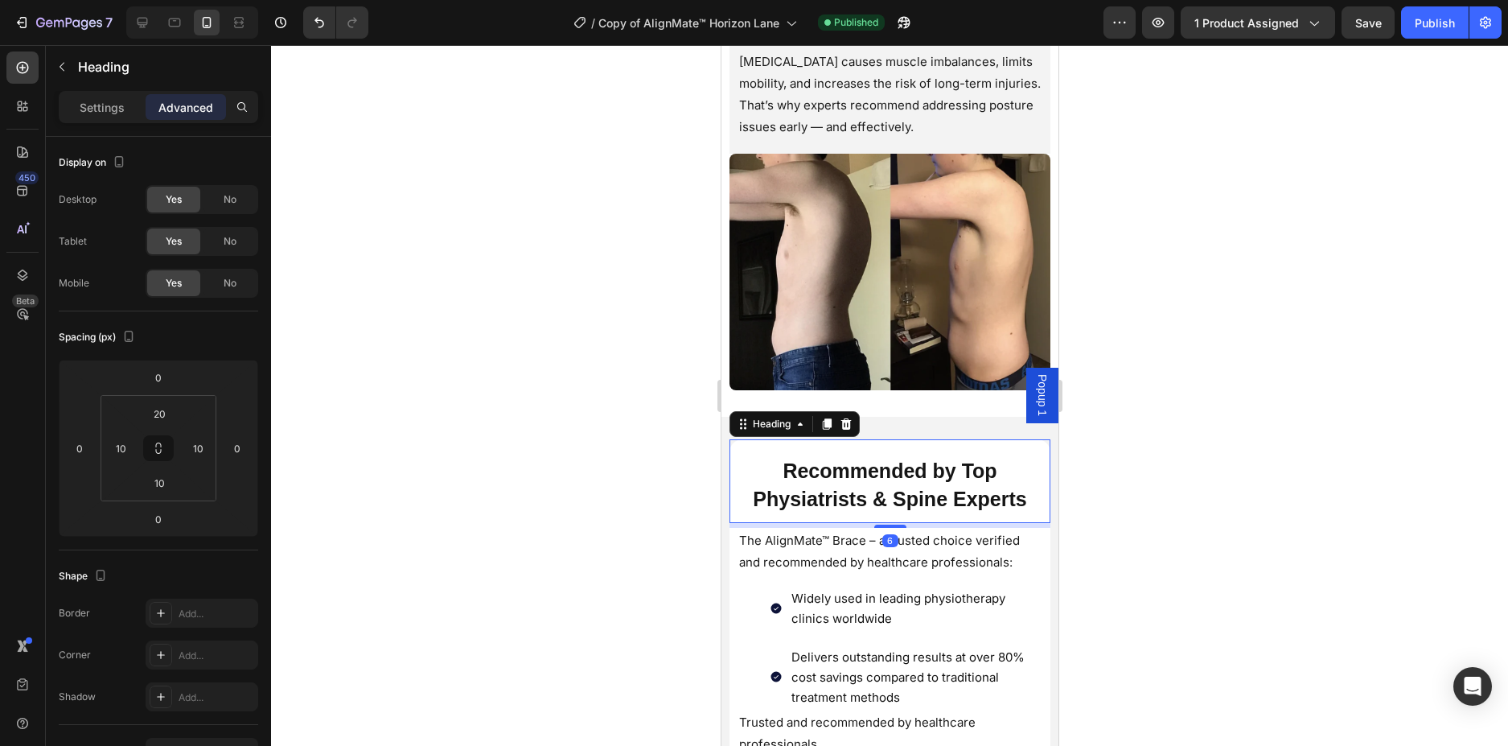
click at [897, 528] on div at bounding box center [889, 525] width 32 height 3
type input "6"
click at [1170, 554] on div at bounding box center [889, 395] width 1237 height 701
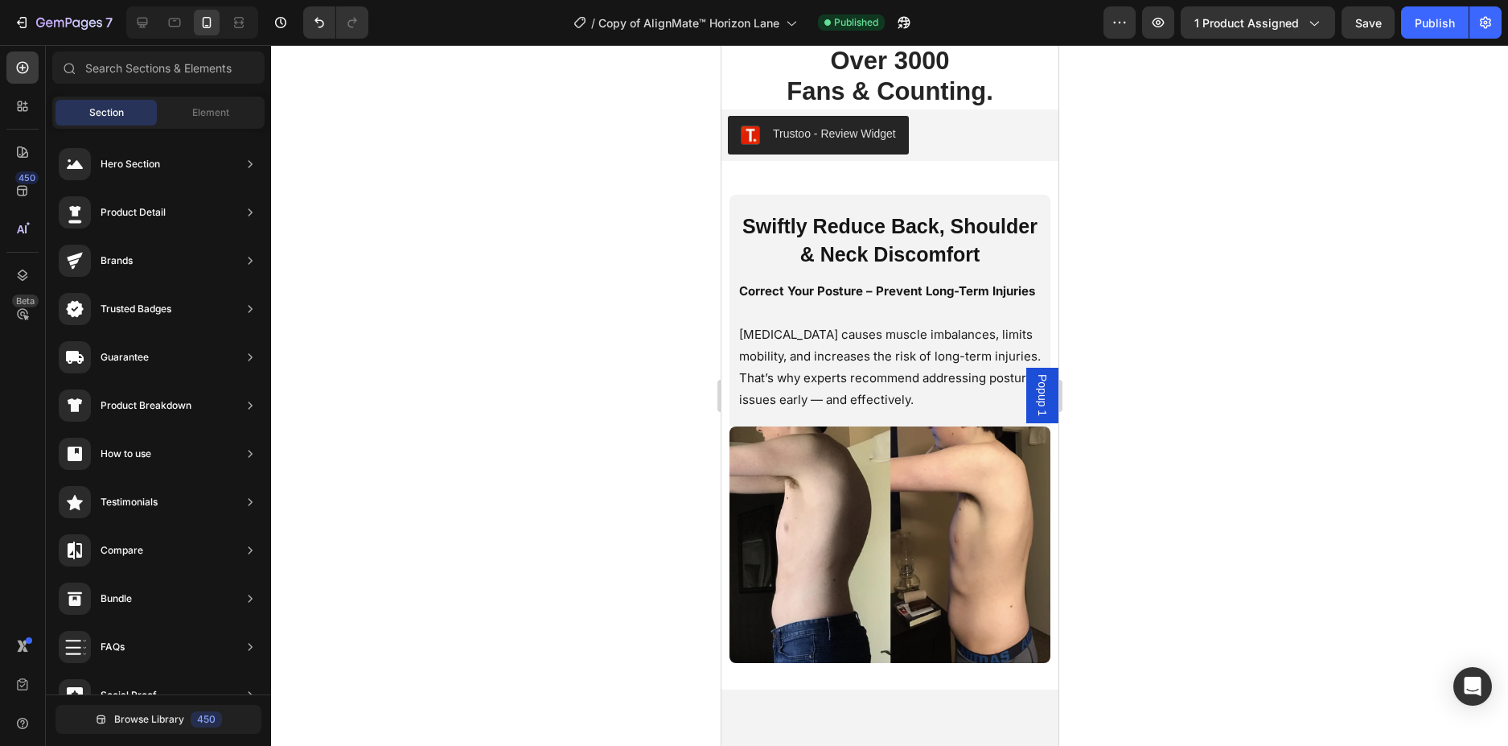
scroll to position [1256, 0]
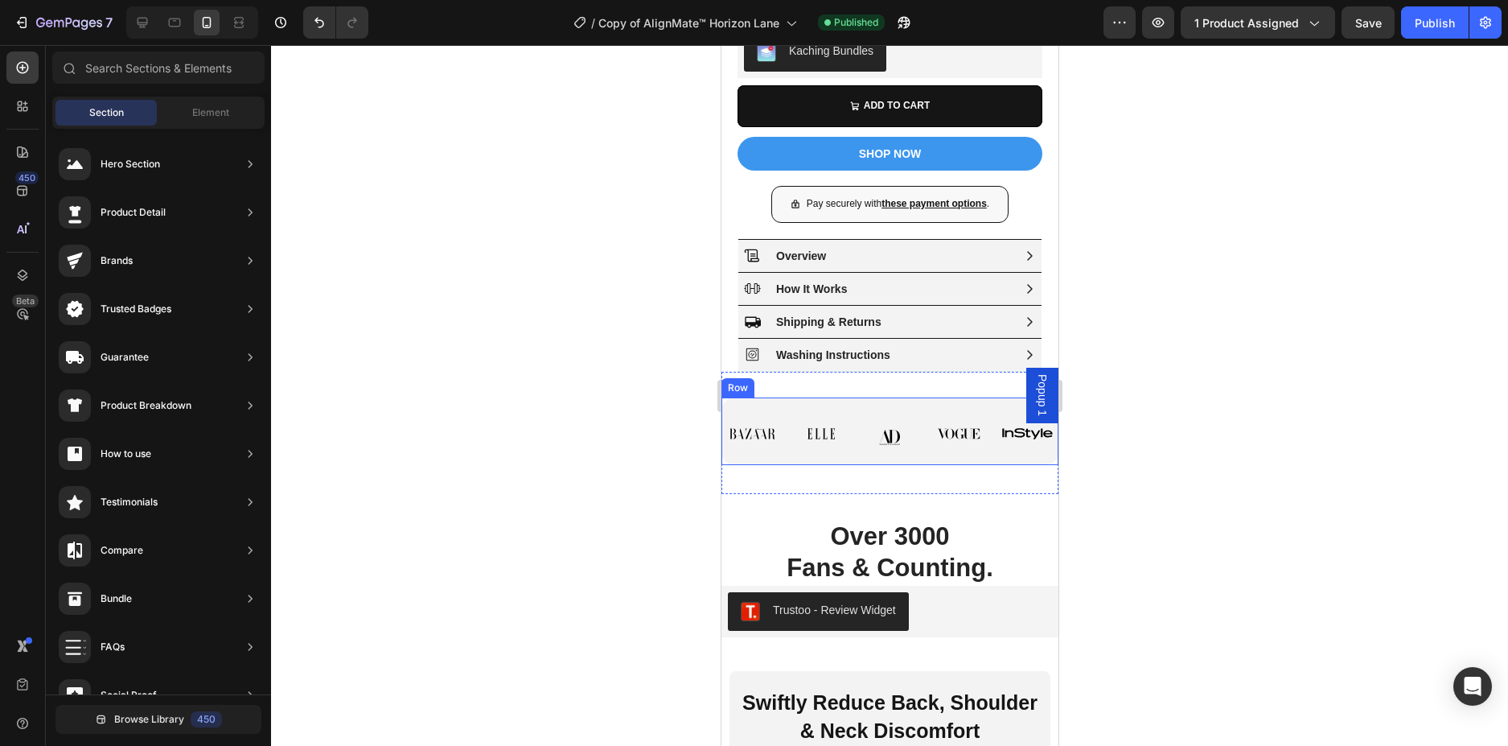
click at [939, 466] on div "Image Image Image Image Image Row Row" at bounding box center [889, 431] width 337 height 68
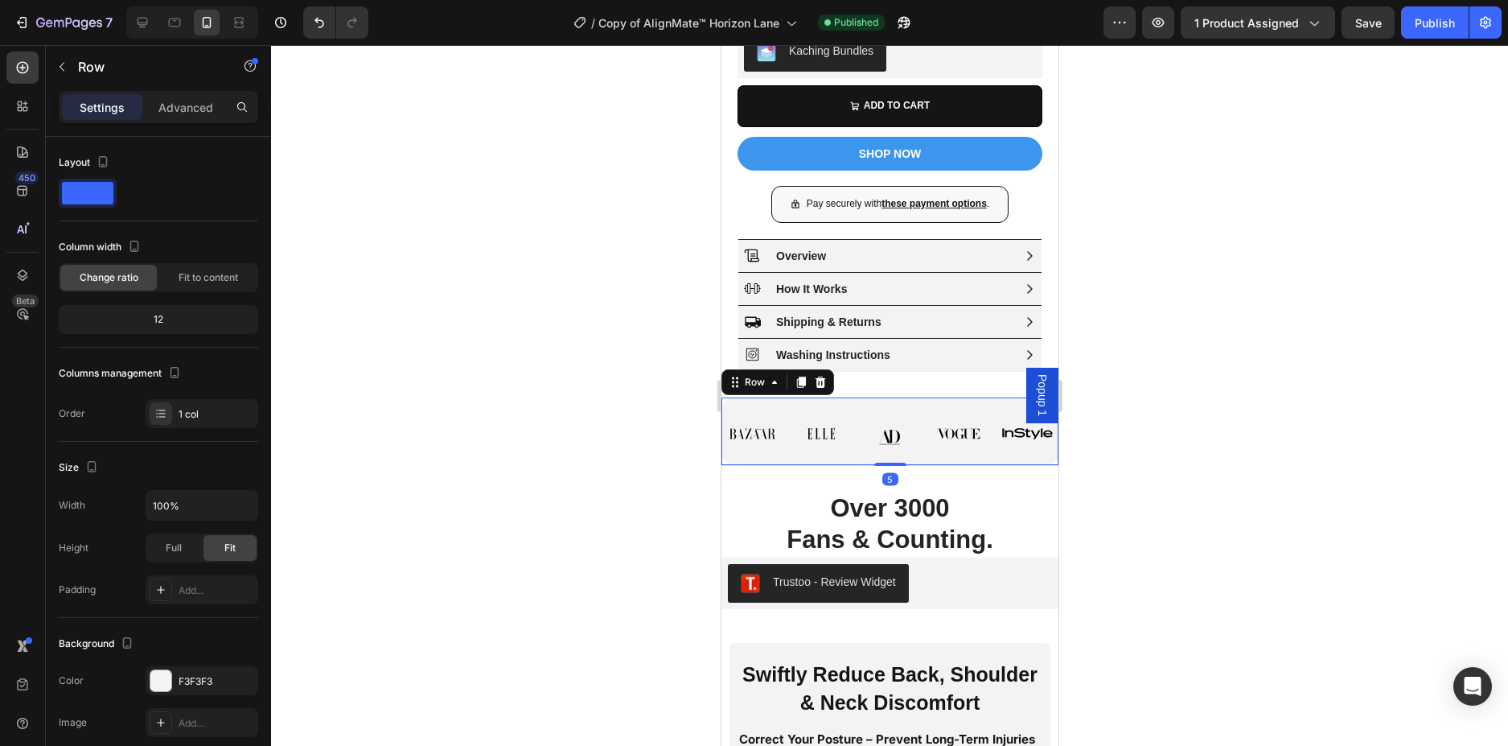
drag, startPoint x: 891, startPoint y: 522, endPoint x: 908, endPoint y: 483, distance: 42.9
click at [908, 466] on div "Image Image Image Image Image Row Row 5" at bounding box center [889, 431] width 337 height 68
click at [1252, 475] on div at bounding box center [889, 395] width 1237 height 701
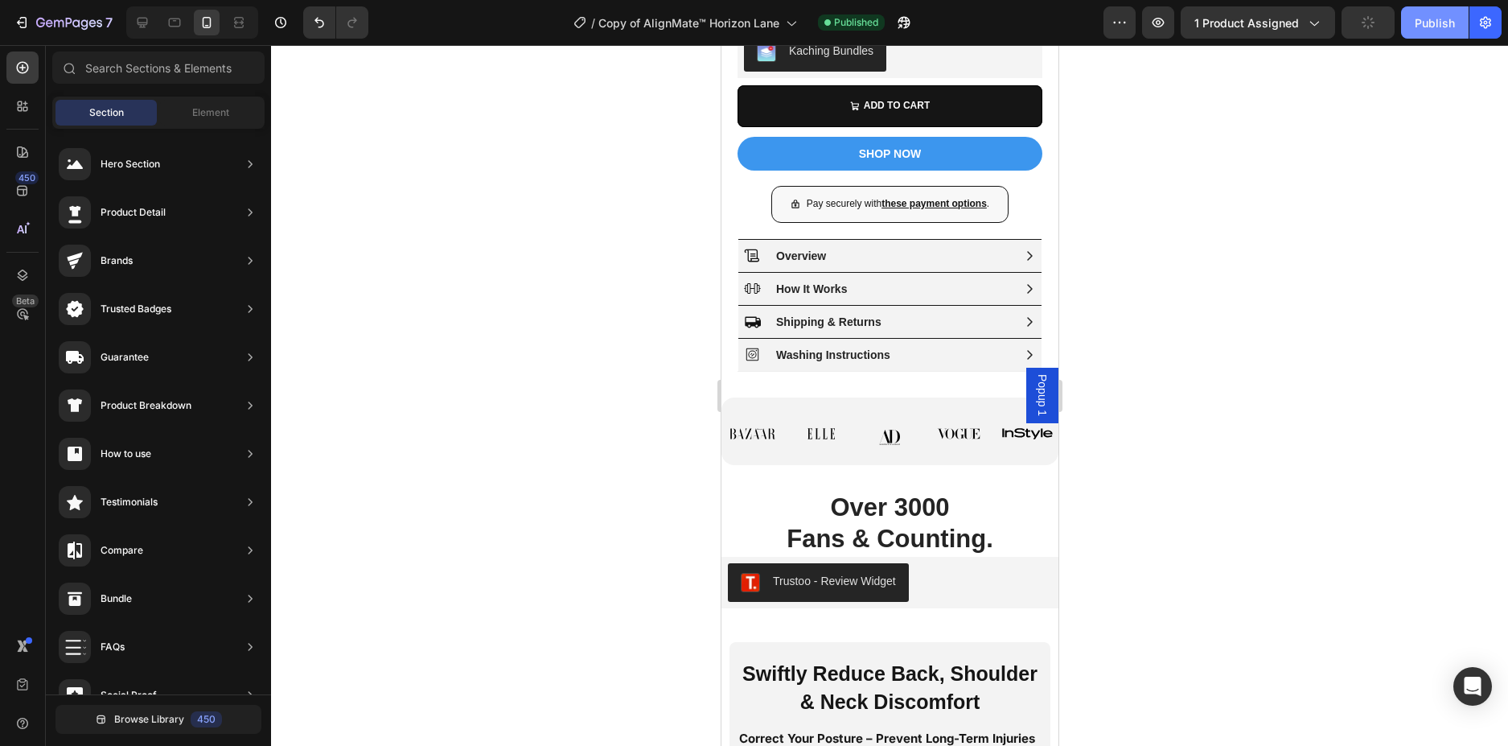
click at [1445, 19] on div "Publish" at bounding box center [1435, 22] width 40 height 17
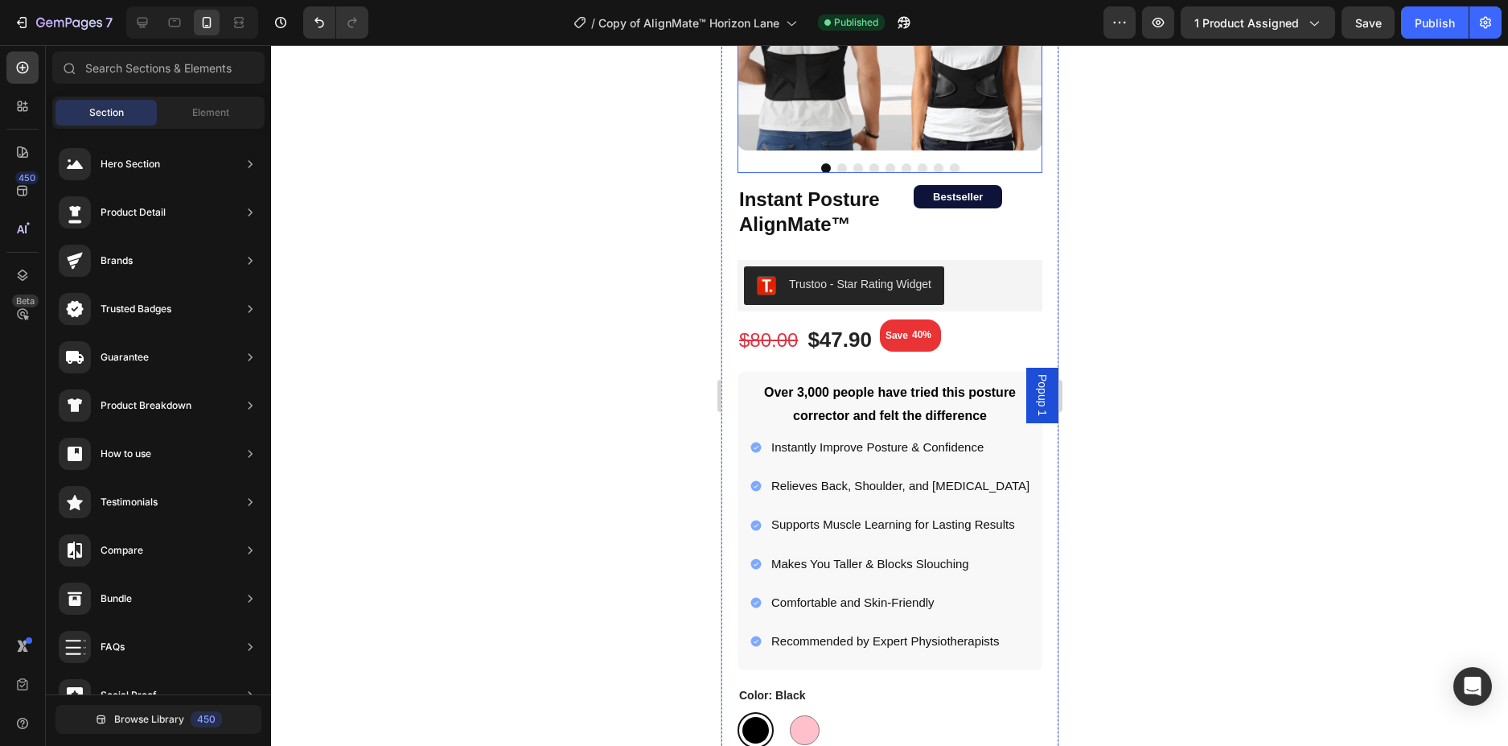
scroll to position [0, 0]
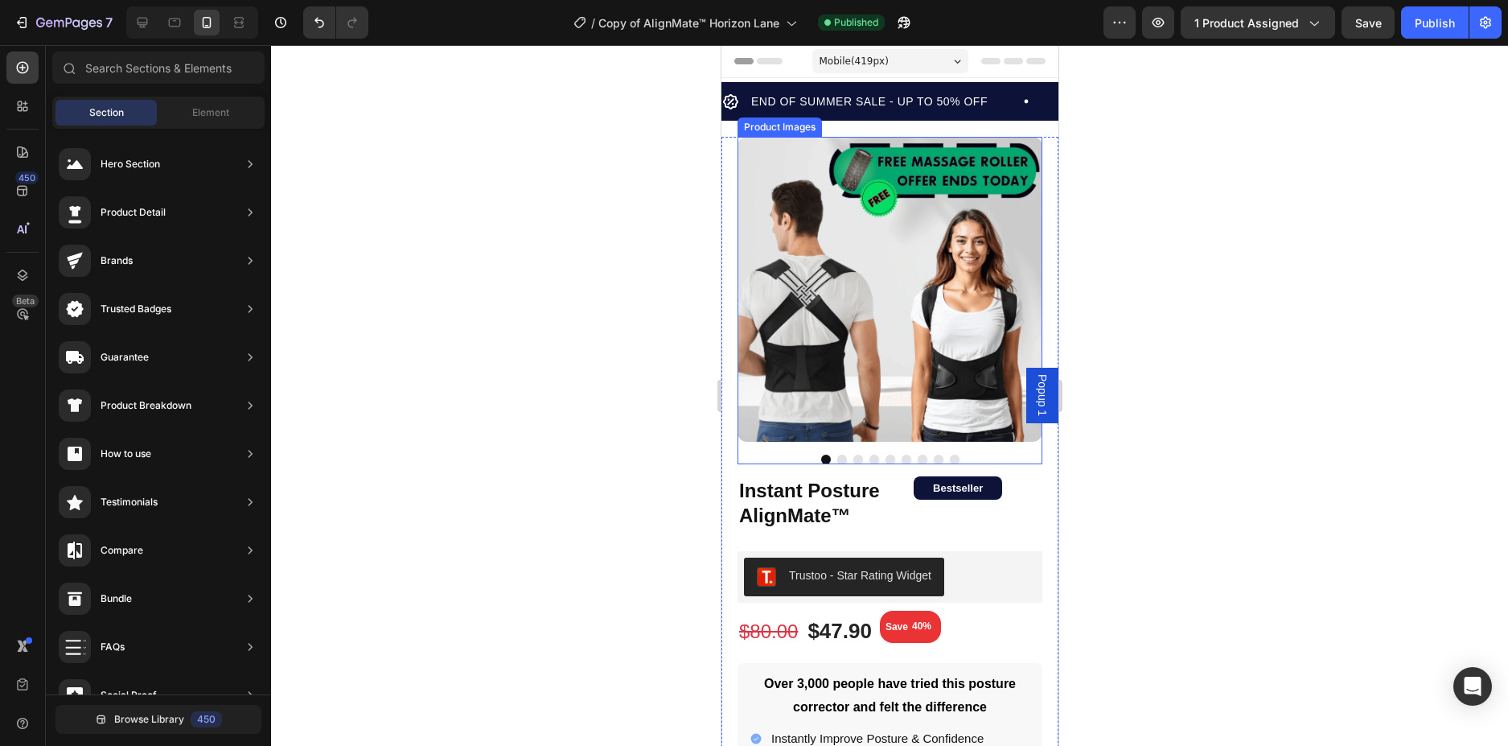
click at [1007, 215] on img at bounding box center [889, 289] width 305 height 305
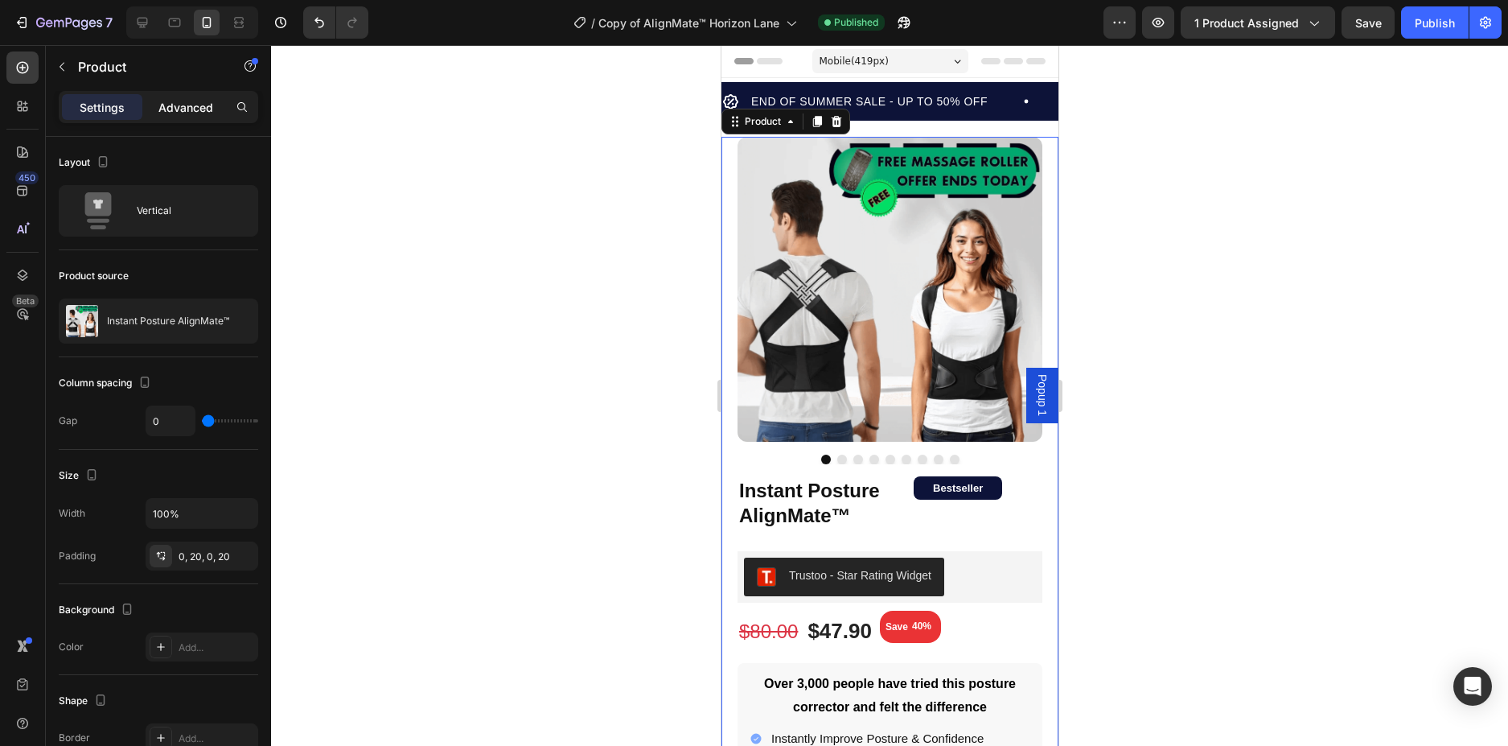
click at [205, 109] on p "Advanced" at bounding box center [185, 107] width 55 height 17
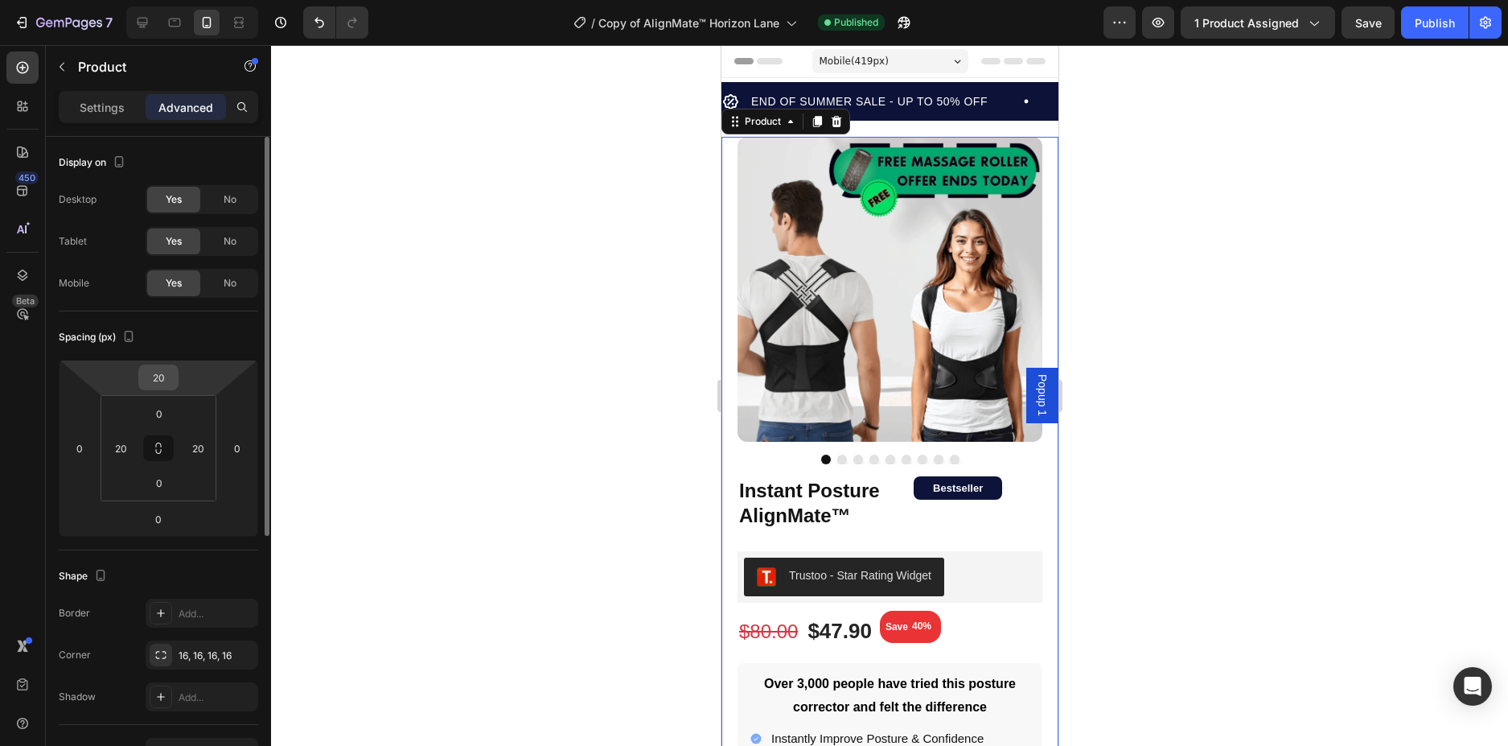
click at [159, 380] on input "20" at bounding box center [158, 377] width 32 height 24
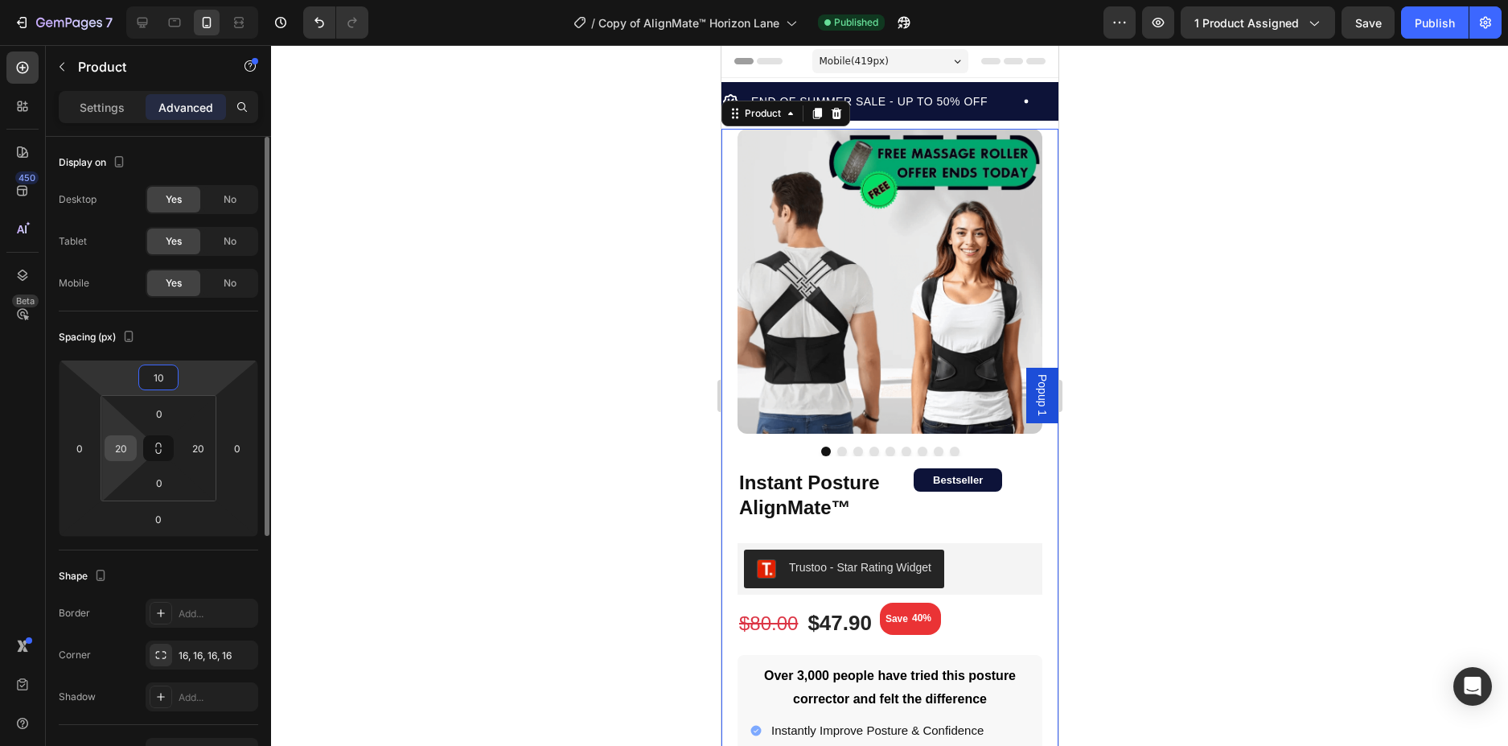
type input "10"
click at [115, 443] on input "20" at bounding box center [121, 448] width 24 height 24
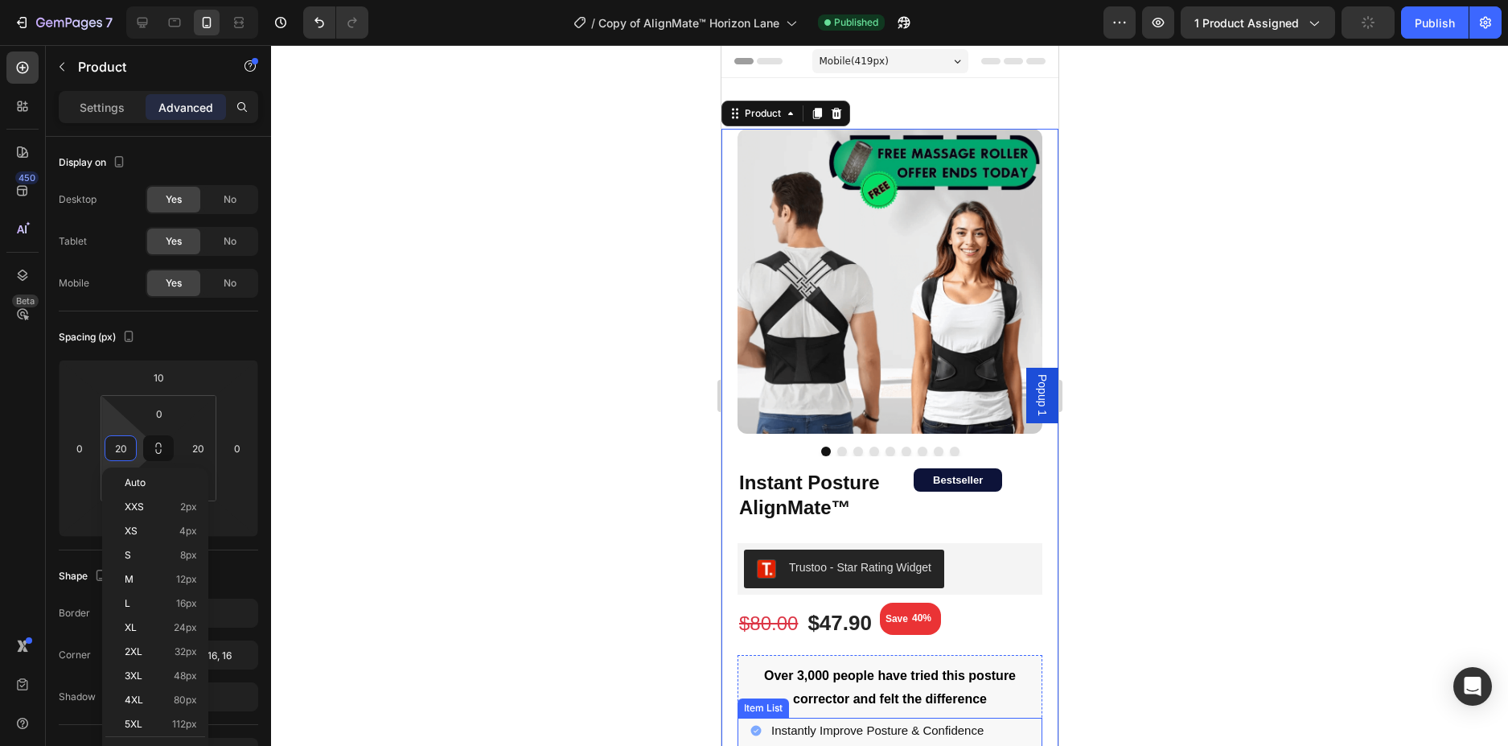
scroll to position [402, 0]
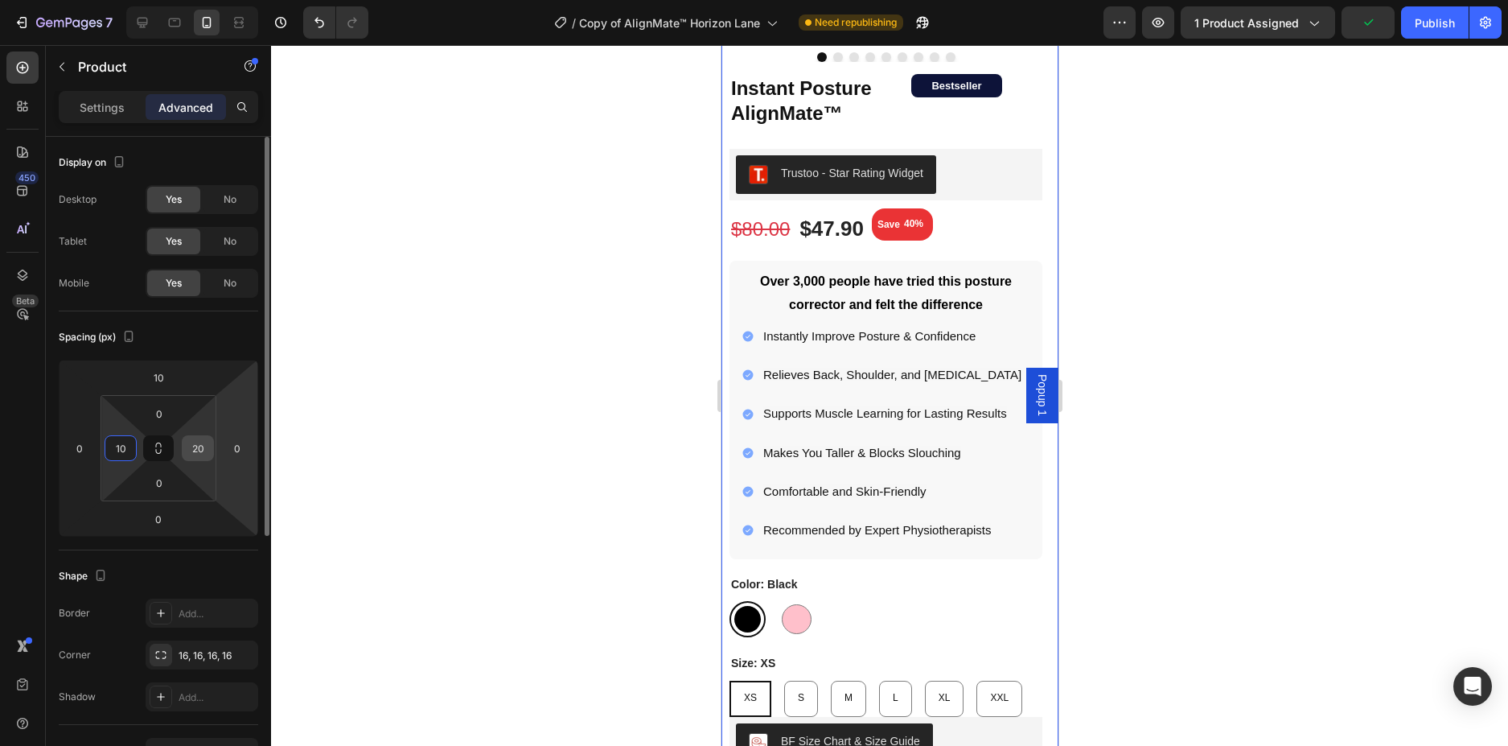
type input "10"
click at [196, 445] on input "20" at bounding box center [198, 448] width 24 height 24
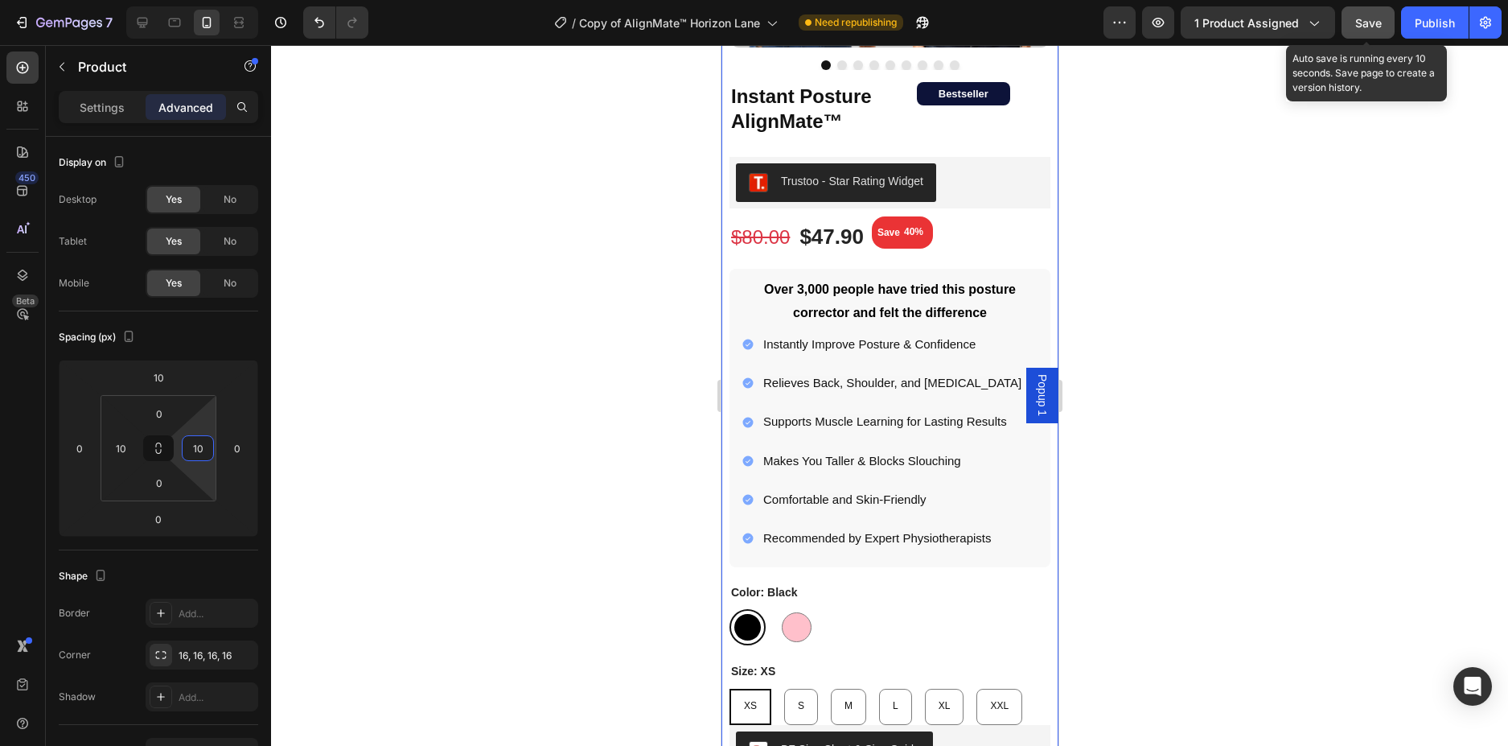
type input "10"
click at [1381, 26] on span "Save" at bounding box center [1368, 23] width 27 height 14
click at [1440, 25] on div "Publish" at bounding box center [1435, 22] width 40 height 17
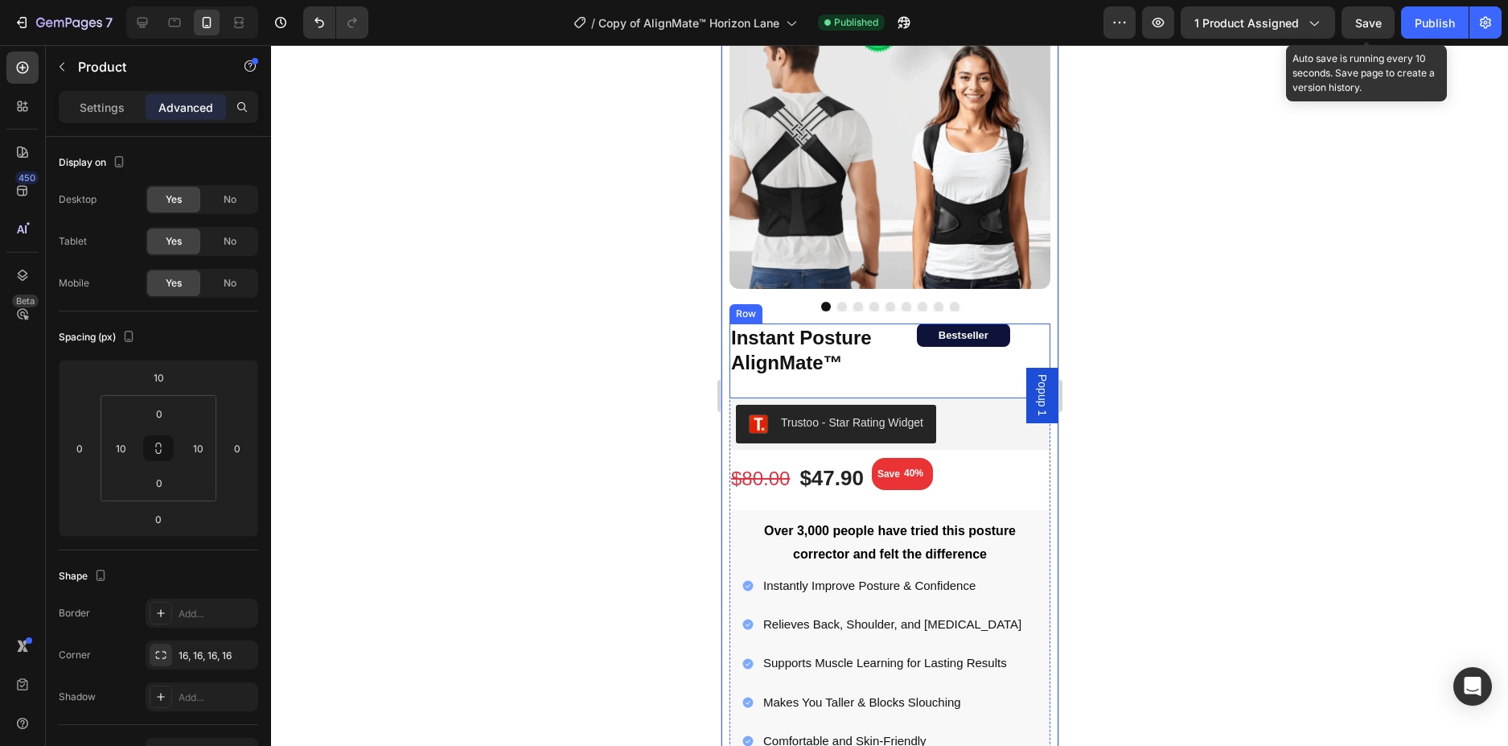
click at [927, 364] on div "Bestseller Text Block Row" at bounding box center [962, 360] width 93 height 75
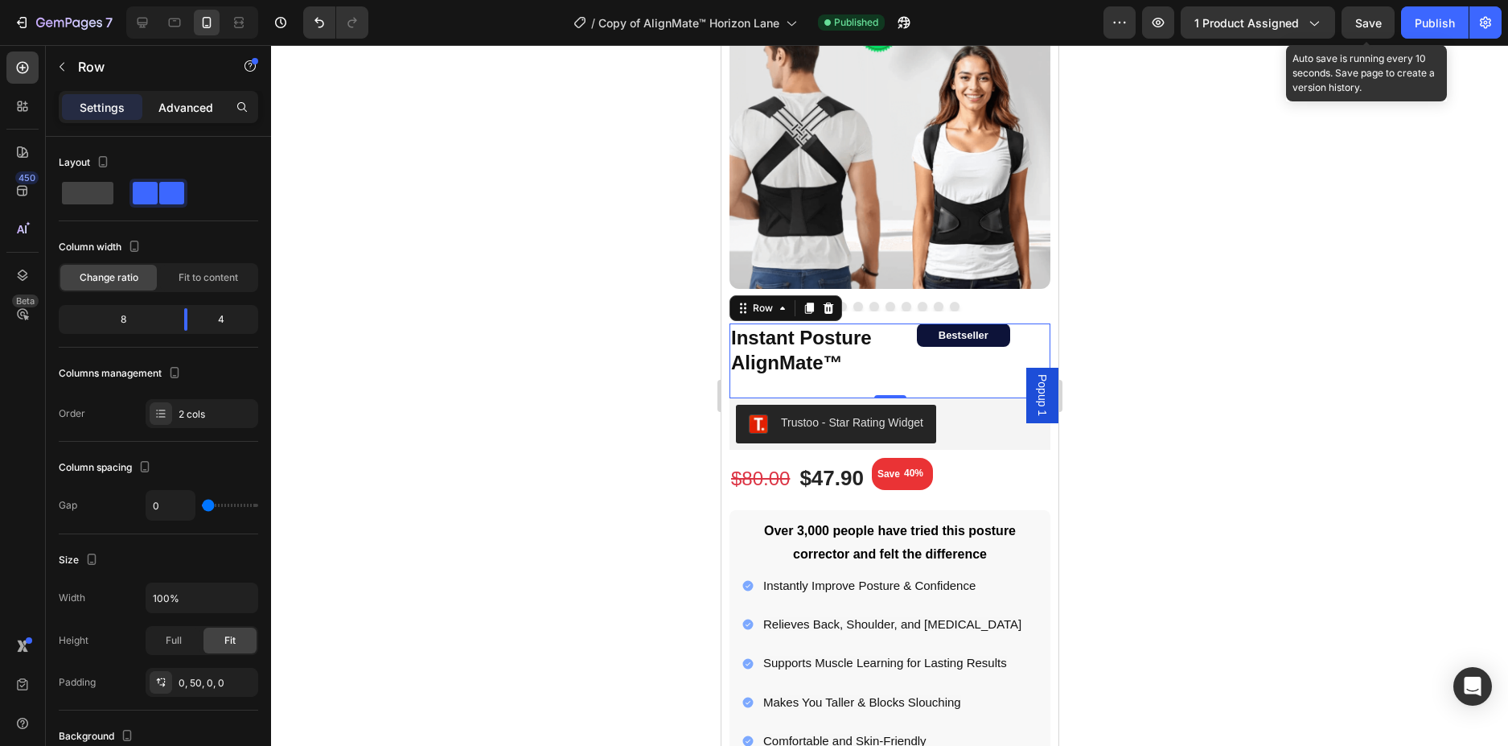
click at [192, 96] on div "Advanced" at bounding box center [186, 107] width 80 height 26
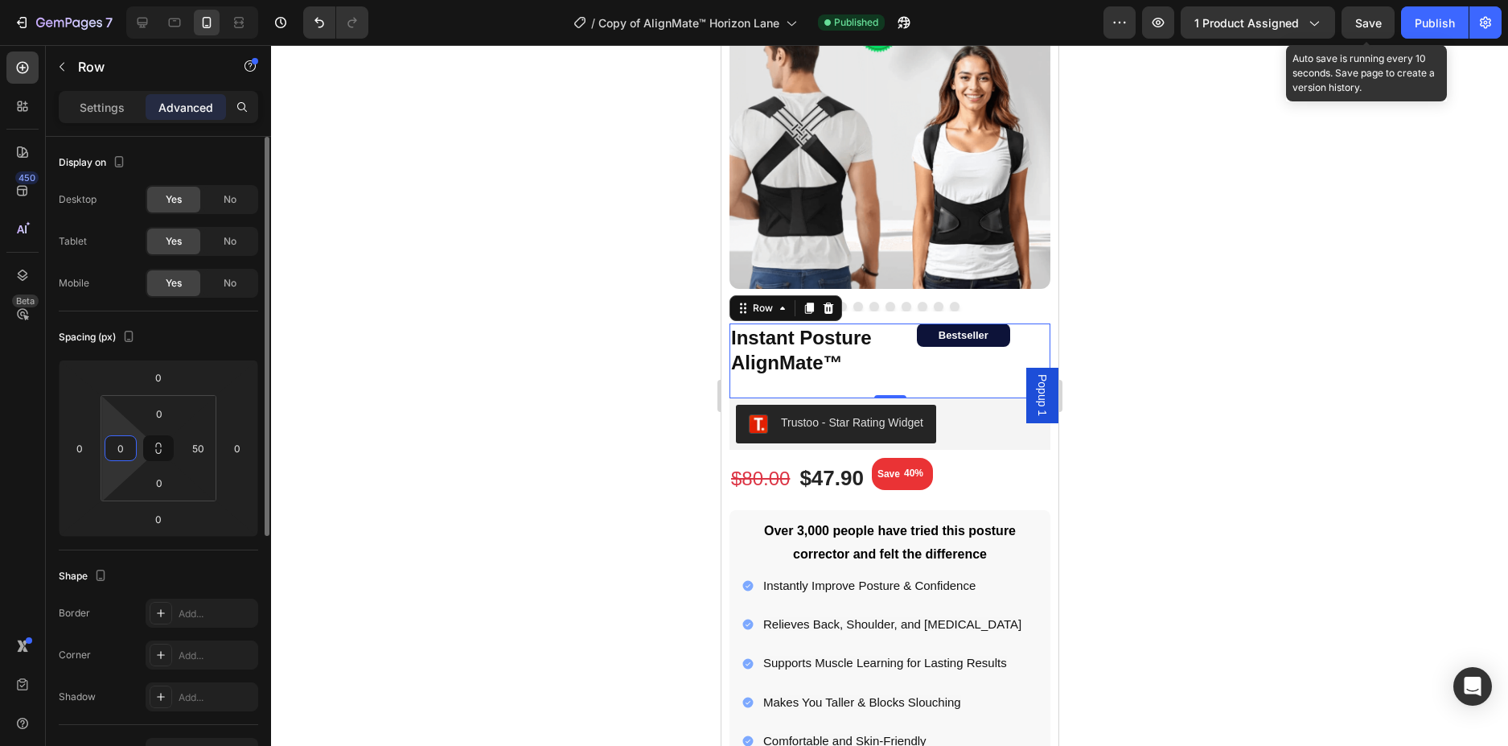
click at [123, 452] on input "0" at bounding box center [121, 448] width 24 height 24
type input "5"
click at [111, 111] on p "Settings" at bounding box center [102, 107] width 45 height 17
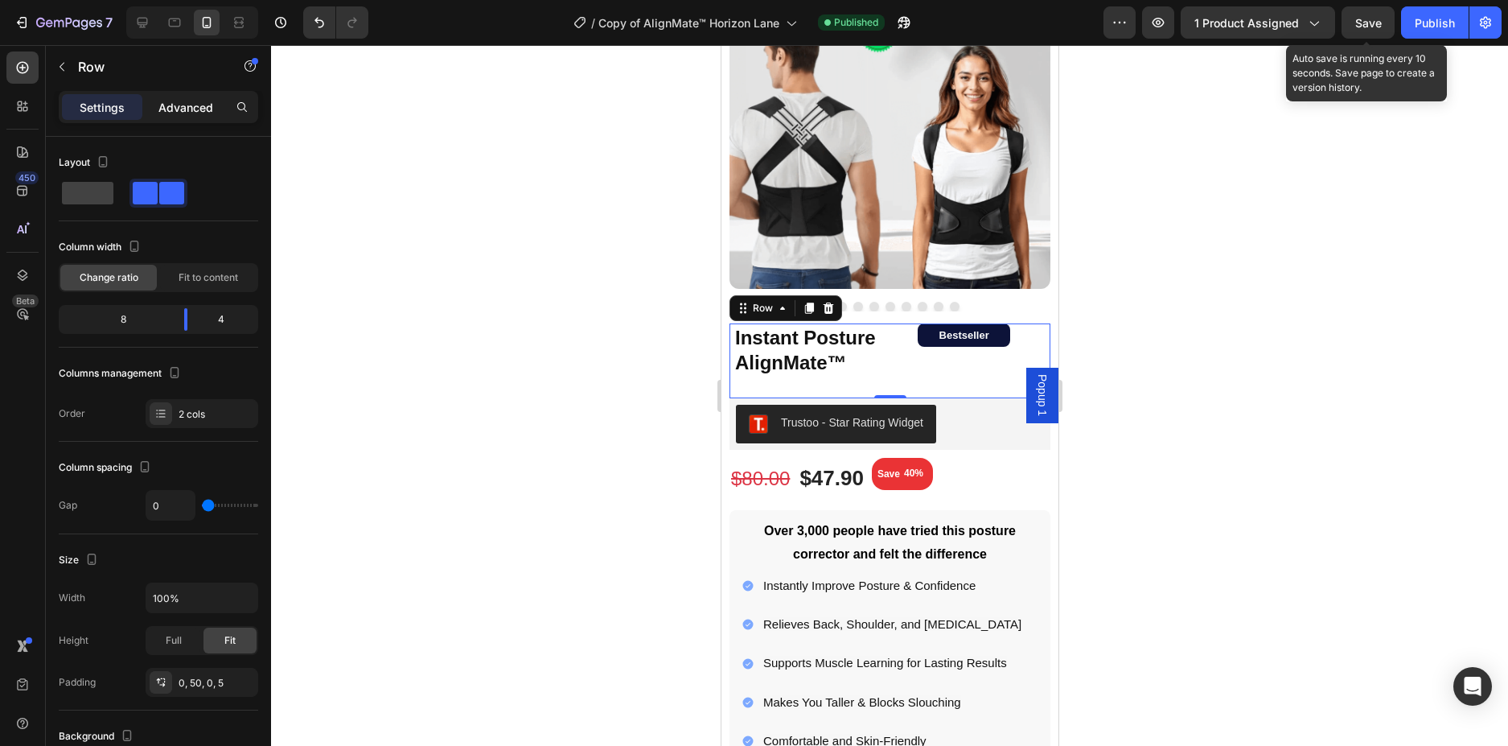
click at [217, 97] on div "Advanced" at bounding box center [186, 107] width 80 height 26
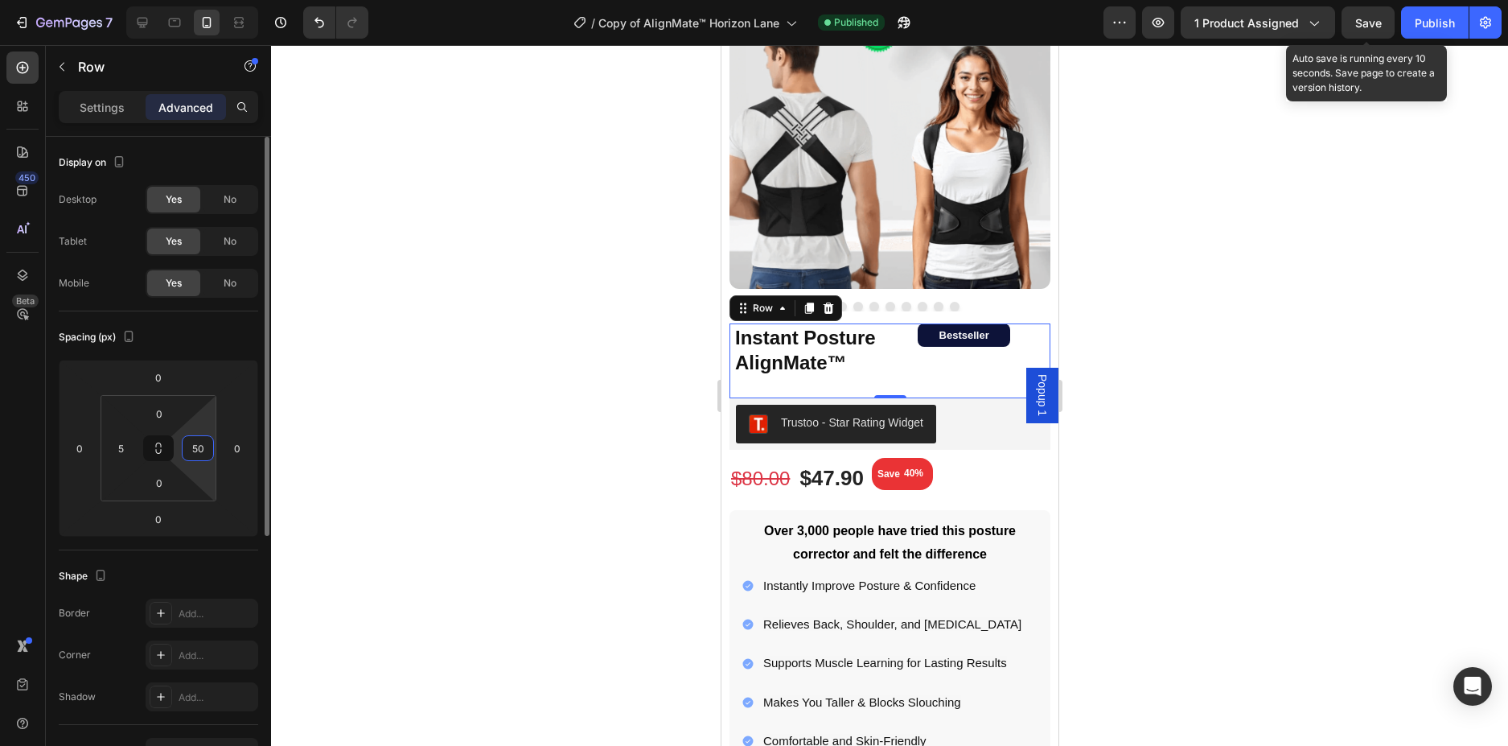
click at [197, 446] on input "50" at bounding box center [198, 448] width 24 height 24
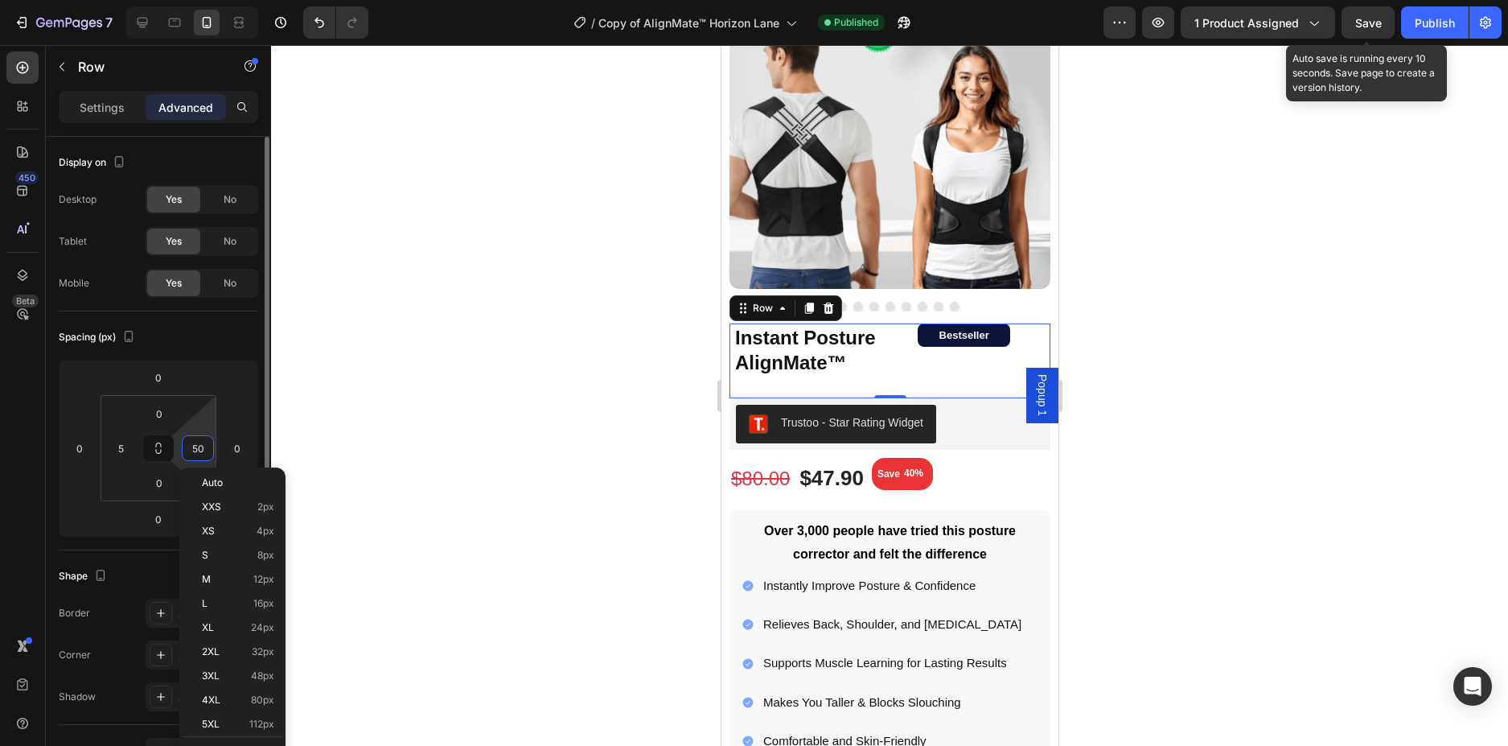
type input "0"
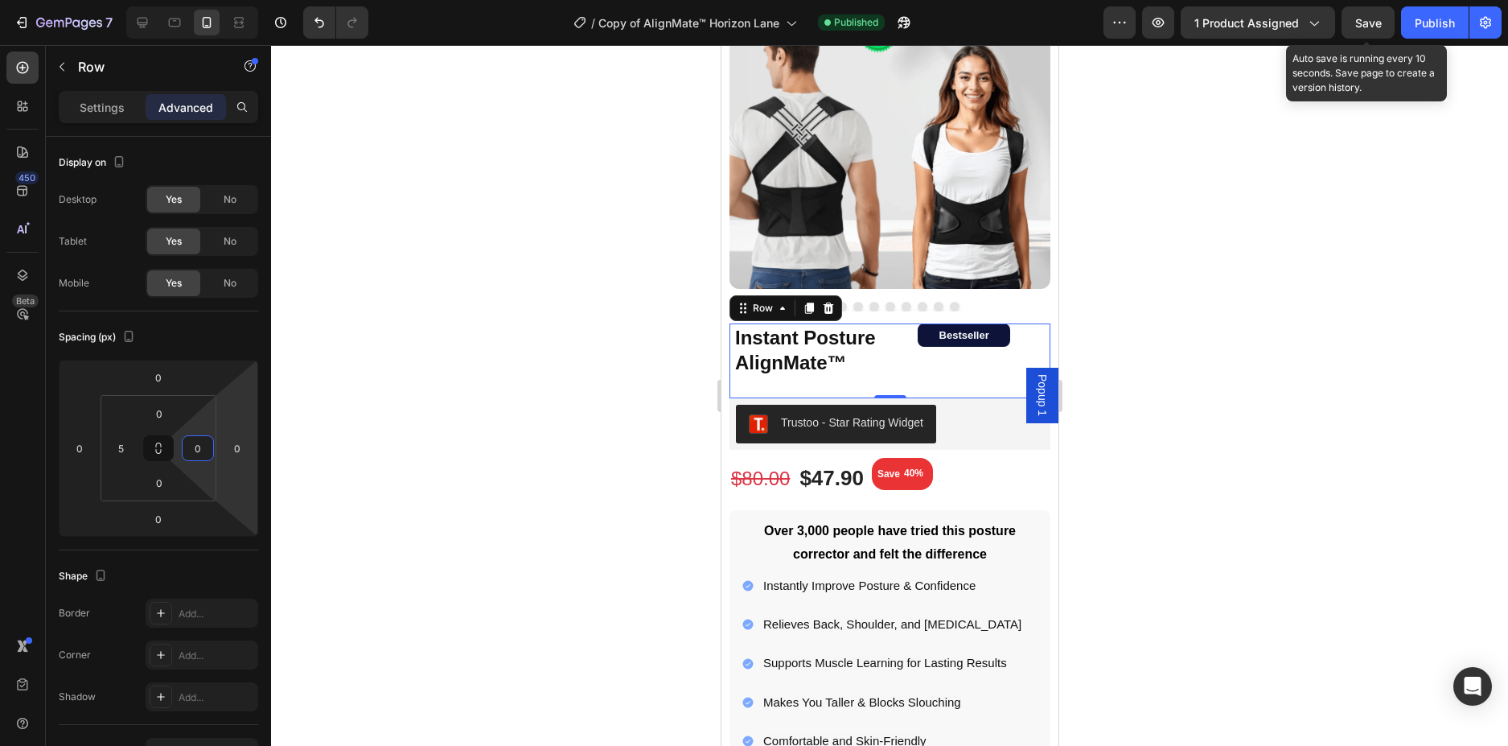
click at [588, 373] on div at bounding box center [889, 395] width 1237 height 701
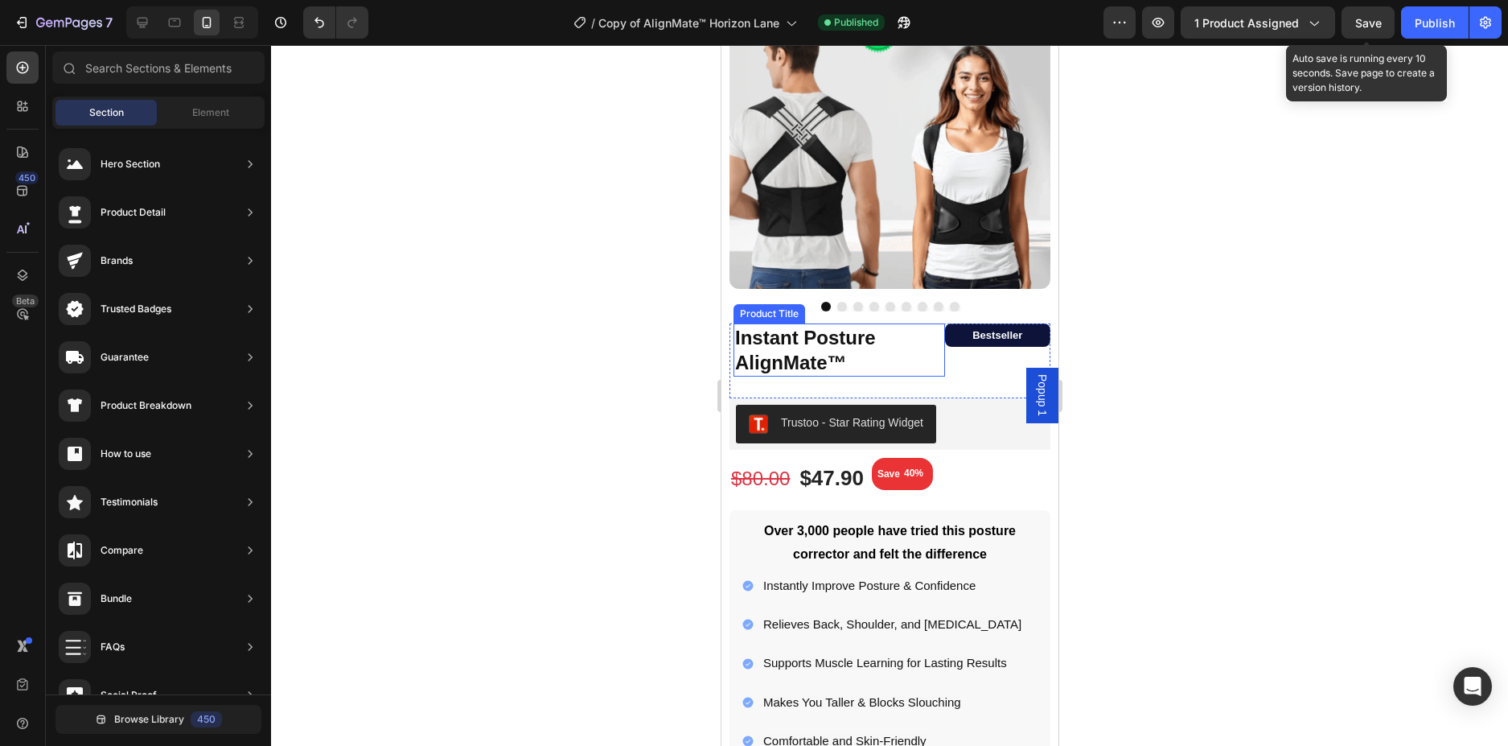
click at [933, 354] on h1 "Instant Posture AlignMate™" at bounding box center [839, 349] width 212 height 53
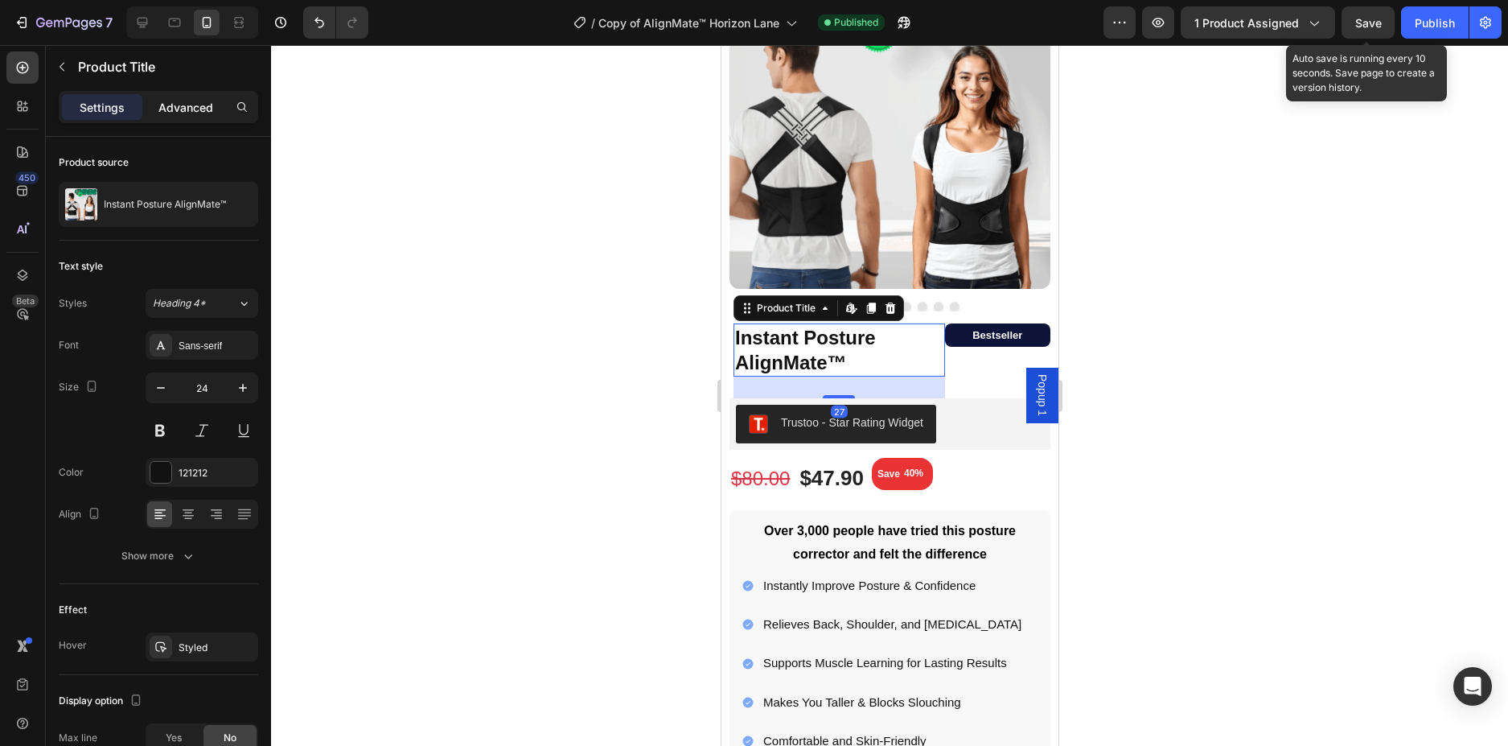
click at [185, 108] on p "Advanced" at bounding box center [185, 107] width 55 height 17
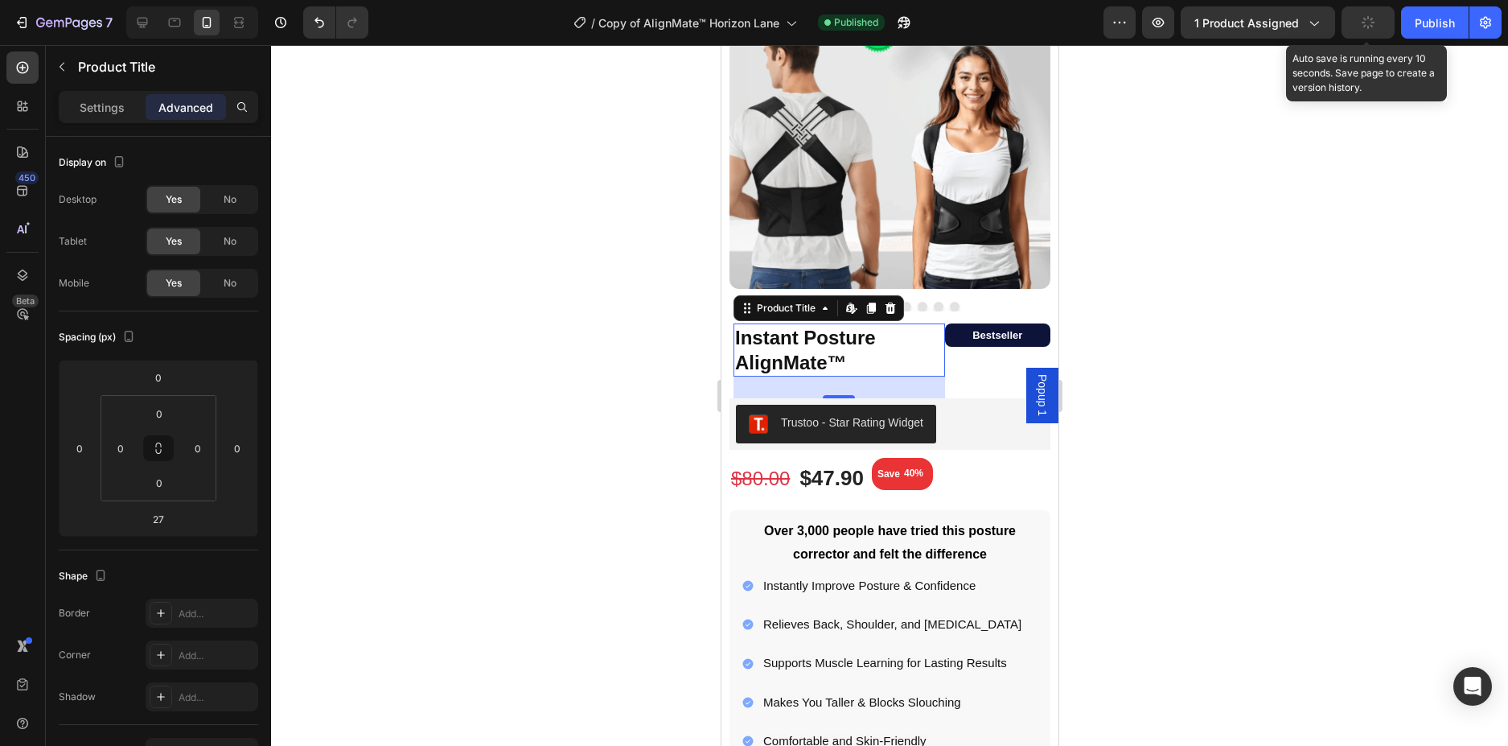
click at [108, 91] on div "Settings Advanced" at bounding box center [158, 107] width 199 height 32
click at [995, 368] on div "Bestseller Text Block Row" at bounding box center [996, 360] width 105 height 75
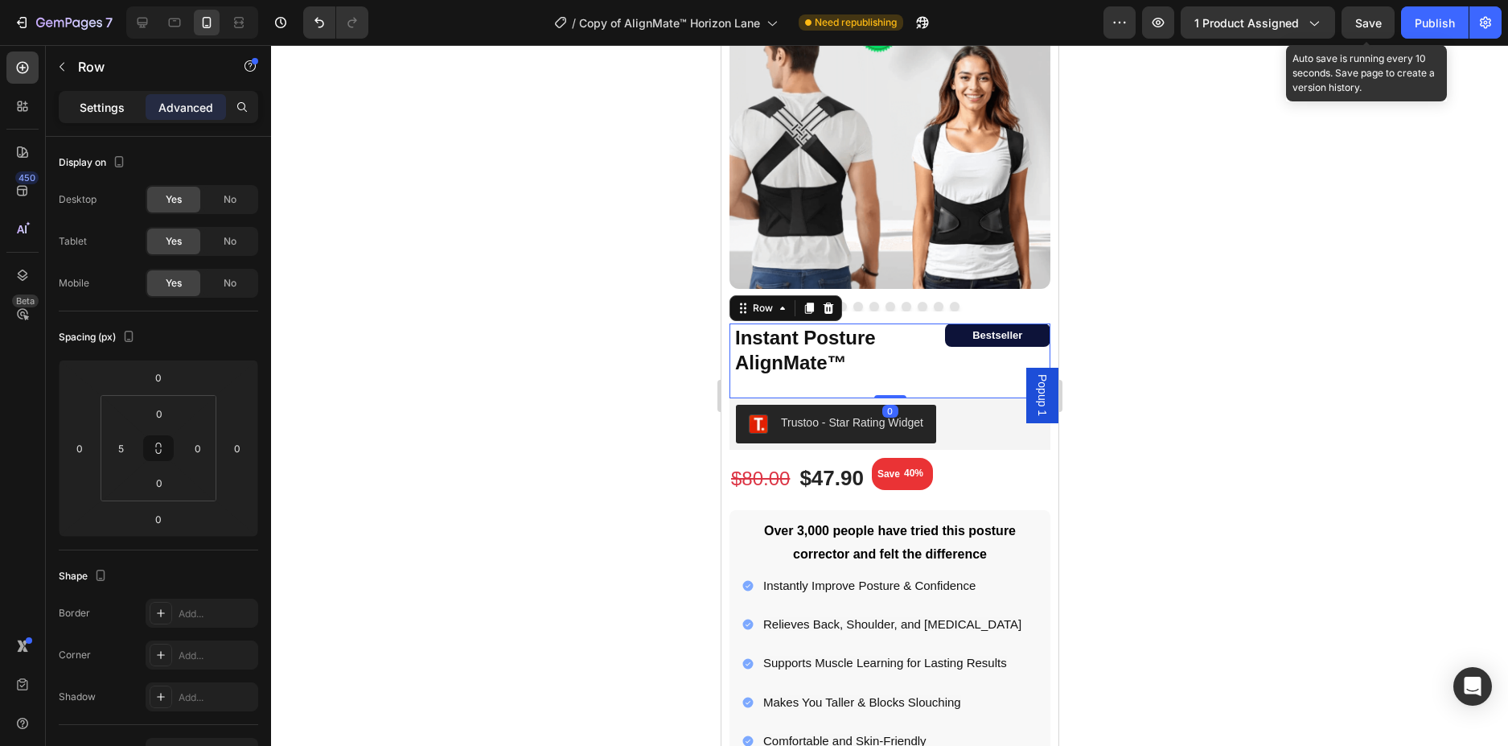
click at [117, 99] on p "Settings" at bounding box center [102, 107] width 45 height 17
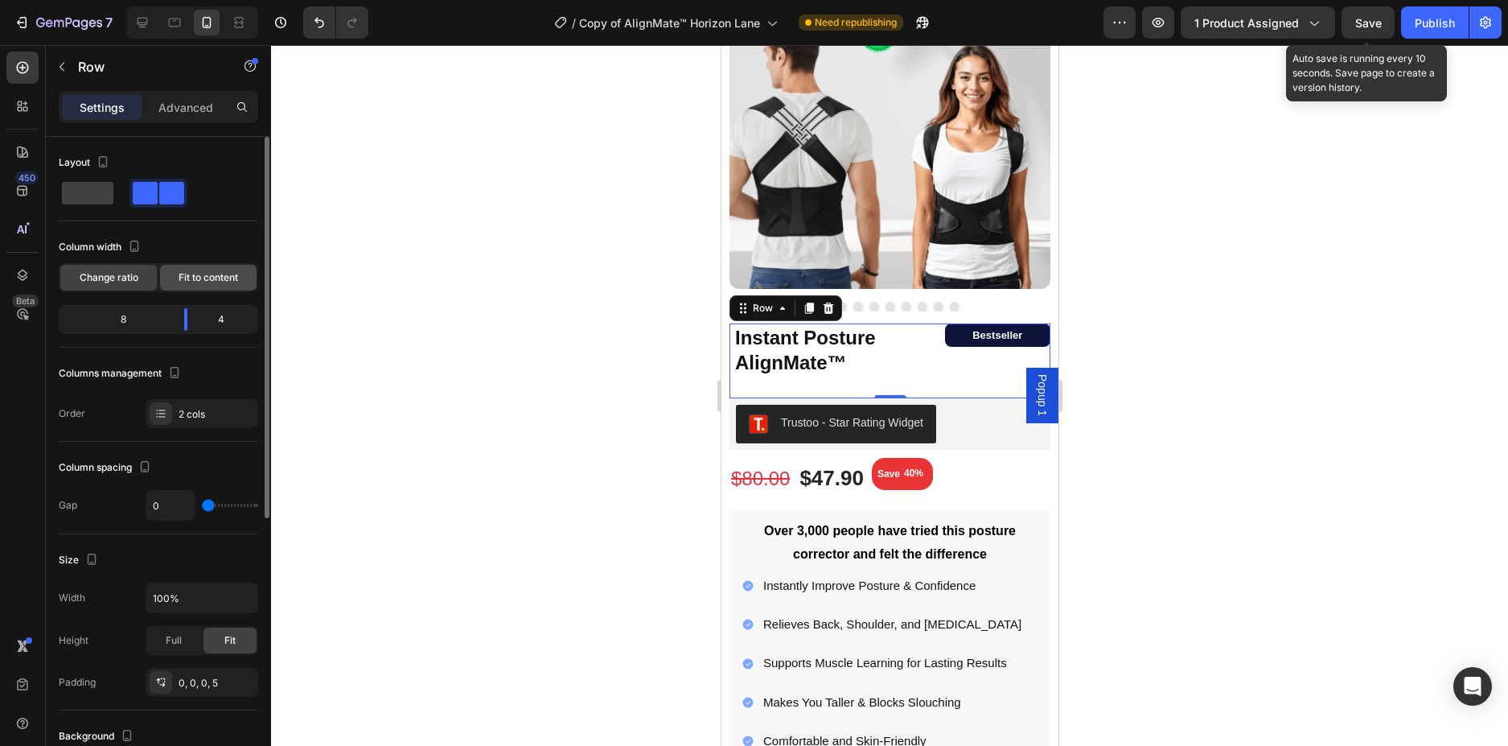
click at [195, 284] on span "Fit to content" at bounding box center [209, 277] width 60 height 14
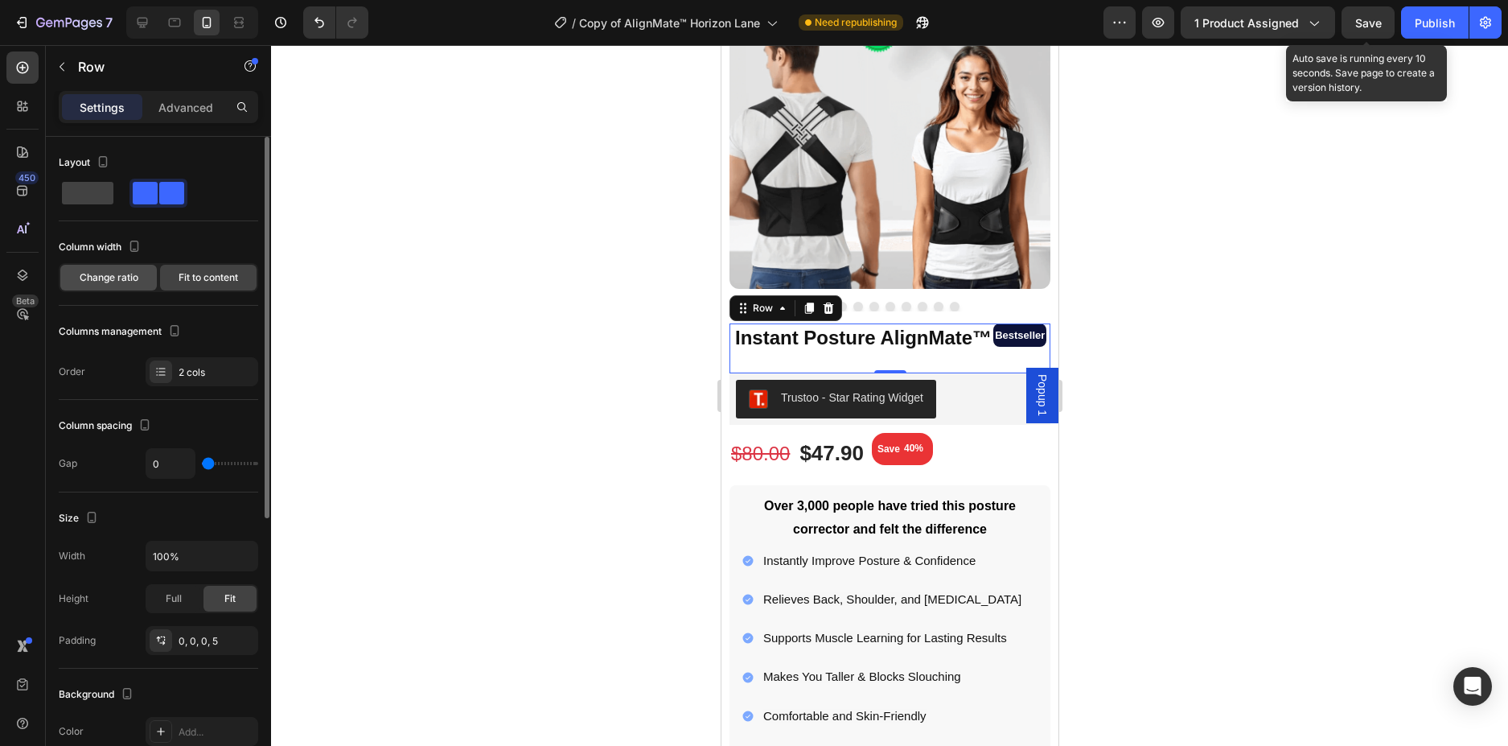
click at [111, 272] on span "Change ratio" at bounding box center [109, 277] width 59 height 14
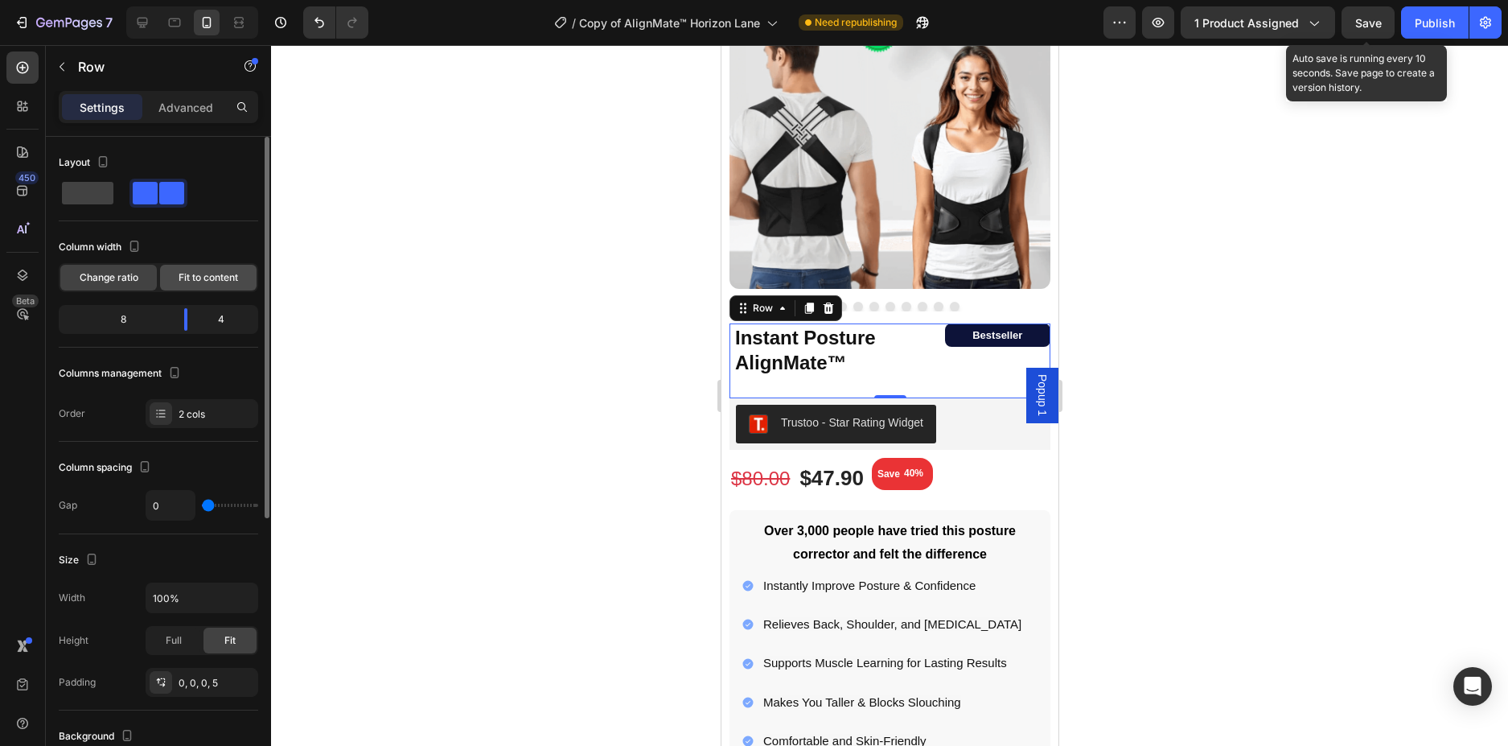
click at [185, 273] on span "Fit to content" at bounding box center [209, 277] width 60 height 14
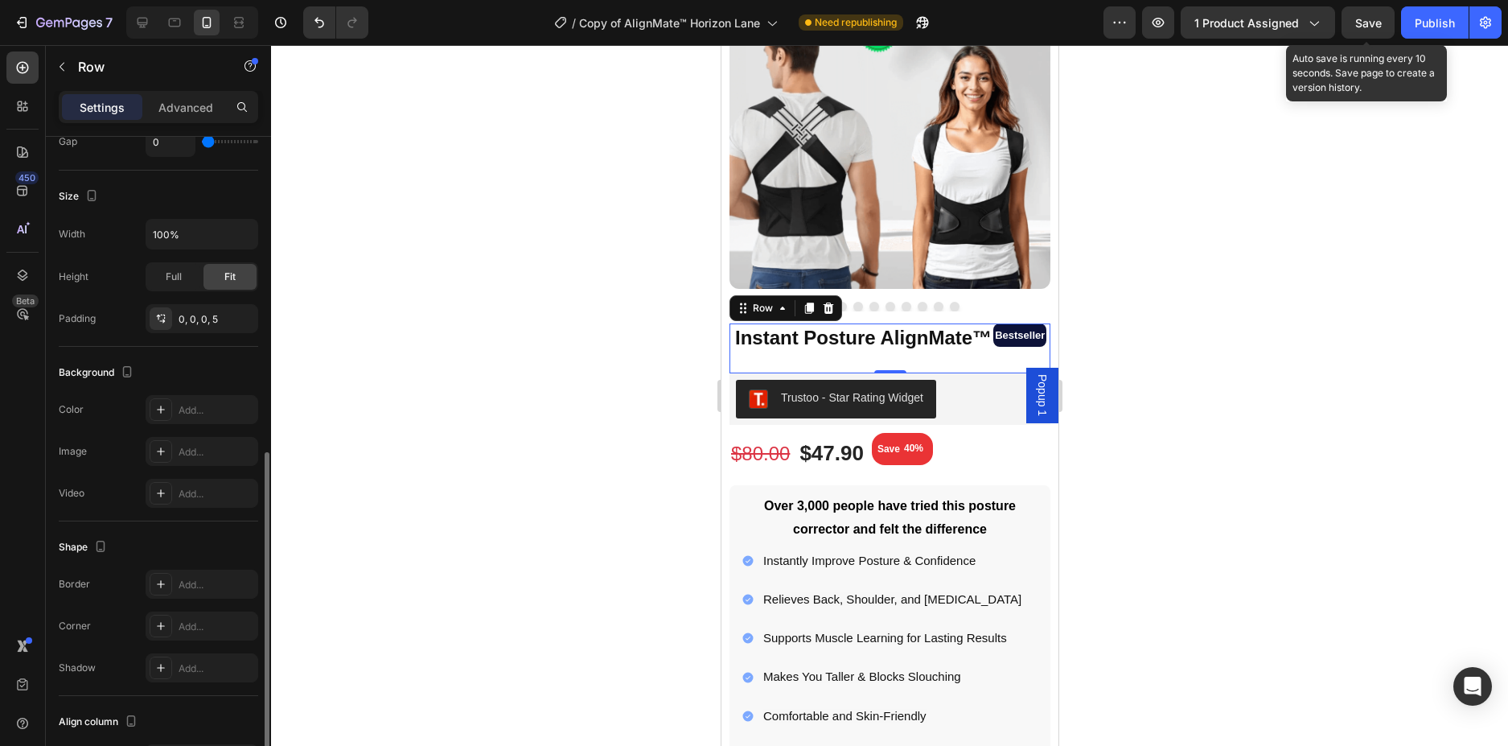
scroll to position [468, 0]
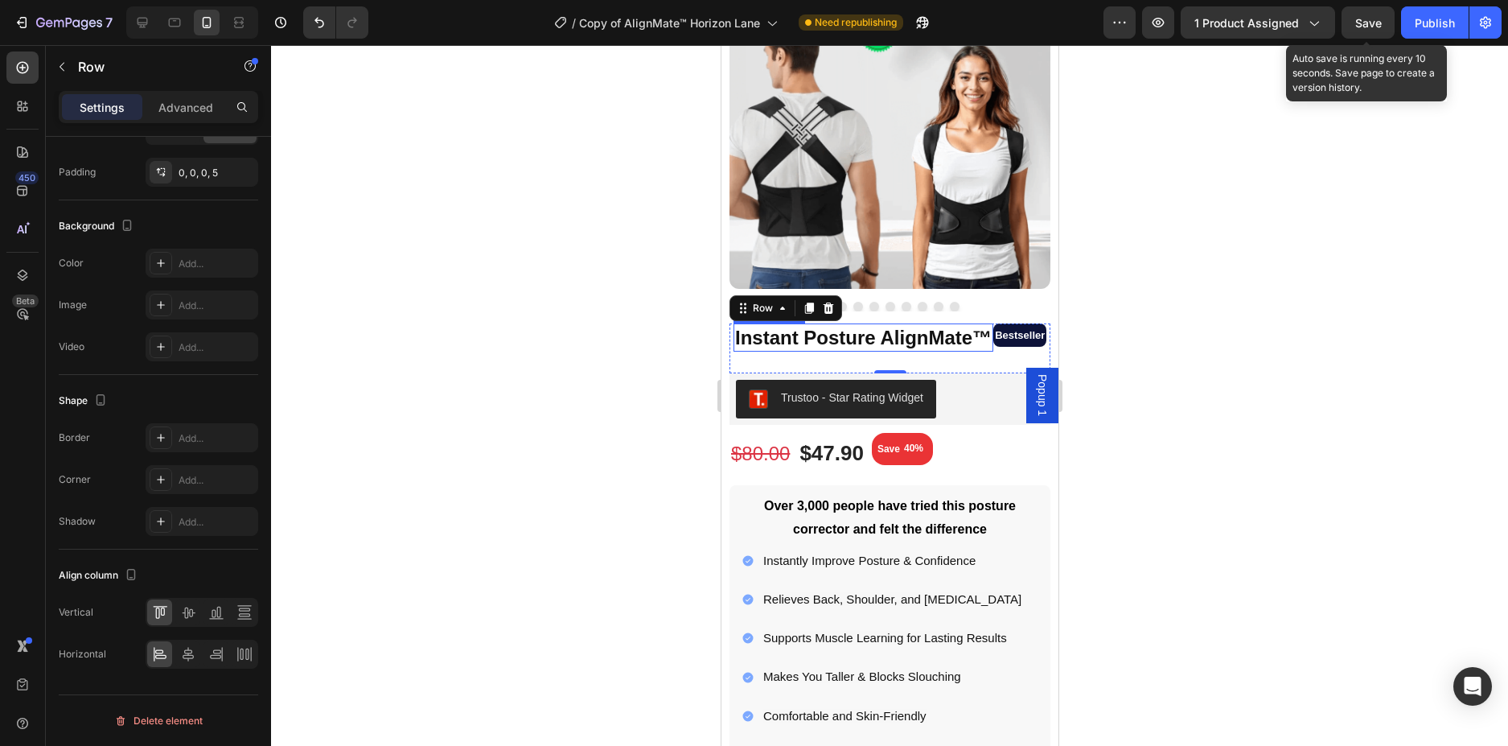
click at [970, 344] on h1 "Instant Posture AlignMate™" at bounding box center [863, 337] width 260 height 28
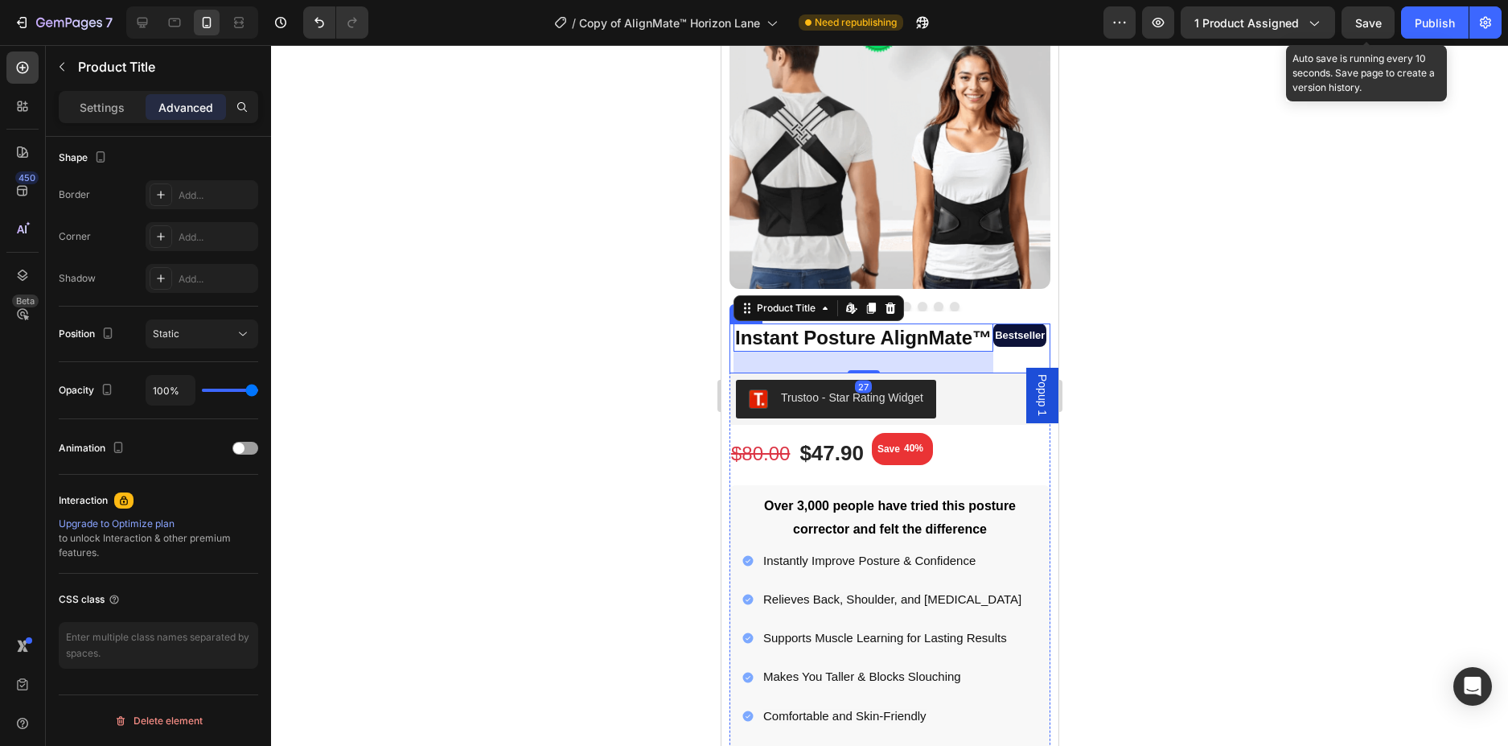
scroll to position [0, 0]
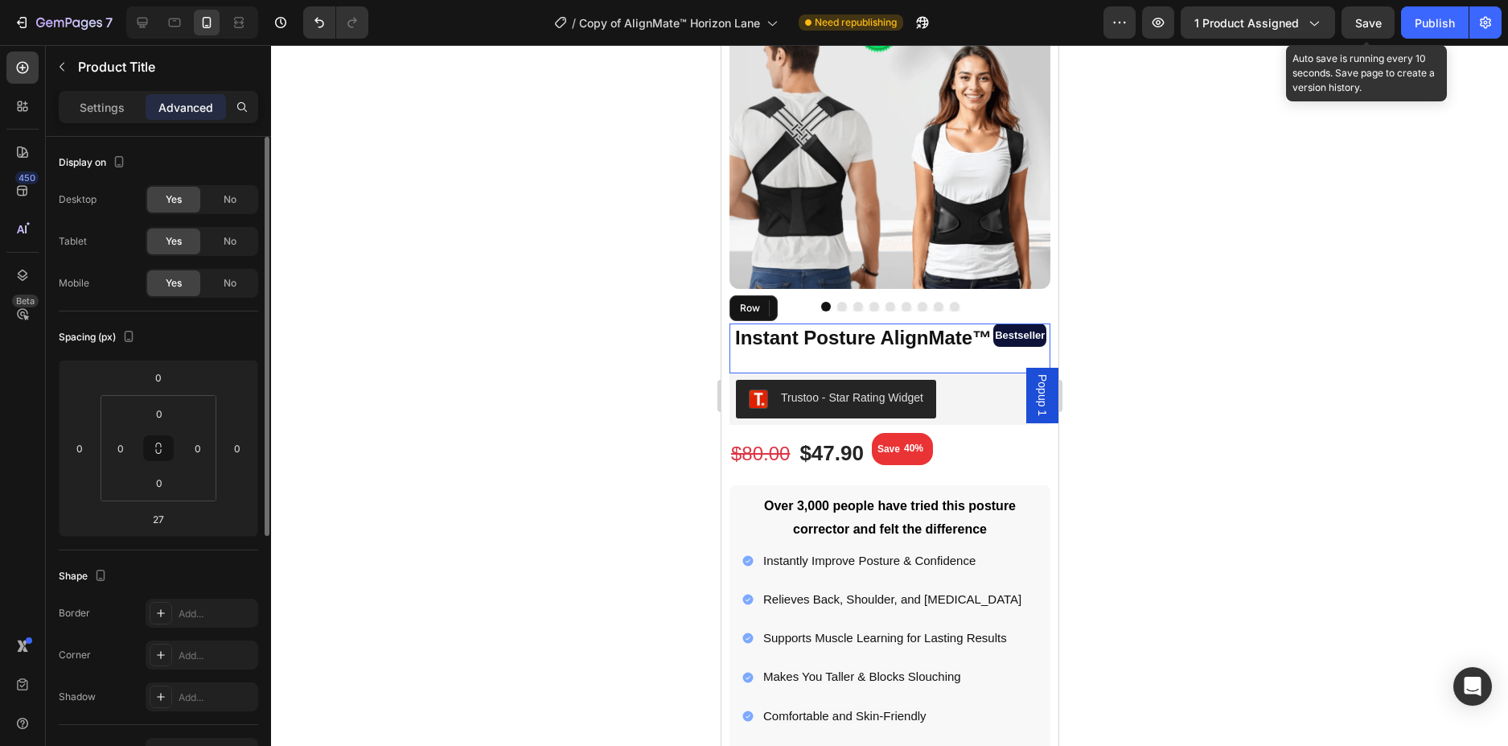
click at [993, 335] on div "Bestseller Text Block Row" at bounding box center [1019, 348] width 53 height 50
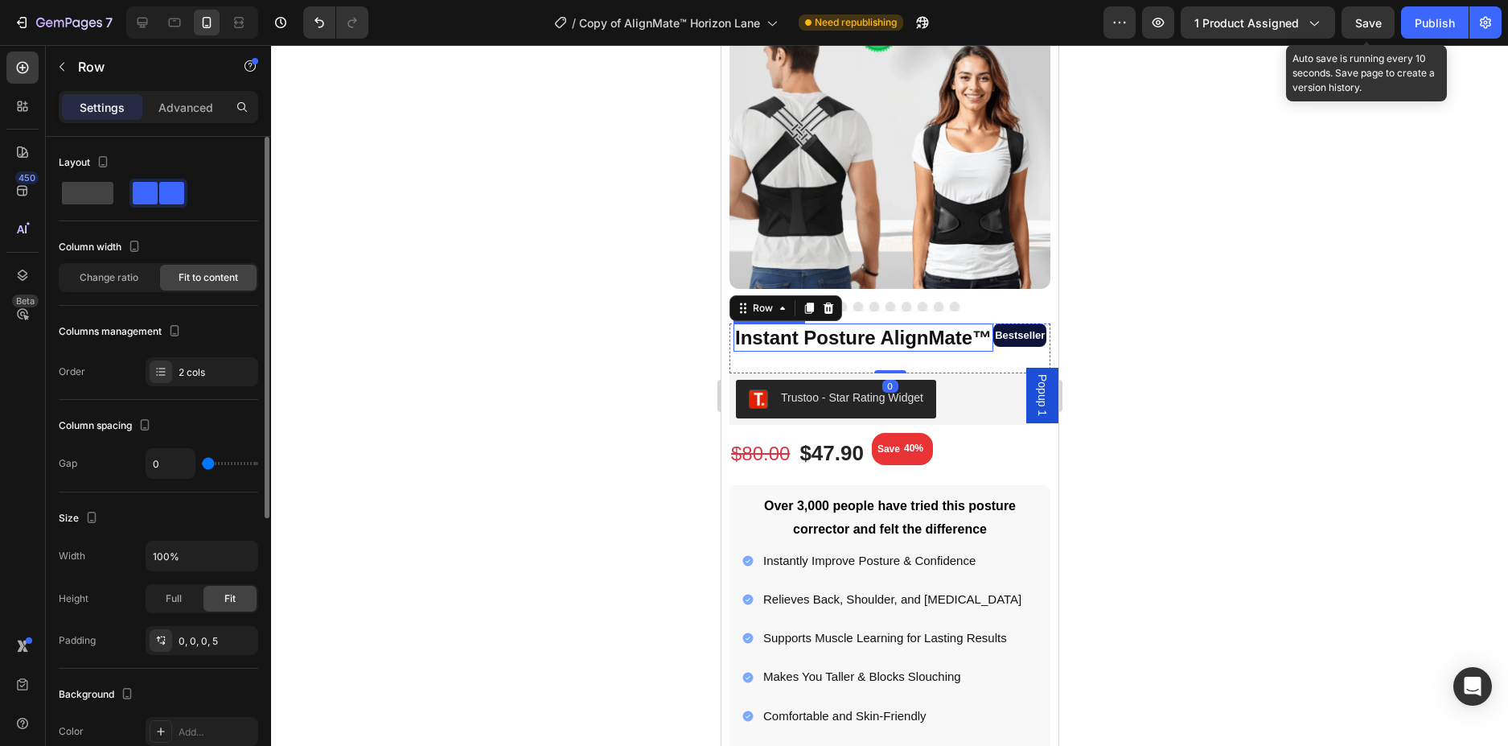
click at [954, 351] on h1 "Instant Posture AlignMate™" at bounding box center [863, 337] width 260 height 28
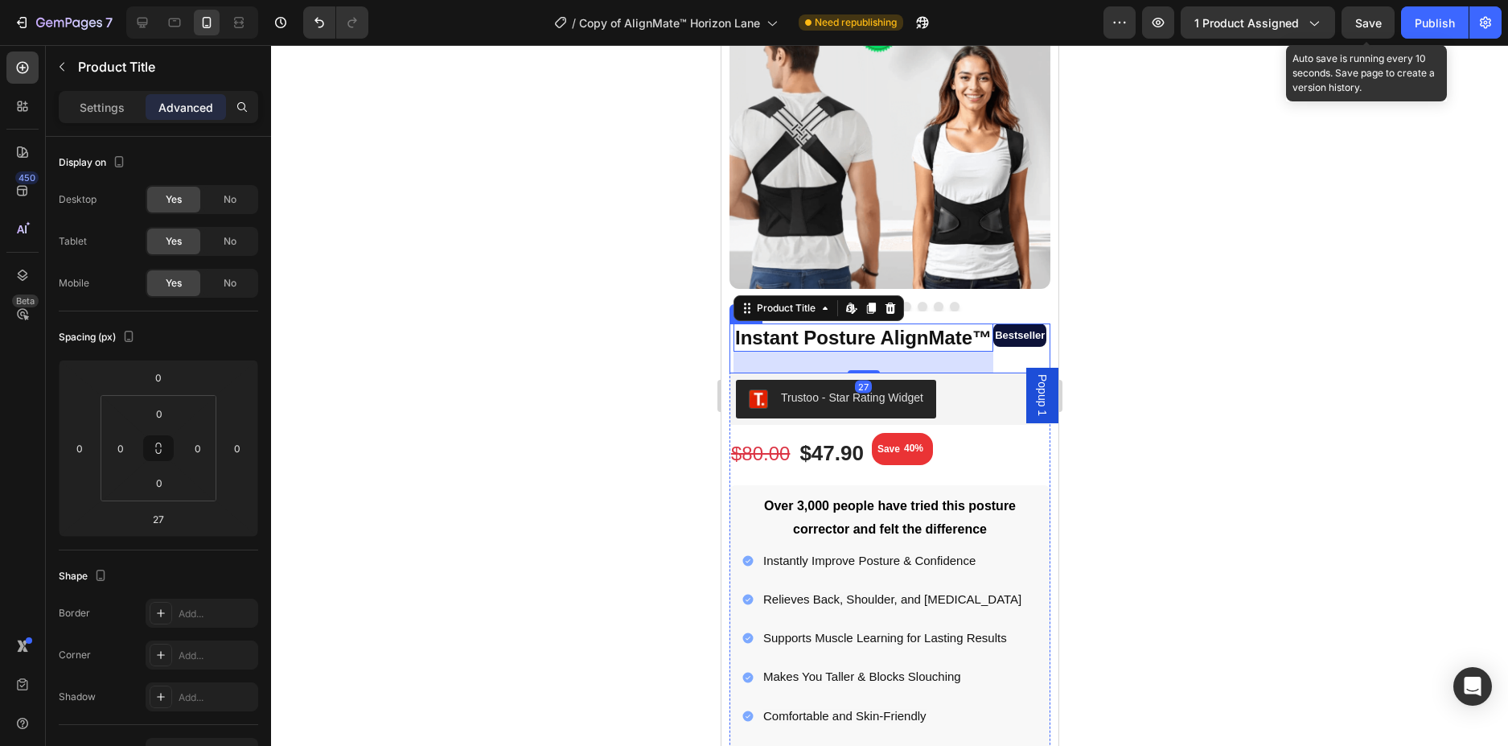
click at [993, 357] on div "Bestseller Text Block Row" at bounding box center [1019, 348] width 53 height 50
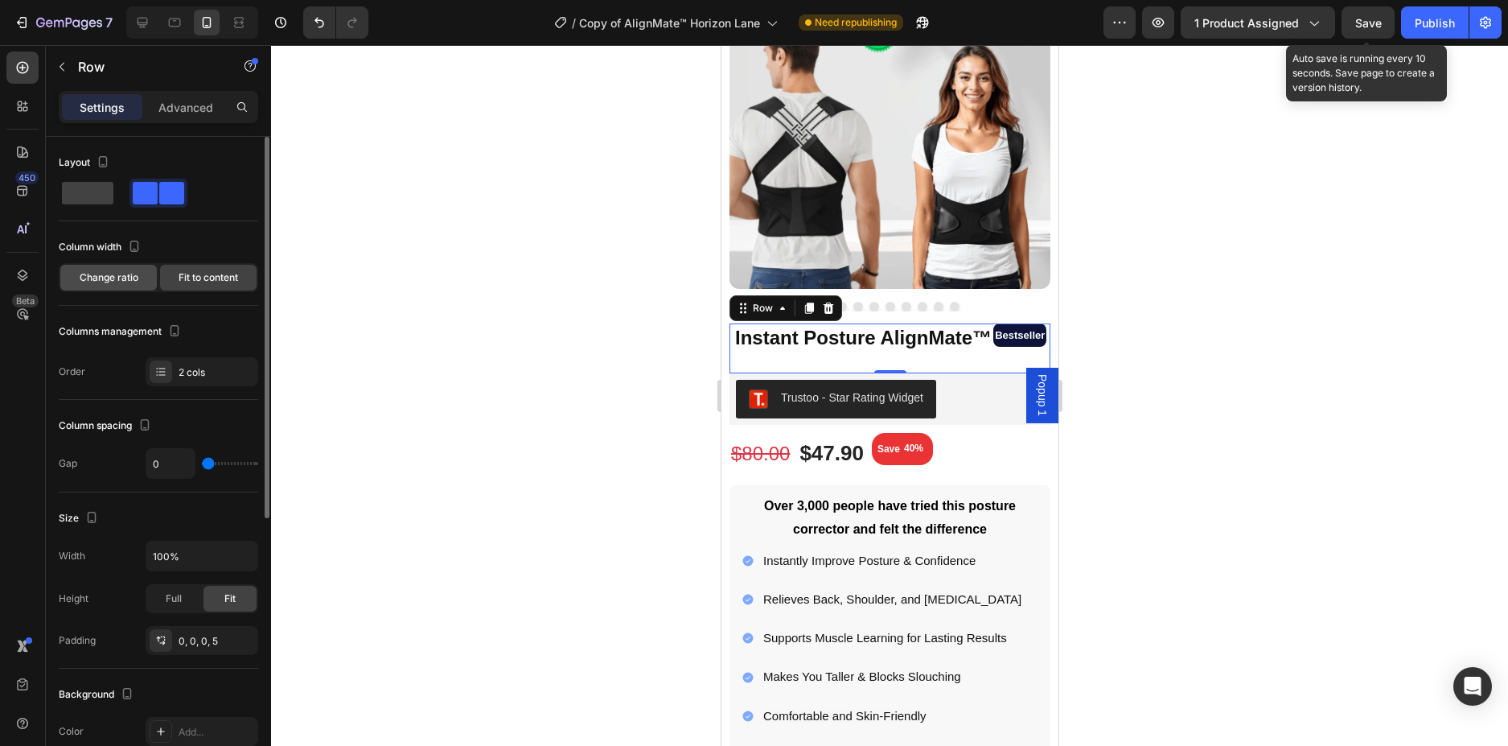
click at [96, 277] on span "Change ratio" at bounding box center [109, 277] width 59 height 14
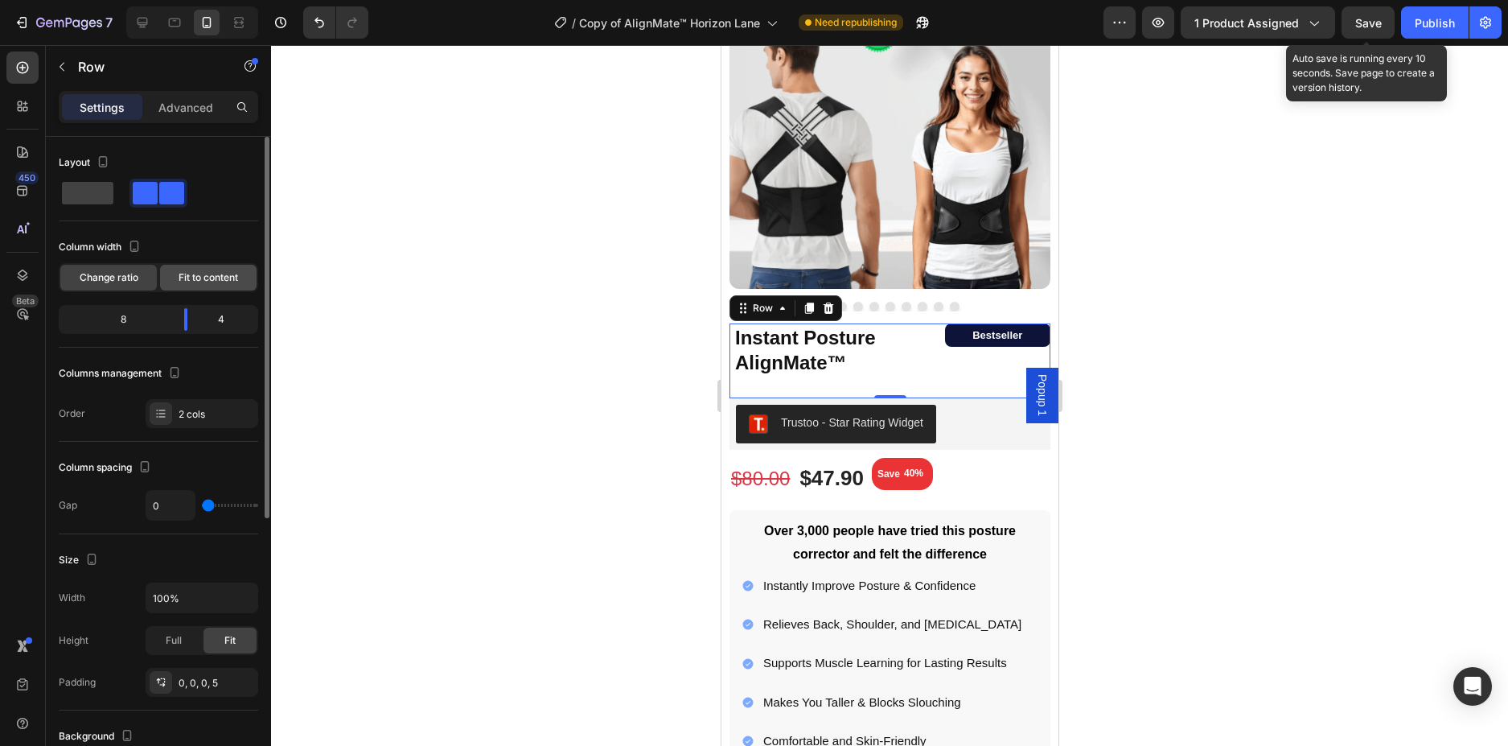
click at [228, 277] on span "Fit to content" at bounding box center [209, 277] width 60 height 14
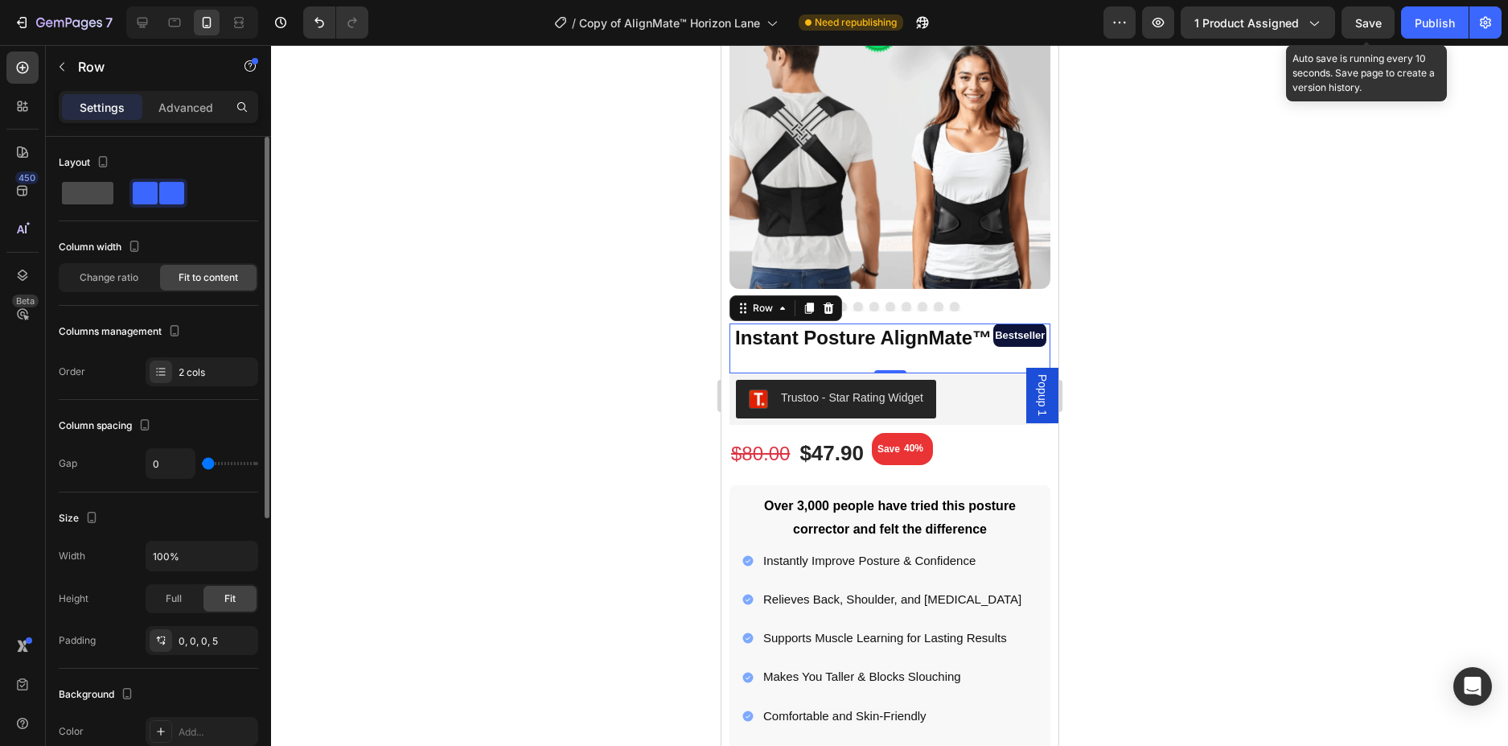
click at [98, 198] on span at bounding box center [87, 193] width 51 height 23
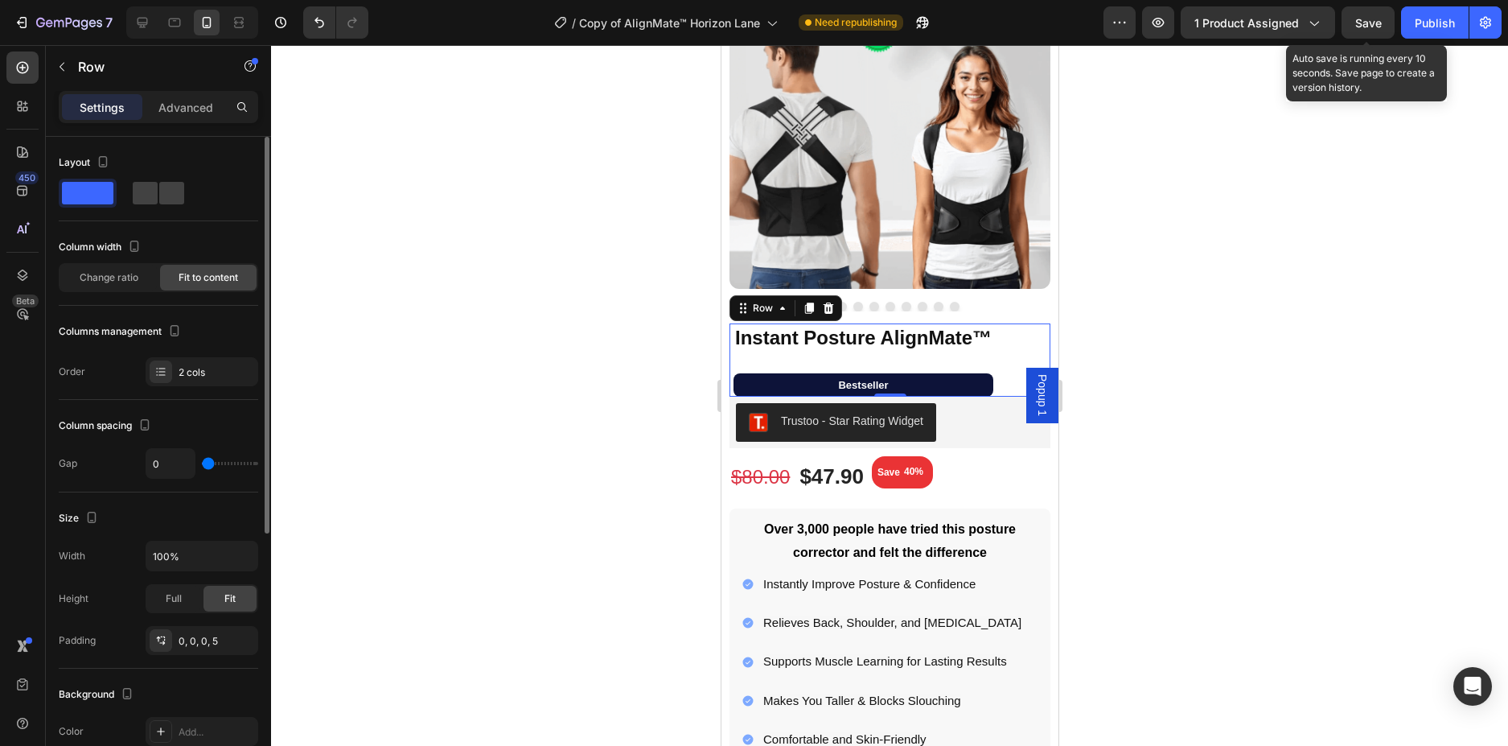
click at [164, 208] on div "Layout" at bounding box center [158, 186] width 199 height 72
click at [159, 189] on span at bounding box center [171, 193] width 25 height 23
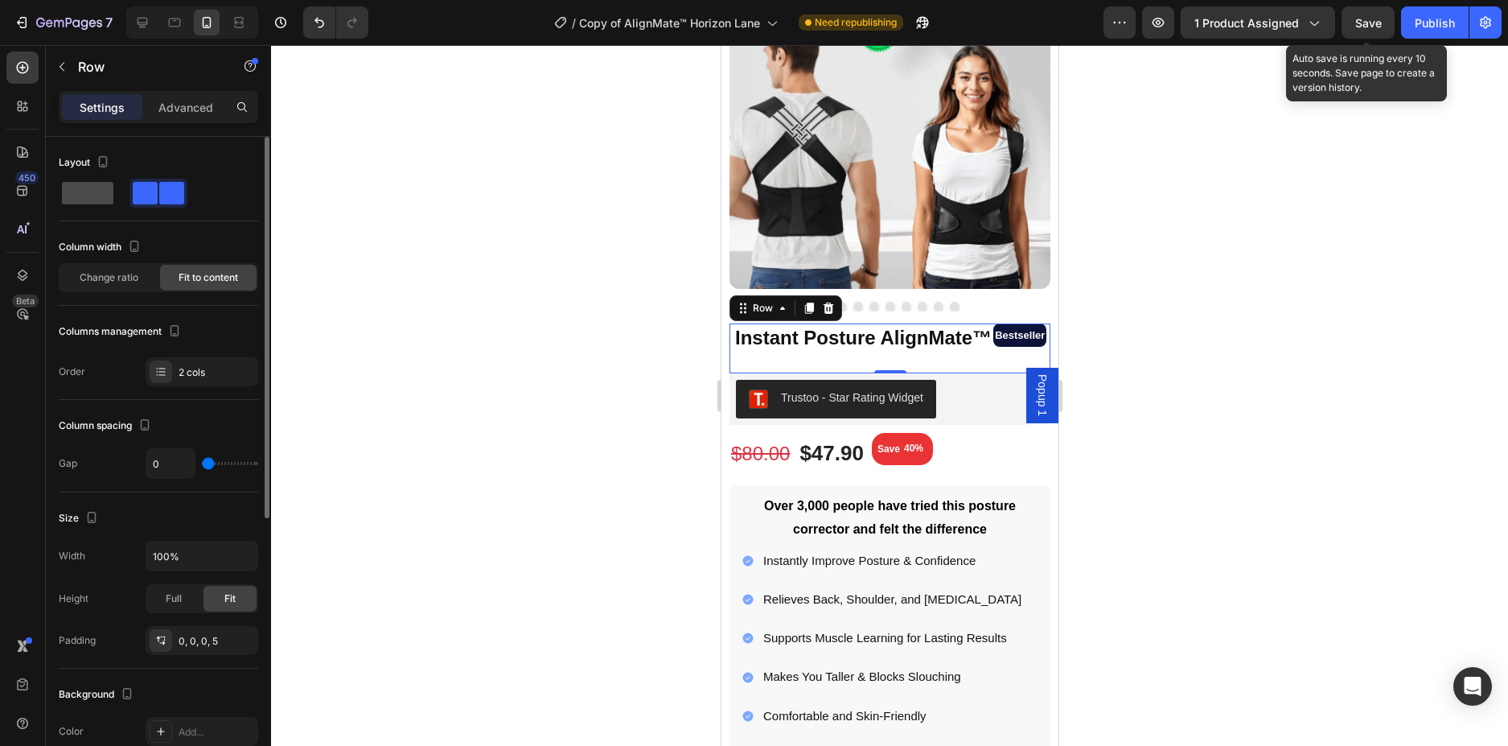
click at [106, 190] on span at bounding box center [87, 193] width 51 height 23
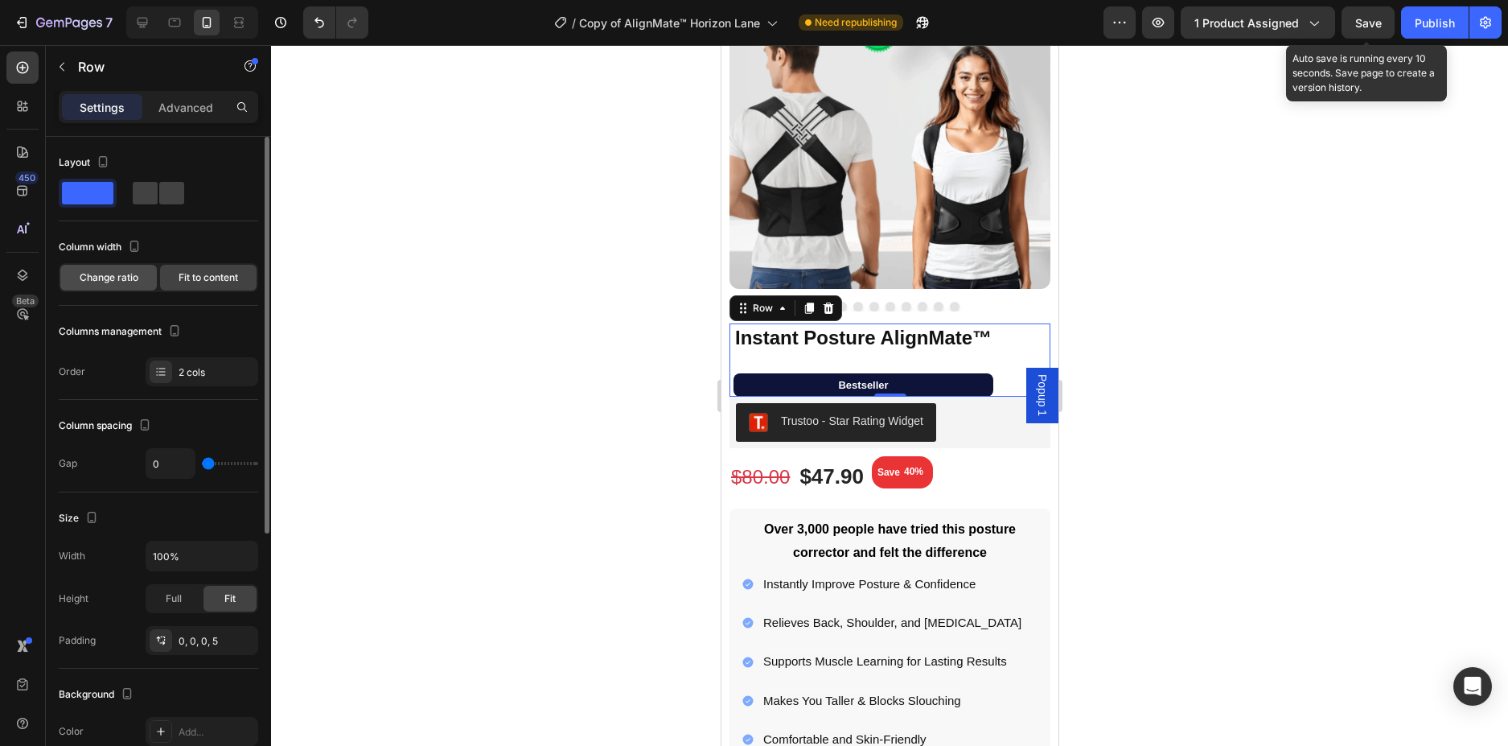
click at [127, 269] on div "Change ratio" at bounding box center [108, 278] width 97 height 26
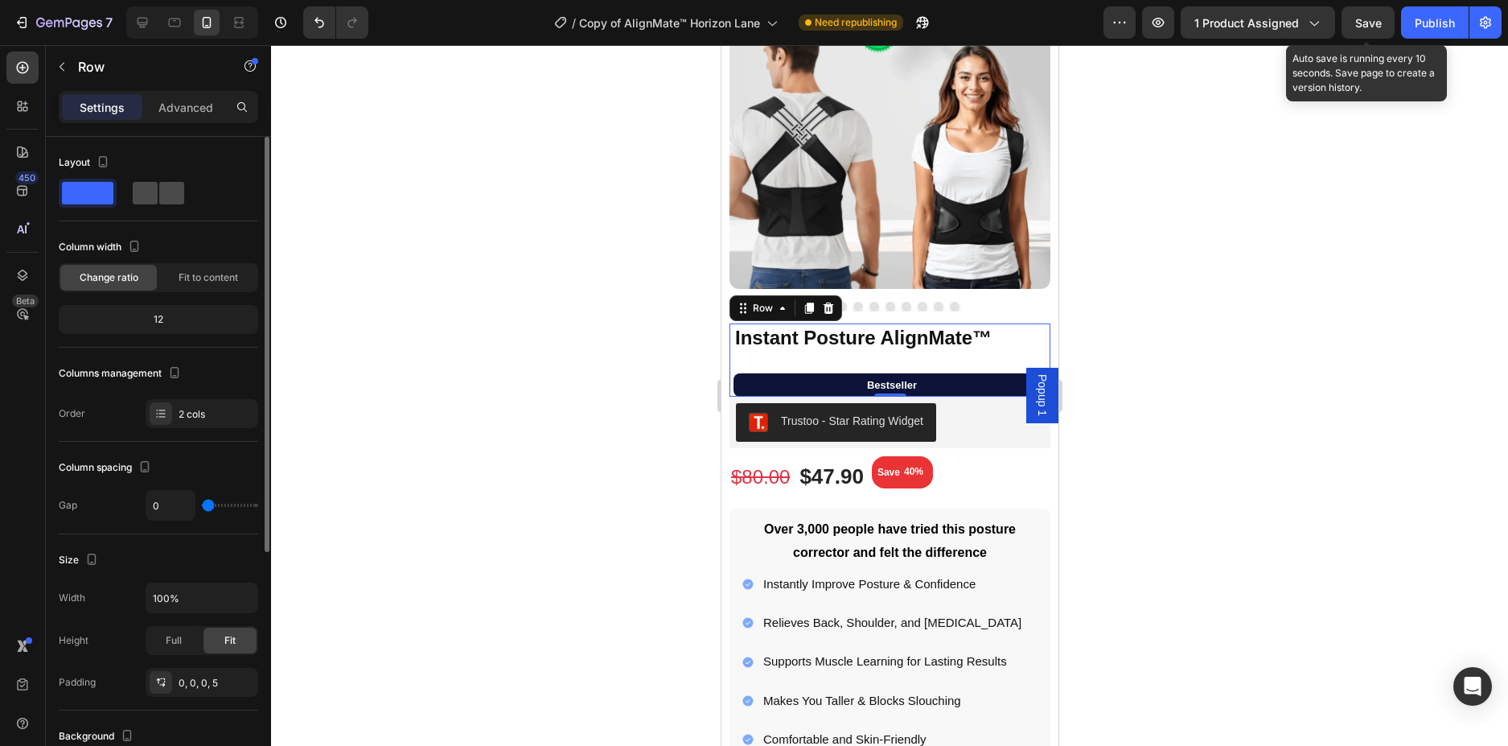
click at [160, 203] on span at bounding box center [171, 193] width 25 height 23
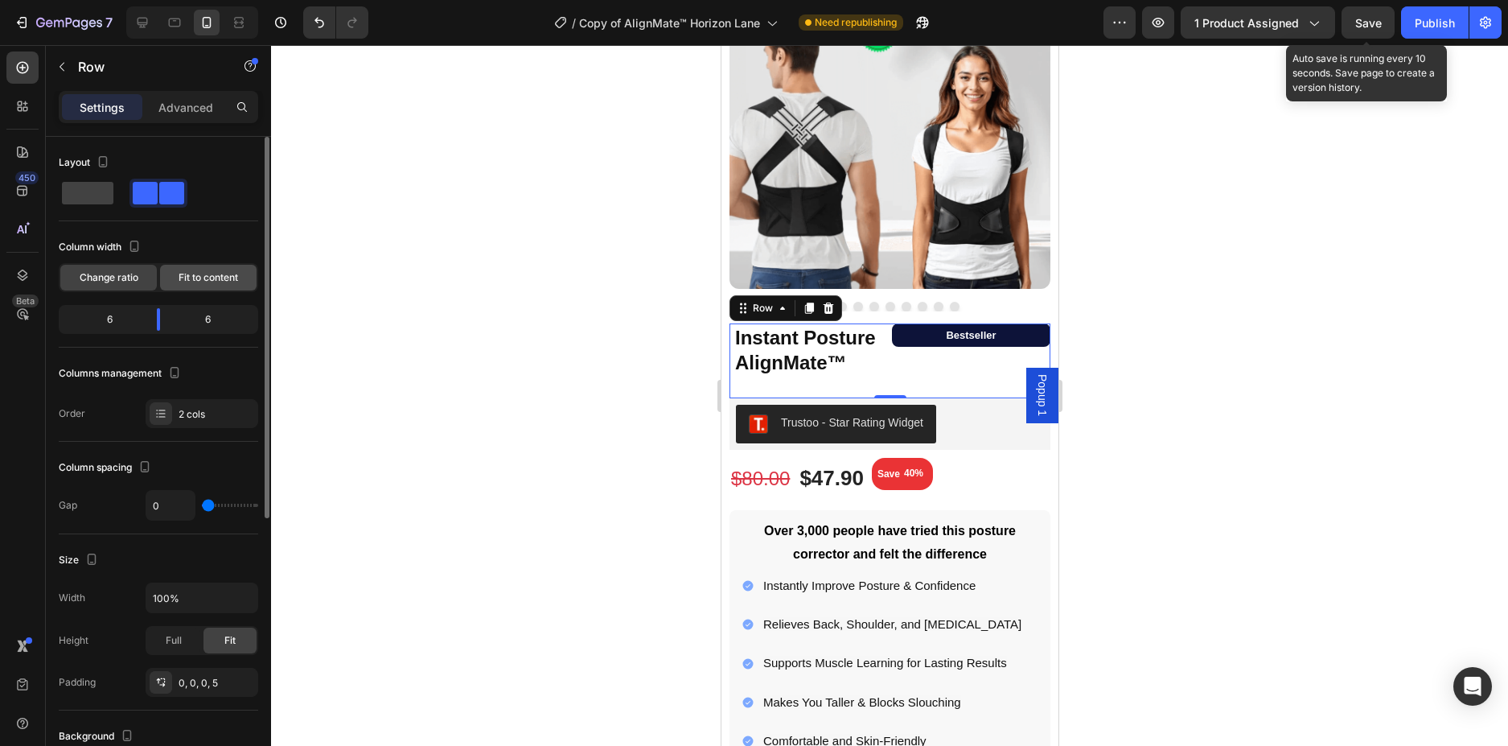
click at [230, 281] on span "Fit to content" at bounding box center [209, 277] width 60 height 14
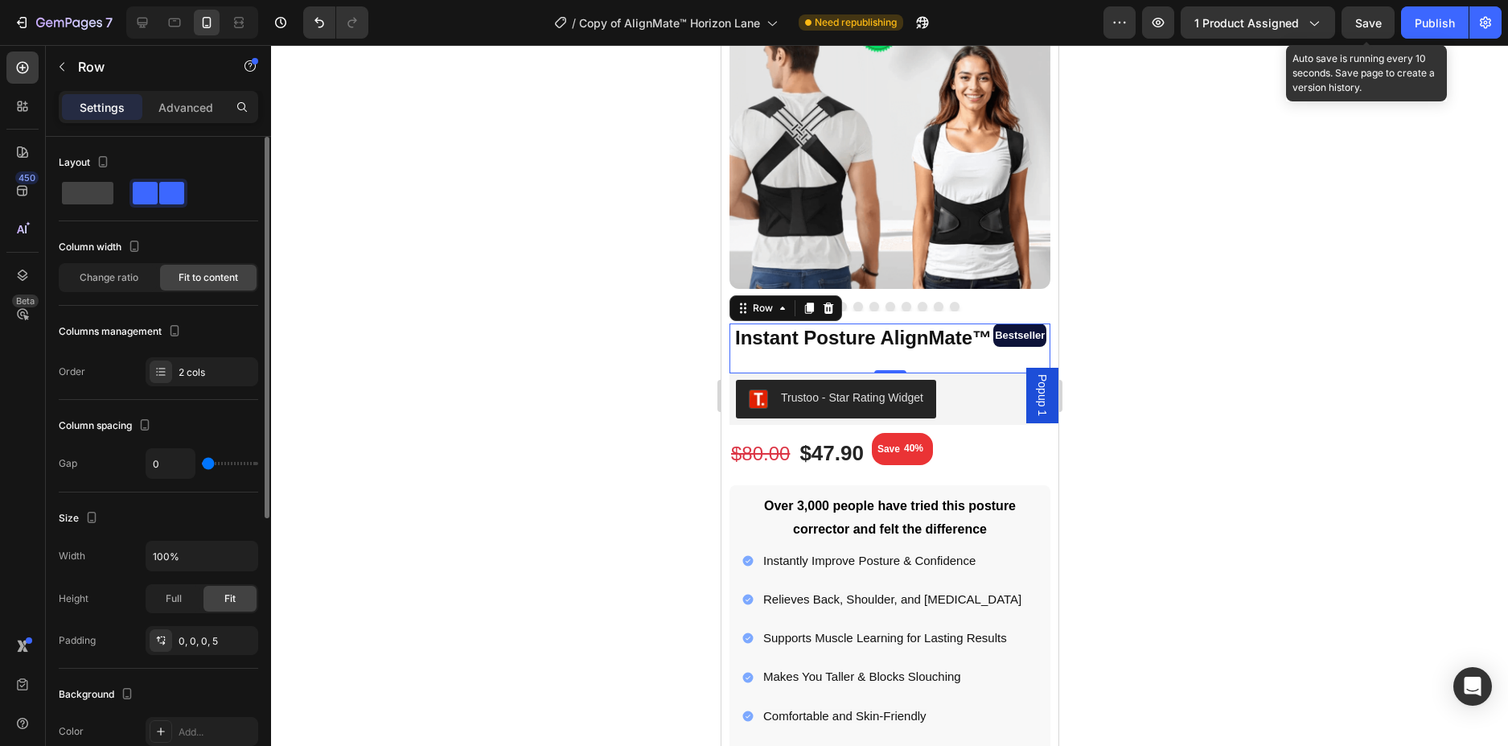
click at [120, 261] on div "Column width Change ratio Fit to content" at bounding box center [158, 263] width 199 height 58
click at [125, 274] on span "Change ratio" at bounding box center [109, 277] width 59 height 14
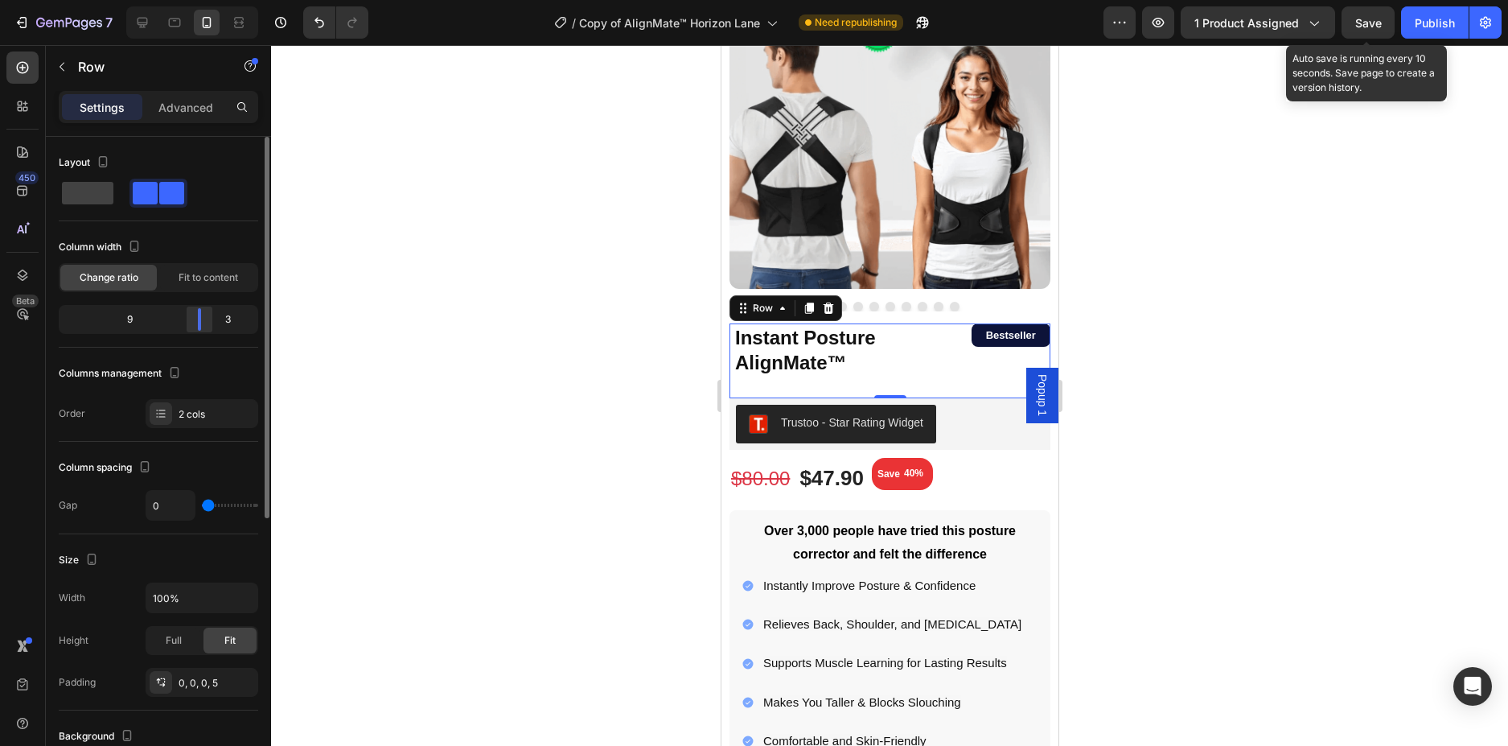
drag, startPoint x: 162, startPoint y: 314, endPoint x: 205, endPoint y: 316, distance: 42.7
click at [205, 316] on div at bounding box center [199, 319] width 29 height 23
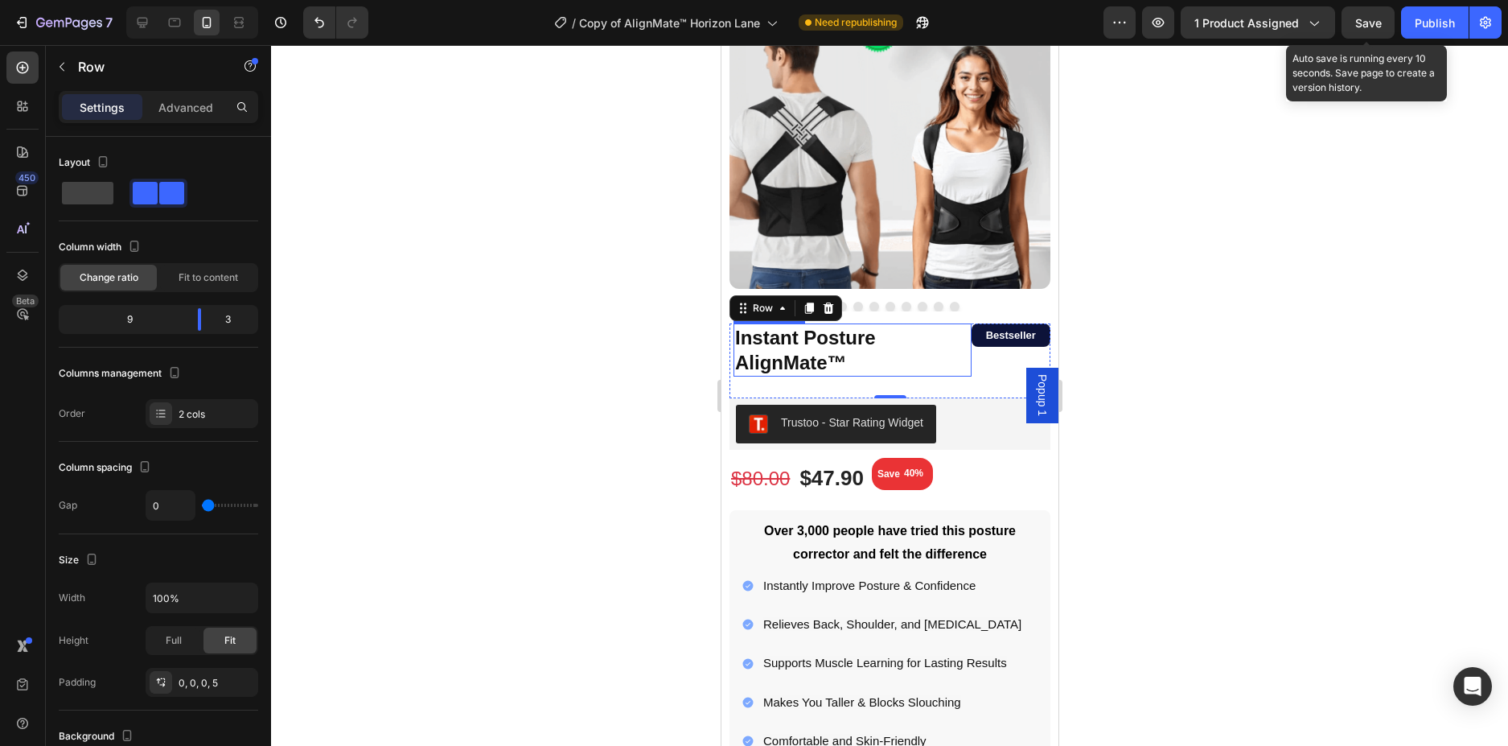
click at [873, 339] on h1 "Instant Posture AlignMate™" at bounding box center [852, 349] width 238 height 53
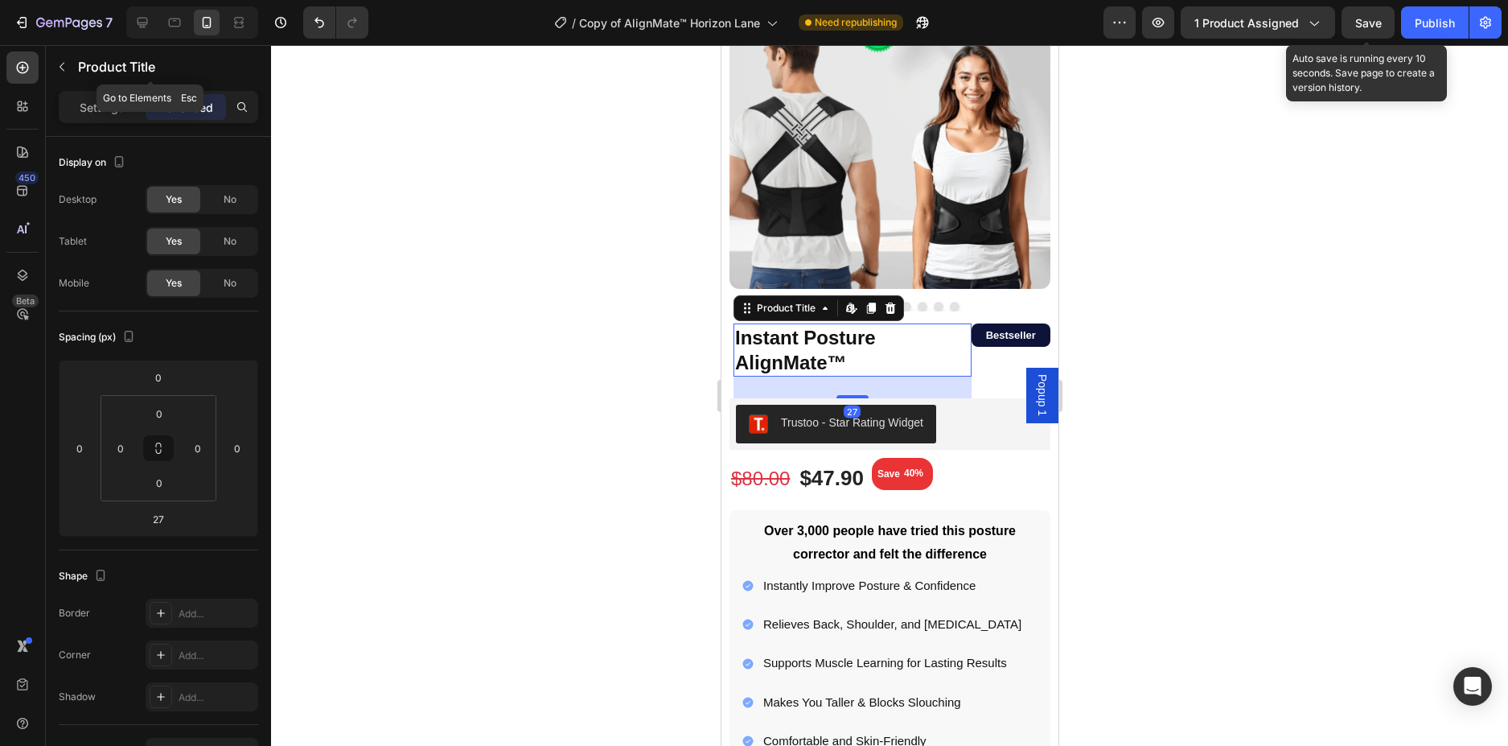
click at [64, 72] on icon "button" at bounding box center [61, 66] width 13 height 13
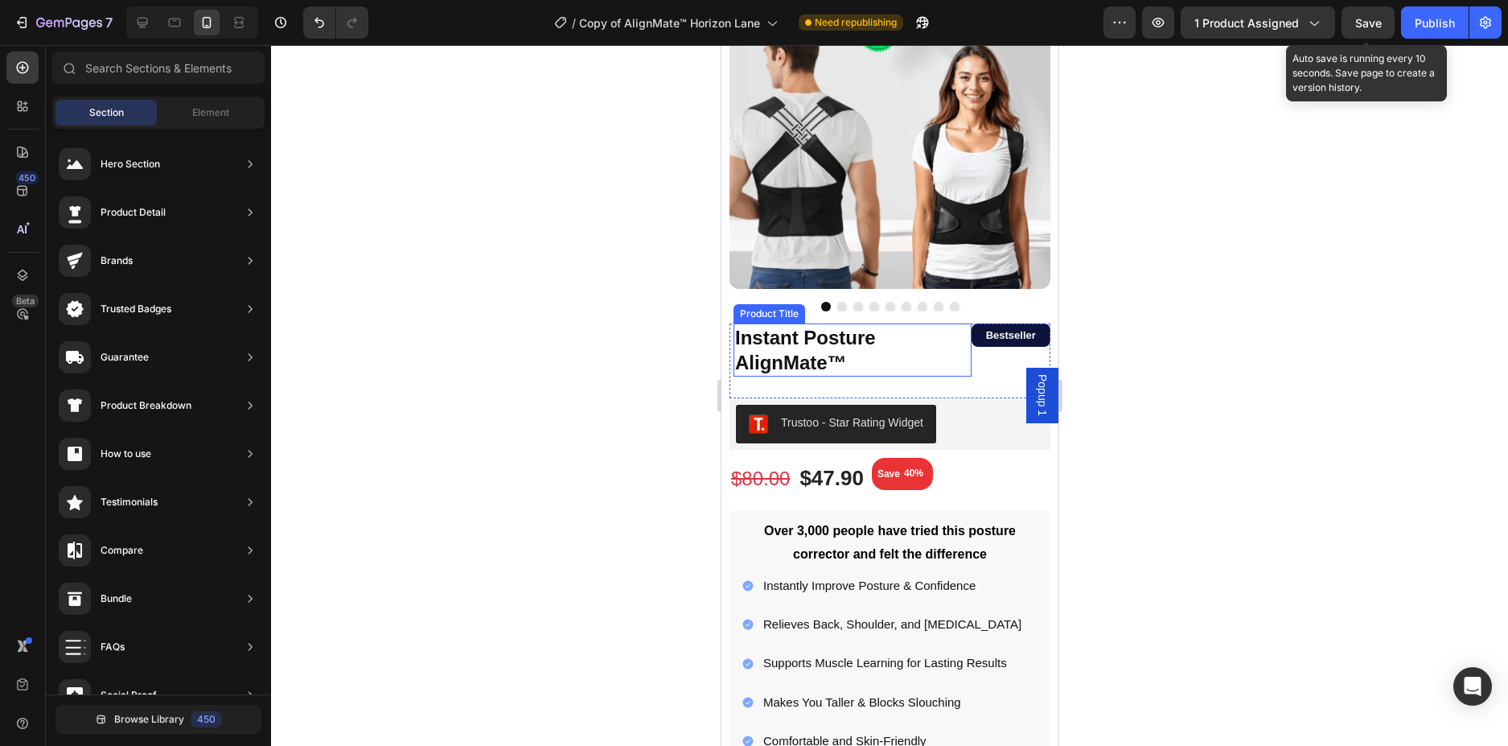
click at [869, 354] on h1 "Instant Posture AlignMate™" at bounding box center [852, 349] width 238 height 53
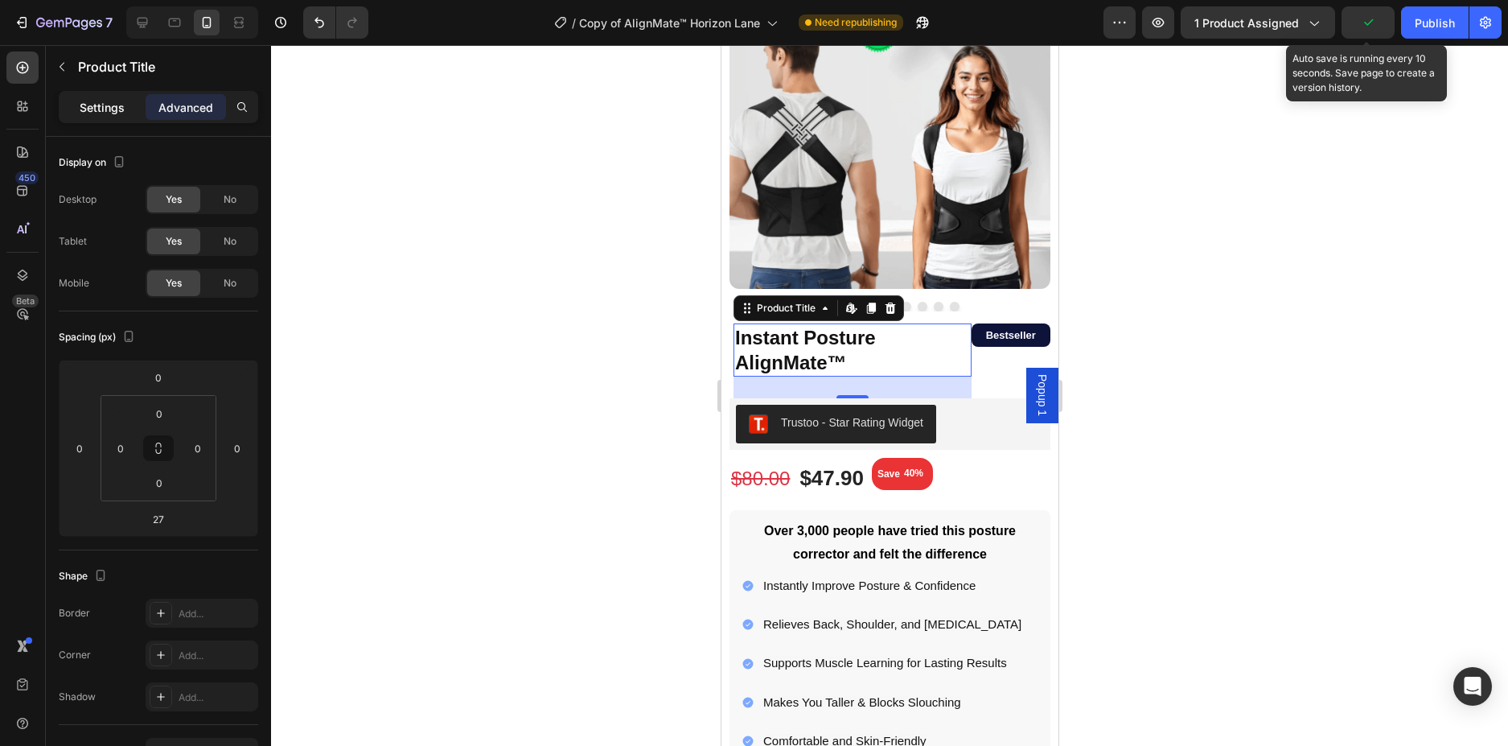
click at [102, 110] on p "Settings" at bounding box center [102, 107] width 45 height 17
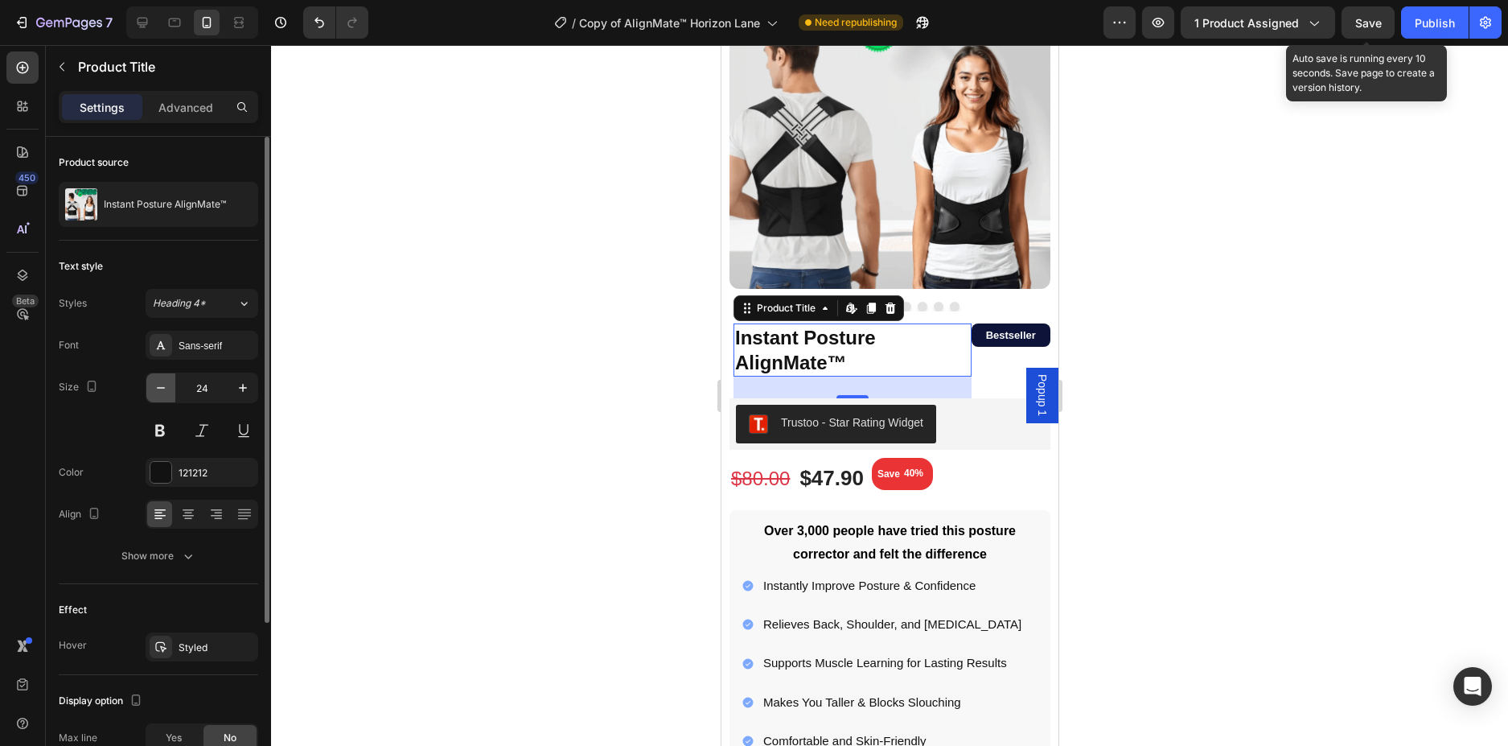
click at [165, 386] on icon "button" at bounding box center [161, 388] width 16 height 16
click at [240, 384] on icon "button" at bounding box center [243, 388] width 16 height 16
click at [854, 347] on h1 "Instant Posture AlignMate™" at bounding box center [852, 349] width 238 height 53
click at [161, 385] on icon "button" at bounding box center [161, 388] width 16 height 16
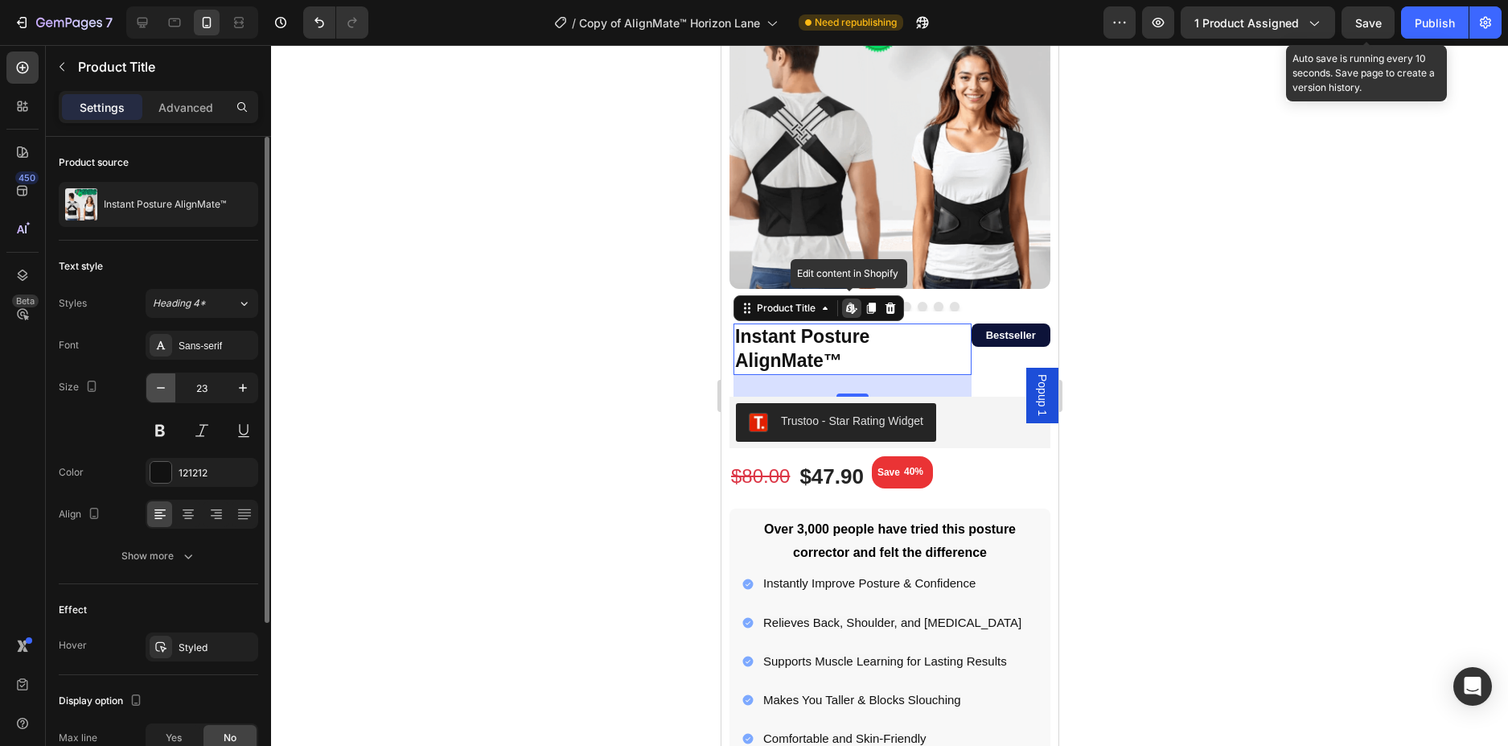
click at [161, 385] on icon "button" at bounding box center [161, 388] width 16 height 16
type input "21"
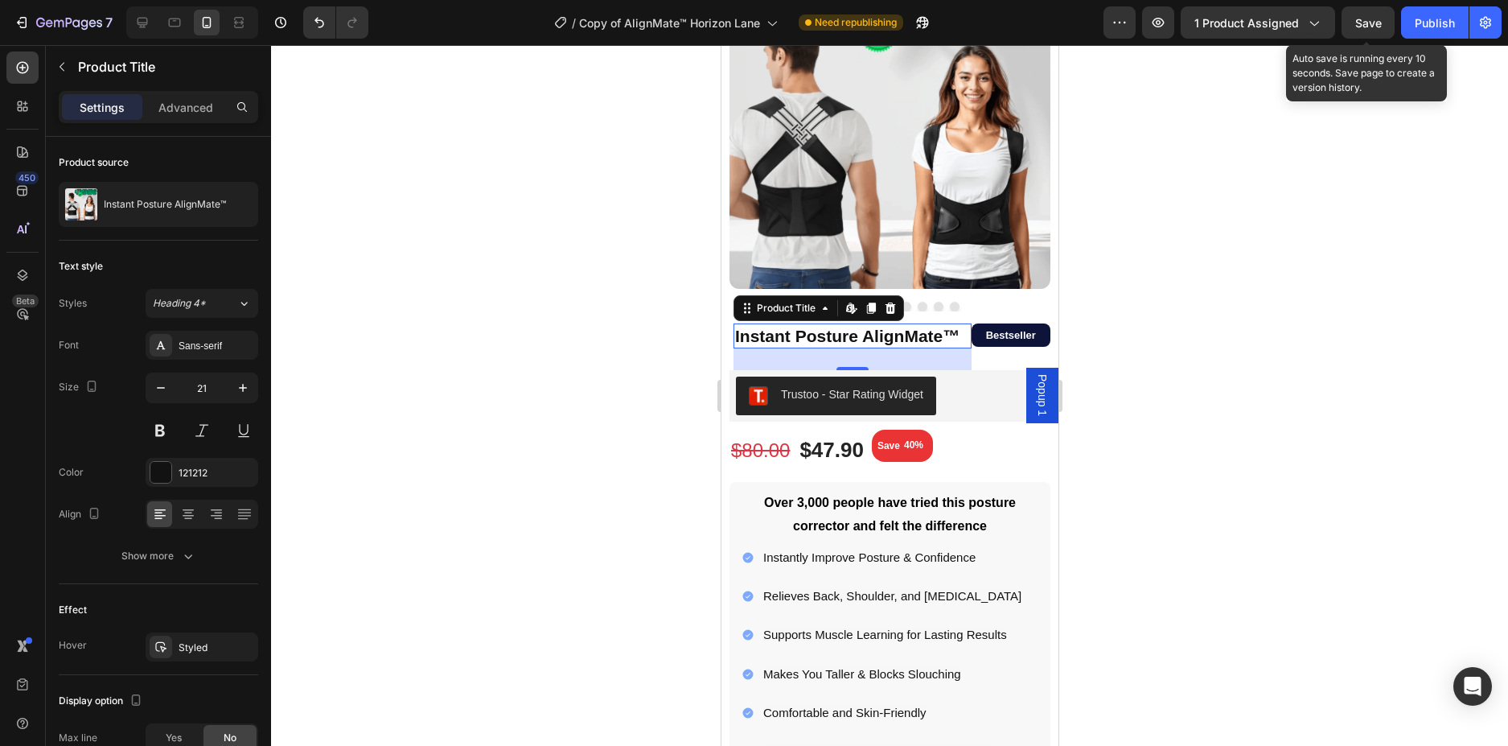
click at [455, 396] on div at bounding box center [889, 395] width 1237 height 701
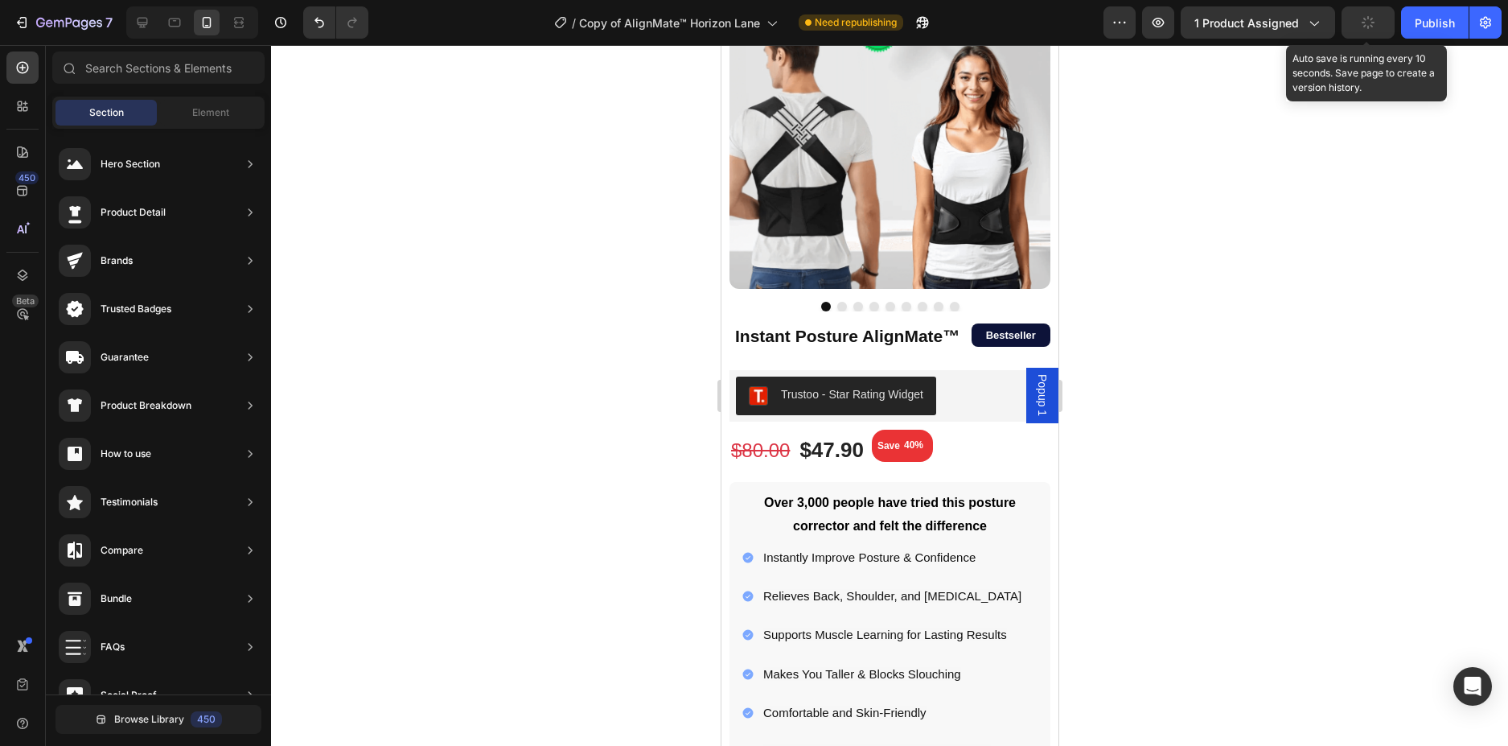
click at [1376, 18] on button "button" at bounding box center [1368, 22] width 53 height 32
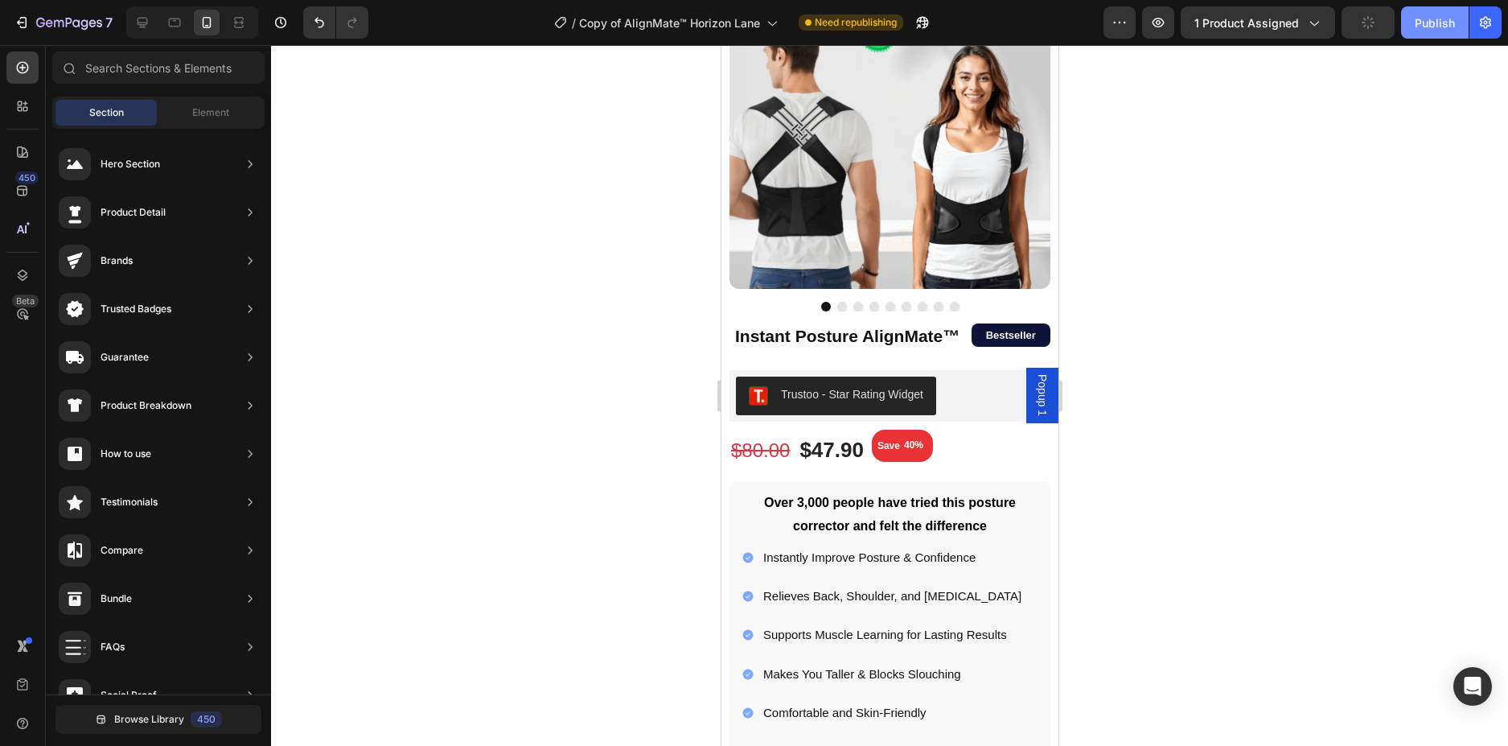
click at [1425, 26] on div "Publish" at bounding box center [1435, 22] width 40 height 17
click at [909, 335] on h1 "Instant Posture AlignMate™" at bounding box center [852, 335] width 238 height 25
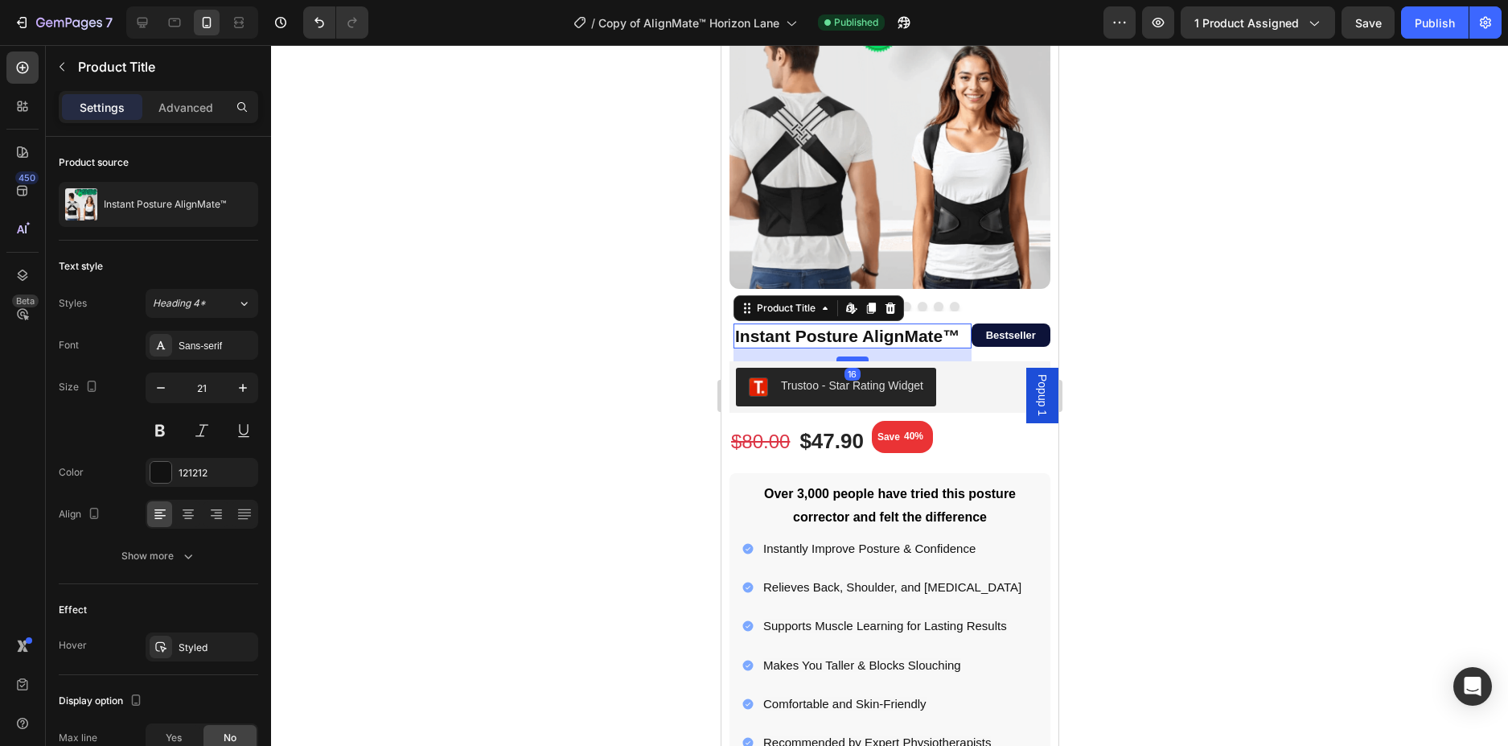
click at [852, 356] on div at bounding box center [852, 358] width 32 height 5
click at [1337, 230] on div at bounding box center [889, 395] width 1237 height 701
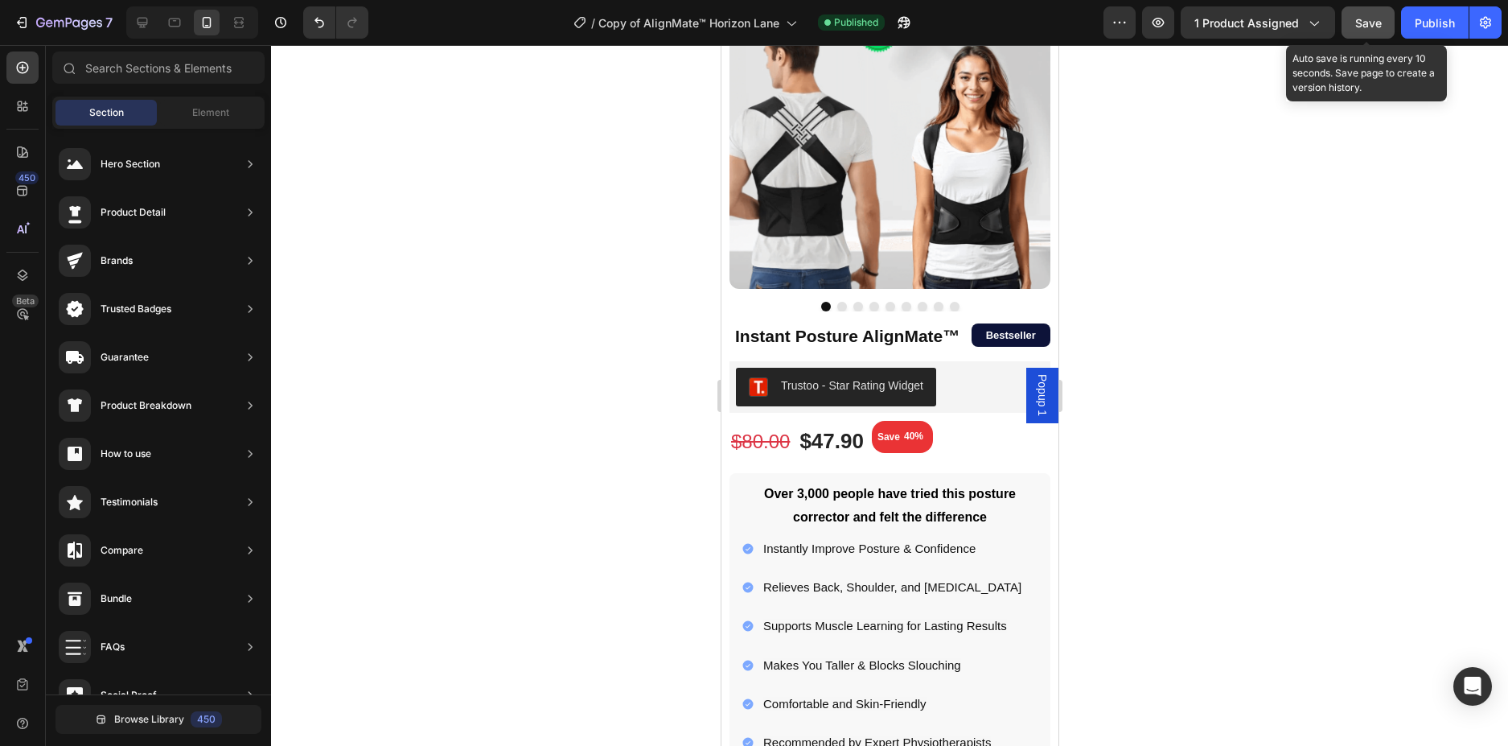
click at [1387, 23] on button "Save" at bounding box center [1368, 22] width 53 height 32
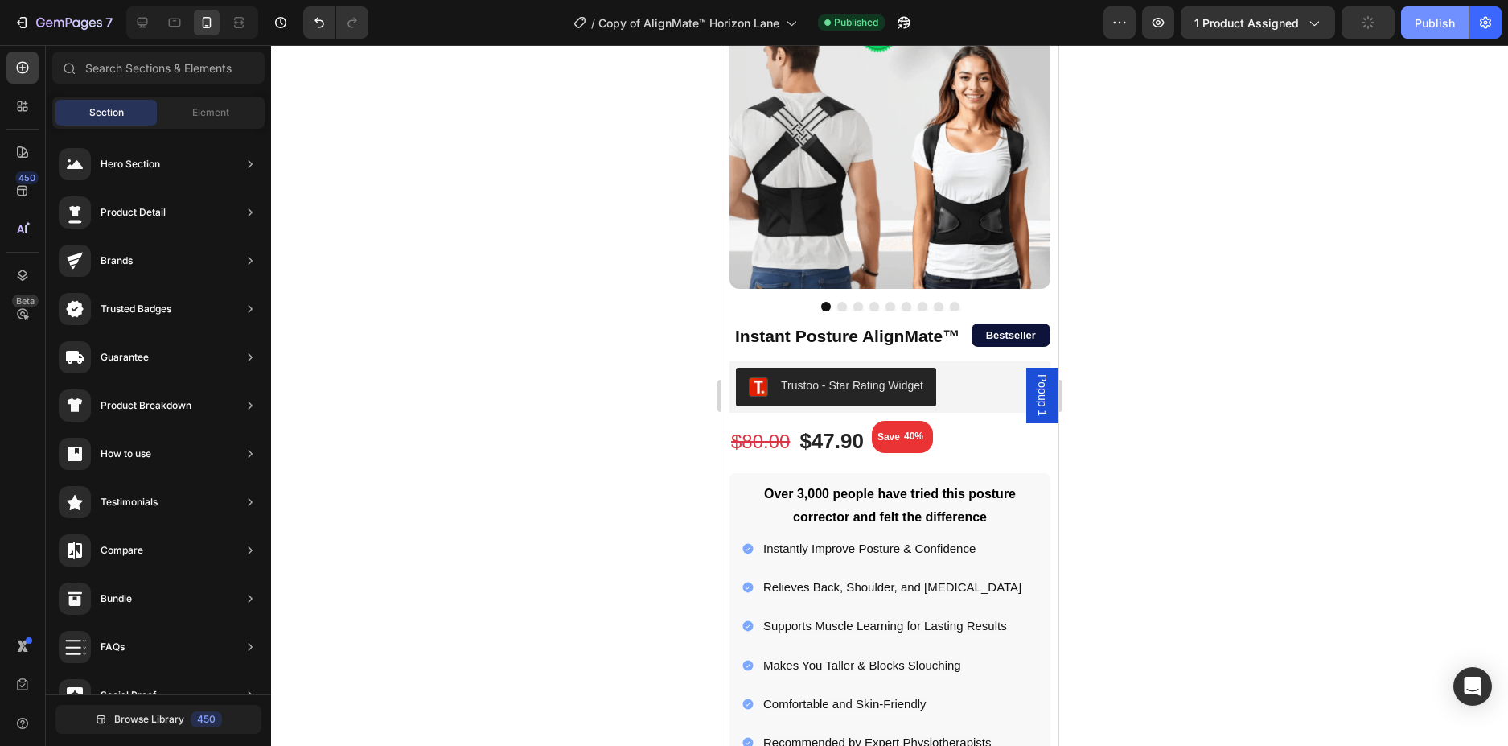
click at [1412, 23] on button "Publish" at bounding box center [1435, 22] width 68 height 32
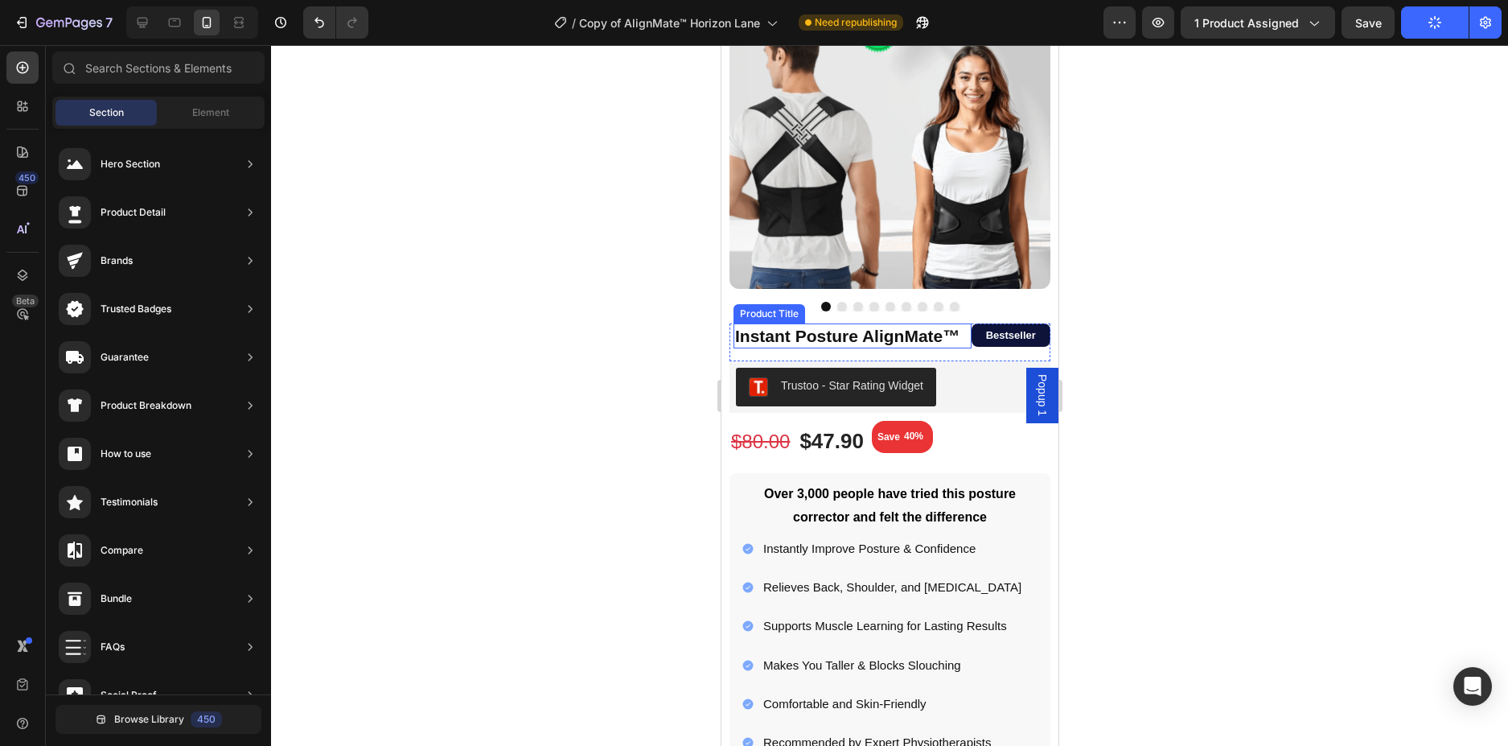
click at [950, 331] on h1 "Instant Posture AlignMate™" at bounding box center [852, 335] width 238 height 25
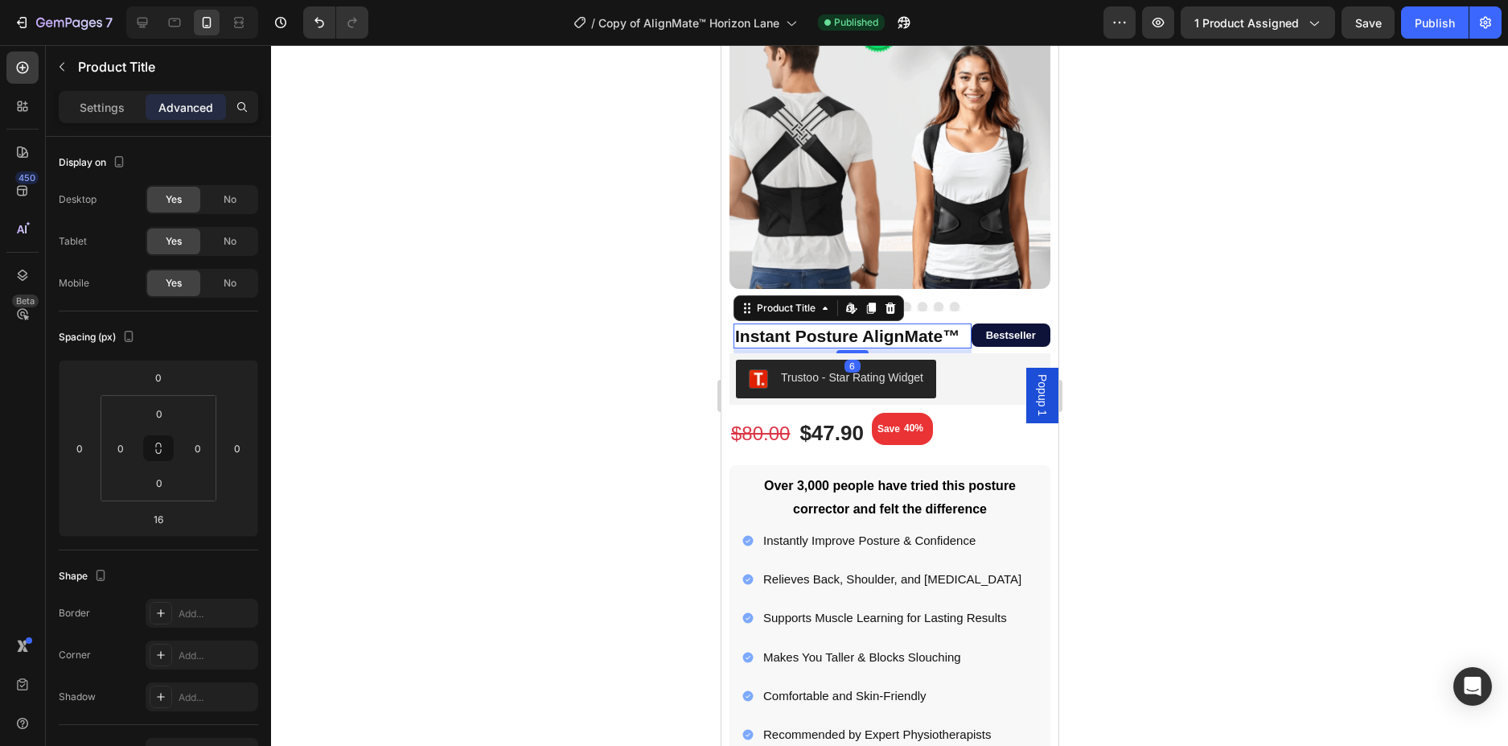
drag, startPoint x: 856, startPoint y: 348, endPoint x: 859, endPoint y: 340, distance: 8.7
click at [859, 350] on div at bounding box center [852, 351] width 32 height 3
type input "6"
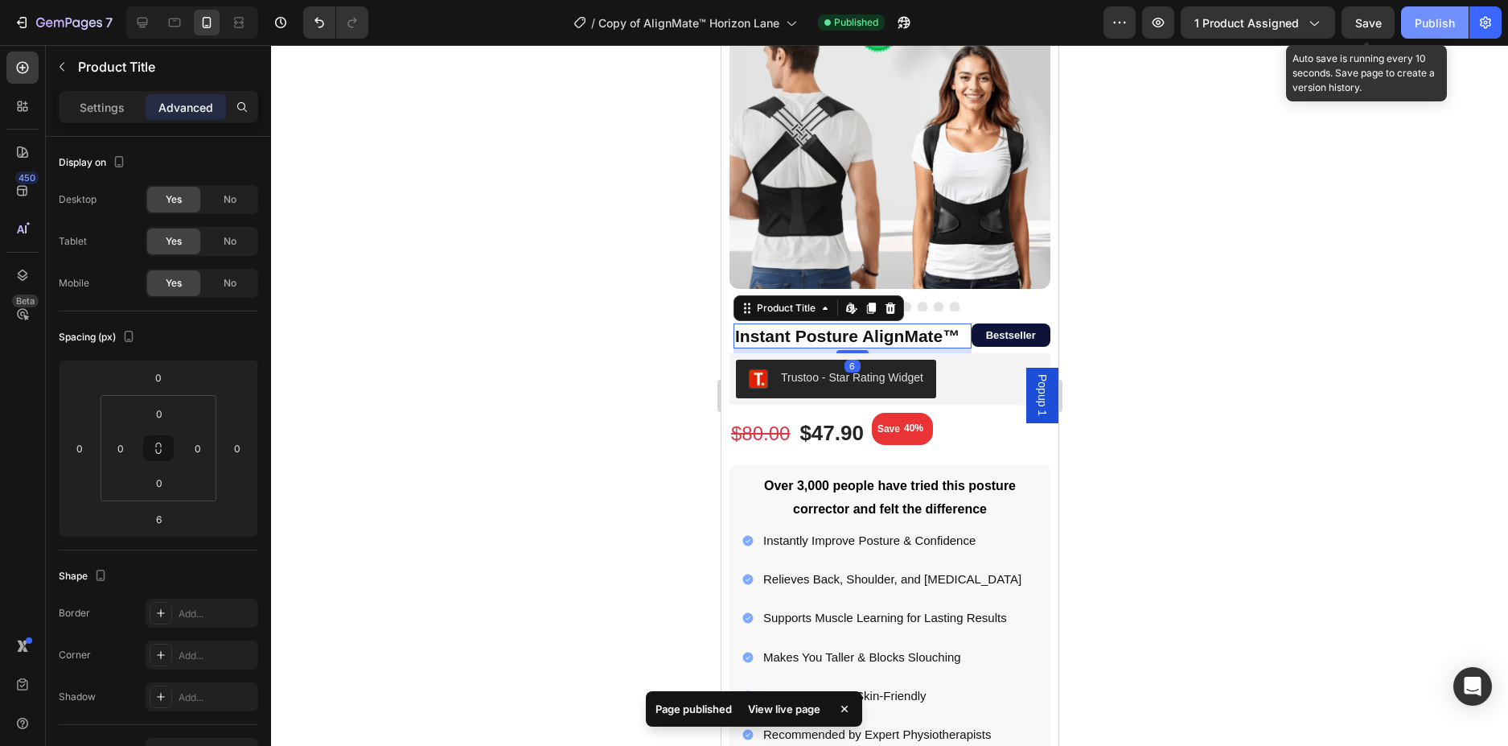
drag, startPoint x: 1375, startPoint y: 20, endPoint x: 1422, endPoint y: 17, distance: 46.8
click at [1379, 20] on span "Save" at bounding box center [1368, 23] width 27 height 14
click at [1435, 16] on div "Publish" at bounding box center [1435, 22] width 40 height 17
click at [963, 388] on div "Trustoo - Star Rating Widget" at bounding box center [889, 378] width 321 height 51
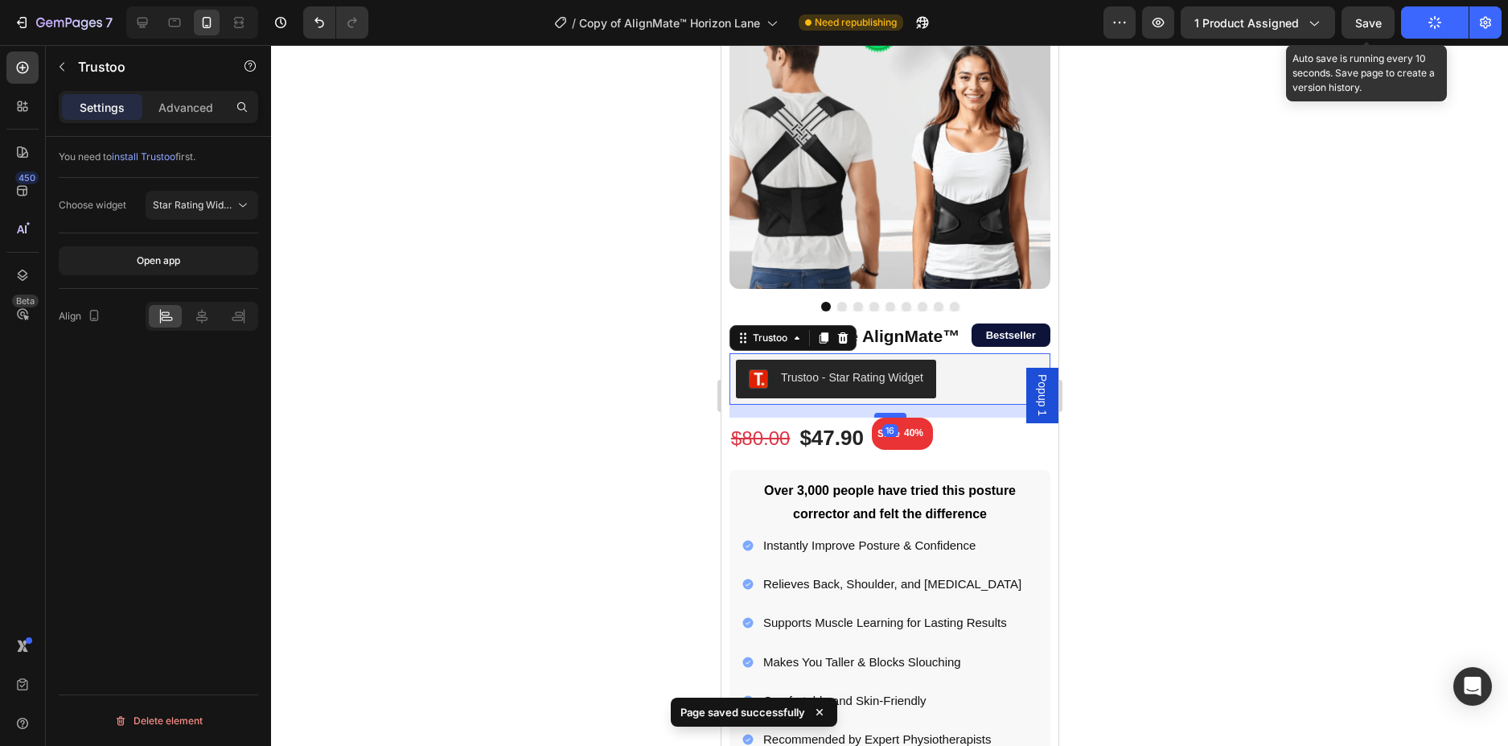
drag, startPoint x: 885, startPoint y: 398, endPoint x: 1899, endPoint y: 401, distance: 1014.3
click at [890, 413] on div at bounding box center [889, 415] width 32 height 5
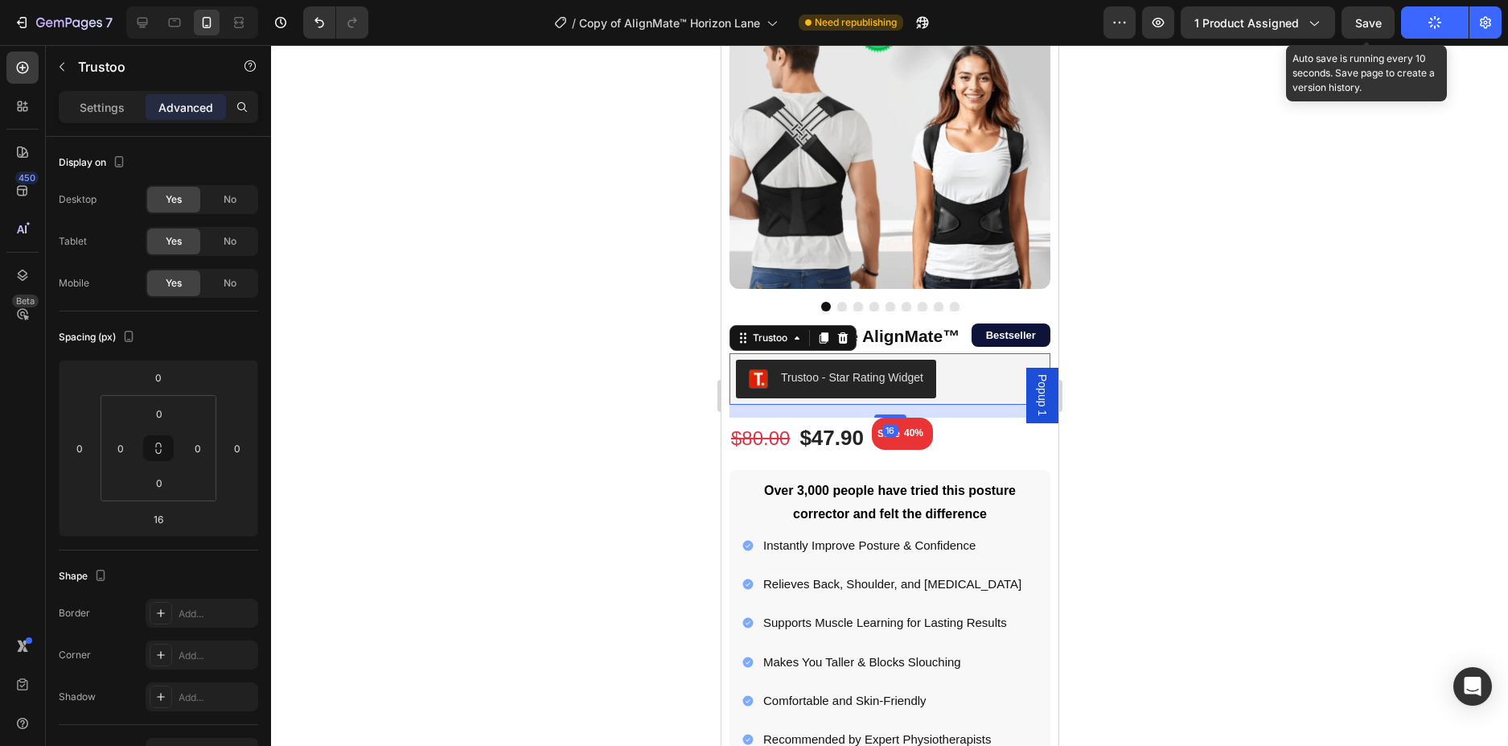
click at [1208, 342] on div at bounding box center [889, 395] width 1237 height 701
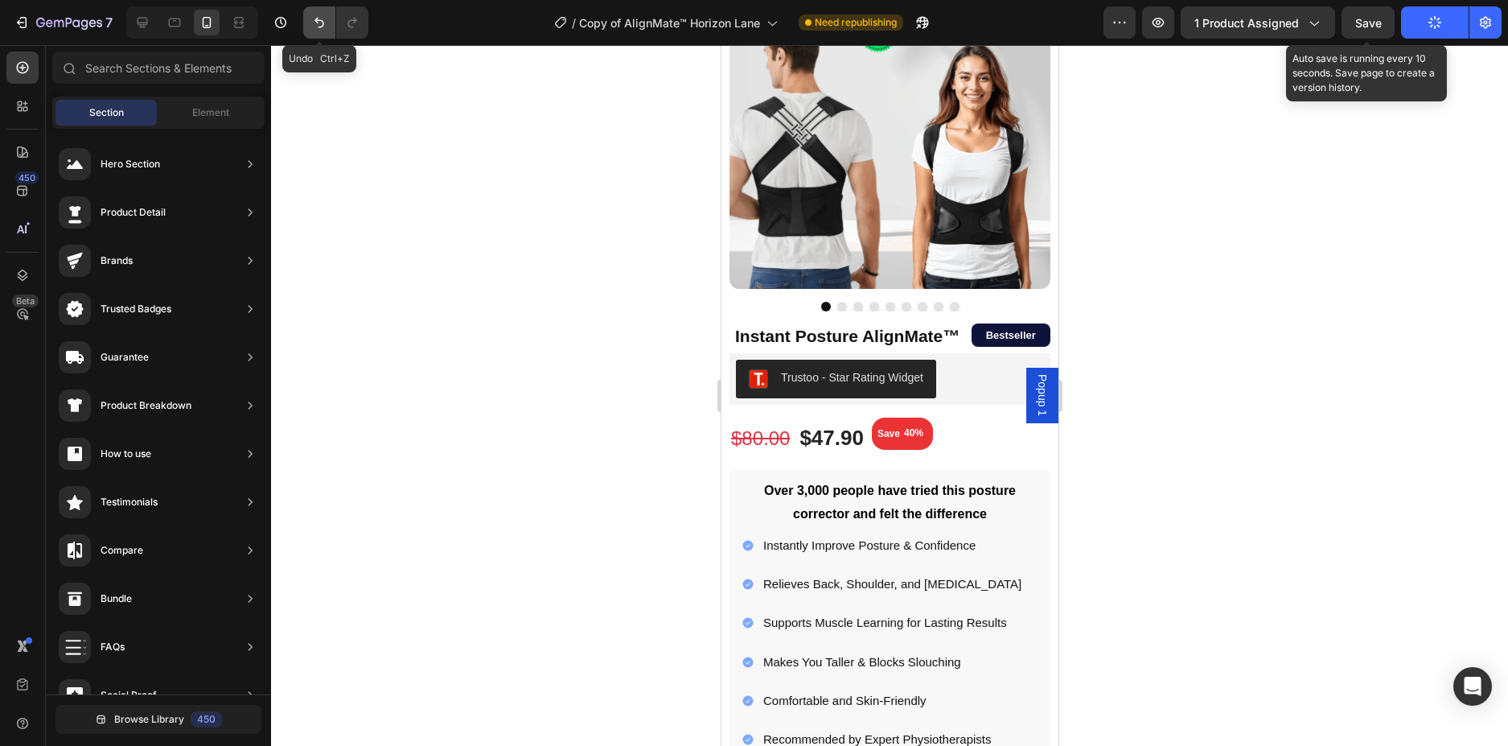
click at [314, 27] on icon "Undo/Redo" at bounding box center [319, 22] width 16 height 16
click at [1012, 329] on strong "Bestseller" at bounding box center [1010, 335] width 50 height 12
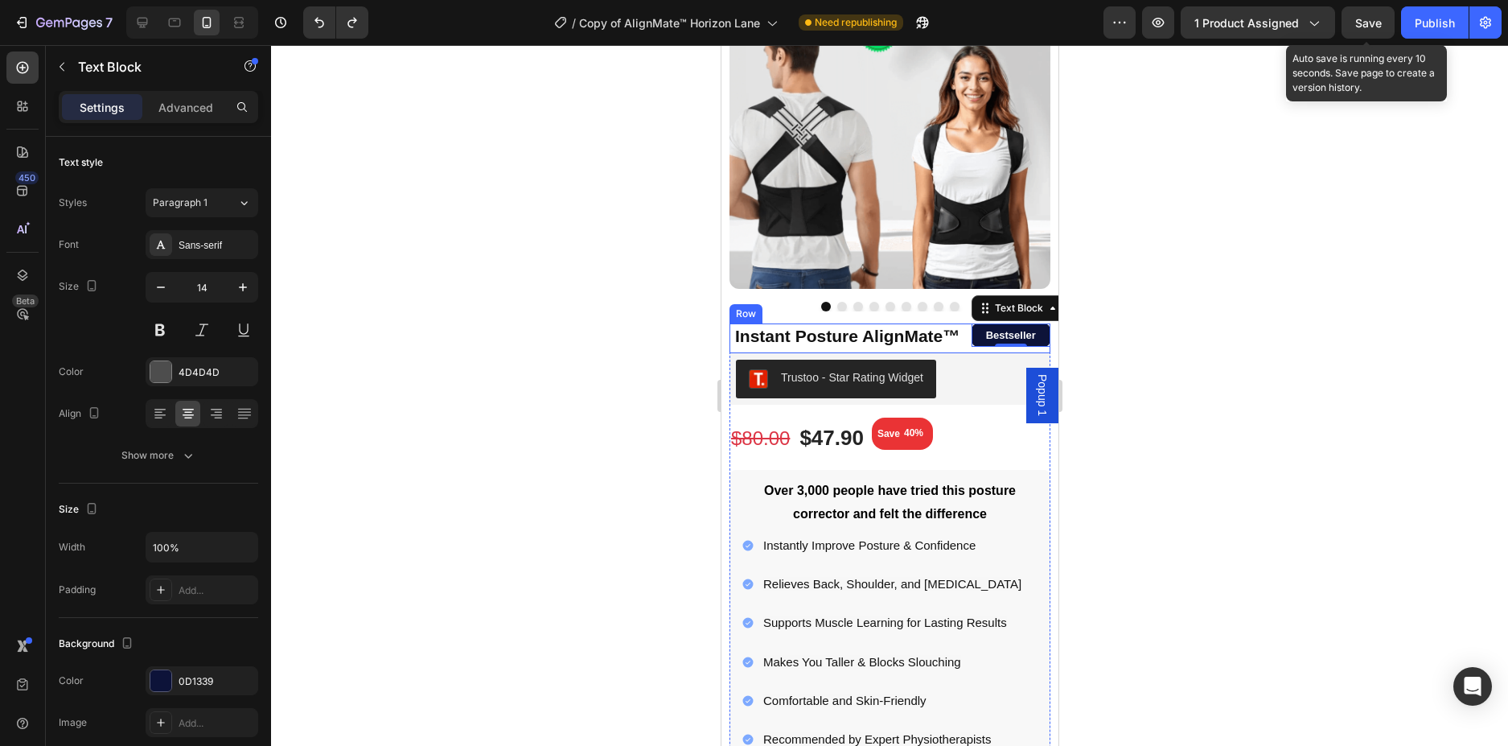
click at [955, 339] on div "Instant Posture AlignMate™ Product Title" at bounding box center [852, 338] width 238 height 30
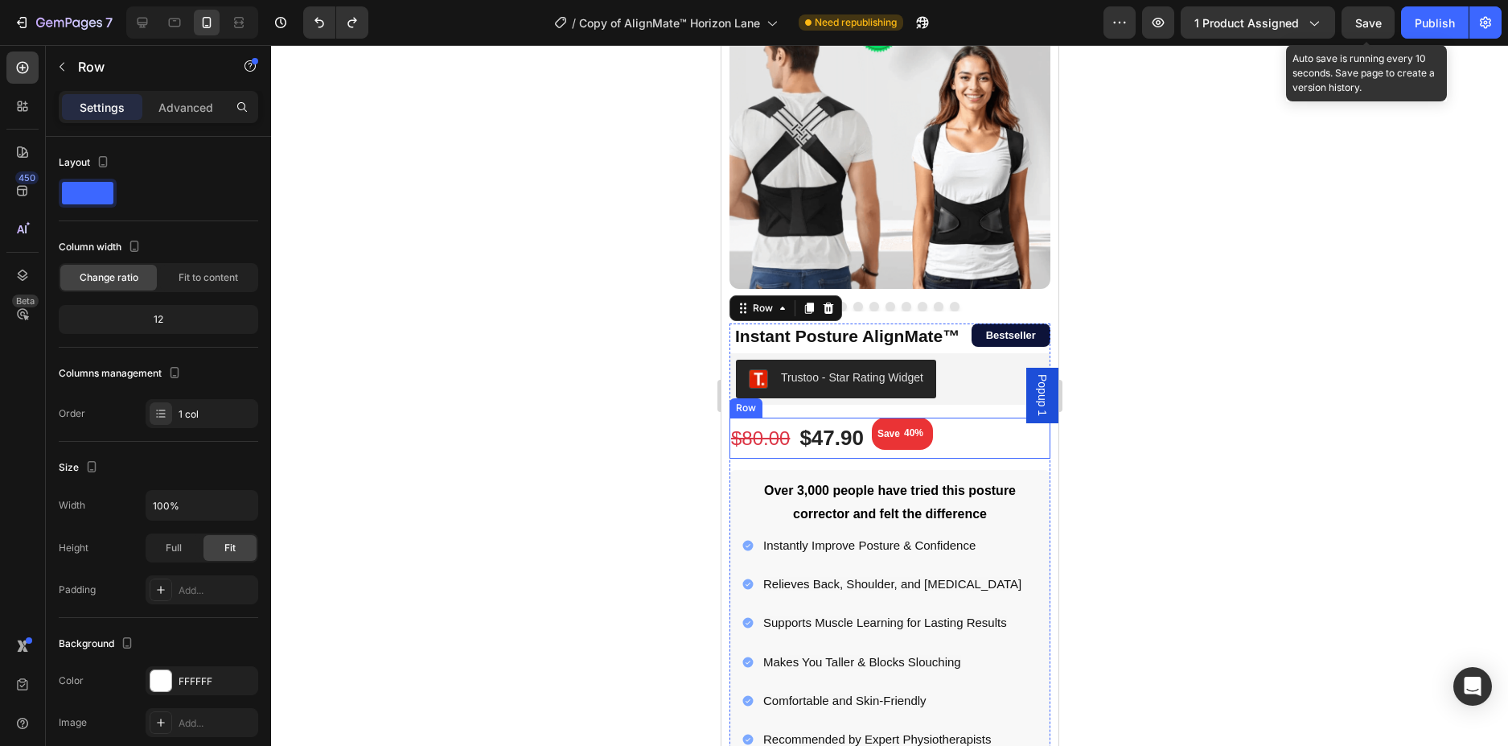
click at [980, 417] on div "$47.90 (P) Price (P) Price $80.00 (P) Price (P) Price Save 40% (P) Tag Row" at bounding box center [889, 437] width 321 height 41
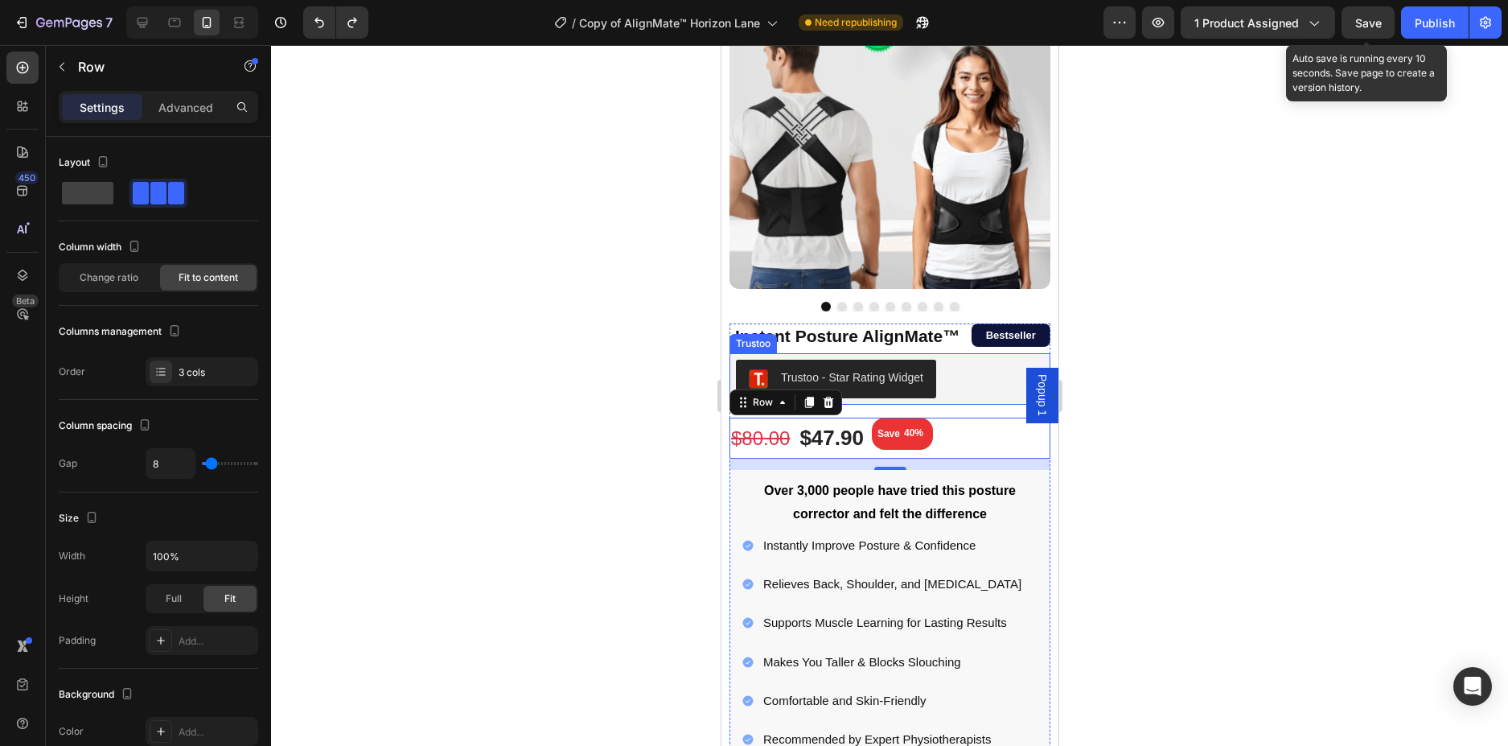
click at [969, 382] on div "Trustoo - Star Rating Widget" at bounding box center [889, 379] width 308 height 39
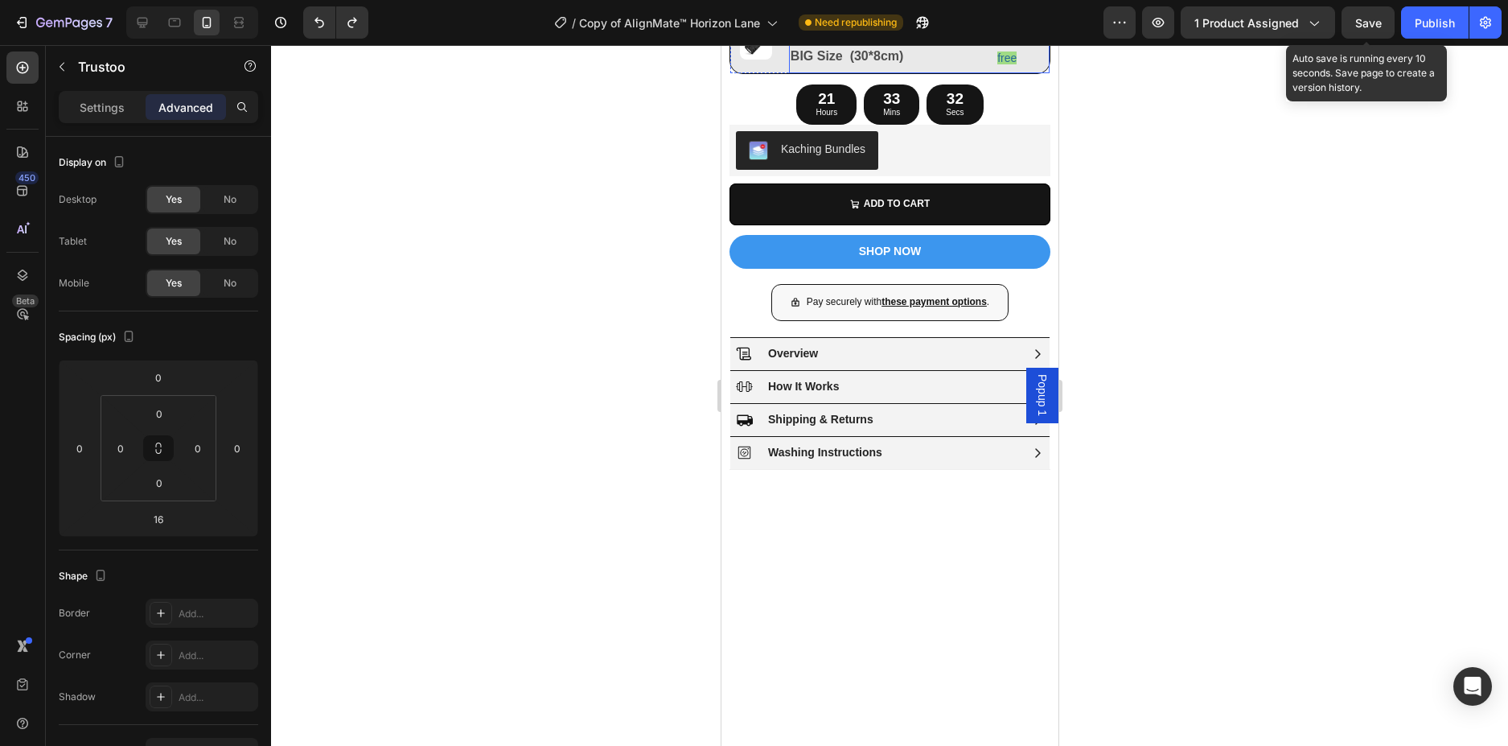
scroll to position [724, 0]
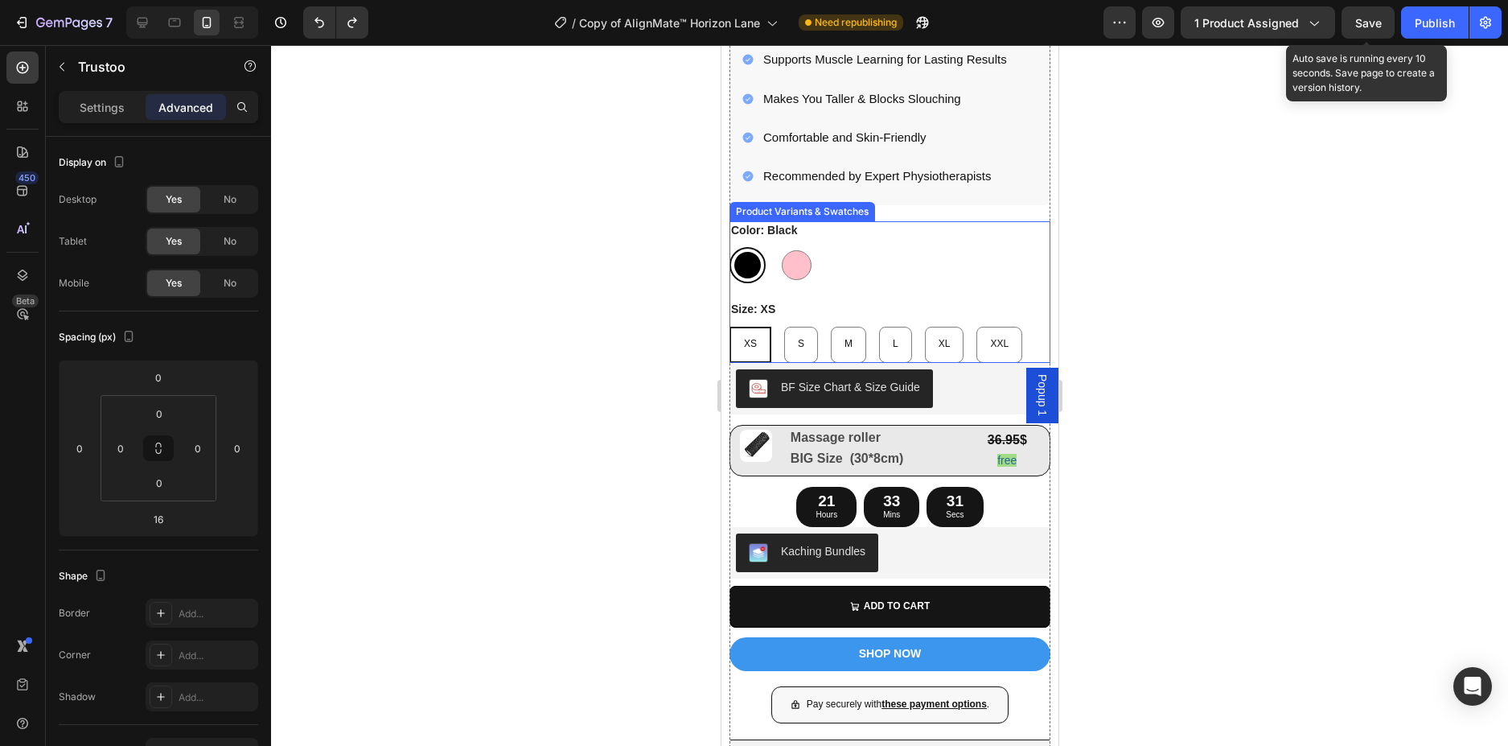
click at [938, 248] on div "Black Black Pink Pink" at bounding box center [889, 265] width 321 height 36
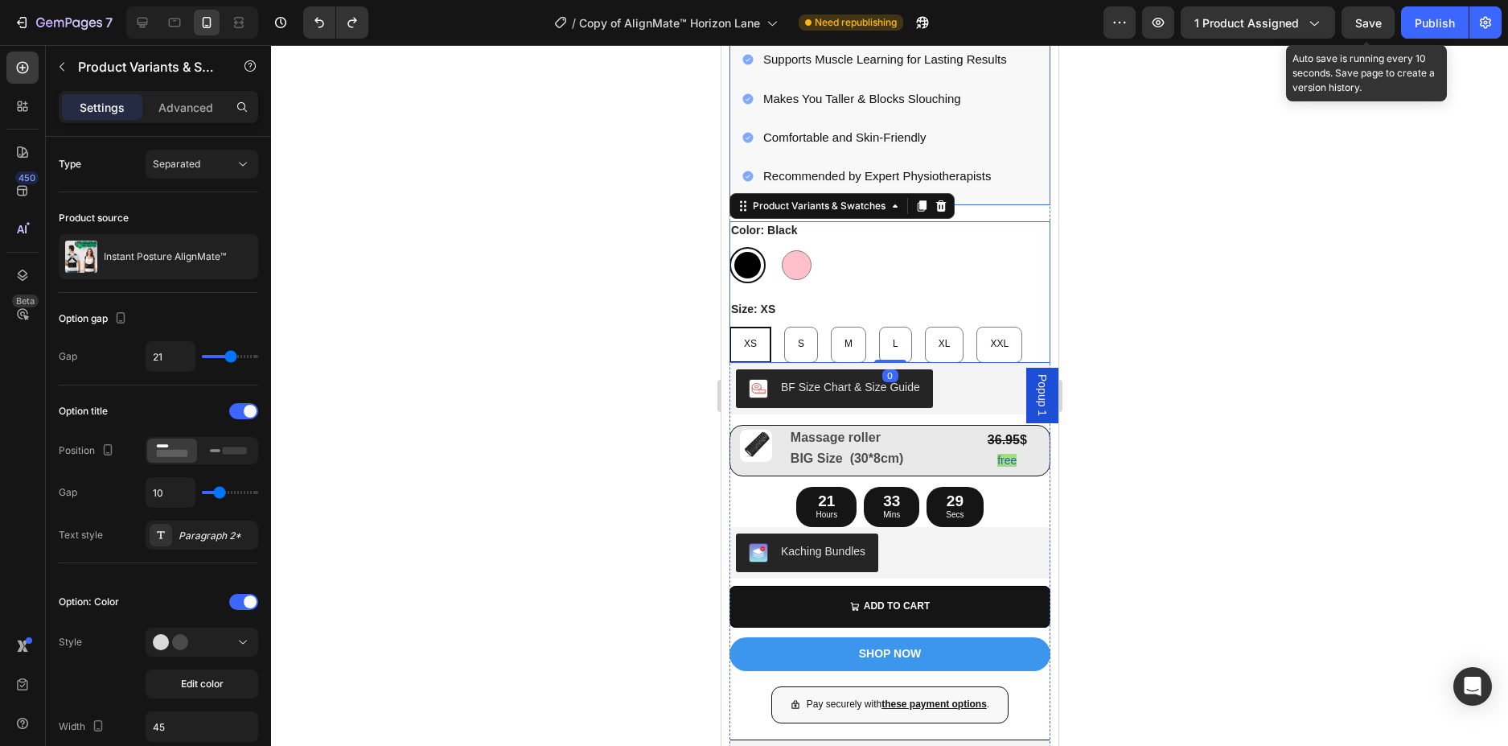
click at [1013, 181] on div "Over 3,000 people have tried this posture corrector and felt the difference Tex…" at bounding box center [889, 56] width 321 height 298
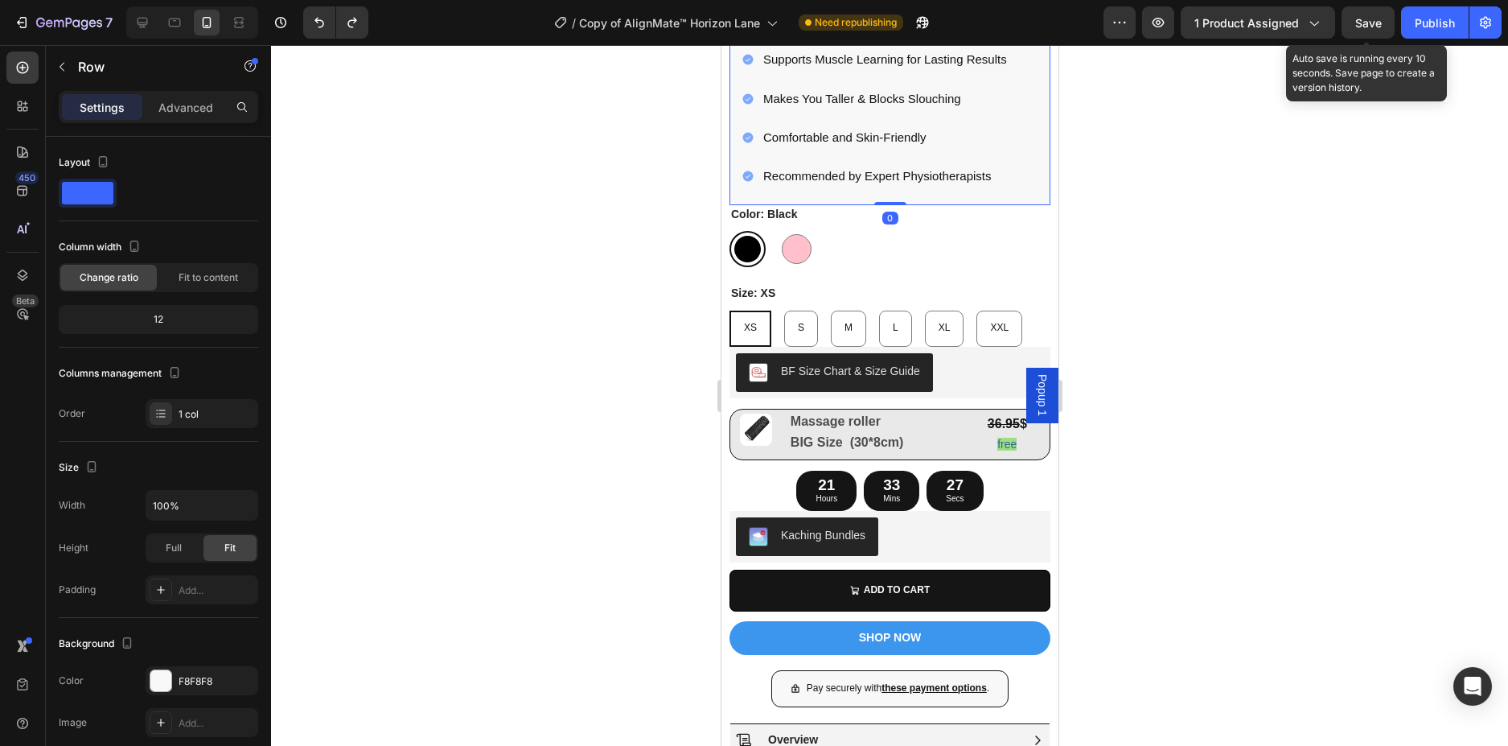
click at [908, 158] on div "Over 3,000 people have tried this posture corrector and felt the difference Tex…" at bounding box center [889, 56] width 321 height 298
click at [1128, 191] on div at bounding box center [889, 395] width 1237 height 701
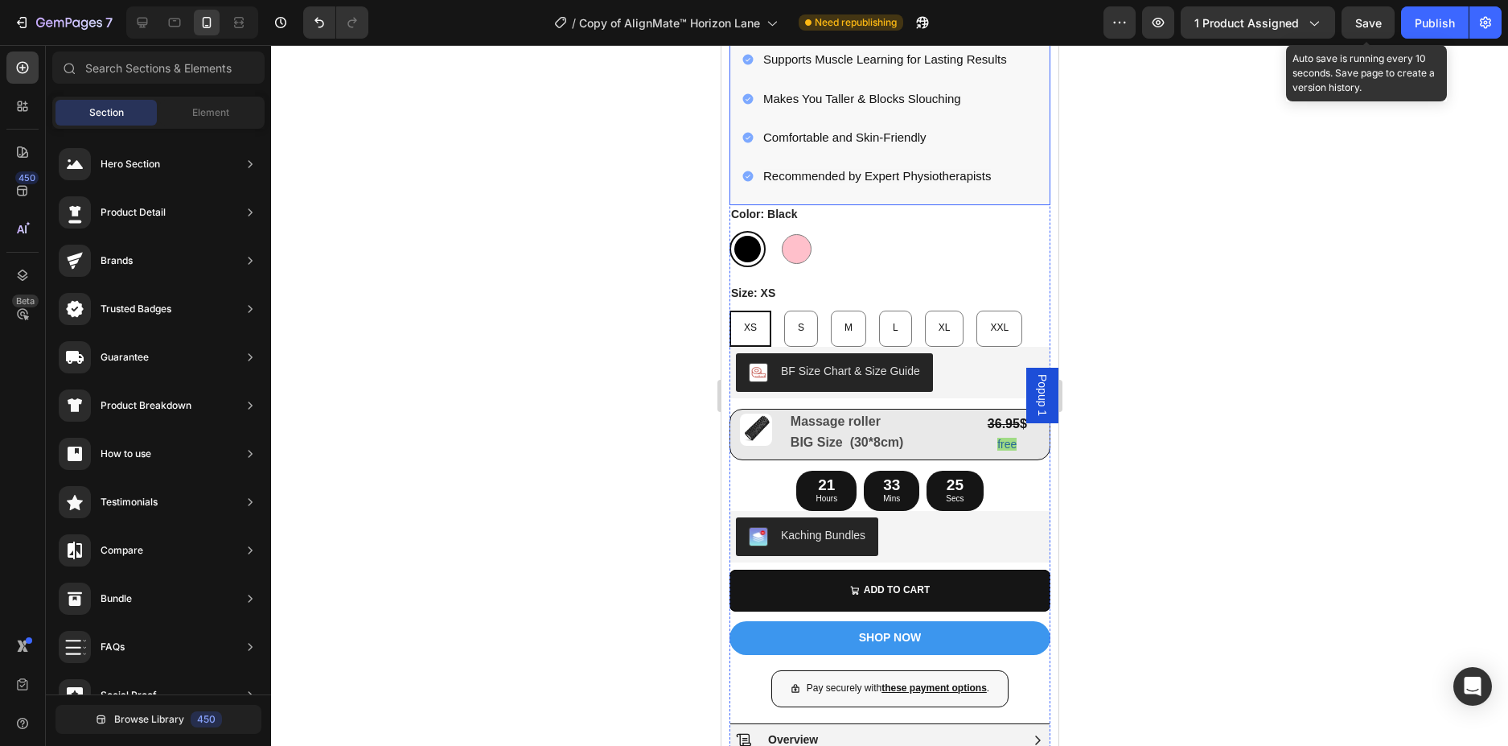
click at [927, 184] on div "Over 3,000 people have tried this posture corrector and felt the difference Tex…" at bounding box center [889, 56] width 321 height 298
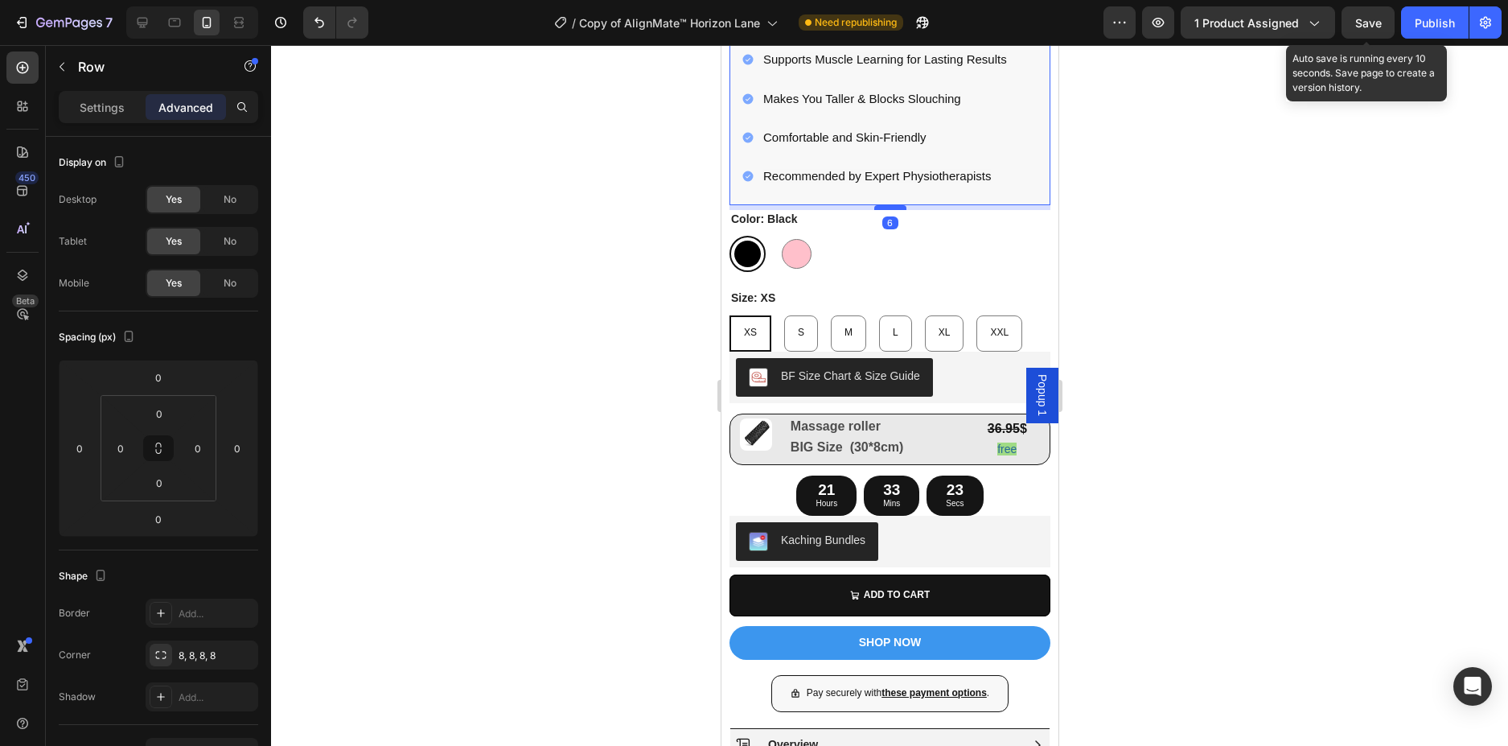
click at [896, 205] on div at bounding box center [889, 207] width 32 height 5
click at [927, 236] on div "Black Black Pink Pink" at bounding box center [889, 254] width 321 height 36
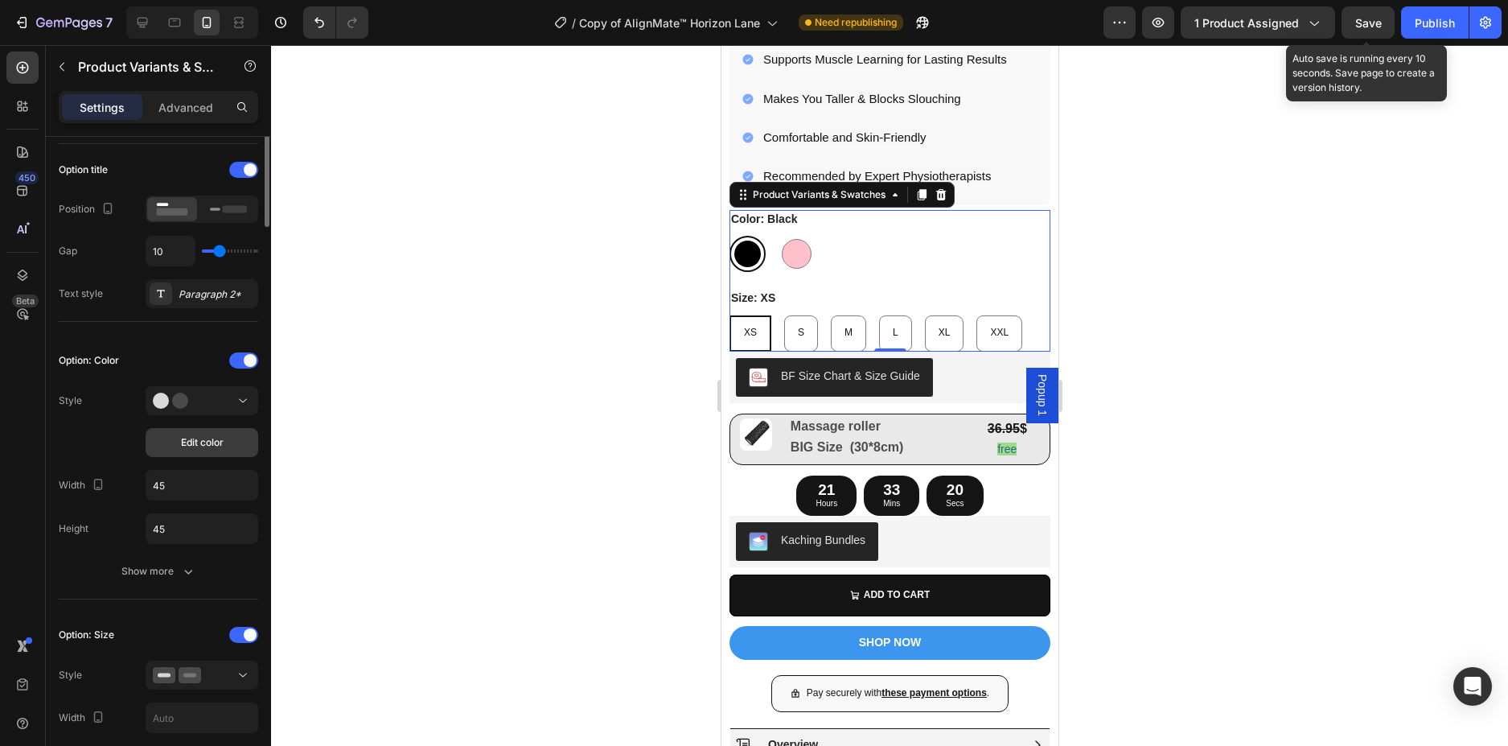
scroll to position [322, 0]
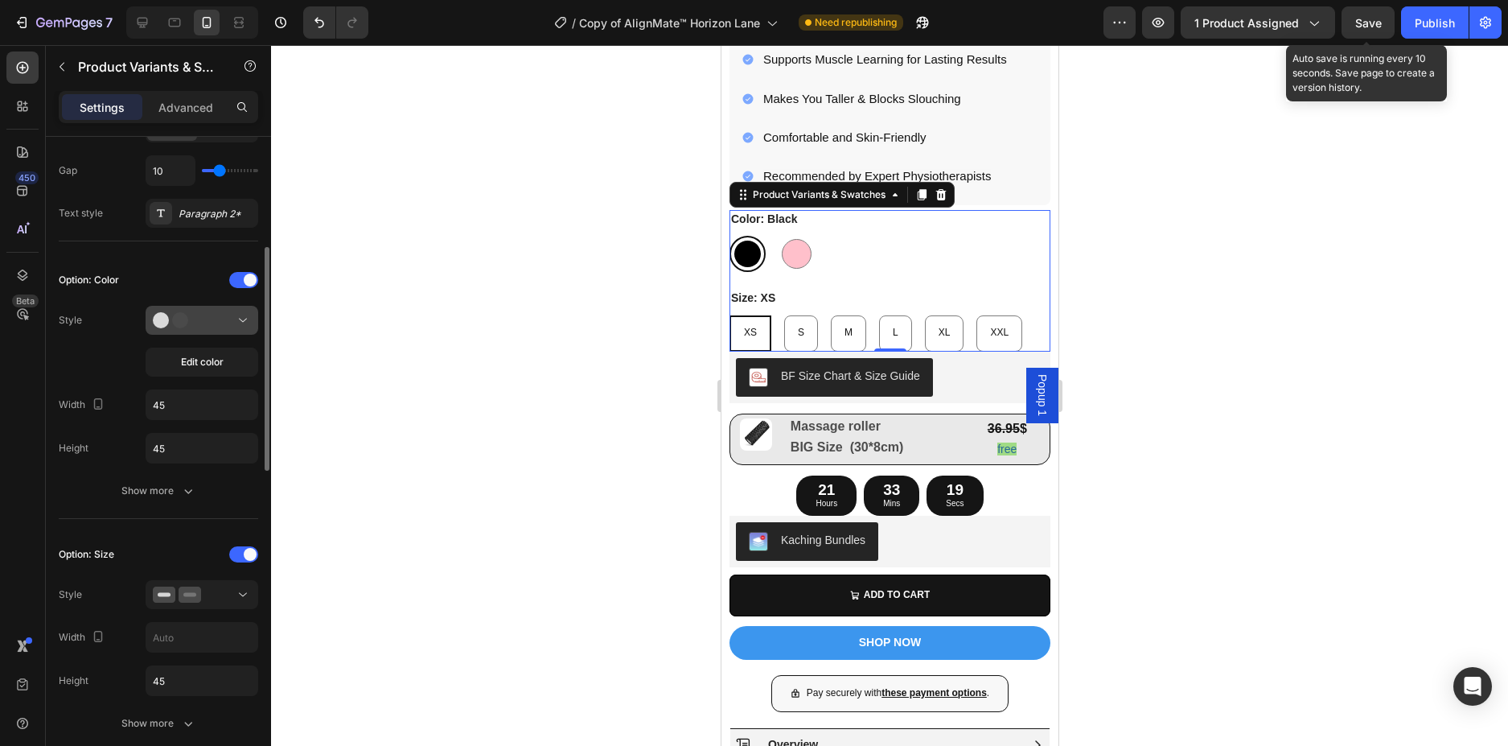
click at [207, 327] on div at bounding box center [202, 320] width 98 height 16
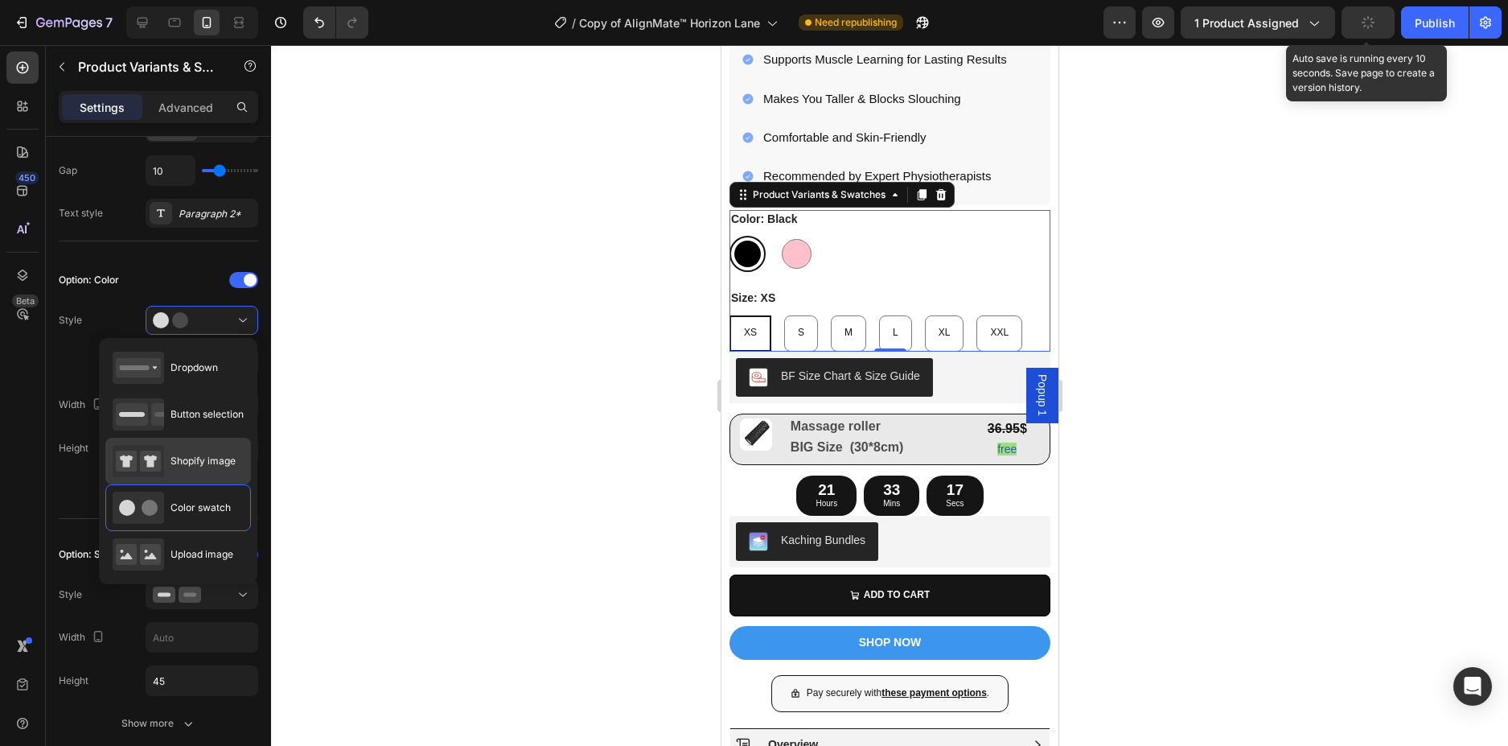
click at [148, 462] on icon at bounding box center [150, 461] width 13 height 12
type input "73"
type input "90"
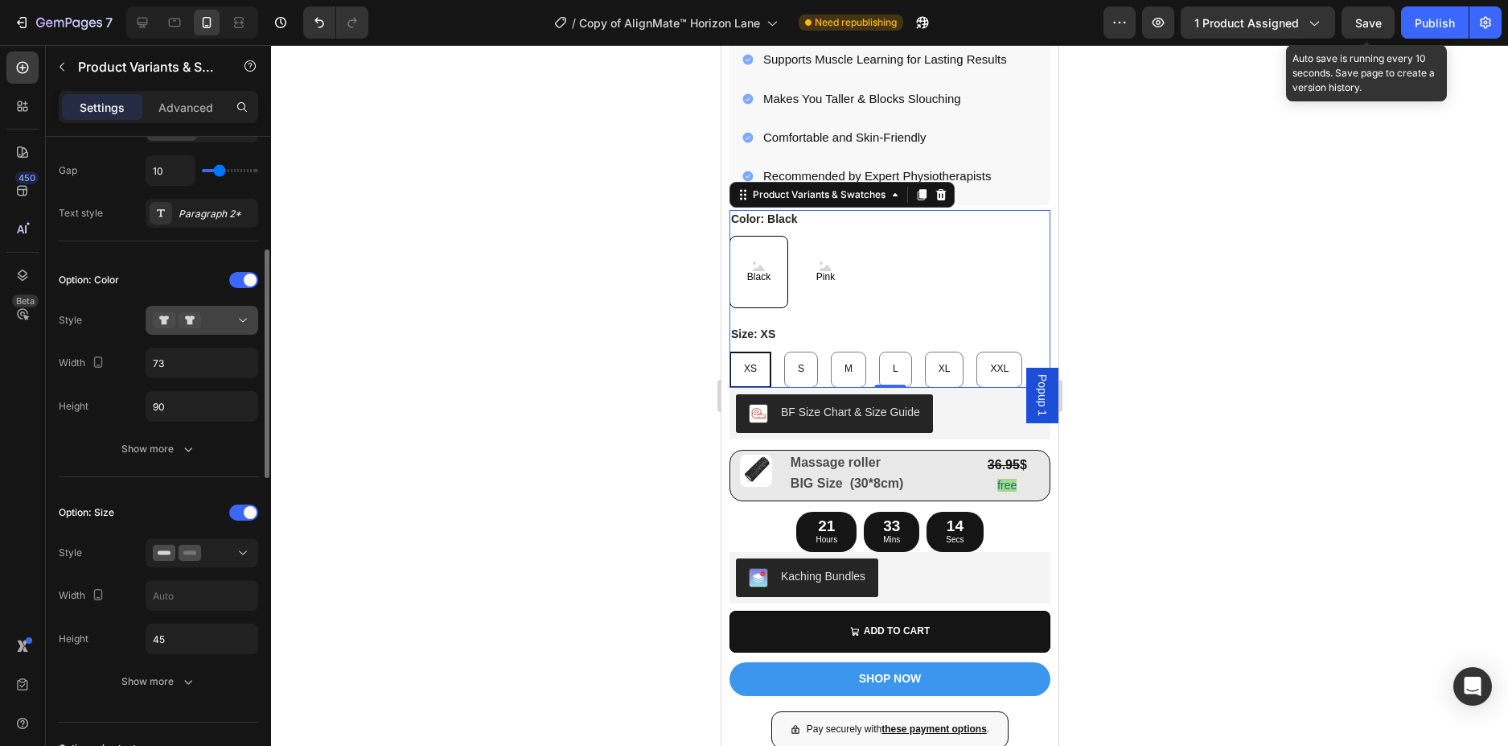
click at [215, 318] on div at bounding box center [202, 320] width 98 height 16
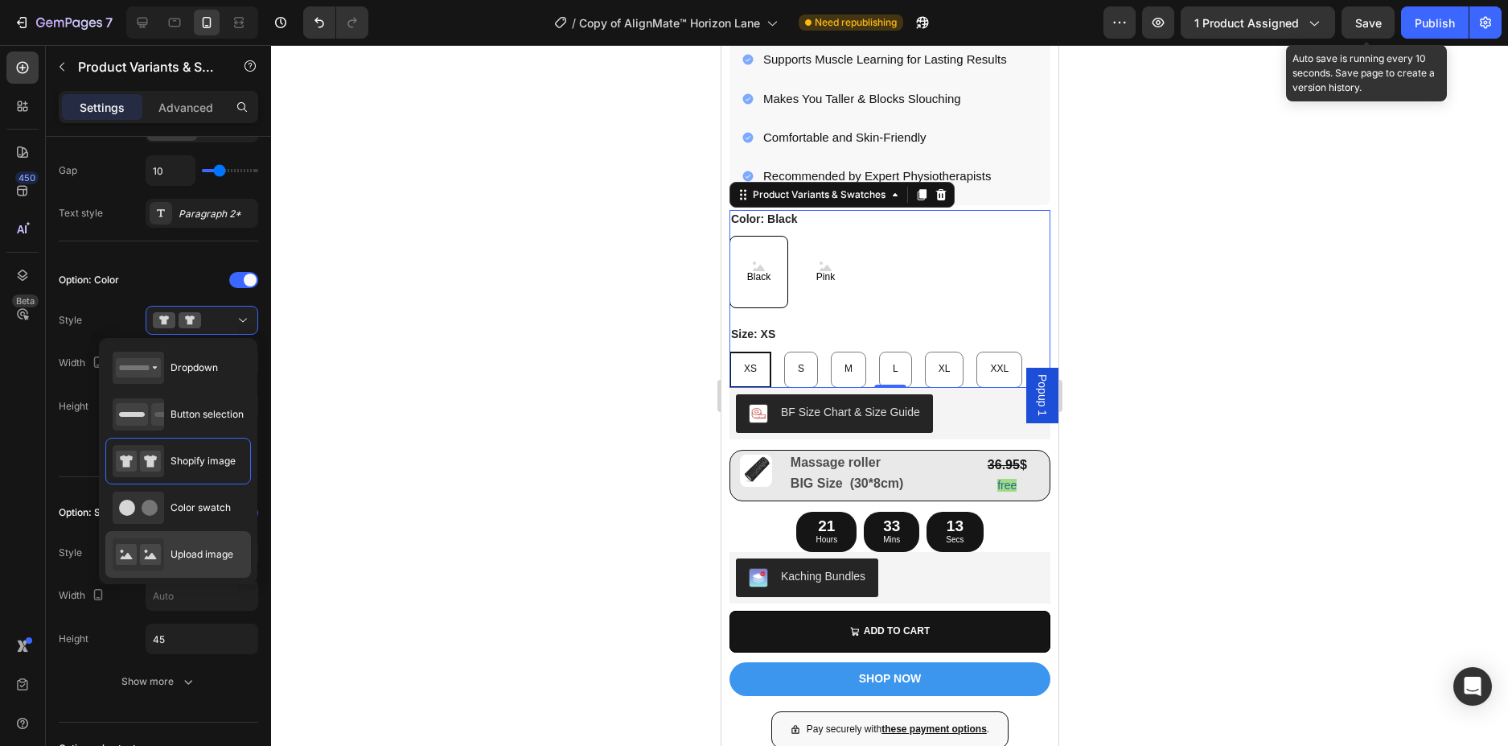
click at [151, 543] on icon at bounding box center [138, 554] width 51 height 32
type input "64"
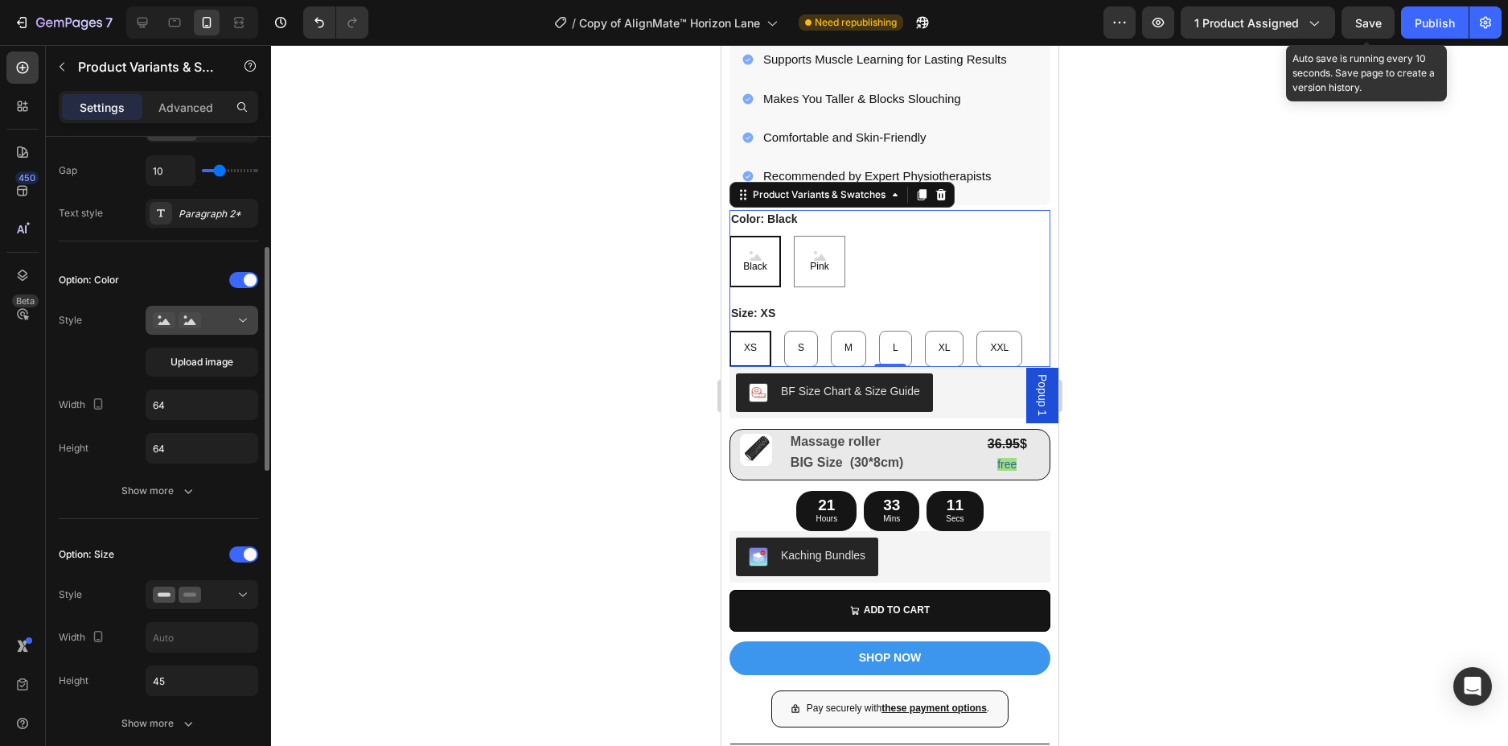
click at [203, 322] on div at bounding box center [202, 320] width 98 height 16
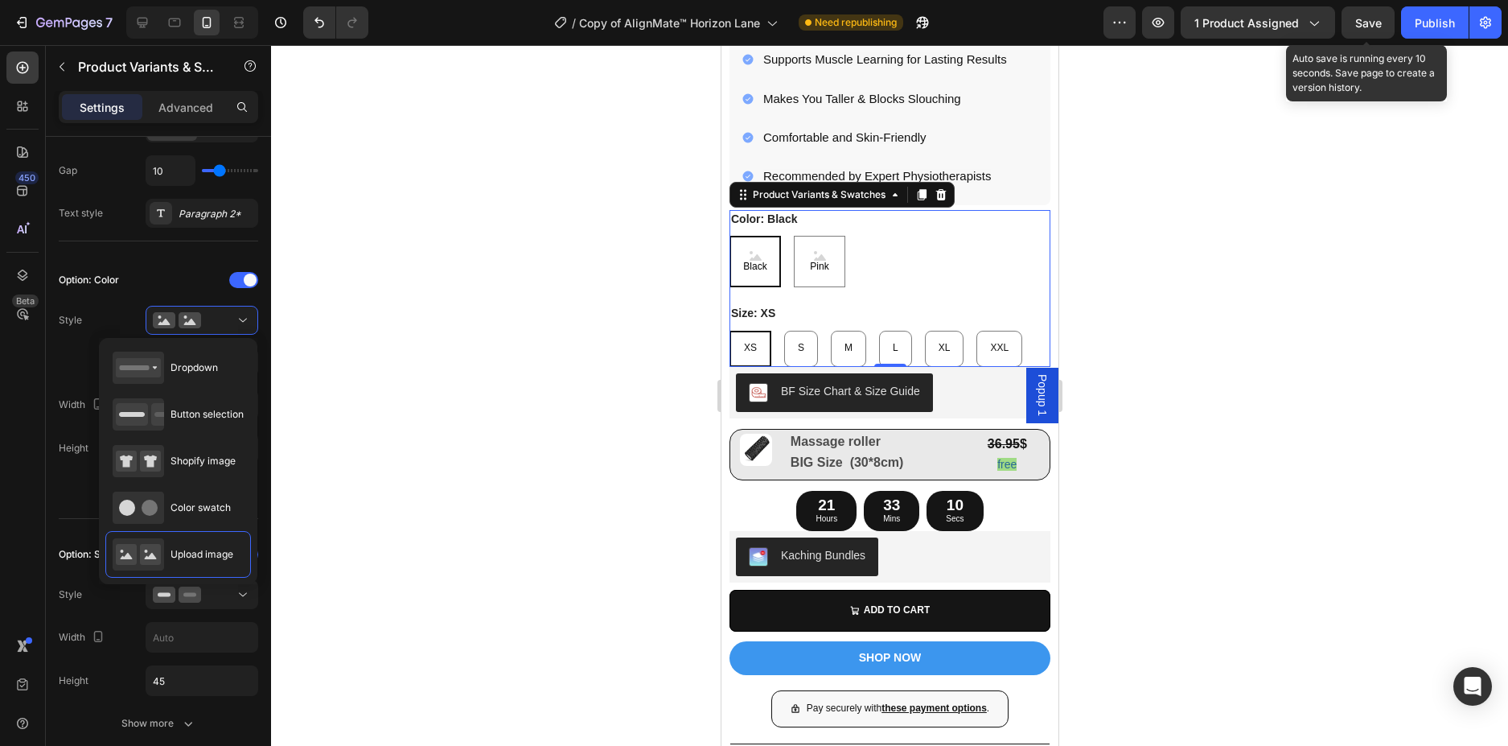
click at [146, 458] on icon at bounding box center [150, 461] width 13 height 12
type input "73"
type input "90"
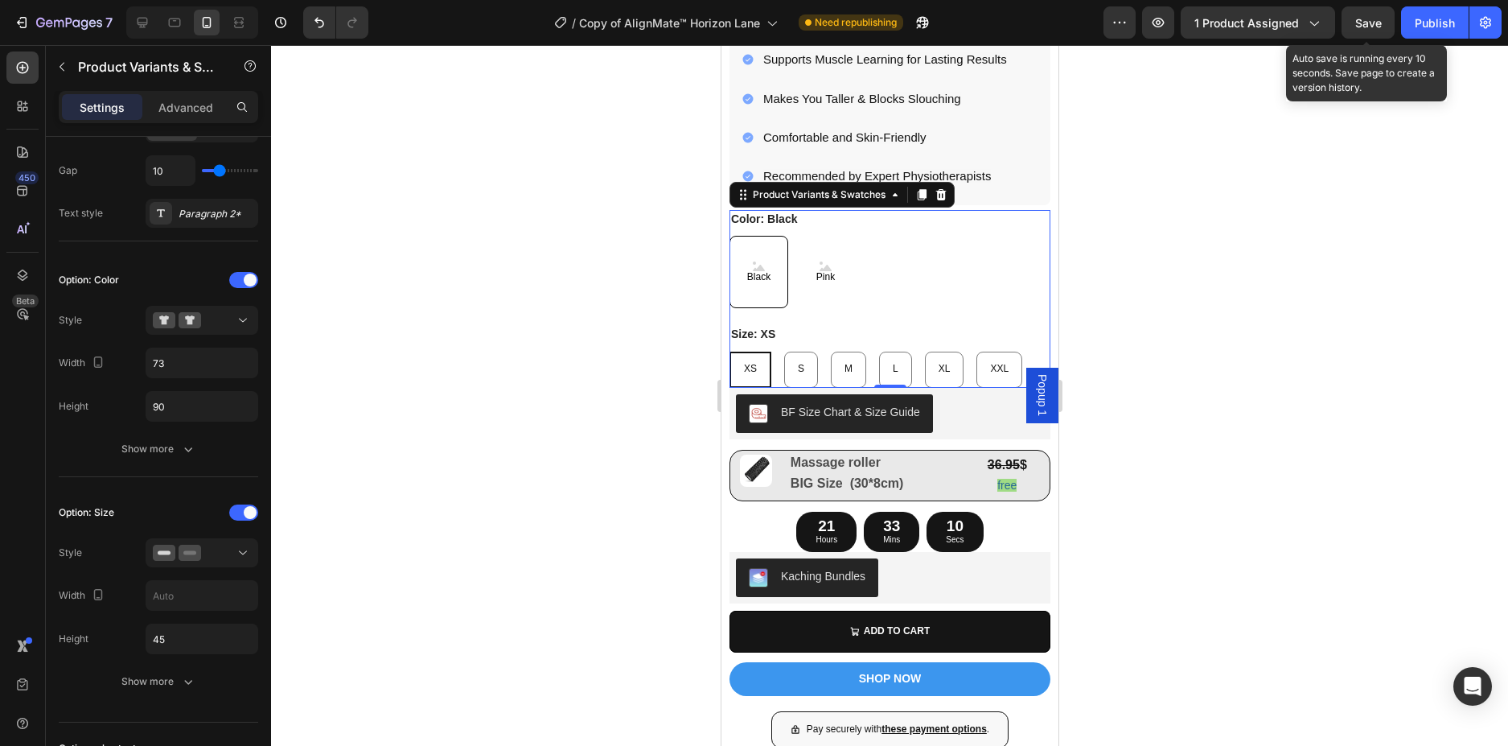
click at [415, 410] on div at bounding box center [889, 395] width 1237 height 701
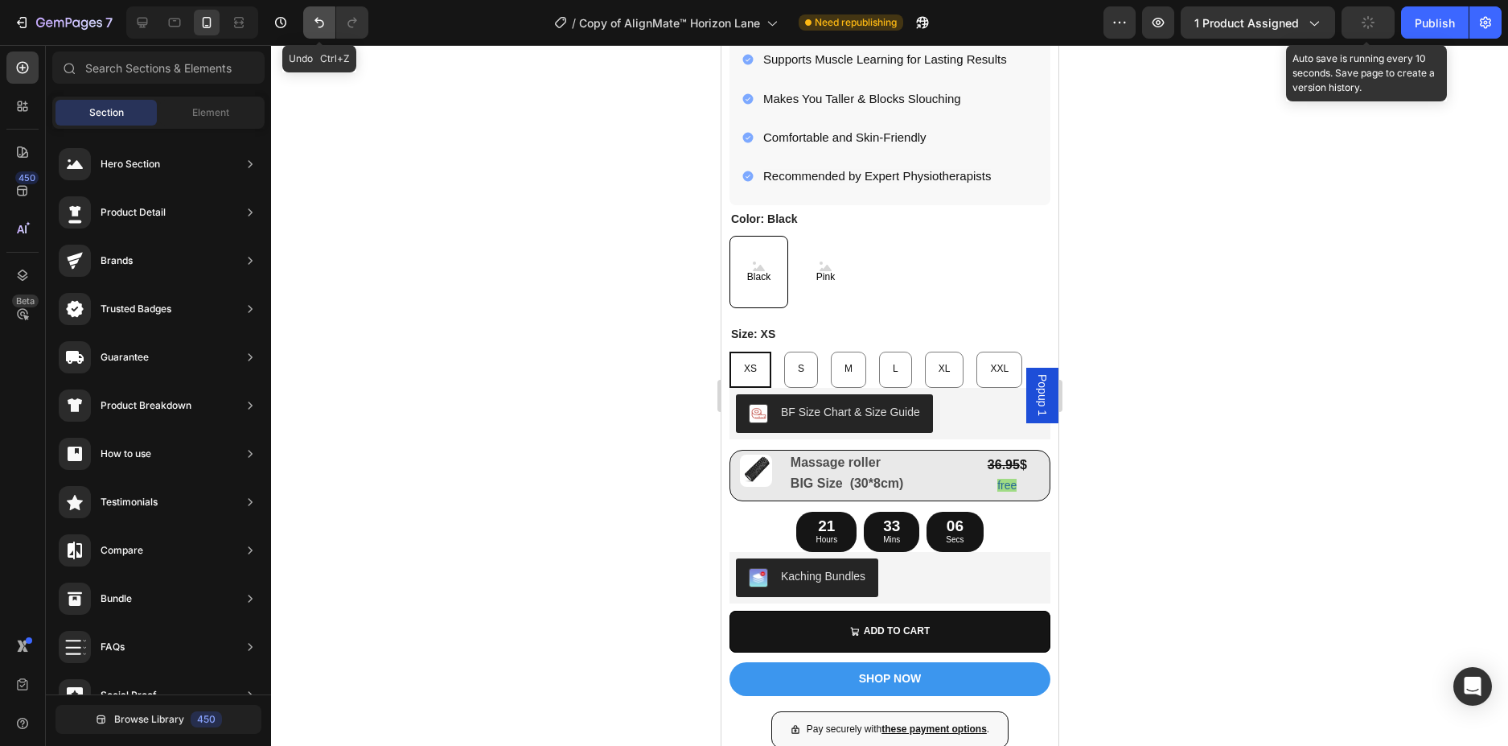
click at [322, 28] on icon "Undo/Redo" at bounding box center [319, 22] width 16 height 16
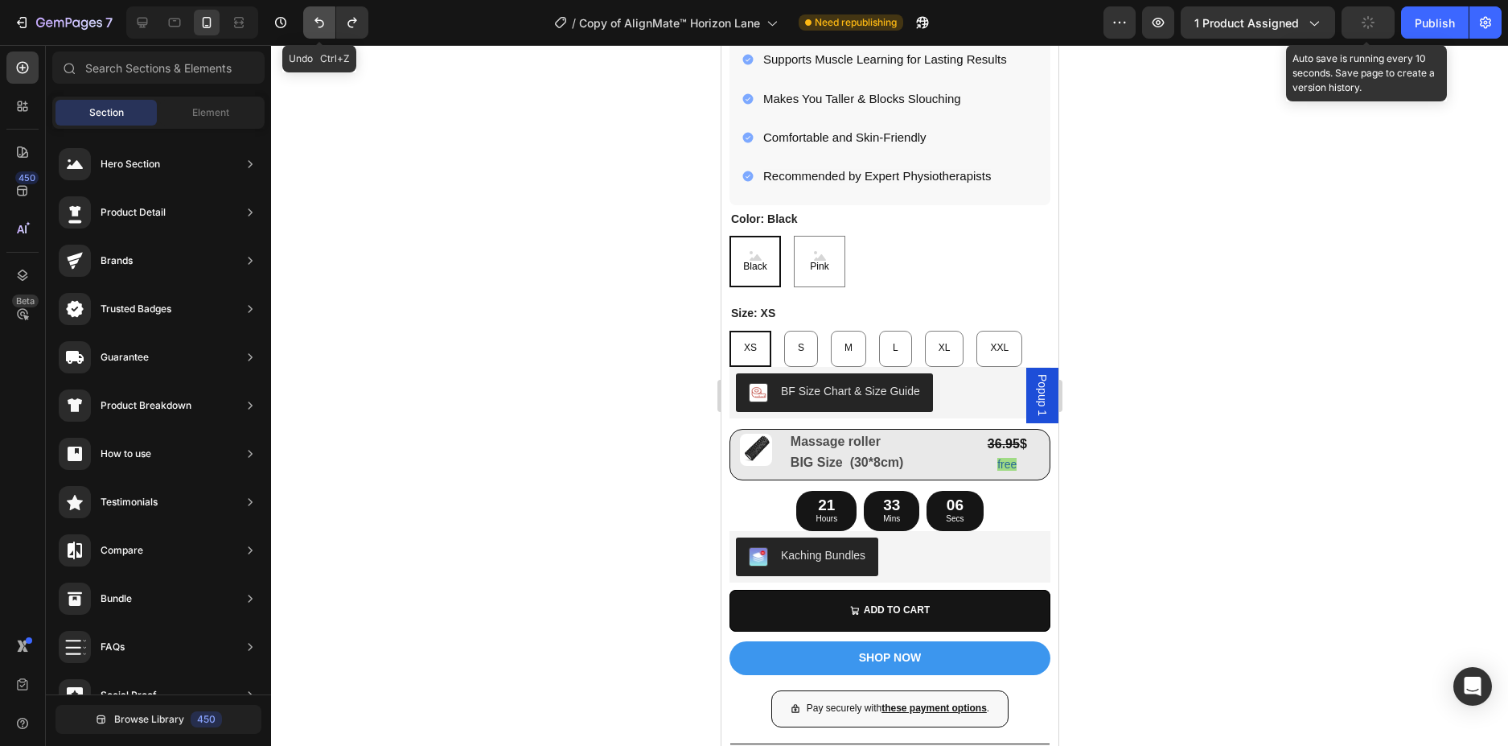
click at [322, 28] on icon "Undo/Redo" at bounding box center [319, 22] width 16 height 16
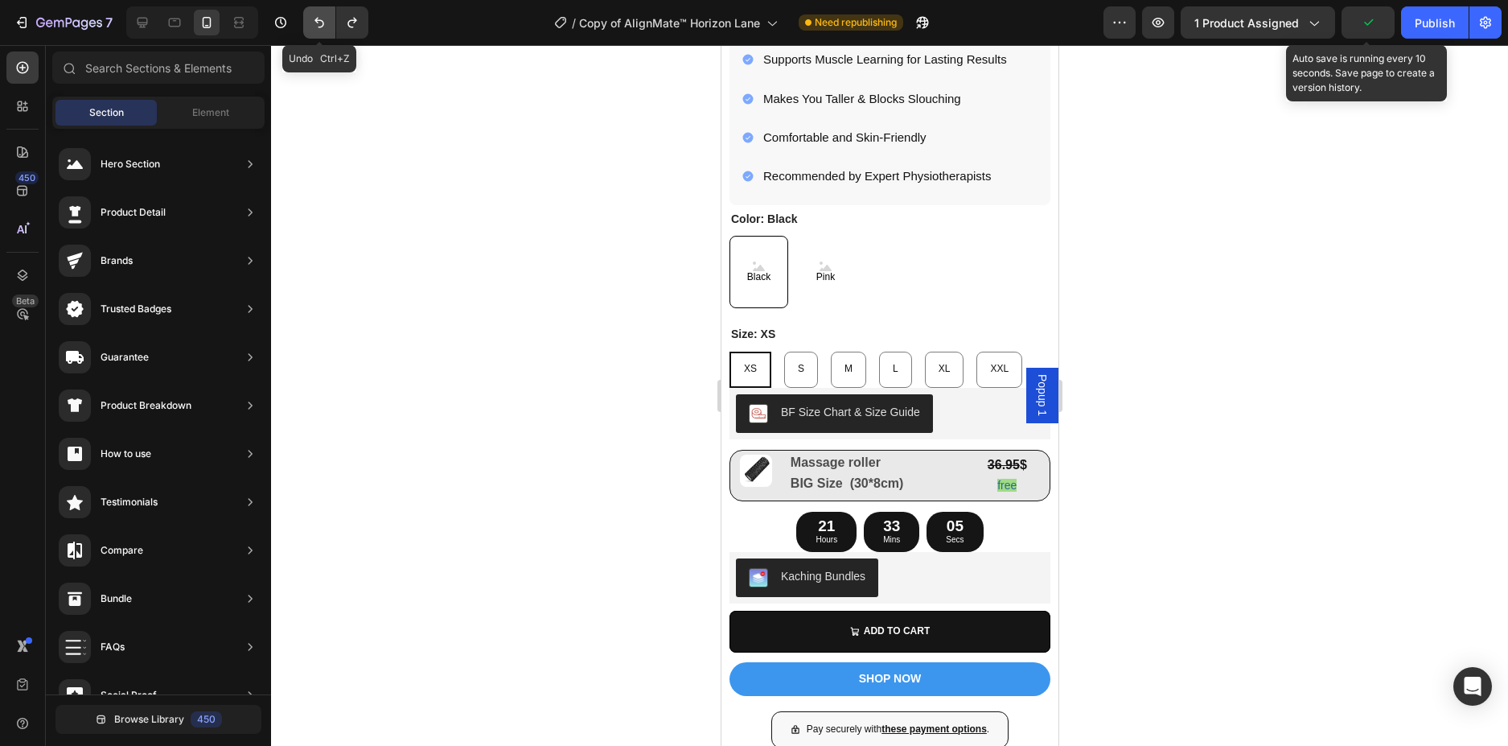
click at [322, 28] on icon "Undo/Redo" at bounding box center [319, 22] width 16 height 16
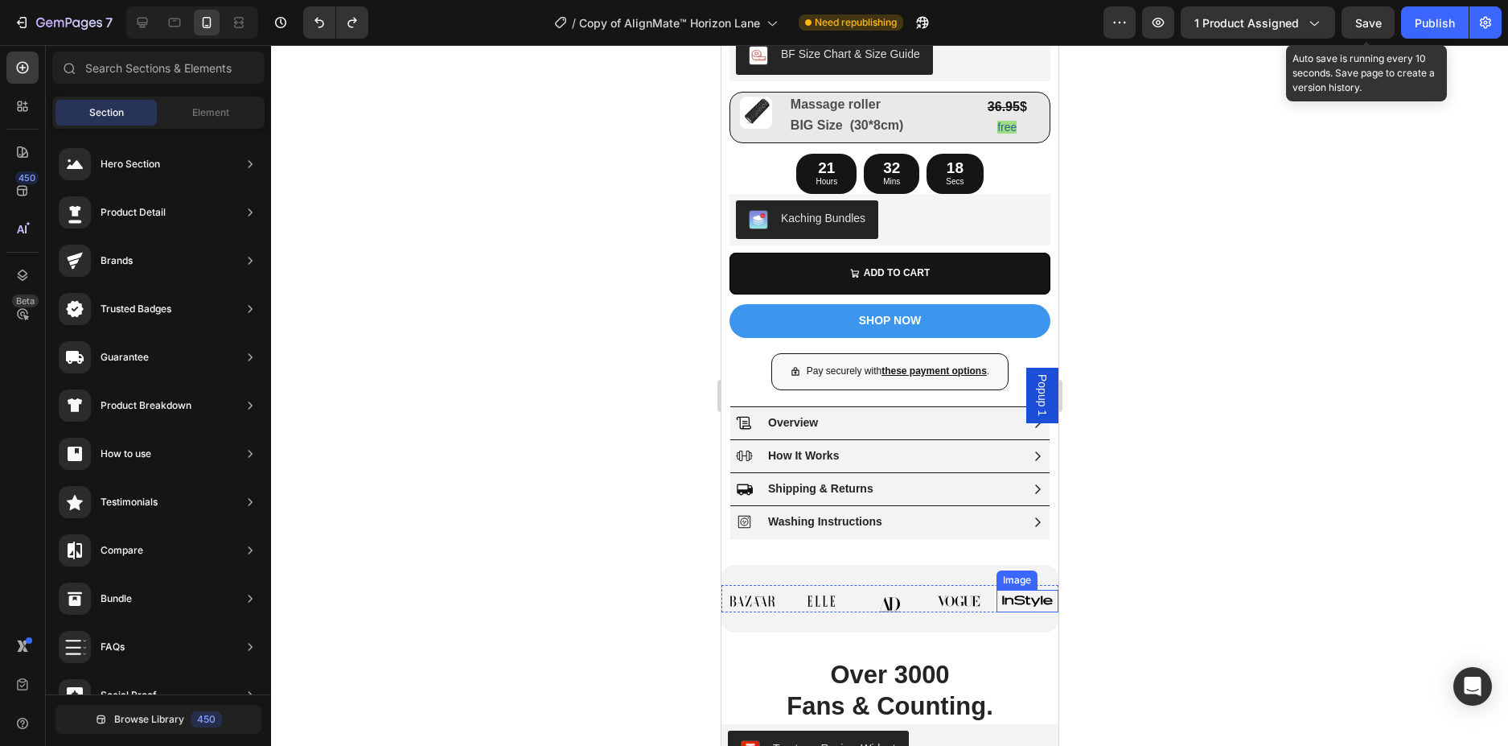
scroll to position [1448, 0]
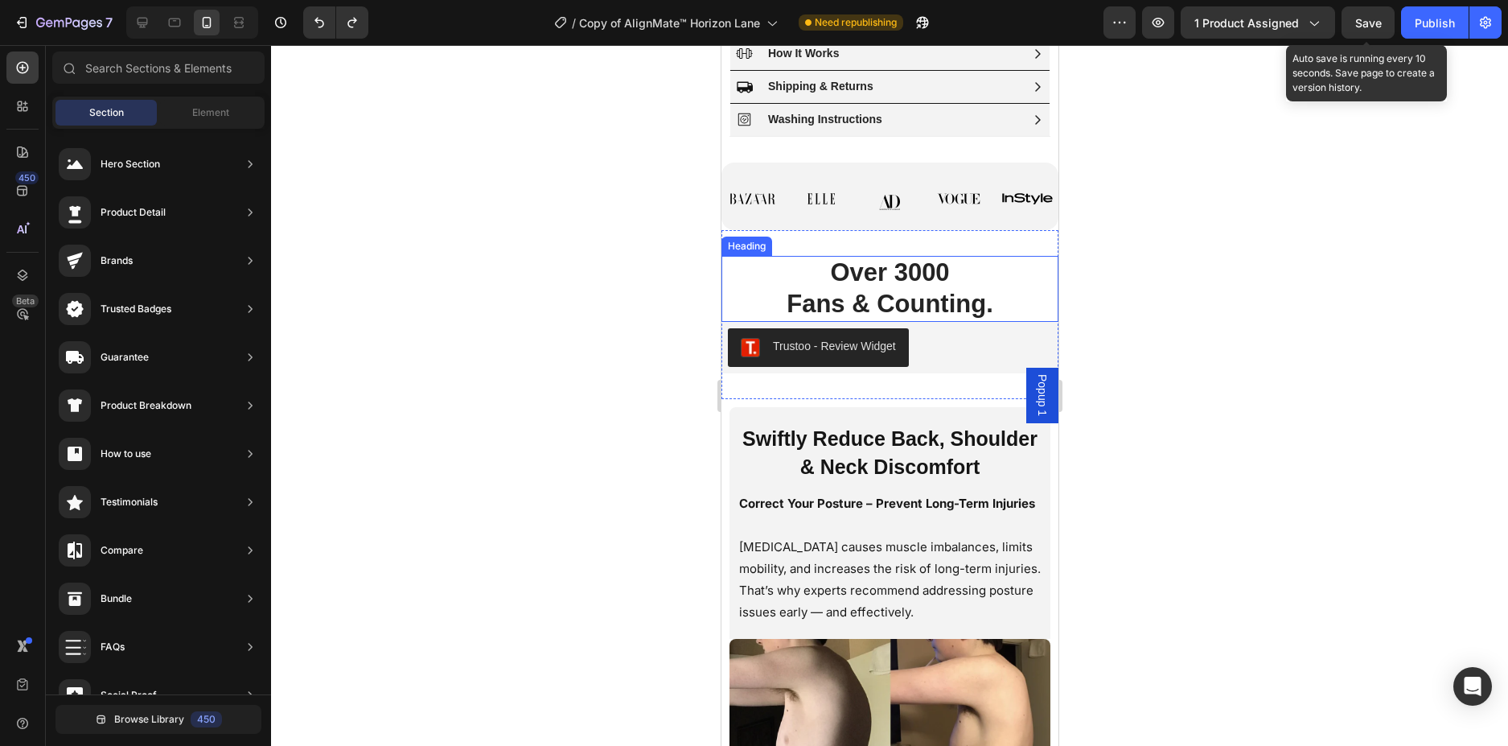
click at [1011, 259] on h2 "Over 3000 Fans & Counting." at bounding box center [889, 288] width 337 height 65
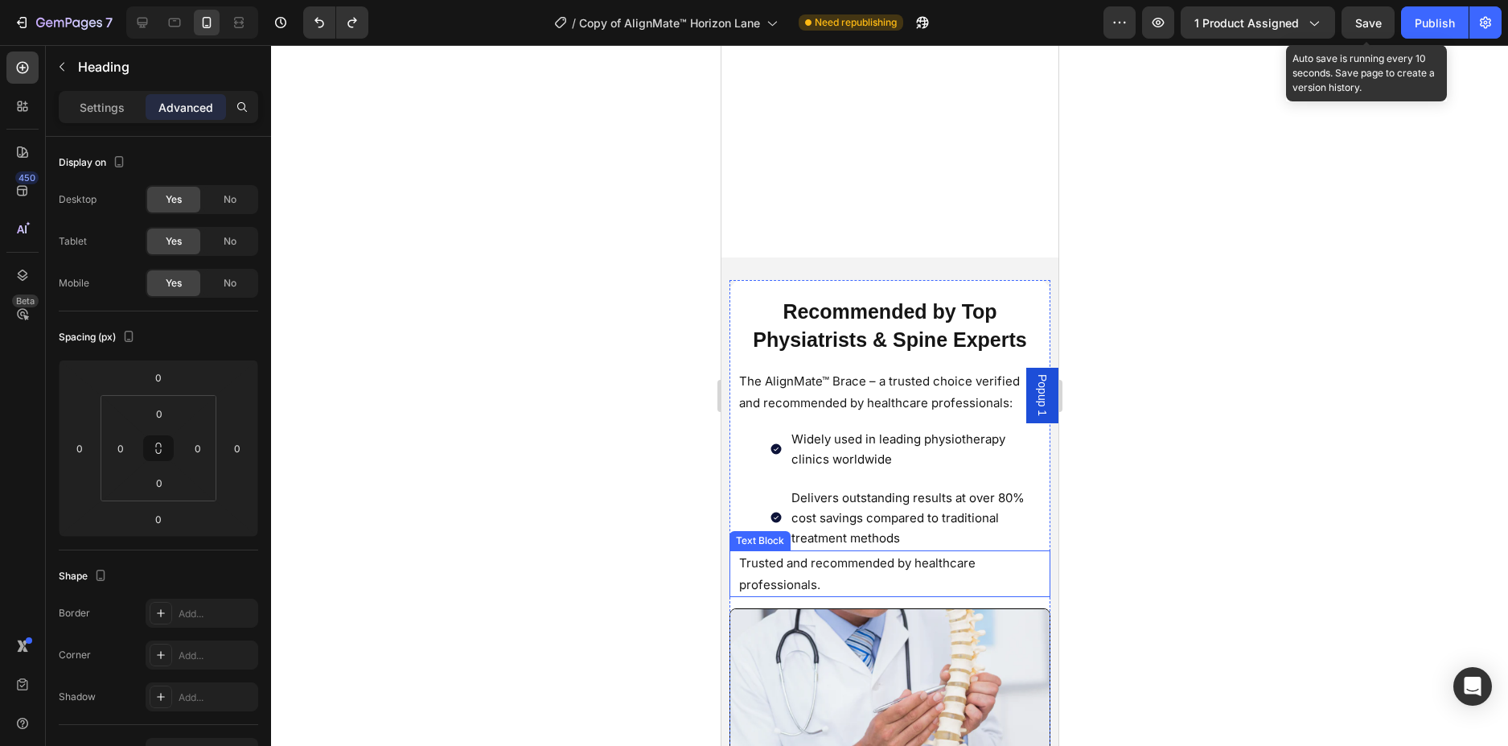
scroll to position [2413, 0]
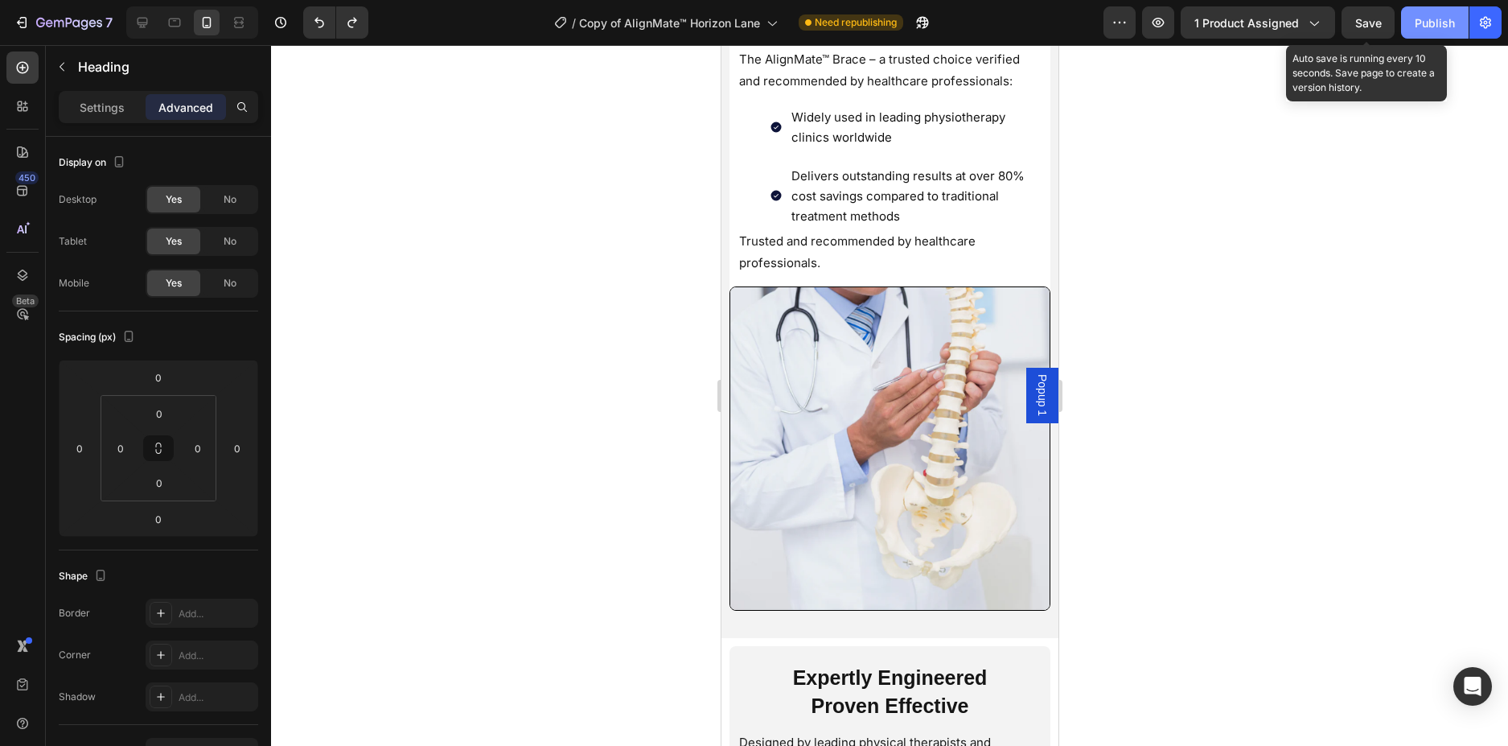
drag, startPoint x: 1383, startPoint y: 24, endPoint x: 1408, endPoint y: 18, distance: 25.0
click at [1393, 21] on button "Save" at bounding box center [1368, 22] width 53 height 32
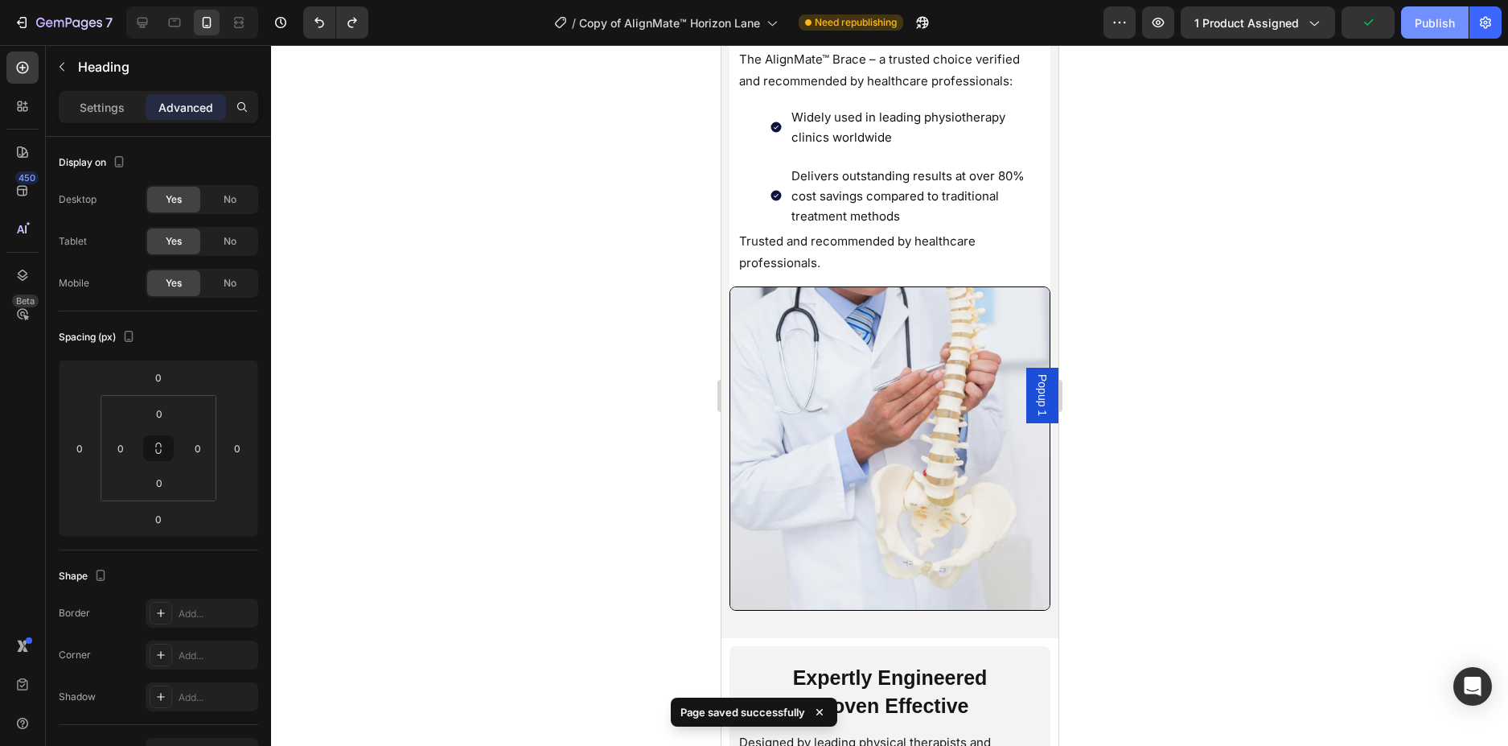
click at [1412, 18] on button "Publish" at bounding box center [1435, 22] width 68 height 32
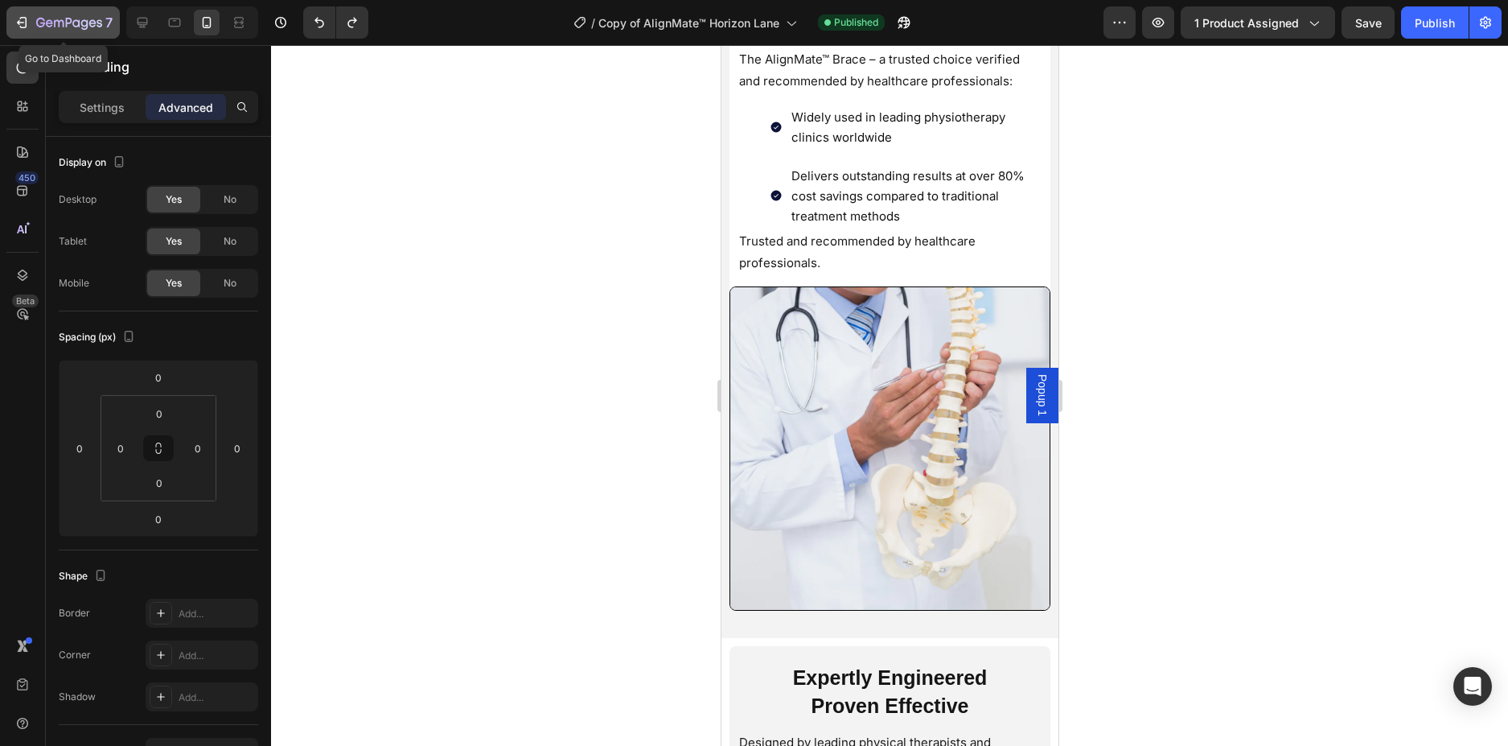
click at [23, 19] on icon "button" at bounding box center [22, 22] width 16 height 16
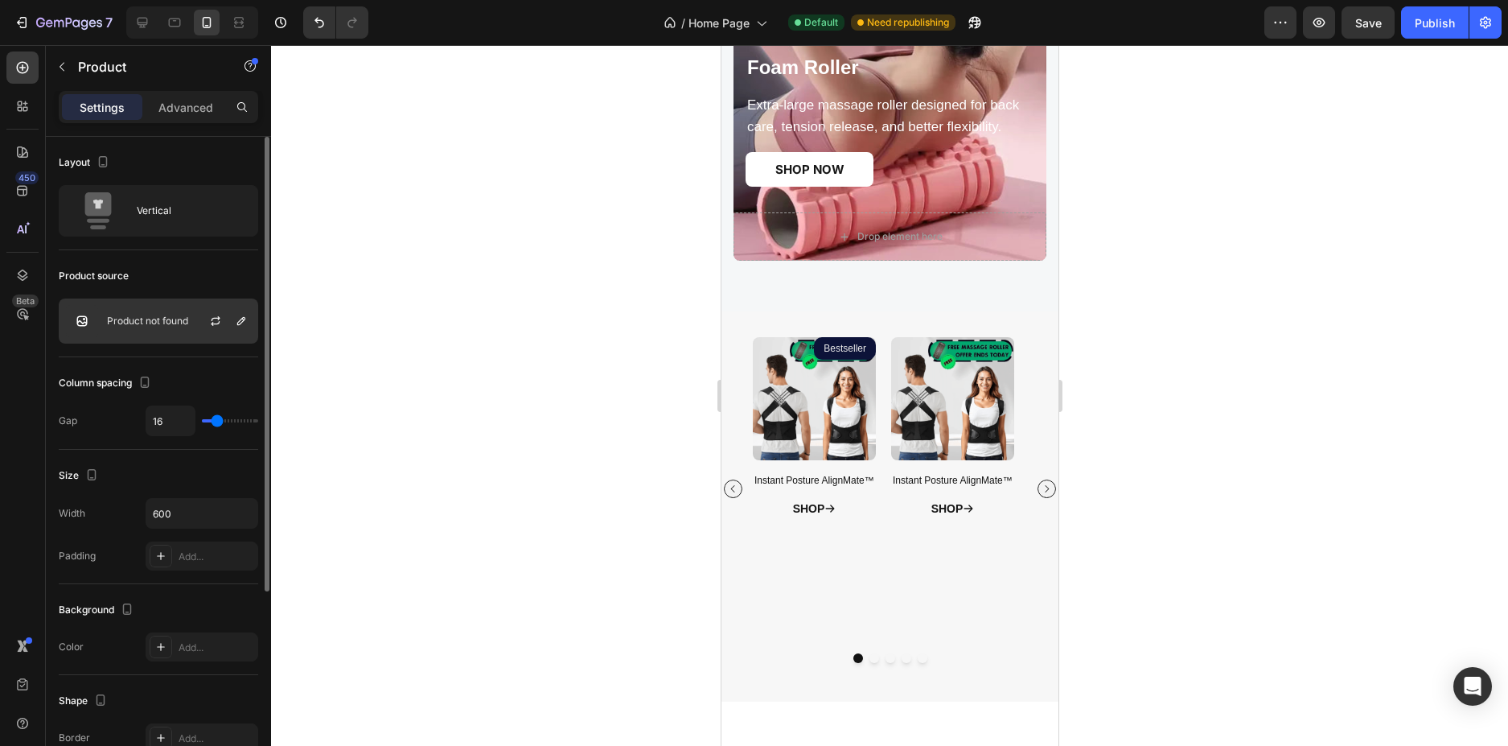
click at [231, 317] on div at bounding box center [222, 320] width 71 height 43
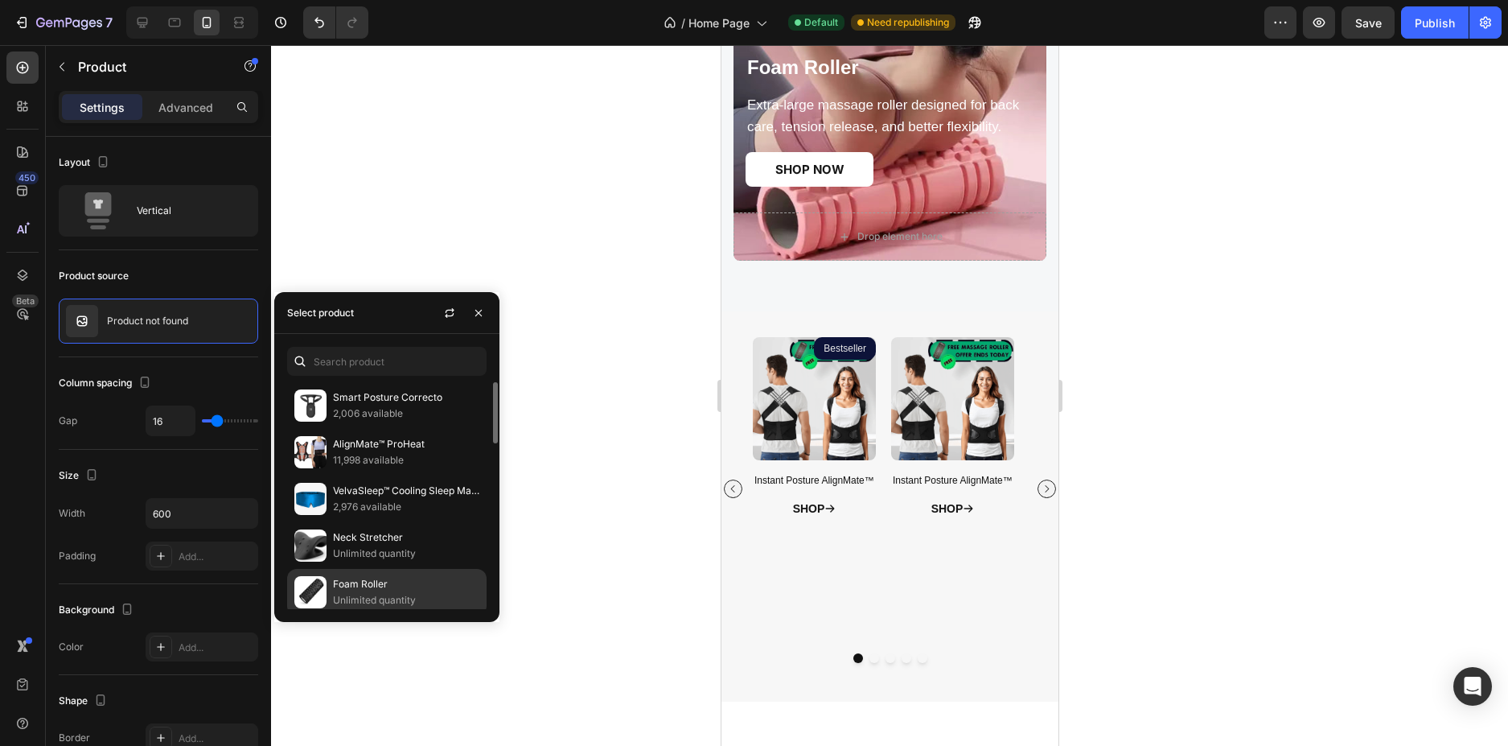
click at [363, 581] on p "Foam Roller" at bounding box center [406, 584] width 146 height 16
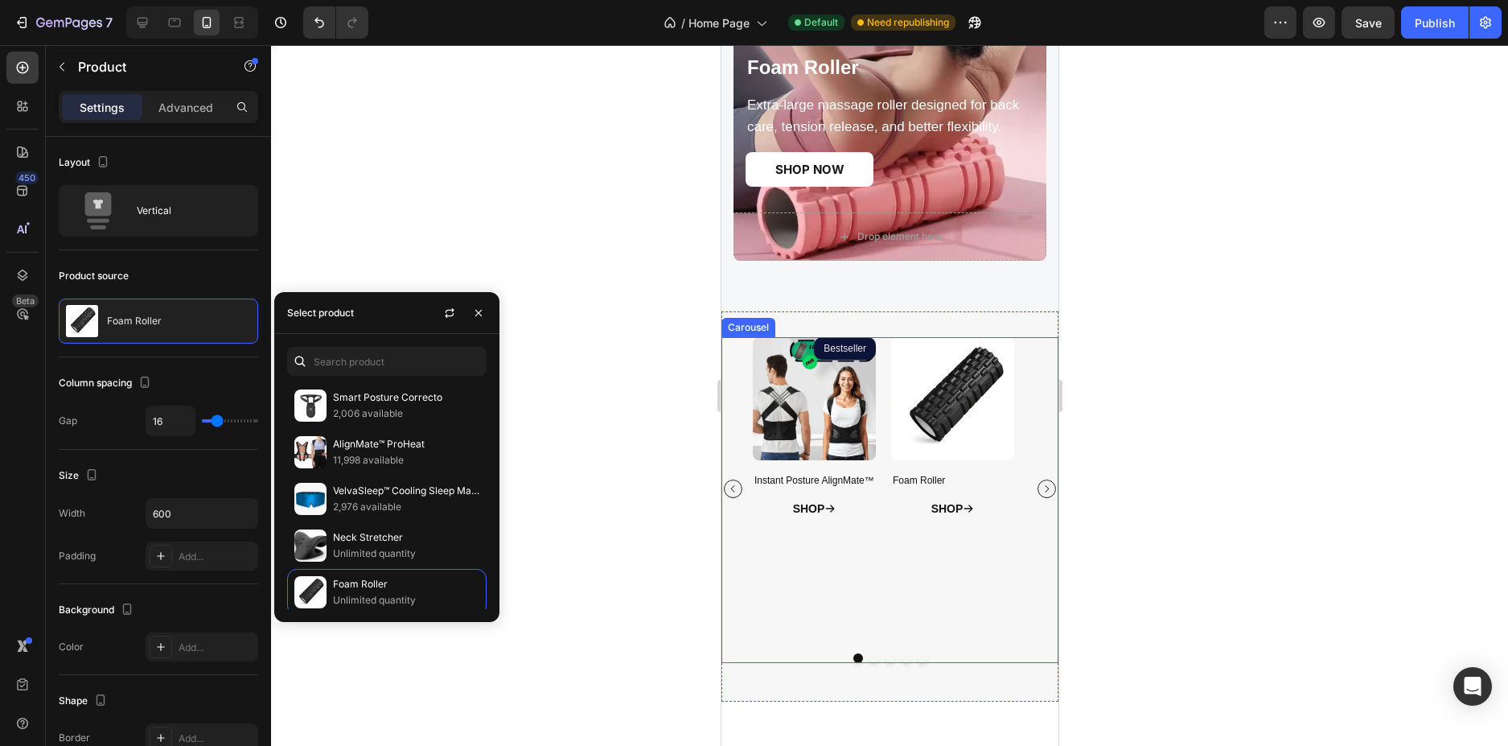
click at [1037, 482] on button "Carousel Next Arrow" at bounding box center [1046, 488] width 18 height 18
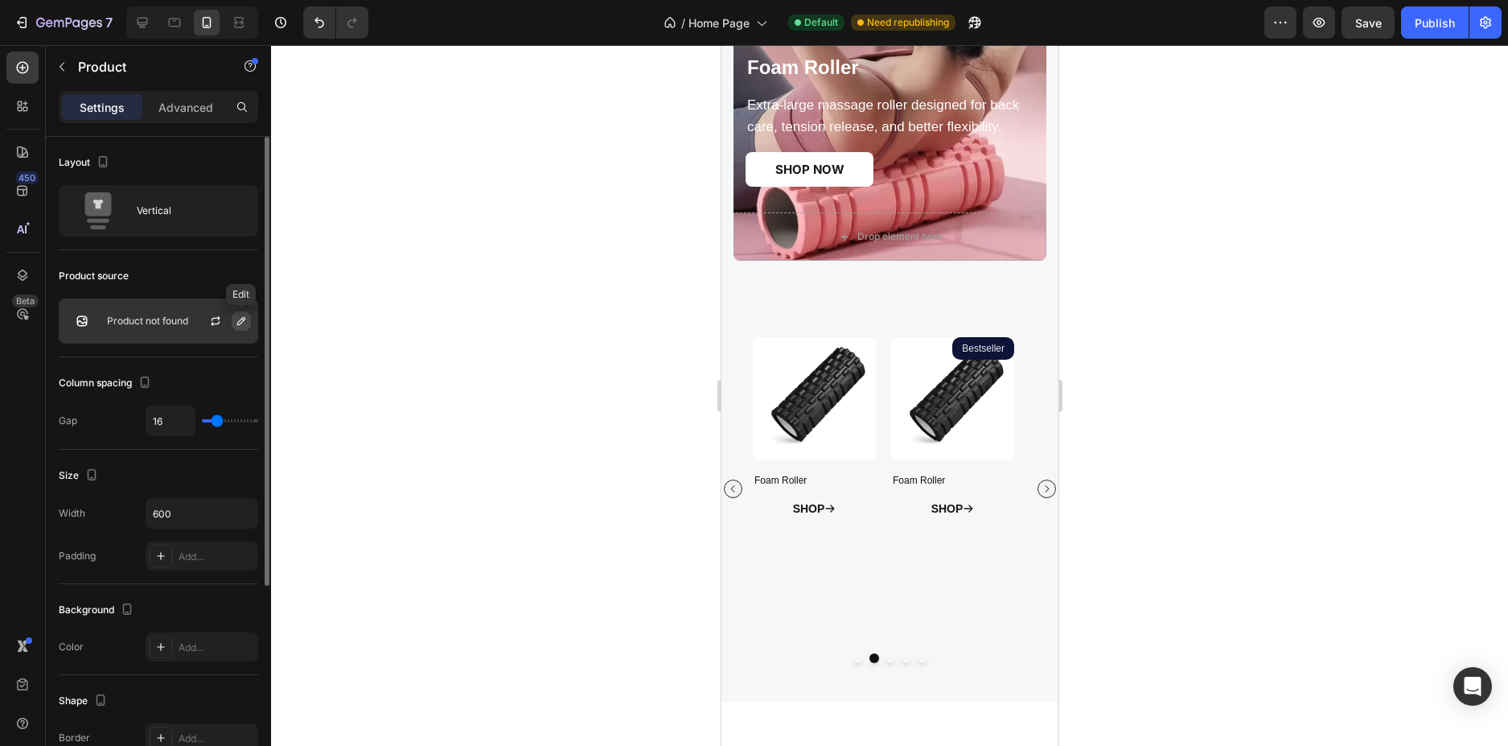
click at [237, 312] on button "button" at bounding box center [241, 320] width 19 height 19
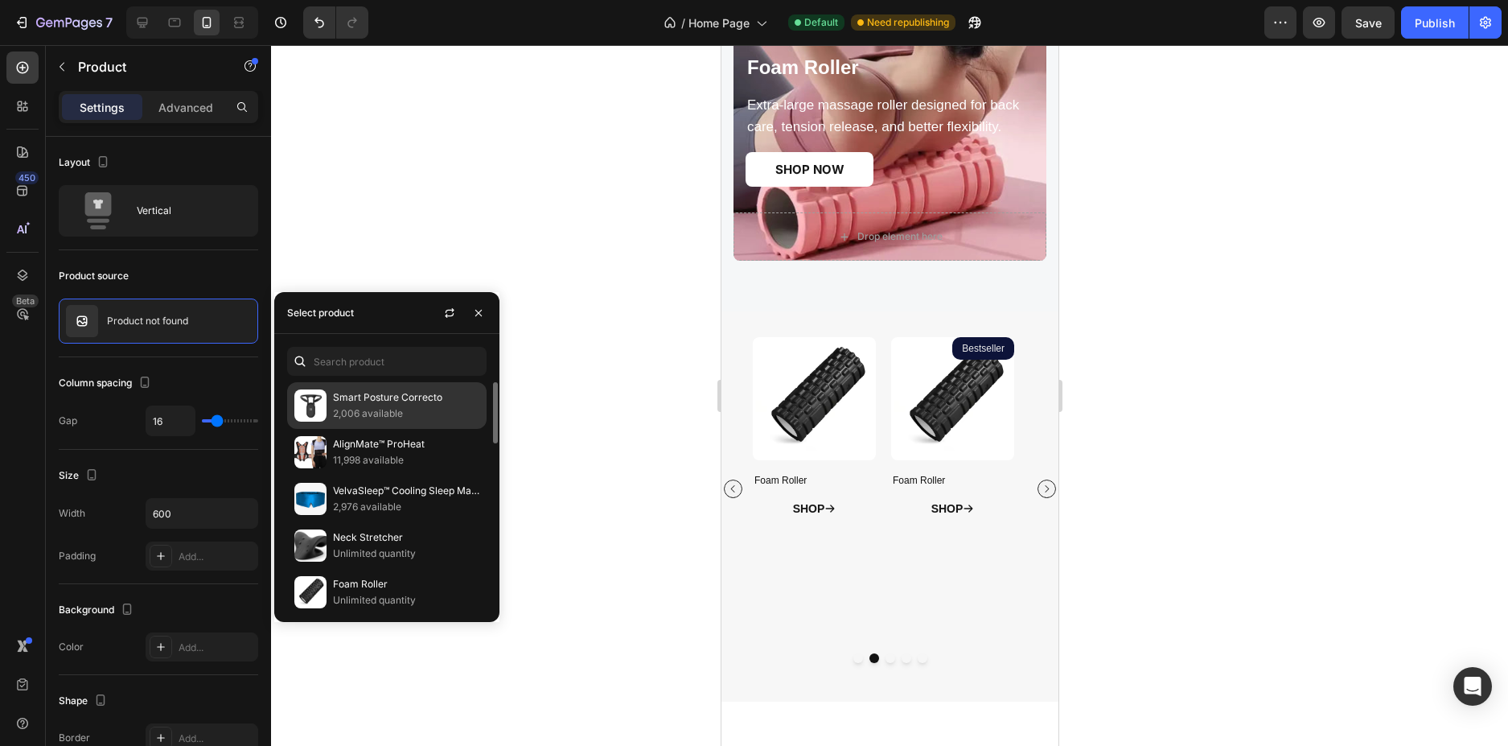
click at [406, 397] on p "Smart Posture Correcto" at bounding box center [406, 397] width 146 height 16
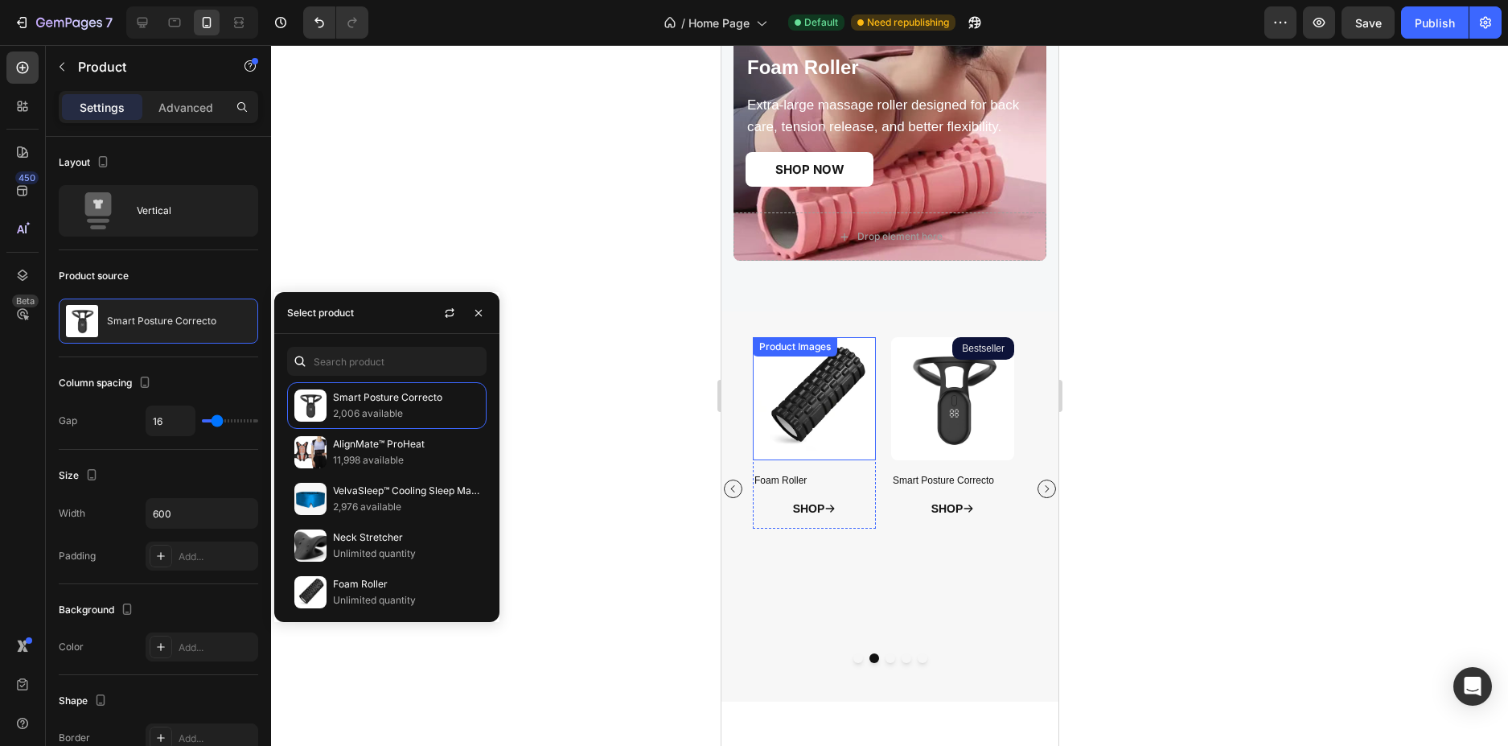
click at [811, 430] on img at bounding box center [813, 398] width 123 height 123
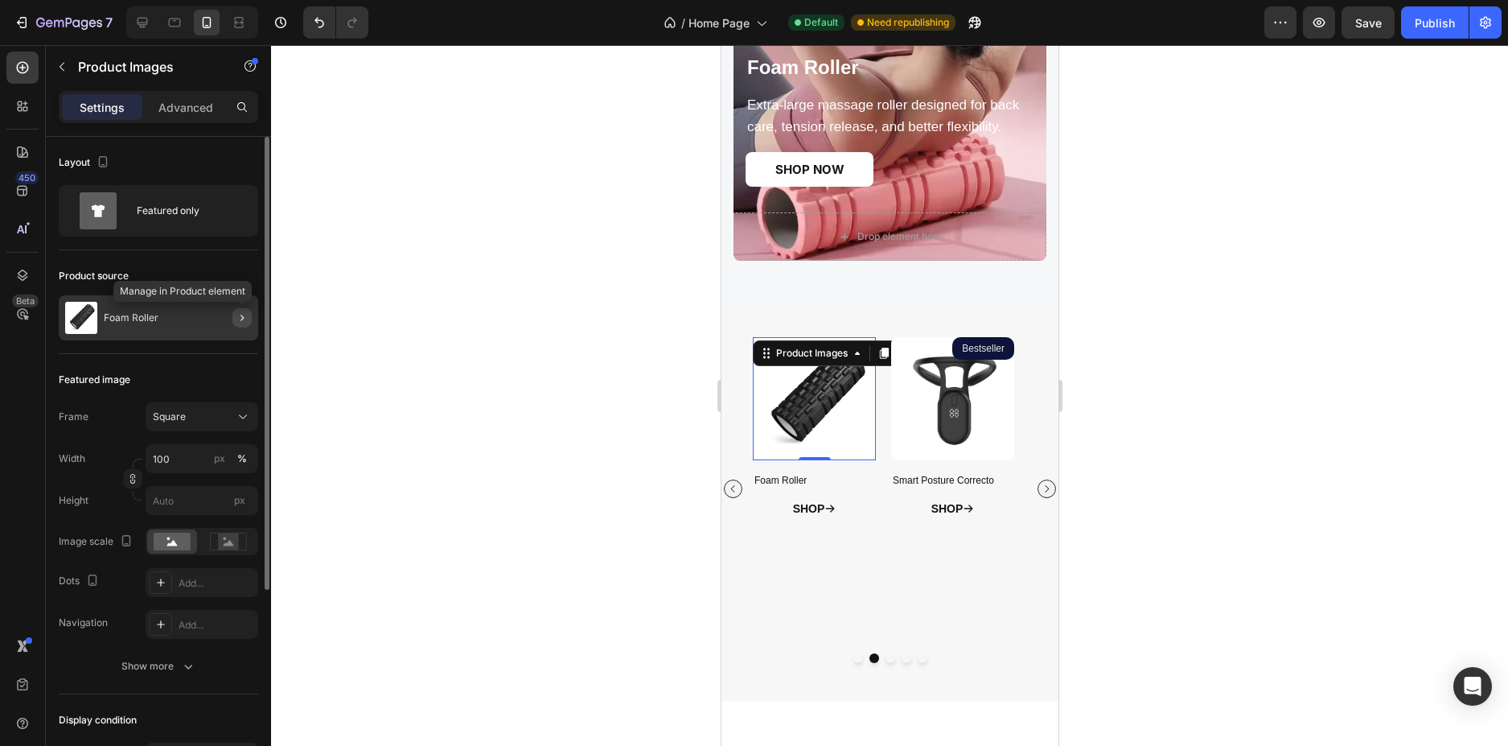
click at [234, 316] on button "button" at bounding box center [241, 317] width 19 height 19
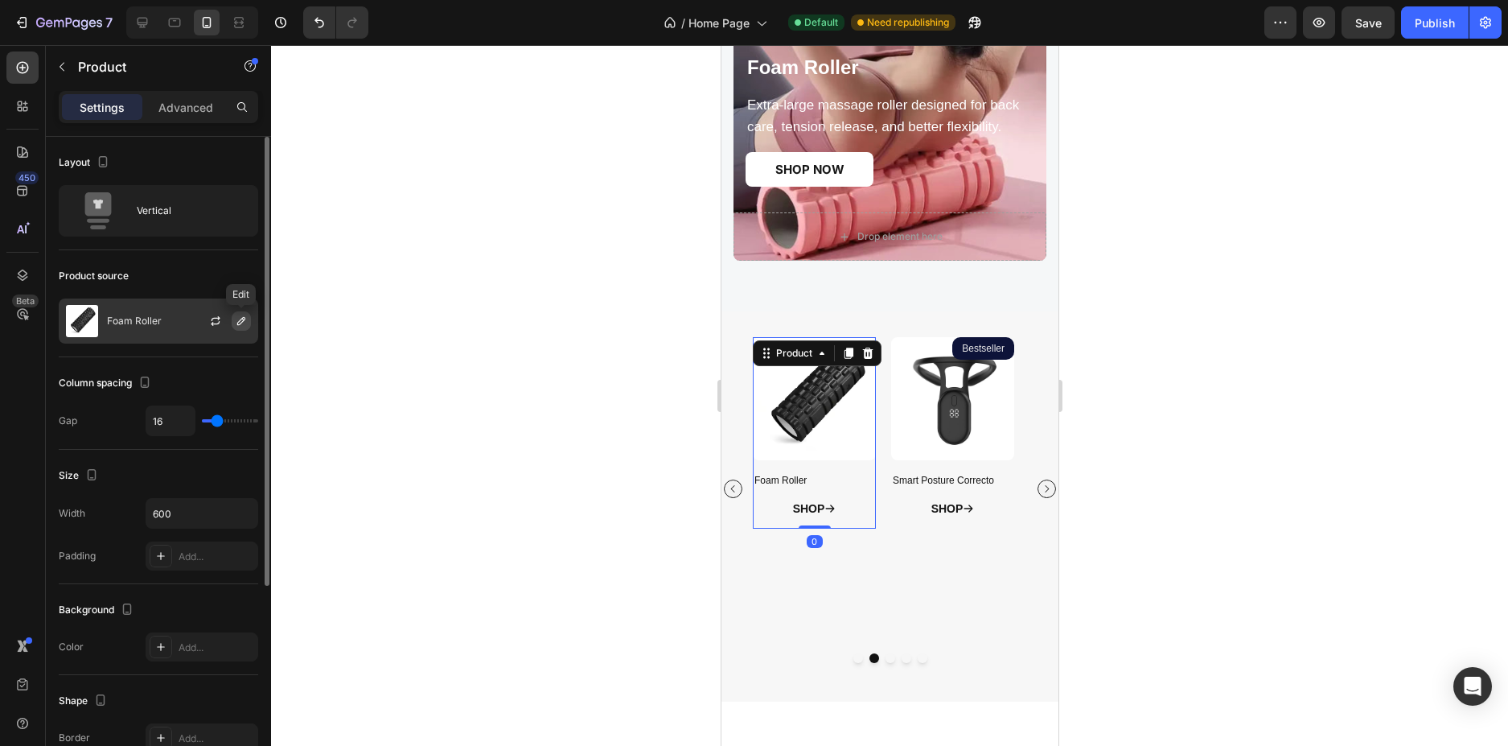
click at [240, 318] on icon "button" at bounding box center [241, 320] width 13 height 13
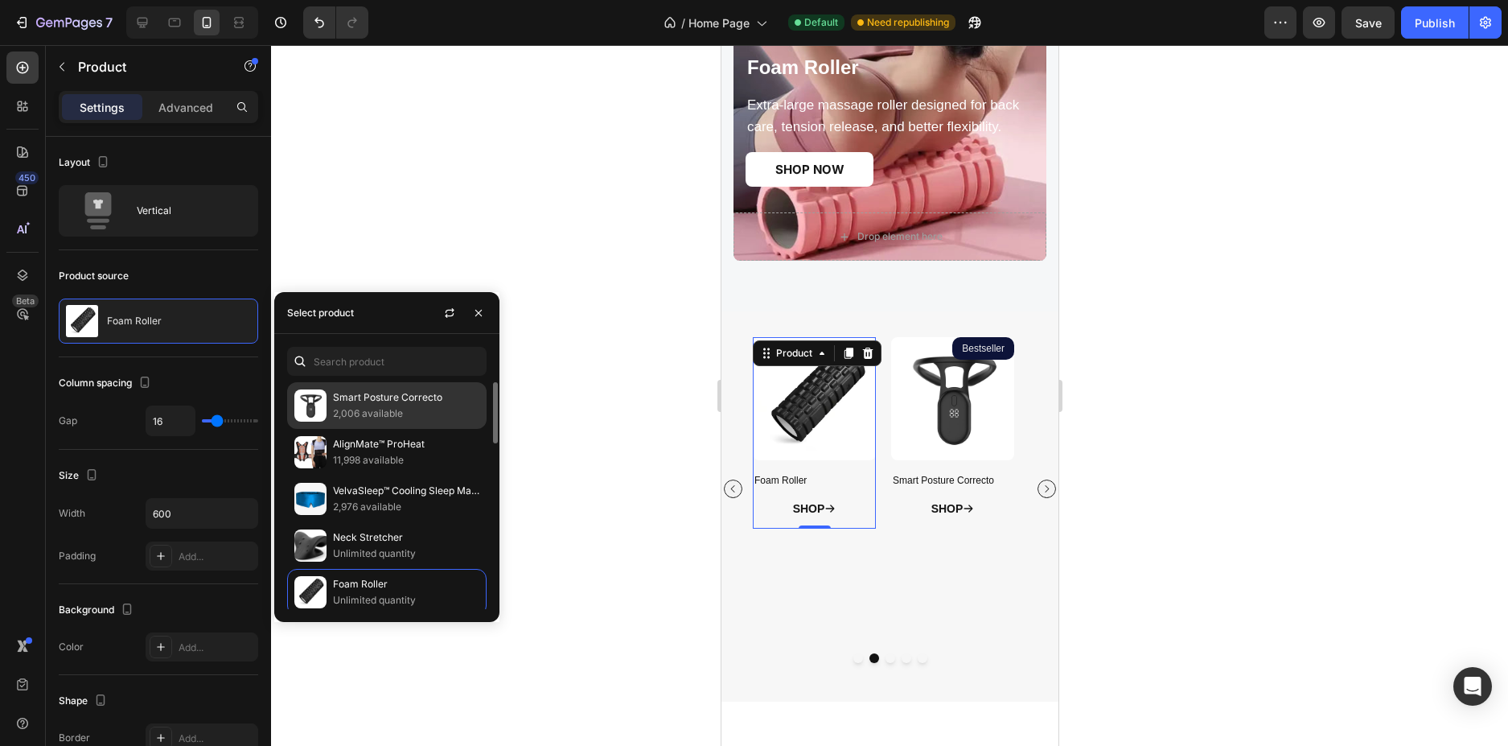
click at [393, 415] on p "2,006 available" at bounding box center [406, 413] width 146 height 16
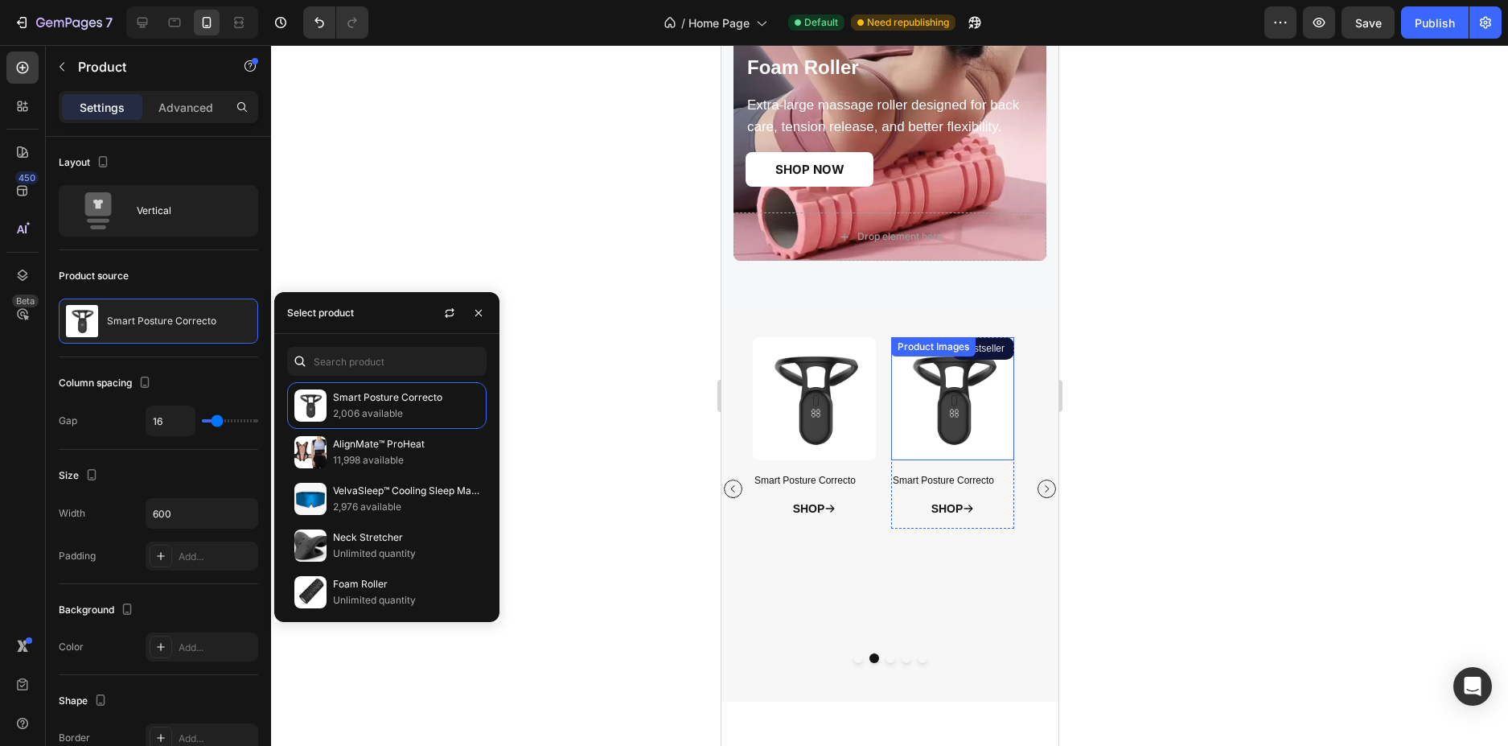
click at [972, 441] on img at bounding box center [951, 398] width 123 height 123
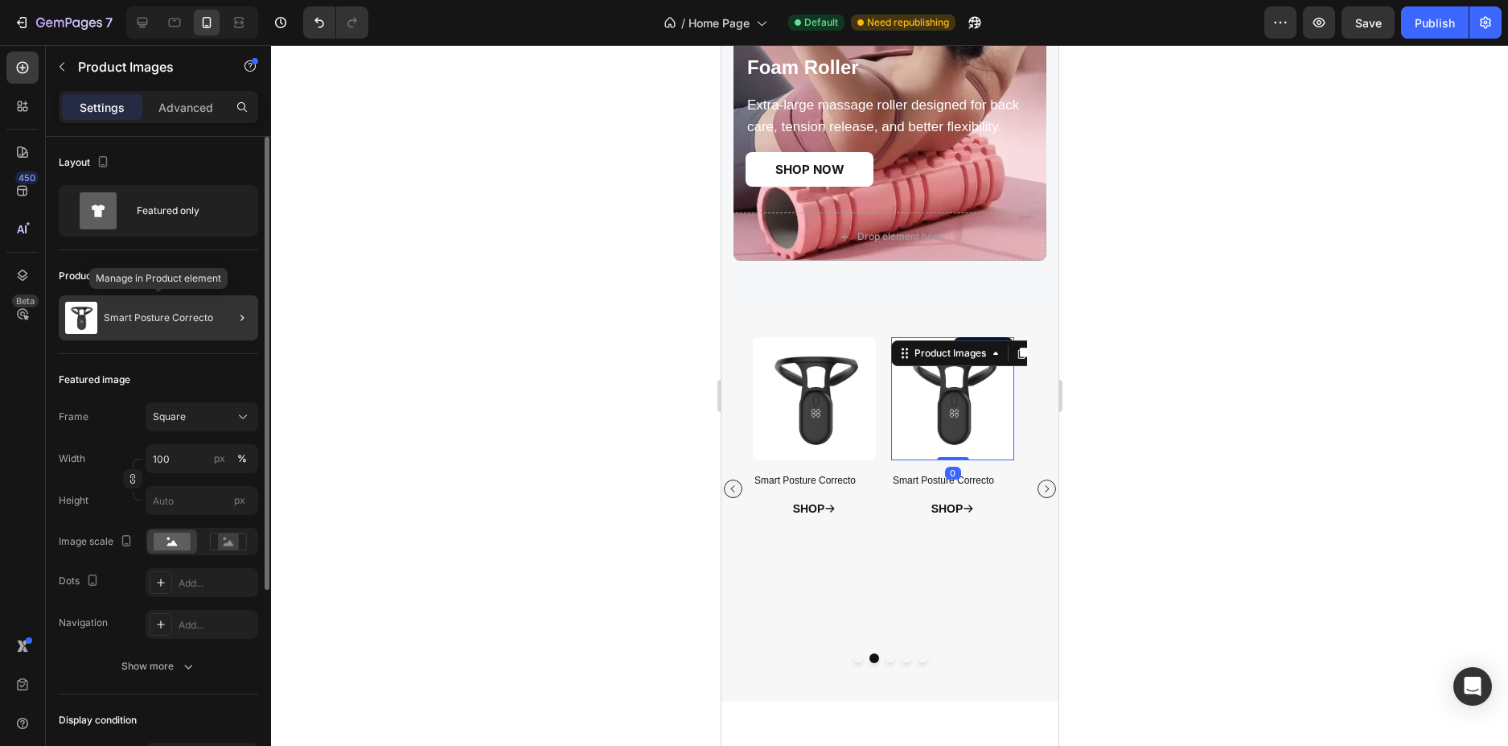
click at [203, 314] on p "Smart Posture Correcto" at bounding box center [158, 317] width 109 height 11
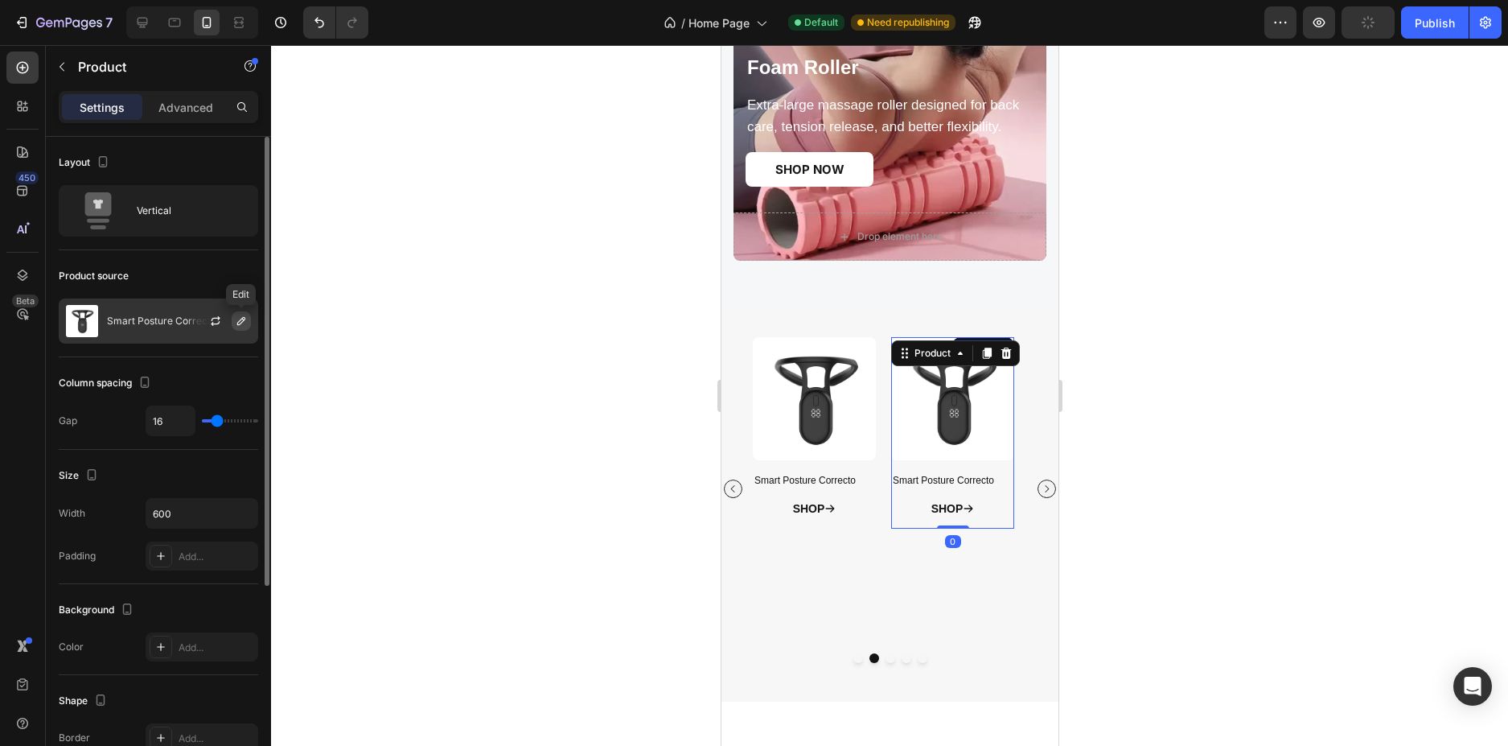
click at [233, 315] on button "button" at bounding box center [241, 320] width 19 height 19
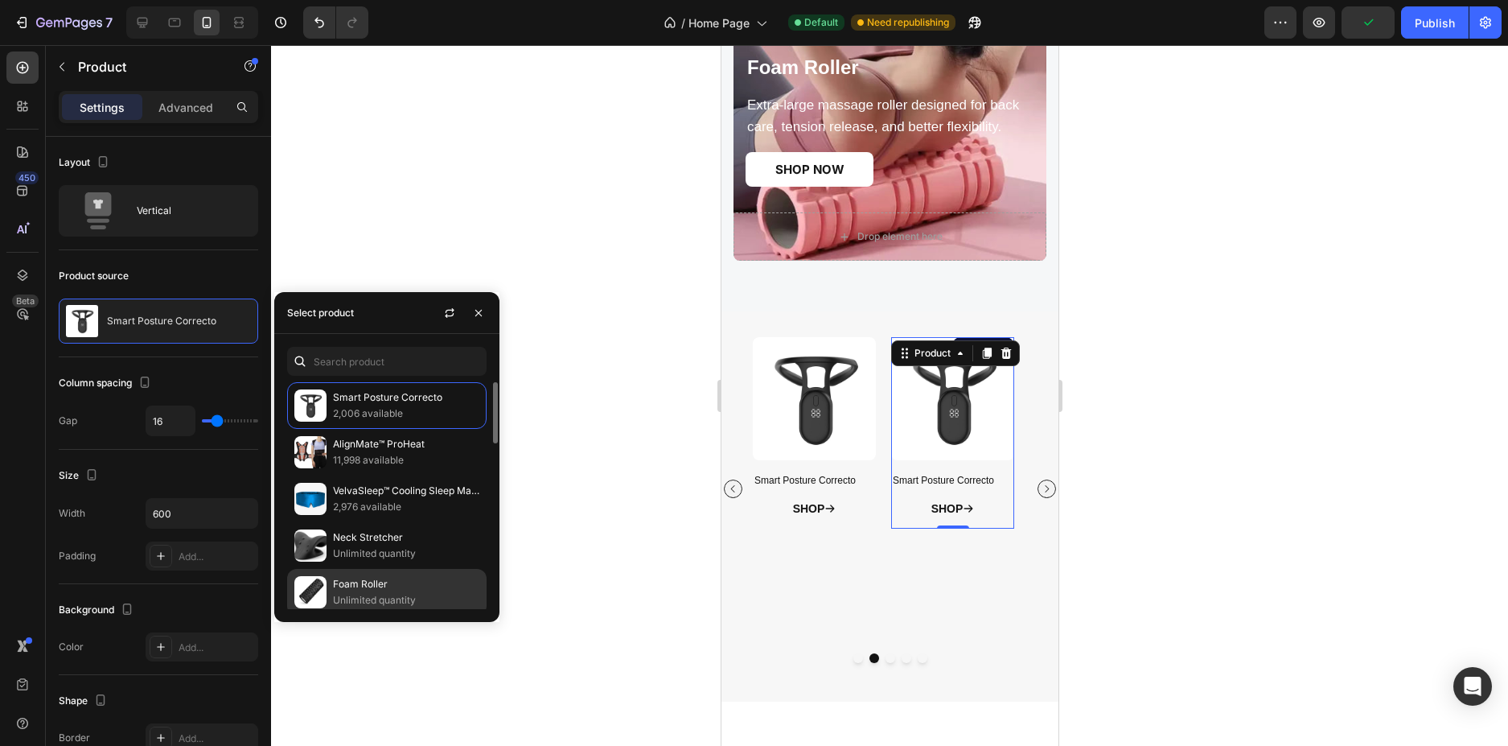
click at [370, 583] on p "Foam Roller" at bounding box center [406, 584] width 146 height 16
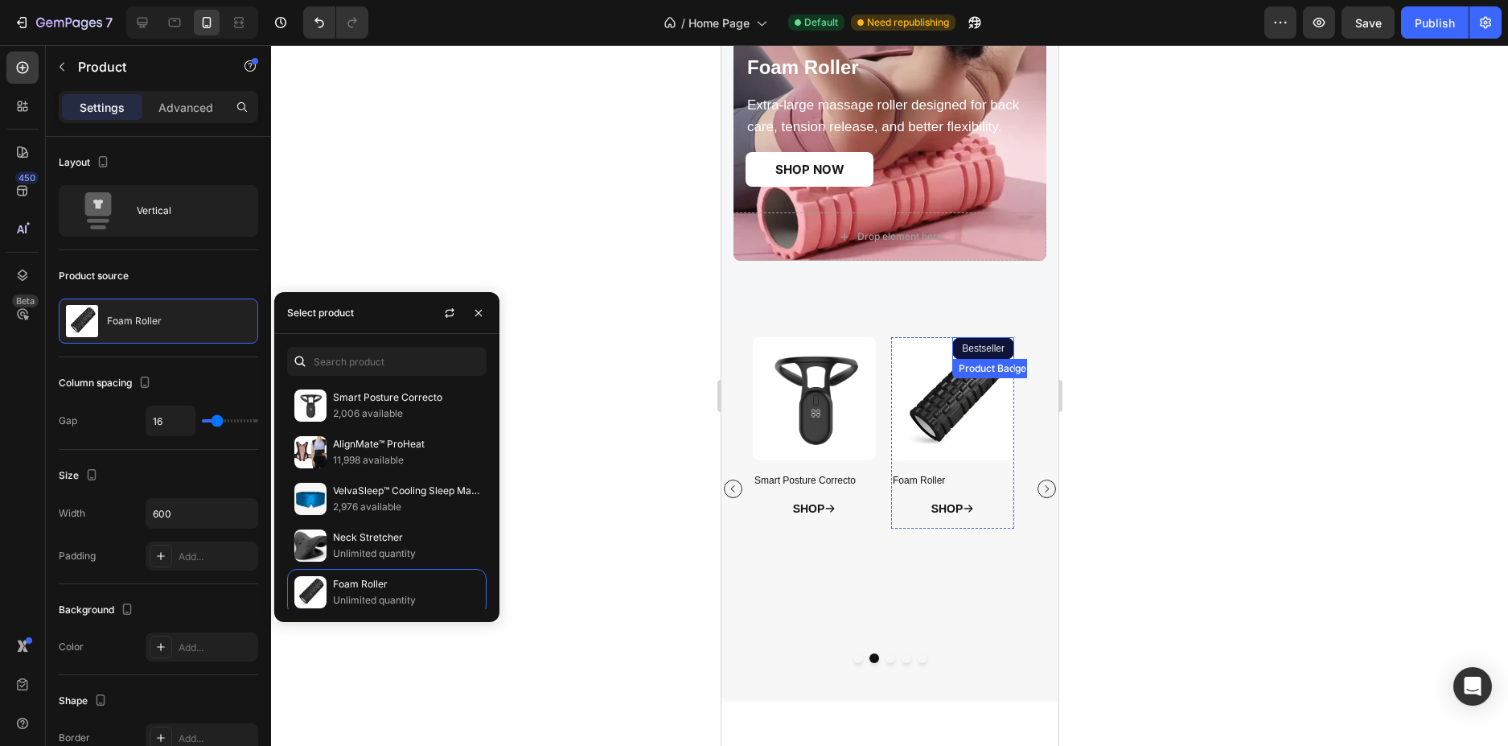
click at [992, 346] on pre "Bestseller" at bounding box center [983, 348] width 62 height 23
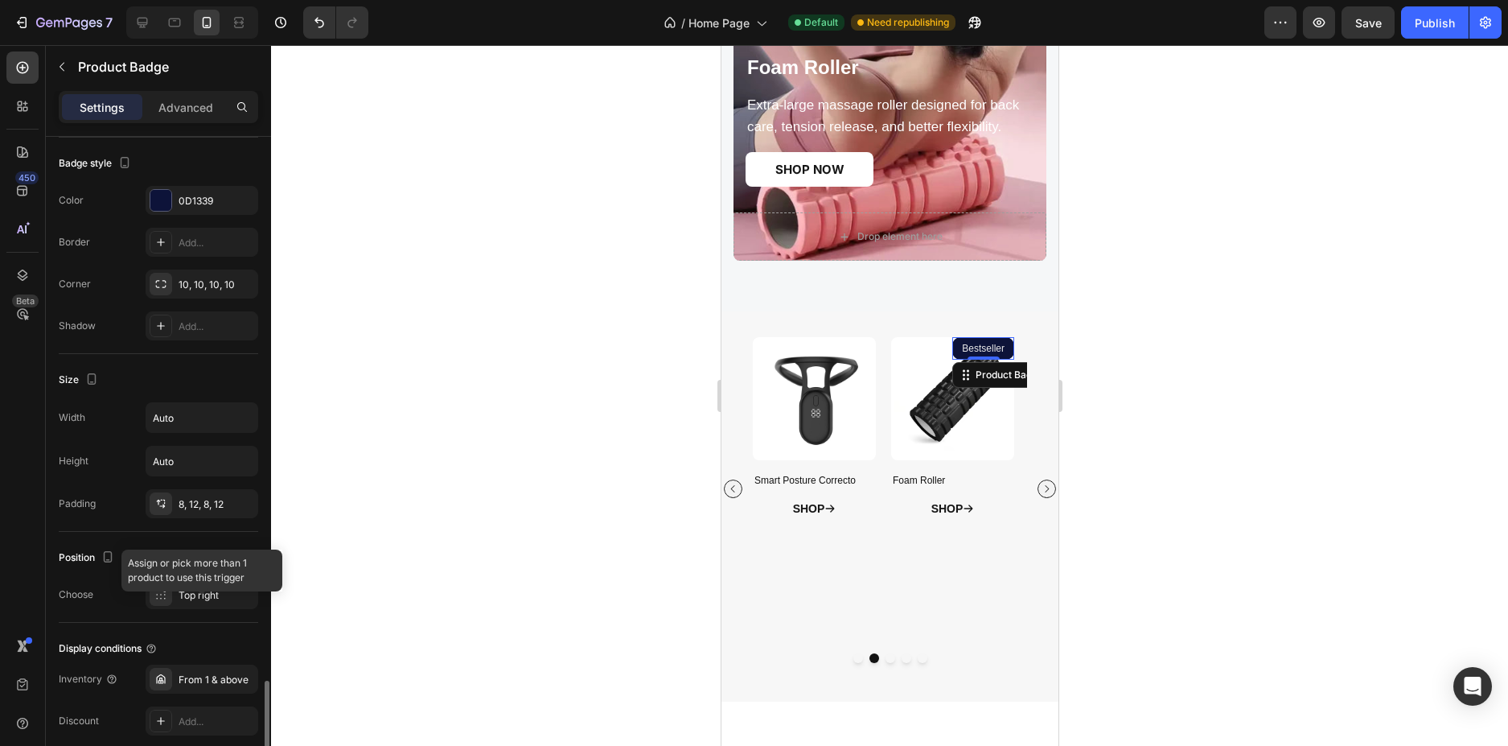
scroll to position [755, 0]
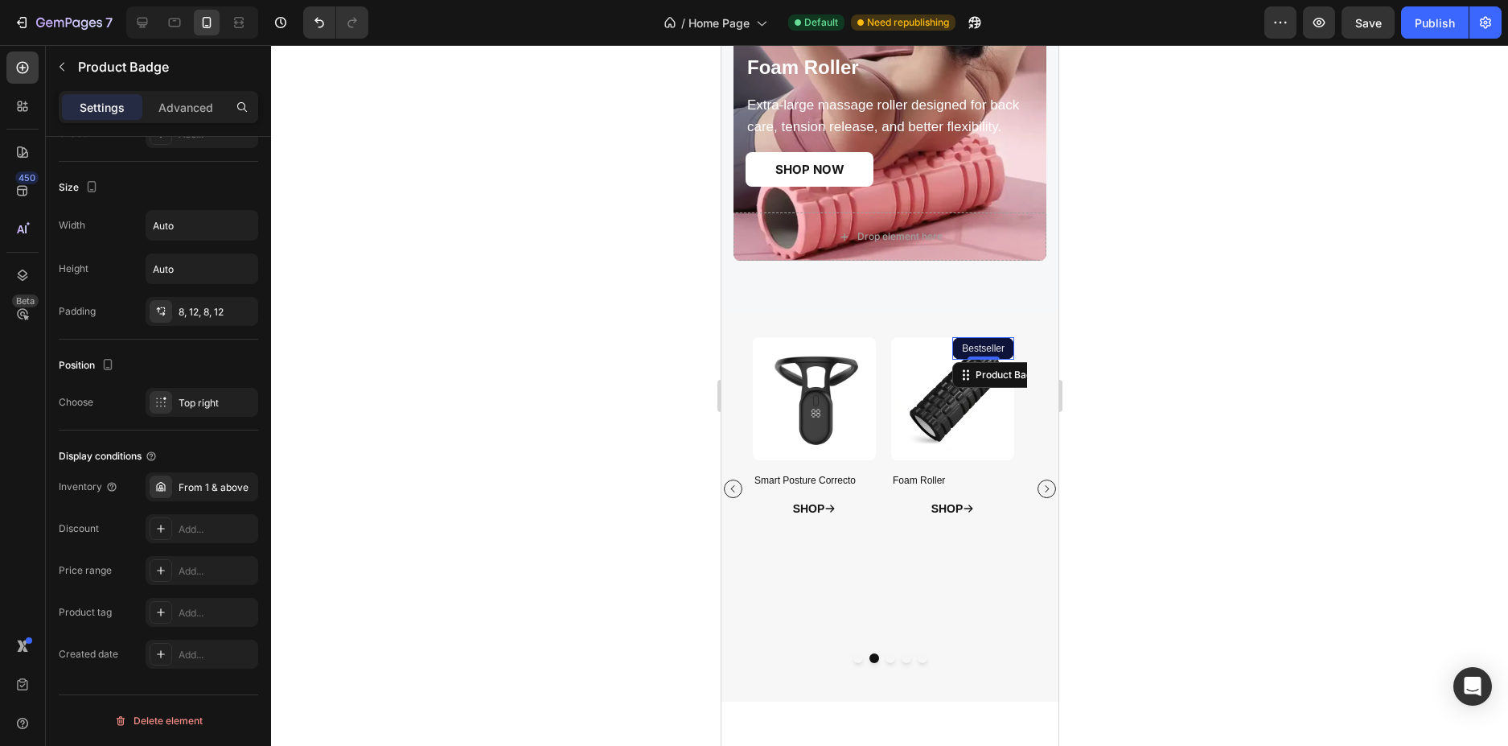
click at [1136, 424] on div at bounding box center [889, 395] width 1237 height 701
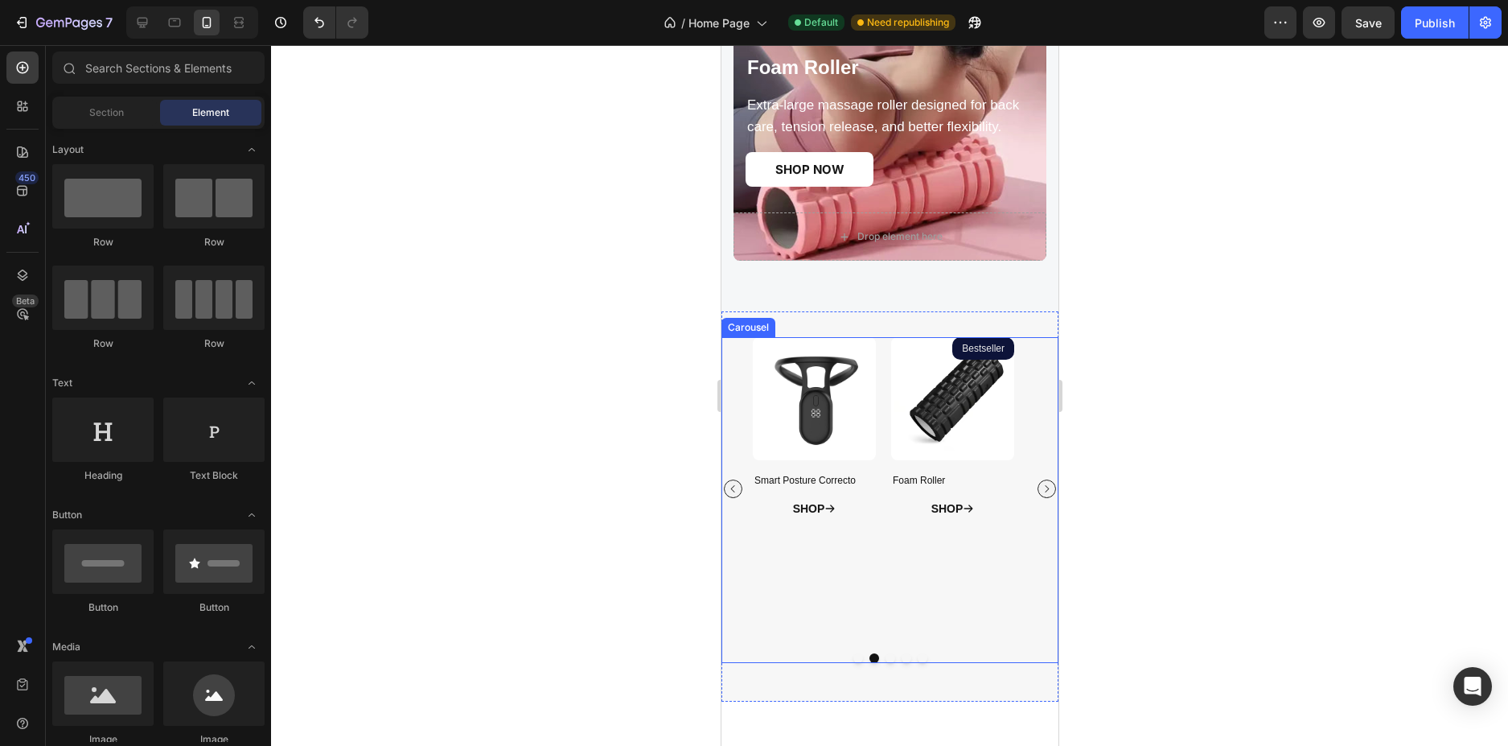
click at [1041, 488] on icon "Carousel Next Arrow" at bounding box center [1046, 488] width 10 height 10
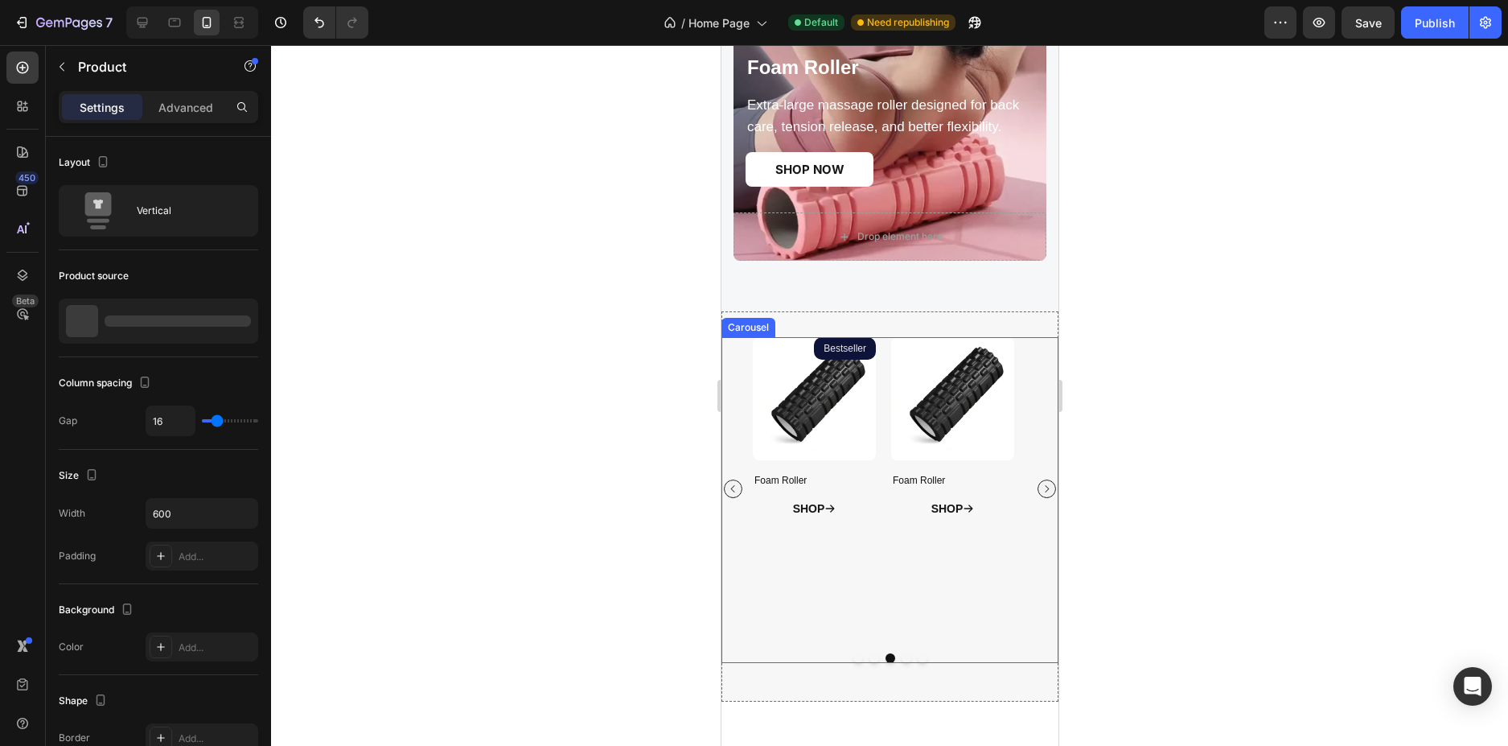
click at [950, 614] on div "Product Images Foam Roller Product Title SHOP Button Product" at bounding box center [951, 488] width 123 height 303
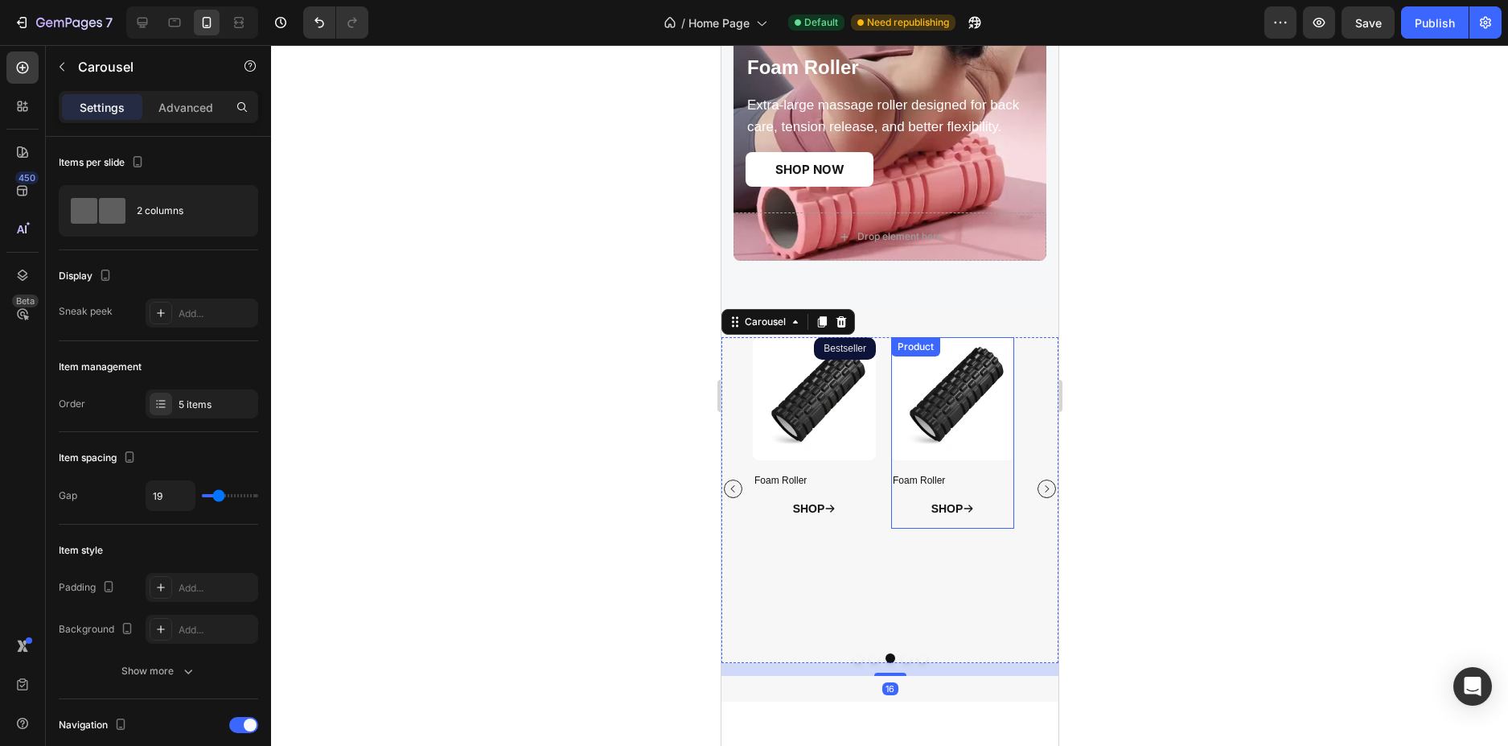
click at [960, 433] on img at bounding box center [951, 398] width 123 height 123
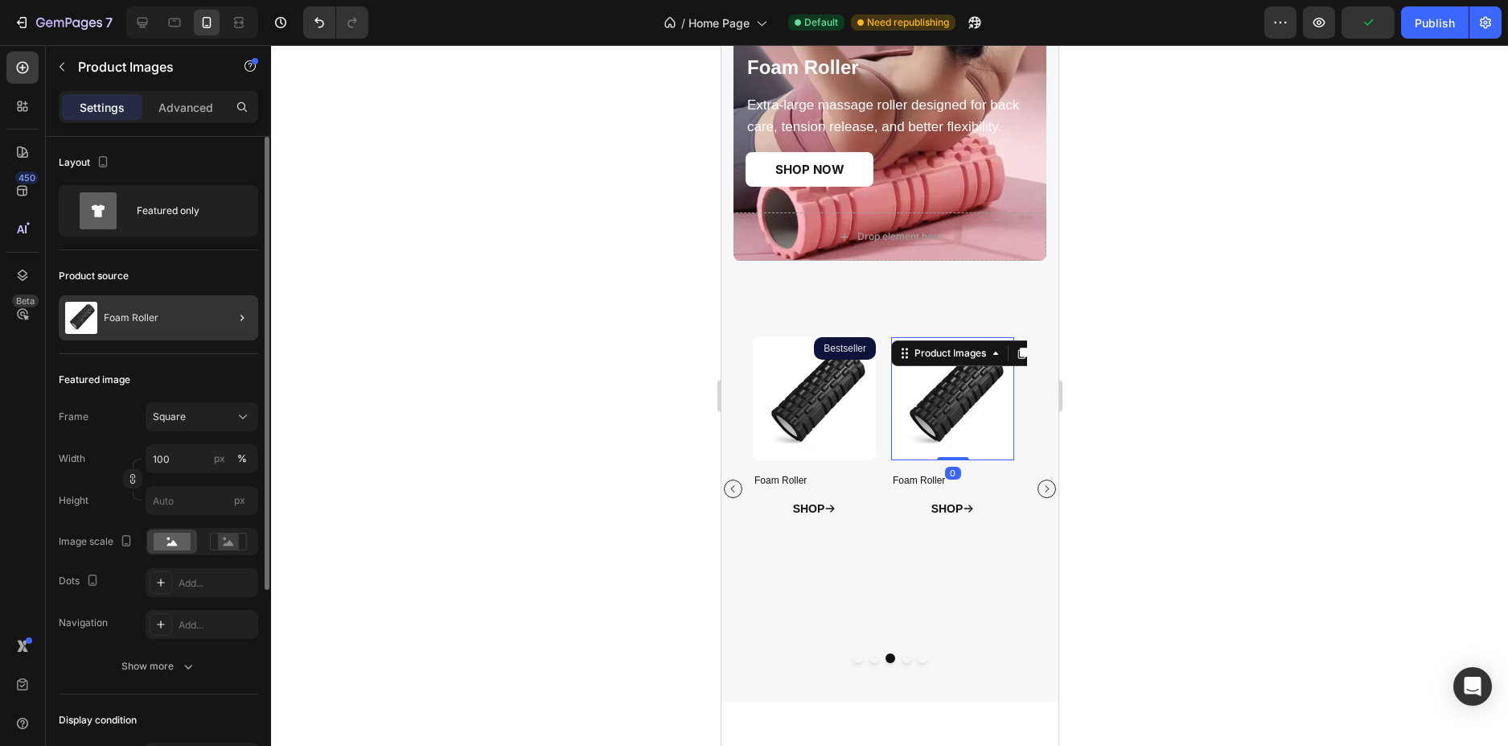
click at [226, 312] on div at bounding box center [235, 317] width 45 height 45
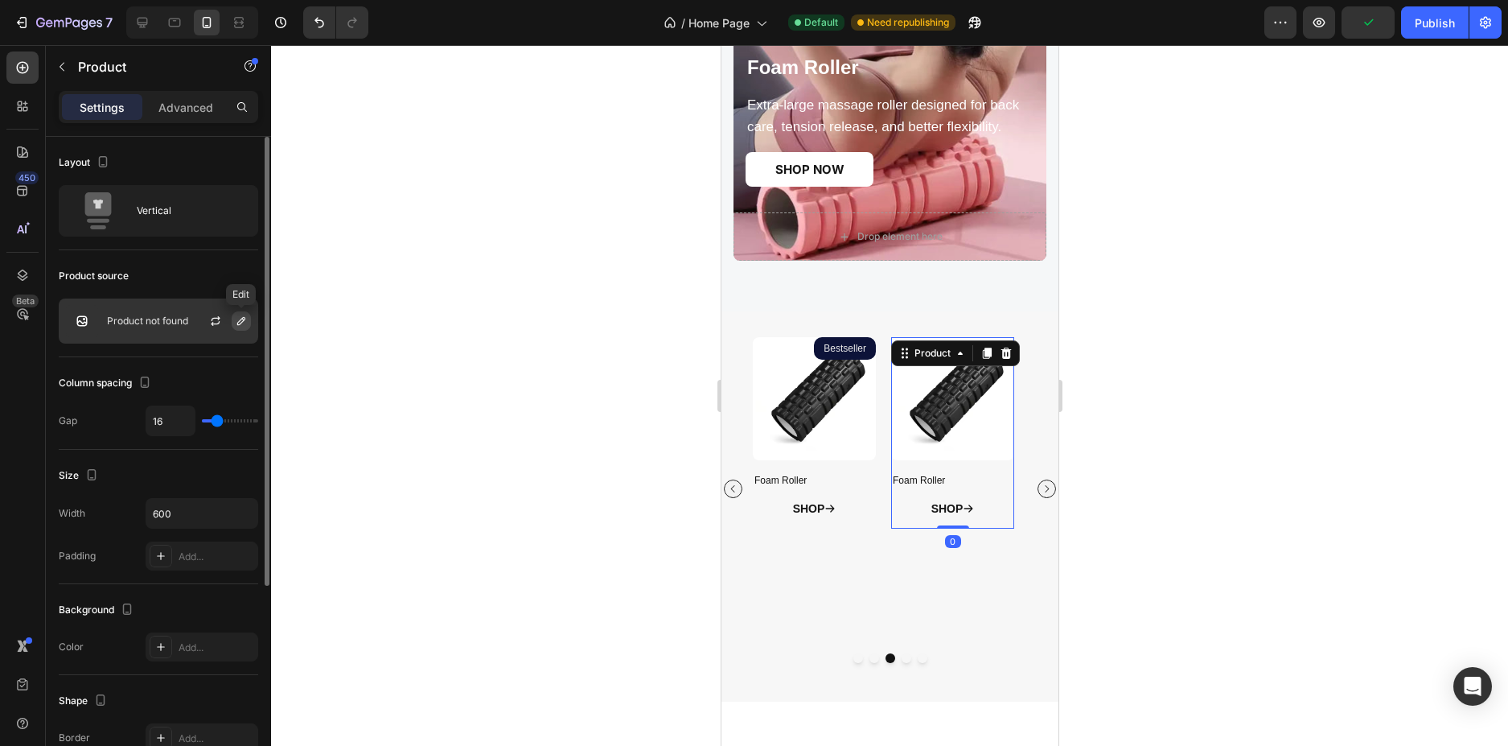
click at [246, 319] on icon "button" at bounding box center [241, 320] width 13 height 13
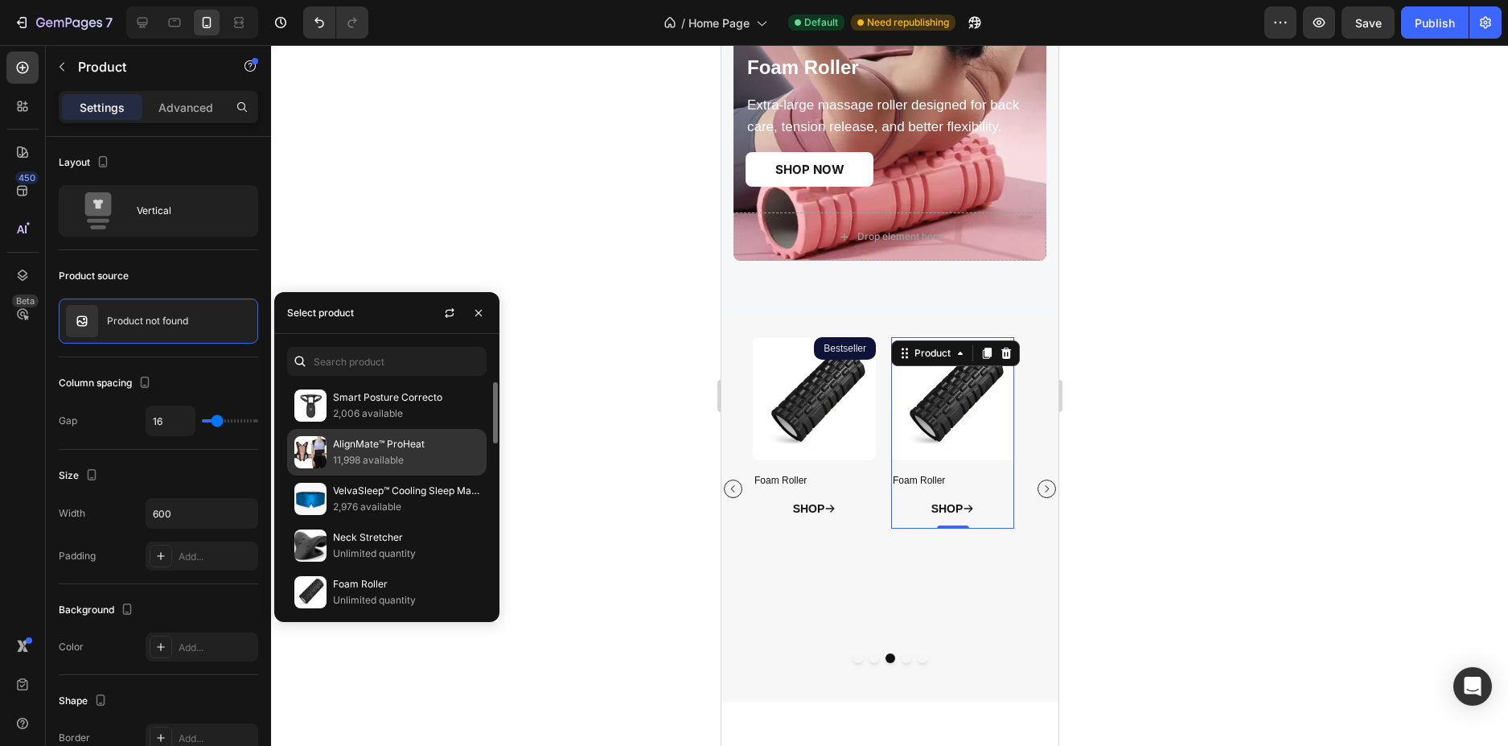
click at [413, 464] on p "11,998 available" at bounding box center [406, 460] width 146 height 16
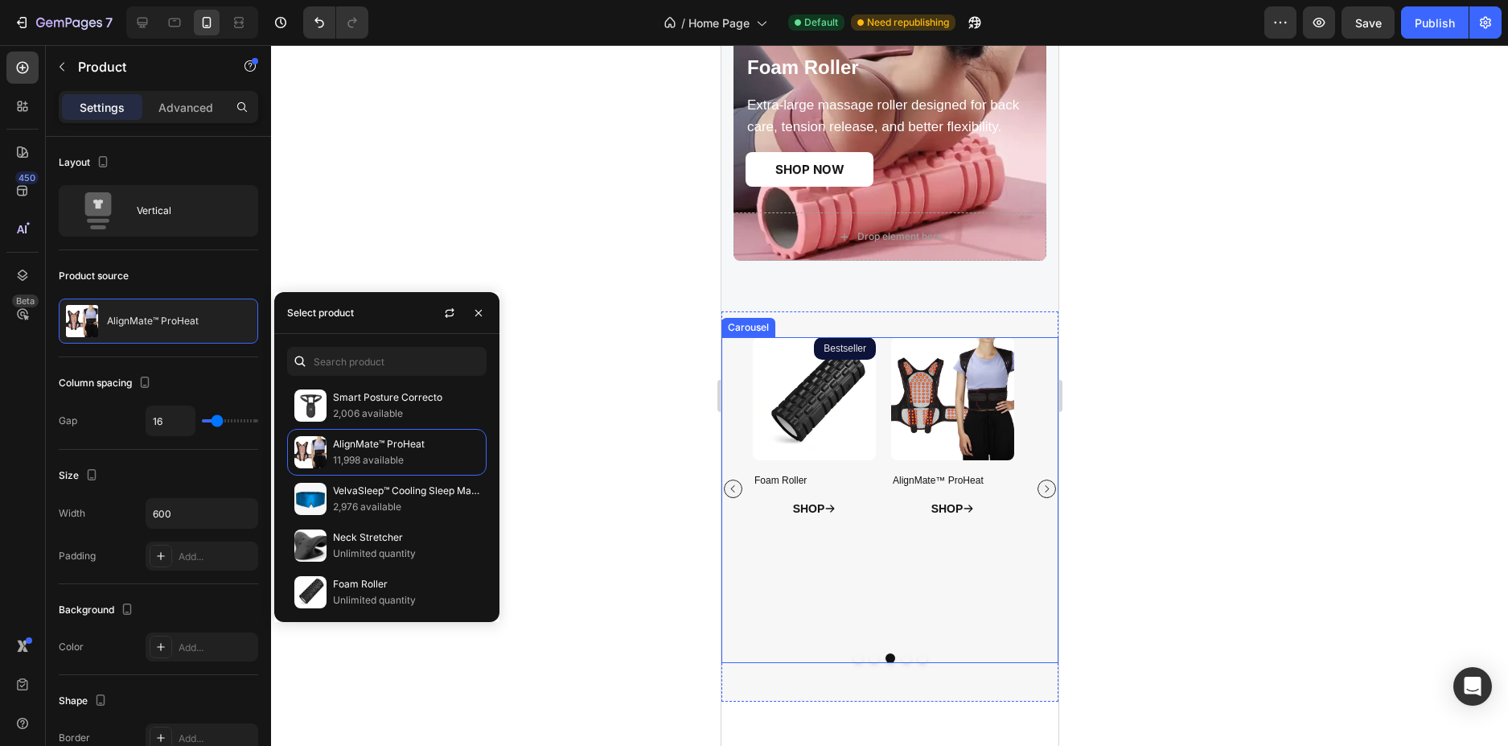
click at [1037, 492] on button "Carousel Next Arrow" at bounding box center [1046, 488] width 18 height 18
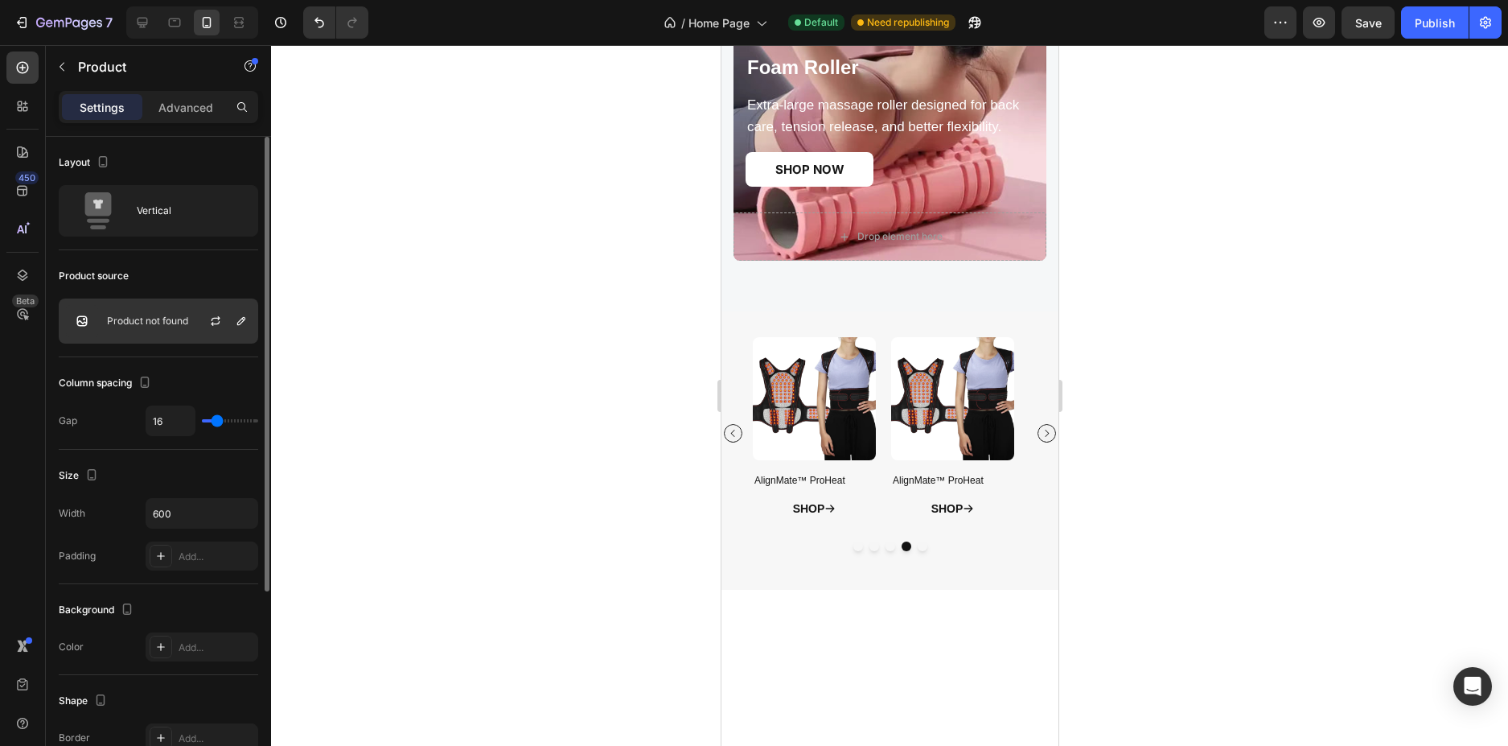
click at [168, 319] on p "Product not found" at bounding box center [147, 320] width 81 height 11
click at [239, 315] on icon "button" at bounding box center [241, 320] width 13 height 13
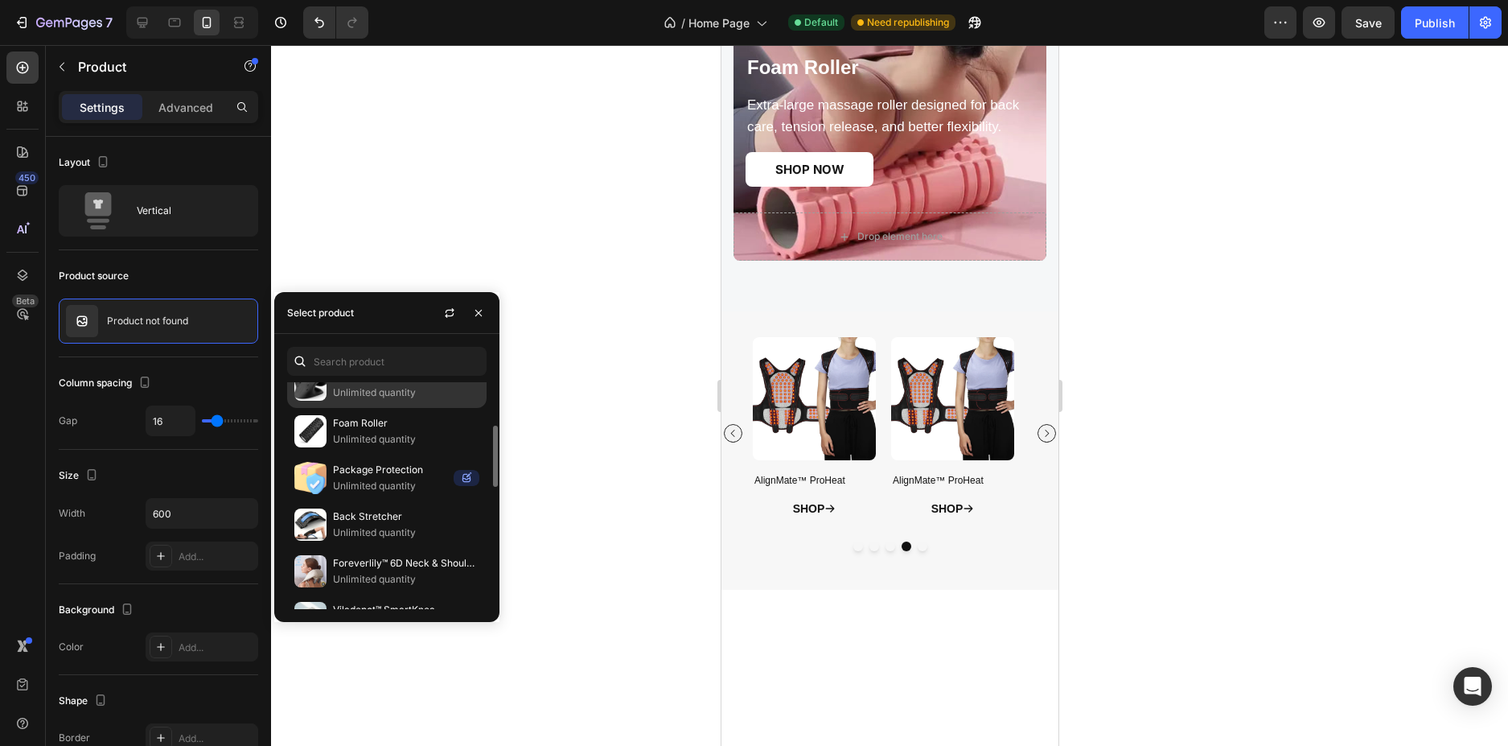
scroll to position [80, 0]
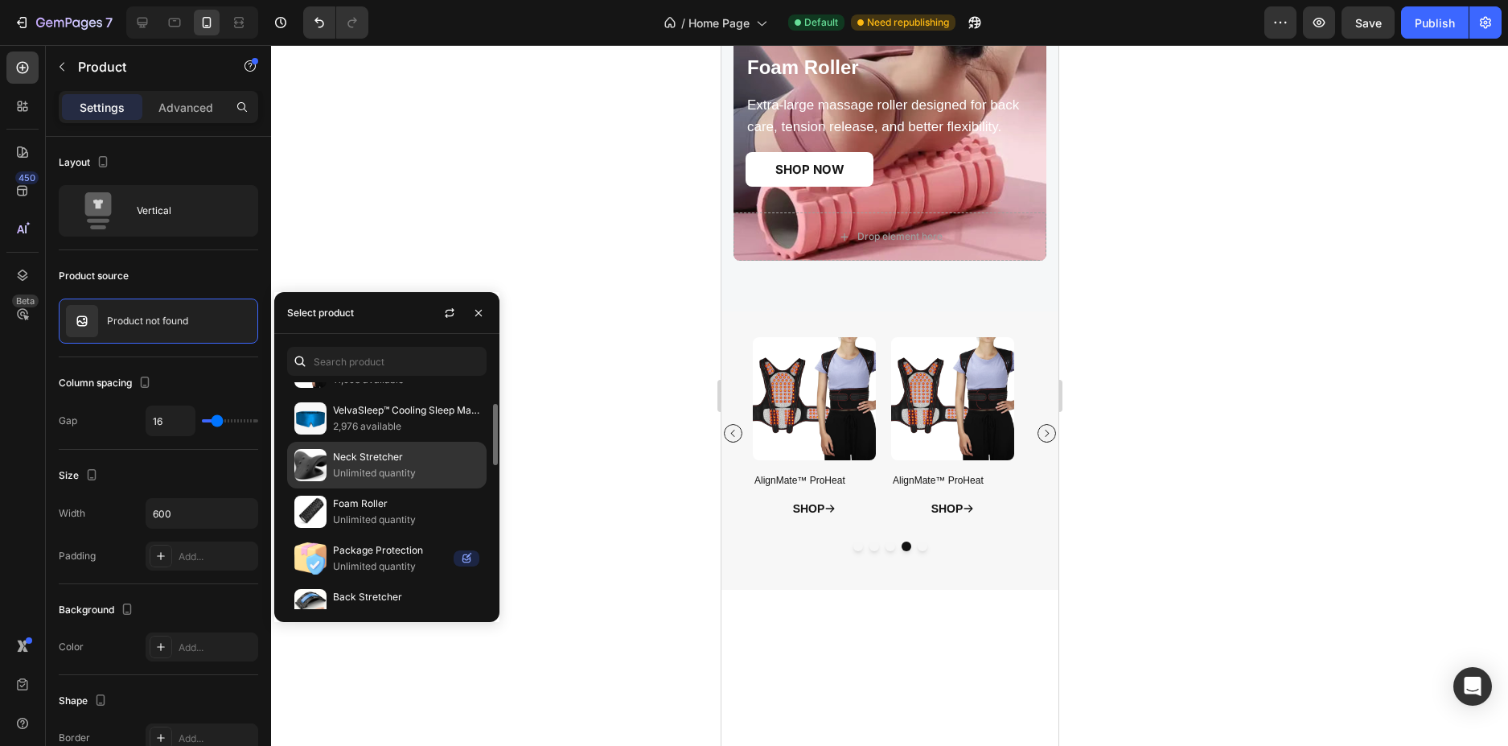
click at [415, 473] on p "Unlimited quantity" at bounding box center [406, 473] width 146 height 16
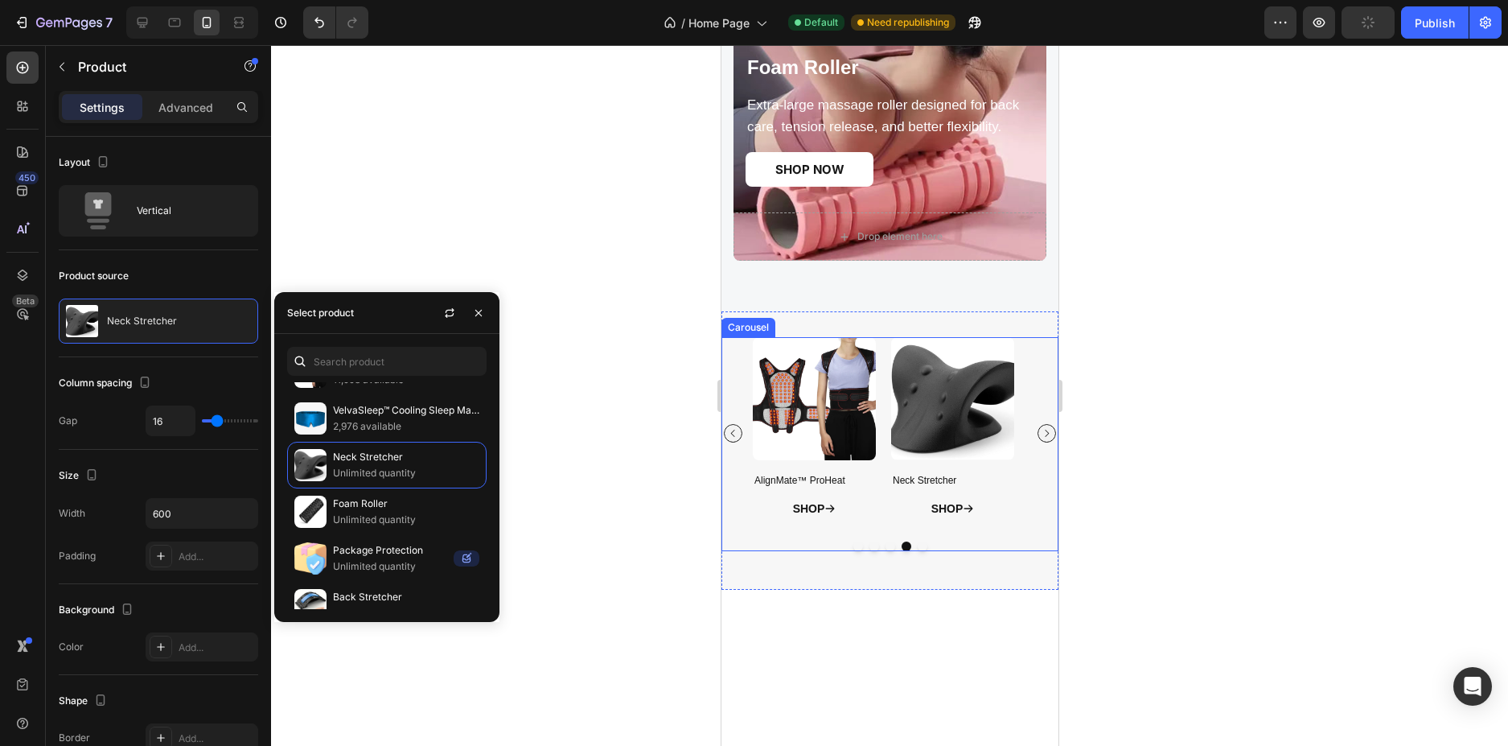
click at [1041, 431] on icon "Carousel Next Arrow" at bounding box center [1046, 433] width 10 height 10
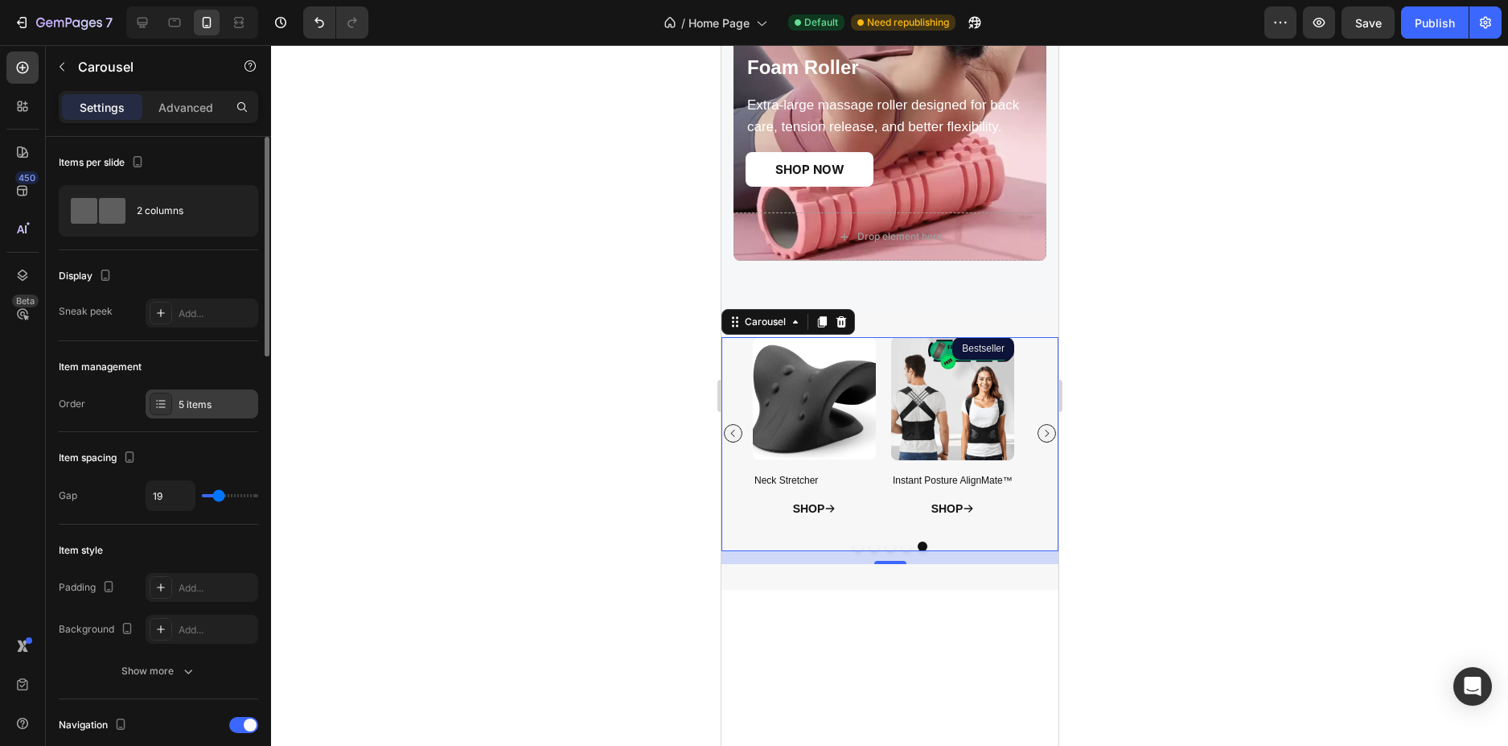
click at [188, 400] on div "5 items" at bounding box center [217, 404] width 76 height 14
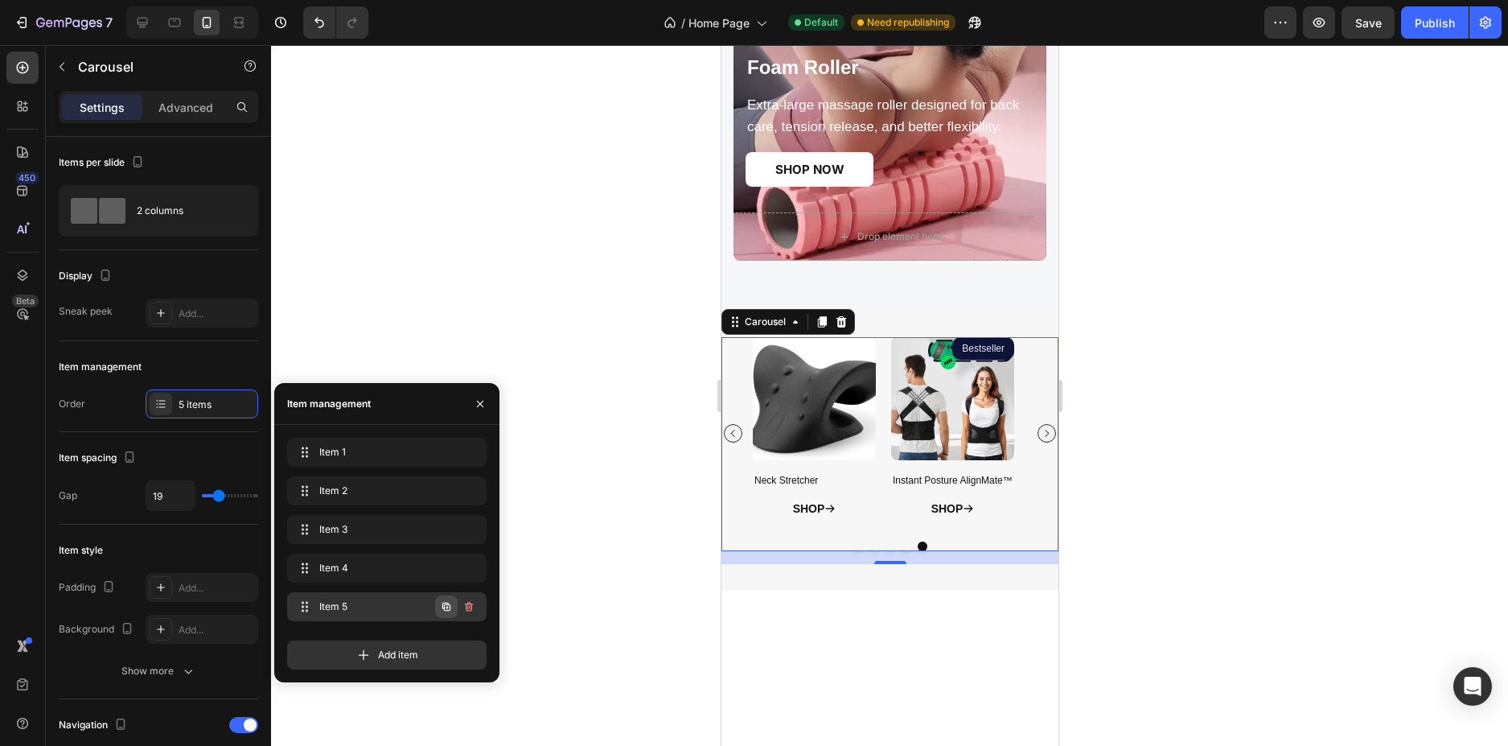
click at [441, 607] on icon "button" at bounding box center [446, 606] width 13 height 13
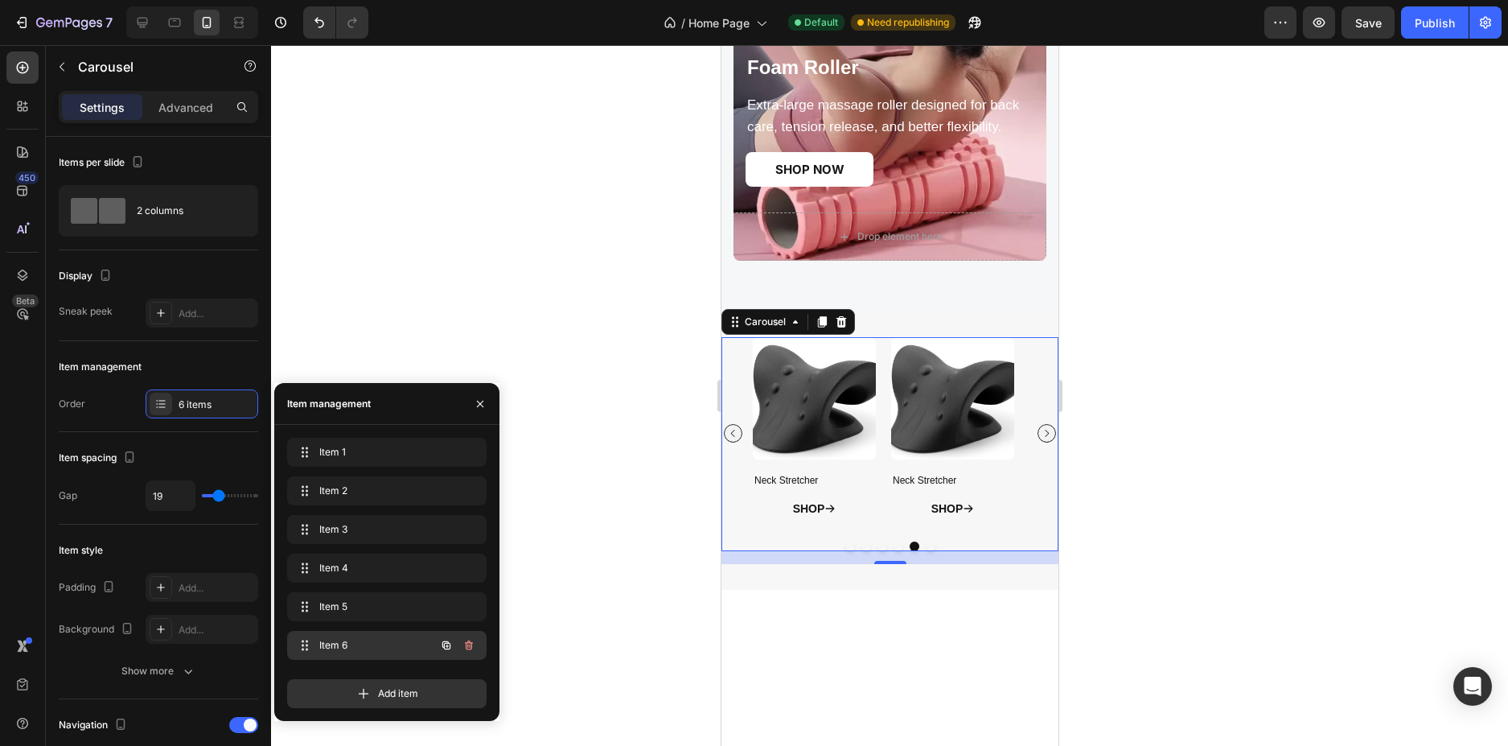
click at [446, 640] on icon "button" at bounding box center [446, 645] width 13 height 13
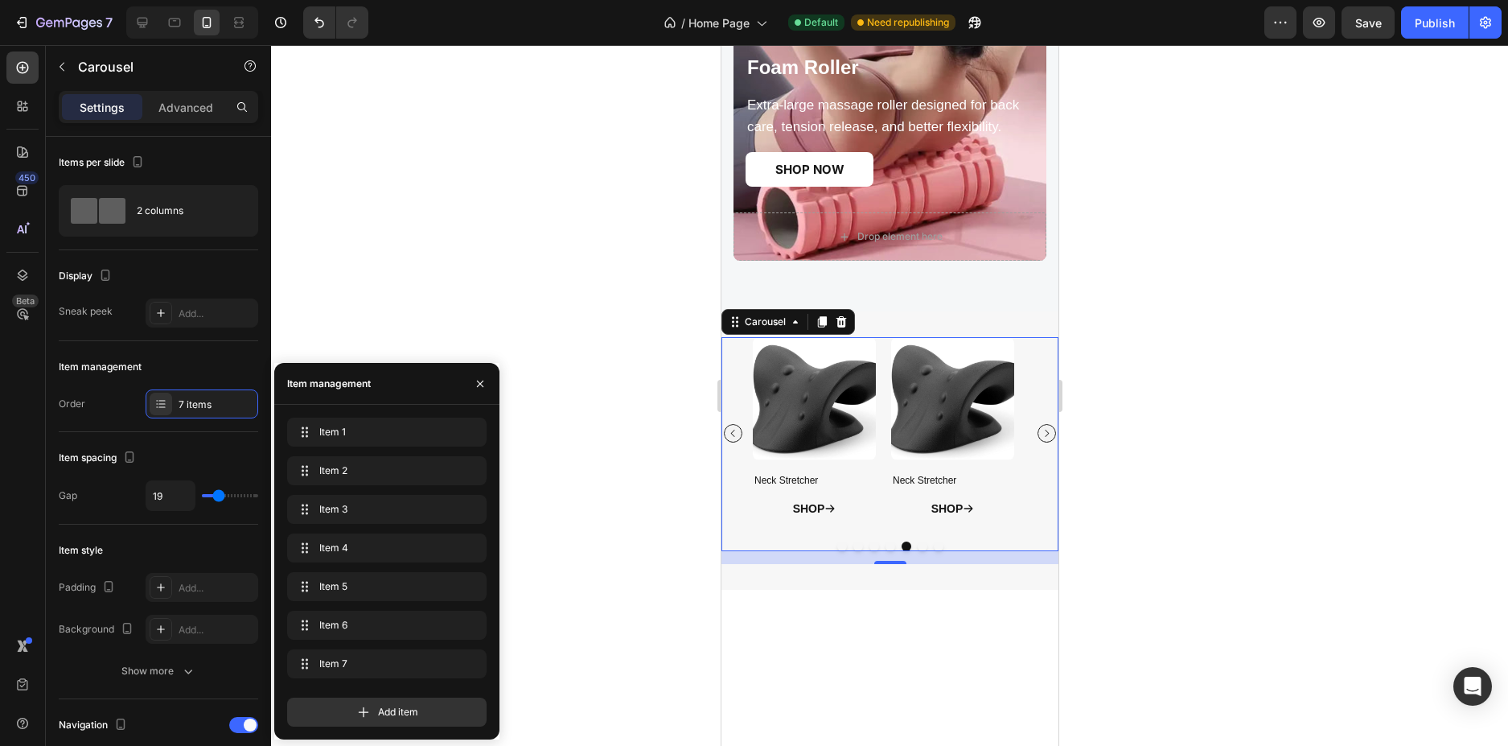
click at [937, 409] on img at bounding box center [951, 398] width 123 height 123
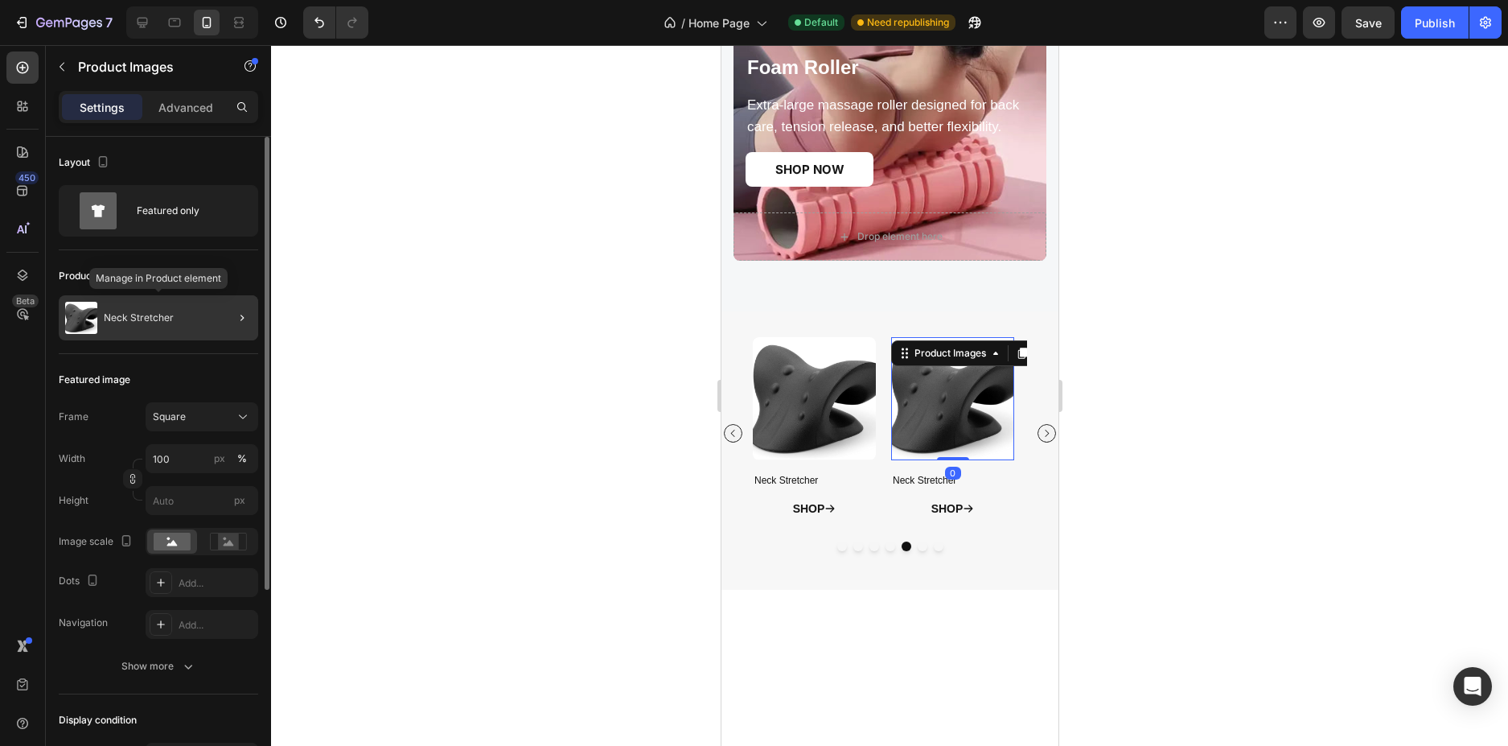
click at [175, 319] on div "Neck Stretcher" at bounding box center [158, 317] width 199 height 45
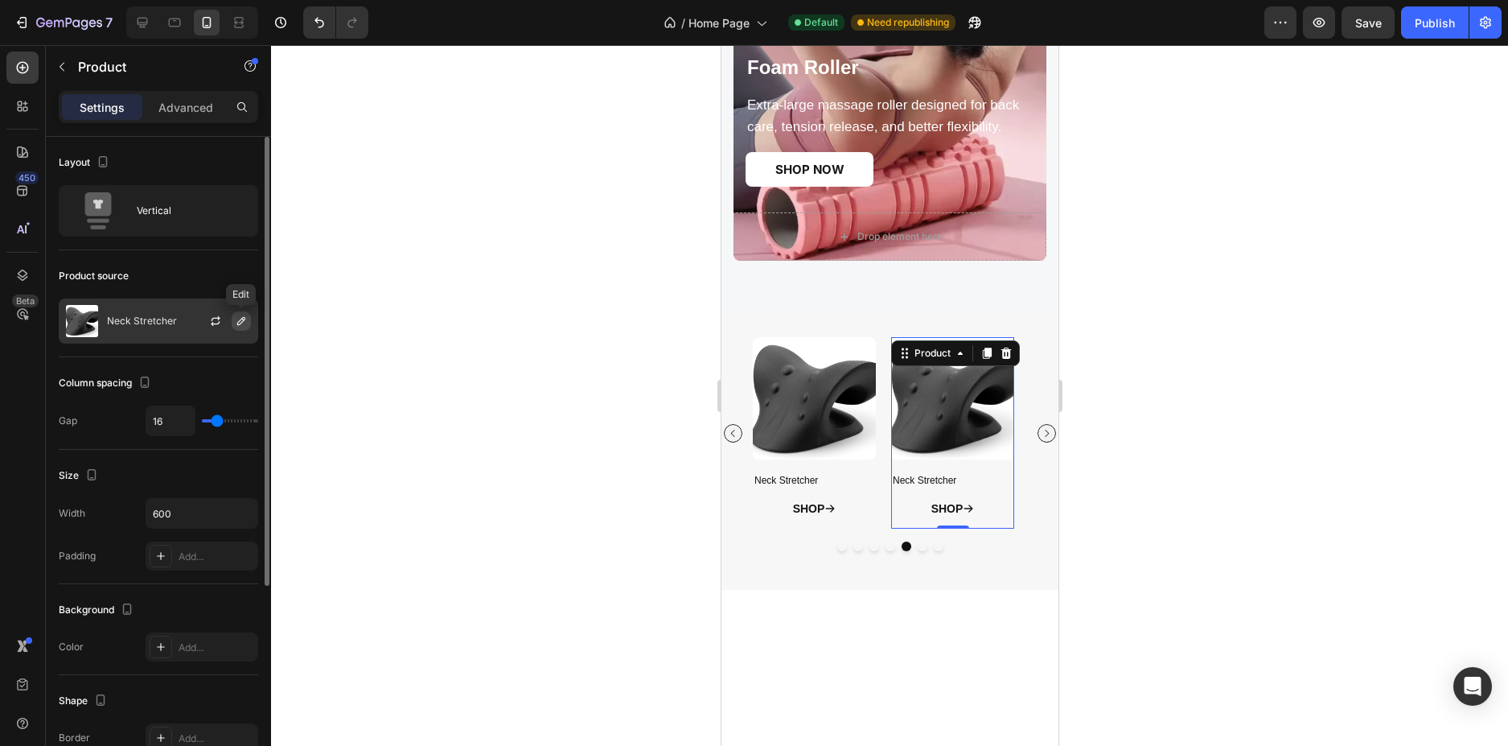
click at [249, 320] on button "button" at bounding box center [241, 320] width 19 height 19
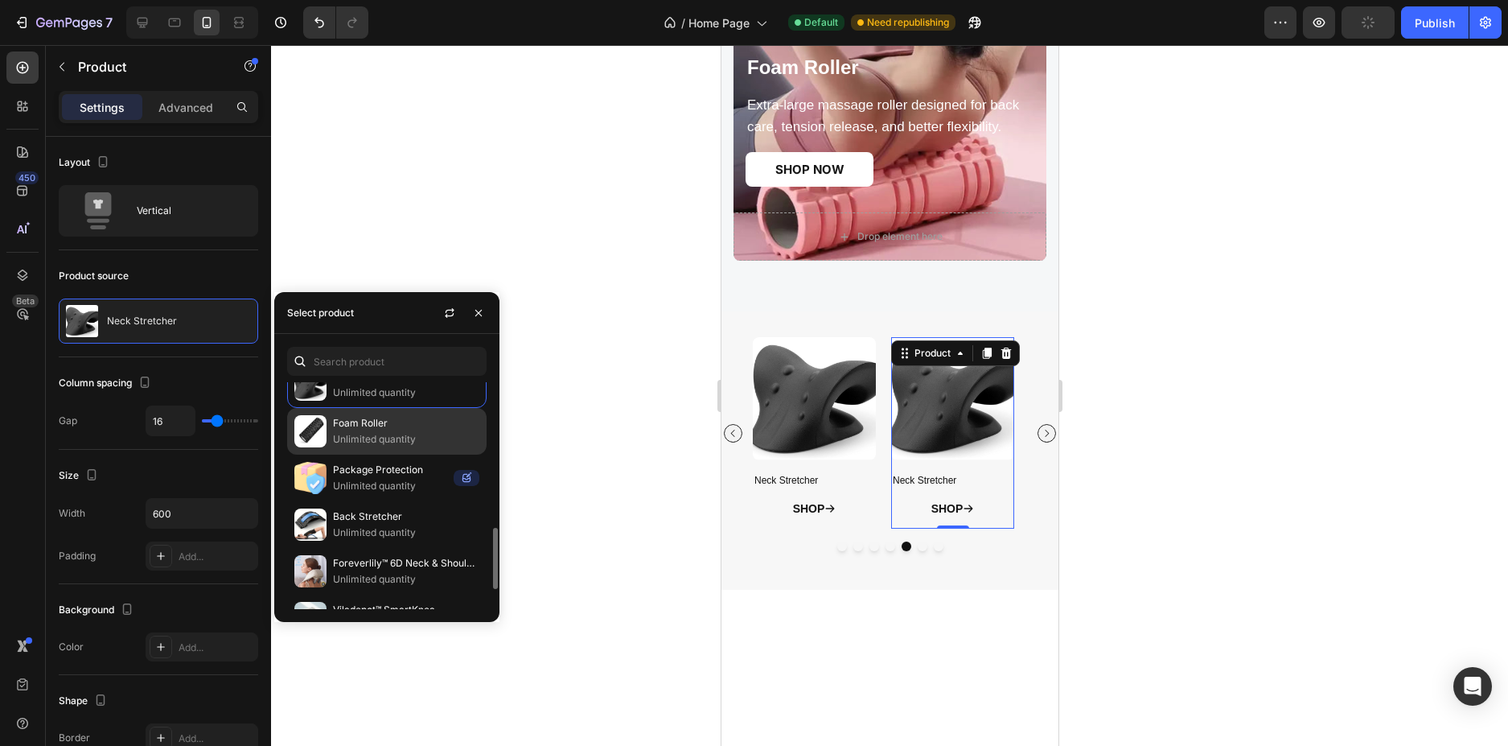
scroll to position [241, 0]
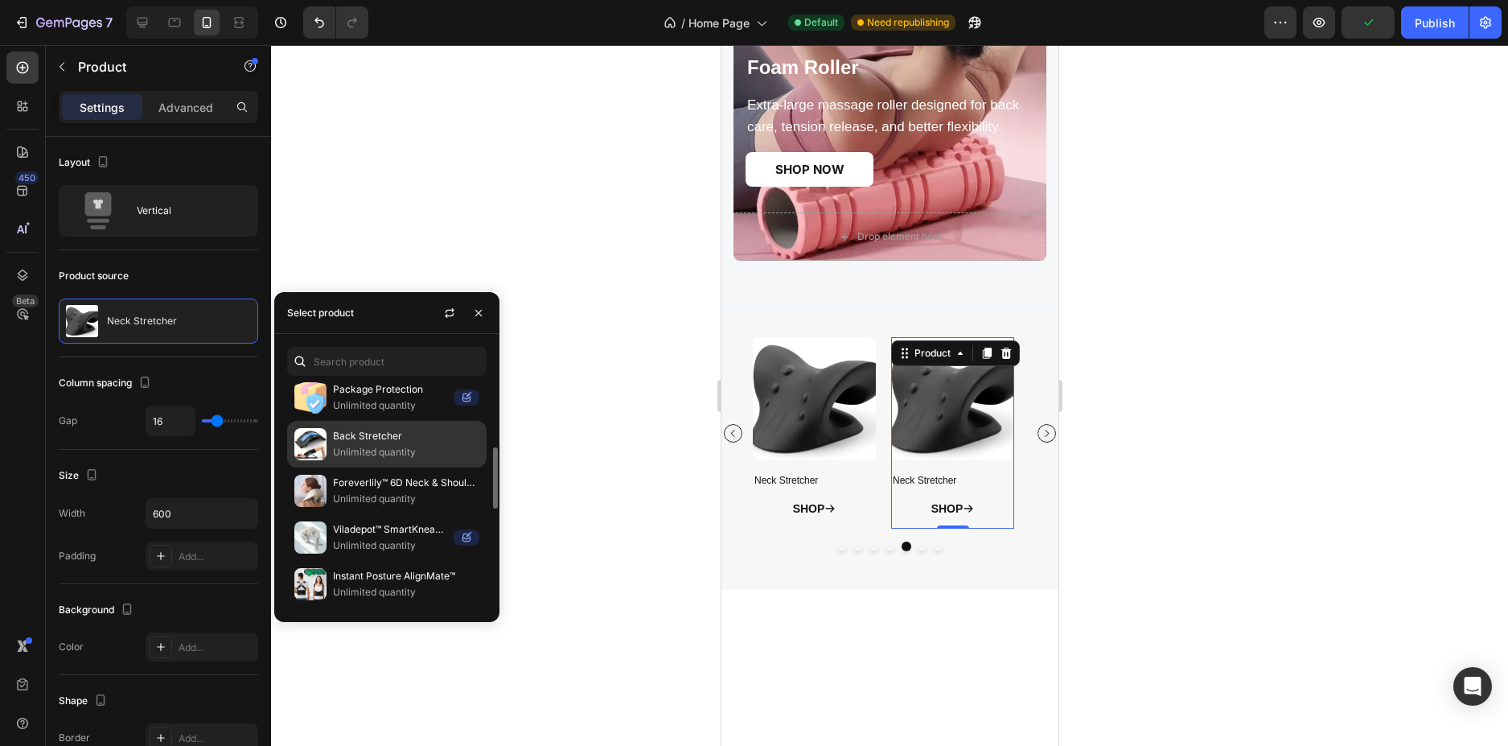
click at [395, 442] on p "Back Stretcher" at bounding box center [406, 436] width 146 height 16
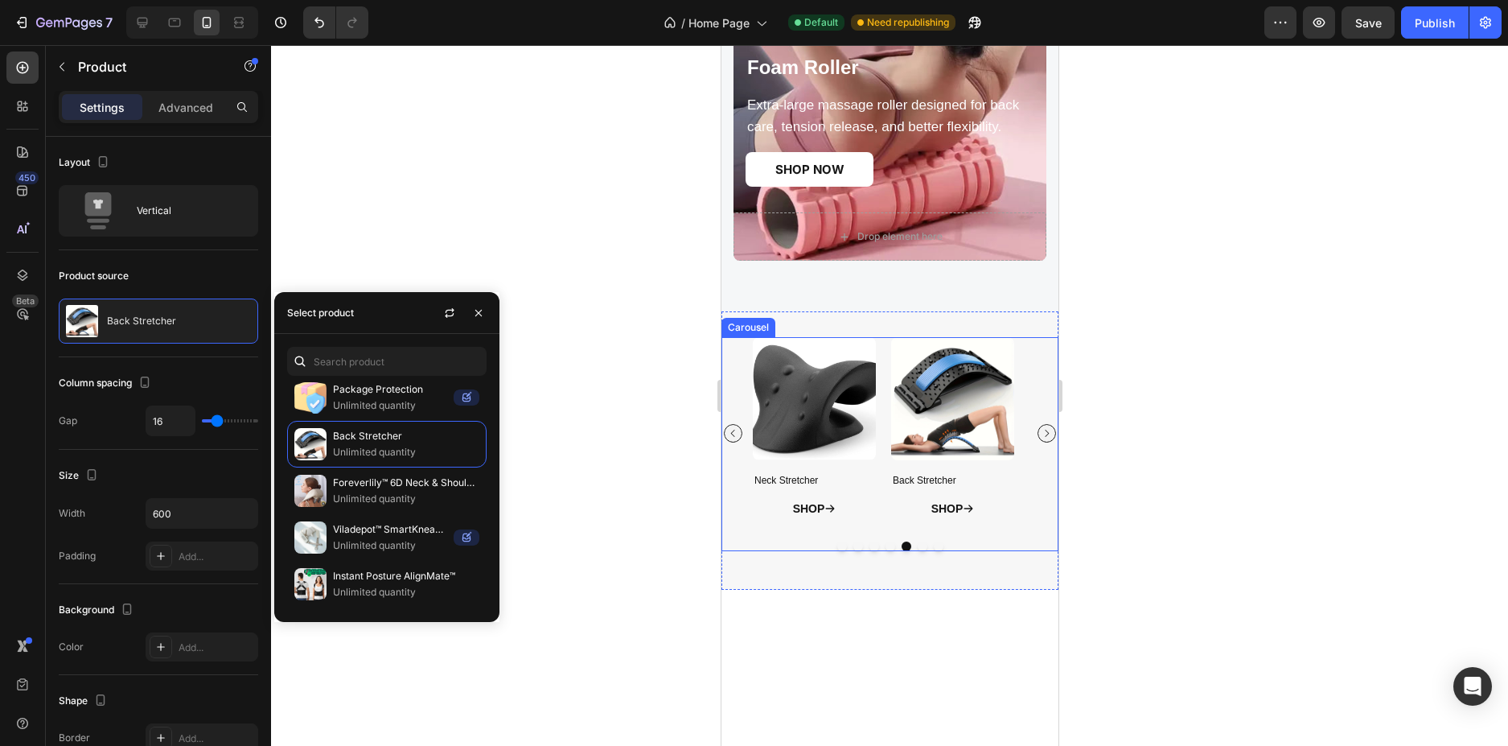
click at [1041, 434] on icon "Carousel Next Arrow" at bounding box center [1046, 433] width 10 height 10
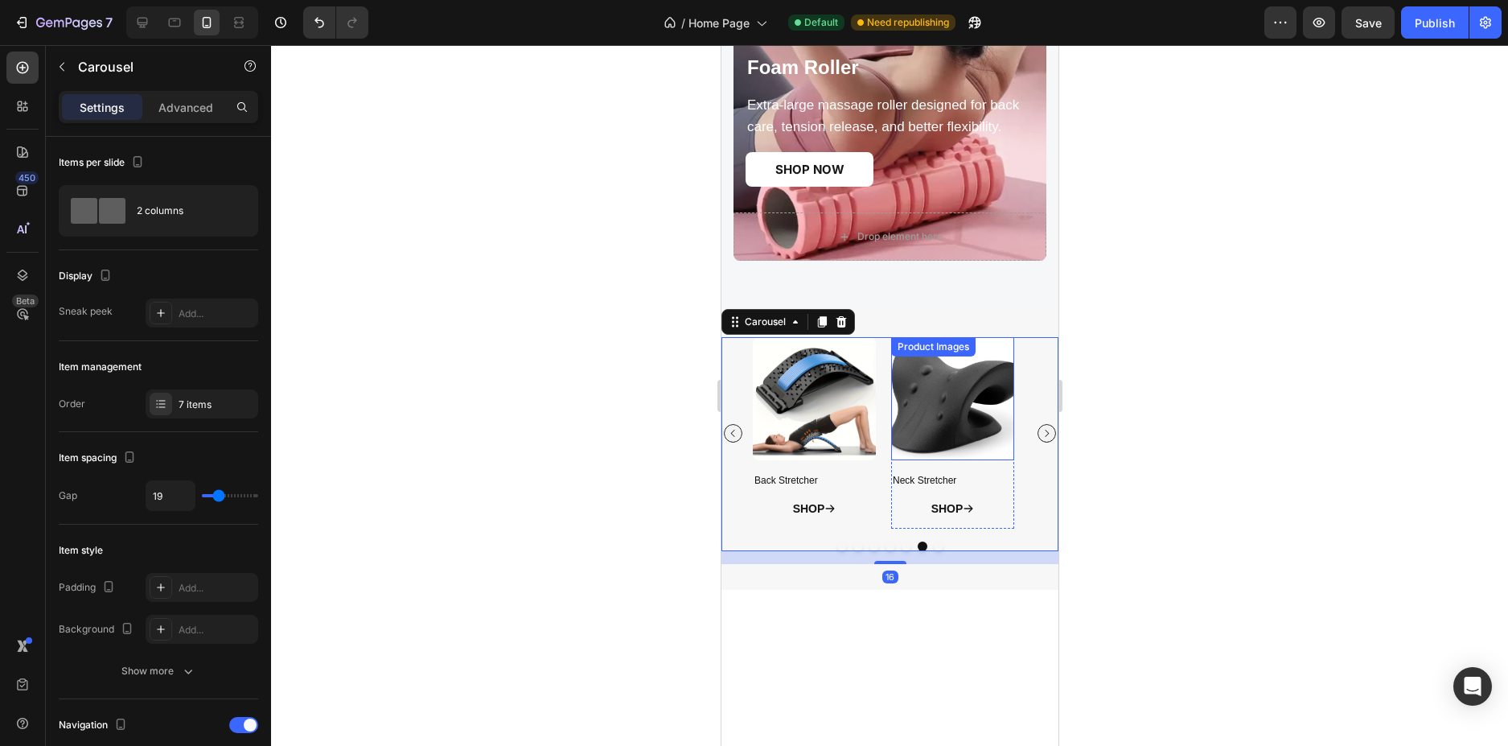
click at [945, 436] on img at bounding box center [951, 398] width 123 height 123
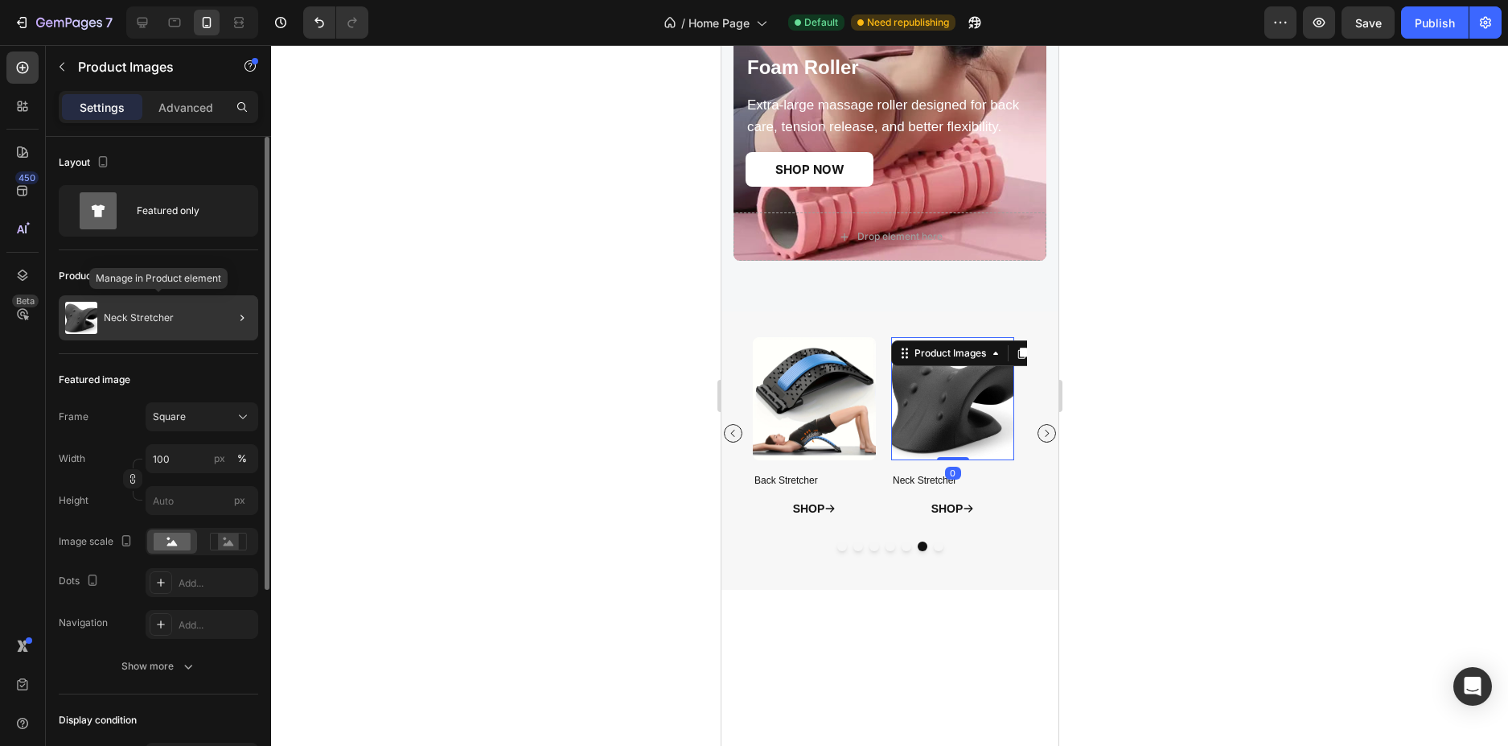
click at [187, 316] on div "Neck Stretcher" at bounding box center [158, 317] width 199 height 45
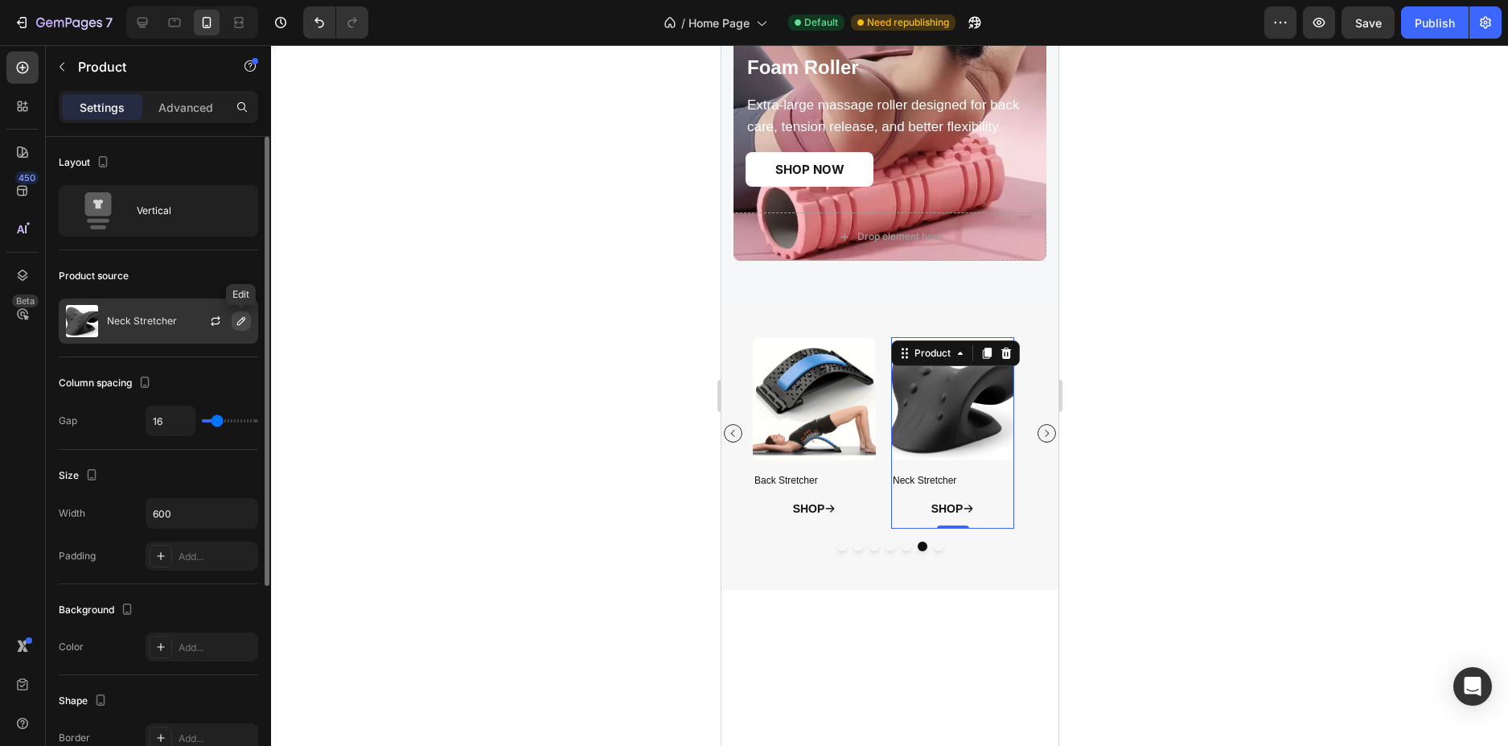
click at [241, 326] on icon "button" at bounding box center [241, 320] width 13 height 13
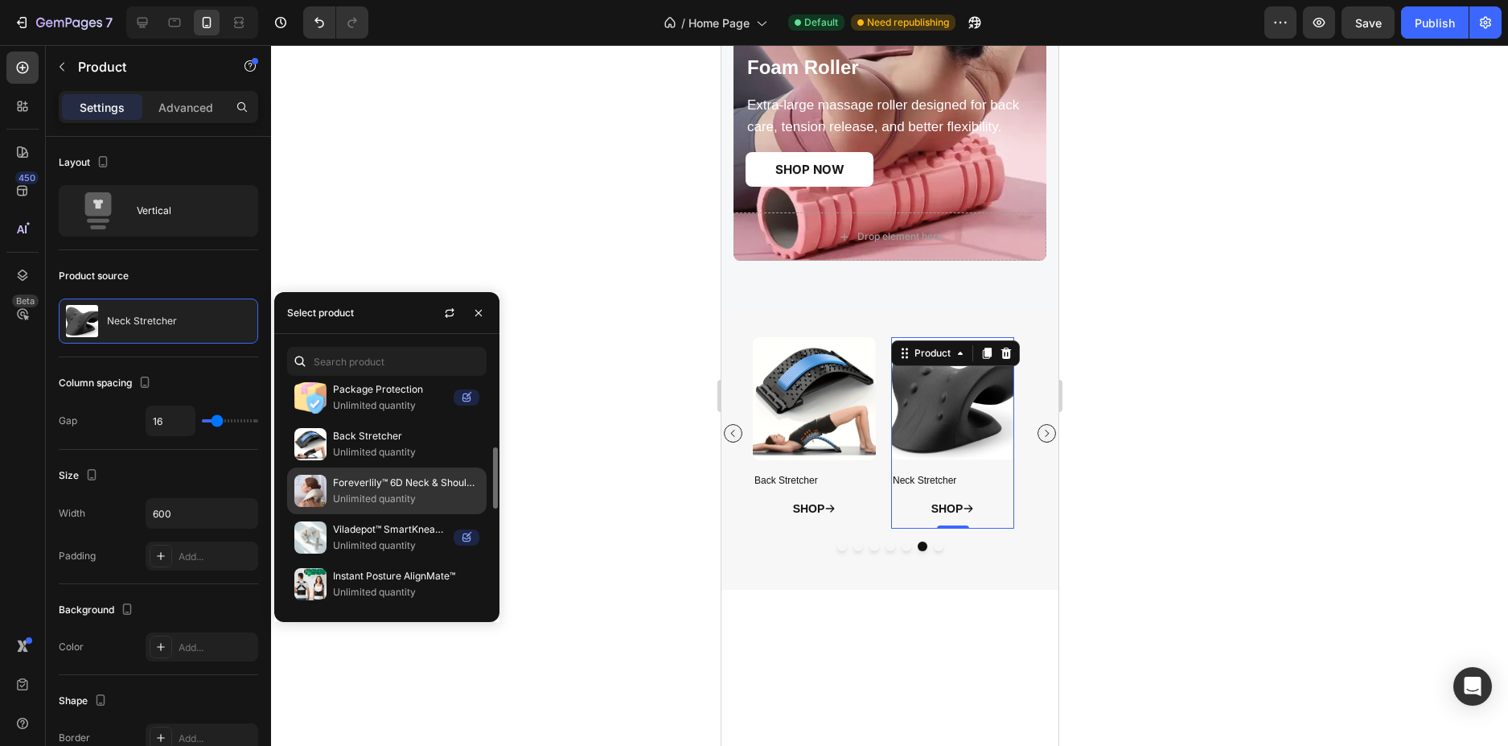
click at [386, 479] on p "Foreverlily™ 6D Neck & Shoulder Massager" at bounding box center [406, 483] width 146 height 16
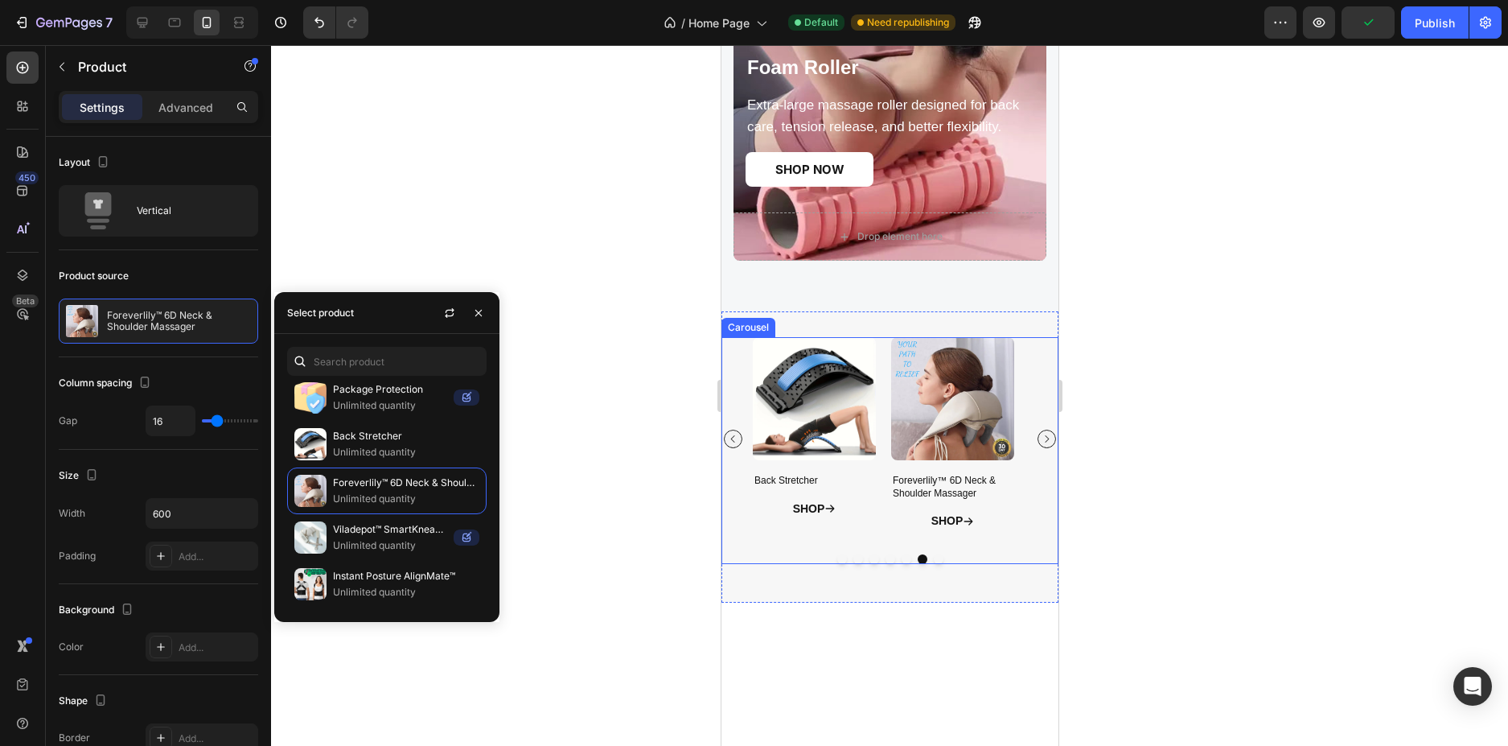
click at [1041, 442] on icon "Carousel Next Arrow" at bounding box center [1046, 439] width 10 height 10
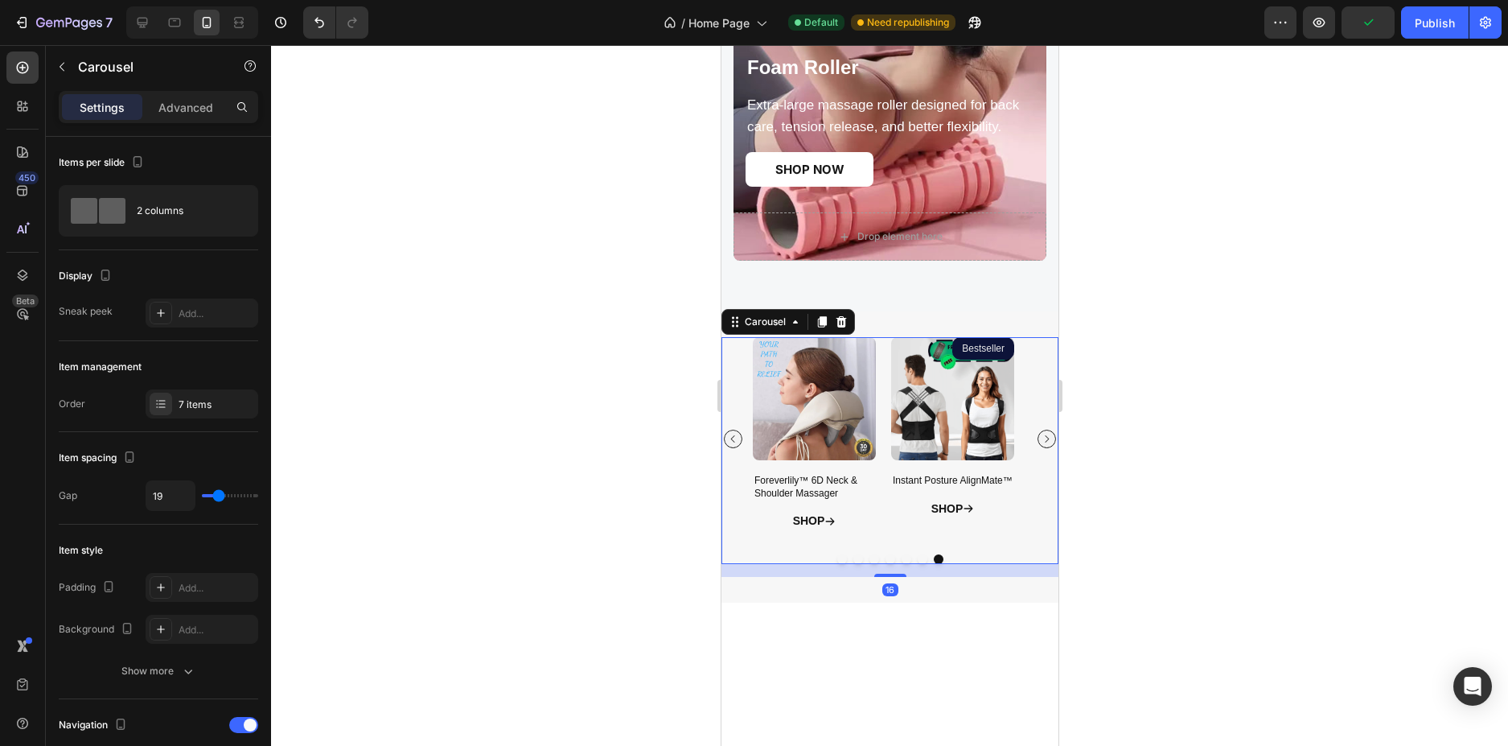
click at [1041, 442] on icon "Carousel Next Arrow" at bounding box center [1046, 439] width 10 height 10
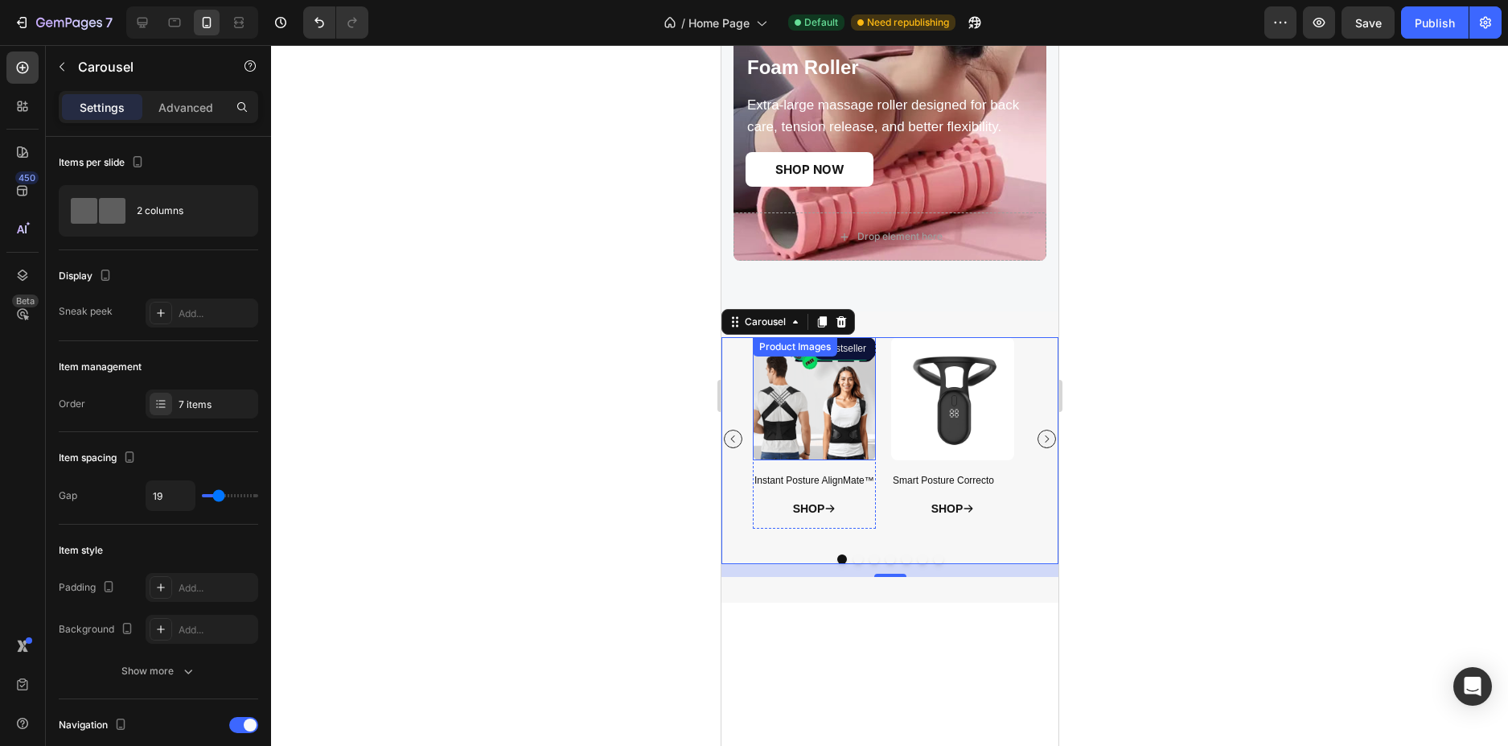
click at [810, 438] on img at bounding box center [813, 398] width 123 height 123
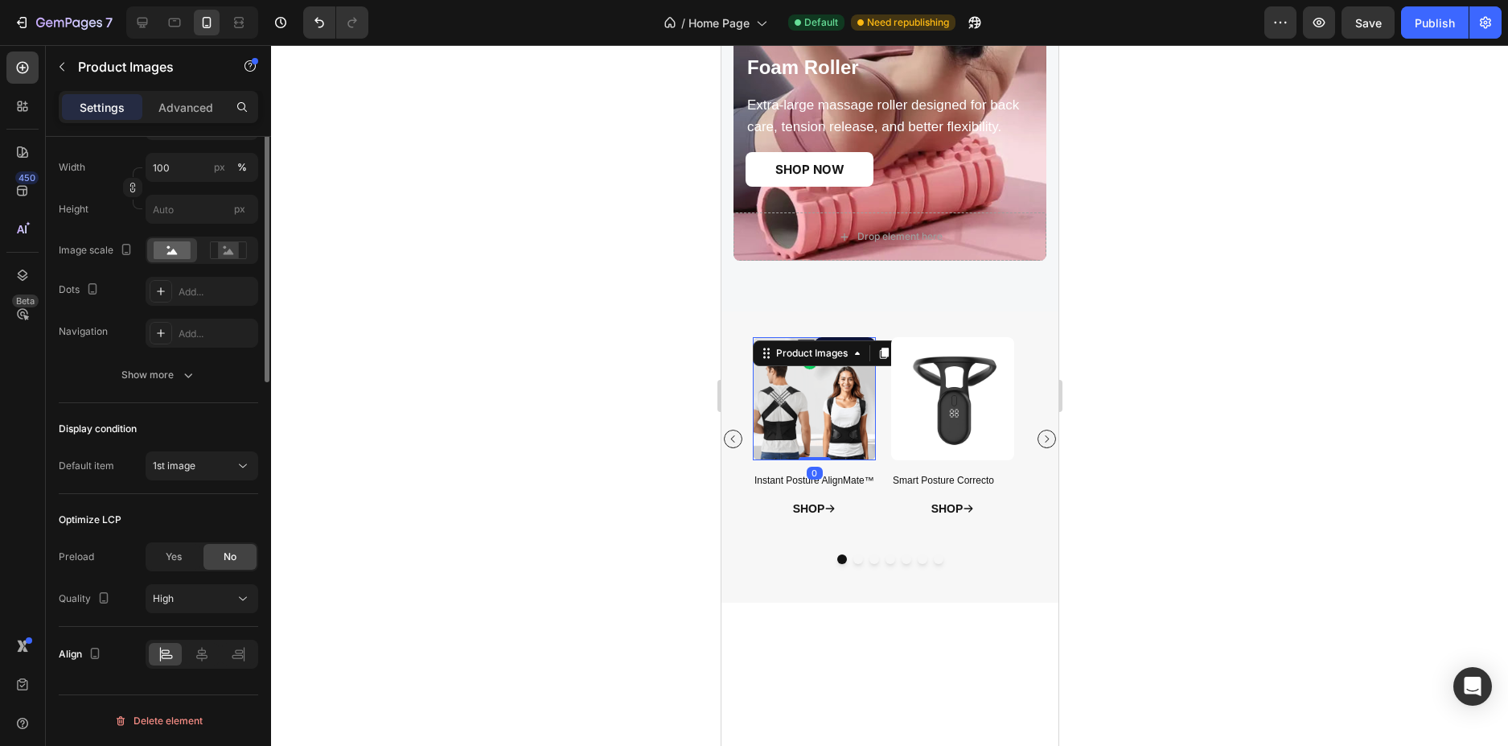
scroll to position [50, 0]
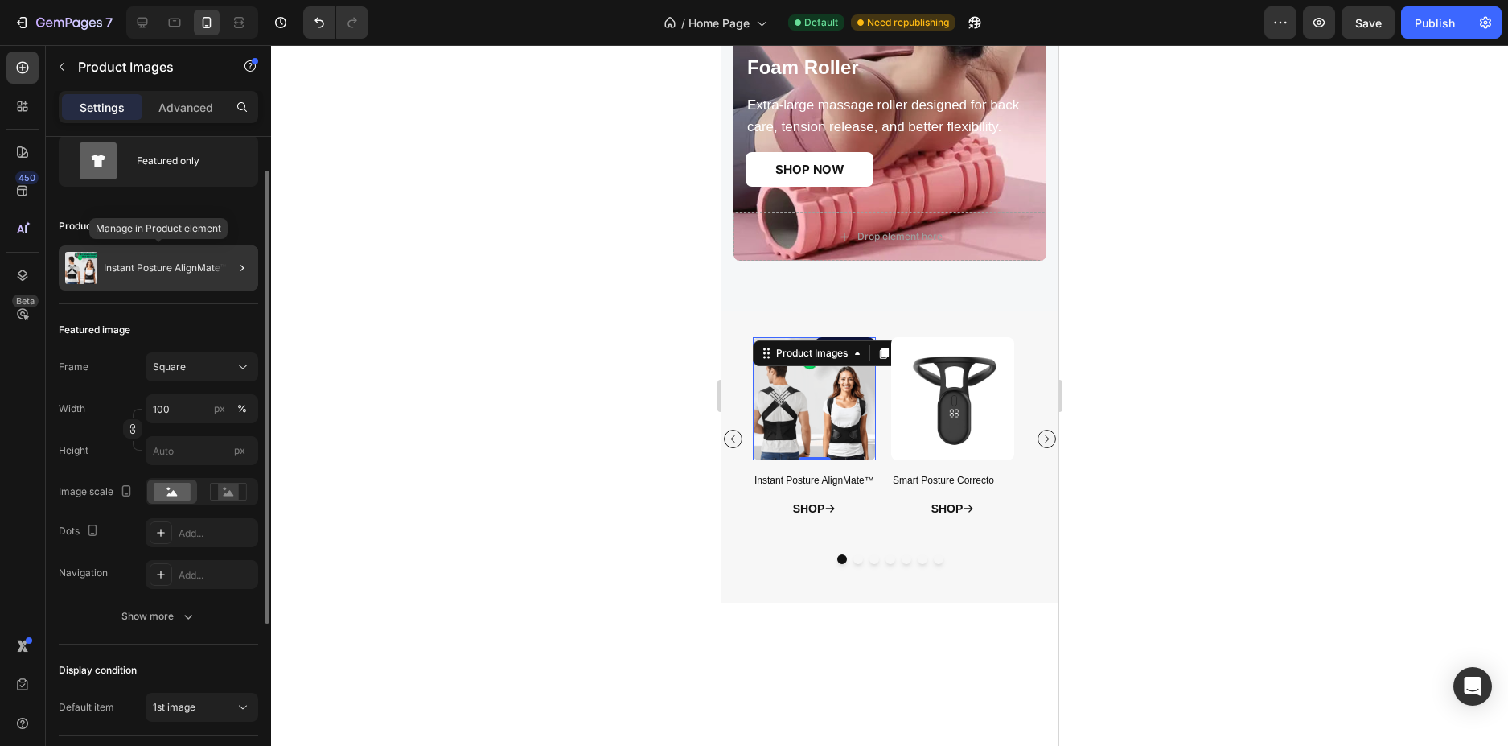
click at [203, 277] on div "Instant Posture AlignMate™" at bounding box center [158, 267] width 199 height 45
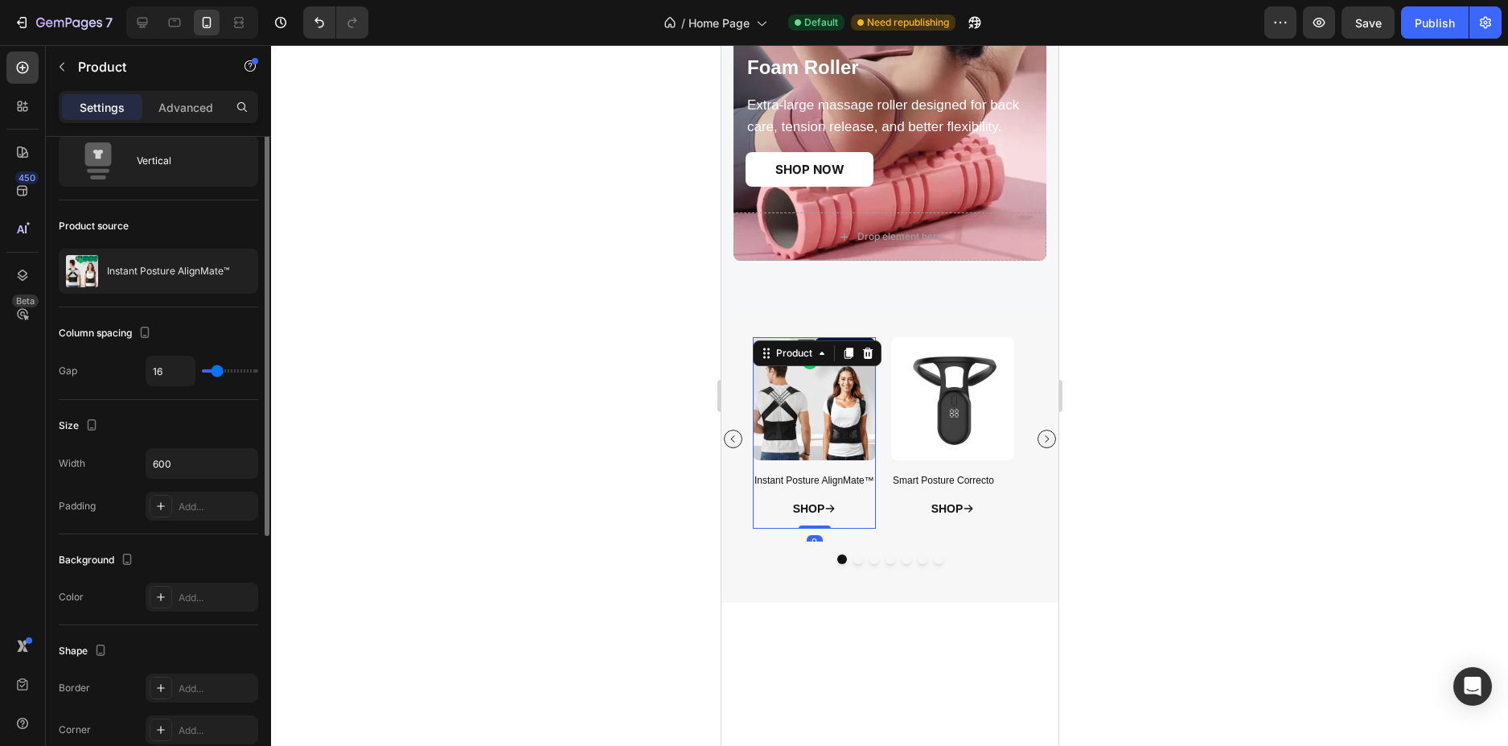
scroll to position [0, 0]
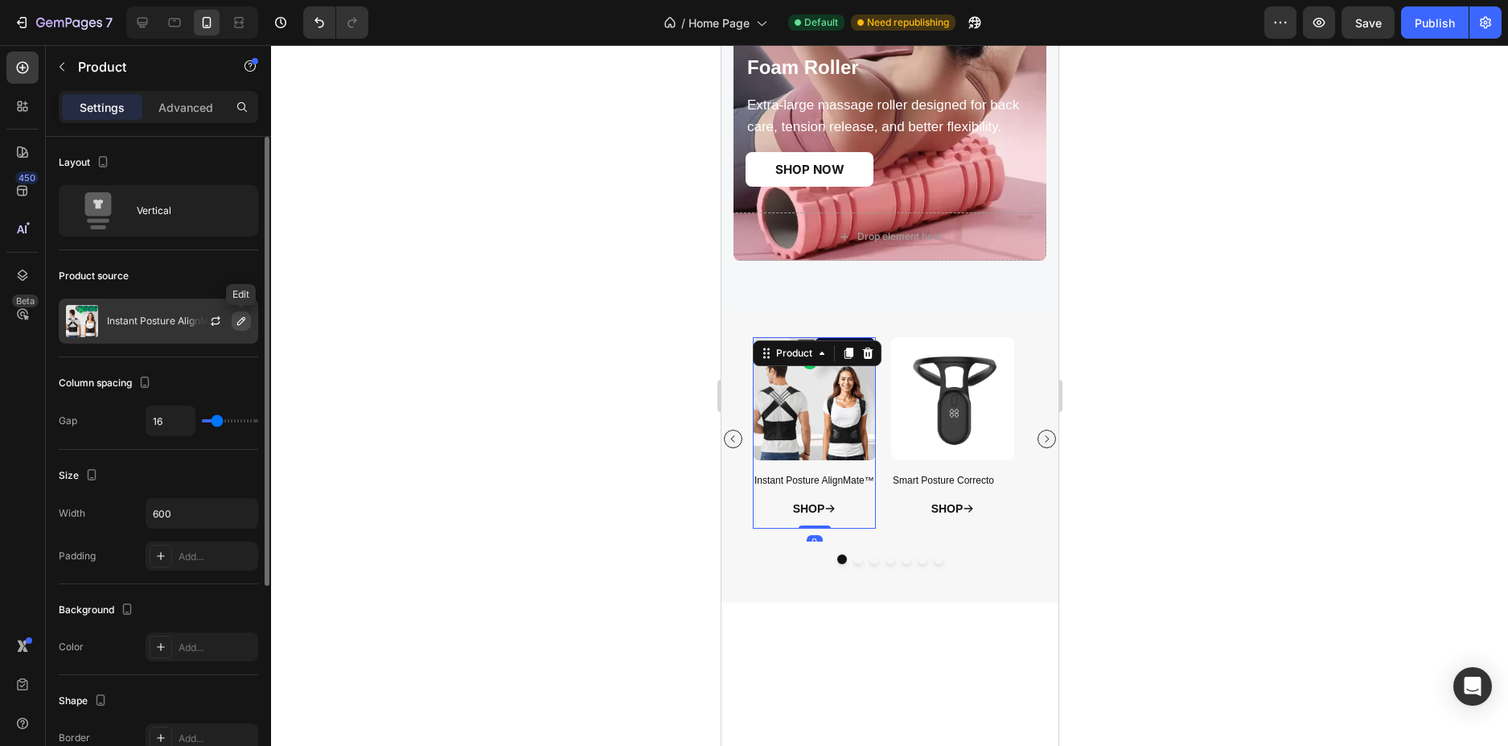
click at [233, 319] on button "button" at bounding box center [241, 320] width 19 height 19
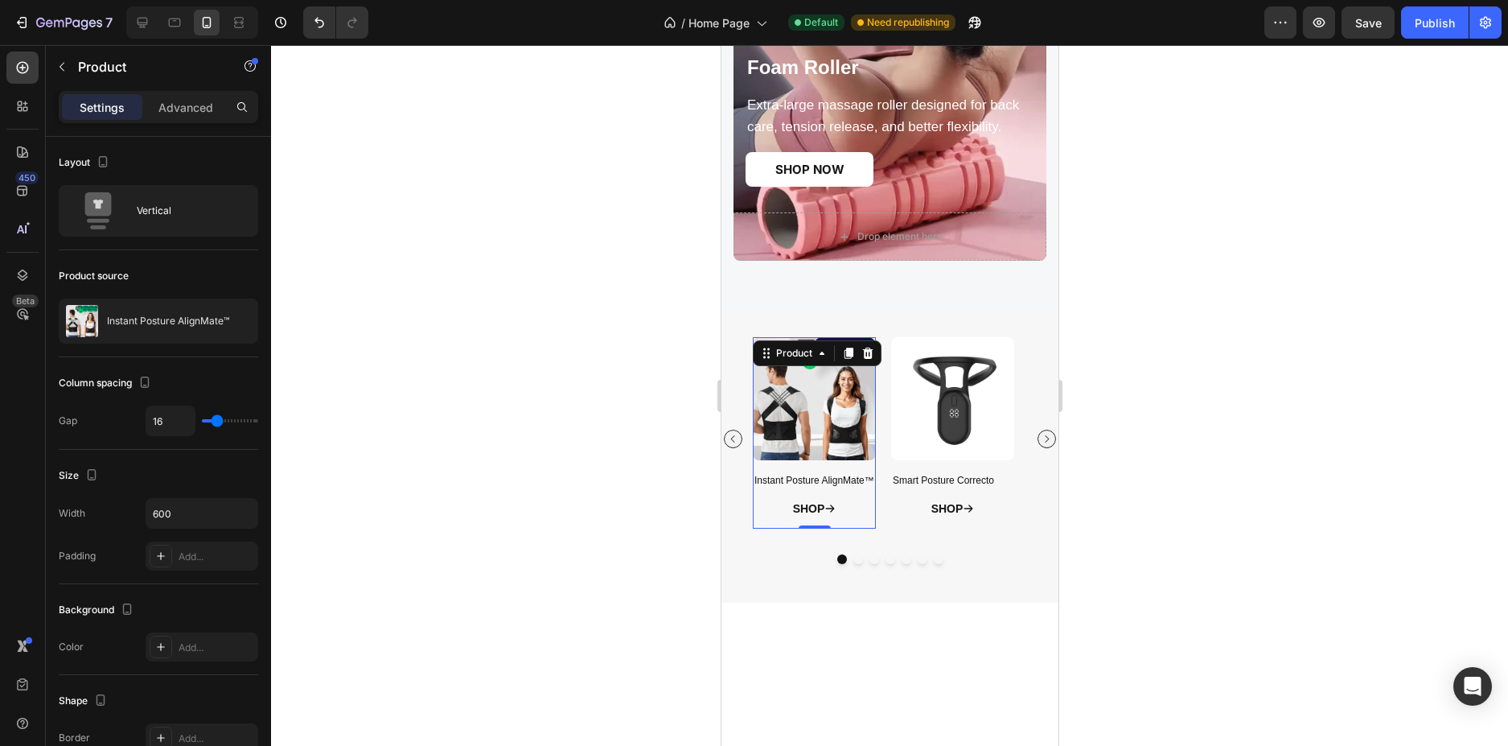
click at [573, 354] on div at bounding box center [889, 395] width 1237 height 701
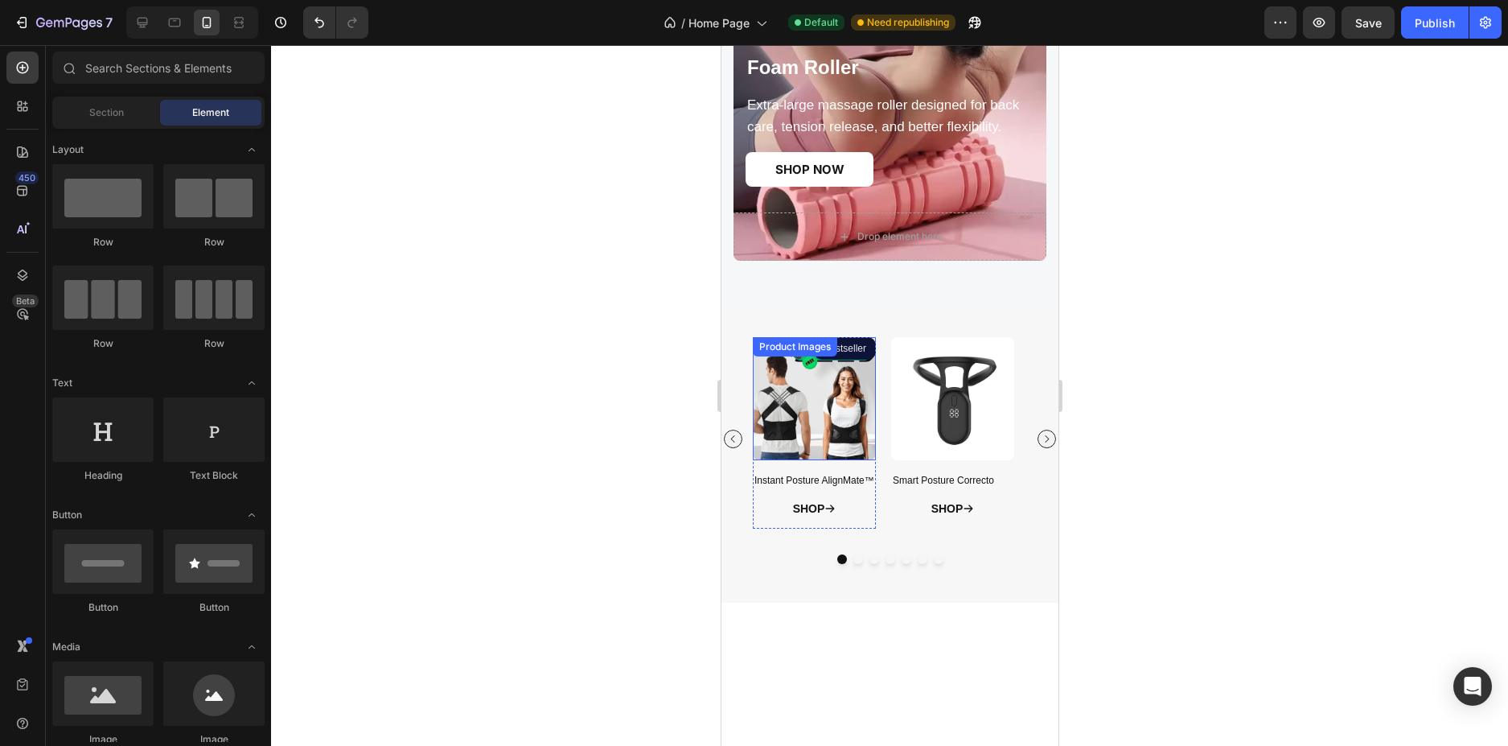
click at [832, 444] on img at bounding box center [813, 398] width 123 height 123
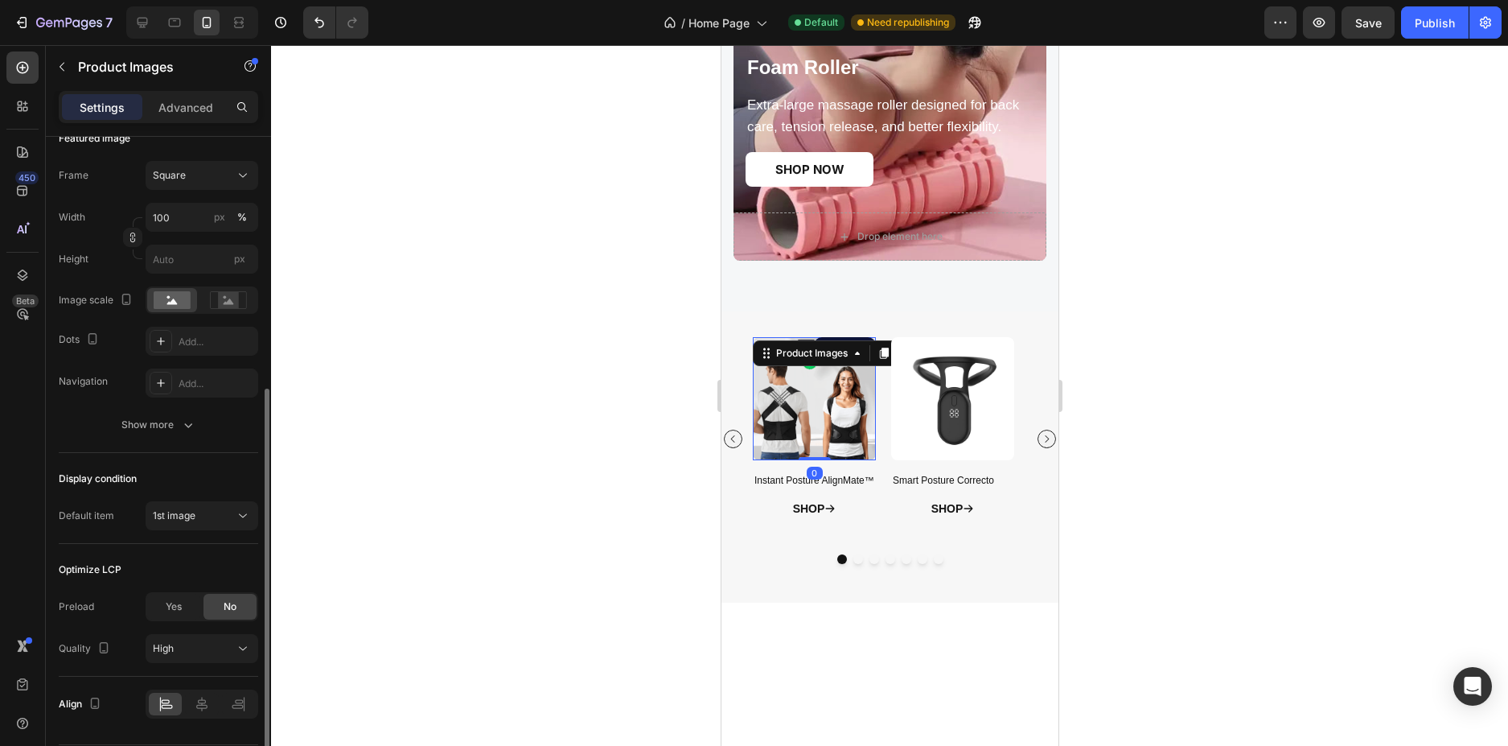
scroll to position [291, 0]
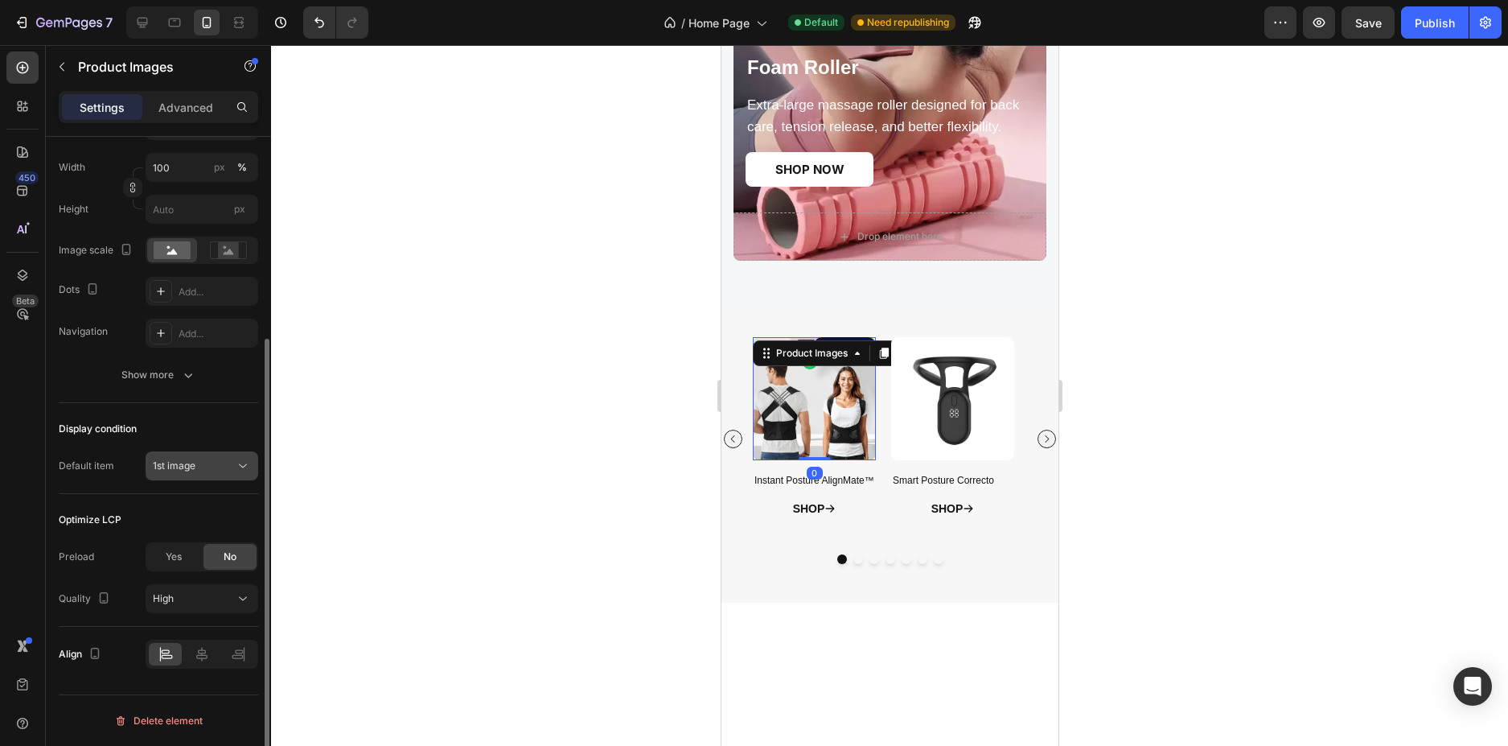
click at [198, 470] on div "1st image" at bounding box center [194, 465] width 82 height 14
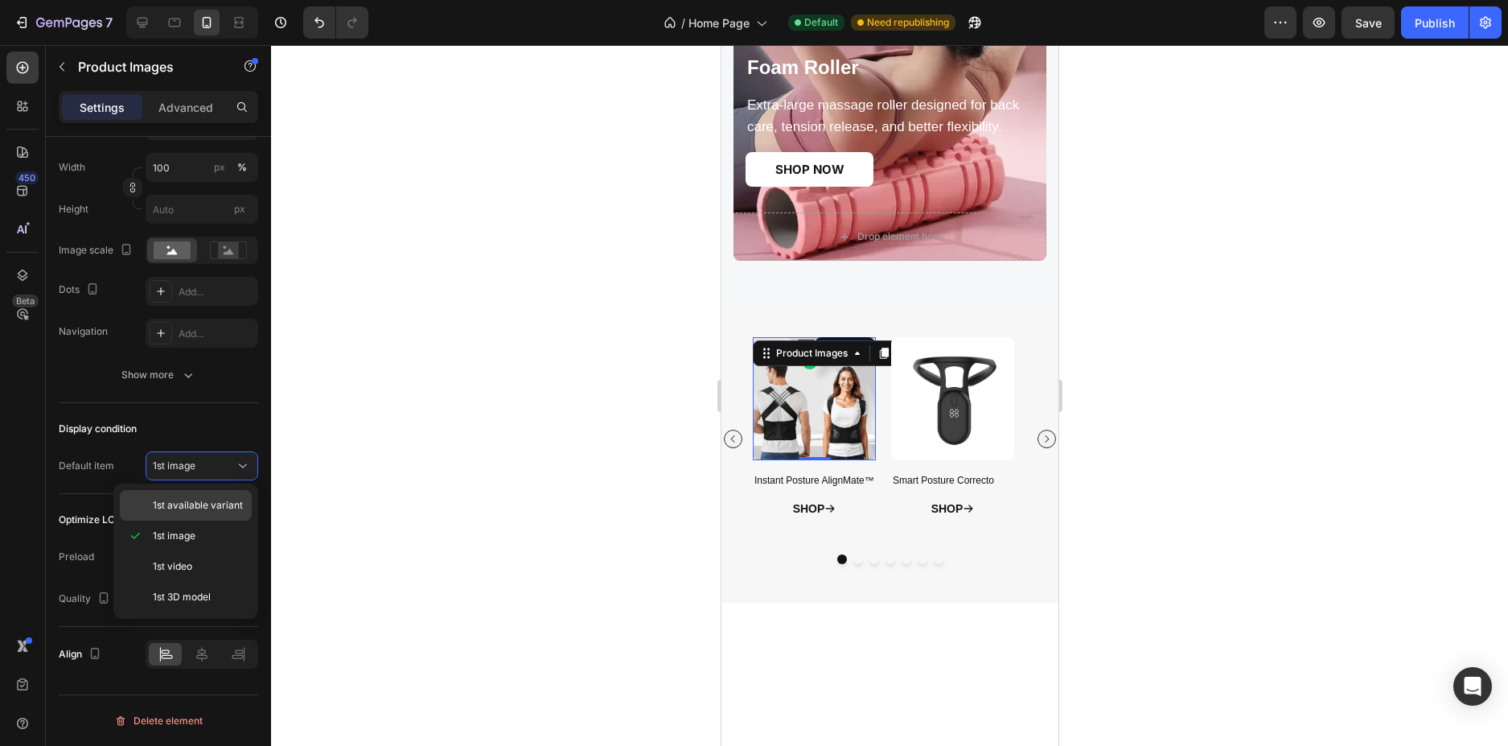
click at [191, 505] on span "1st available variant" at bounding box center [198, 505] width 90 height 14
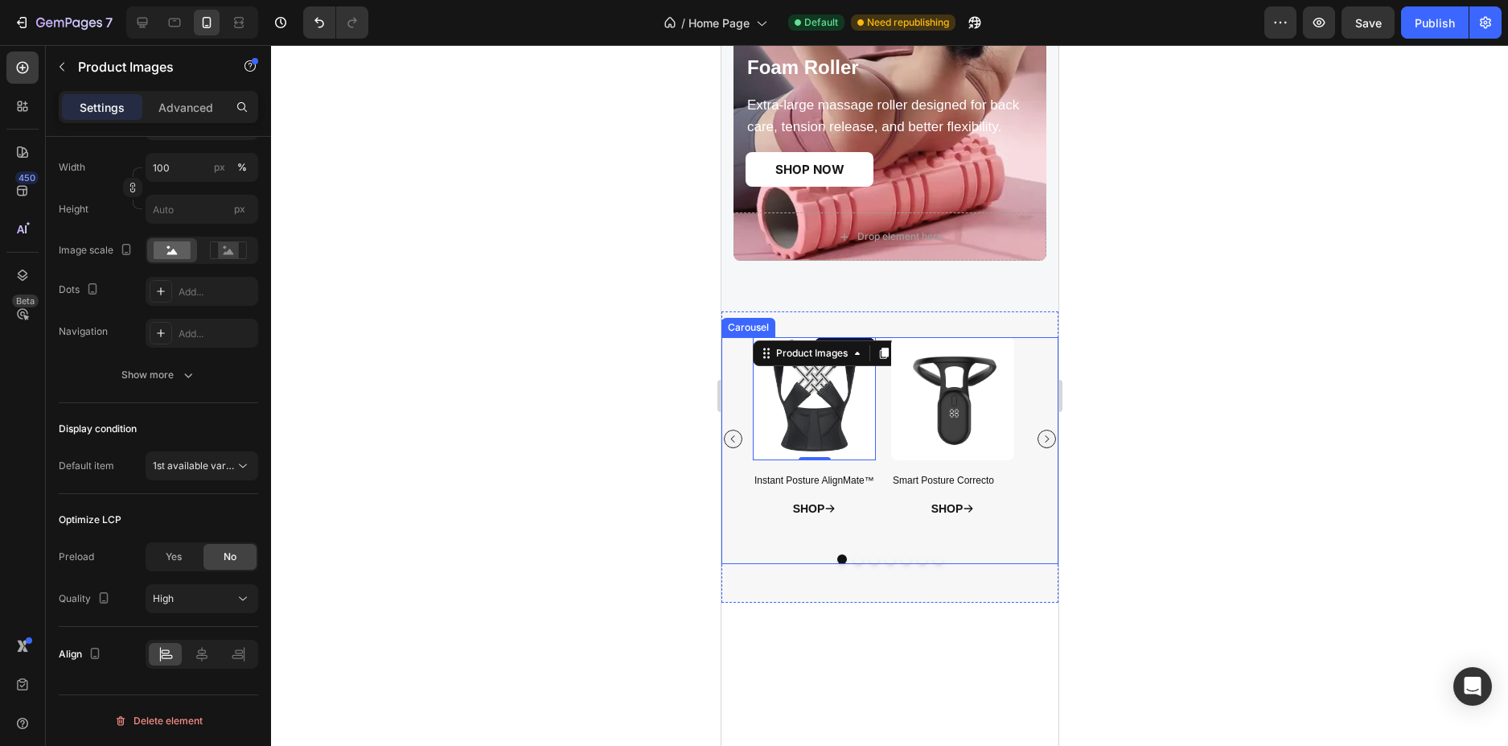
click at [732, 443] on icon "Carousel Back Arrow" at bounding box center [732, 439] width 10 height 10
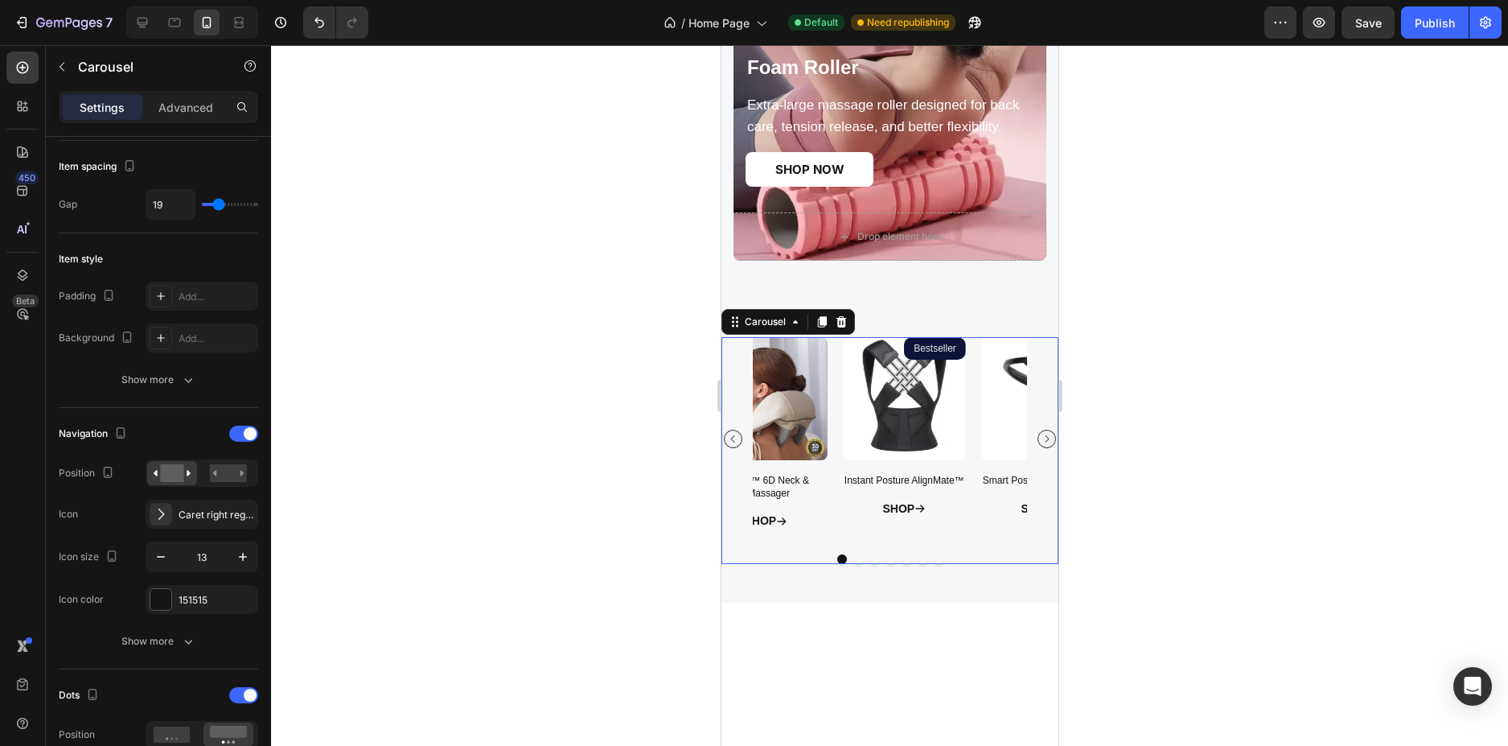
scroll to position [0, 0]
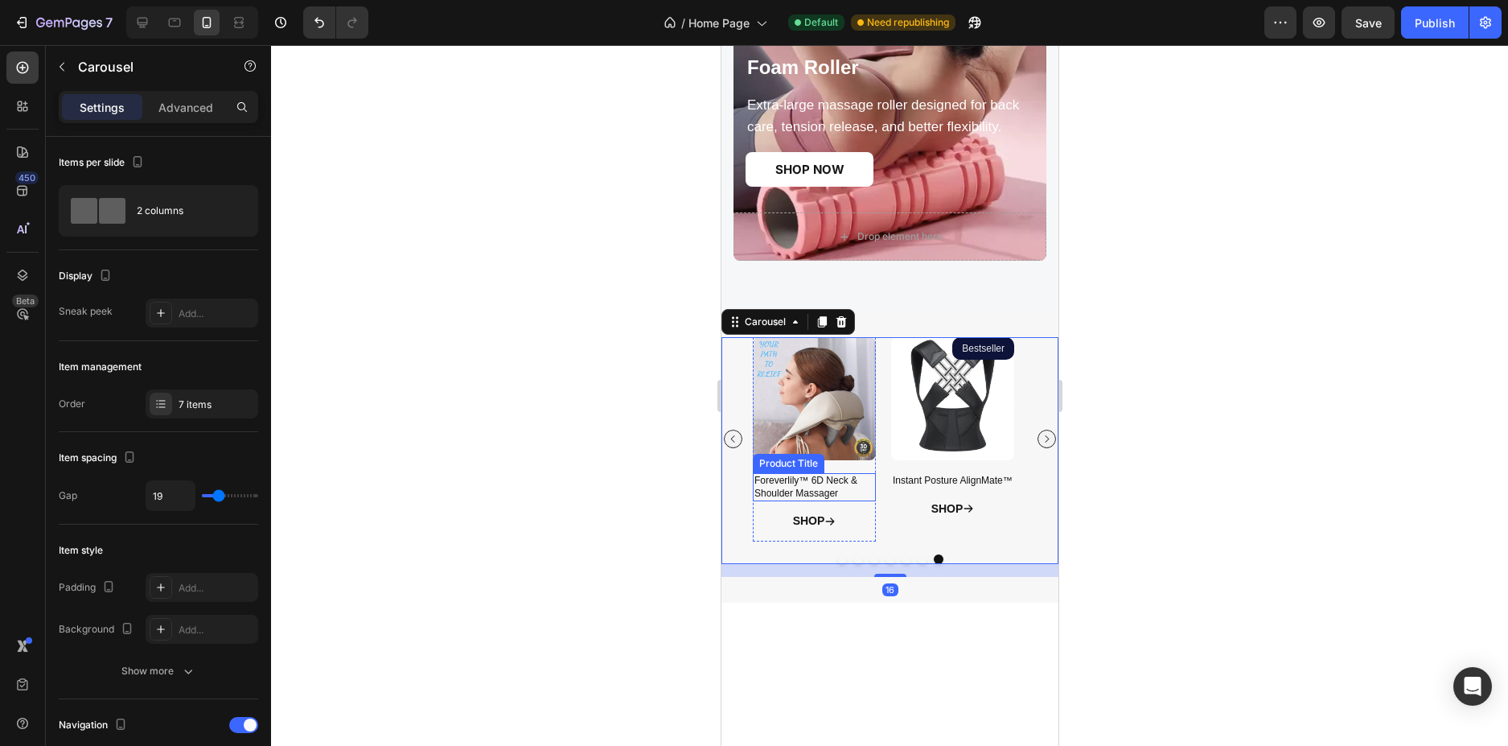
click at [867, 481] on h2 "Foreverlily™ 6D Neck & Shoulder Massager" at bounding box center [813, 487] width 123 height 28
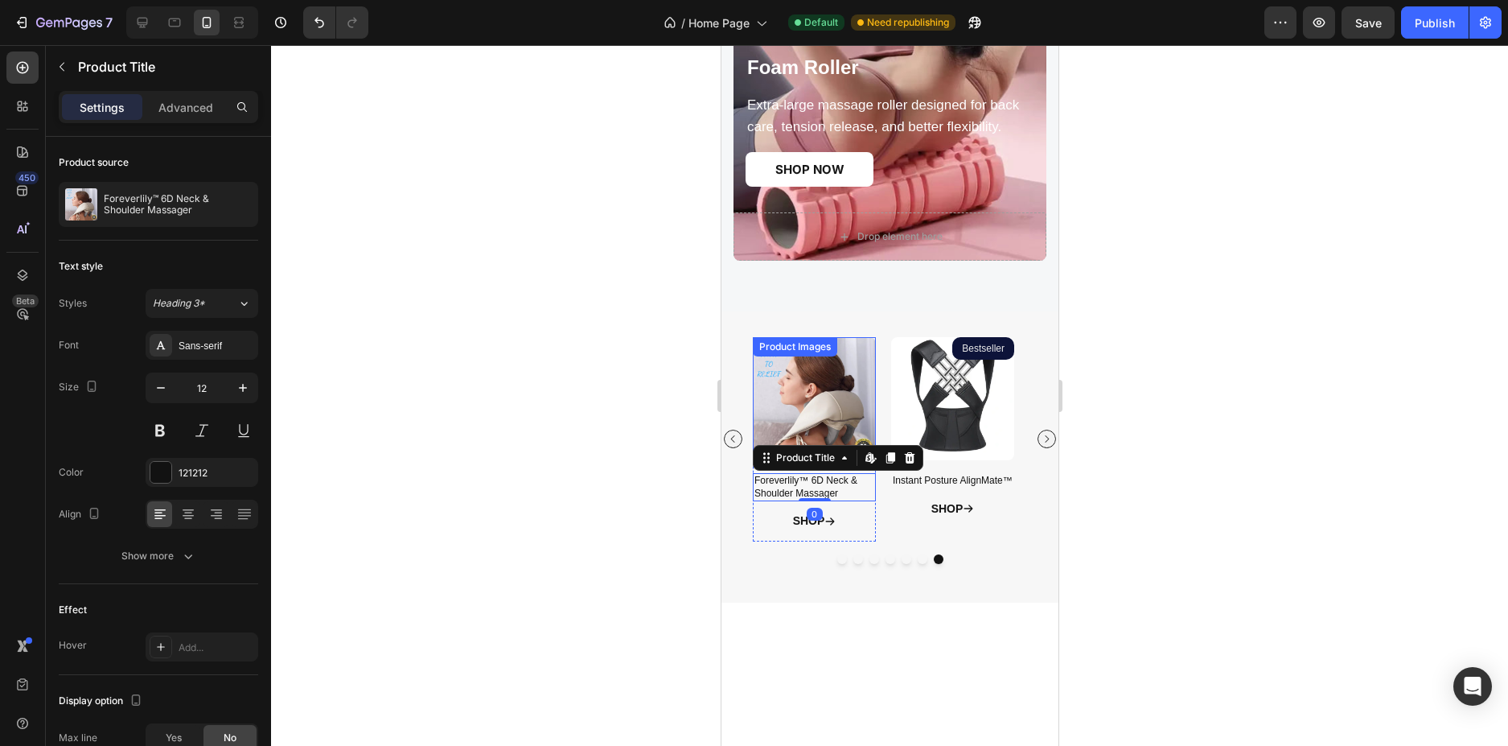
click at [866, 423] on img at bounding box center [813, 398] width 123 height 123
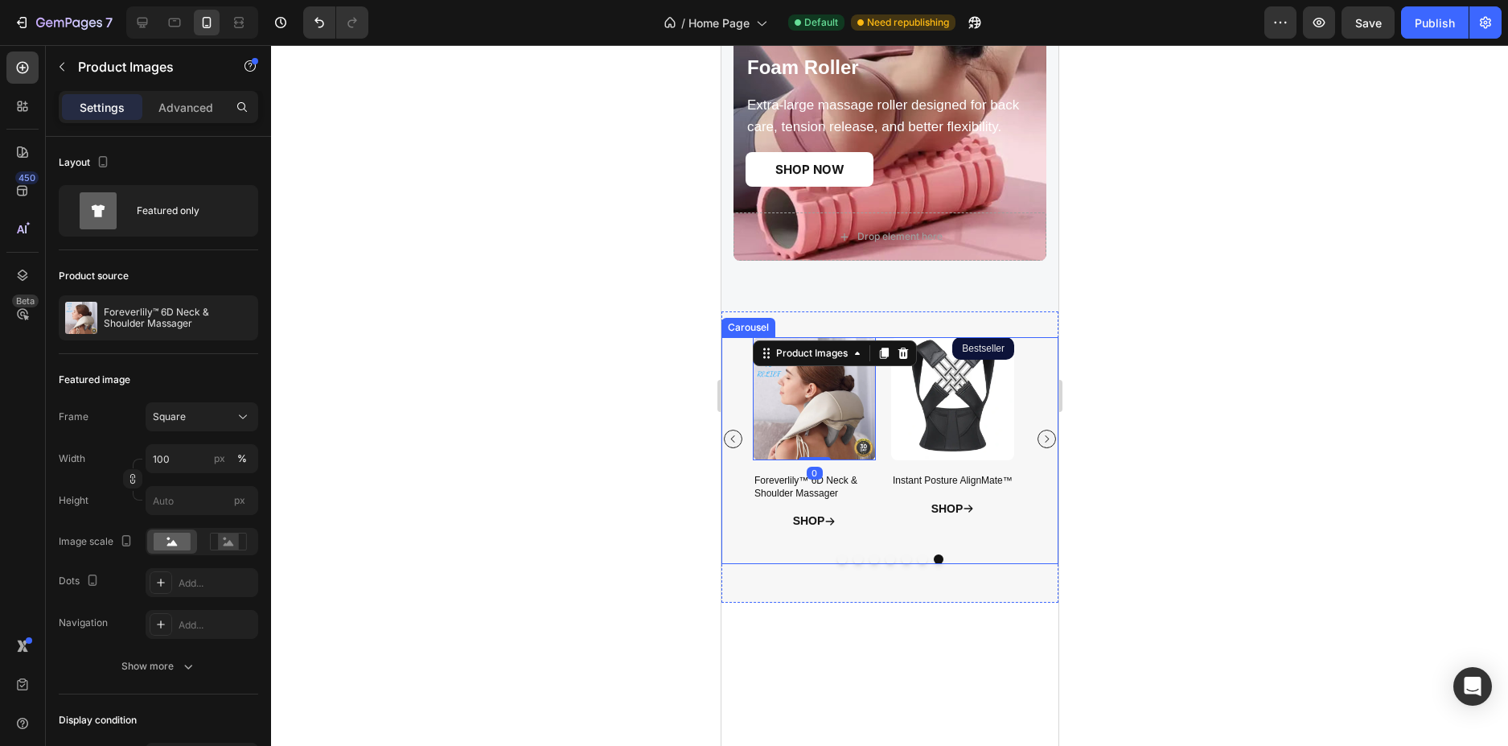
click at [873, 524] on div "SHOP Button" at bounding box center [813, 520] width 123 height 39
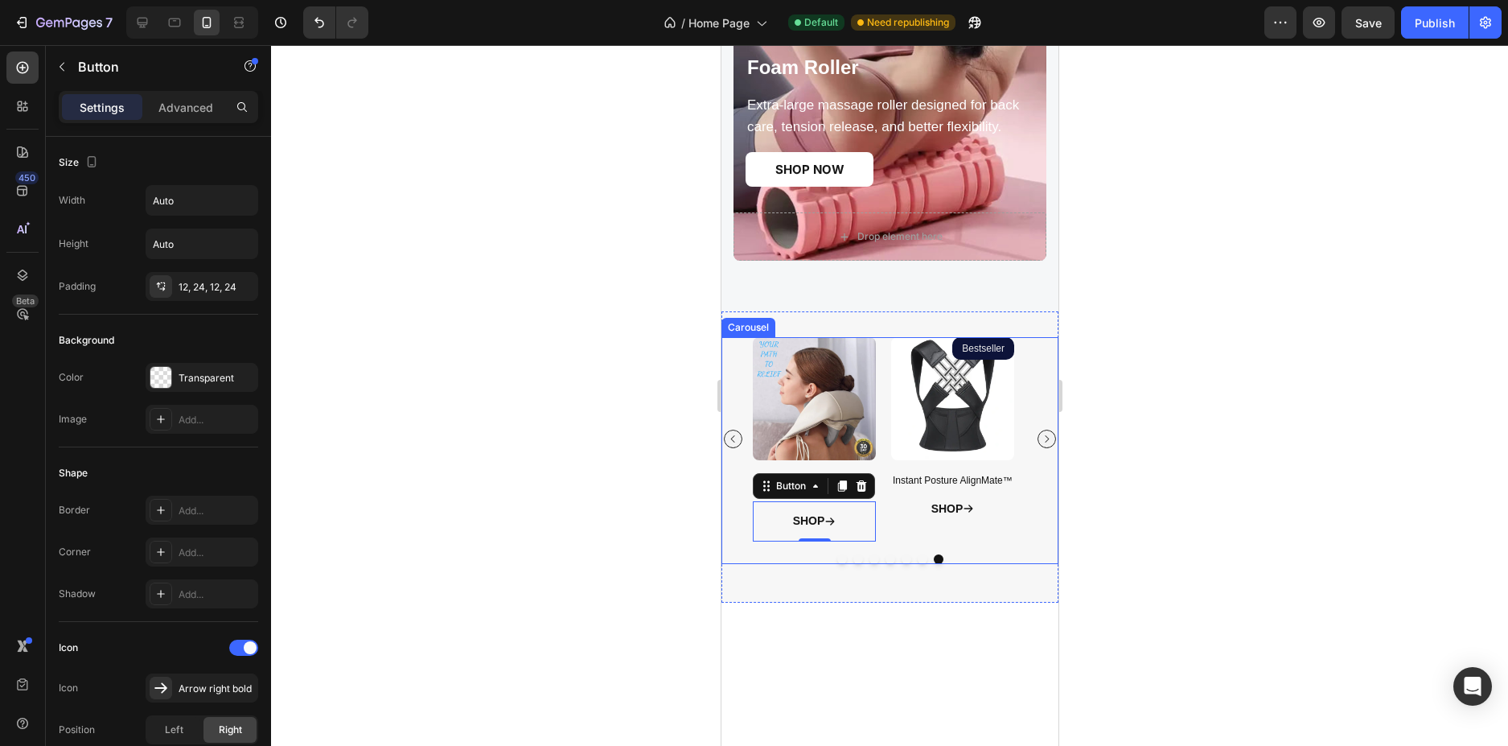
click at [902, 541] on div "Product Images Bestseller Product Badge Instant Posture AlignMate™ Product Titl…" at bounding box center [951, 438] width 123 height 203
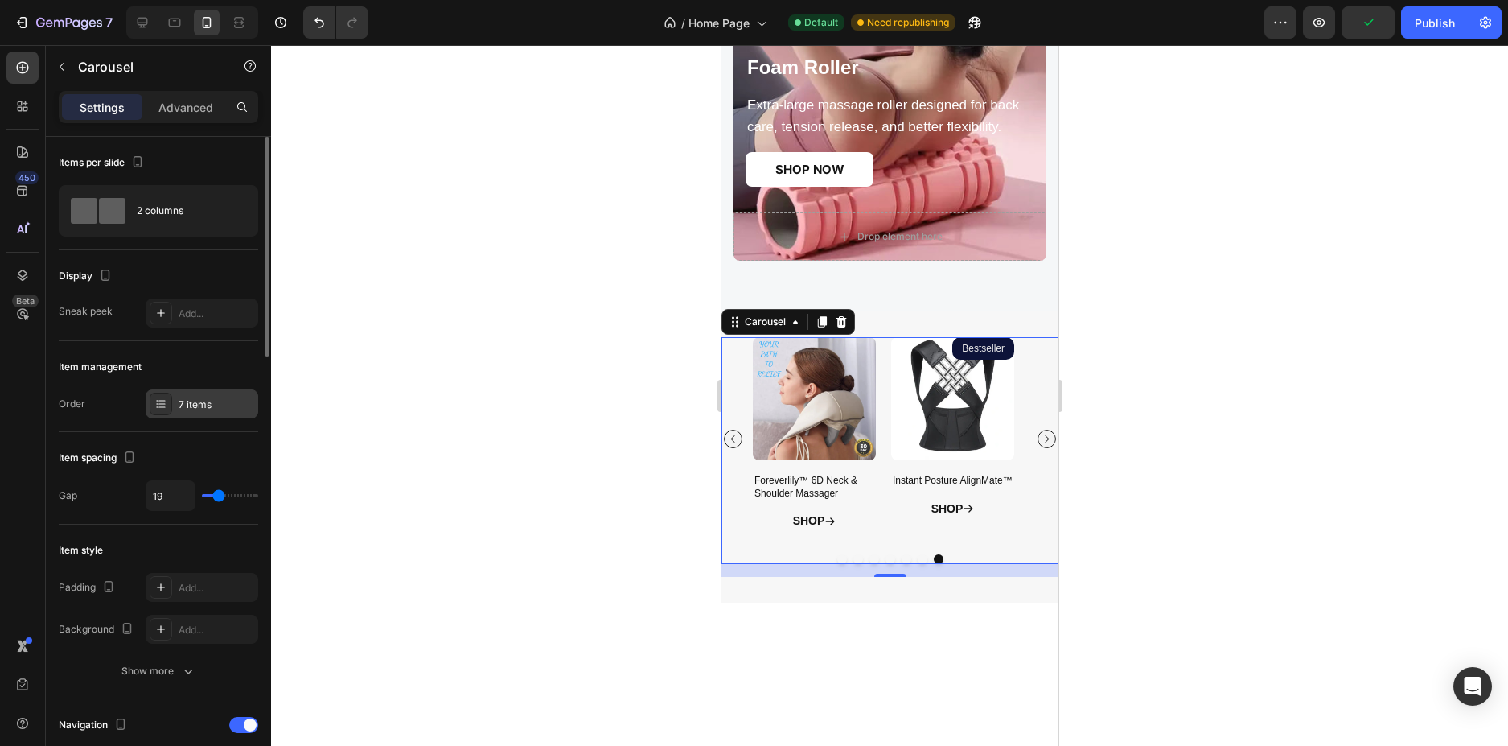
click at [186, 392] on div "7 items" at bounding box center [202, 403] width 113 height 29
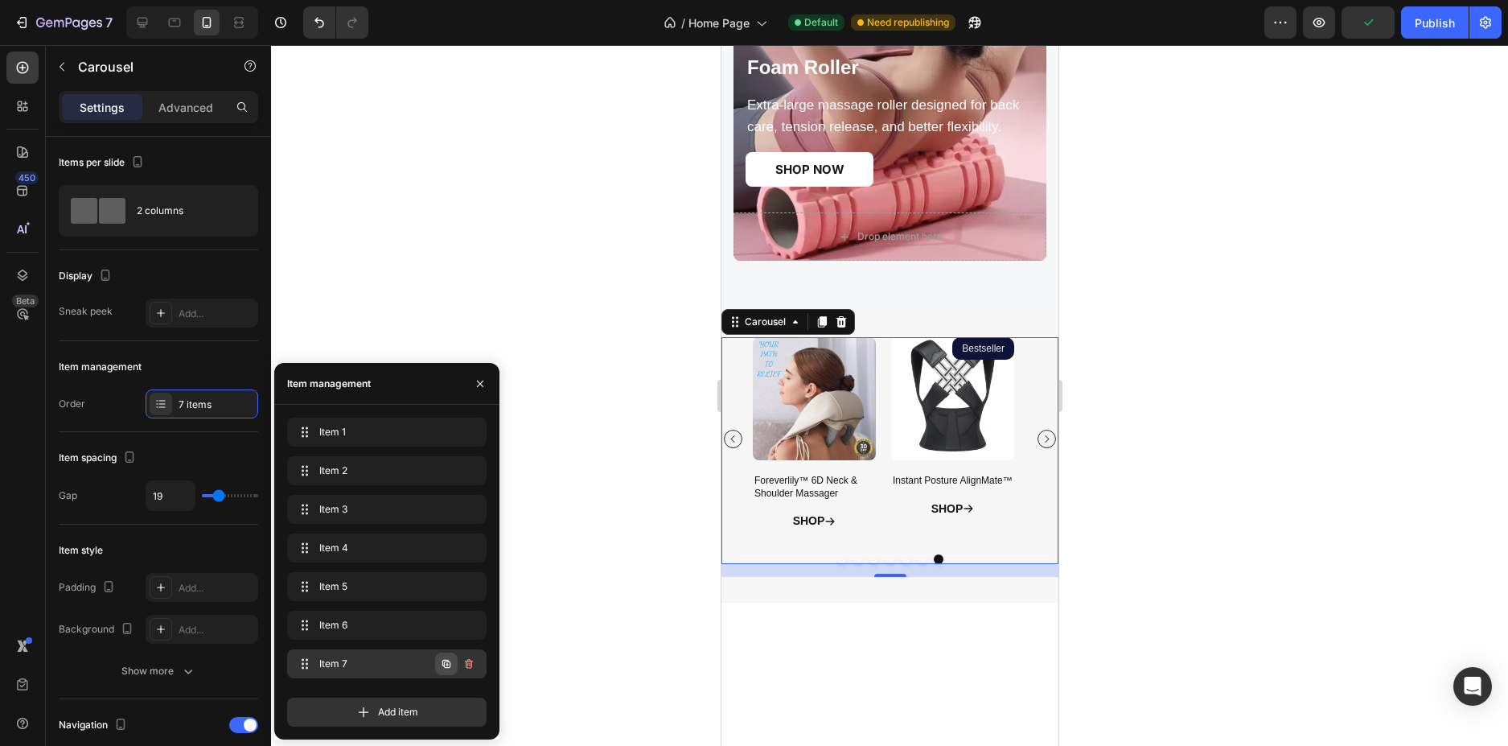
click at [446, 663] on icon "button" at bounding box center [446, 663] width 13 height 13
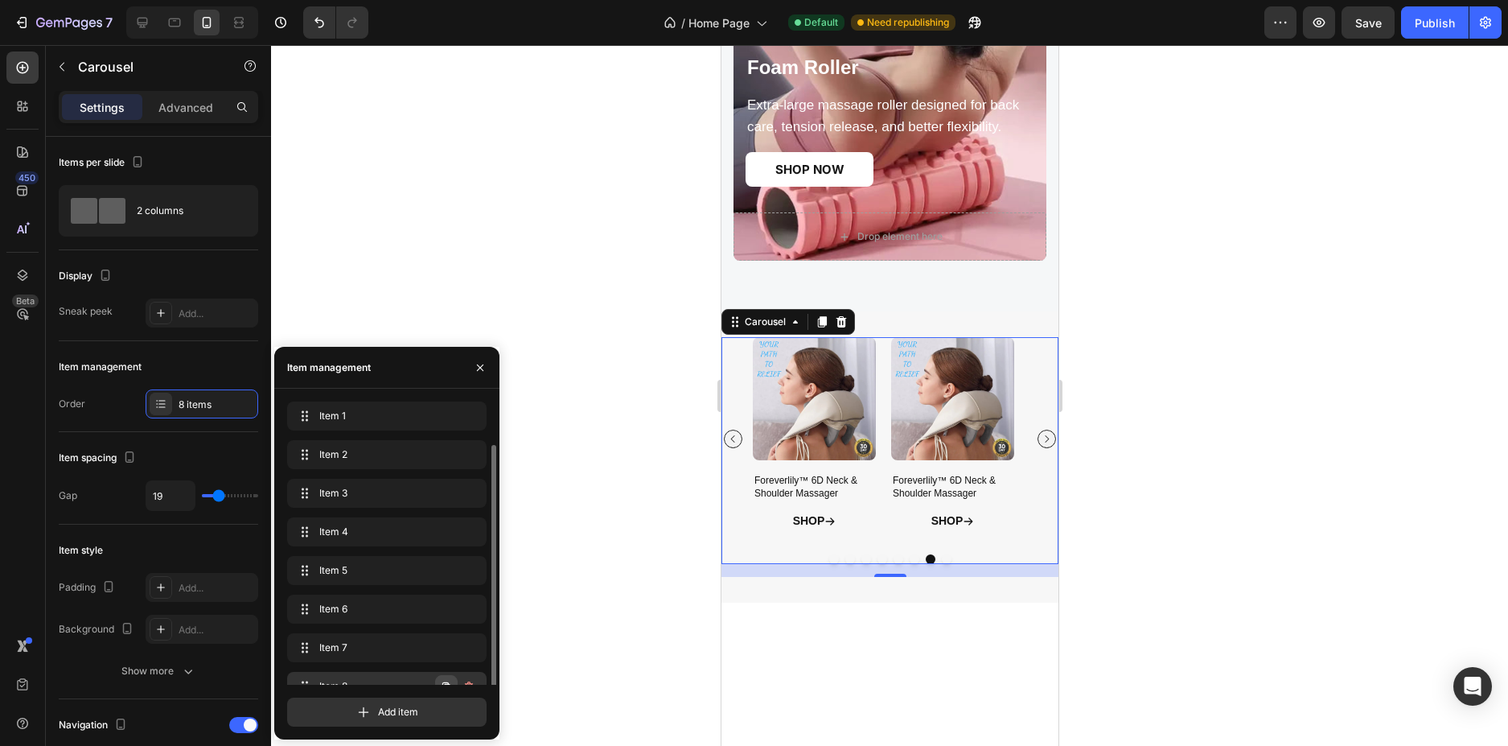
scroll to position [23, 0]
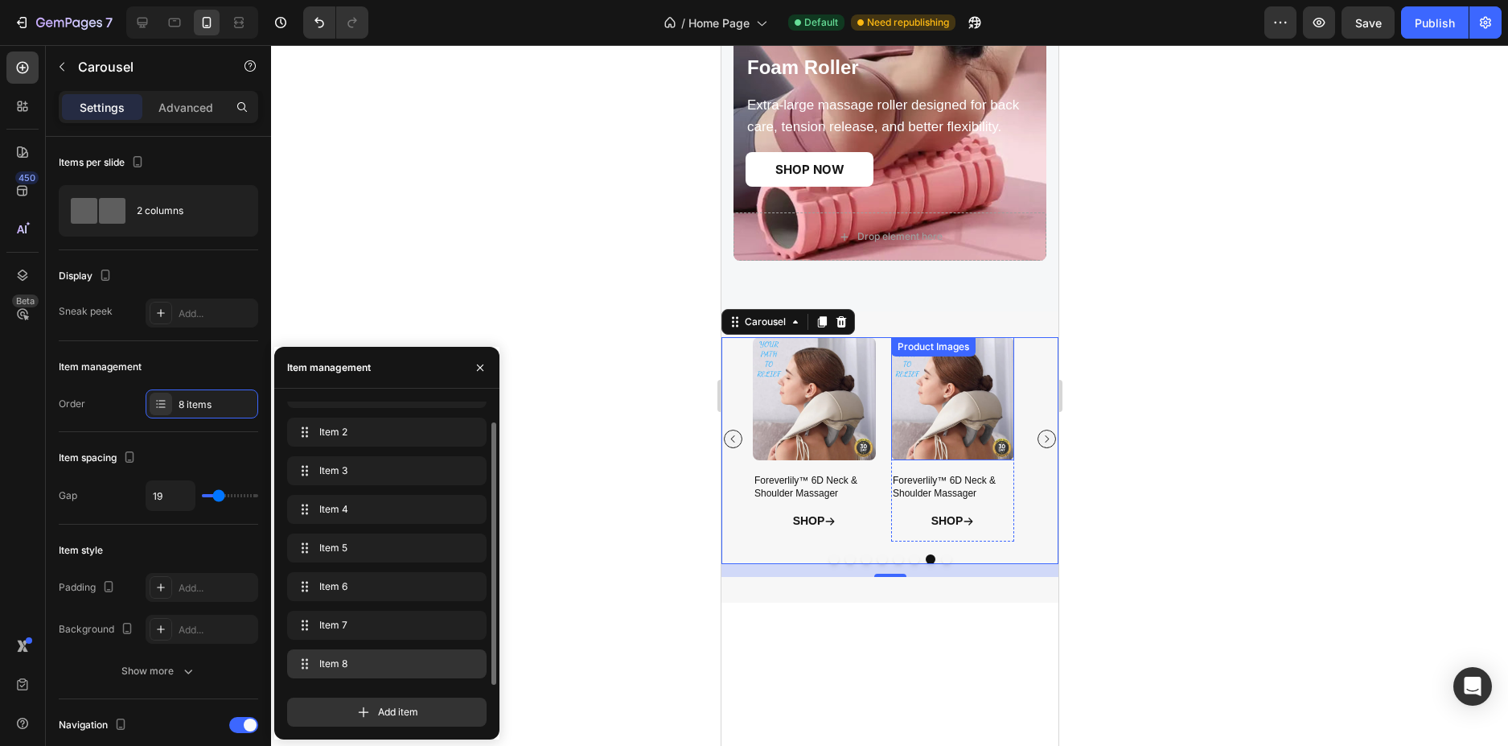
click at [952, 374] on img at bounding box center [951, 398] width 123 height 123
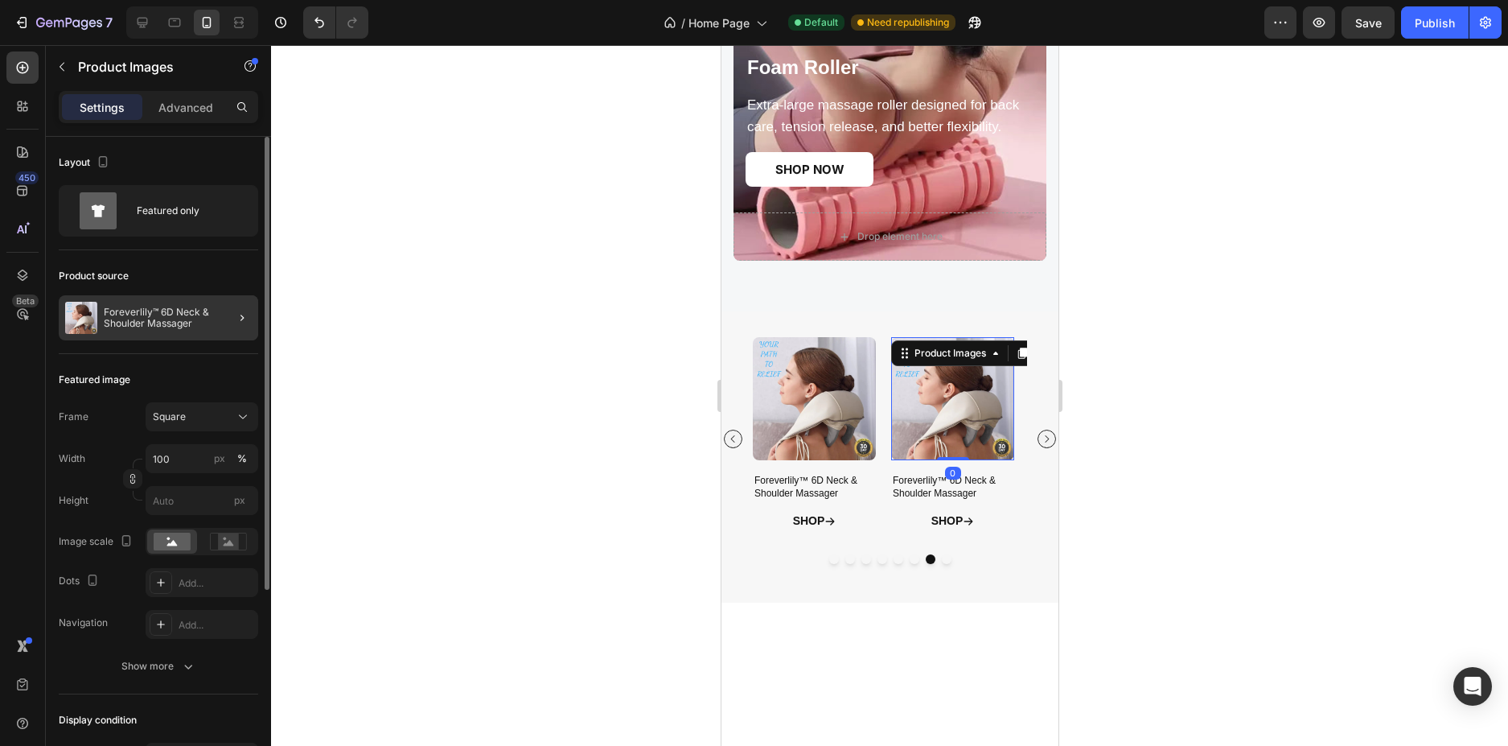
click at [213, 319] on div at bounding box center [235, 317] width 45 height 45
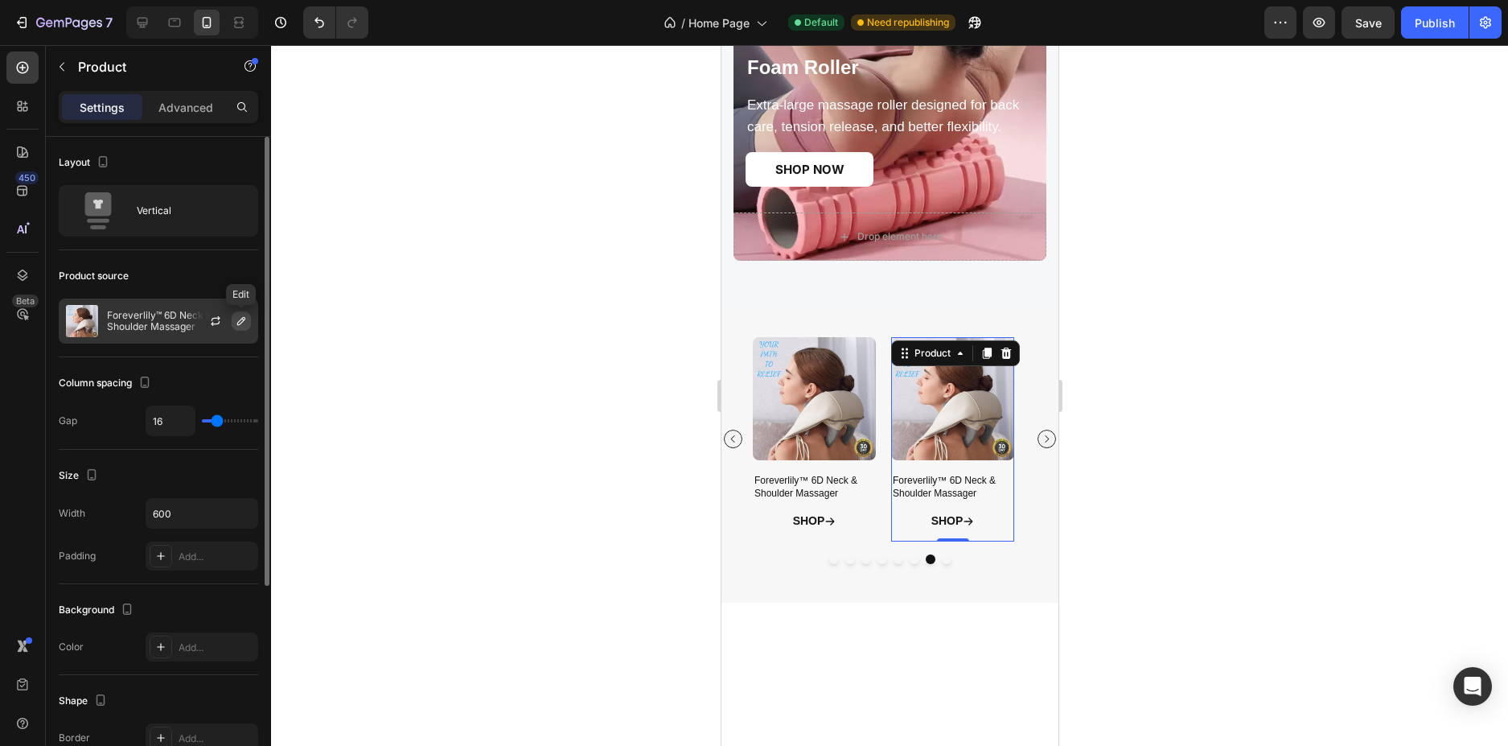
click at [239, 319] on icon "button" at bounding box center [241, 320] width 13 height 13
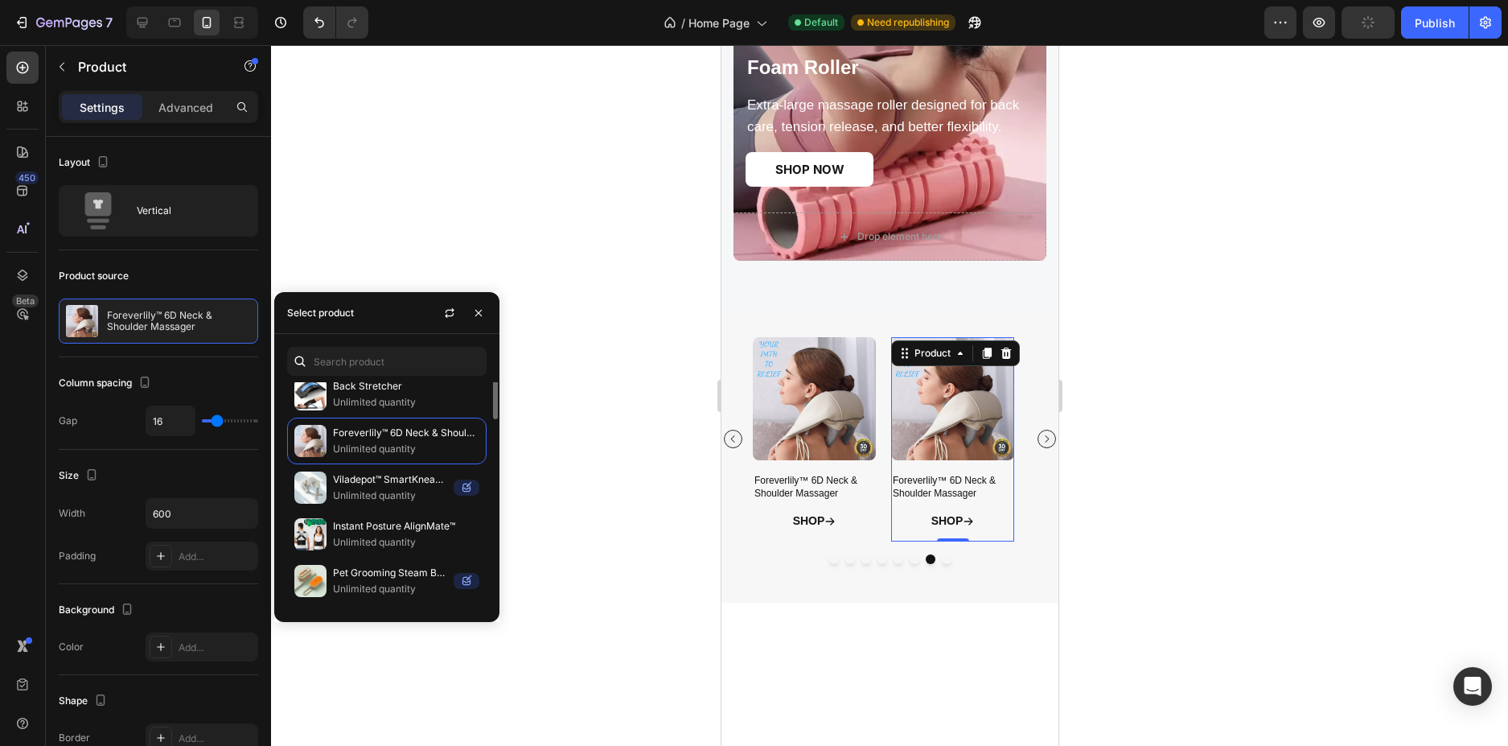
scroll to position [0, 0]
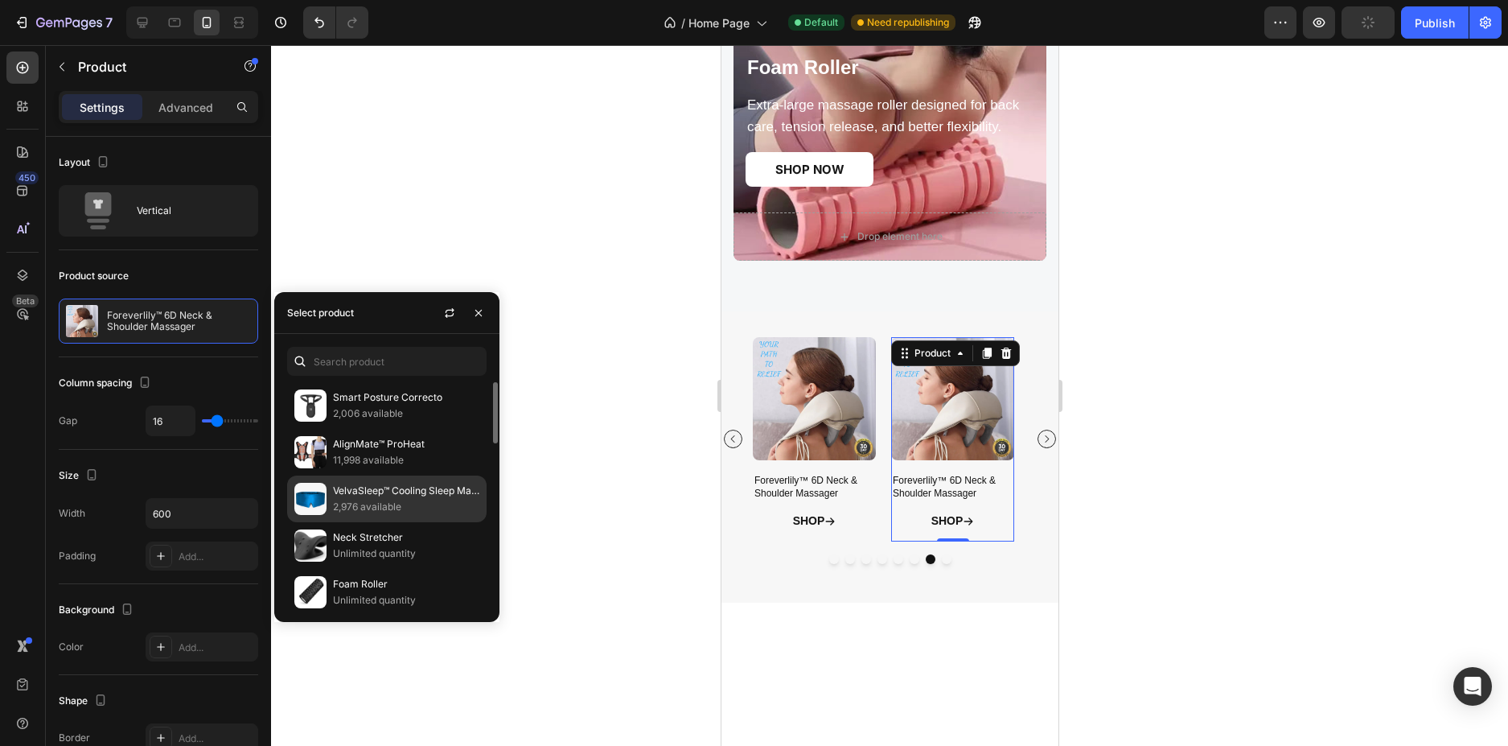
click at [380, 485] on p "VelvaSleep™ Cooling Sleep Mask" at bounding box center [406, 491] width 146 height 16
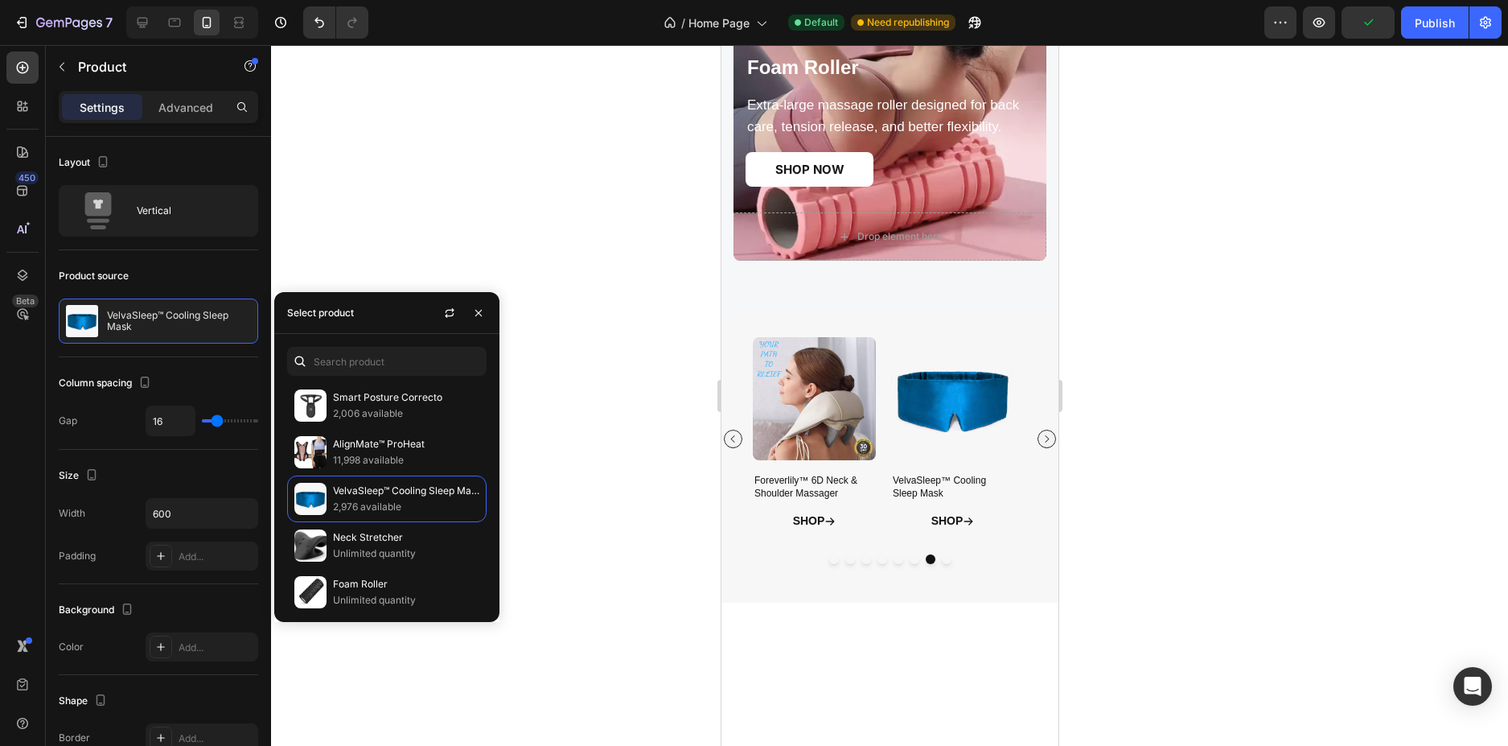
click at [1194, 468] on div at bounding box center [889, 395] width 1237 height 701
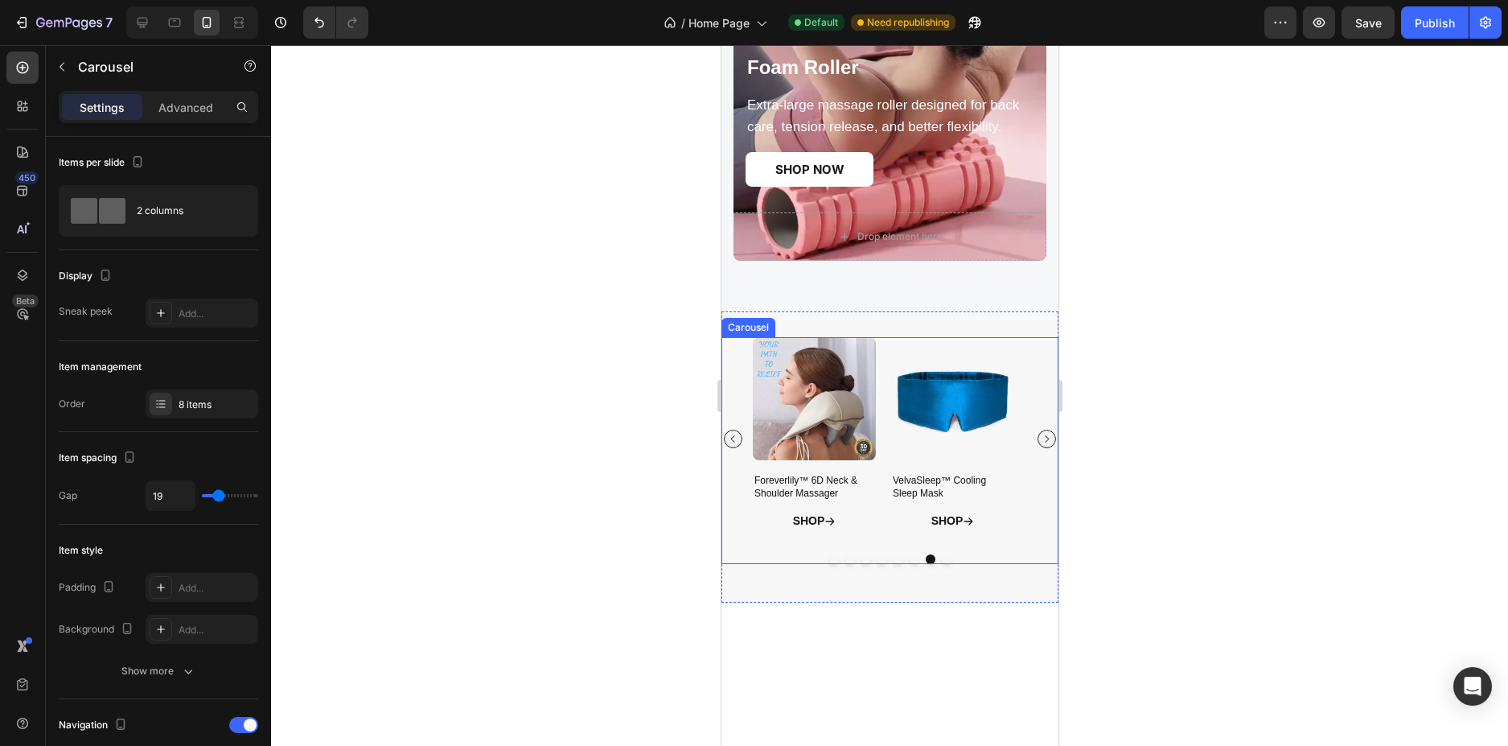
click at [1037, 445] on button "Carousel Next Arrow" at bounding box center [1046, 439] width 18 height 18
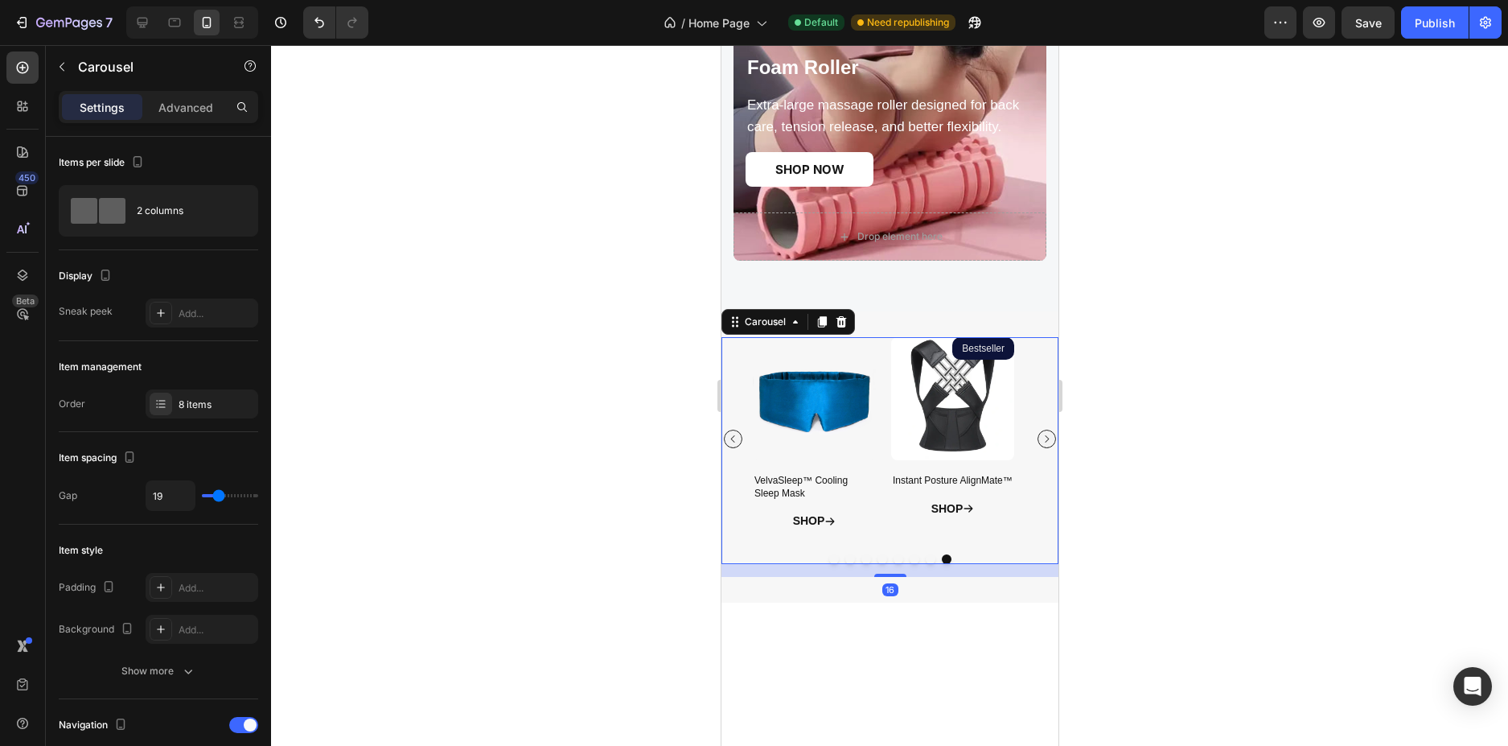
click at [1041, 444] on icon "Carousel Next Arrow" at bounding box center [1046, 439] width 10 height 10
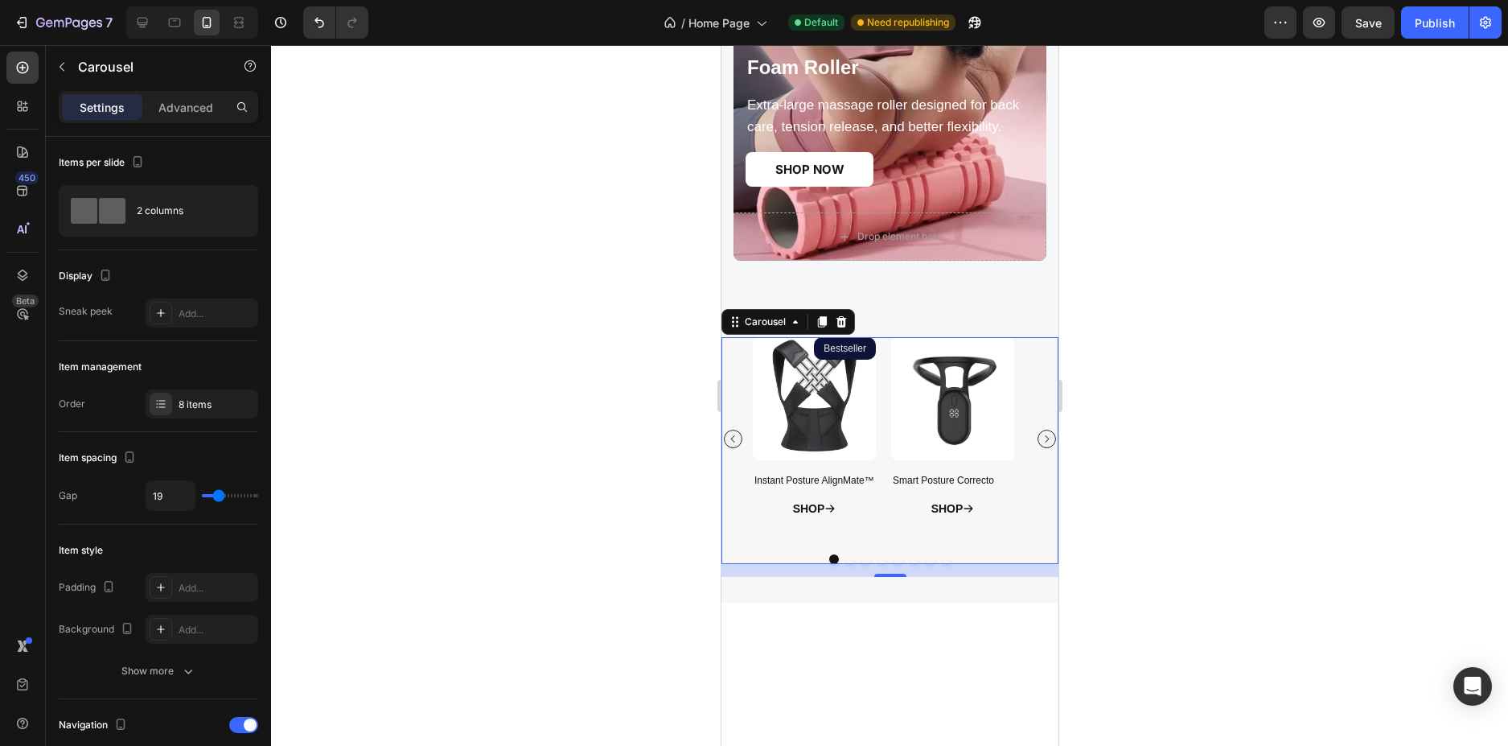
click at [1199, 520] on div at bounding box center [889, 395] width 1237 height 701
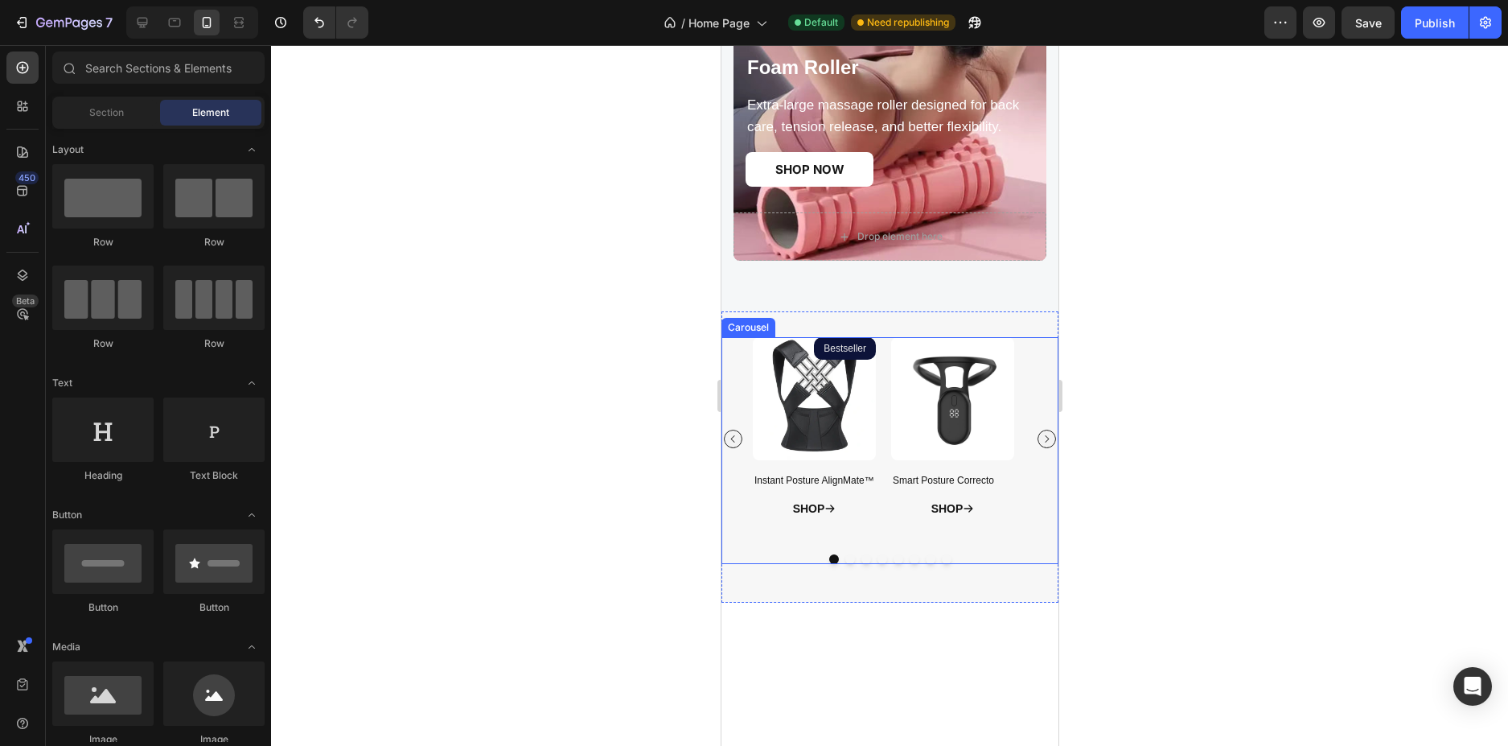
click at [1032, 516] on div "Product Images Bestseller Product Badge Instant Posture AlignMate™ Product Titl…" at bounding box center [889, 438] width 337 height 203
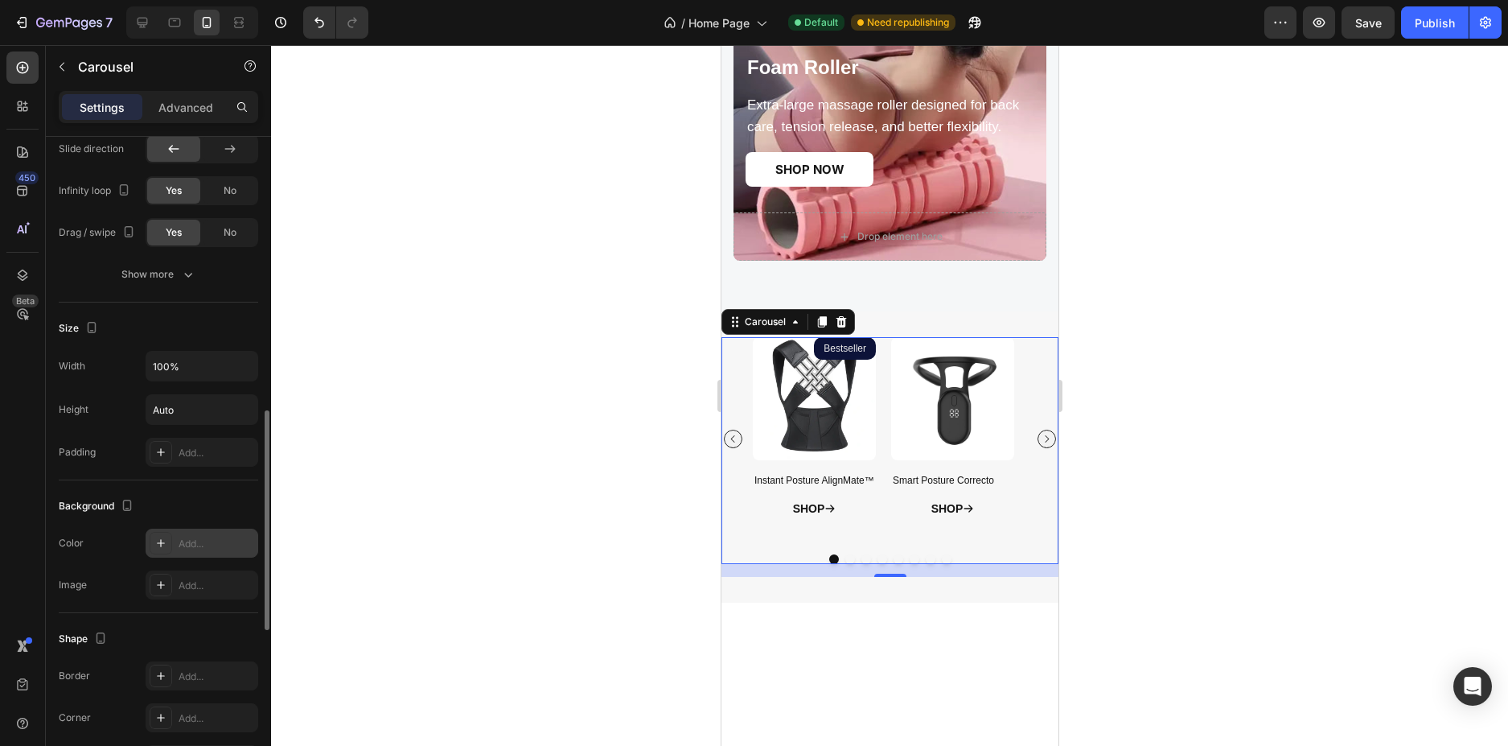
scroll to position [1054, 0]
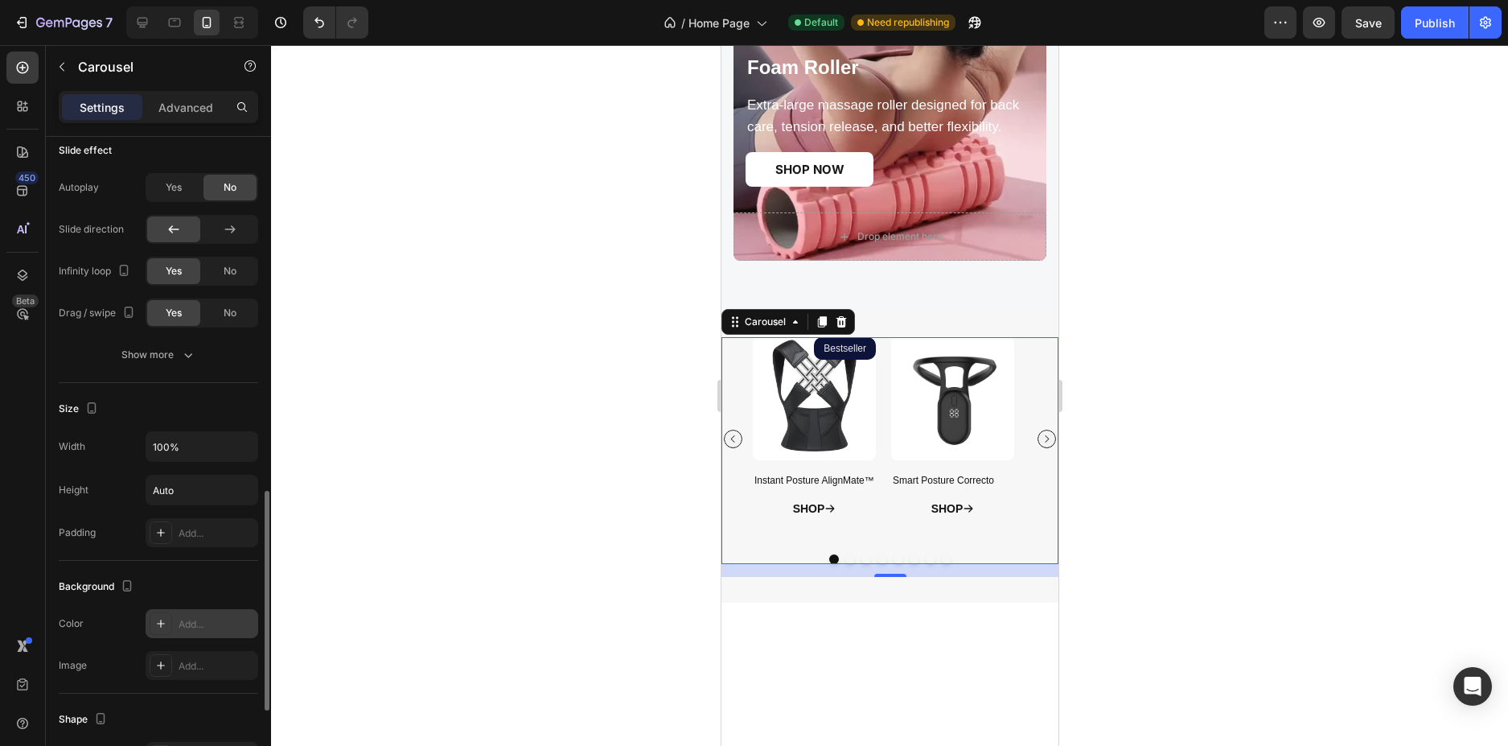
click at [165, 628] on icon at bounding box center [160, 623] width 13 height 13
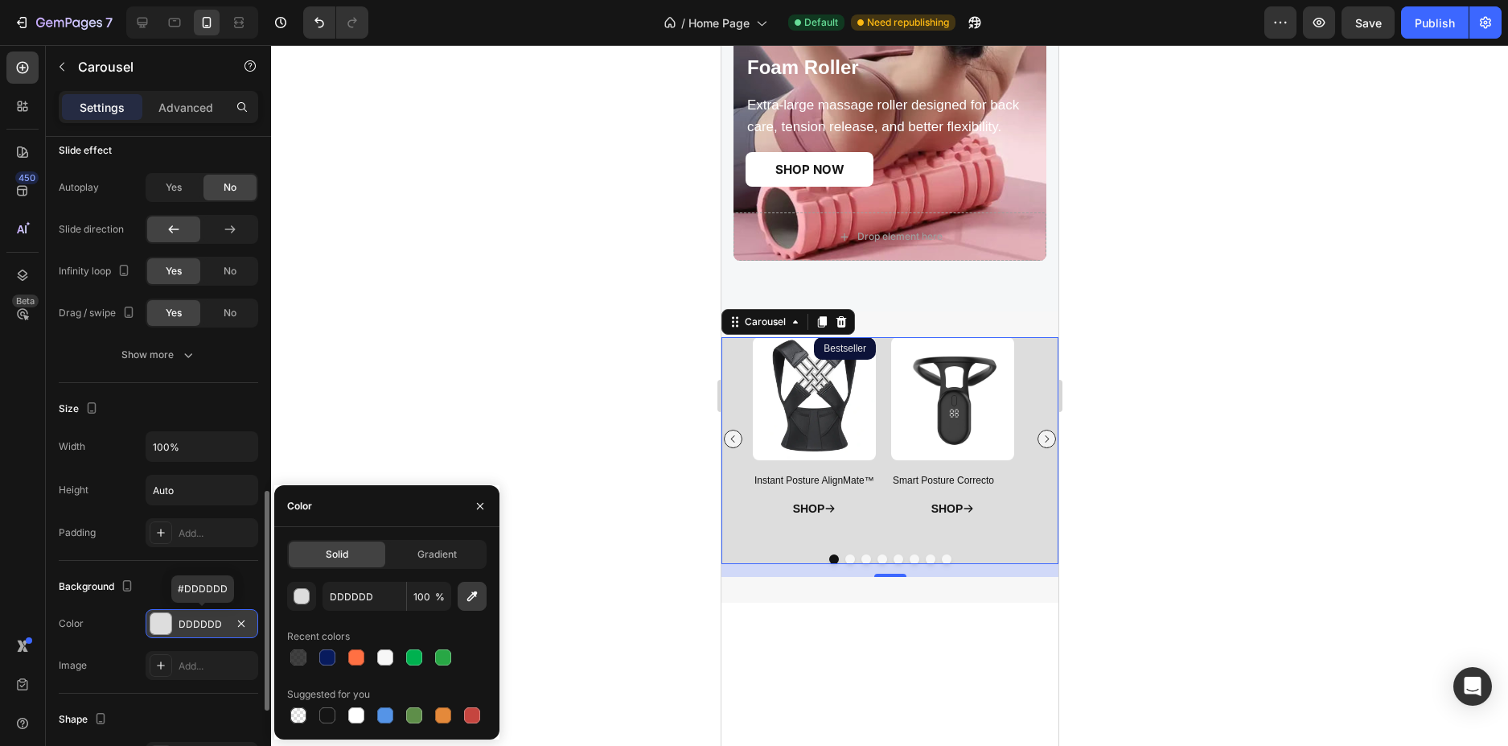
click at [463, 598] on button "button" at bounding box center [472, 596] width 29 height 29
type input "FFFFFF"
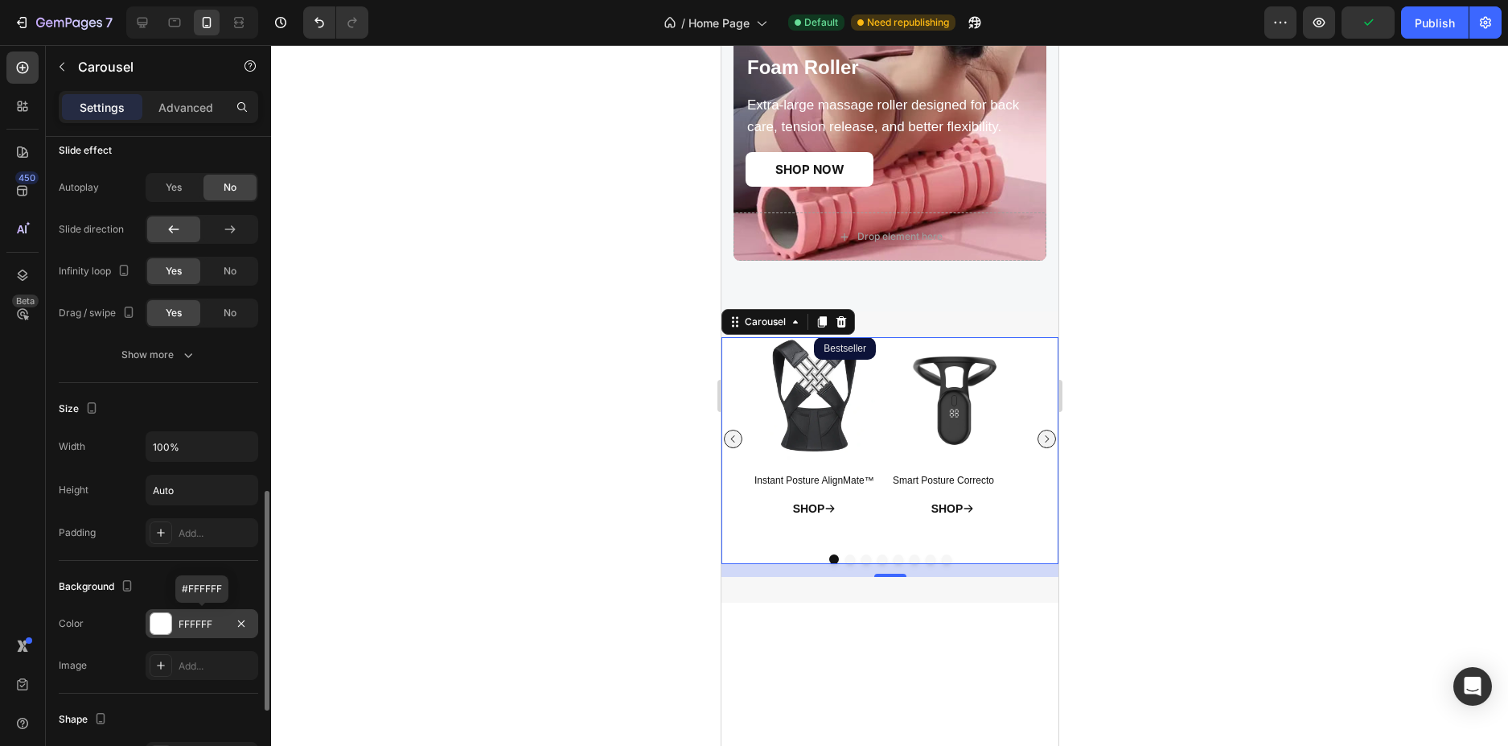
click at [1200, 379] on div at bounding box center [889, 395] width 1237 height 701
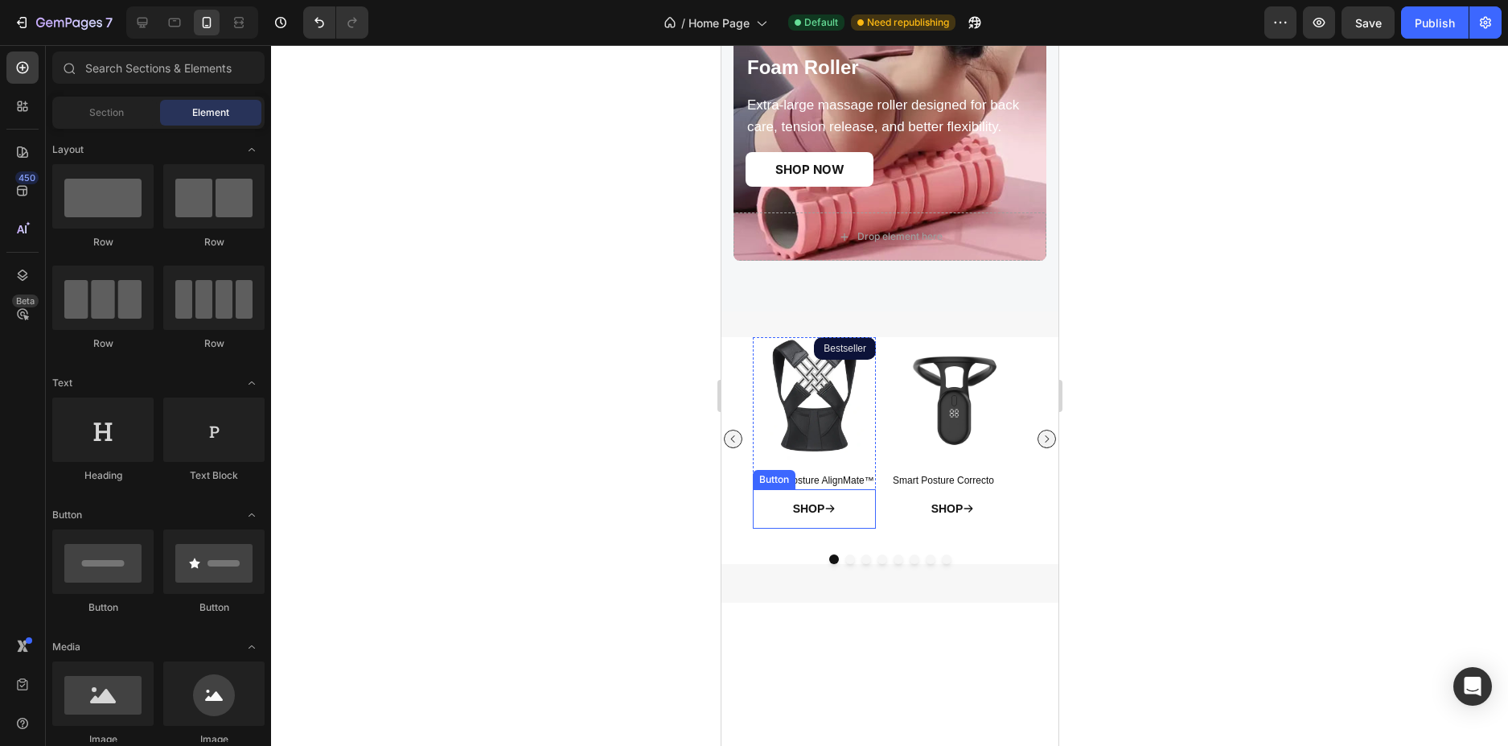
click at [845, 516] on link "SHOP" at bounding box center [814, 508] width 82 height 39
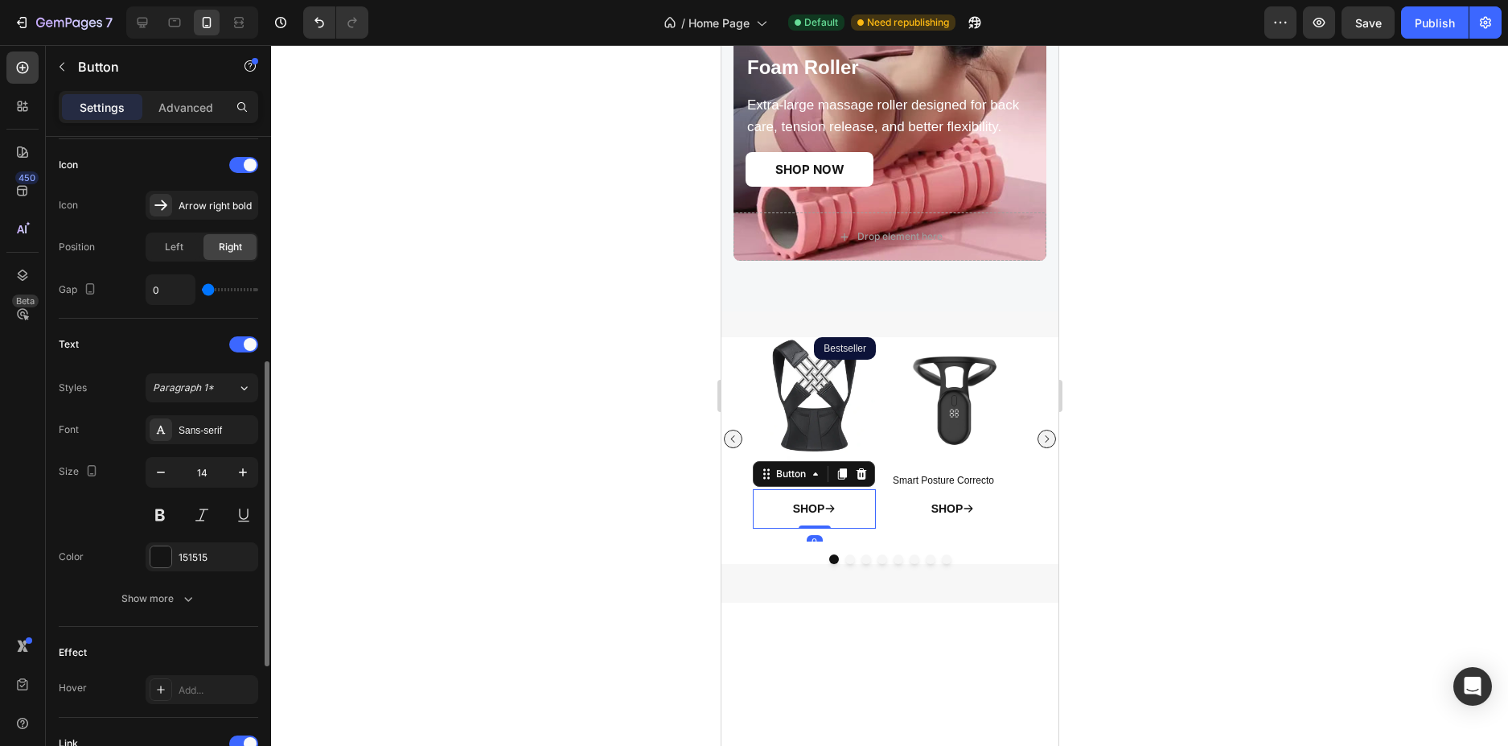
scroll to position [751, 0]
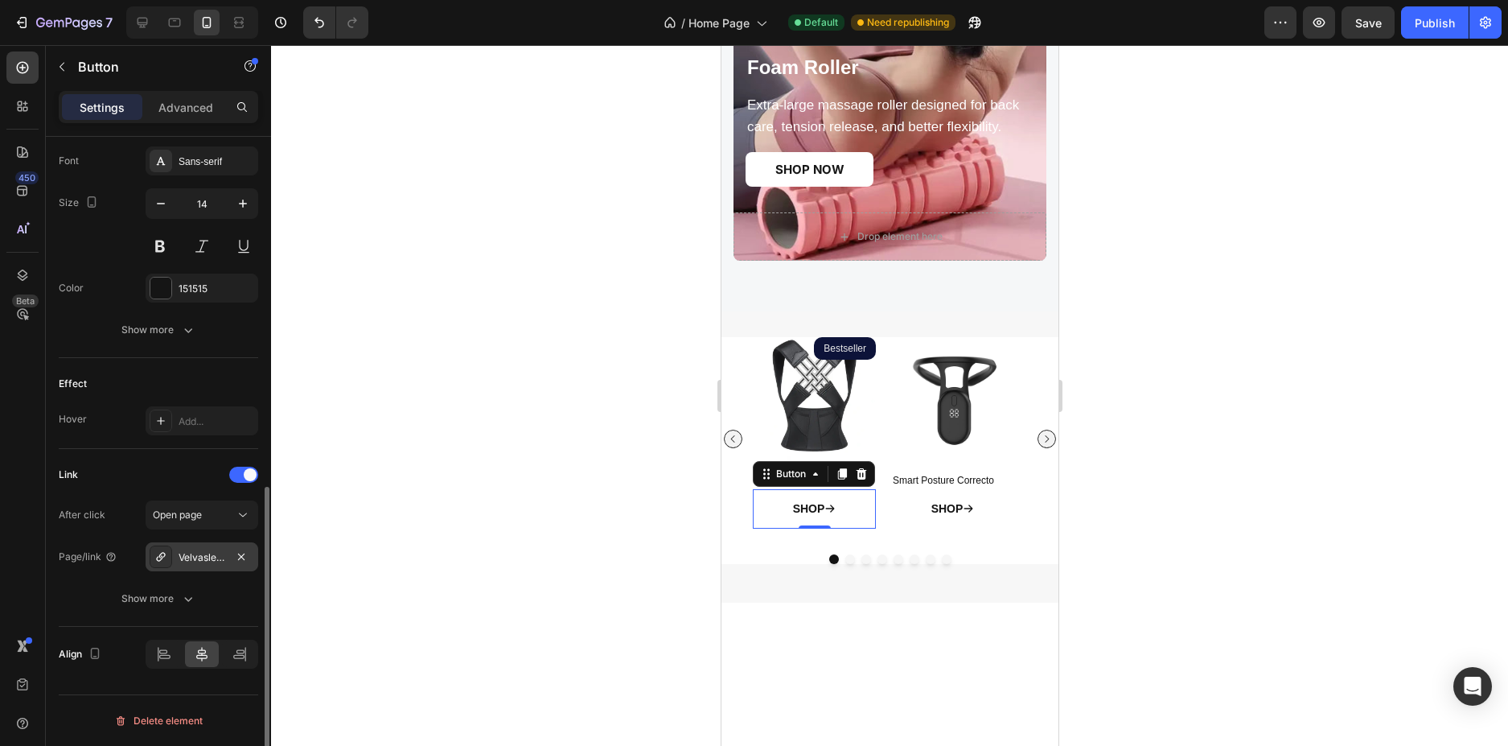
click at [187, 554] on div "Velvasleep-sleep-mask-pink" at bounding box center [202, 557] width 47 height 14
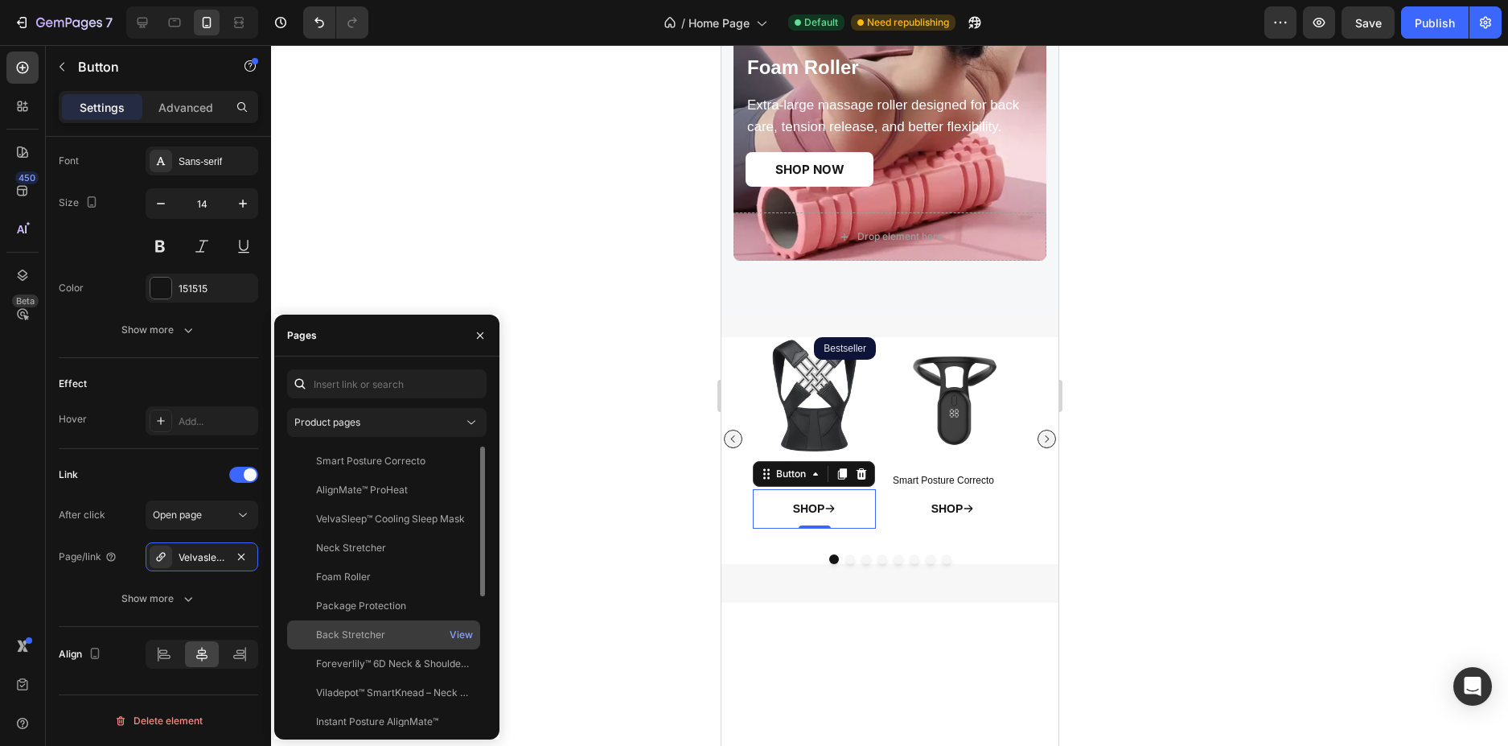
scroll to position [161, 0]
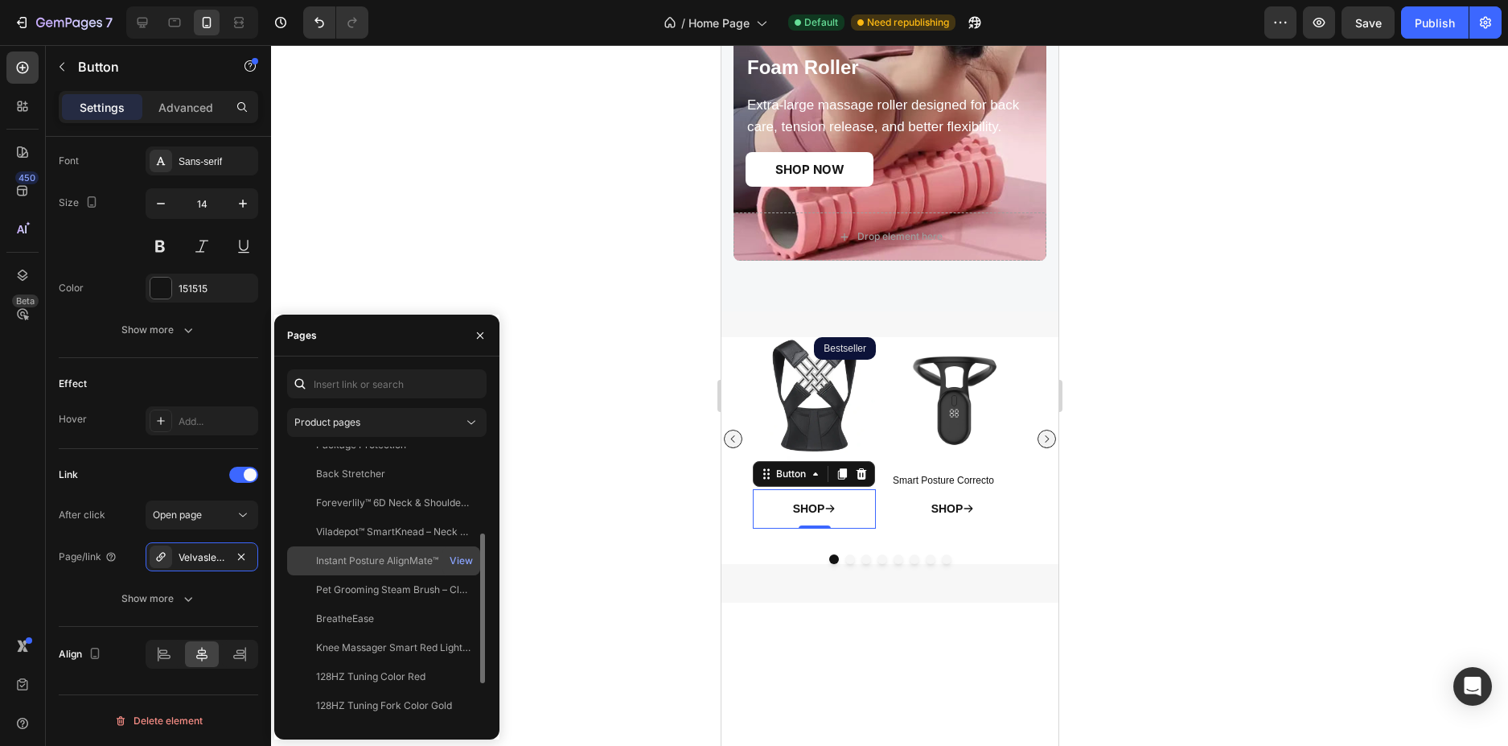
click at [381, 561] on div "Instant Posture AlignMate™" at bounding box center [377, 560] width 122 height 14
click at [997, 512] on div "SHOP Button" at bounding box center [951, 508] width 123 height 39
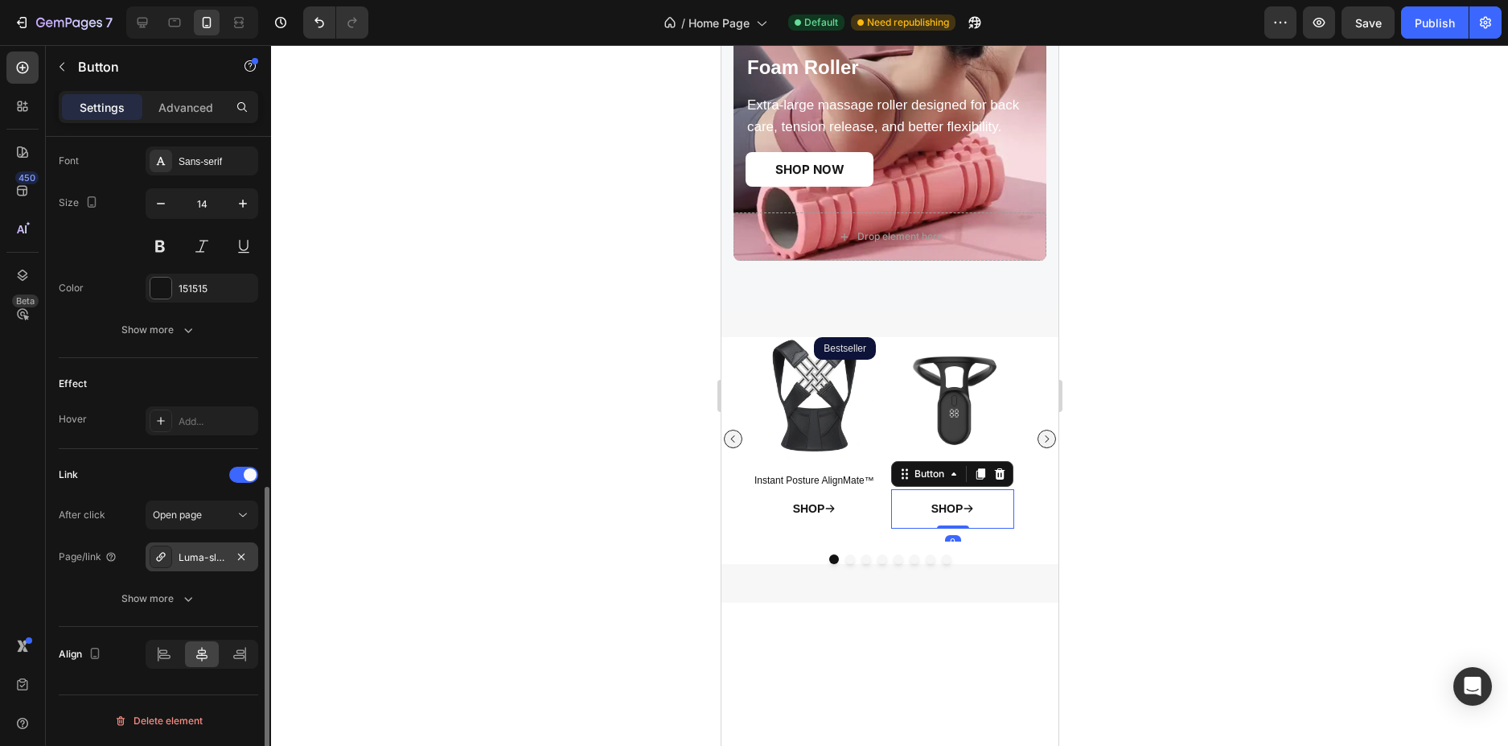
click at [158, 549] on div at bounding box center [161, 556] width 23 height 23
click at [1227, 468] on div at bounding box center [889, 395] width 1237 height 701
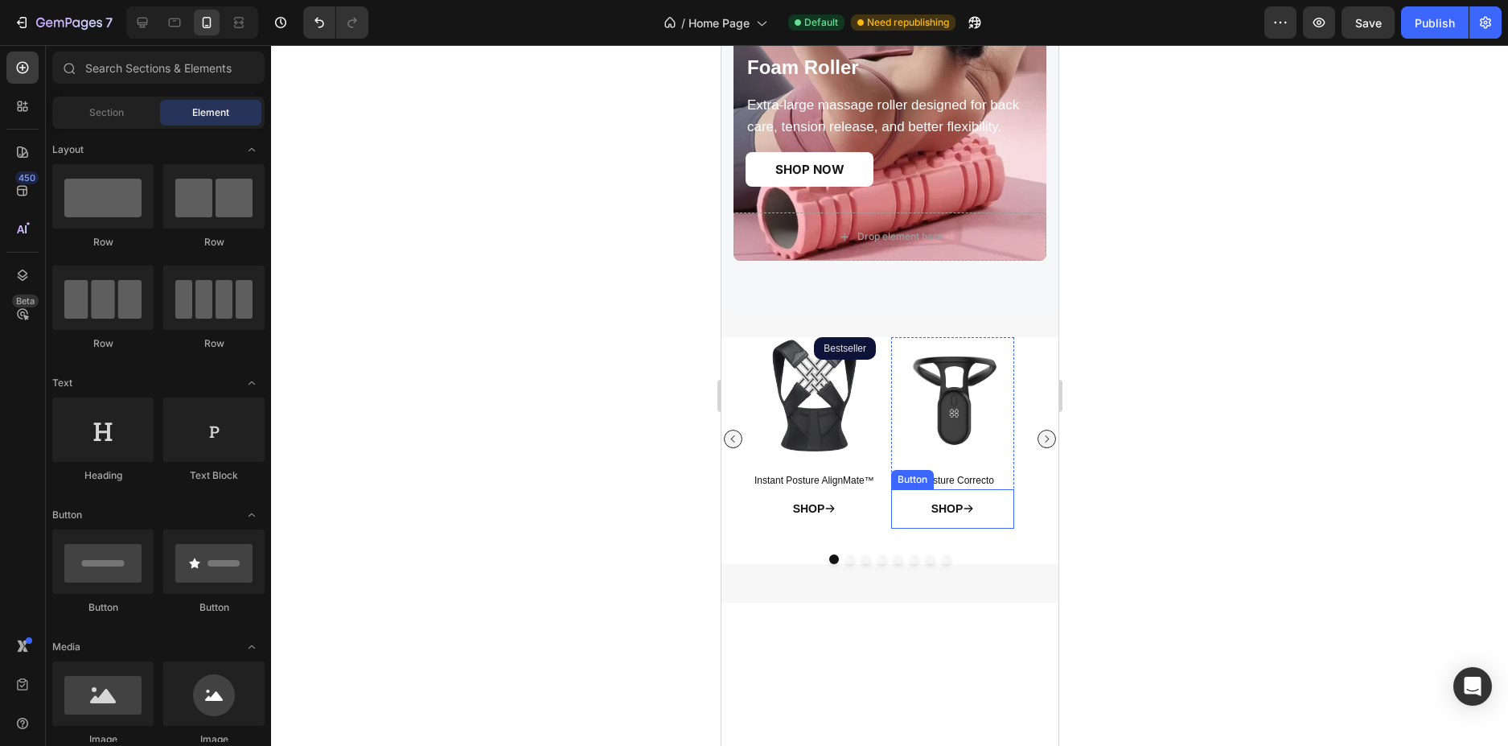
click at [984, 506] on link "SHOP" at bounding box center [952, 508] width 82 height 39
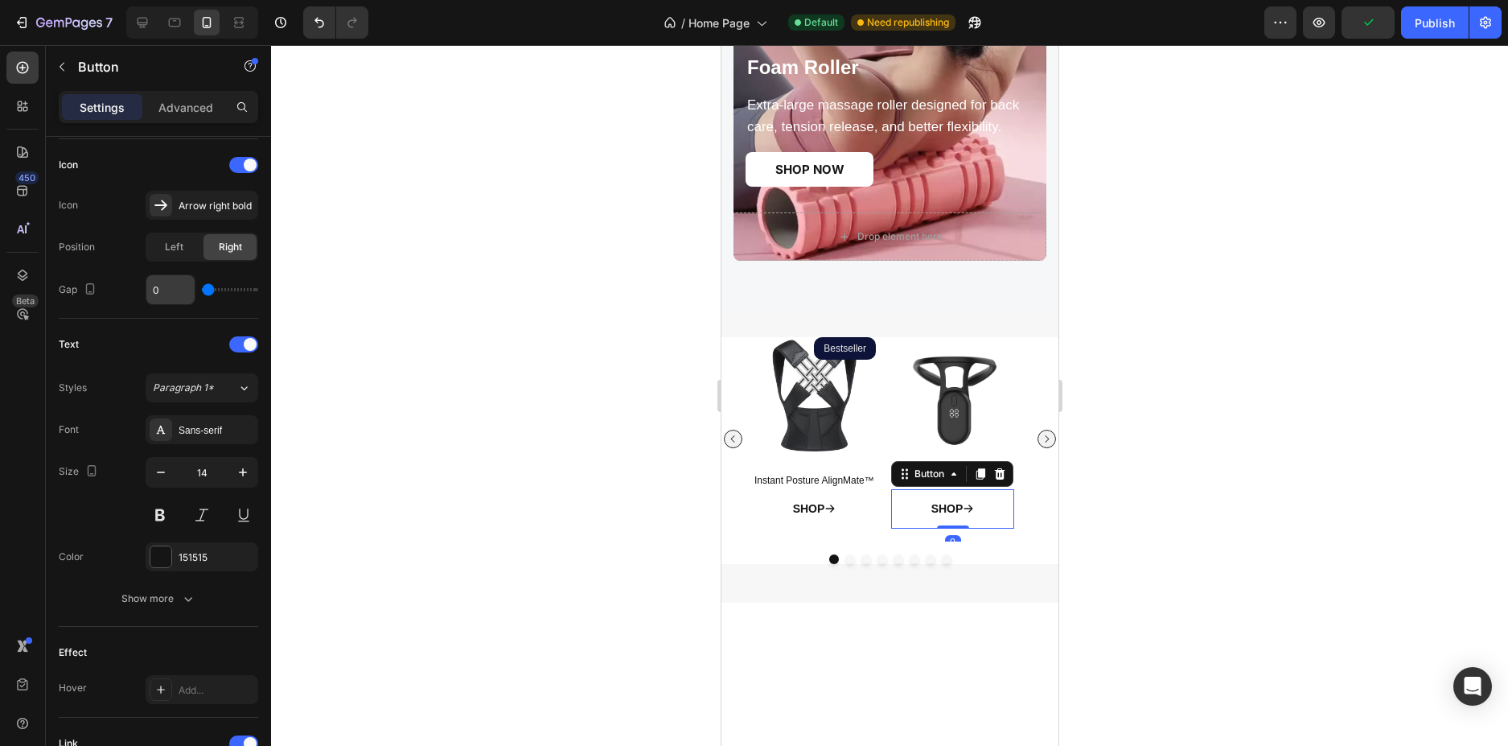
scroll to position [751, 0]
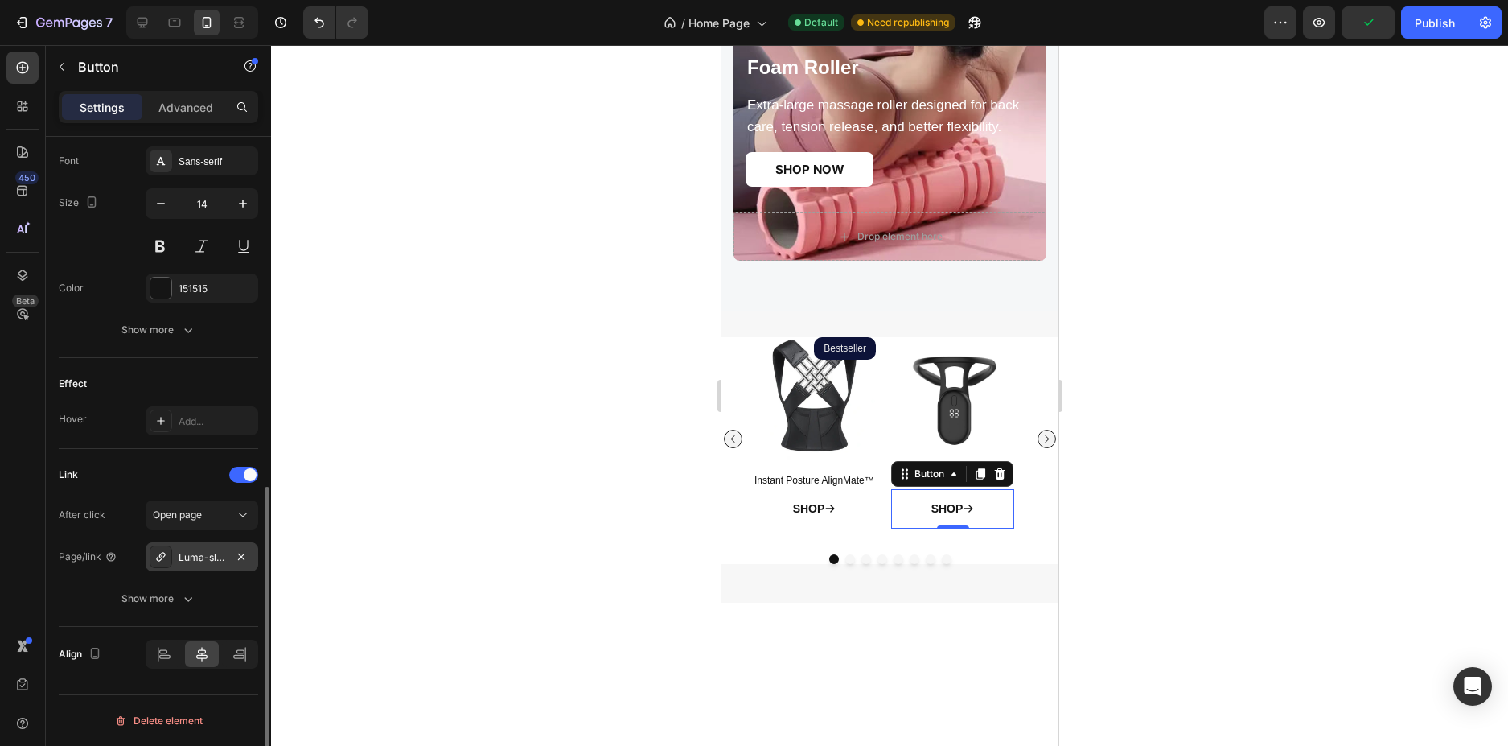
click at [179, 549] on div "Luma-sleep-mask" at bounding box center [202, 556] width 113 height 29
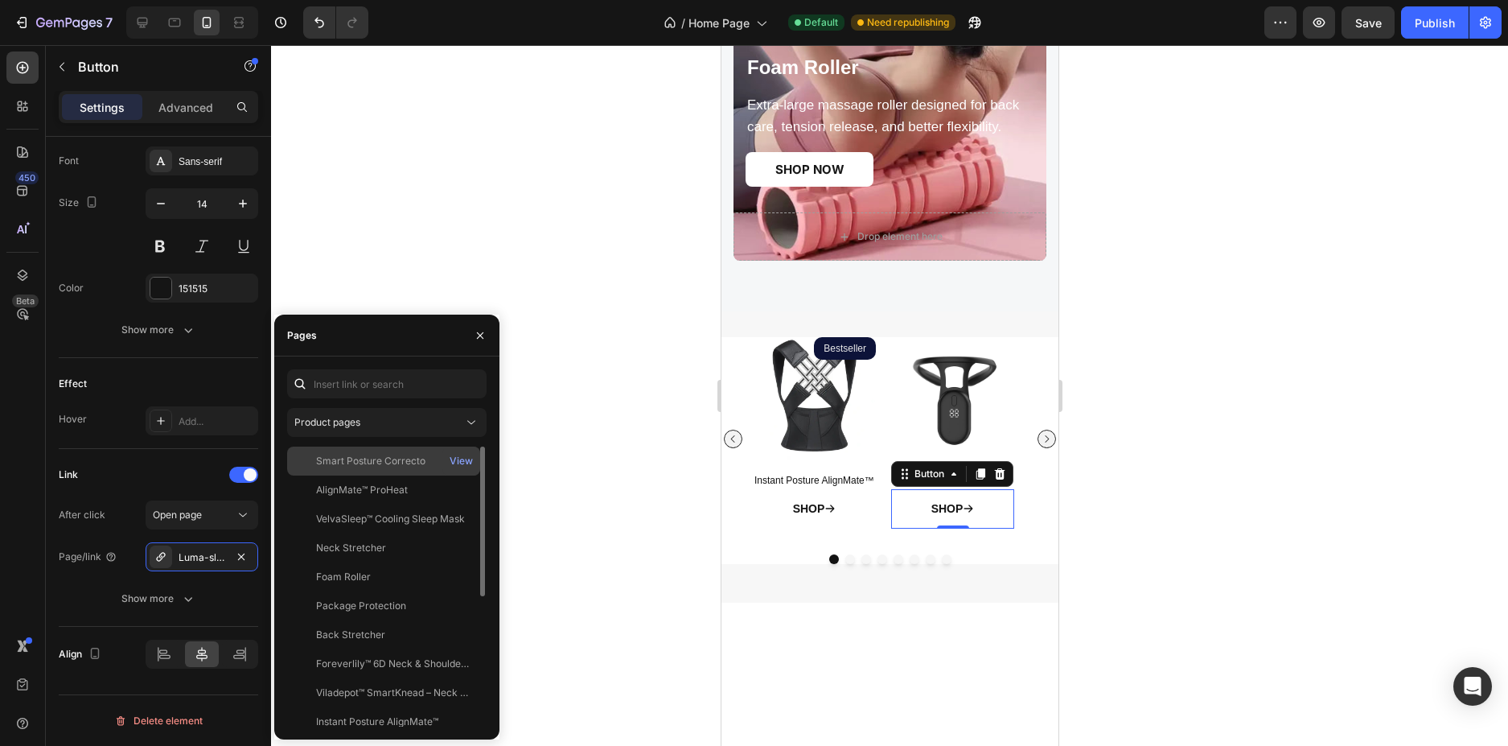
click at [395, 475] on div "Smart Posture Correcto View" at bounding box center [383, 489] width 193 height 29
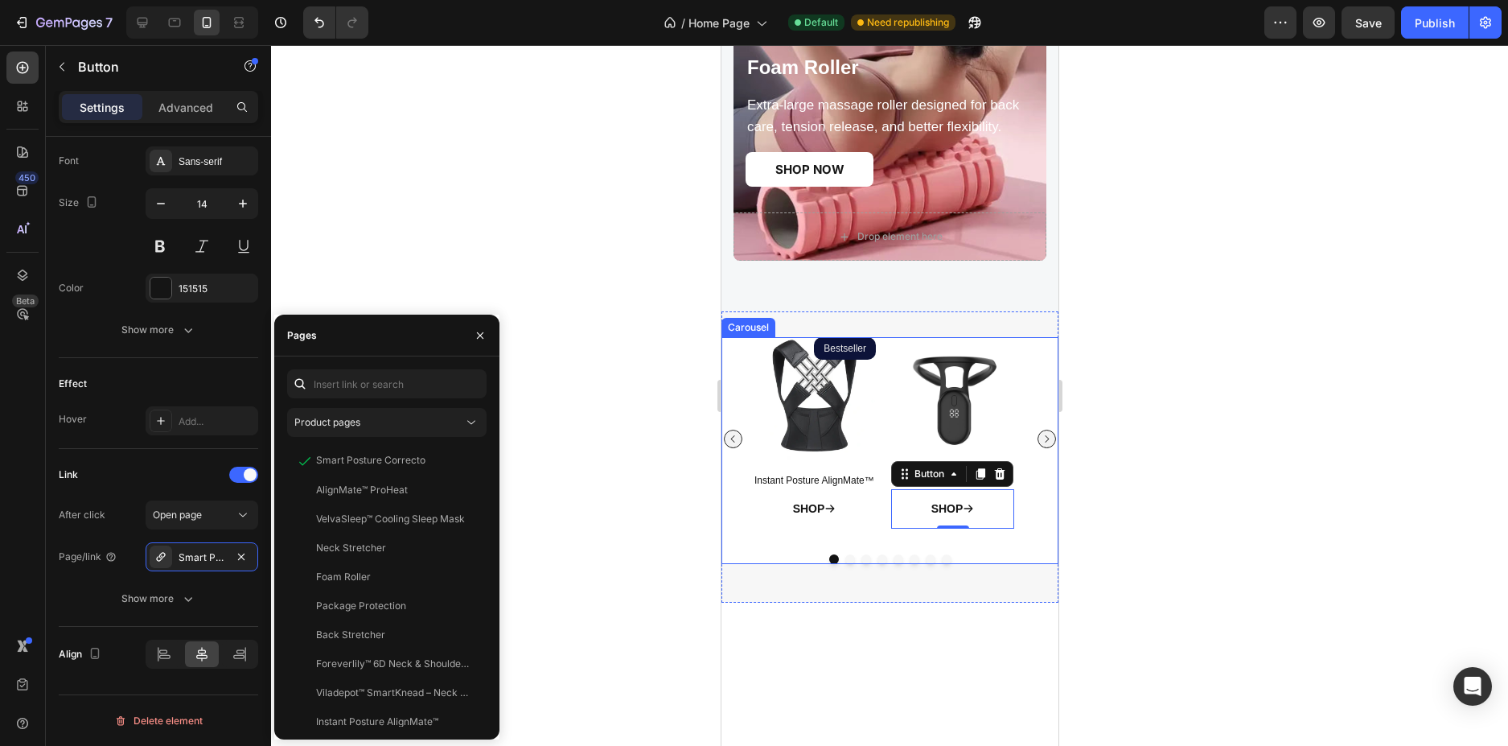
click at [1041, 440] on icon "Carousel Next Arrow" at bounding box center [1046, 439] width 10 height 10
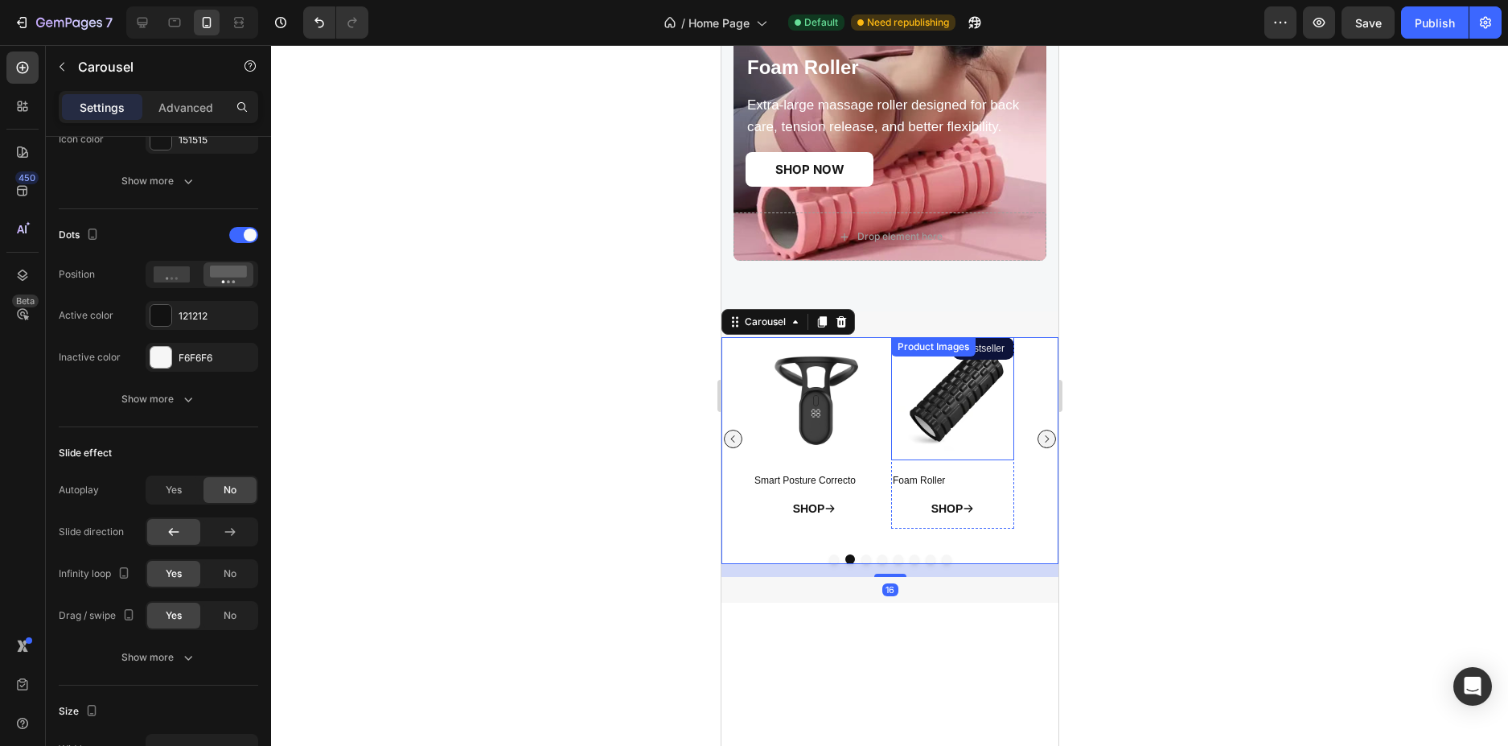
scroll to position [0, 0]
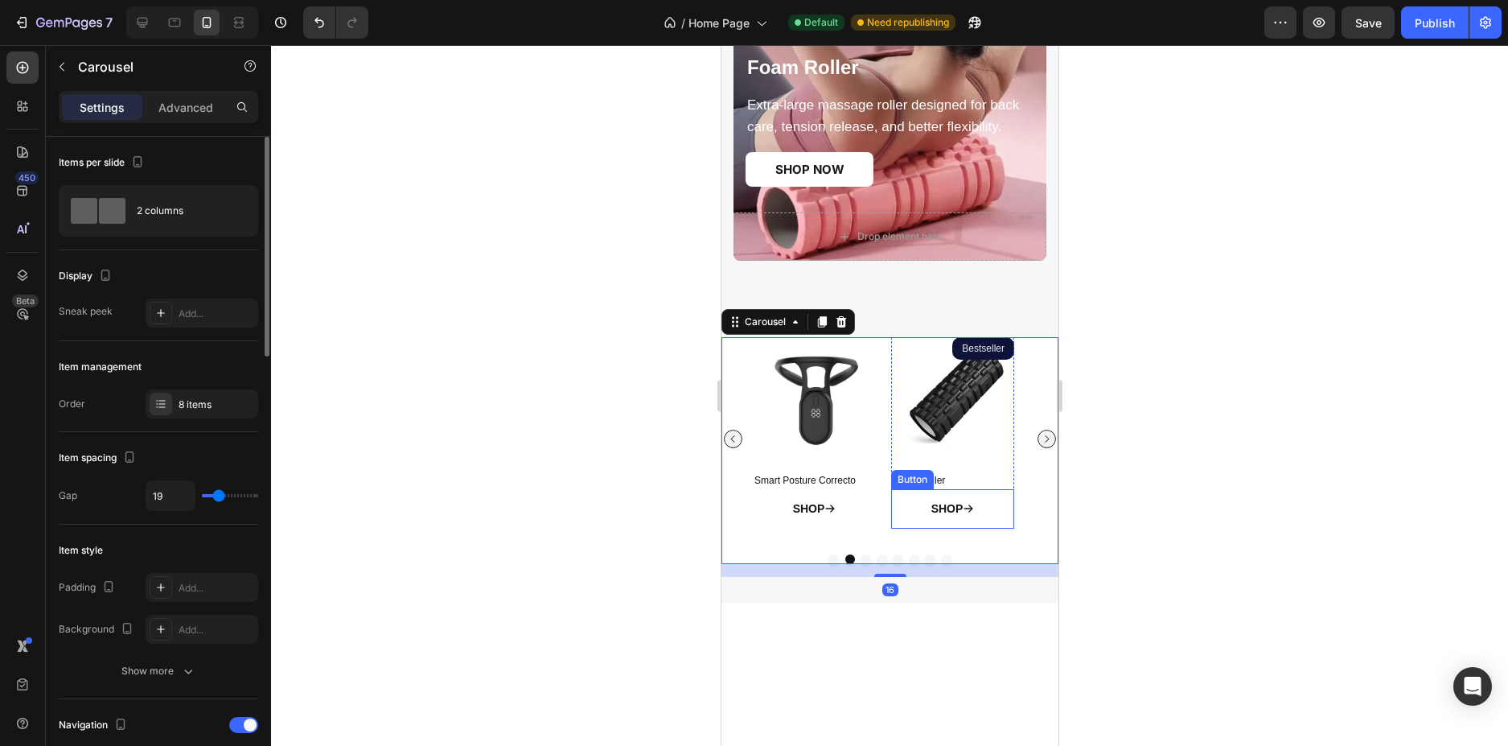
click at [923, 516] on link "SHOP" at bounding box center [952, 508] width 82 height 39
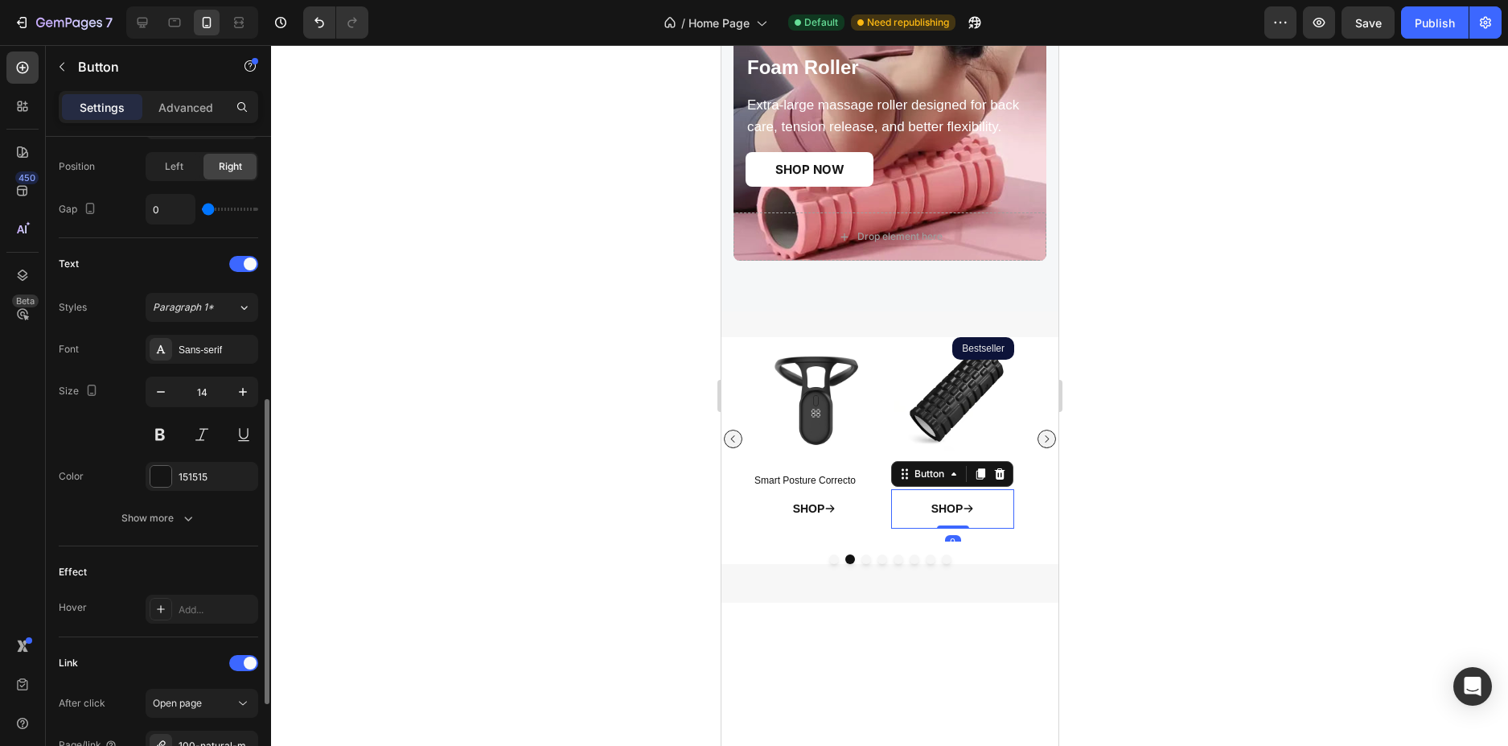
scroll to position [724, 0]
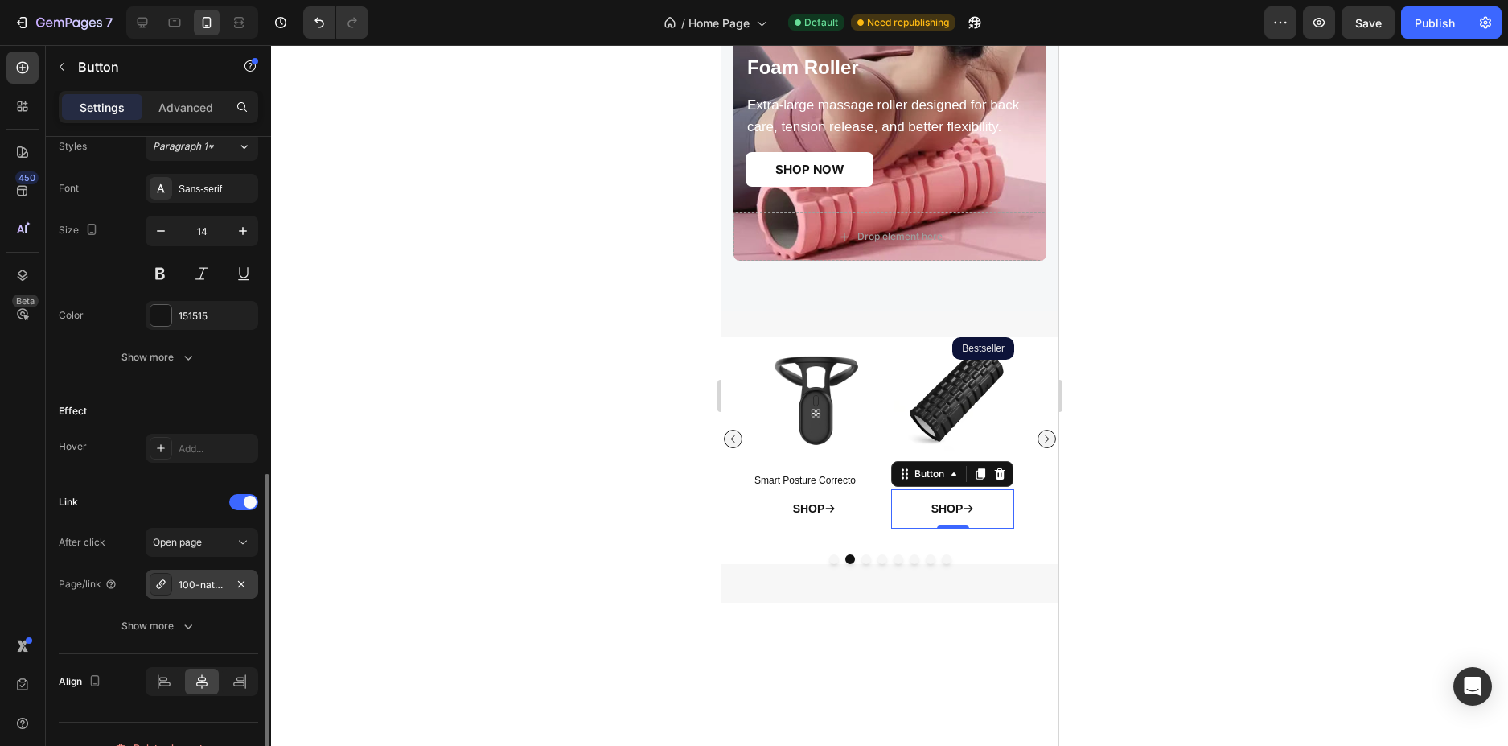
click at [201, 590] on div "100-natural-mulberry-silk-pillowcase-high-end-quality-pillowcase-cover-solid-co…" at bounding box center [202, 585] width 47 height 14
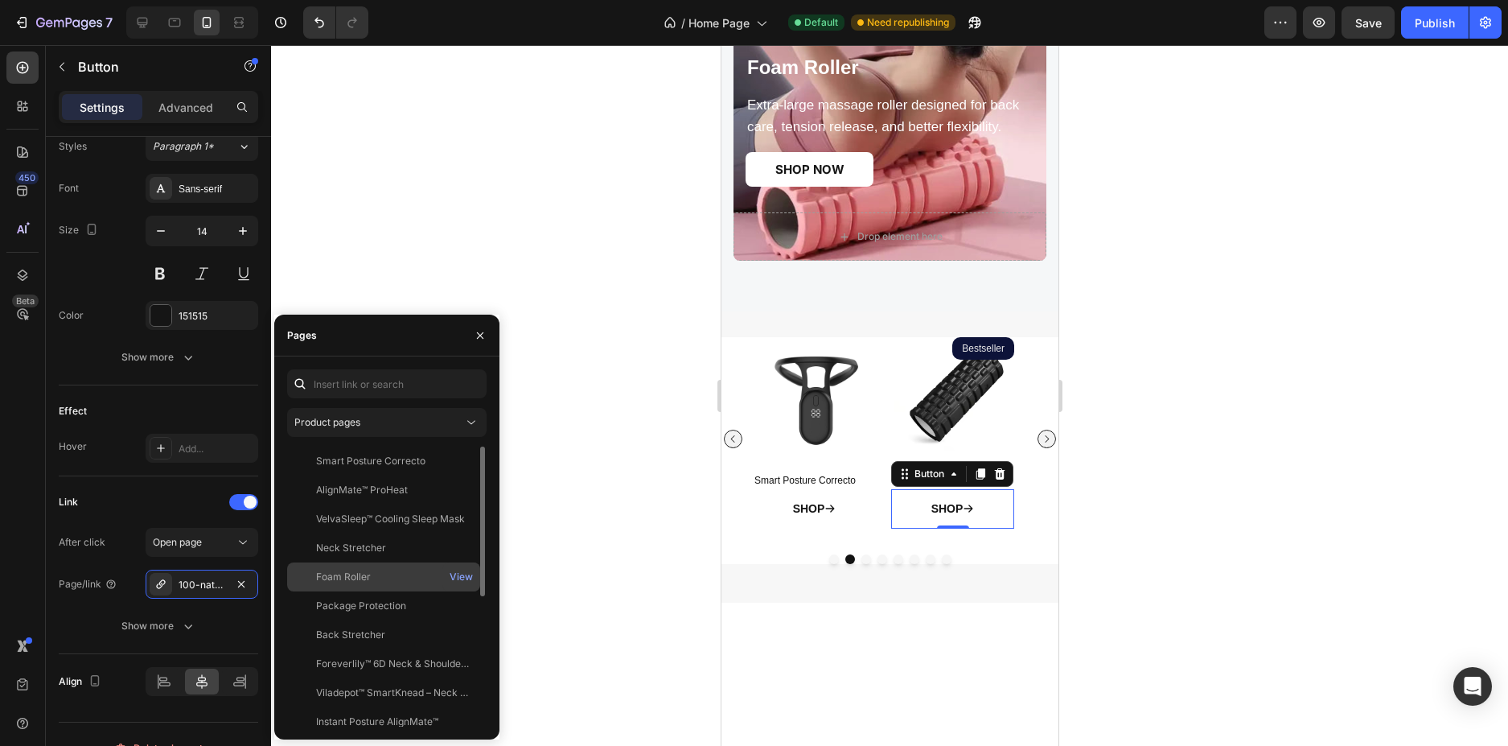
click at [358, 591] on div "Foam Roller View" at bounding box center [383, 605] width 193 height 29
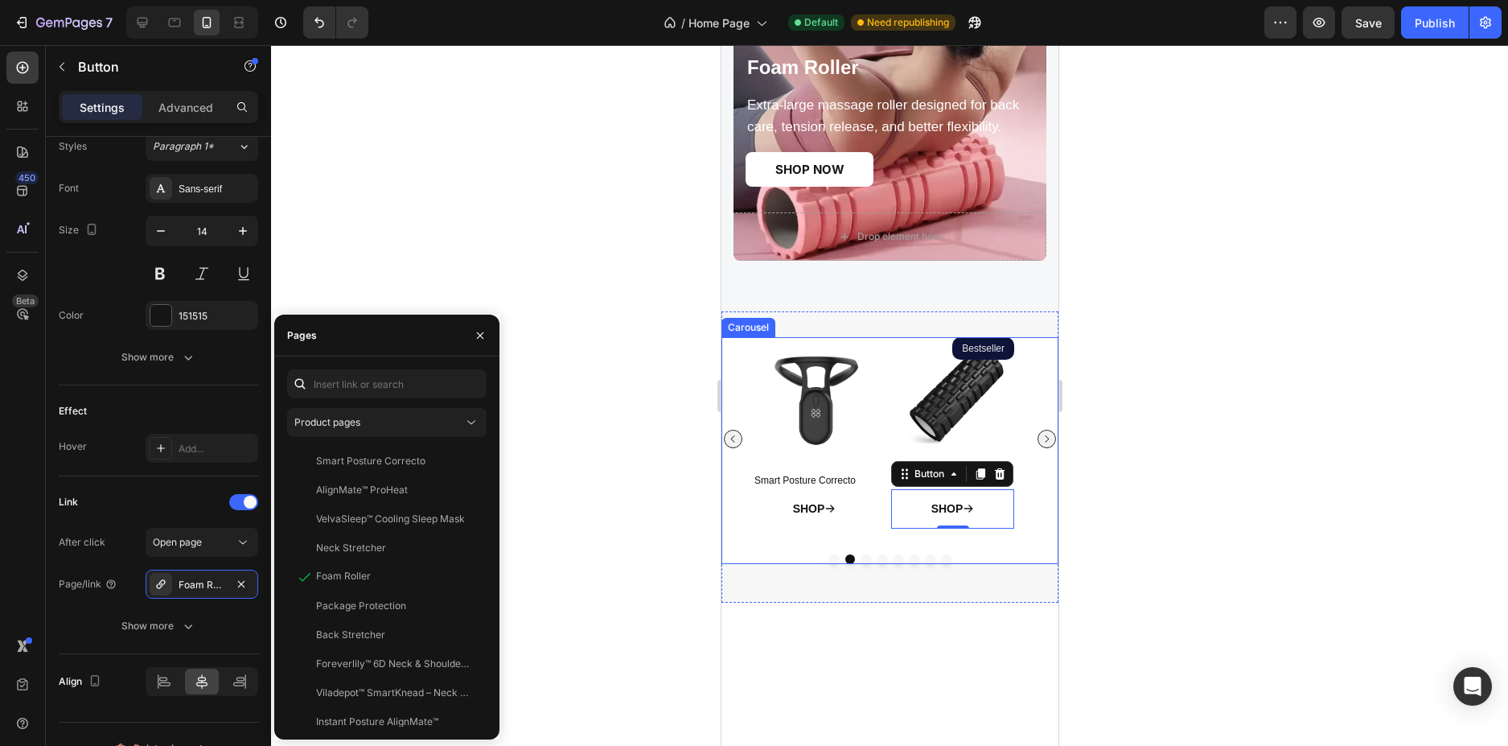
click at [1041, 439] on icon "Carousel Next Arrow" at bounding box center [1046, 439] width 10 height 10
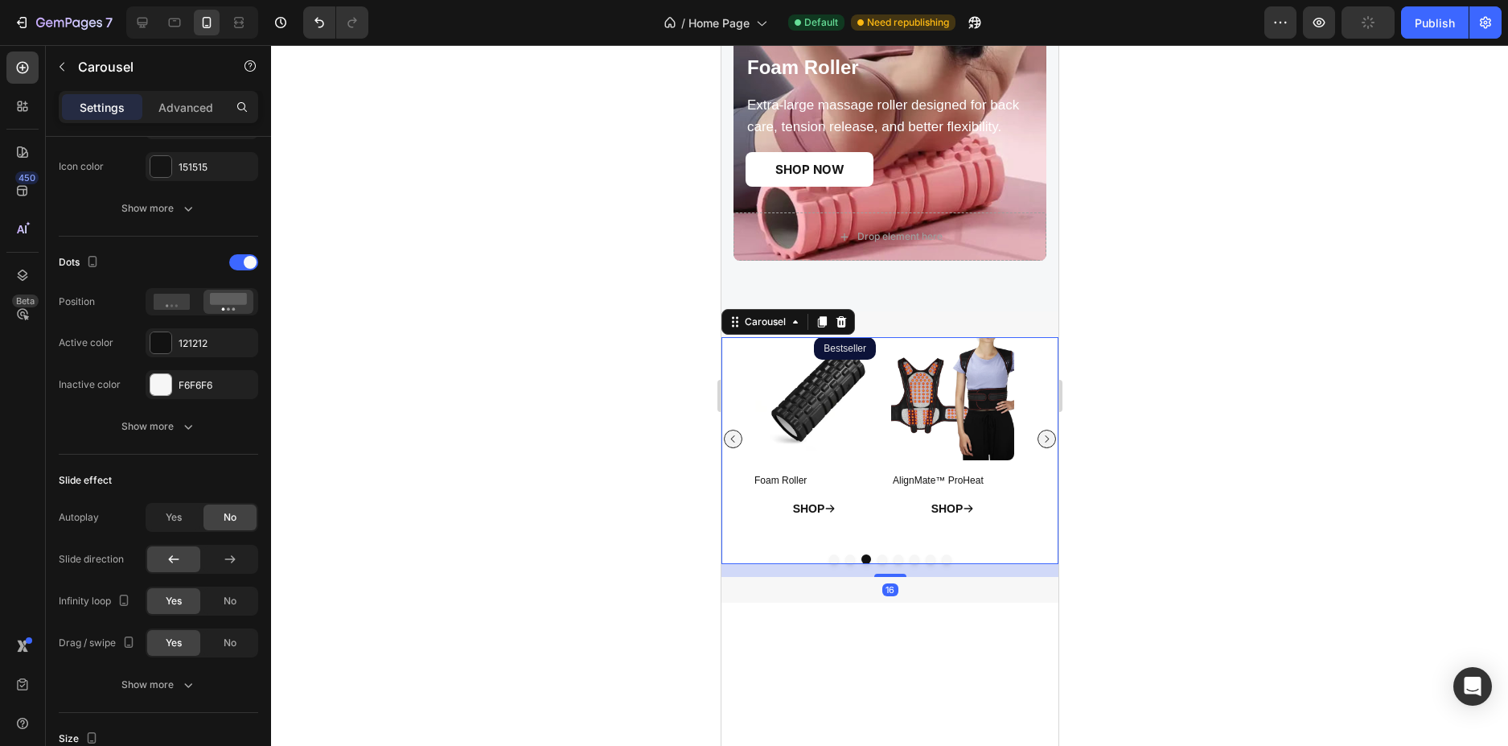
scroll to position [0, 0]
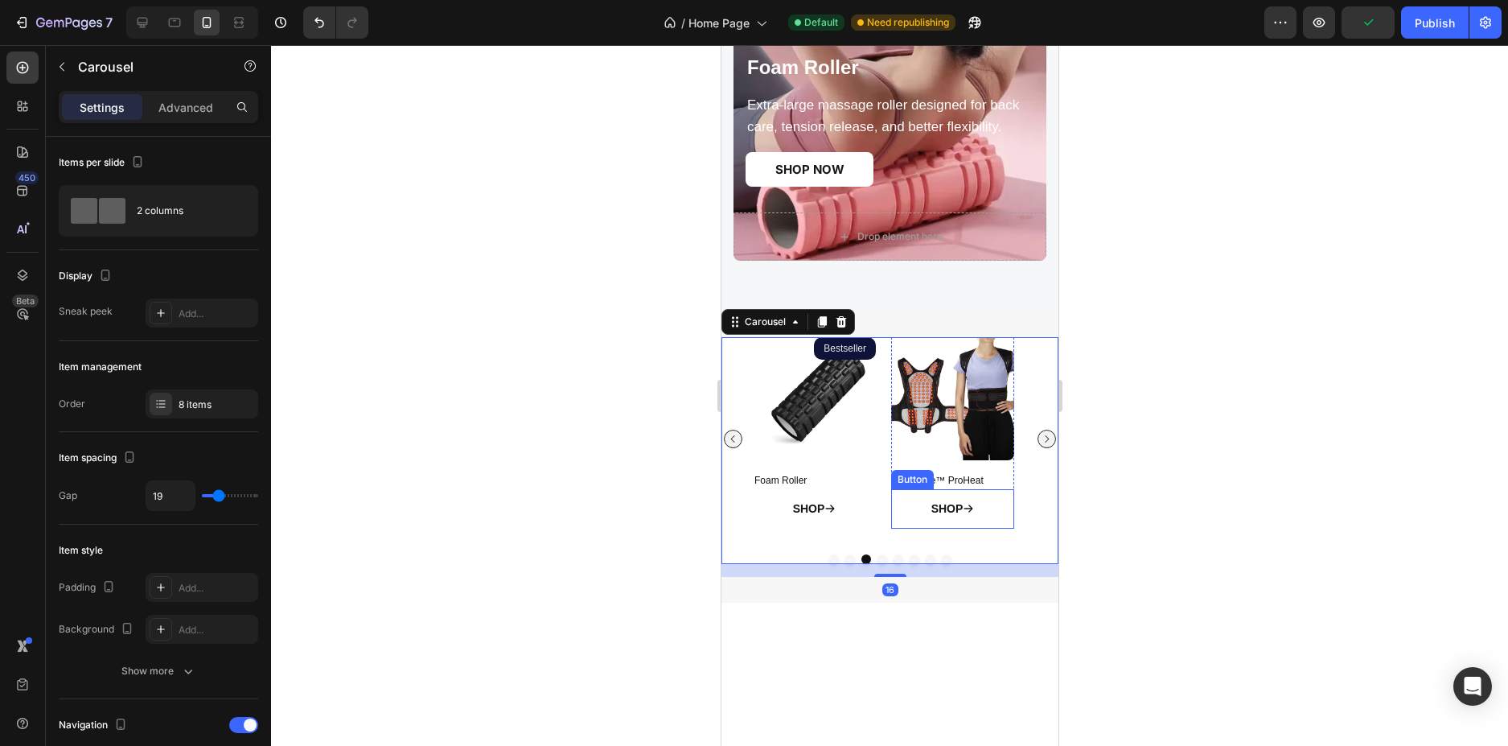
click at [920, 502] on link "SHOP" at bounding box center [952, 508] width 82 height 39
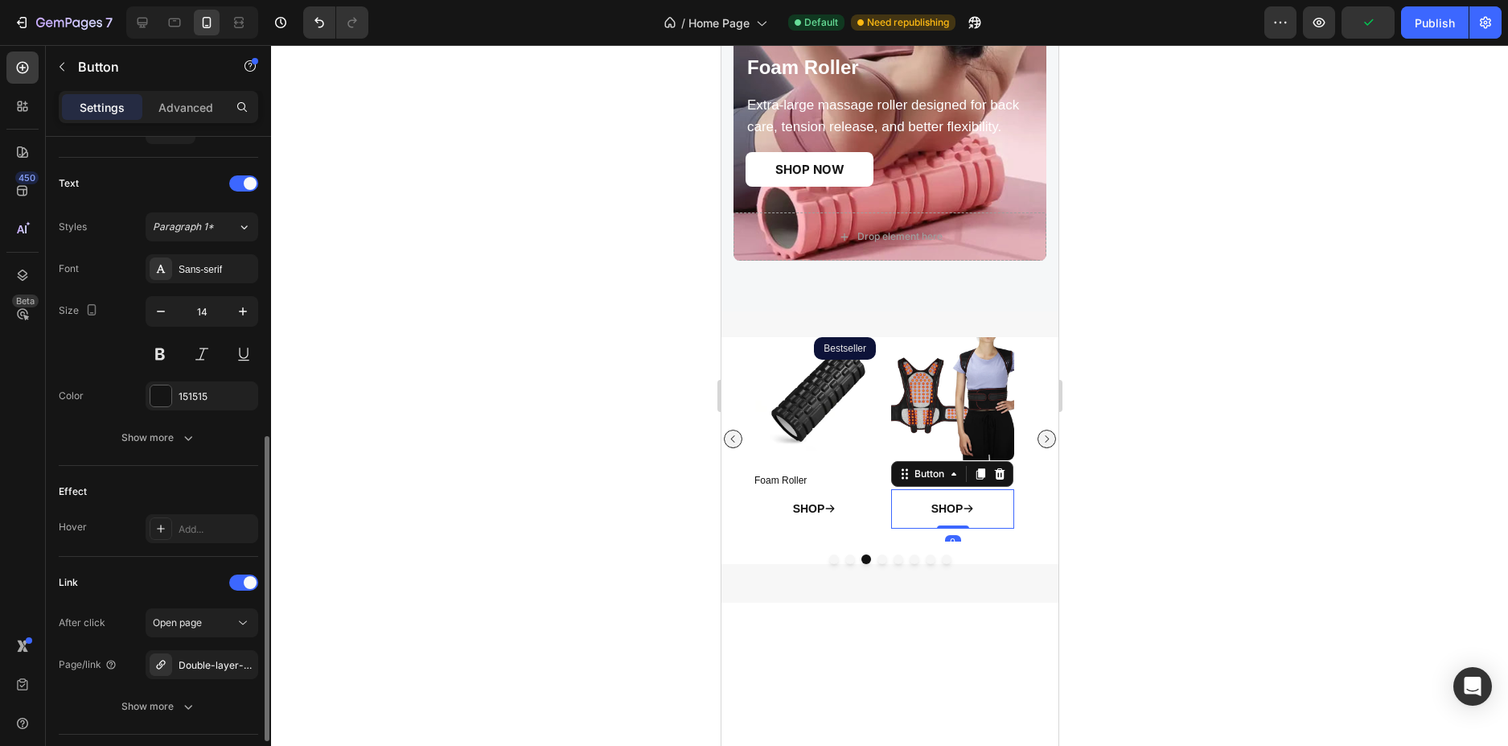
scroll to position [751, 0]
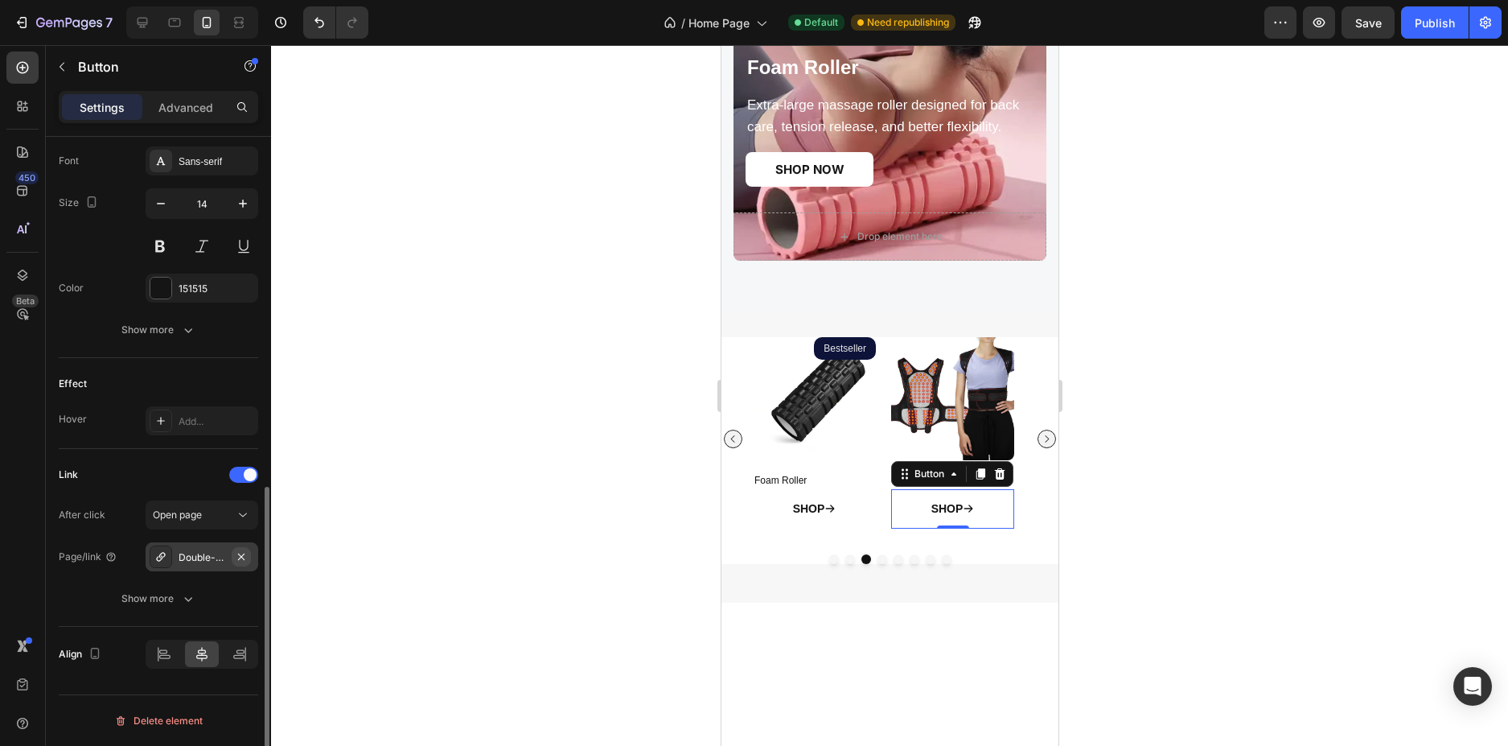
click at [240, 557] on icon "button" at bounding box center [241, 556] width 6 height 6
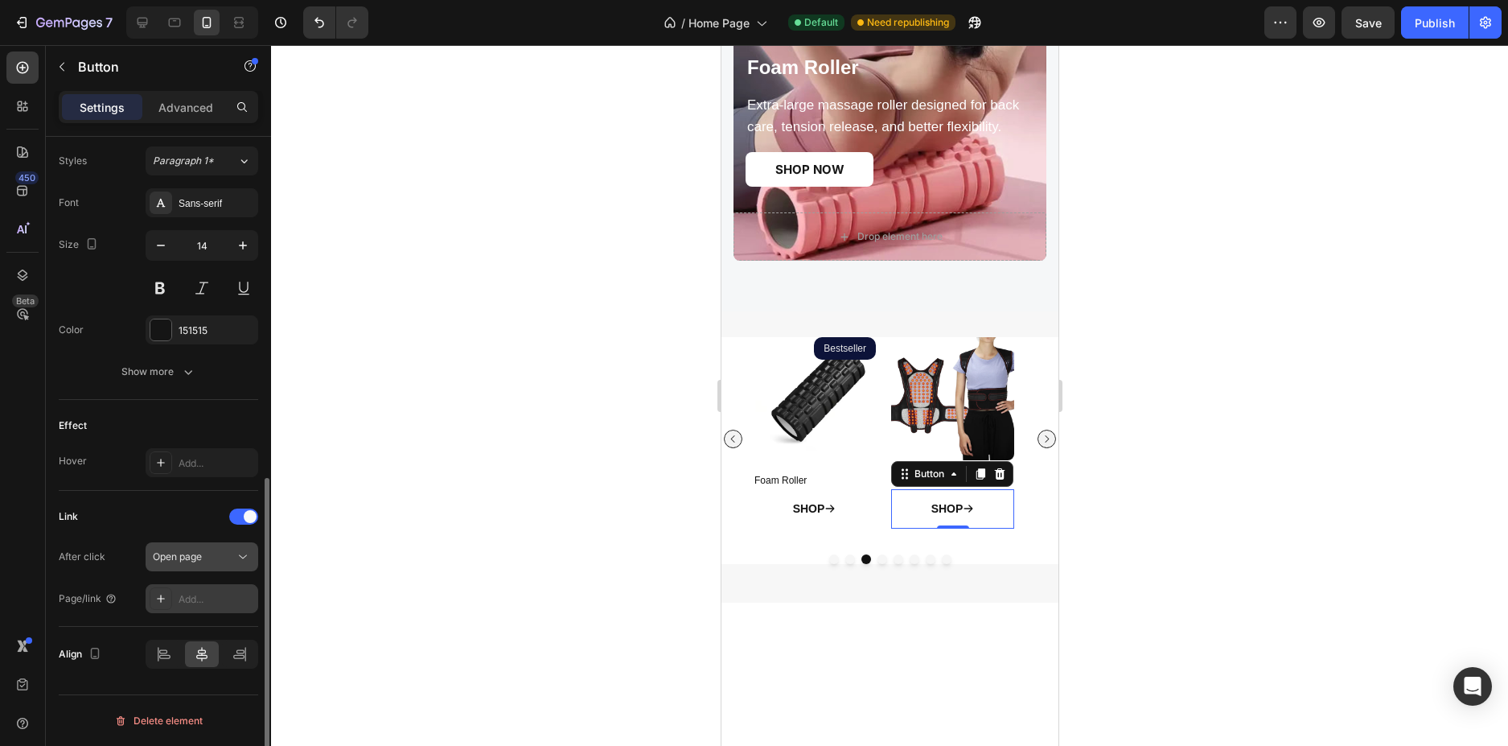
scroll to position [709, 0]
click at [158, 595] on icon at bounding box center [160, 598] width 13 height 13
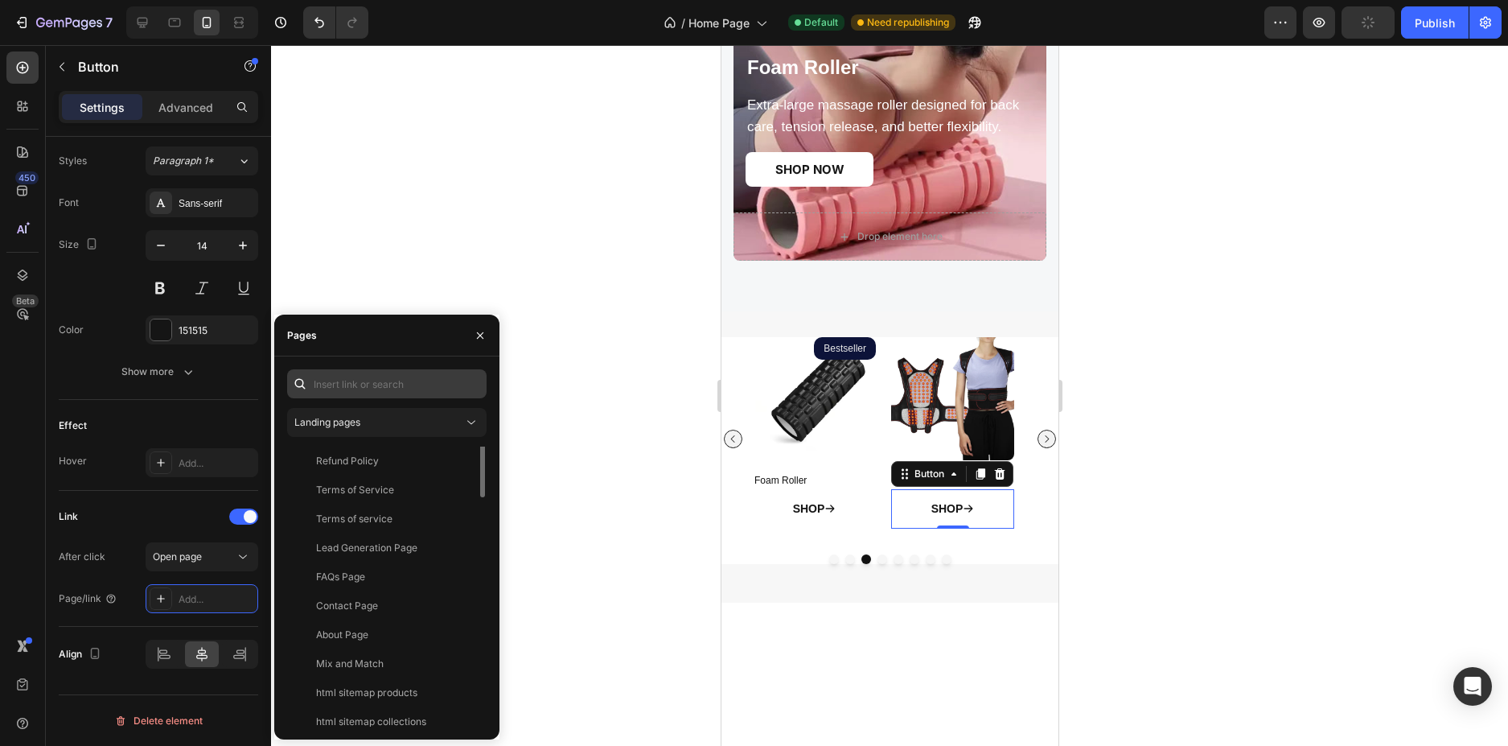
scroll to position [6, 0]
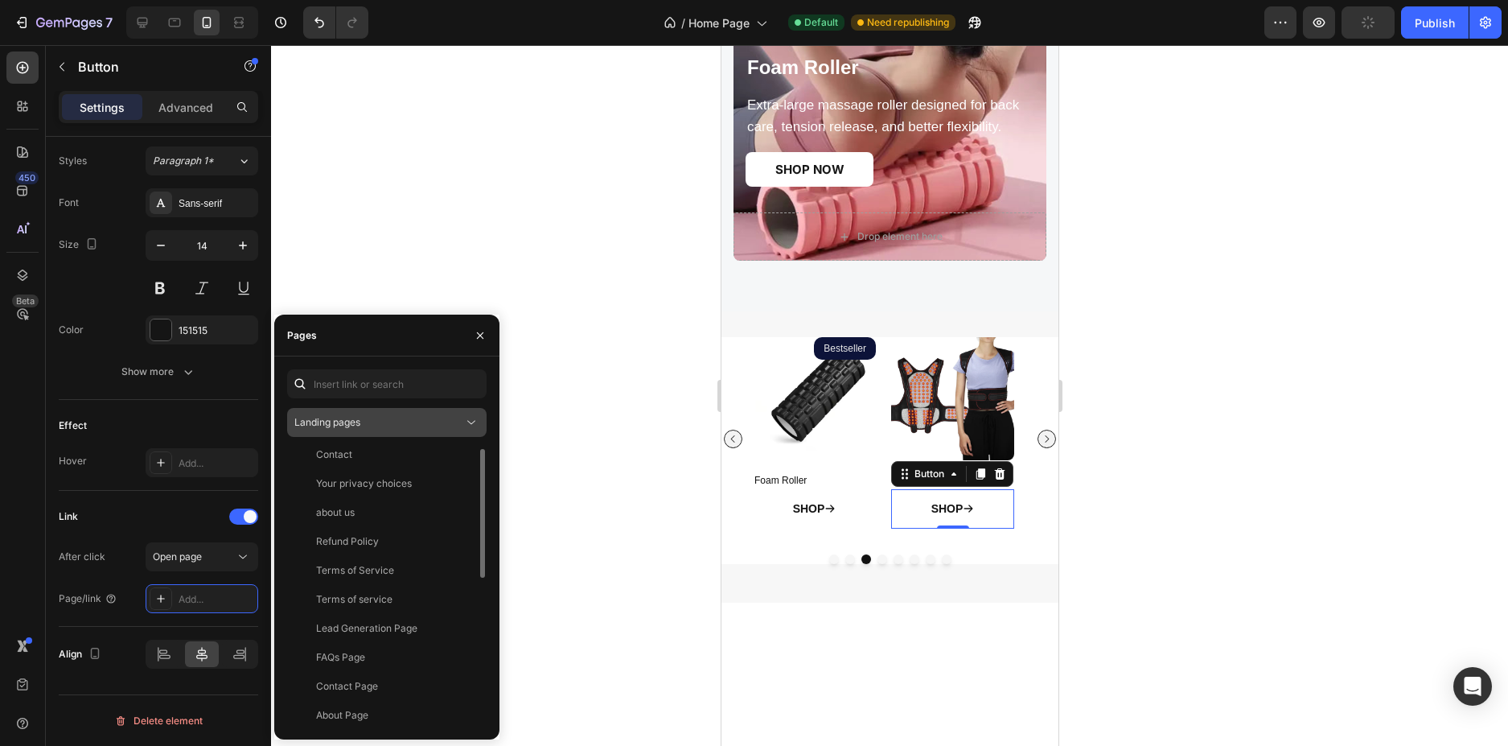
click at [433, 427] on div "Landing pages" at bounding box center [378, 422] width 169 height 14
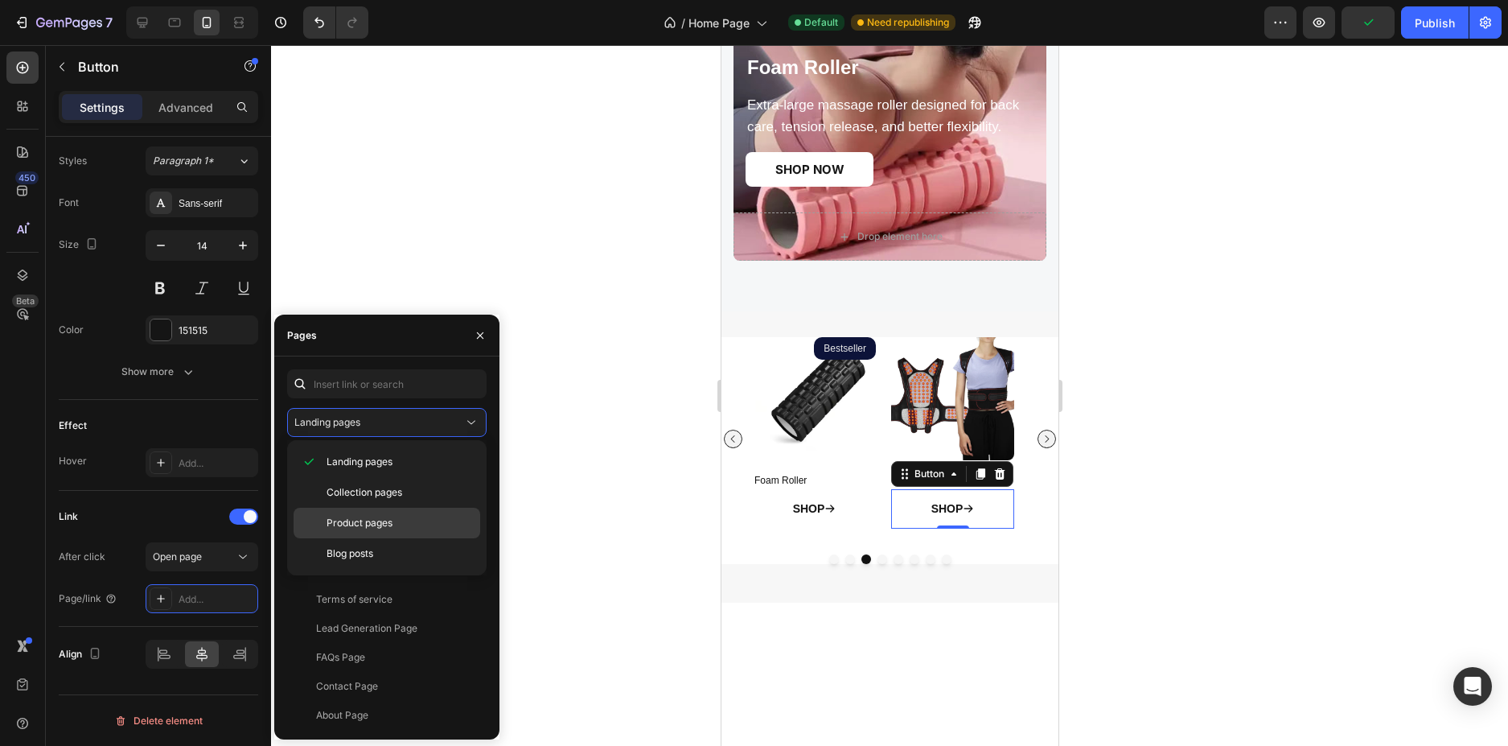
click at [404, 516] on p "Product pages" at bounding box center [400, 523] width 146 height 14
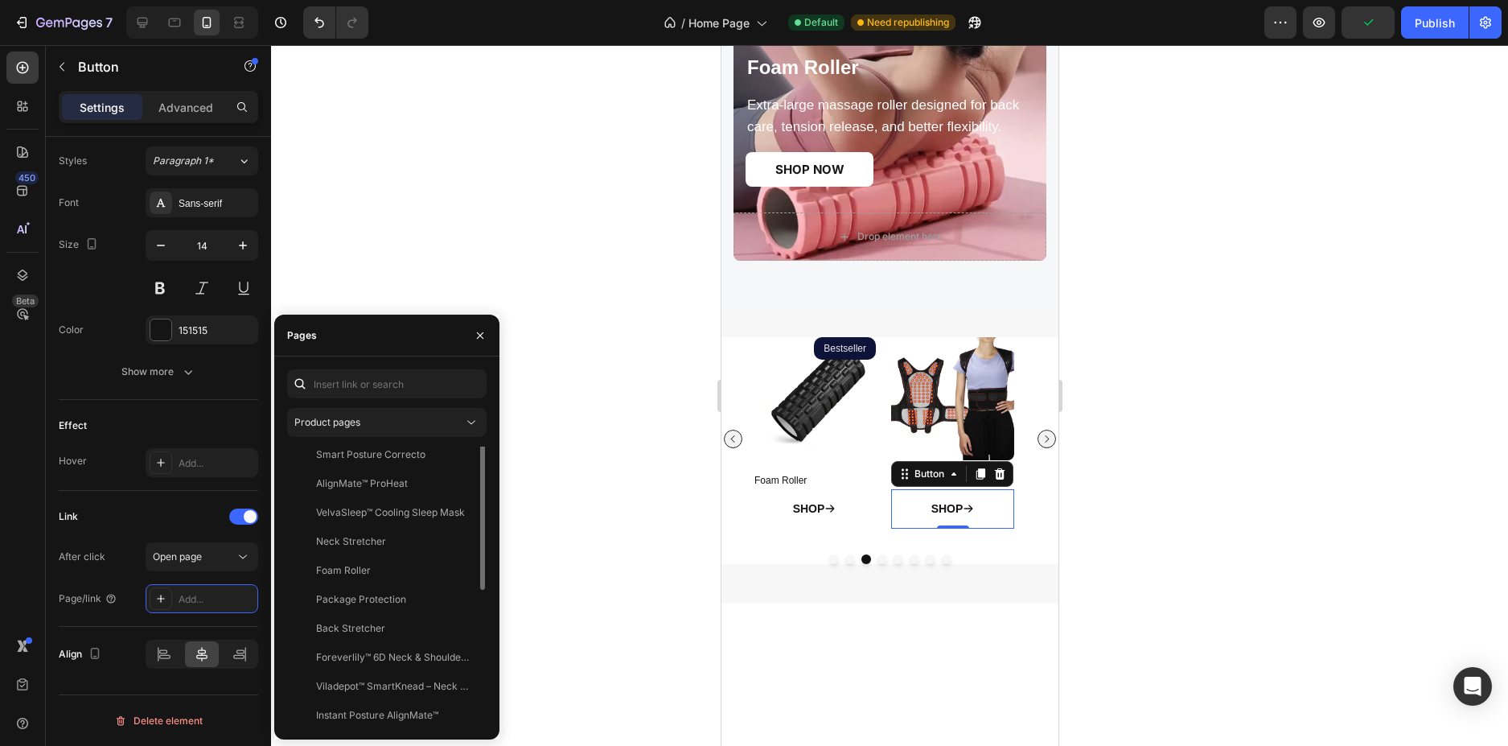
scroll to position [0, 0]
click at [436, 483] on div "AlignMate™ ProHeat" at bounding box center [384, 490] width 180 height 14
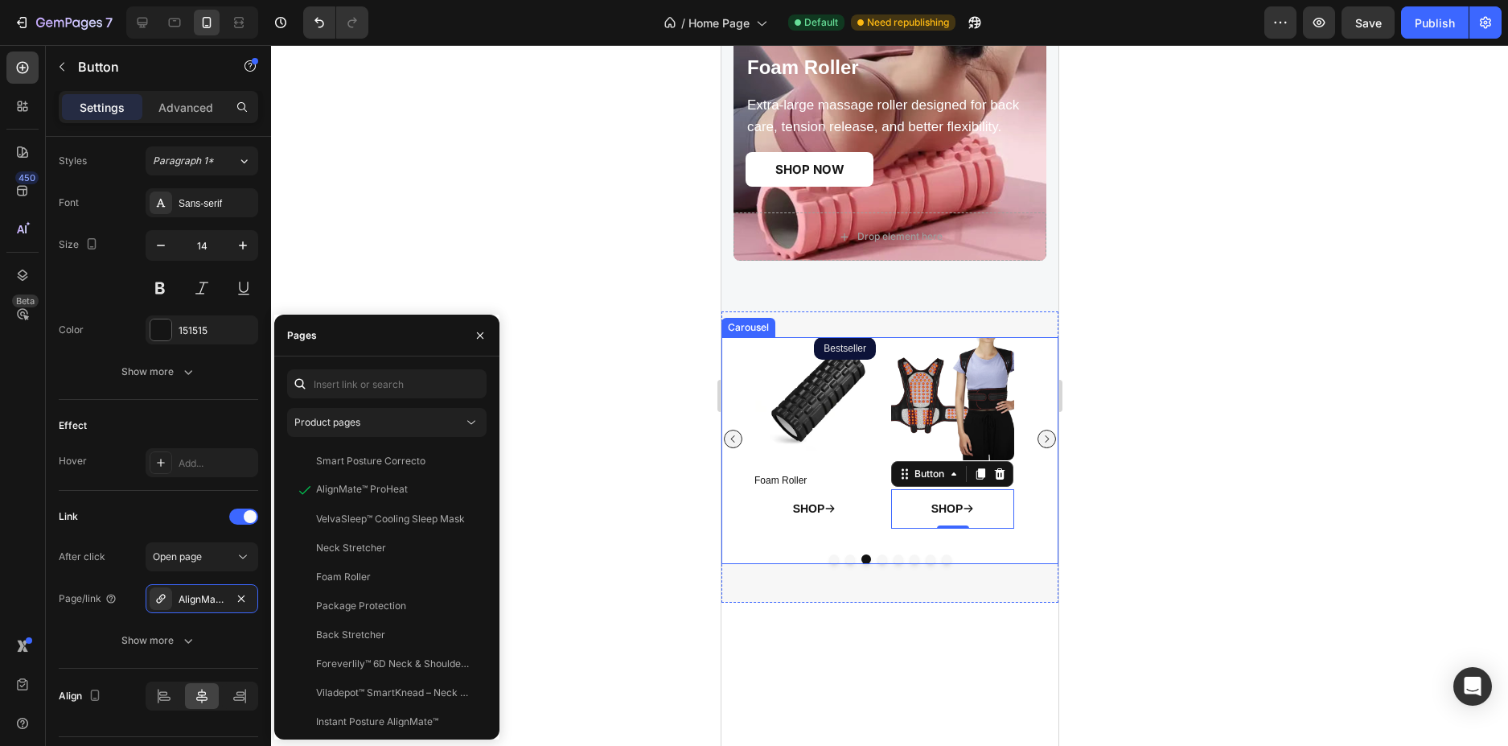
click at [1041, 441] on icon "Carousel Next Arrow" at bounding box center [1046, 439] width 10 height 10
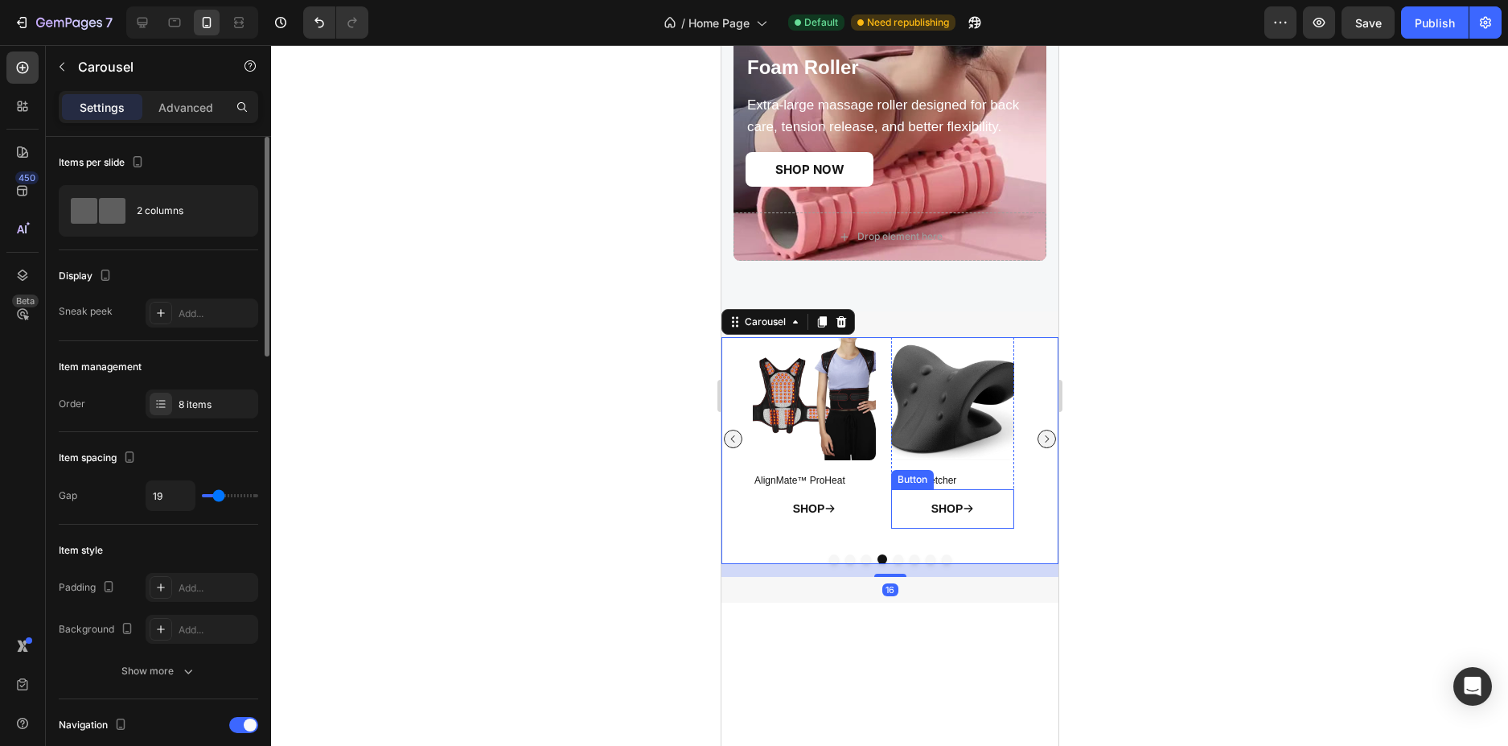
click at [911, 514] on link "SHOP" at bounding box center [952, 508] width 82 height 39
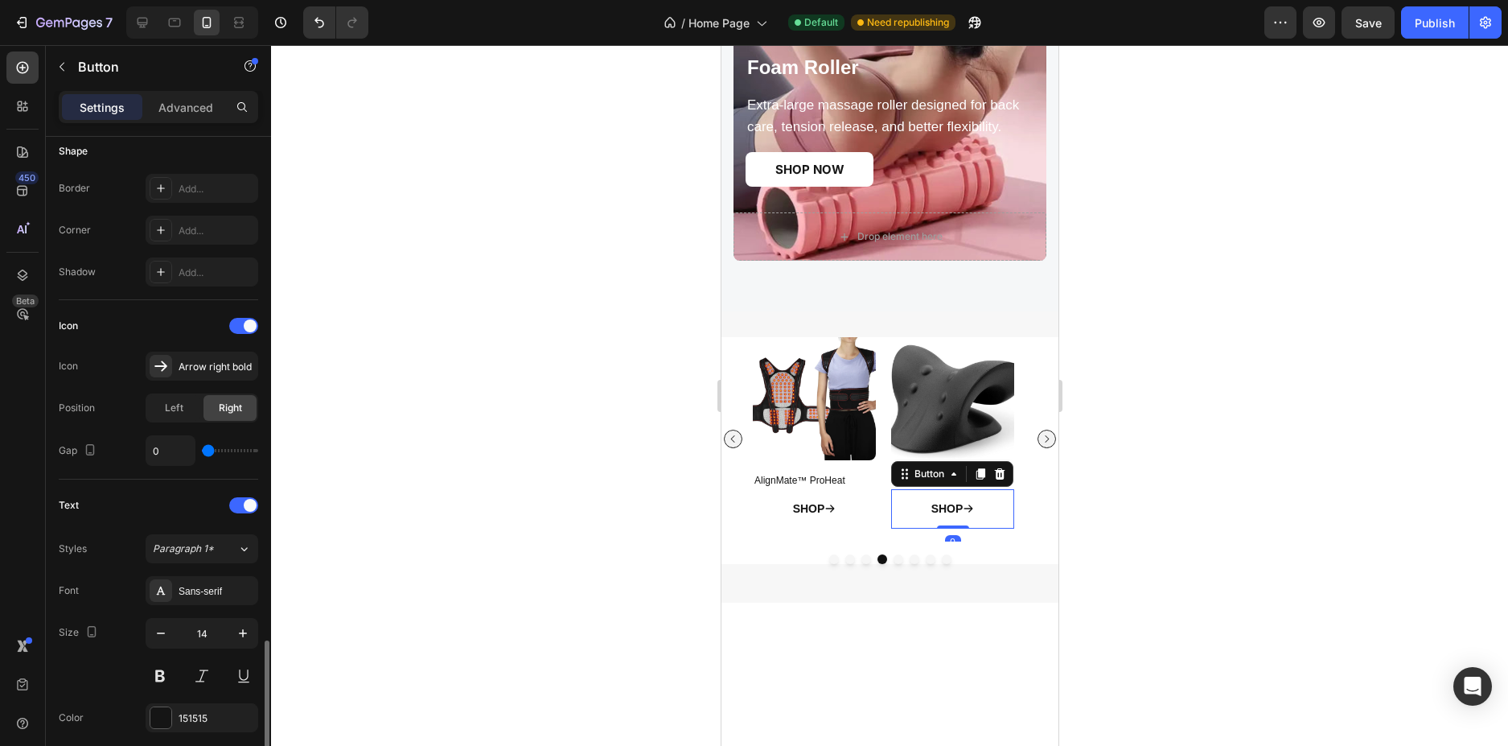
scroll to position [643, 0]
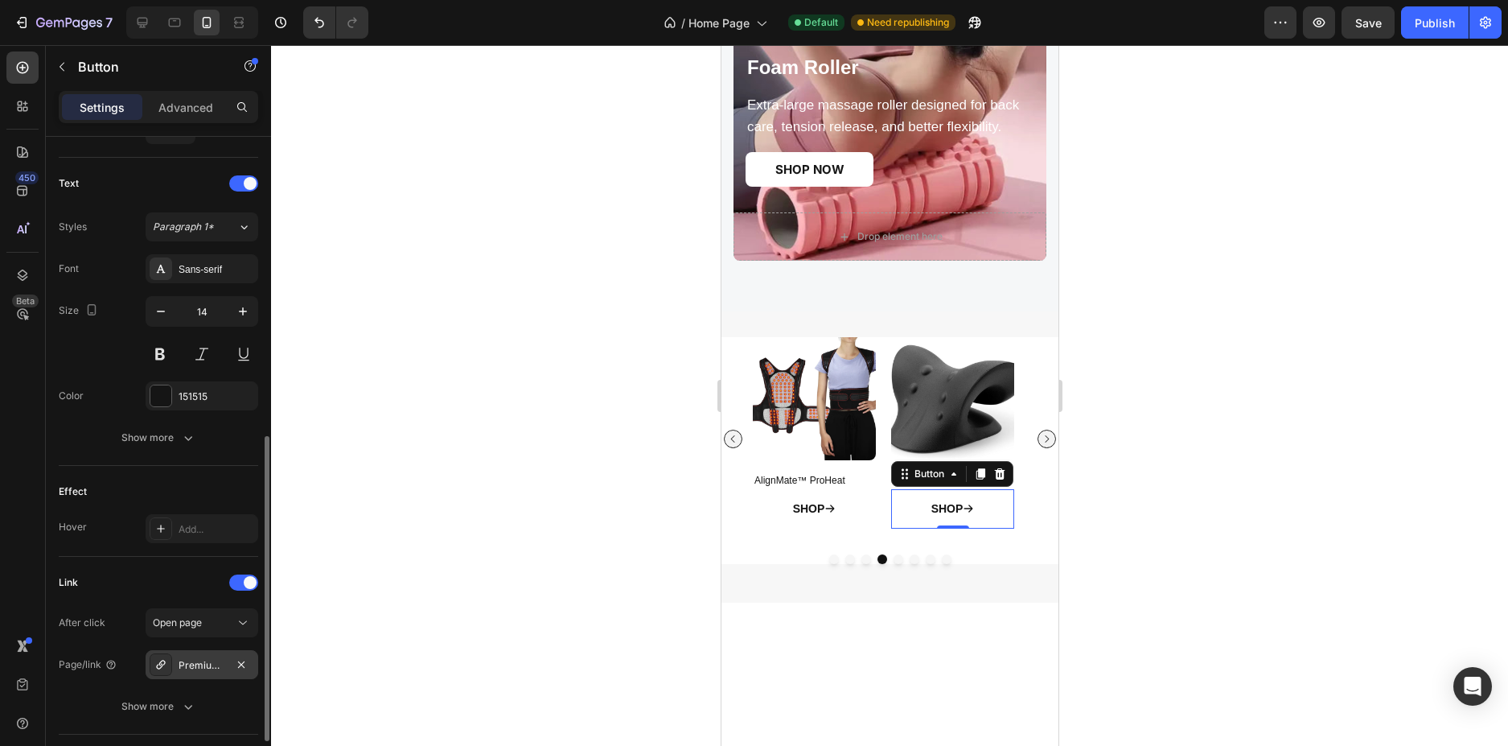
click at [166, 660] on icon at bounding box center [160, 664] width 13 height 13
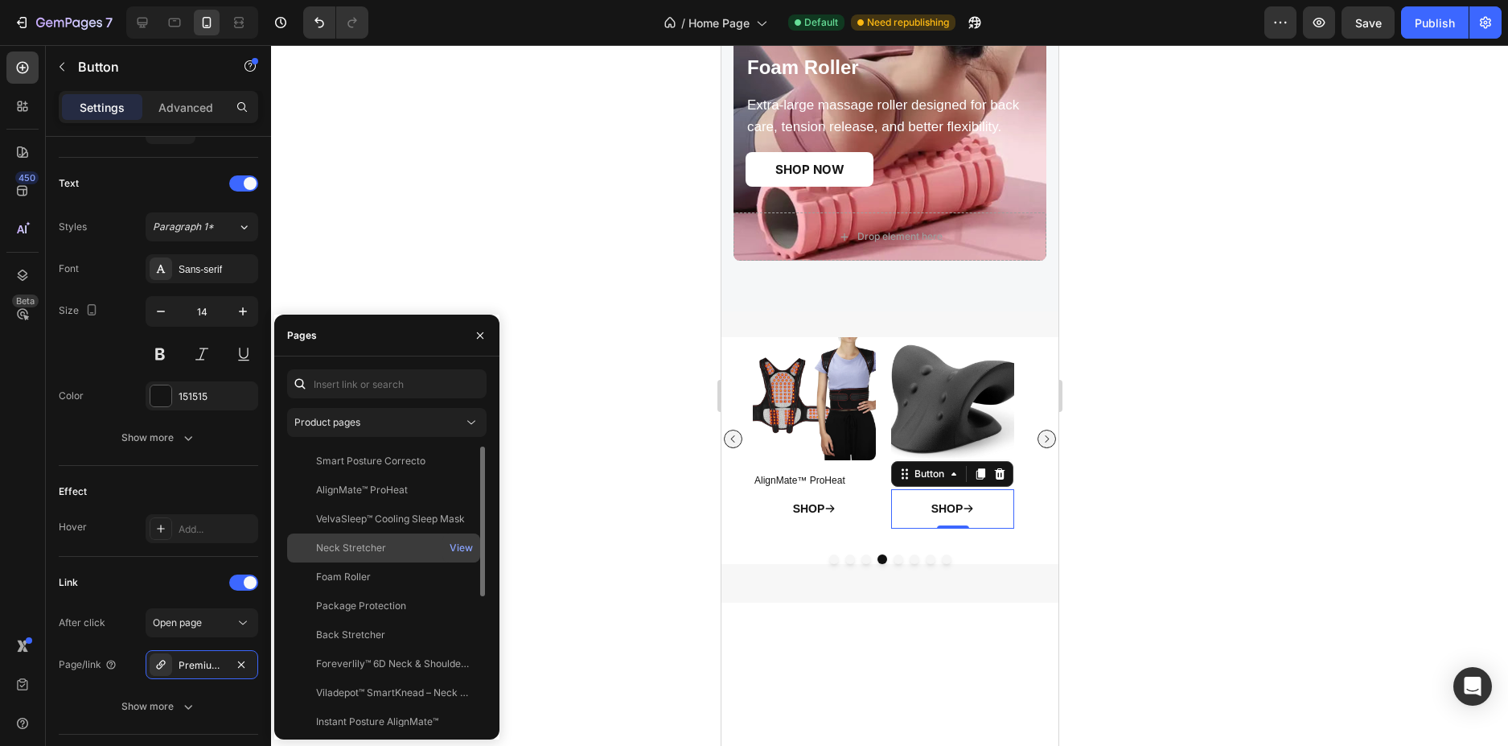
click at [363, 551] on div "Neck Stretcher" at bounding box center [351, 548] width 70 height 14
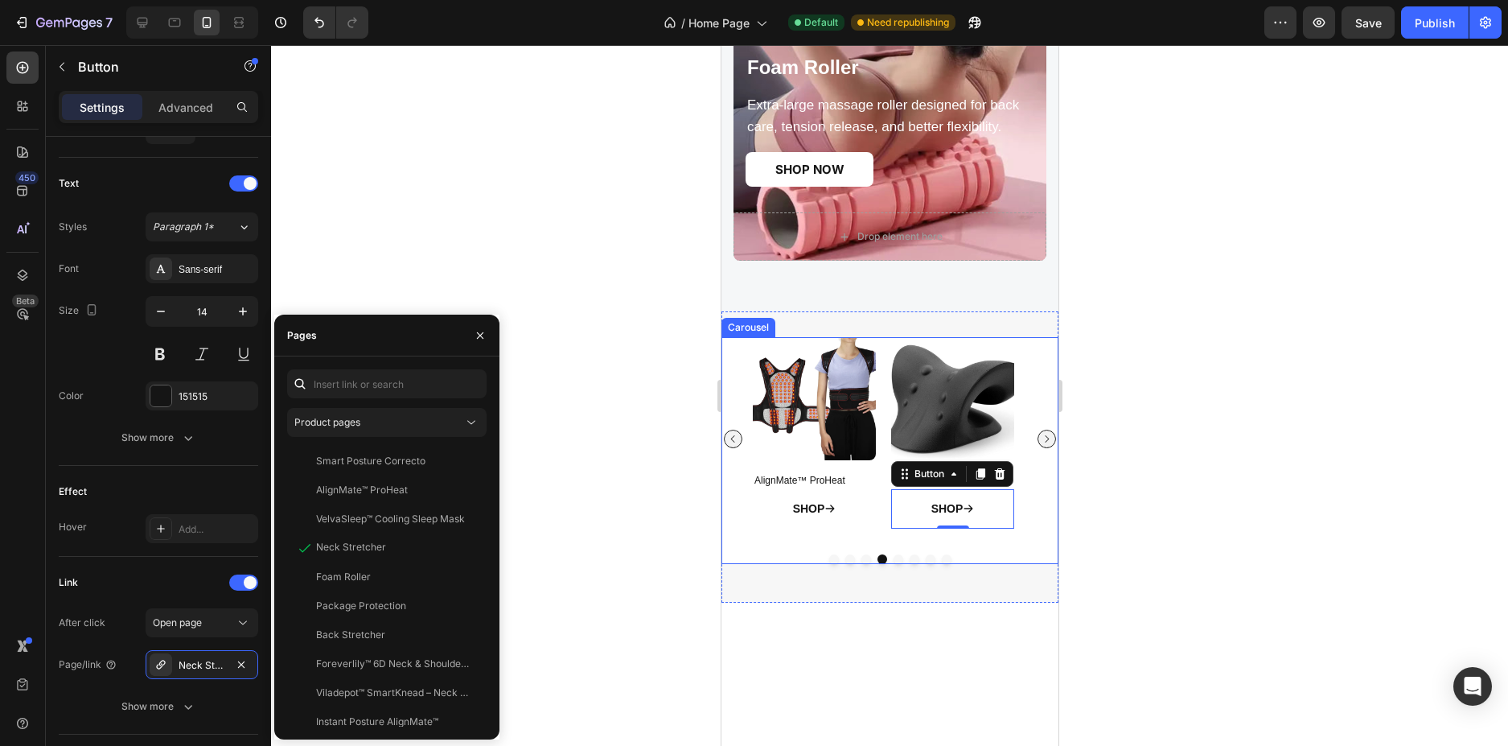
click at [1041, 442] on icon "Carousel Next Arrow" at bounding box center [1046, 439] width 10 height 10
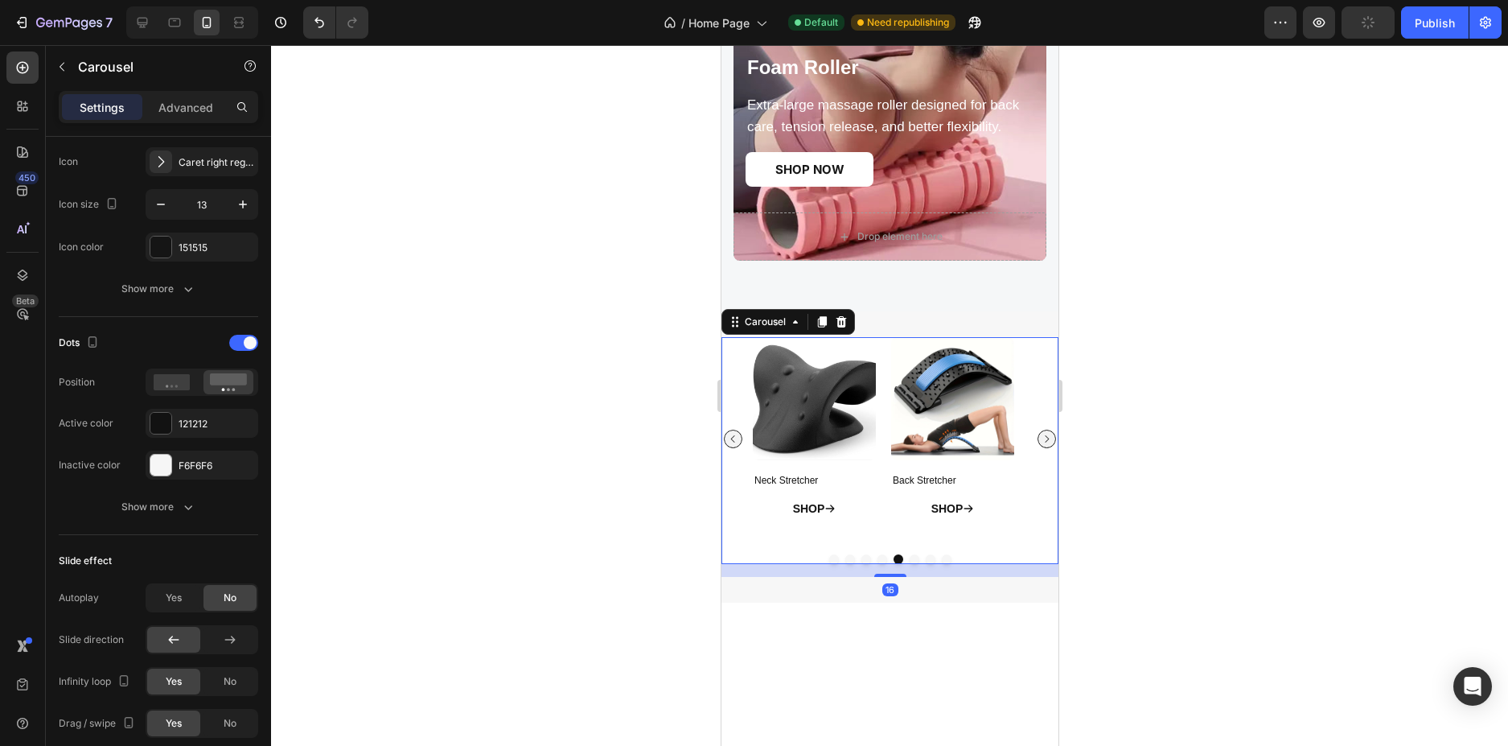
scroll to position [0, 0]
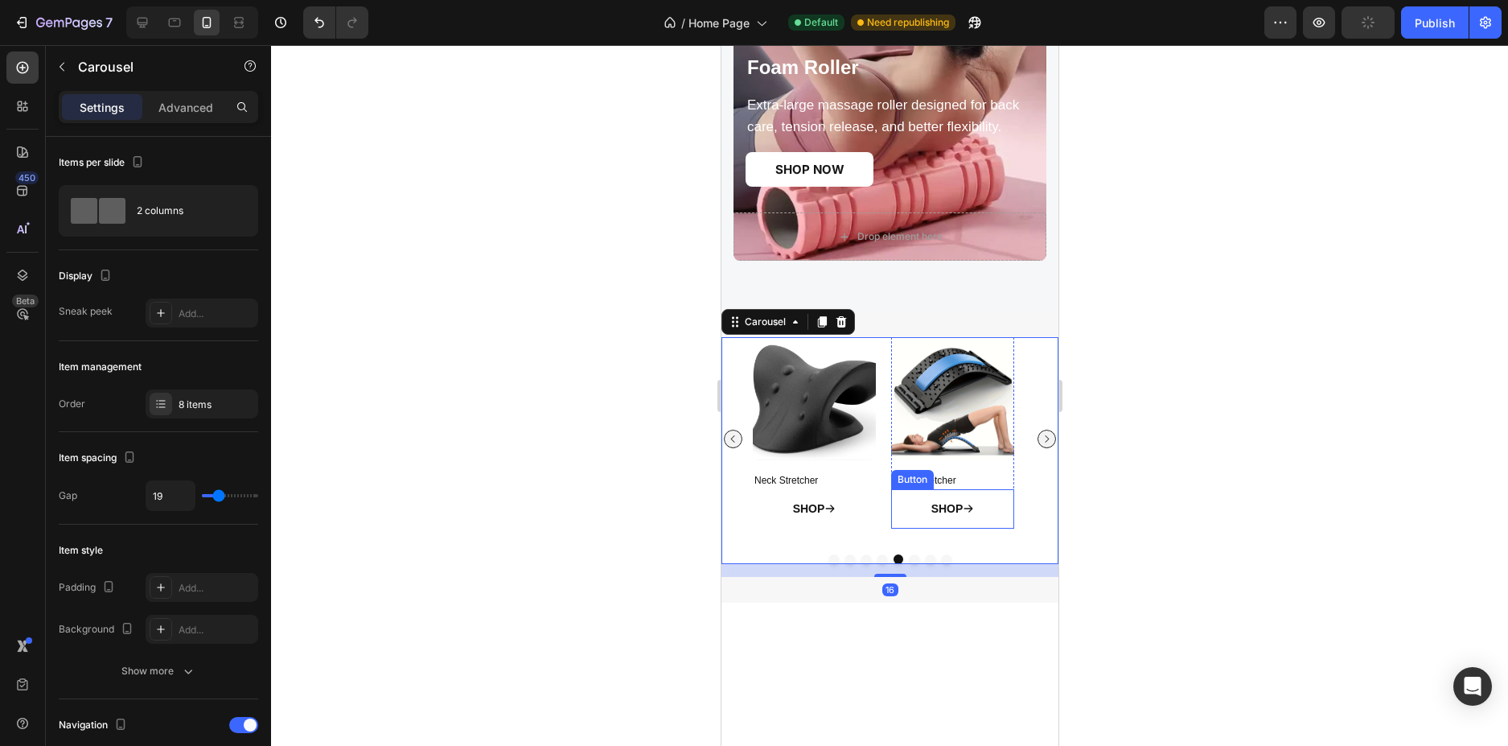
click at [906, 503] on div "SHOP Button" at bounding box center [951, 508] width 123 height 39
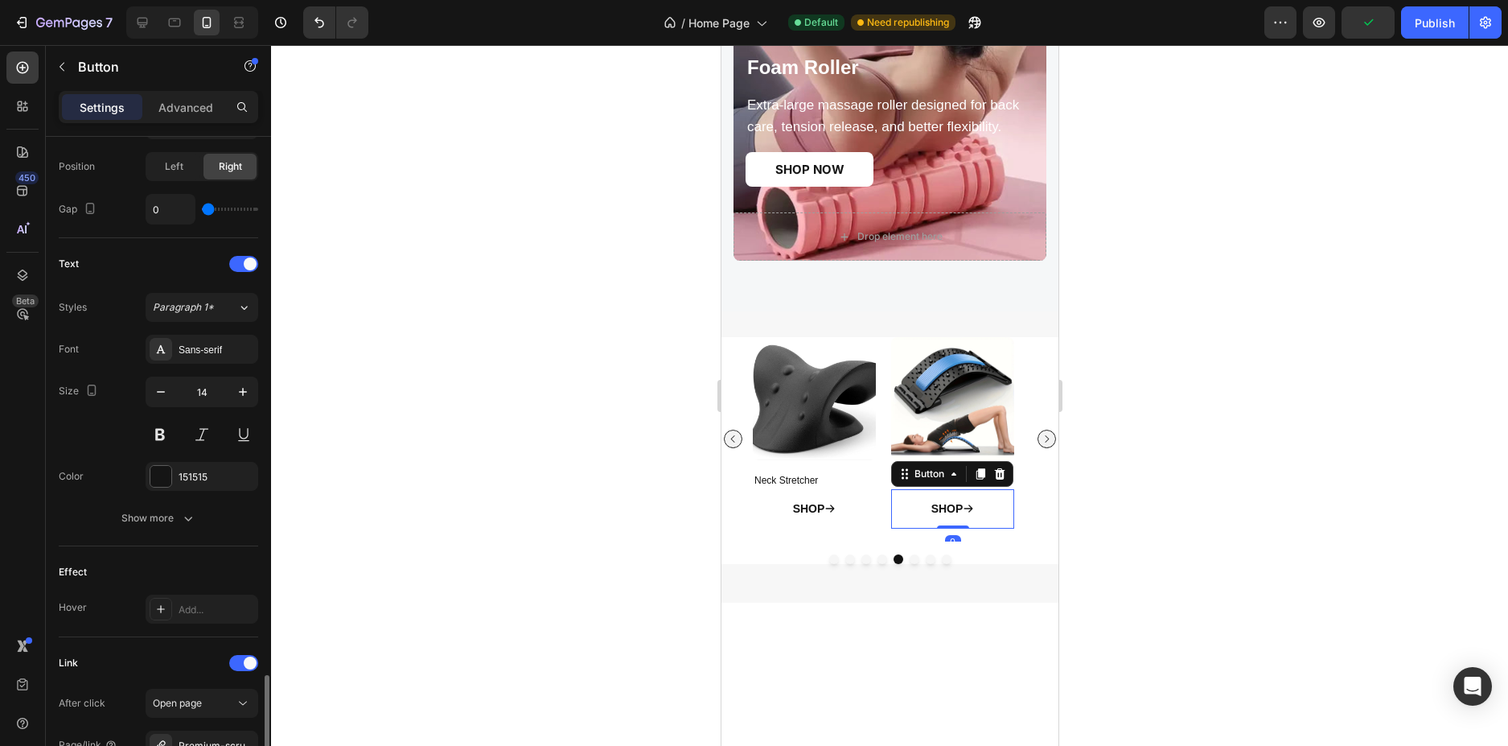
scroll to position [751, 0]
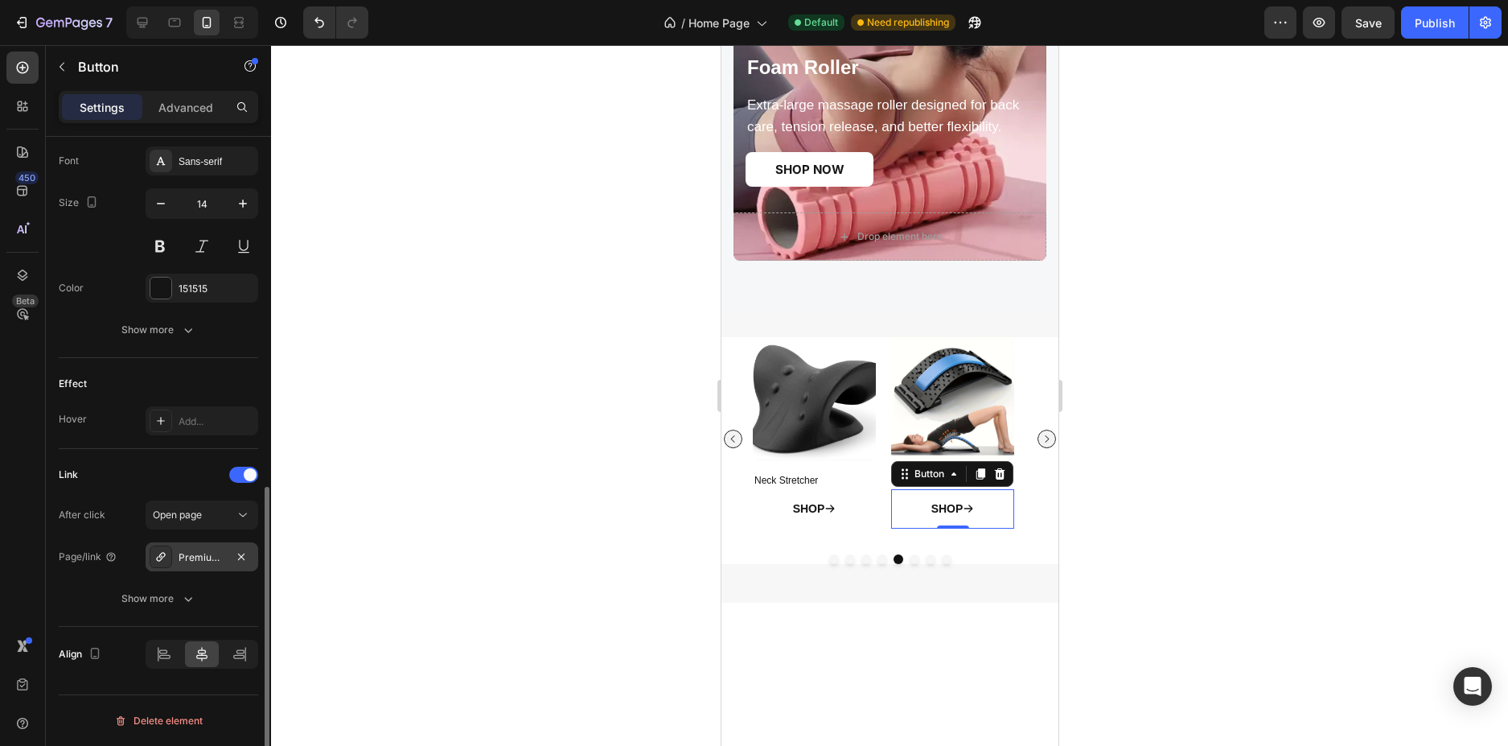
click at [191, 560] on div "Premium-scrunchies" at bounding box center [202, 557] width 47 height 14
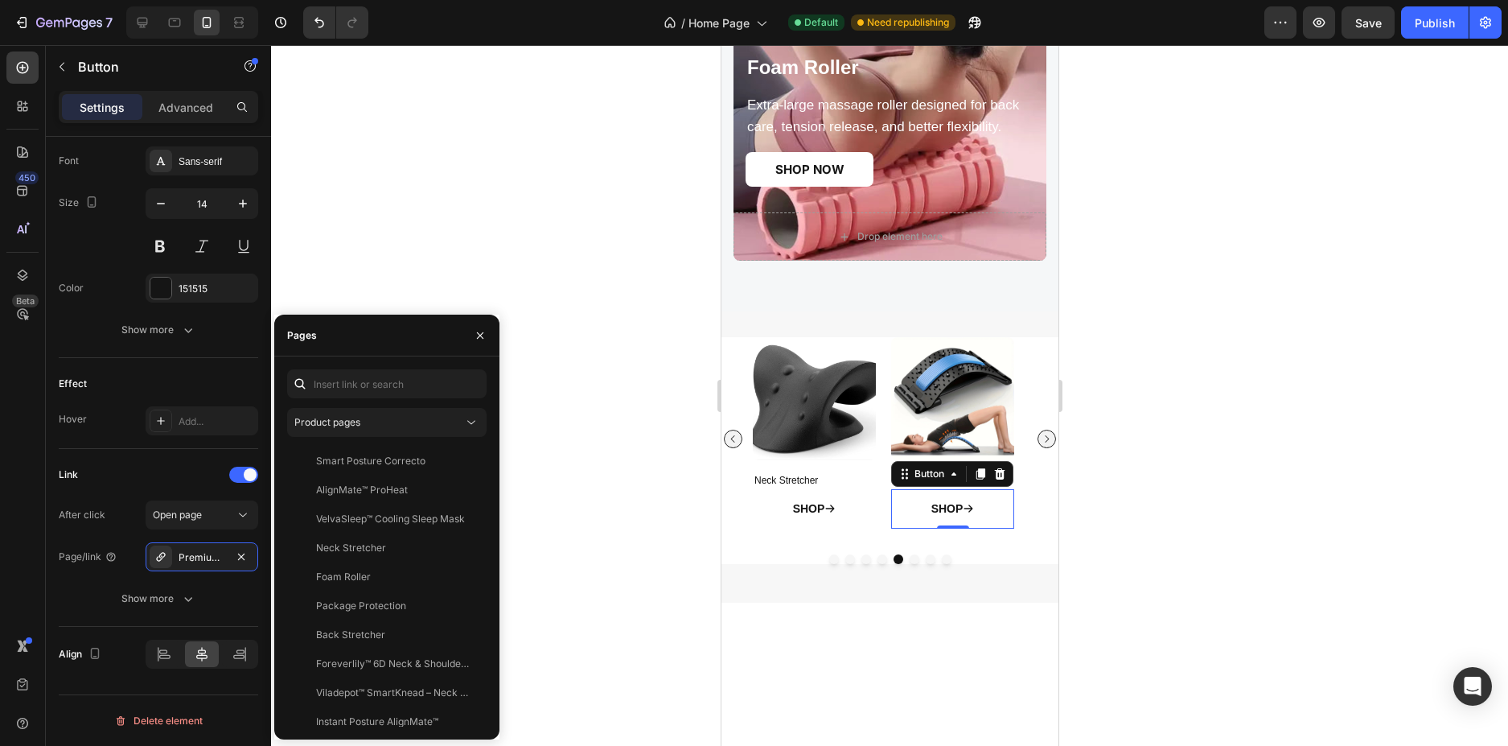
scroll to position [80, 0]
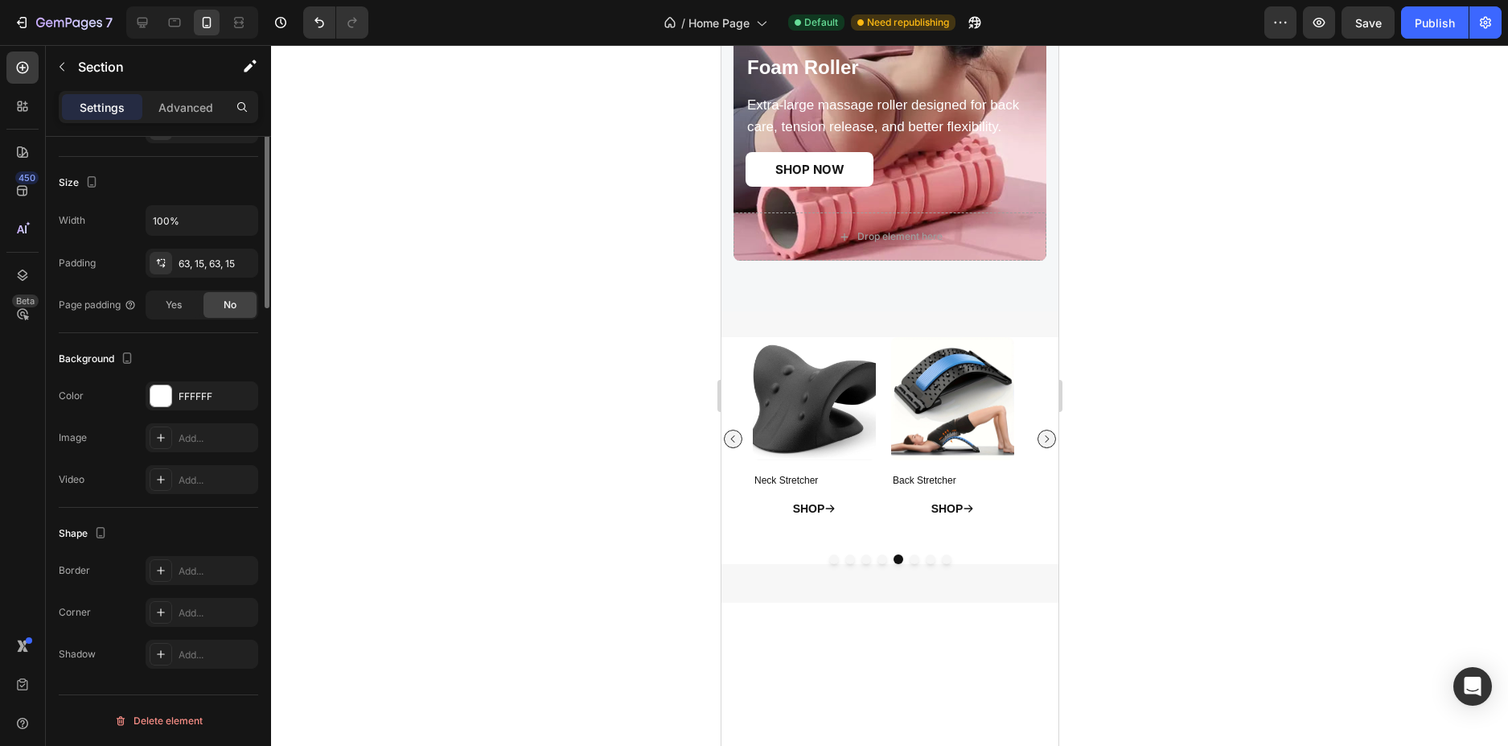
scroll to position [0, 0]
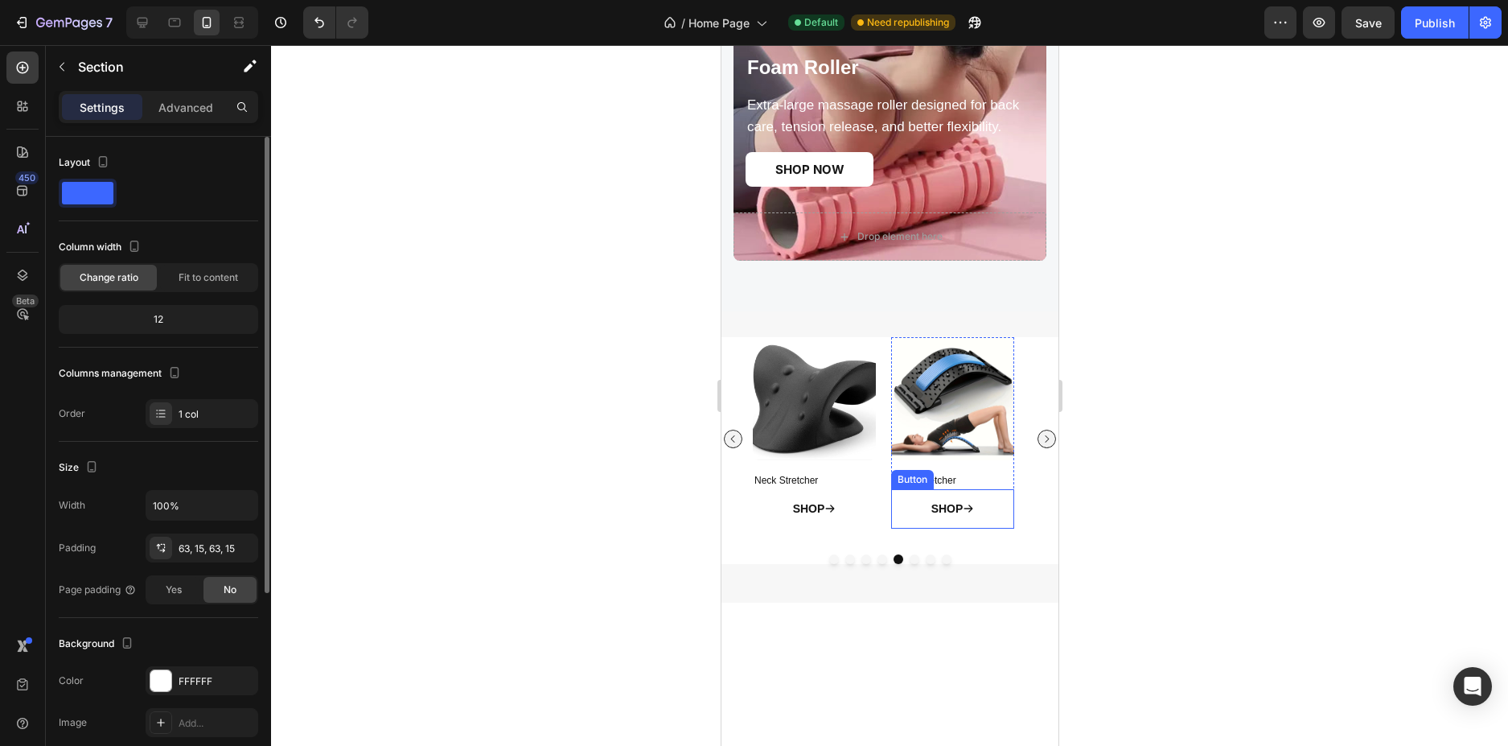
click at [944, 521] on link "SHOP" at bounding box center [952, 508] width 82 height 39
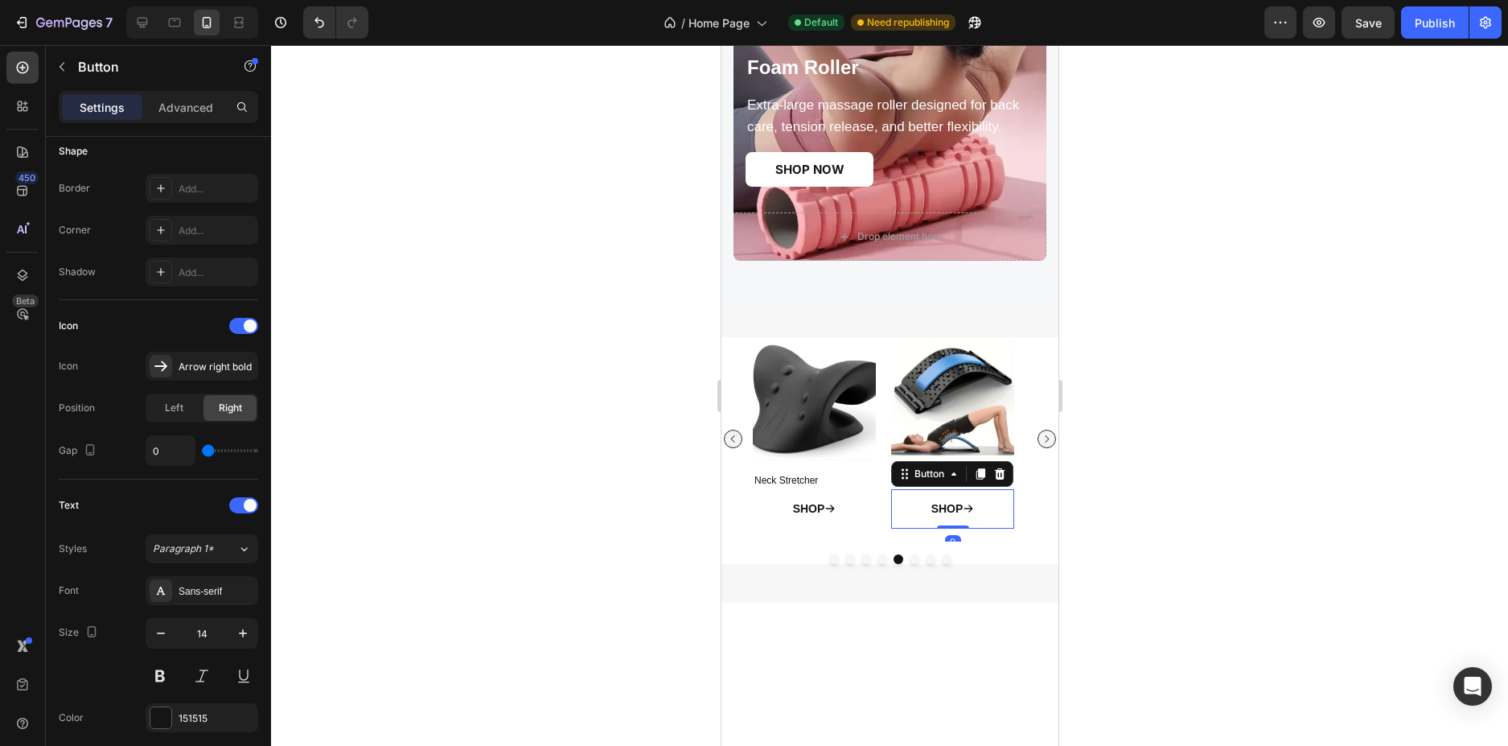
scroll to position [643, 0]
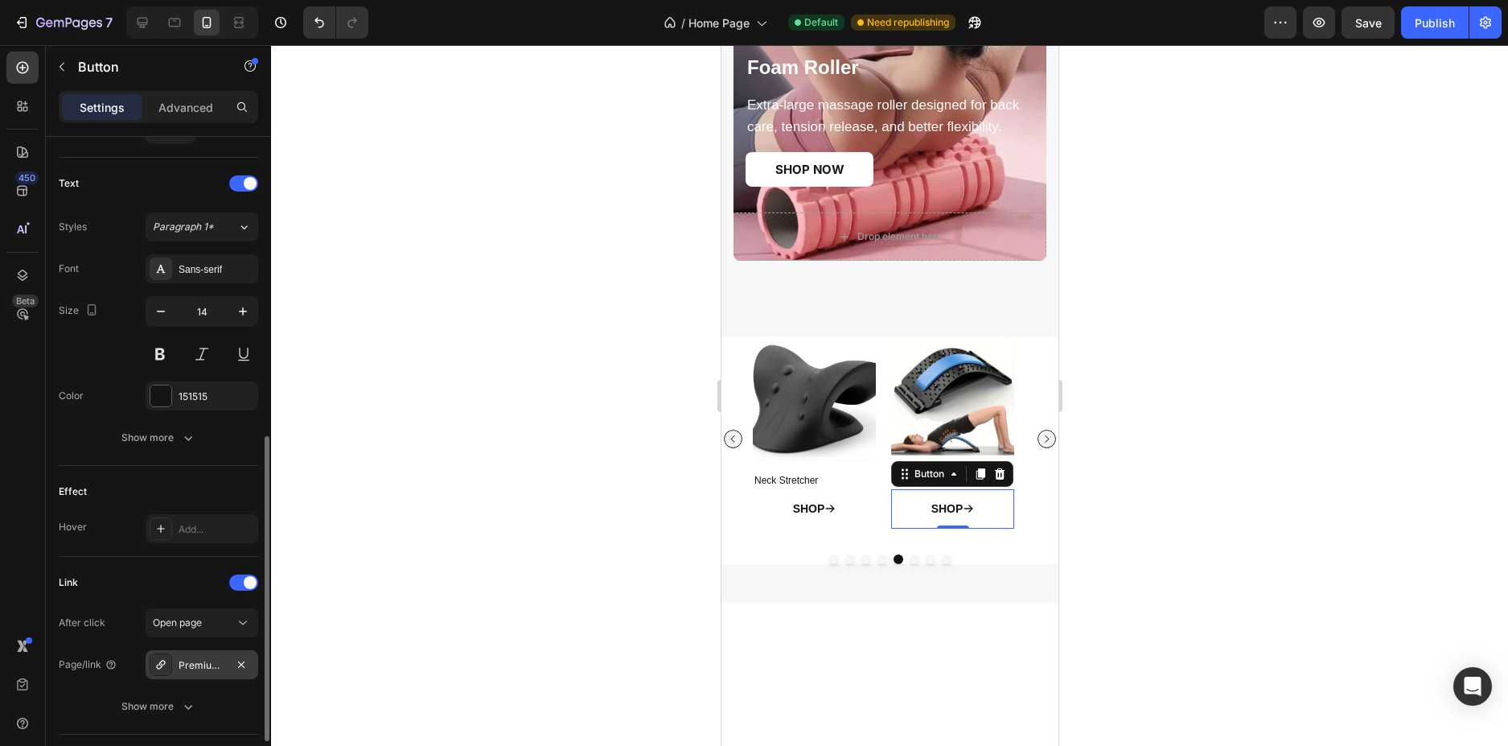
click at [187, 653] on div "Premium-scrunchies" at bounding box center [202, 664] width 113 height 29
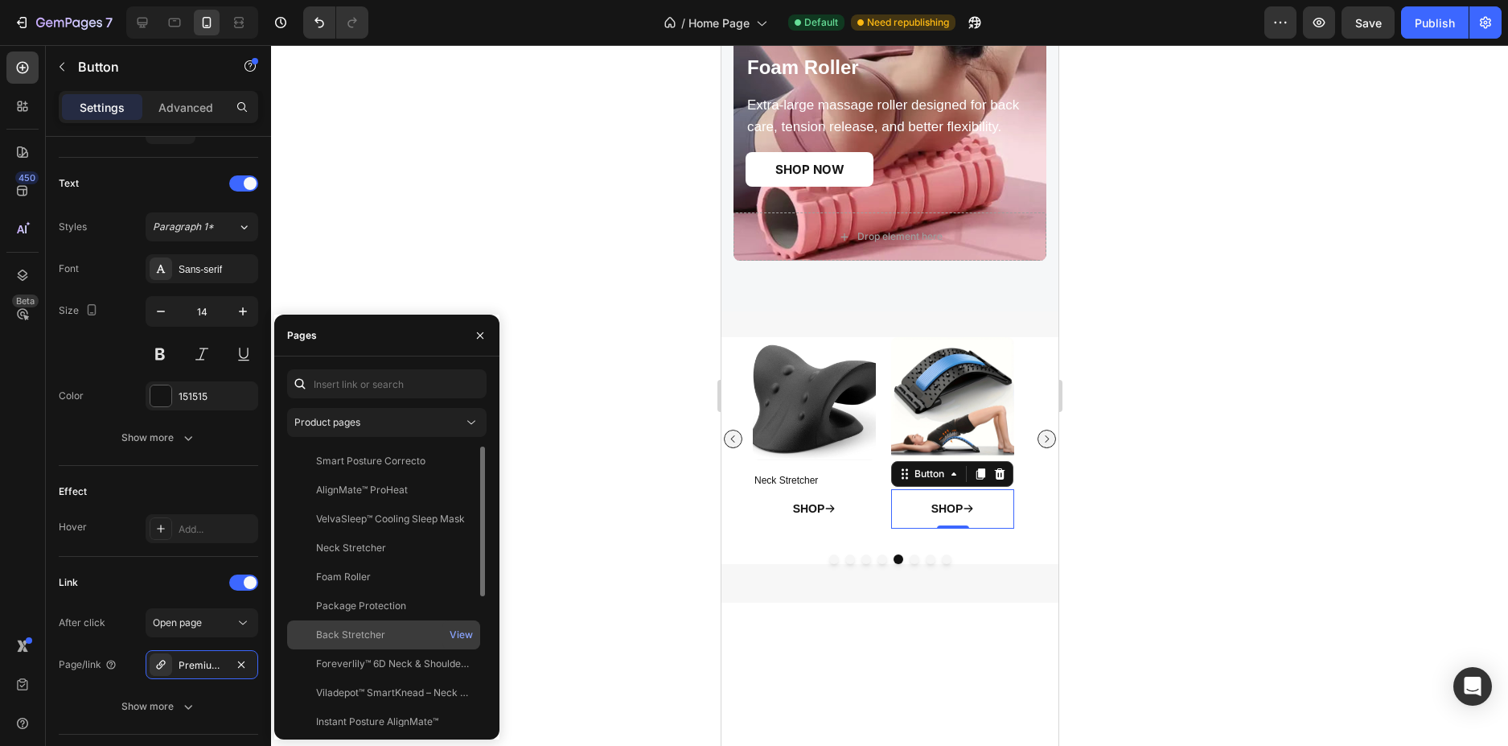
click at [392, 649] on div "Back Stretcher View" at bounding box center [383, 663] width 193 height 29
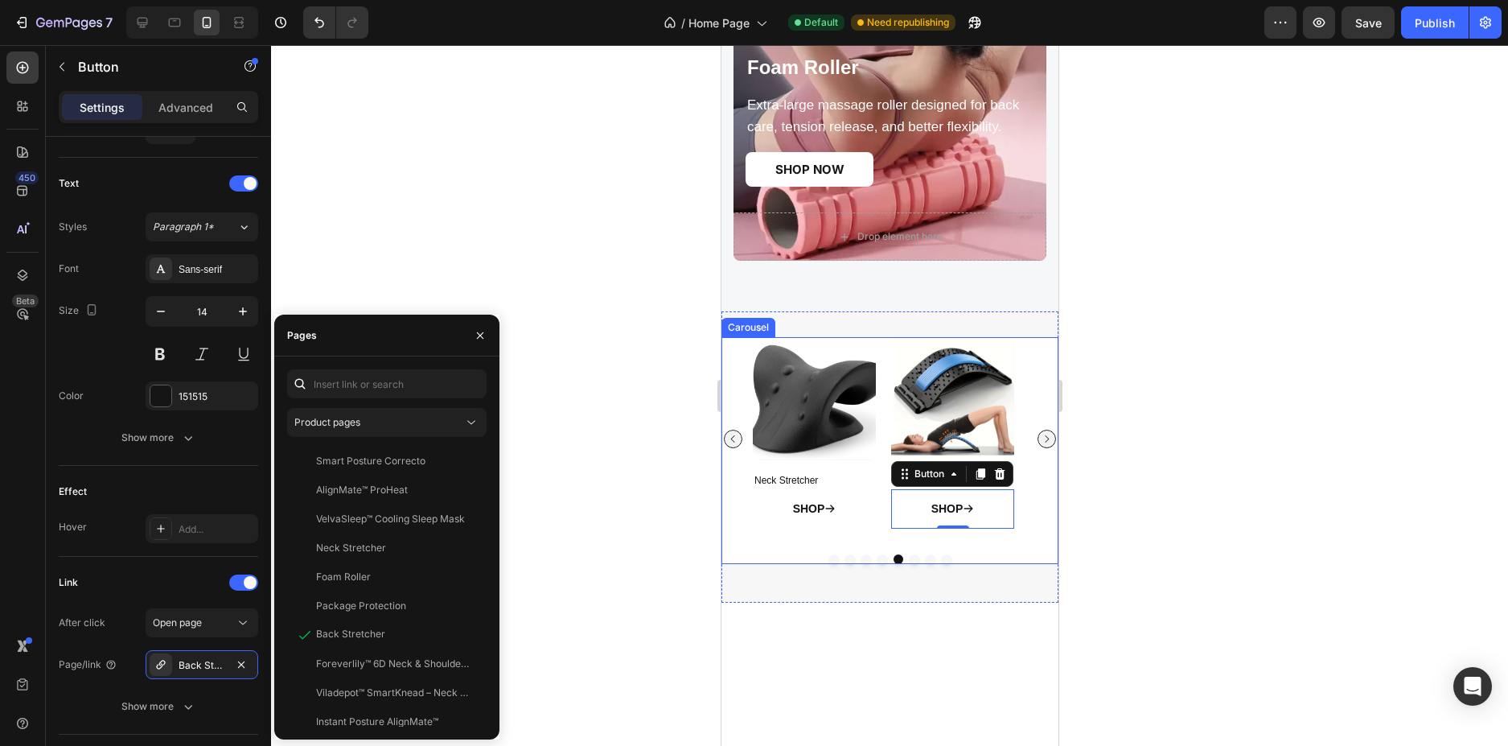
click at [1041, 440] on icon "Carousel Next Arrow" at bounding box center [1046, 439] width 10 height 10
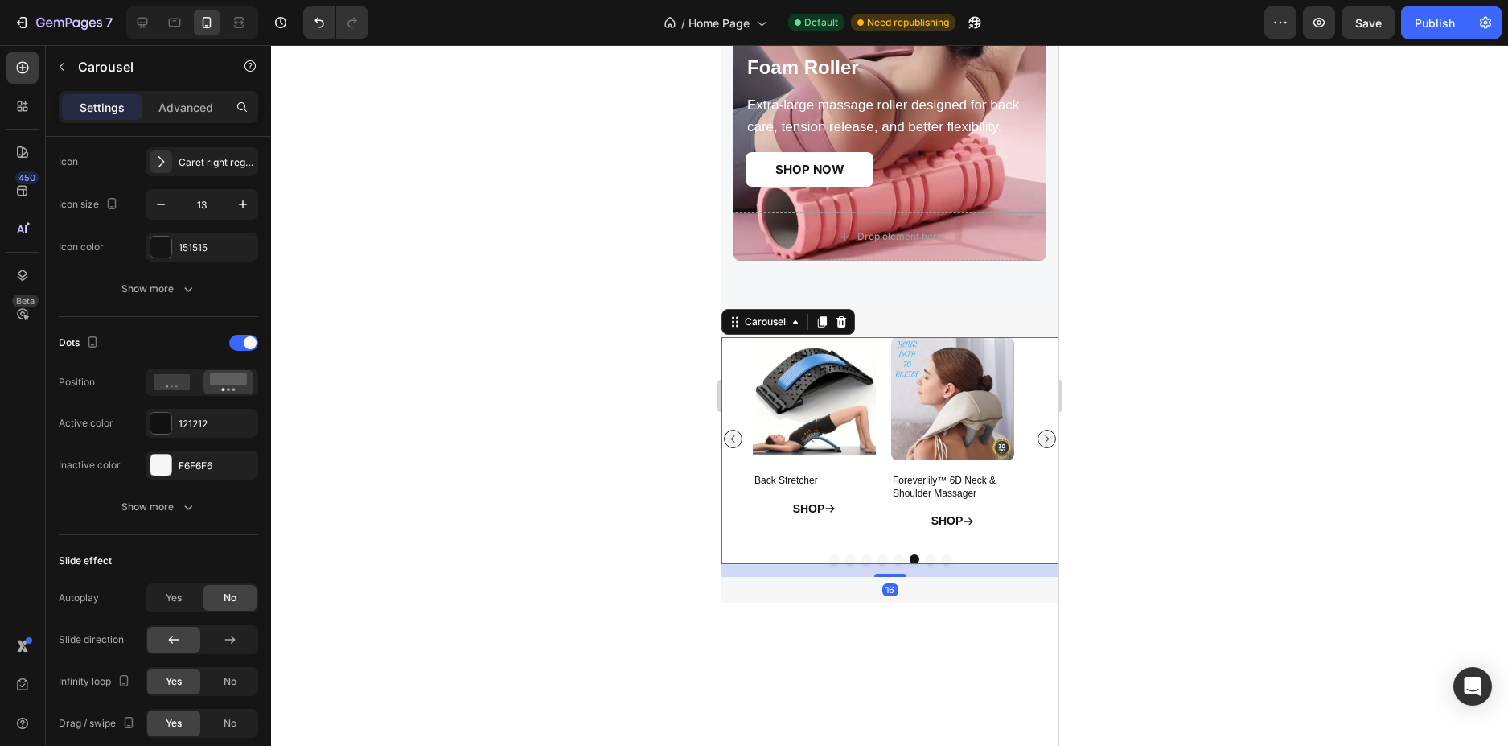
scroll to position [0, 0]
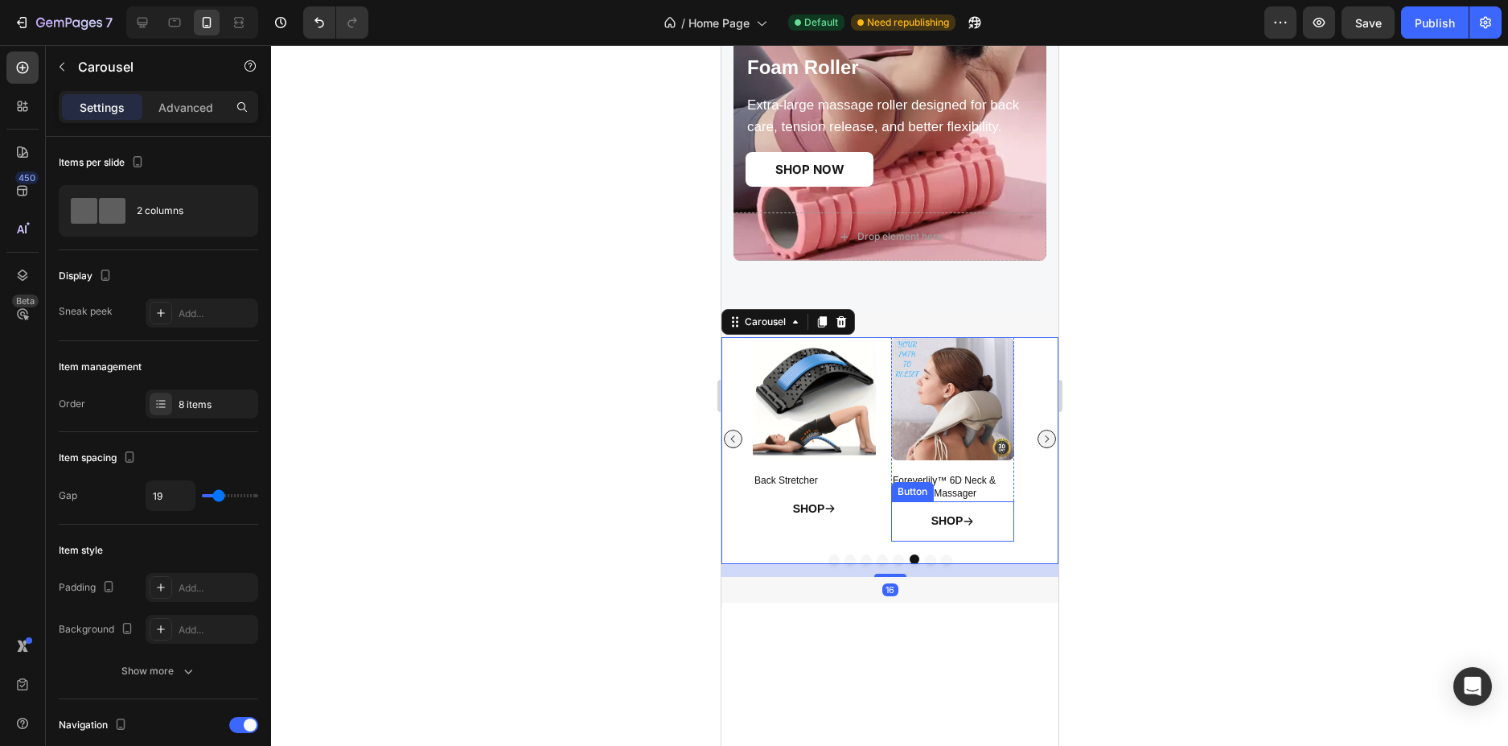
click at [903, 516] on div "SHOP Button" at bounding box center [951, 520] width 123 height 39
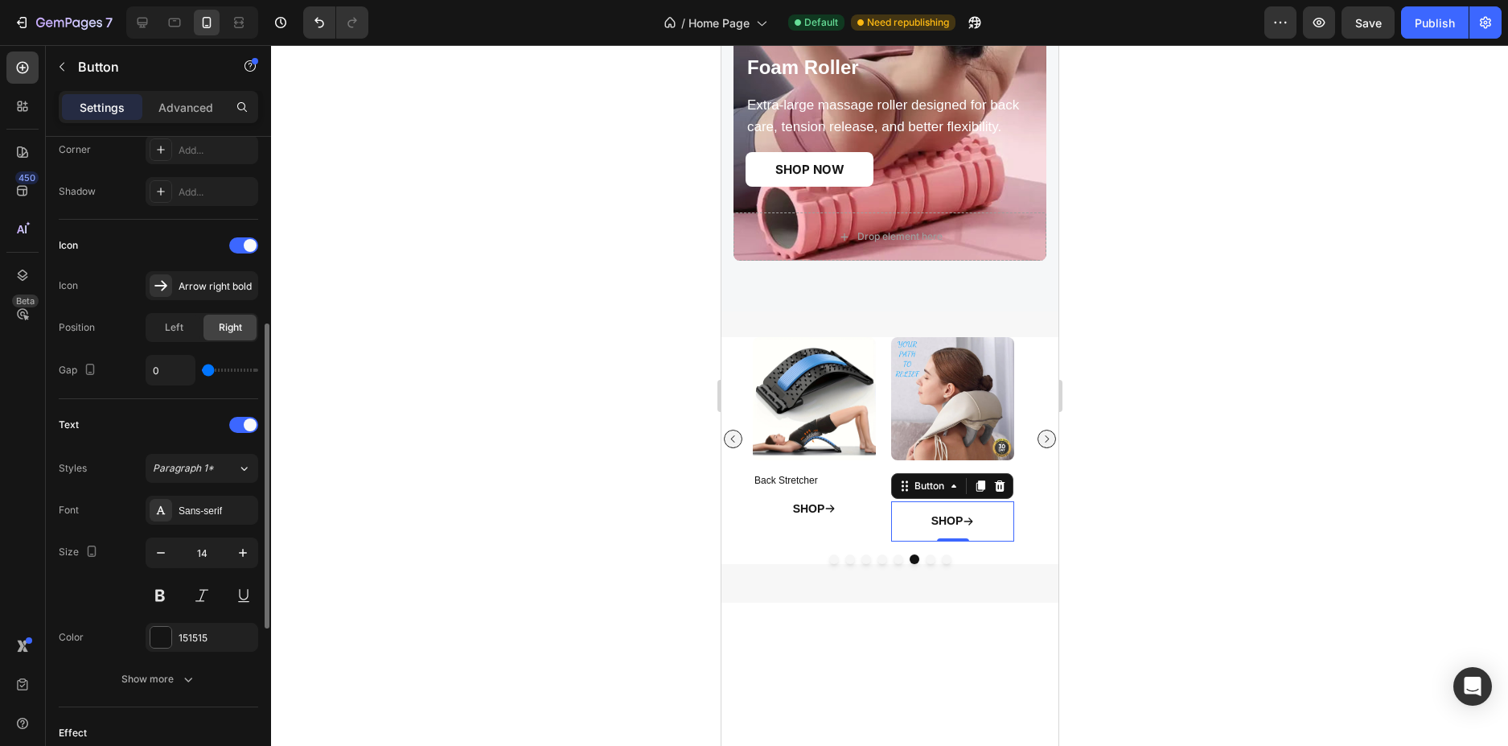
scroll to position [751, 0]
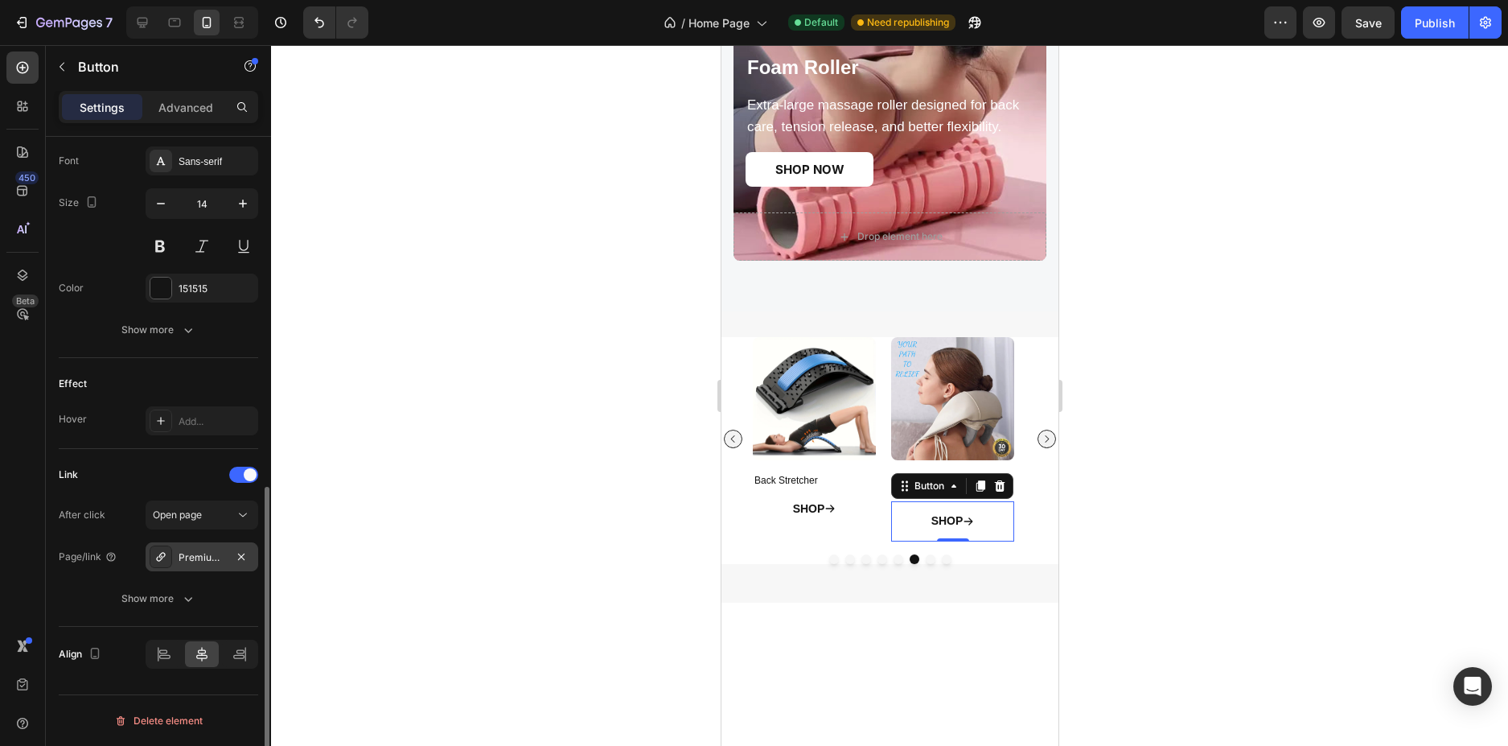
click at [175, 557] on div "Premium-scrunchies" at bounding box center [202, 556] width 113 height 29
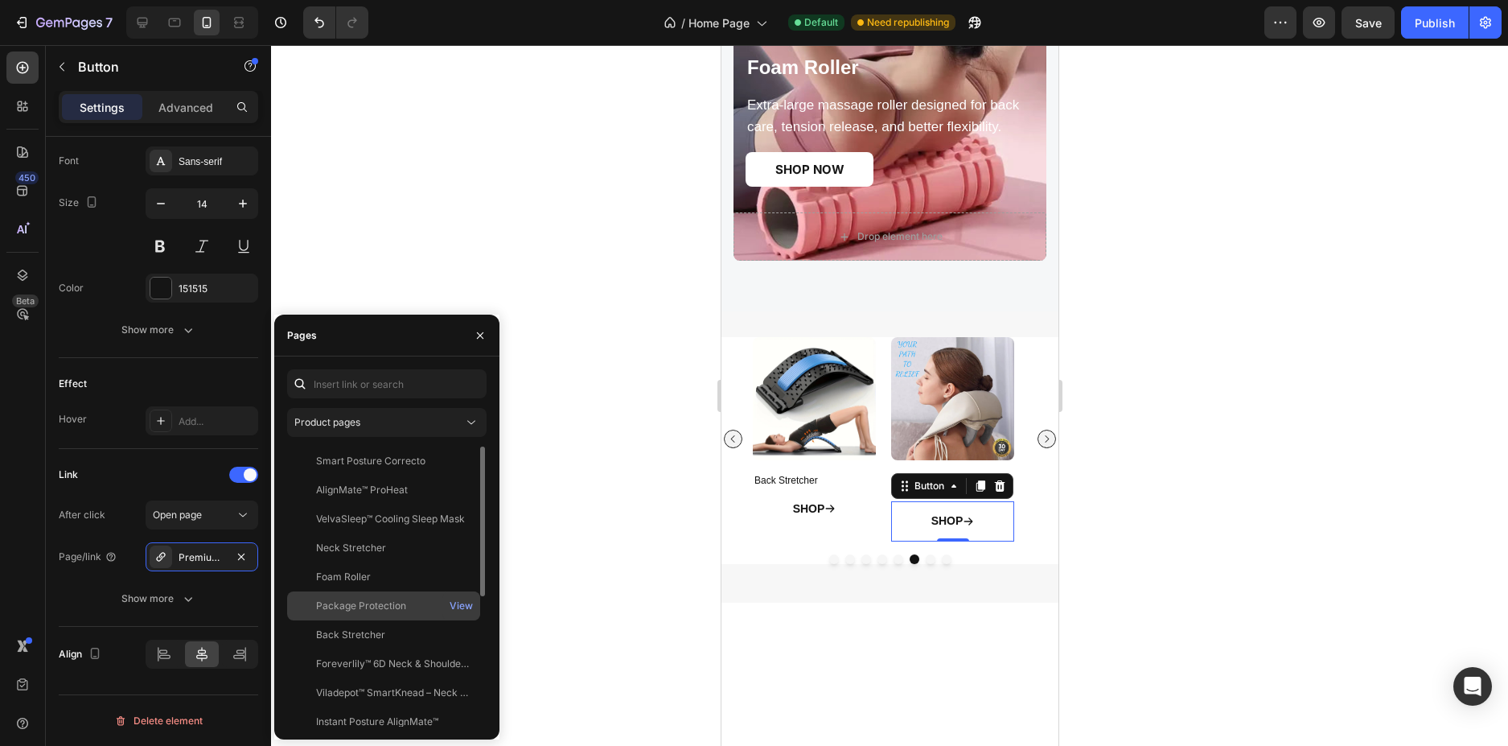
scroll to position [80, 0]
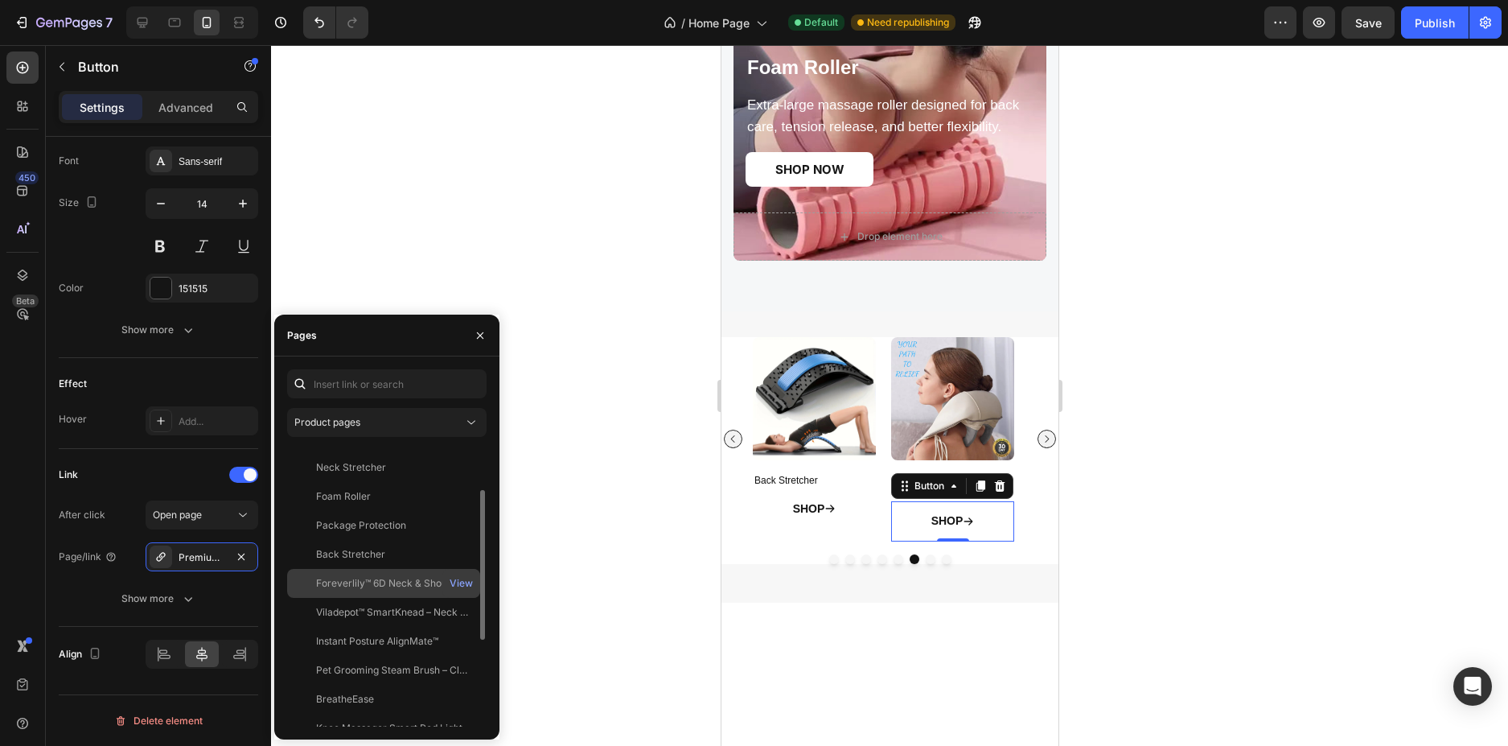
click at [392, 578] on div "Foreverlily™ 6D Neck & Shoulder Massager" at bounding box center [393, 583] width 154 height 14
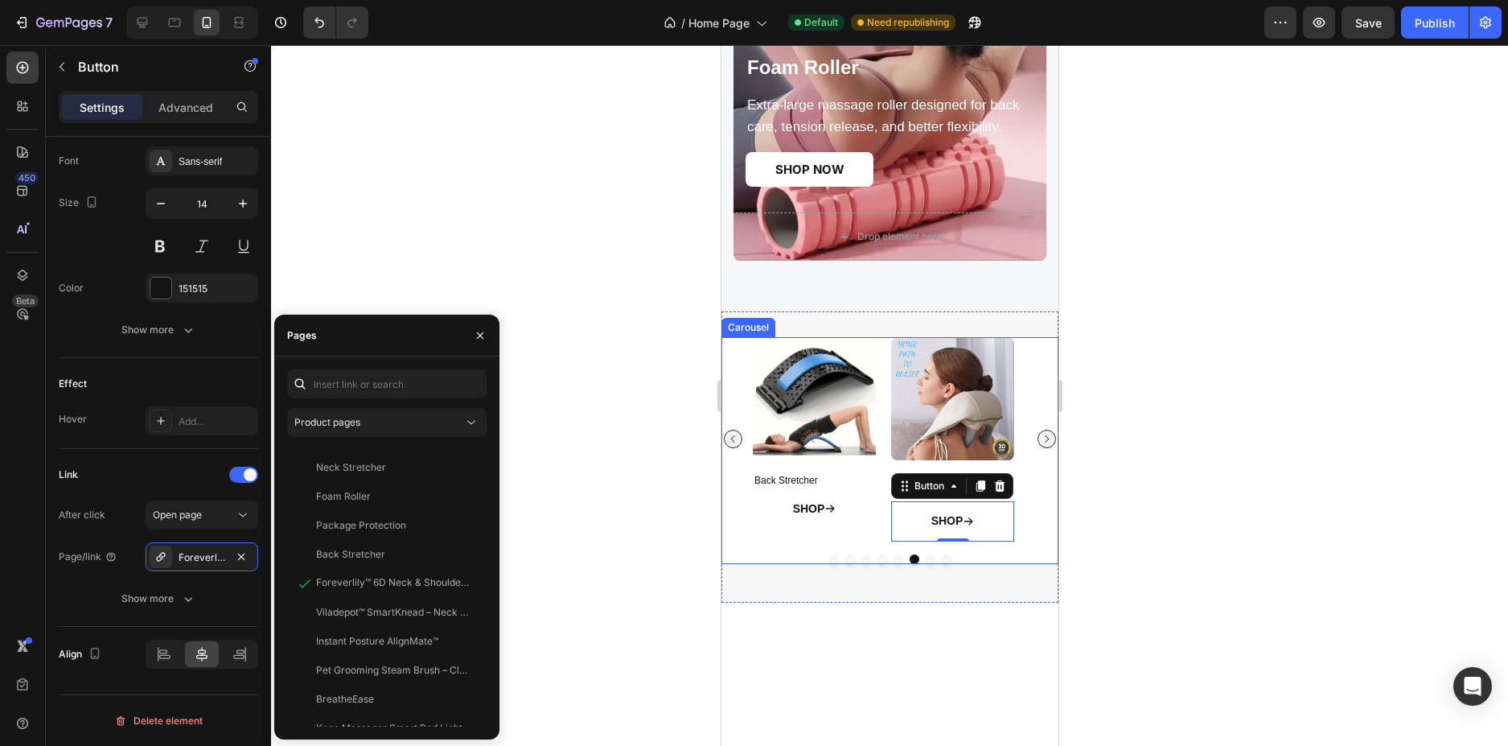
click at [1044, 441] on icon "Carousel Next Arrow" at bounding box center [1046, 438] width 4 height 7
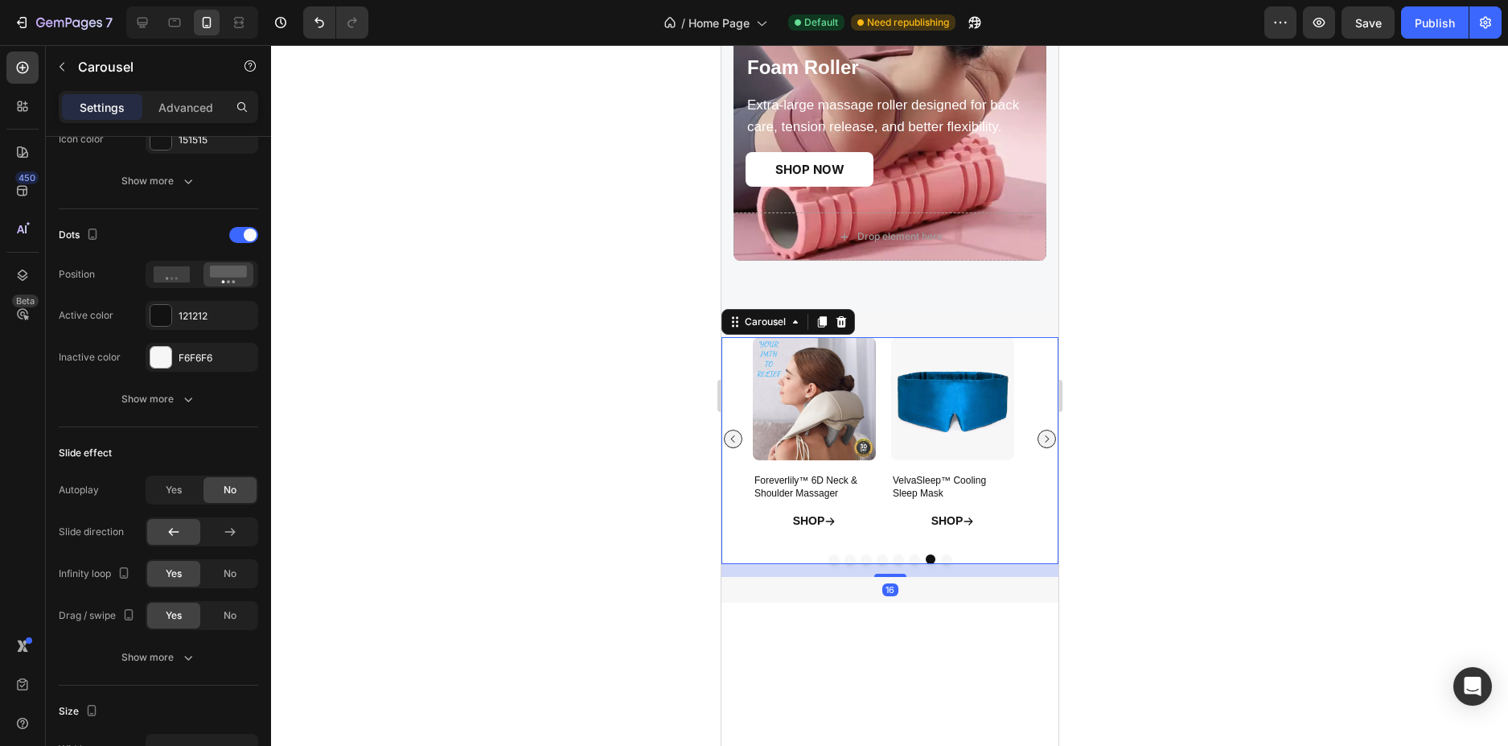
scroll to position [0, 0]
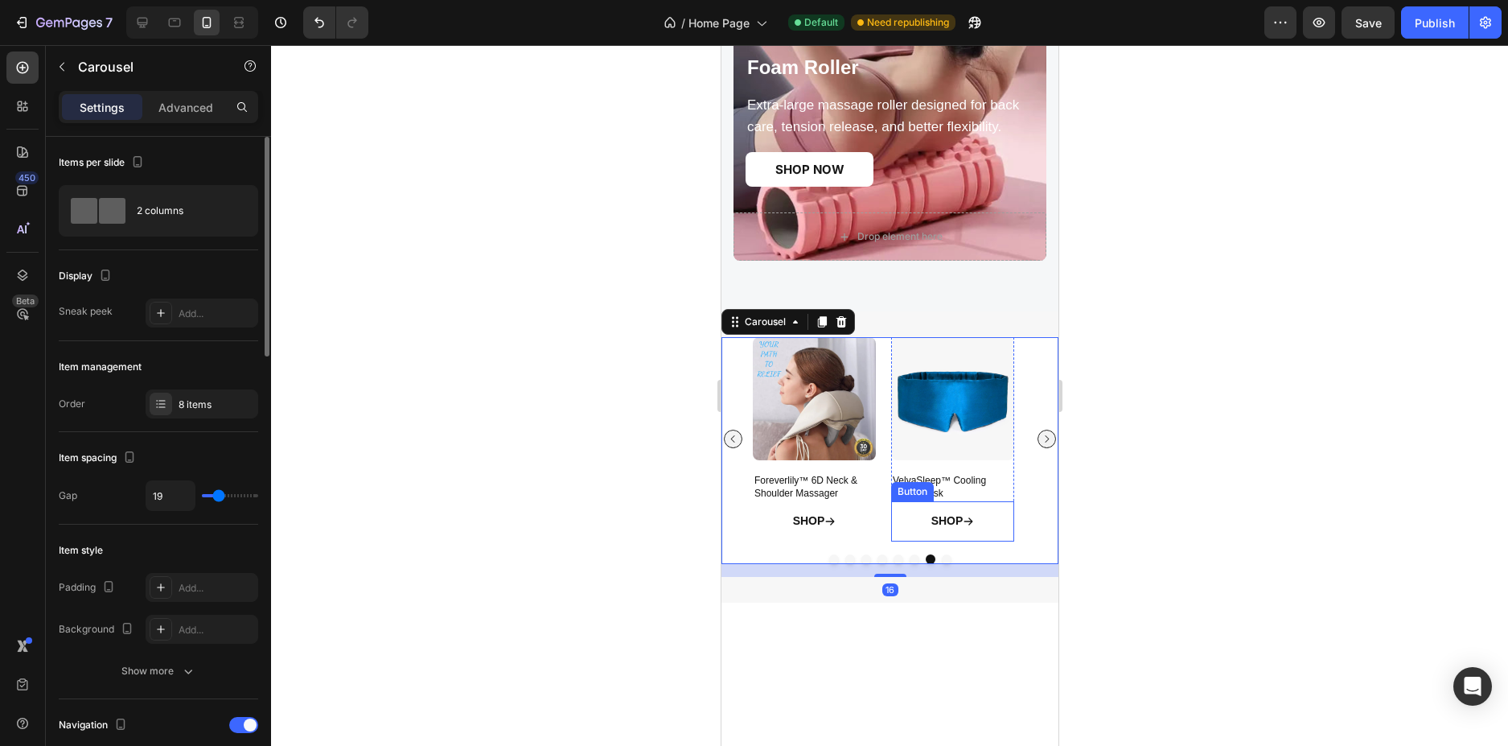
click at [913, 519] on link "SHOP" at bounding box center [952, 520] width 82 height 39
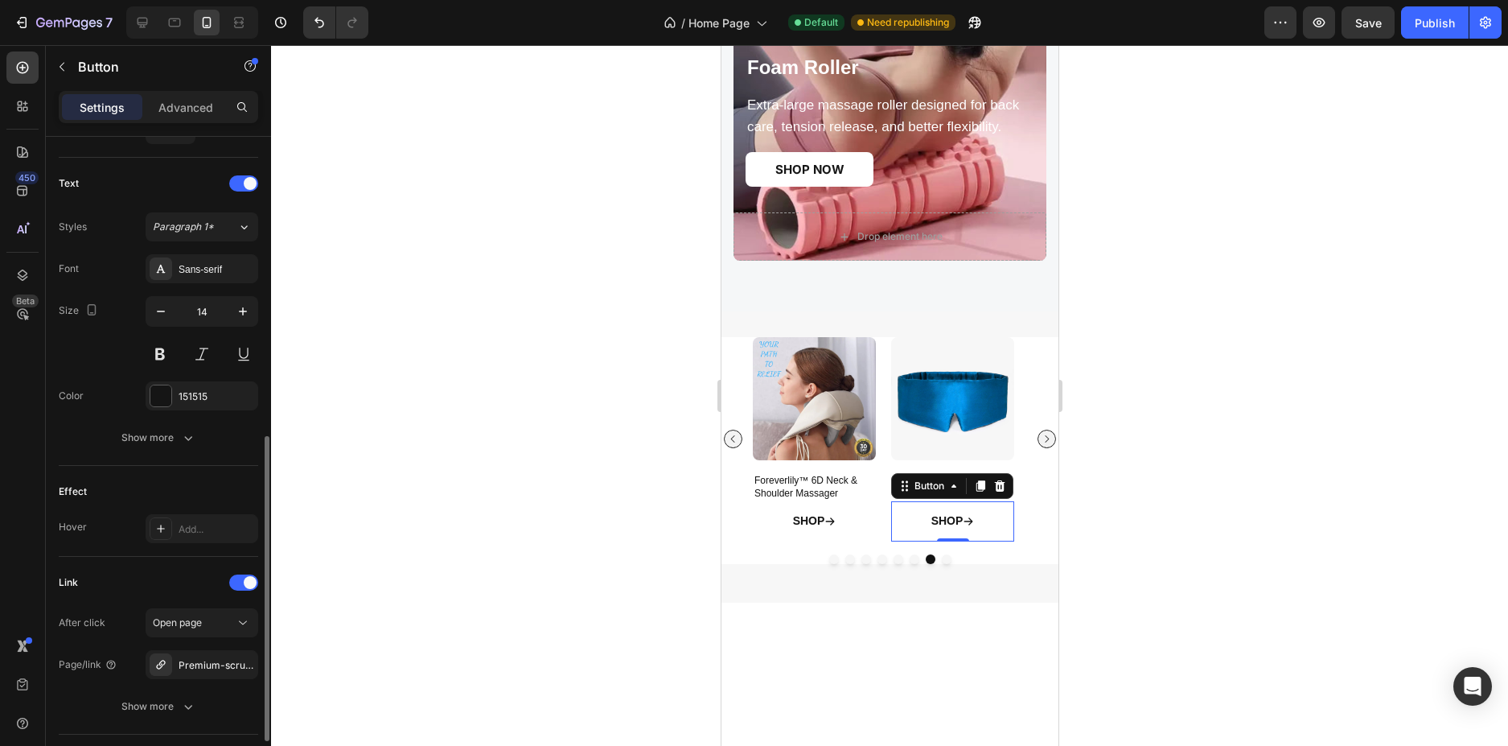
scroll to position [751, 0]
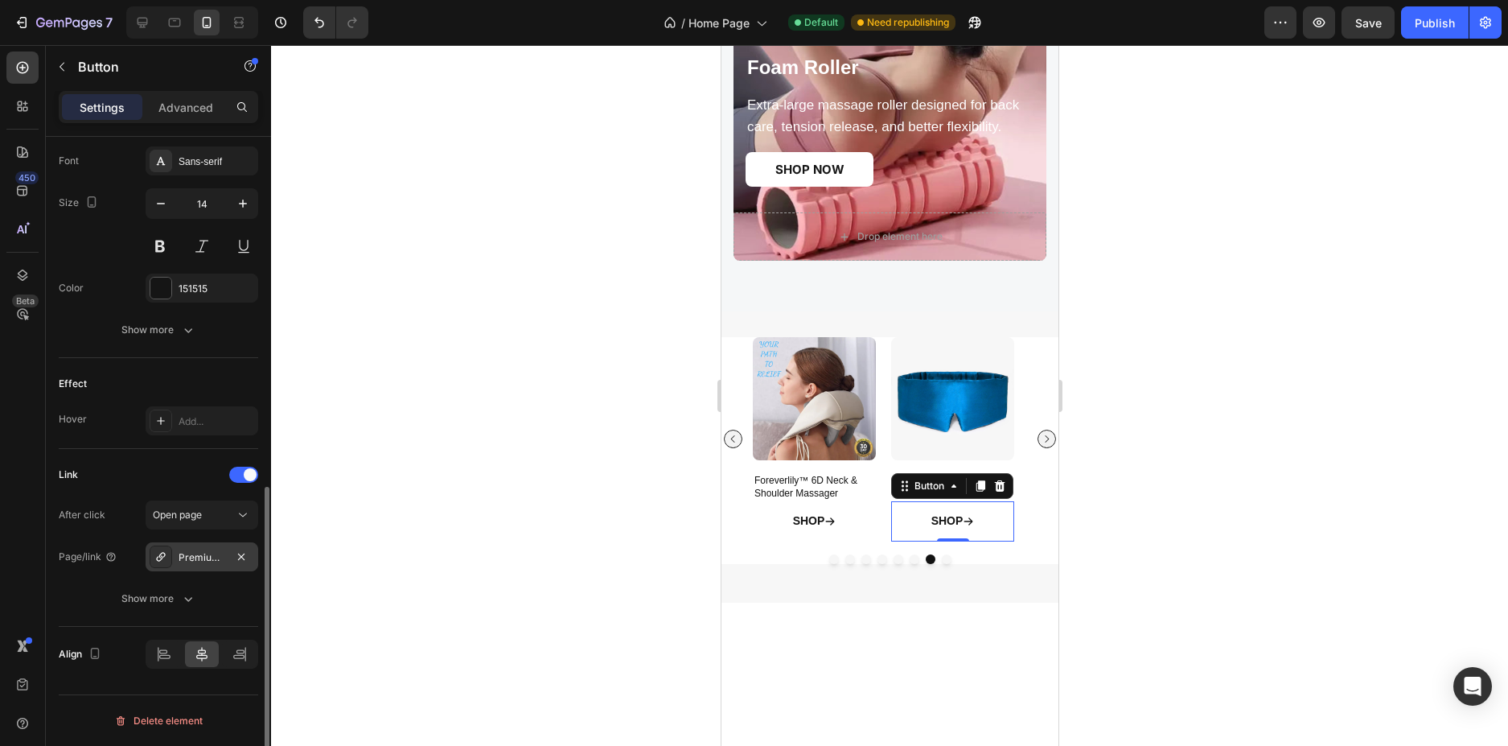
click at [174, 561] on div "Premium-scrunchies" at bounding box center [202, 556] width 113 height 29
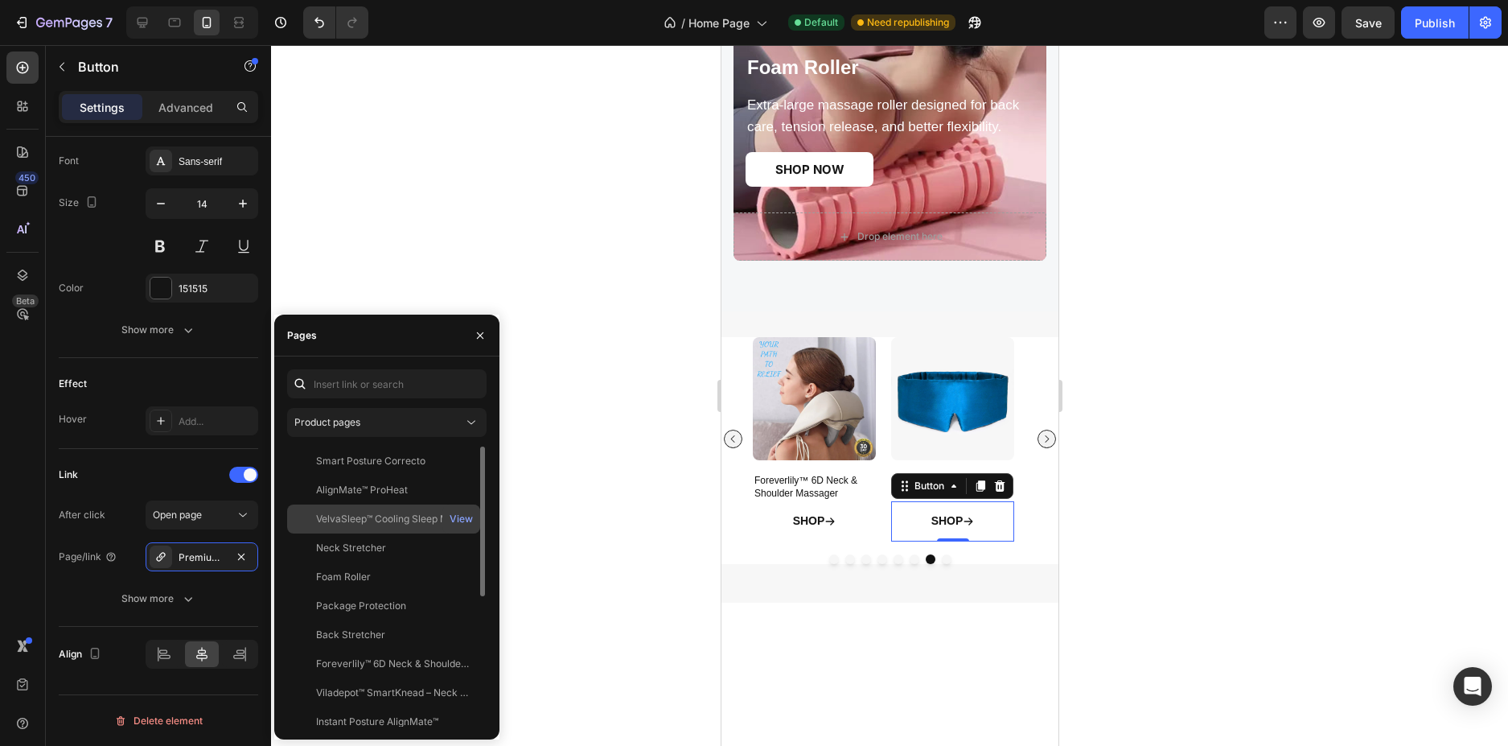
click at [346, 525] on div "VelvaSleep™ Cooling Sleep Mask" at bounding box center [390, 519] width 149 height 14
click at [1315, 534] on div at bounding box center [889, 395] width 1237 height 701
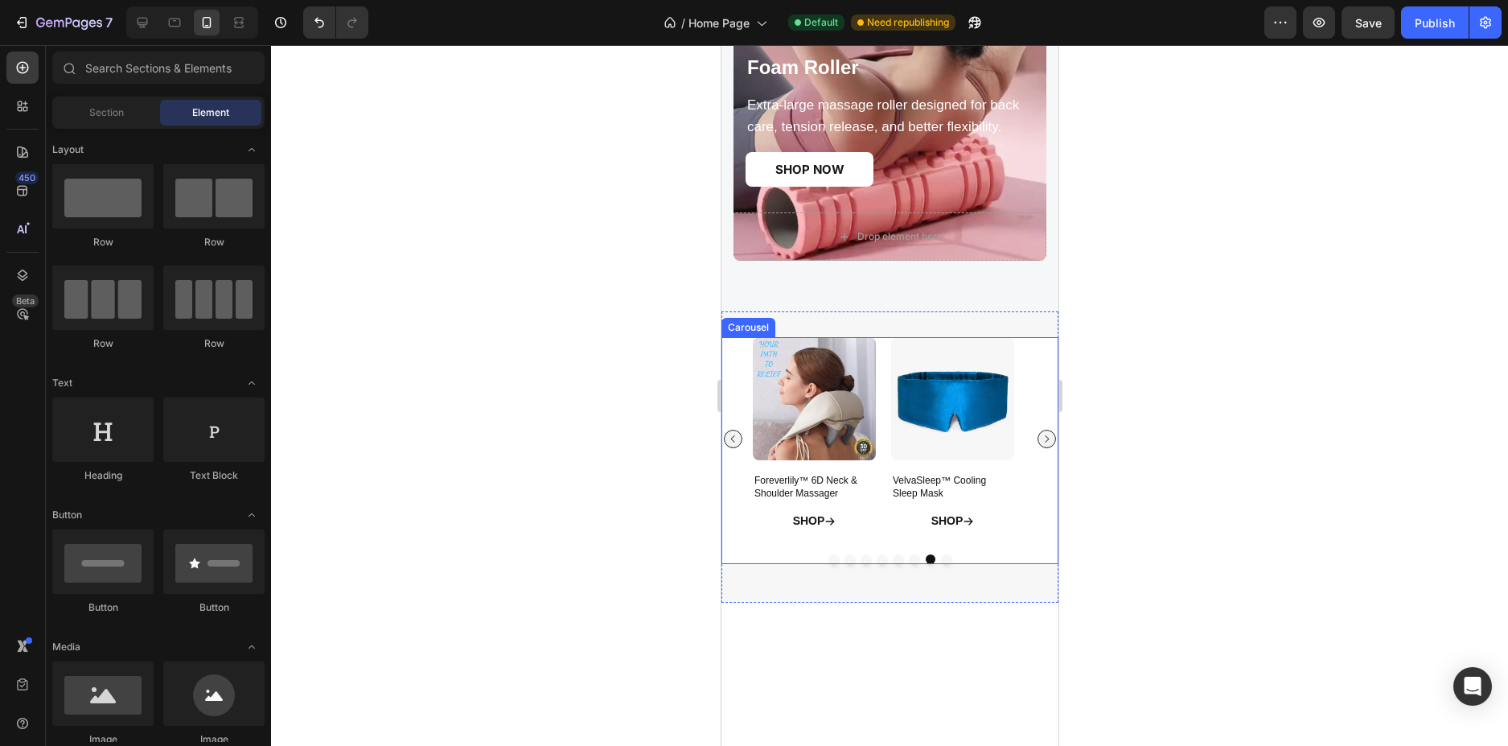
click at [1041, 438] on icon "Carousel Next Arrow" at bounding box center [1046, 439] width 10 height 10
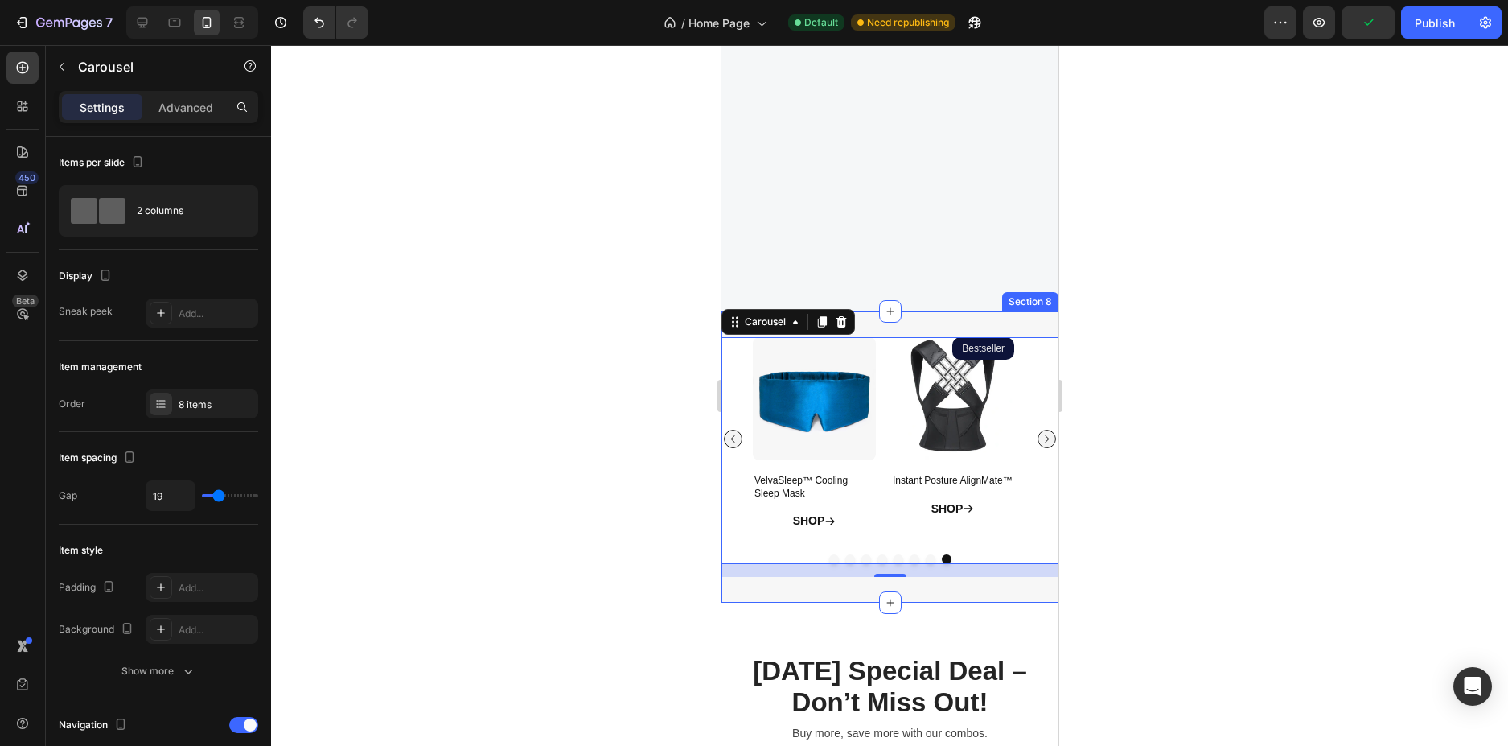
scroll to position [2409, 0]
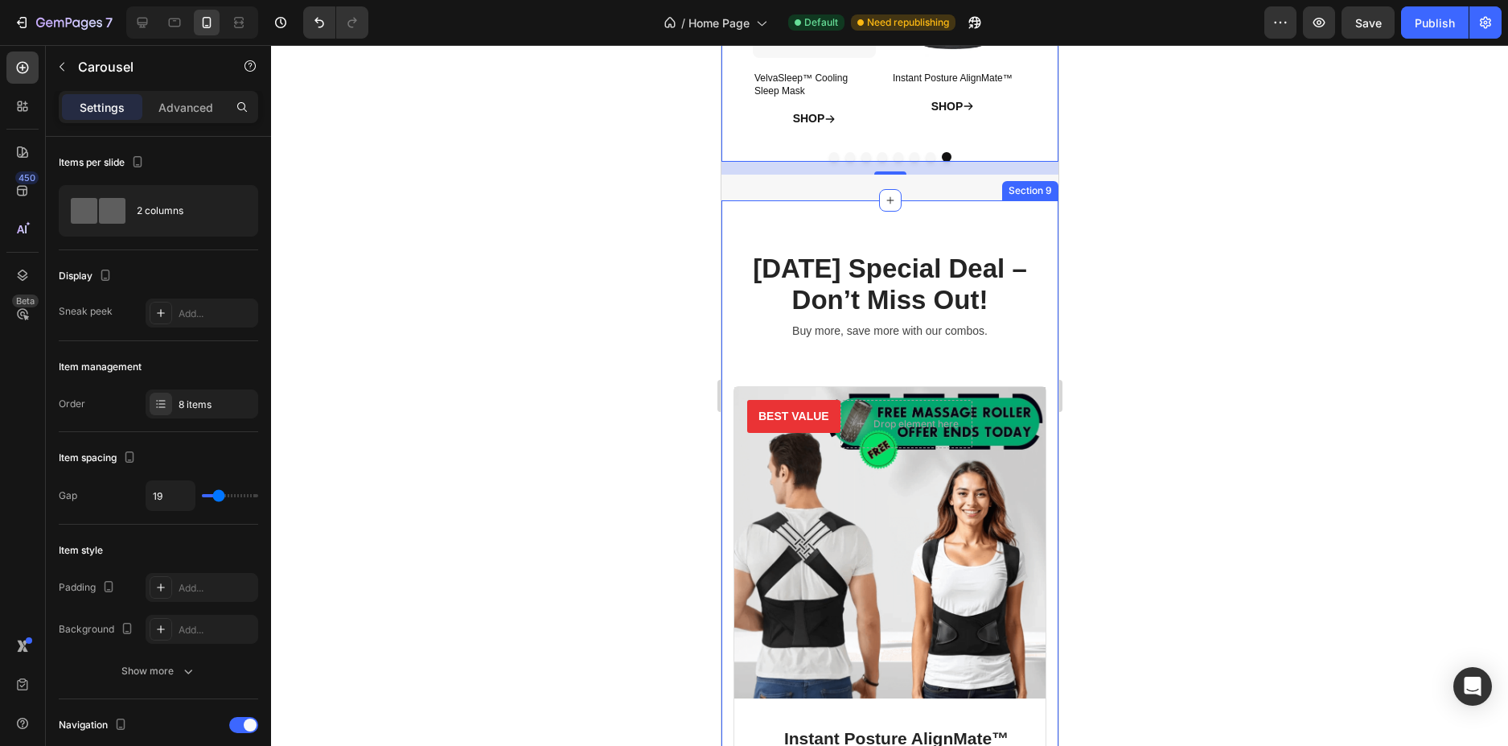
click at [1027, 227] on div "Today’s Special Deal – Don’t Miss Out! Heading Buy more, save more with our com…" at bounding box center [889, 672] width 337 height 945
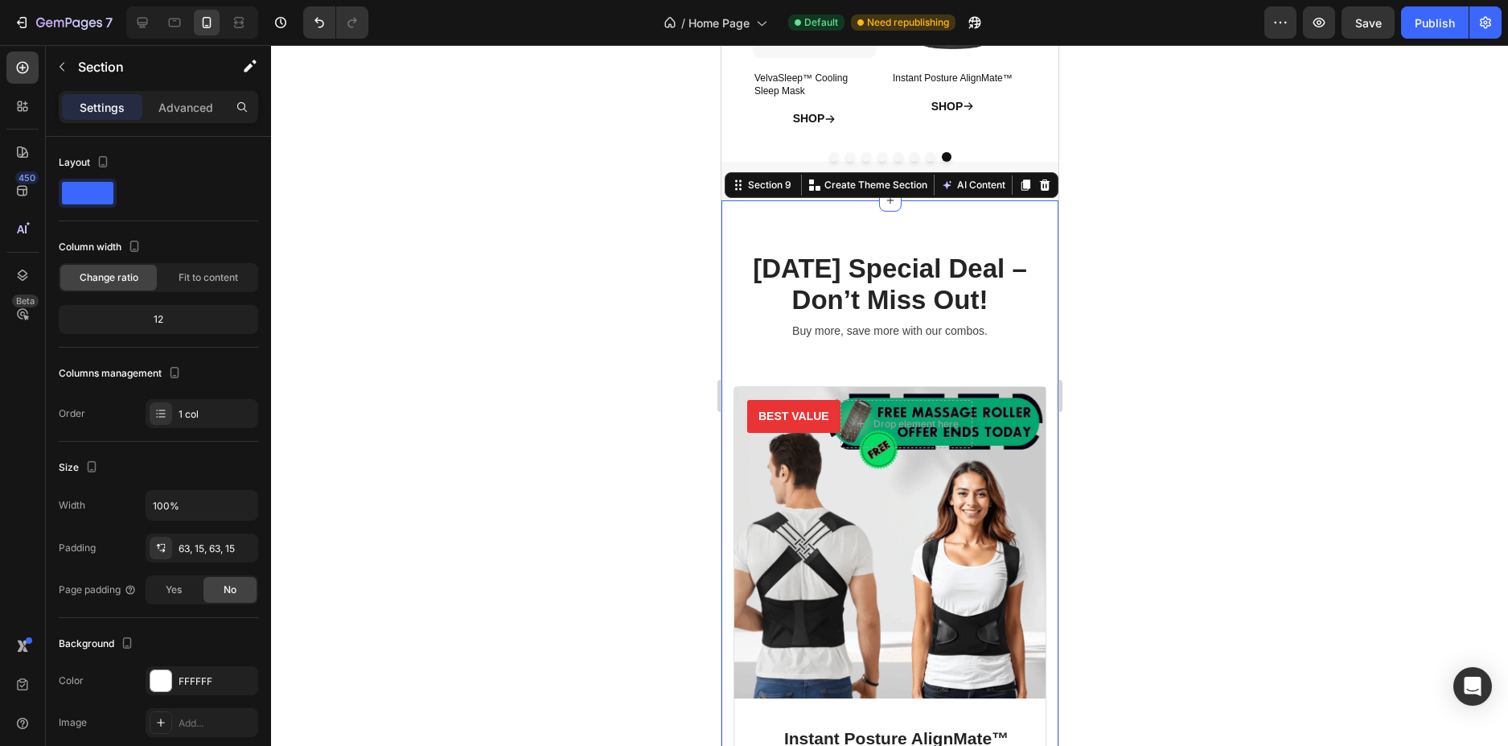
click at [1038, 180] on icon at bounding box center [1044, 185] width 13 height 13
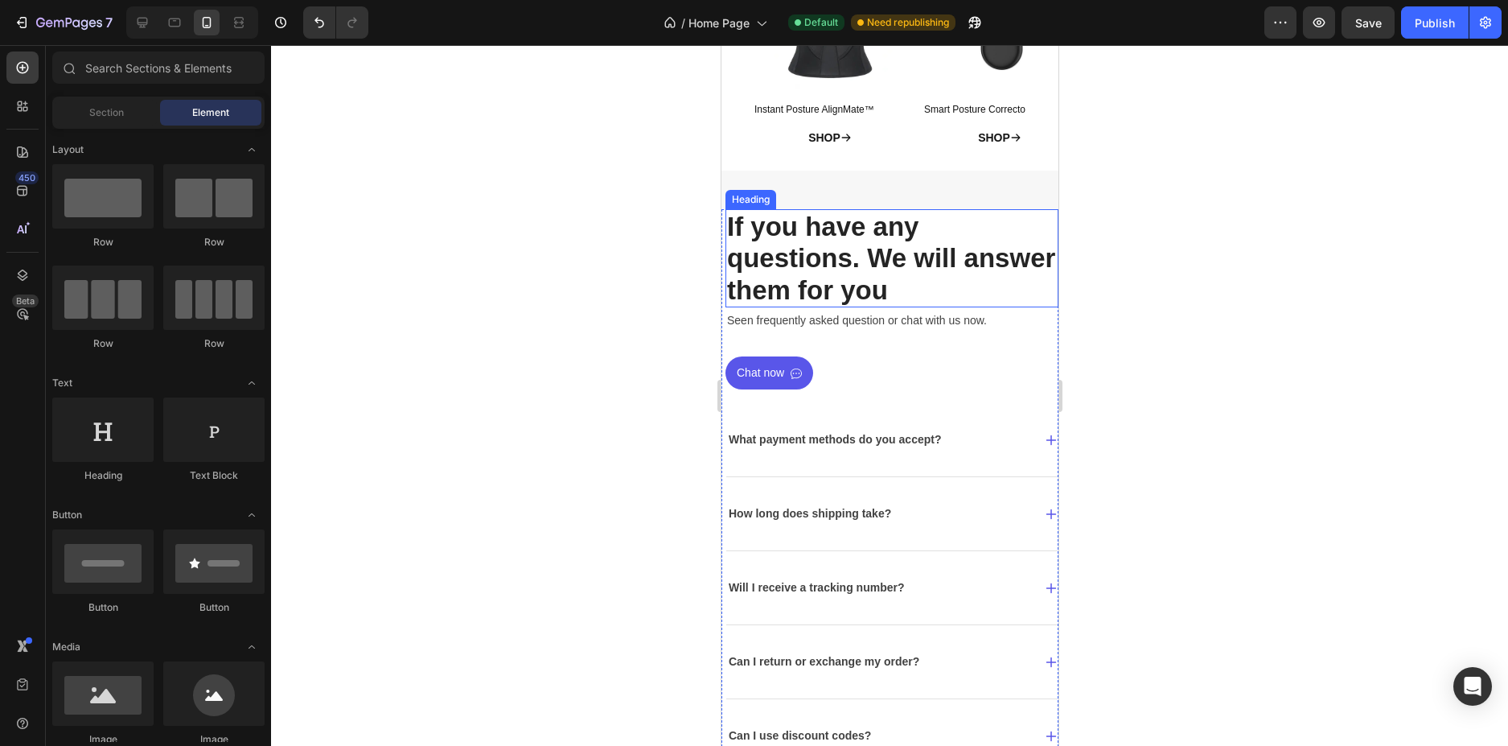
scroll to position [2619, 0]
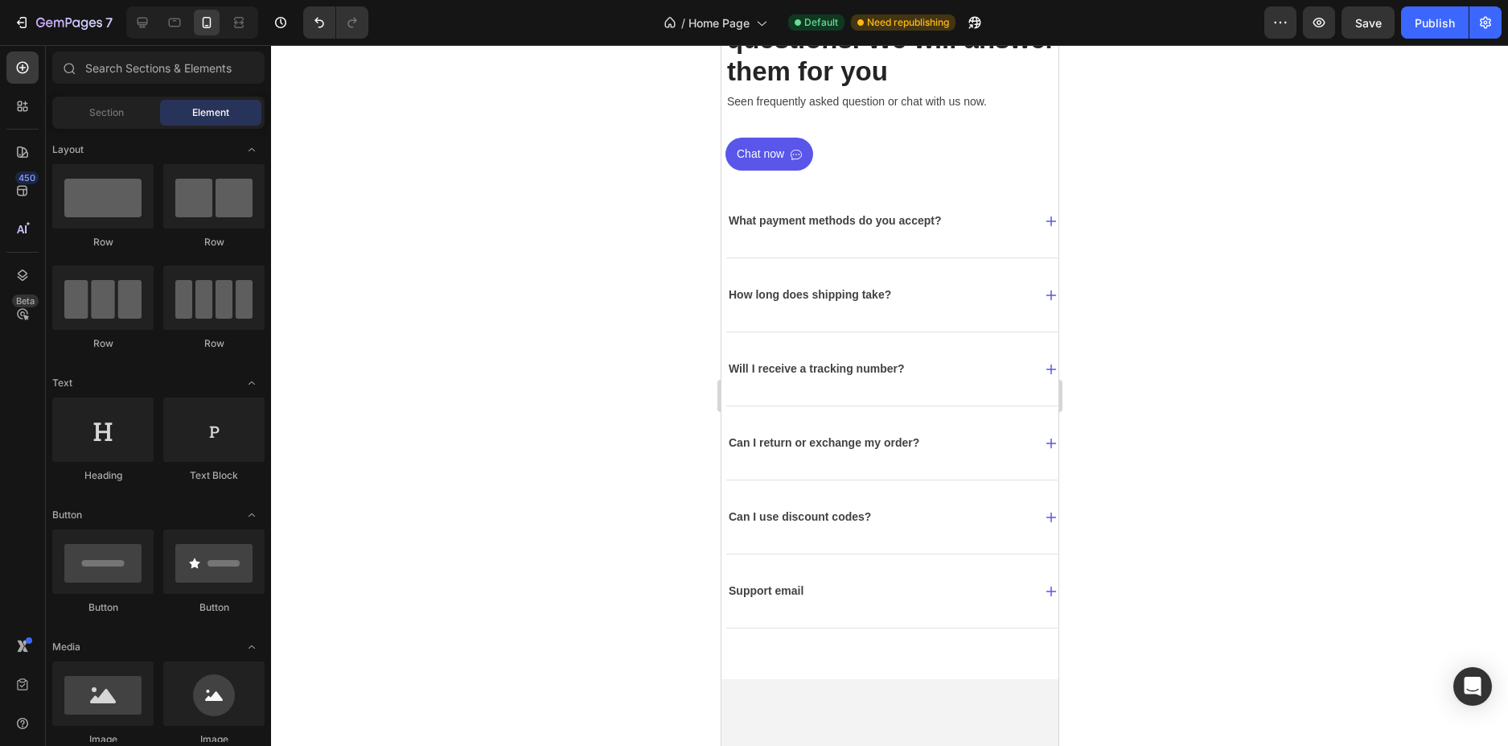
click at [1233, 212] on div at bounding box center [889, 395] width 1237 height 701
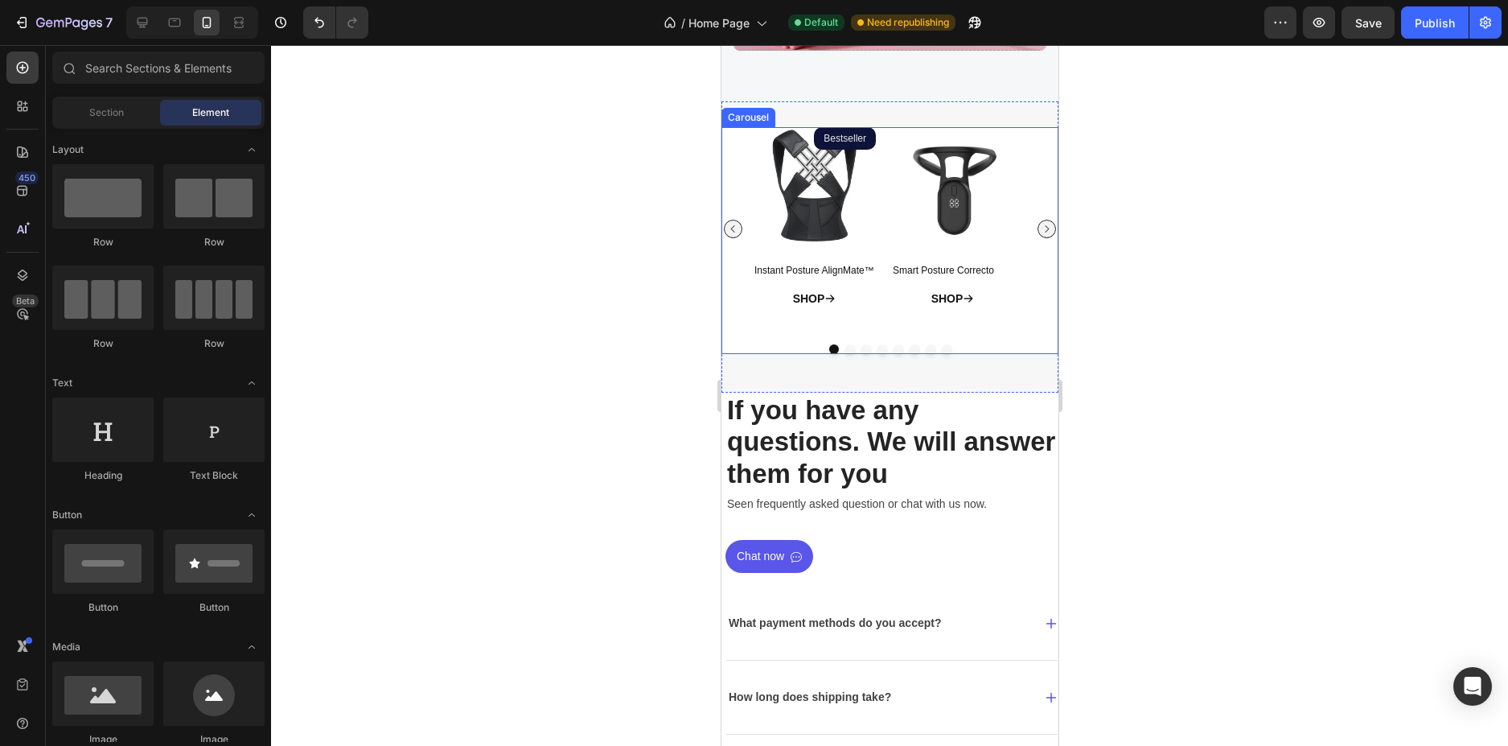
drag, startPoint x: 894, startPoint y: 335, endPoint x: 748, endPoint y: 315, distance: 147.0
click at [994, 342] on div "Product Images Bestseller Product Badge Instant Posture AlignMate™ Product Titl…" at bounding box center [889, 240] width 337 height 226
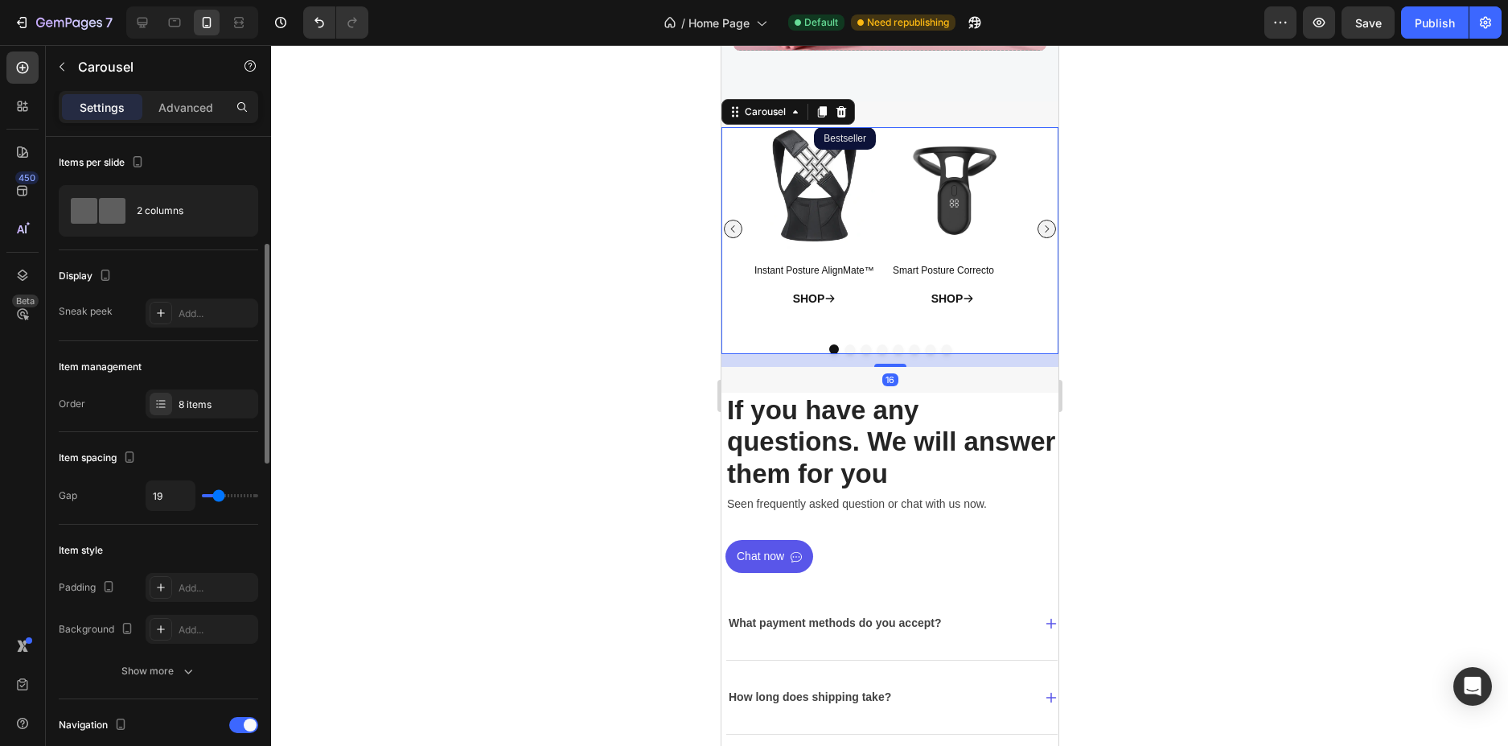
scroll to position [241, 0]
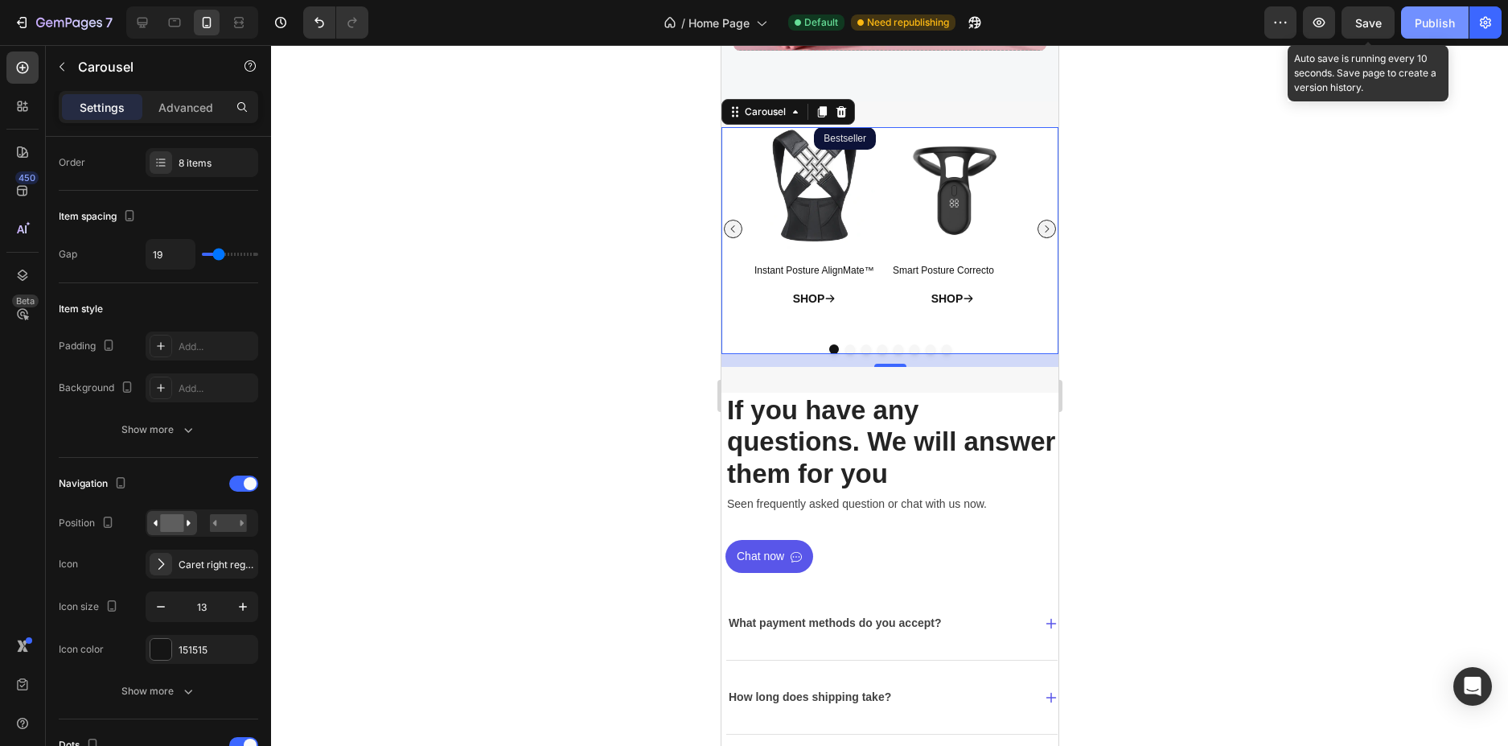
drag, startPoint x: 1359, startPoint y: 19, endPoint x: 1408, endPoint y: 26, distance: 49.5
click at [1369, 25] on span "Save" at bounding box center [1368, 23] width 27 height 14
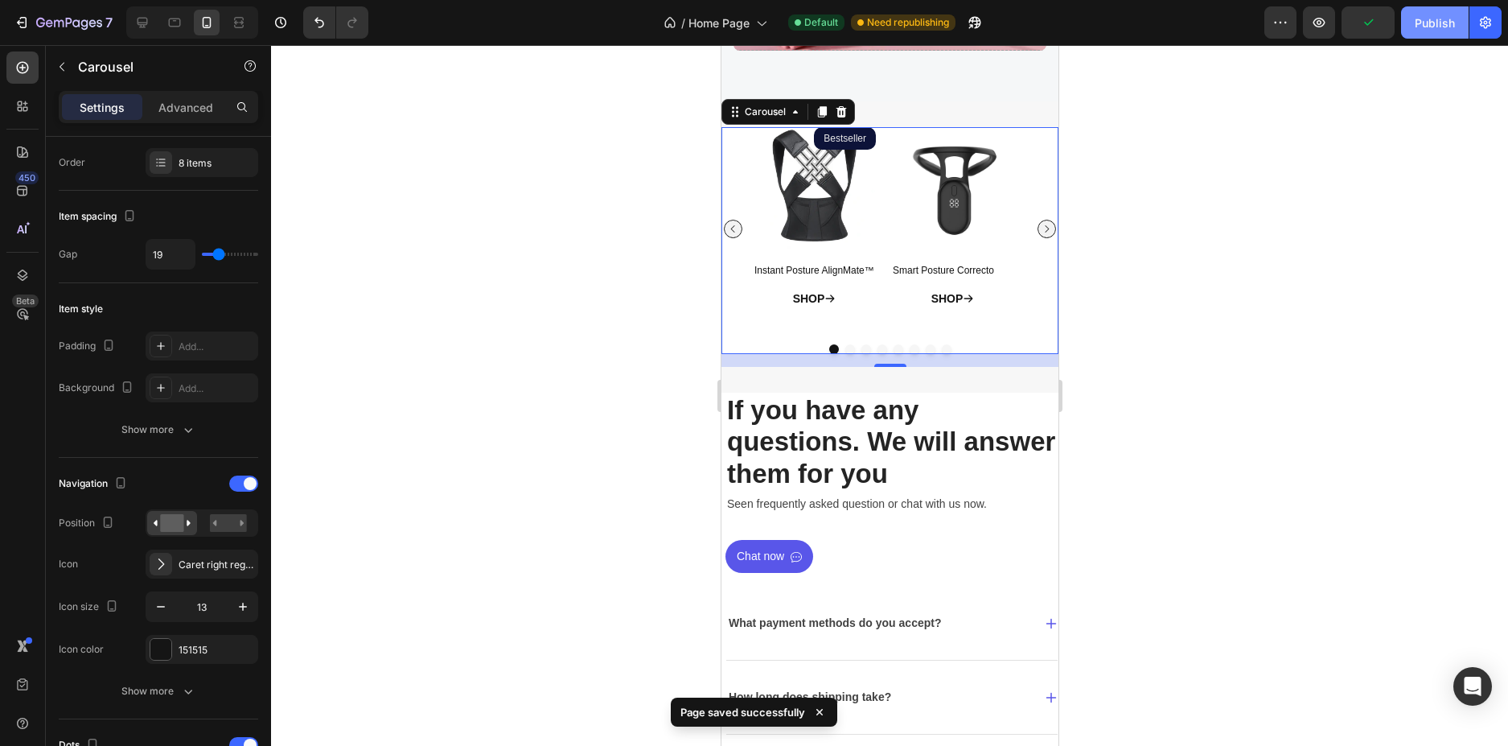
click at [1416, 25] on div "Publish" at bounding box center [1435, 22] width 40 height 17
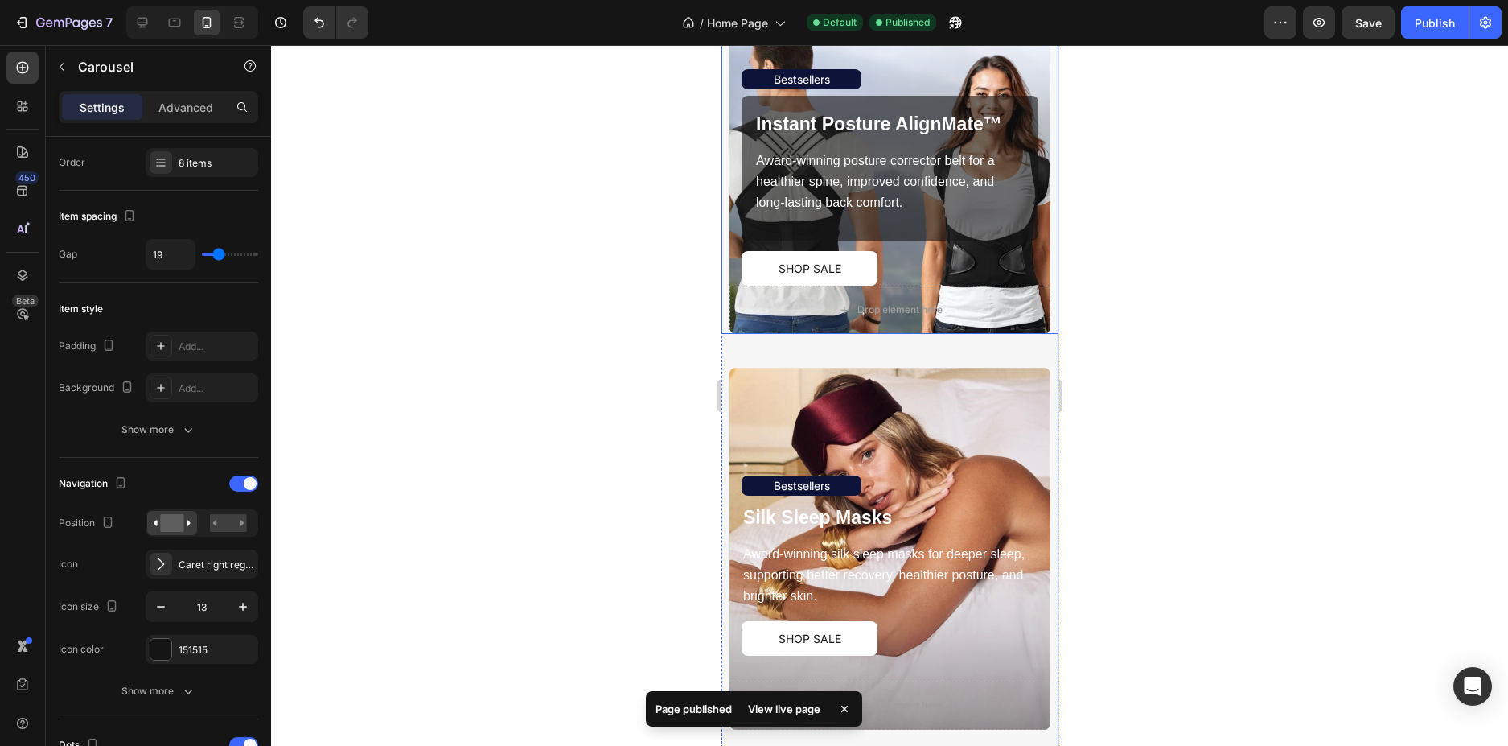
scroll to position [448, 0]
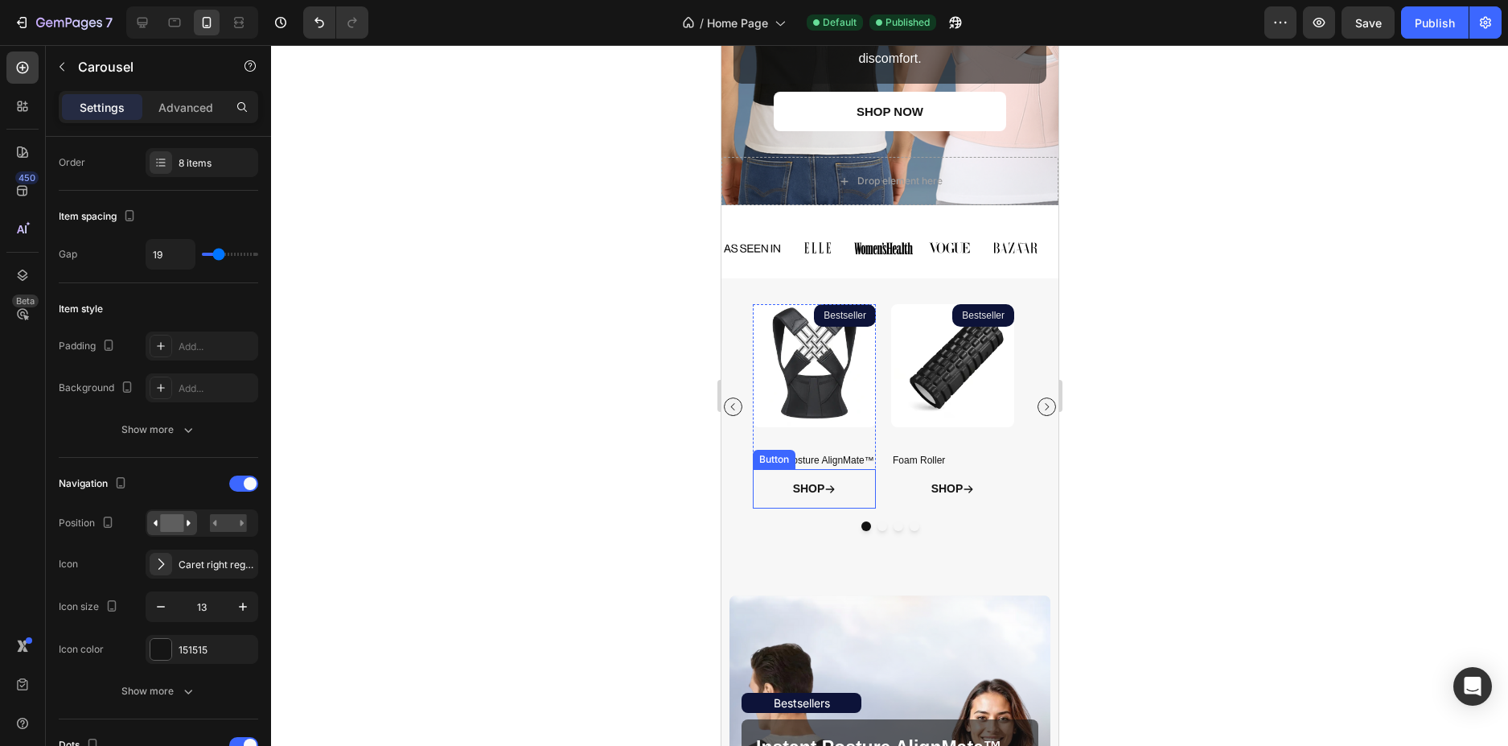
click at [832, 499] on link "SHOP" at bounding box center [814, 488] width 82 height 39
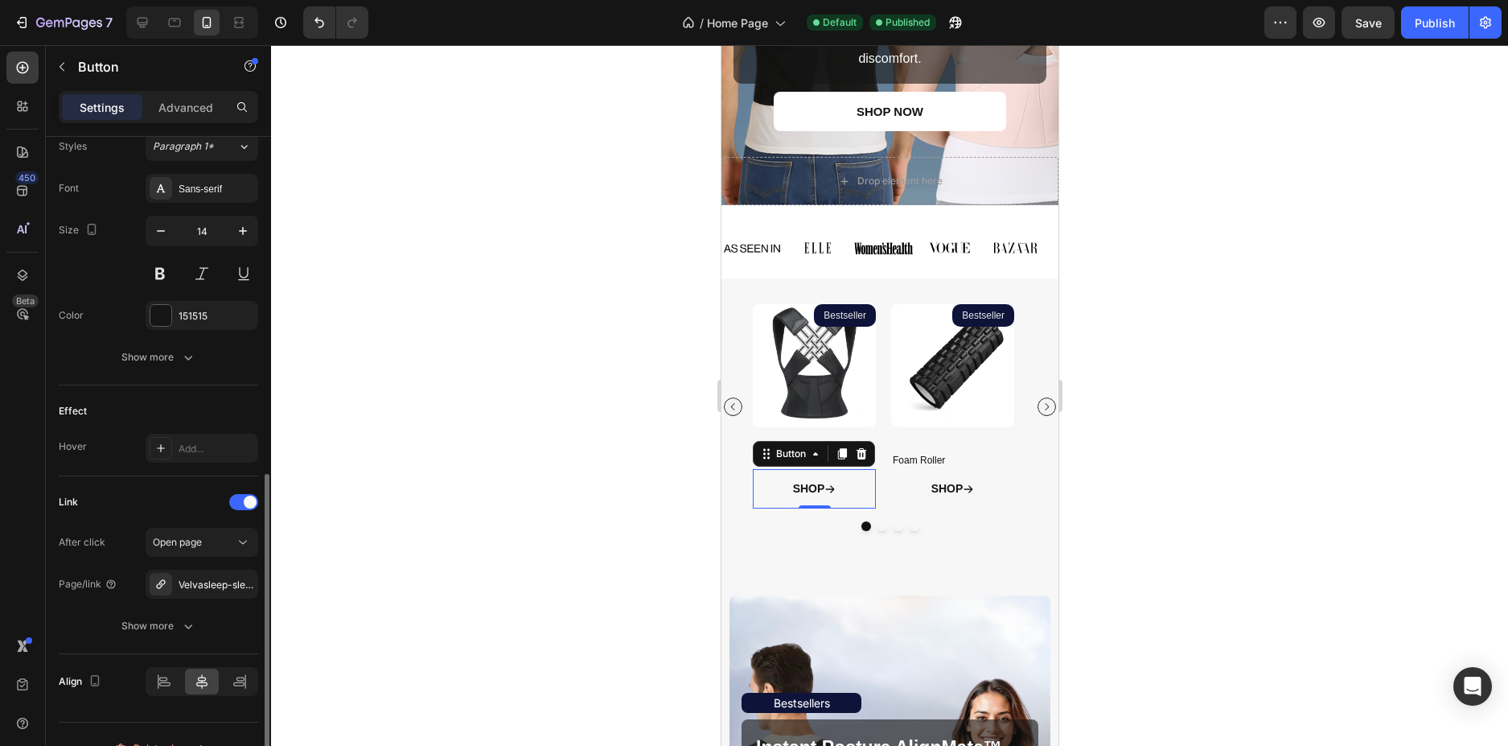
scroll to position [751, 0]
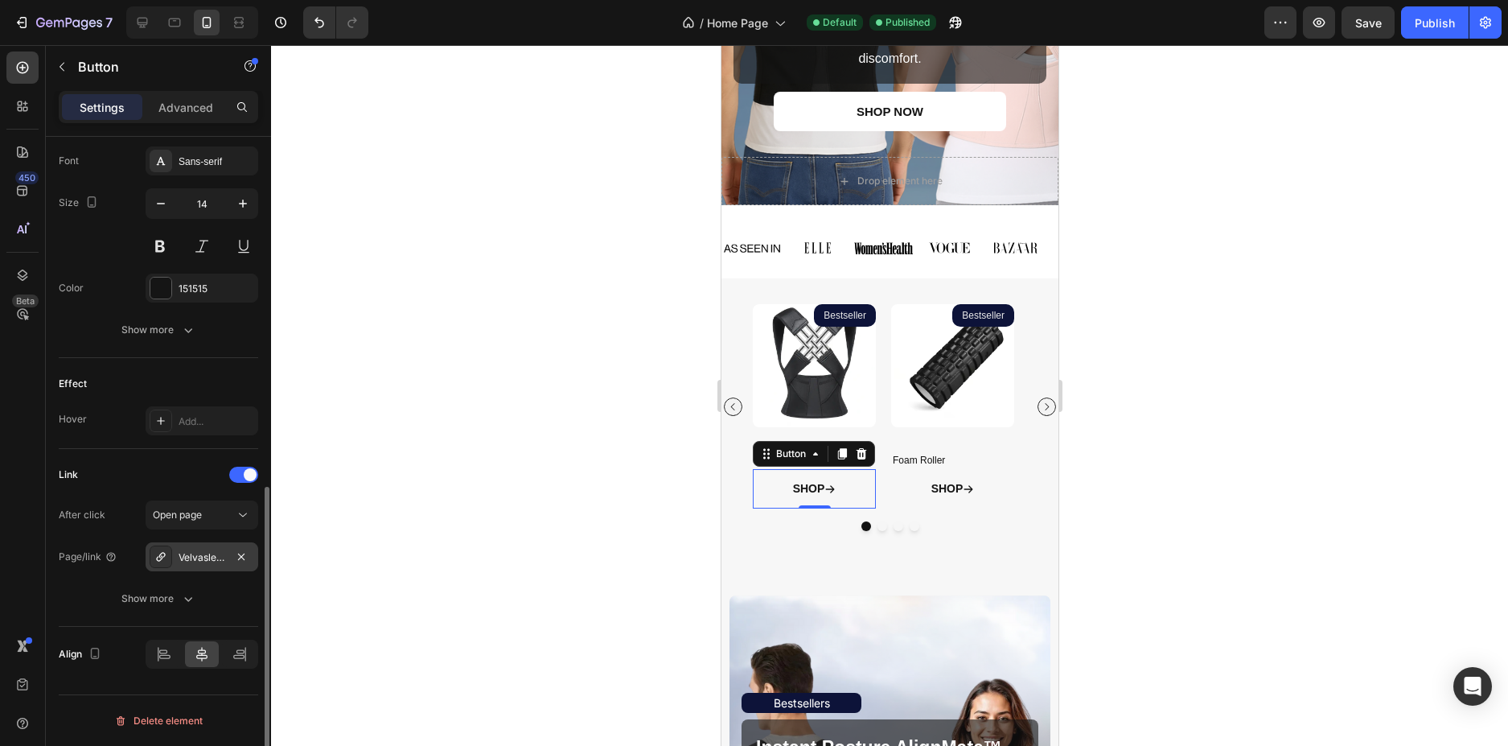
click at [197, 557] on div "Velvasleep-sleep-mask-pink" at bounding box center [202, 557] width 47 height 14
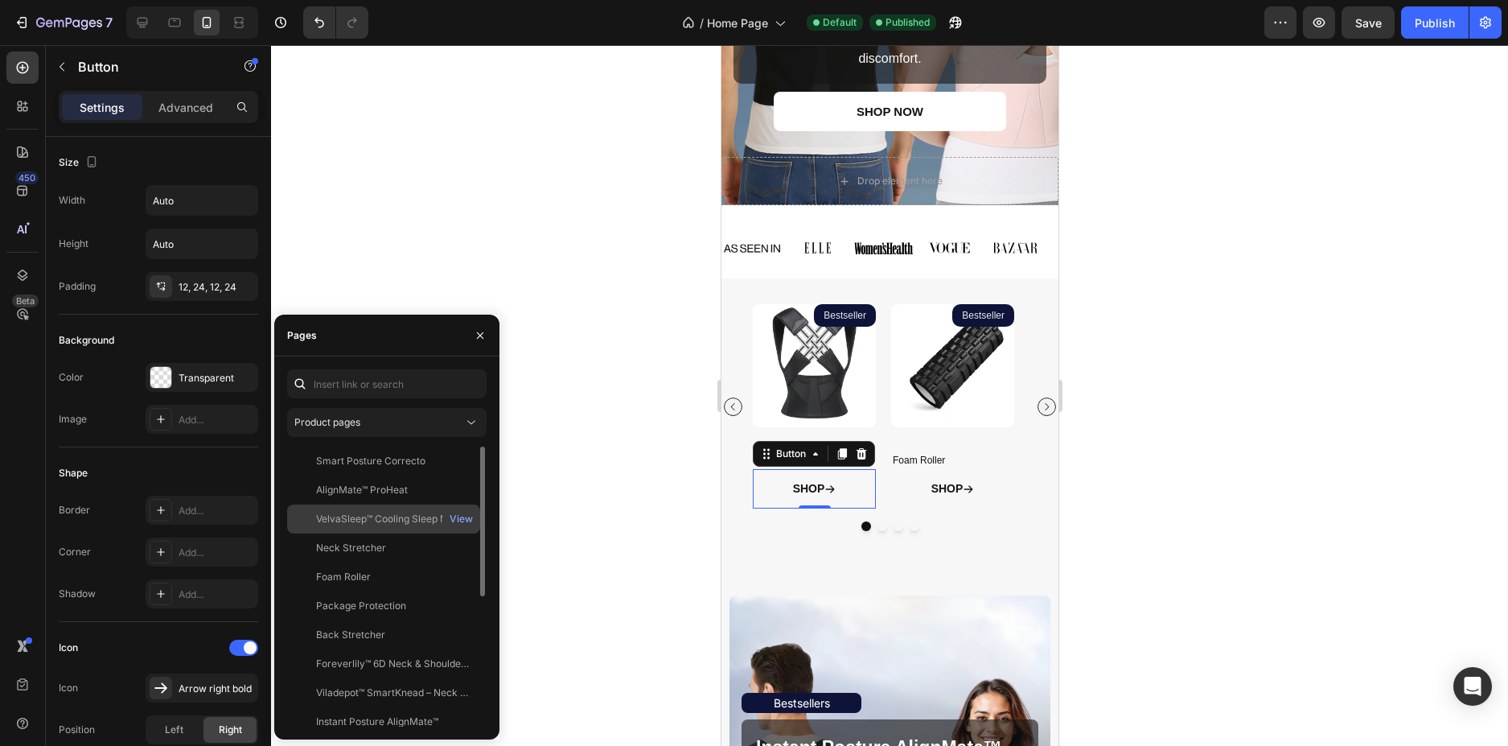
scroll to position [751, 0]
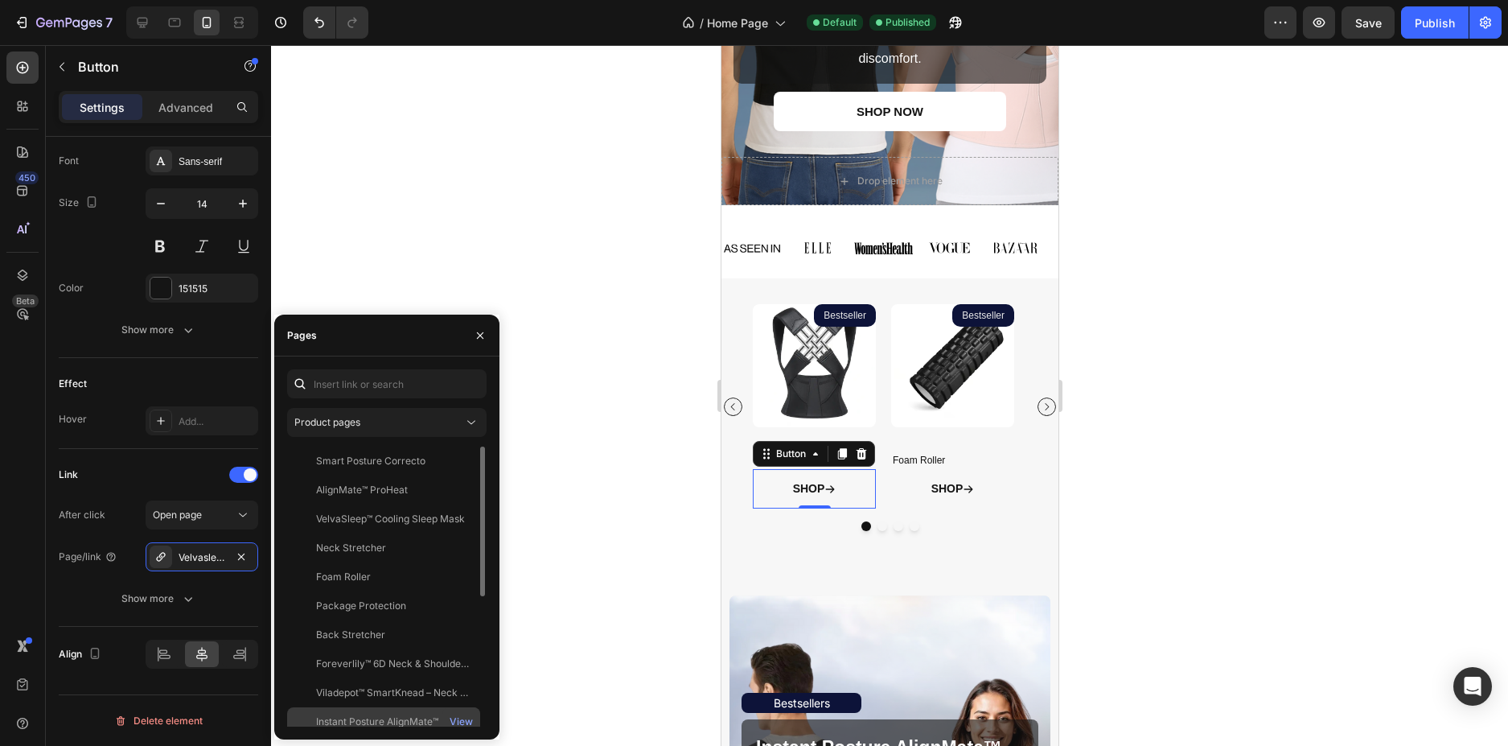
click at [379, 716] on div "Instant Posture AlignMate™" at bounding box center [377, 721] width 122 height 14
click at [947, 501] on link "SHOP" at bounding box center [952, 488] width 82 height 39
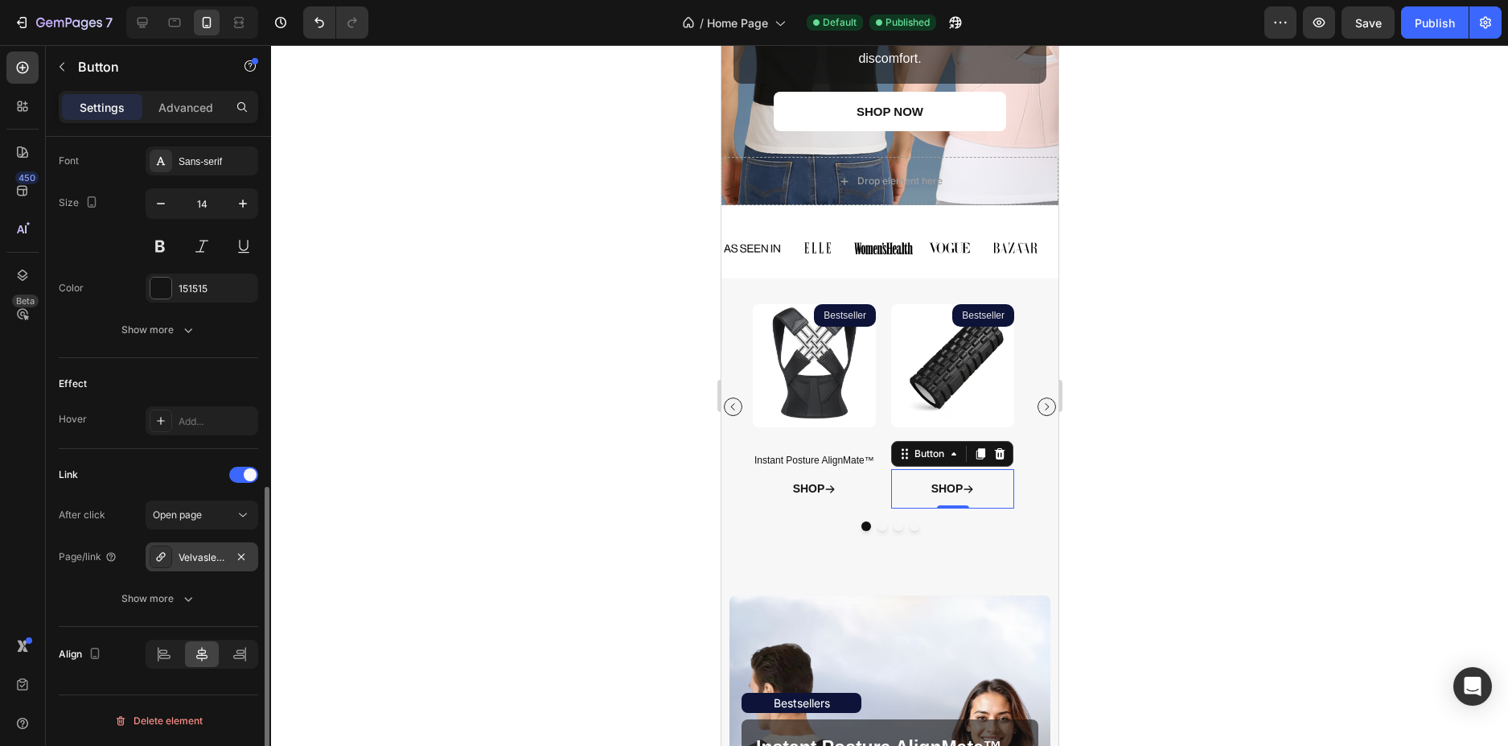
click at [195, 552] on div "Velvasleep-sleep-mask-blue" at bounding box center [202, 557] width 47 height 14
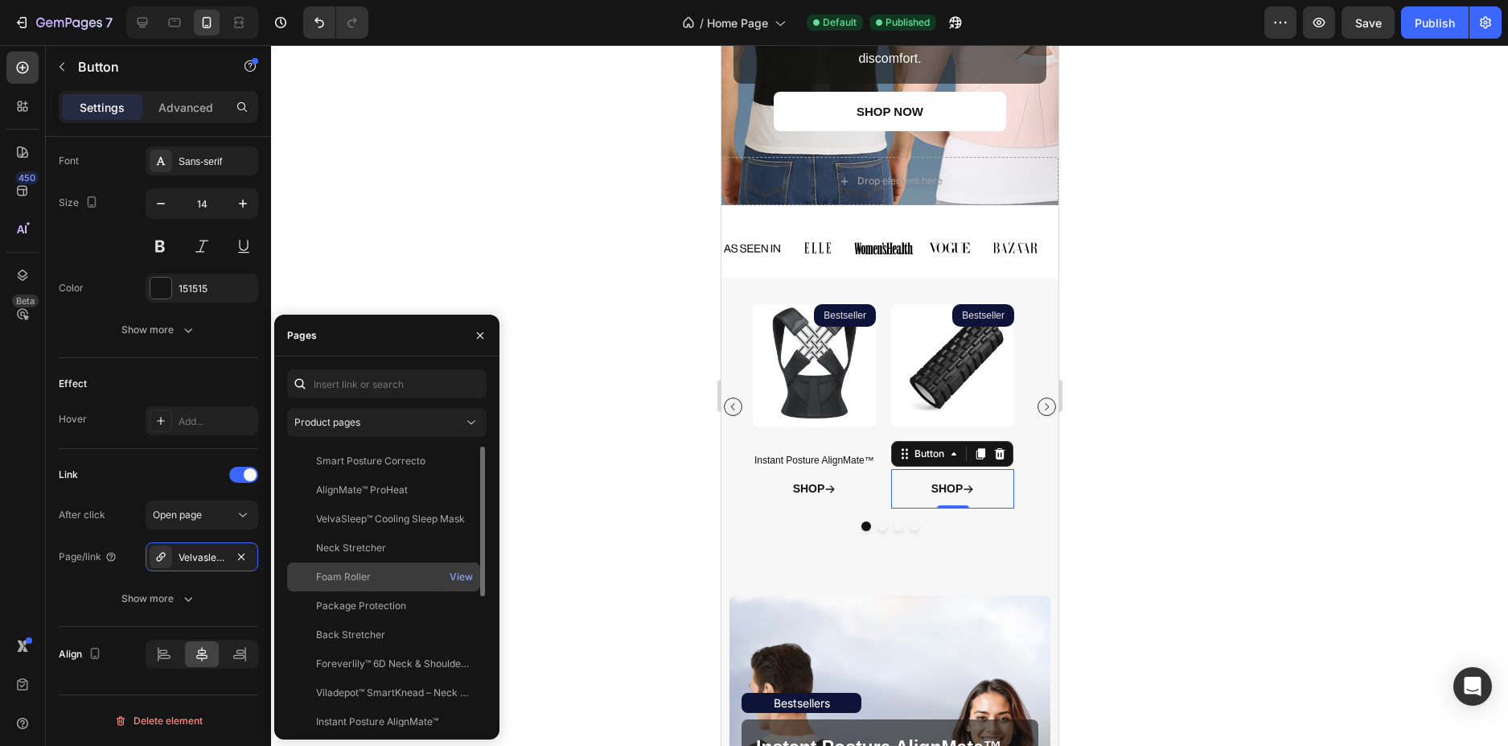
click at [321, 577] on div "Foam Roller" at bounding box center [343, 576] width 55 height 14
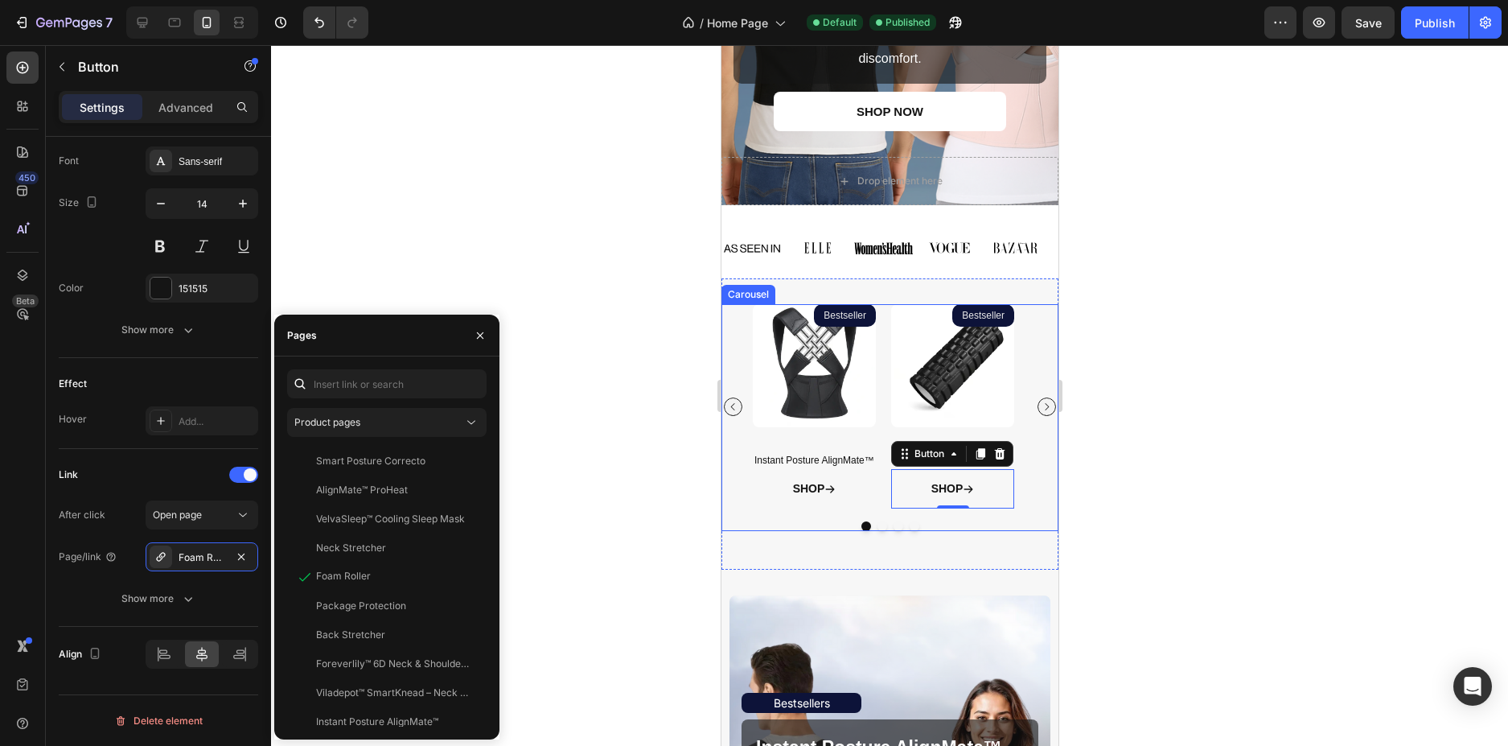
click at [1041, 409] on icon "Carousel Next Arrow" at bounding box center [1046, 406] width 10 height 10
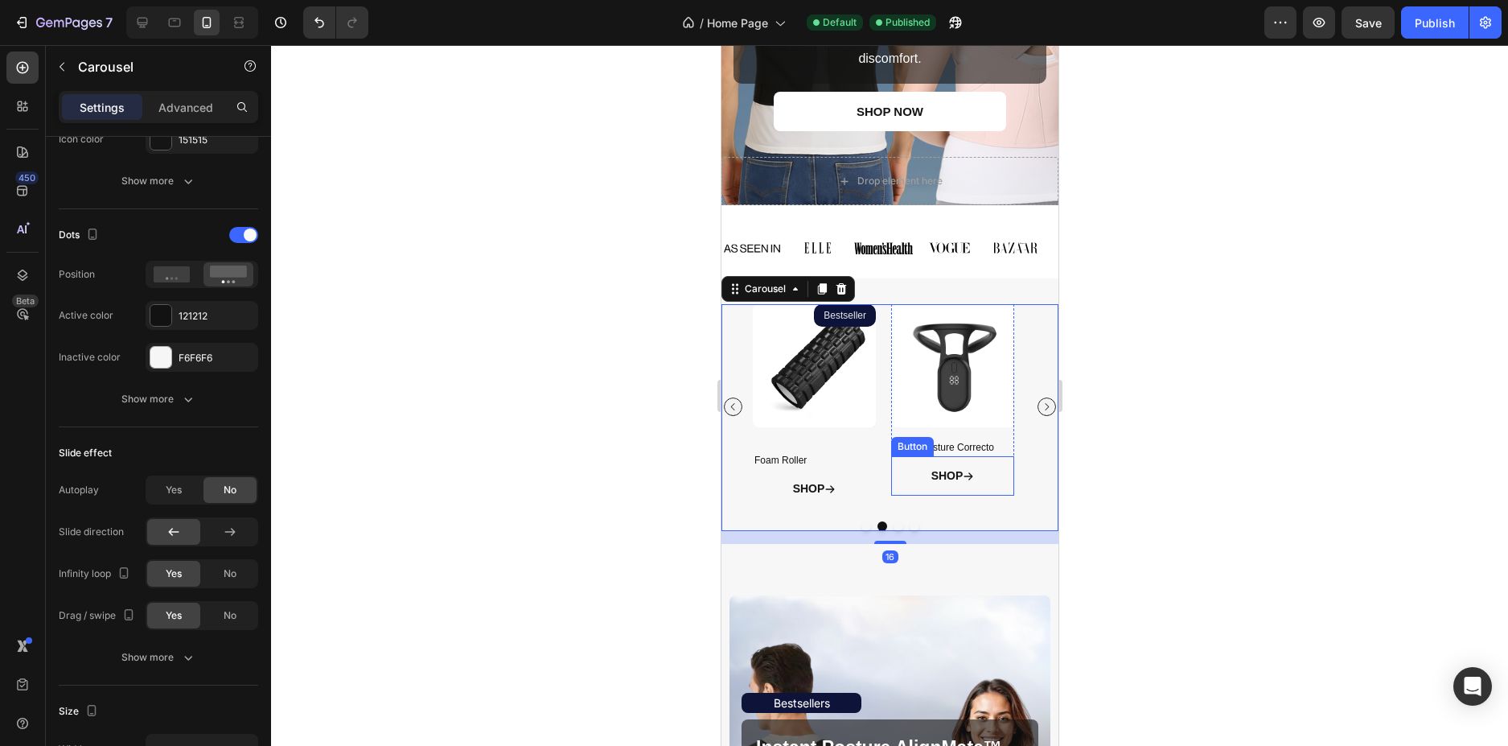
scroll to position [0, 0]
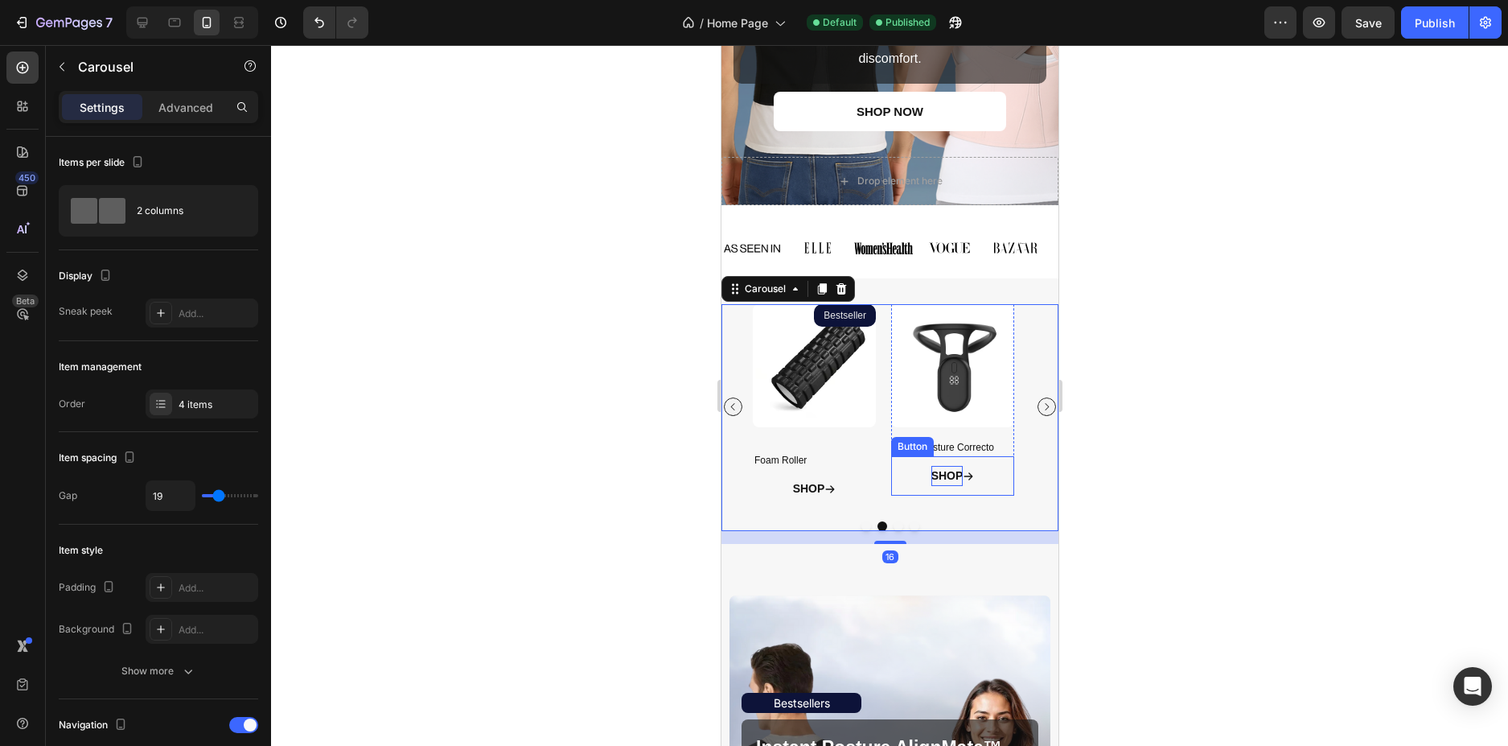
click at [940, 483] on p "SHOP" at bounding box center [947, 476] width 32 height 20
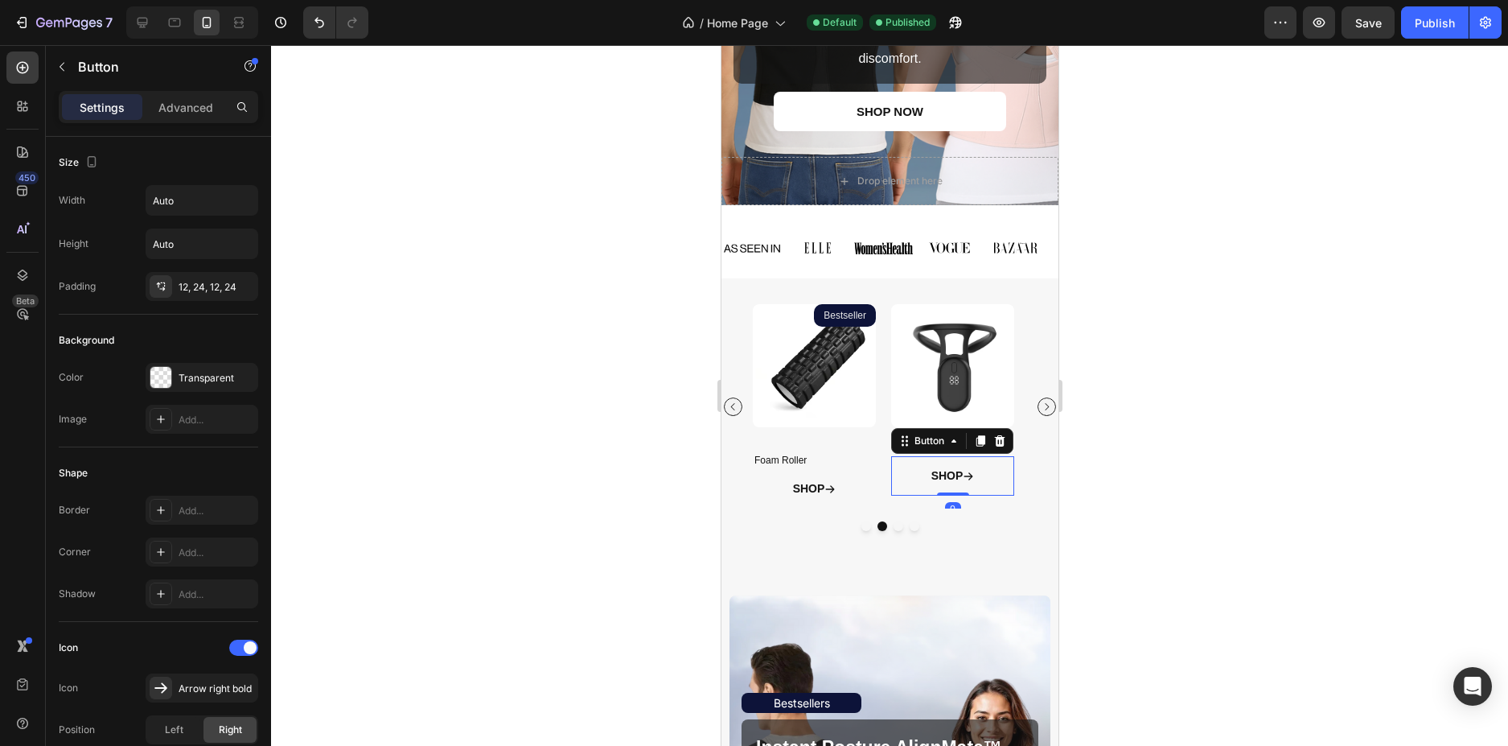
click at [918, 482] on link "SHOP" at bounding box center [952, 475] width 82 height 39
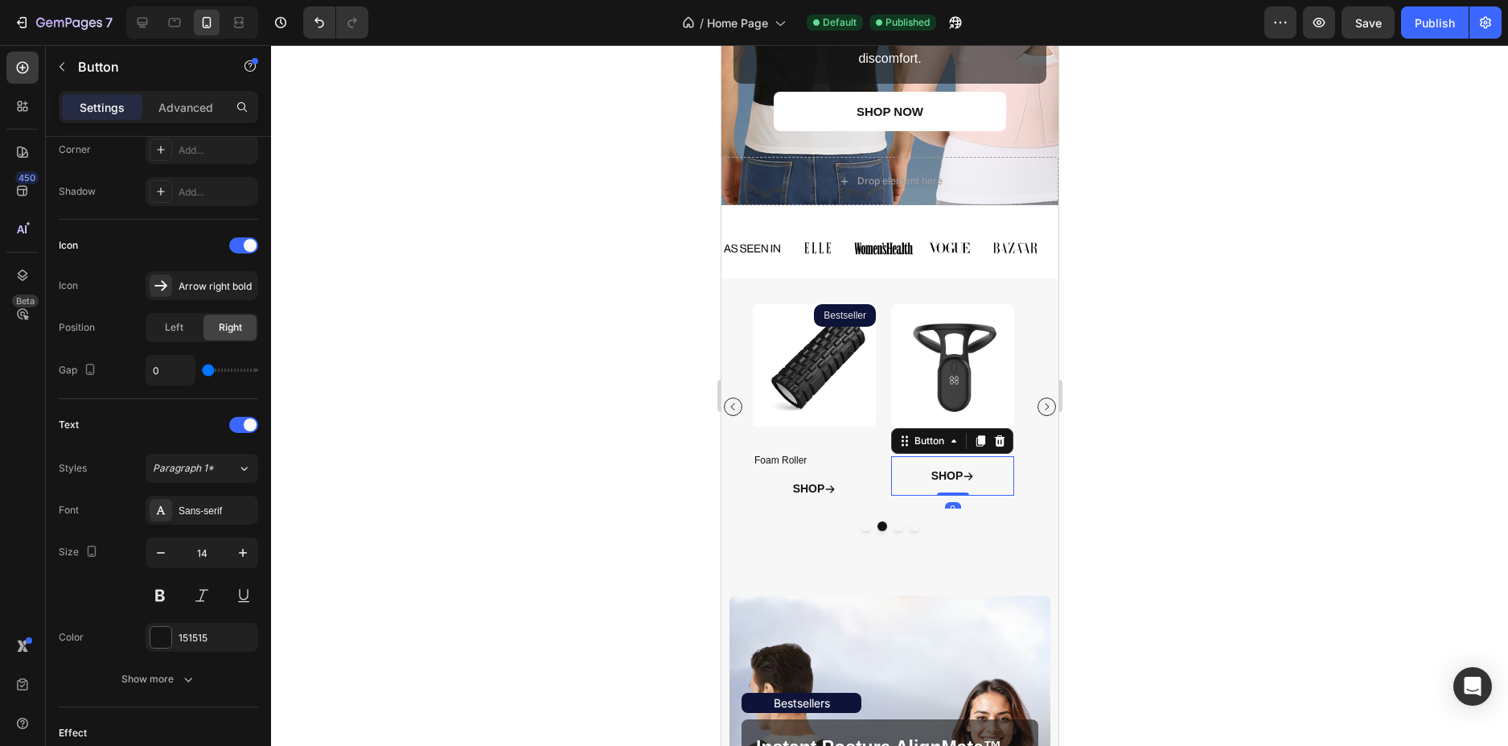
scroll to position [751, 0]
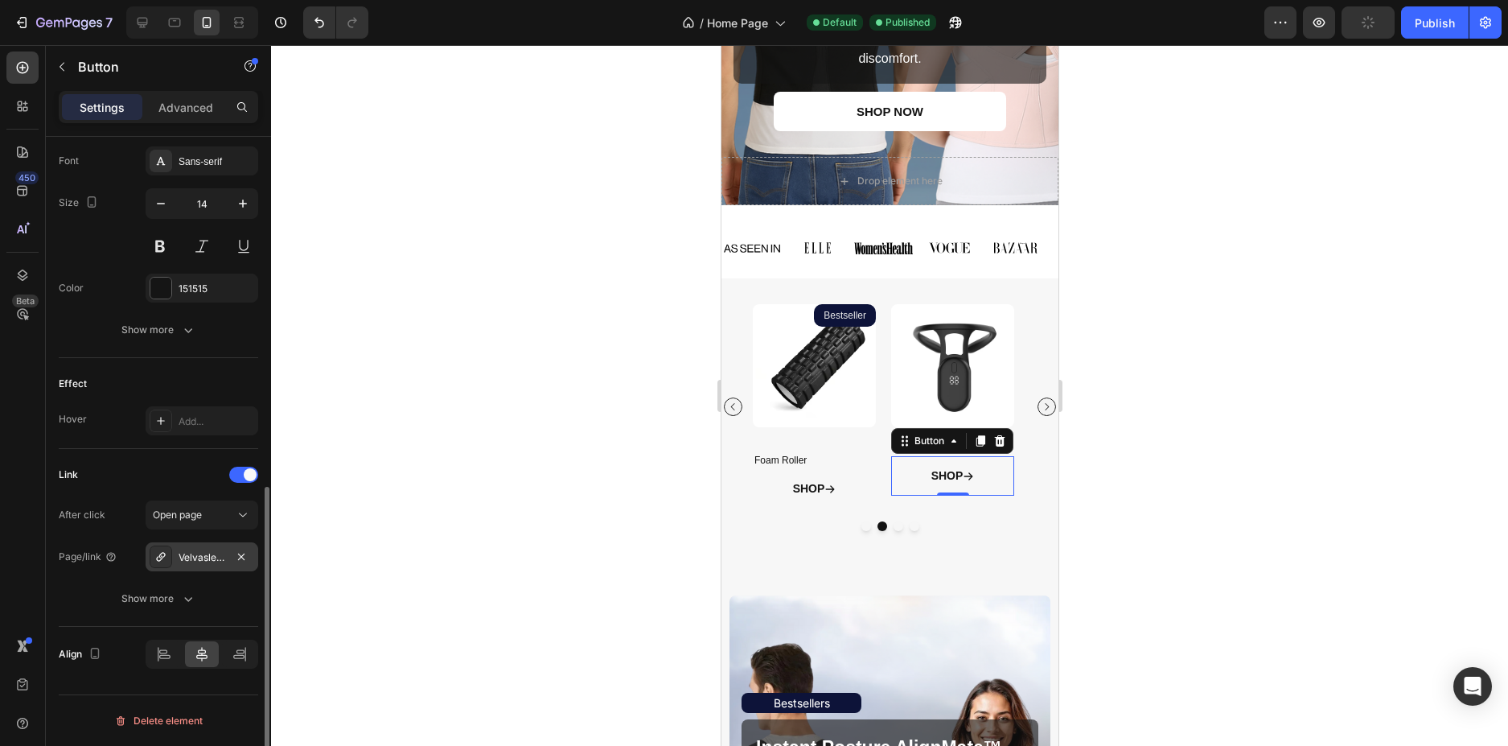
click at [186, 564] on div "Velvasleep™-sleep-mask-beige" at bounding box center [202, 557] width 47 height 14
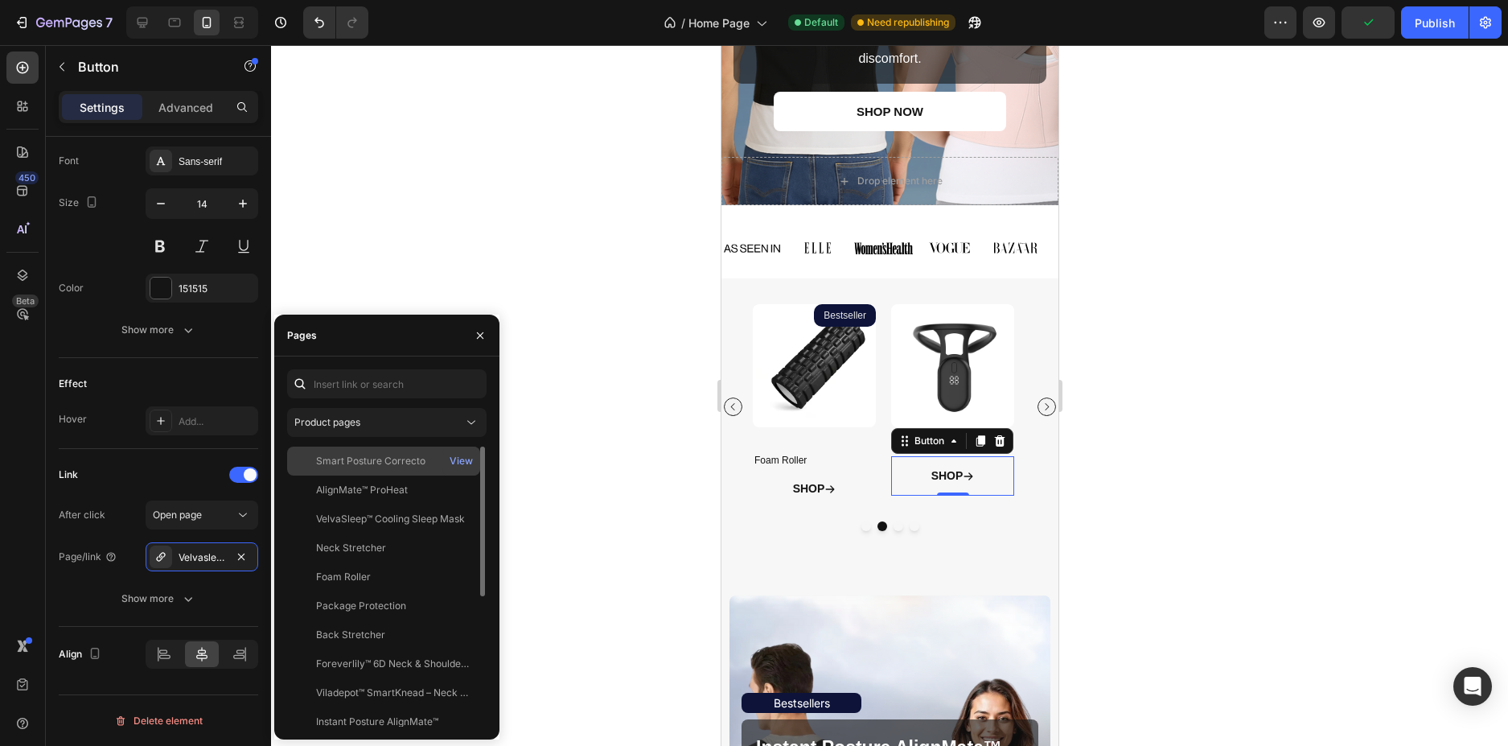
click at [389, 465] on div "Smart Posture Correcto" at bounding box center [370, 461] width 109 height 14
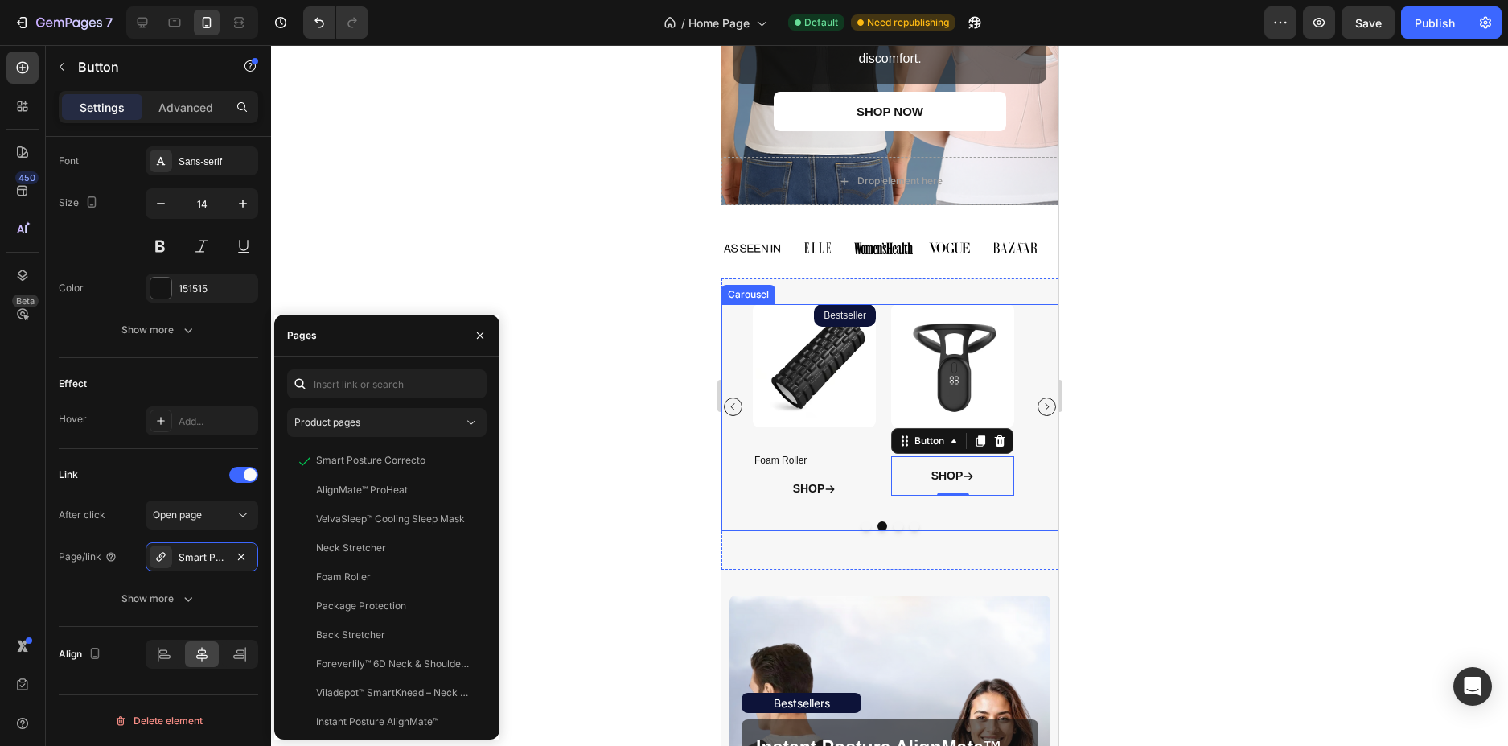
click at [1041, 404] on icon "Carousel Next Arrow" at bounding box center [1046, 406] width 10 height 10
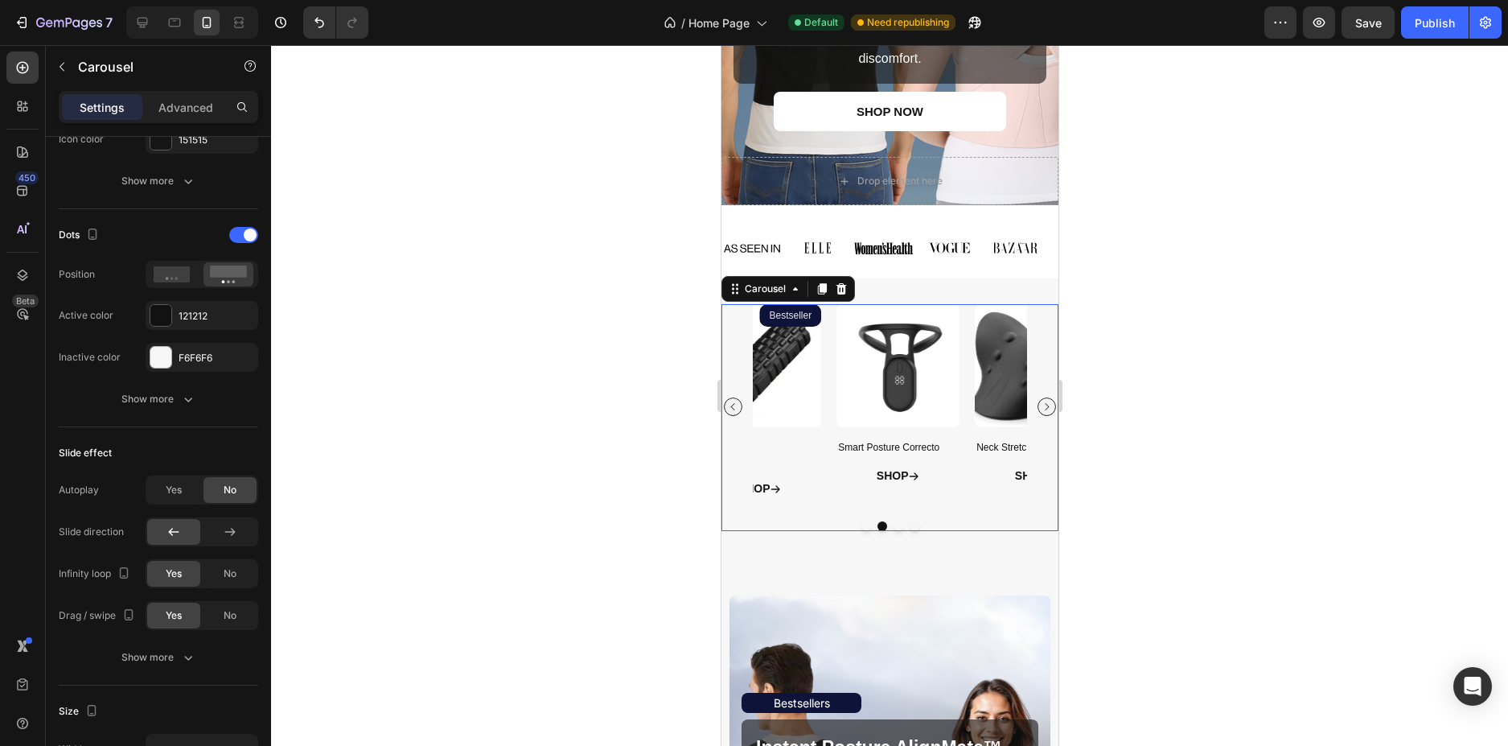
scroll to position [0, 0]
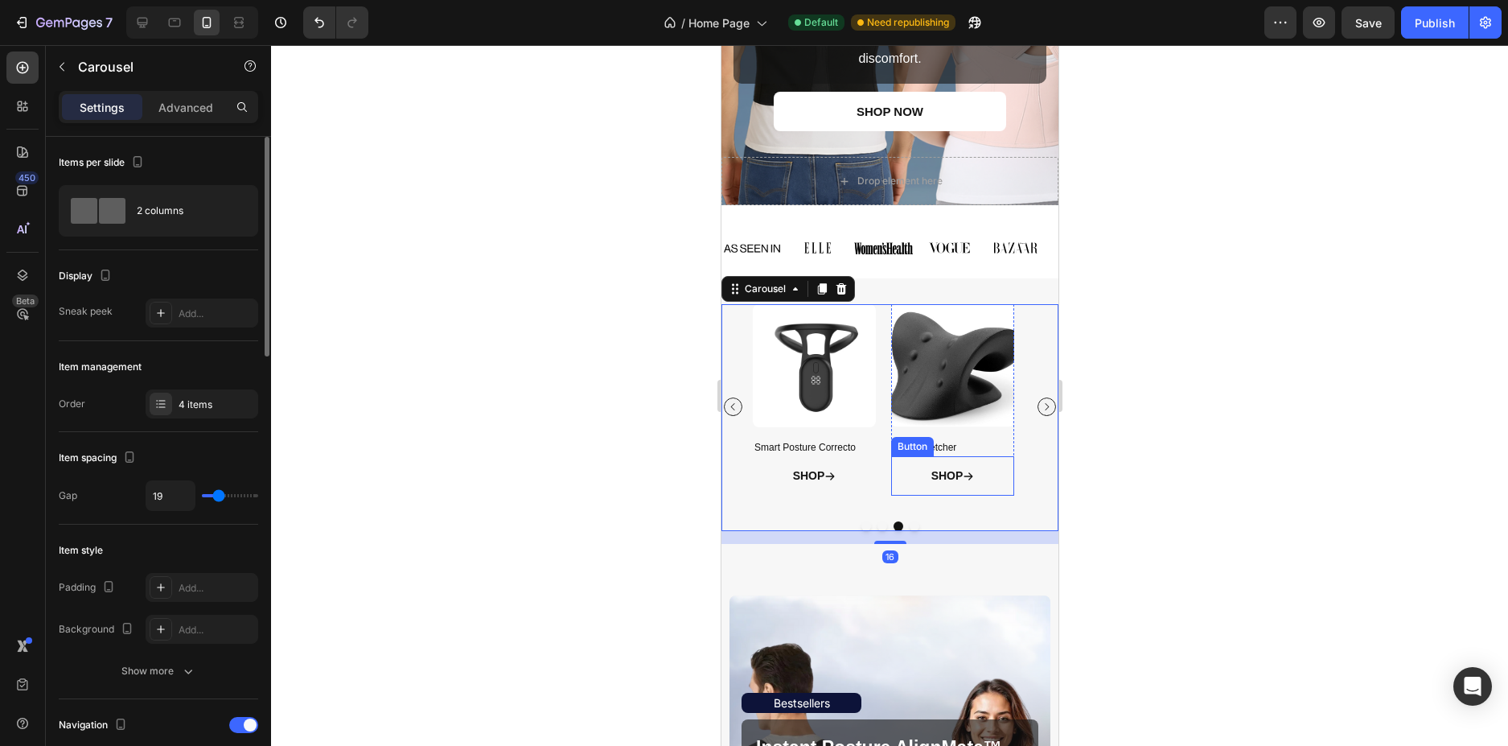
click at [915, 483] on link "SHOP" at bounding box center [952, 475] width 82 height 39
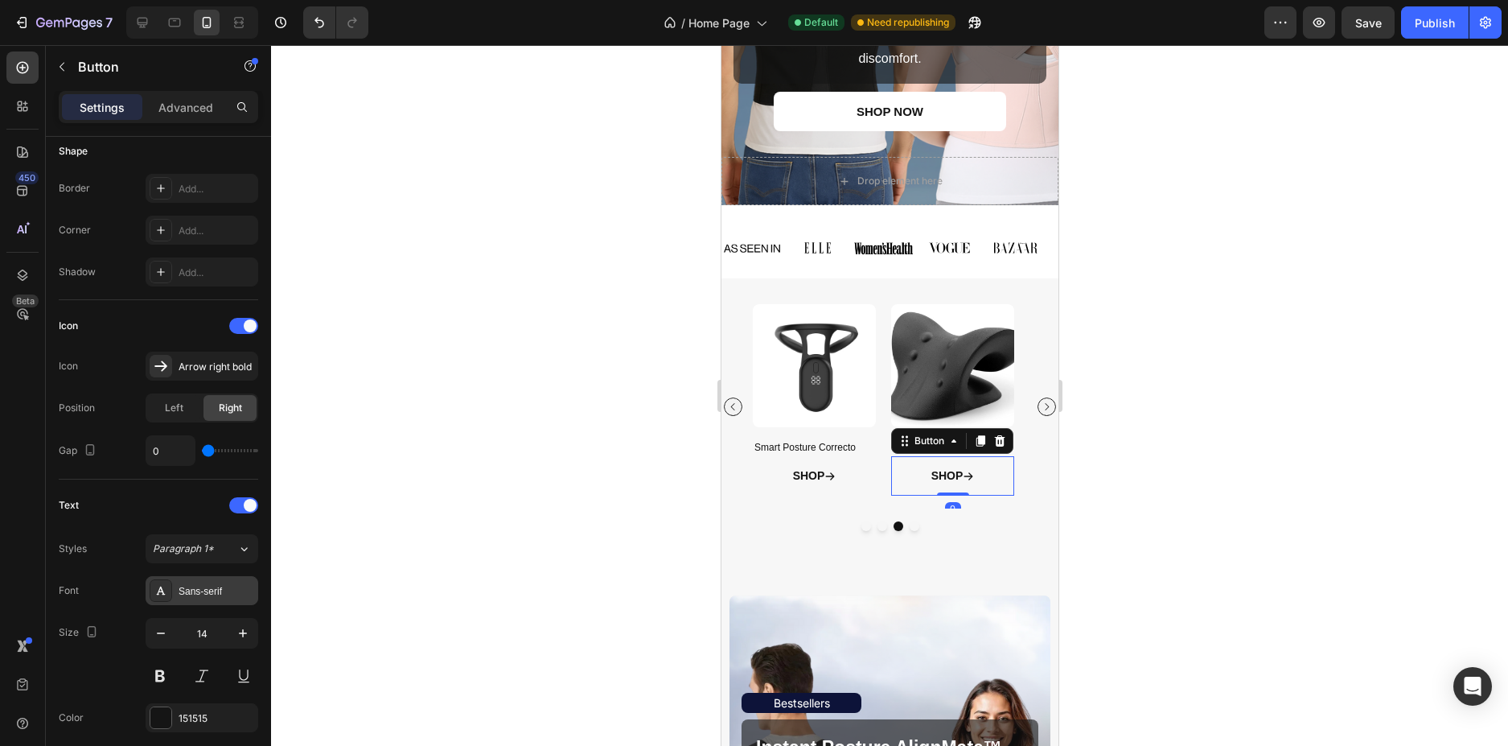
scroll to position [643, 0]
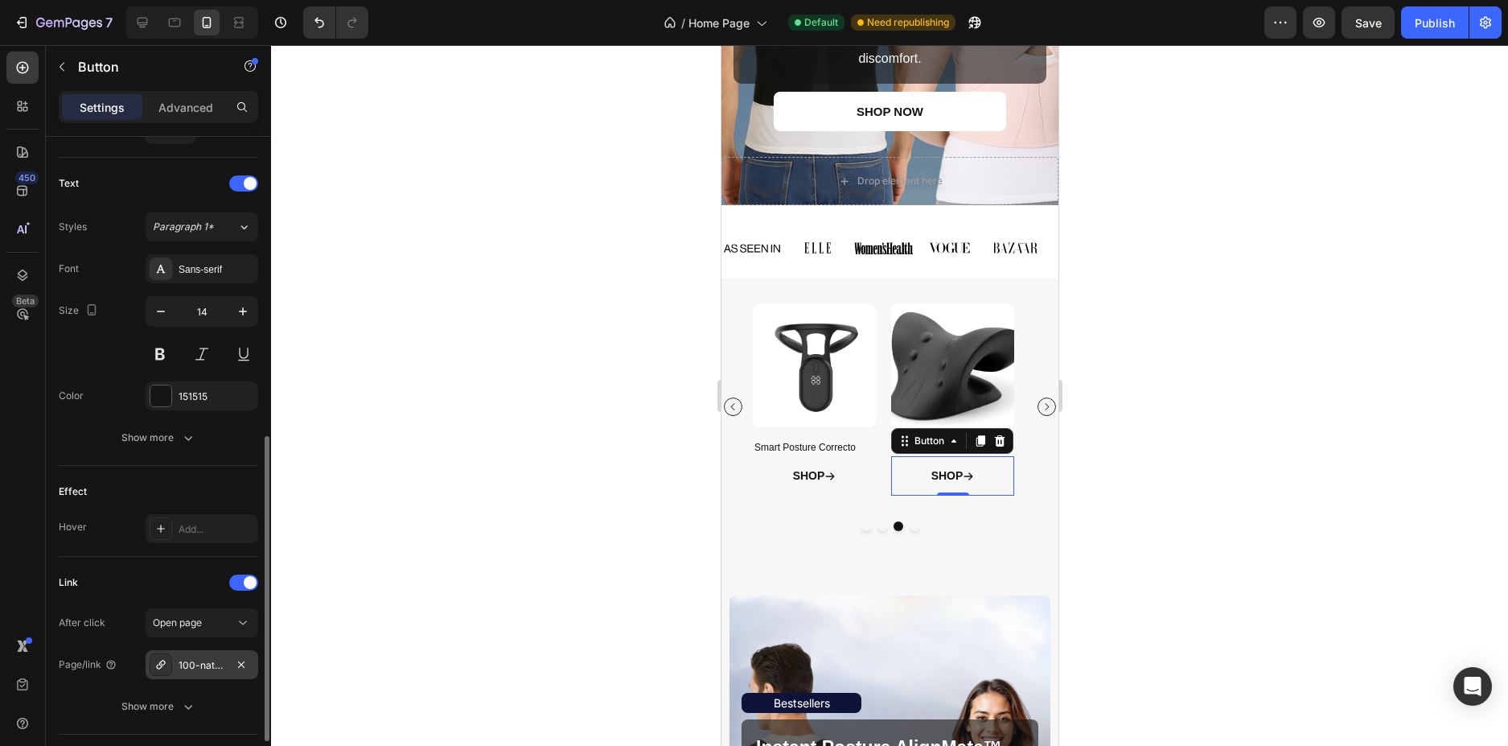
click at [159, 668] on icon at bounding box center [160, 664] width 13 height 13
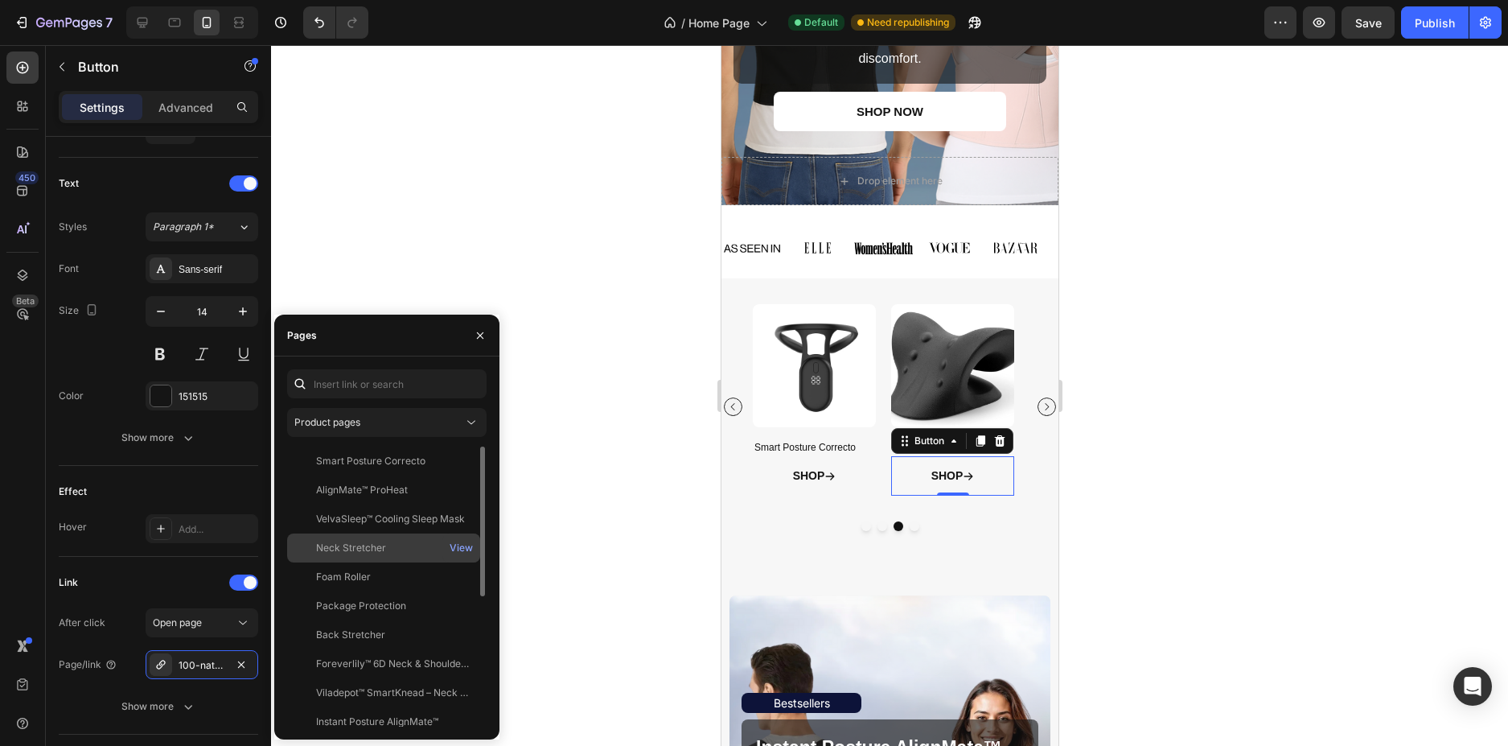
click at [368, 562] on div "Neck Stretcher View" at bounding box center [383, 576] width 193 height 29
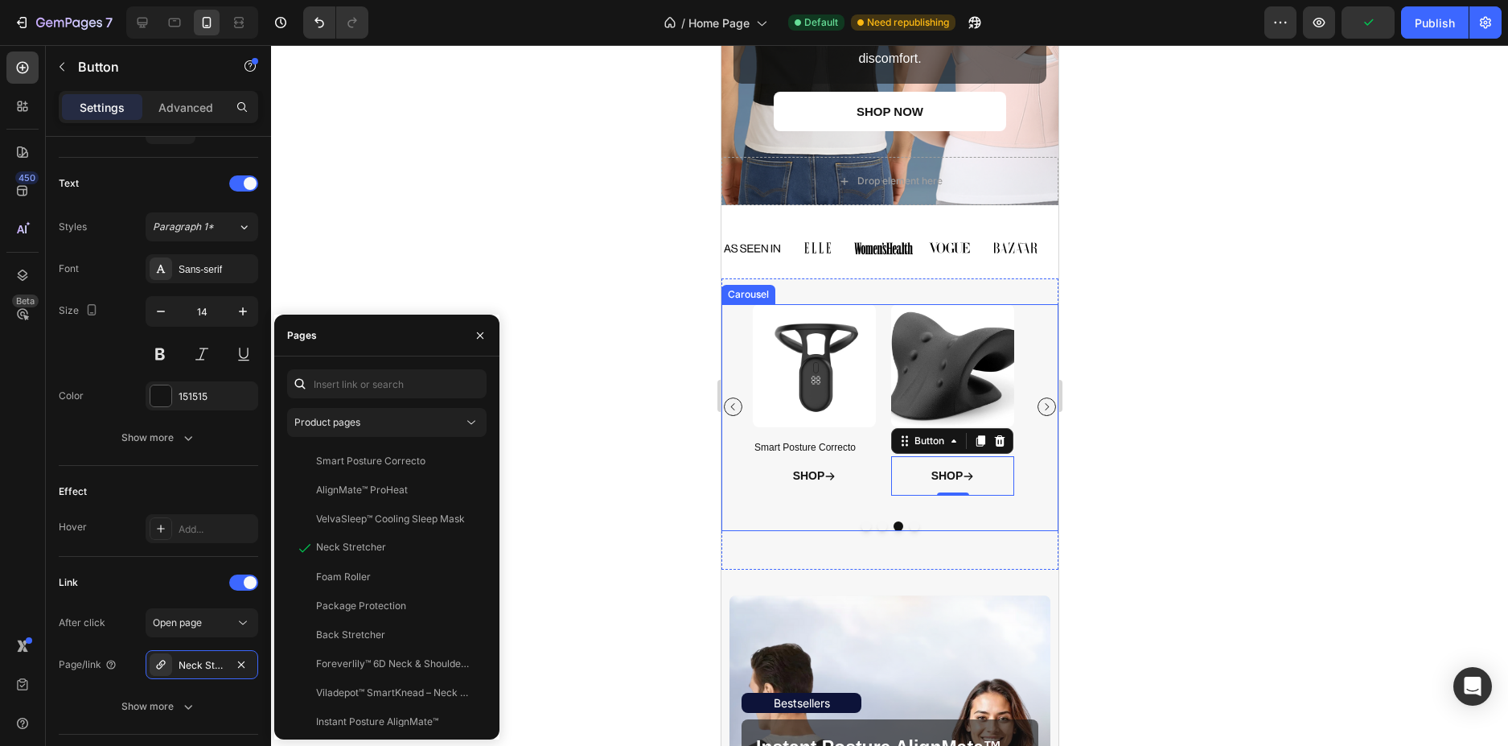
click at [1039, 412] on button "Carousel Next Arrow" at bounding box center [1046, 406] width 18 height 18
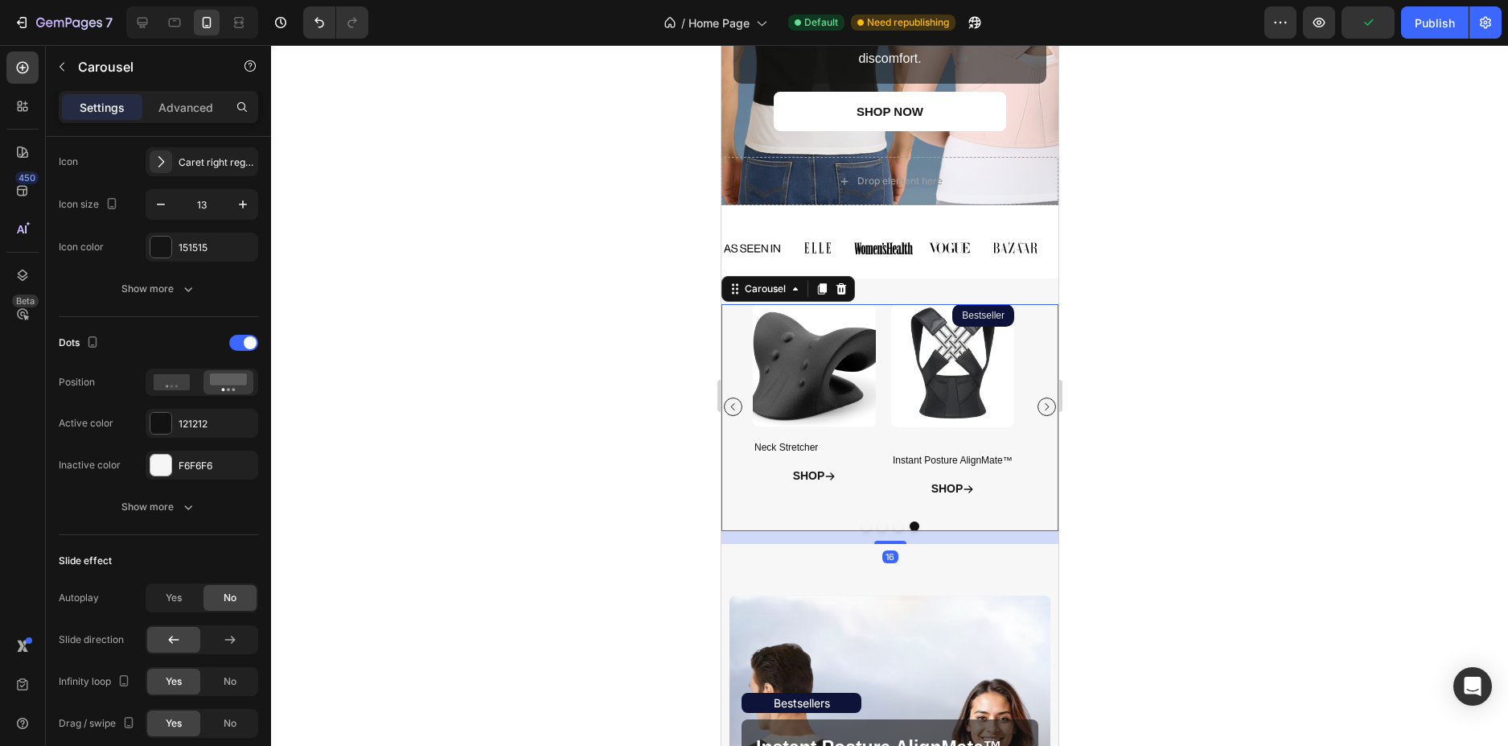
scroll to position [0, 0]
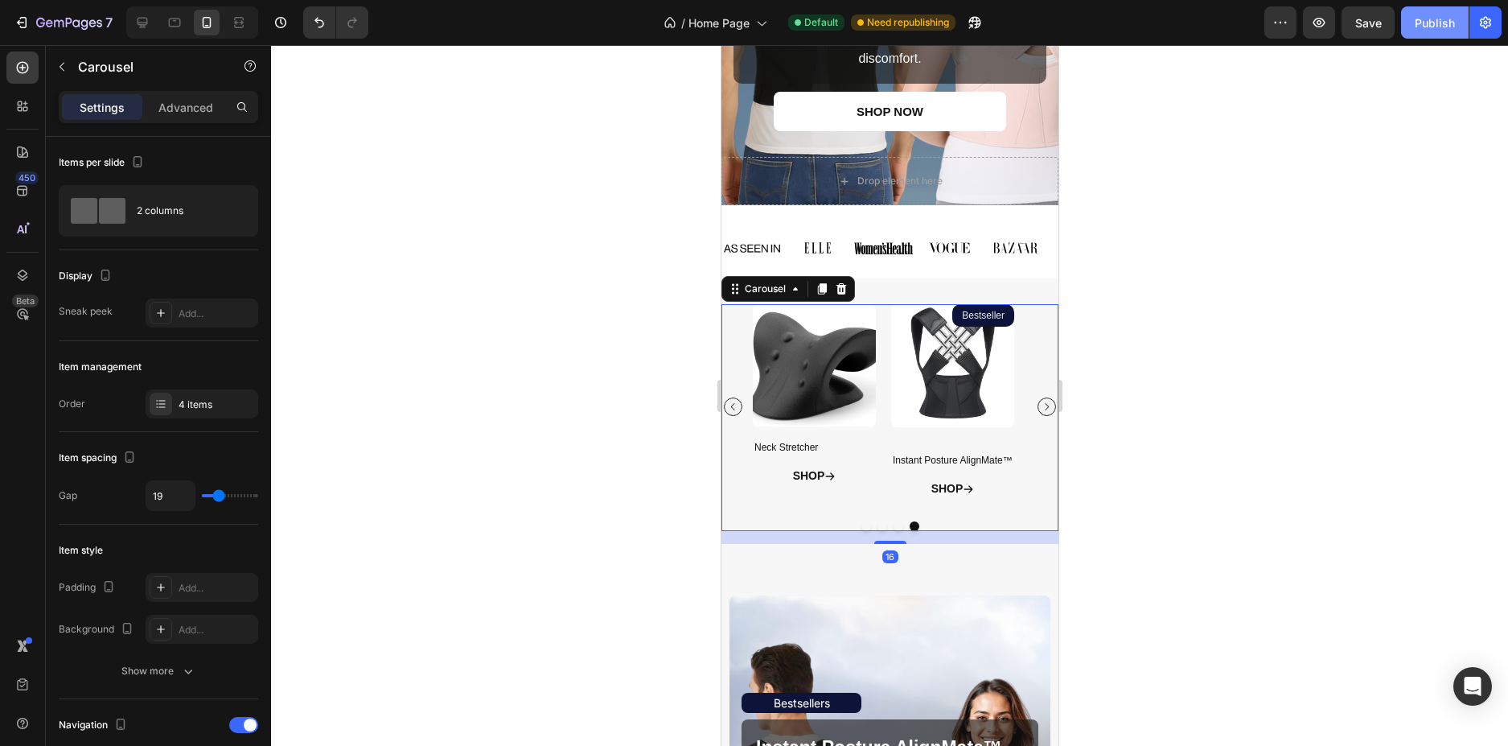
click at [1420, 14] on div "Publish" at bounding box center [1435, 22] width 40 height 17
click at [873, 471] on div "SHOP Button" at bounding box center [813, 475] width 123 height 39
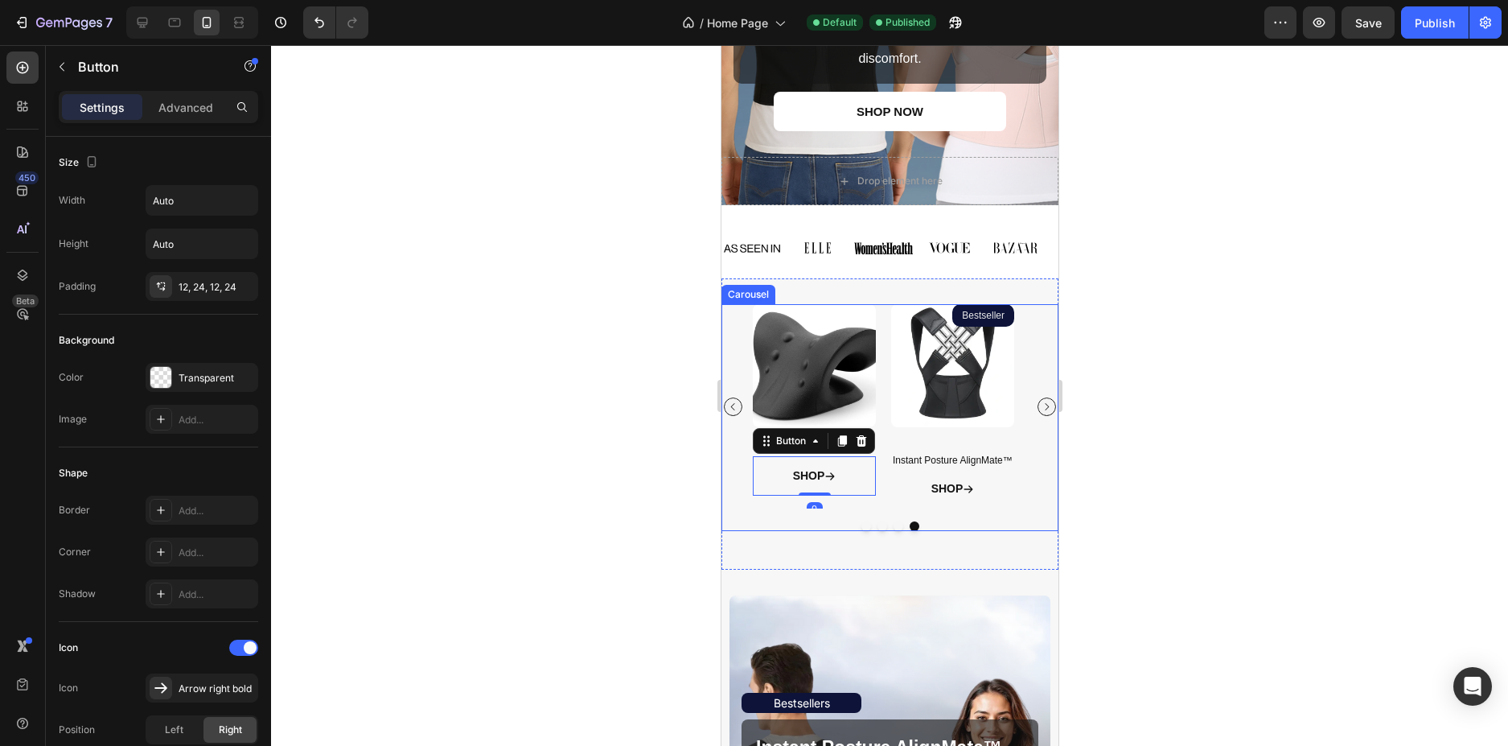
click at [890, 483] on div "SHOP Button" at bounding box center [951, 488] width 123 height 39
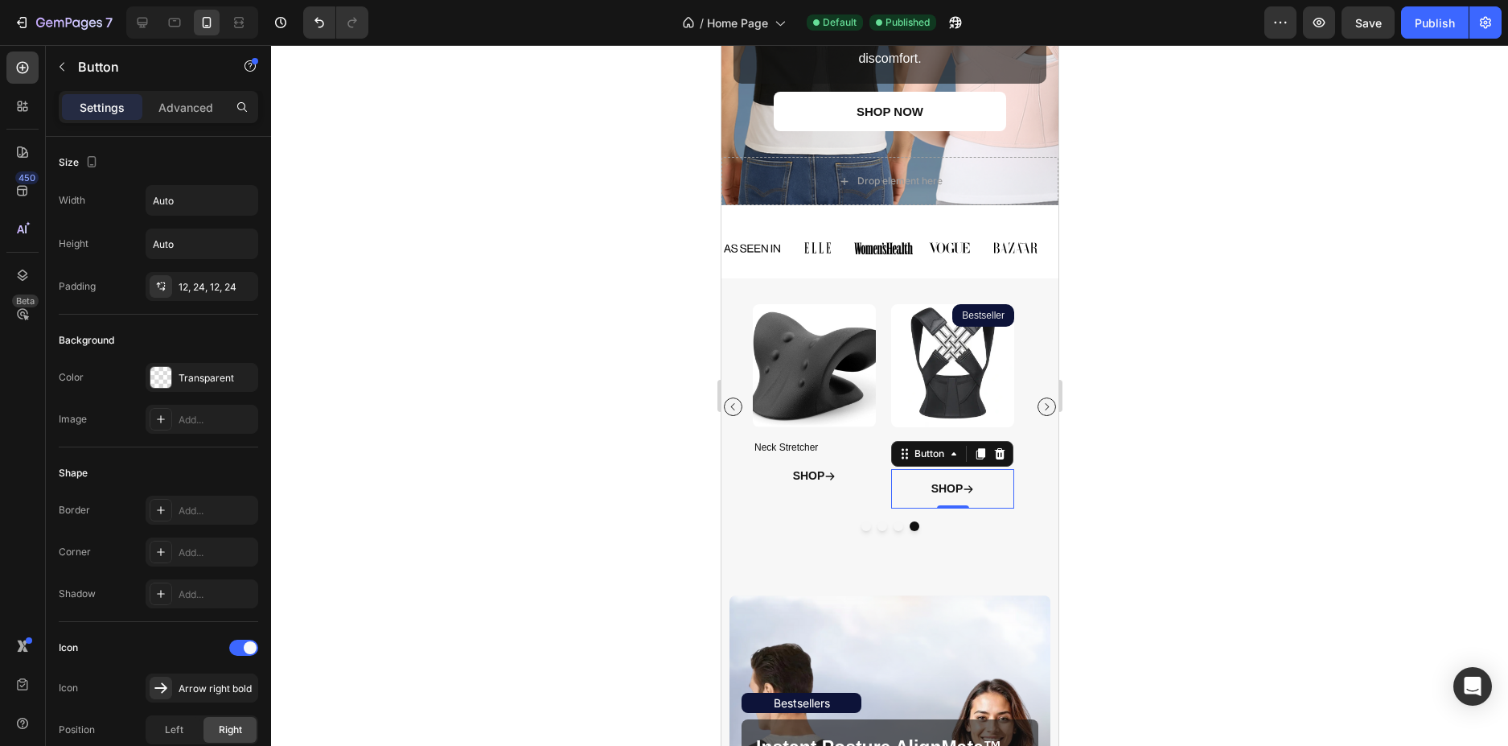
click at [890, 494] on div "SHOP Button 0" at bounding box center [951, 488] width 123 height 39
click at [875, 499] on div "Product Images Bestseller Product Badge Instant Posture AlignMate™ Product Titl…" at bounding box center [889, 406] width 274 height 204
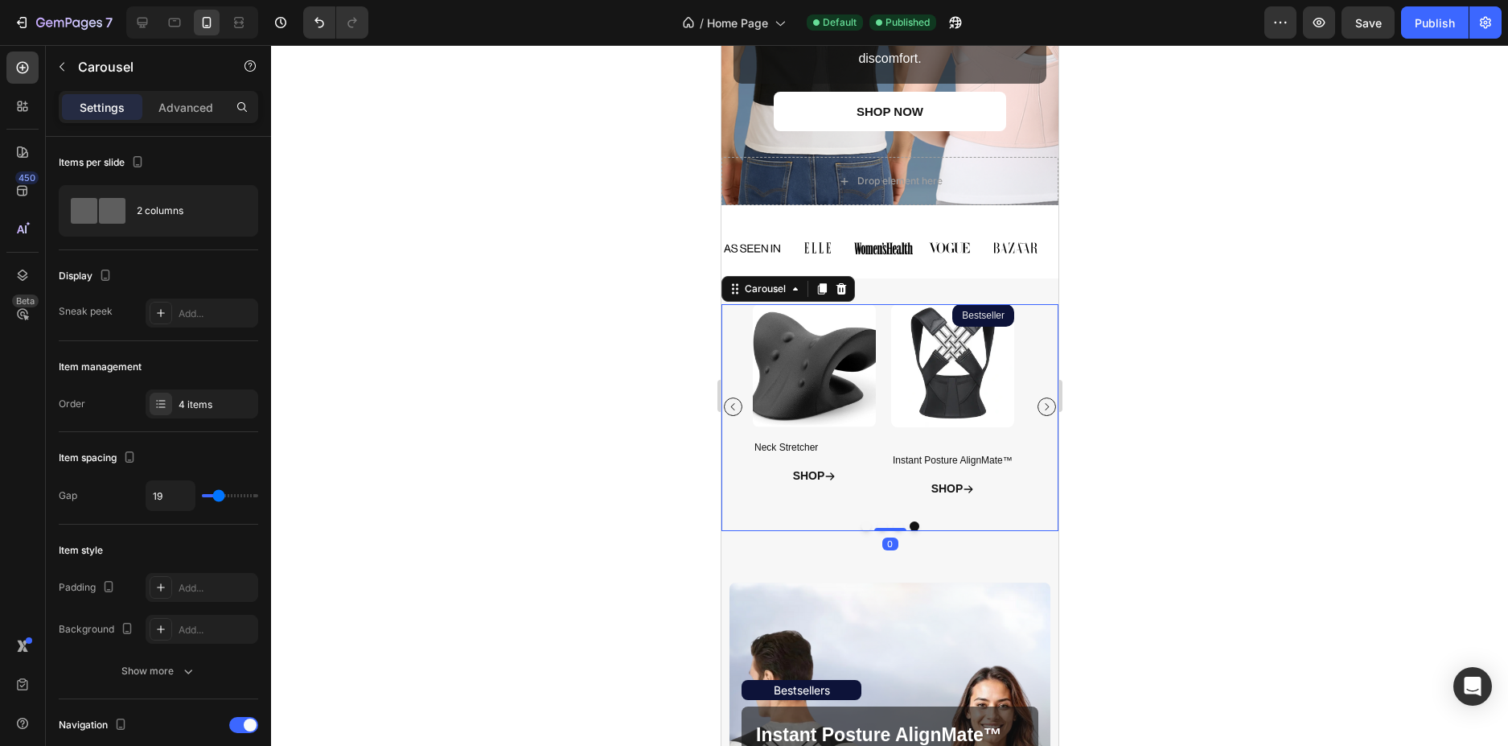
drag, startPoint x: 881, startPoint y: 542, endPoint x: 959, endPoint y: 484, distance: 97.2
click at [893, 440] on div "Product Images Bestseller Product Badge Instant Posture AlignMate™ Product Titl…" at bounding box center [889, 417] width 337 height 227
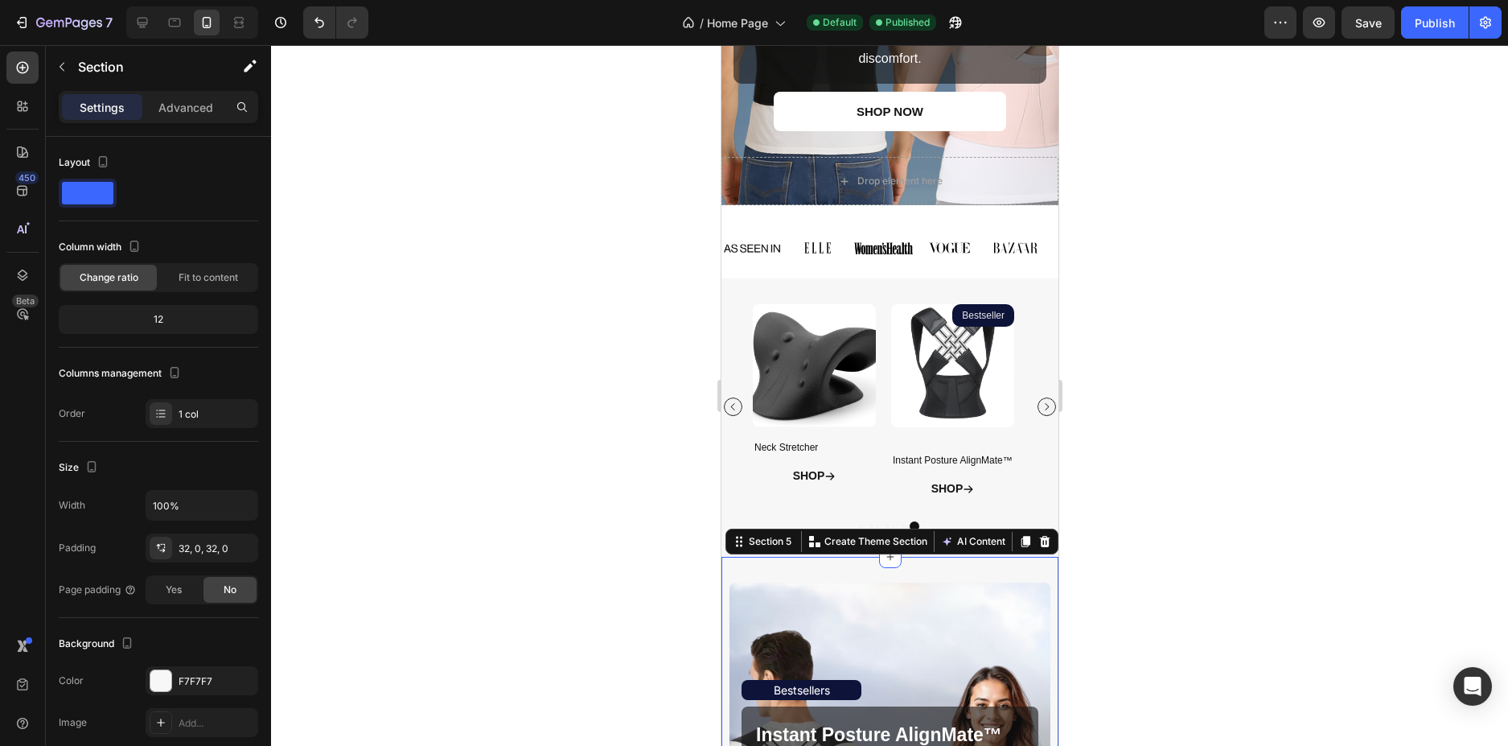
click at [1165, 532] on div at bounding box center [889, 395] width 1237 height 701
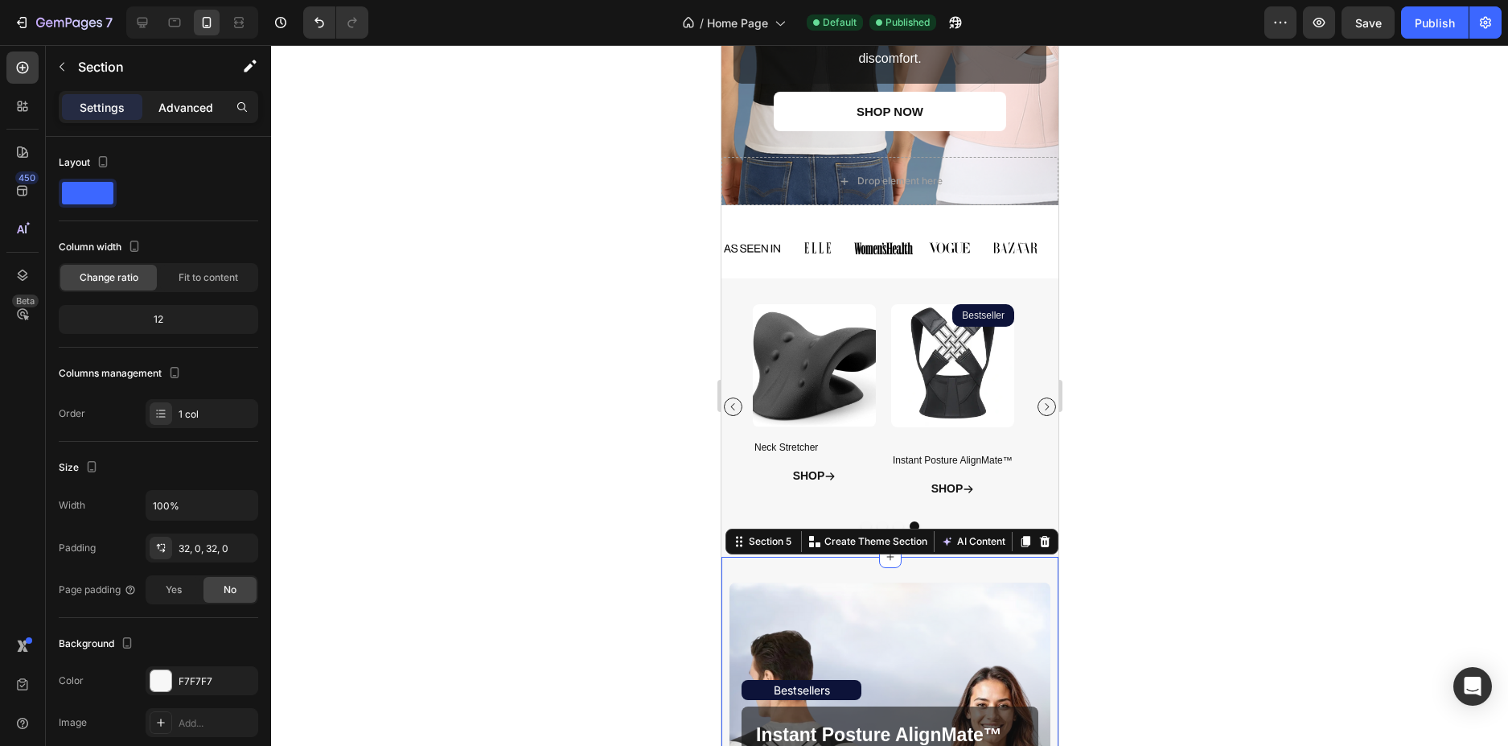
click at [195, 105] on p "Advanced" at bounding box center [185, 107] width 55 height 17
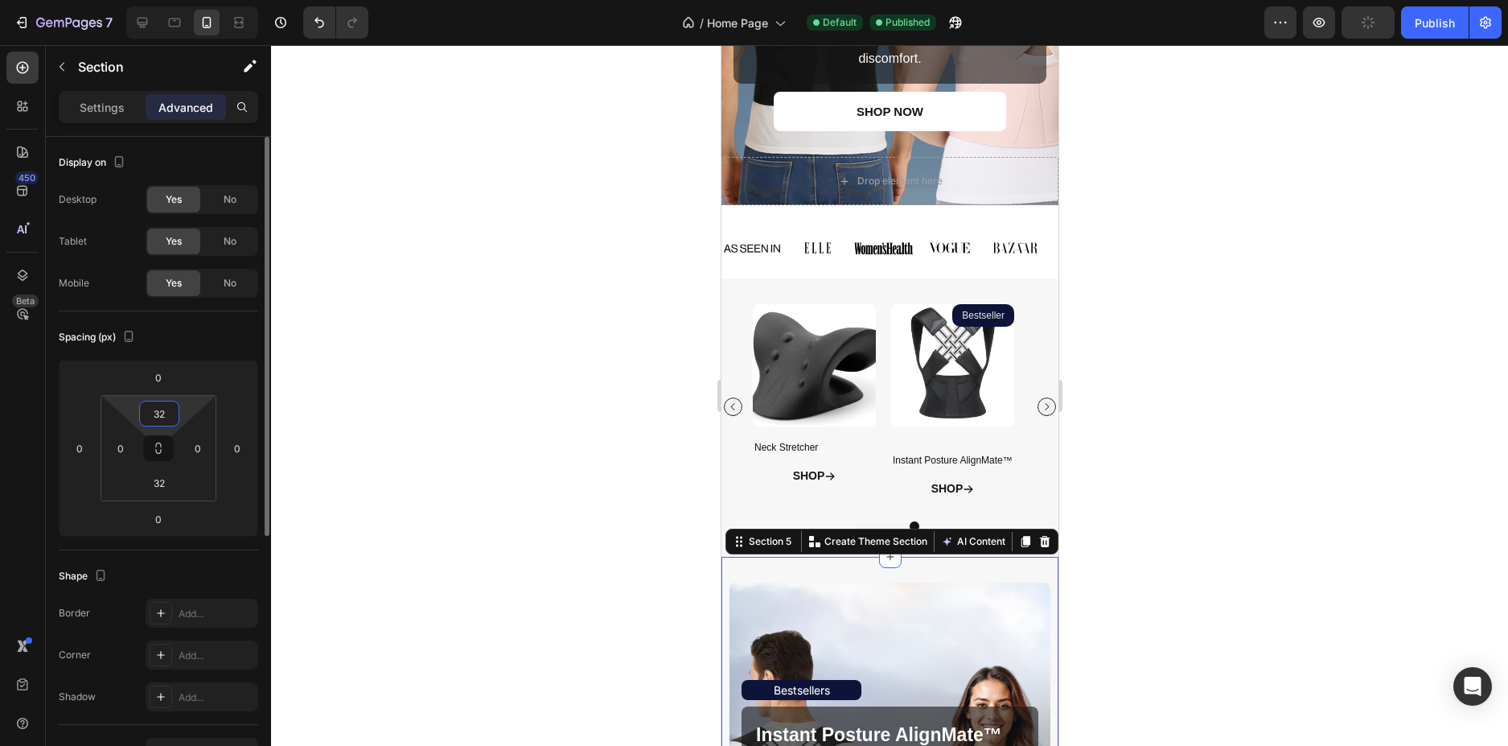
click at [166, 413] on input "32" at bounding box center [159, 413] width 32 height 24
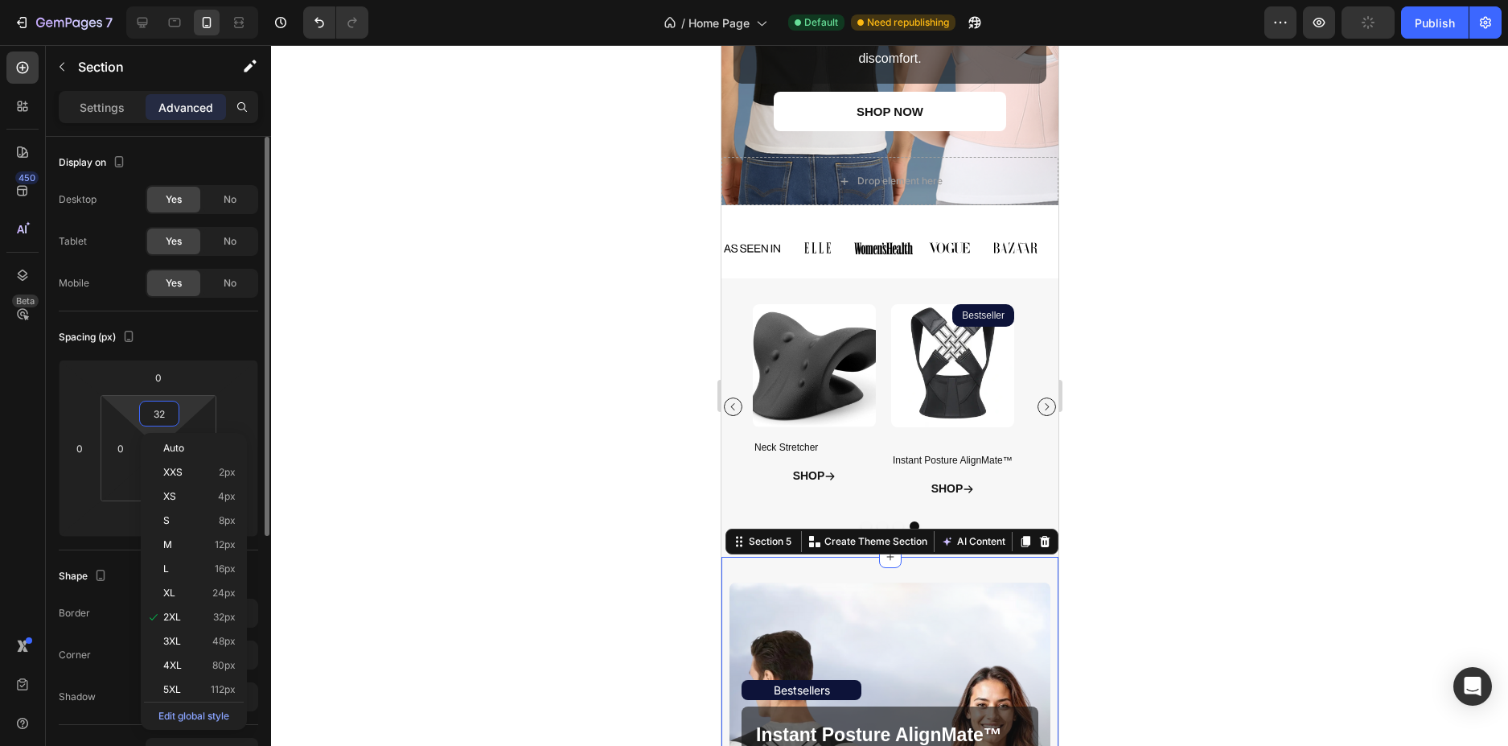
type input "0"
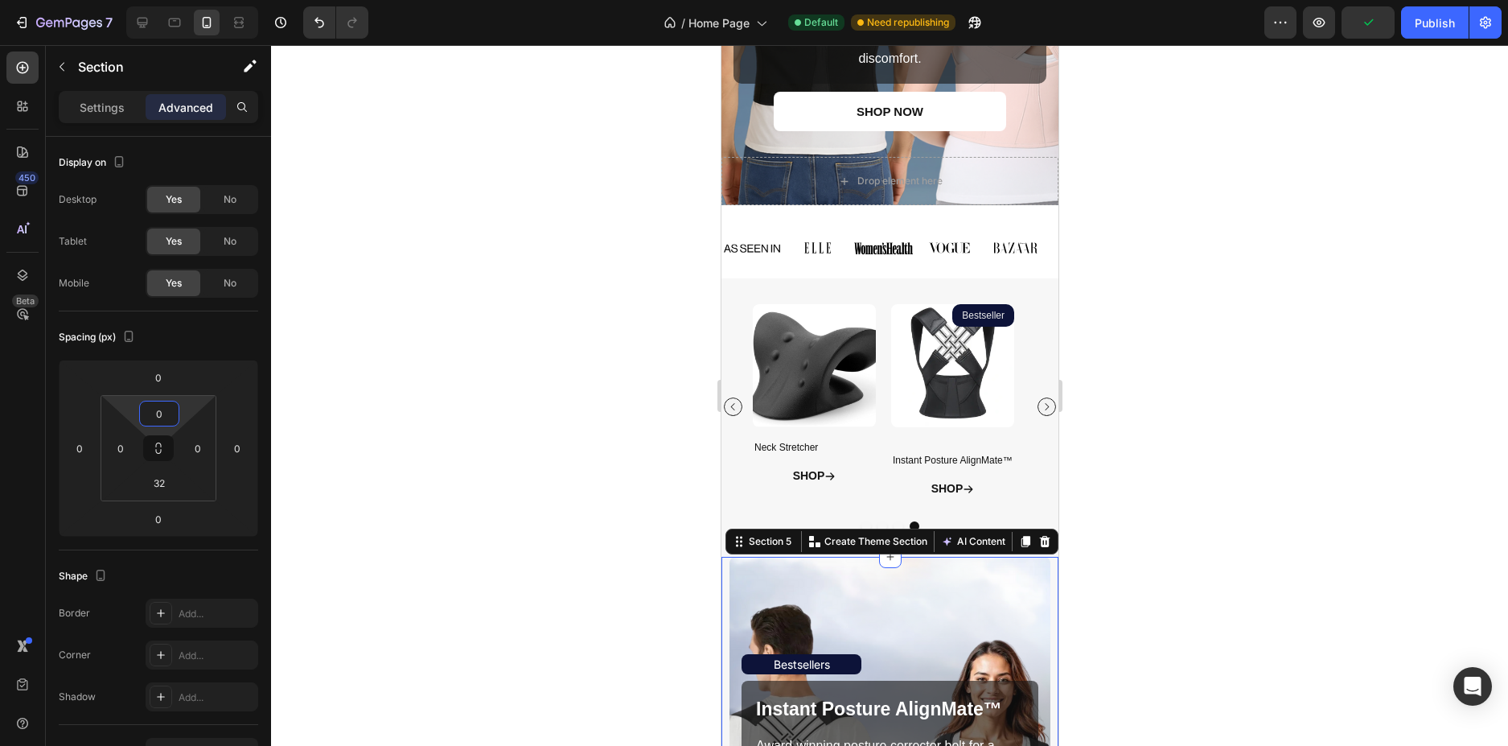
click at [467, 436] on div at bounding box center [889, 395] width 1237 height 701
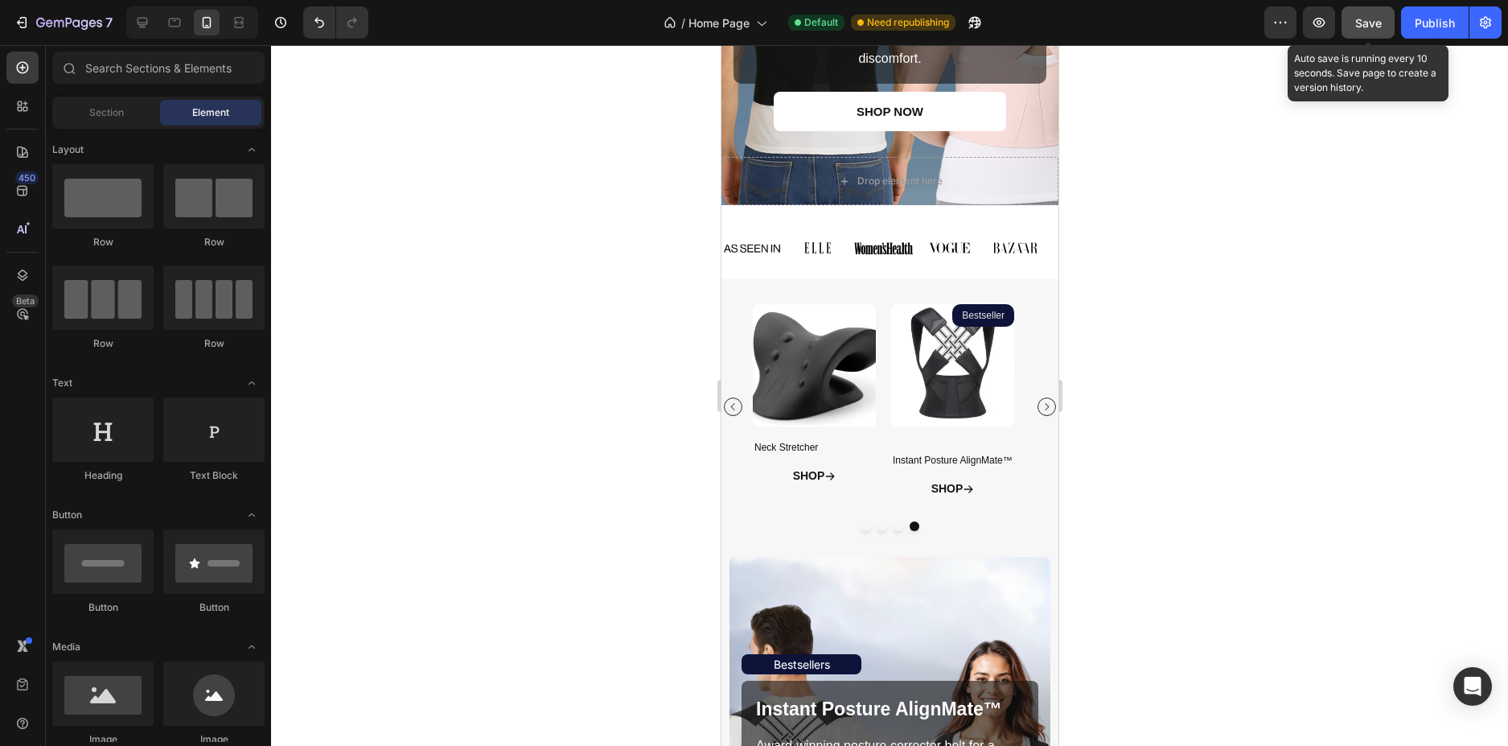
click at [1386, 23] on button "Save" at bounding box center [1368, 22] width 53 height 32
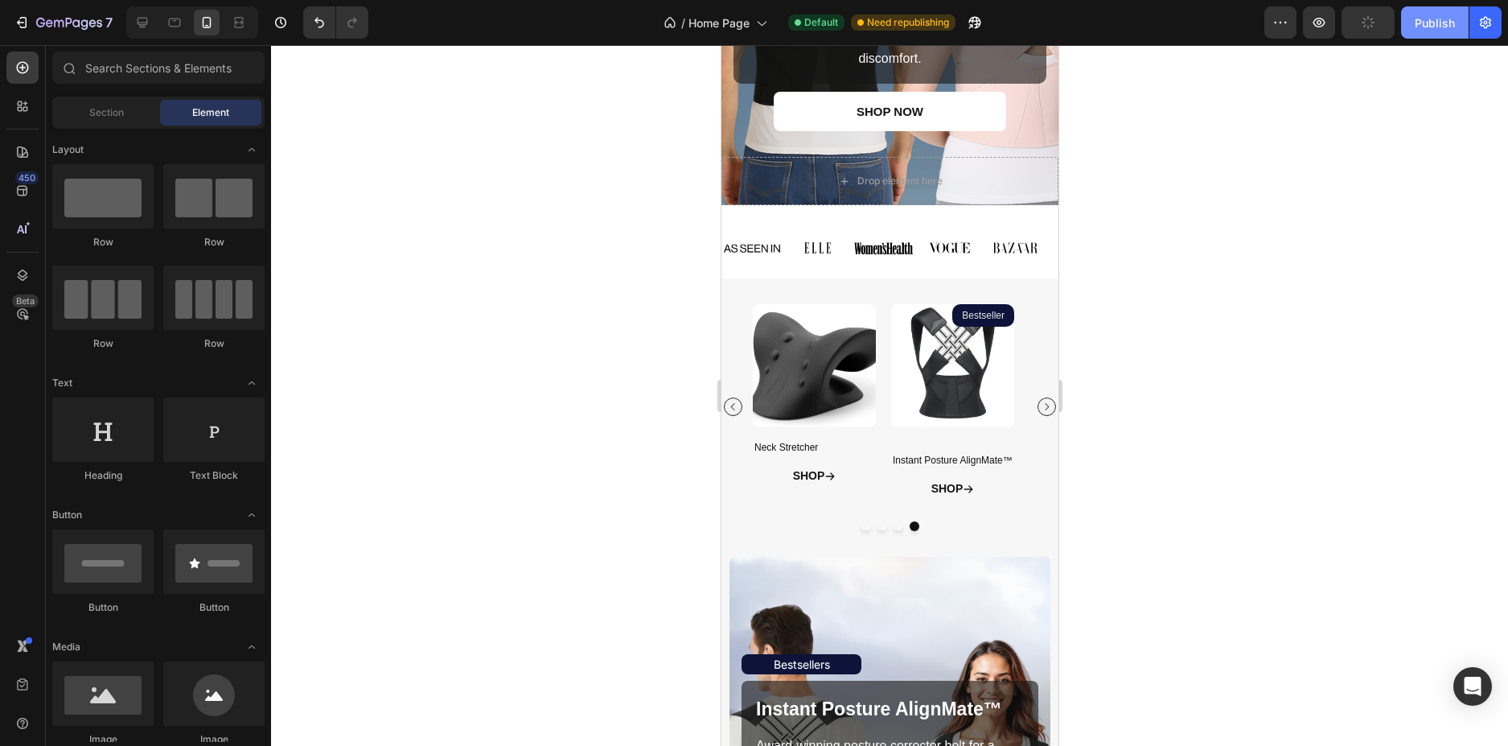
click at [1447, 14] on div "Publish" at bounding box center [1435, 22] width 40 height 17
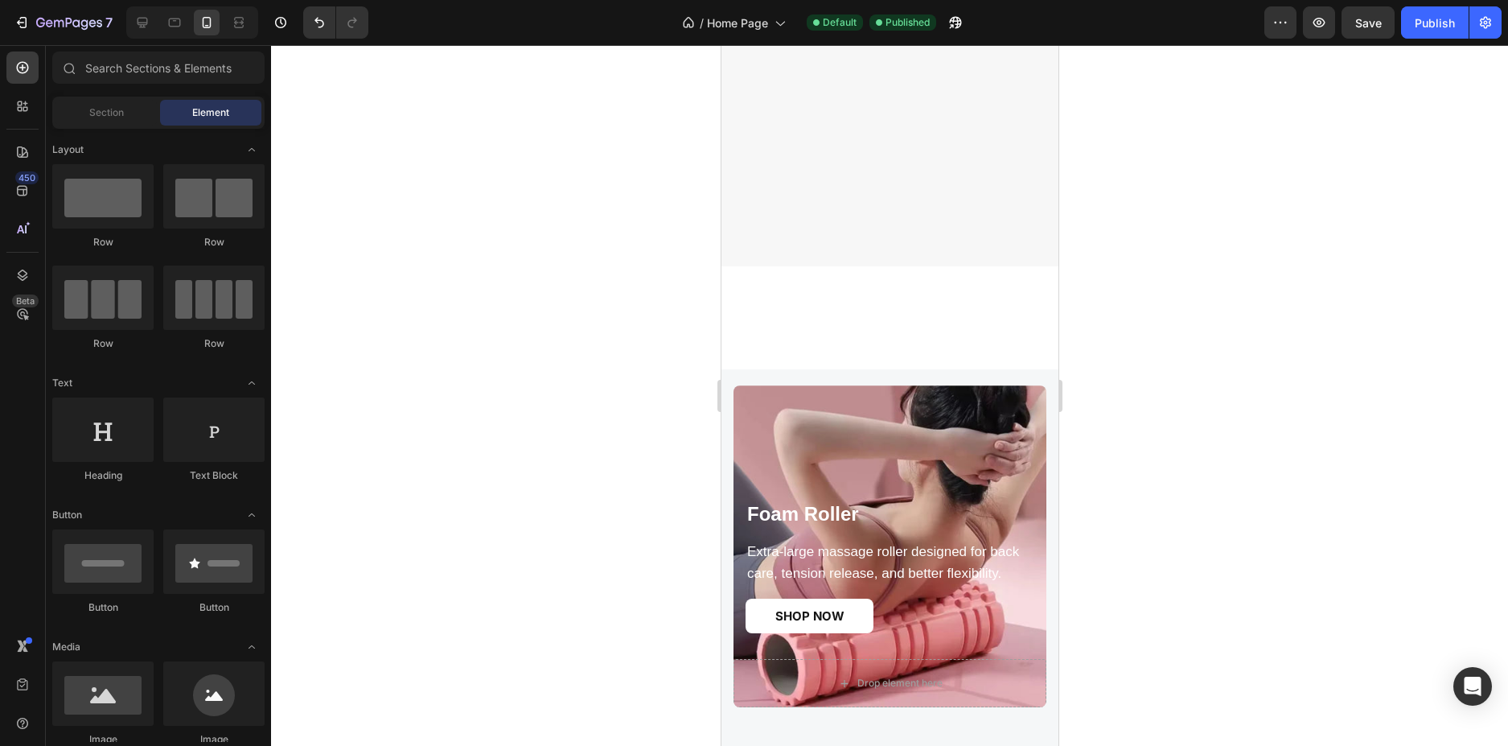
scroll to position [2041, 0]
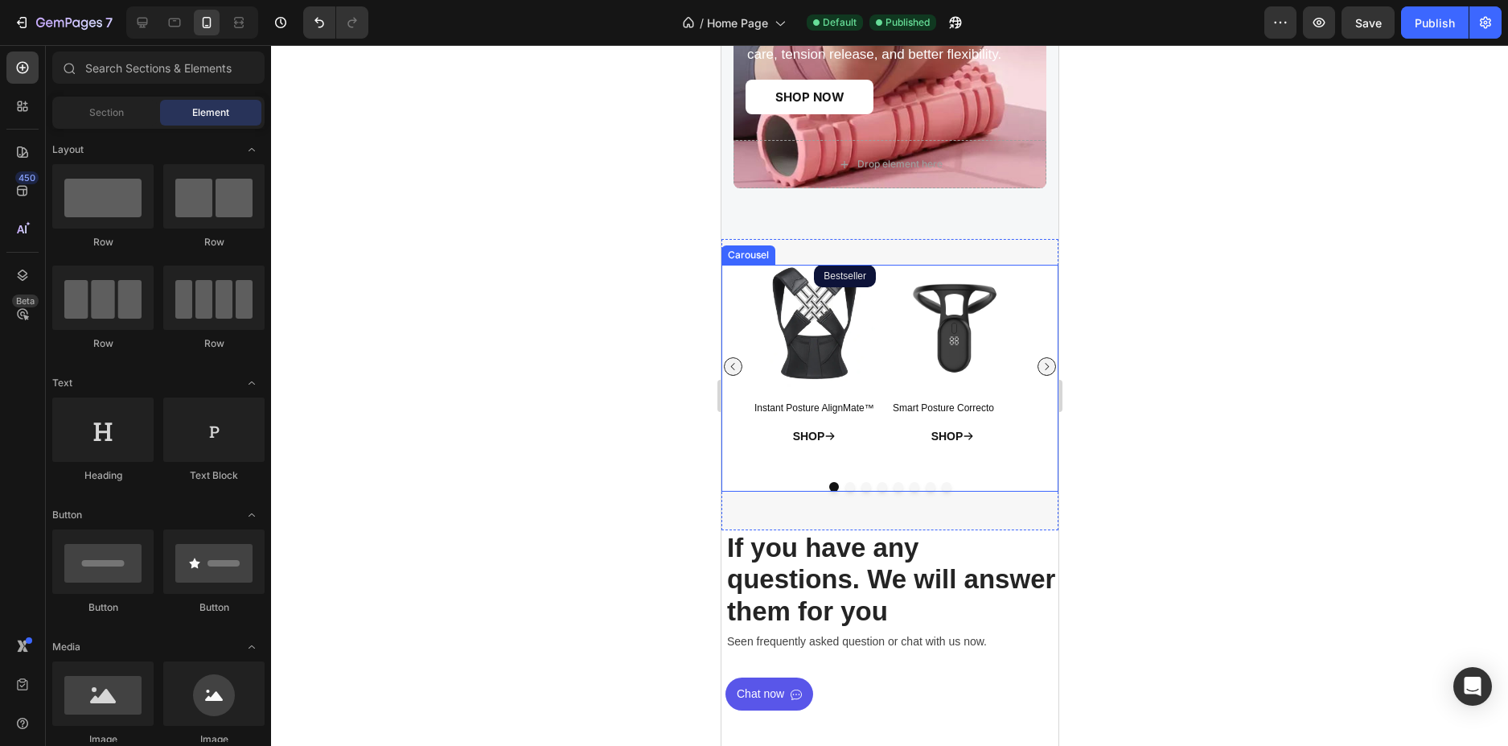
click at [887, 279] on div "Product Images Bestseller Product Badge Instant Posture AlignMate™ Product Titl…" at bounding box center [889, 366] width 274 height 203
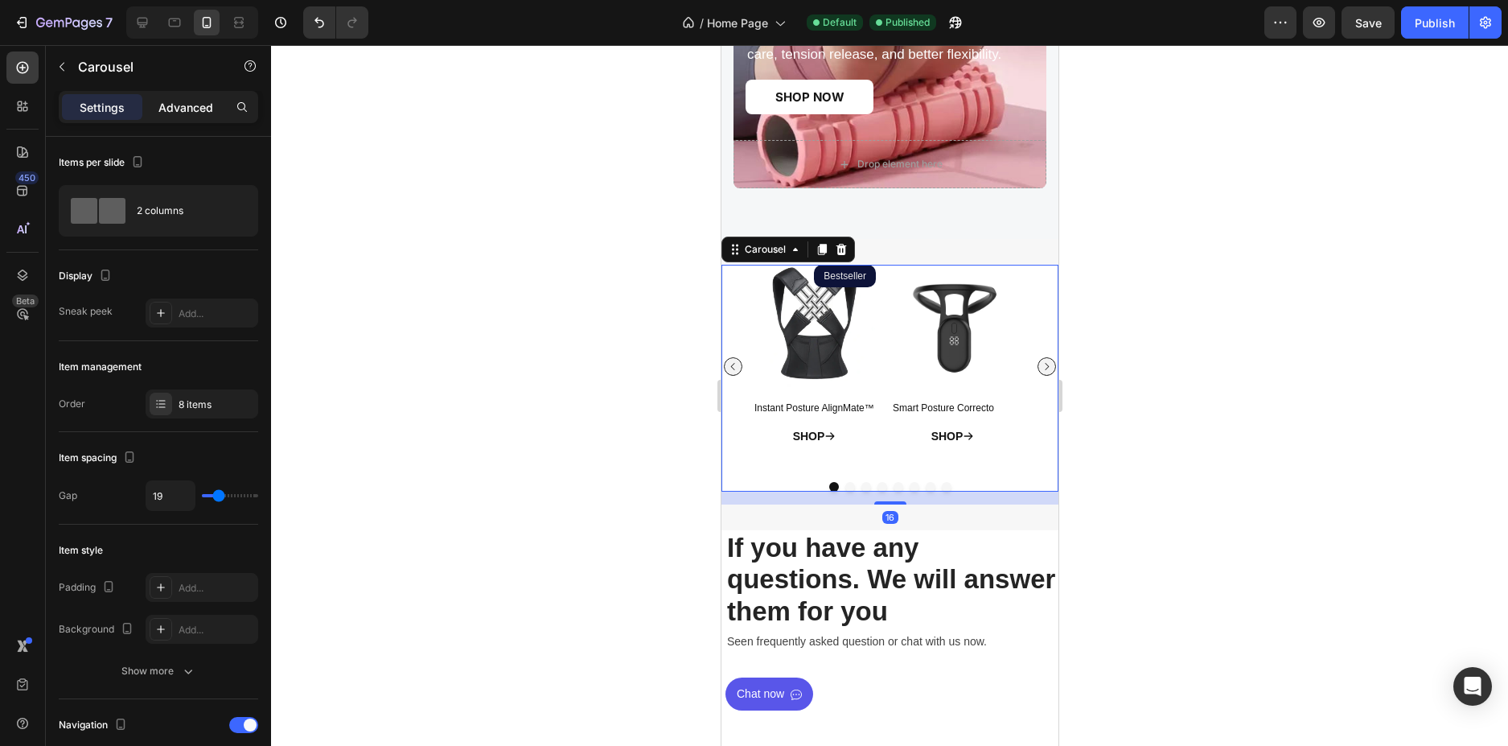
click at [183, 118] on div "Advanced" at bounding box center [186, 107] width 80 height 26
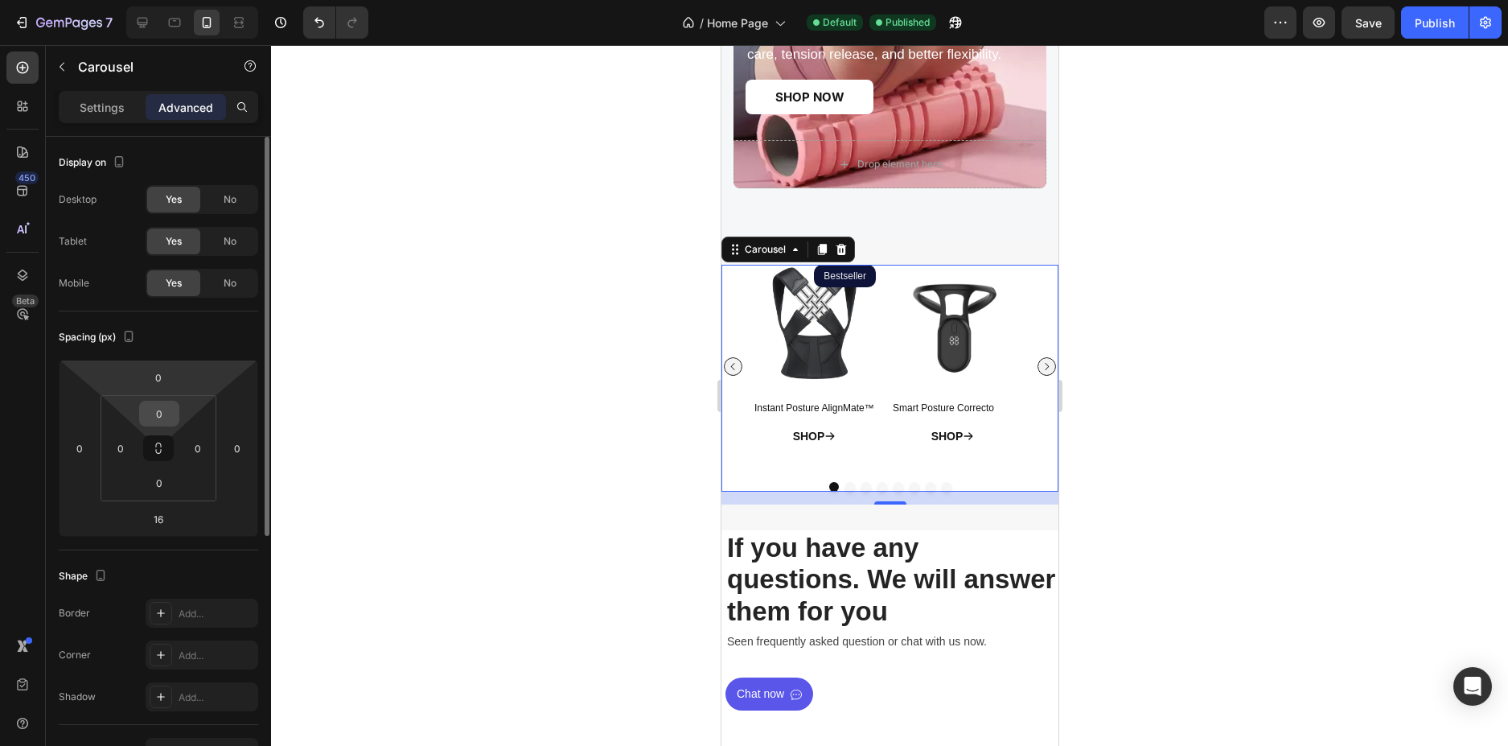
click at [153, 416] on input "0" at bounding box center [159, 413] width 32 height 24
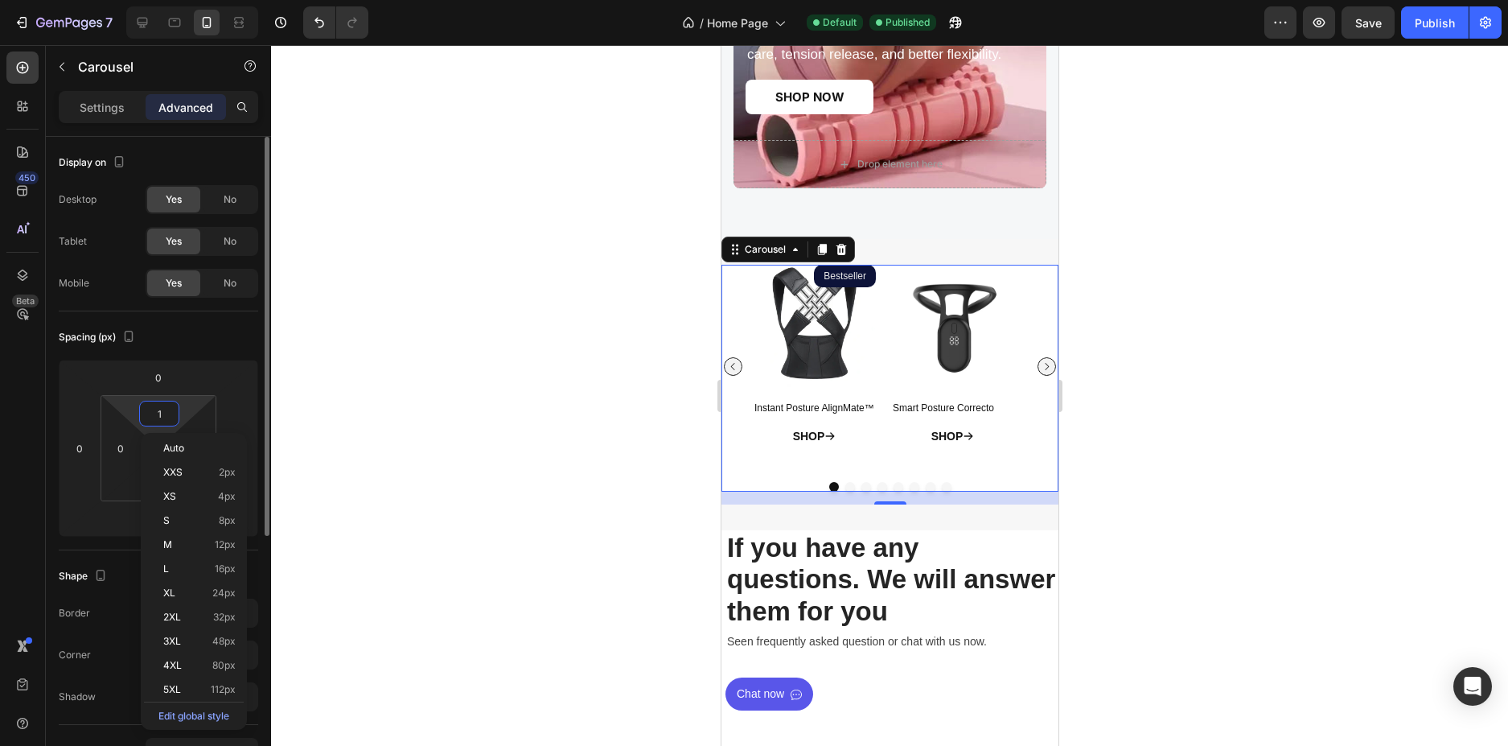
type input "10"
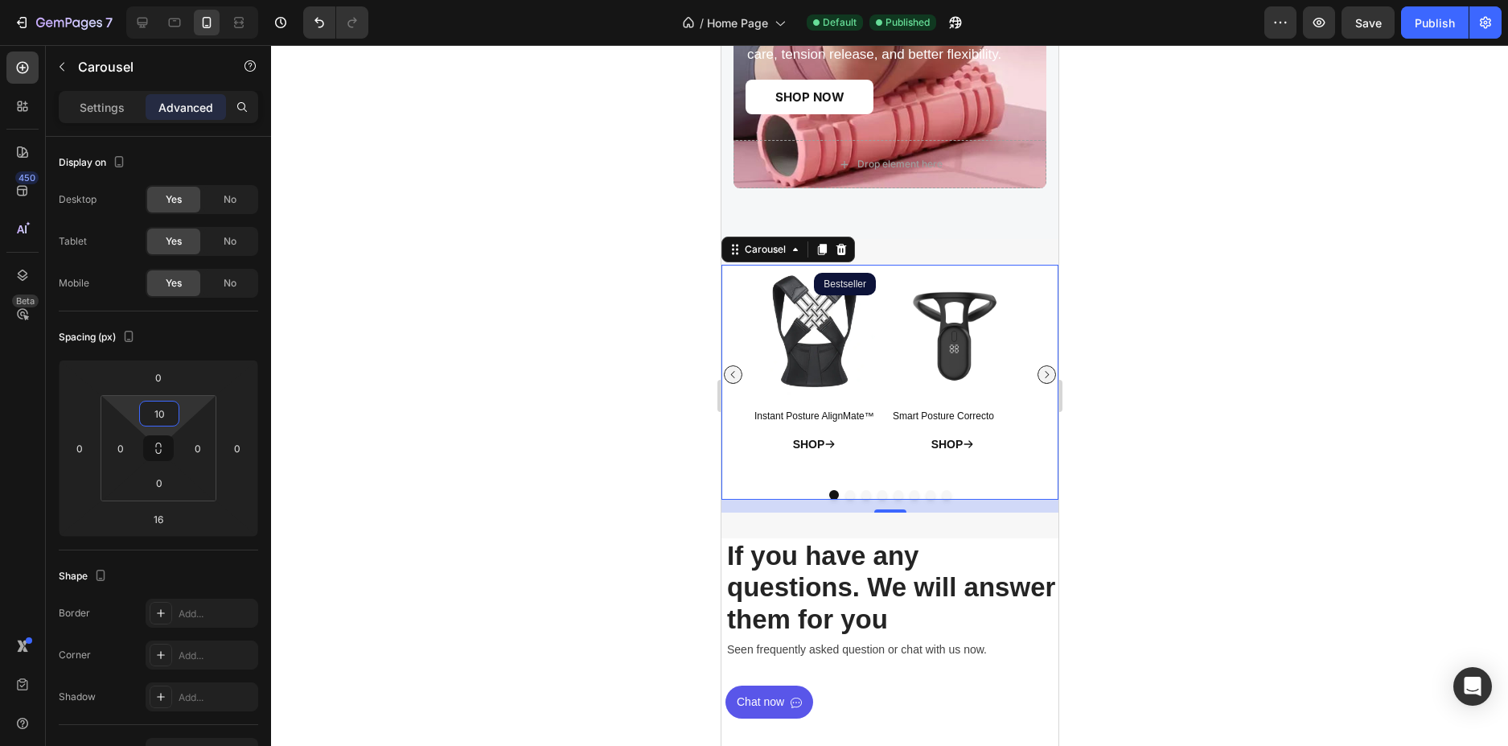
click at [493, 344] on div at bounding box center [889, 395] width 1237 height 701
click at [1196, 146] on div at bounding box center [889, 395] width 1237 height 701
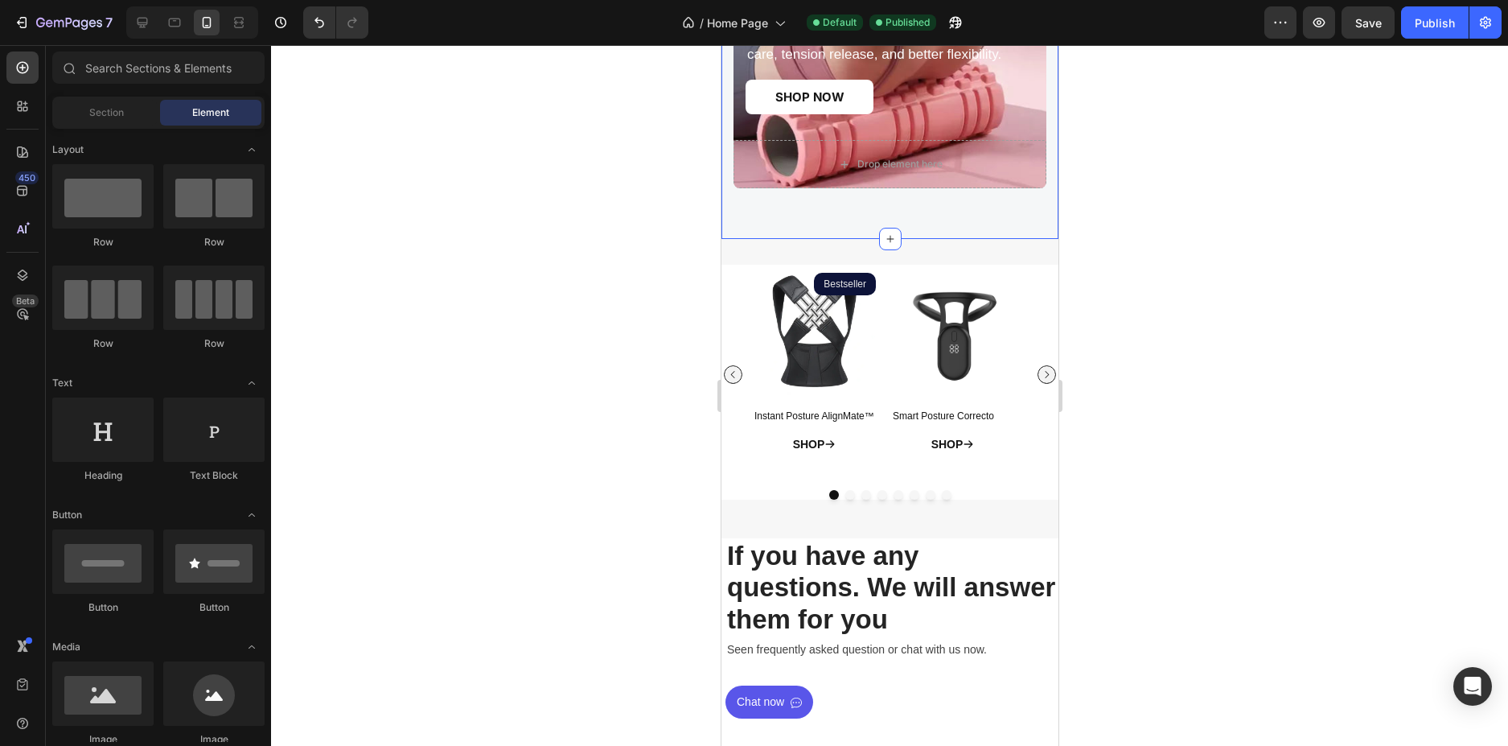
click at [981, 212] on div "Foam Roller Text block Extra-large massage roller designed for back care, tensi…" at bounding box center [889, 44] width 337 height 388
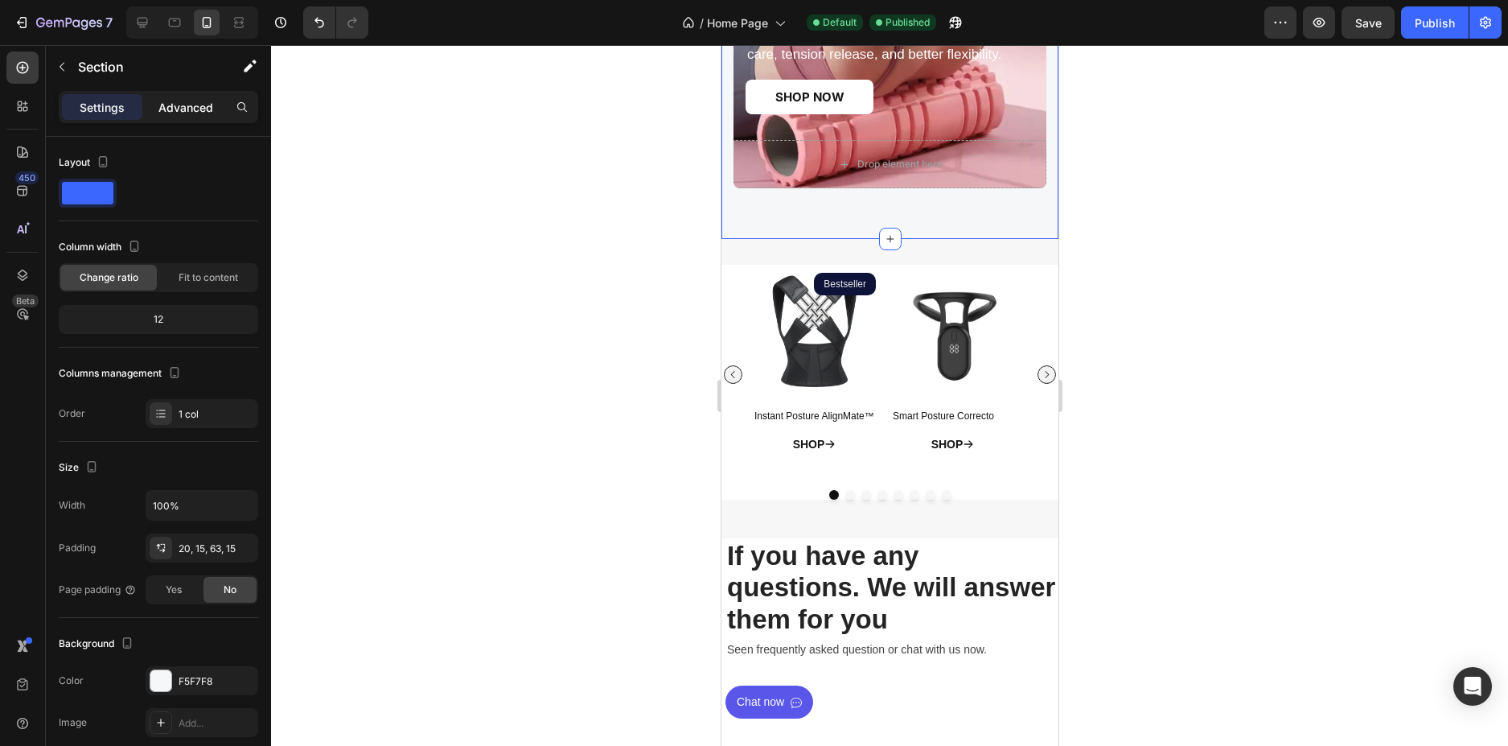
click at [186, 108] on p "Advanced" at bounding box center [185, 107] width 55 height 17
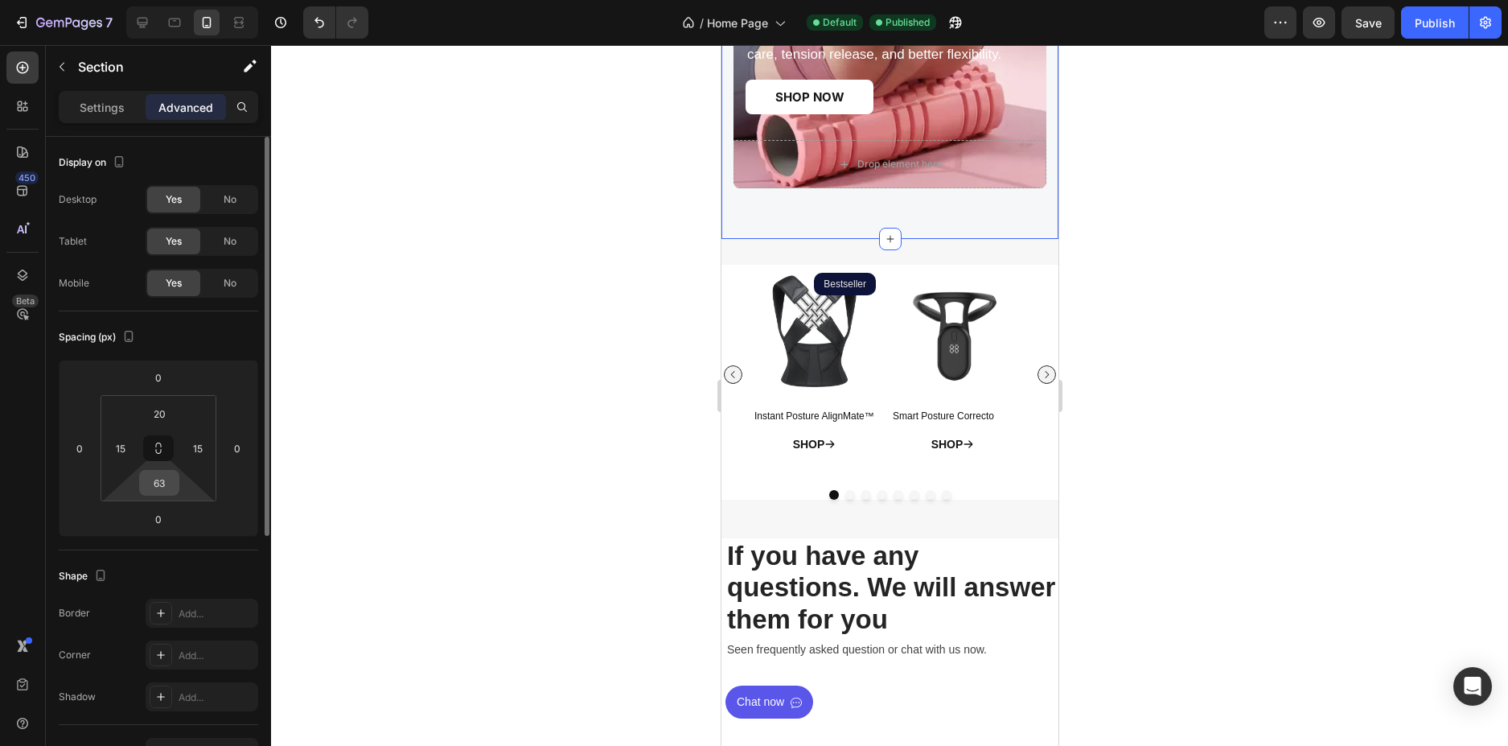
click at [171, 479] on input "63" at bounding box center [159, 483] width 32 height 24
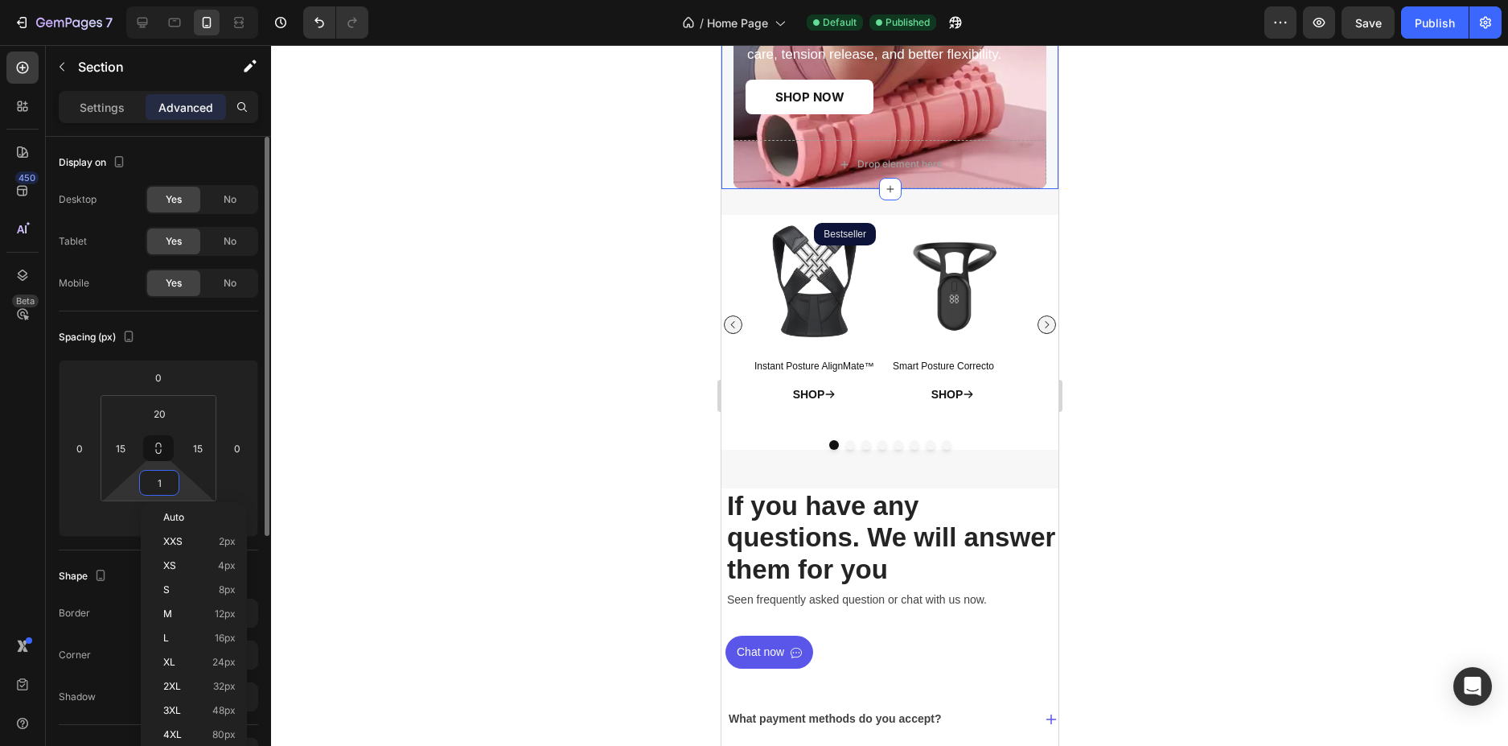
type input "10"
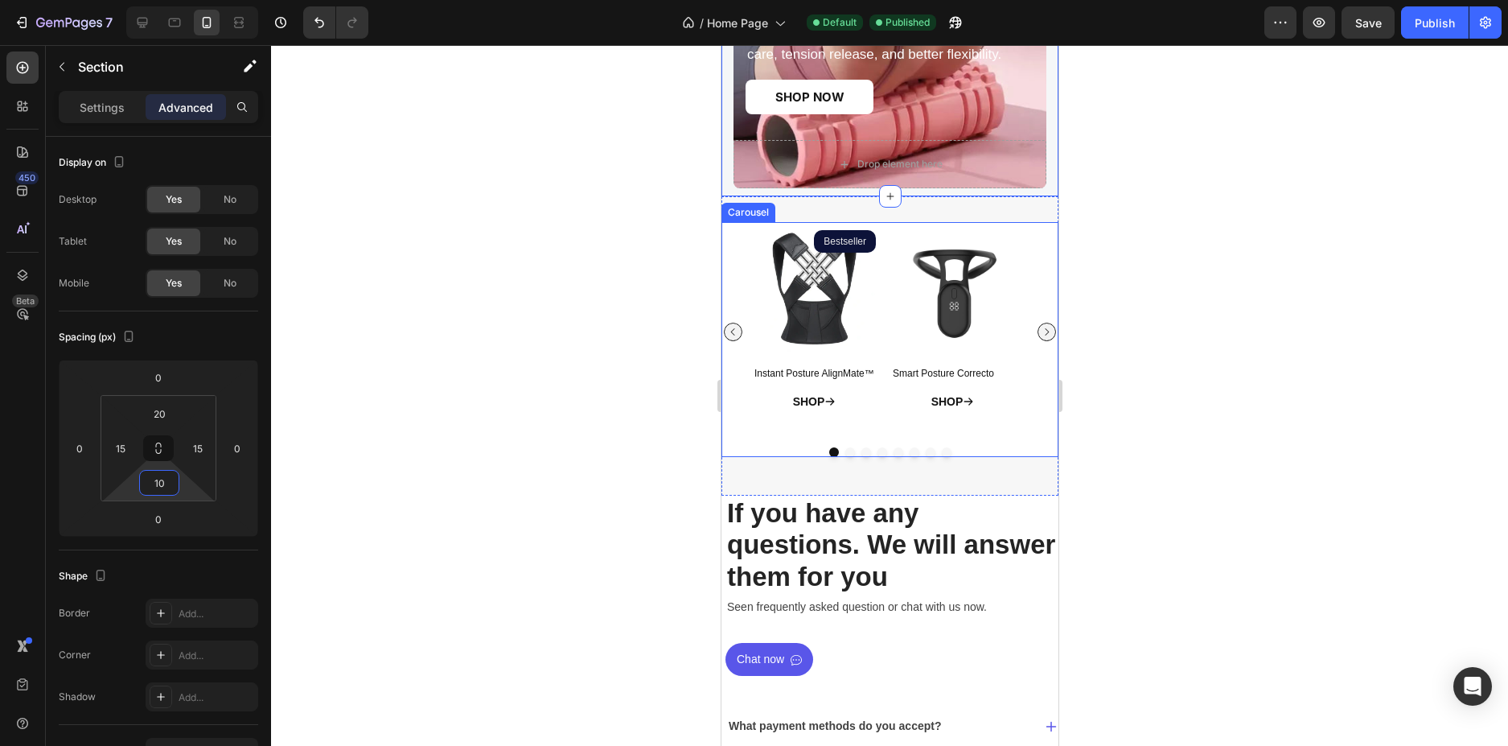
click at [1257, 317] on div at bounding box center [889, 395] width 1237 height 701
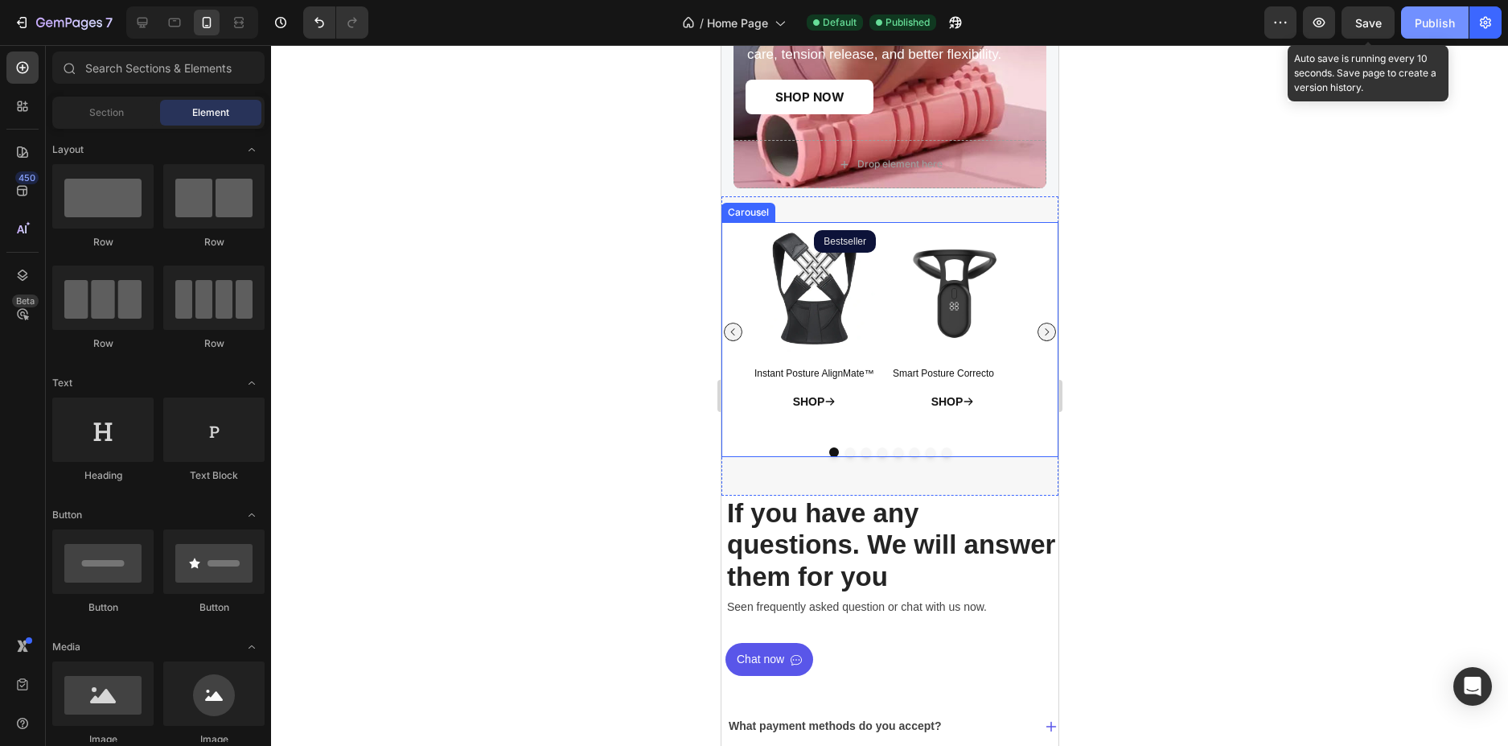
click at [1374, 22] on span "Save" at bounding box center [1368, 23] width 27 height 14
click at [1452, 23] on div "Publish" at bounding box center [1435, 22] width 40 height 17
click at [1363, 18] on span "Save" at bounding box center [1368, 23] width 27 height 14
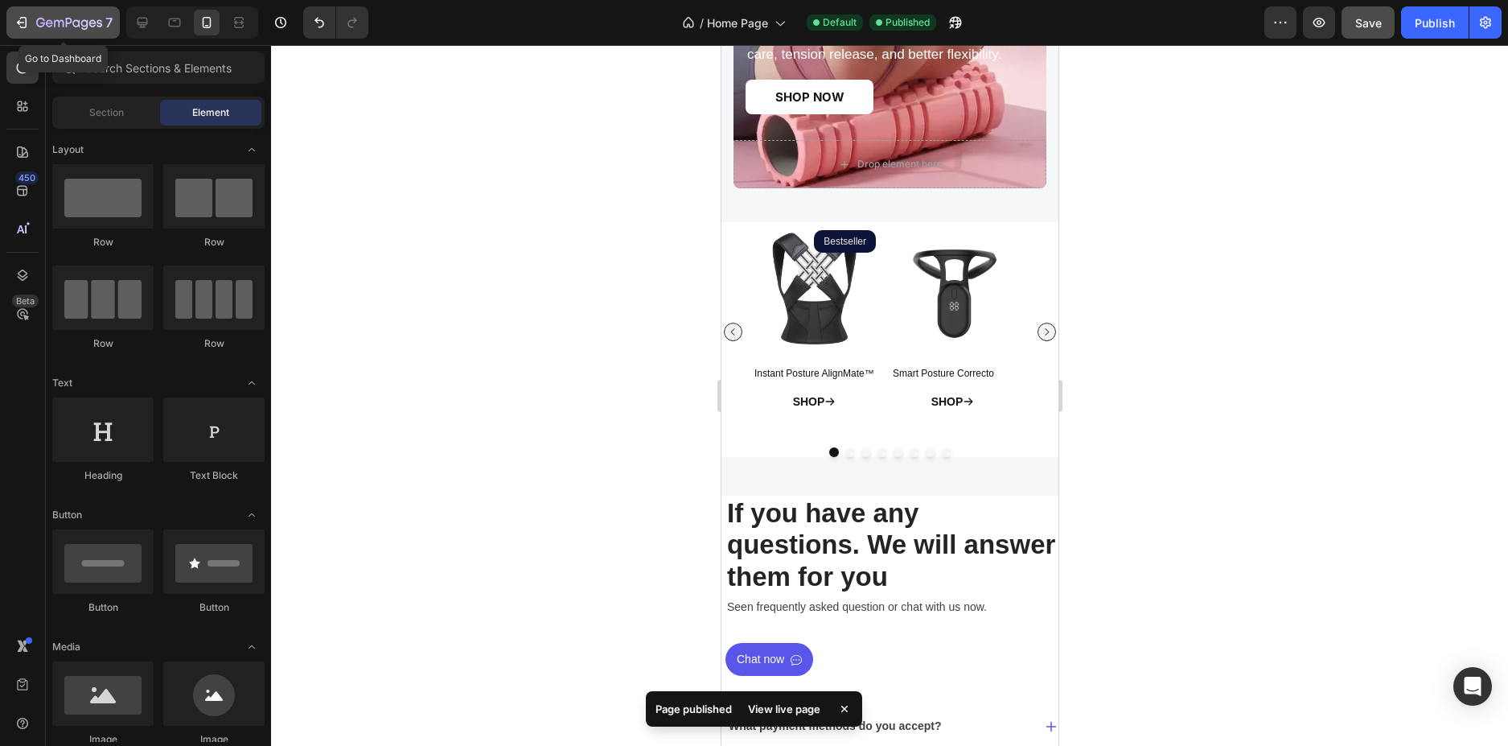
click at [36, 19] on icon "button" at bounding box center [69, 24] width 66 height 14
